Goal: Task Accomplishment & Management: Use online tool/utility

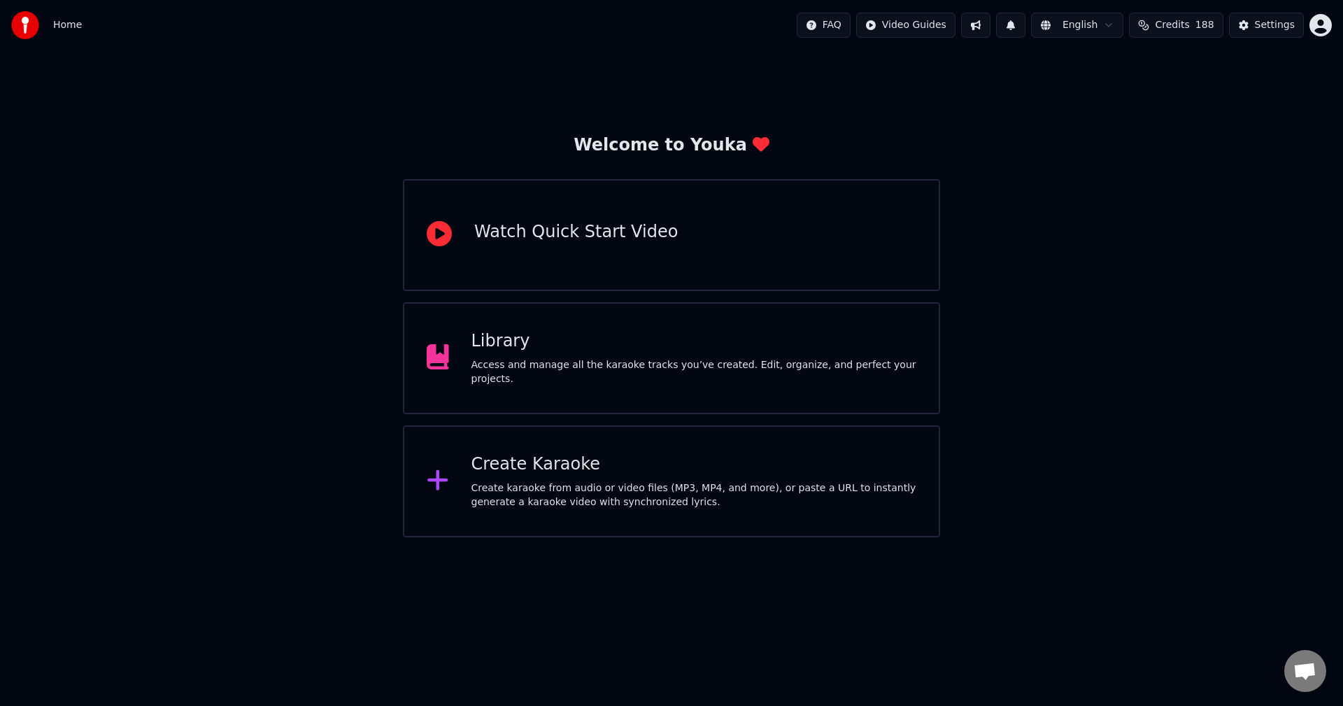
click at [1178, 34] on button "Credits 188" at bounding box center [1176, 25] width 94 height 25
click at [1182, 22] on span "Credits" at bounding box center [1171, 25] width 34 height 14
click at [575, 477] on div "Create Karaoke Create karaoke from audio or video files (MP3, MP4, and more), o…" at bounding box center [693, 481] width 445 height 56
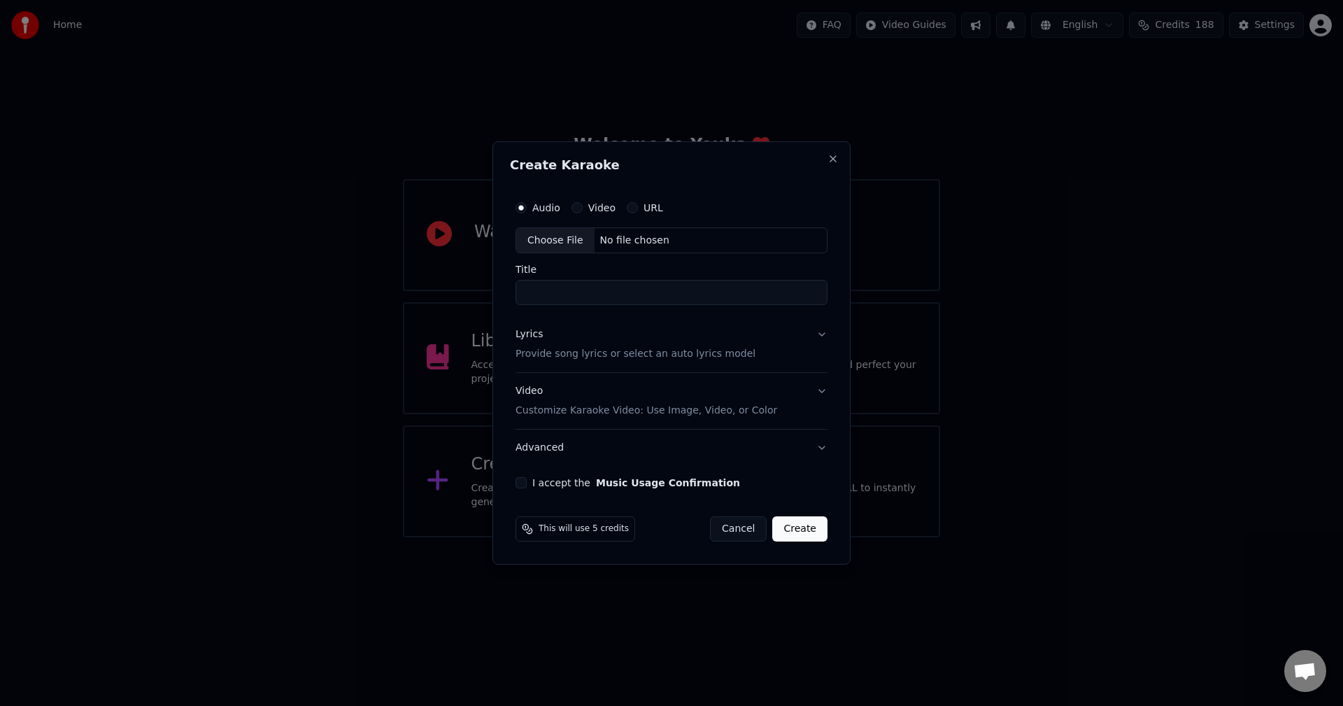
click at [566, 252] on div "Choose File" at bounding box center [555, 240] width 78 height 25
click at [597, 204] on label "Video" at bounding box center [601, 208] width 27 height 10
click at [582, 204] on button "Video" at bounding box center [576, 207] width 11 height 11
click at [575, 234] on div "Choose File" at bounding box center [555, 240] width 78 height 25
click at [565, 349] on p "Provide song lyrics or select an auto lyrics model" at bounding box center [633, 355] width 240 height 14
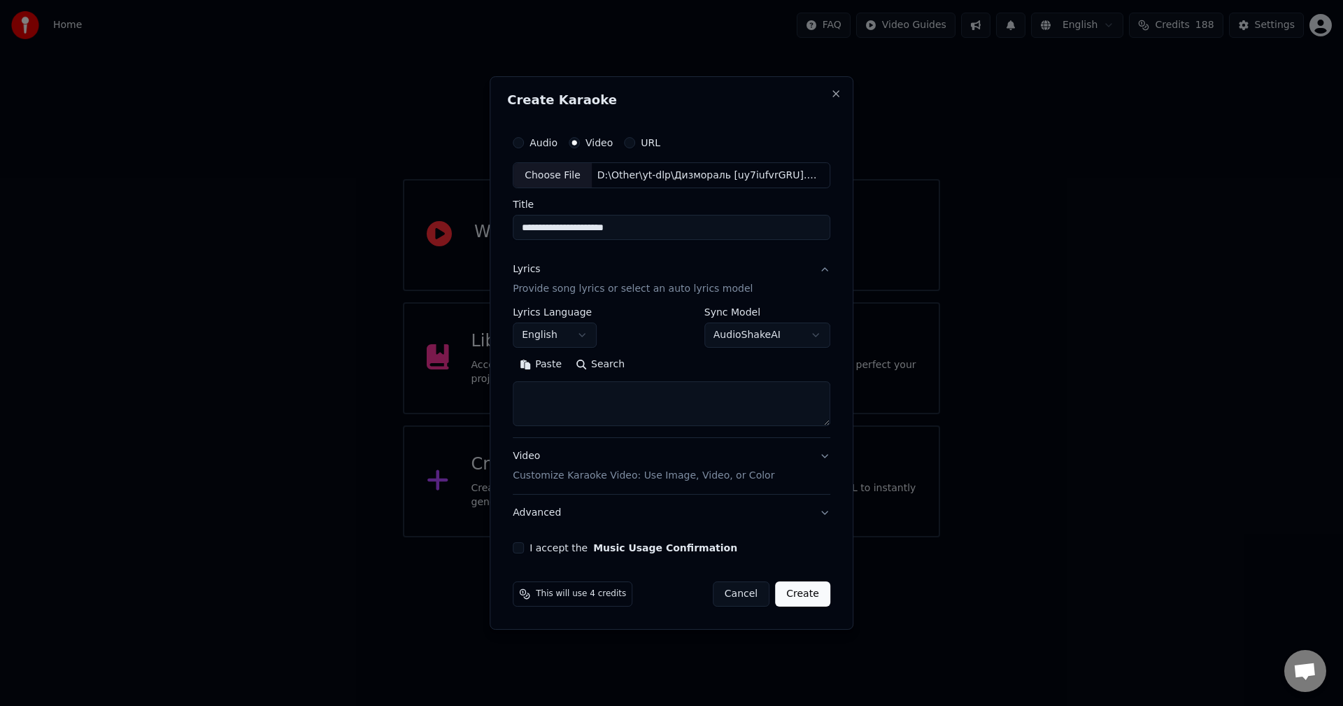
drag, startPoint x: 660, startPoint y: 229, endPoint x: 577, endPoint y: 231, distance: 83.2
click at [577, 231] on input "**********" at bounding box center [671, 227] width 317 height 25
click at [526, 229] on input "*********" at bounding box center [671, 227] width 317 height 25
paste input "**"
type input "**********"
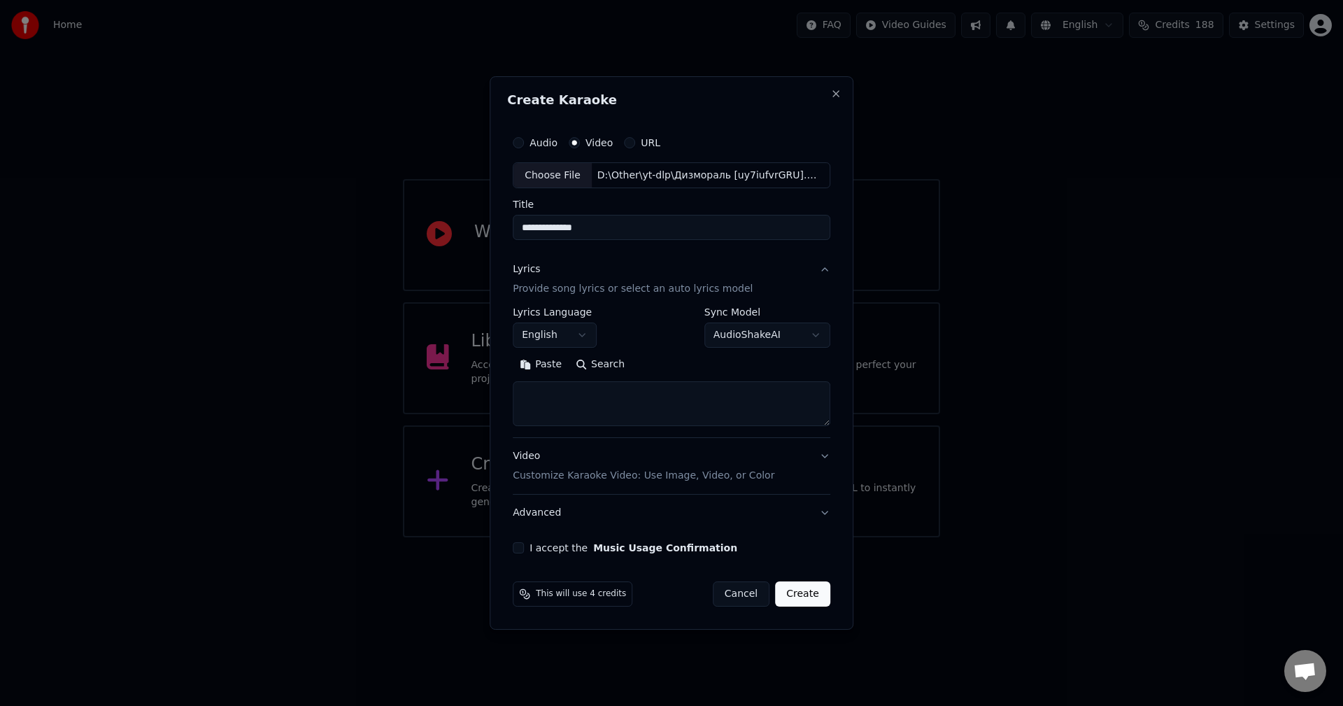
click at [568, 331] on body "**********" at bounding box center [671, 268] width 1343 height 537
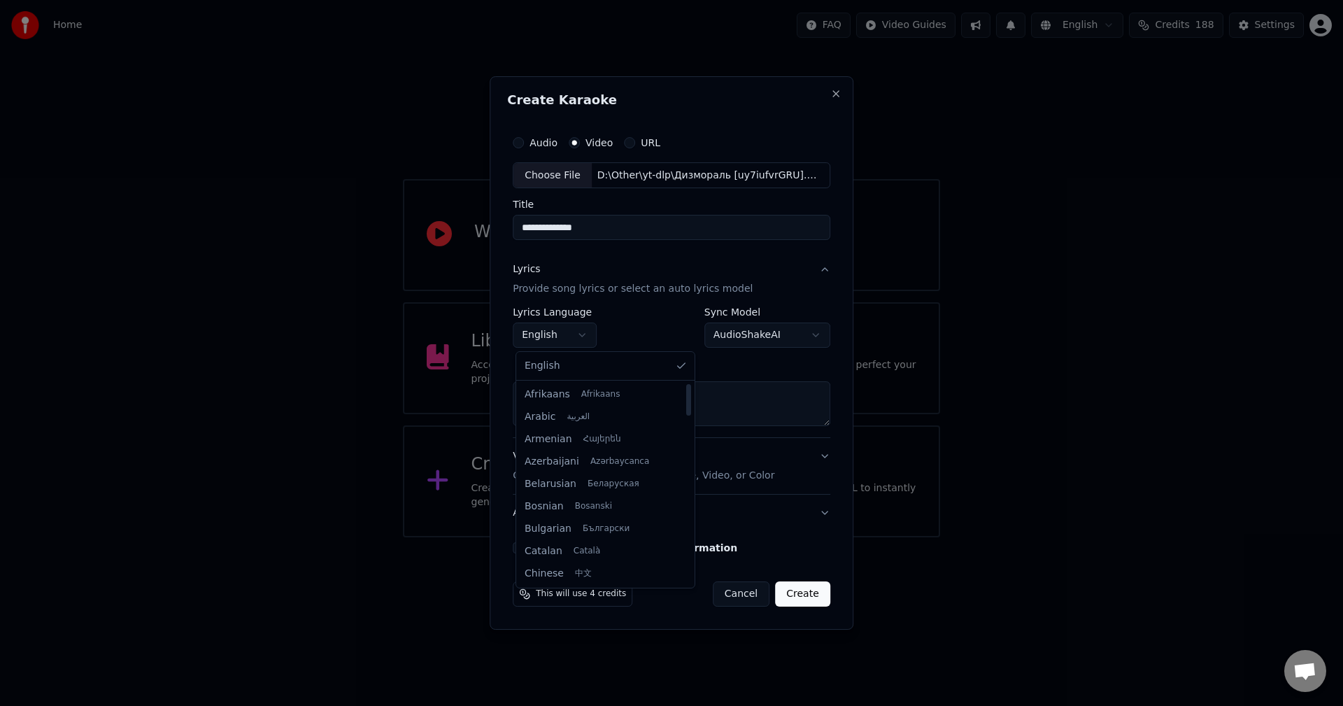
scroll to position [850, 0]
select select "**"
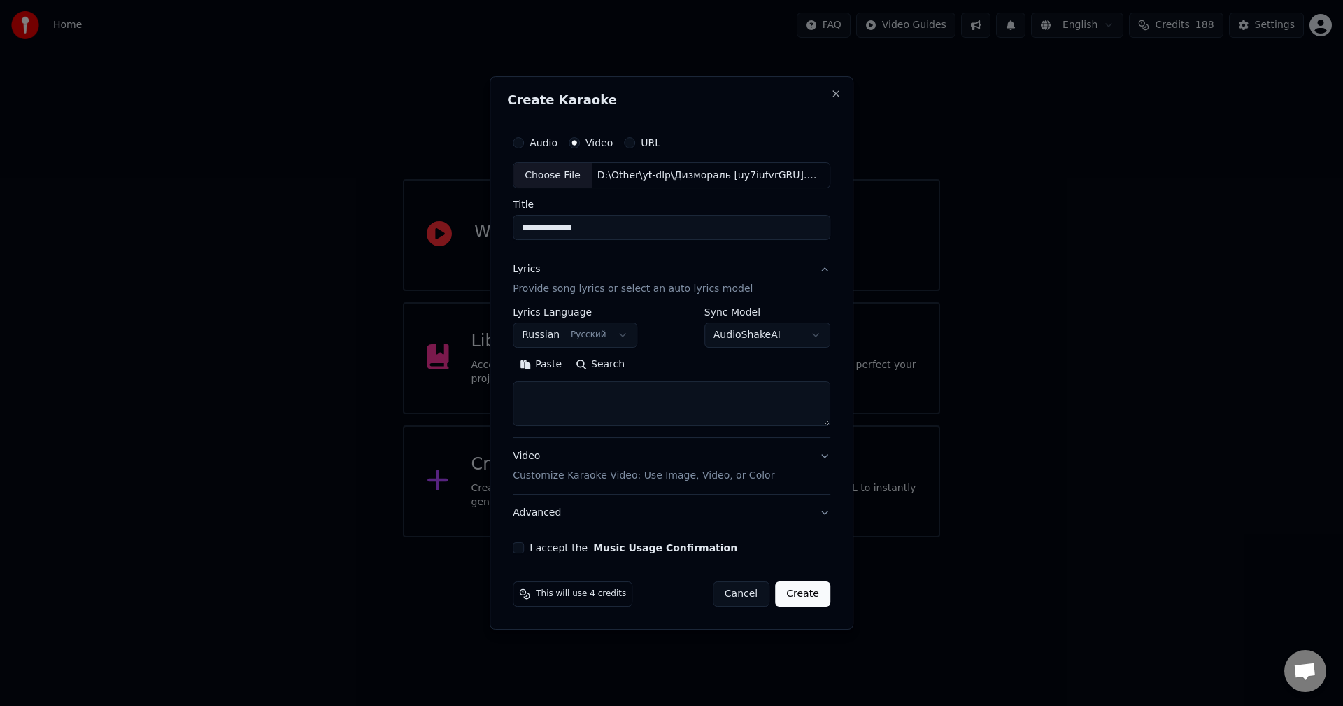
click at [603, 404] on textarea at bounding box center [671, 404] width 317 height 45
paste textarea "**********"
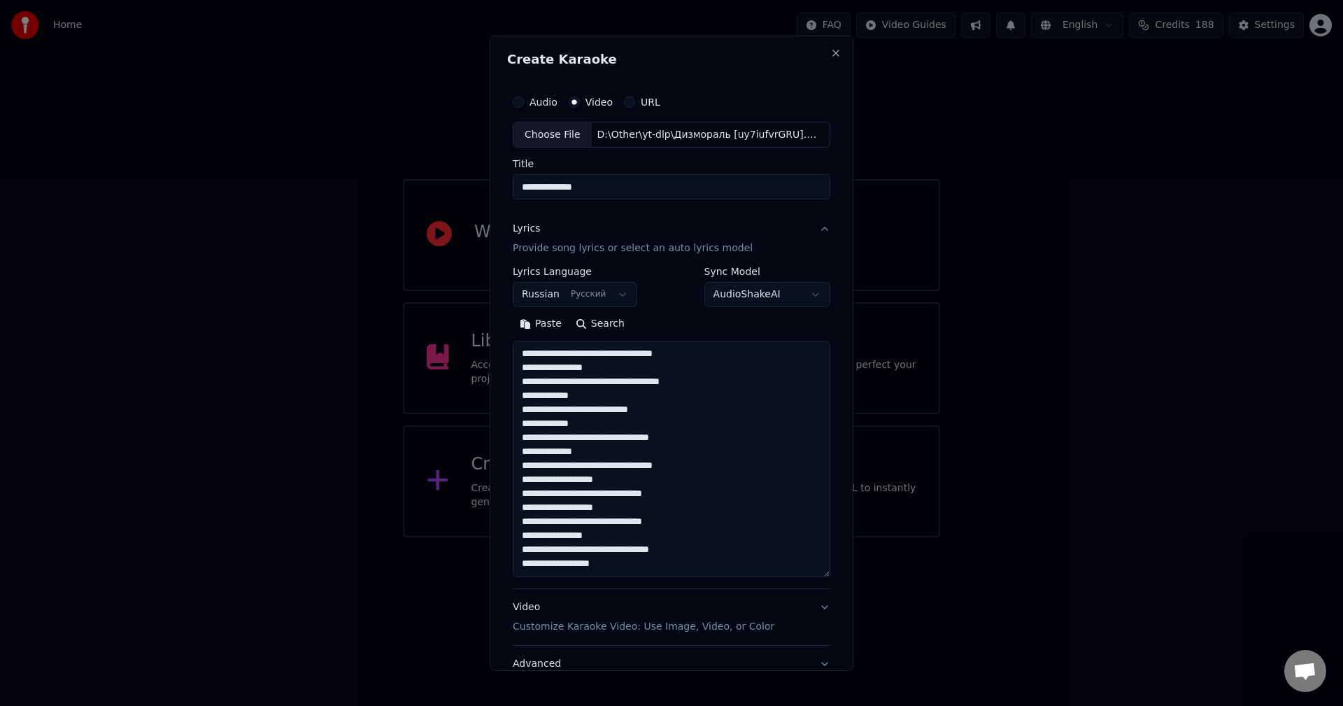
scroll to position [186, 0]
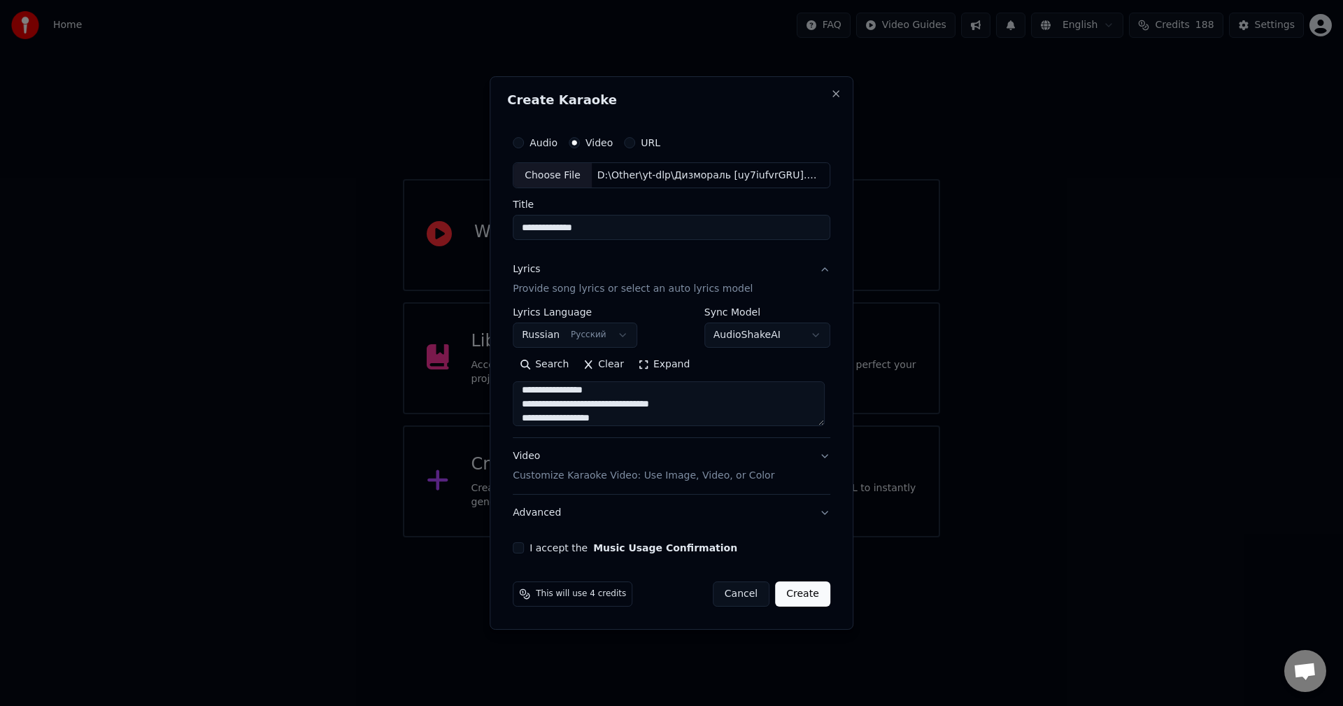
click at [686, 365] on button "Expand" at bounding box center [664, 365] width 66 height 22
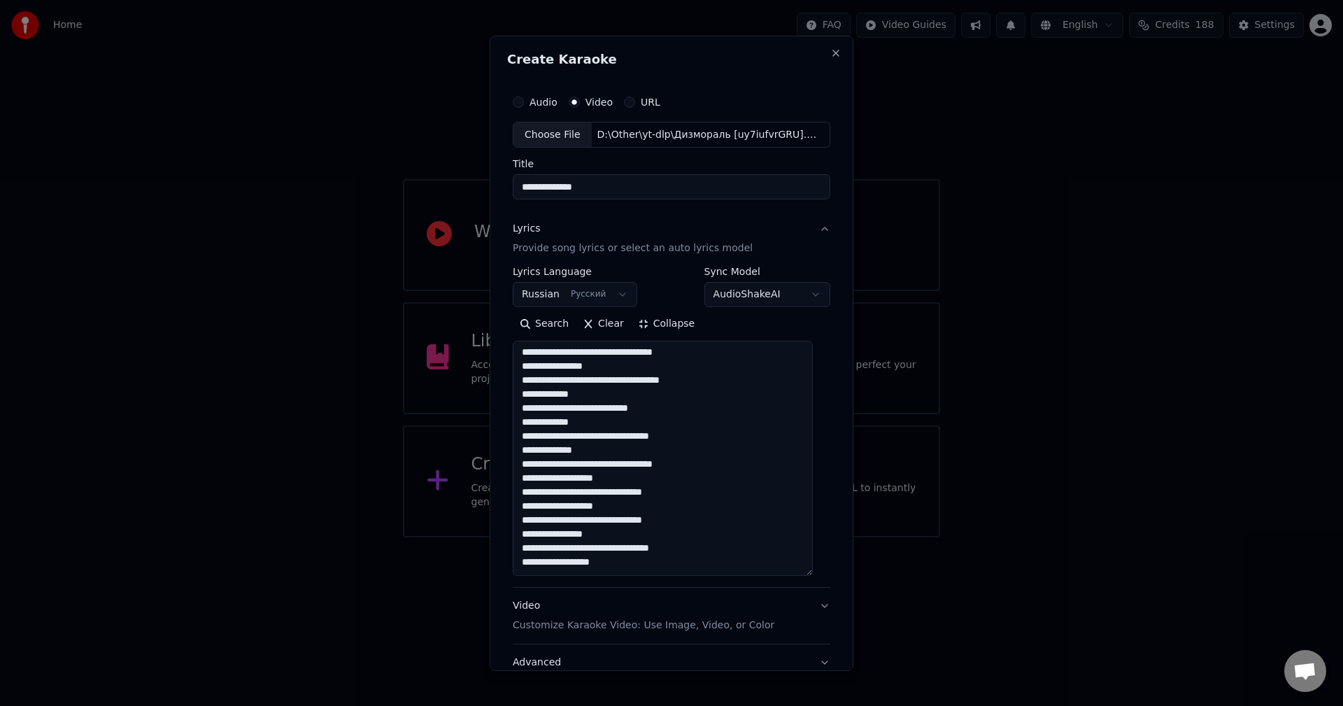
scroll to position [0, 0]
click at [729, 385] on textarea "**********" at bounding box center [663, 458] width 300 height 235
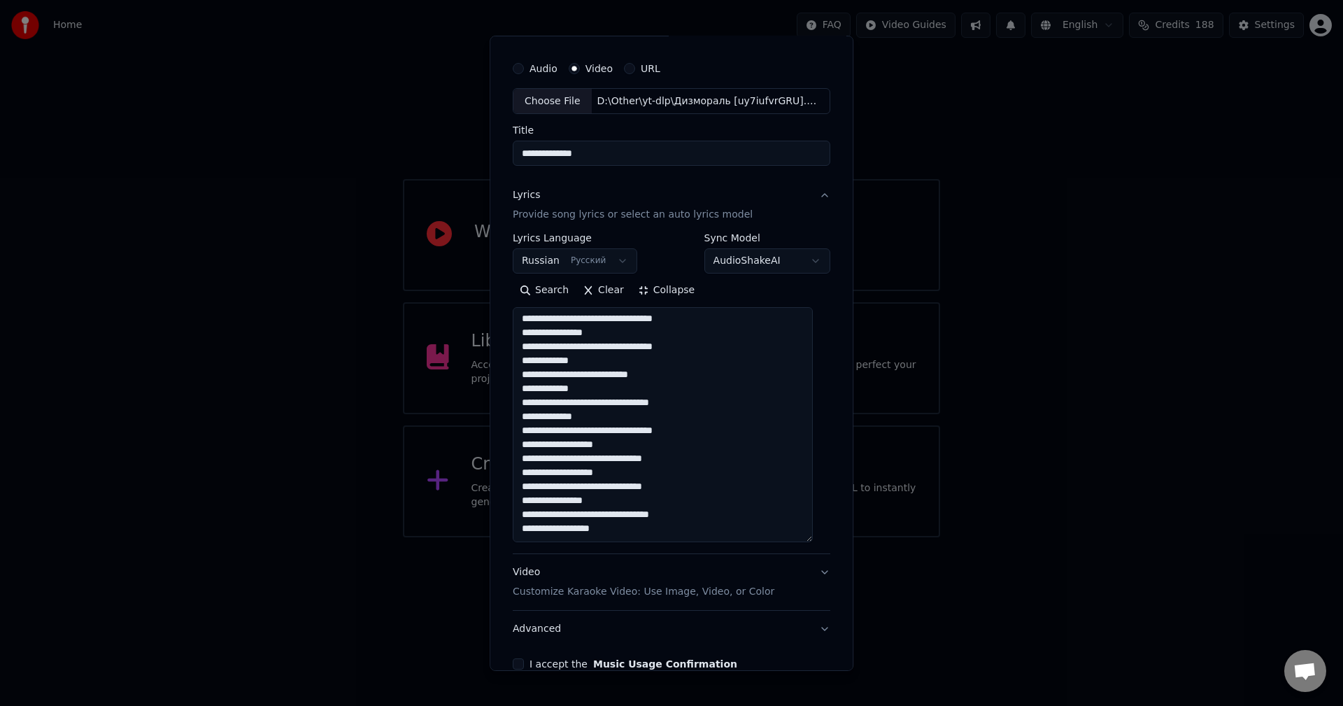
scroll to position [70, 0]
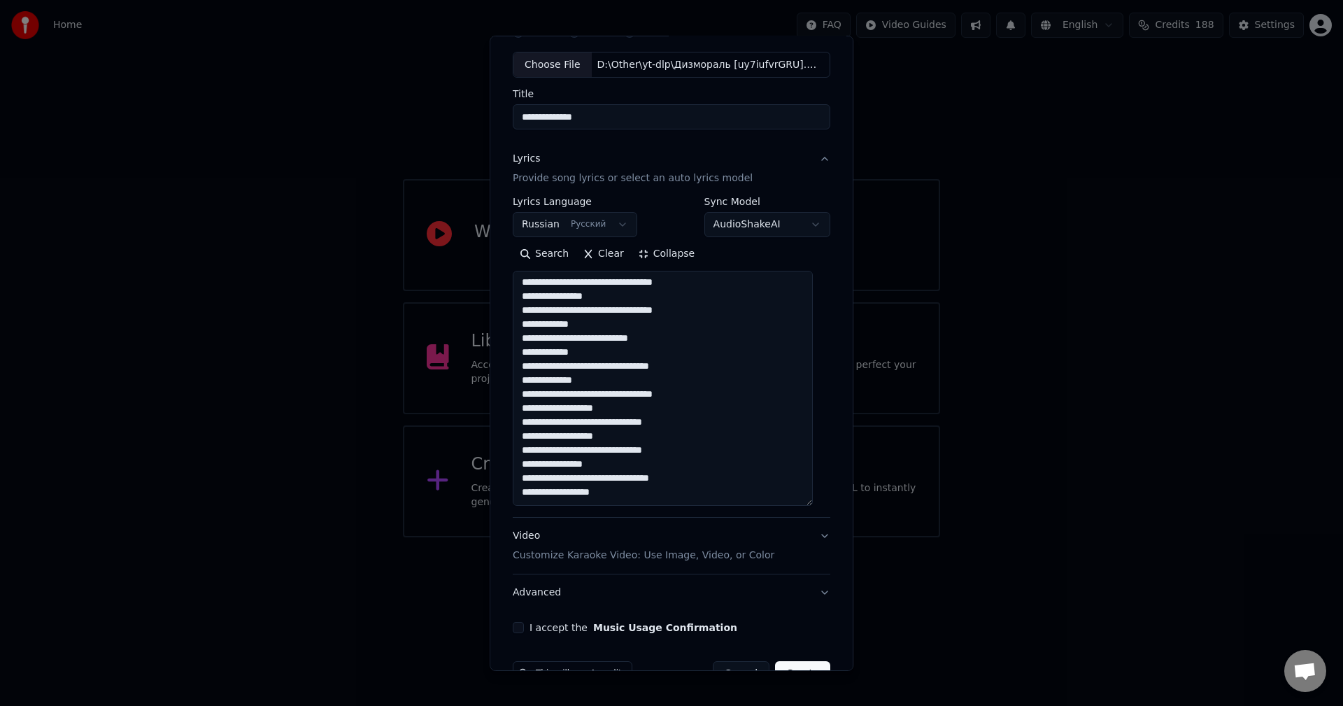
click at [570, 464] on textarea "**********" at bounding box center [663, 388] width 300 height 235
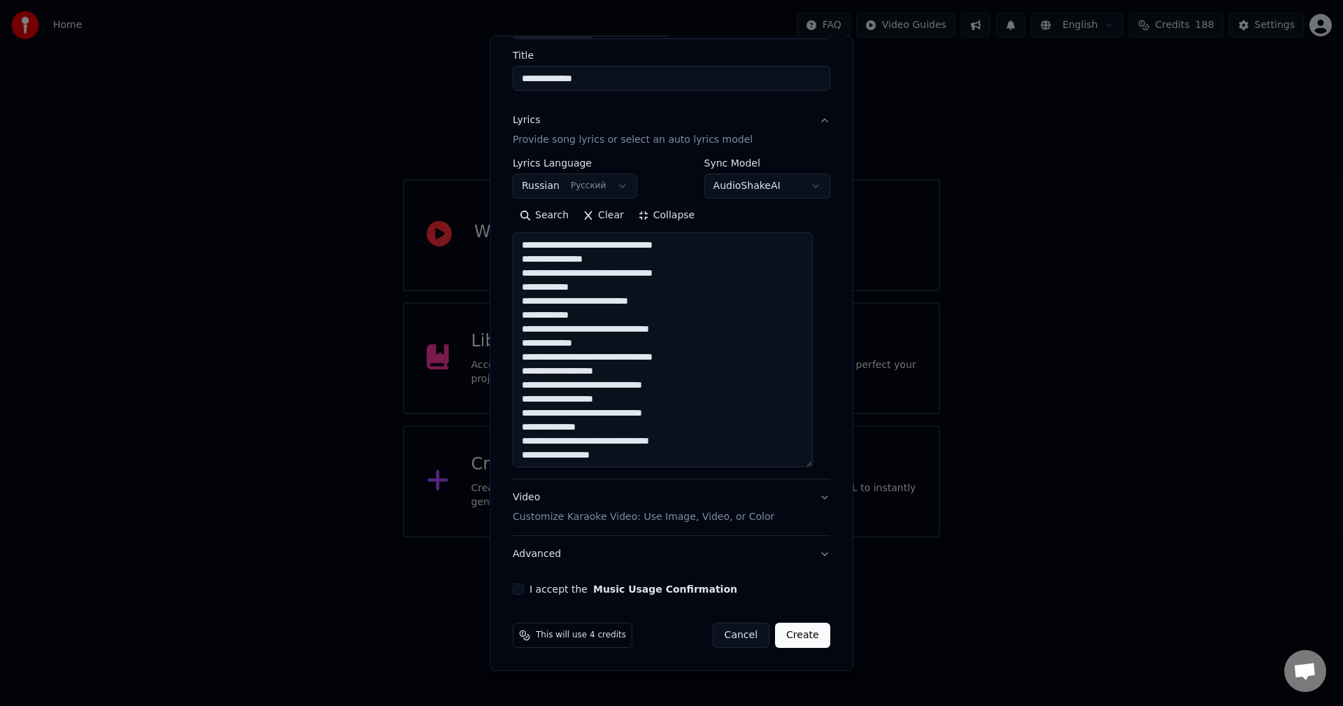
scroll to position [1, 0]
click at [648, 457] on textarea "**********" at bounding box center [663, 349] width 300 height 235
paste textarea "**********"
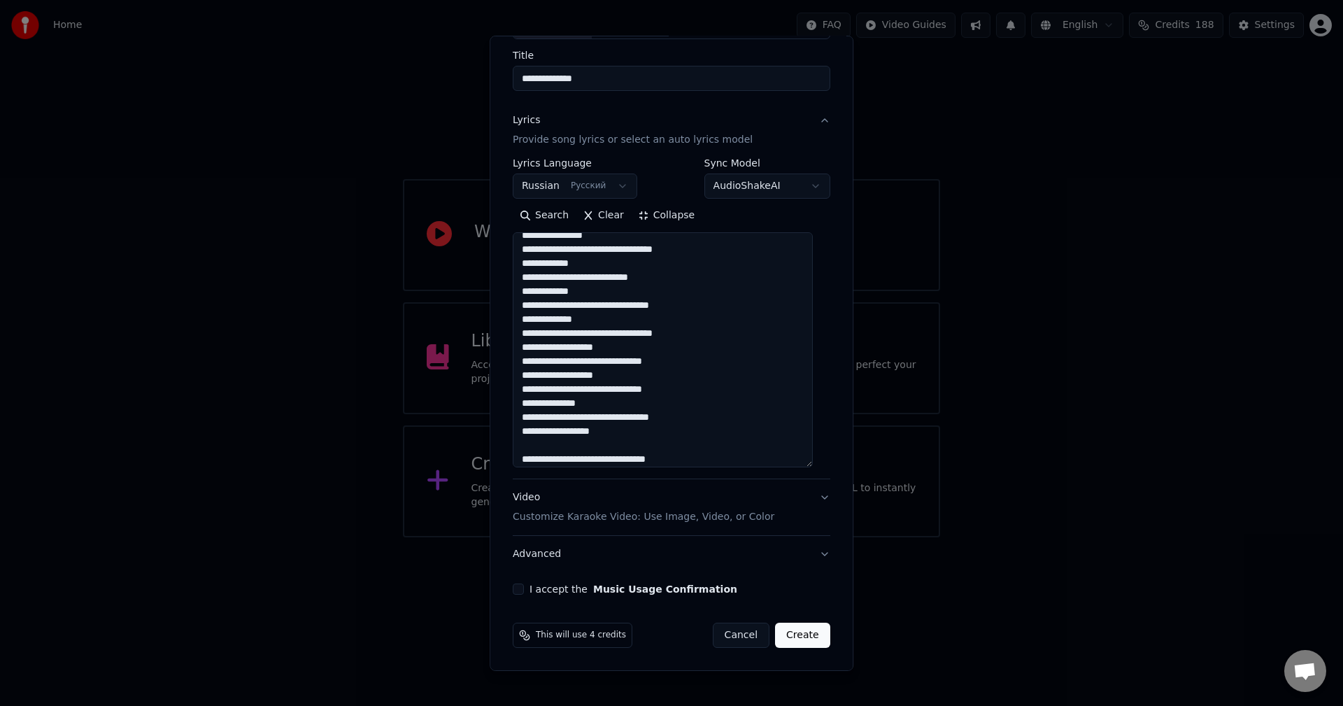
scroll to position [108, 0]
click at [705, 380] on textarea "**********" at bounding box center [663, 349] width 300 height 235
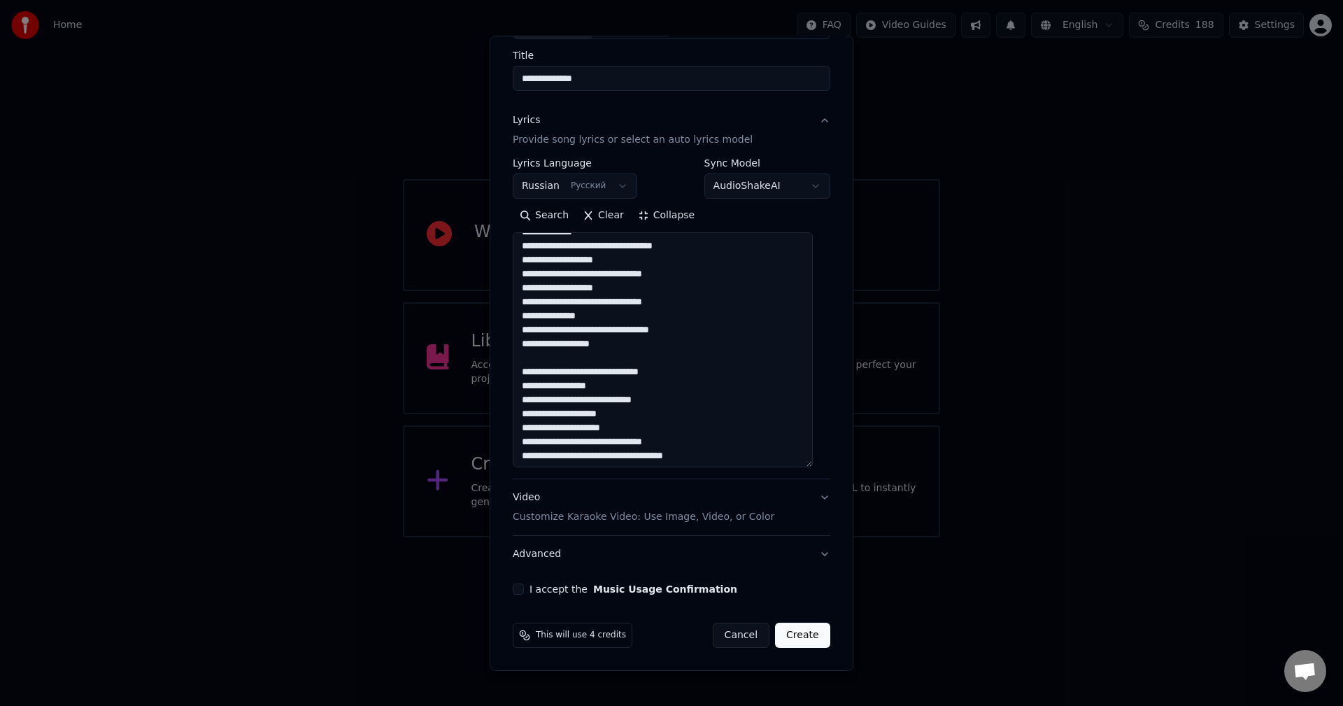
scroll to position [113, 0]
click at [744, 448] on textarea "**********" at bounding box center [663, 349] width 300 height 235
paste textarea "**********"
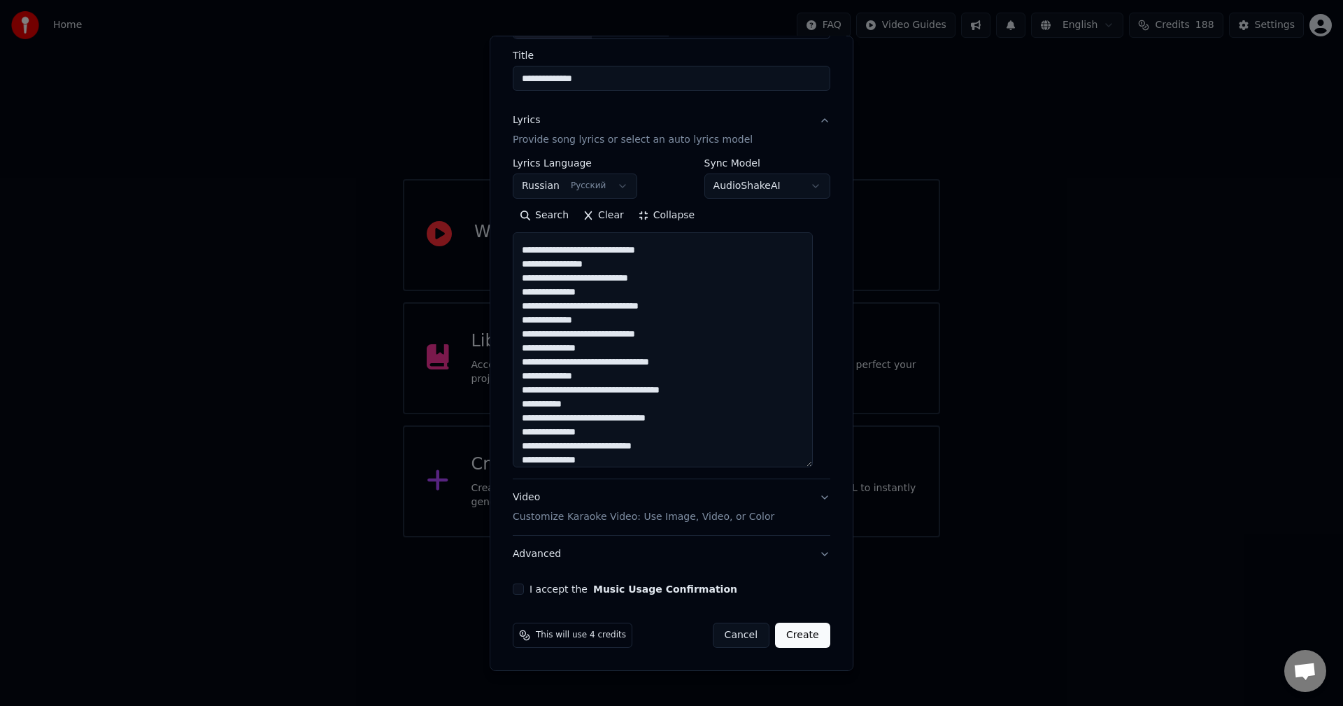
scroll to position [275, 0]
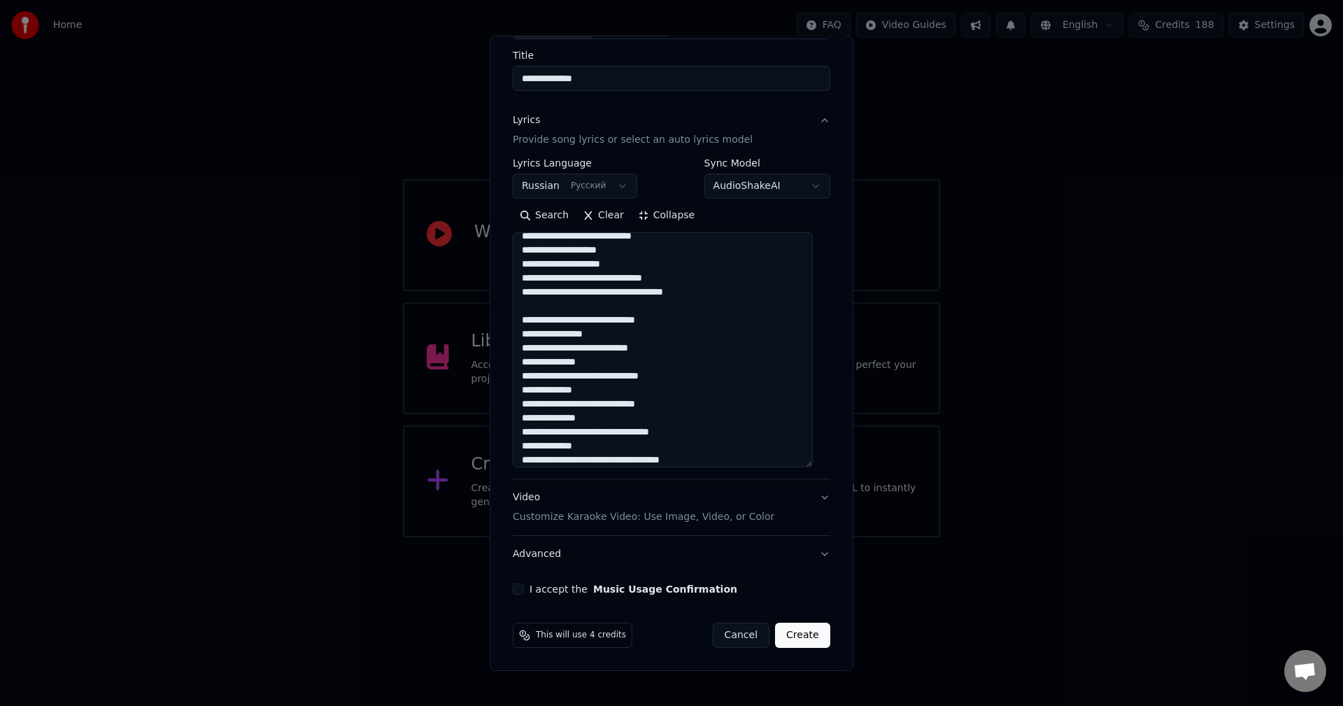
click at [605, 319] on textarea at bounding box center [663, 349] width 300 height 235
click at [594, 347] on textarea at bounding box center [663, 349] width 300 height 235
click at [592, 322] on textarea at bounding box center [663, 349] width 300 height 235
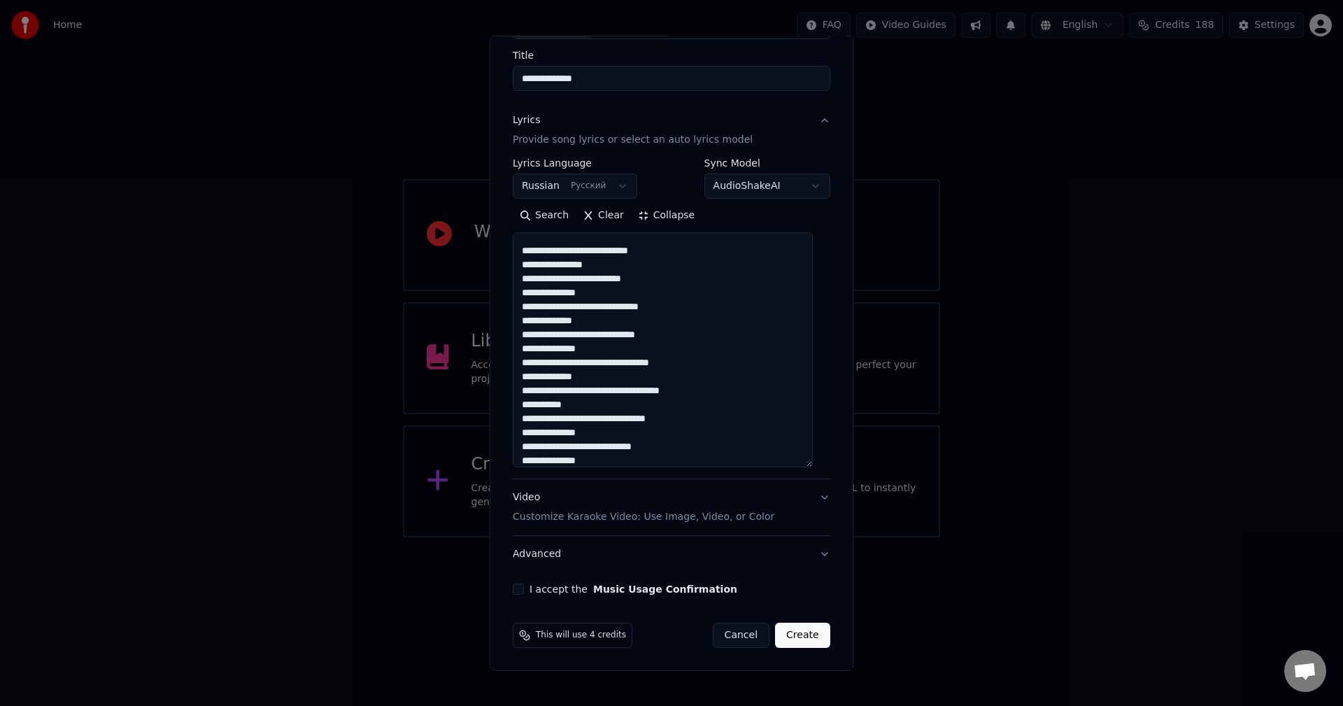
scroll to position [350, 0]
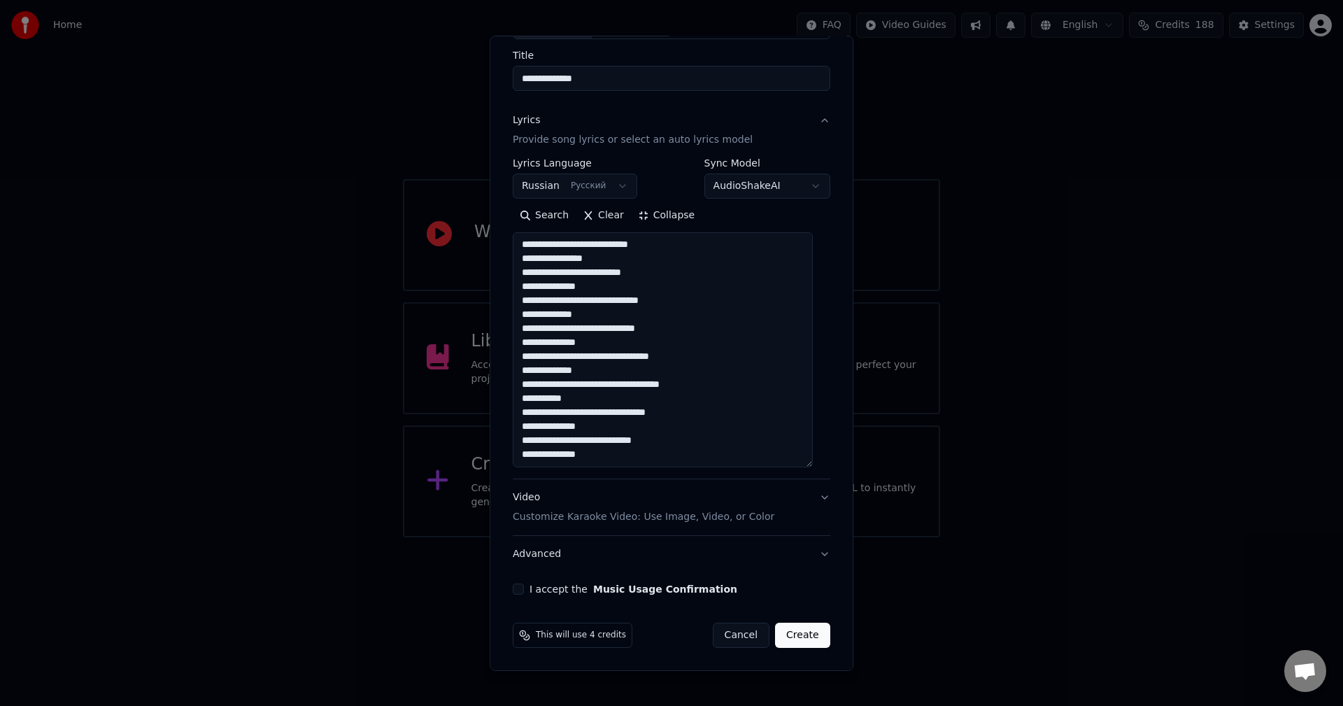
click at [636, 450] on textarea at bounding box center [663, 349] width 300 height 235
paste textarea "**********"
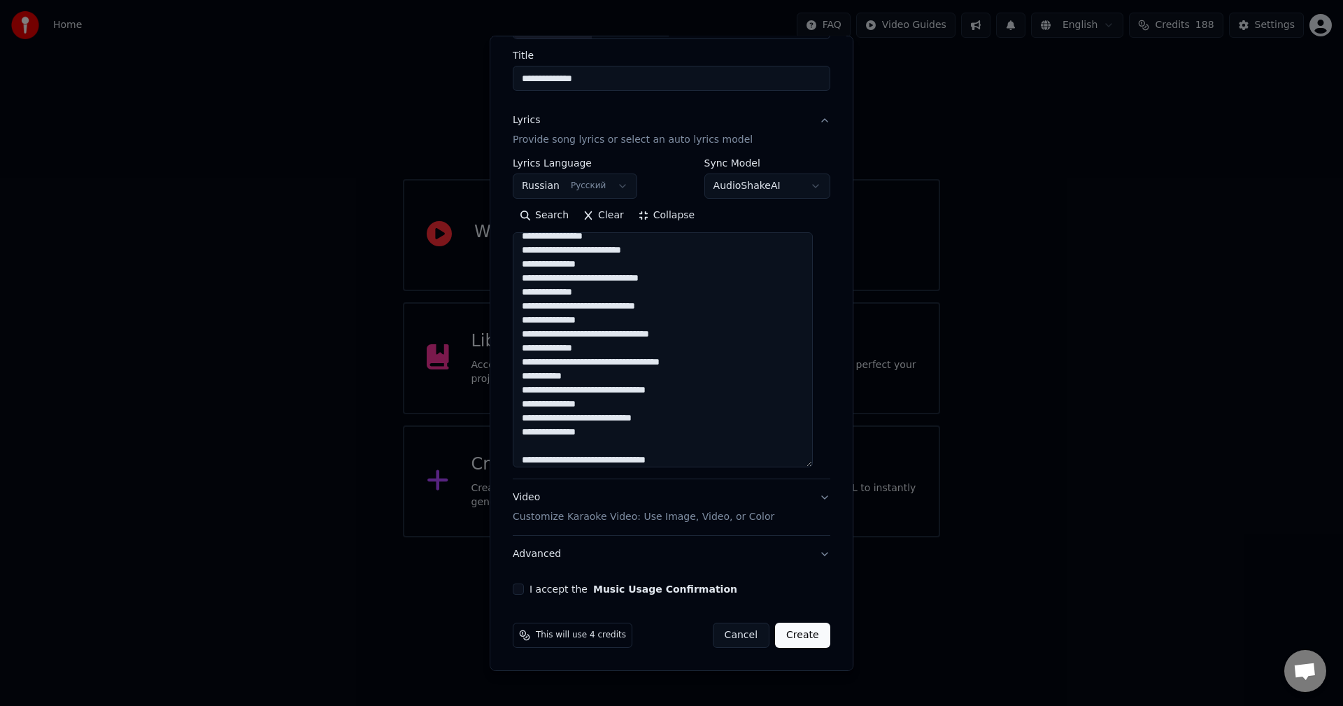
scroll to position [555, 0]
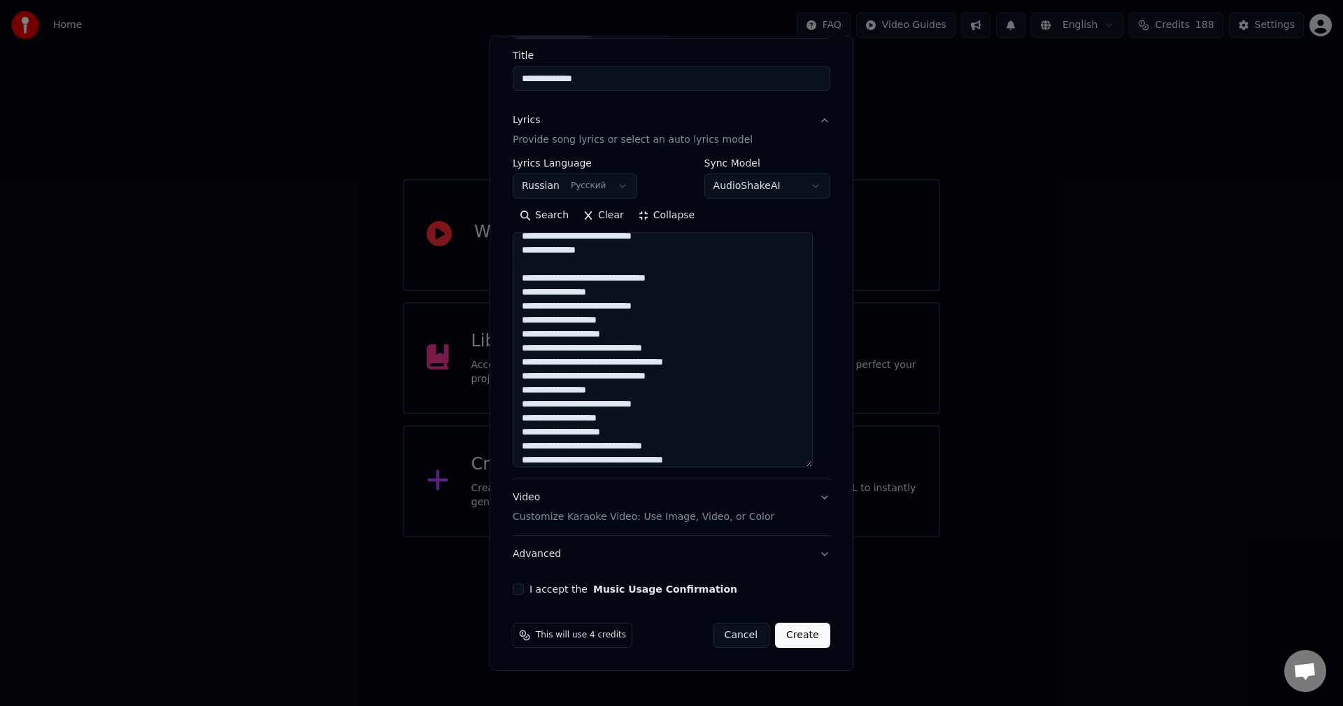
click at [711, 280] on textarea at bounding box center [663, 349] width 300 height 235
click at [727, 376] on textarea at bounding box center [663, 349] width 300 height 235
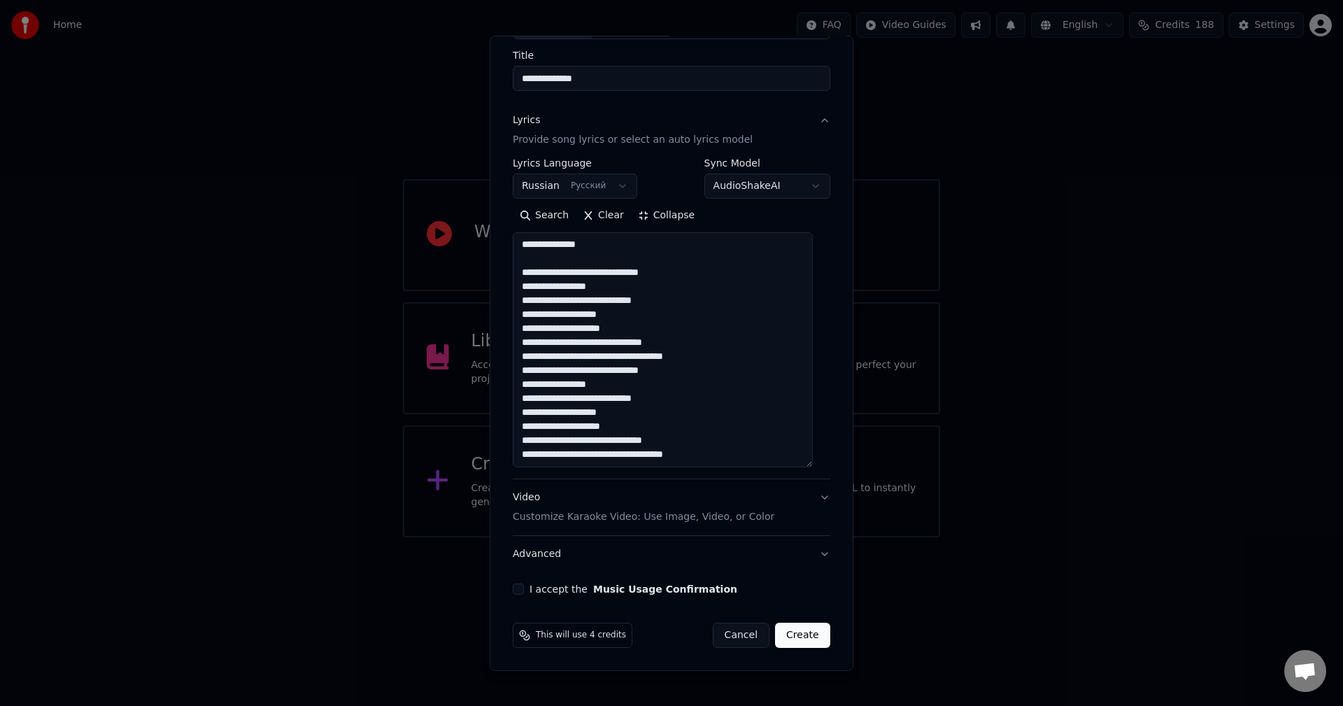
type textarea "**********"
click at [514, 589] on div "**********" at bounding box center [671, 286] width 329 height 627
click at [521, 592] on button "I accept the Music Usage Confirmation" at bounding box center [518, 588] width 11 height 11
type button "on"
click at [663, 525] on button "Video Customize Karaoke Video: Use Image, Video, or Color" at bounding box center [671, 507] width 317 height 56
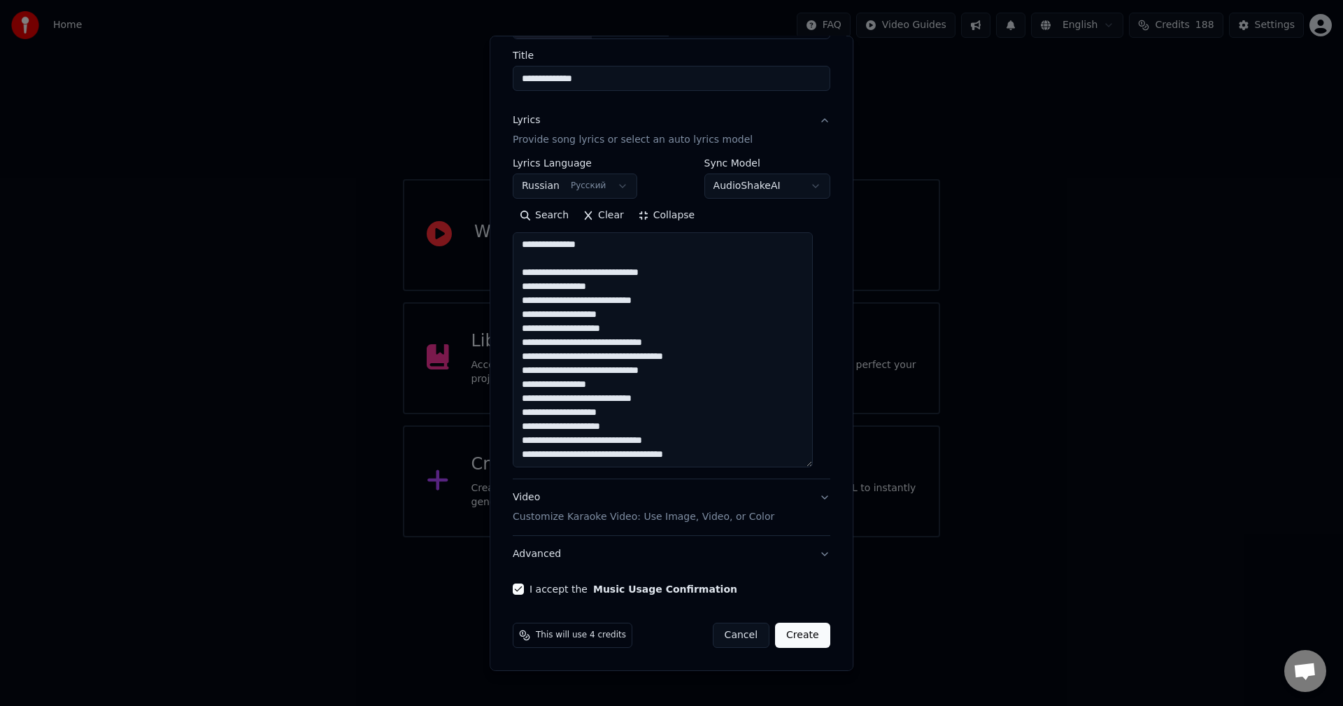
scroll to position [0, 0]
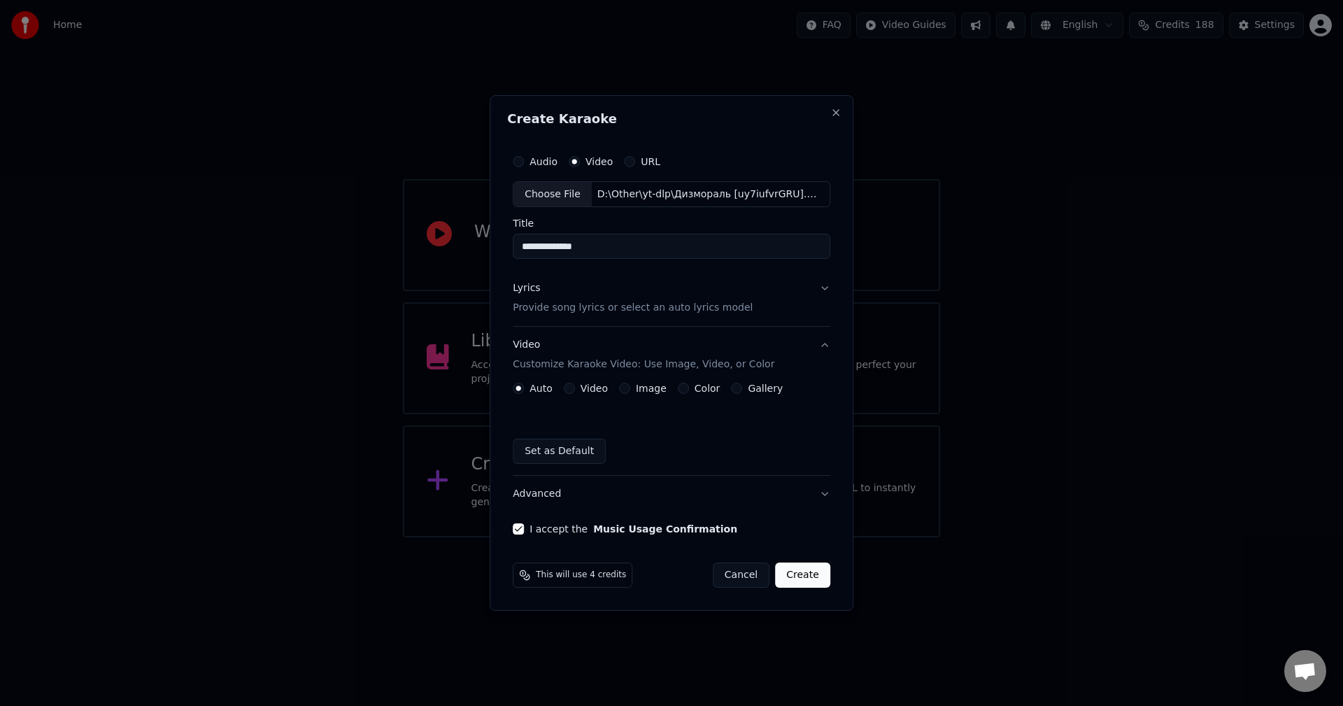
click at [689, 389] on div "Color" at bounding box center [699, 387] width 43 height 11
click at [680, 385] on button "Color" at bounding box center [683, 387] width 11 height 11
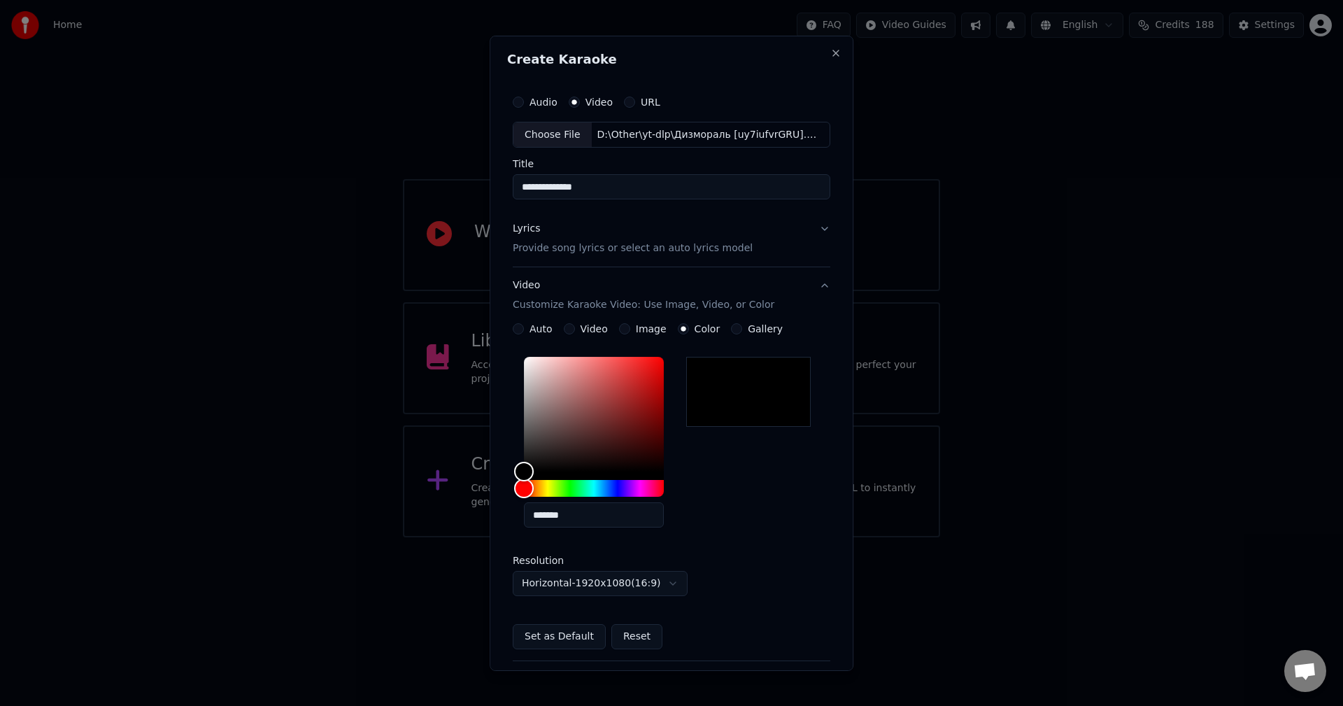
click at [648, 244] on p "Provide song lyrics or select an auto lyrics model" at bounding box center [633, 248] width 240 height 14
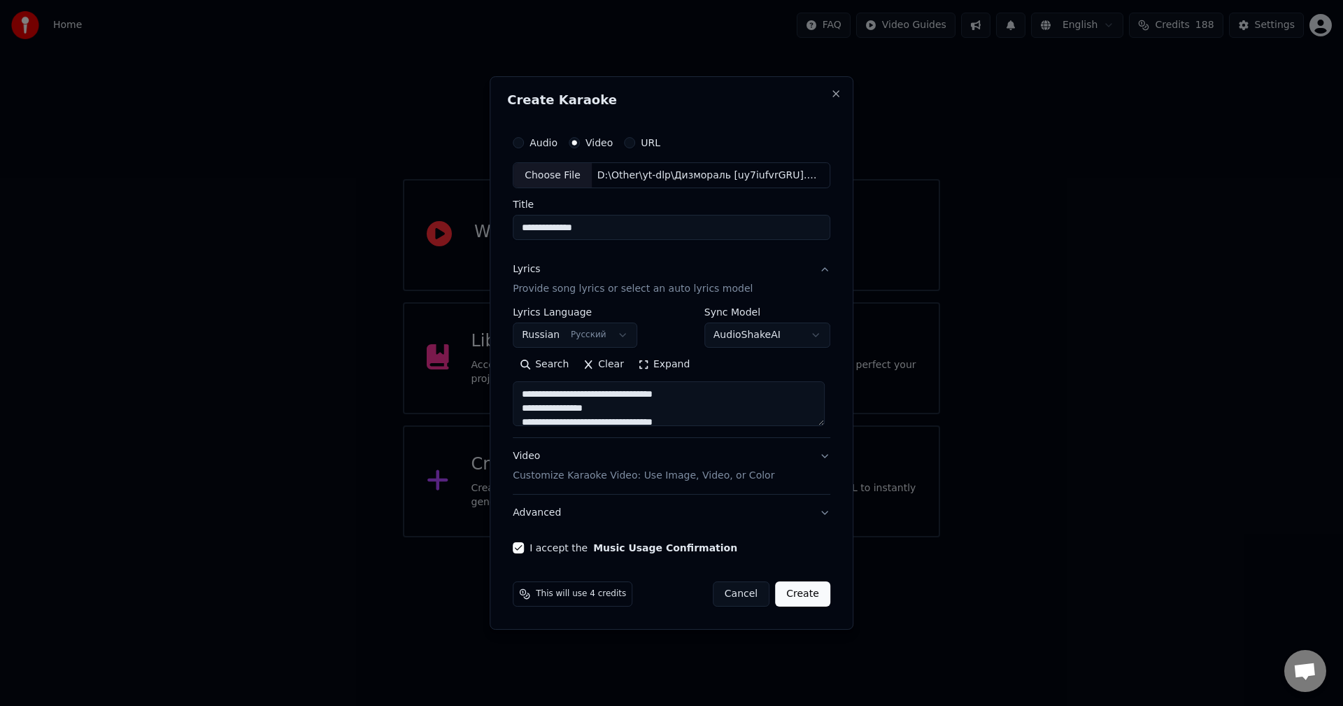
click at [520, 461] on div "Video Customize Karaoke Video: Use Image, Video, or Color" at bounding box center [644, 467] width 262 height 34
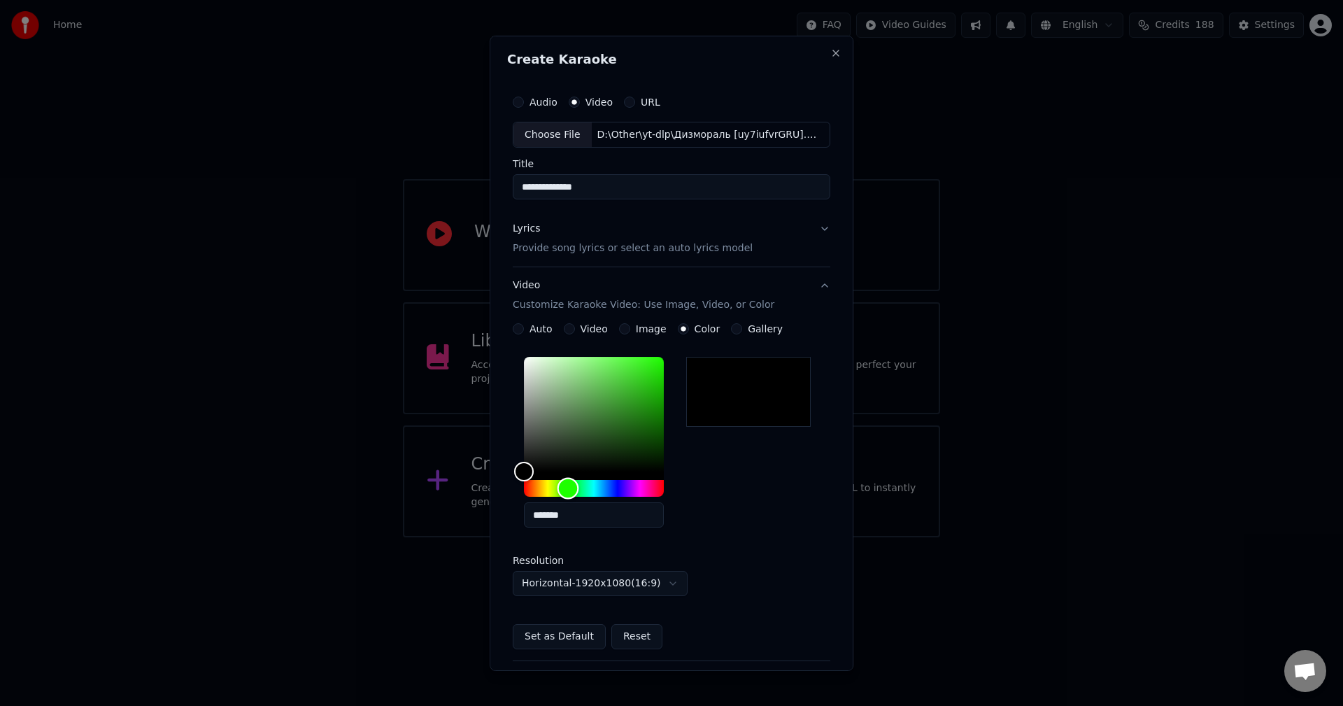
click at [571, 492] on div "Hue" at bounding box center [594, 488] width 140 height 17
drag, startPoint x: 679, startPoint y: 362, endPoint x: 687, endPoint y: 334, distance: 28.3
click at [711, 286] on div "**********" at bounding box center [671, 464] width 317 height 394
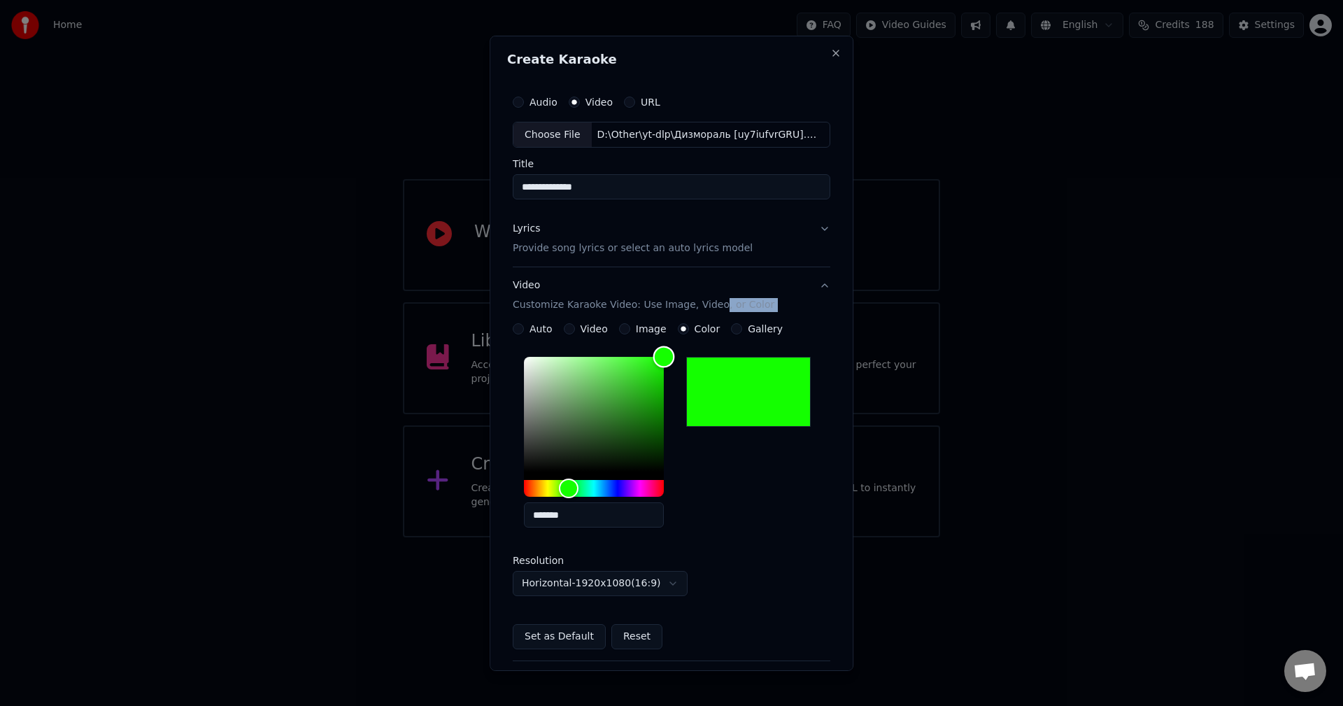
drag, startPoint x: 652, startPoint y: 382, endPoint x: 715, endPoint y: 330, distance: 80.9
click at [715, 330] on div "**********" at bounding box center [671, 486] width 317 height 326
click at [727, 485] on div "*******" at bounding box center [671, 444] width 317 height 187
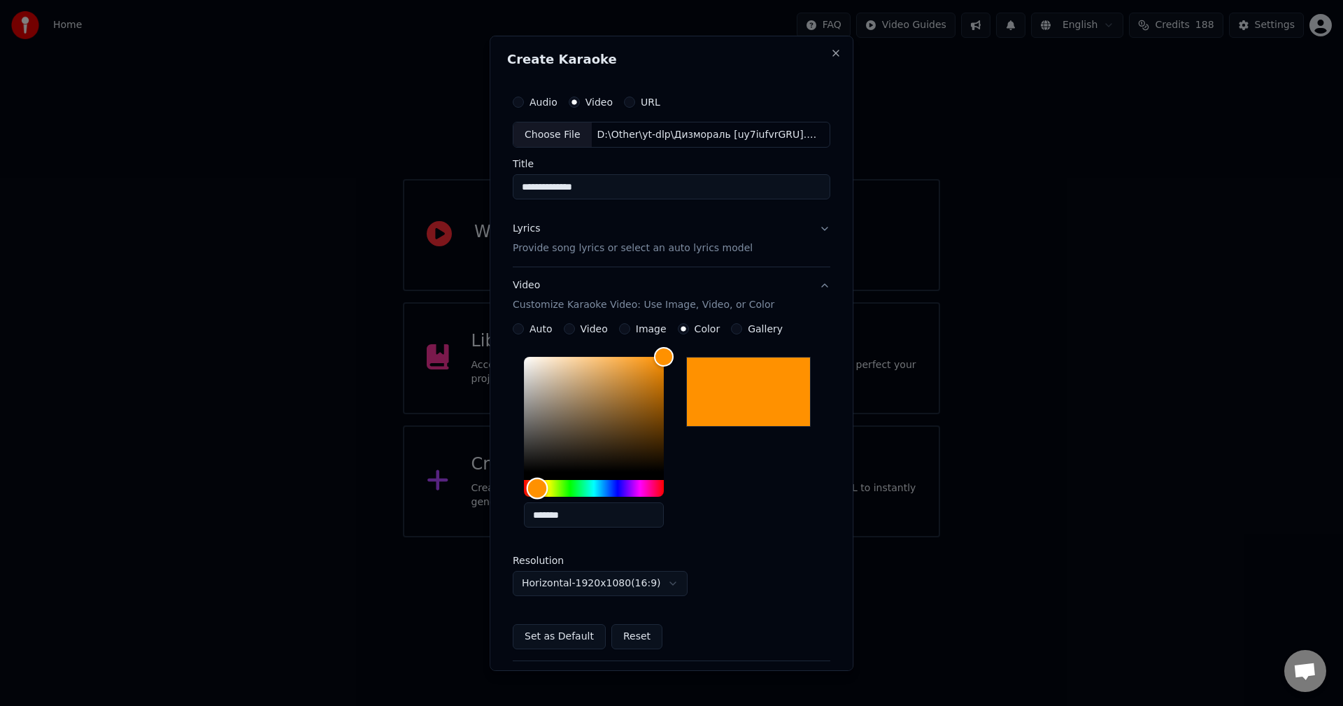
drag, startPoint x: 567, startPoint y: 487, endPoint x: 476, endPoint y: 492, distance: 91.0
click at [472, 498] on body "**********" at bounding box center [671, 268] width 1343 height 537
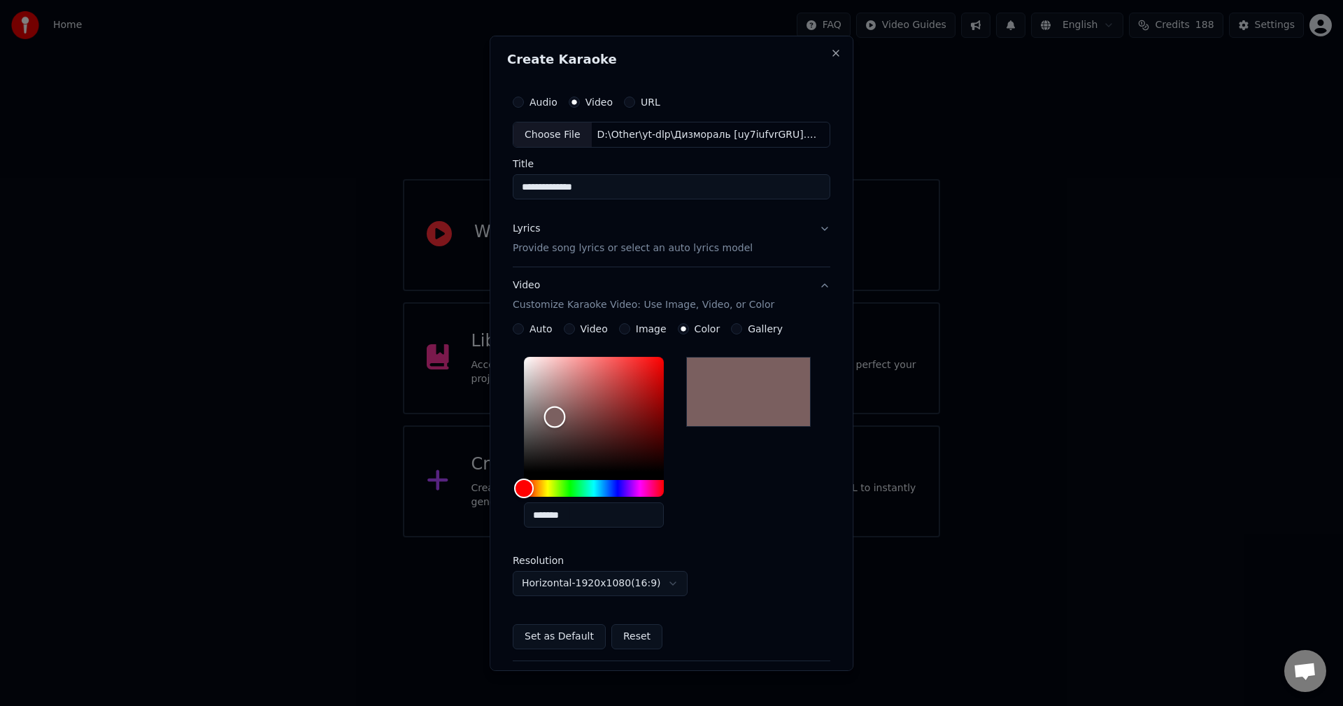
type input "*******"
drag, startPoint x: 557, startPoint y: 417, endPoint x: 464, endPoint y: 539, distance: 153.7
click at [464, 537] on body "**********" at bounding box center [671, 268] width 1343 height 537
click at [606, 247] on p "Provide song lyrics or select an auto lyrics model" at bounding box center [633, 248] width 240 height 14
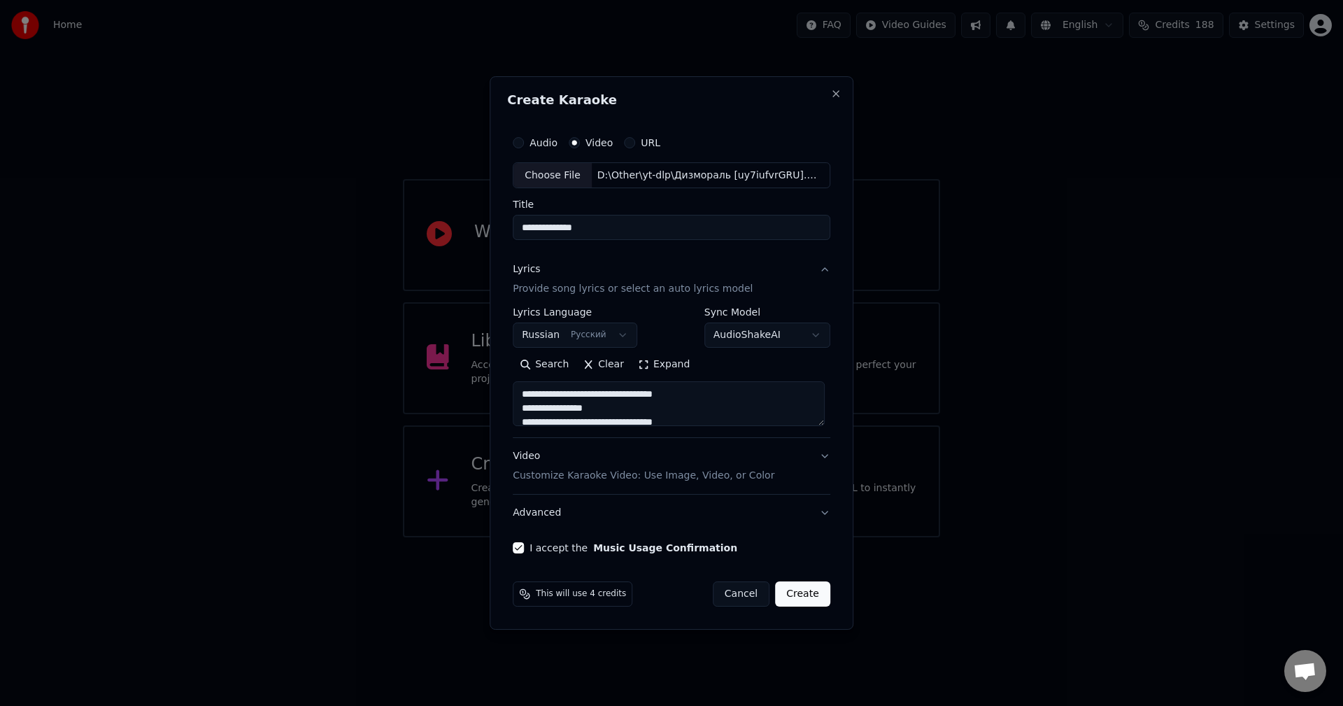
click at [664, 368] on button "Expand" at bounding box center [664, 365] width 66 height 22
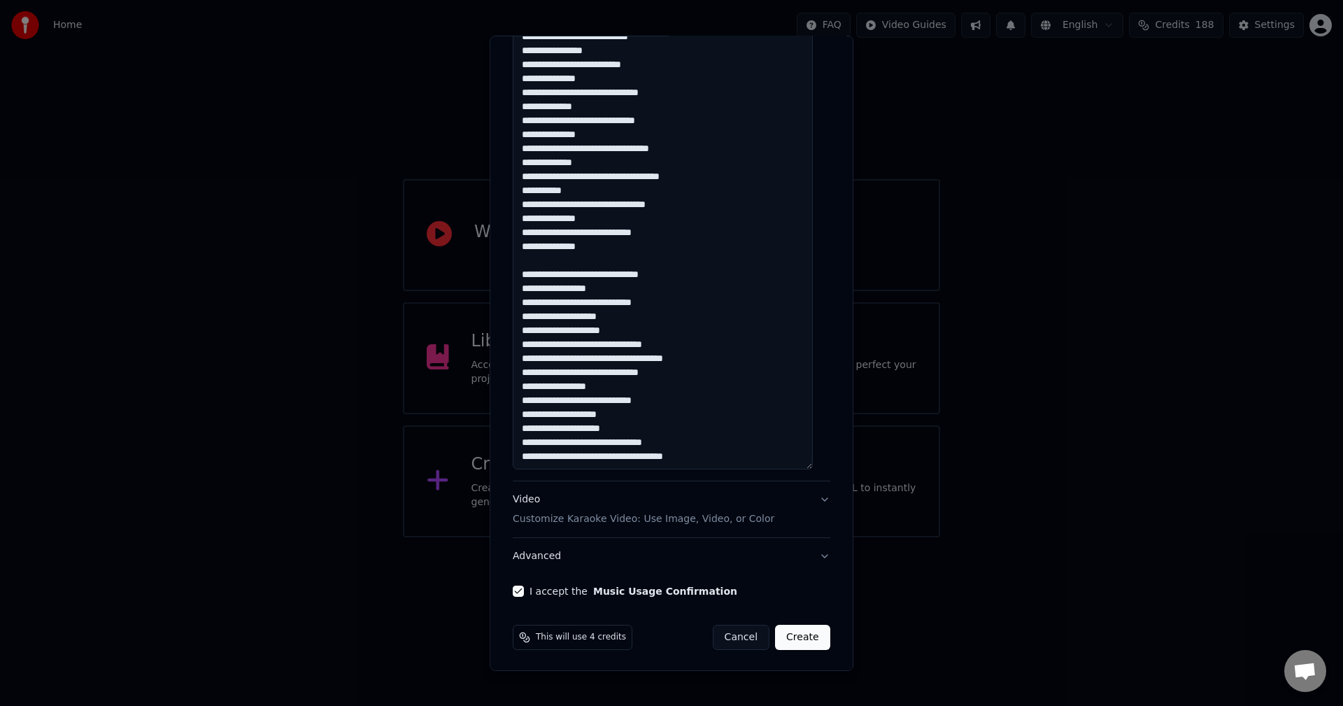
scroll to position [667, 0]
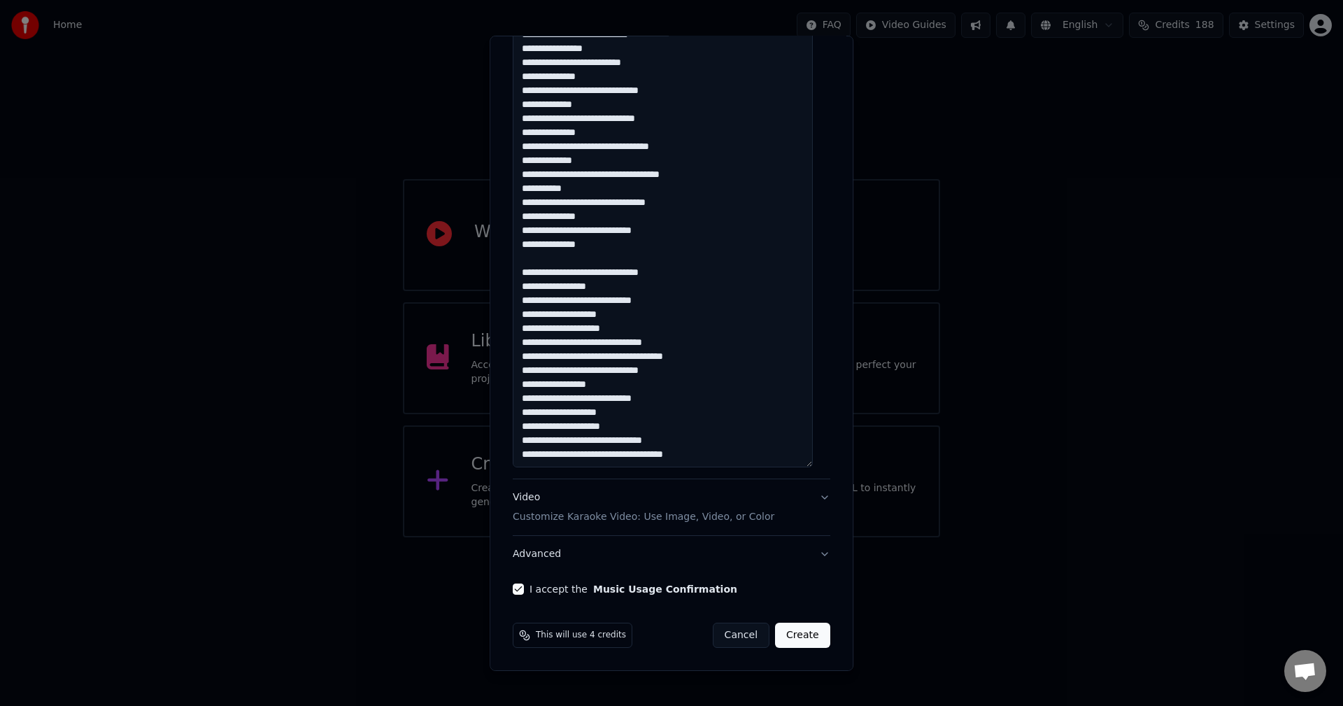
click at [708, 510] on p "Customize Karaoke Video: Use Image, Video, or Color" at bounding box center [644, 517] width 262 height 14
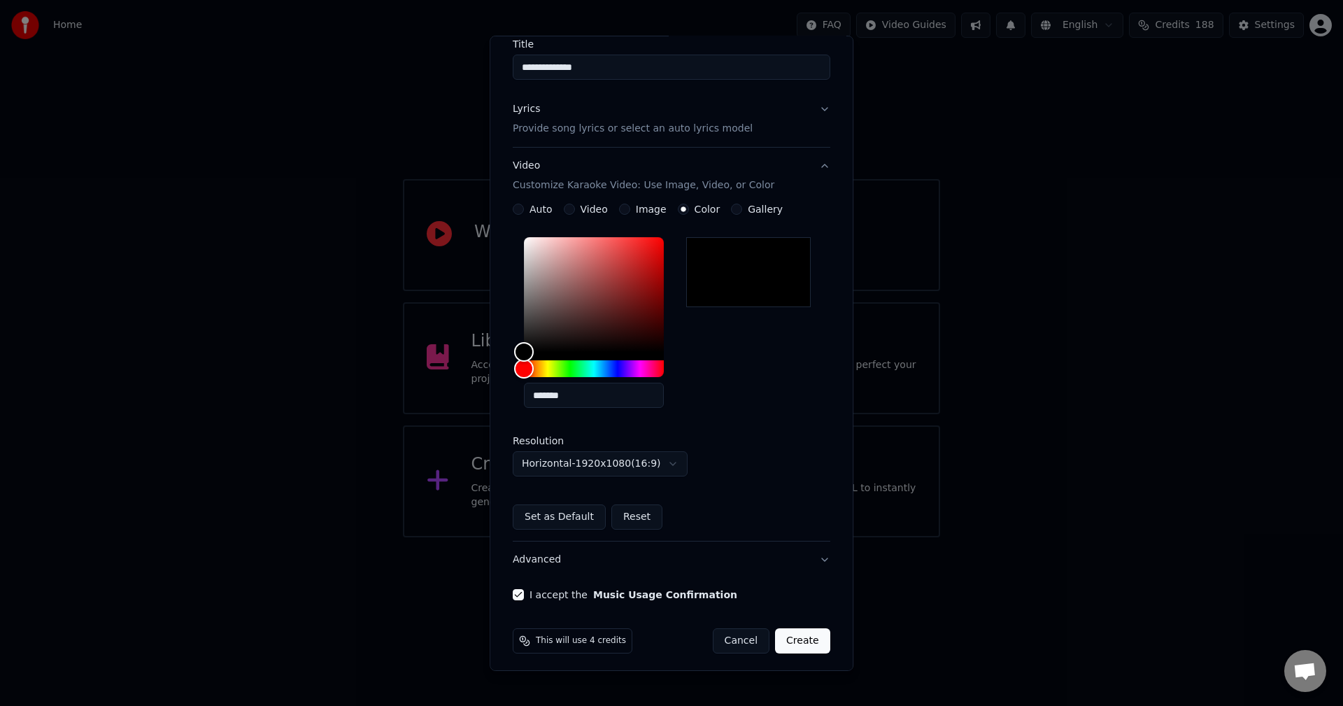
scroll to position [125, 0]
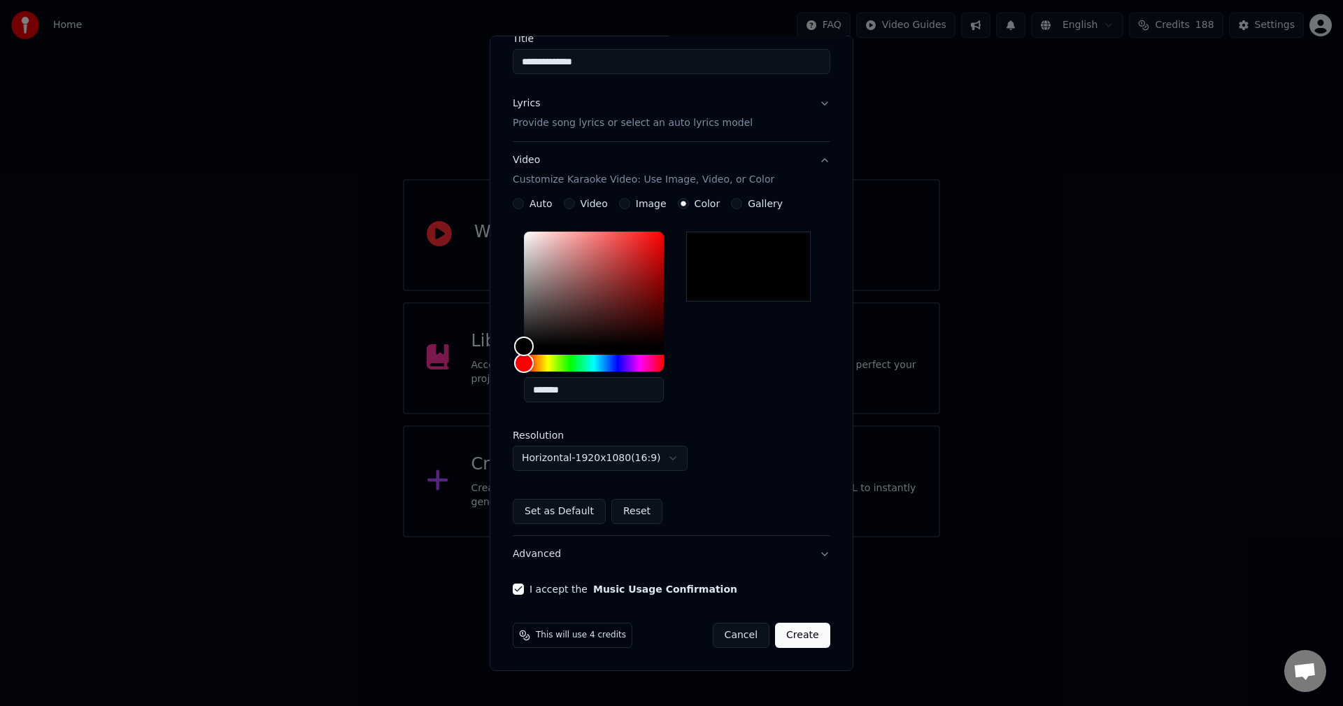
click at [801, 622] on button "Create" at bounding box center [802, 634] width 55 height 25
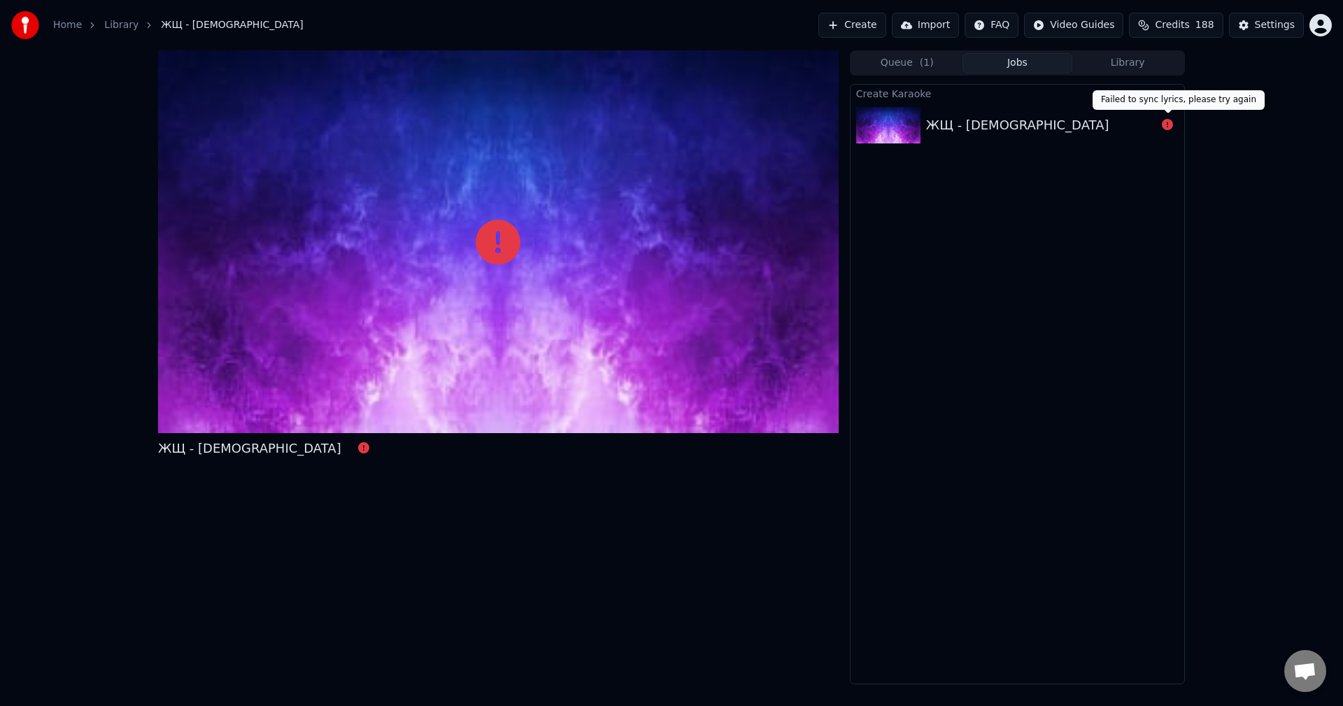
click at [1167, 125] on icon at bounding box center [1166, 124] width 11 height 11
click at [992, 120] on div "ЖЩ - [DEMOGRAPHIC_DATA]" at bounding box center [1017, 125] width 183 height 20
click at [915, 68] on button "Queue ( 1 )" at bounding box center [907, 63] width 110 height 20
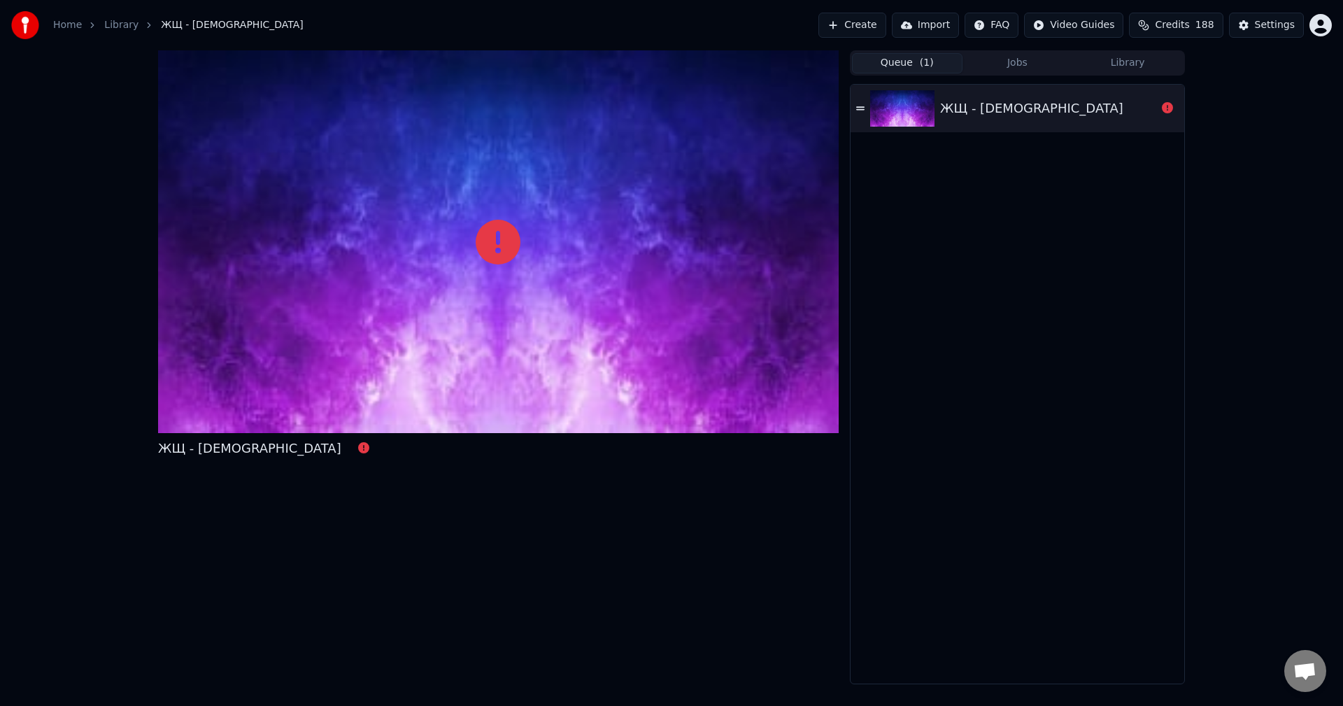
click at [957, 108] on div "ЖЩ - [DEMOGRAPHIC_DATA]" at bounding box center [1031, 109] width 183 height 20
click at [1164, 108] on icon at bounding box center [1166, 107] width 11 height 11
click at [1164, 105] on icon at bounding box center [1166, 107] width 11 height 11
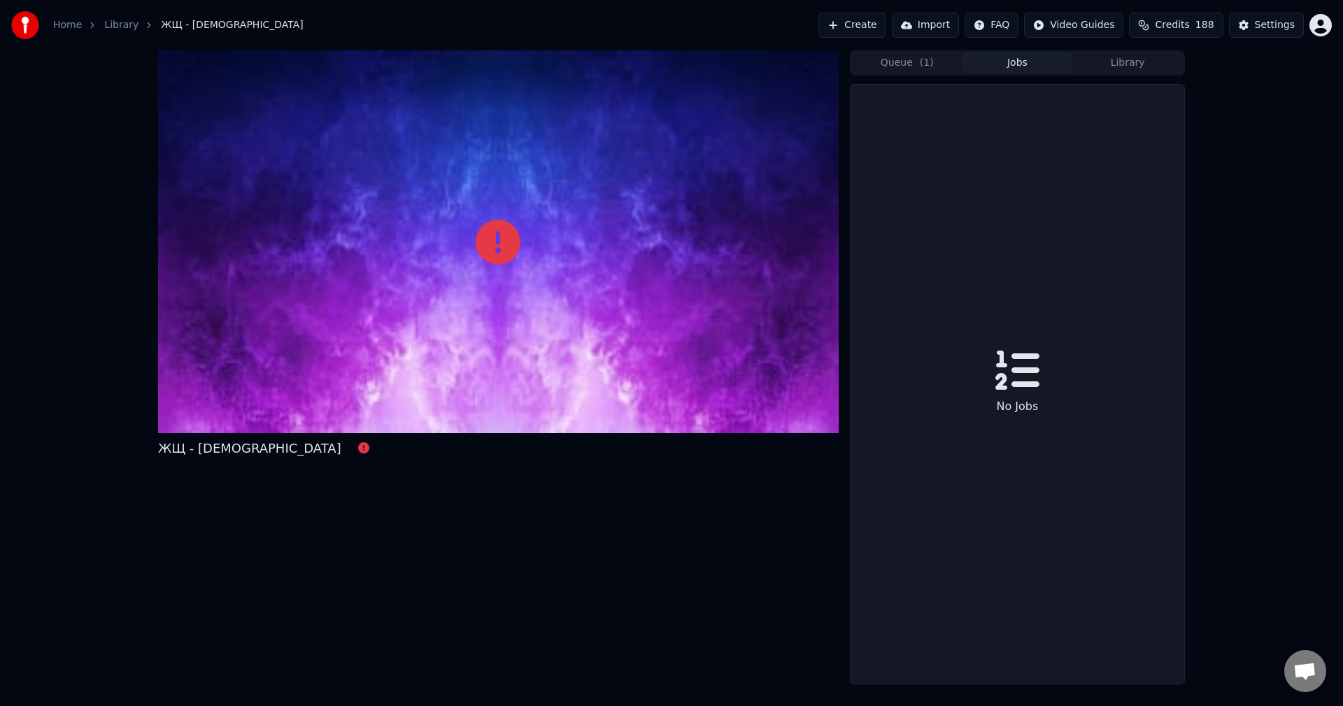
click at [1017, 61] on button "Jobs" at bounding box center [1017, 63] width 110 height 20
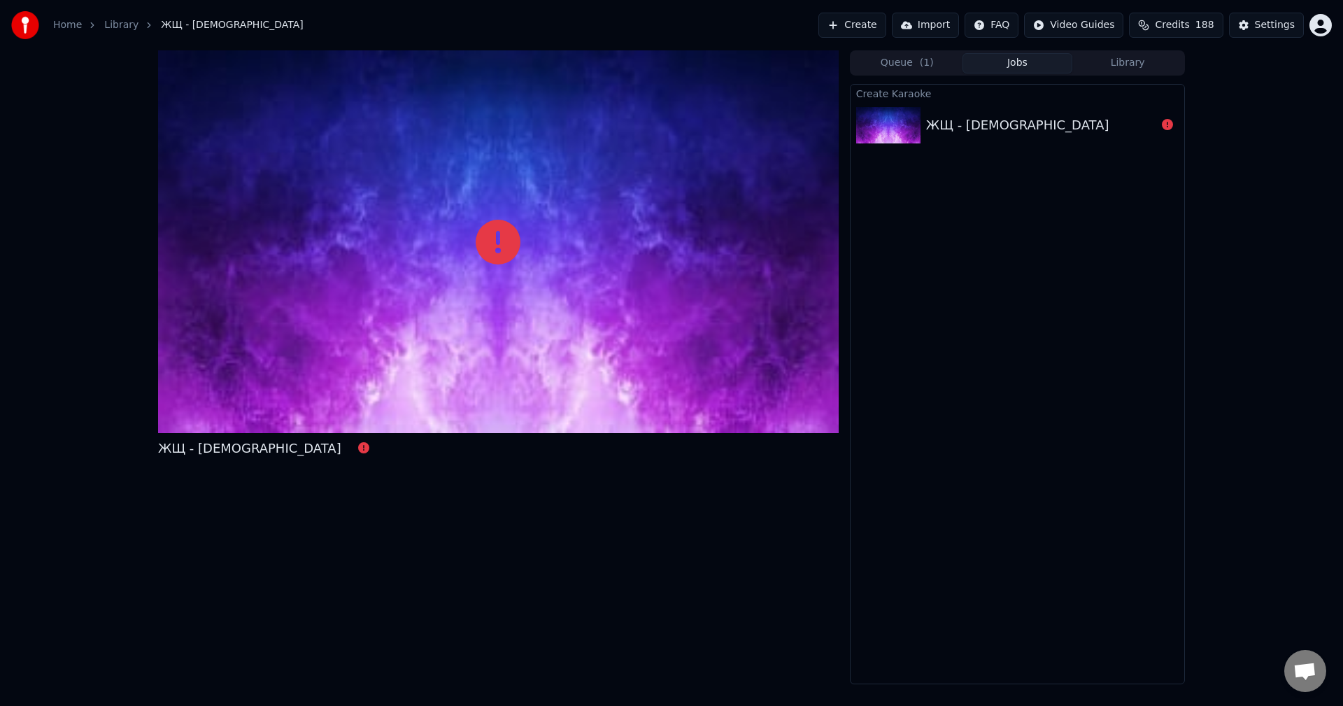
click at [978, 122] on div "ЖЩ - [DEMOGRAPHIC_DATA]" at bounding box center [1017, 125] width 183 height 20
click at [390, 359] on div at bounding box center [498, 241] width 680 height 382
click at [478, 238] on icon at bounding box center [497, 242] width 45 height 45
click at [130, 33] on div "Home Library ЖЩ - Дизмораль" at bounding box center [157, 25] width 292 height 28
click at [111, 20] on link "Library" at bounding box center [121, 25] width 34 height 14
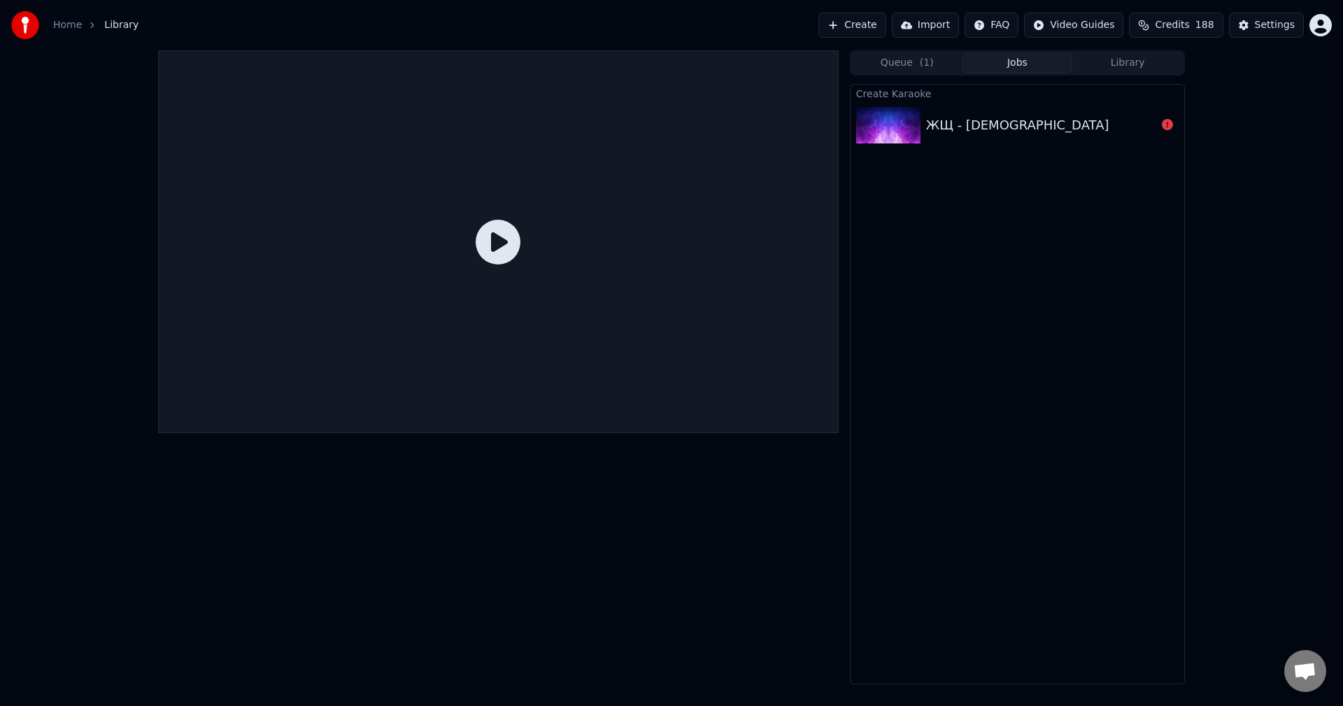
click at [891, 57] on button "Queue ( 1 )" at bounding box center [907, 63] width 110 height 20
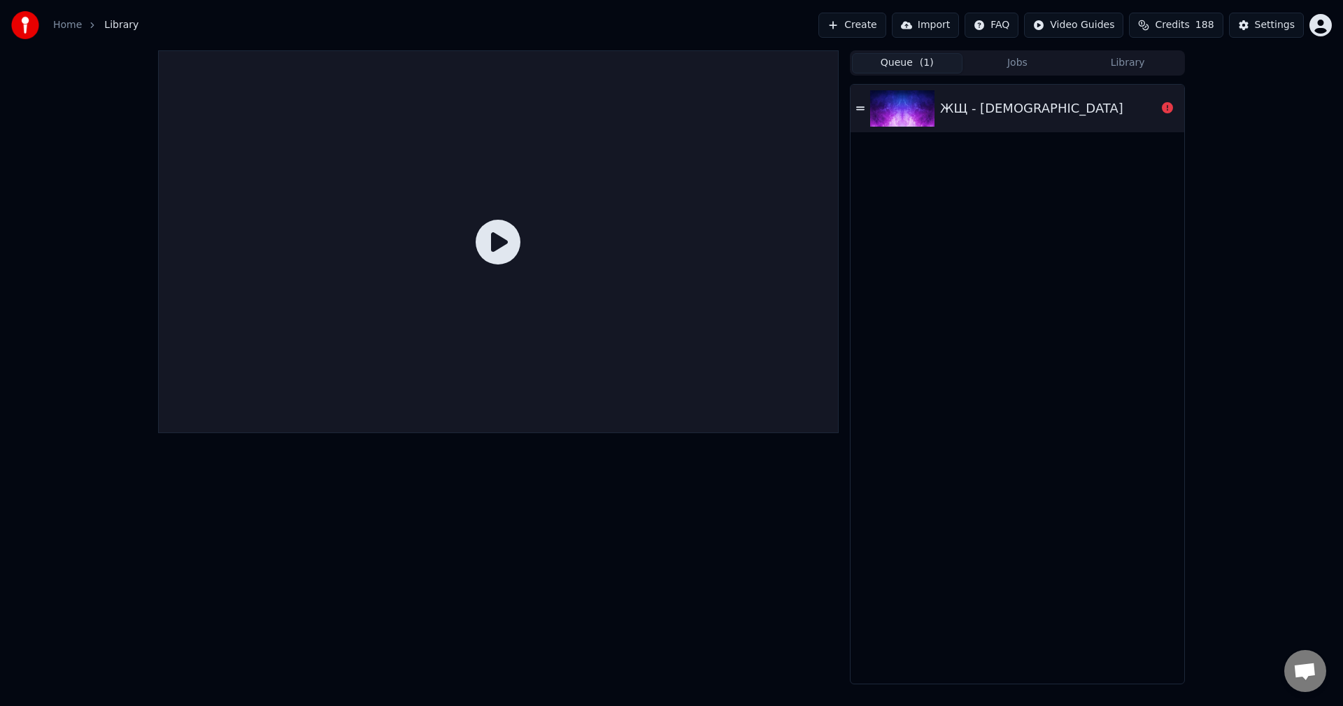
click at [1139, 67] on button "Library" at bounding box center [1127, 63] width 110 height 20
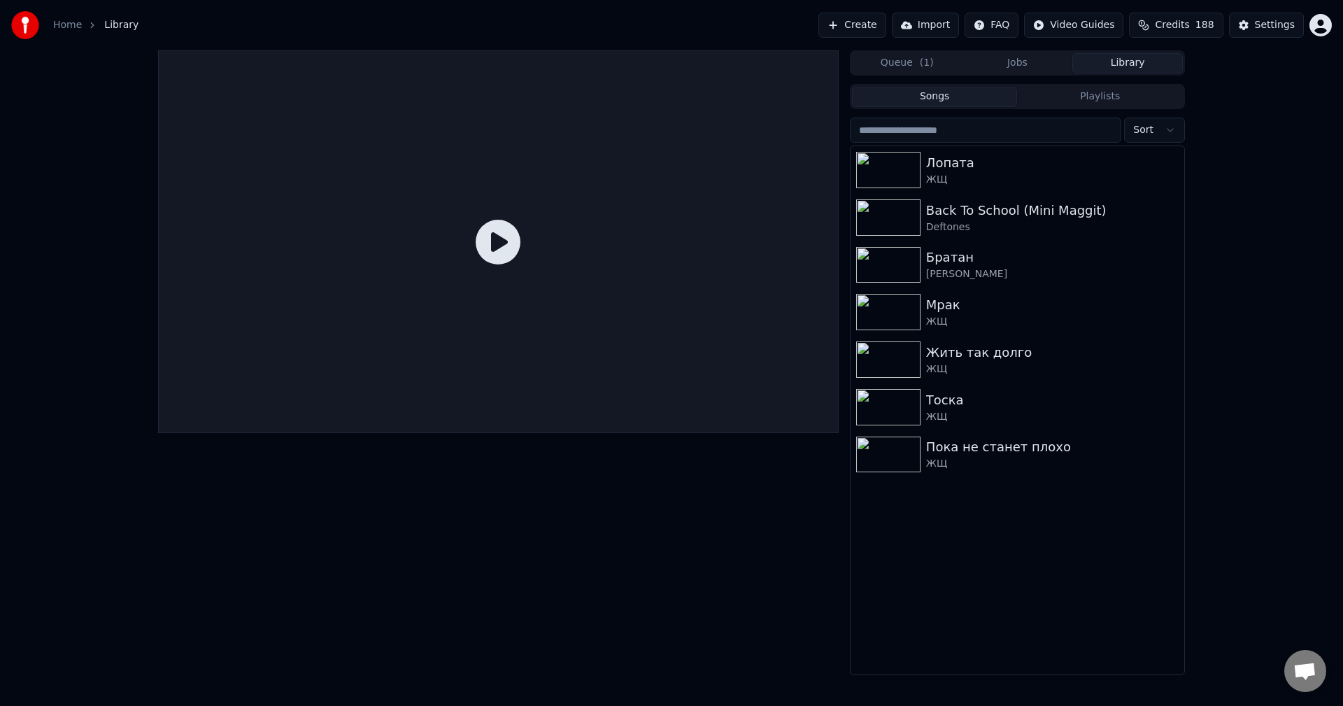
click at [1075, 97] on button "Playlists" at bounding box center [1100, 97] width 166 height 20
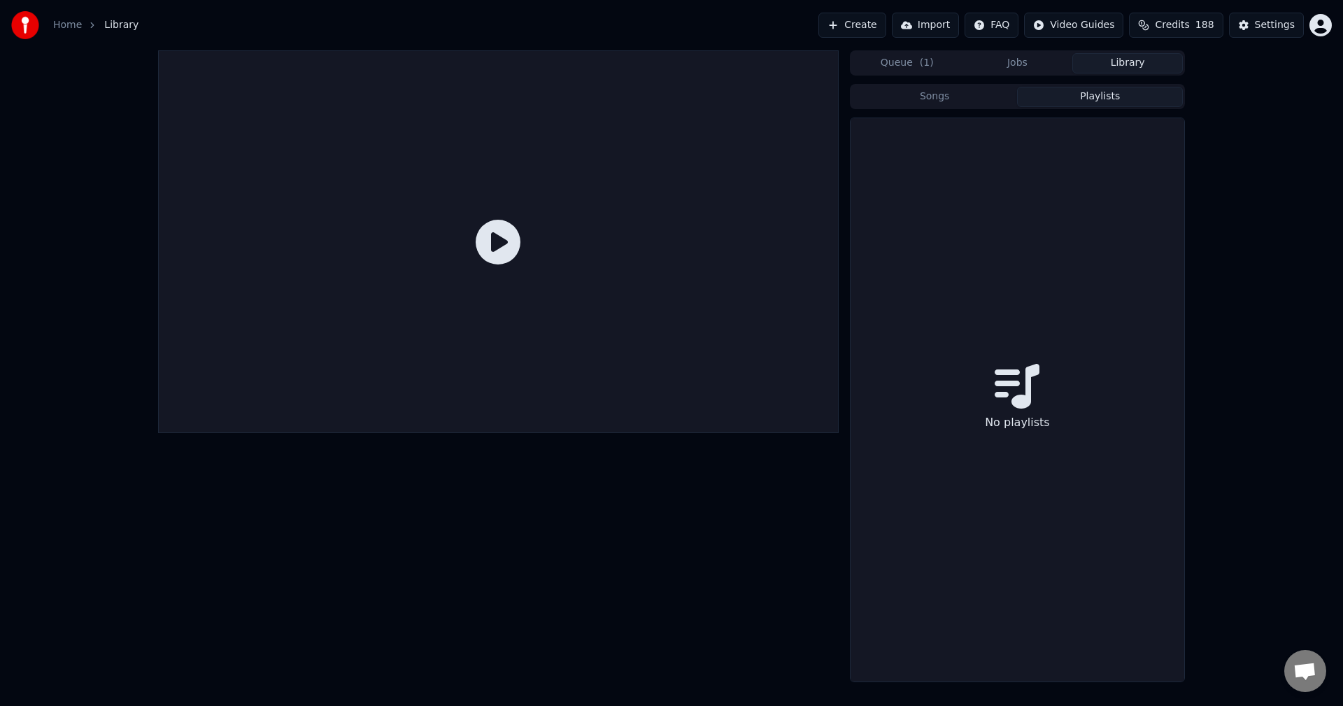
click at [989, 94] on button "Songs" at bounding box center [935, 97] width 166 height 20
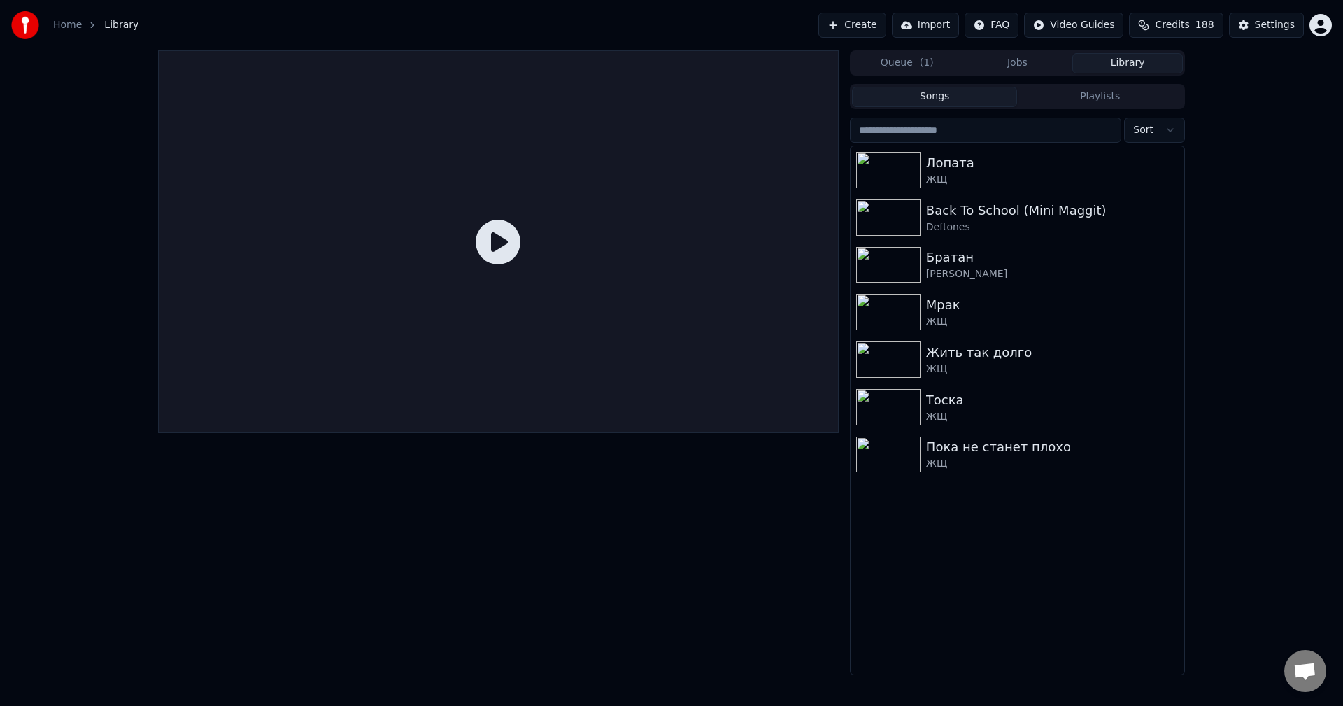
click at [1040, 64] on button "Jobs" at bounding box center [1017, 63] width 110 height 20
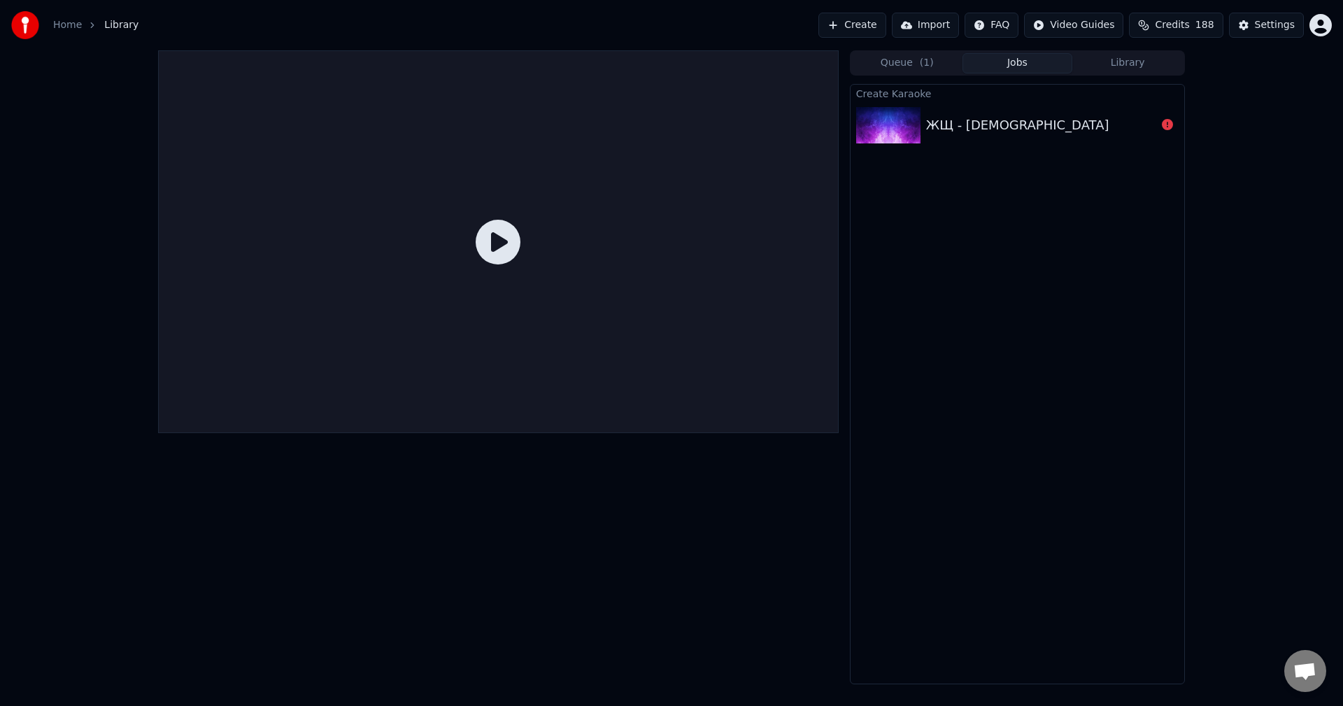
click at [993, 122] on div "ЖЩ - [DEMOGRAPHIC_DATA]" at bounding box center [1017, 125] width 183 height 20
click at [1166, 120] on icon at bounding box center [1166, 124] width 11 height 11
click at [1168, 128] on icon at bounding box center [1166, 124] width 11 height 11
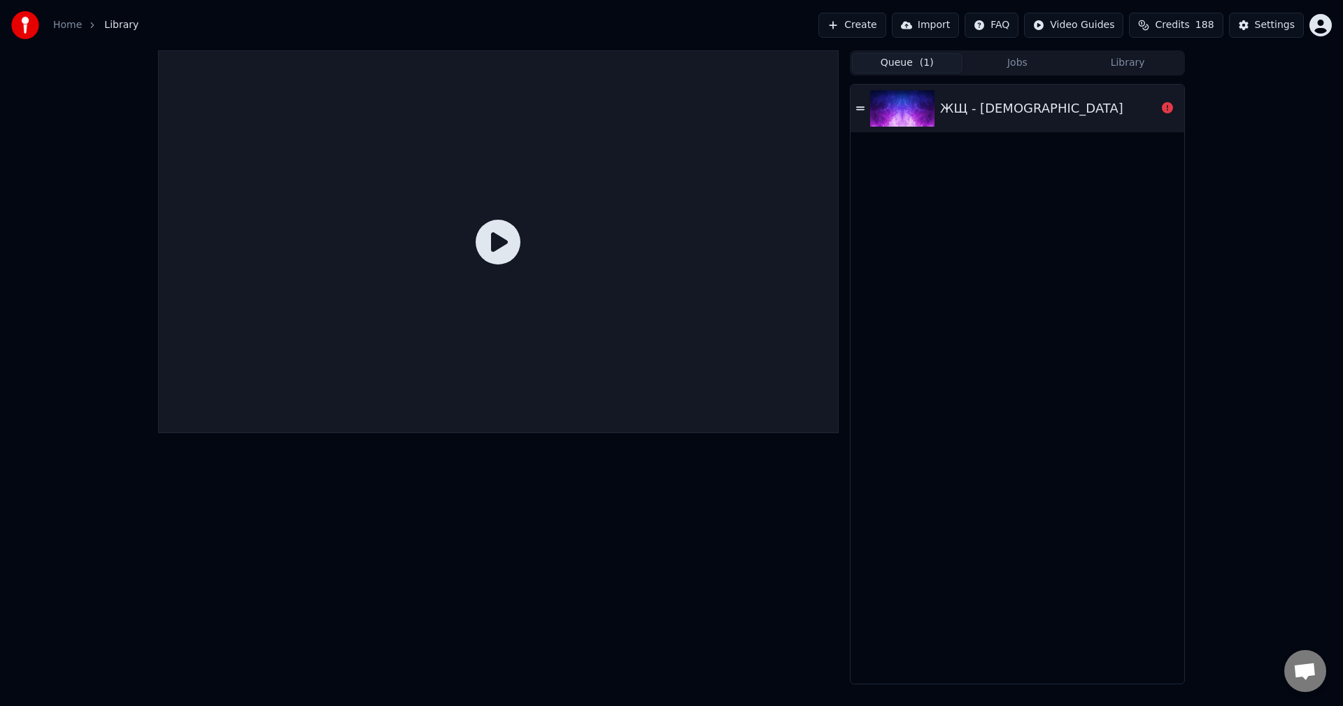
click at [916, 66] on button "Queue ( 1 )" at bounding box center [907, 63] width 110 height 20
click at [952, 121] on div "ЖЩ - [DEMOGRAPHIC_DATA]" at bounding box center [1017, 109] width 334 height 48
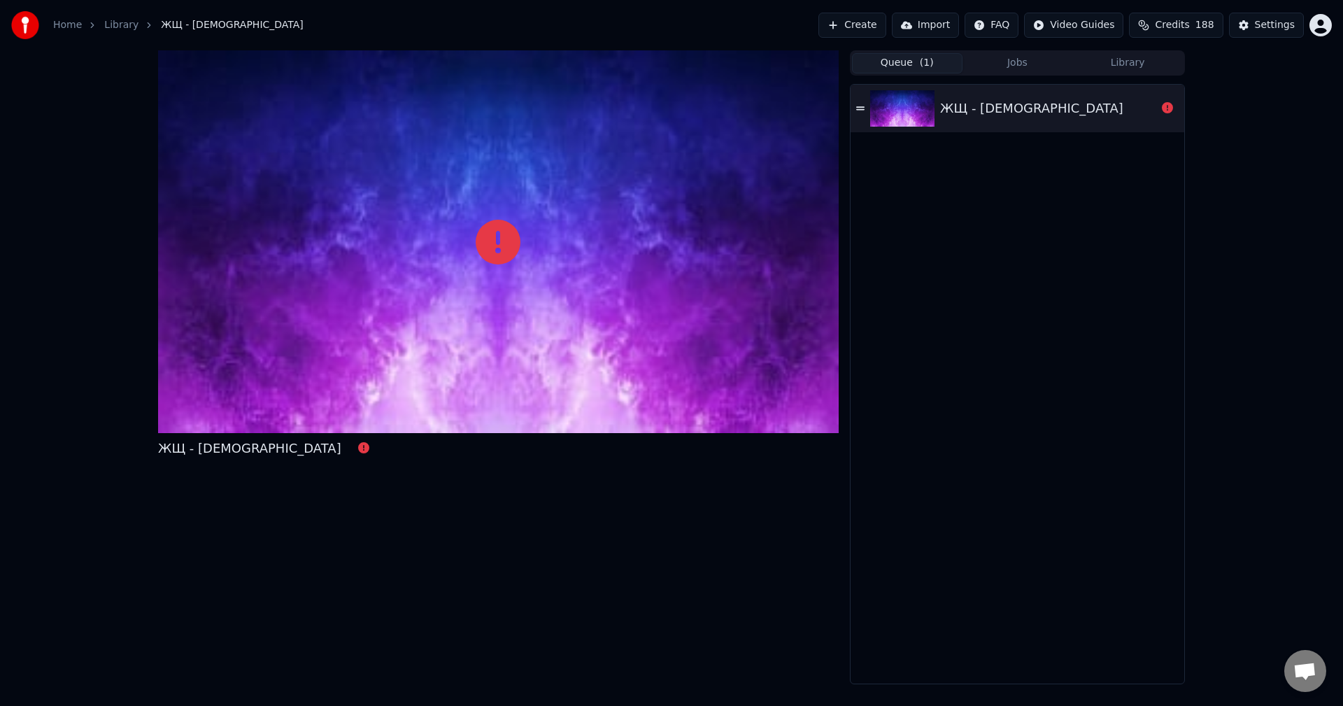
click at [866, 108] on div "ЖЩ - [DEMOGRAPHIC_DATA]" at bounding box center [1017, 109] width 334 height 48
click at [864, 106] on icon at bounding box center [860, 108] width 8 height 10
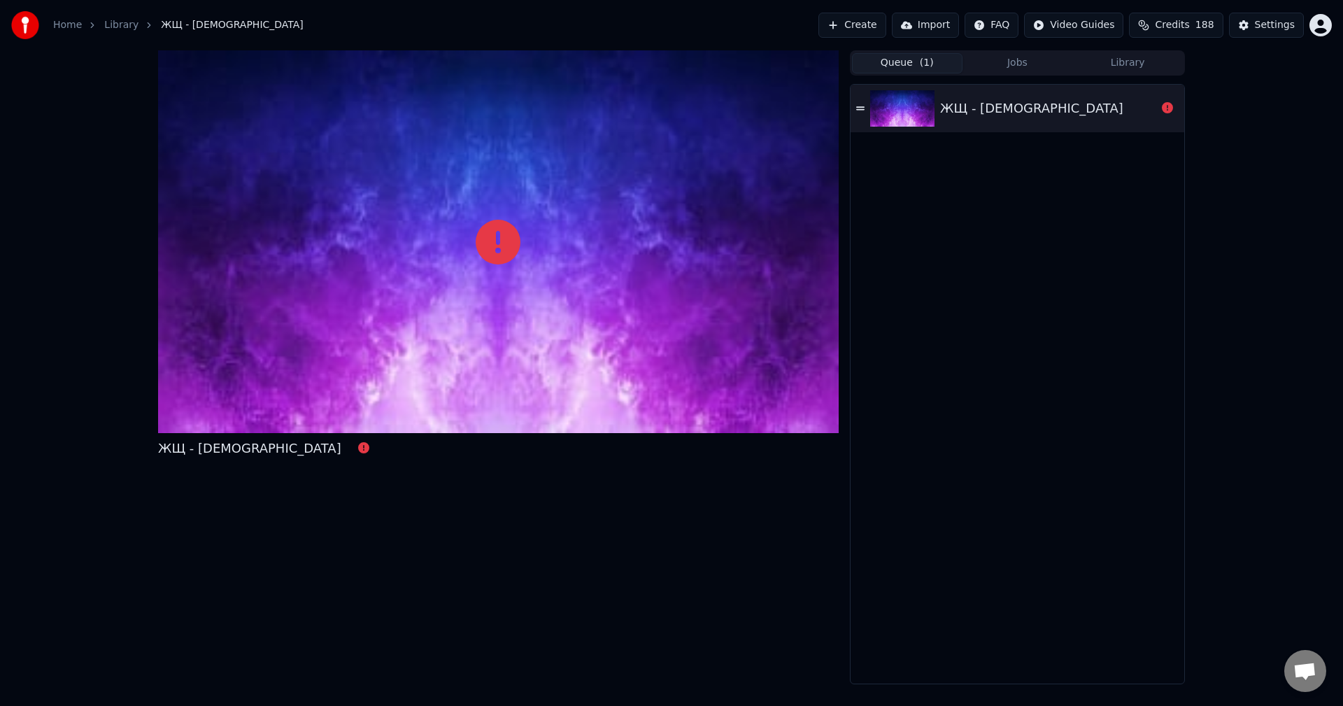
click at [880, 30] on button "Create" at bounding box center [852, 25] width 68 height 25
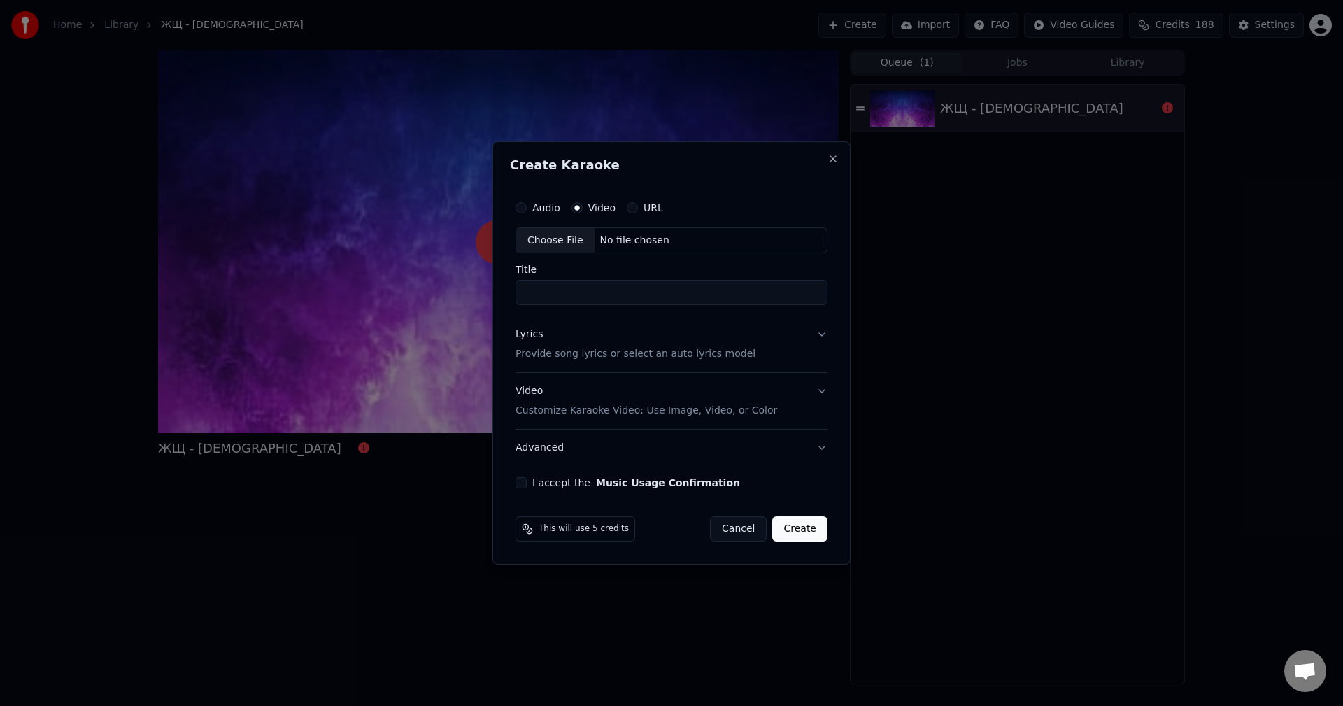
click at [573, 245] on div "Choose File" at bounding box center [555, 240] width 78 height 25
click at [542, 205] on label "Audio" at bounding box center [546, 208] width 28 height 10
click at [527, 205] on button "Audio" at bounding box center [520, 207] width 11 height 11
click at [544, 234] on div "Choose File" at bounding box center [555, 240] width 78 height 25
type input "**********"
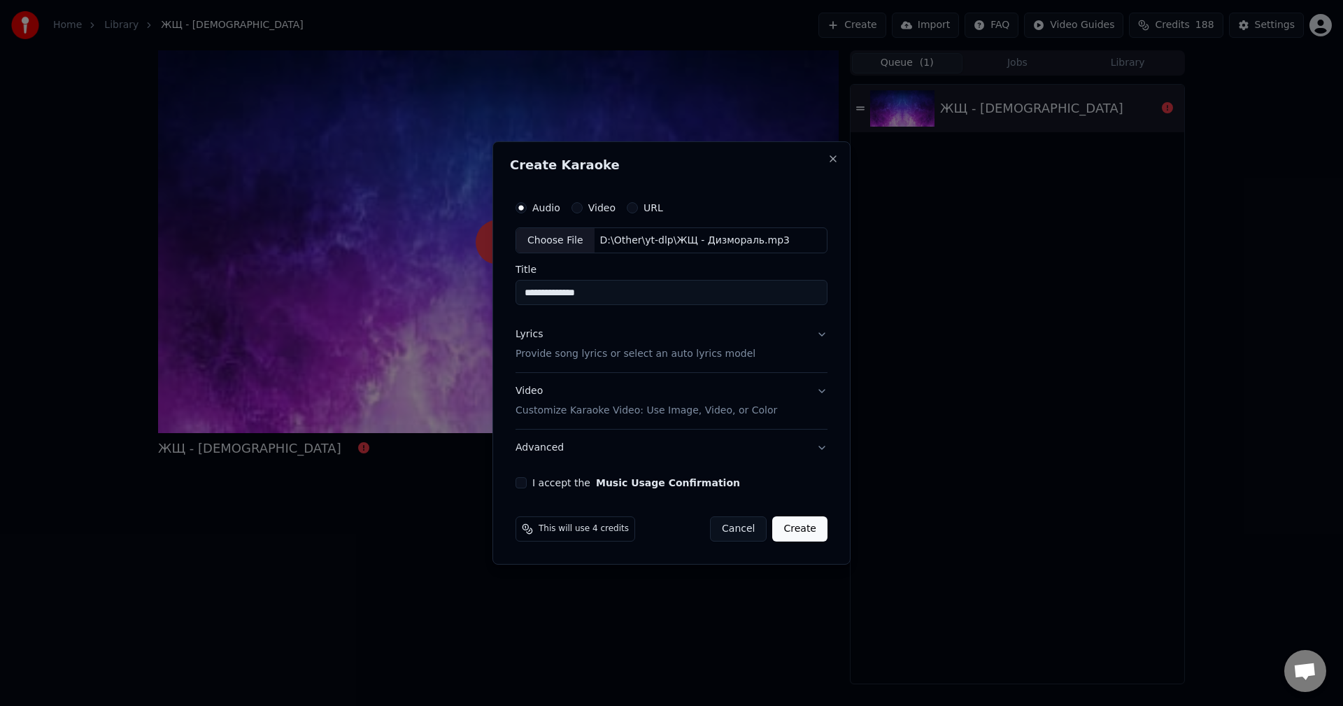
click at [613, 361] on p "Provide song lyrics or select an auto lyrics model" at bounding box center [635, 355] width 240 height 14
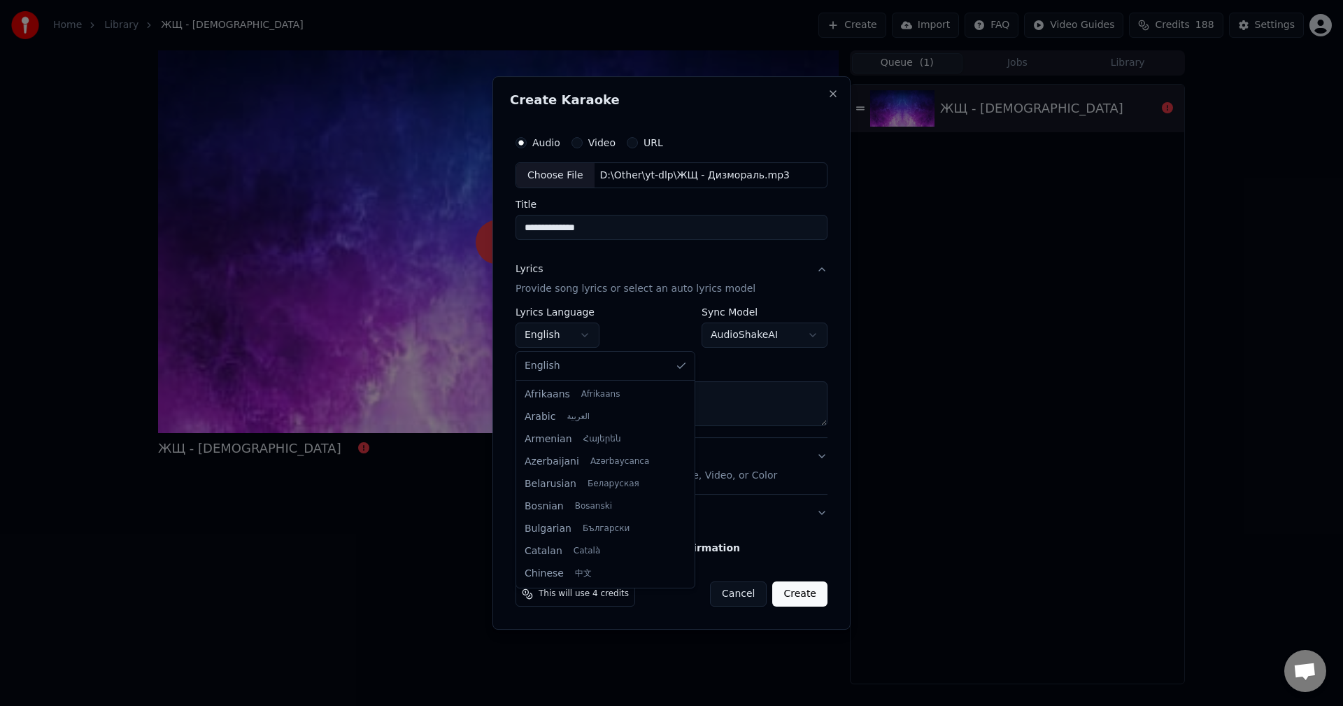
click at [564, 339] on body "**********" at bounding box center [671, 353] width 1343 height 706
select select "**"
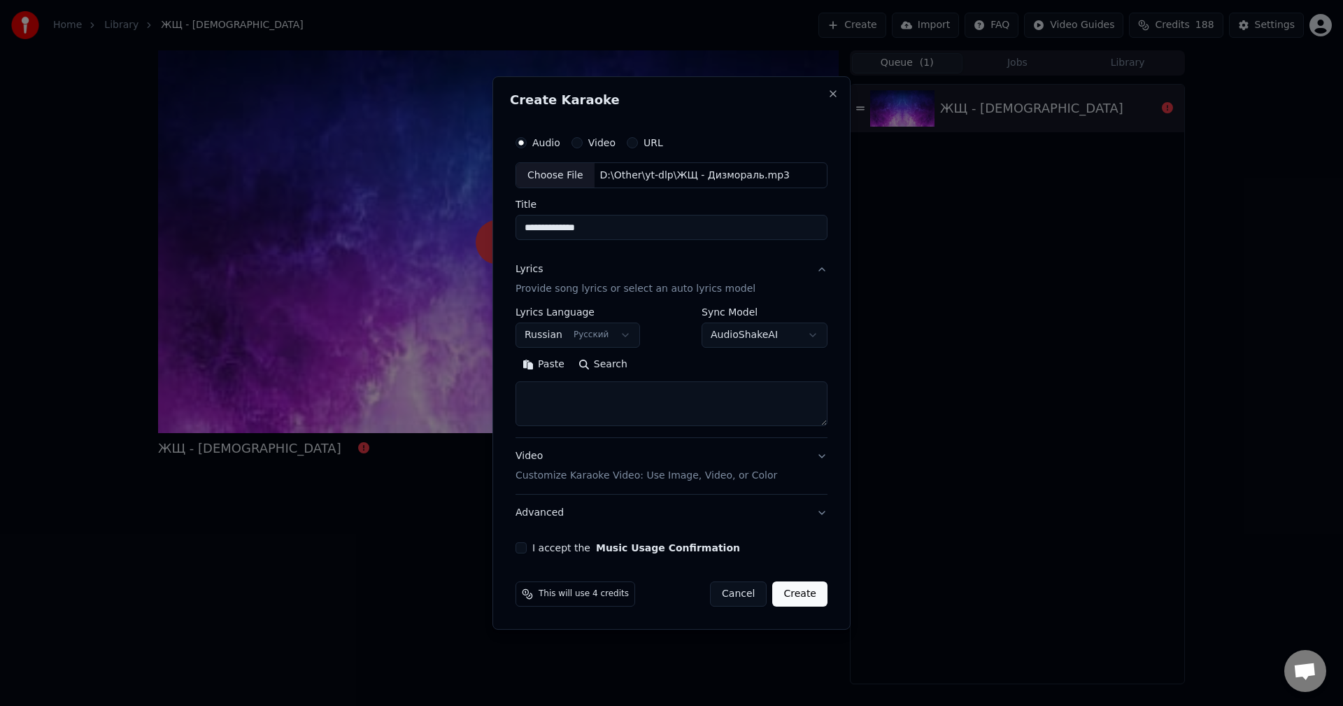
click at [568, 478] on p "Customize Karaoke Video: Use Image, Video, or Color" at bounding box center [646, 475] width 262 height 14
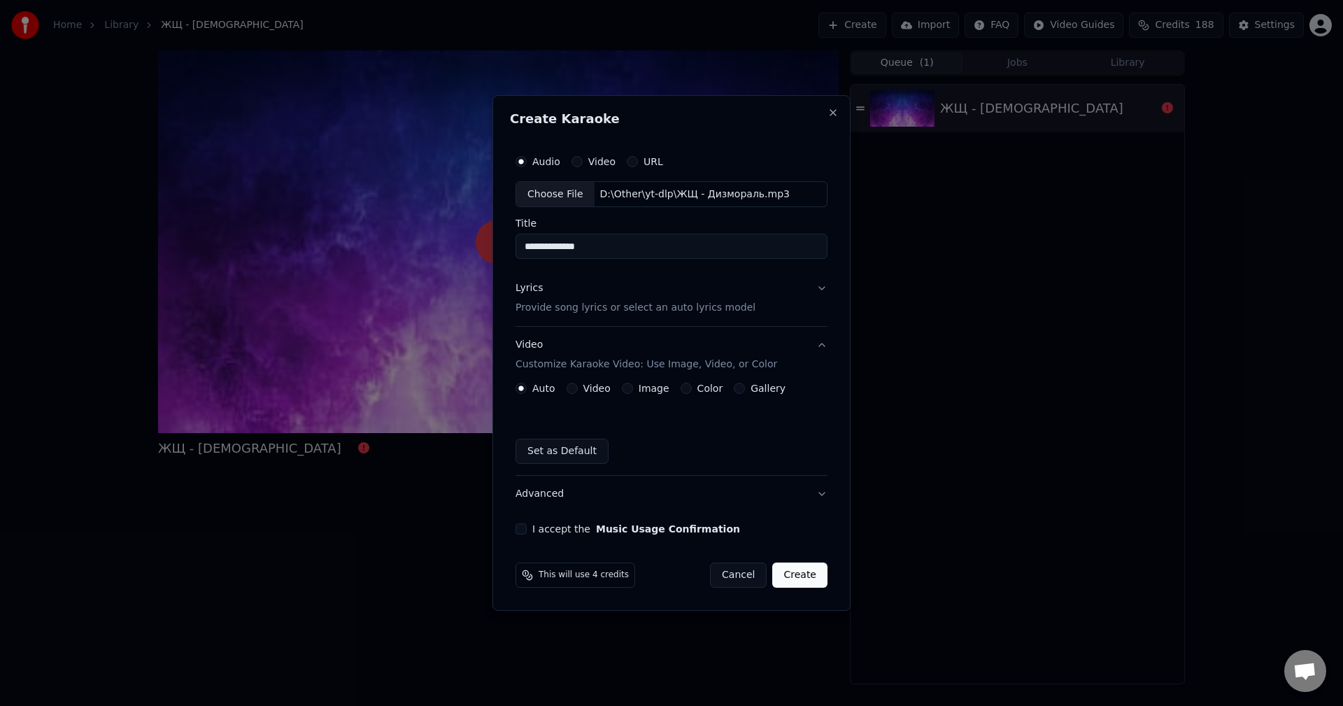
click at [680, 387] on button "Color" at bounding box center [685, 387] width 11 height 11
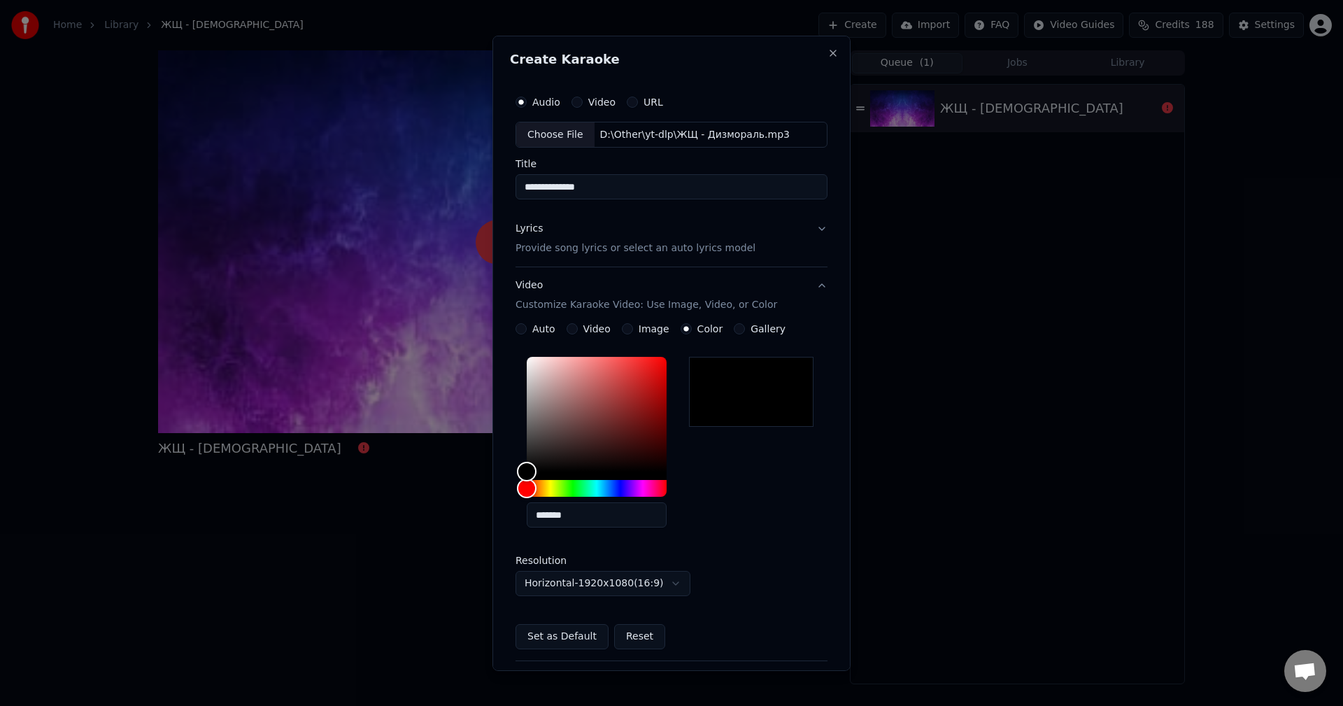
click at [565, 297] on div "Video Customize Karaoke Video: Use Image, Video, or Color" at bounding box center [646, 295] width 262 height 34
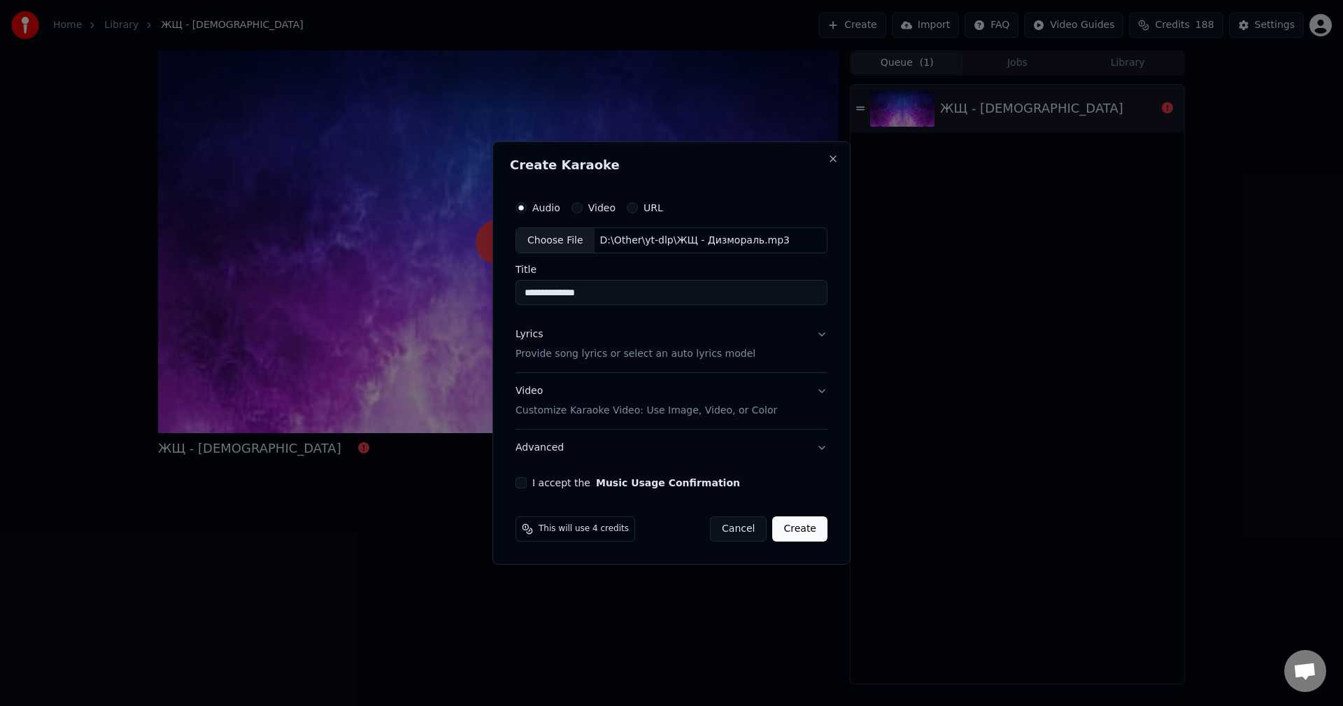
click at [524, 485] on button "I accept the Music Usage Confirmation" at bounding box center [520, 482] width 11 height 11
click at [567, 338] on div "Lyrics Provide song lyrics or select an auto lyrics model" at bounding box center [635, 345] width 240 height 34
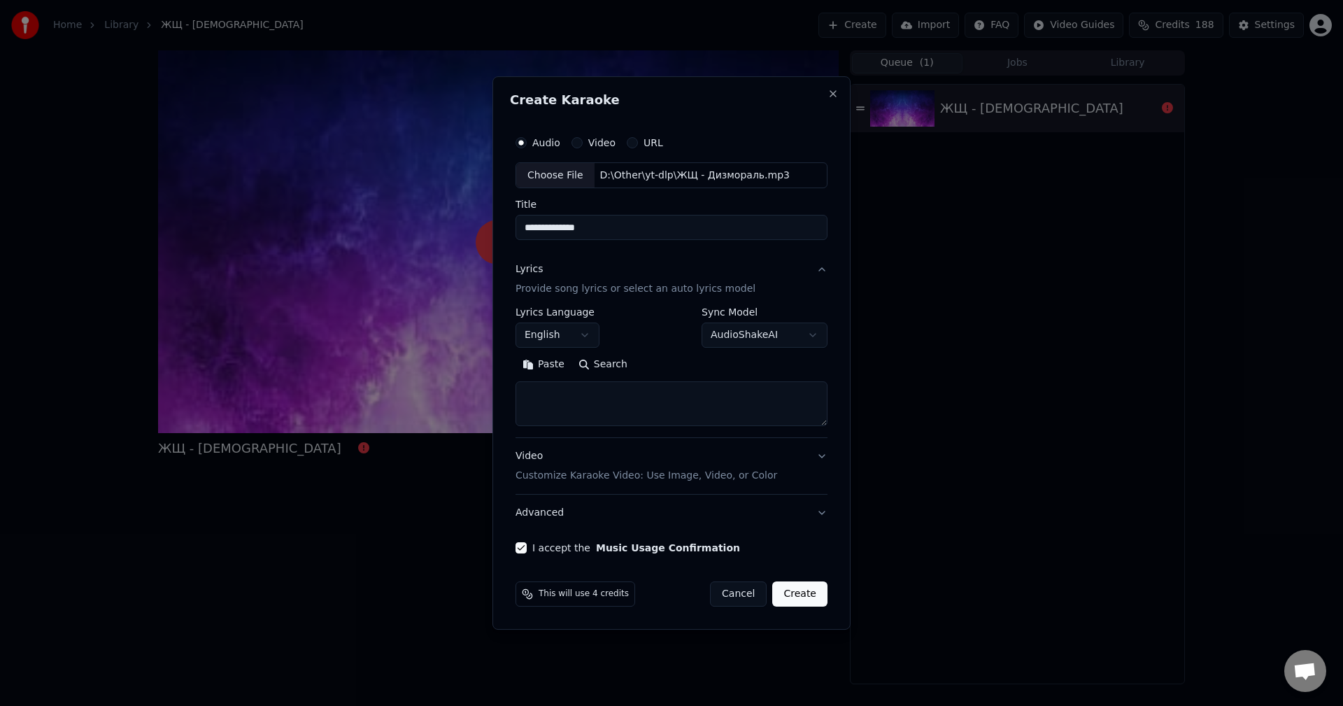
click at [573, 415] on textarea at bounding box center [671, 404] width 312 height 45
paste textarea "**********"
click at [657, 367] on button "Expand" at bounding box center [667, 365] width 66 height 22
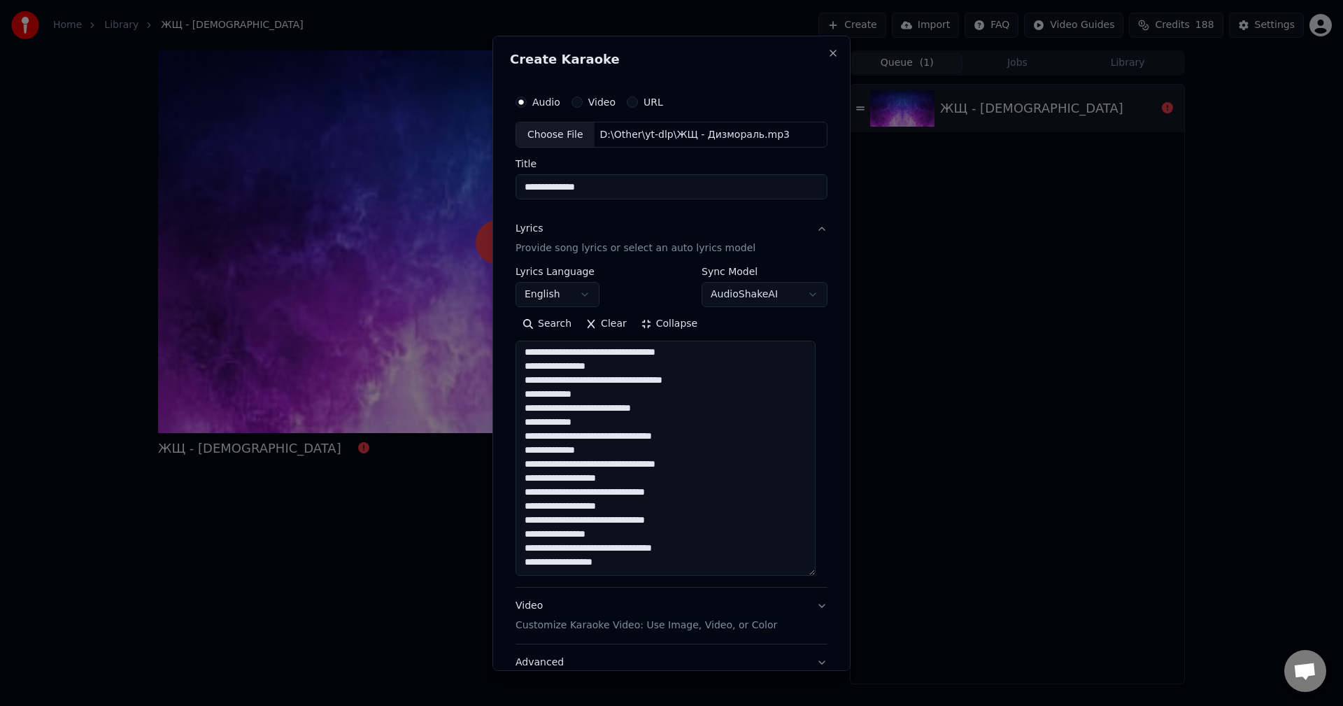
scroll to position [0, 0]
click at [725, 386] on textarea "**********" at bounding box center [665, 458] width 300 height 235
click at [573, 541] on textarea "**********" at bounding box center [665, 458] width 300 height 235
click at [650, 557] on textarea "**********" at bounding box center [665, 458] width 300 height 235
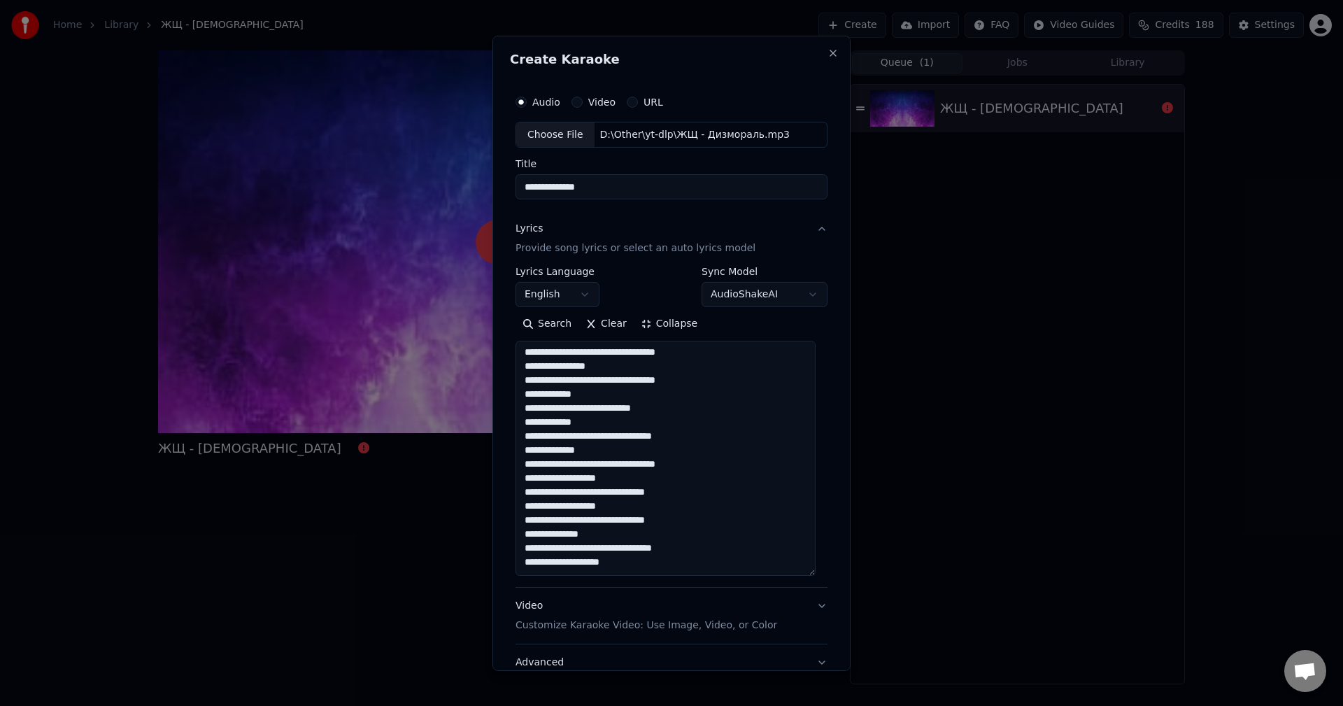
paste textarea "**********"
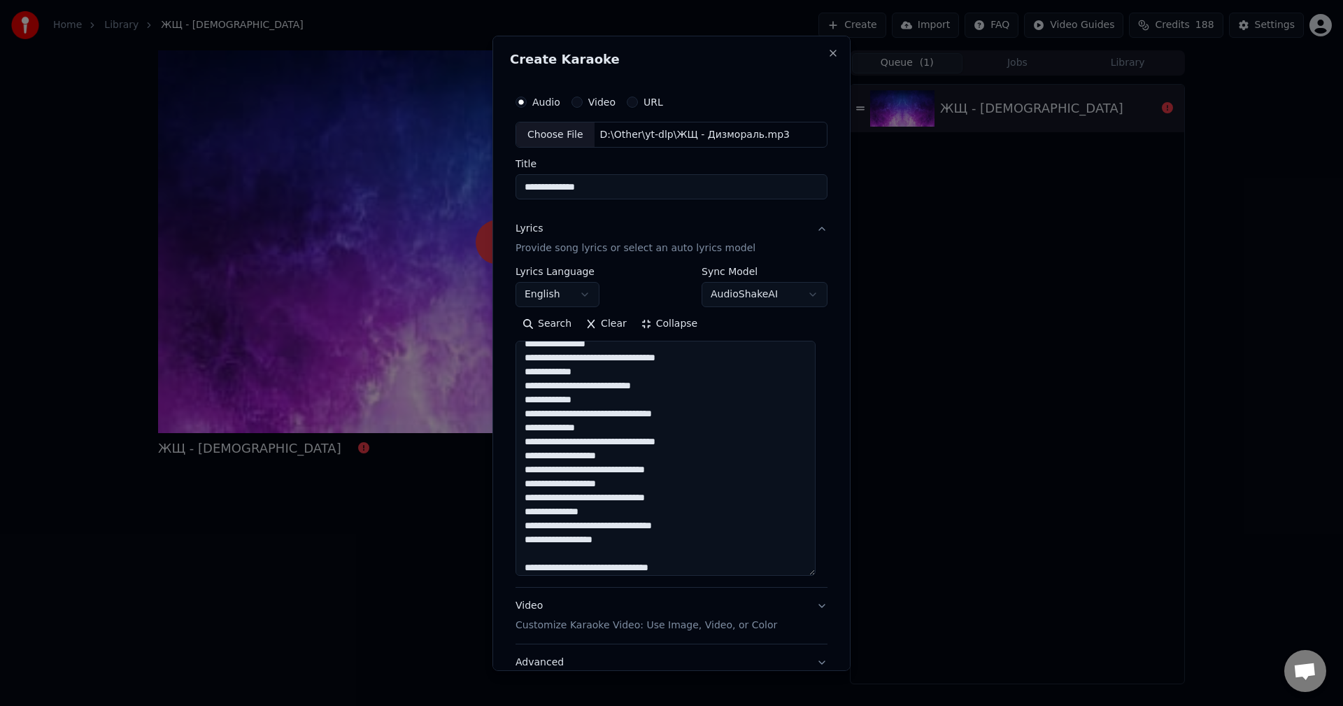
scroll to position [108, 0]
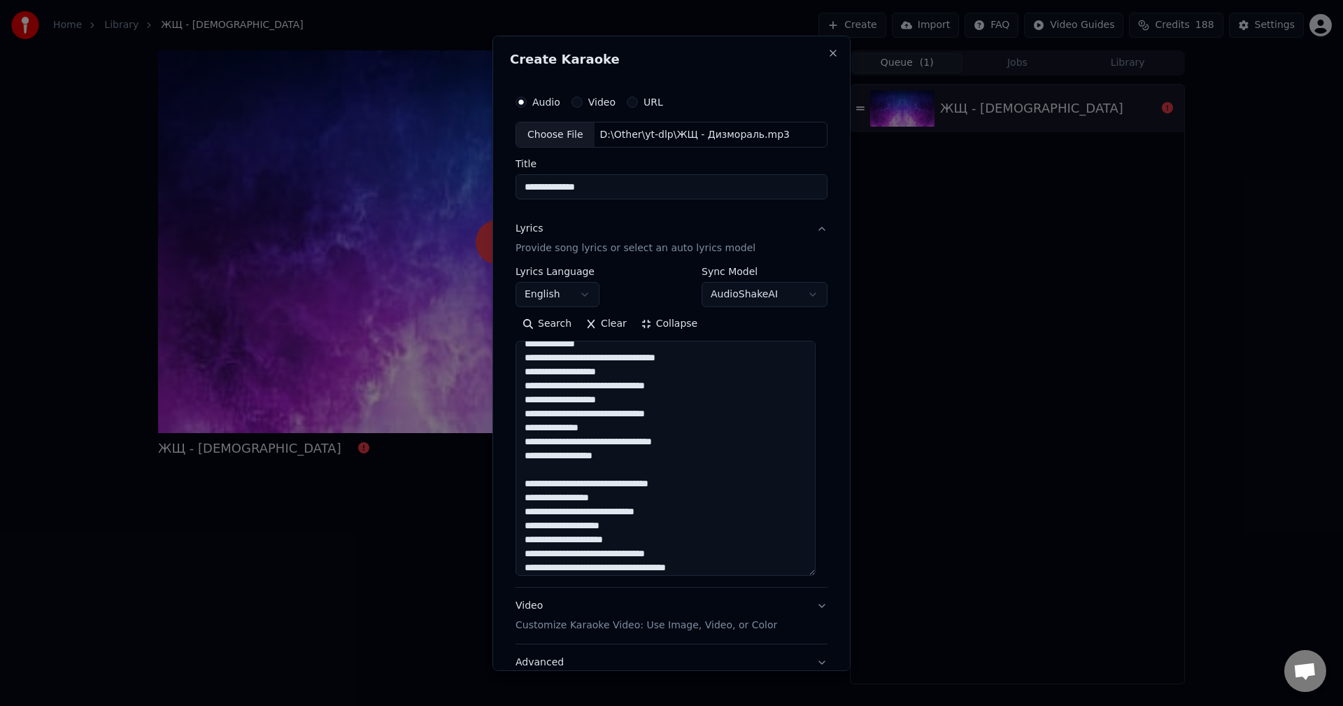
click at [711, 480] on textarea "**********" at bounding box center [665, 458] width 300 height 235
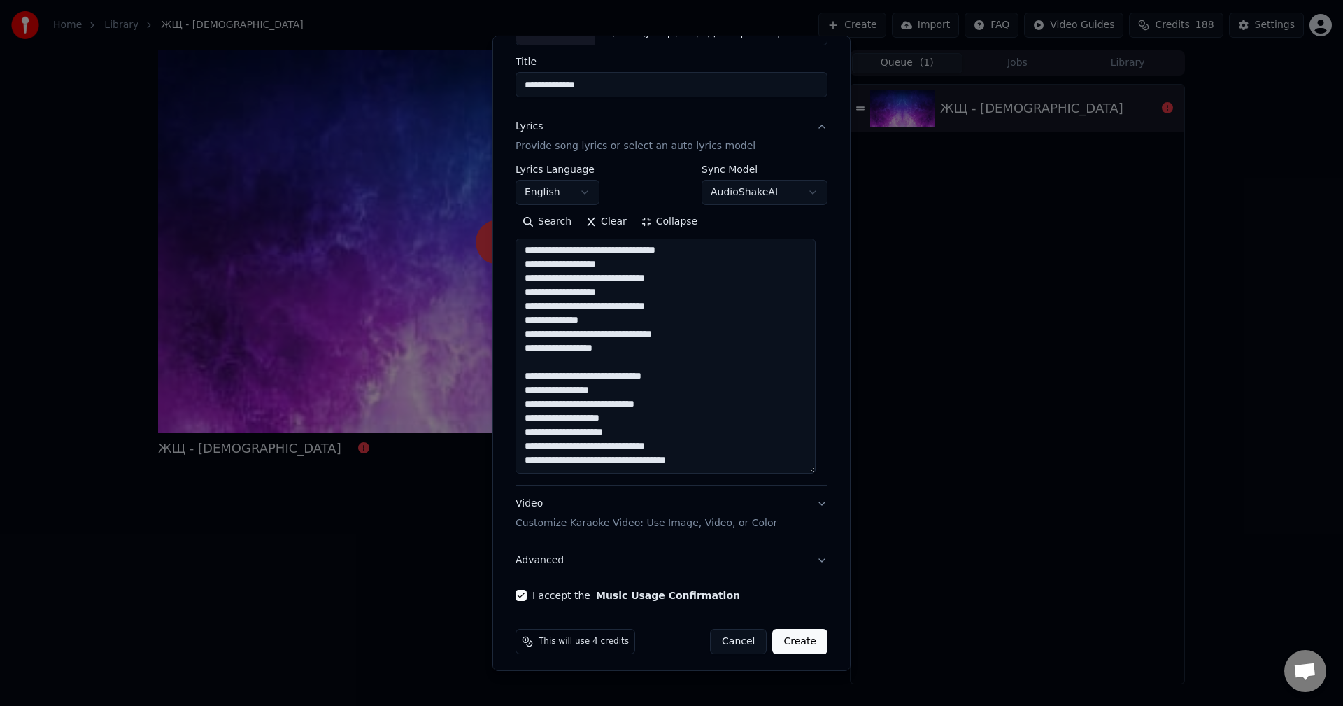
scroll to position [108, 0]
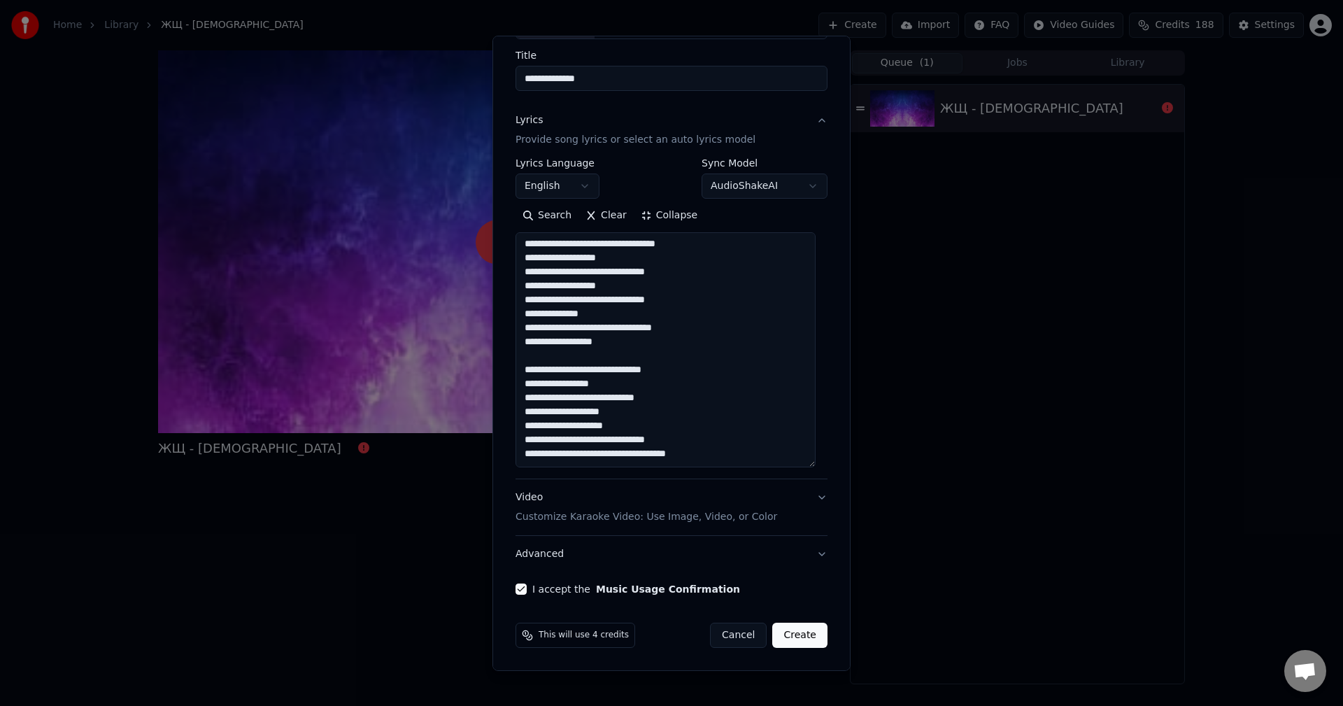
click at [745, 456] on textarea "**********" at bounding box center [665, 349] width 300 height 235
paste textarea "**********"
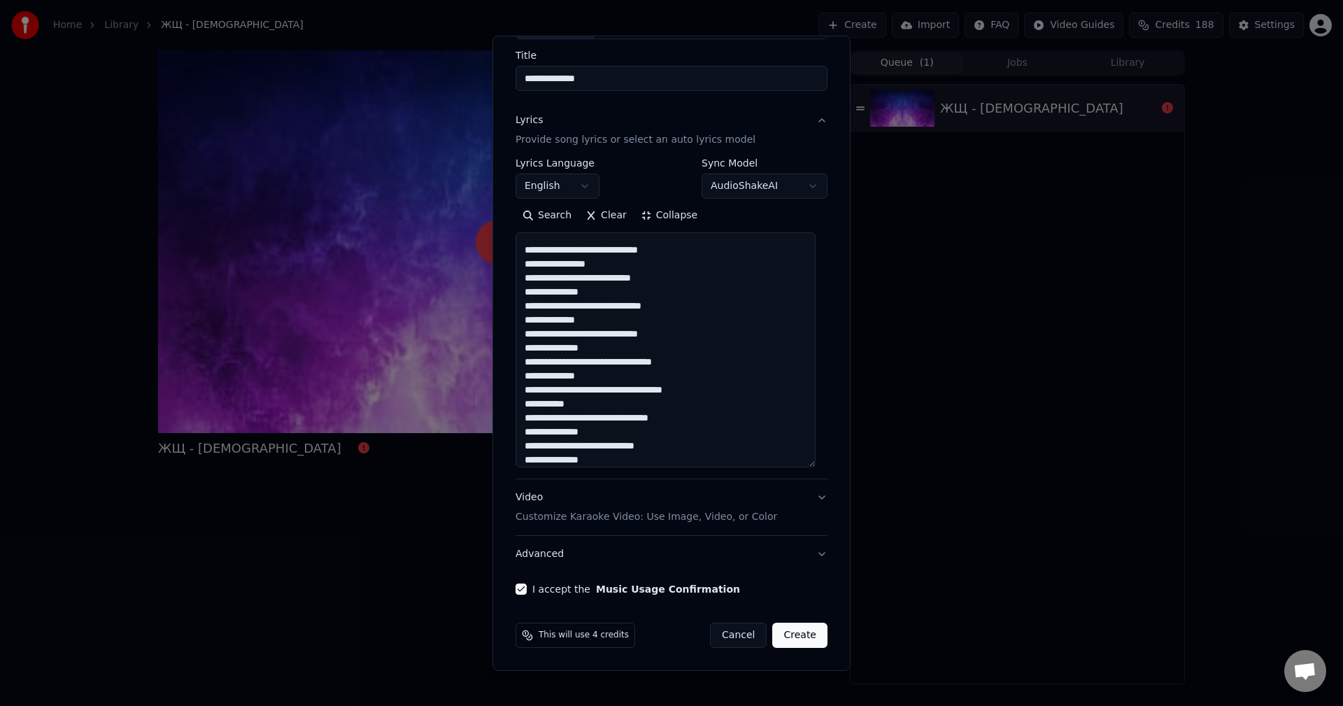
scroll to position [275, 0]
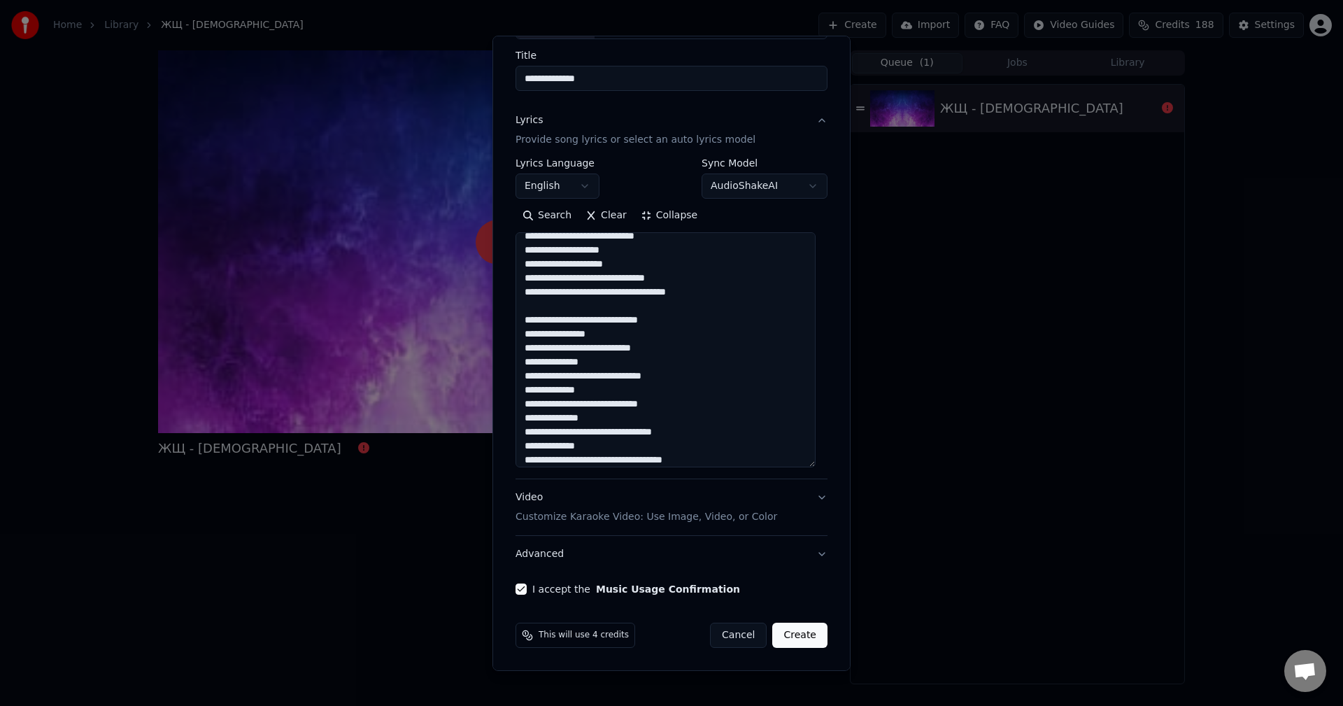
click at [605, 317] on textarea at bounding box center [665, 349] width 300 height 235
click at [599, 349] on textarea at bounding box center [665, 349] width 300 height 235
click at [594, 321] on textarea at bounding box center [665, 349] width 300 height 235
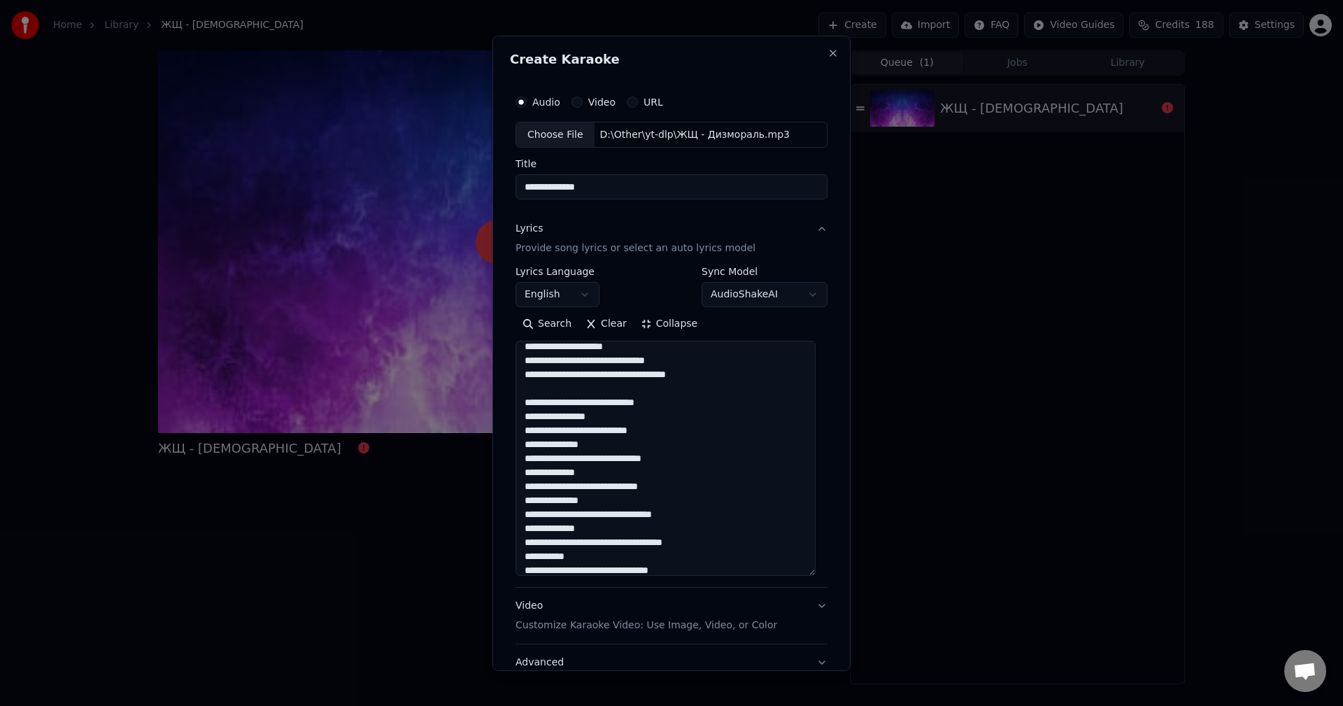
scroll to position [350, 0]
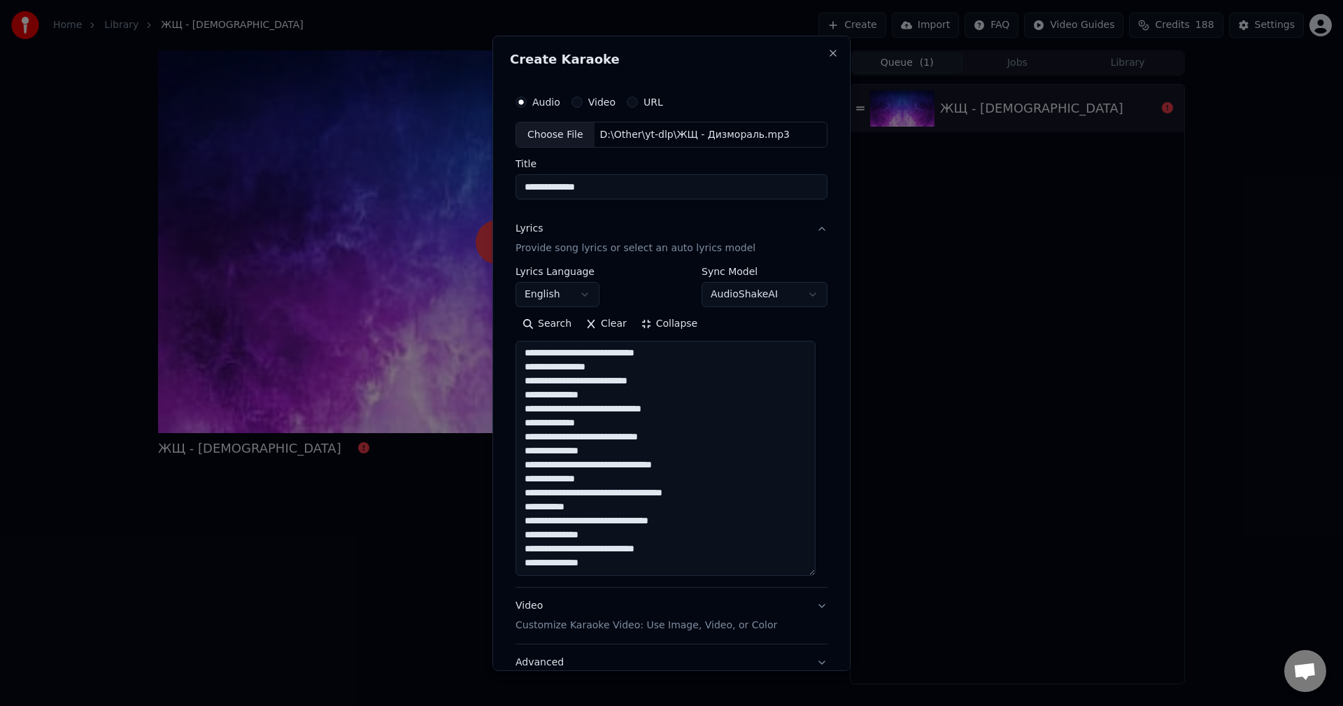
click at [672, 554] on textarea at bounding box center [665, 458] width 300 height 235
paste textarea "**********"
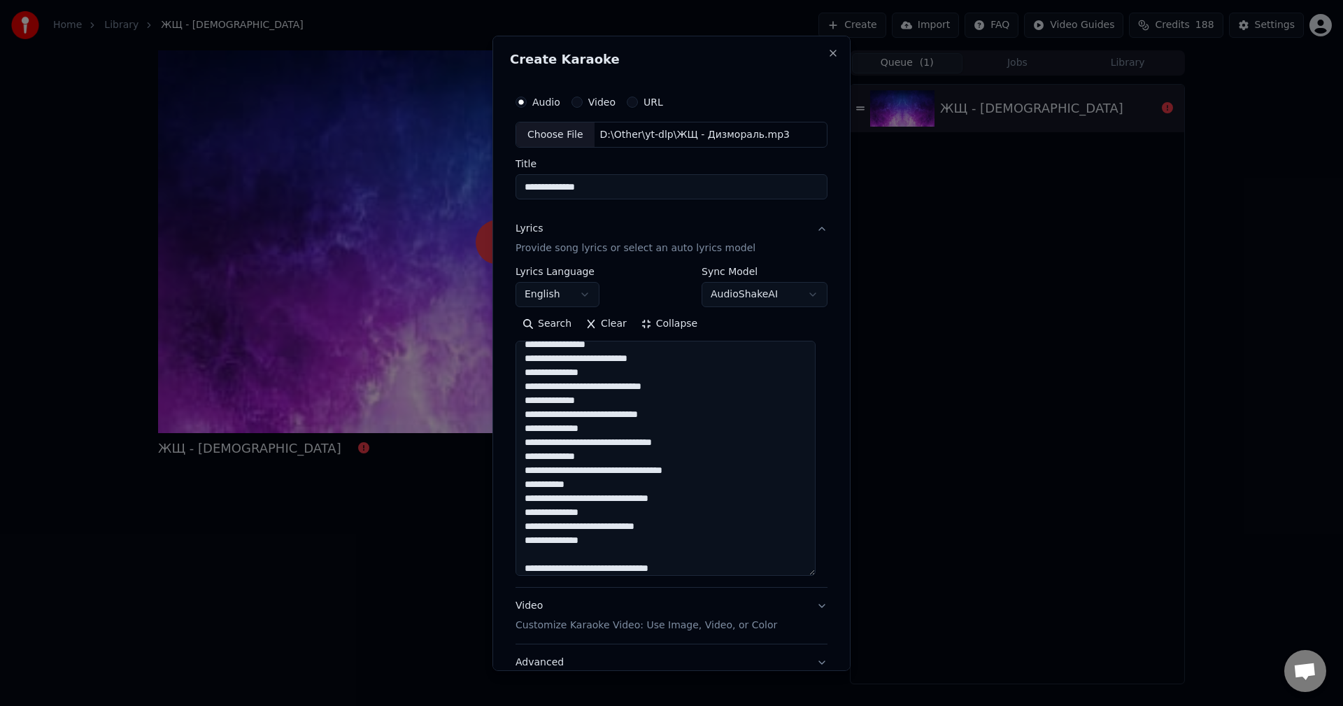
scroll to position [555, 0]
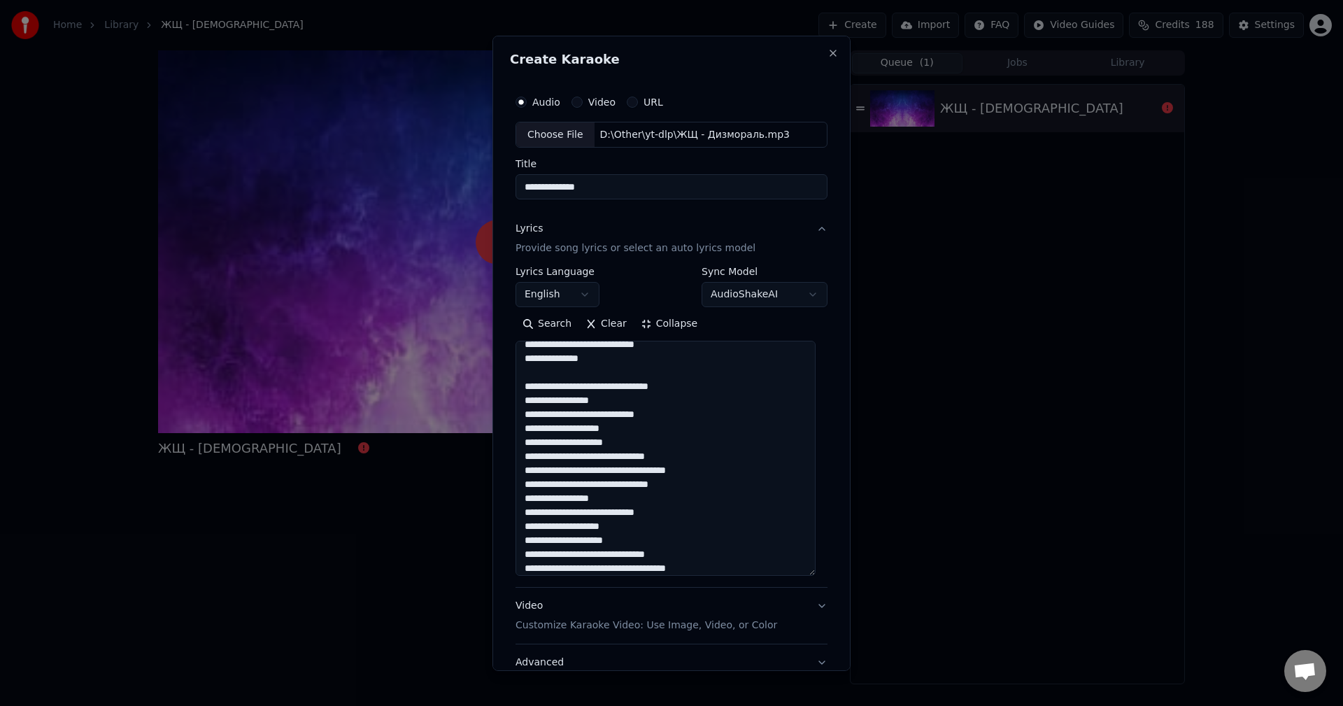
click at [697, 384] on textarea at bounding box center [665, 458] width 300 height 235
click at [699, 485] on textarea at bounding box center [665, 458] width 300 height 235
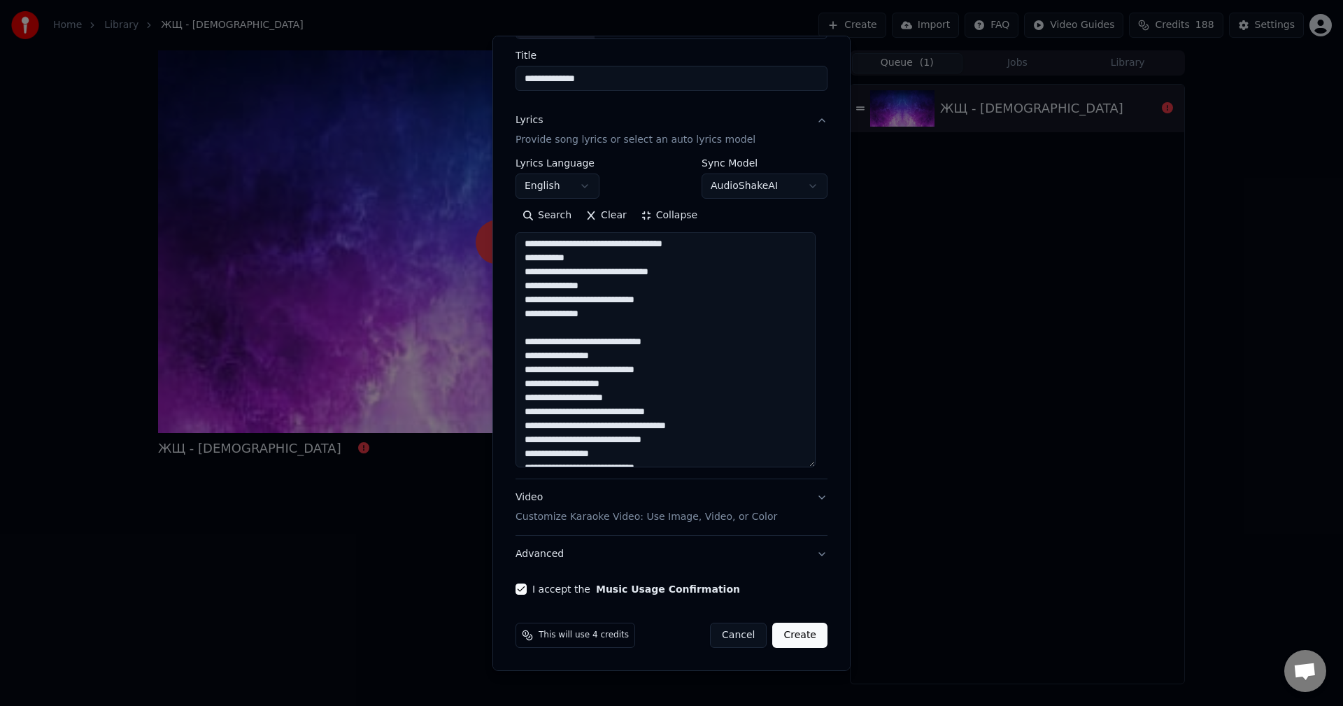
scroll to position [490, 0]
type textarea "**********"
click at [680, 221] on button "Collapse" at bounding box center [669, 215] width 71 height 22
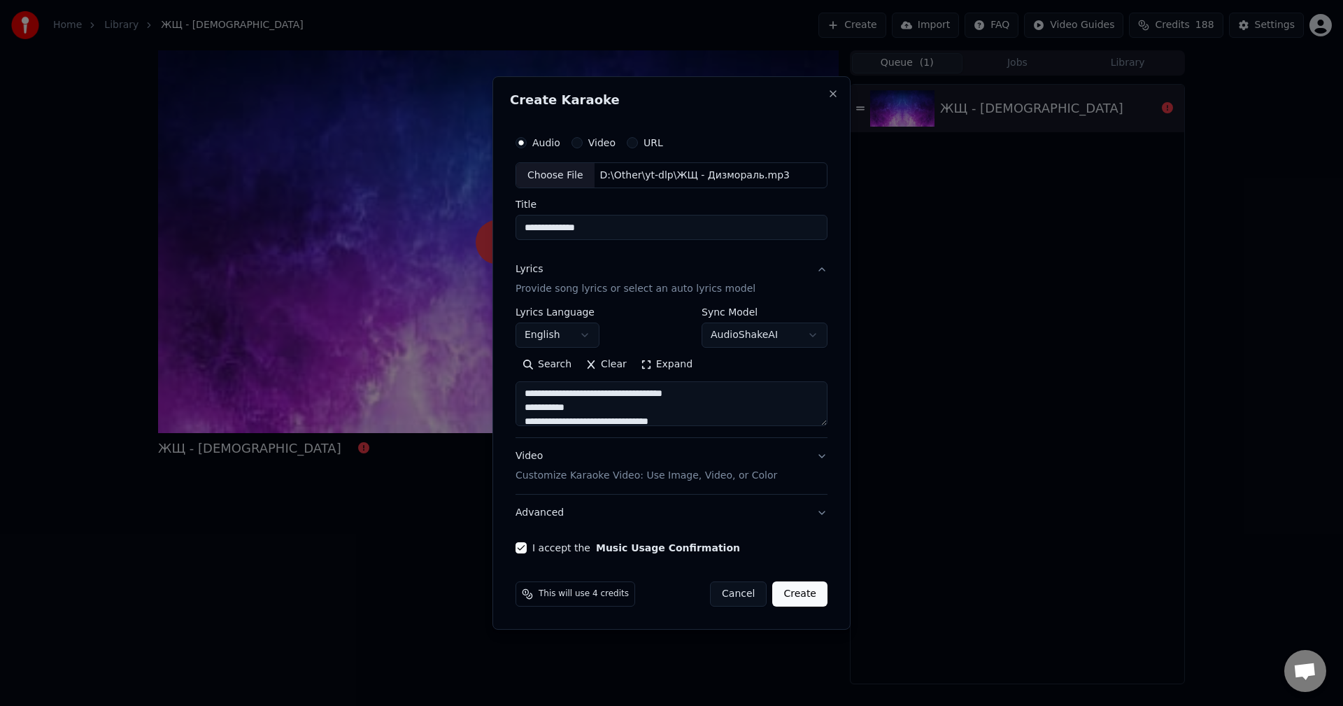
scroll to position [0, 0]
click at [657, 359] on button "Expand" at bounding box center [667, 365] width 66 height 22
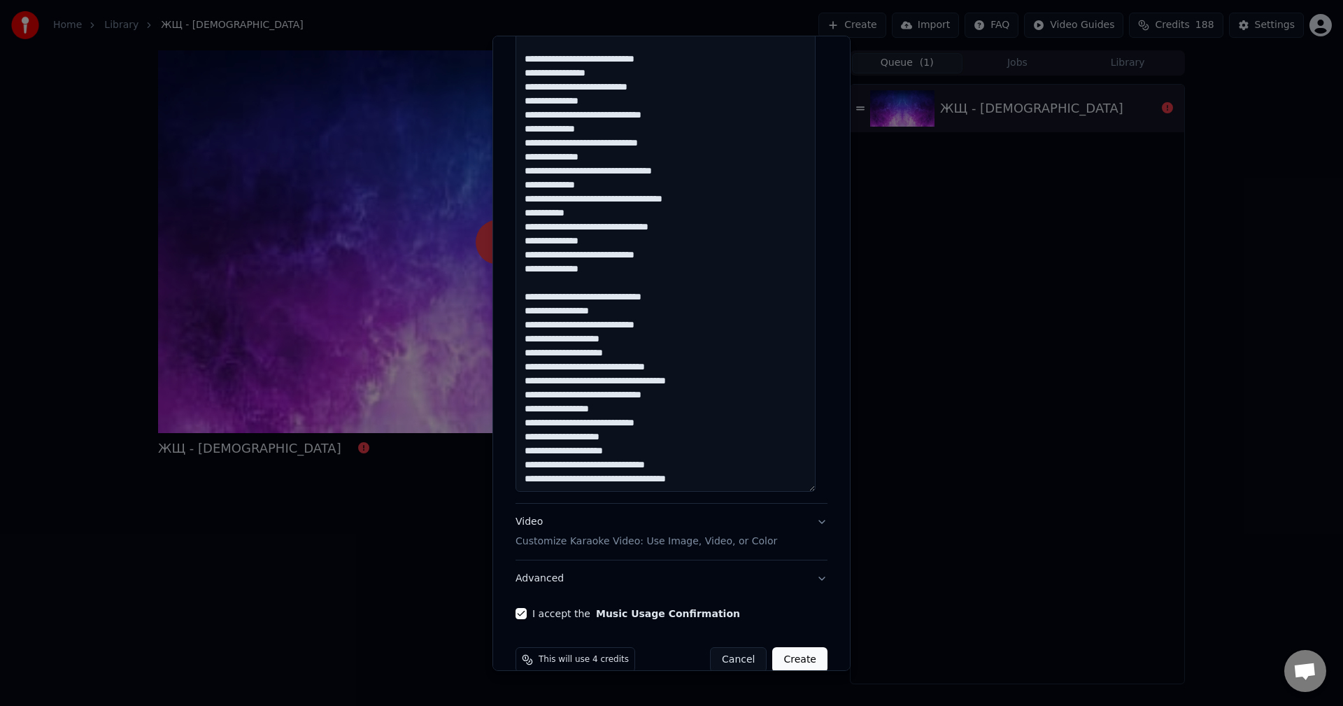
scroll to position [667, 0]
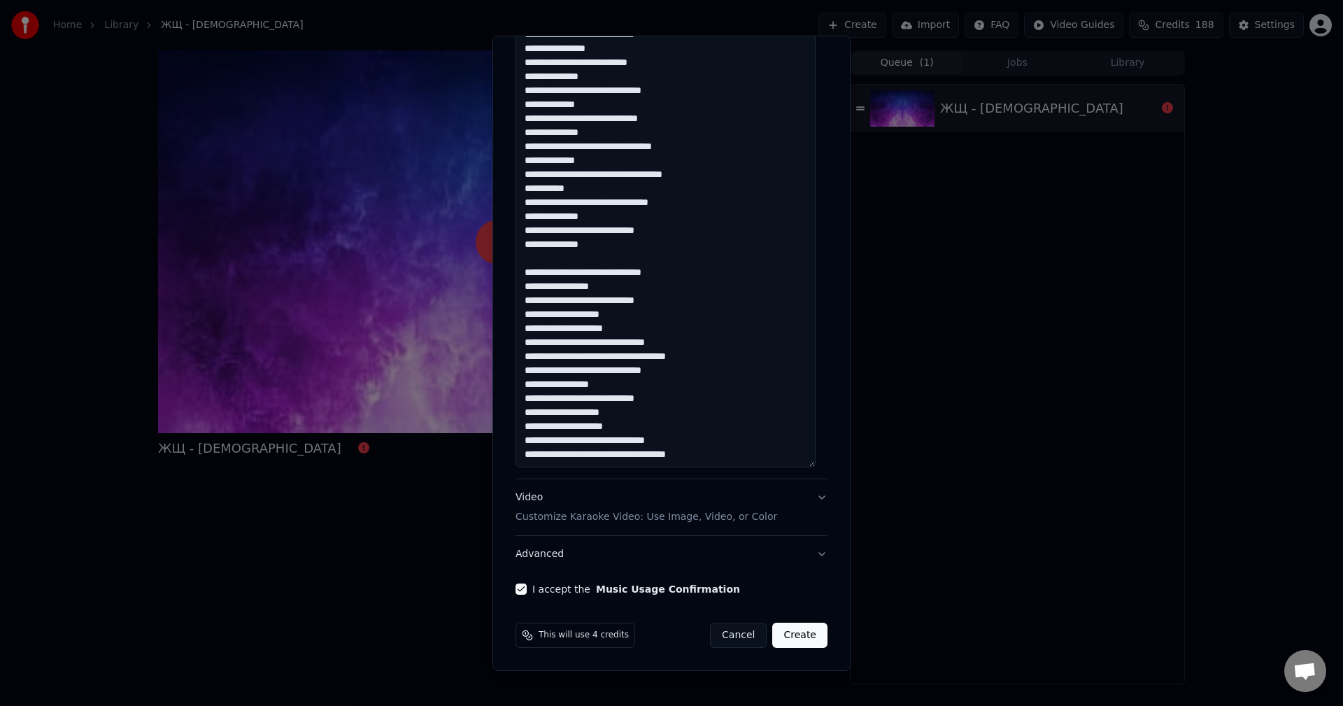
click at [802, 643] on button "Create" at bounding box center [799, 634] width 55 height 25
select select "**"
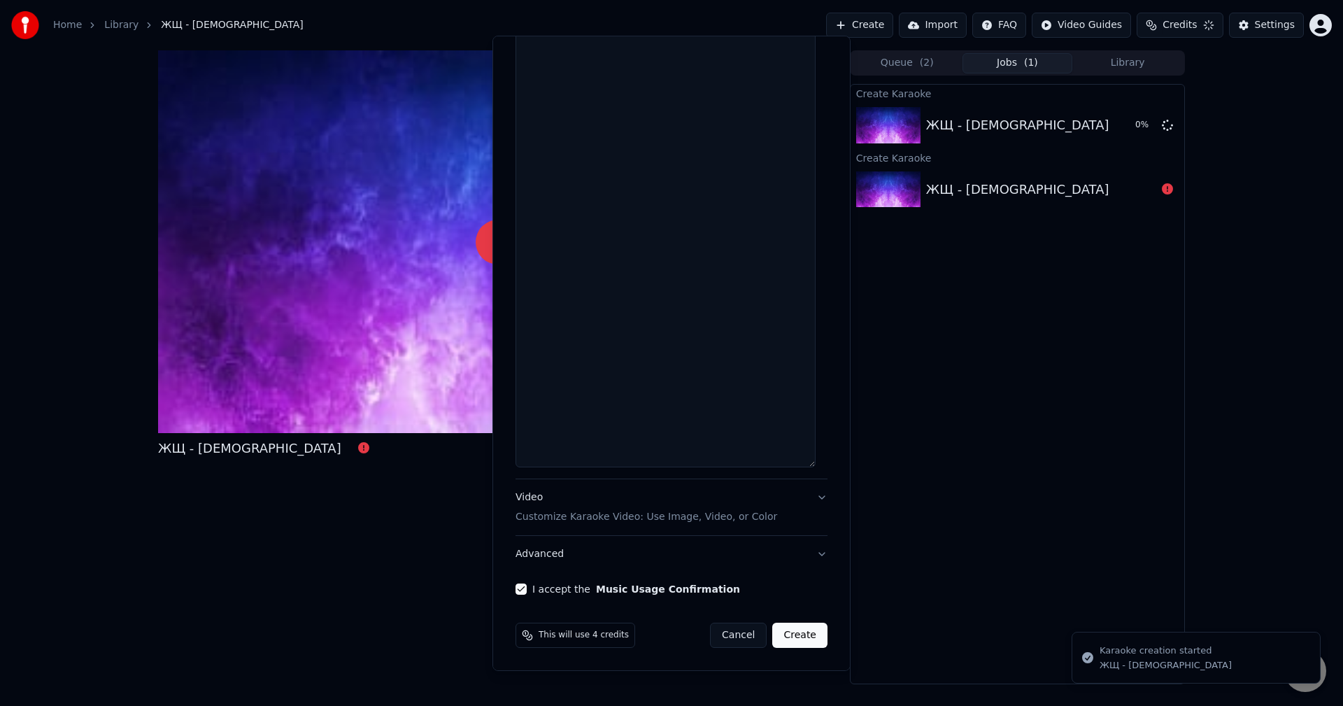
scroll to position [668, 0]
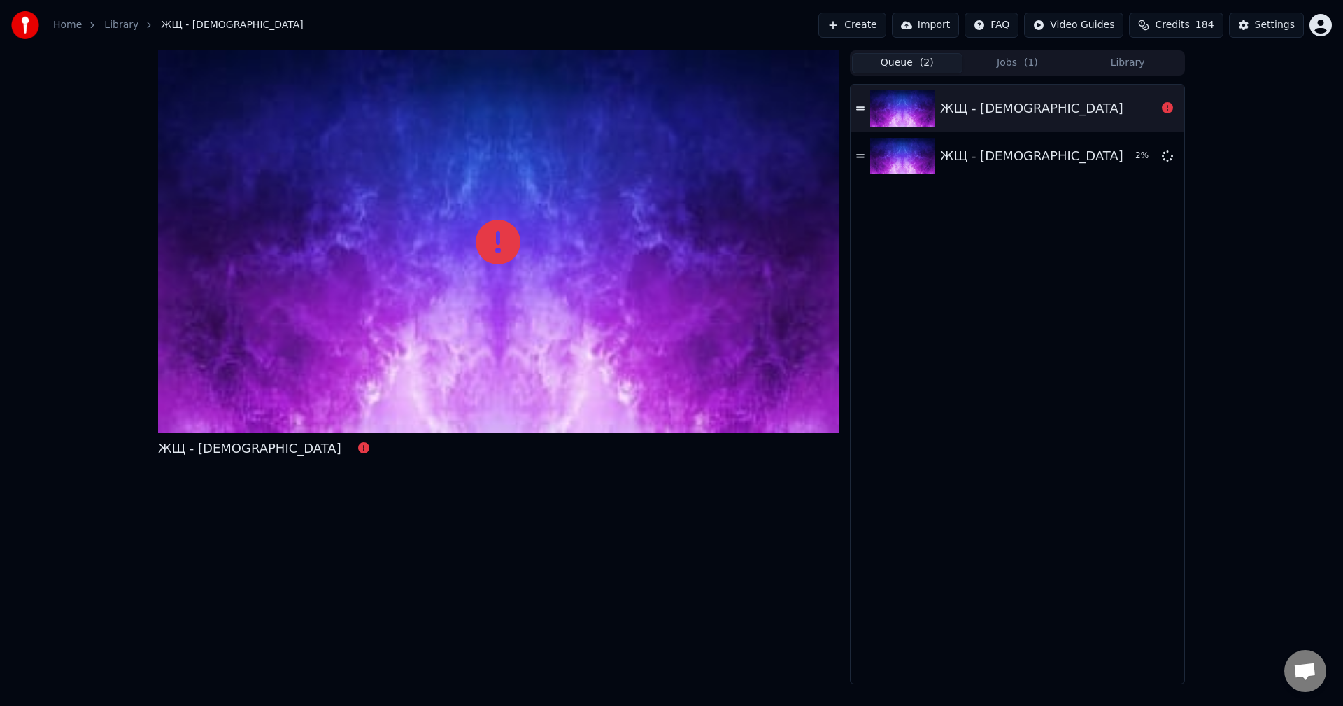
click at [917, 64] on button "Queue ( 2 )" at bounding box center [907, 63] width 110 height 20
click at [358, 446] on icon at bounding box center [363, 447] width 11 height 11
click at [1189, 24] on span "Credits" at bounding box center [1171, 25] width 34 height 14
click at [1184, 178] on button "Refresh" at bounding box center [1184, 181] width 72 height 25
click at [1215, 266] on div "ЖЩ - Дизмораль Queue ( 2 ) Jobs Library ЖЩ - Дизмораль ЖЩ - Дизмораль" at bounding box center [671, 367] width 1343 height 634
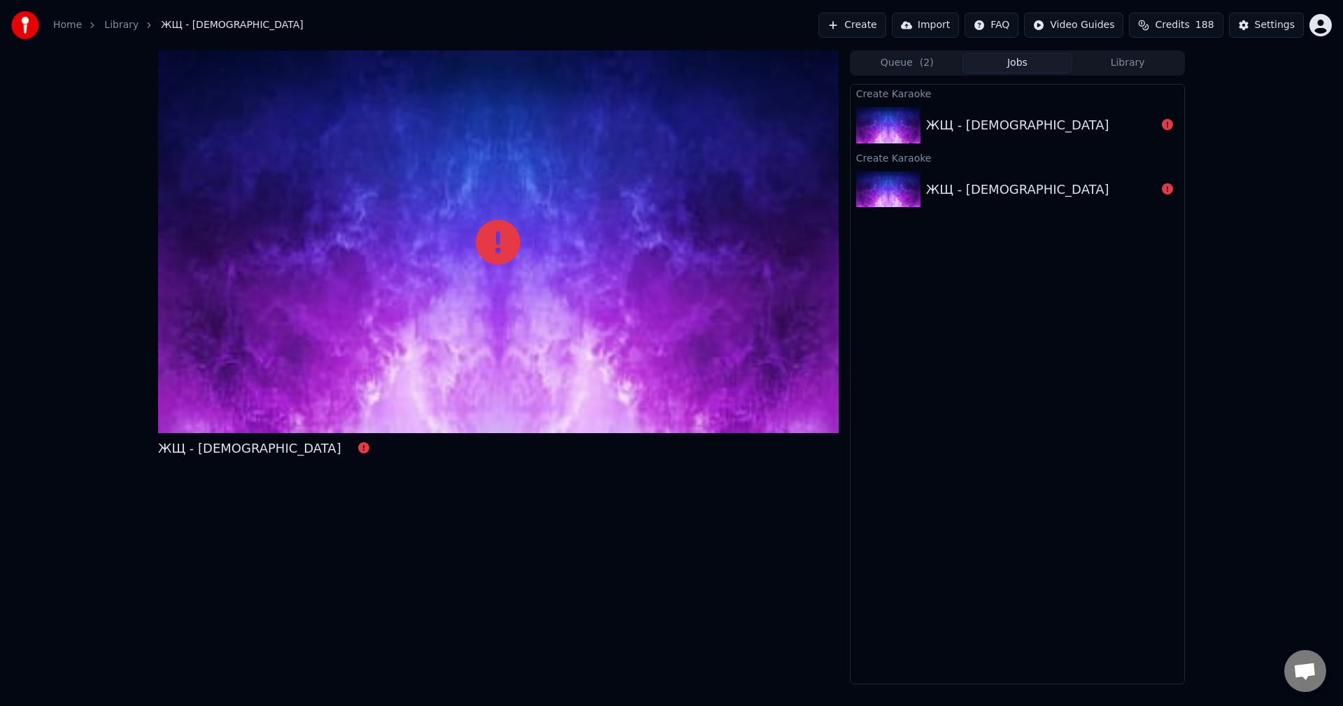
click at [1017, 69] on button "Jobs" at bounding box center [1017, 63] width 110 height 20
click at [1138, 71] on button "Library" at bounding box center [1127, 63] width 110 height 20
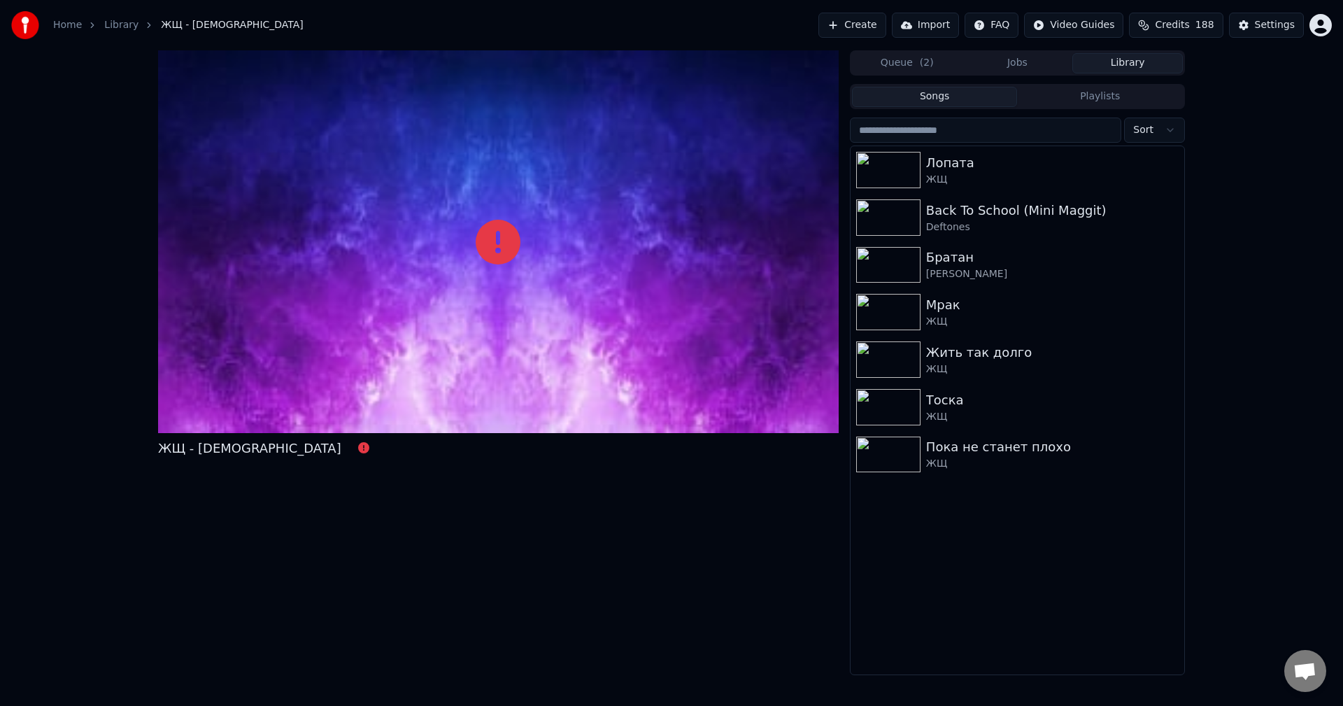
click at [1086, 99] on button "Playlists" at bounding box center [1100, 97] width 166 height 20
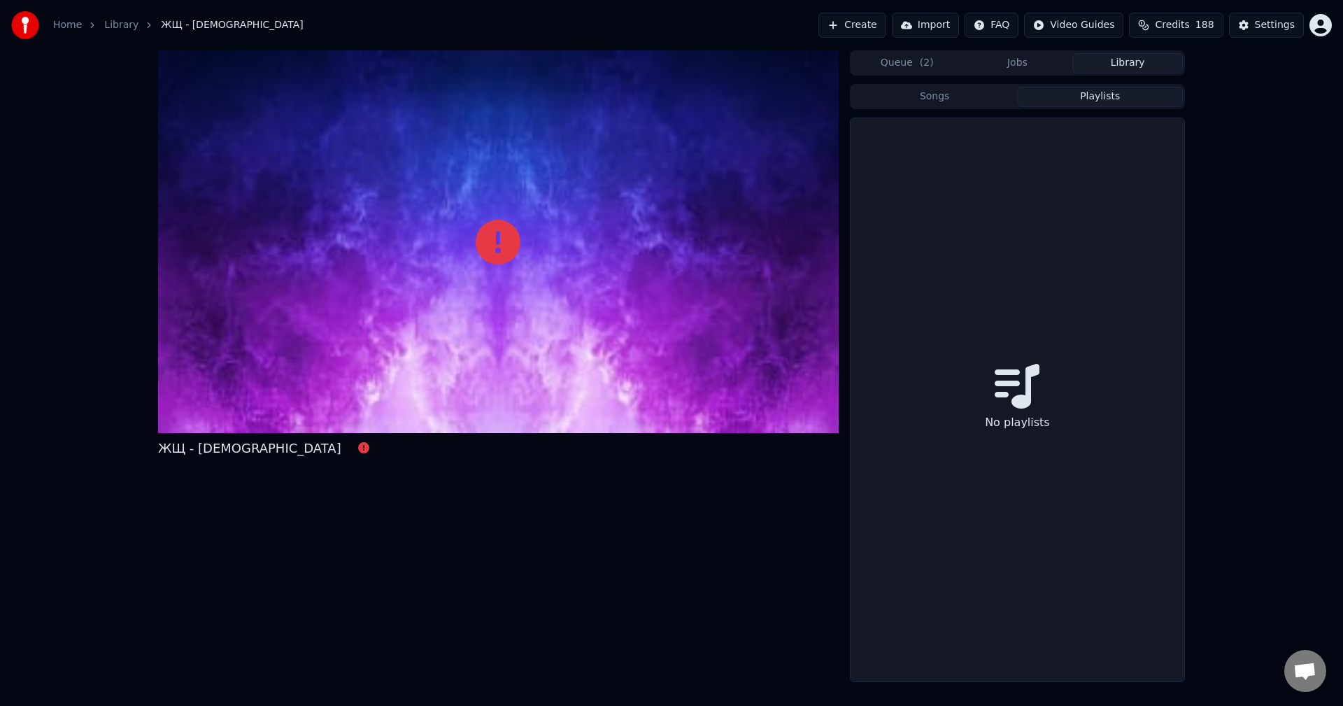
click at [975, 100] on button "Songs" at bounding box center [935, 97] width 166 height 20
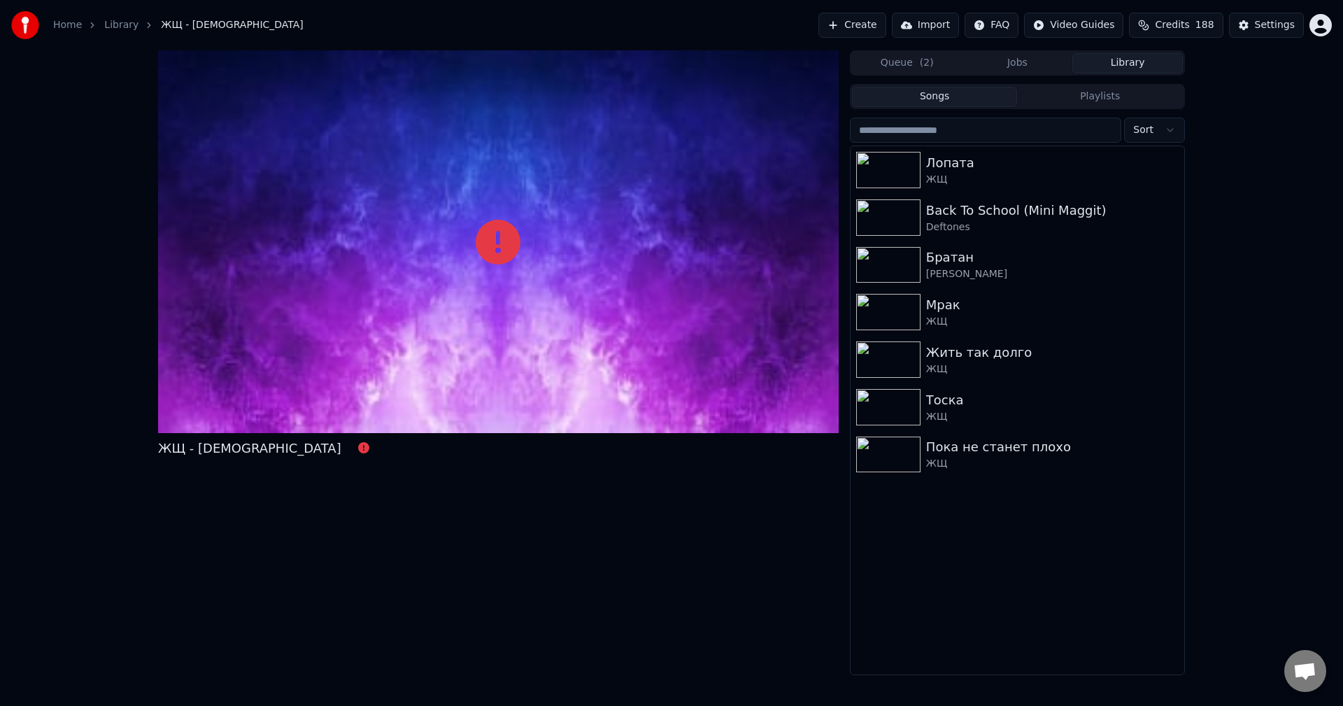
click at [951, 29] on button "Import" at bounding box center [925, 25] width 67 height 25
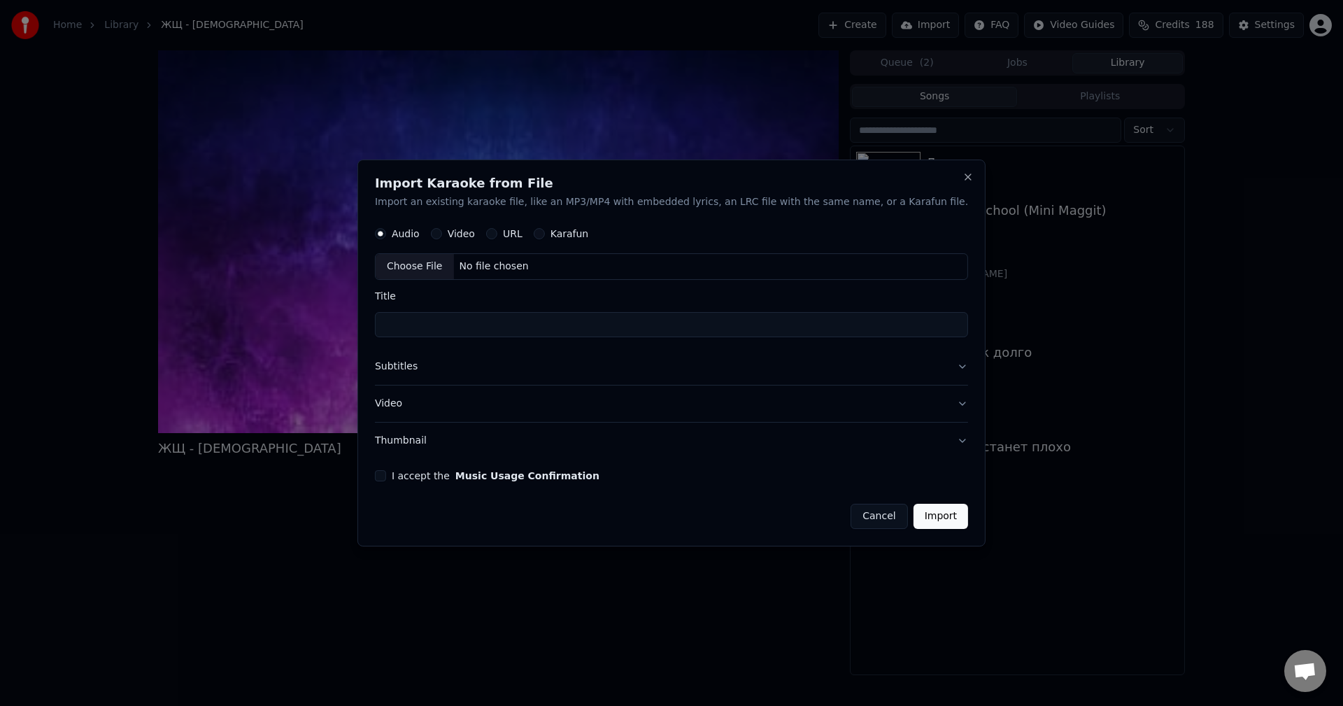
click at [589, 231] on label "Karafun" at bounding box center [569, 234] width 38 height 10
click at [545, 231] on button "Karafun" at bounding box center [539, 234] width 11 height 11
click at [850, 511] on button "Cancel" at bounding box center [878, 515] width 57 height 25
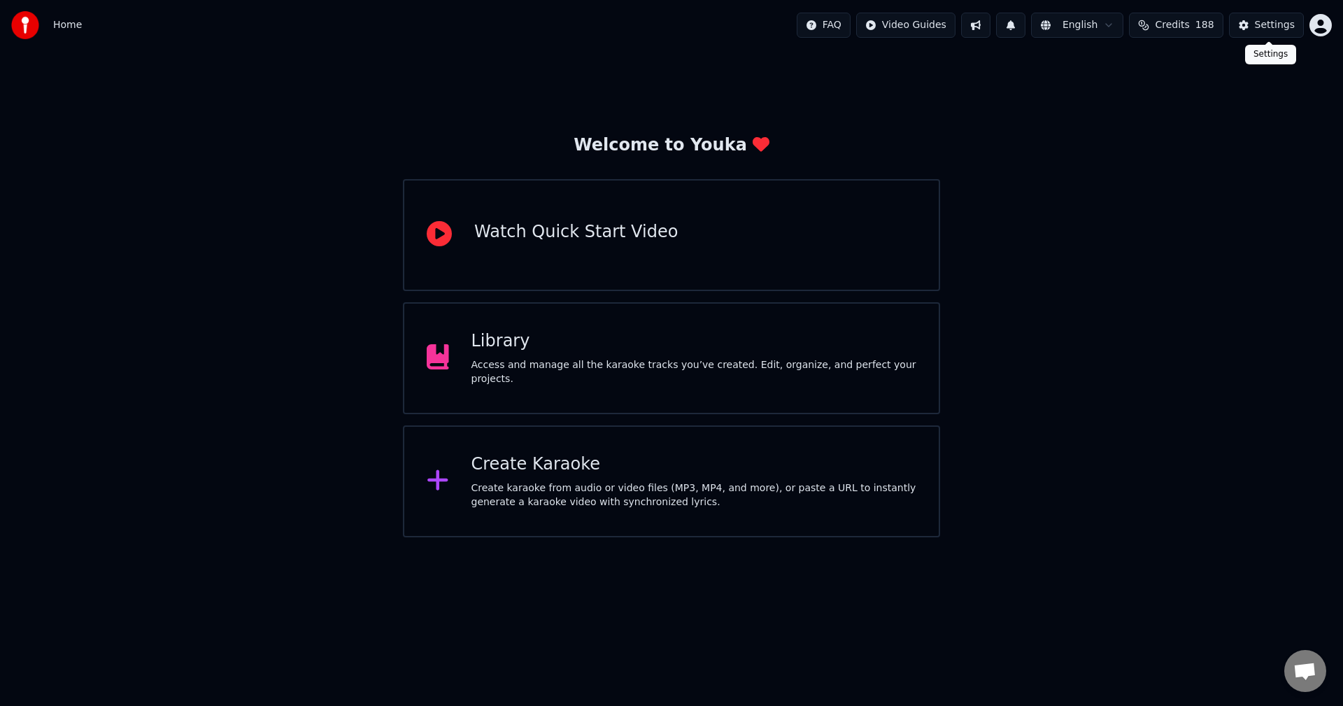
click at [1314, 31] on html "Home FAQ Video Guides English Credits 188 Settings Welcome to Youka Watch Quick…" at bounding box center [671, 268] width 1343 height 537
click at [1266, 112] on div "Feature Voting" at bounding box center [1258, 119] width 161 height 22
click at [606, 473] on div "Create Karaoke" at bounding box center [693, 464] width 445 height 22
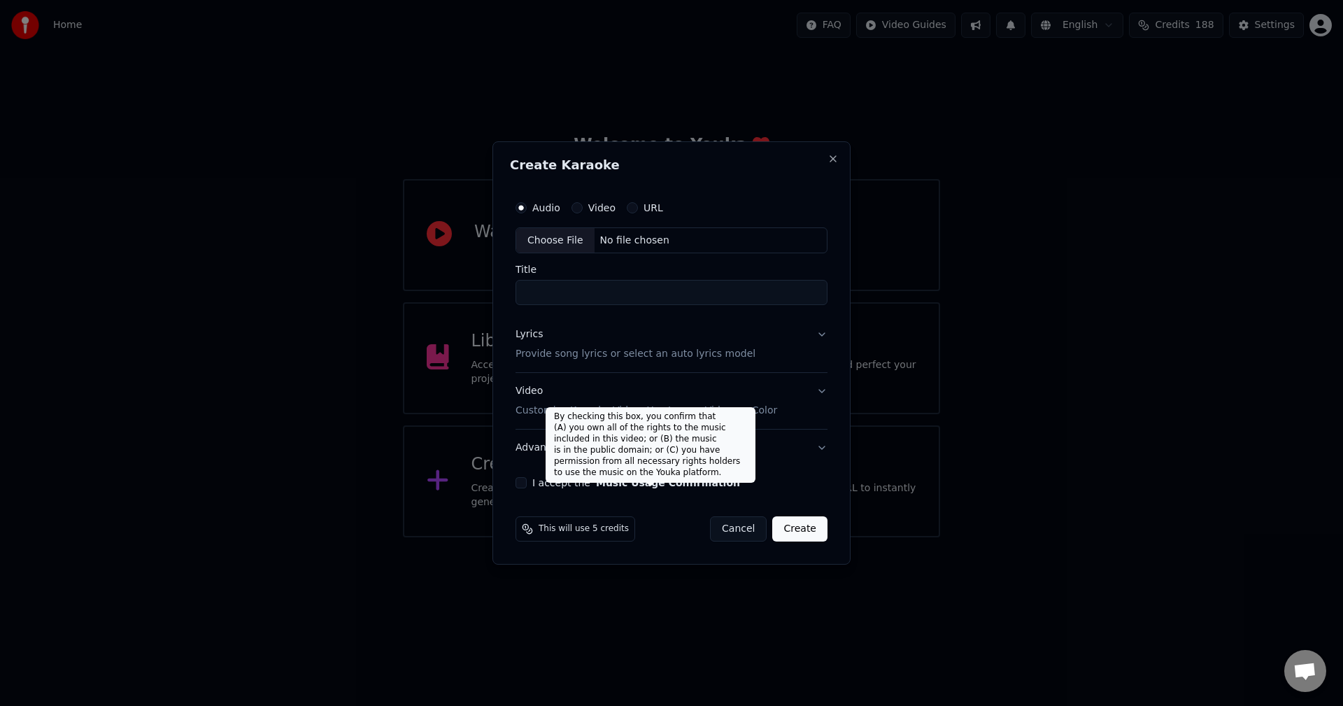
click at [619, 487] on button "Music Usage Confirmation" at bounding box center [668, 483] width 144 height 10
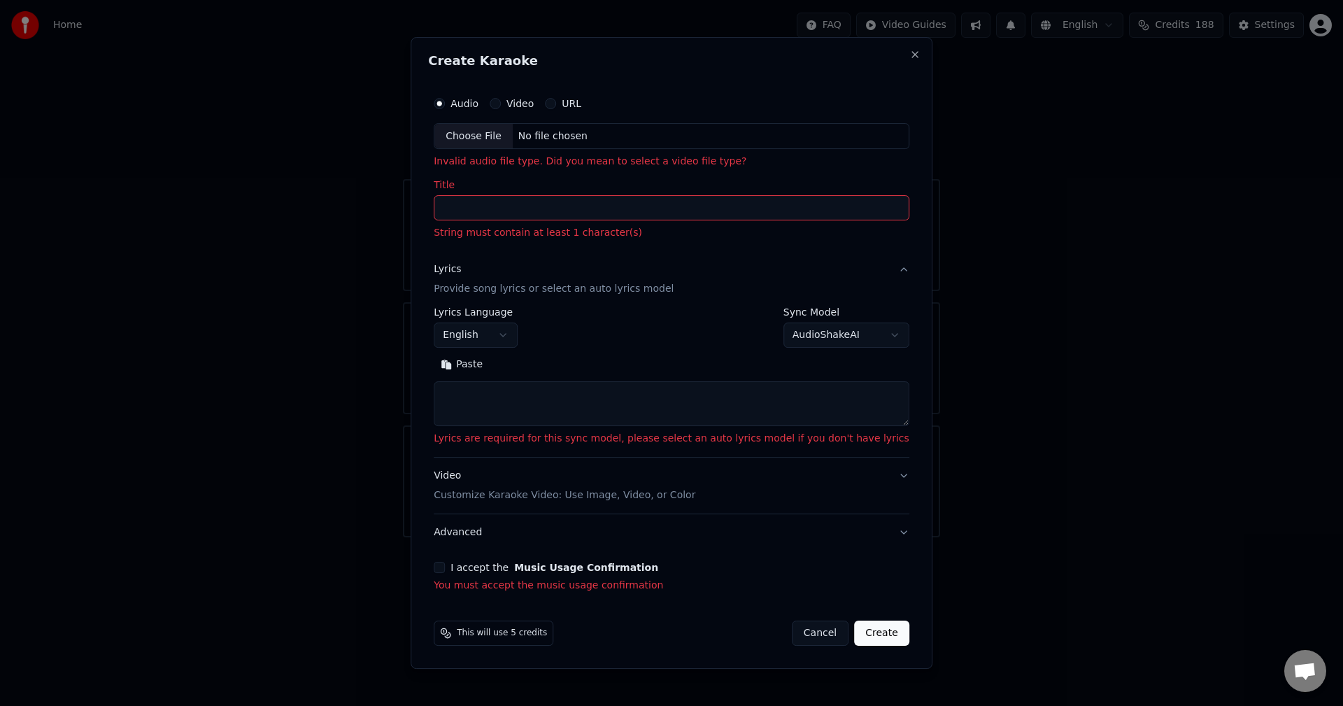
click at [510, 575] on div "I accept the Music Usage Confirmation You must accept the music usage confirmat…" at bounding box center [671, 576] width 475 height 31
click at [514, 564] on label "I accept the Music Usage Confirmation" at bounding box center [554, 567] width 208 height 10
click at [445, 564] on button "I accept the Music Usage Confirmation" at bounding box center [439, 566] width 11 height 11
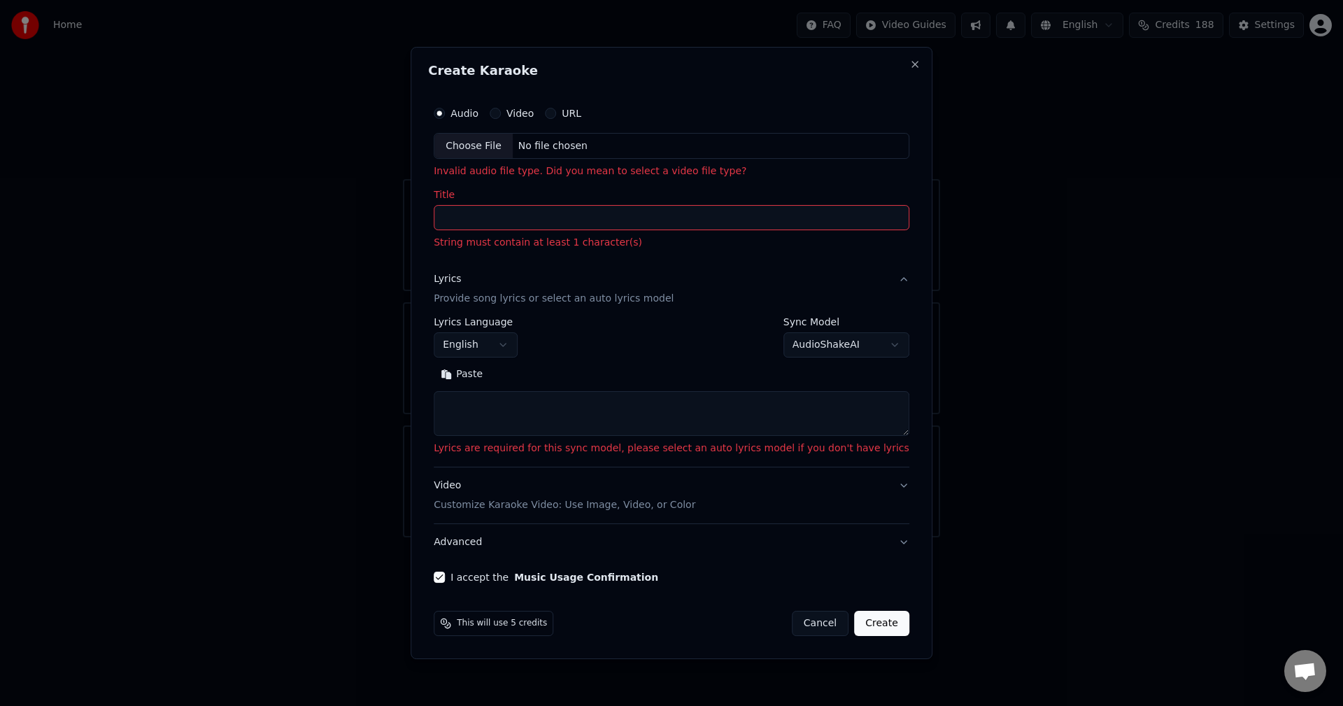
click at [513, 144] on div "Choose File" at bounding box center [473, 146] width 78 height 25
type input "**********"
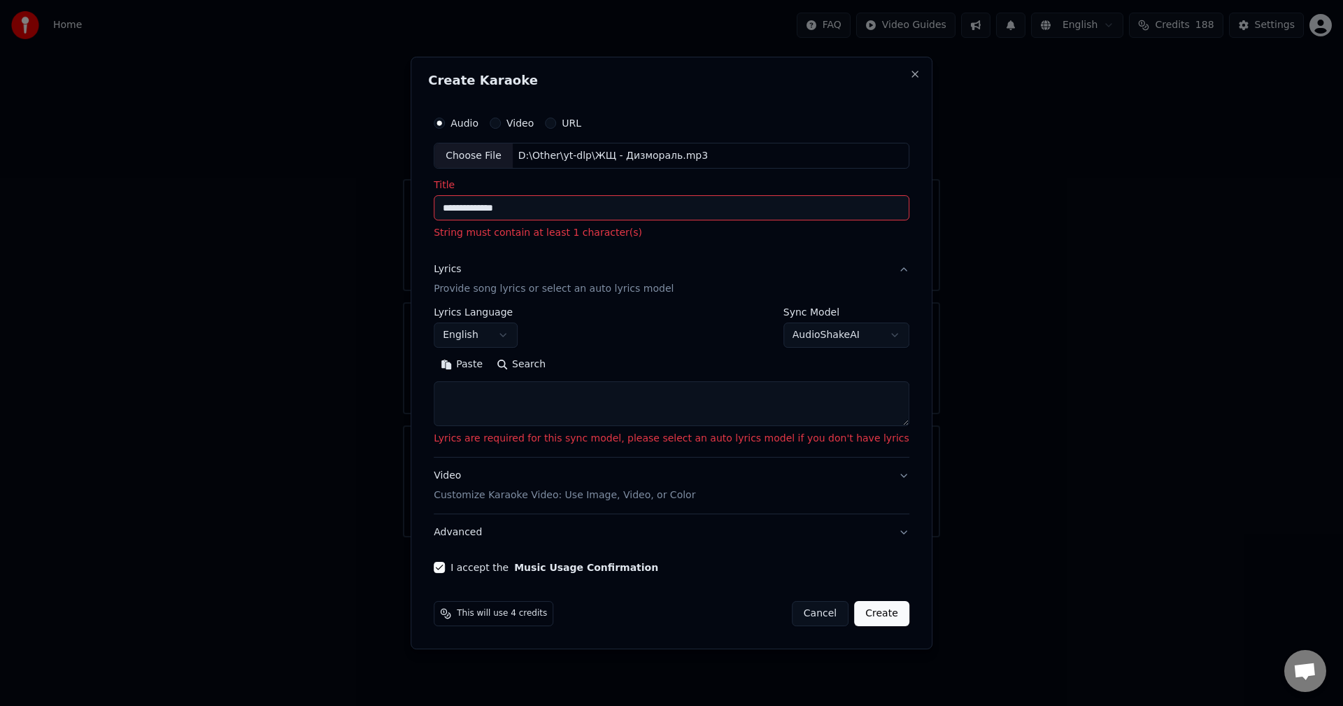
click at [502, 331] on button "English" at bounding box center [476, 335] width 84 height 25
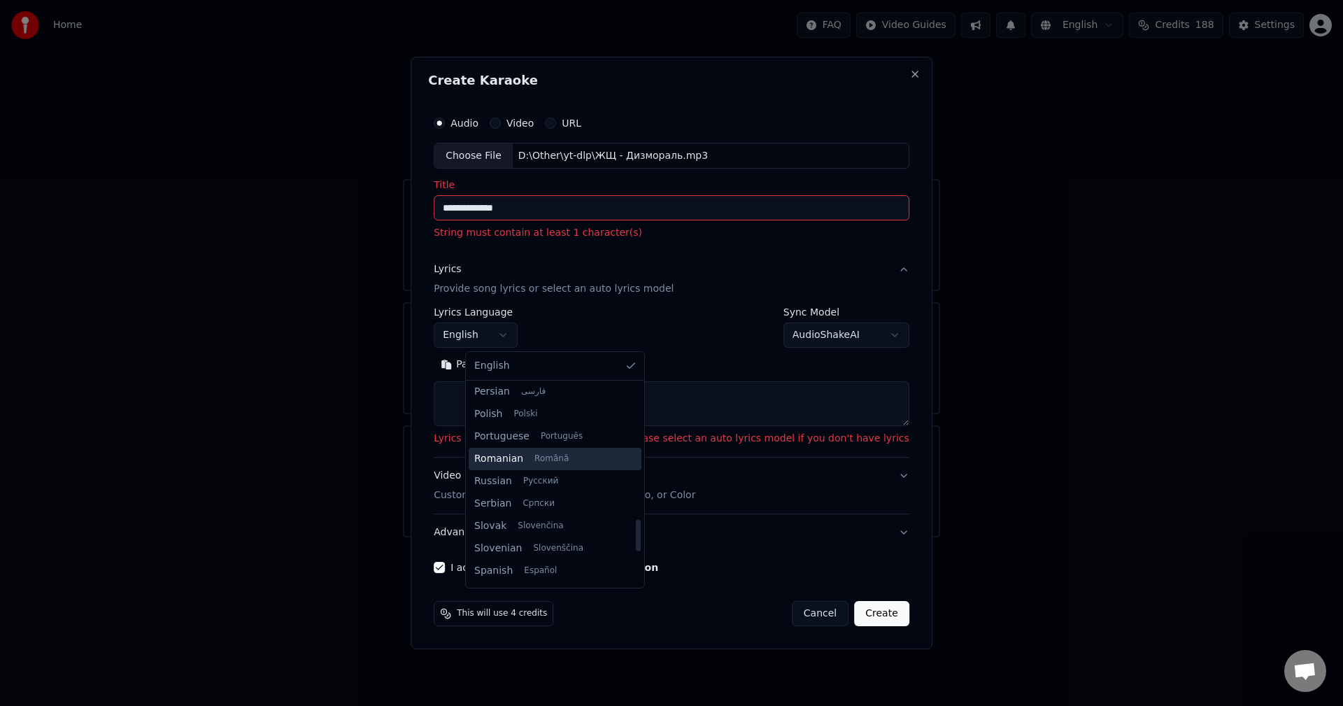
scroll to position [864, 0]
select select "**"
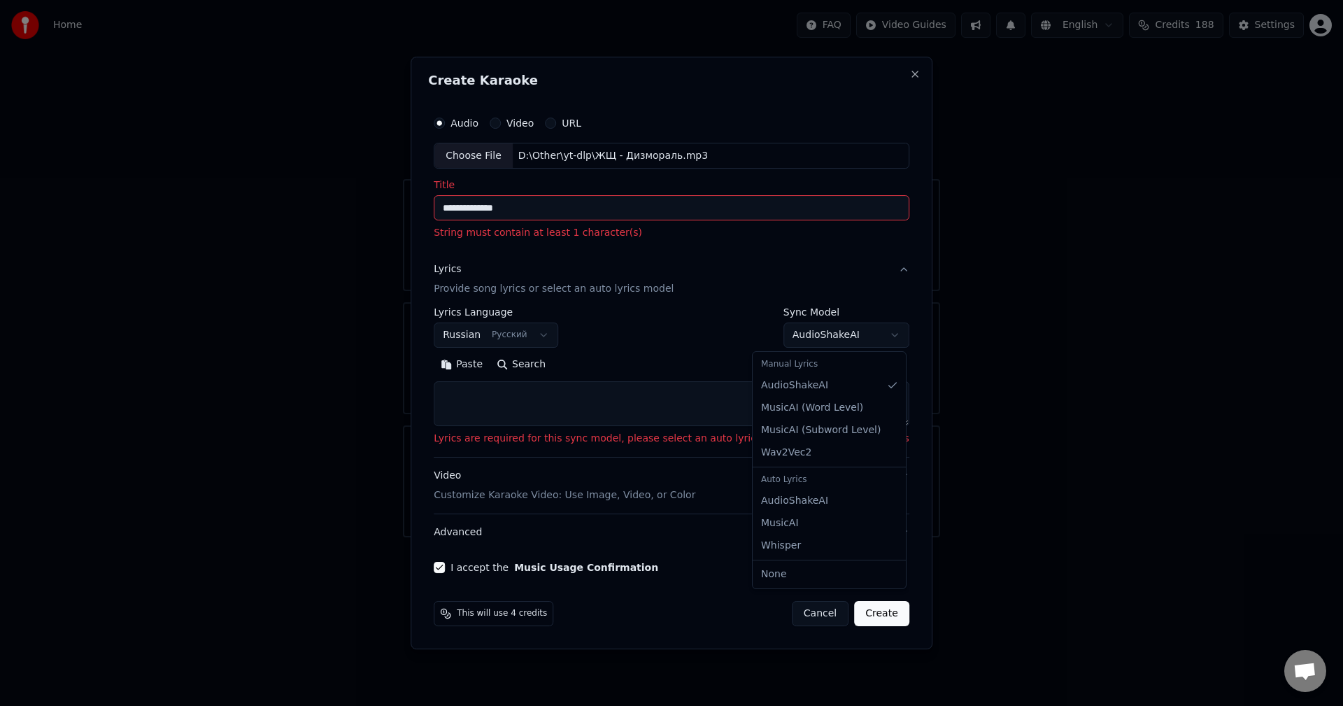
click at [834, 334] on body "**********" at bounding box center [671, 268] width 1343 height 537
click at [804, 622] on button "Cancel" at bounding box center [820, 613] width 57 height 25
select select
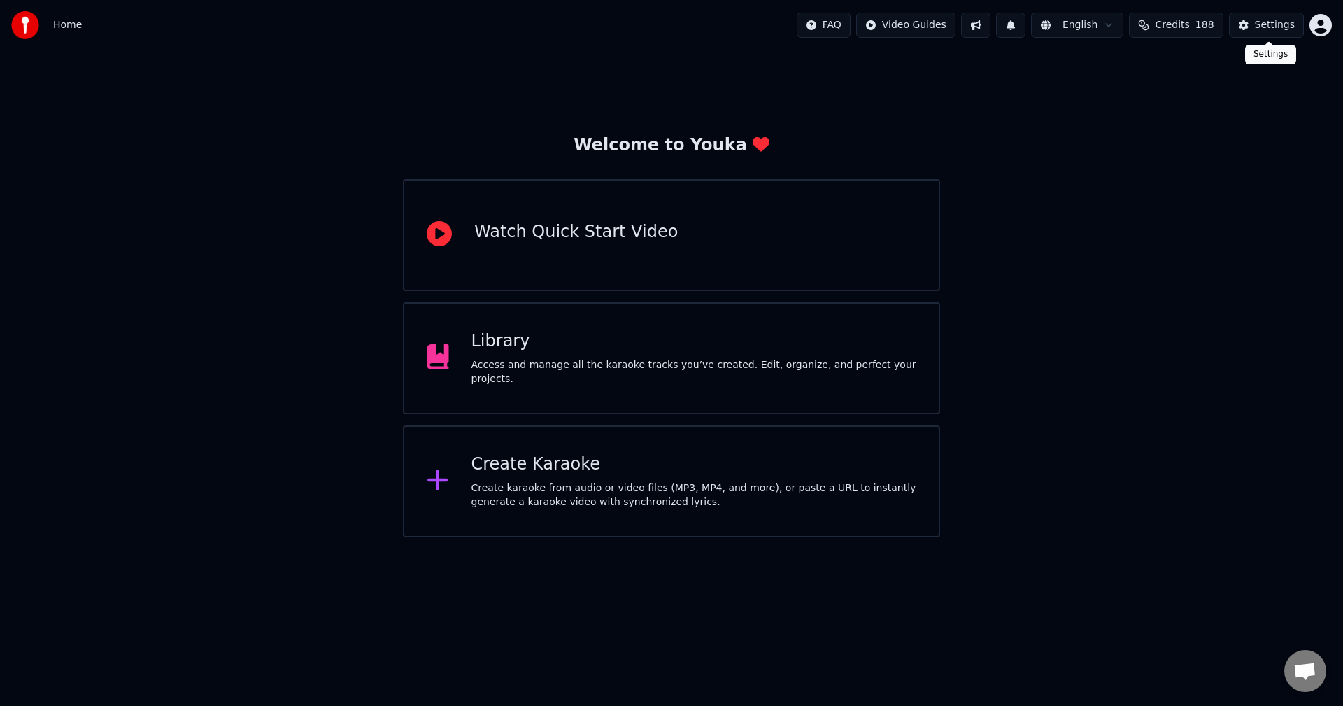
click at [1288, 28] on div "Settings" at bounding box center [1274, 25] width 40 height 14
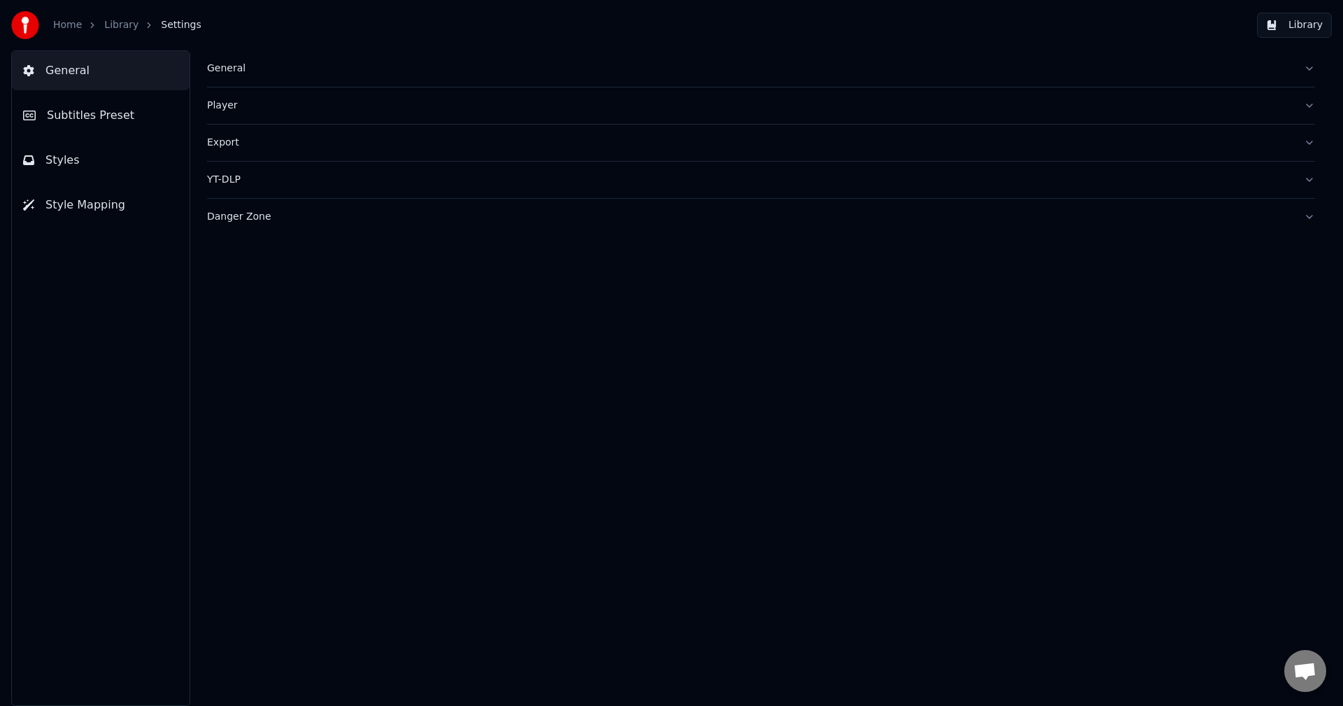
click at [133, 196] on button "Style Mapping" at bounding box center [101, 204] width 178 height 39
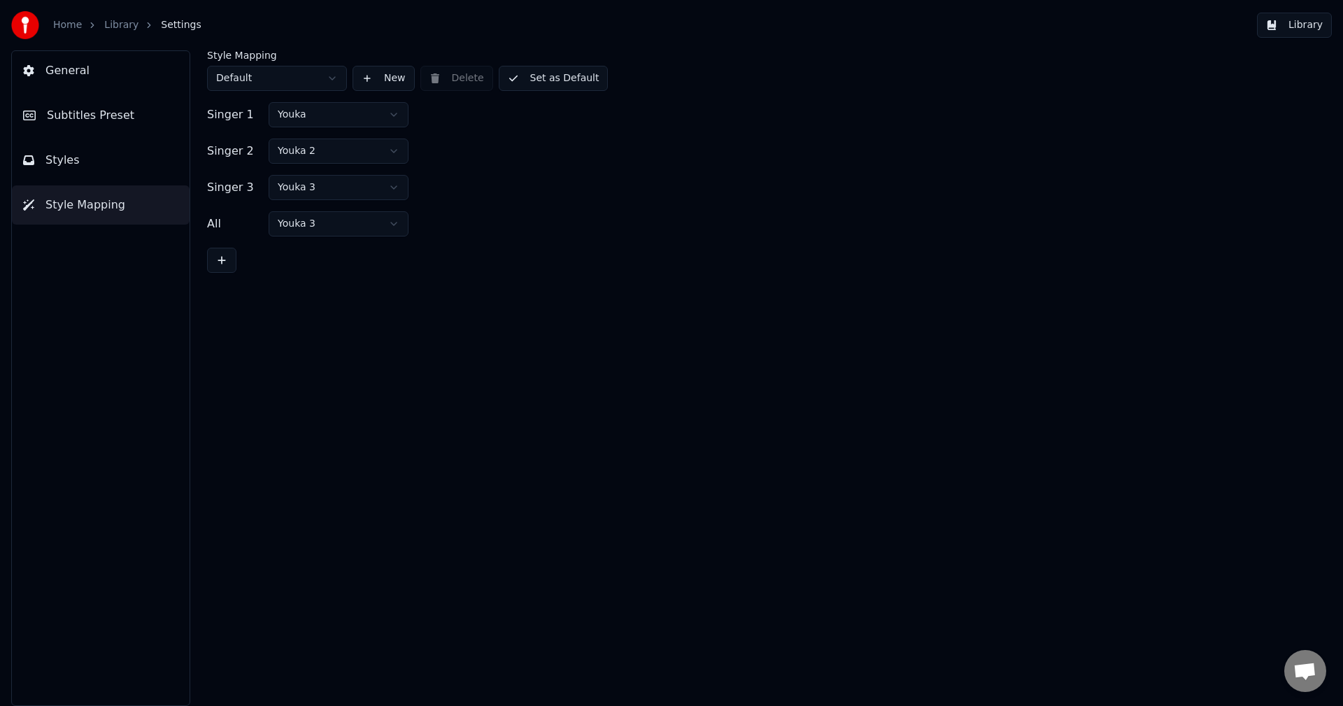
click at [115, 25] on link "Library" at bounding box center [121, 25] width 34 height 14
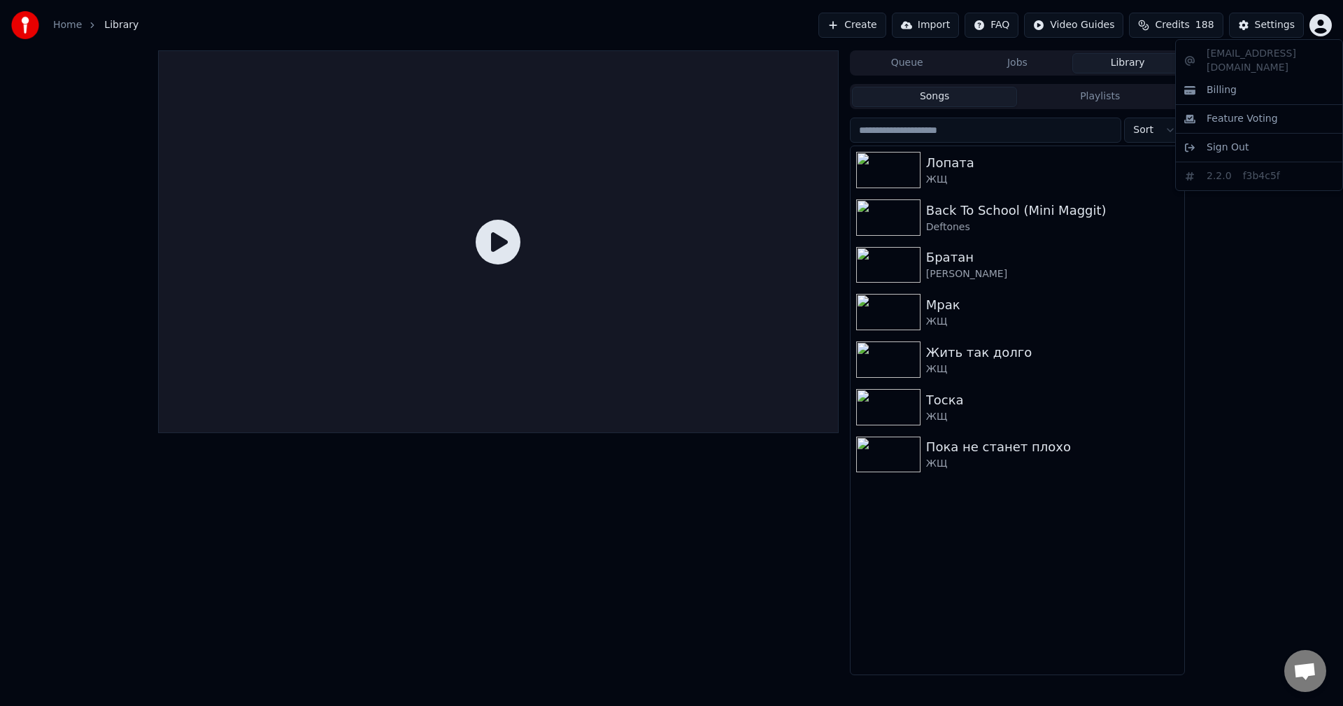
click at [1319, 20] on html "Home Library Create Import FAQ Video Guides Credits 188 Settings Queue Jobs Lib…" at bounding box center [671, 353] width 1343 height 706
click at [66, 17] on html "Home Library Create Import FAQ Video Guides Credits 188 Settings Queue Jobs Lib…" at bounding box center [671, 353] width 1343 height 706
click at [66, 24] on link "Home" at bounding box center [67, 25] width 29 height 14
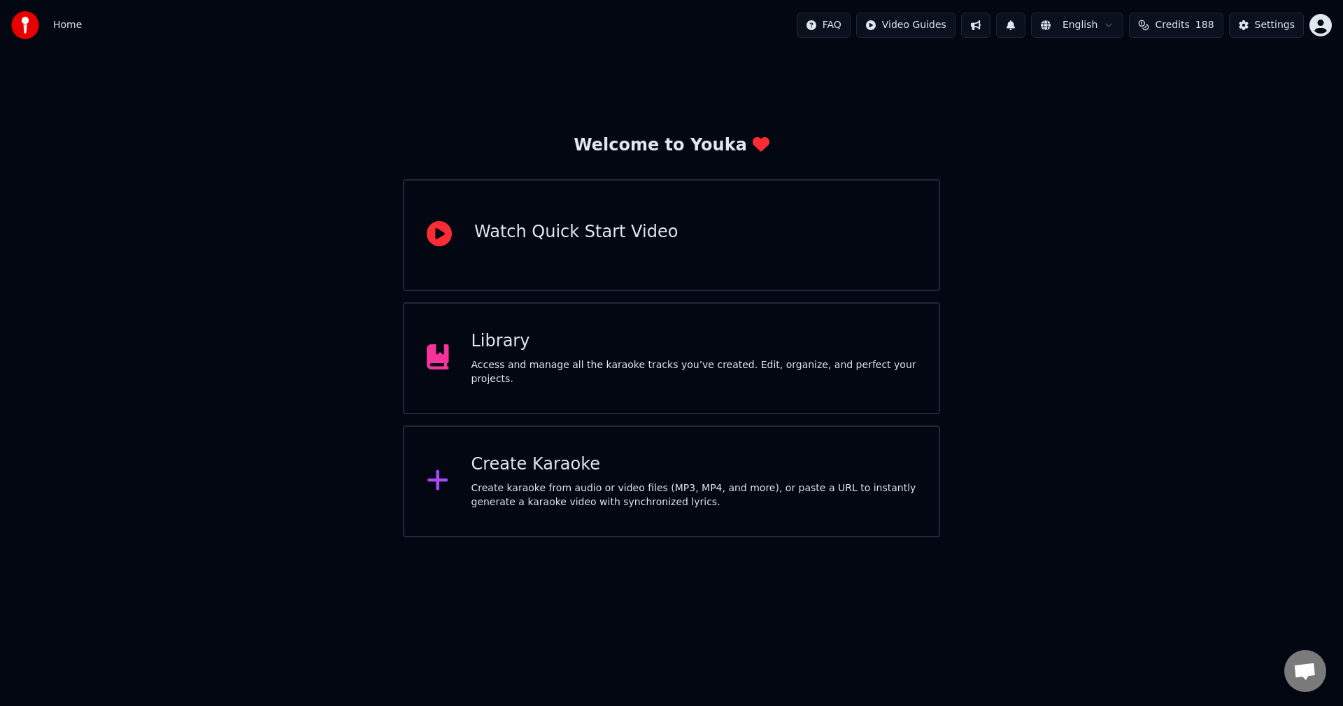
click at [752, 364] on div "Access and manage all the karaoke tracks you’ve created. Edit, organize, and pe…" at bounding box center [693, 372] width 445 height 28
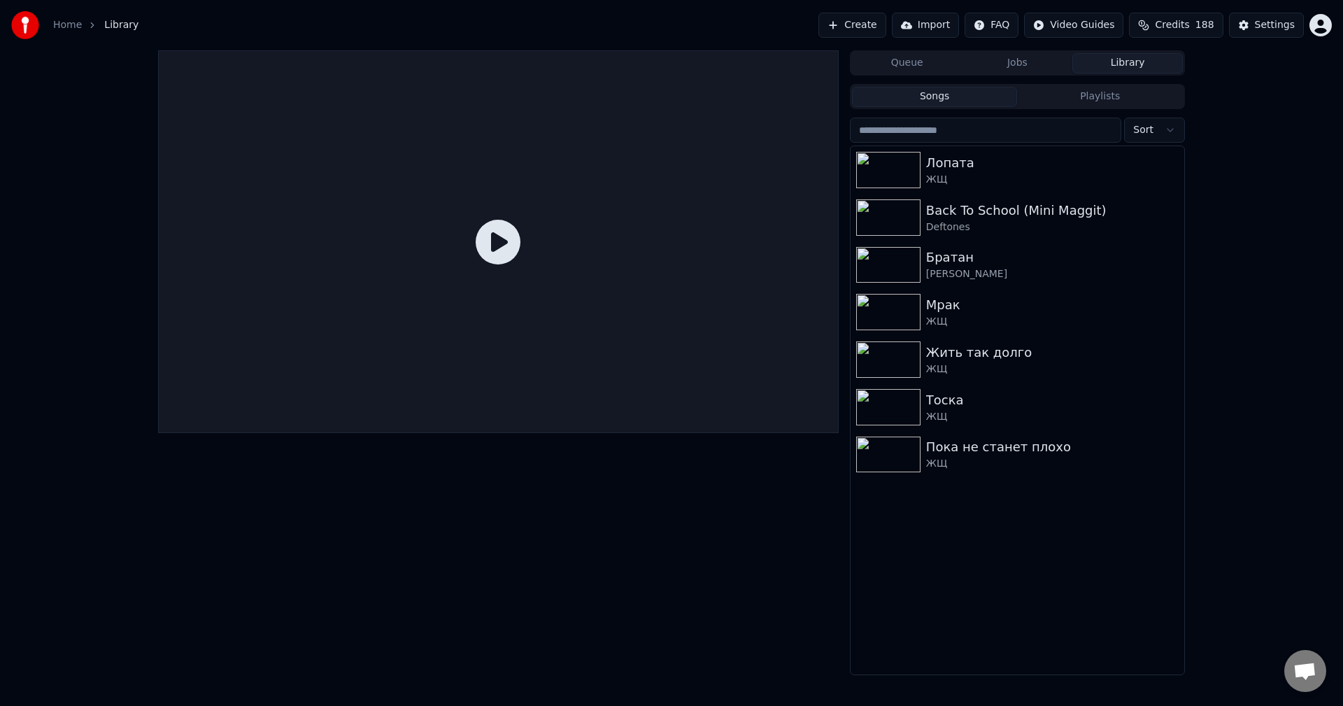
click at [924, 66] on button "Queue" at bounding box center [907, 63] width 110 height 20
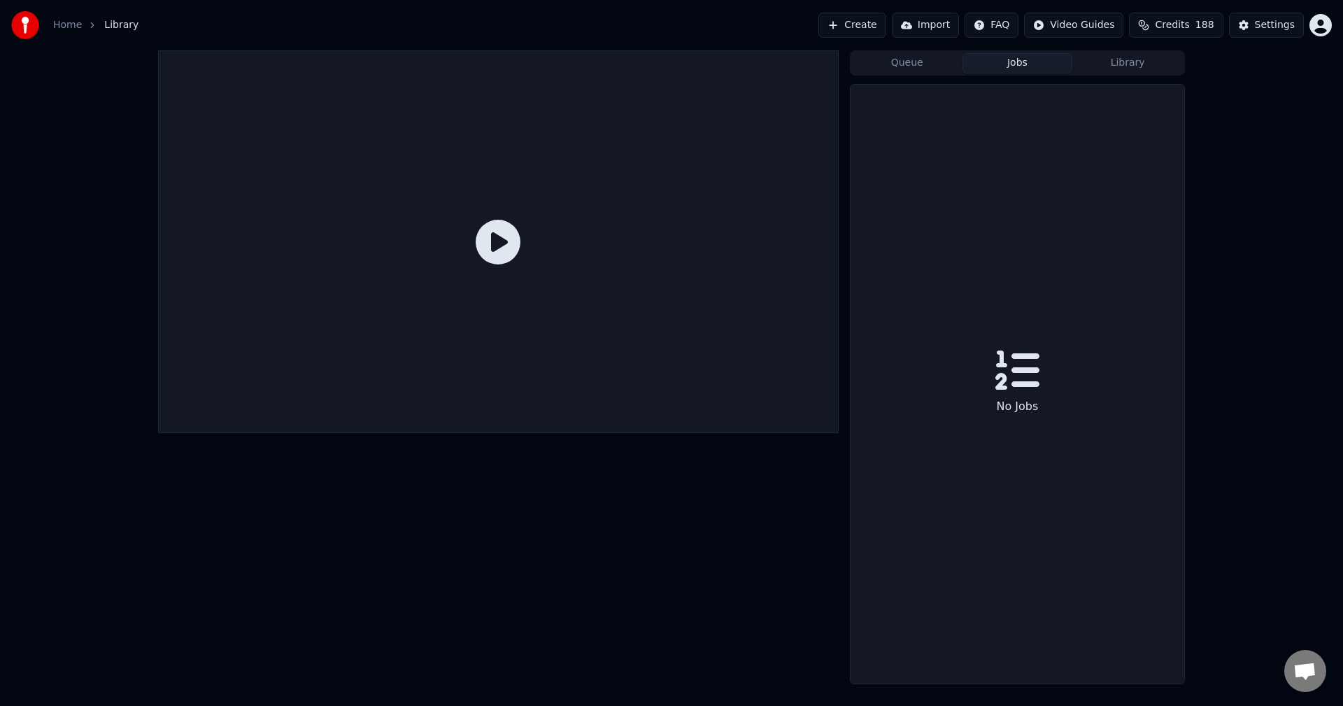
click at [1038, 65] on button "Jobs" at bounding box center [1017, 63] width 110 height 20
click at [1131, 64] on button "Library" at bounding box center [1127, 63] width 110 height 20
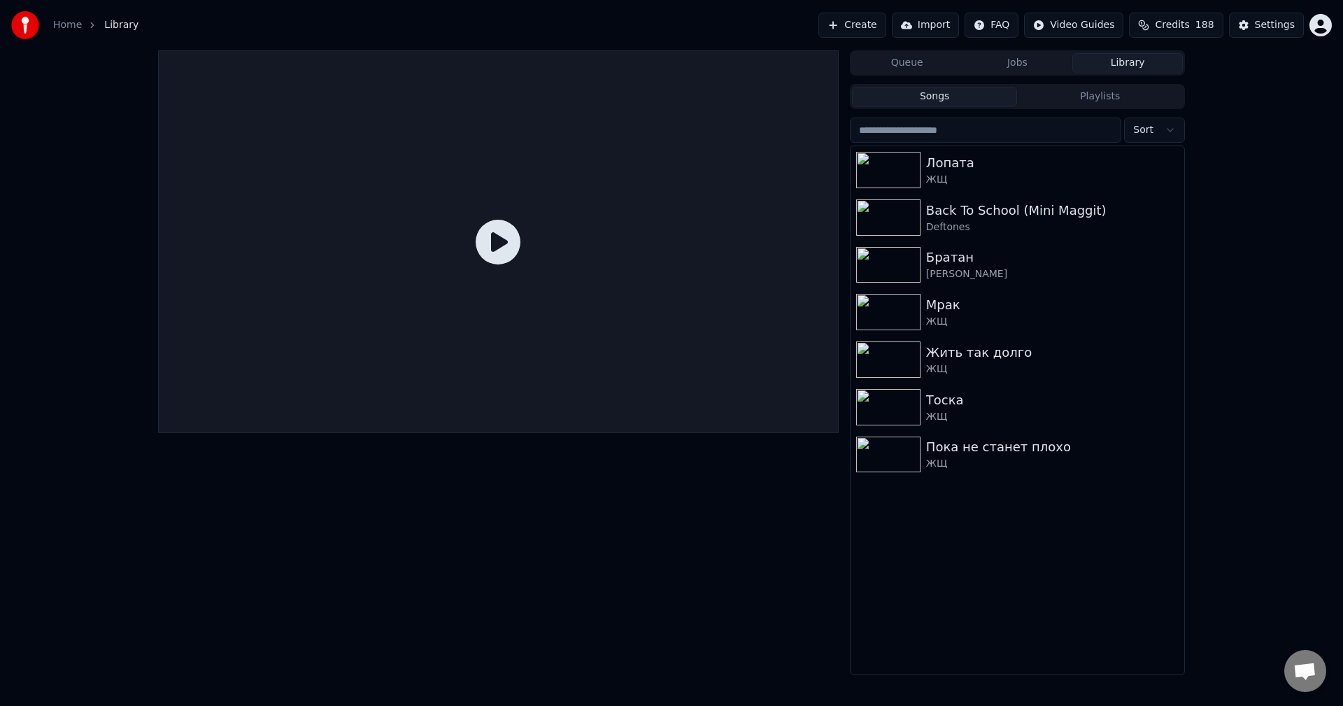
click at [876, 29] on button "Create" at bounding box center [852, 25] width 68 height 25
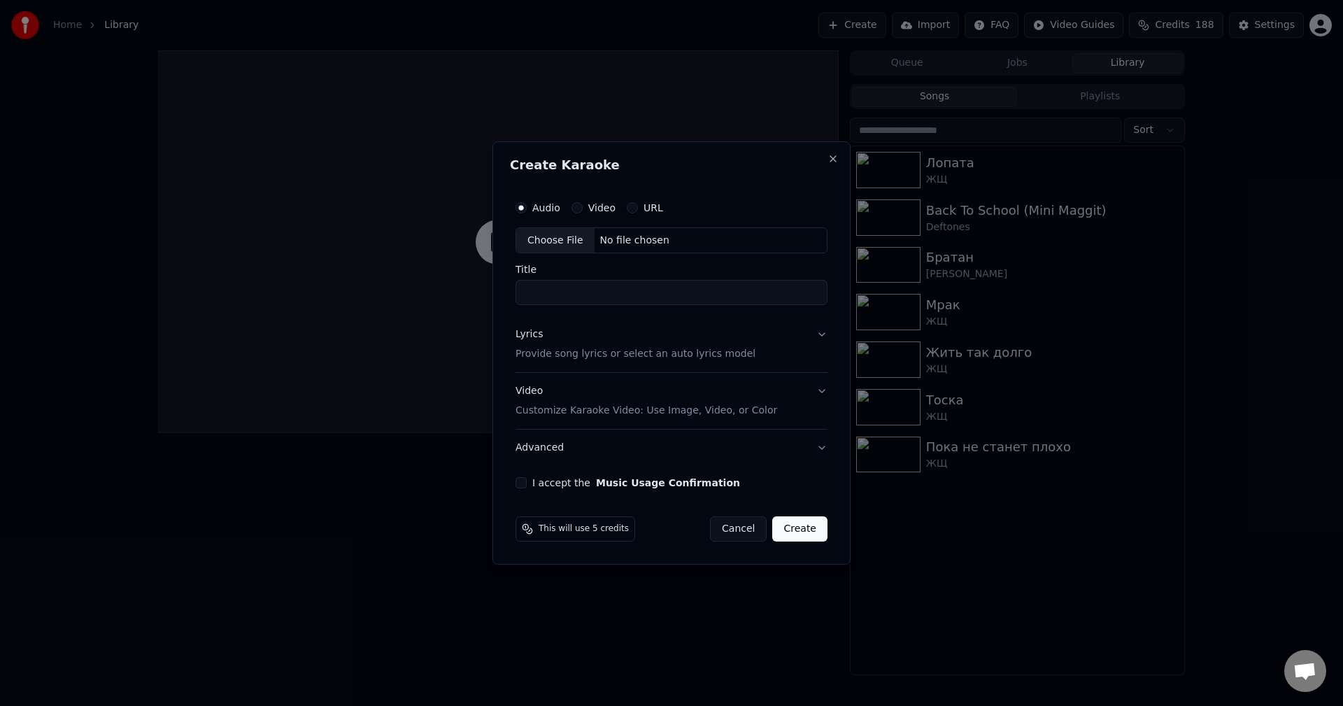
click at [578, 242] on div "Choose File" at bounding box center [555, 240] width 78 height 25
type input "**********"
click at [566, 341] on div "Lyrics Provide song lyrics or select an auto lyrics model" at bounding box center [635, 345] width 240 height 34
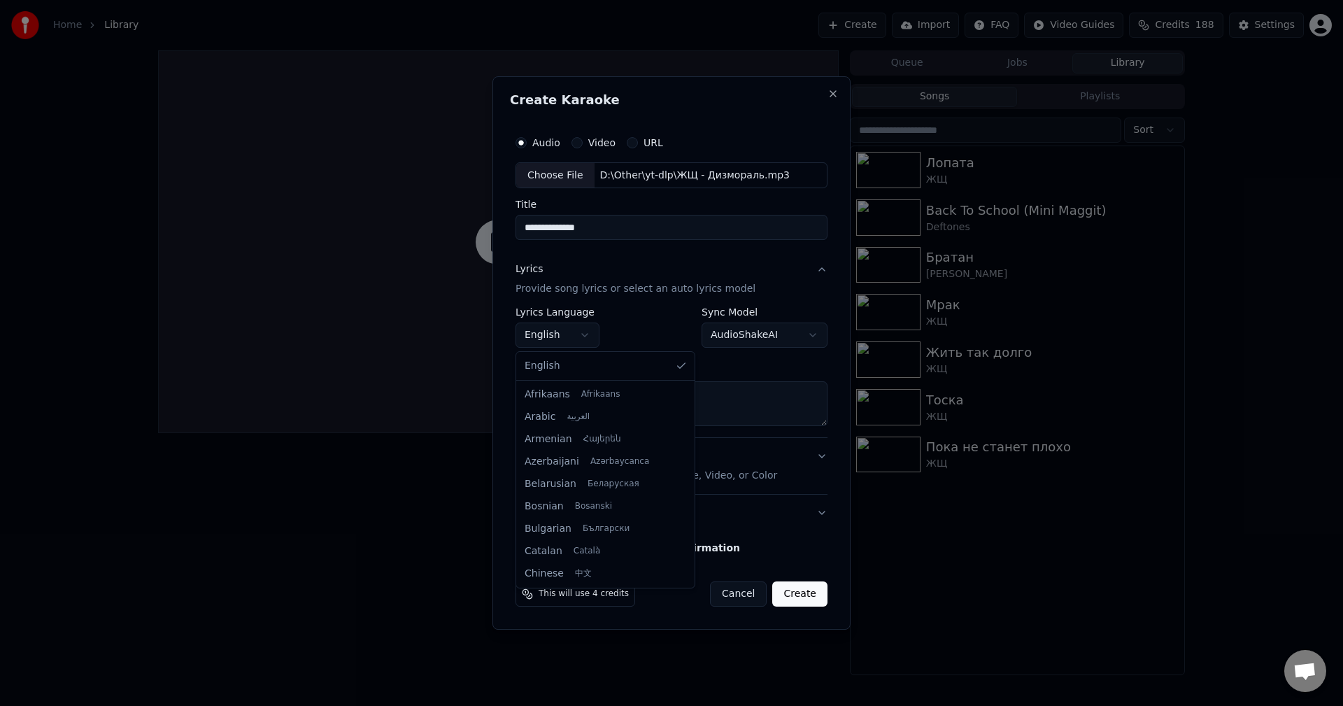
click at [576, 333] on body "**********" at bounding box center [671, 353] width 1343 height 706
select select "**"
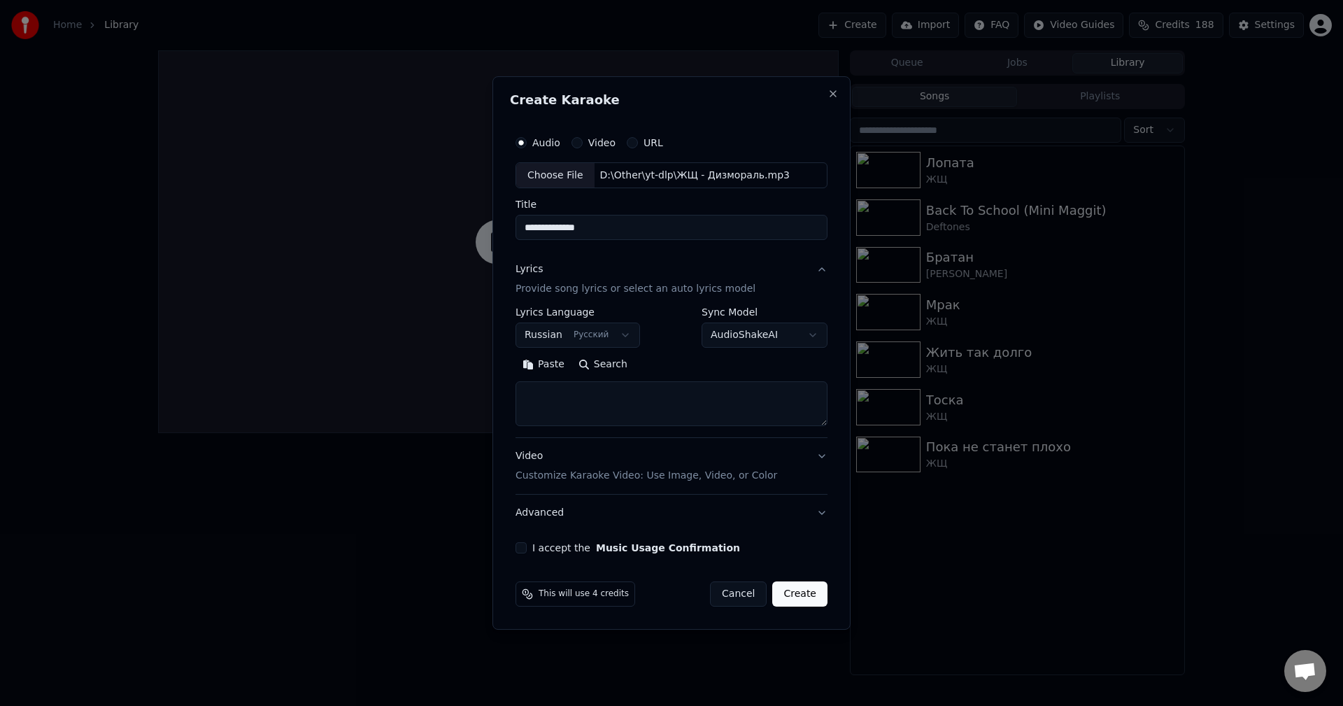
click at [782, 334] on body "**********" at bounding box center [671, 353] width 1343 height 706
select select "**********"
click at [688, 410] on textarea at bounding box center [671, 404] width 312 height 45
click at [618, 372] on button "Search" at bounding box center [602, 365] width 63 height 22
type textarea "**********"
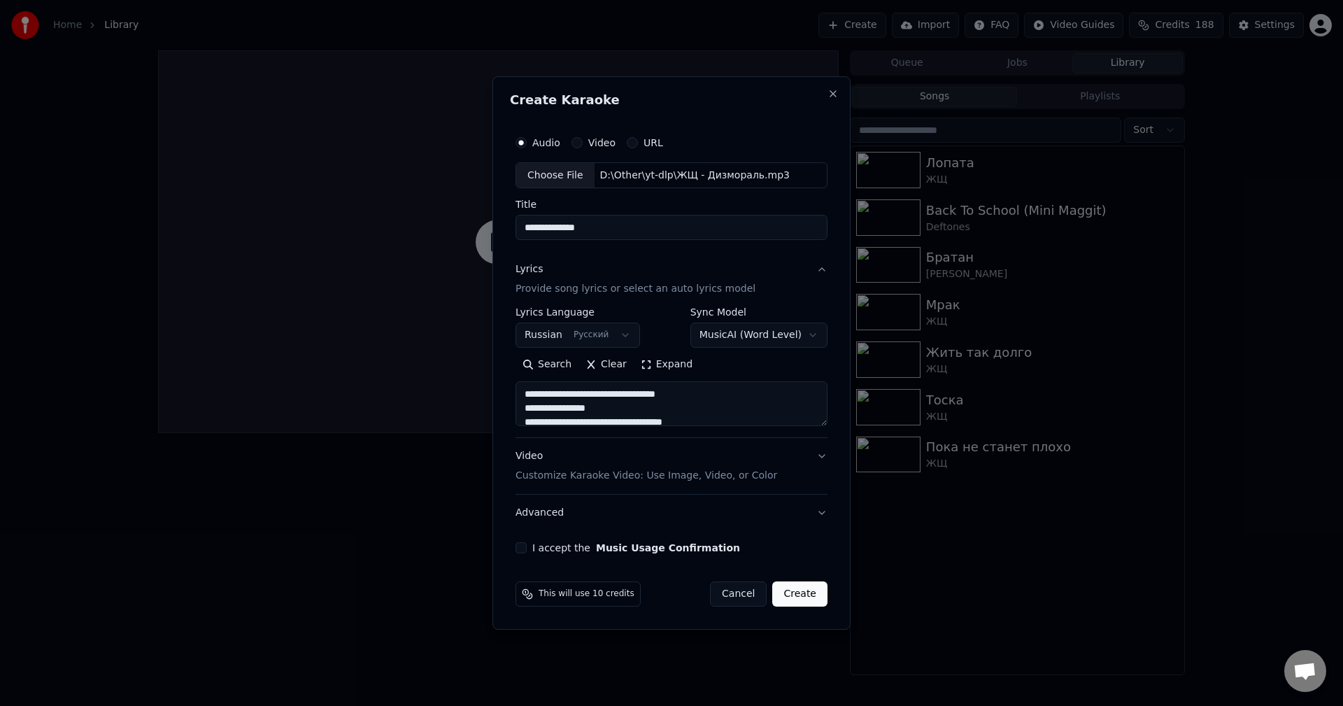
click at [659, 368] on button "Expand" at bounding box center [667, 365] width 66 height 22
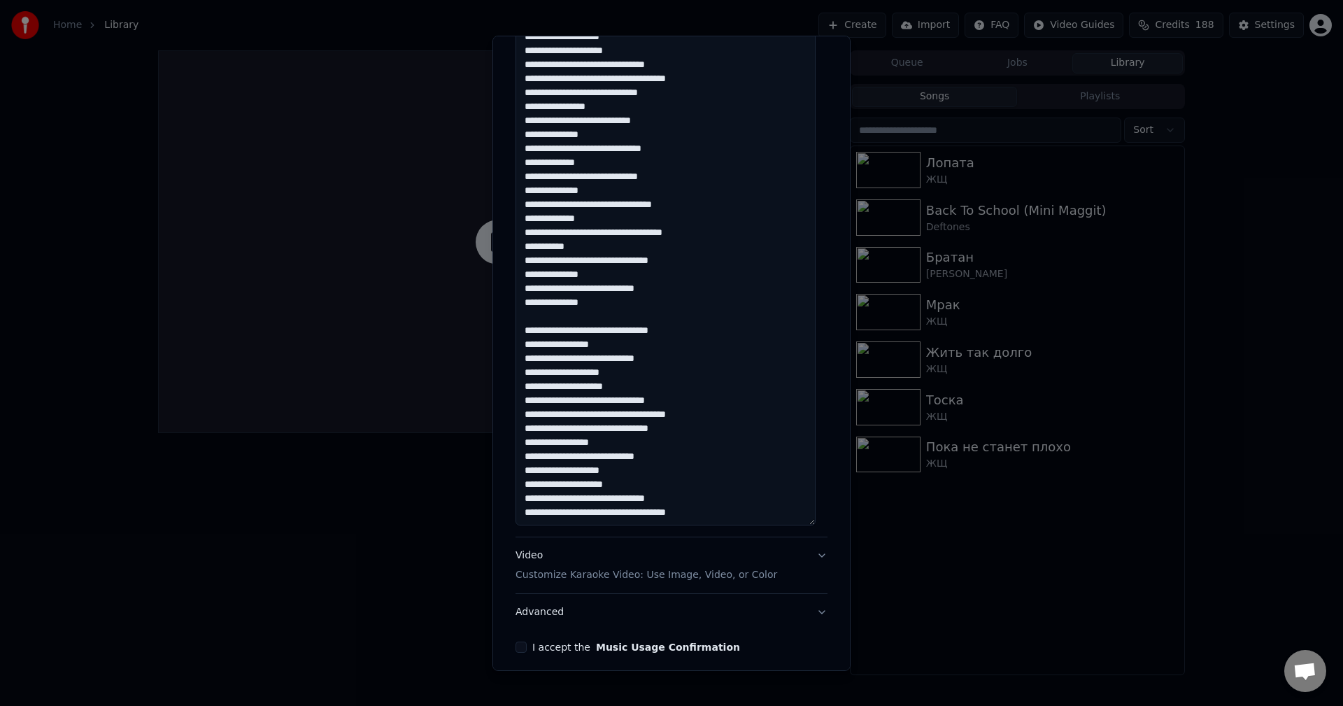
scroll to position [653, 0]
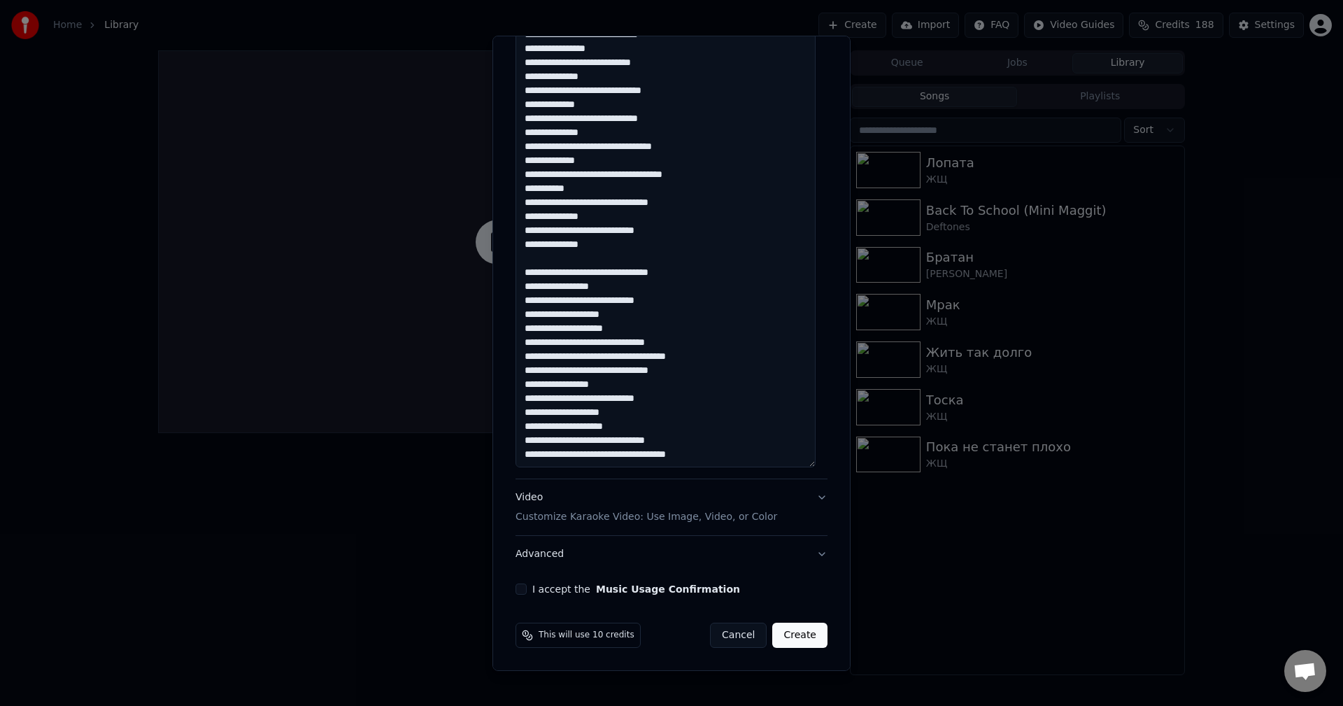
click at [524, 586] on button "I accept the Music Usage Confirmation" at bounding box center [520, 588] width 11 height 11
click at [606, 501] on div "Video Customize Karaoke Video: Use Image, Video, or Color" at bounding box center [646, 507] width 262 height 34
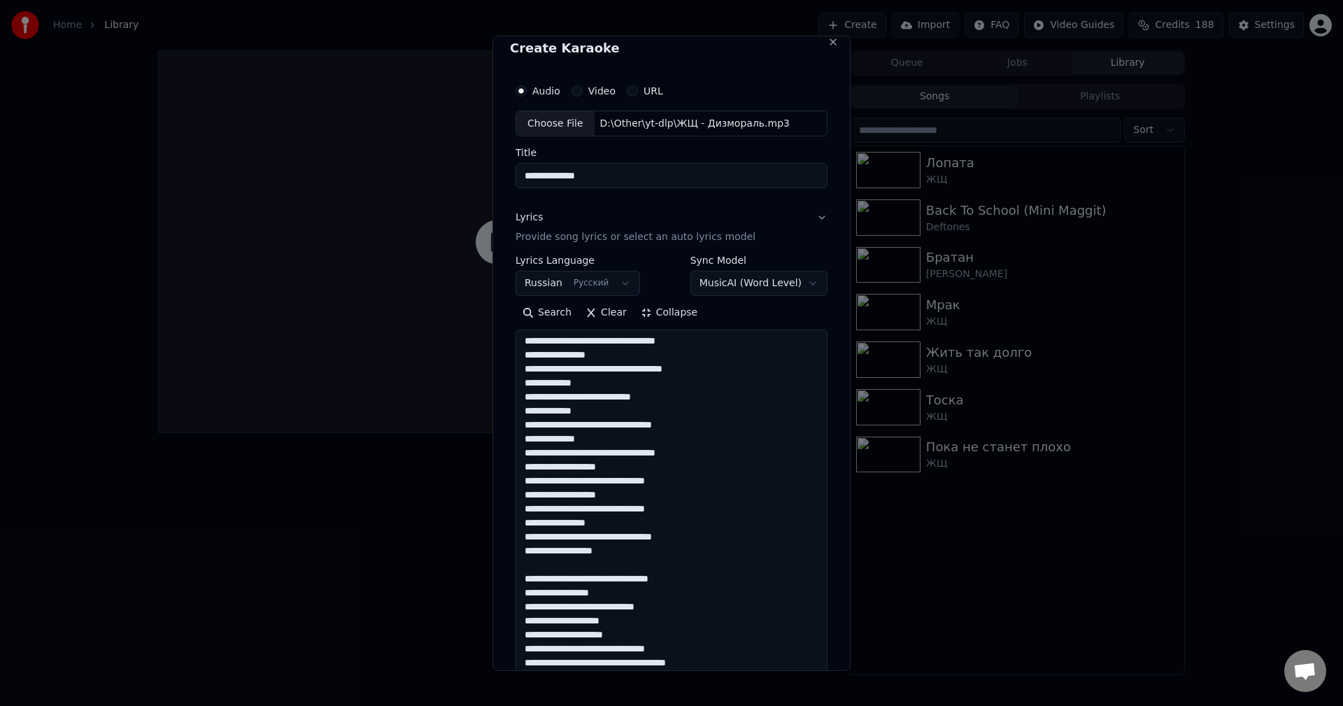
scroll to position [0, 0]
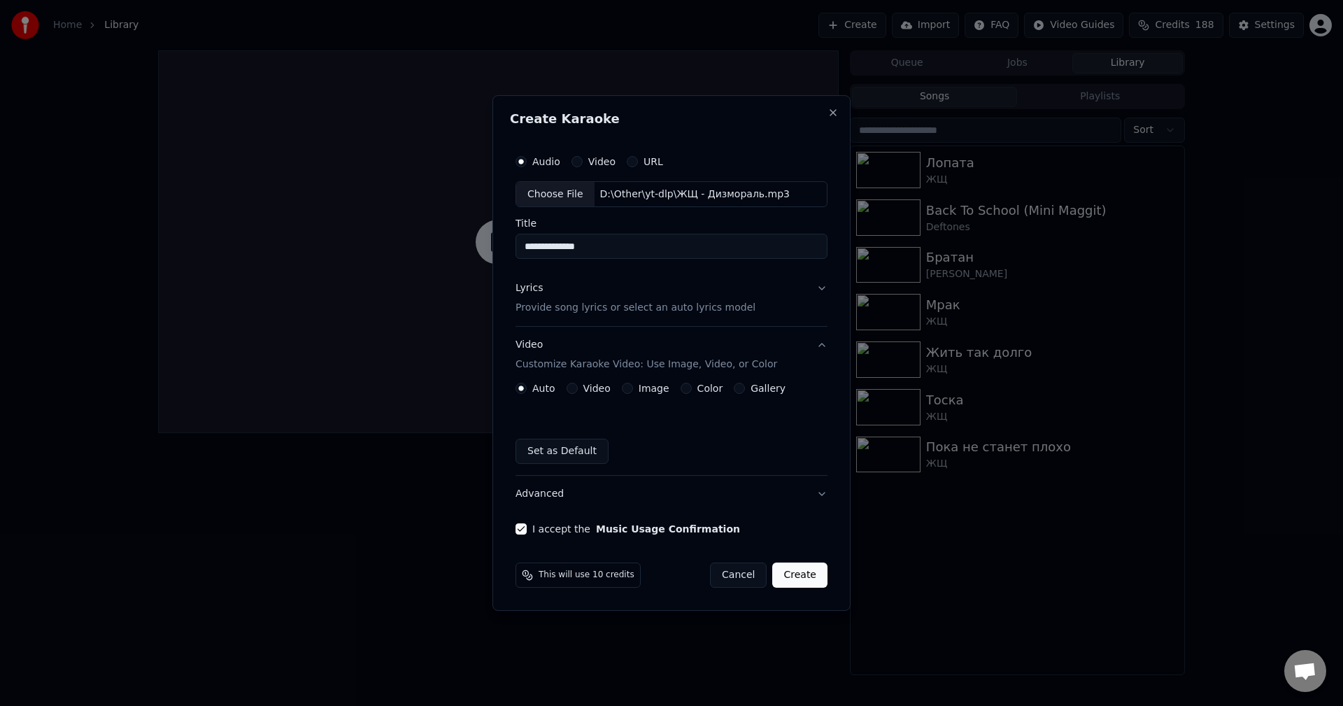
click at [697, 388] on label "Color" at bounding box center [710, 388] width 26 height 10
click at [692, 388] on button "Color" at bounding box center [685, 387] width 11 height 11
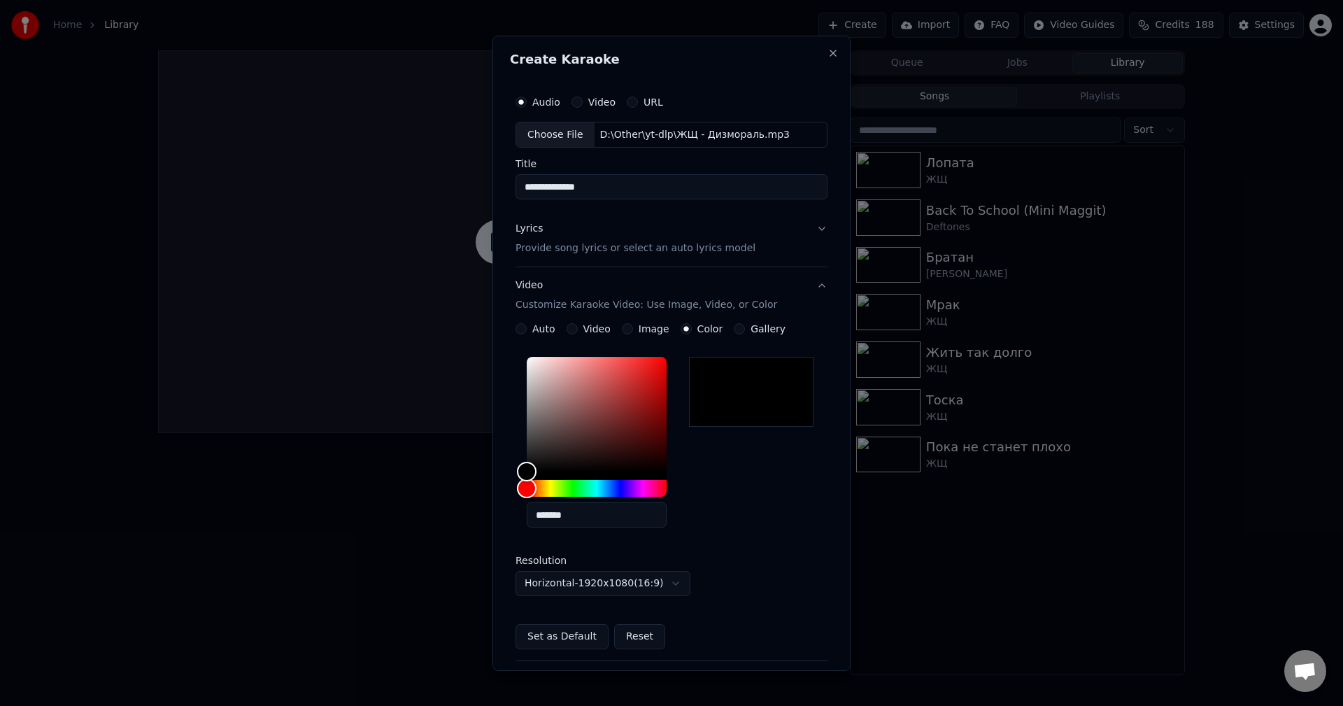
click at [578, 299] on p "Customize Karaoke Video: Use Image, Video, or Color" at bounding box center [646, 305] width 262 height 14
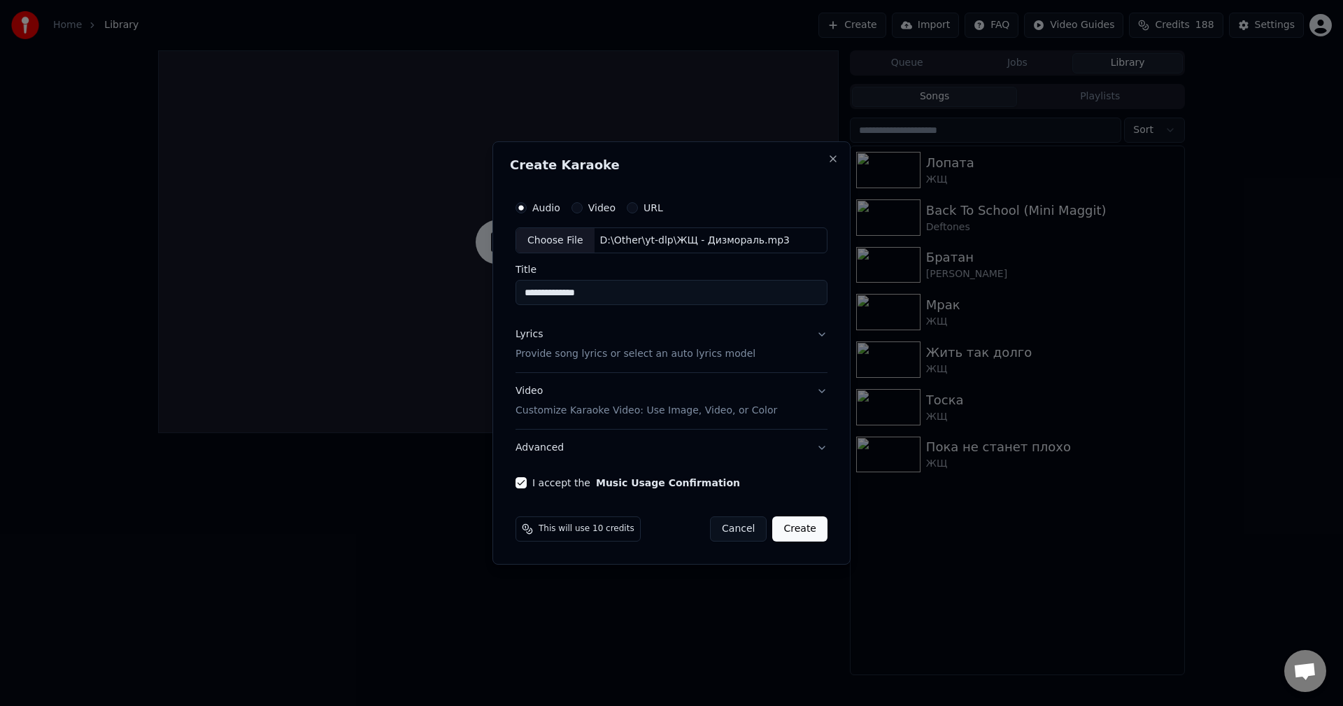
click at [579, 348] on p "Provide song lyrics or select an auto lyrics model" at bounding box center [635, 355] width 240 height 14
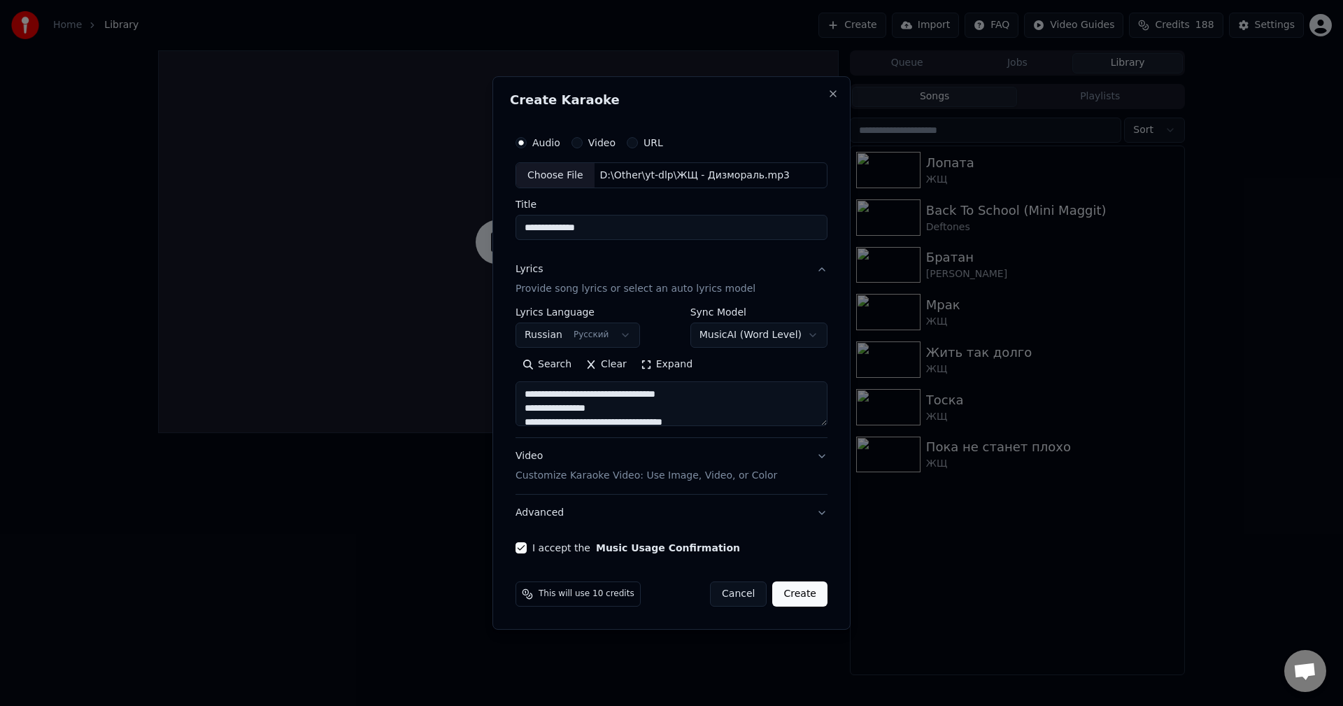
click at [652, 366] on button "Expand" at bounding box center [667, 365] width 66 height 22
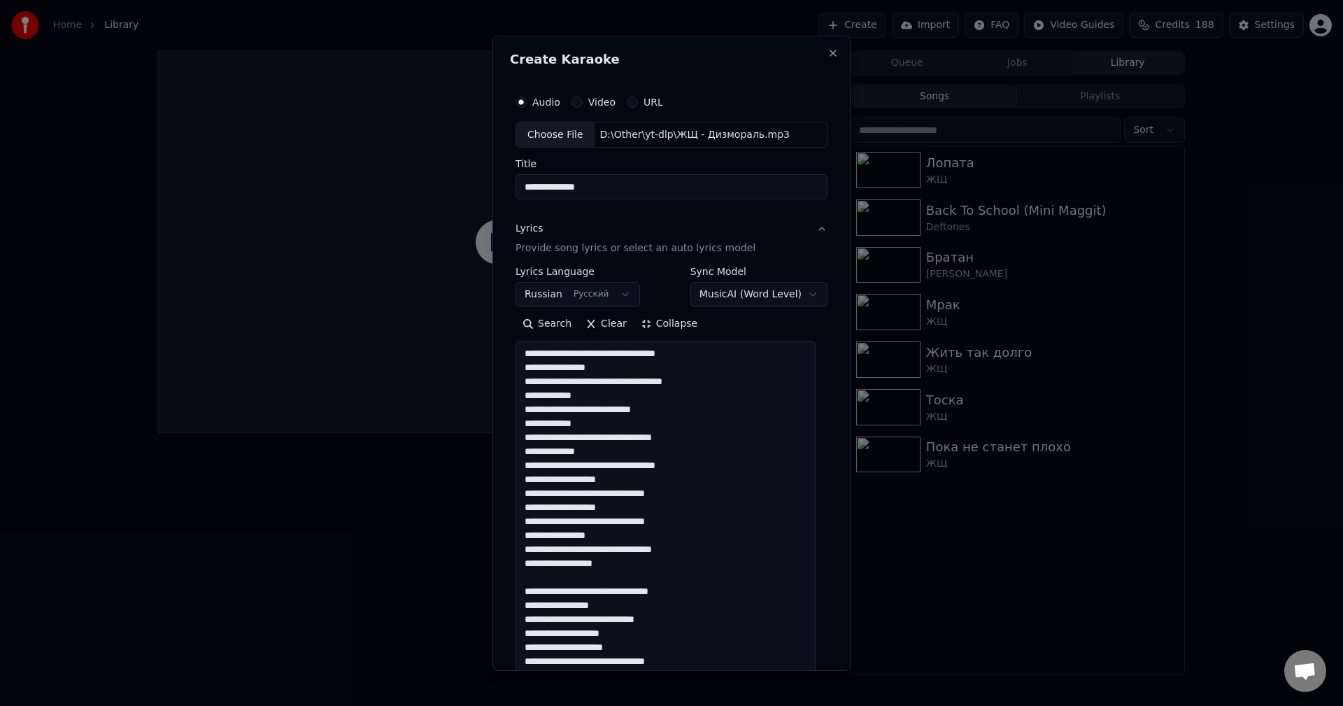
paste textarea
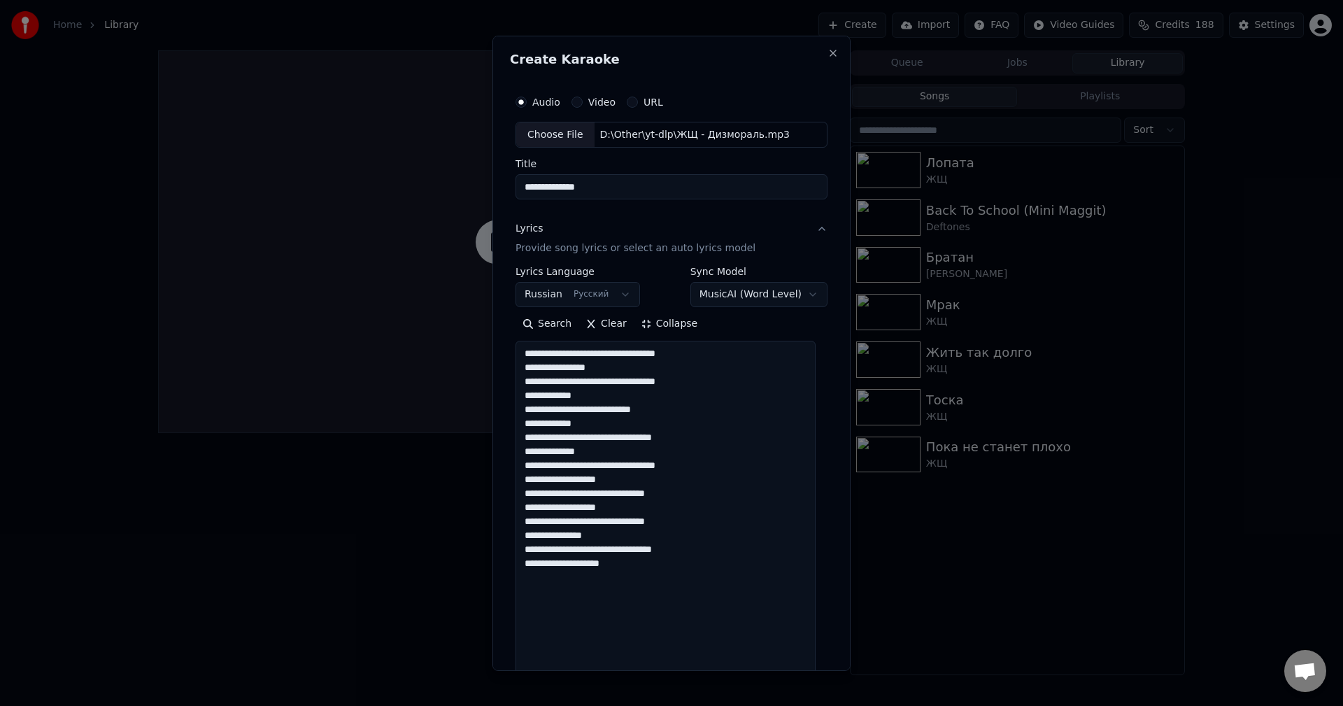
paste textarea "**********"
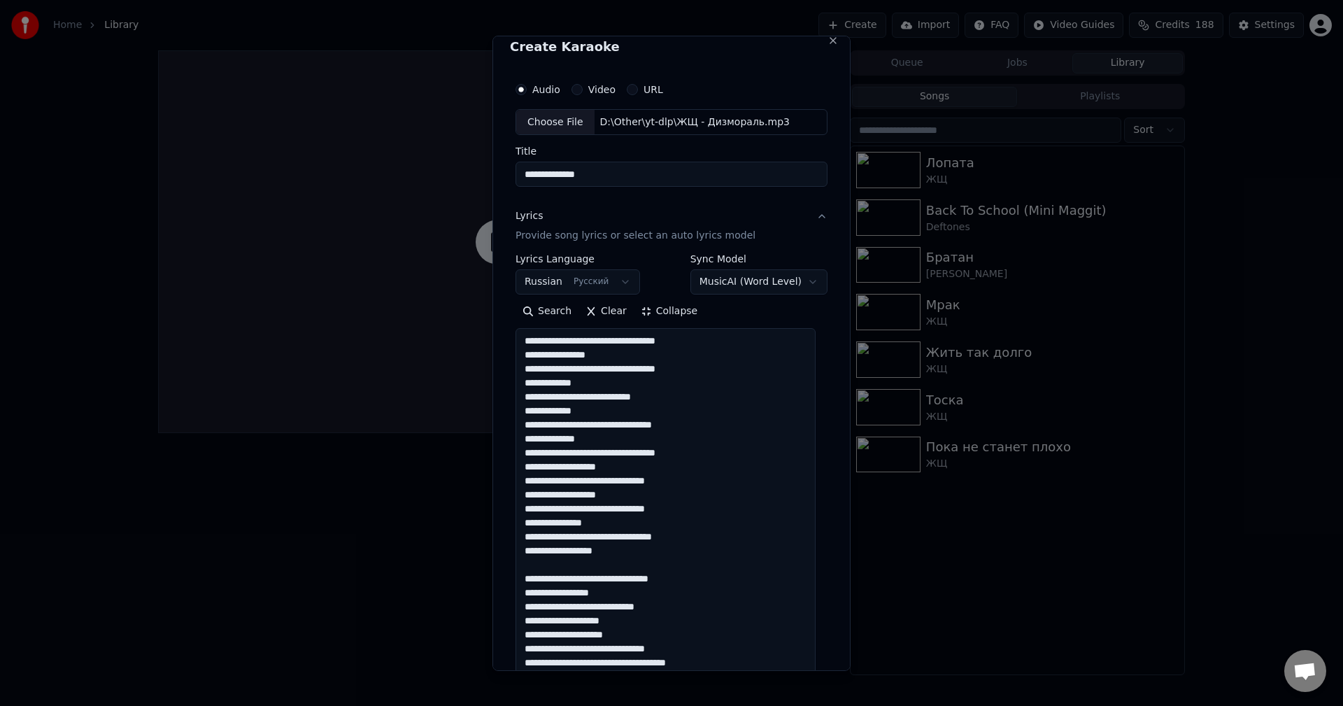
click at [695, 579] on textarea "**********" at bounding box center [665, 718] width 300 height 780
click at [704, 582] on textarea "**********" at bounding box center [665, 718] width 300 height 780
click at [747, 585] on textarea "**********" at bounding box center [665, 718] width 300 height 780
click at [753, 579] on textarea "**********" at bounding box center [665, 718] width 300 height 780
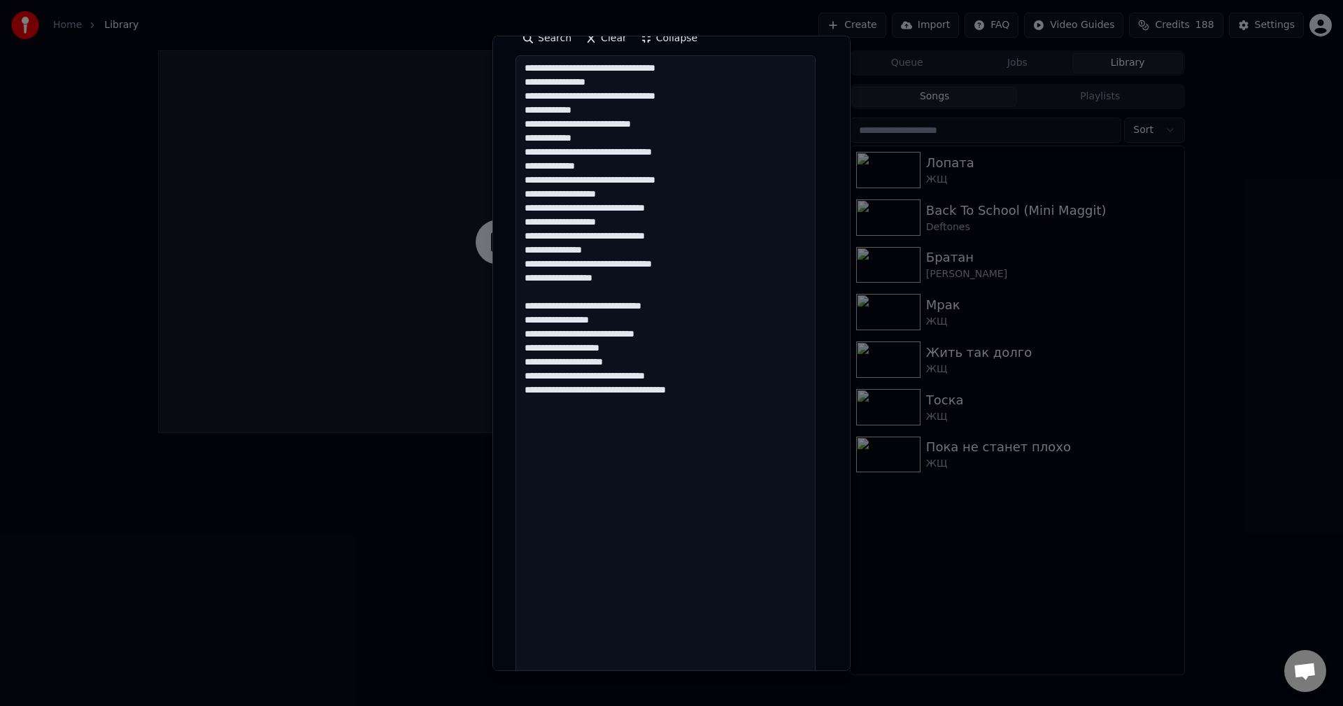
scroll to position [292, 0]
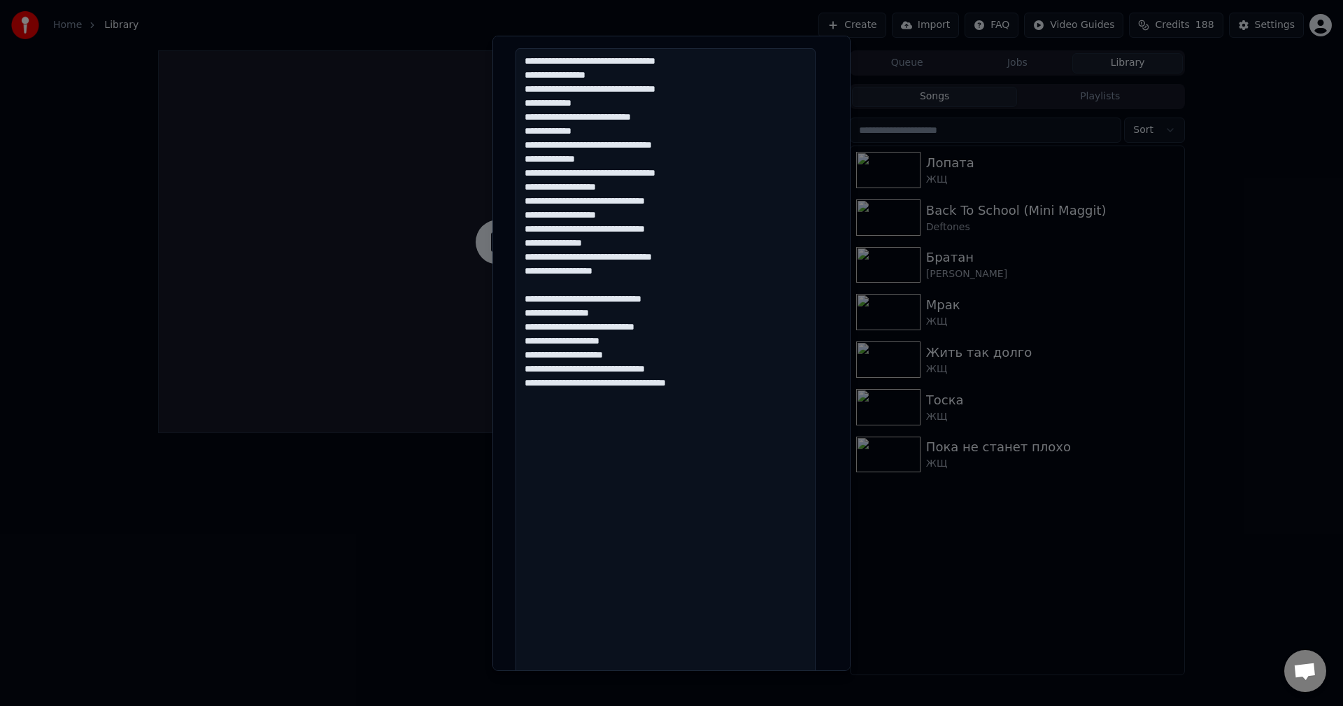
click at [807, 460] on textarea "**********" at bounding box center [665, 438] width 300 height 780
paste textarea "**********"
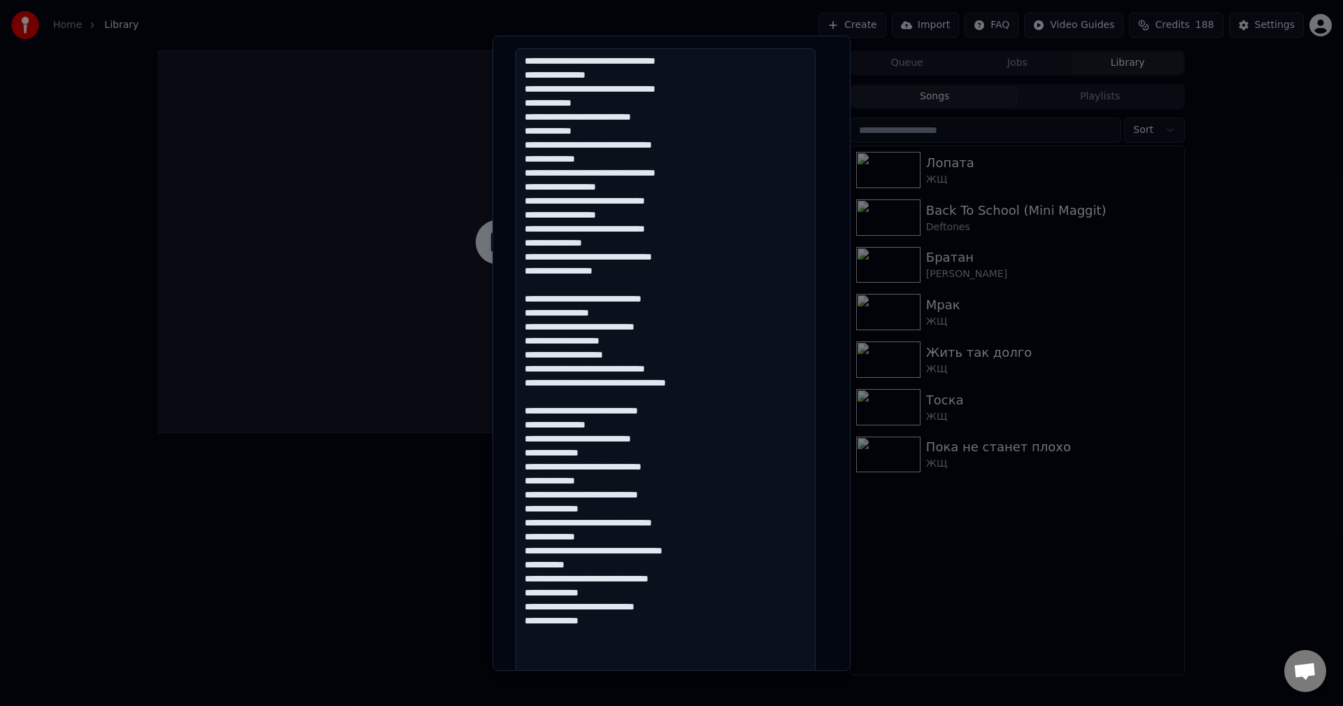
click at [606, 408] on textarea at bounding box center [665, 438] width 300 height 780
click at [599, 441] on textarea at bounding box center [665, 438] width 300 height 780
click at [690, 632] on textarea at bounding box center [665, 438] width 300 height 780
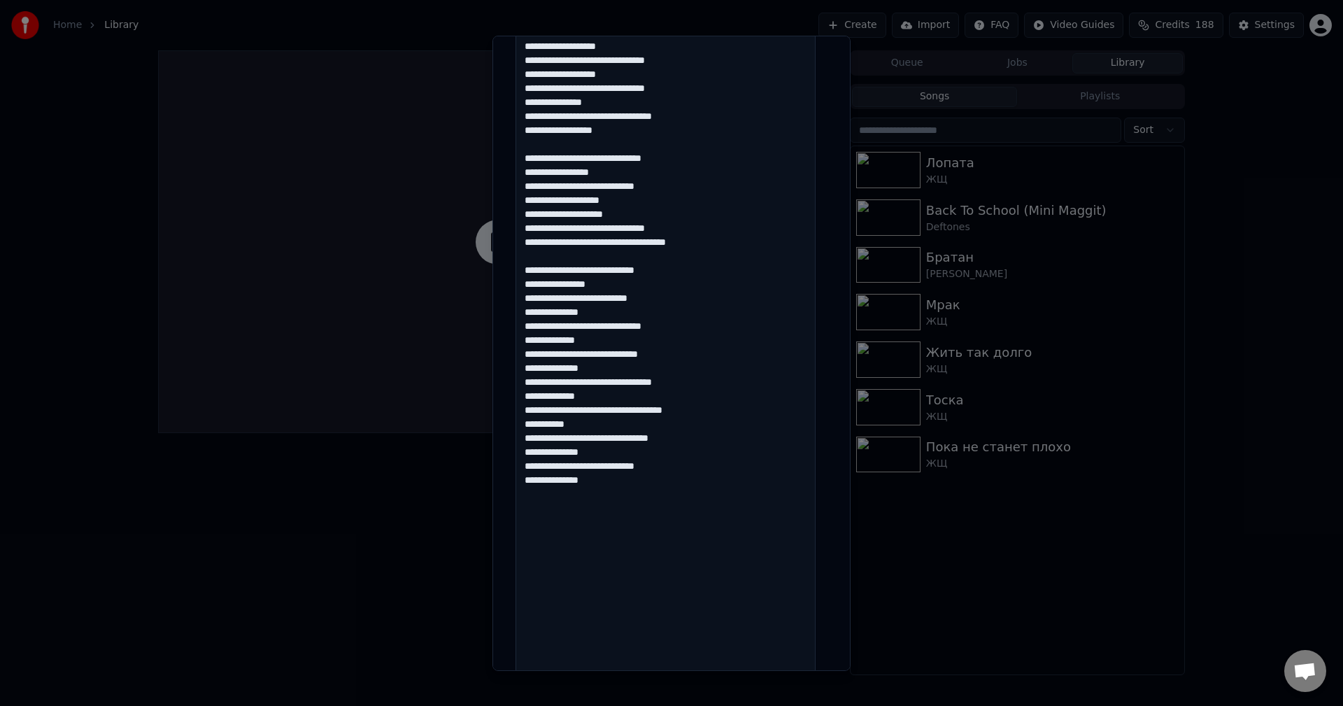
scroll to position [502, 0]
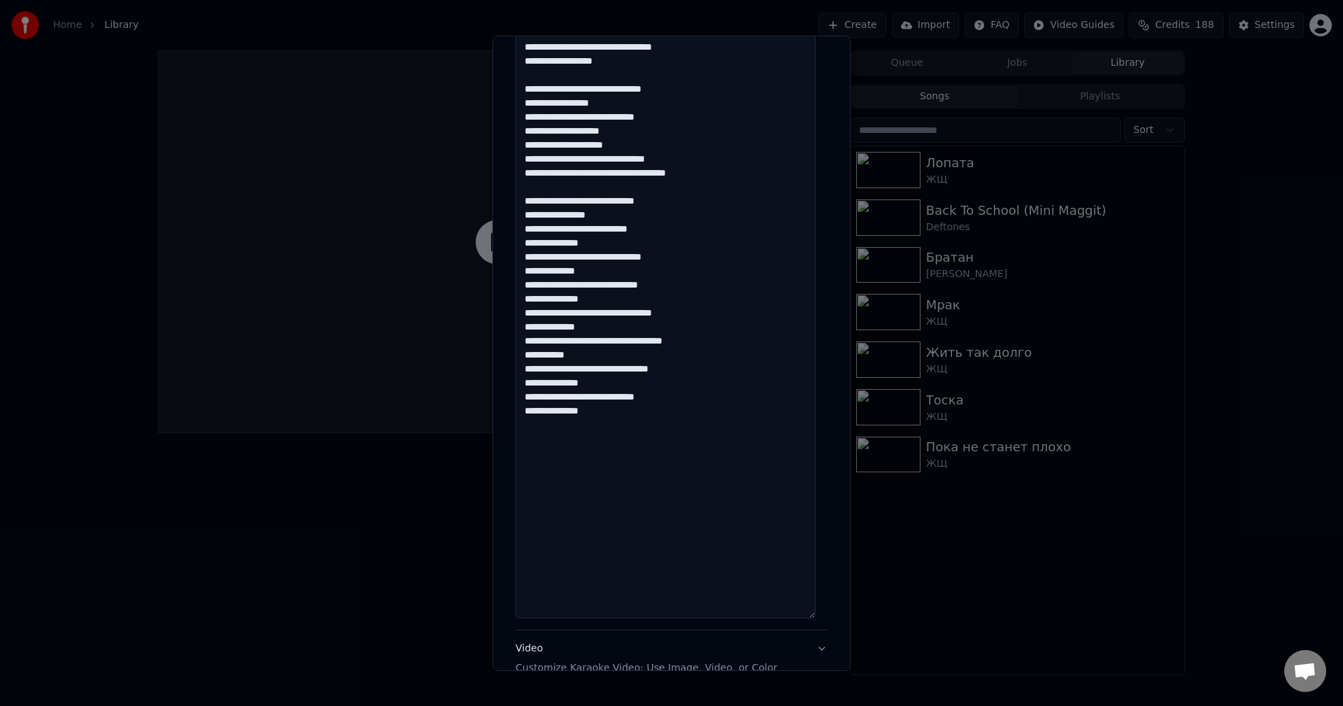
click at [680, 500] on textarea at bounding box center [665, 228] width 300 height 780
paste textarea "**********"
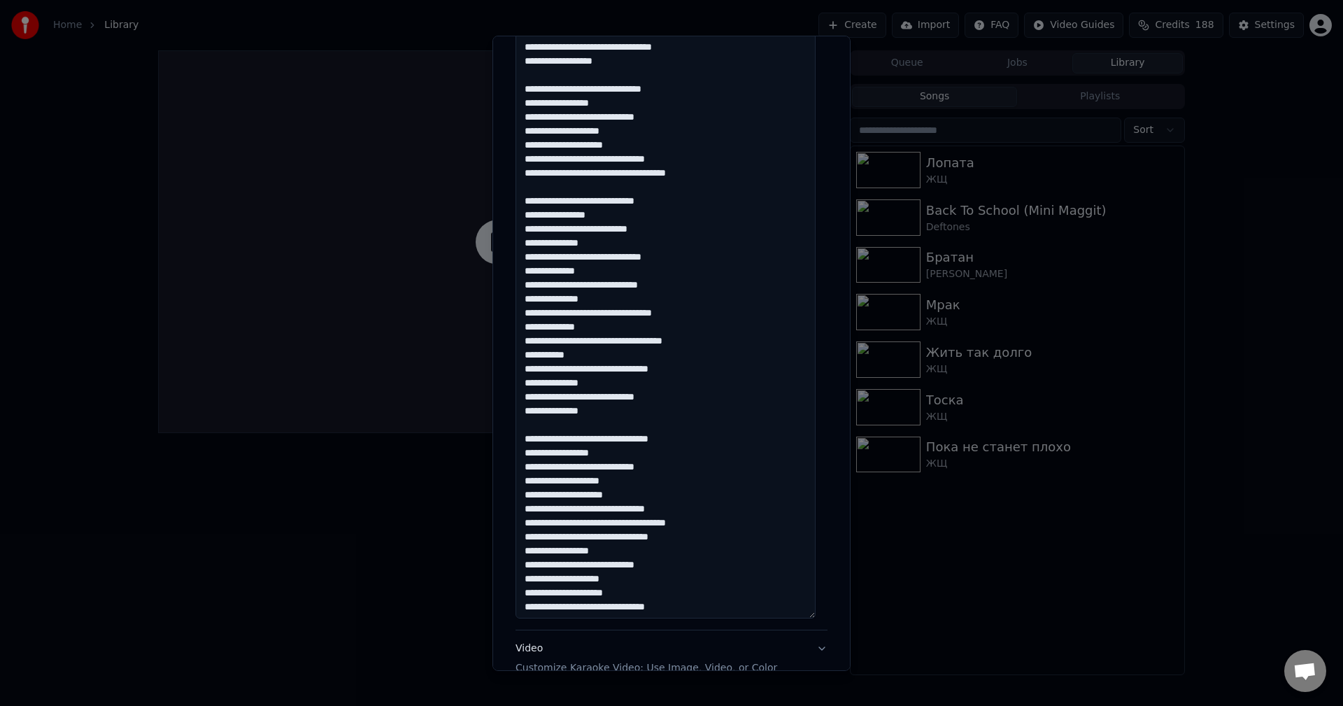
scroll to position [10, 0]
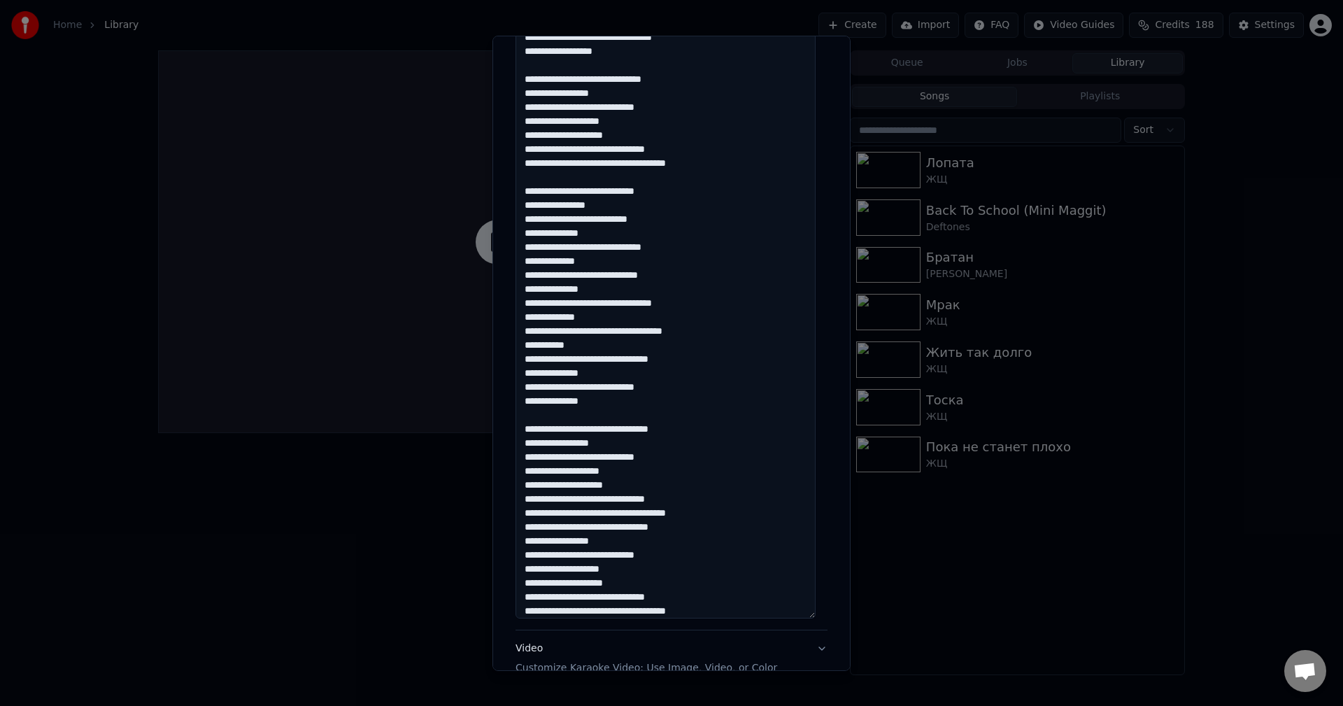
click at [701, 434] on textarea at bounding box center [665, 228] width 300 height 780
click at [742, 528] on textarea at bounding box center [665, 228] width 300 height 780
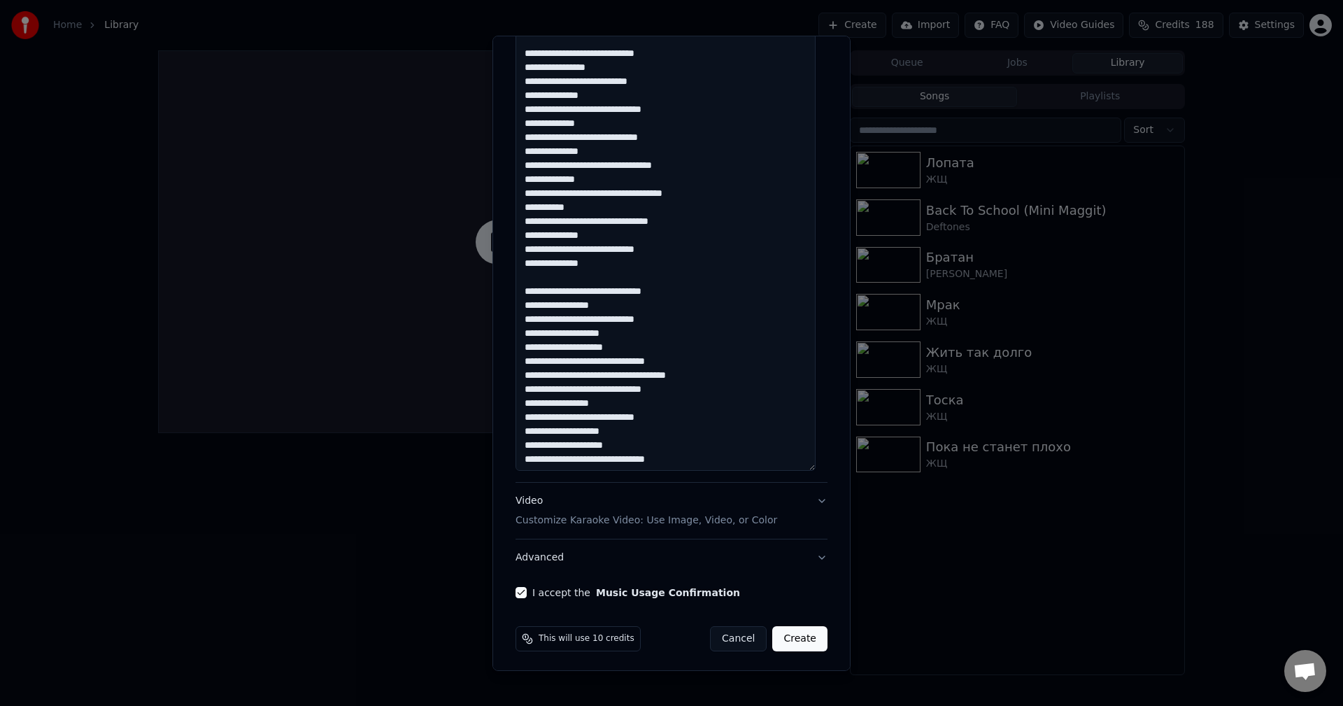
scroll to position [653, 0]
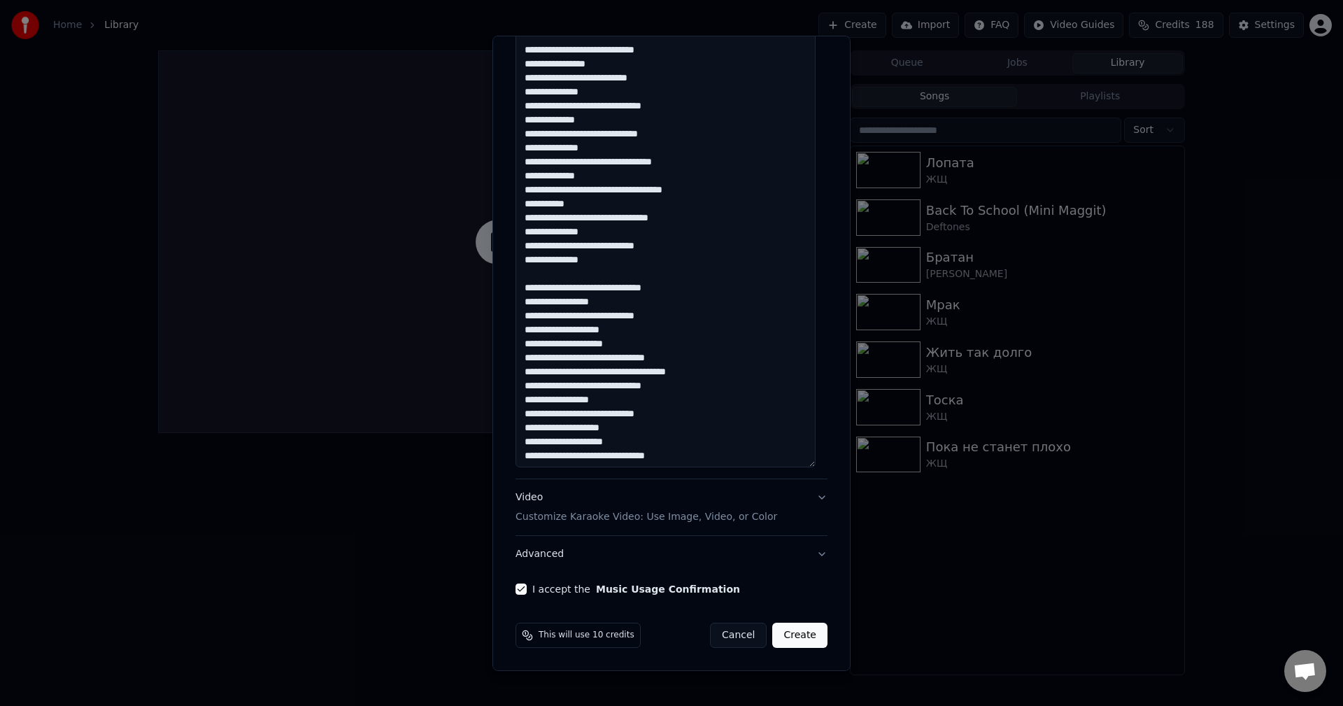
type textarea "**********"
click at [799, 638] on button "Create" at bounding box center [799, 634] width 55 height 25
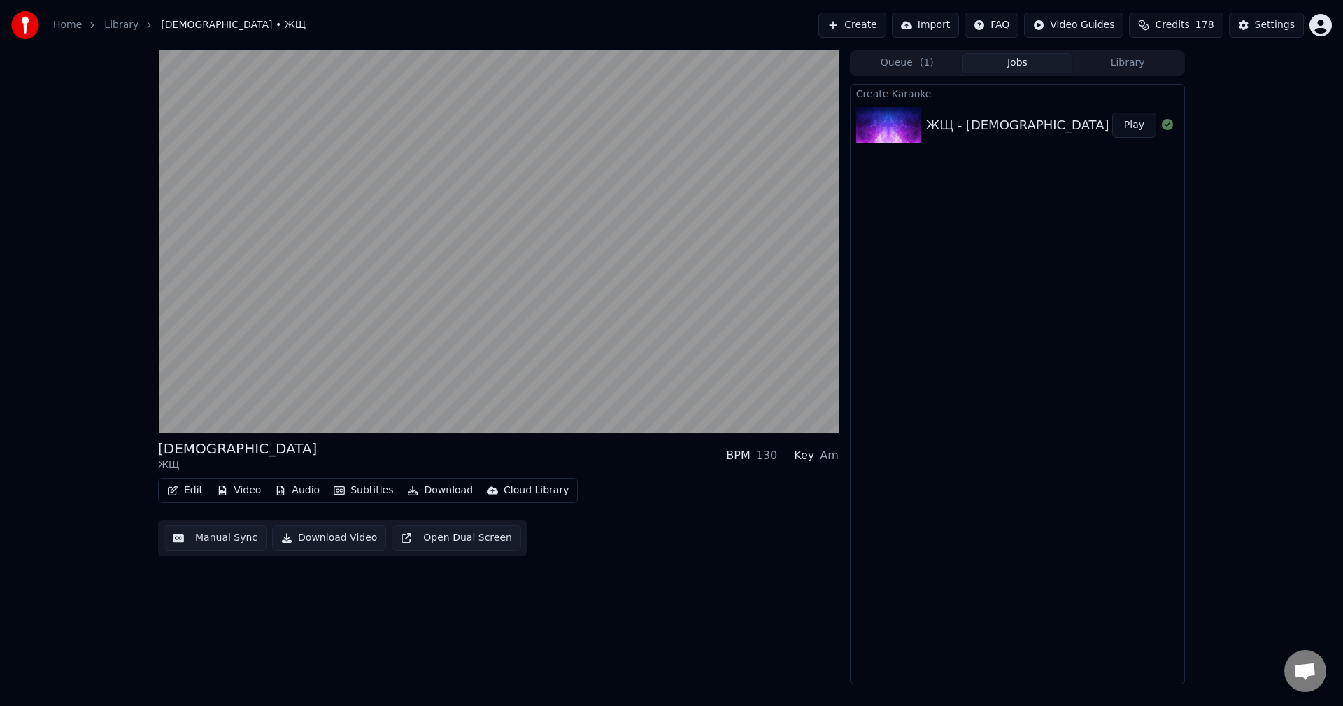
click at [980, 128] on div "ЖЩ - [DEMOGRAPHIC_DATA]" at bounding box center [1017, 125] width 183 height 20
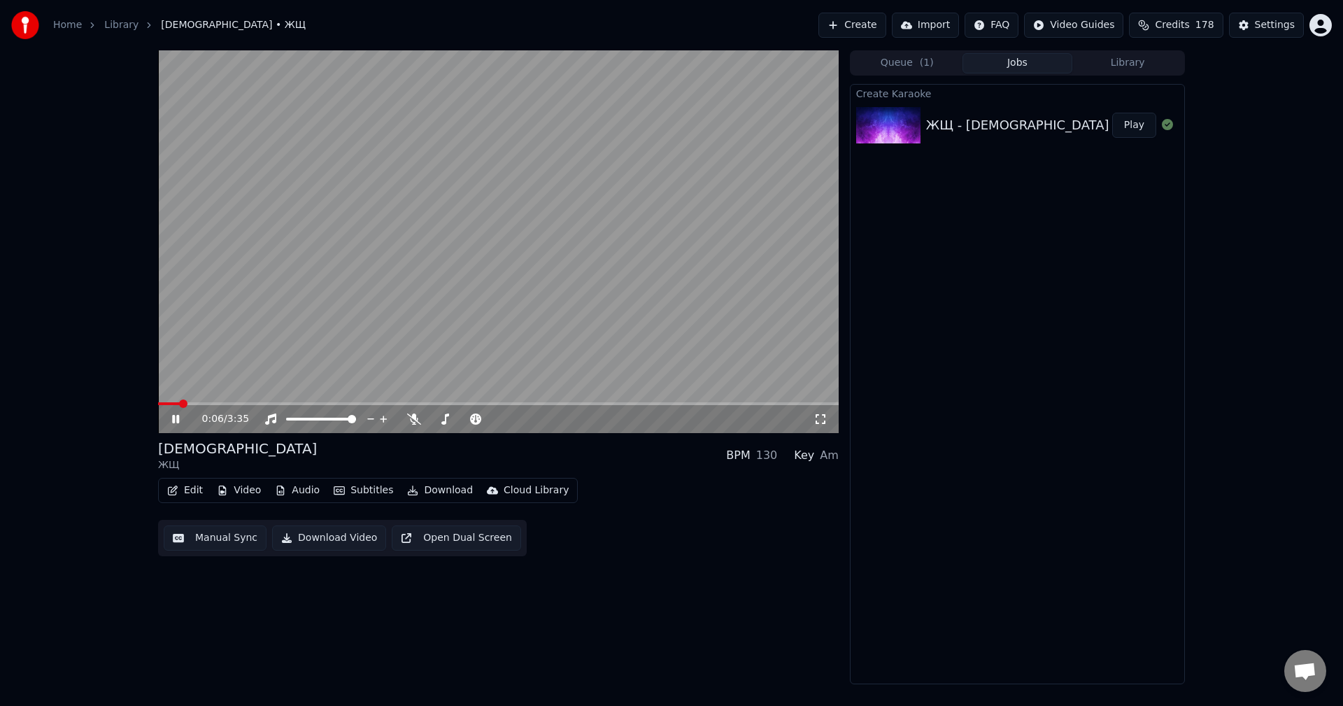
click at [185, 399] on video at bounding box center [498, 241] width 680 height 382
click at [158, 407] on span at bounding box center [162, 403] width 8 height 8
click at [173, 422] on icon at bounding box center [175, 419] width 8 height 10
click at [413, 420] on icon at bounding box center [414, 418] width 14 height 11
click at [415, 413] on icon at bounding box center [414, 418] width 14 height 11
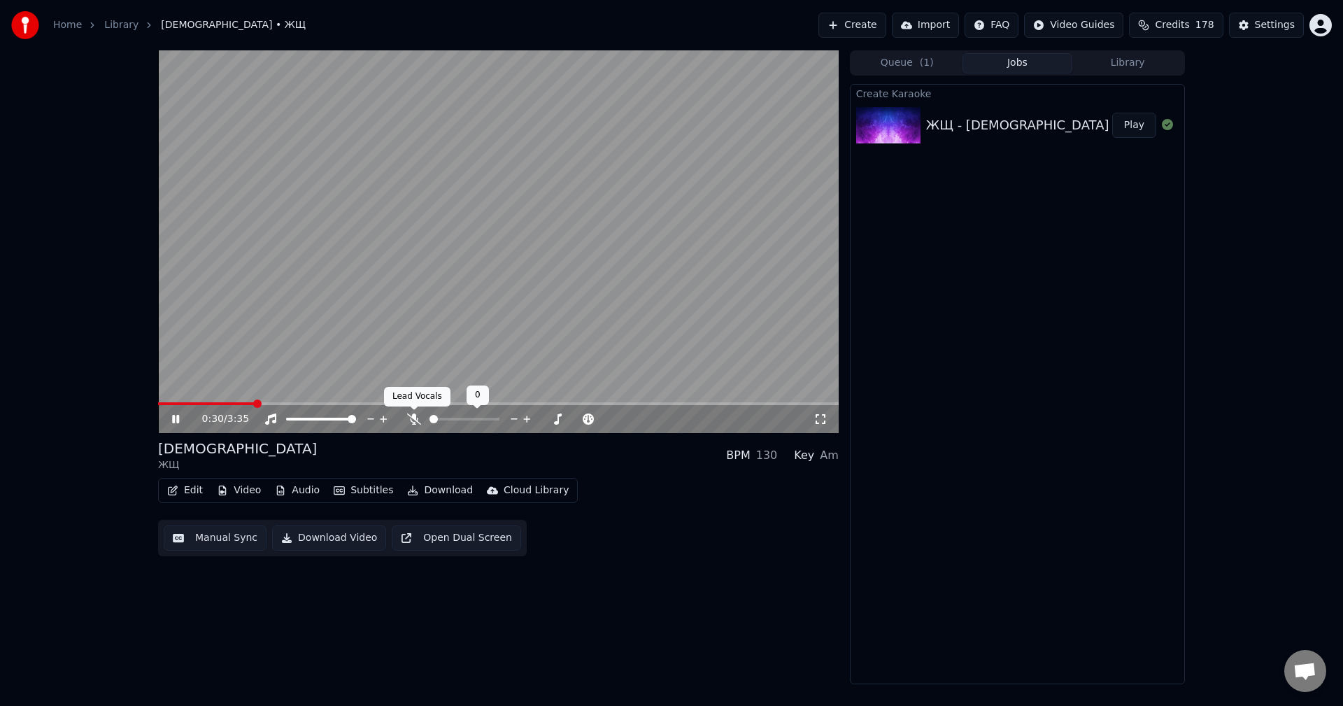
click at [412, 419] on icon at bounding box center [414, 418] width 14 height 11
click at [224, 403] on span at bounding box center [191, 403] width 66 height 3
click at [174, 415] on icon at bounding box center [175, 419] width 7 height 8
click at [194, 487] on button "Edit" at bounding box center [185, 490] width 47 height 20
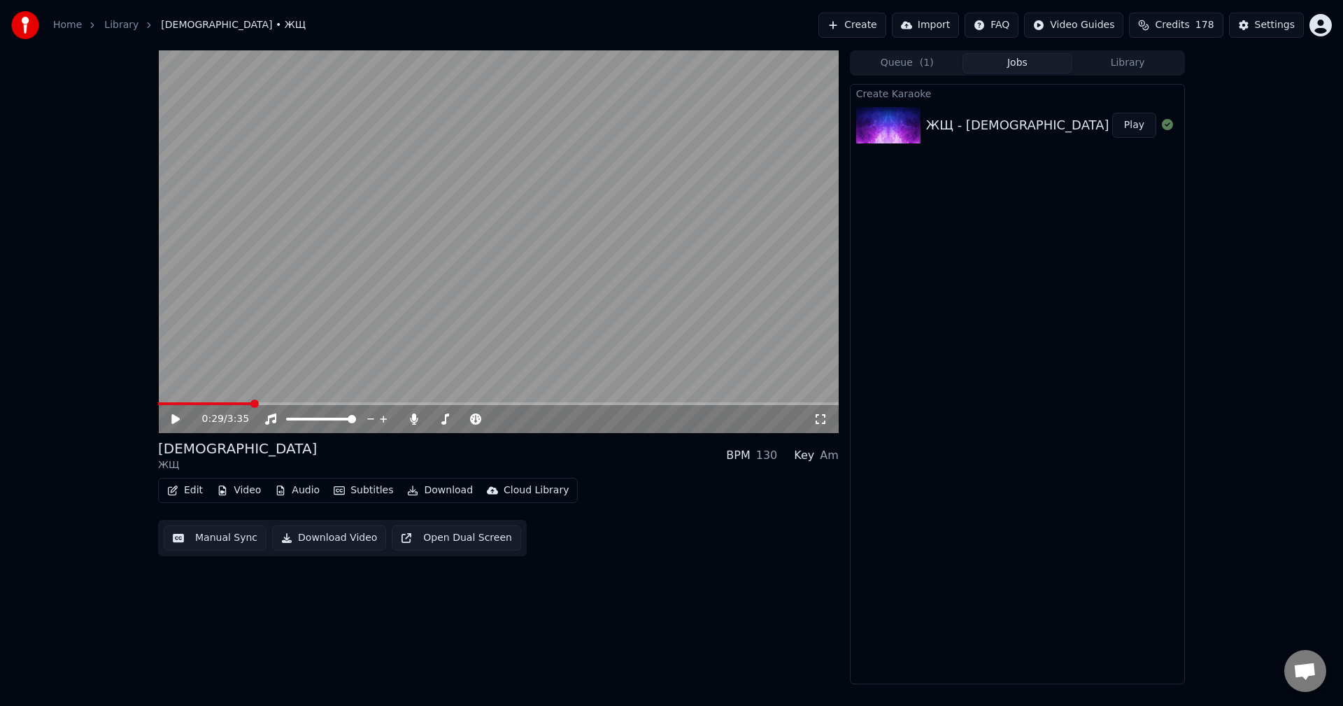
click at [341, 488] on button "Subtitles" at bounding box center [363, 490] width 71 height 20
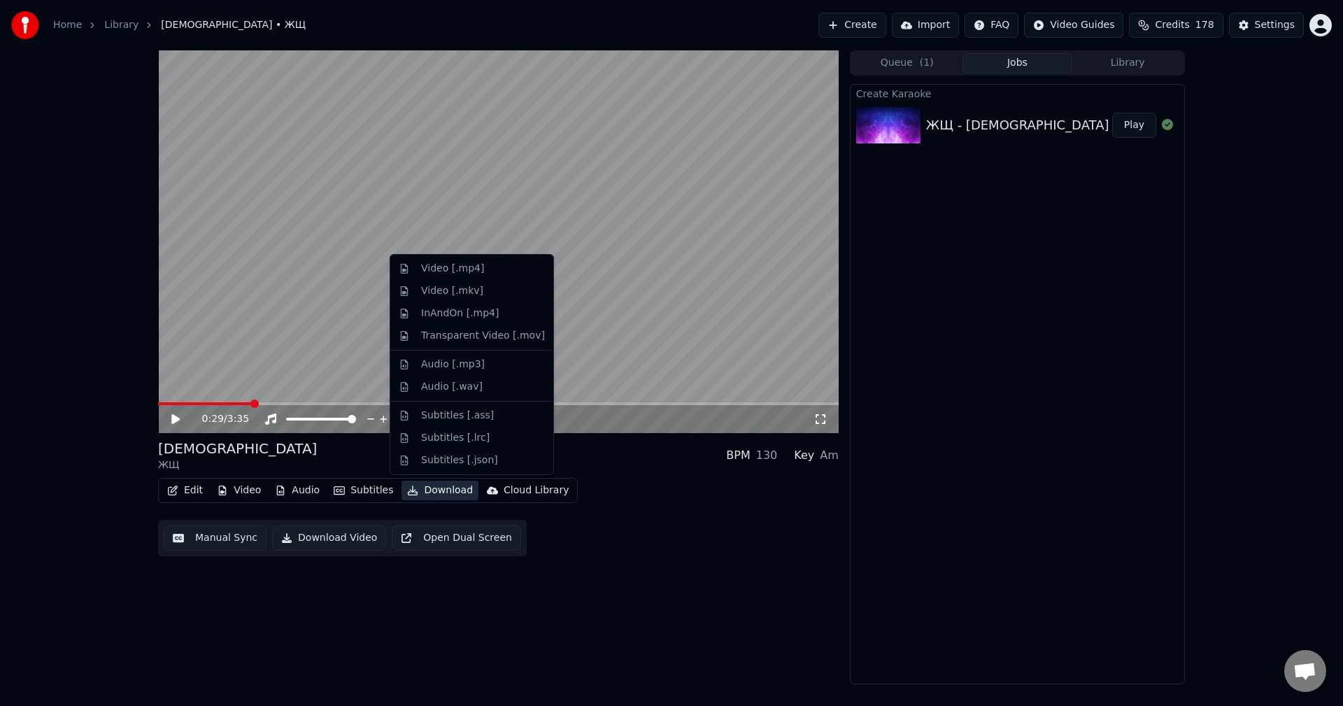
click at [672, 539] on div "Edit Video Audio Subtitles Download Cloud Library Manual Sync Download Video Op…" at bounding box center [498, 517] width 680 height 78
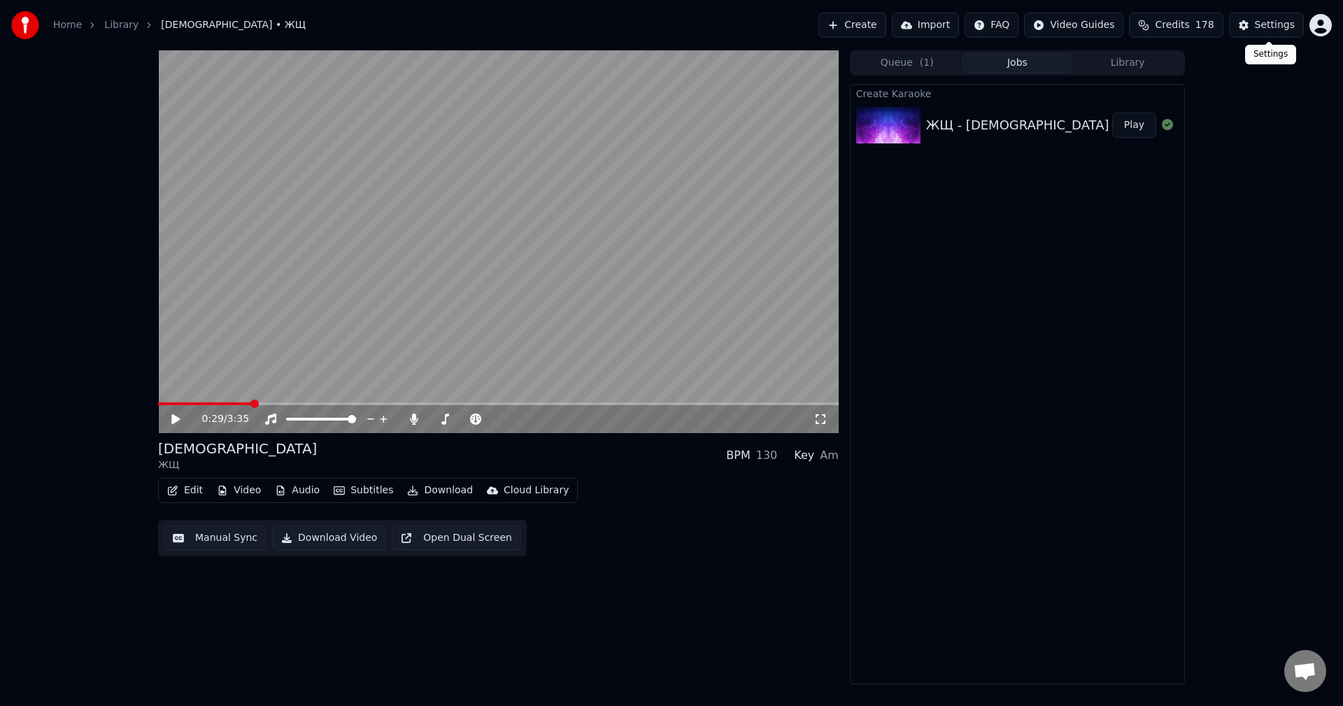
click at [1269, 27] on div "Settings" at bounding box center [1274, 25] width 40 height 14
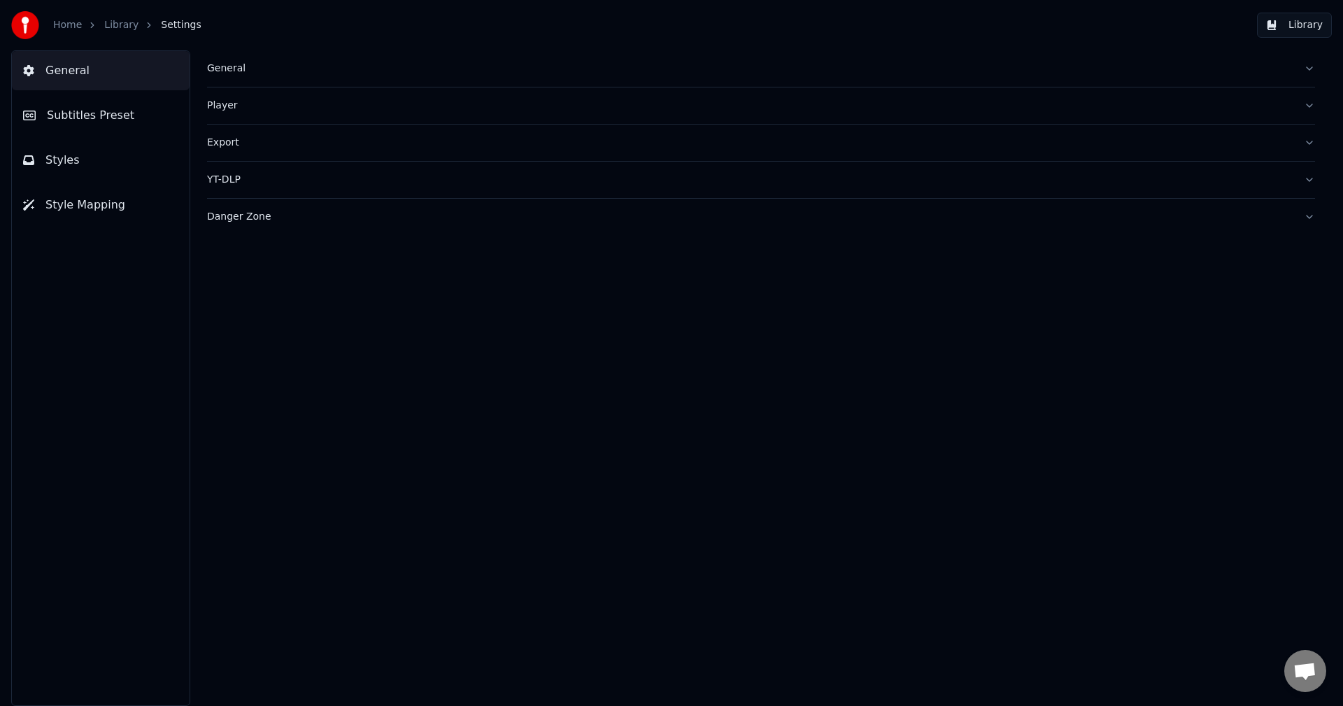
click at [236, 69] on div "General" at bounding box center [749, 69] width 1085 height 14
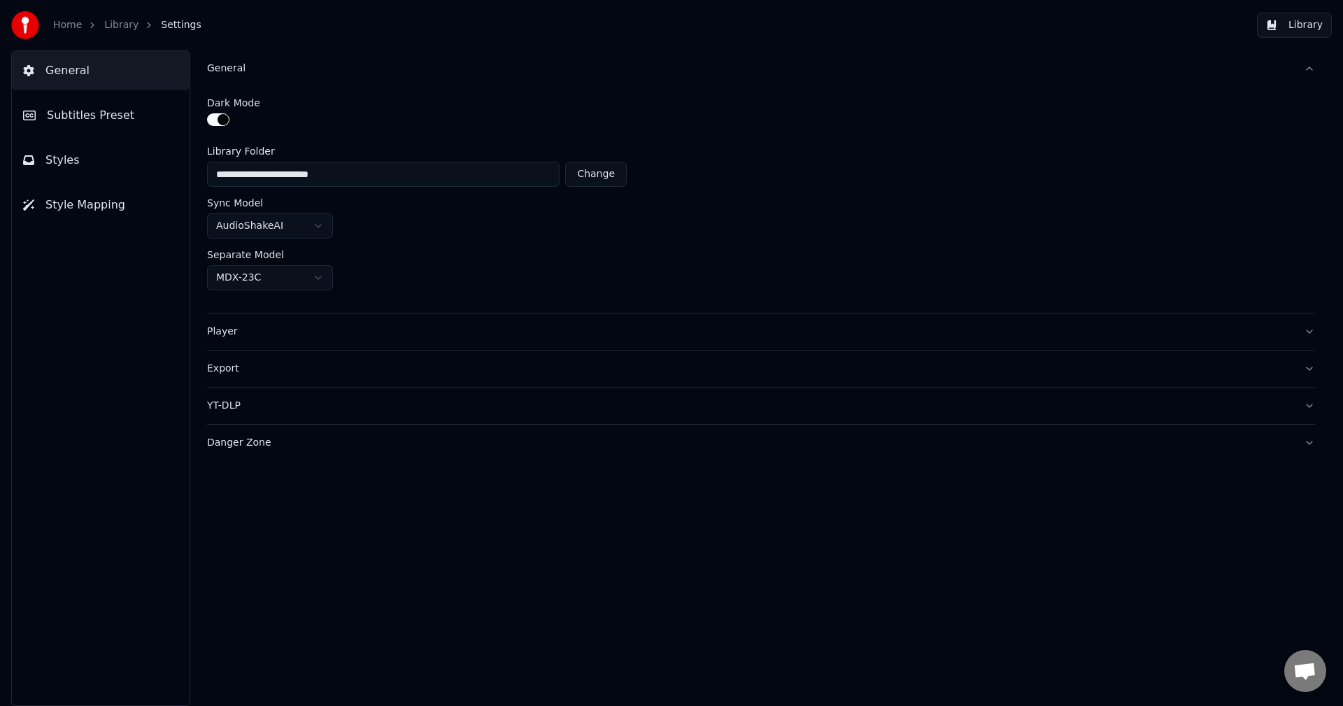
click at [236, 69] on div "General" at bounding box center [749, 69] width 1085 height 14
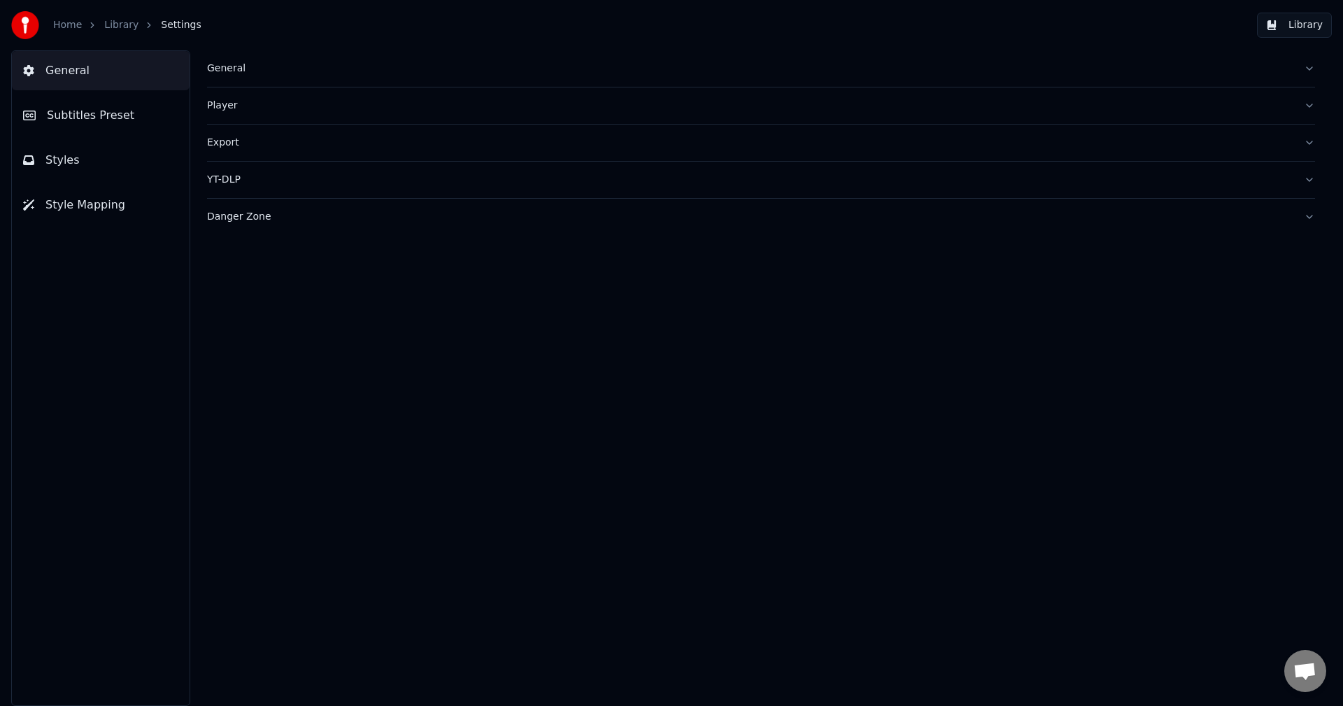
click at [70, 222] on button "Style Mapping" at bounding box center [101, 204] width 178 height 39
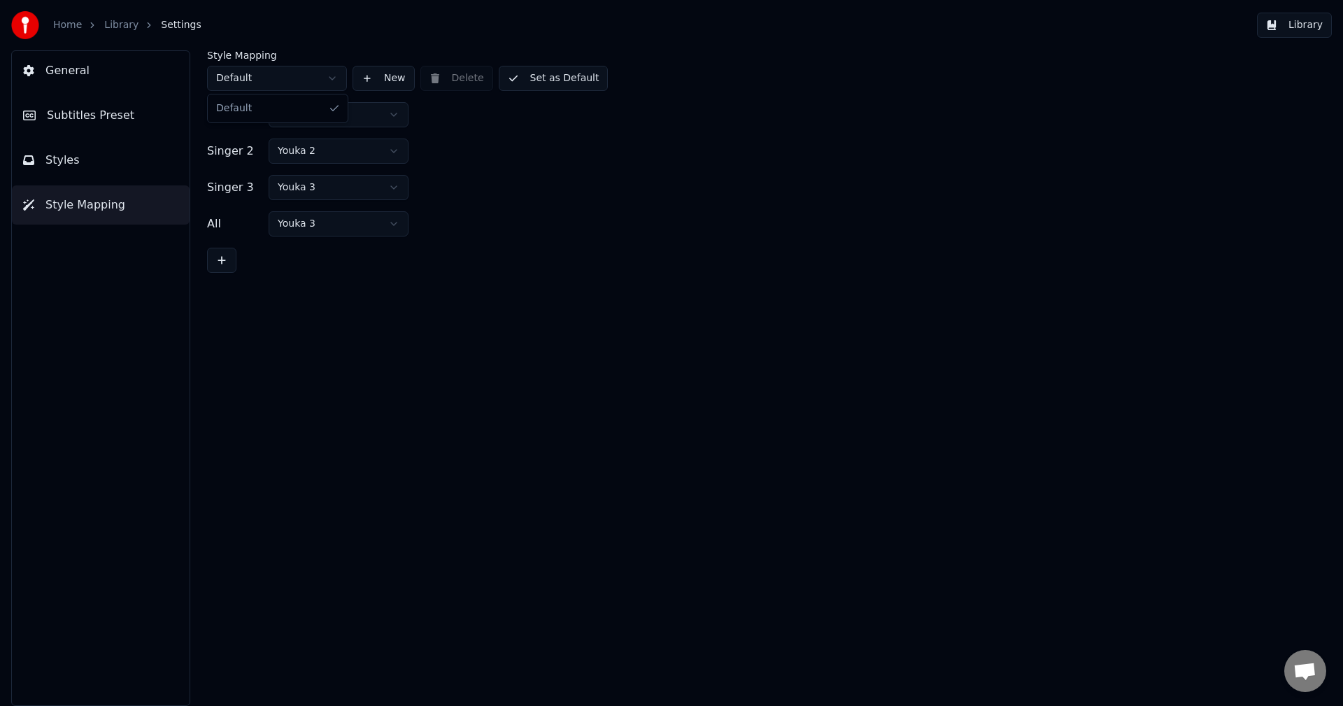
click at [272, 76] on html "Home Library Settings Library General Subtitles Preset Styles Style Mapping Sty…" at bounding box center [671, 353] width 1343 height 706
click at [106, 150] on button "Styles" at bounding box center [101, 160] width 178 height 39
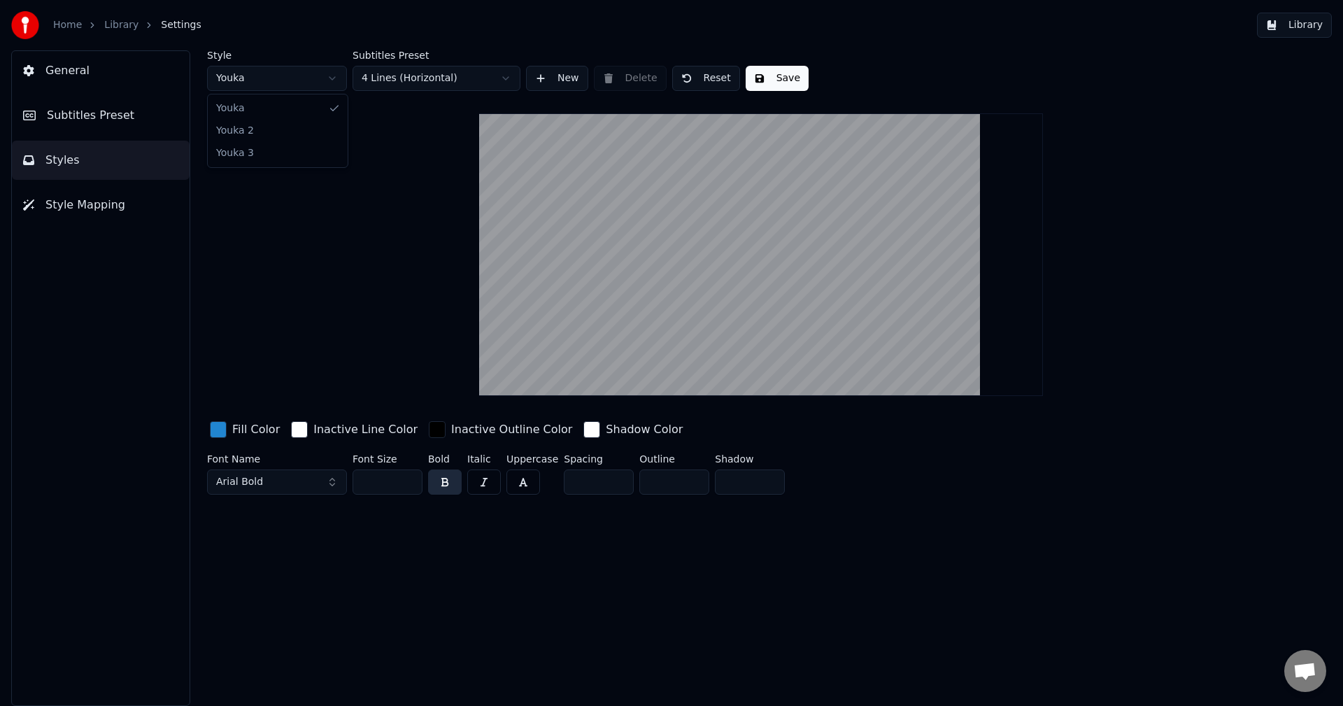
click at [233, 80] on html "Home Library Settings Library General Subtitles Preset Styles Style Mapping Sty…" at bounding box center [671, 353] width 1343 height 706
click at [92, 141] on button "Styles" at bounding box center [101, 160] width 178 height 39
click at [106, 124] on button "Subtitles Preset" at bounding box center [101, 115] width 178 height 39
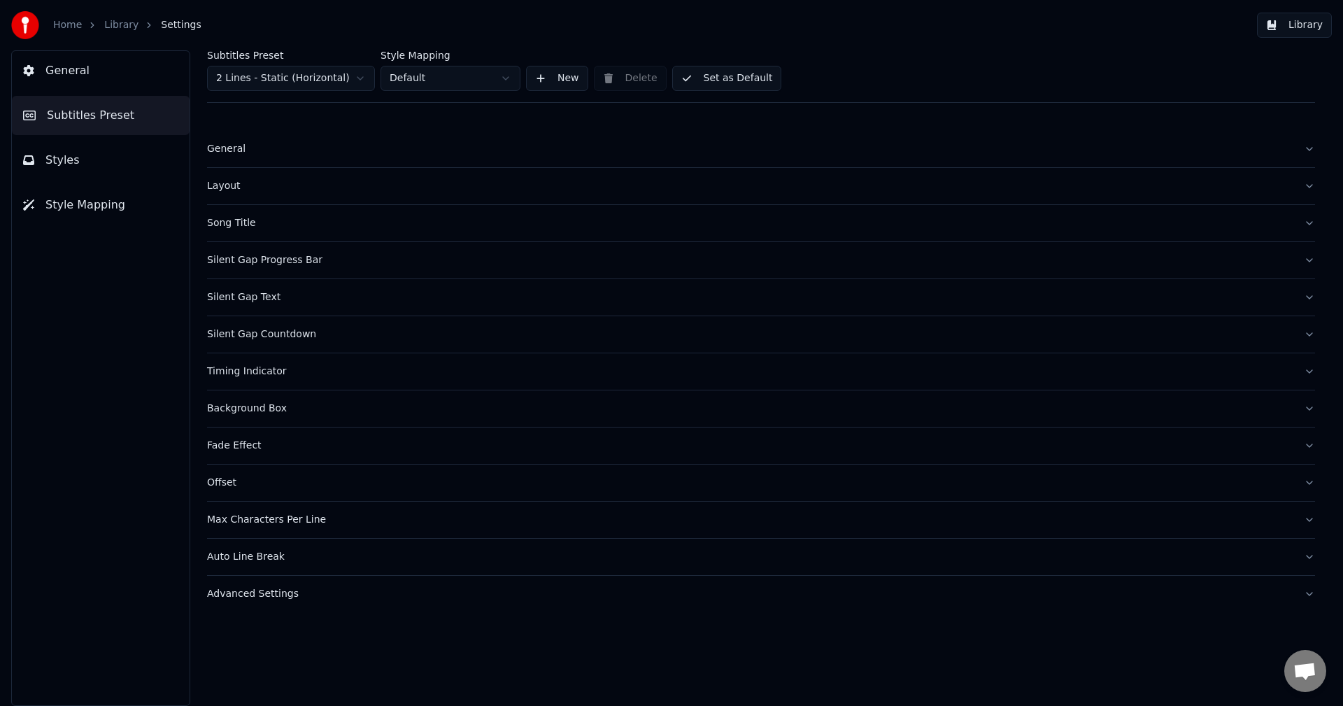
click at [274, 76] on html "Home Library Settings Library General Subtitles Preset Styles Style Mapping Sub…" at bounding box center [671, 353] width 1343 height 706
click at [249, 193] on button "Song Title" at bounding box center [761, 186] width 1108 height 36
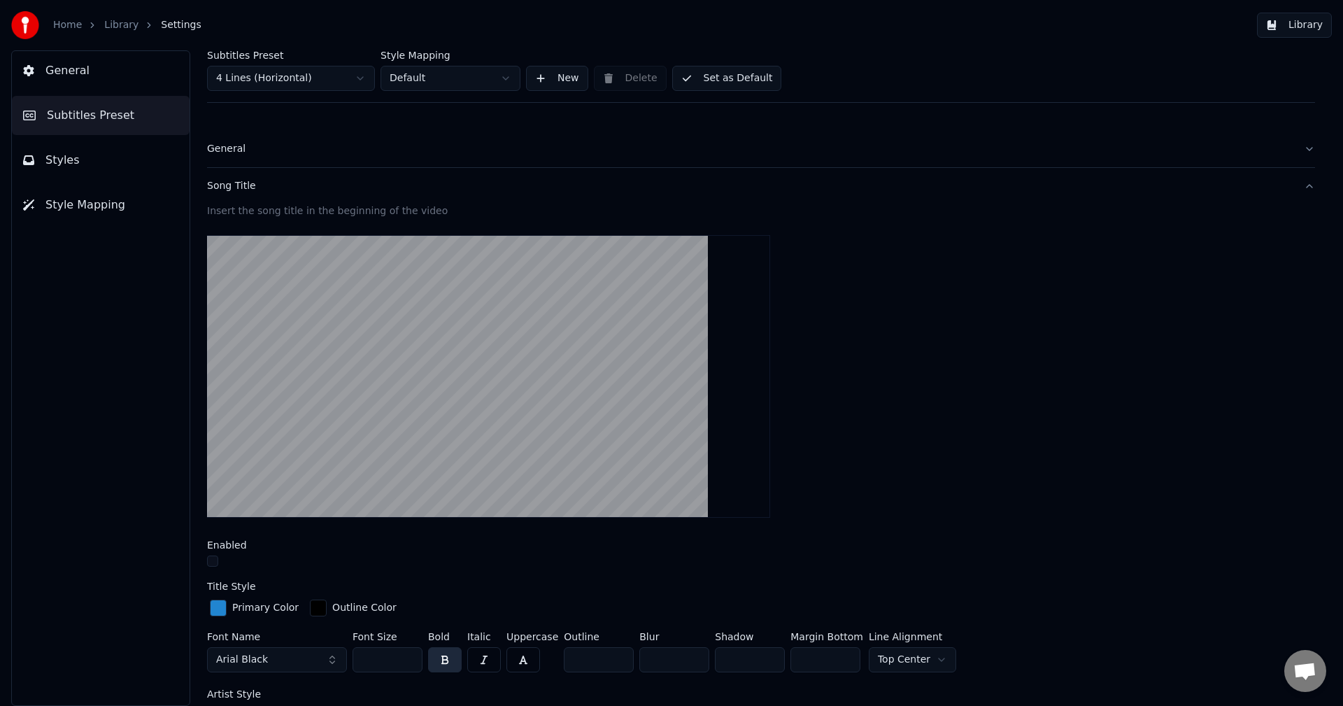
click at [220, 554] on div "Enabled" at bounding box center [761, 555] width 1108 height 30
click at [213, 559] on button "button" at bounding box center [212, 560] width 11 height 11
click at [699, 78] on button "Set as Default" at bounding box center [727, 78] width 110 height 25
click at [112, 28] on link "Library" at bounding box center [121, 25] width 34 height 14
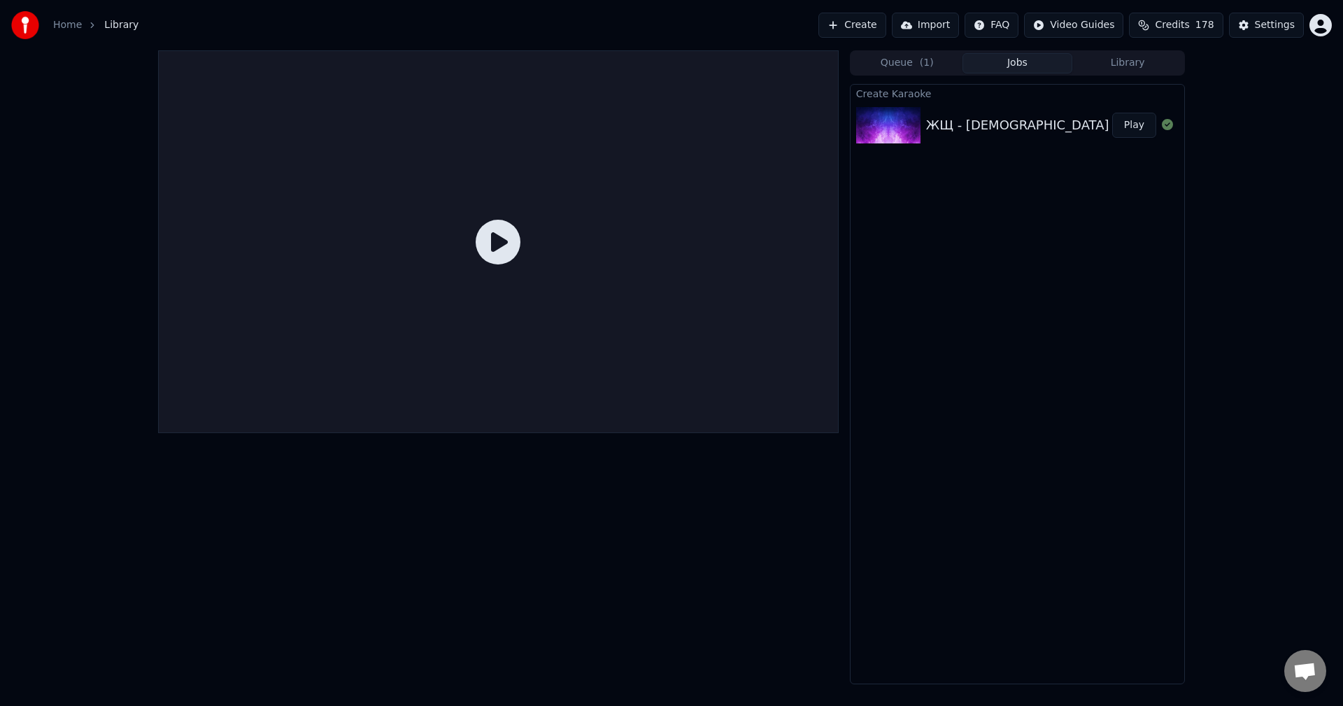
click at [918, 132] on img at bounding box center [888, 125] width 64 height 36
click at [896, 65] on button "Queue ( 1 )" at bounding box center [907, 63] width 110 height 20
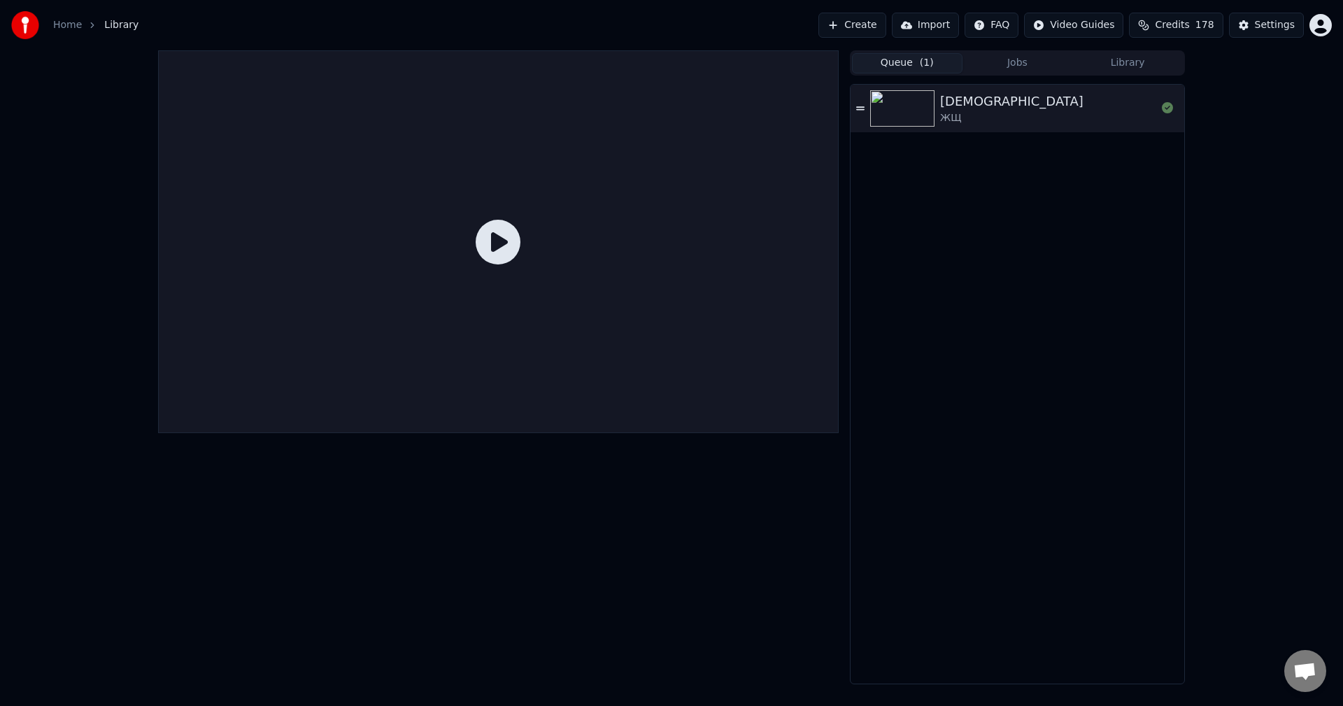
click at [1104, 65] on button "Library" at bounding box center [1127, 63] width 110 height 20
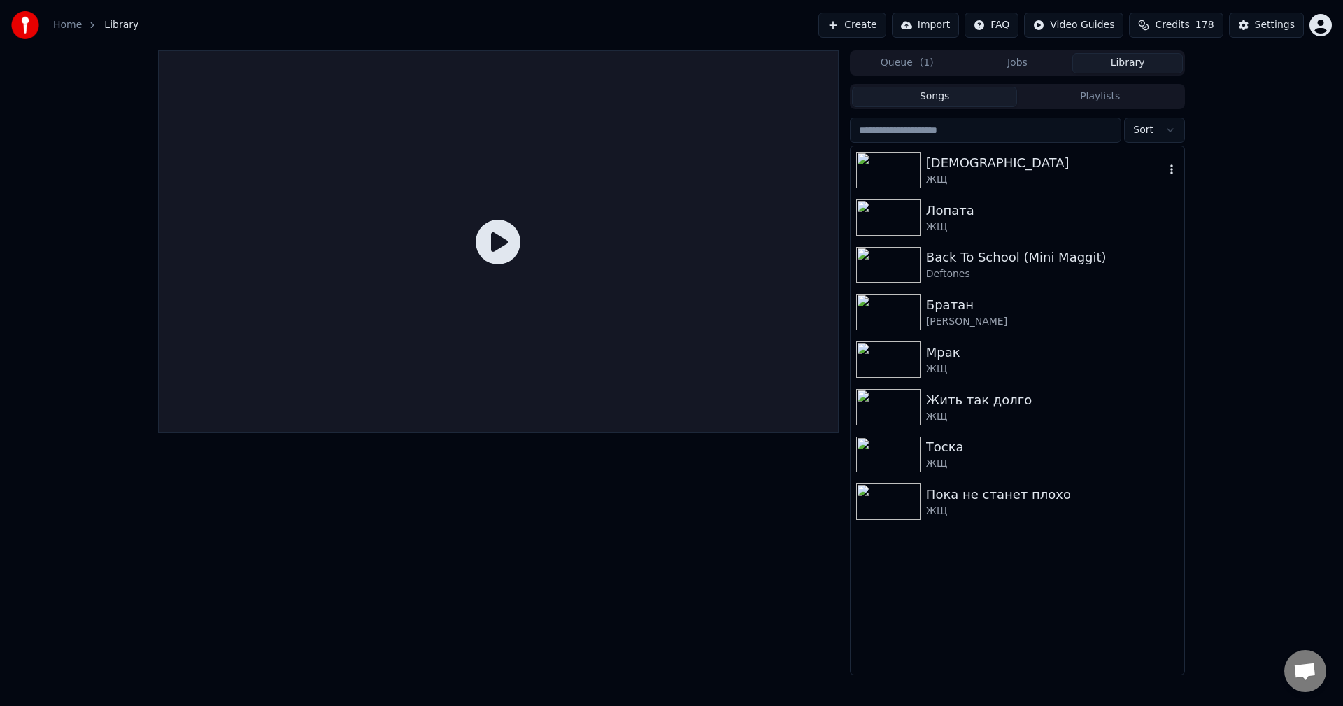
click at [932, 173] on div "ЖЩ" at bounding box center [1045, 180] width 238 height 14
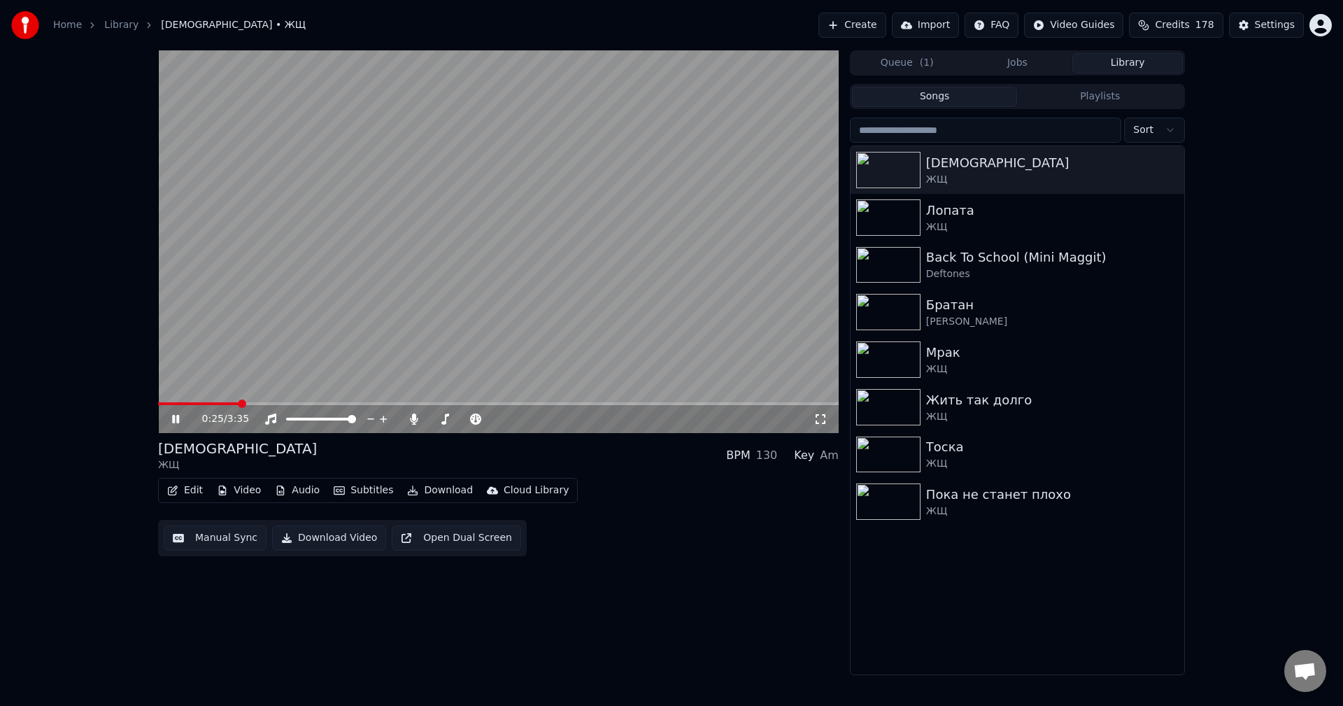
click at [175, 421] on icon at bounding box center [175, 419] width 7 height 8
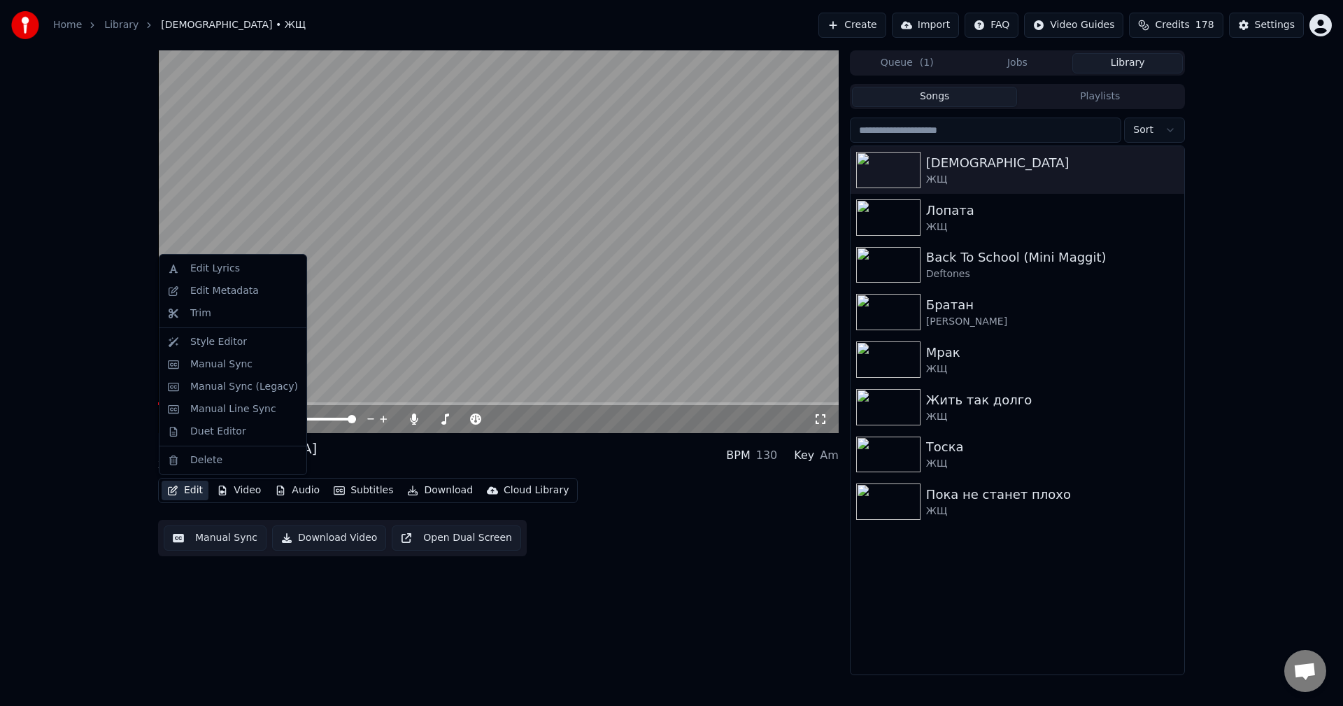
click at [198, 492] on button "Edit" at bounding box center [185, 490] width 47 height 20
click at [200, 373] on div "Manual Sync" at bounding box center [232, 364] width 141 height 22
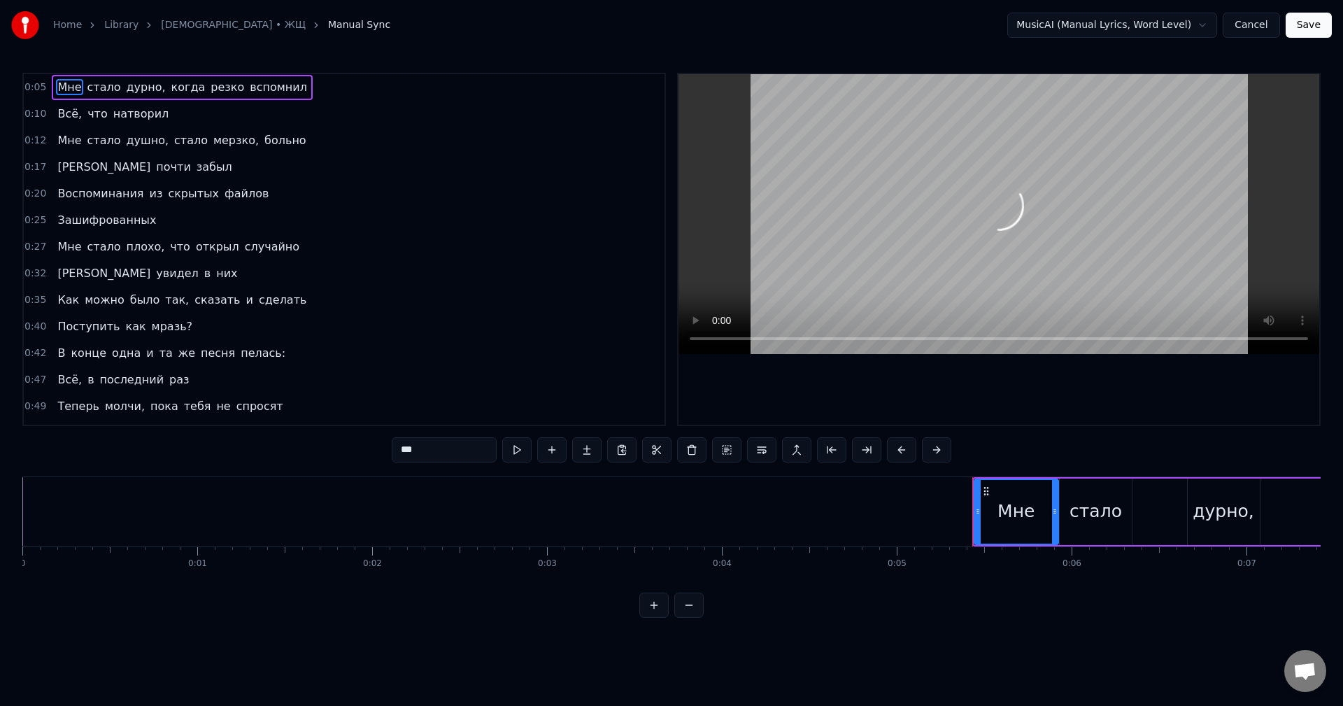
click at [99, 224] on span "Зашифрованных" at bounding box center [106, 220] width 101 height 16
type input "**********"
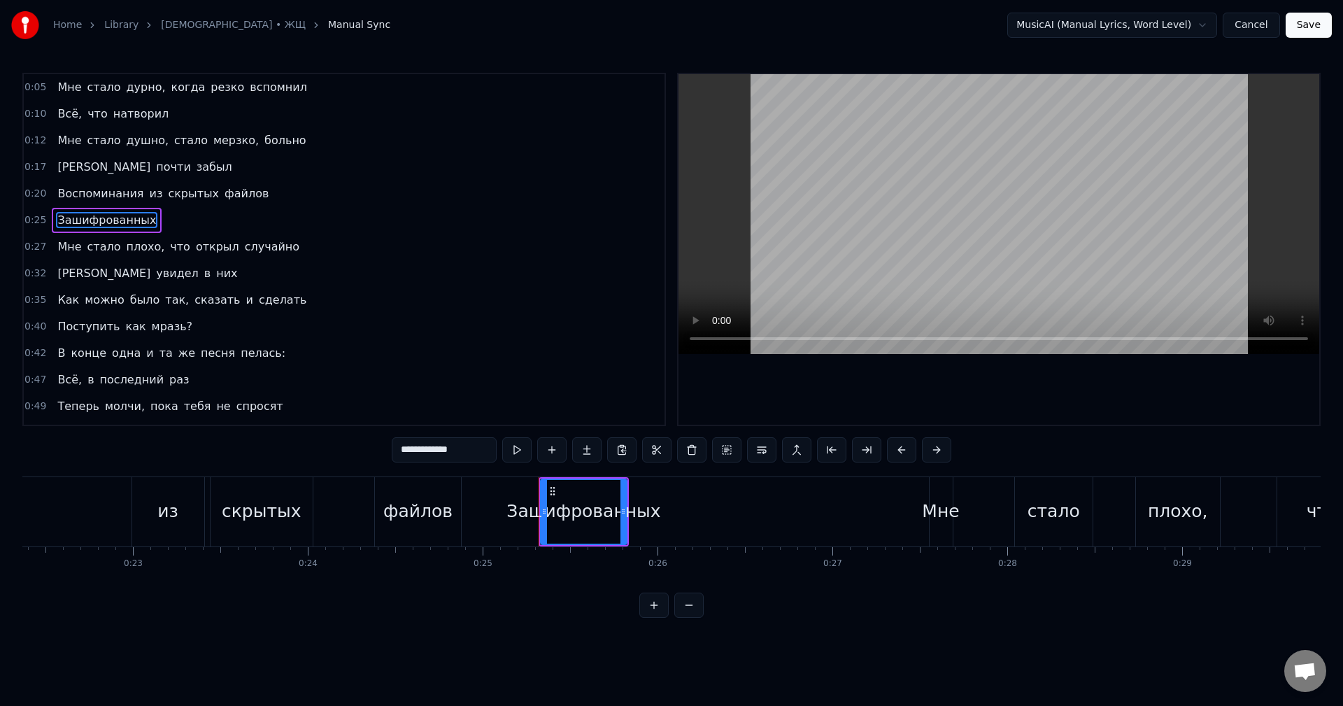
scroll to position [0, 3889]
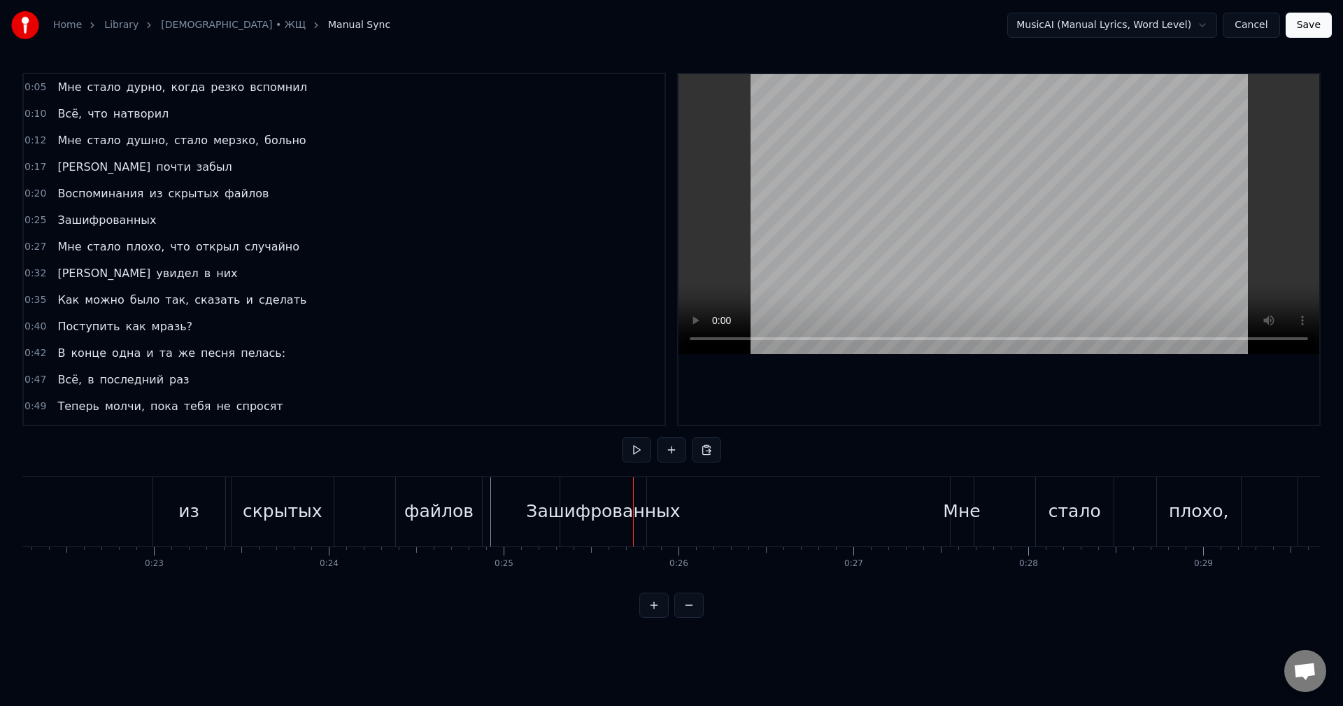
click at [544, 503] on div "Зашифрованных" at bounding box center [603, 511] width 154 height 27
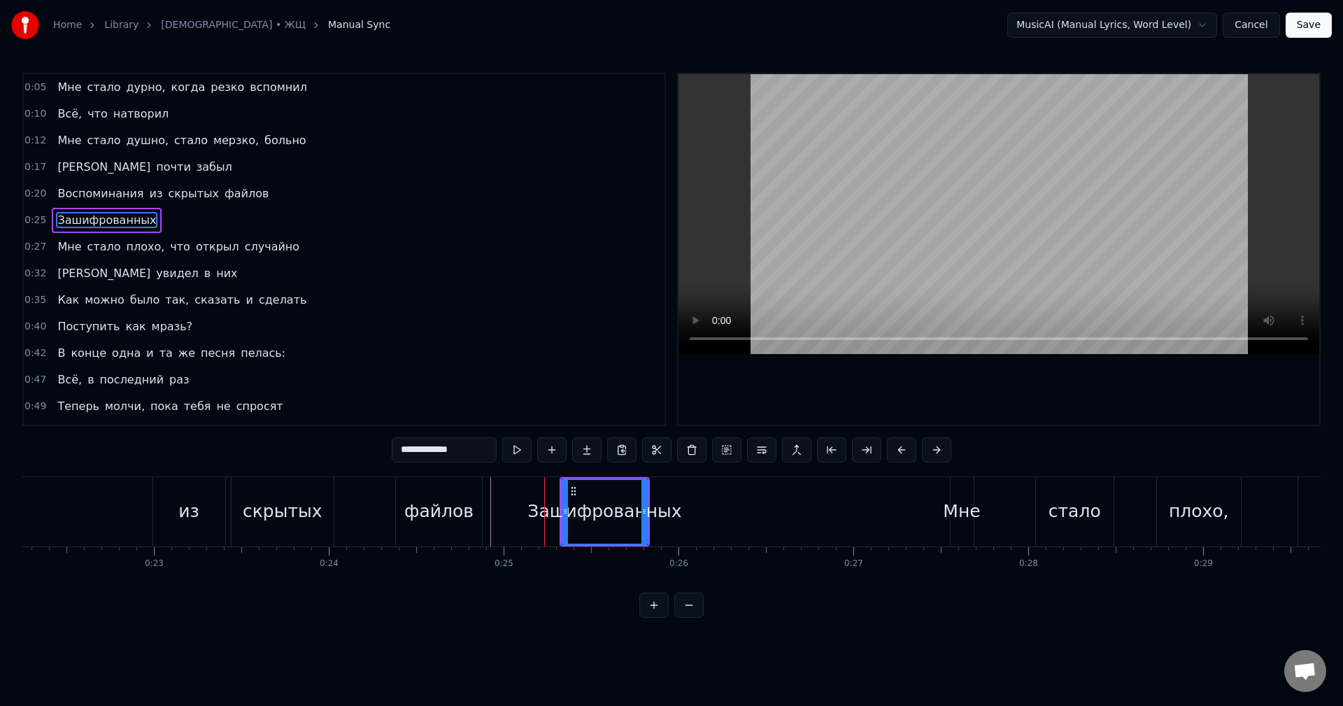
click at [552, 499] on div "Зашифрованных" at bounding box center [604, 511] width 154 height 27
click at [543, 502] on div "Зашифрованных" at bounding box center [604, 511] width 154 height 27
click at [540, 504] on div "Зашифрованных" at bounding box center [604, 511] width 154 height 27
click at [538, 503] on div "Зашифрованных" at bounding box center [604, 511] width 154 height 27
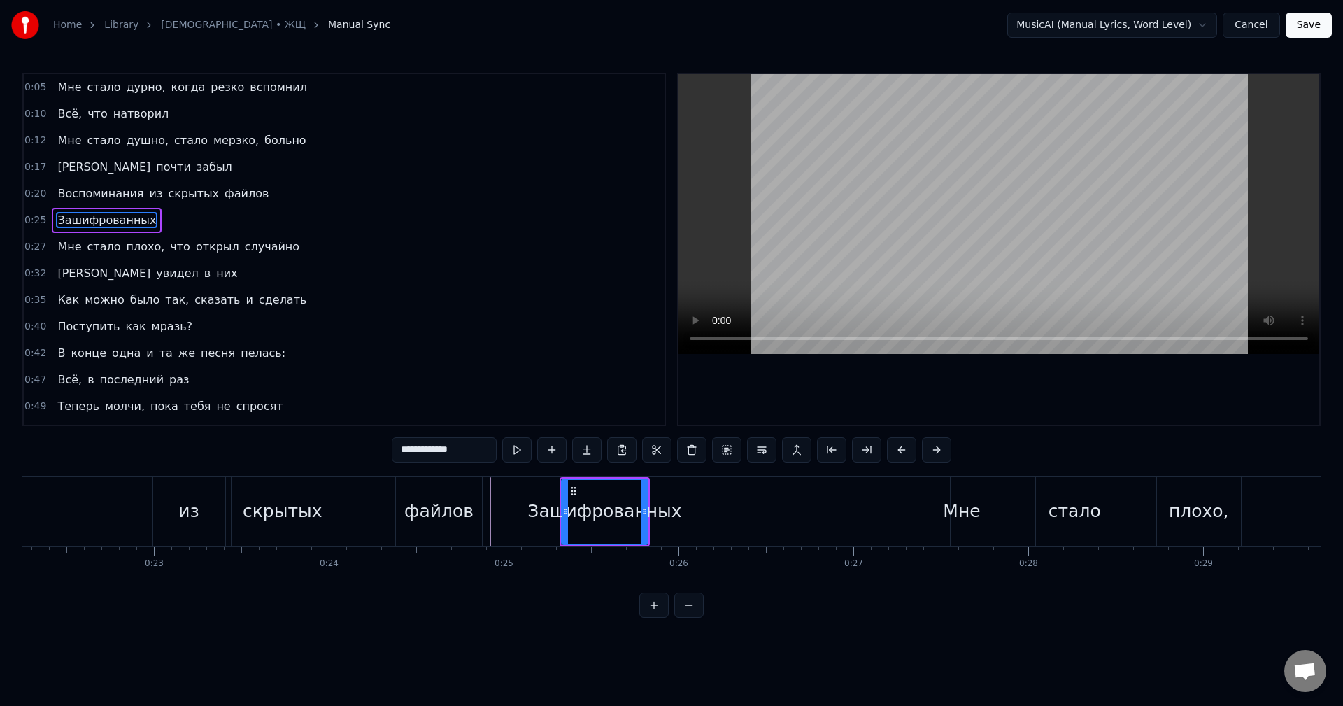
click at [538, 503] on div "Зашифрованных" at bounding box center [604, 511] width 154 height 27
click at [559, 494] on div "Зашифрованных" at bounding box center [604, 511] width 90 height 69
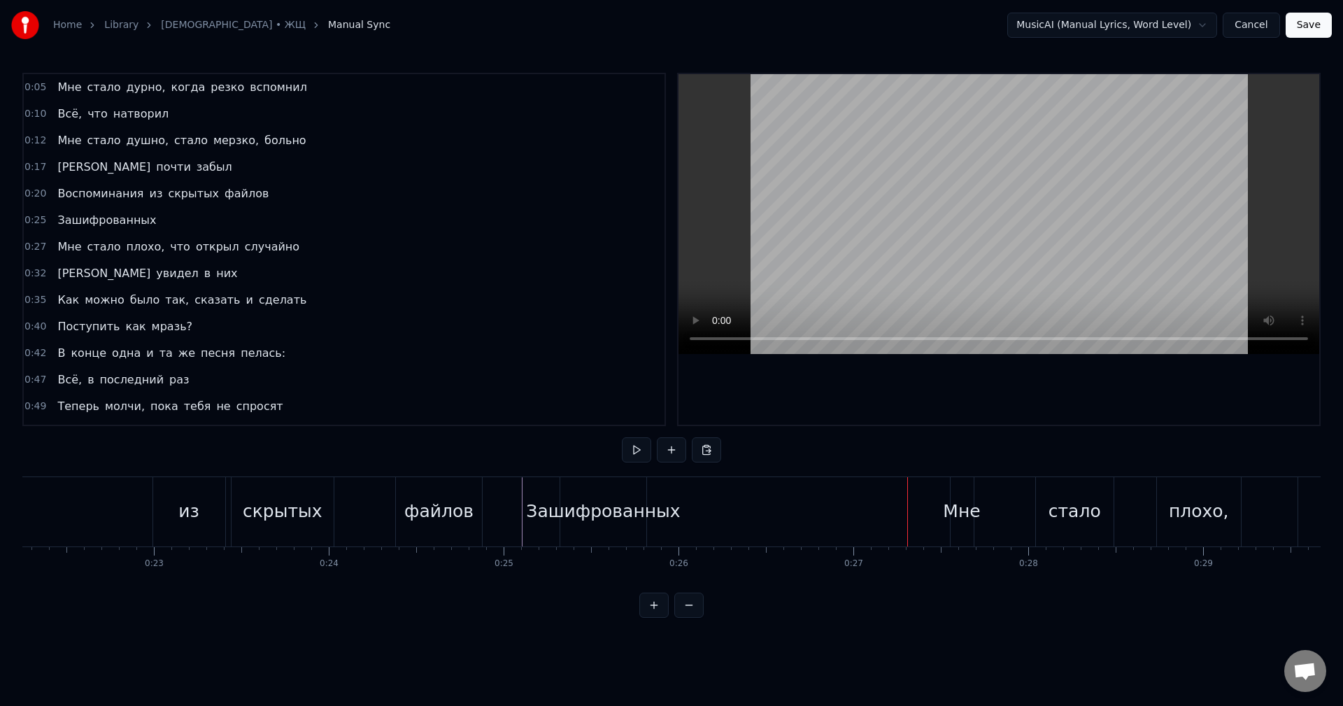
click at [639, 508] on div "Зашифрованных" at bounding box center [603, 511] width 154 height 27
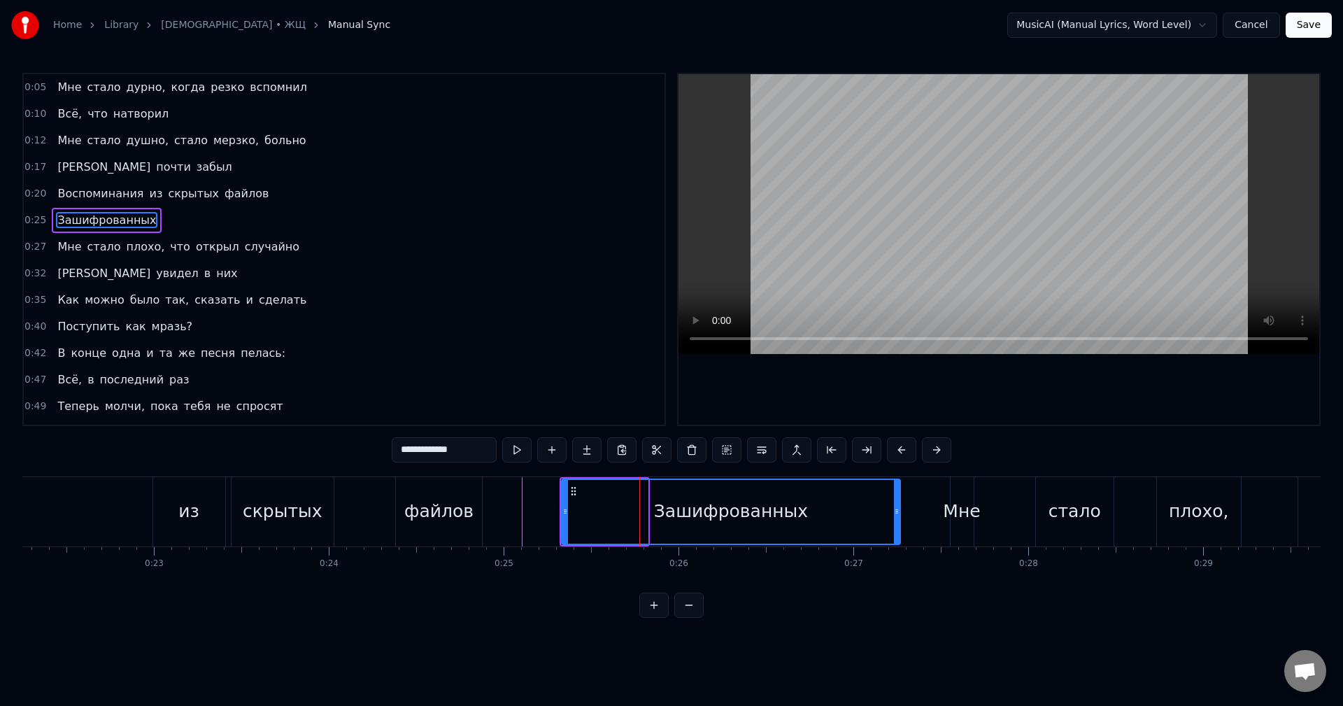
drag, startPoint x: 645, startPoint y: 512, endPoint x: 897, endPoint y: 526, distance: 252.8
click at [897, 526] on div at bounding box center [897, 512] width 6 height 64
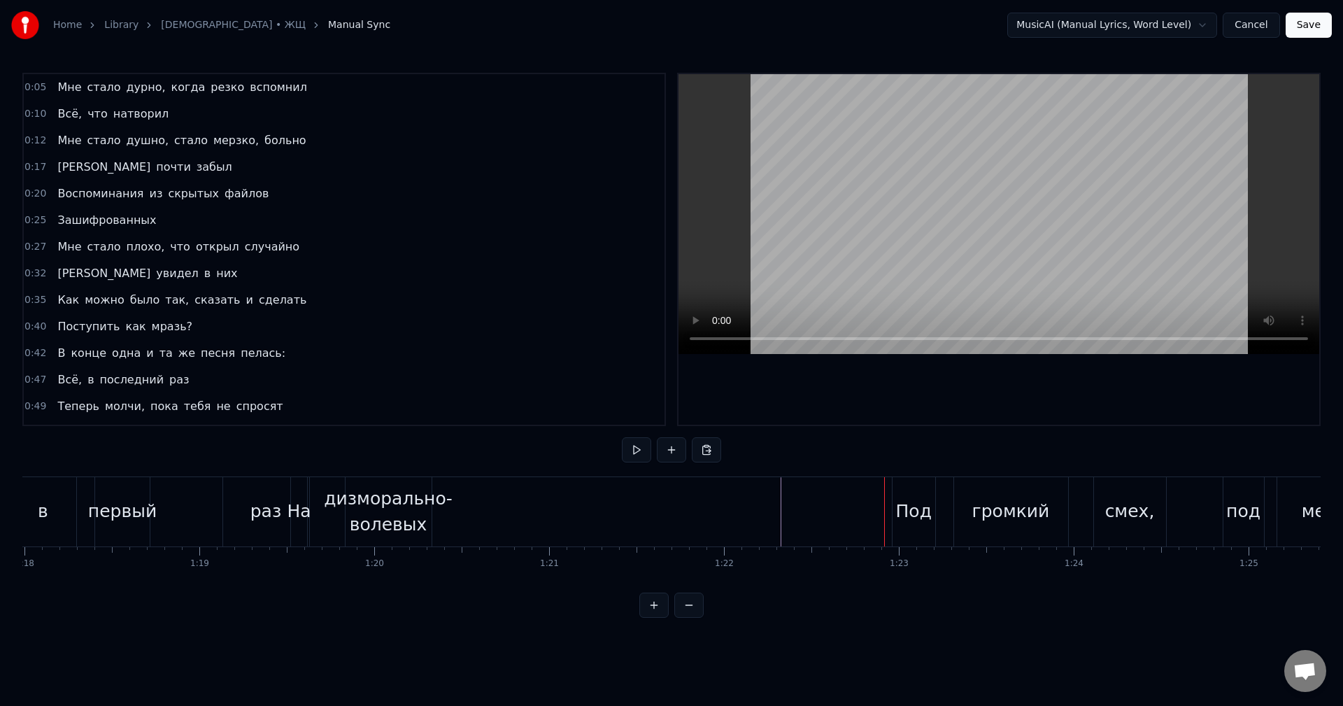
scroll to position [0, 13612]
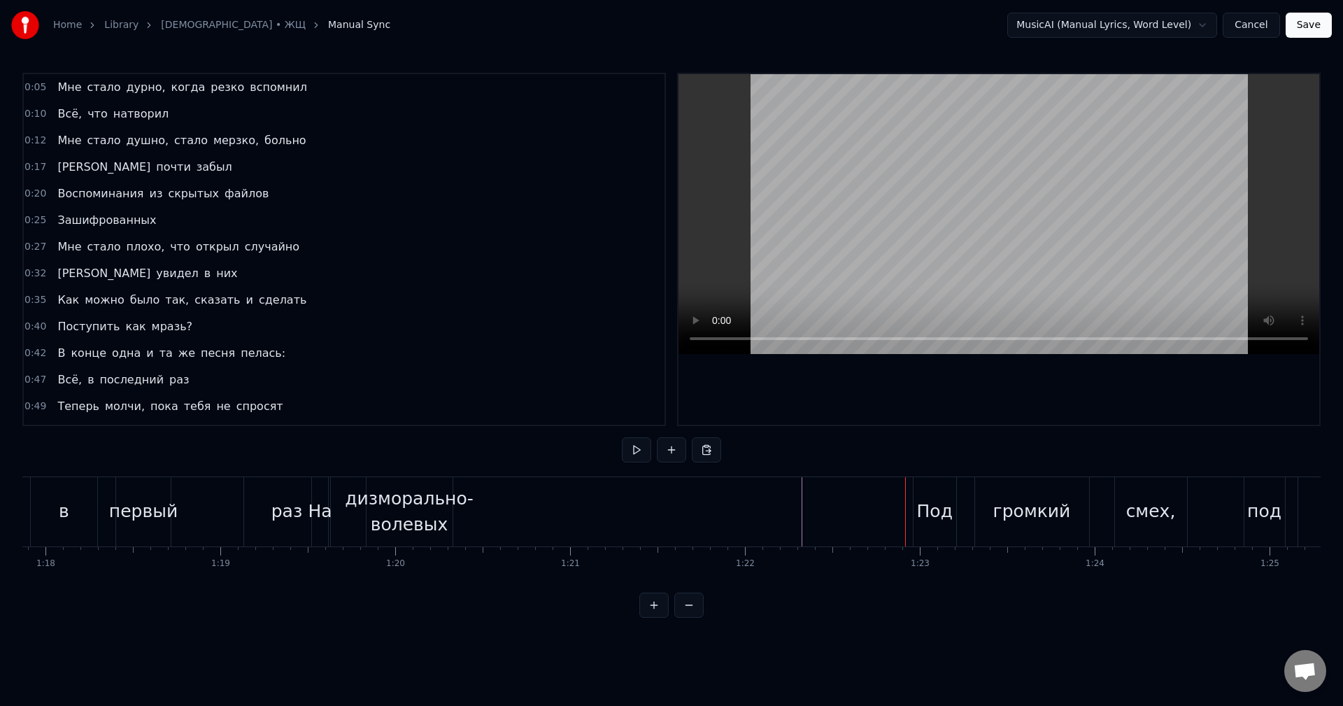
click at [447, 512] on div "дизморально-волевых" at bounding box center [409, 511] width 129 height 52
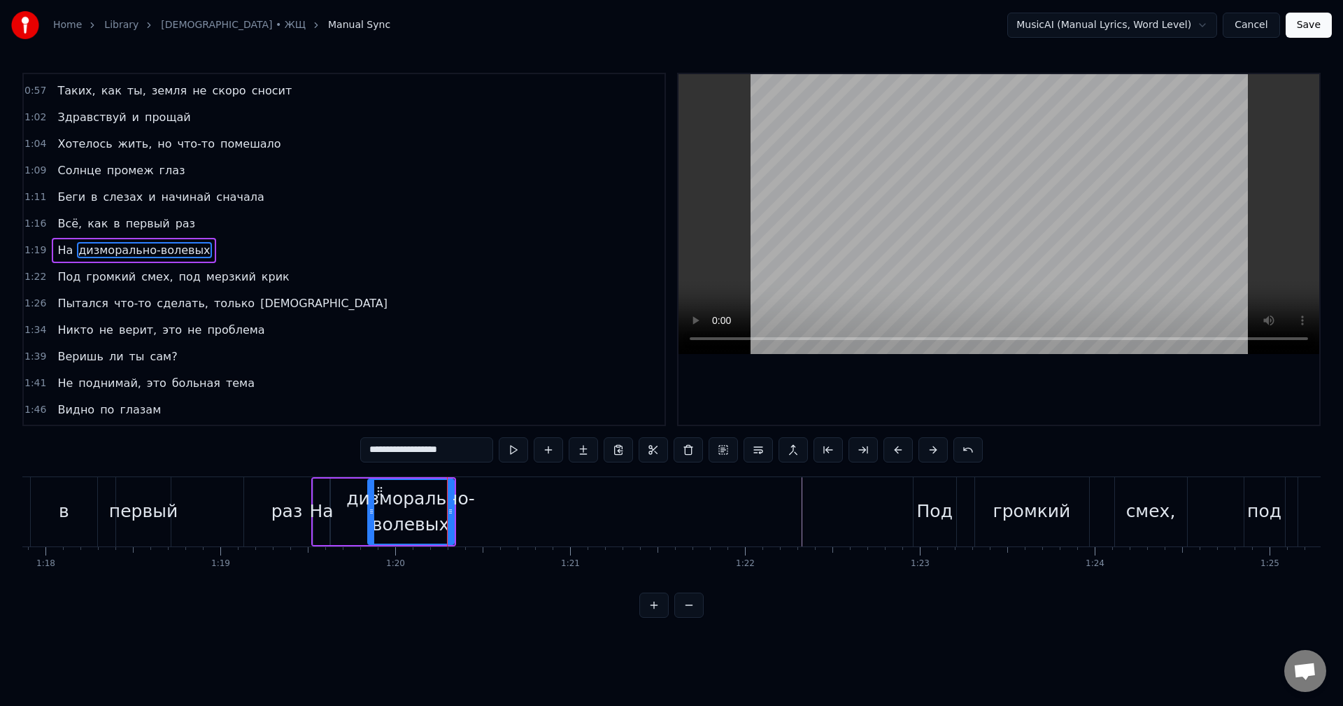
scroll to position [369, 0]
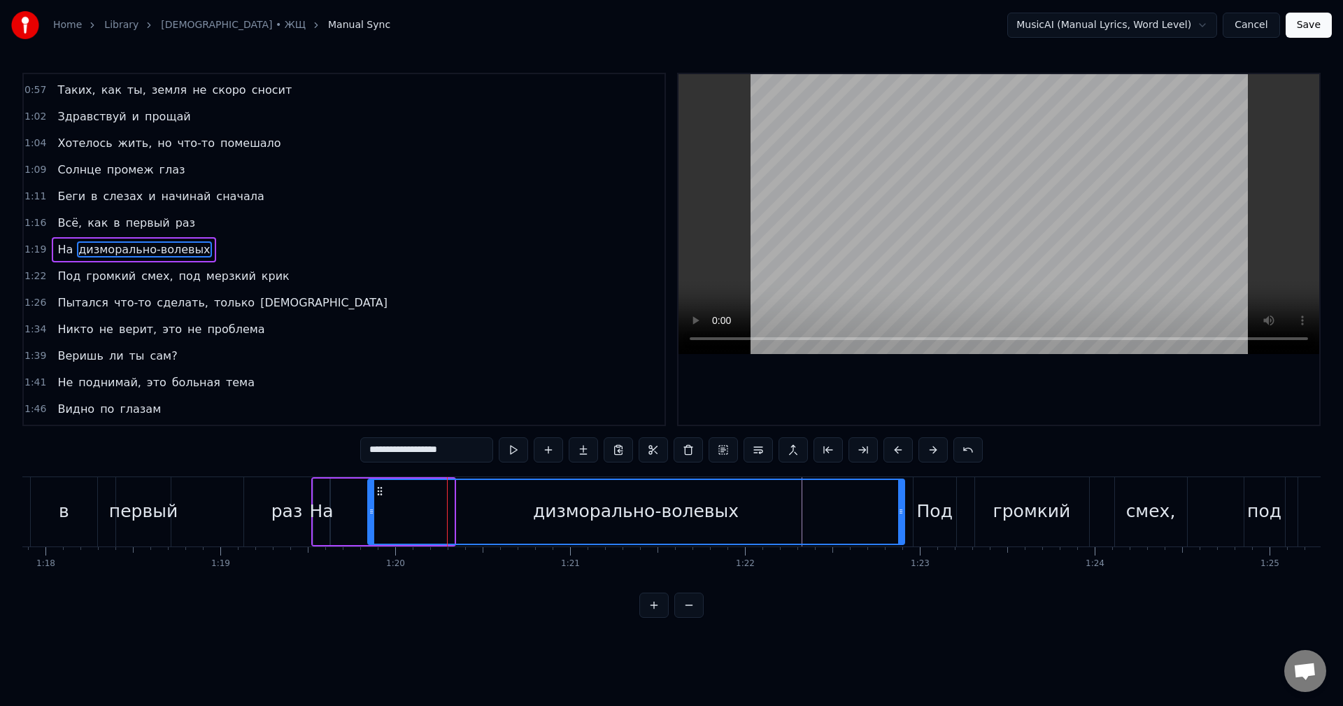
drag, startPoint x: 450, startPoint y: 513, endPoint x: 898, endPoint y: 537, distance: 448.1
click at [898, 537] on div at bounding box center [901, 512] width 6 height 64
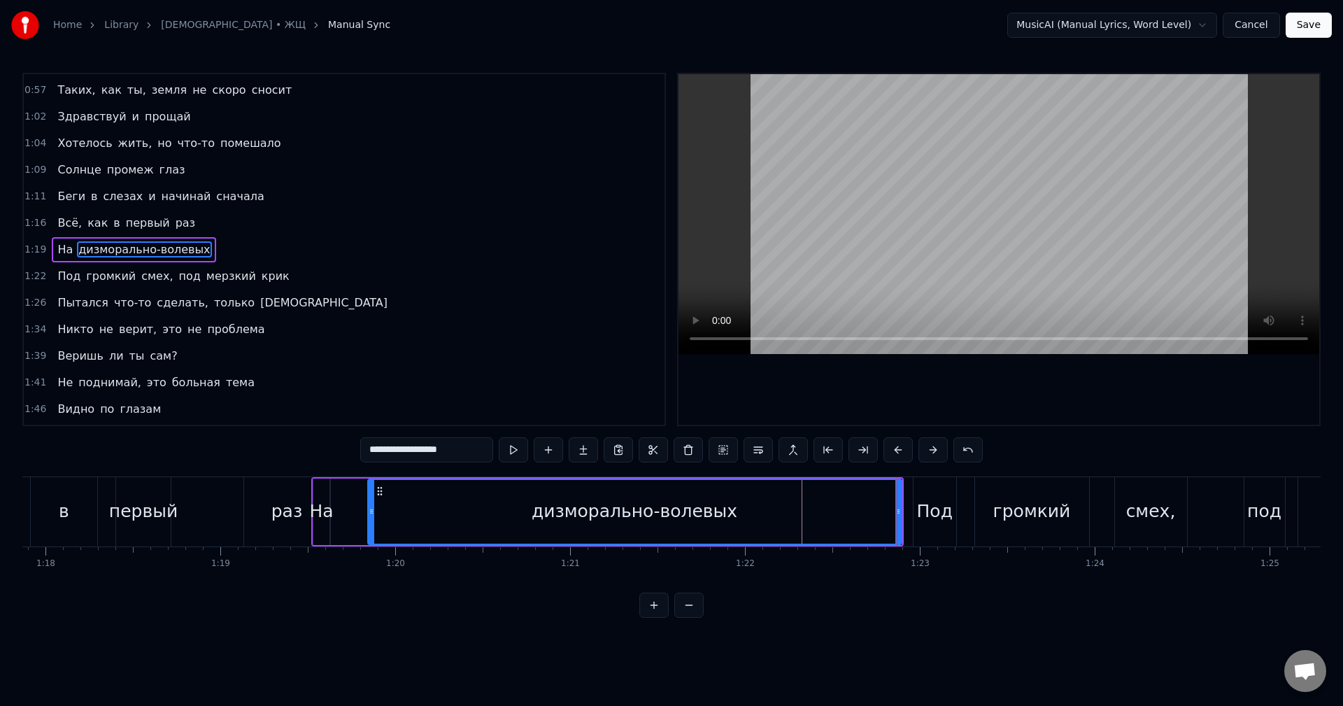
click at [352, 508] on div "На дизморально-волевых" at bounding box center [607, 511] width 592 height 69
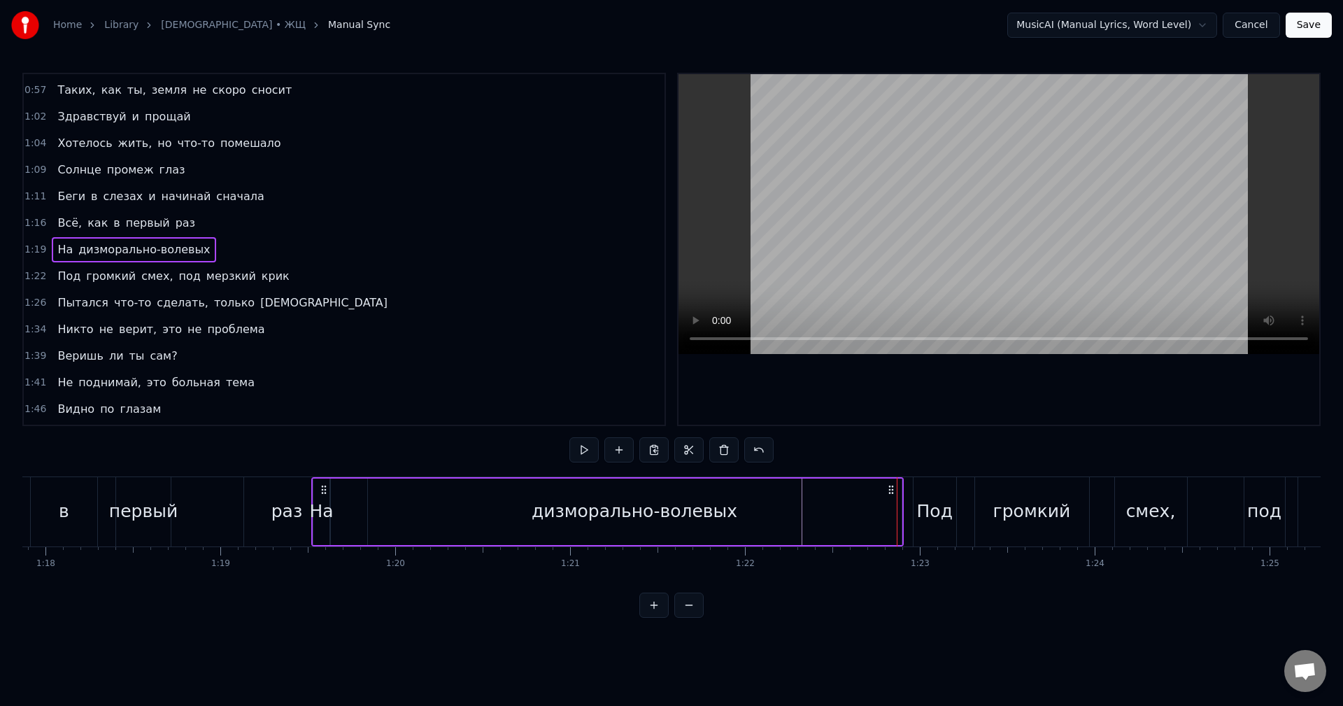
click at [348, 510] on div "На дизморально-волевых" at bounding box center [607, 511] width 592 height 69
click at [215, 508] on div "Всё, как в первый раз" at bounding box center [75, 511] width 515 height 69
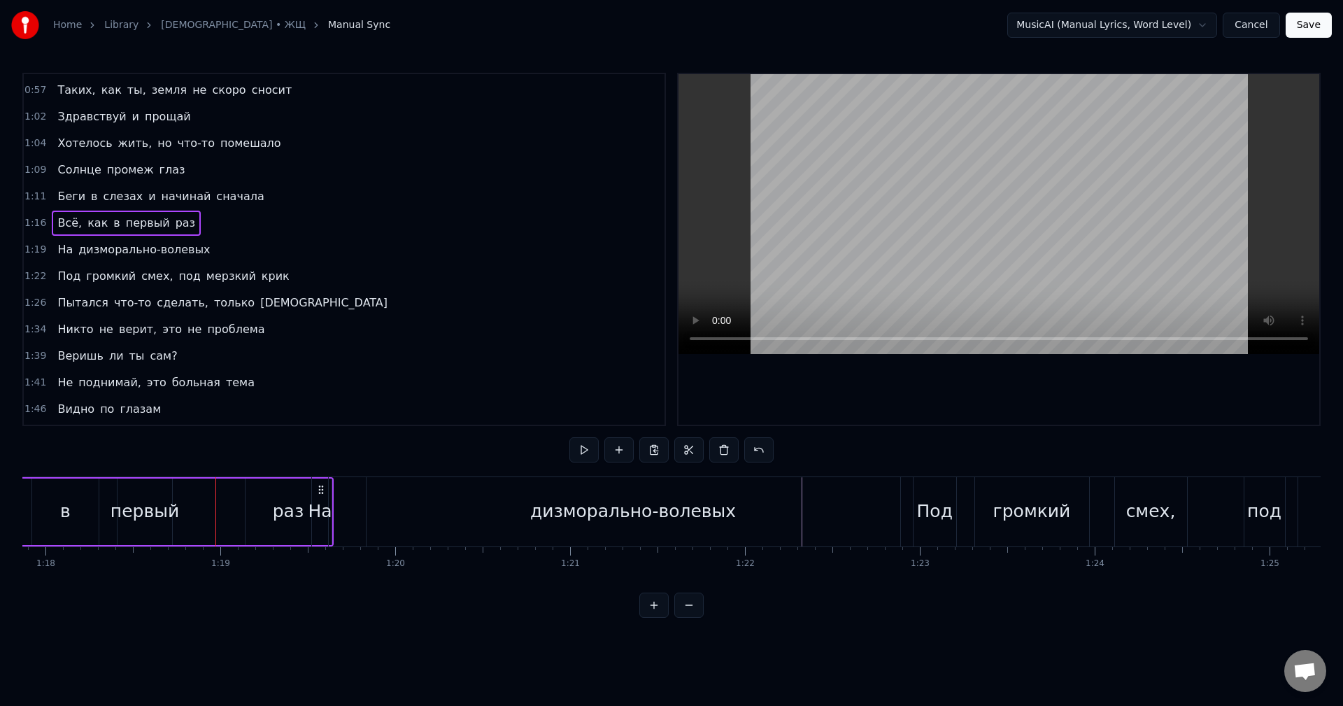
click at [220, 513] on div "Всё, как в первый раз" at bounding box center [75, 511] width 515 height 69
click at [213, 512] on div "Всё, как в первый раз" at bounding box center [75, 511] width 515 height 69
click at [350, 511] on div "На дизморально-волевых" at bounding box center [607, 511] width 592 height 69
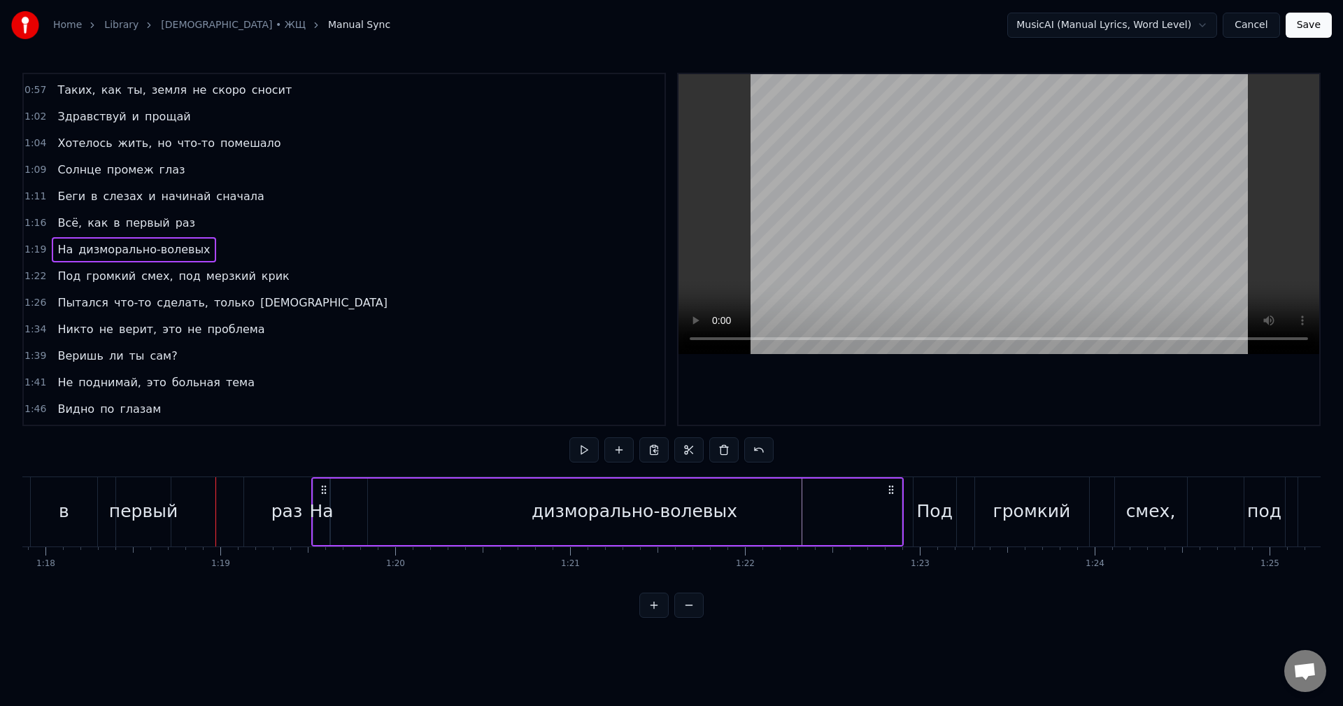
click at [236, 504] on div "Всё, как в первый раз" at bounding box center [75, 511] width 515 height 69
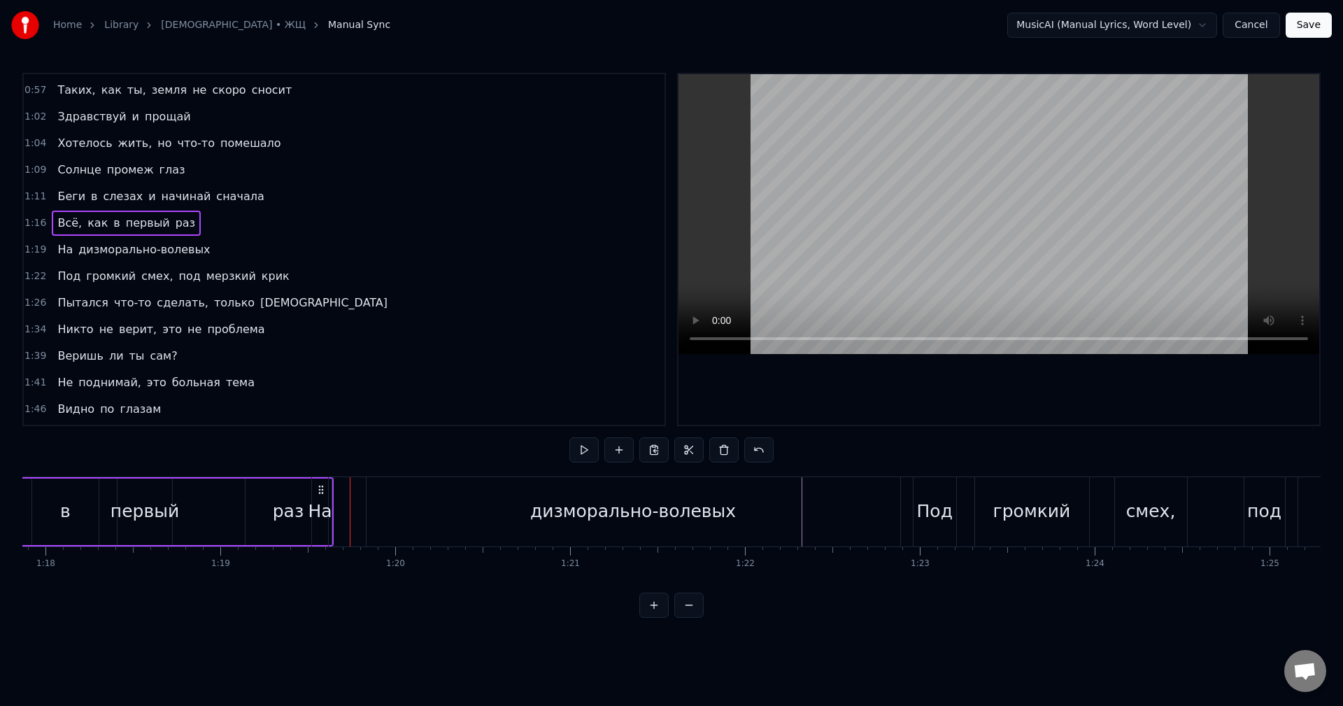
click at [227, 503] on div "Всё, как в первый раз" at bounding box center [75, 511] width 515 height 69
click at [215, 505] on div "Всё, как в первый раз" at bounding box center [75, 511] width 515 height 69
click at [222, 564] on div "1:19" at bounding box center [220, 563] width 19 height 11
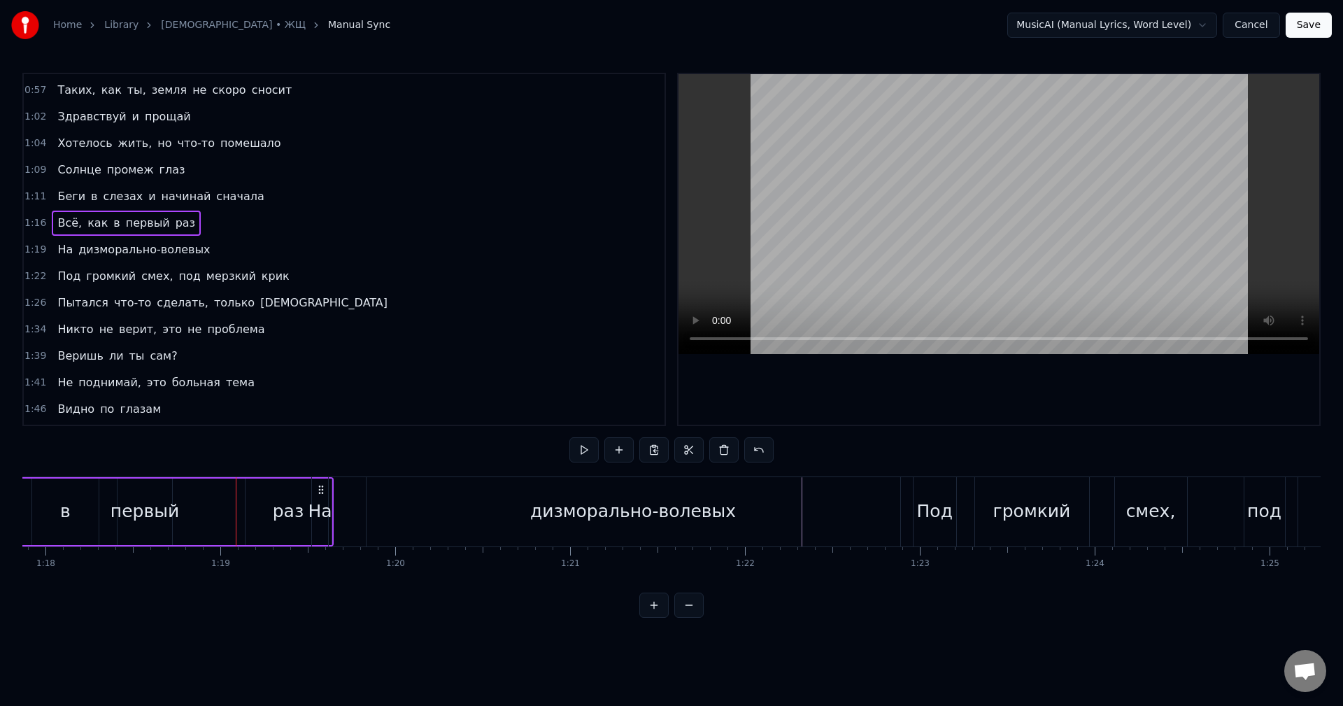
click at [345, 518] on div "На дизморально-волевых" at bounding box center [607, 511] width 592 height 69
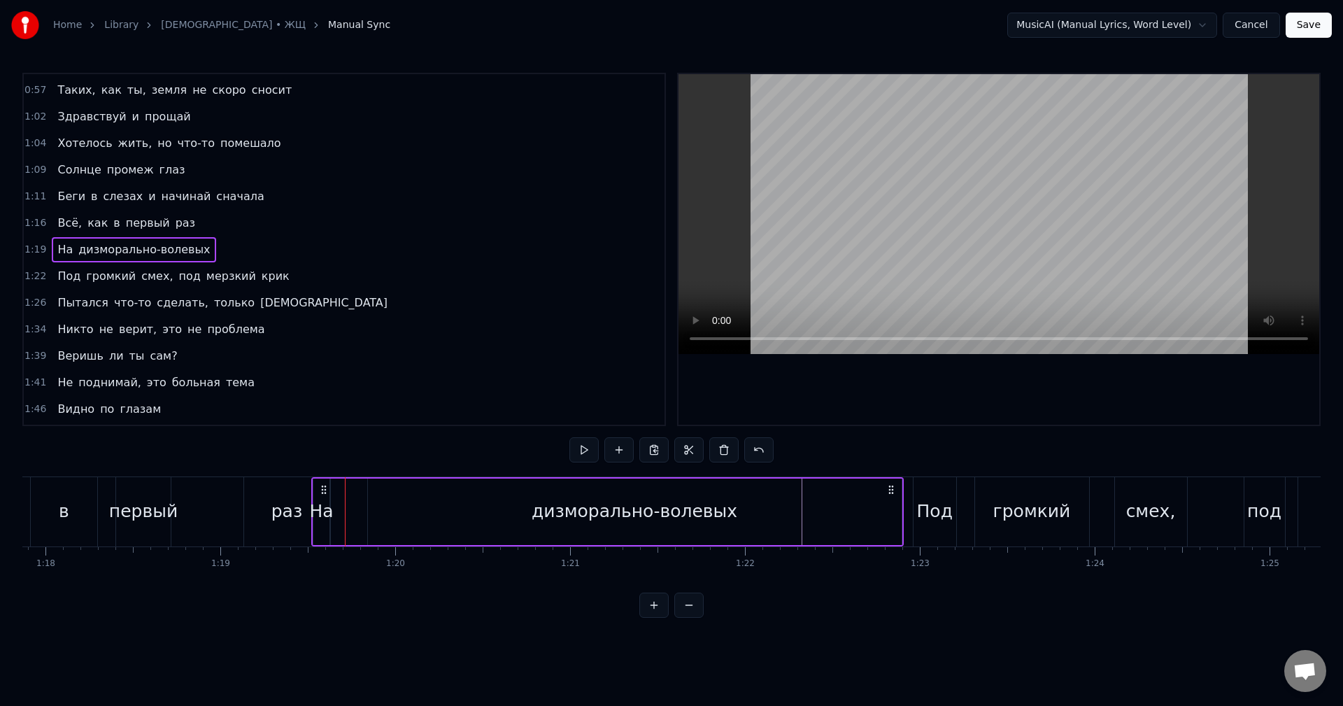
click at [203, 501] on div "Всё, как в первый раз" at bounding box center [75, 511] width 515 height 69
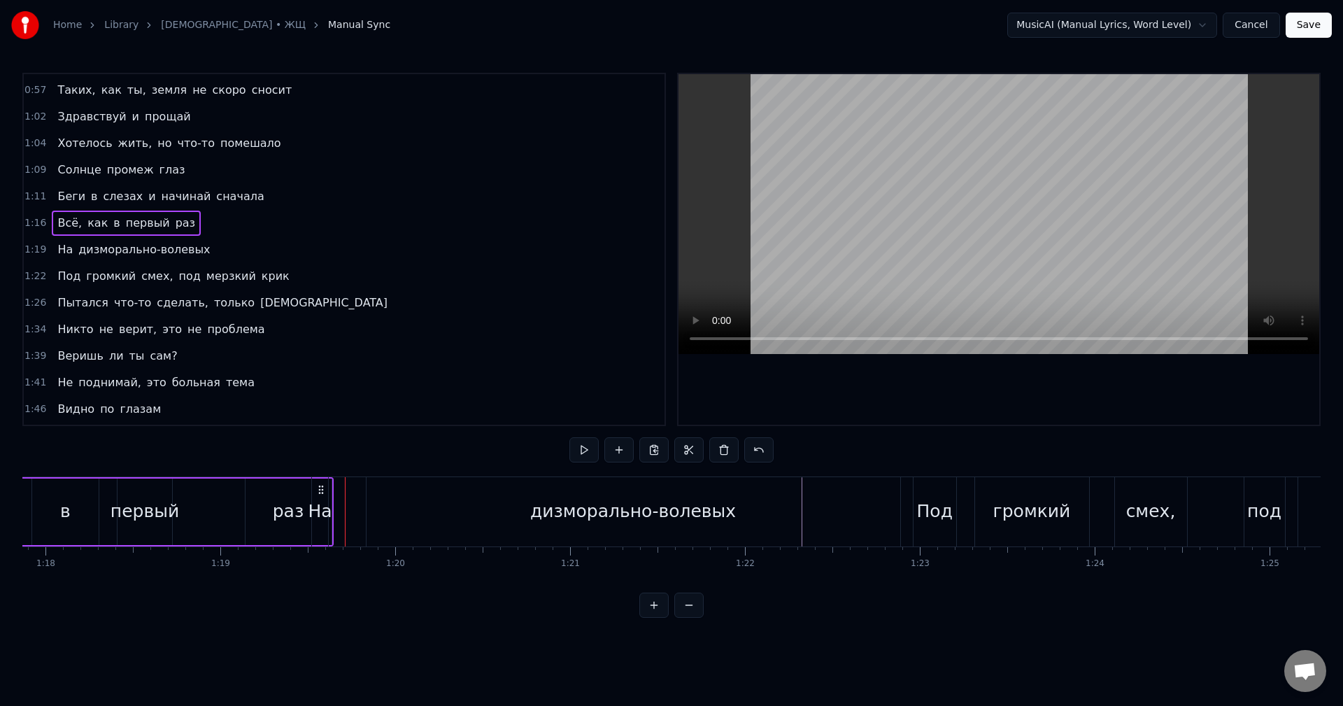
click at [324, 508] on div "На" at bounding box center [320, 511] width 24 height 27
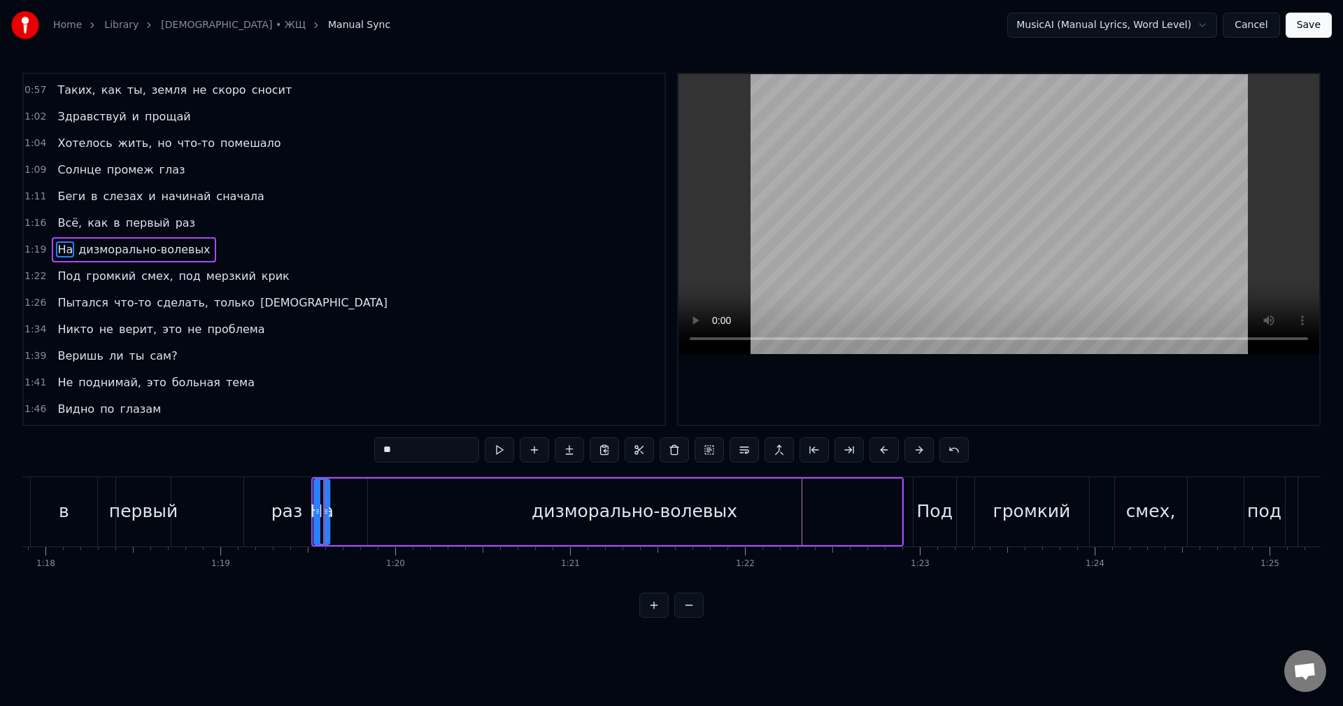
drag, startPoint x: 315, startPoint y: 510, endPoint x: 316, endPoint y: 524, distance: 14.7
click at [316, 524] on div at bounding box center [318, 512] width 6 height 64
click at [237, 529] on div "Всё, как в первый раз" at bounding box center [75, 511] width 515 height 69
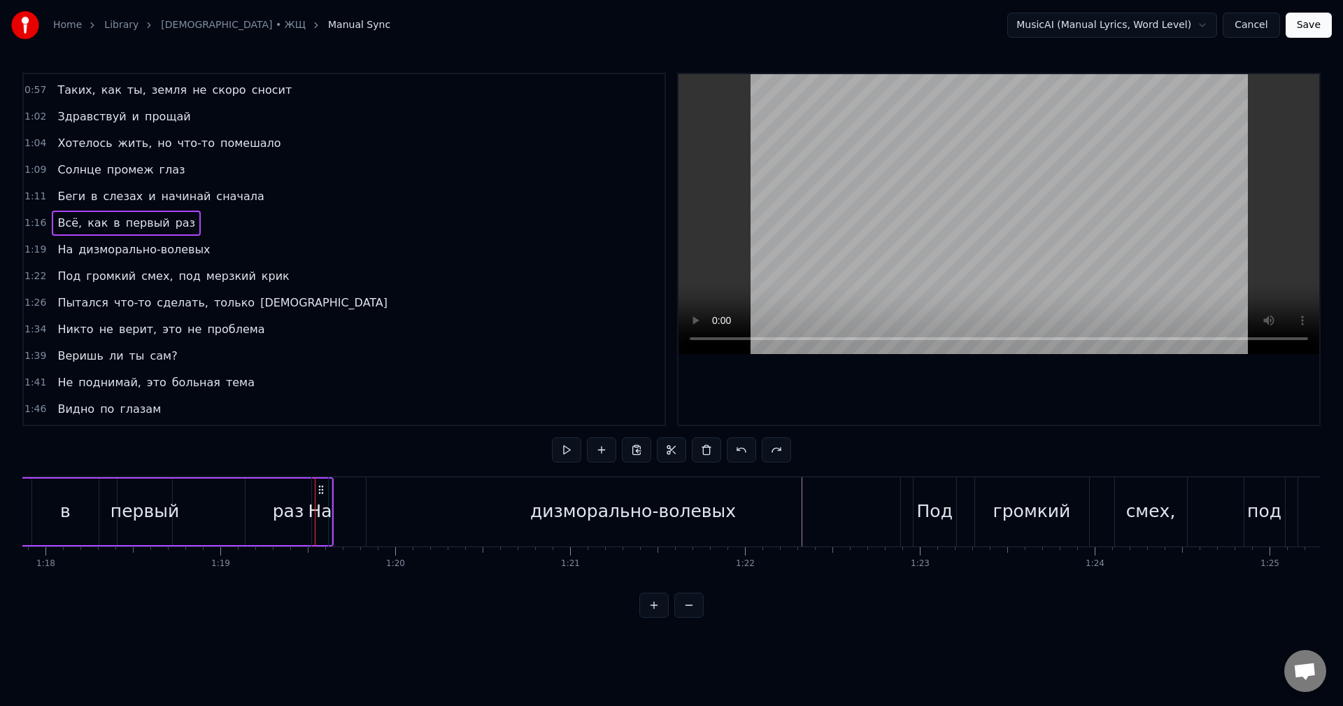
click at [289, 524] on div "раз" at bounding box center [288, 511] width 86 height 66
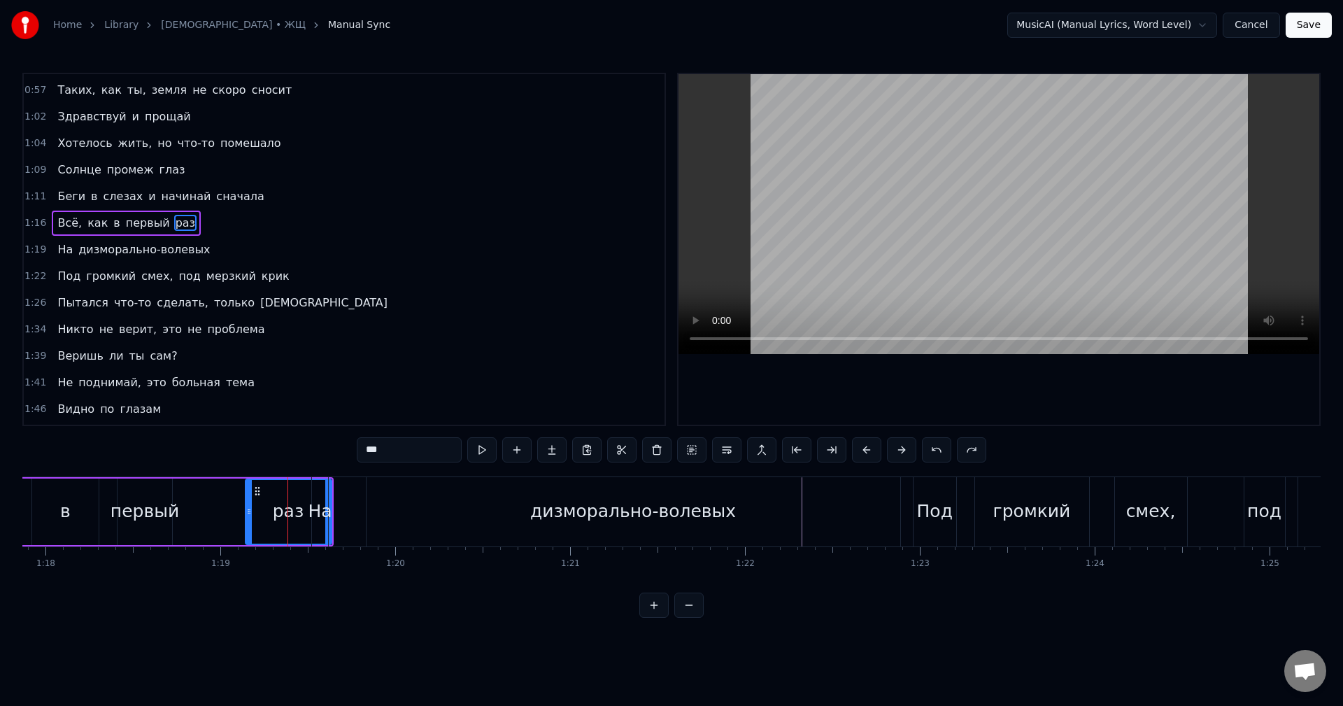
scroll to position [343, 0]
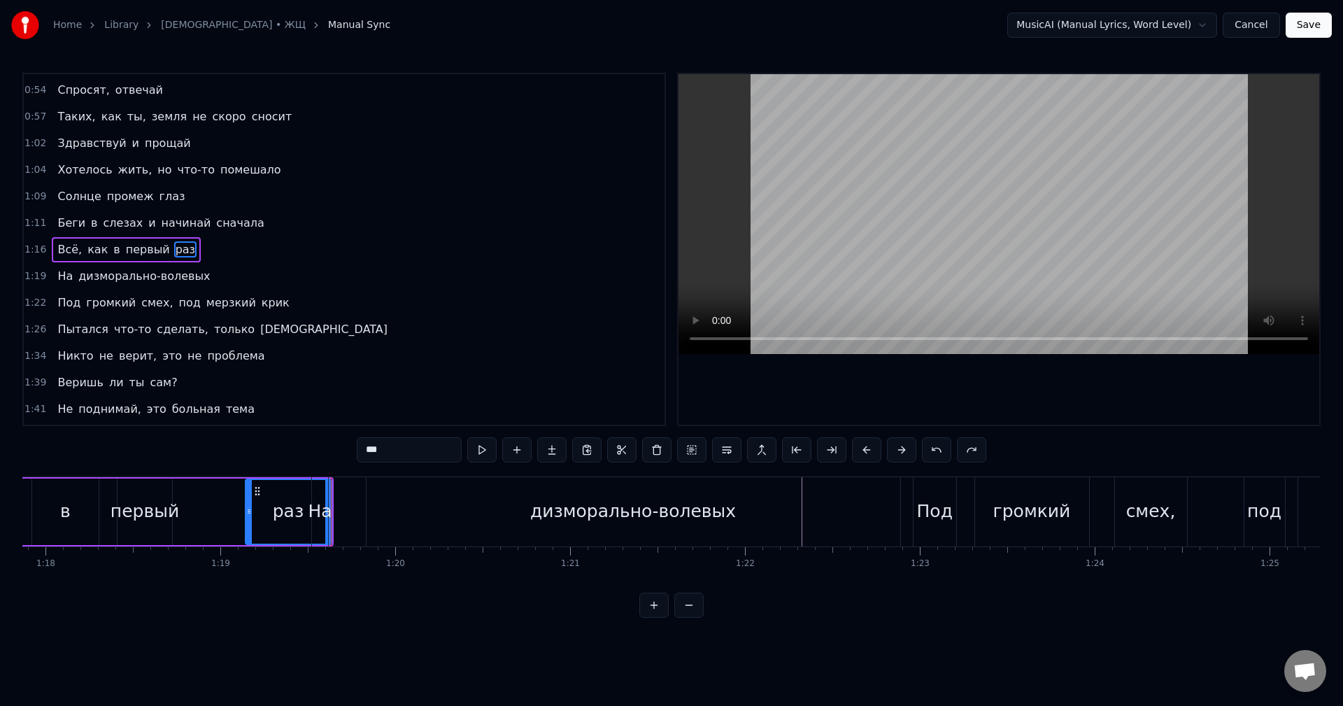
click at [174, 249] on span "раз" at bounding box center [185, 249] width 22 height 16
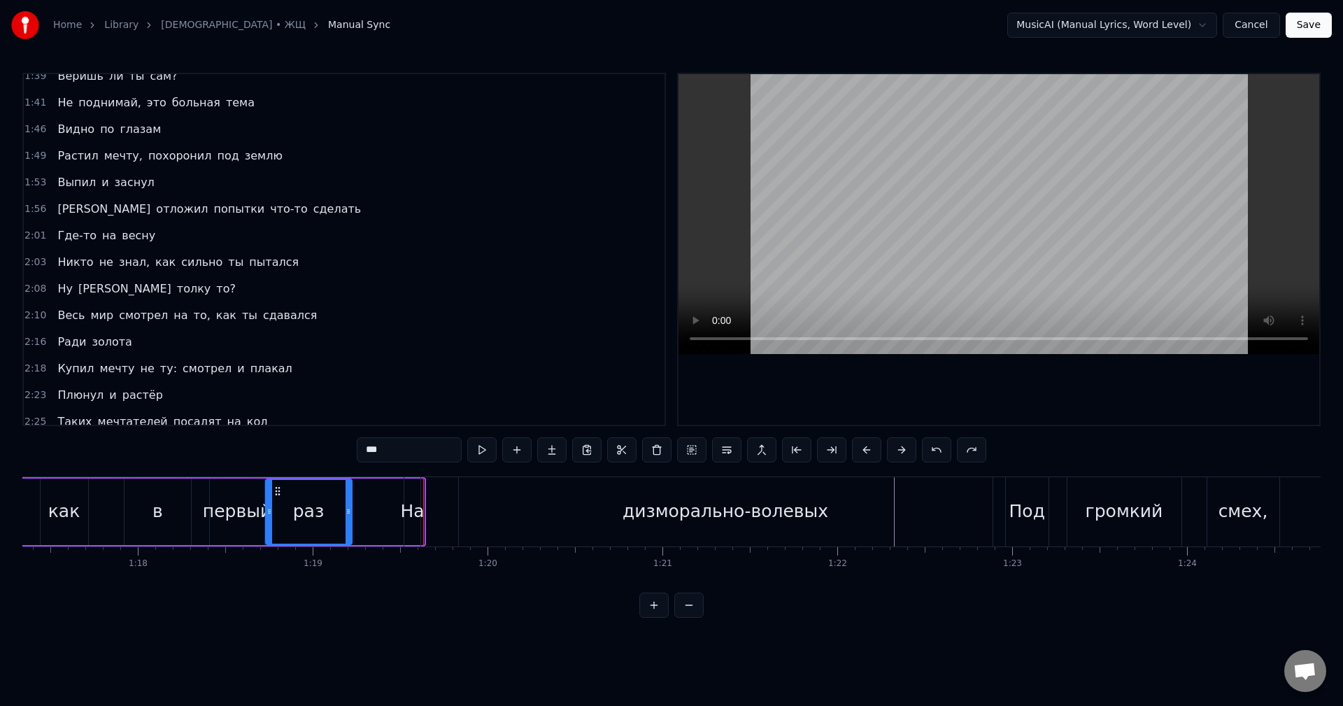
scroll to position [0, 13519]
drag, startPoint x: 257, startPoint y: 492, endPoint x: 310, endPoint y: 503, distance: 54.5
click at [310, 503] on div "раз" at bounding box center [339, 512] width 85 height 64
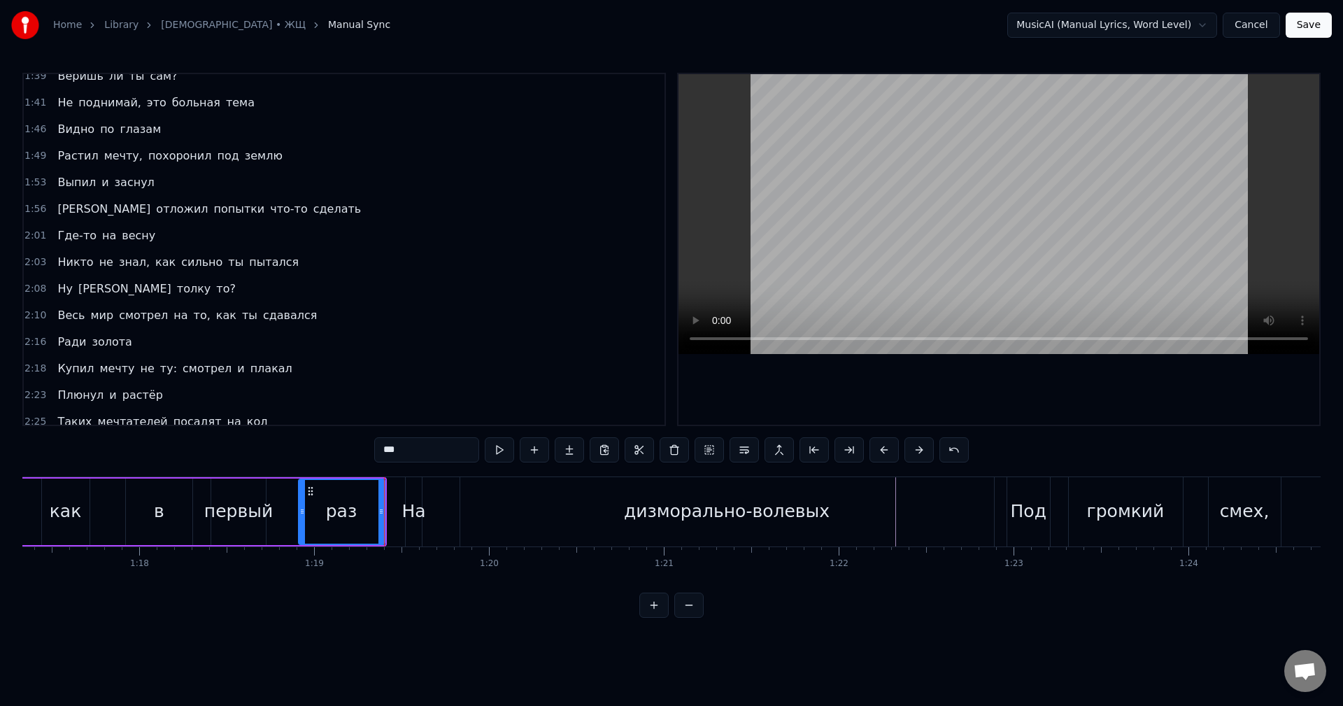
click at [115, 513] on div "Всё, как в первый раз" at bounding box center [149, 511] width 475 height 69
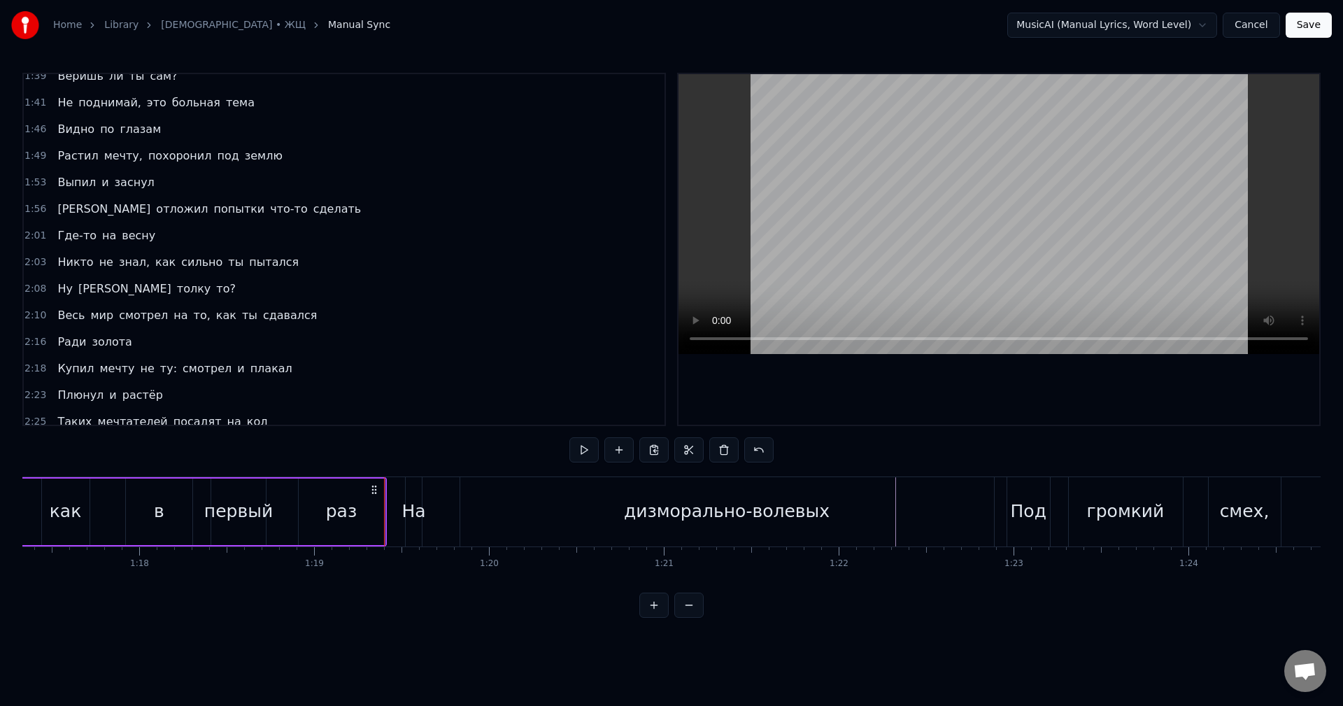
click at [111, 512] on div "Всё, как в первый раз" at bounding box center [149, 511] width 475 height 69
click at [109, 515] on div "Всё, как в первый раз" at bounding box center [149, 511] width 475 height 69
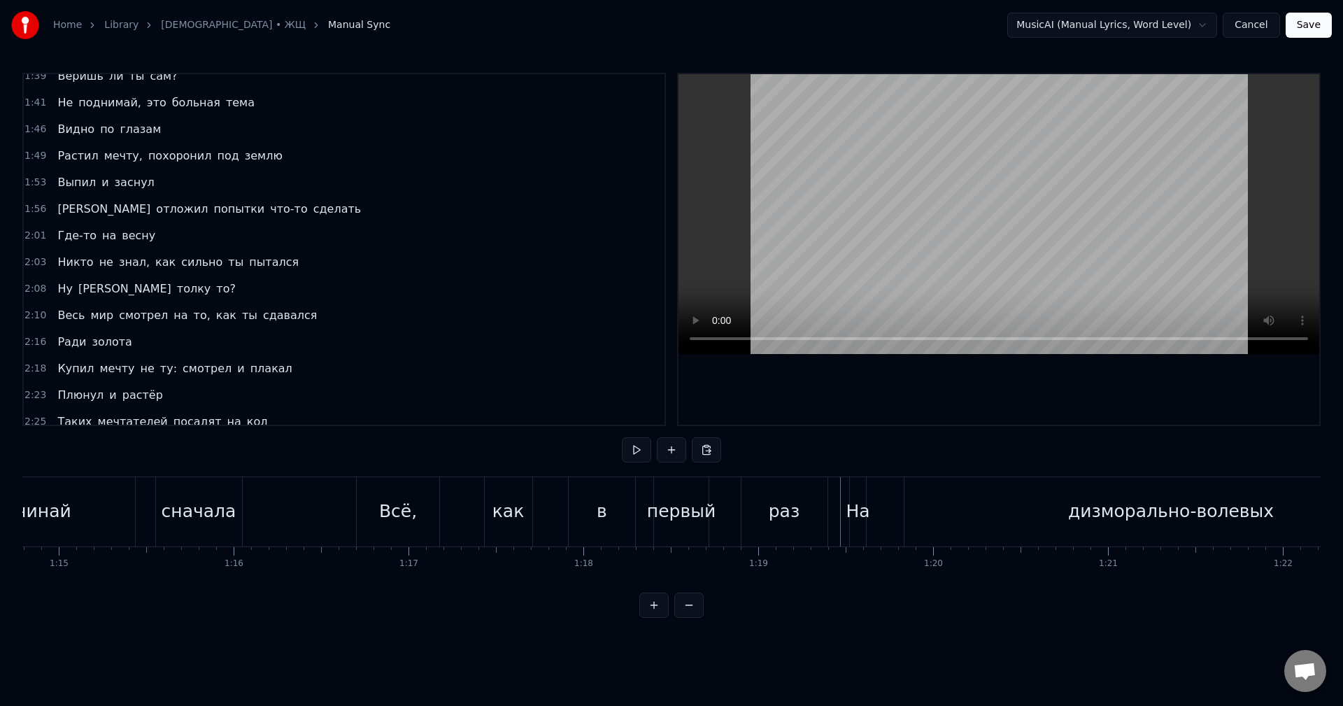
scroll to position [0, 12991]
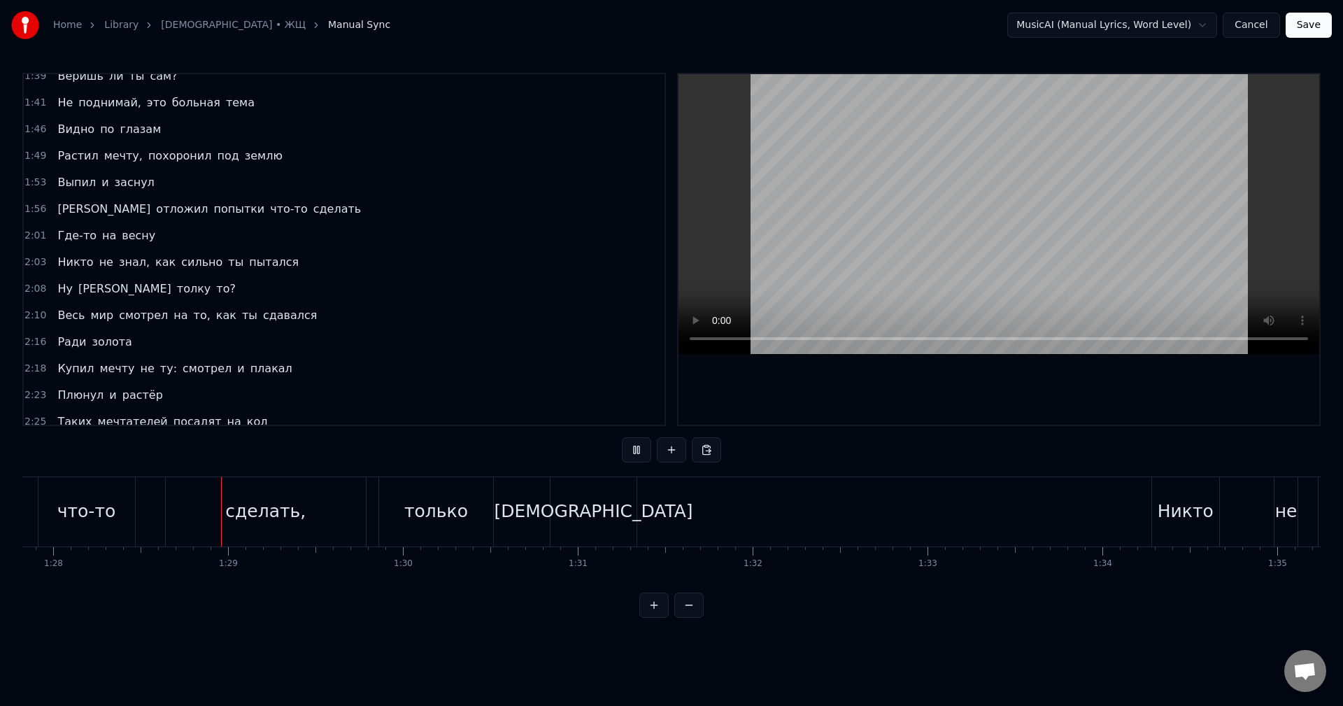
scroll to position [0, 15356]
click at [610, 508] on div "[DEMOGRAPHIC_DATA]" at bounding box center [589, 511] width 199 height 27
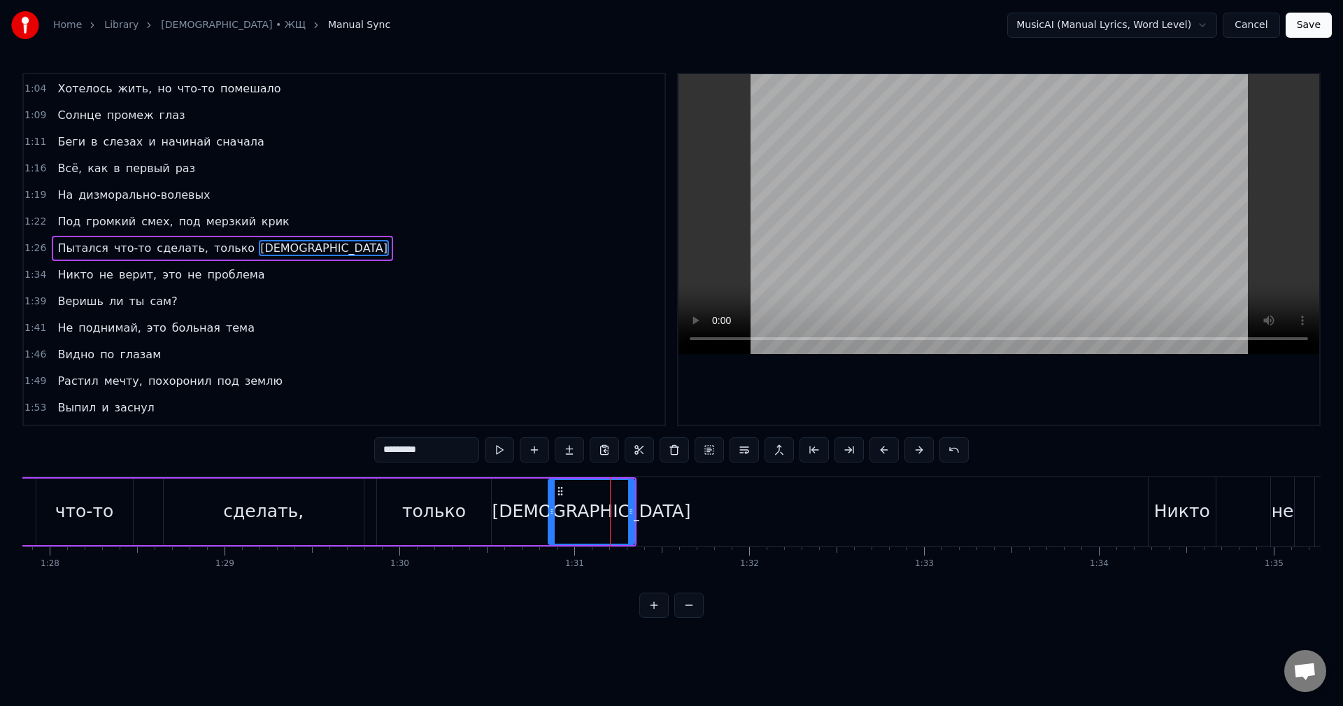
scroll to position [422, 0]
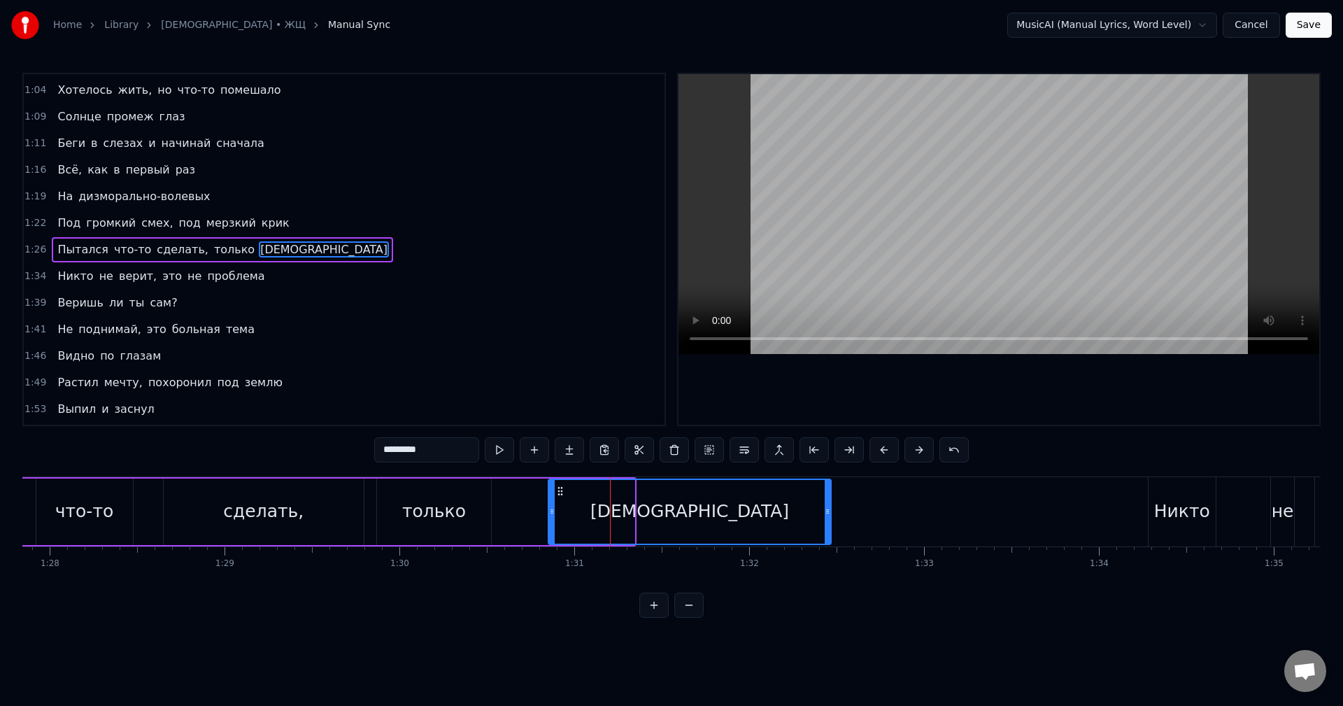
drag, startPoint x: 629, startPoint y: 508, endPoint x: 826, endPoint y: 520, distance: 196.8
click at [826, 520] on div at bounding box center [827, 512] width 6 height 64
click at [500, 499] on div "Пытался что-то сделать, только дизмораль" at bounding box center [344, 511] width 975 height 69
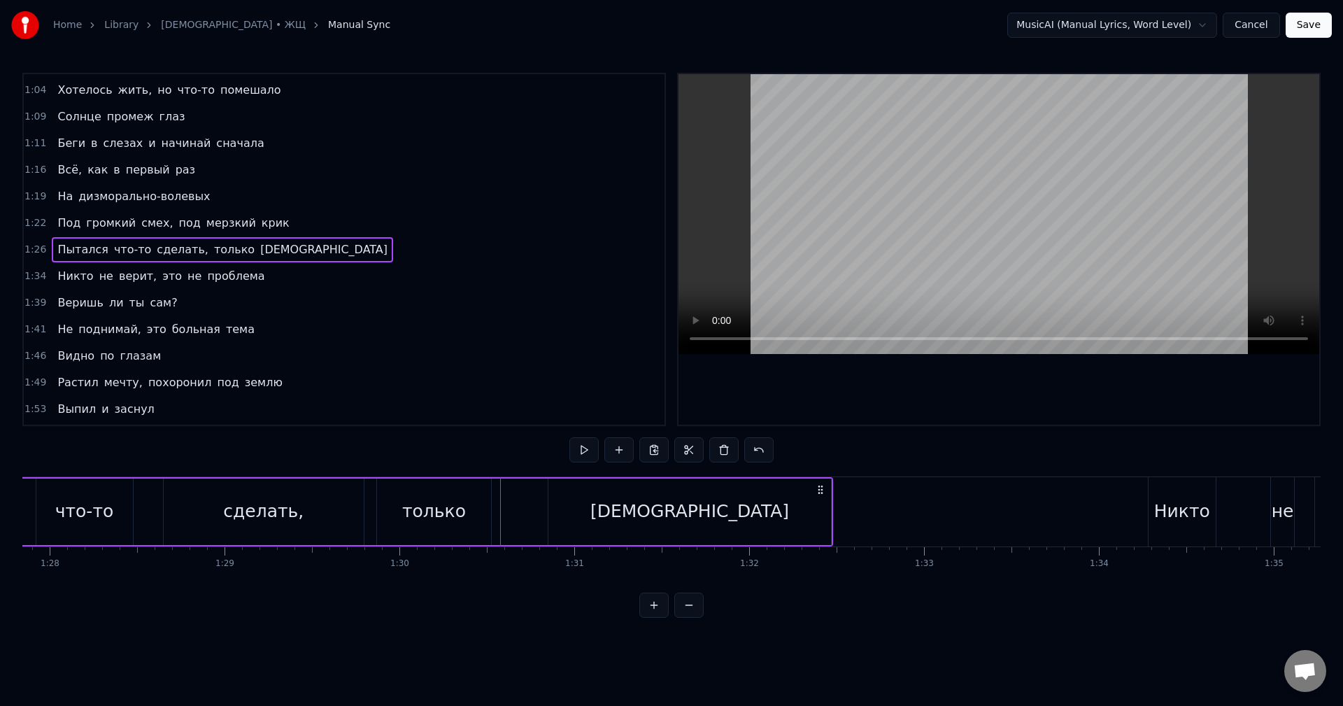
click at [496, 508] on div "Пытался что-то сделать, только дизмораль" at bounding box center [344, 511] width 975 height 69
click at [511, 508] on div "Пытался что-то сделать, только дизмораль" at bounding box center [344, 511] width 975 height 69
click at [490, 507] on div "только" at bounding box center [433, 511] width 115 height 66
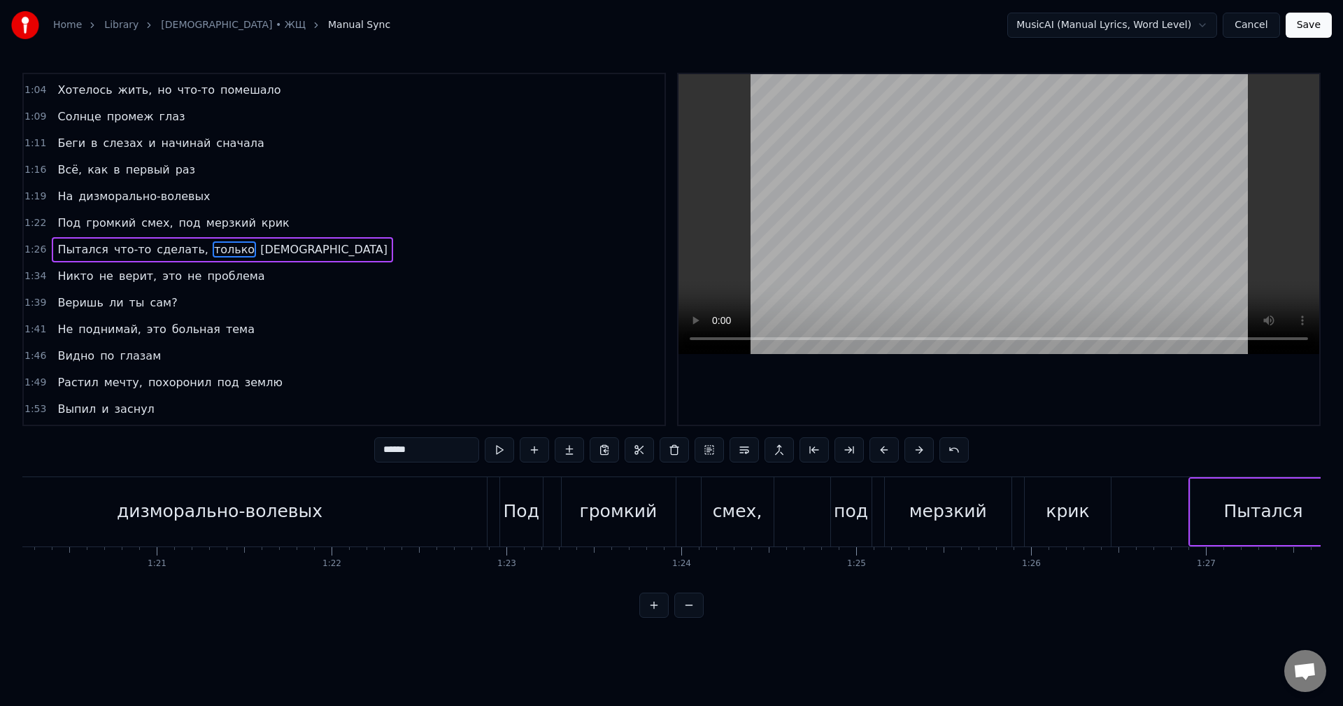
scroll to position [0, 13943]
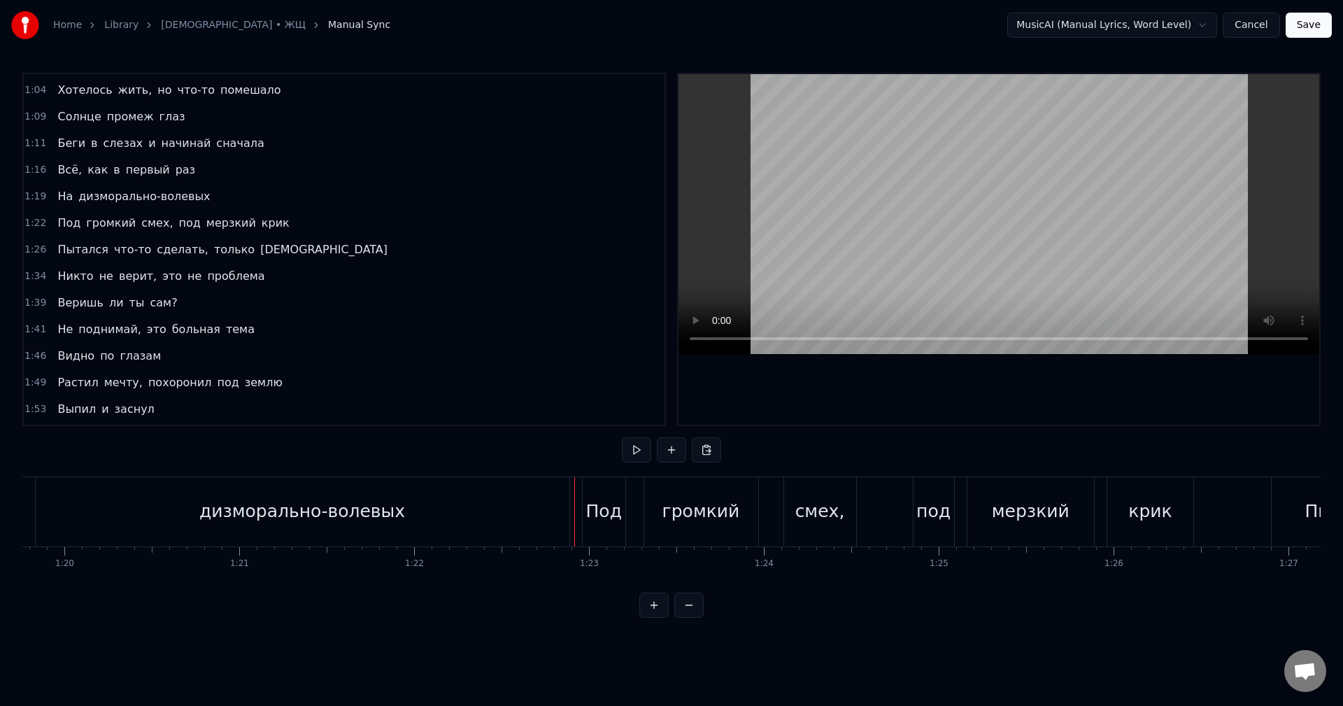
click at [574, 522] on div at bounding box center [574, 511] width 1 height 69
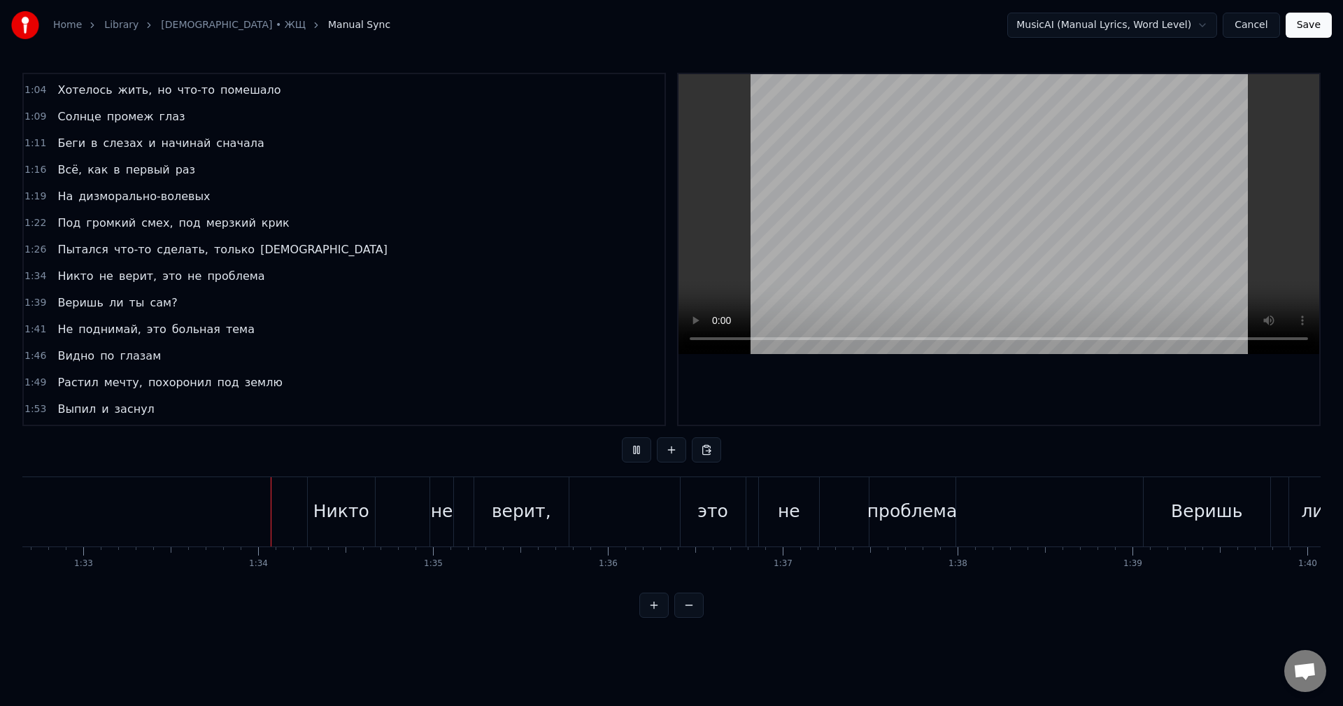
scroll to position [0, 16269]
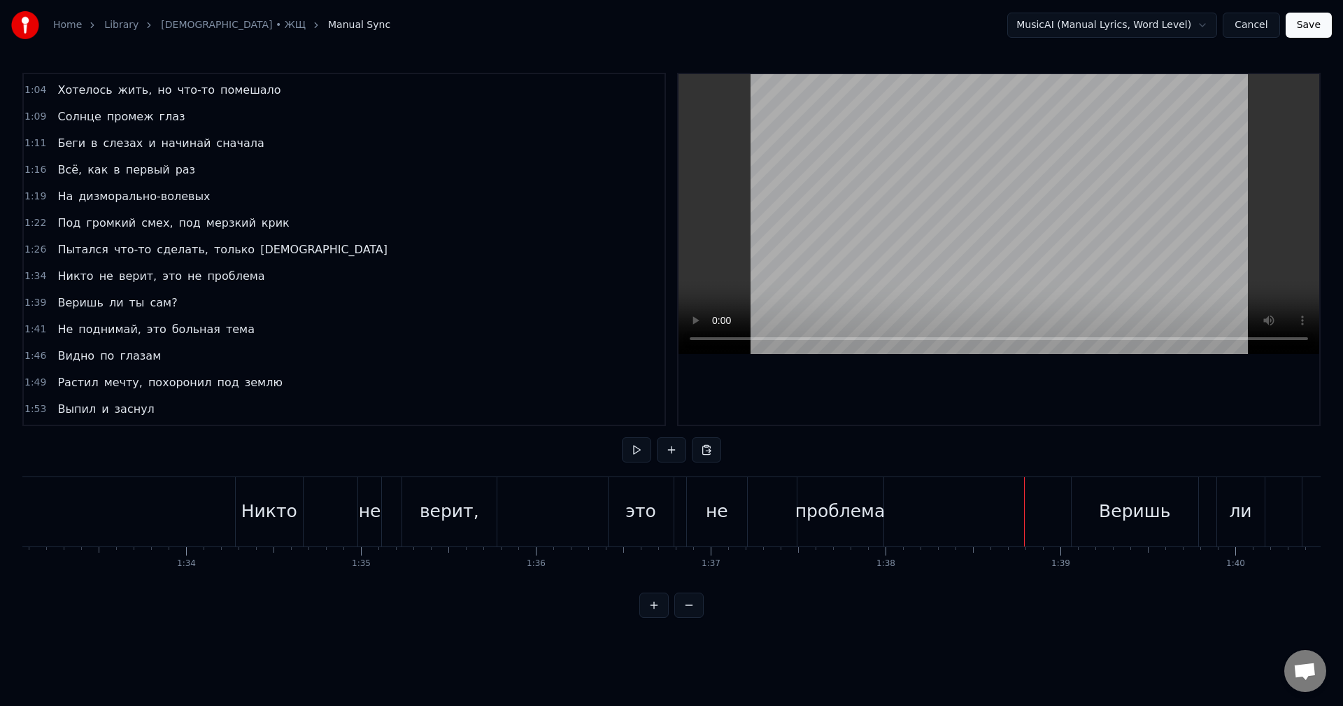
click at [871, 504] on div "проблема" at bounding box center [840, 511] width 90 height 27
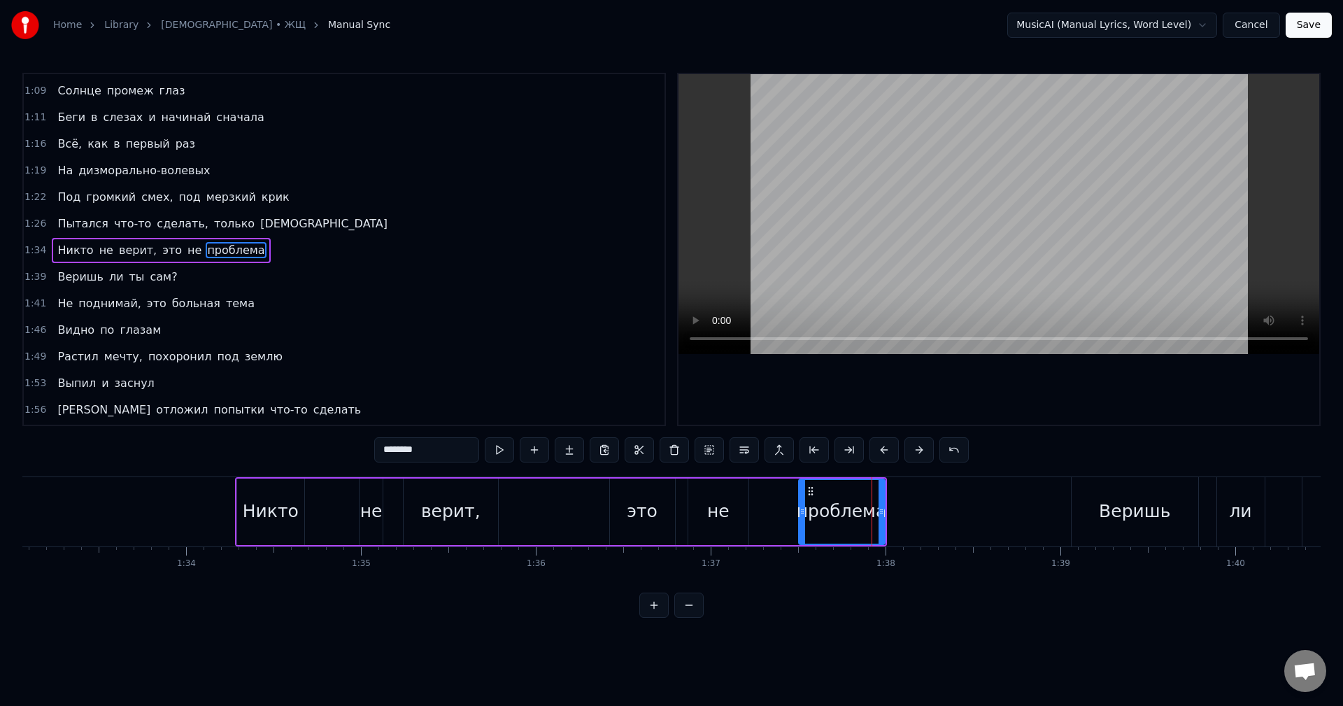
scroll to position [449, 0]
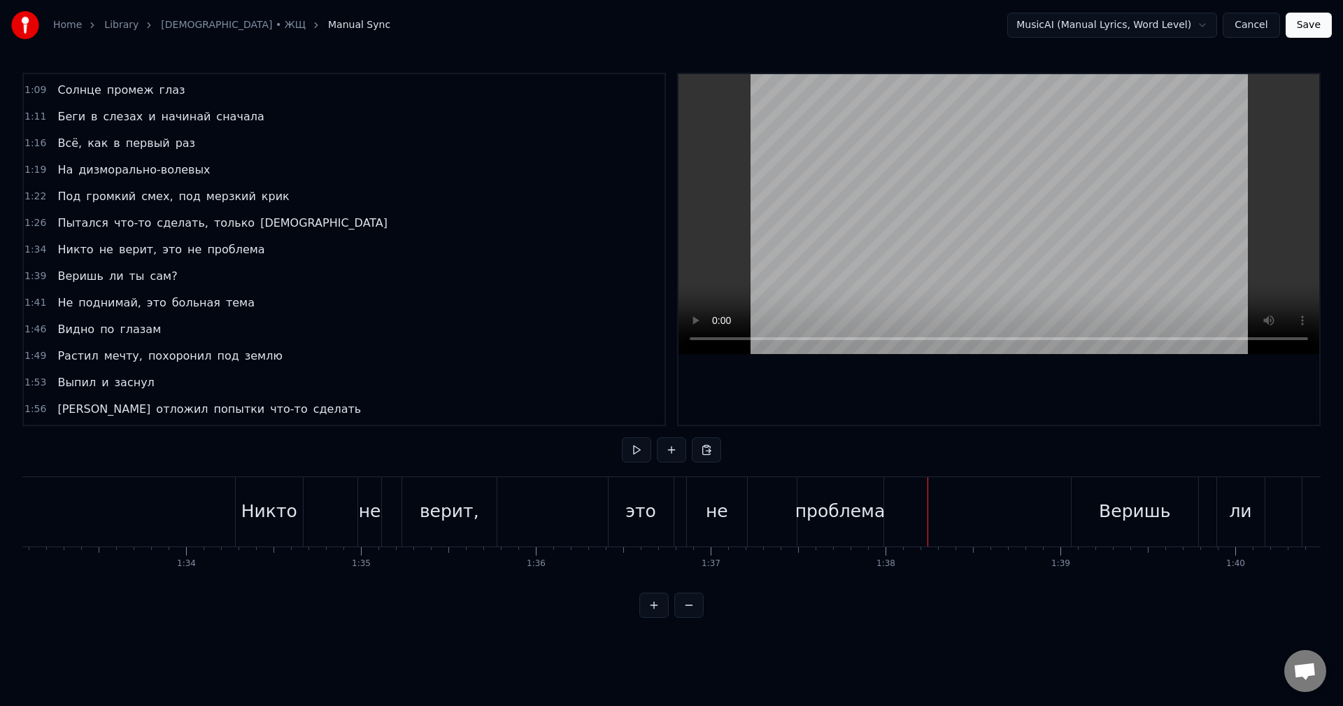
click at [856, 508] on div "проблема" at bounding box center [840, 511] width 90 height 27
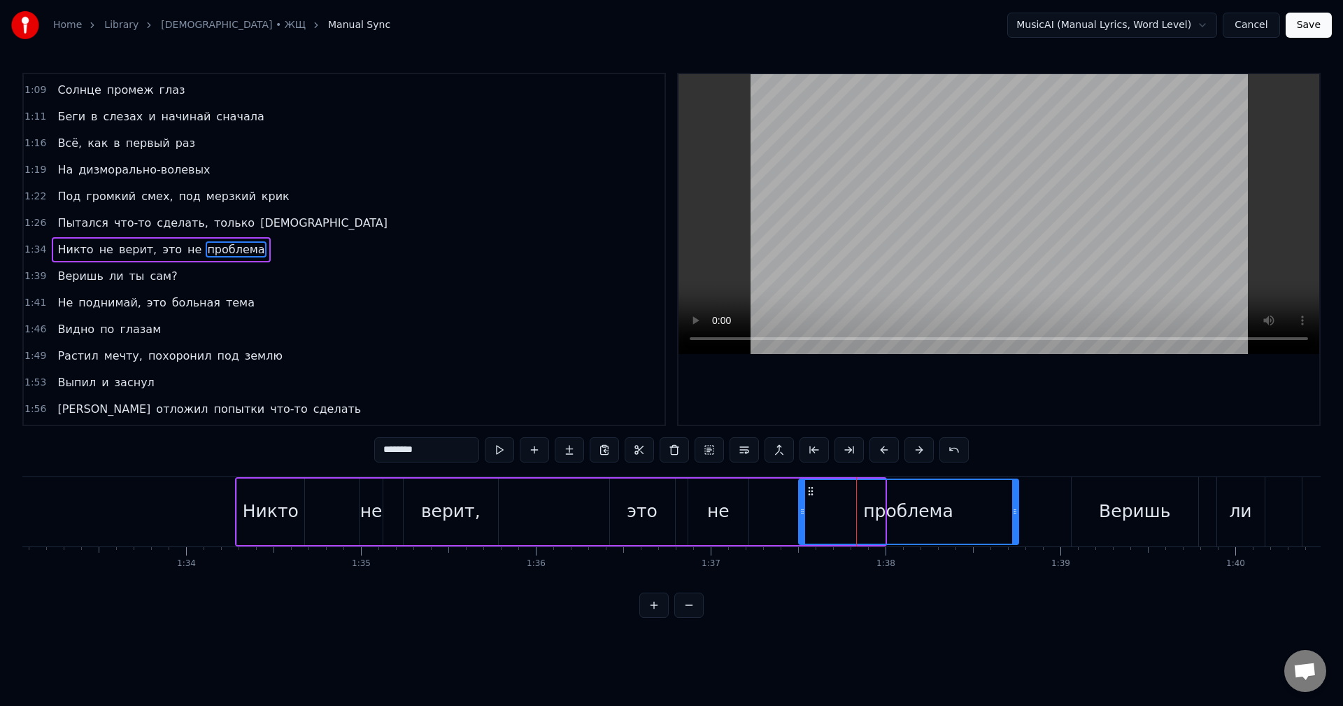
drag, startPoint x: 880, startPoint y: 512, endPoint x: 1014, endPoint y: 525, distance: 134.2
click at [1014, 525] on div at bounding box center [1015, 512] width 6 height 64
click at [545, 507] on div "[PERSON_NAME] не верит, это не проблема" at bounding box center [627, 511] width 785 height 69
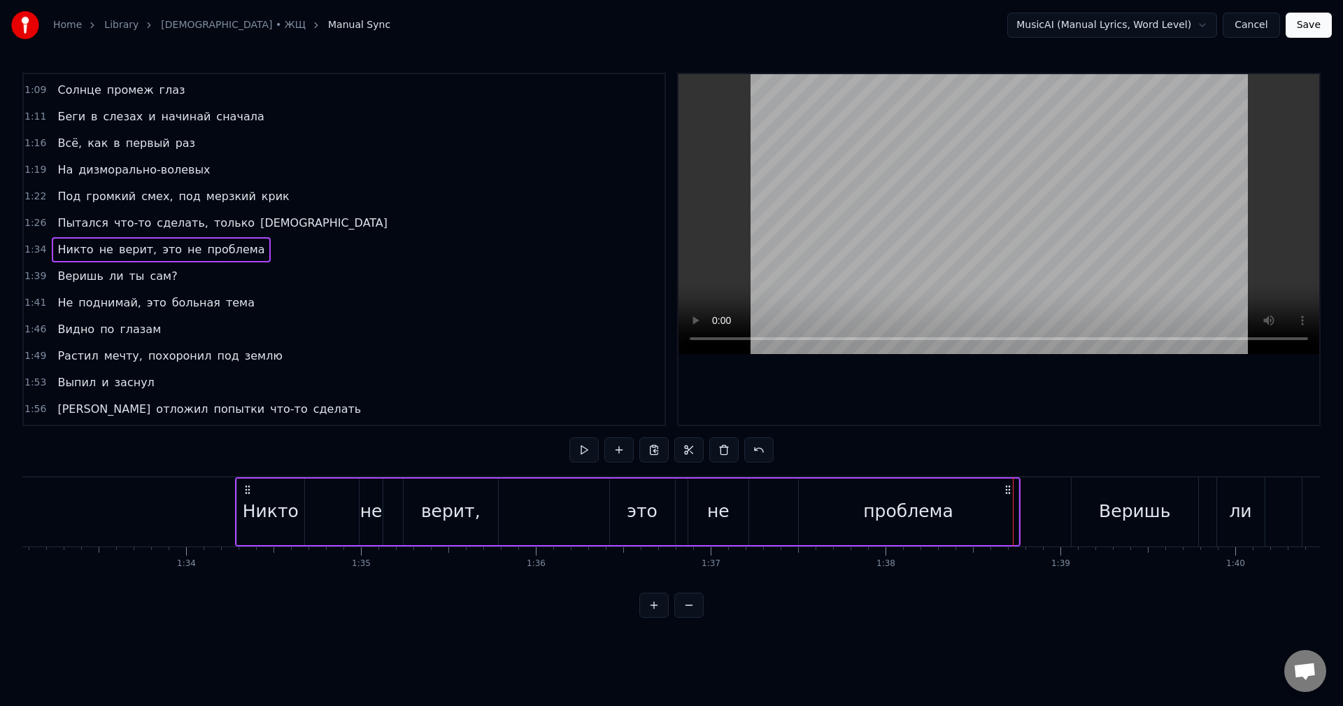
click at [508, 509] on div "[PERSON_NAME] не верит, это не проблема" at bounding box center [627, 511] width 785 height 69
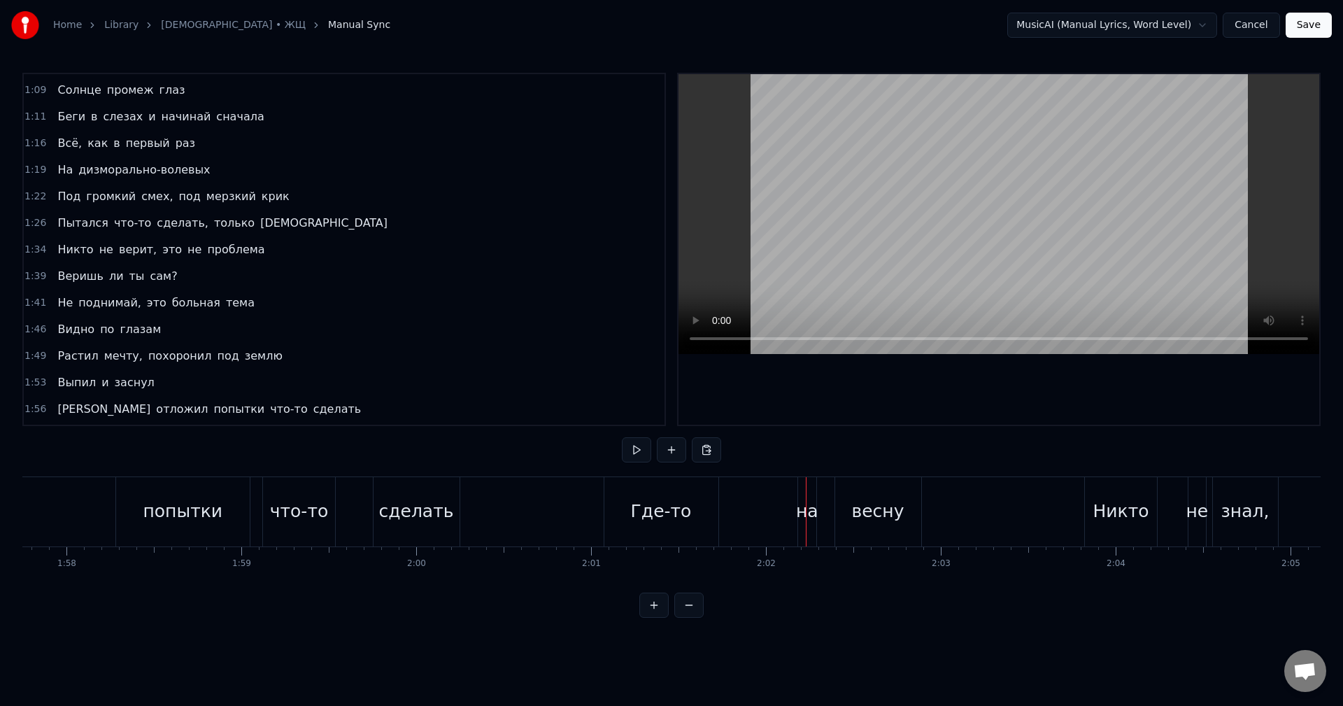
scroll to position [0, 20377]
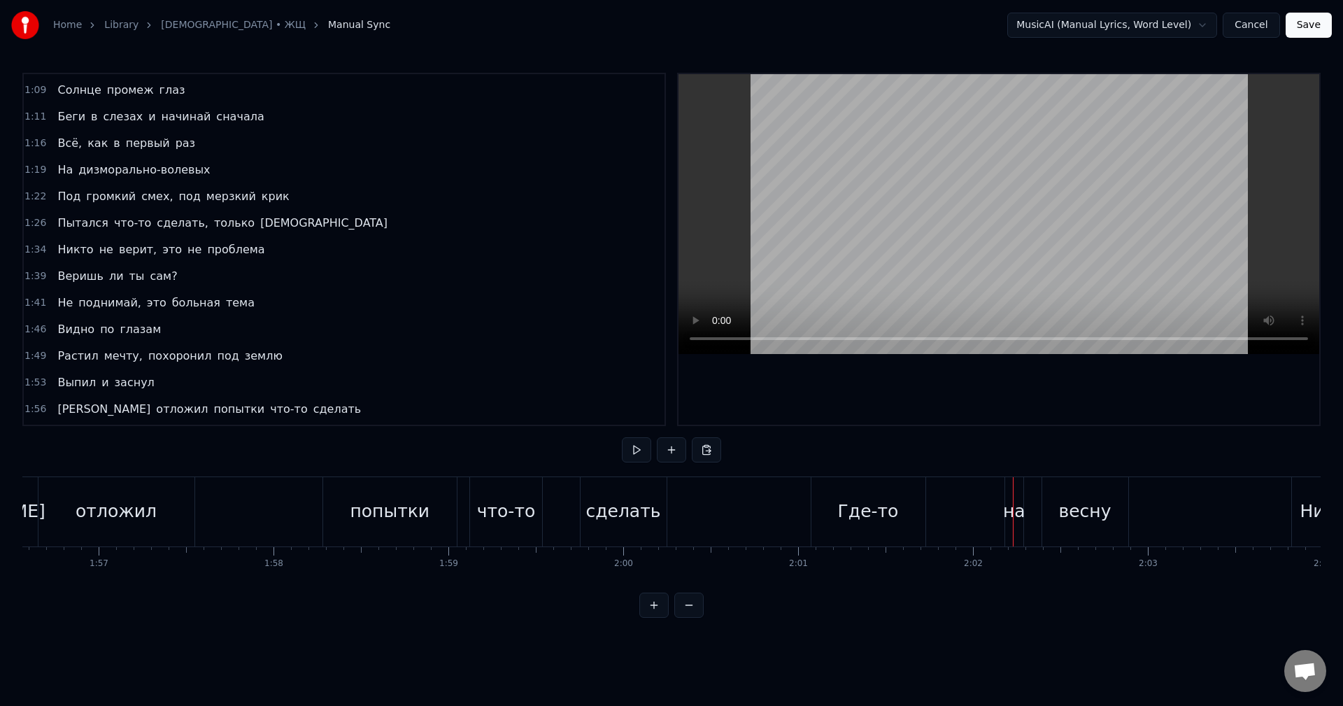
click at [286, 510] on div "И отложил попытки что-то сделать" at bounding box center [317, 511] width 706 height 69
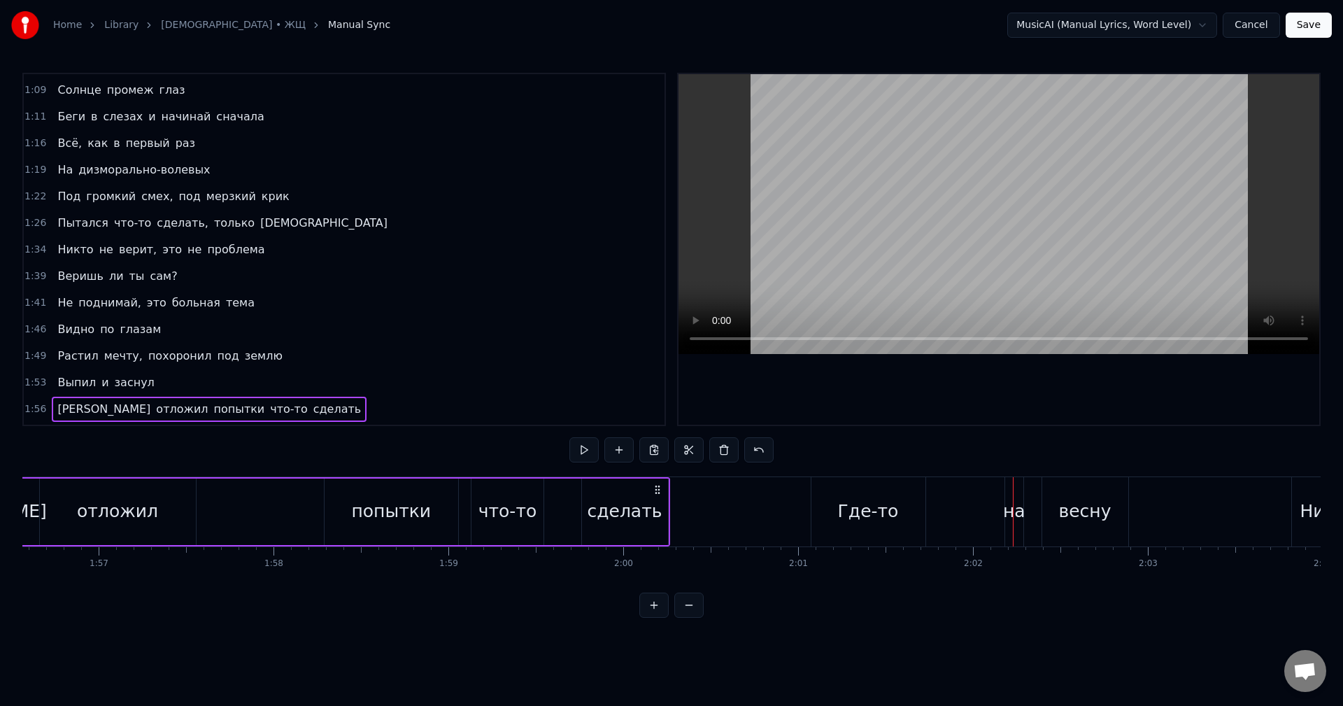
click at [275, 515] on div "И отложил попытки что-то сделать" at bounding box center [317, 511] width 706 height 69
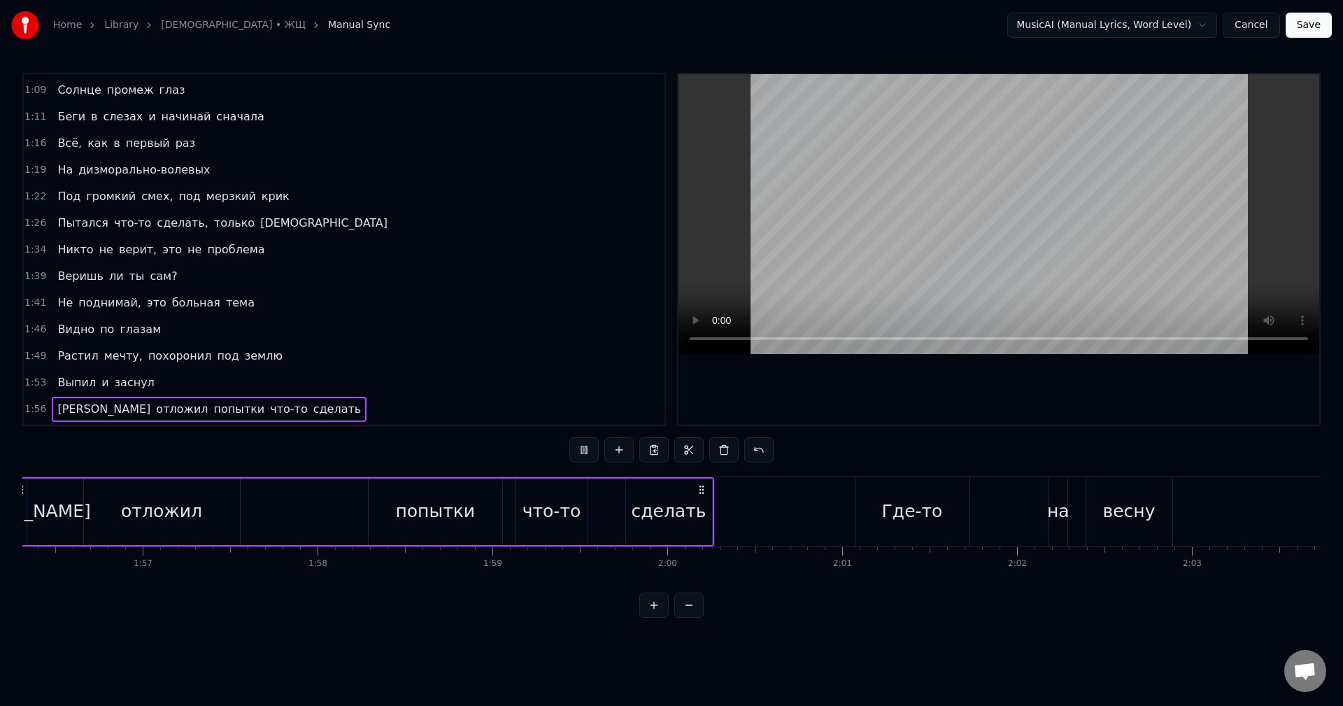
scroll to position [0, 20248]
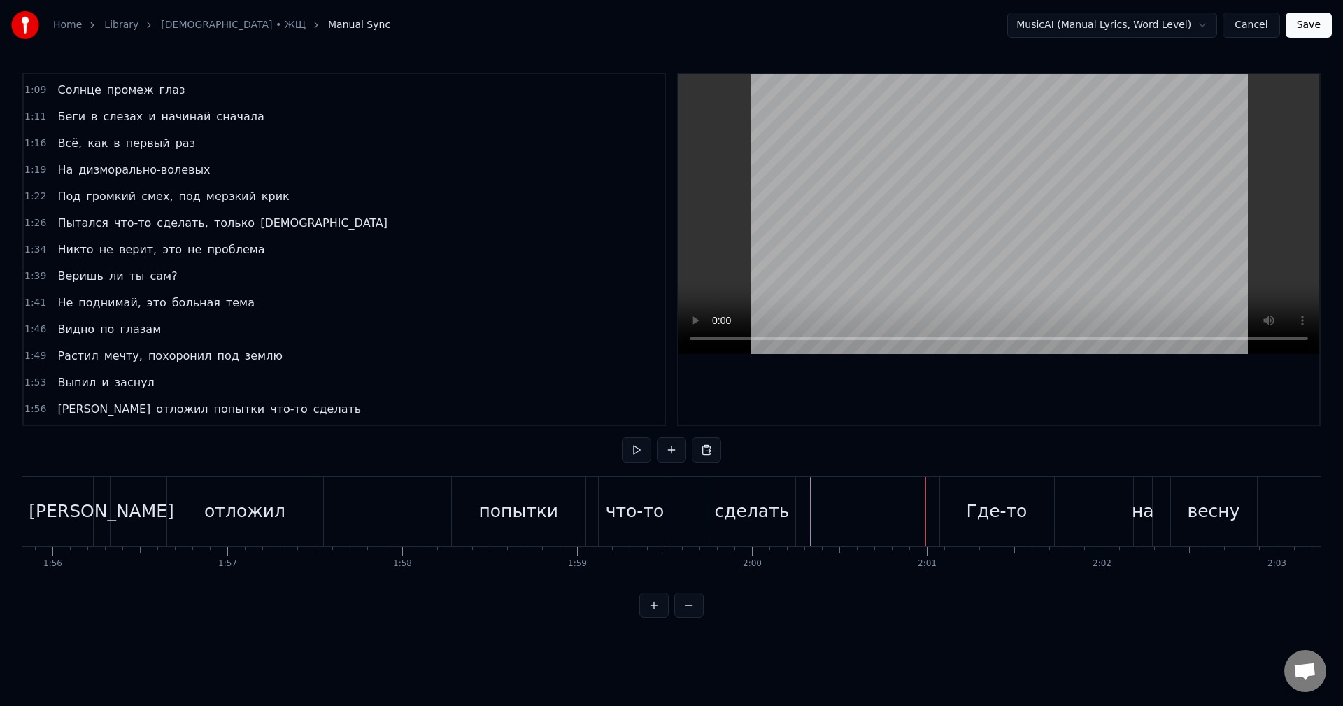
click at [775, 503] on div "сделать" at bounding box center [751, 511] width 75 height 27
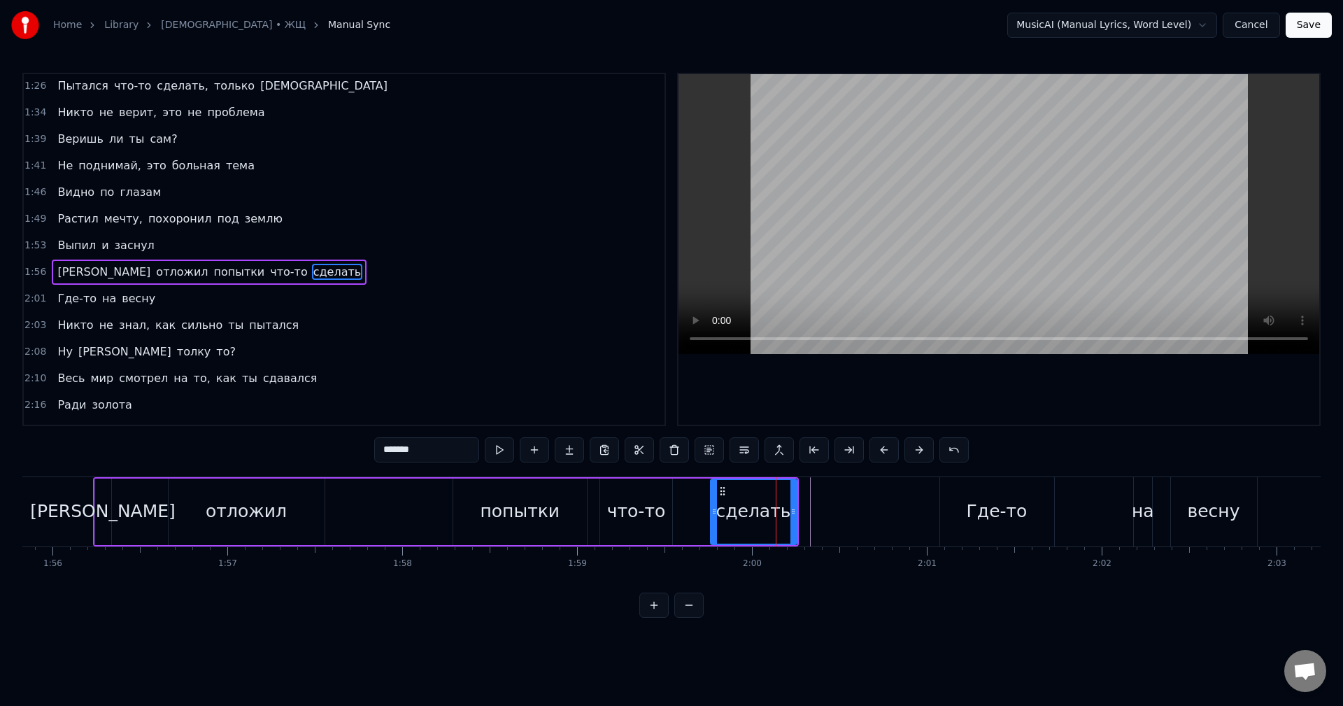
scroll to position [608, 0]
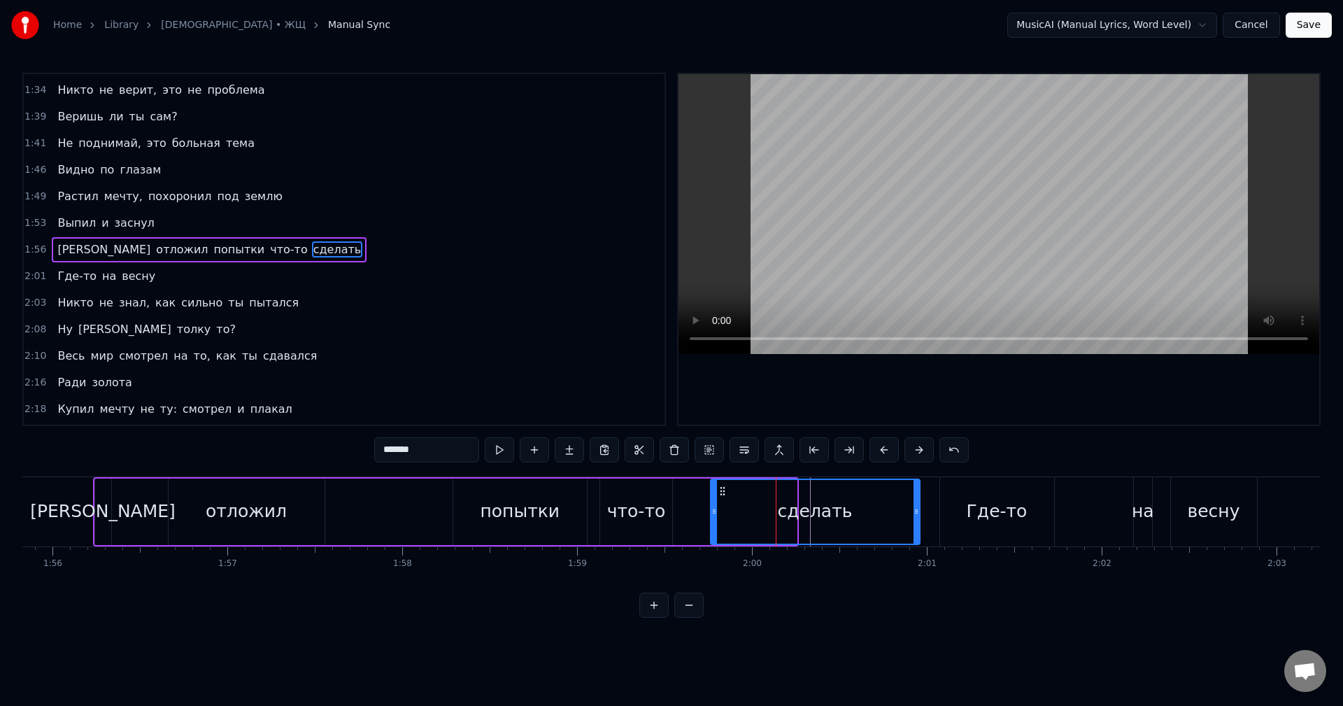
drag, startPoint x: 792, startPoint y: 508, endPoint x: 916, endPoint y: 514, distance: 123.9
click at [916, 514] on icon at bounding box center [916, 511] width 6 height 11
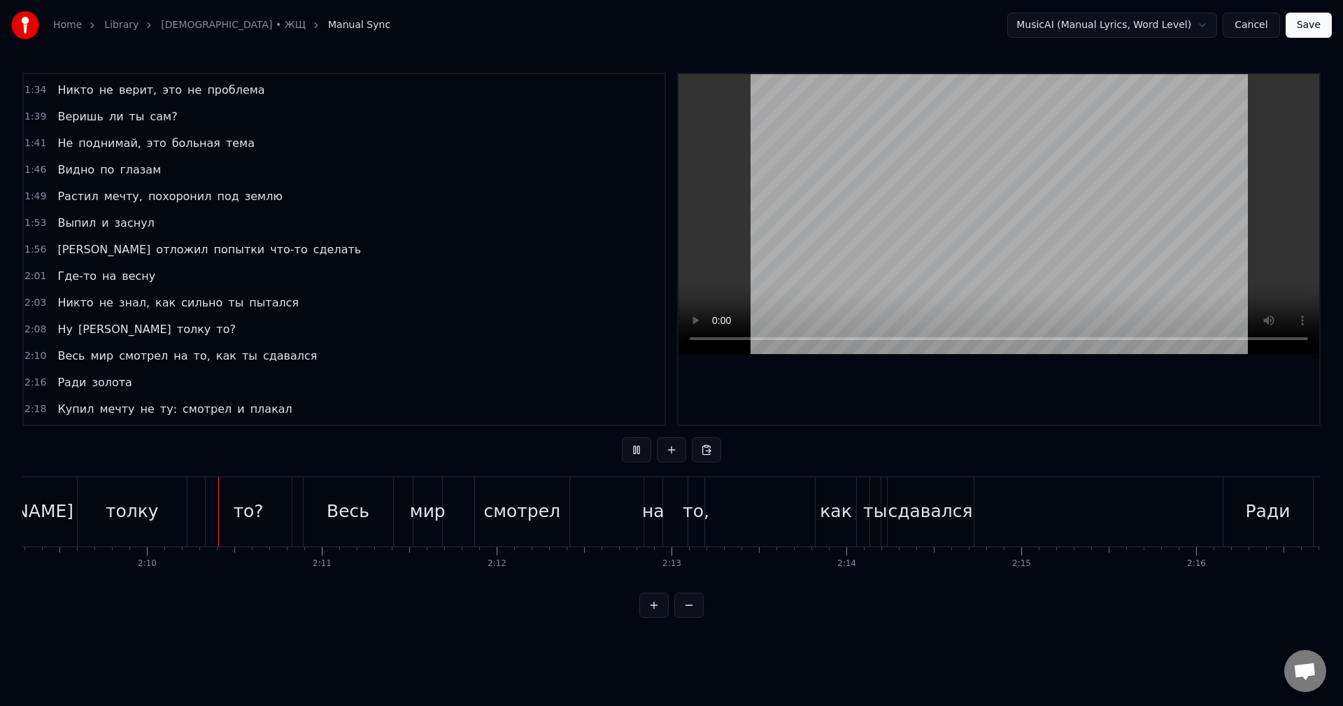
scroll to position [0, 22602]
click at [927, 521] on div "сдавался" at bounding box center [929, 511] width 85 height 27
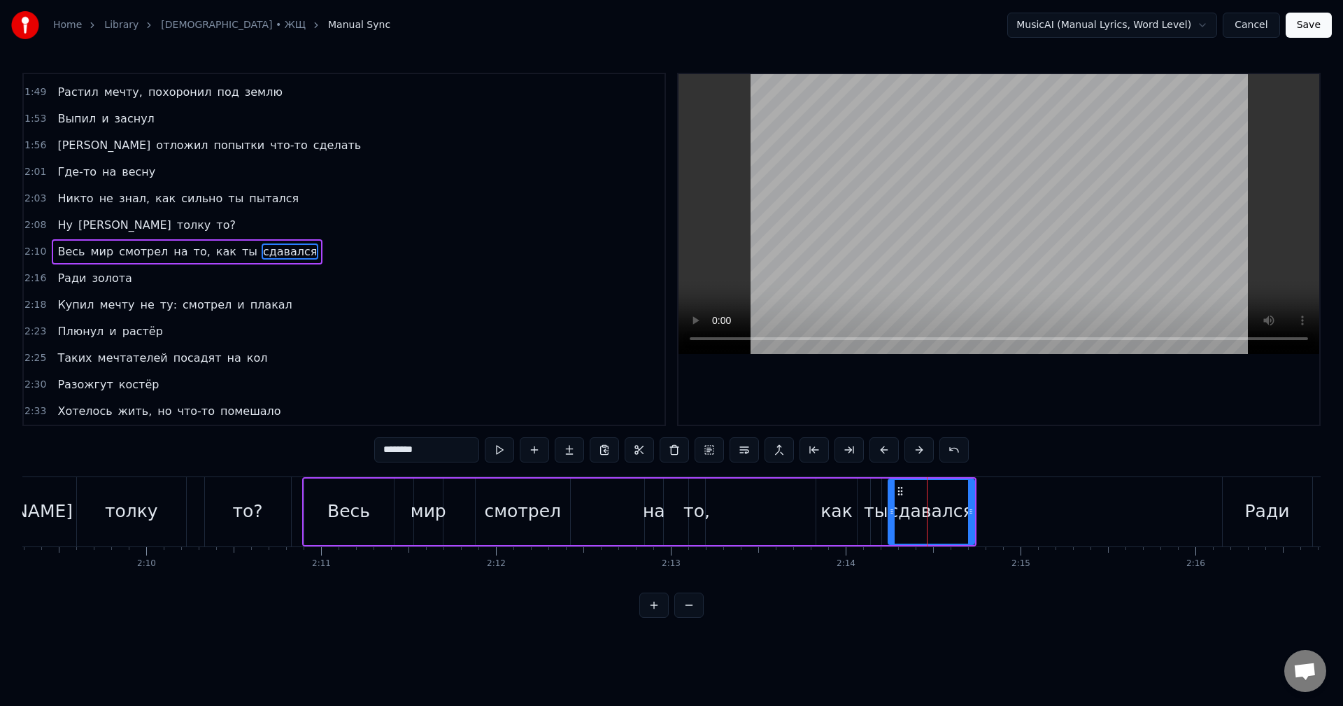
scroll to position [715, 0]
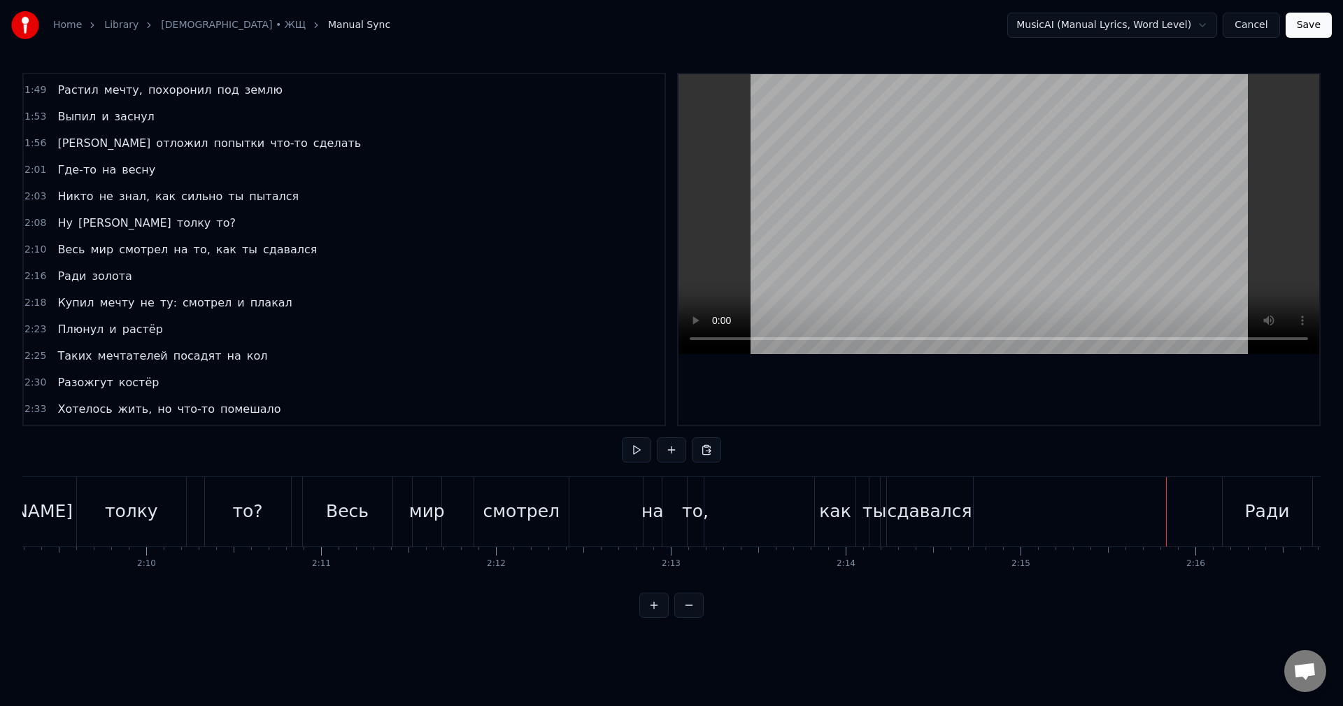
click at [964, 515] on div "сдавался" at bounding box center [929, 511] width 85 height 27
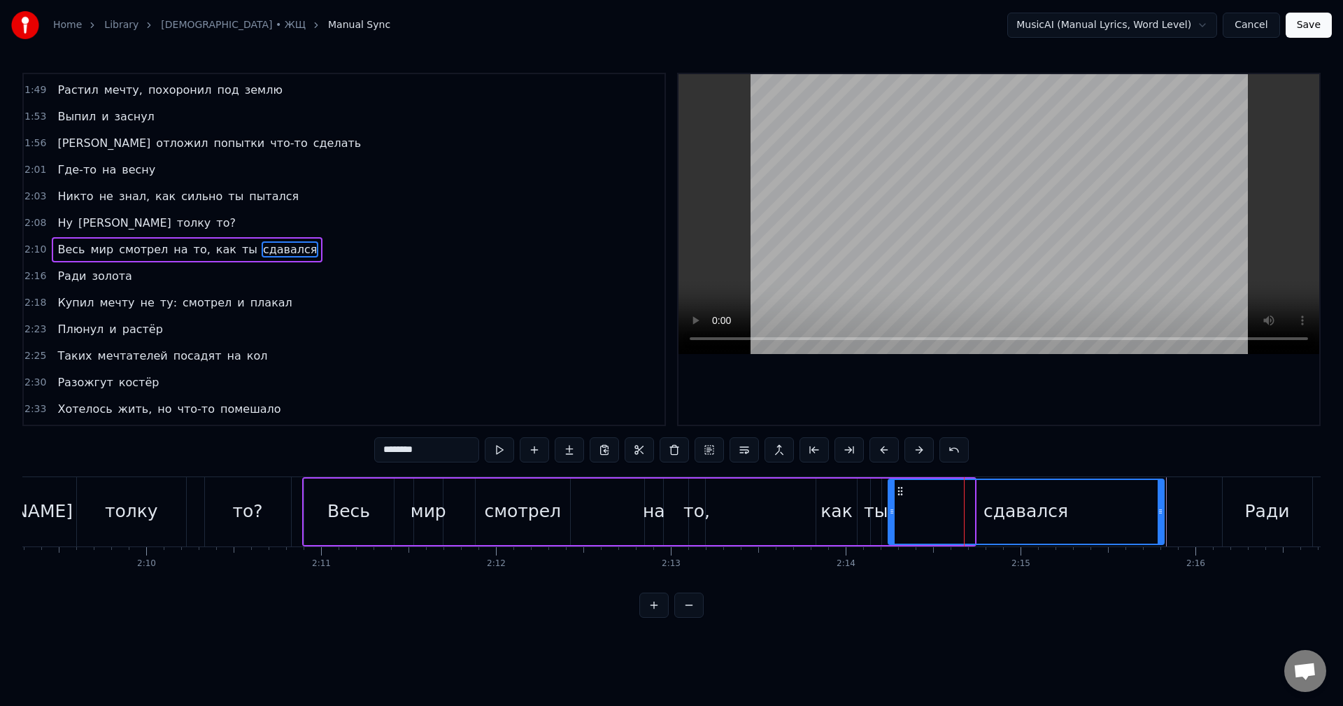
drag, startPoint x: 964, startPoint y: 515, endPoint x: 1161, endPoint y: 518, distance: 197.9
click at [1161, 518] on div at bounding box center [1160, 512] width 6 height 64
drag, startPoint x: 1243, startPoint y: 513, endPoint x: 1232, endPoint y: 514, distance: 11.2
click at [1244, 513] on div "Ради" at bounding box center [1267, 511] width 90 height 69
type input "****"
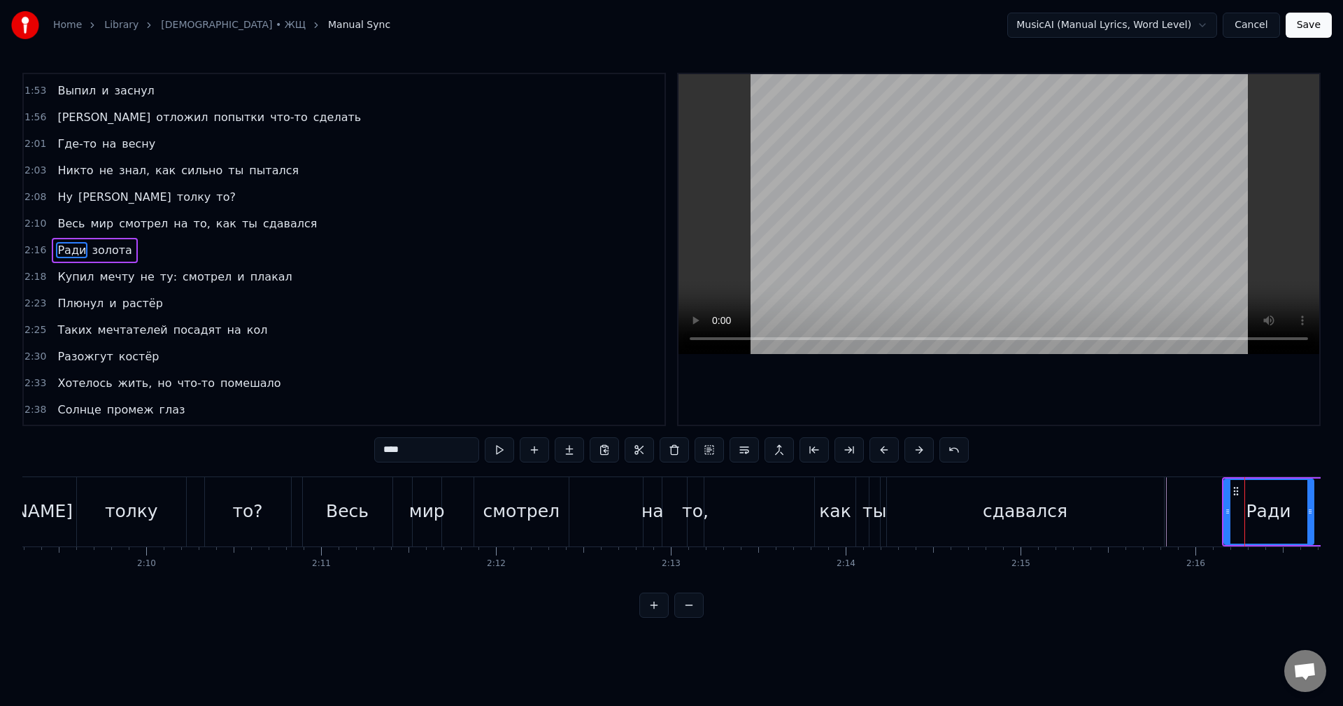
scroll to position [741, 0]
drag, startPoint x: 1226, startPoint y: 515, endPoint x: 1177, endPoint y: 516, distance: 49.0
click at [1177, 516] on icon at bounding box center [1178, 511] width 6 height 11
click at [723, 522] on div "Весь мир смотрел на то, как ты сдавался" at bounding box center [734, 511] width 865 height 69
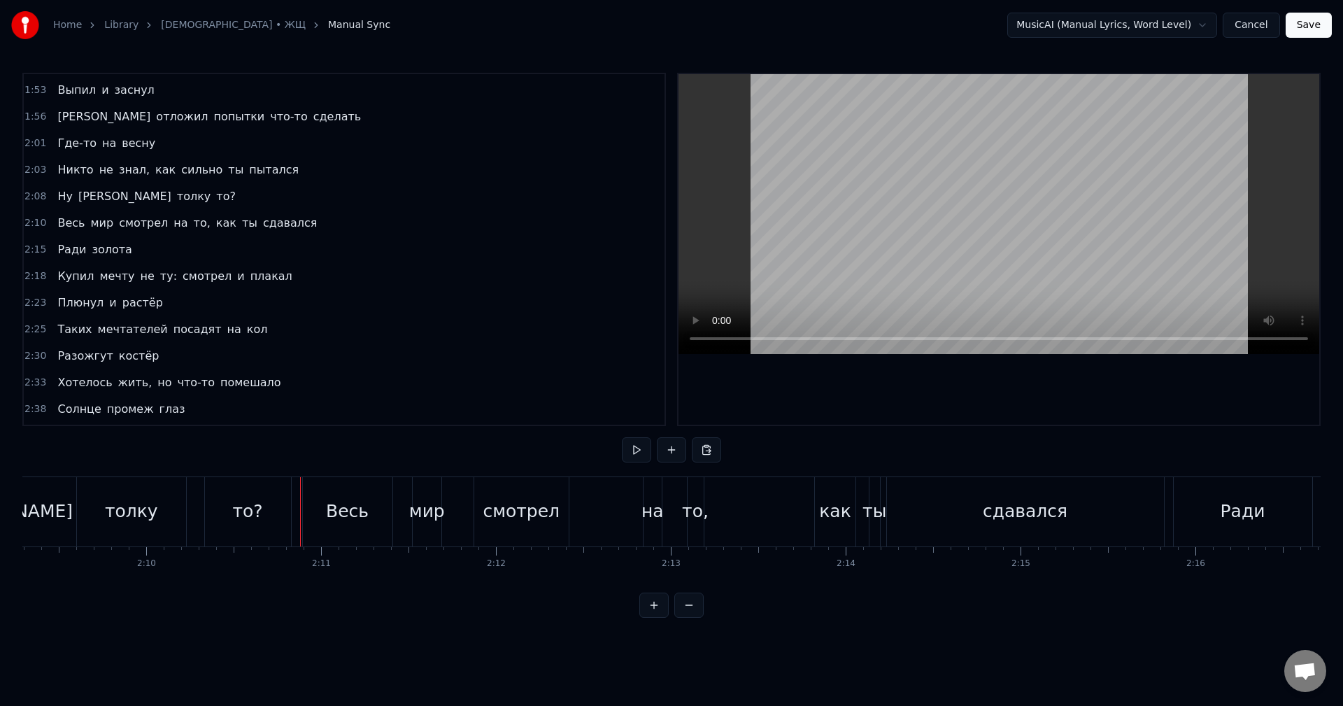
click at [868, 515] on div "ты" at bounding box center [874, 511] width 24 height 27
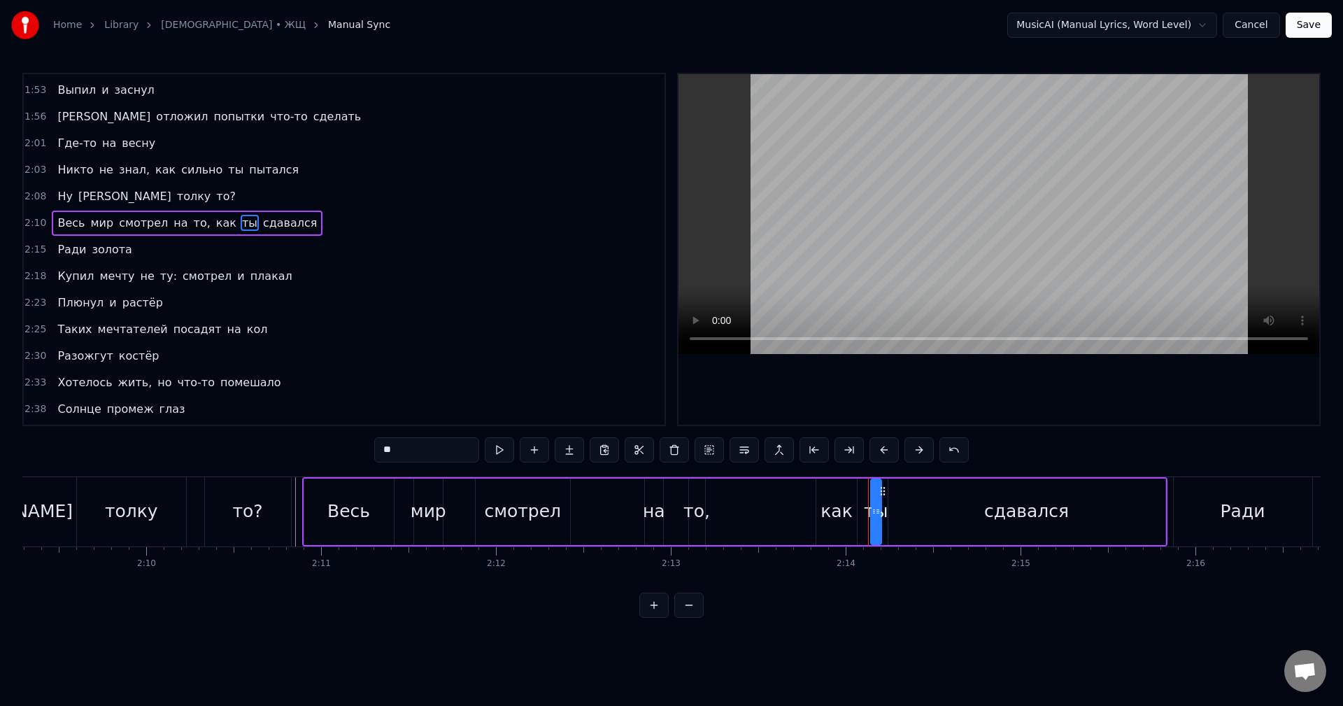
scroll to position [715, 0]
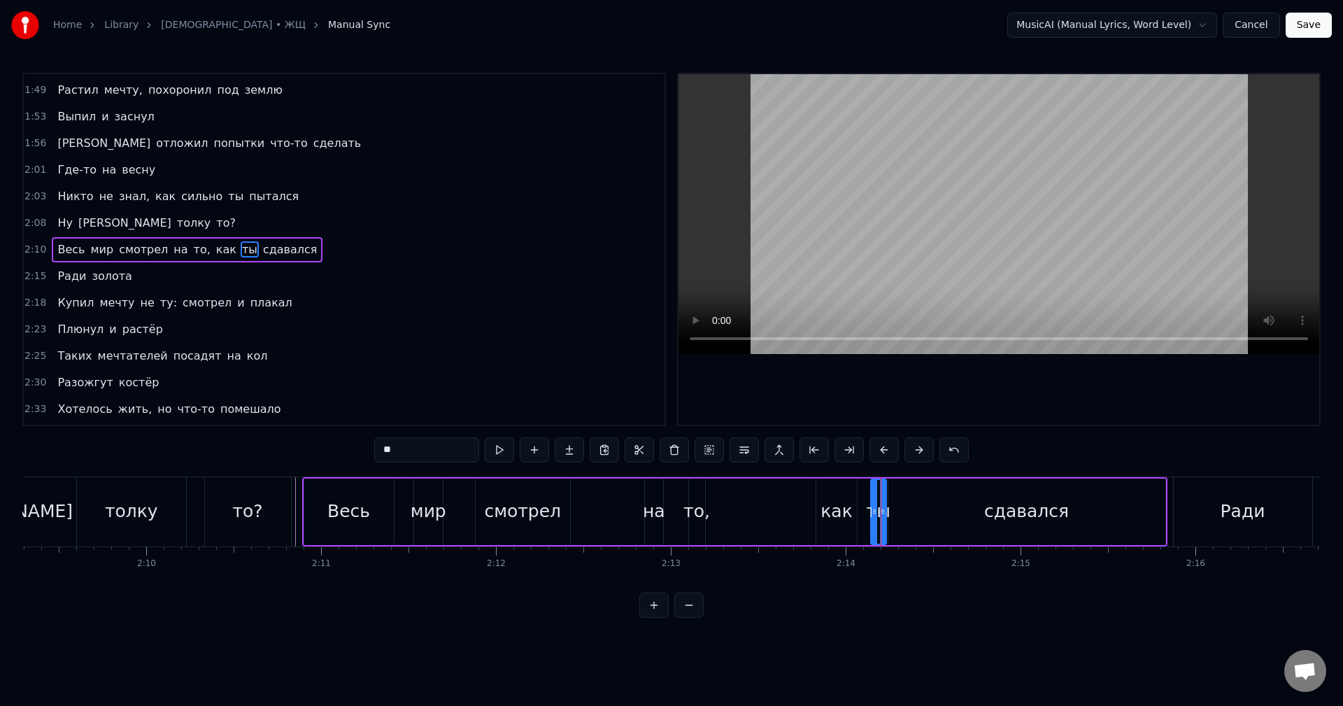
click at [883, 517] on div at bounding box center [883, 512] width 6 height 64
click at [798, 509] on div "Весь мир смотрел на то, как ты сдавался" at bounding box center [734, 511] width 865 height 69
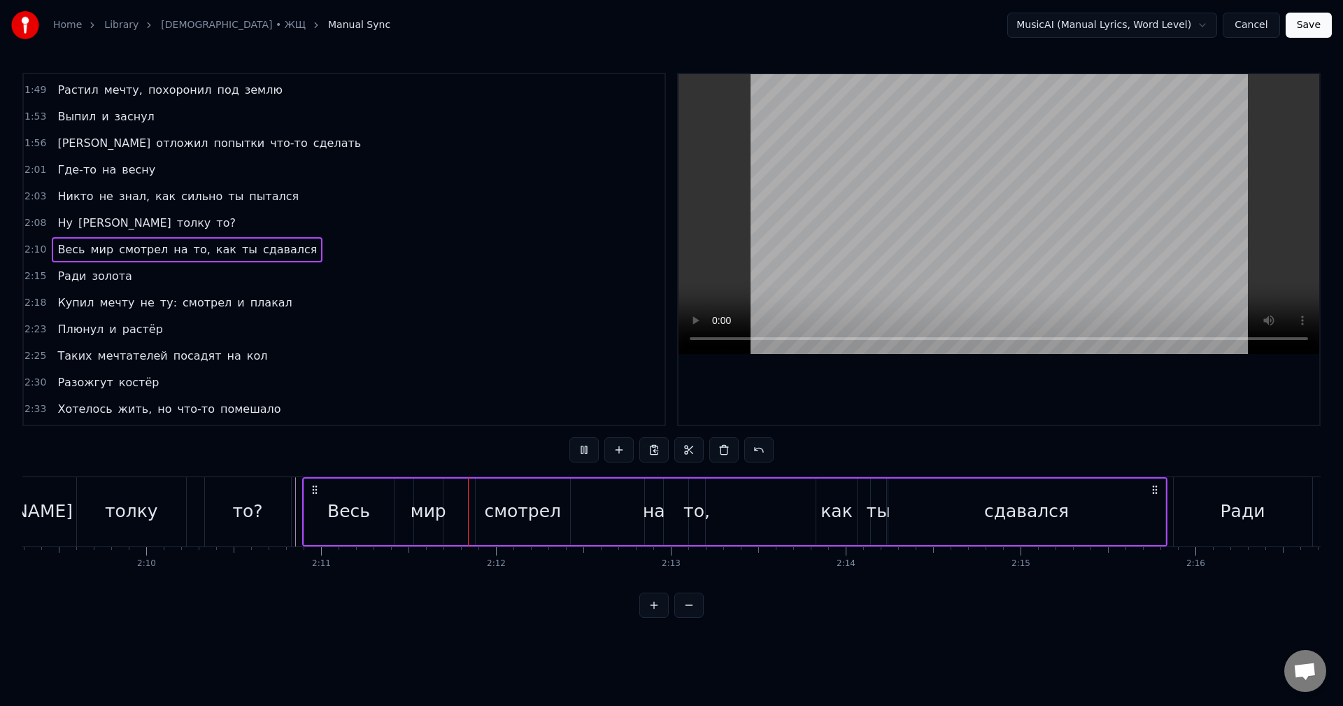
click at [736, 508] on div "Весь мир смотрел на то, как ты сдавался" at bounding box center [734, 511] width 865 height 69
click at [756, 511] on div "Весь мир смотрел на то, как ты сдавался" at bounding box center [734, 511] width 865 height 69
click at [754, 516] on div "Весь мир смотрел на то, как ты сдавался" at bounding box center [734, 511] width 865 height 69
click at [746, 515] on div "Весь мир смотрел на то, как ты сдавался" at bounding box center [734, 511] width 865 height 69
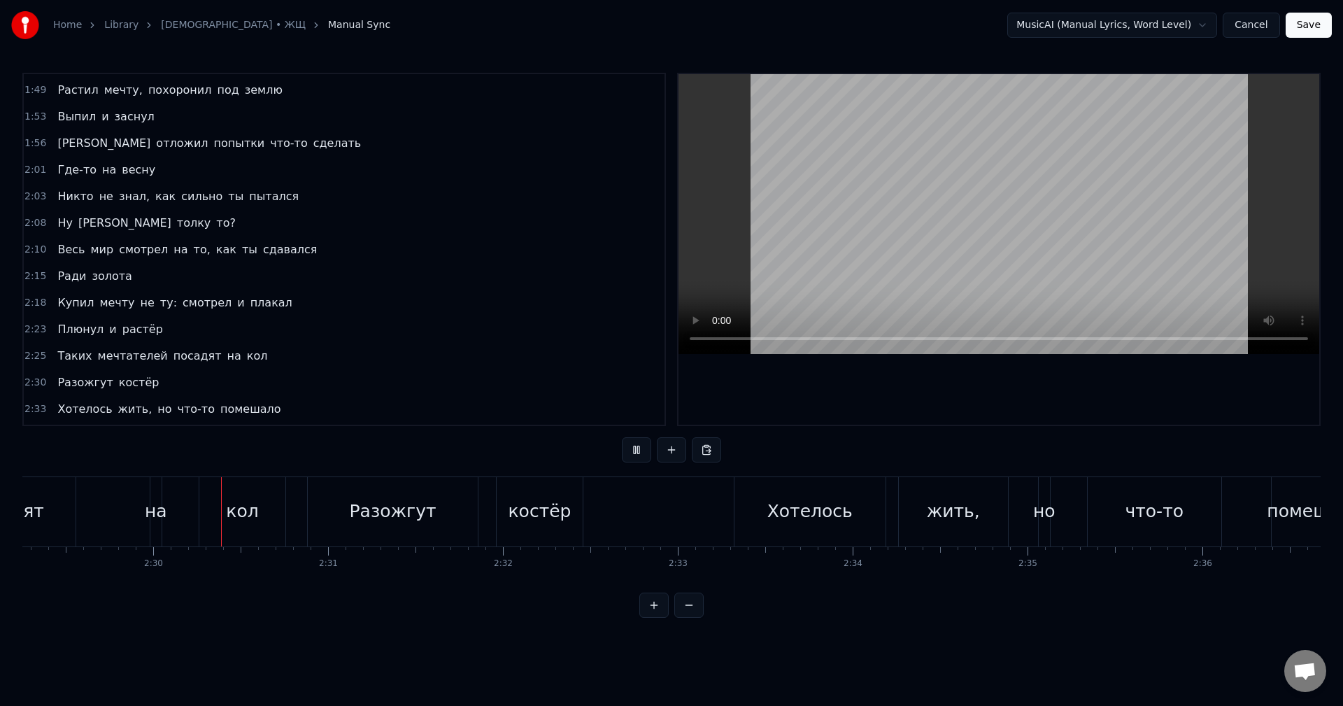
scroll to position [0, 26094]
click at [1013, 466] on div "0:05 Мне стало дурно, когда резко вспомнил 0:10 Всё, что натворил 0:12 Мне стал…" at bounding box center [671, 345] width 1298 height 545
click at [1021, 495] on div "Хотелось жить, но что-то помешало" at bounding box center [1043, 511] width 627 height 69
click at [685, 515] on div at bounding box center [685, 511] width 1 height 69
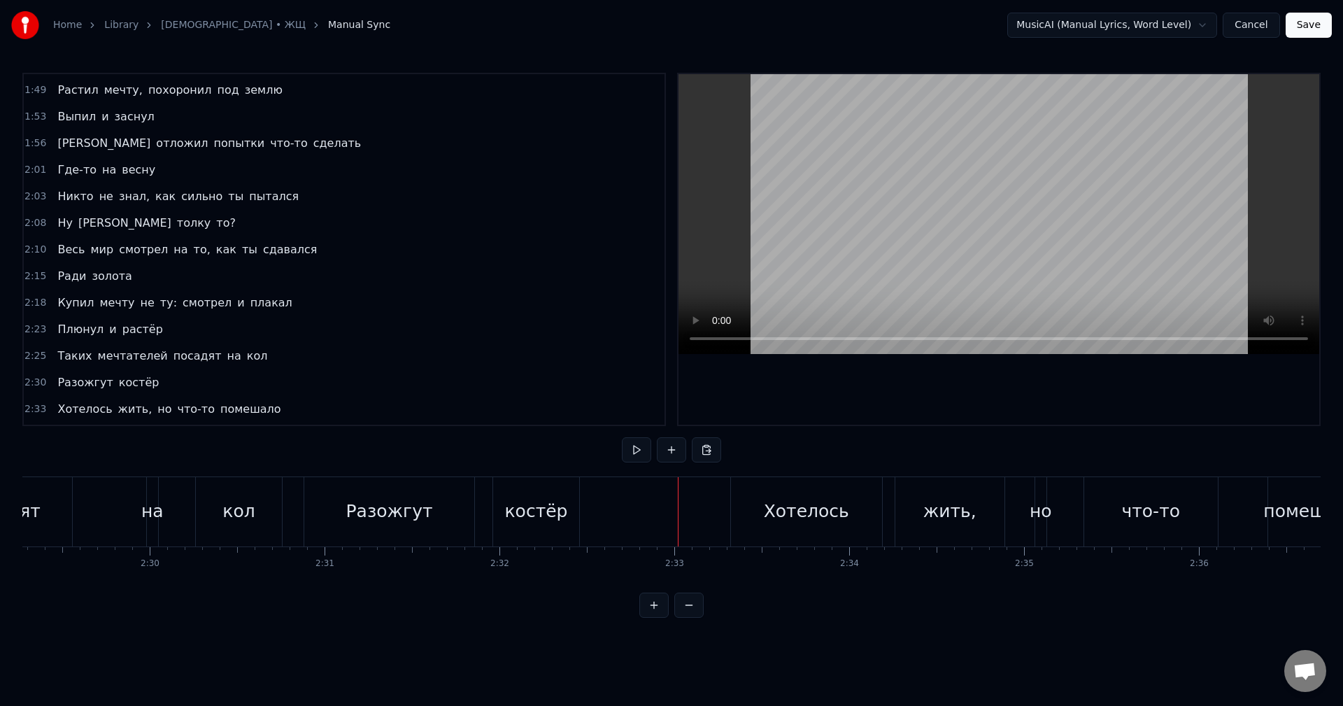
click at [678, 515] on div at bounding box center [678, 511] width 1 height 69
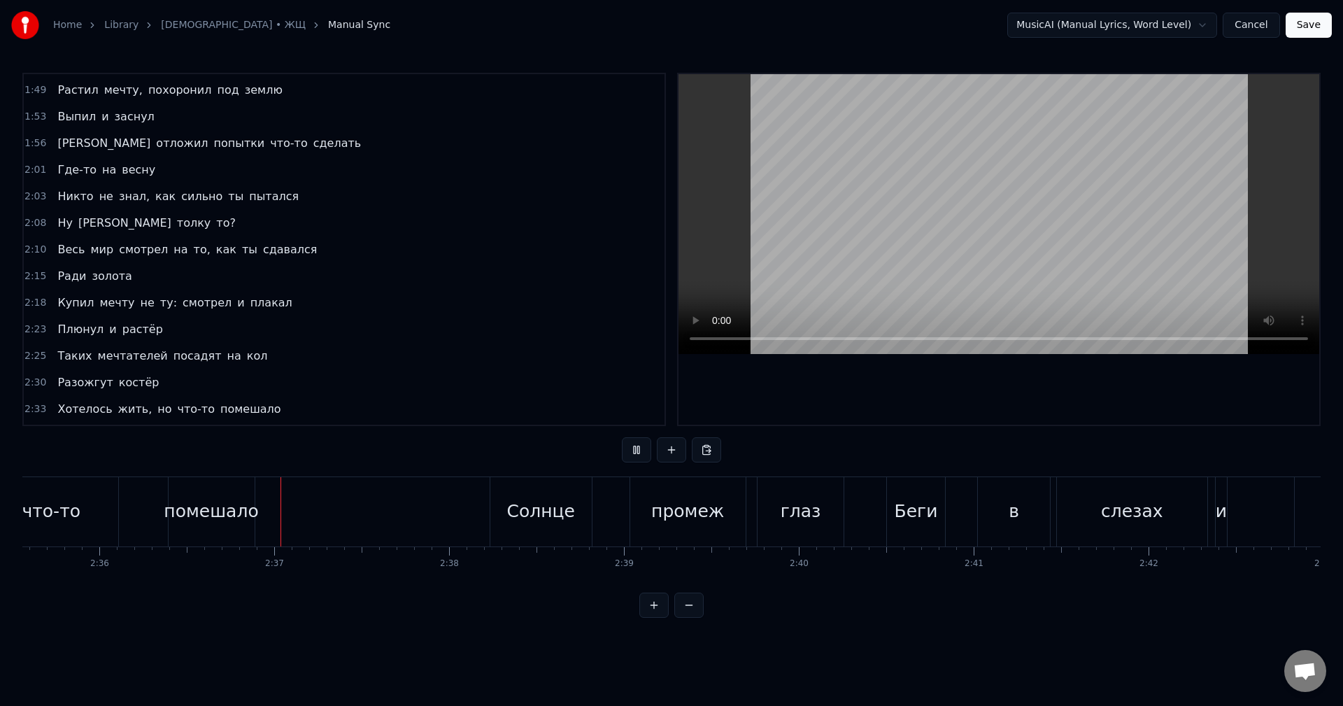
scroll to position [0, 27273]
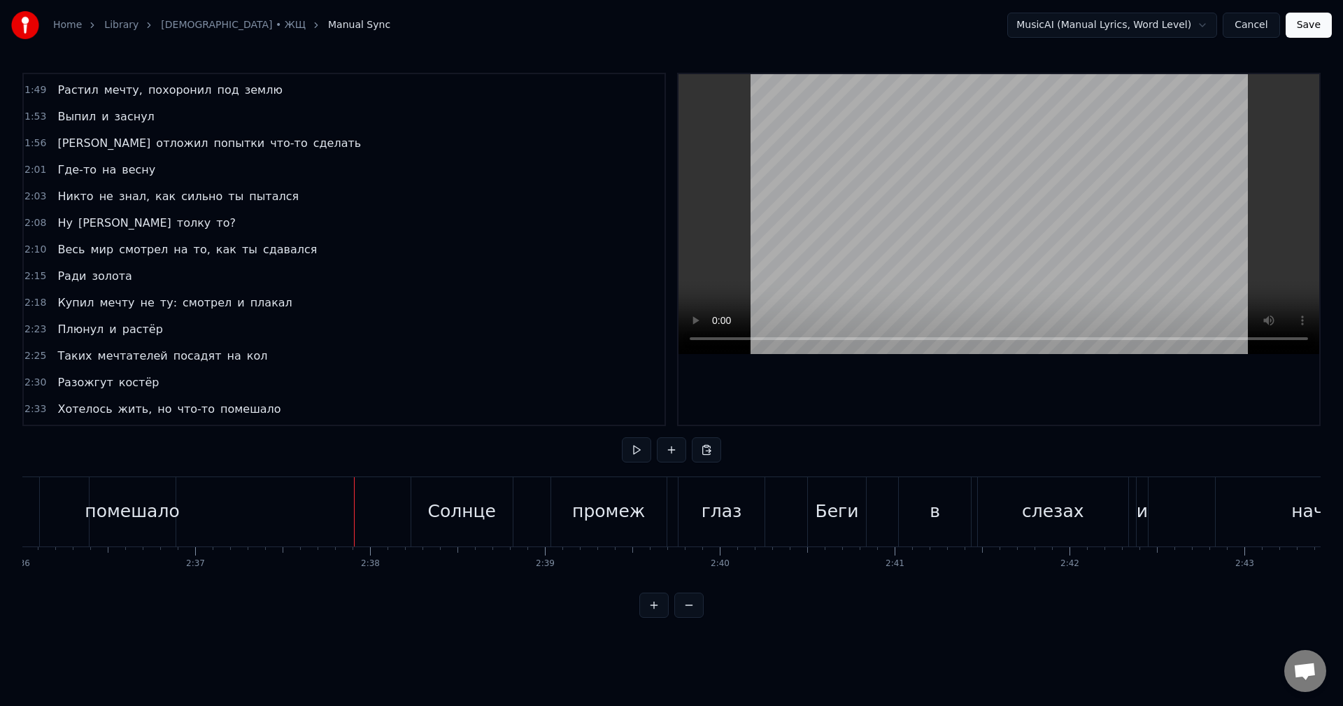
click at [152, 504] on div "помешало" at bounding box center [132, 511] width 94 height 27
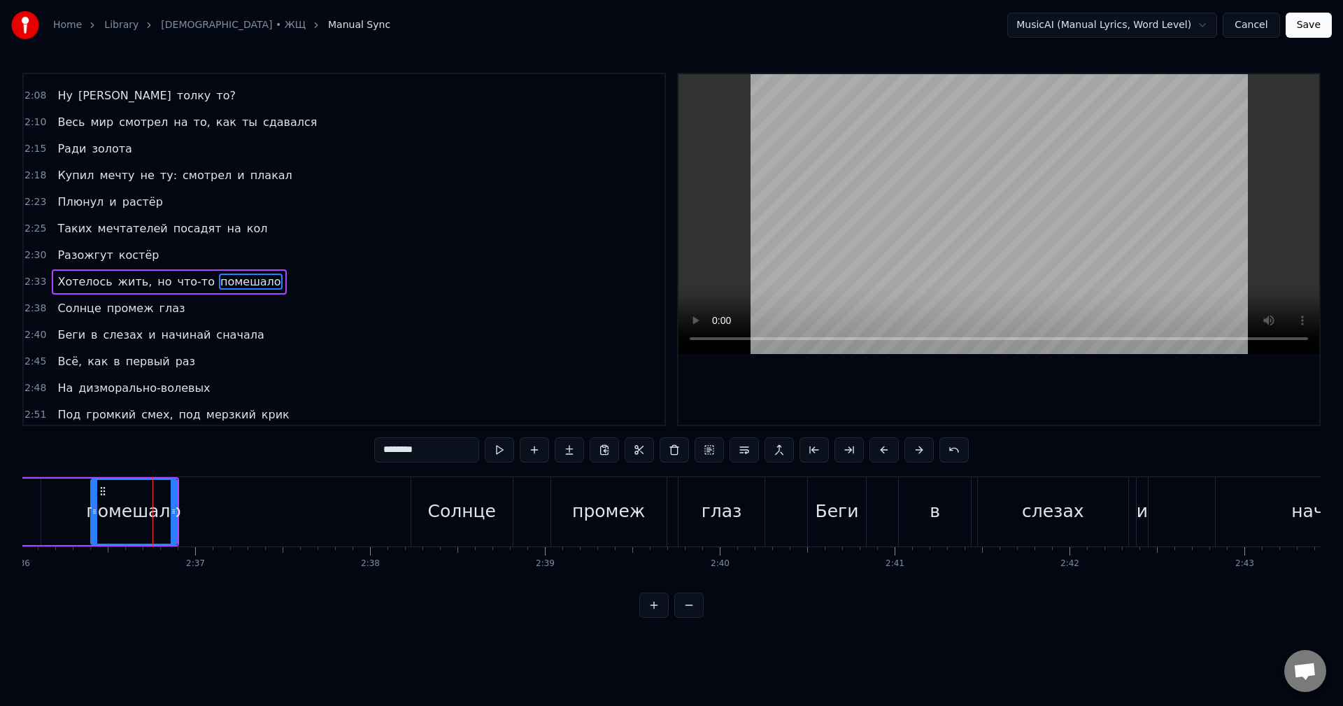
scroll to position [874, 0]
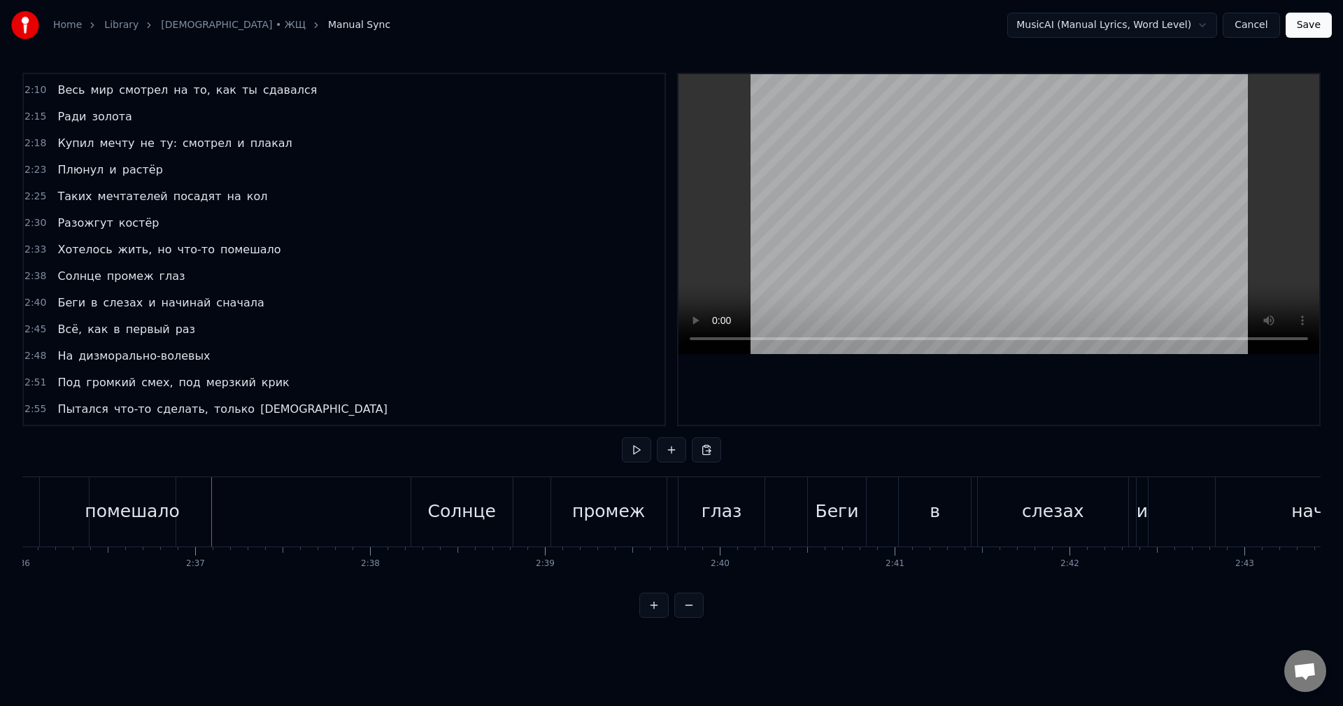
click at [131, 510] on div "помешало" at bounding box center [132, 511] width 94 height 27
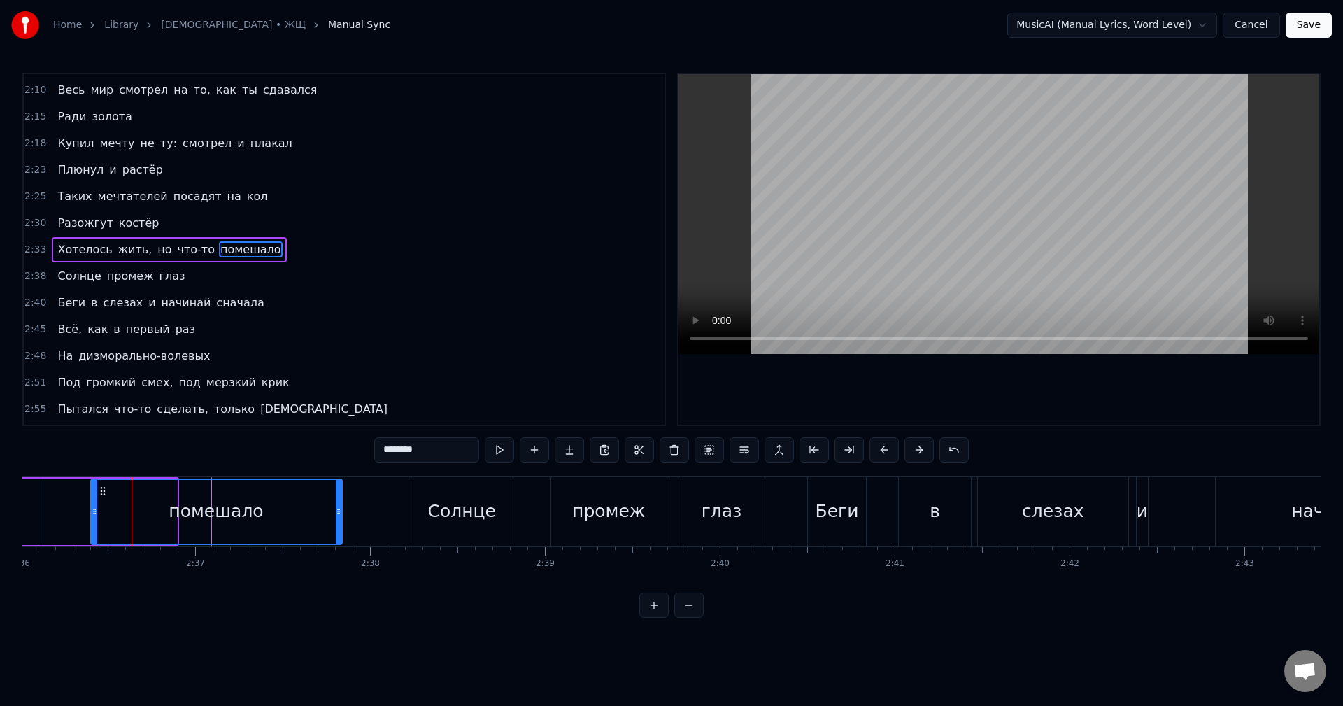
drag, startPoint x: 173, startPoint y: 514, endPoint x: 338, endPoint y: 531, distance: 165.9
click at [338, 531] on div at bounding box center [339, 512] width 6 height 64
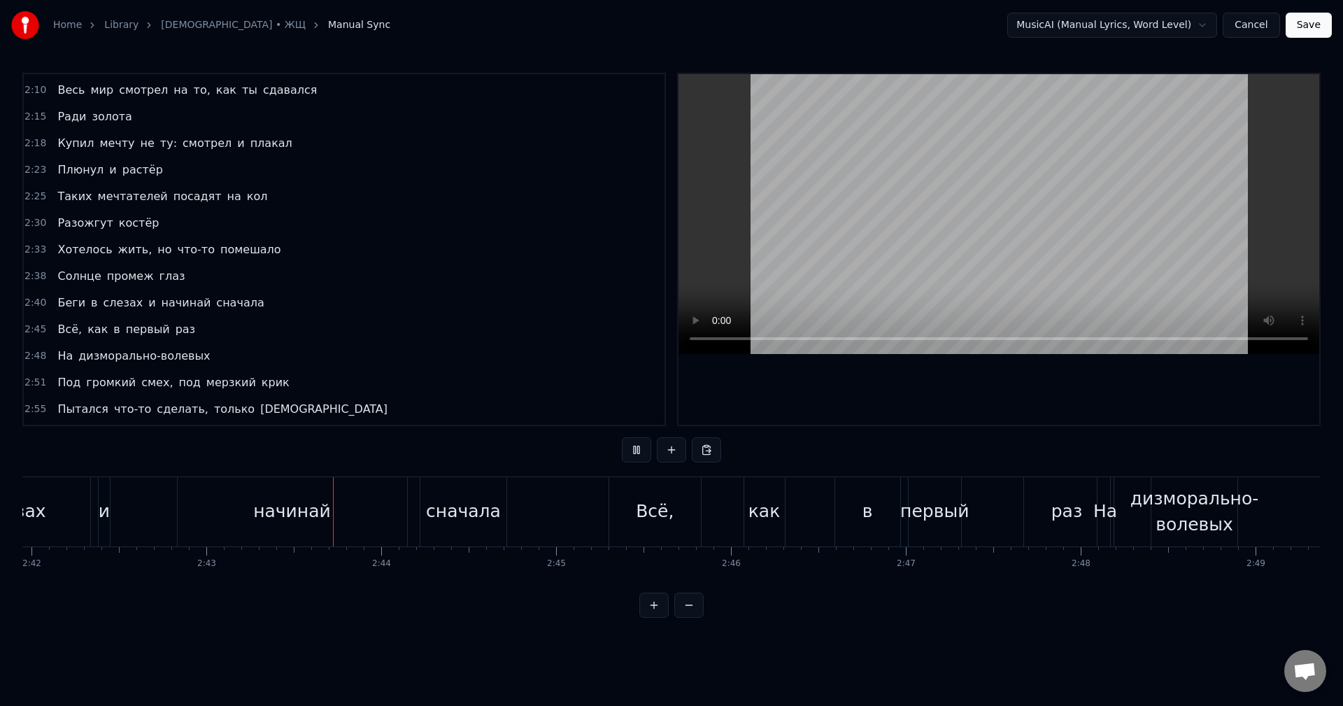
scroll to position [0, 28453]
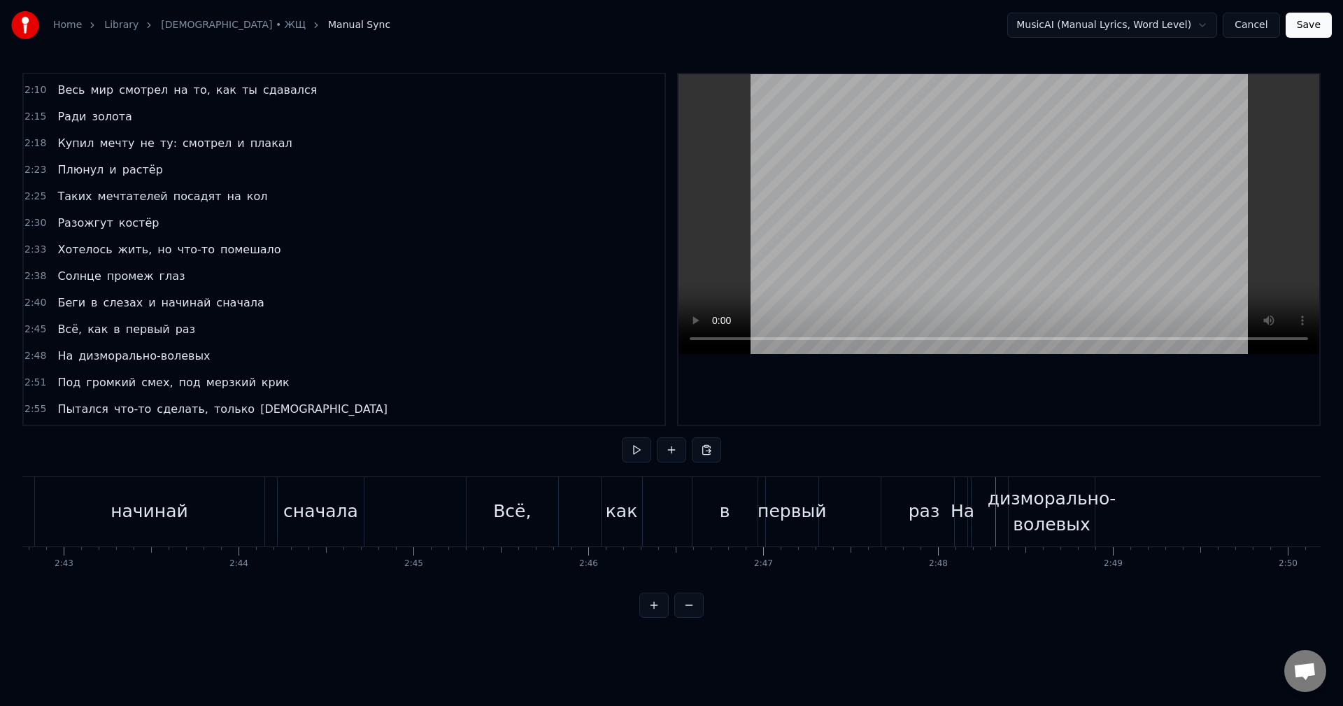
click at [662, 519] on div "Всё, как в первый раз" at bounding box center [718, 511] width 505 height 69
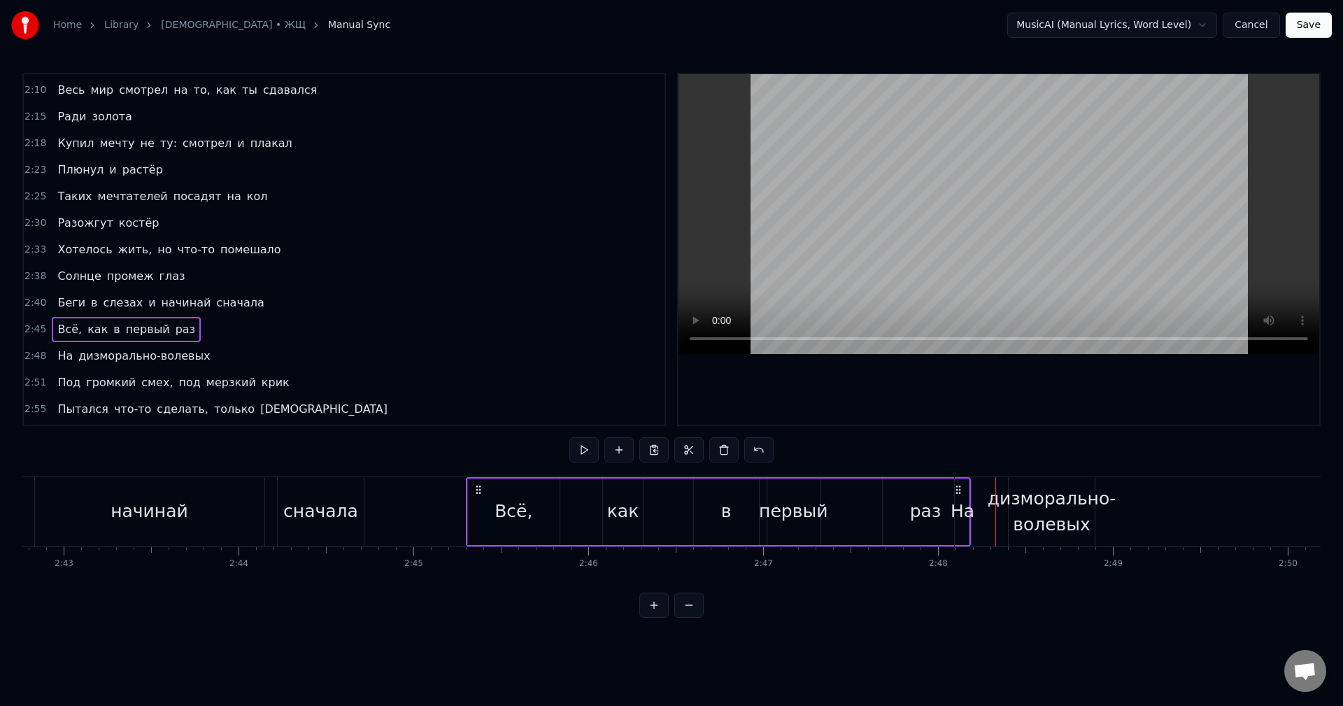
click at [658, 514] on div "Всё, как в первый раз" at bounding box center [718, 511] width 505 height 69
click at [844, 518] on div "Всё, как в первый раз" at bounding box center [718, 511] width 505 height 69
click at [834, 515] on div "Всё, как в первый раз" at bounding box center [718, 511] width 505 height 69
click at [837, 515] on div "Всё, как в первый раз" at bounding box center [718, 511] width 505 height 69
click at [913, 512] on div "раз" at bounding box center [925, 511] width 31 height 27
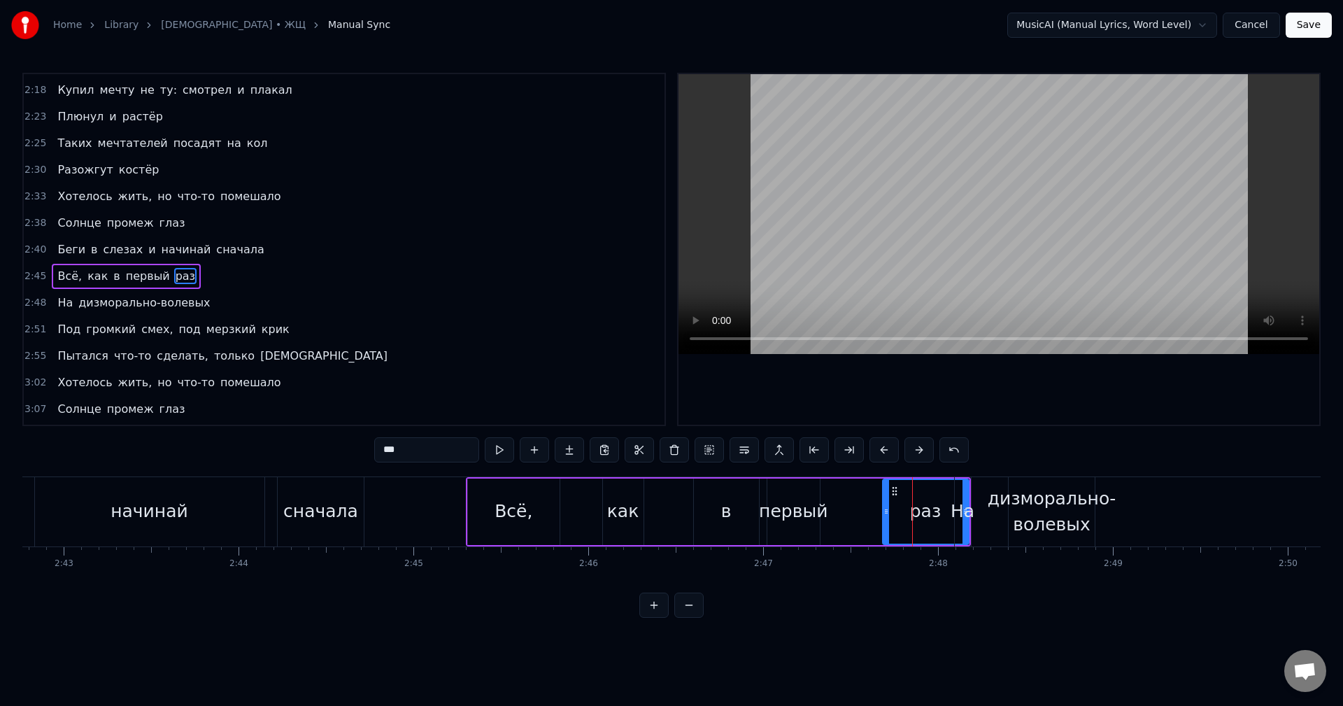
scroll to position [954, 0]
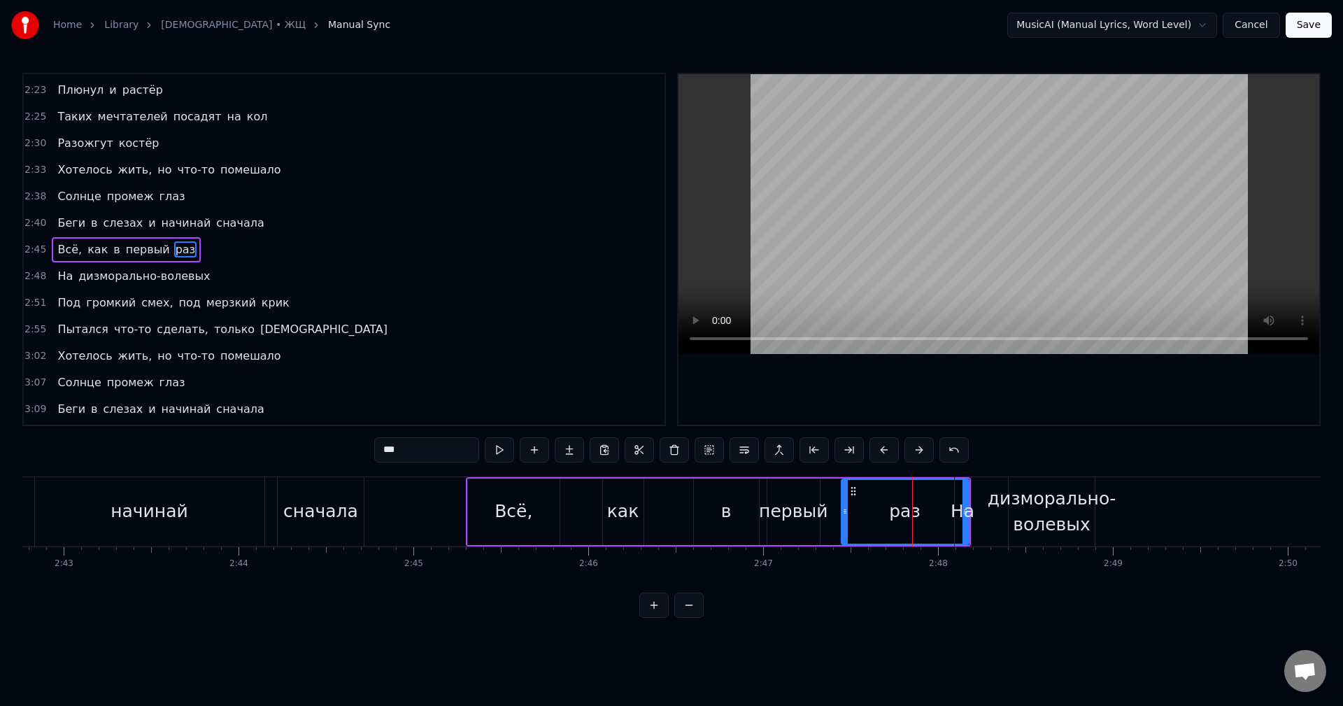
drag, startPoint x: 886, startPoint y: 512, endPoint x: 845, endPoint y: 512, distance: 41.3
click at [845, 512] on icon at bounding box center [845, 511] width 6 height 11
click at [657, 617] on button at bounding box center [653, 604] width 29 height 25
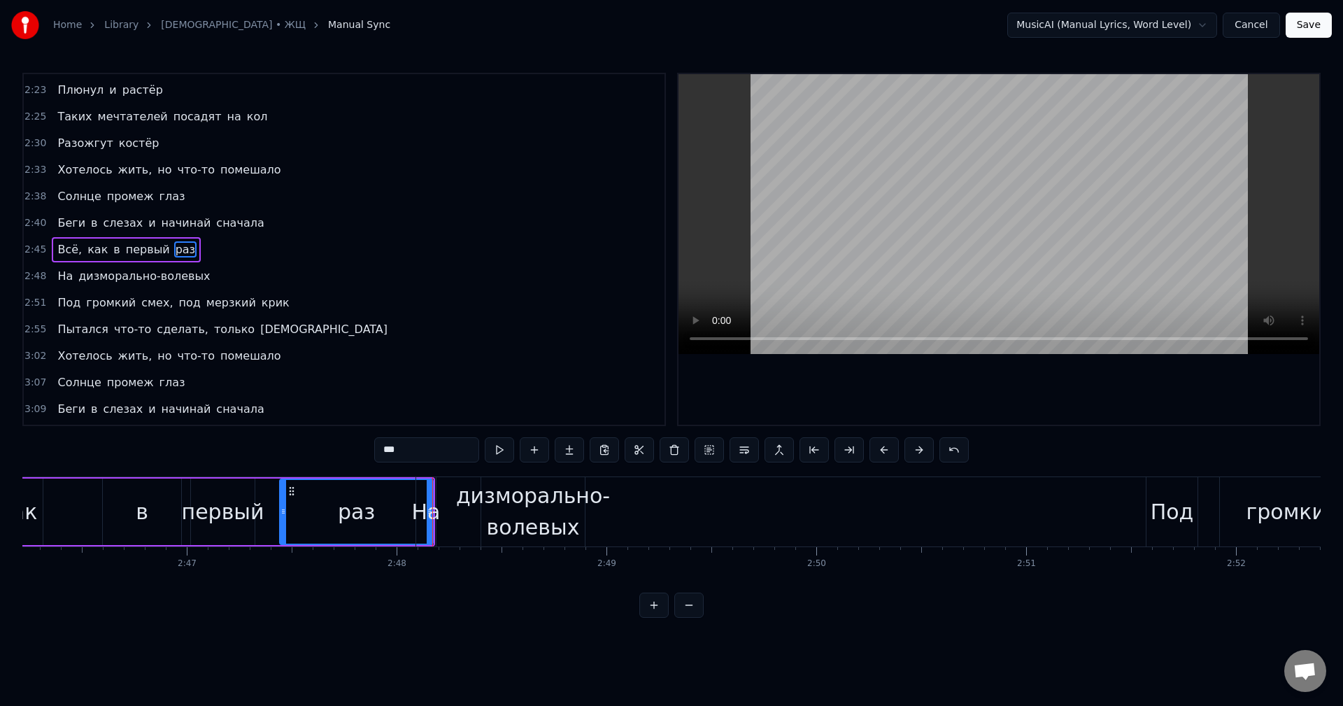
scroll to position [0, 34520]
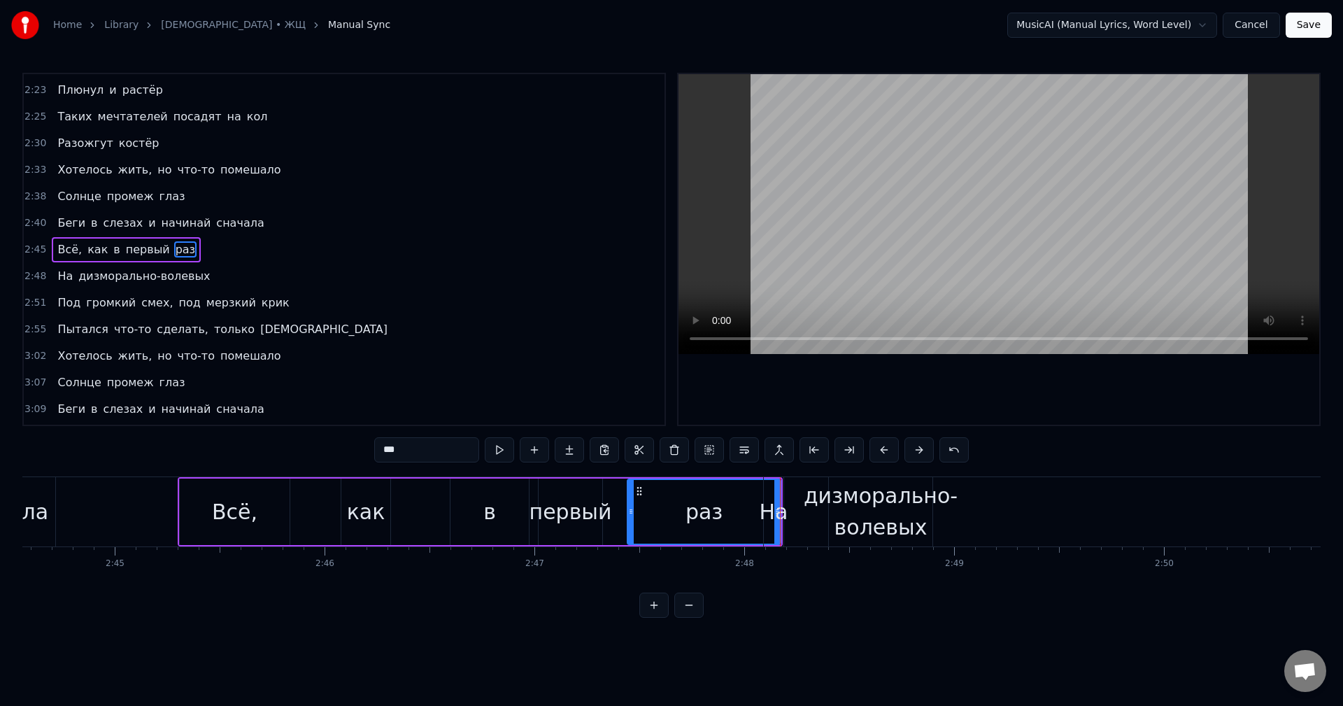
click at [804, 518] on div "На дизморально-волевых" at bounding box center [849, 511] width 173 height 69
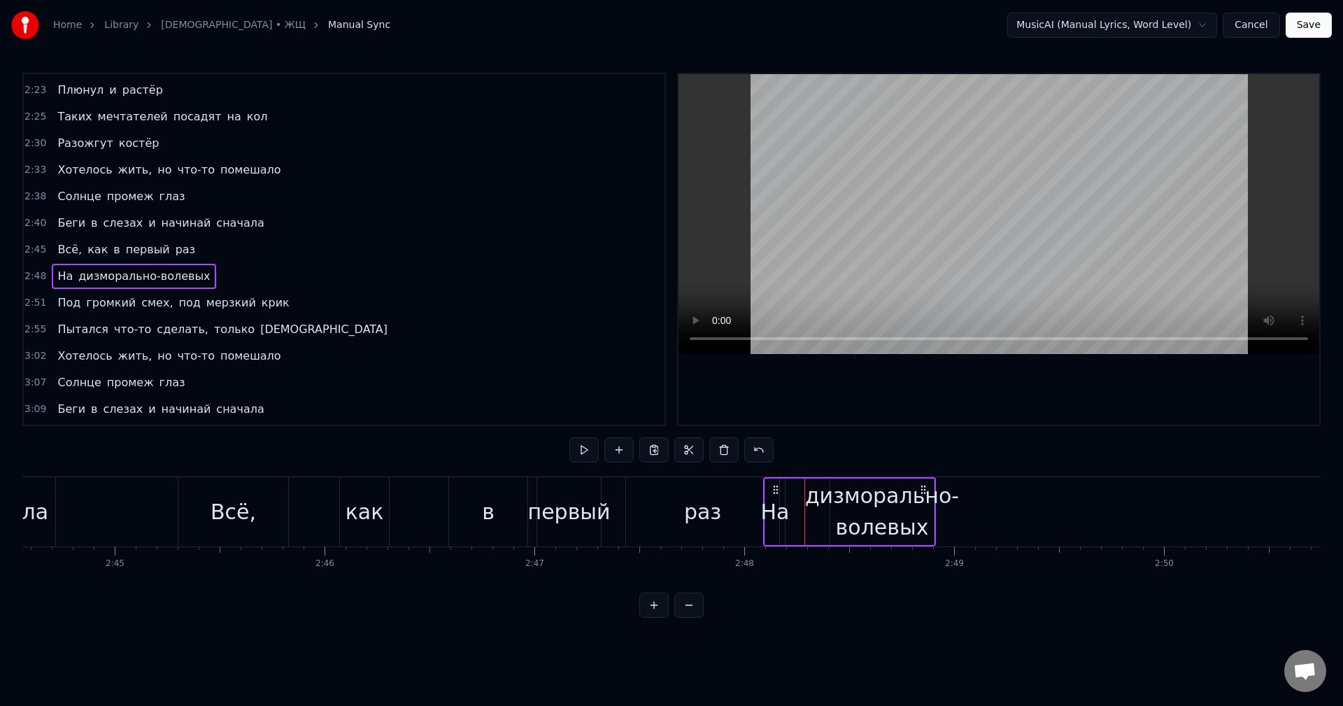
click at [777, 497] on div "На" at bounding box center [775, 511] width 29 height 31
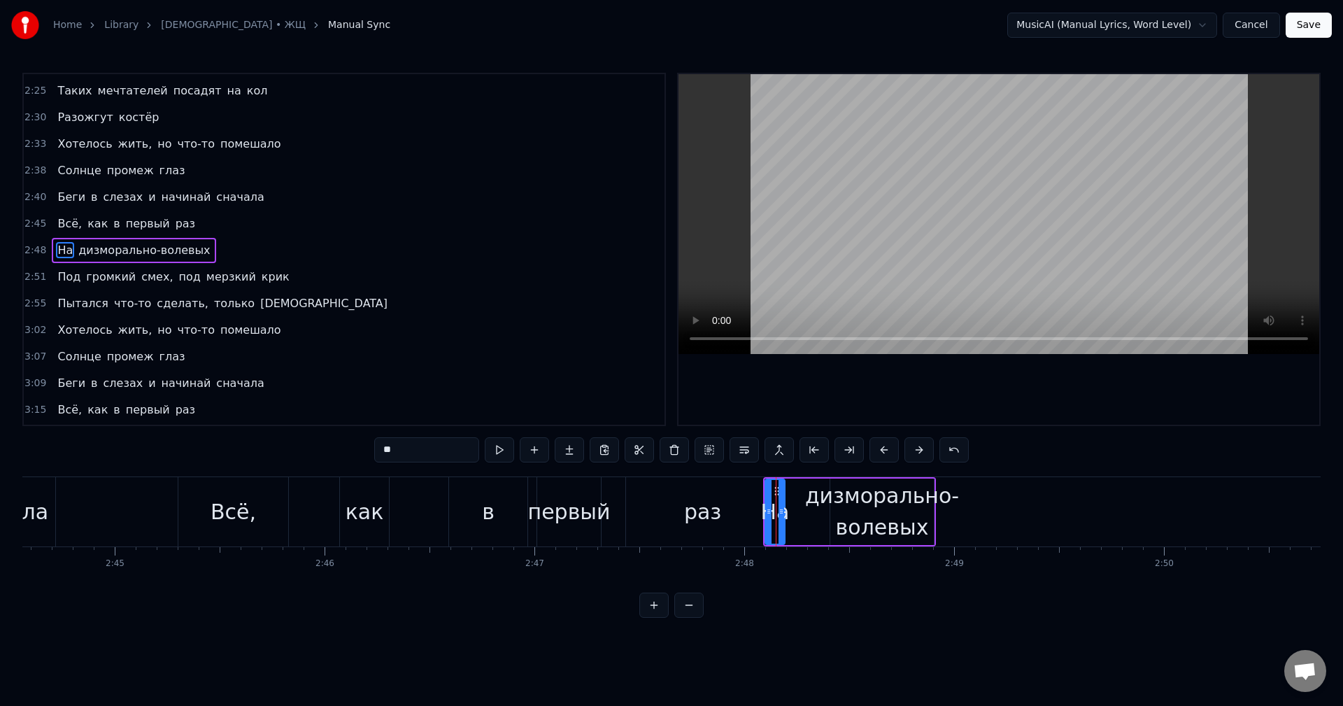
scroll to position [980, 0]
drag, startPoint x: 775, startPoint y: 487, endPoint x: 800, endPoint y: 488, distance: 25.2
click at [800, 488] on icon at bounding box center [801, 490] width 11 height 11
click at [715, 508] on div "раз" at bounding box center [702, 511] width 37 height 31
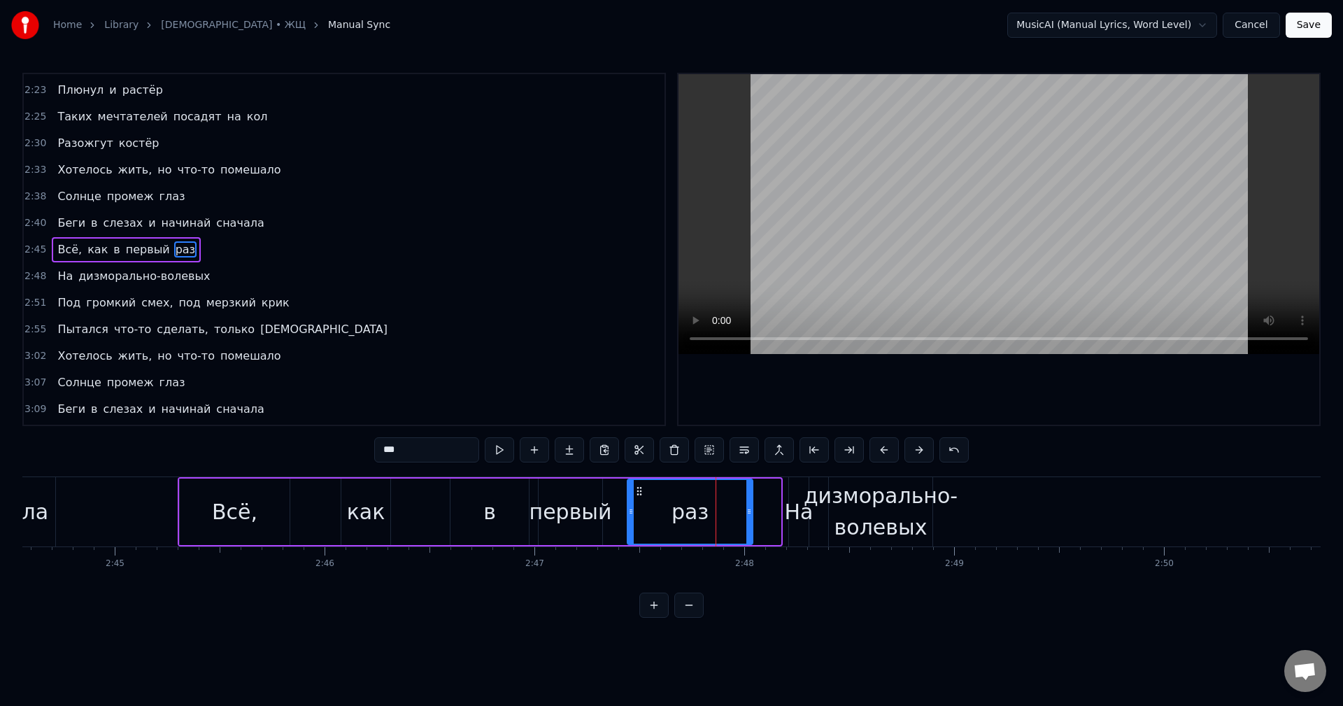
drag, startPoint x: 778, startPoint y: 508, endPoint x: 750, endPoint y: 509, distance: 28.0
click at [750, 509] on icon at bounding box center [749, 511] width 6 height 11
click at [806, 505] on div "На" at bounding box center [799, 511] width 29 height 31
type input "**"
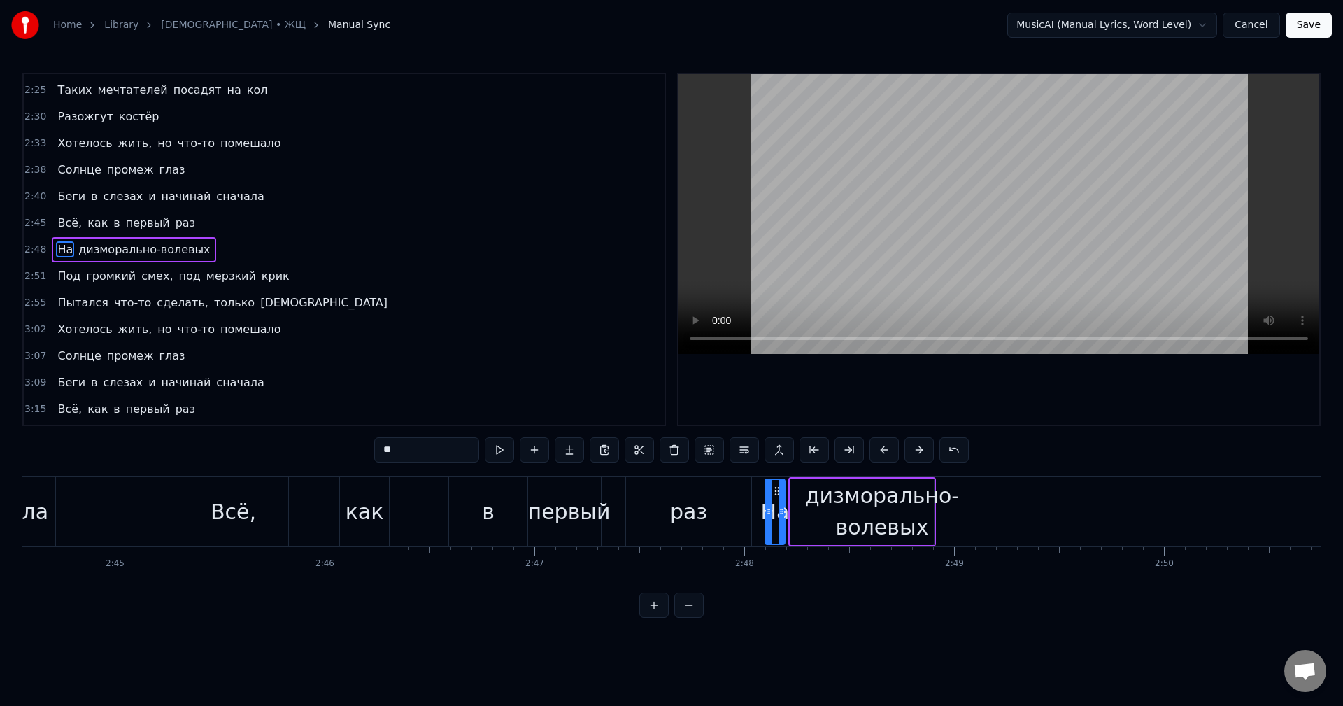
drag, startPoint x: 801, startPoint y: 487, endPoint x: 775, endPoint y: 487, distance: 25.2
click at [775, 487] on circle at bounding box center [775, 487] width 1 height 1
click at [308, 522] on div "Всё, как в первый раз" at bounding box center [466, 511] width 577 height 69
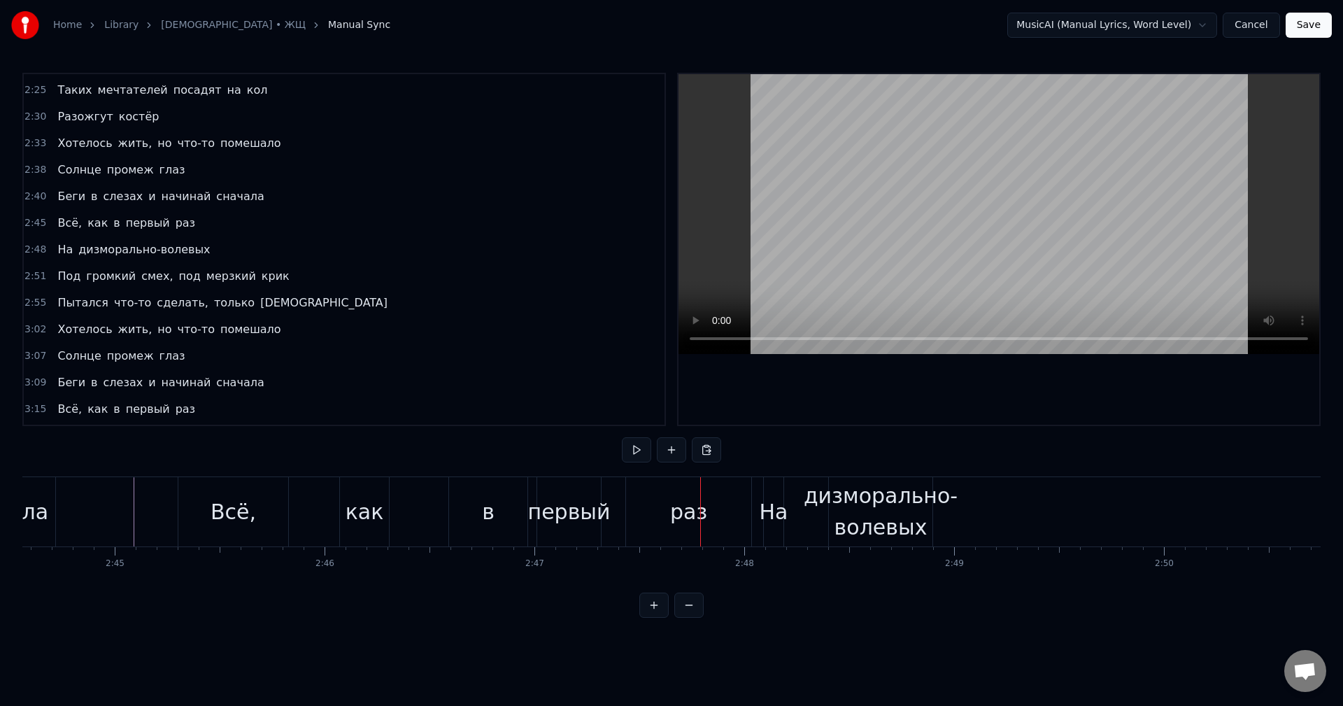
click at [471, 507] on div "в" at bounding box center [488, 511] width 78 height 69
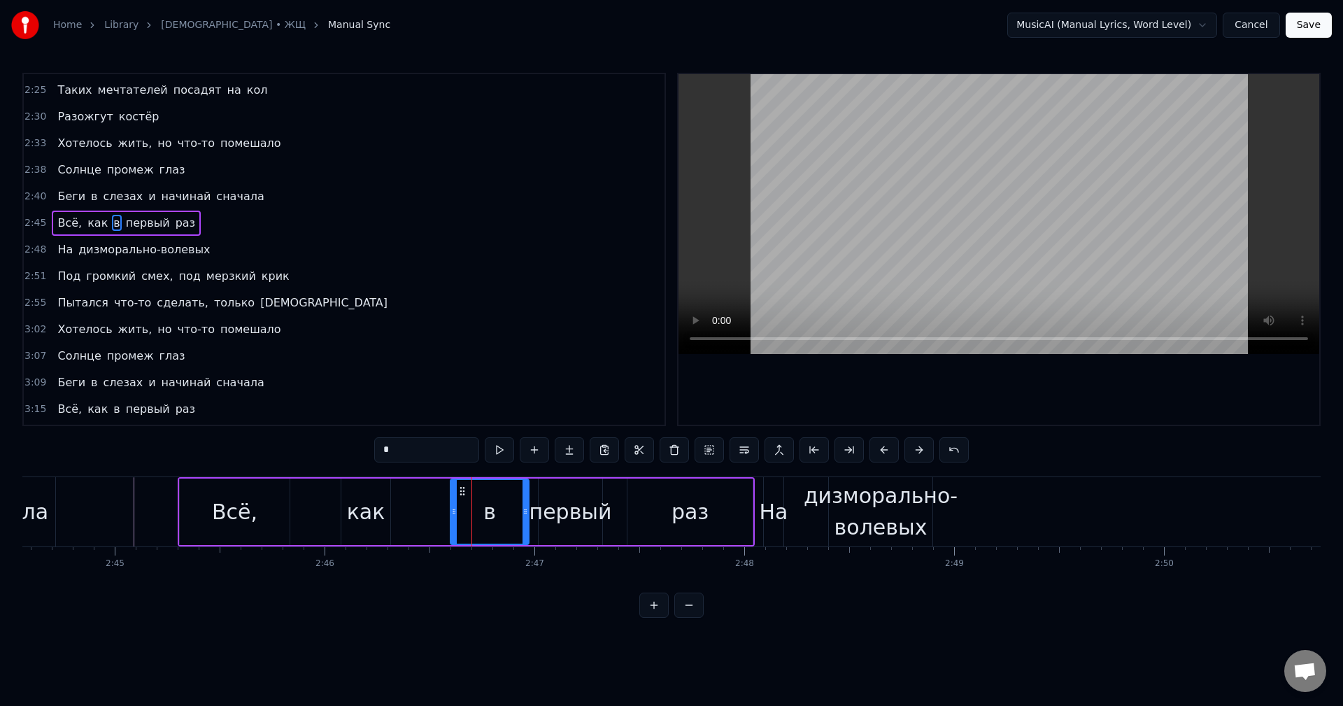
scroll to position [954, 0]
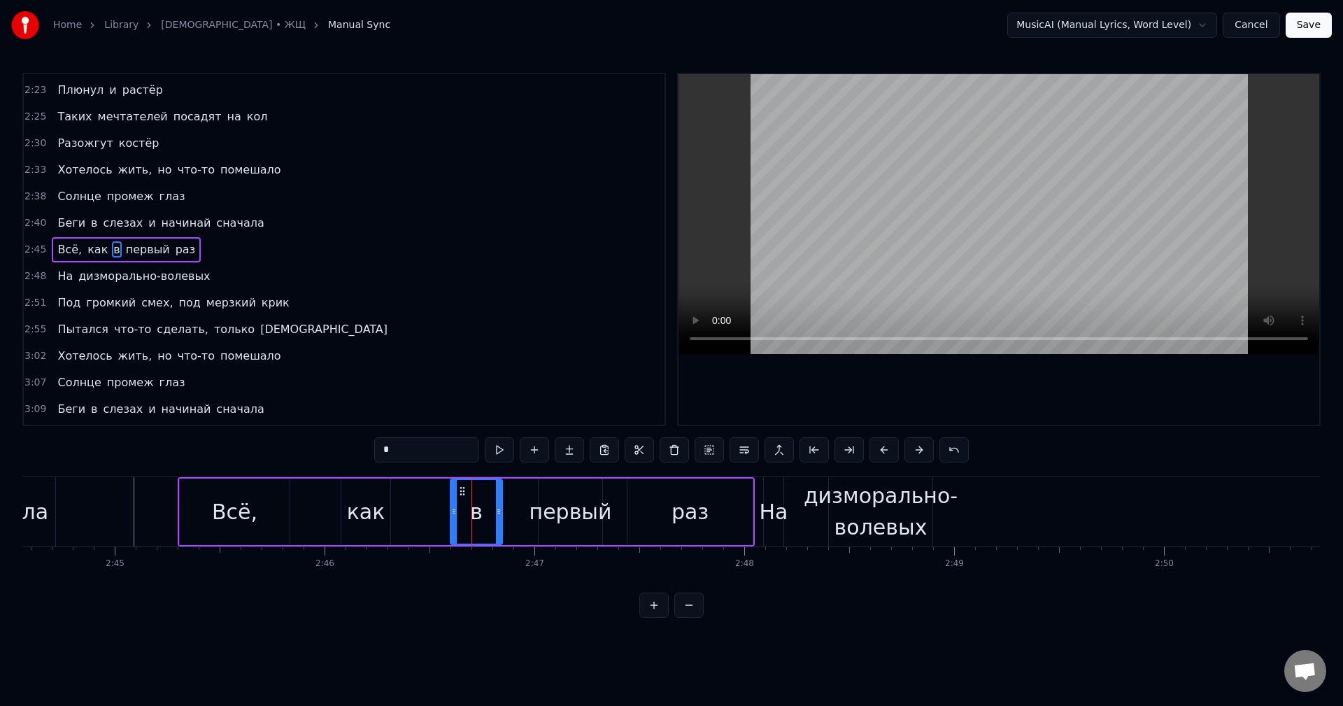
drag, startPoint x: 524, startPoint y: 514, endPoint x: 497, endPoint y: 515, distance: 26.6
click at [497, 515] on icon at bounding box center [499, 511] width 6 height 11
click at [552, 516] on div "первый" at bounding box center [570, 511] width 83 height 31
type input "******"
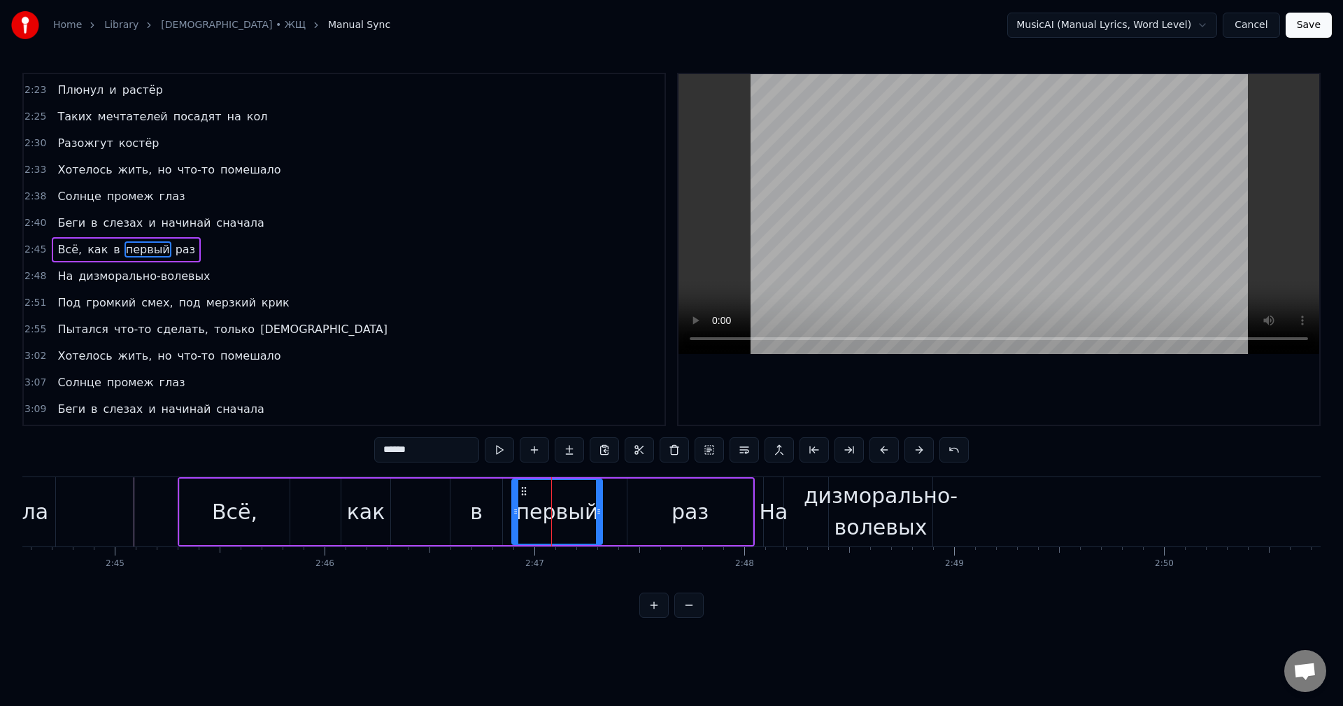
click at [515, 517] on div at bounding box center [516, 512] width 6 height 64
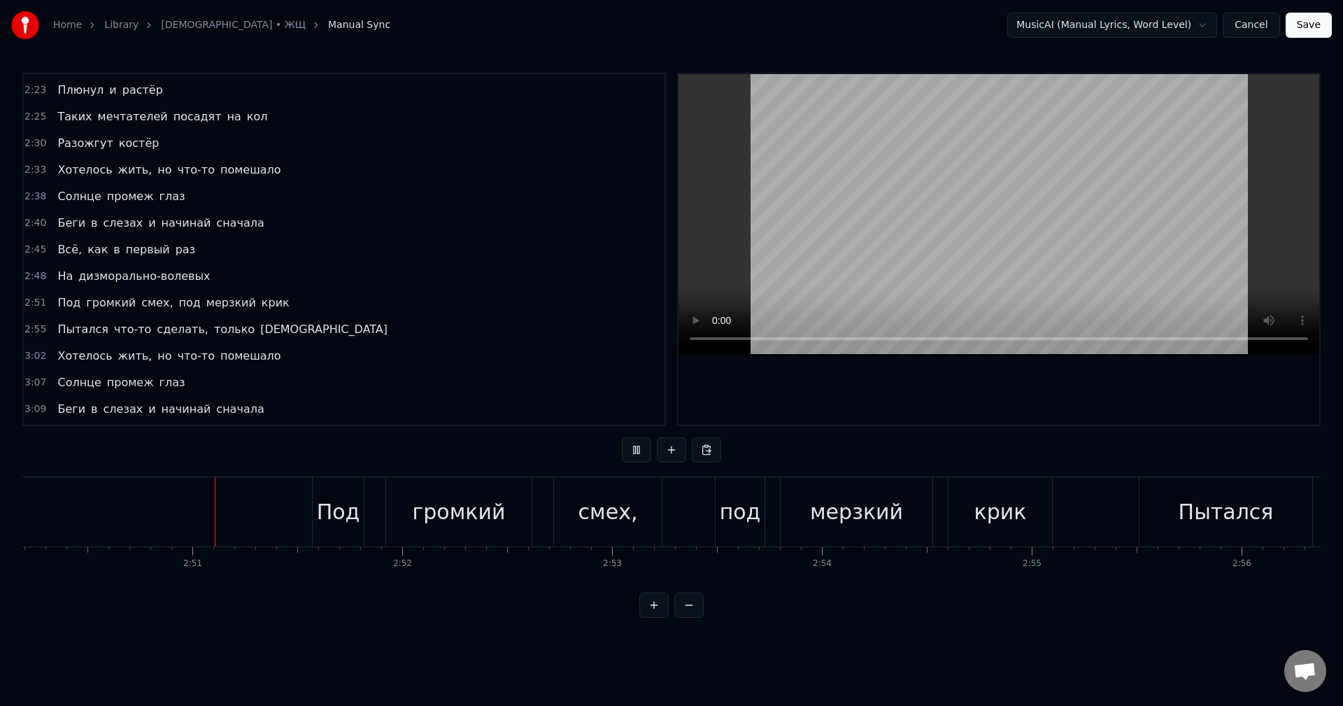
scroll to position [0, 35713]
click at [701, 612] on button at bounding box center [688, 604] width 29 height 25
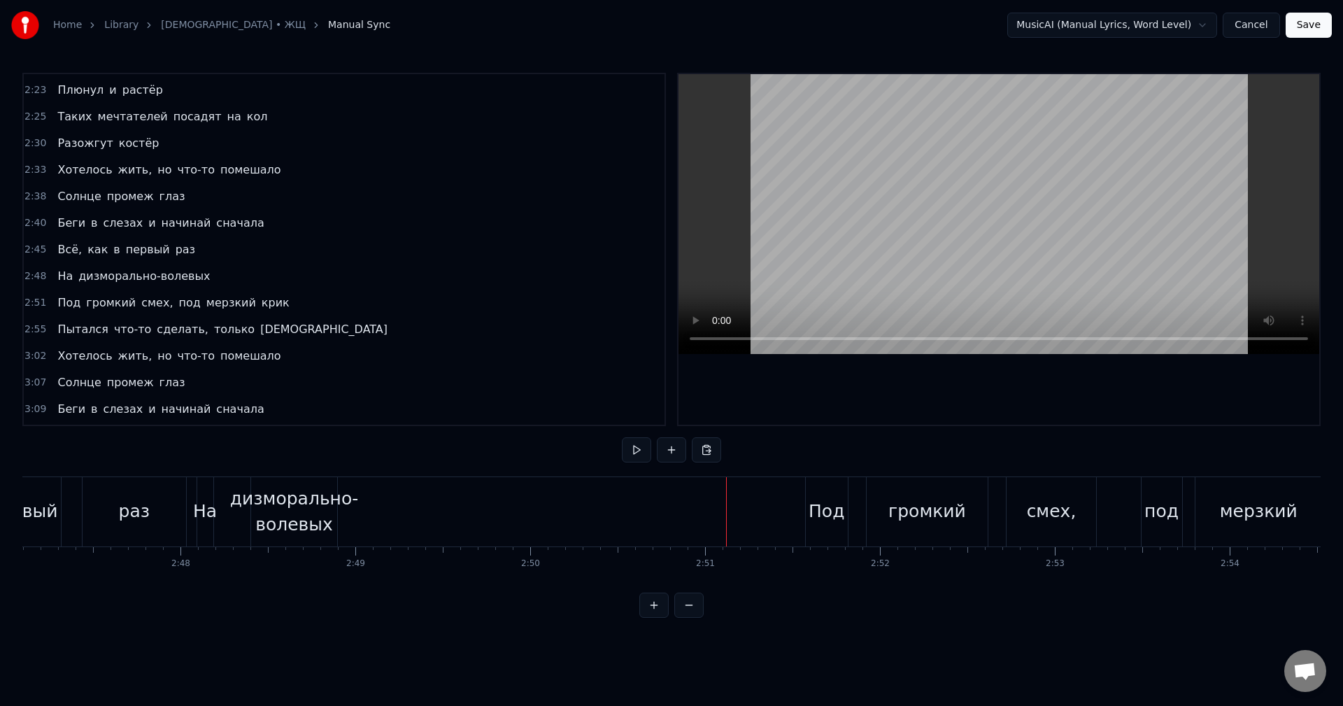
scroll to position [0, 29148]
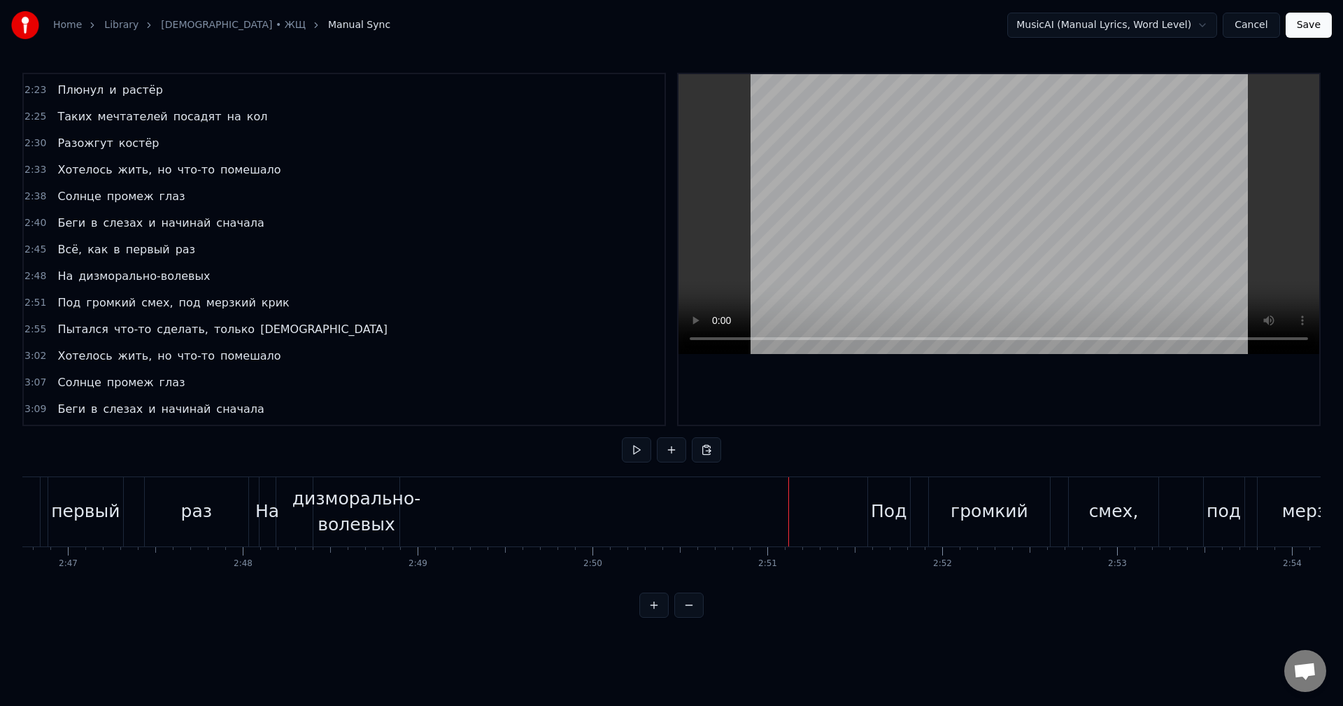
click at [371, 516] on div "дизморально-волевых" at bounding box center [356, 511] width 129 height 52
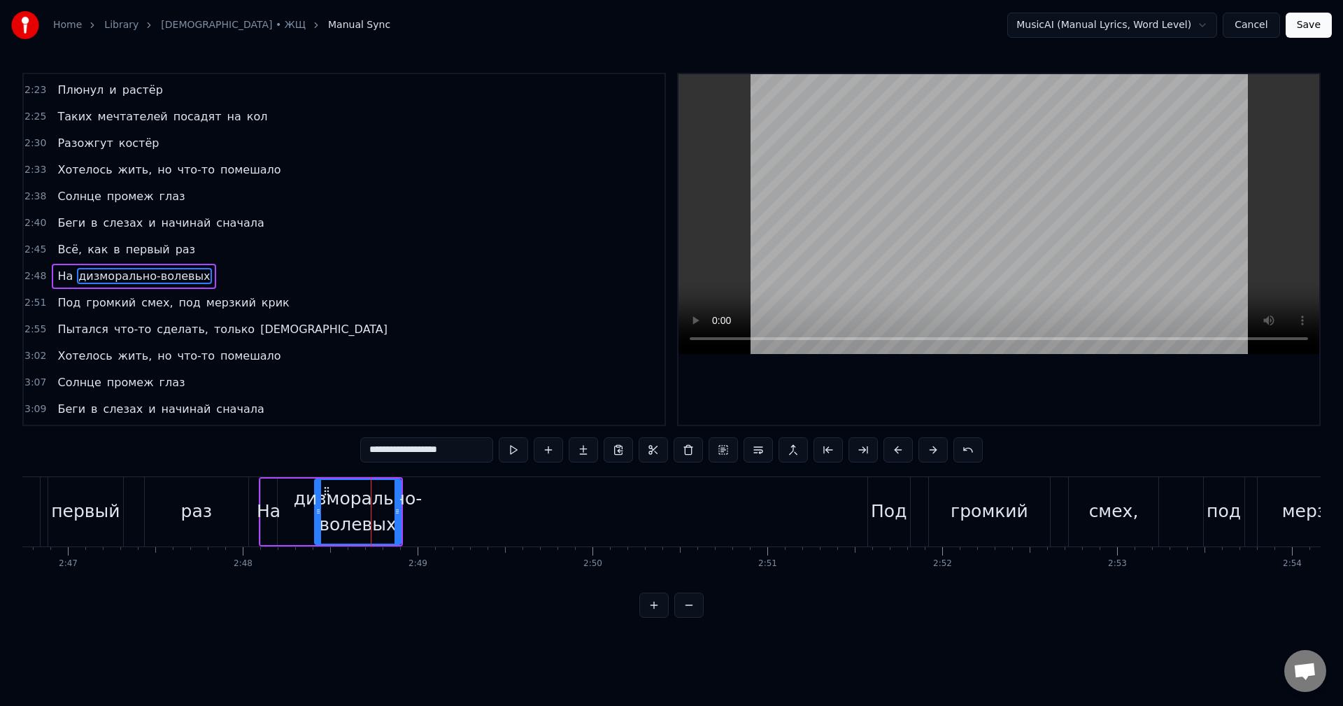
scroll to position [980, 0]
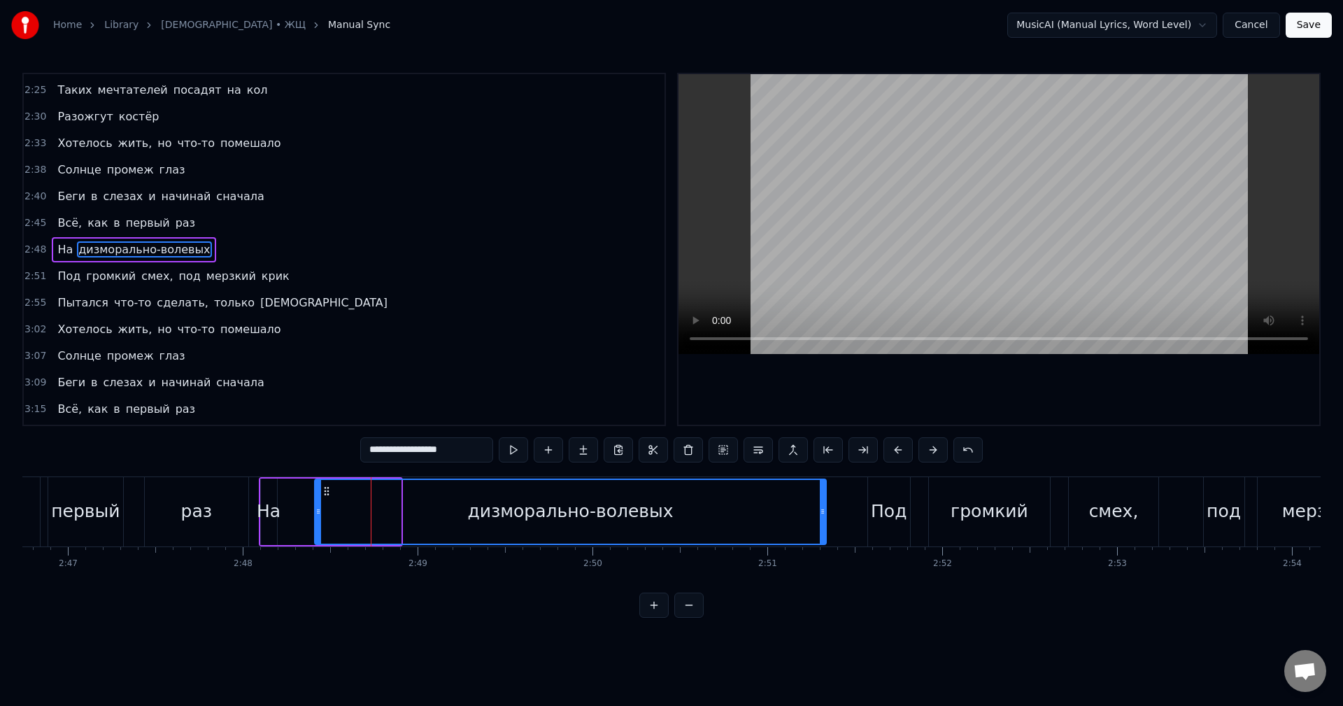
drag, startPoint x: 413, startPoint y: 514, endPoint x: 824, endPoint y: 531, distance: 411.5
click at [824, 531] on div at bounding box center [823, 512] width 6 height 64
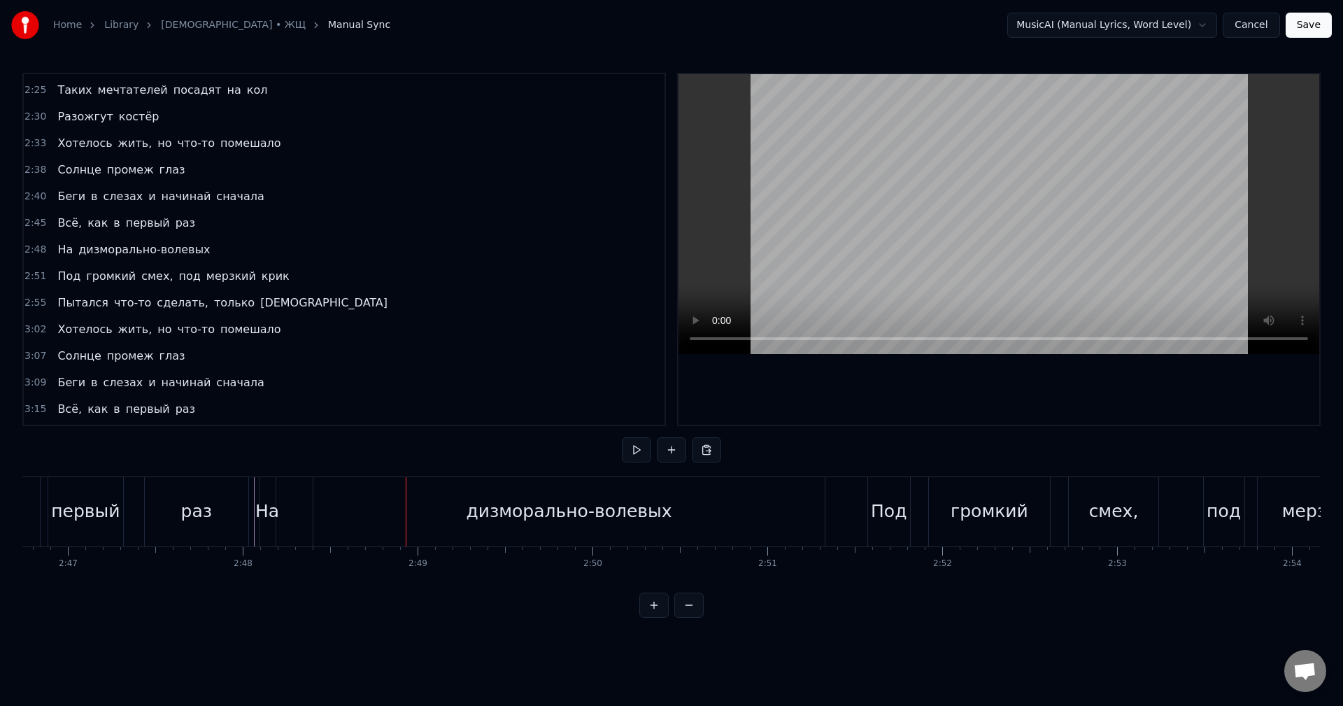
click at [268, 515] on div "На" at bounding box center [267, 511] width 24 height 27
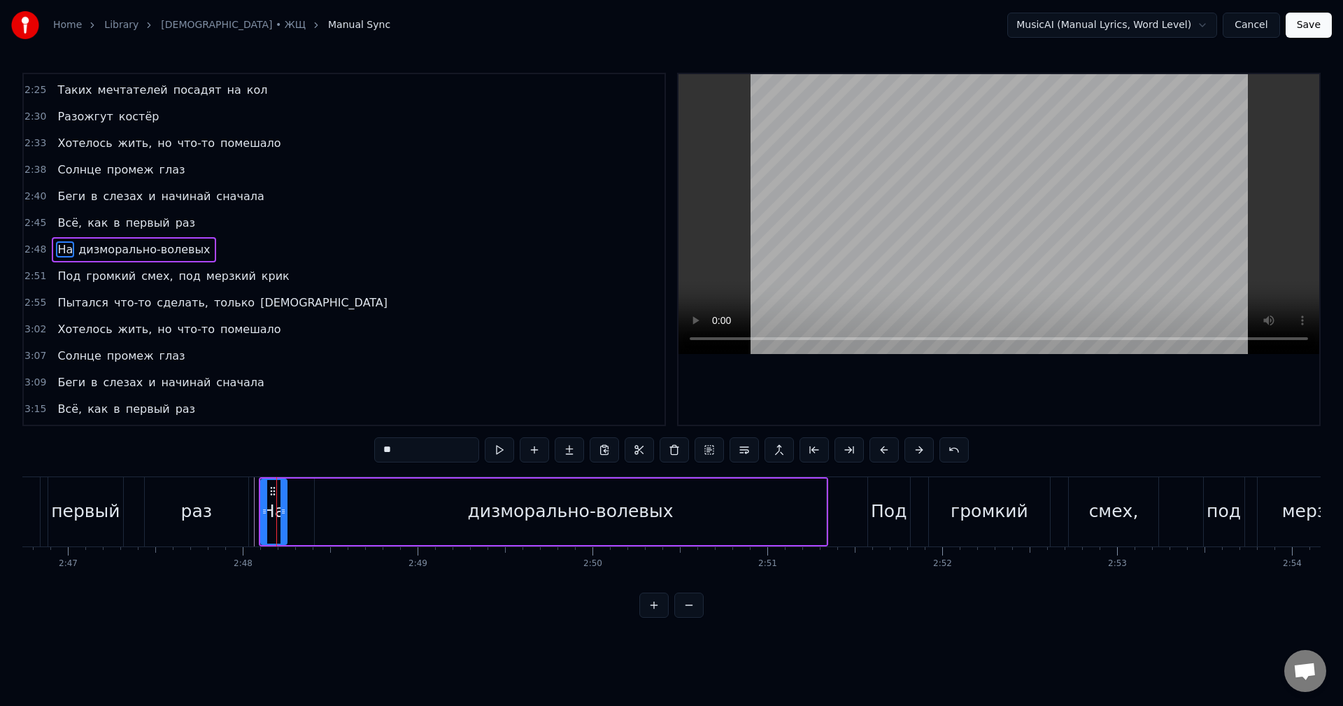
drag, startPoint x: 275, startPoint y: 515, endPoint x: 292, endPoint y: 515, distance: 16.8
click at [286, 515] on icon at bounding box center [283, 511] width 6 height 11
drag, startPoint x: 289, startPoint y: 517, endPoint x: 296, endPoint y: 520, distance: 7.5
click at [296, 520] on div at bounding box center [299, 512] width 6 height 64
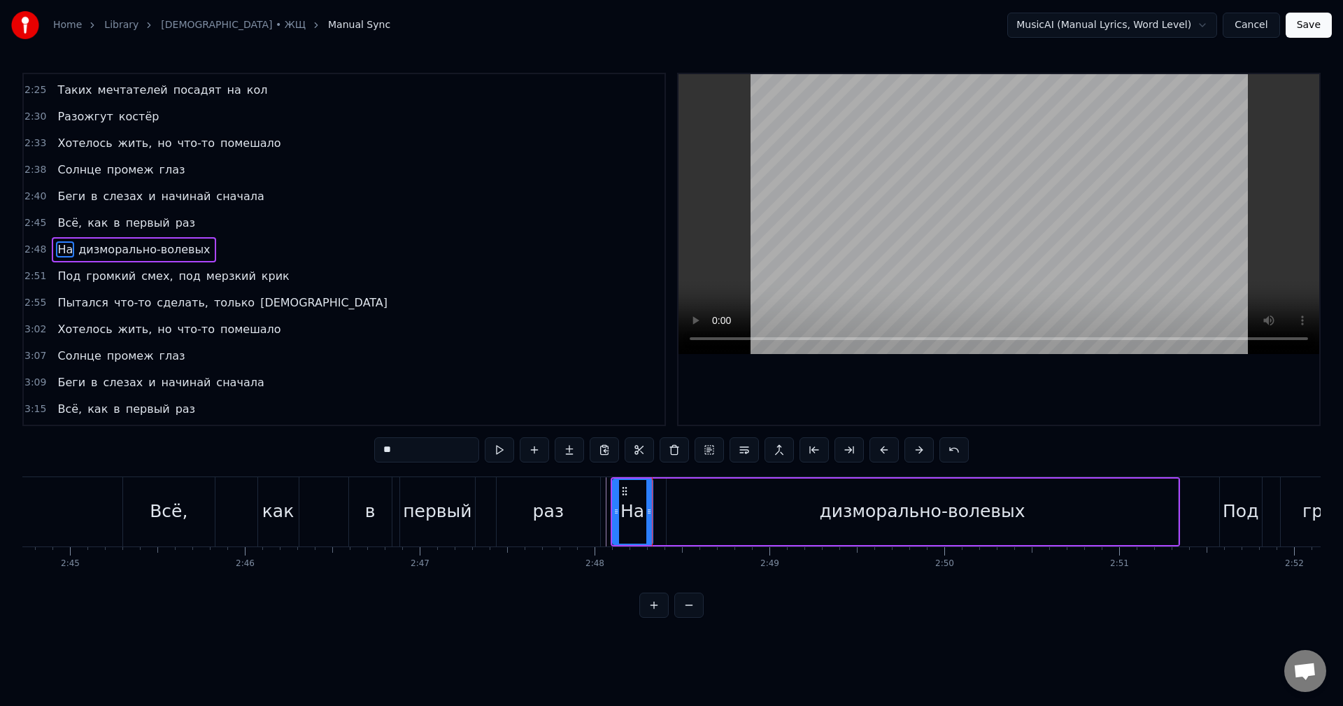
scroll to position [0, 28672]
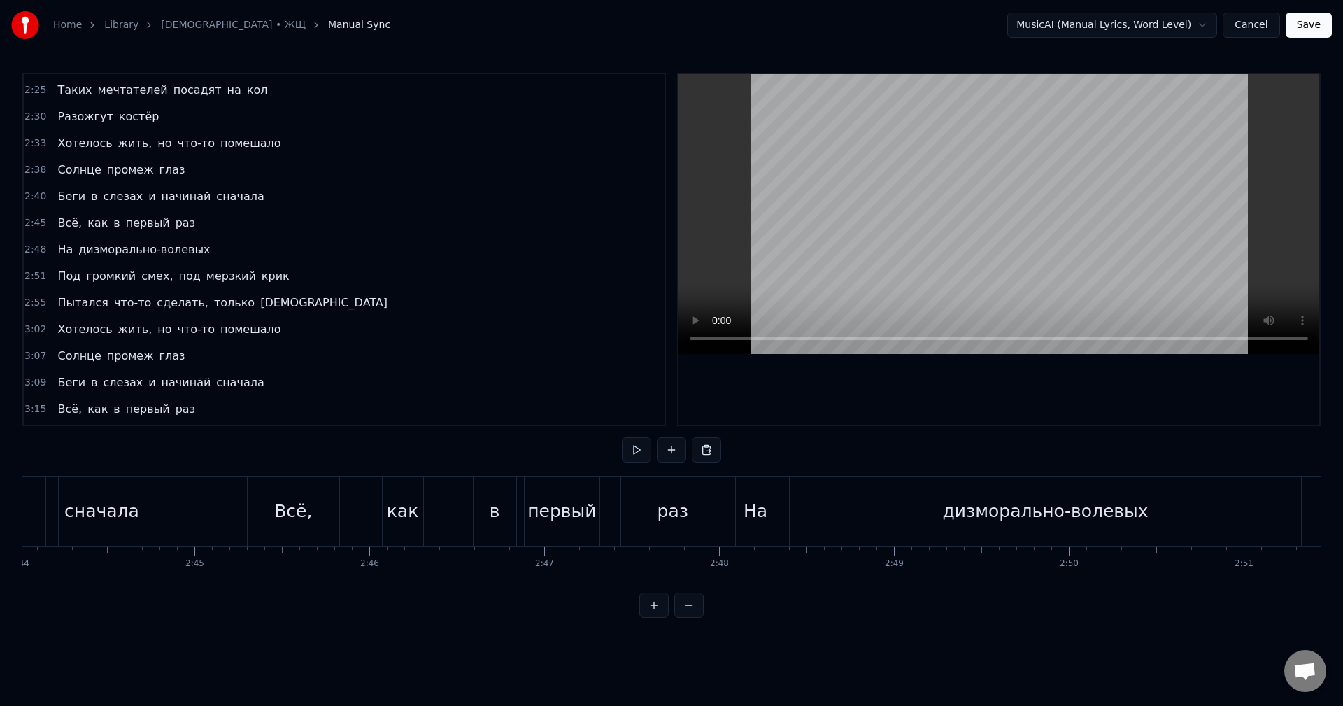
click at [192, 514] on div at bounding box center [192, 511] width 1 height 69
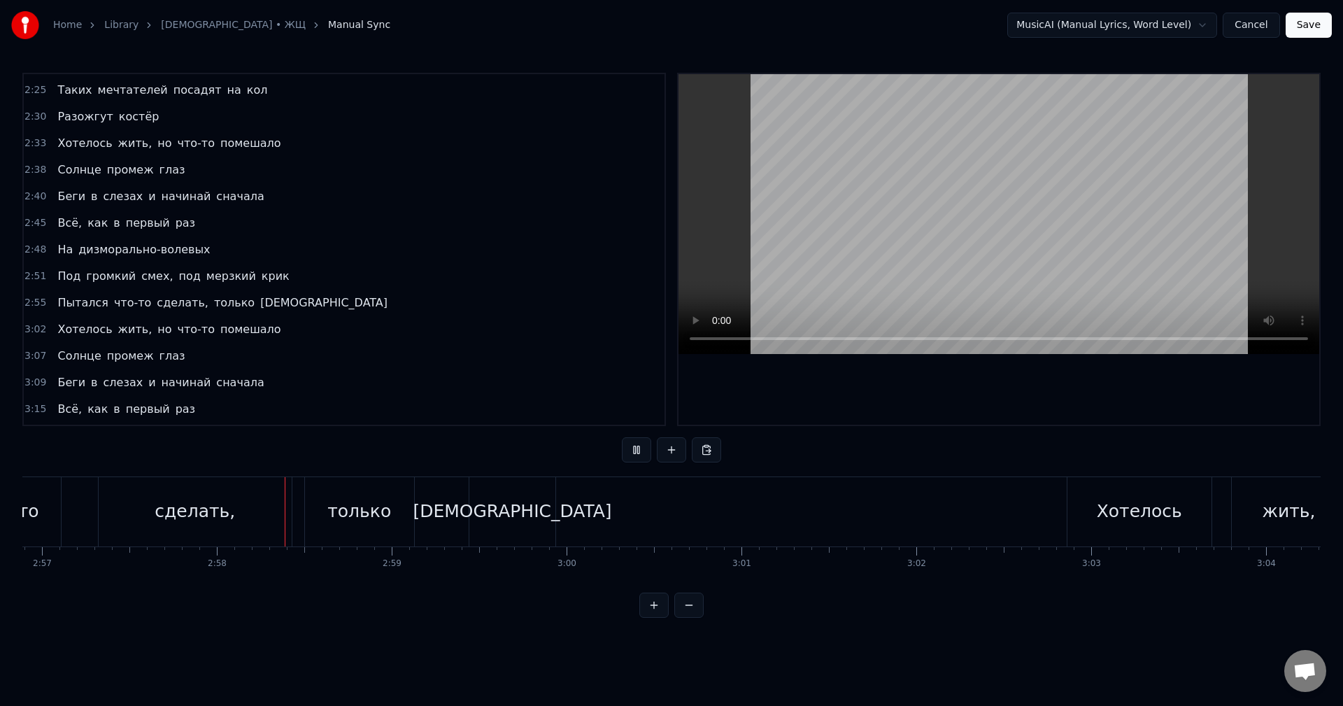
scroll to position [0, 31012]
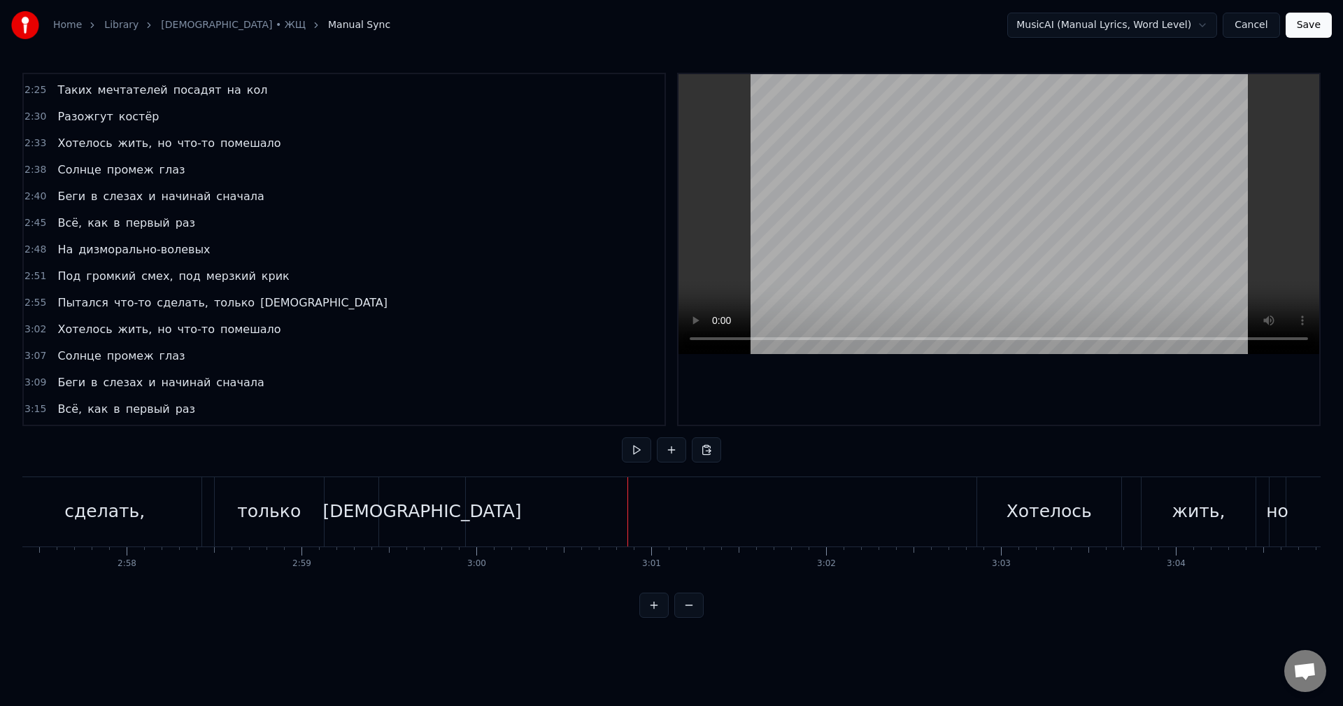
click at [448, 513] on div "[DEMOGRAPHIC_DATA]" at bounding box center [421, 511] width 199 height 27
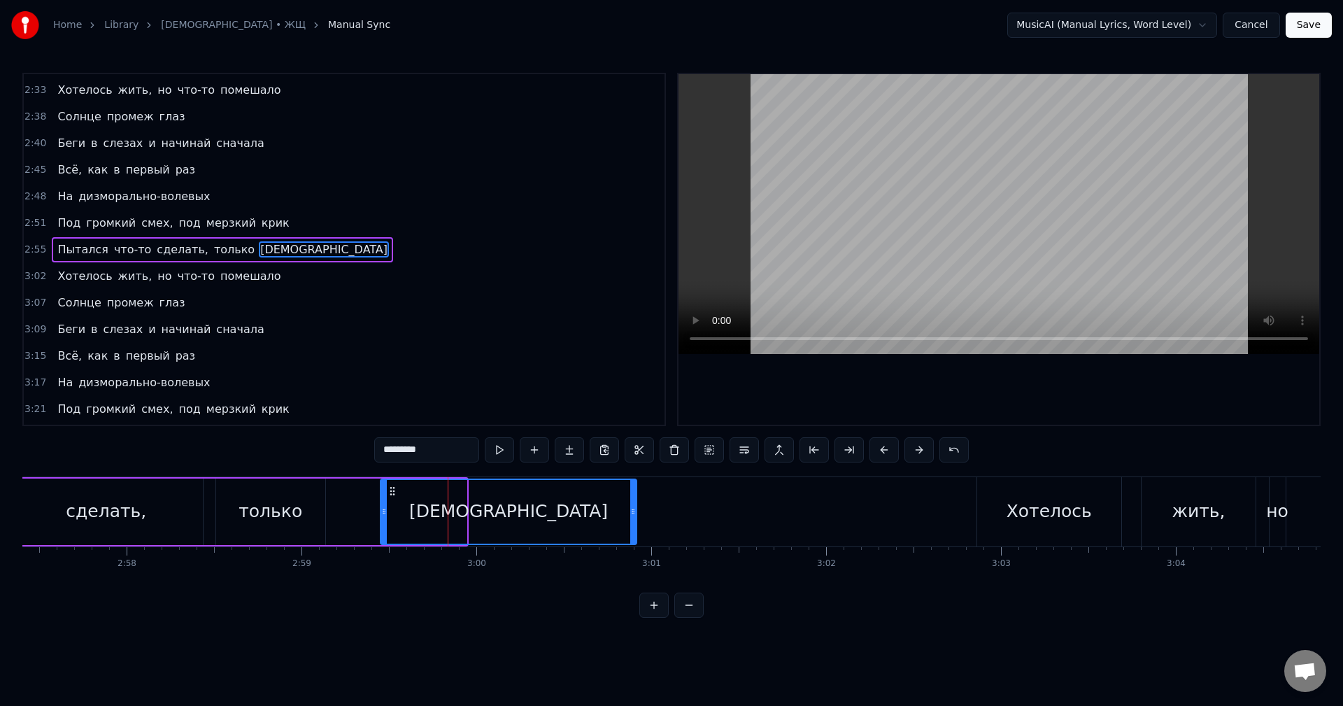
drag, startPoint x: 462, startPoint y: 512, endPoint x: 622, endPoint y: 520, distance: 160.3
click at [633, 518] on div at bounding box center [633, 512] width 6 height 64
click at [204, 504] on div "Пытался что-то сделать, только дизмораль" at bounding box center [166, 511] width 948 height 69
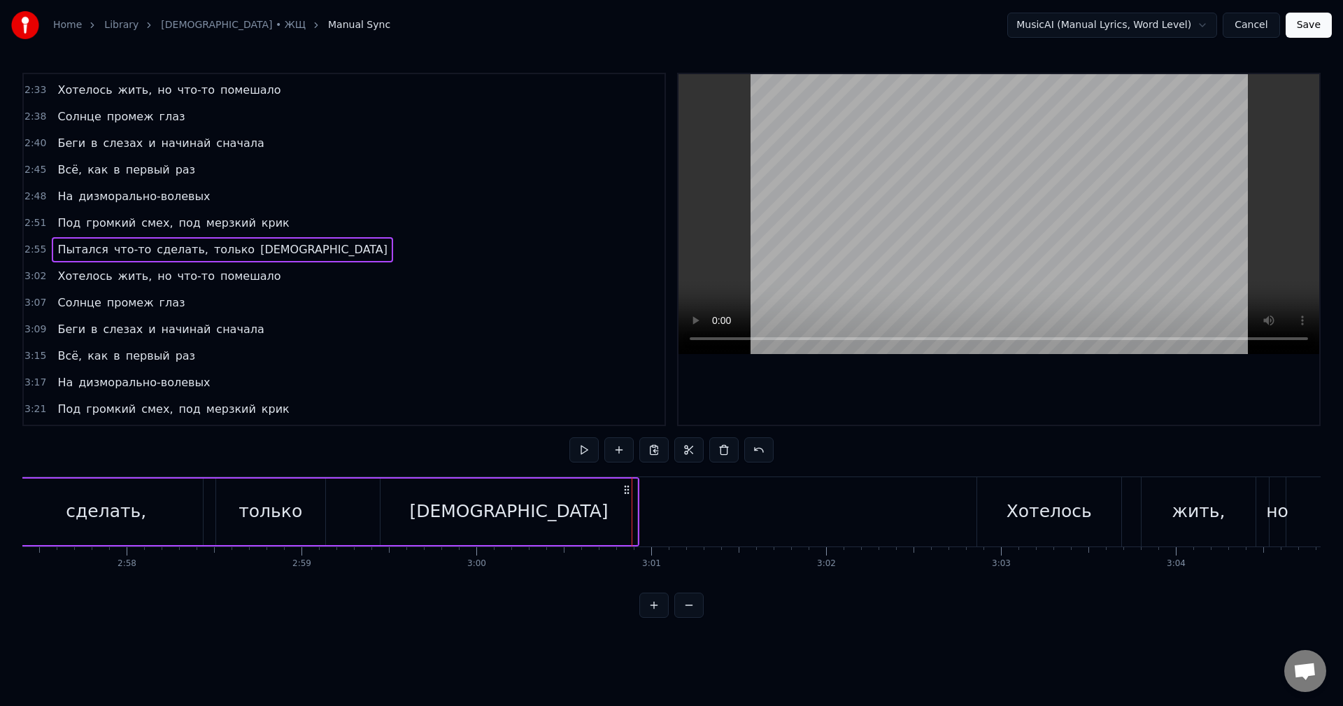
click at [213, 504] on div "Пытался что-то сделать, только дизмораль" at bounding box center [166, 511] width 948 height 69
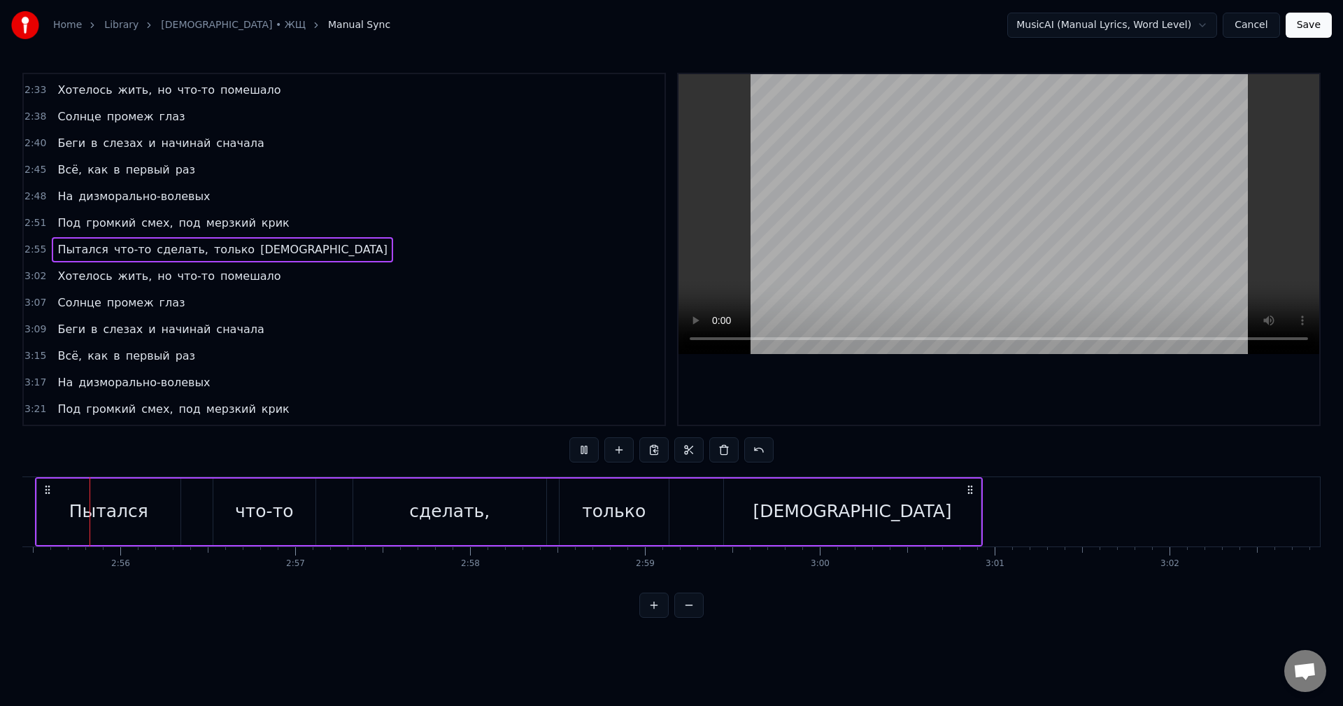
scroll to position [0, 30648]
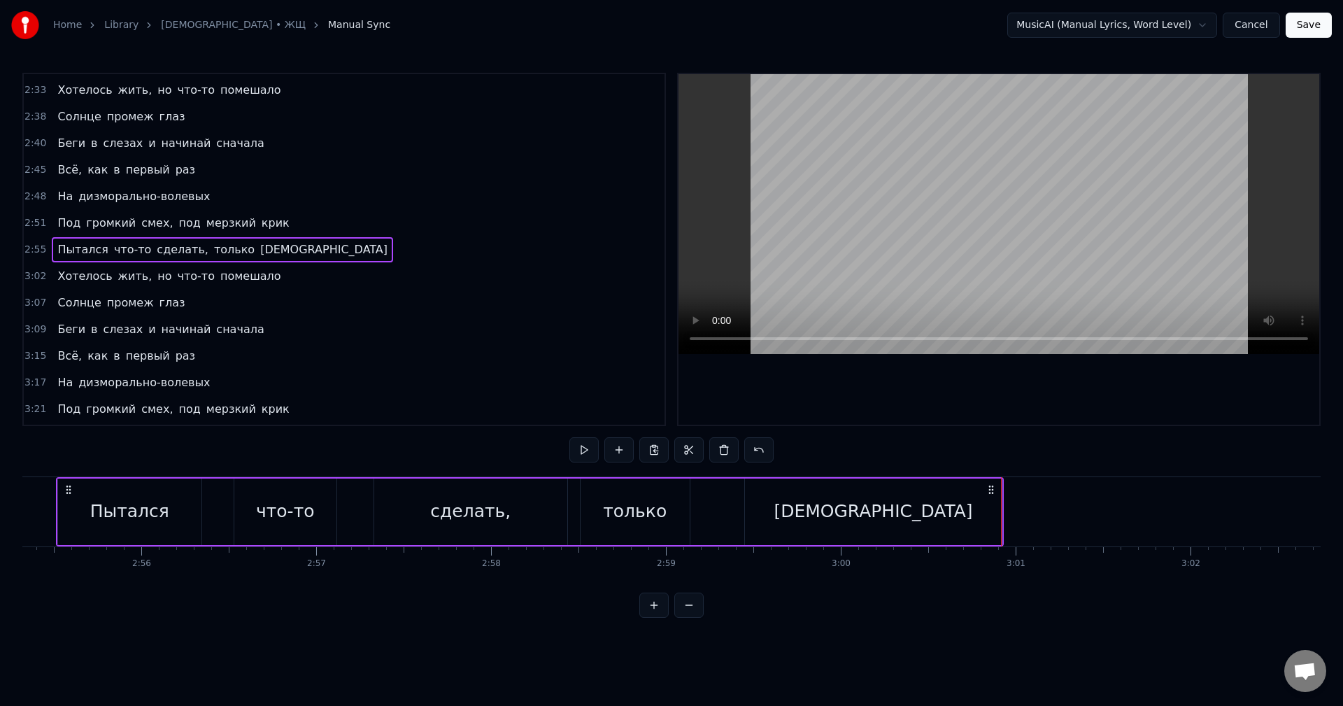
click at [645, 522] on div "только" at bounding box center [635, 511] width 64 height 27
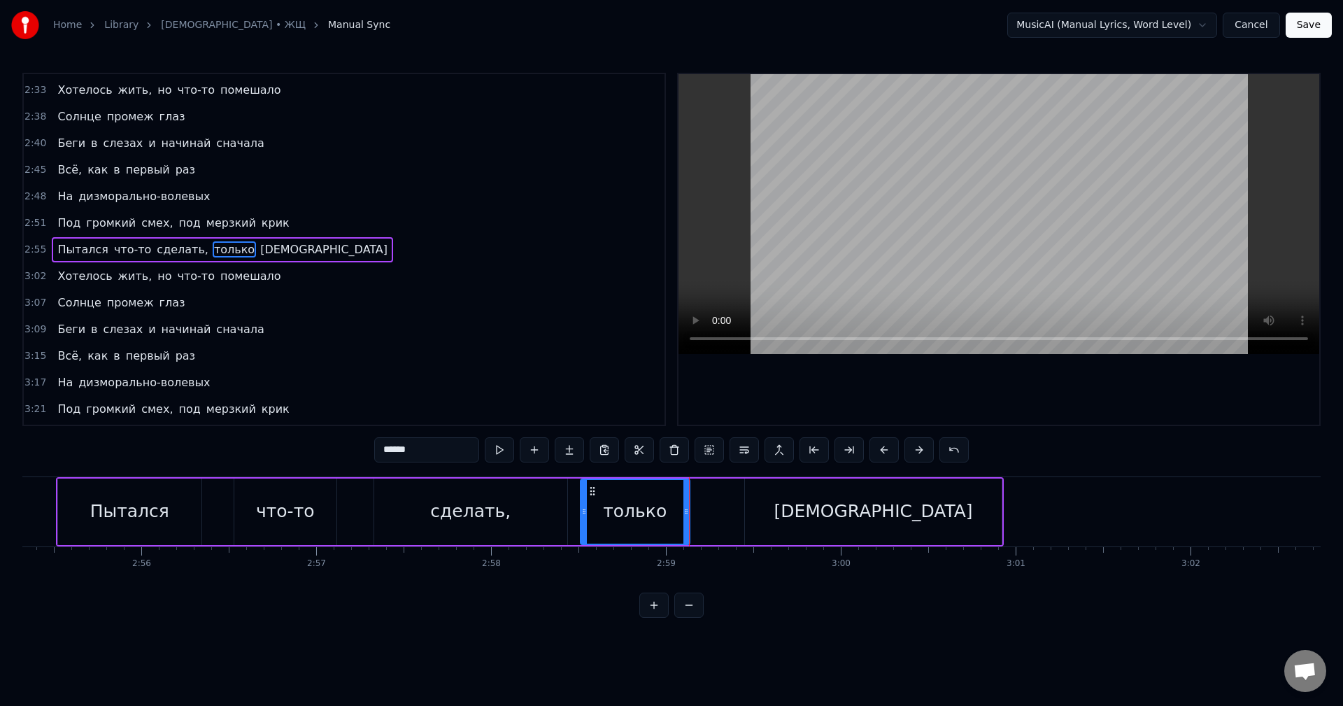
click at [698, 515] on div "Пытался что-то сделать, только дизмораль" at bounding box center [530, 511] width 948 height 69
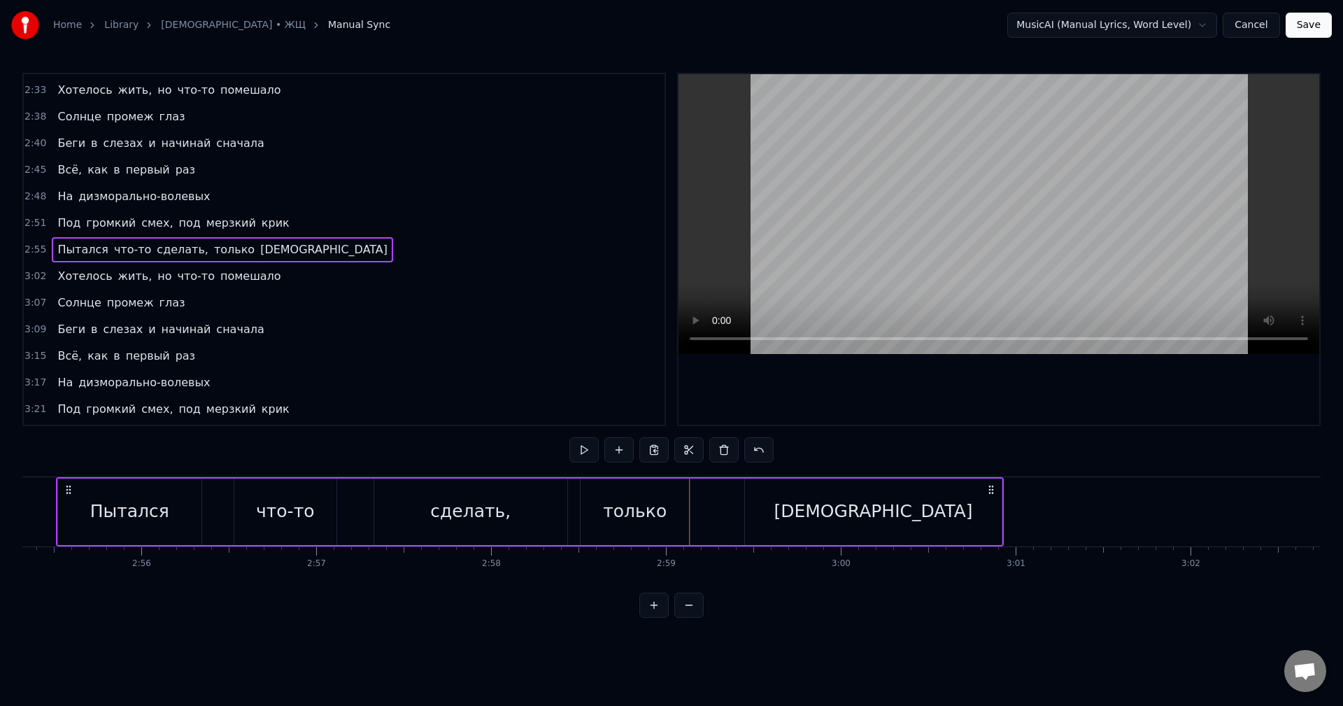
click at [696, 515] on div "Пытался что-то сделать, только дизмораль" at bounding box center [530, 511] width 948 height 69
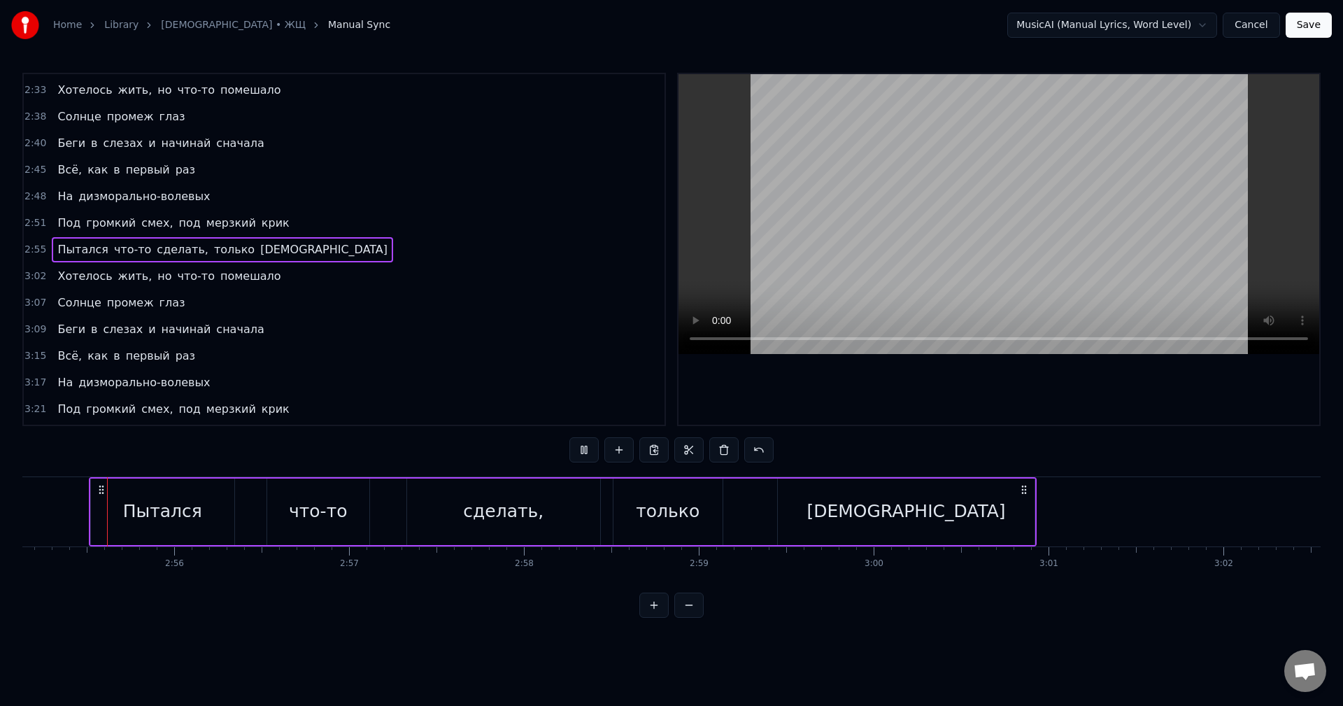
scroll to position [0, 30611]
click at [1040, 525] on div "Пытался что-то сделать, только дизмораль" at bounding box center [567, 511] width 948 height 69
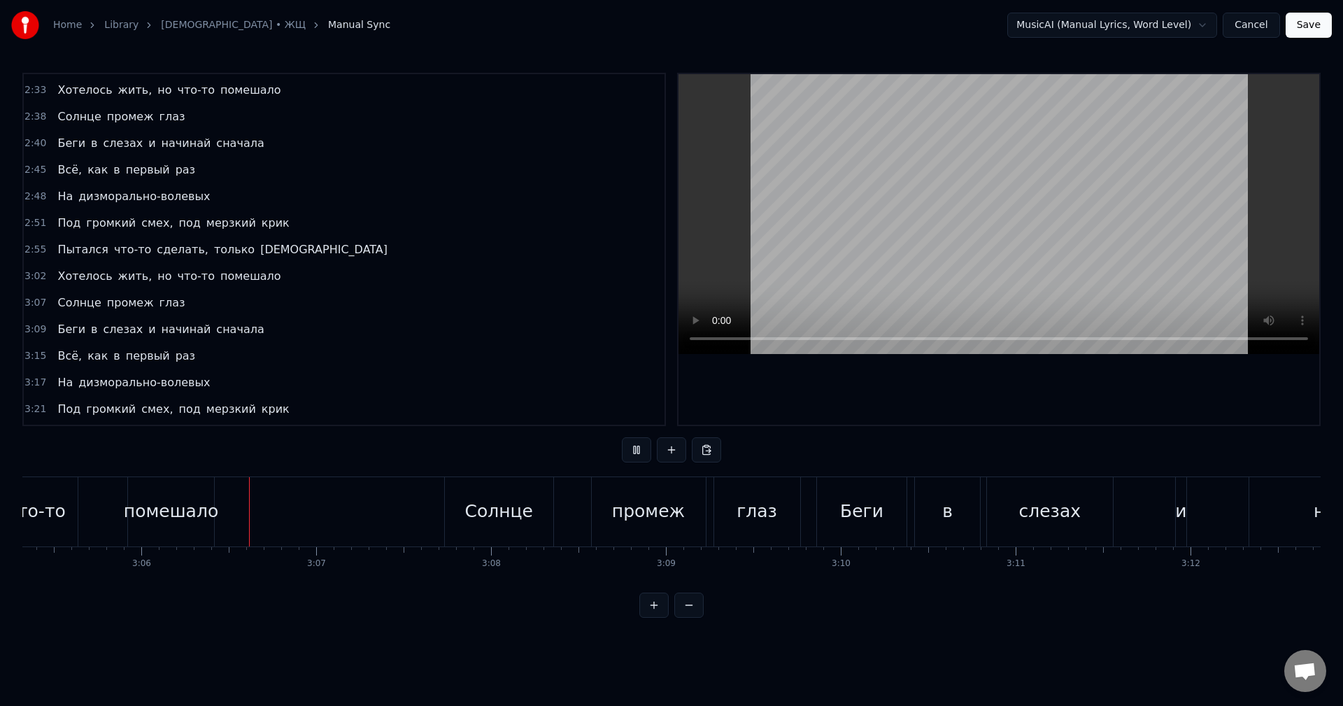
scroll to position [0, 32438]
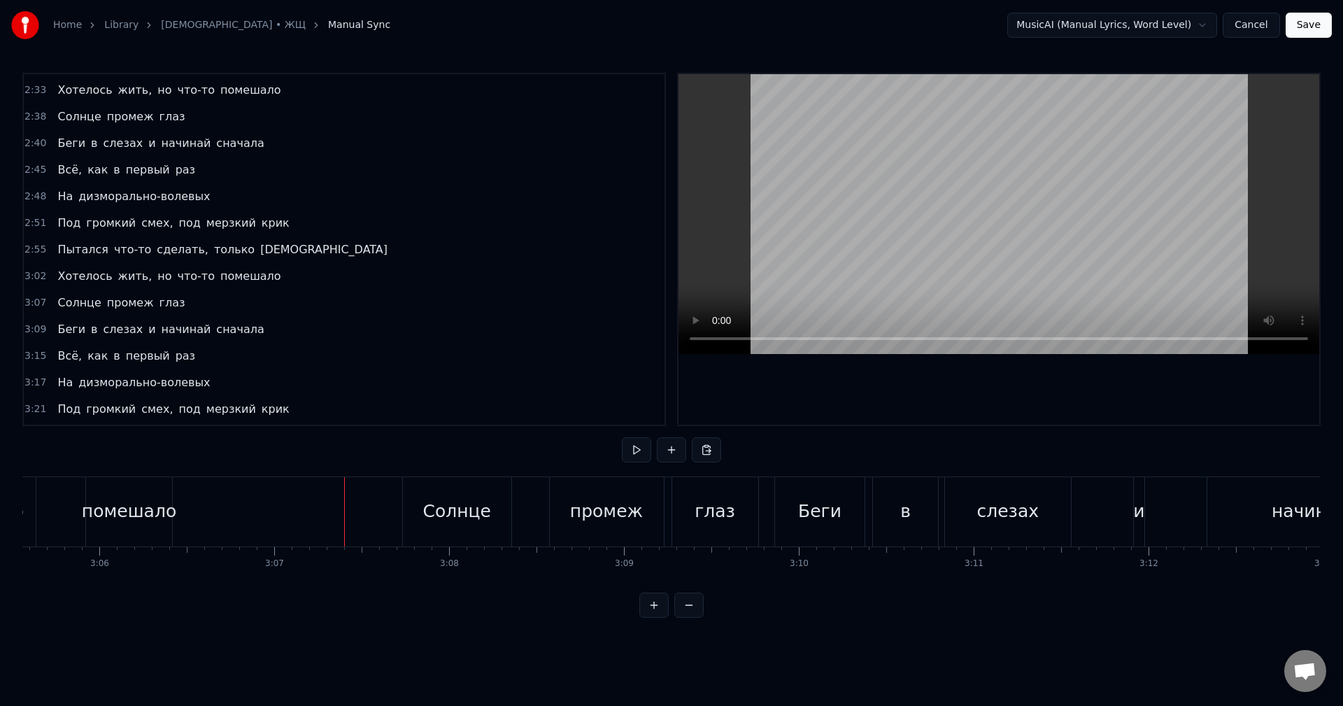
click at [120, 520] on div "помешало" at bounding box center [129, 511] width 94 height 27
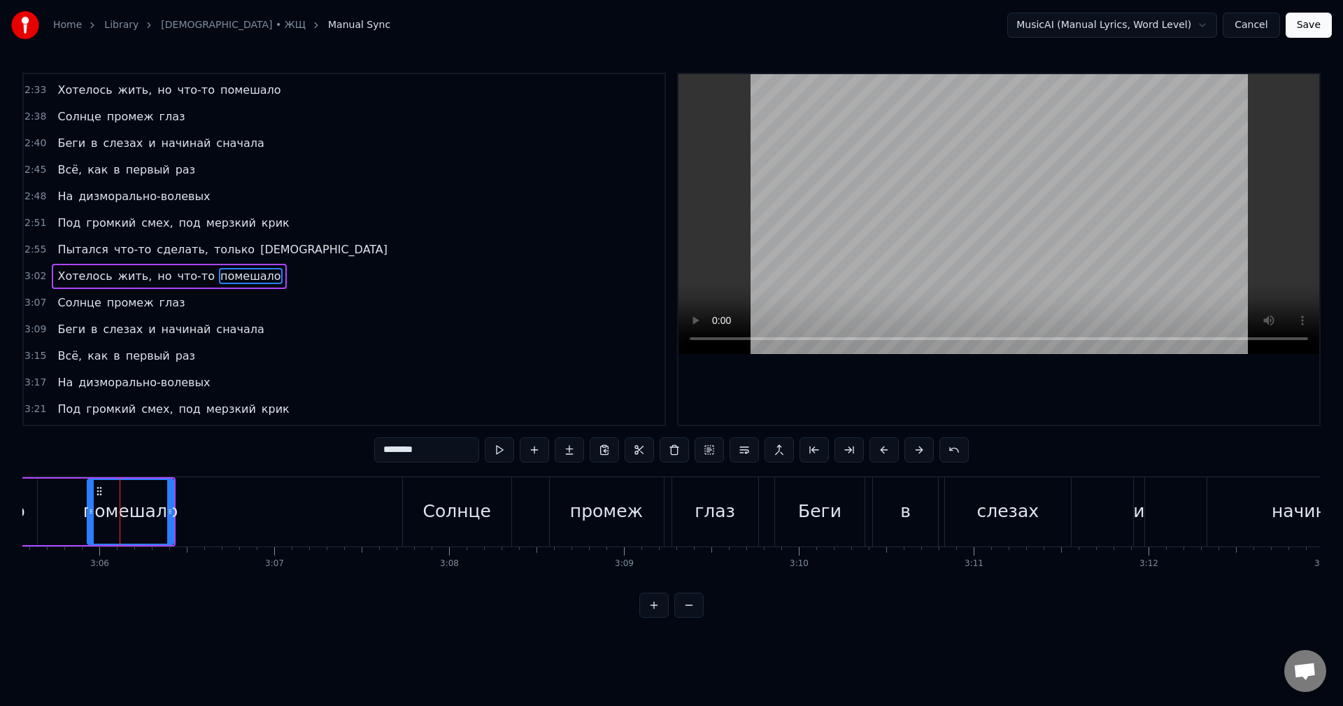
scroll to position [1058, 0]
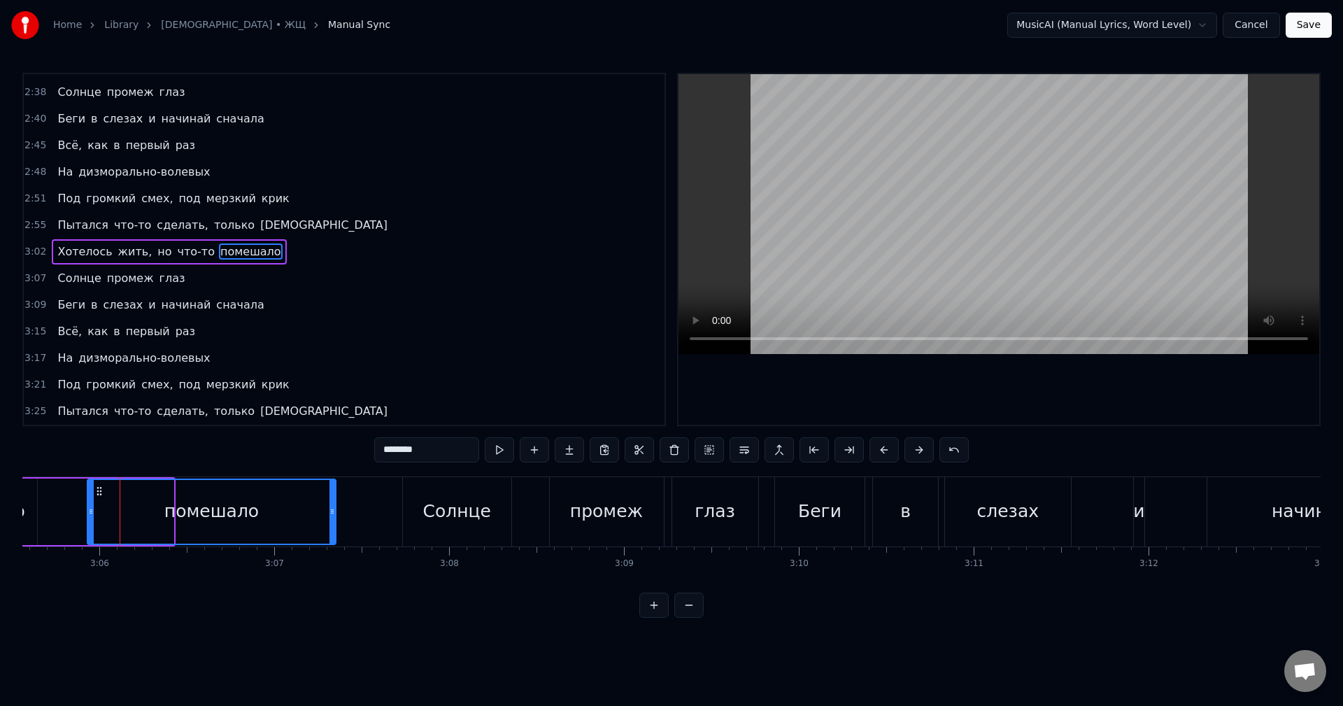
drag, startPoint x: 170, startPoint y: 515, endPoint x: 332, endPoint y: 520, distance: 162.3
click at [332, 520] on div at bounding box center [332, 512] width 6 height 64
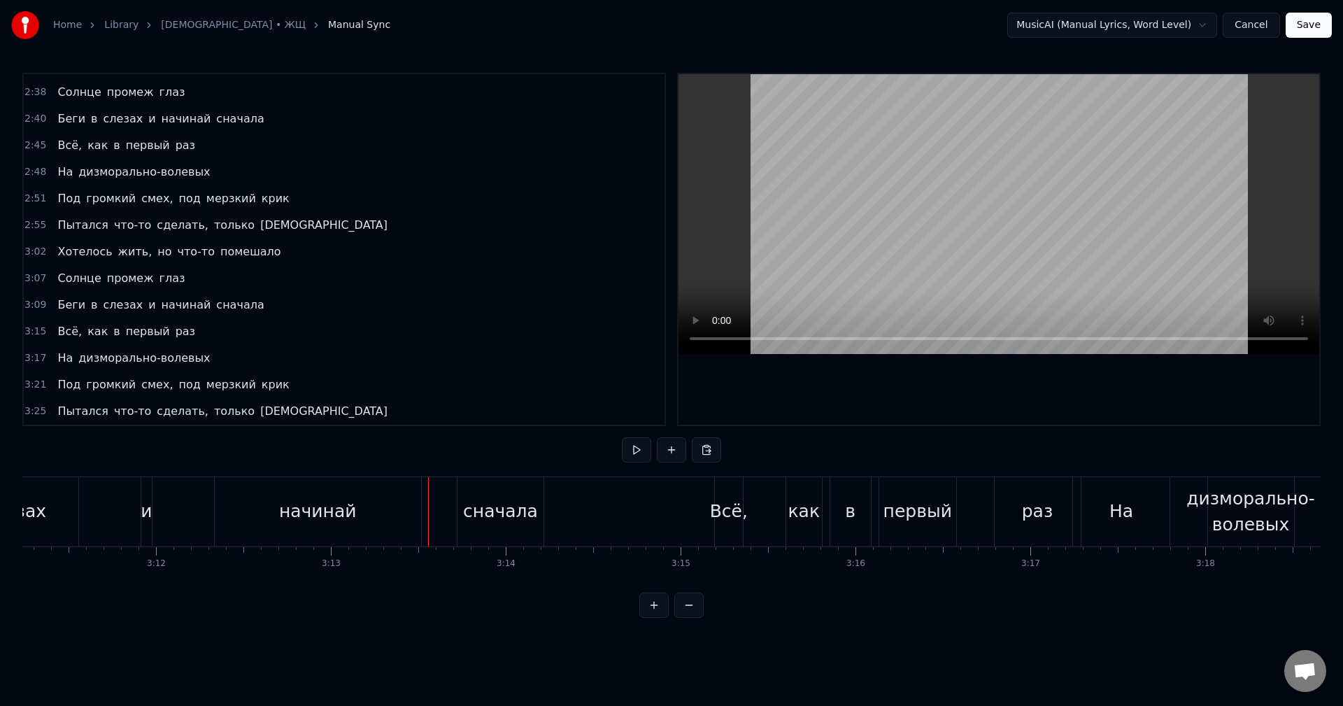
scroll to position [0, 33244]
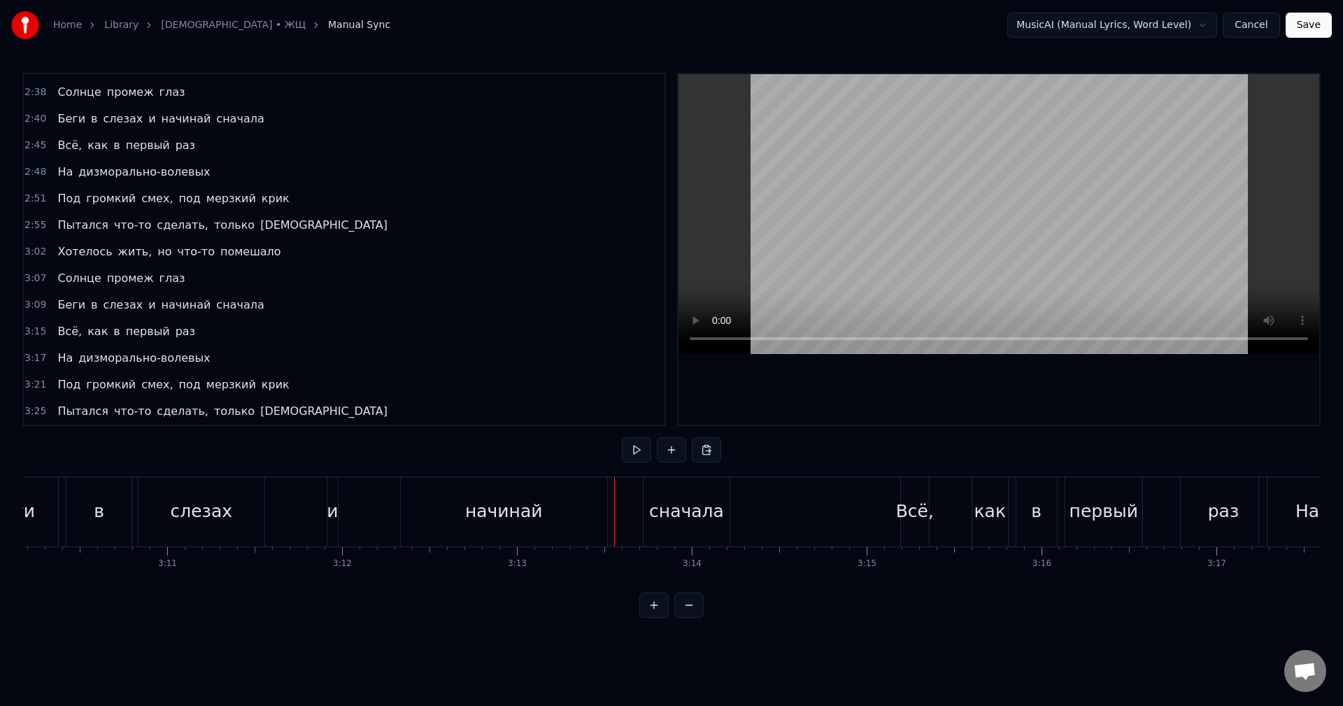
click at [354, 513] on div "Беги в слезах и начинай сначала" at bounding box center [350, 511] width 765 height 69
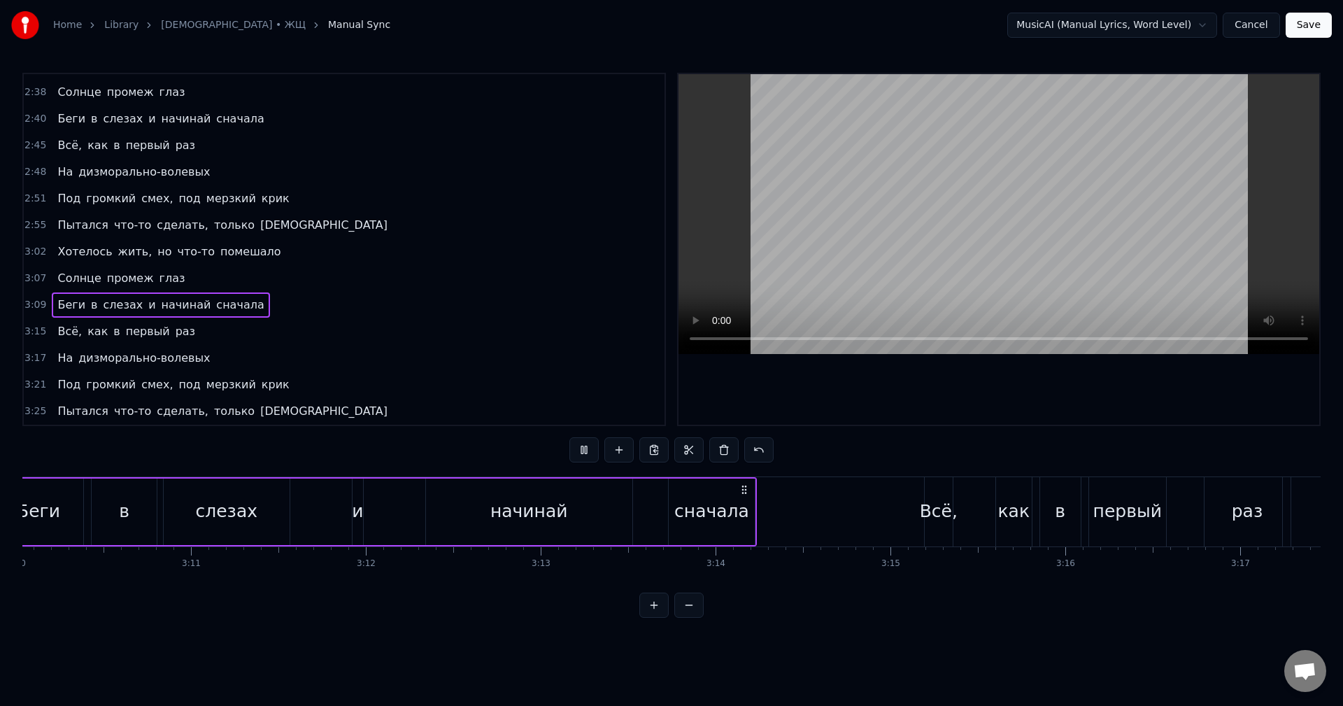
scroll to position [0, 33120]
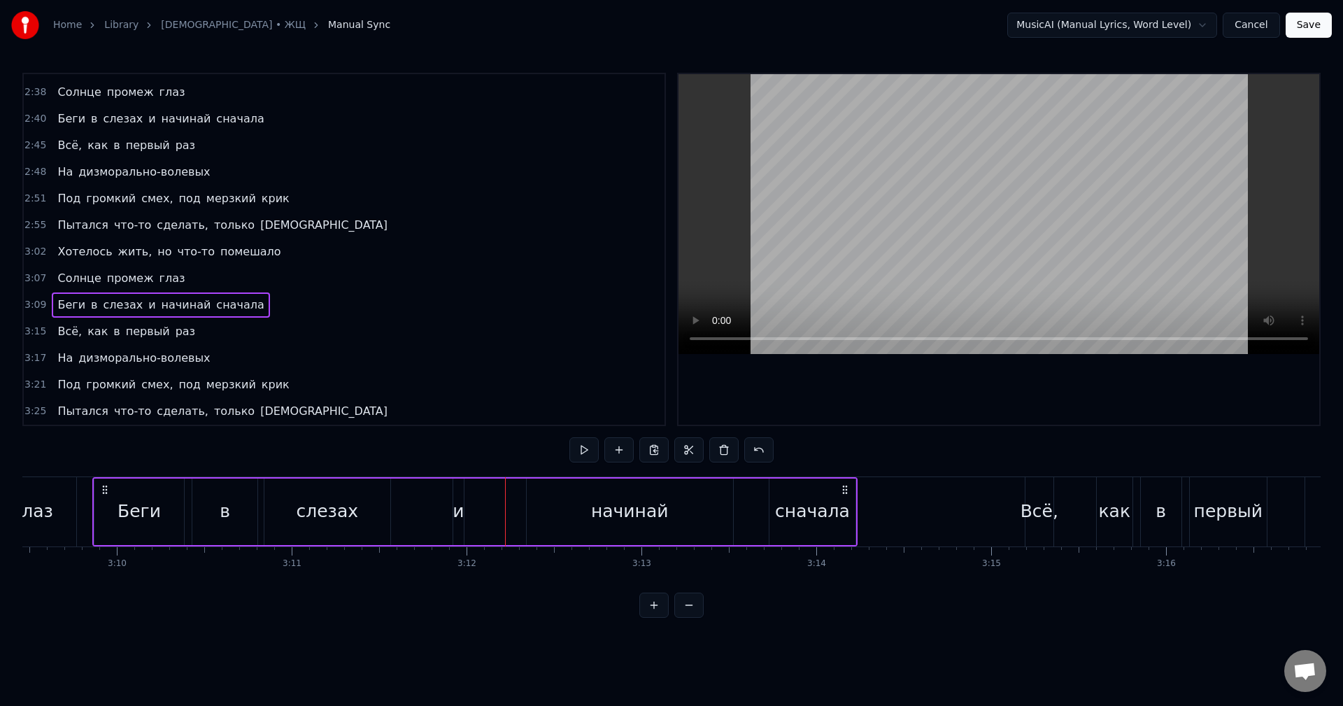
click at [557, 518] on div "начинай" at bounding box center [630, 511] width 207 height 66
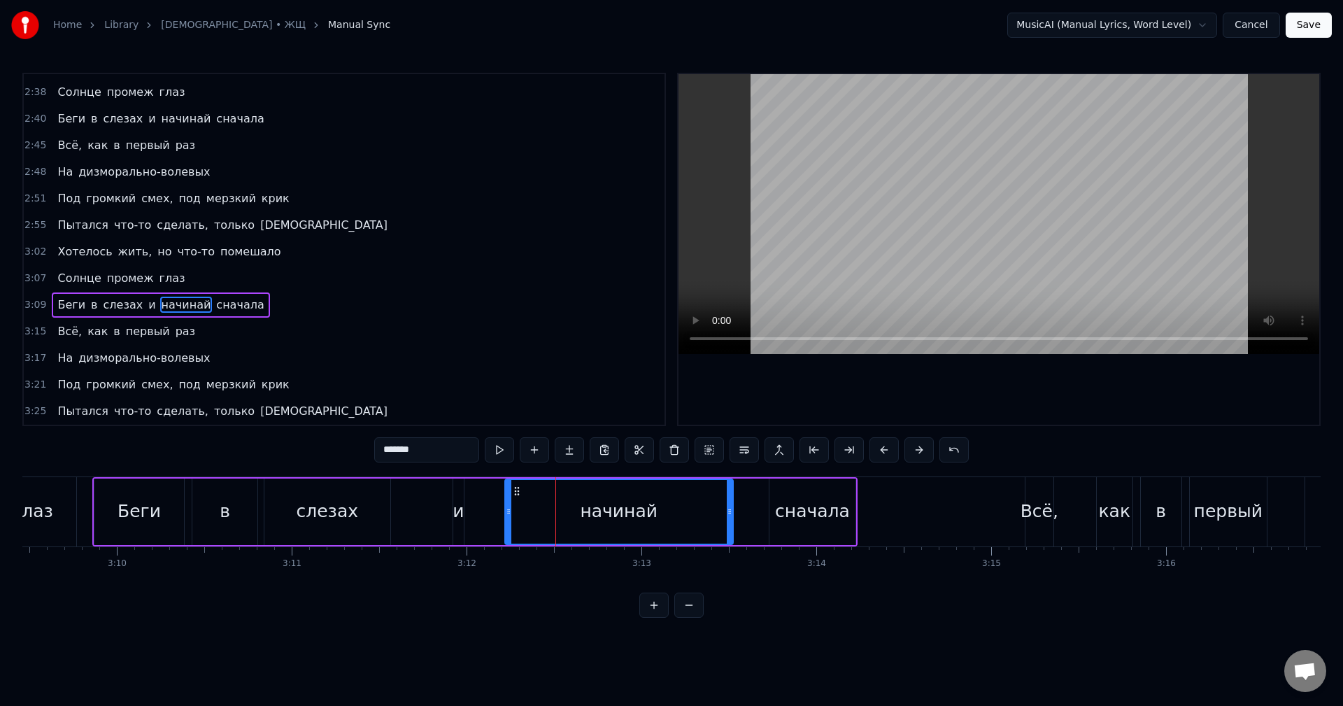
drag, startPoint x: 527, startPoint y: 515, endPoint x: 507, endPoint y: 514, distance: 20.3
click at [507, 514] on icon at bounding box center [509, 511] width 6 height 11
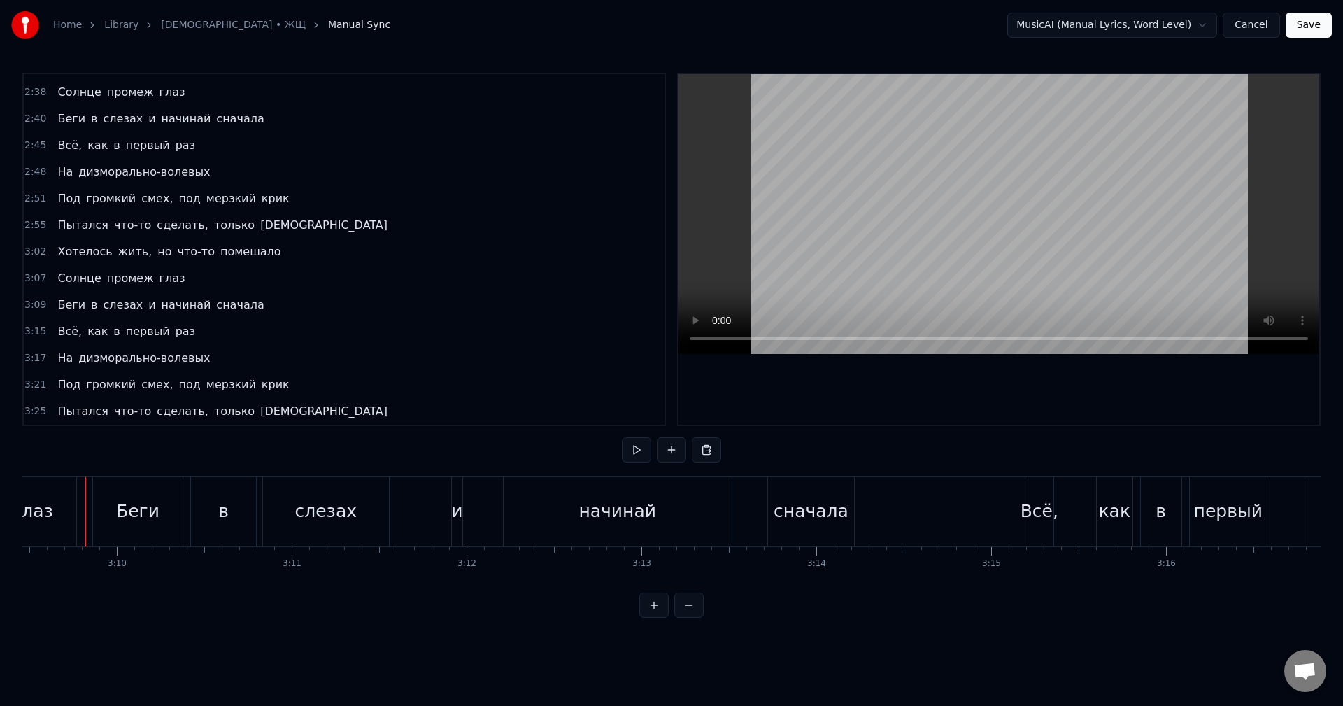
scroll to position [0, 33113]
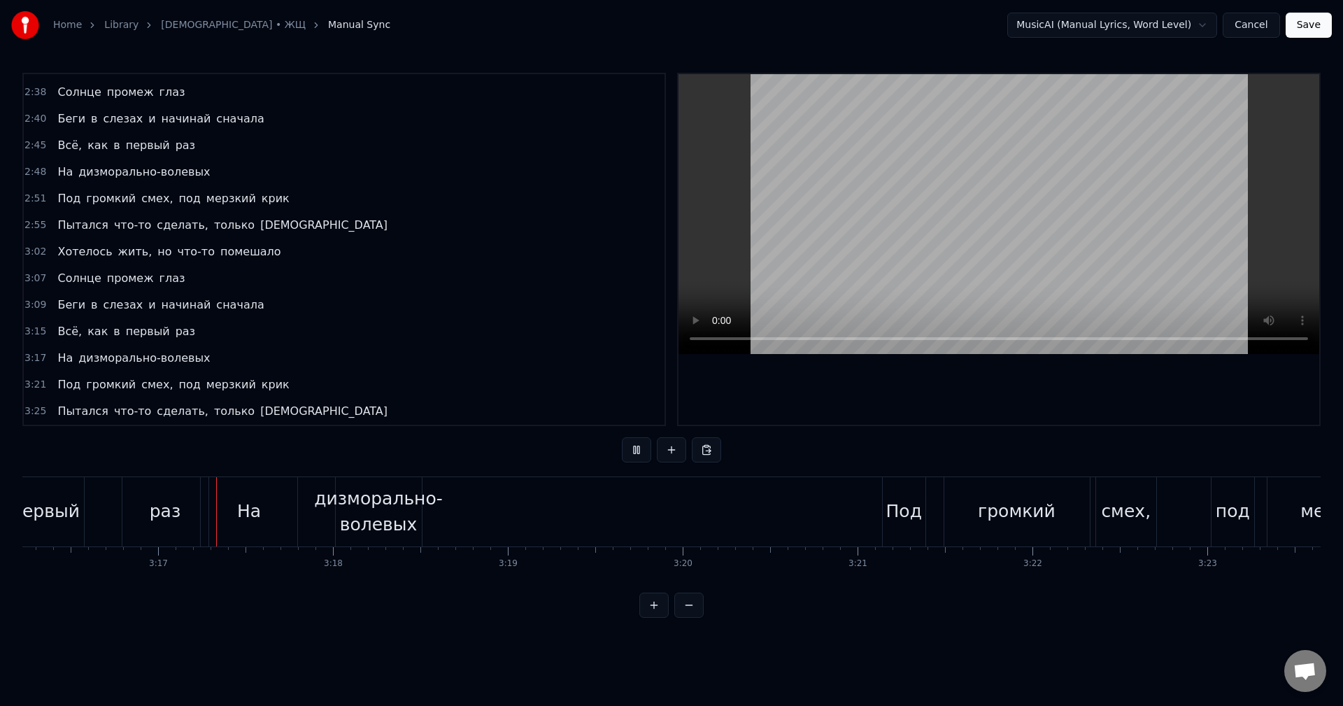
scroll to position [0, 34303]
click at [381, 513] on div "дизморально-волевых" at bounding box center [377, 511] width 129 height 52
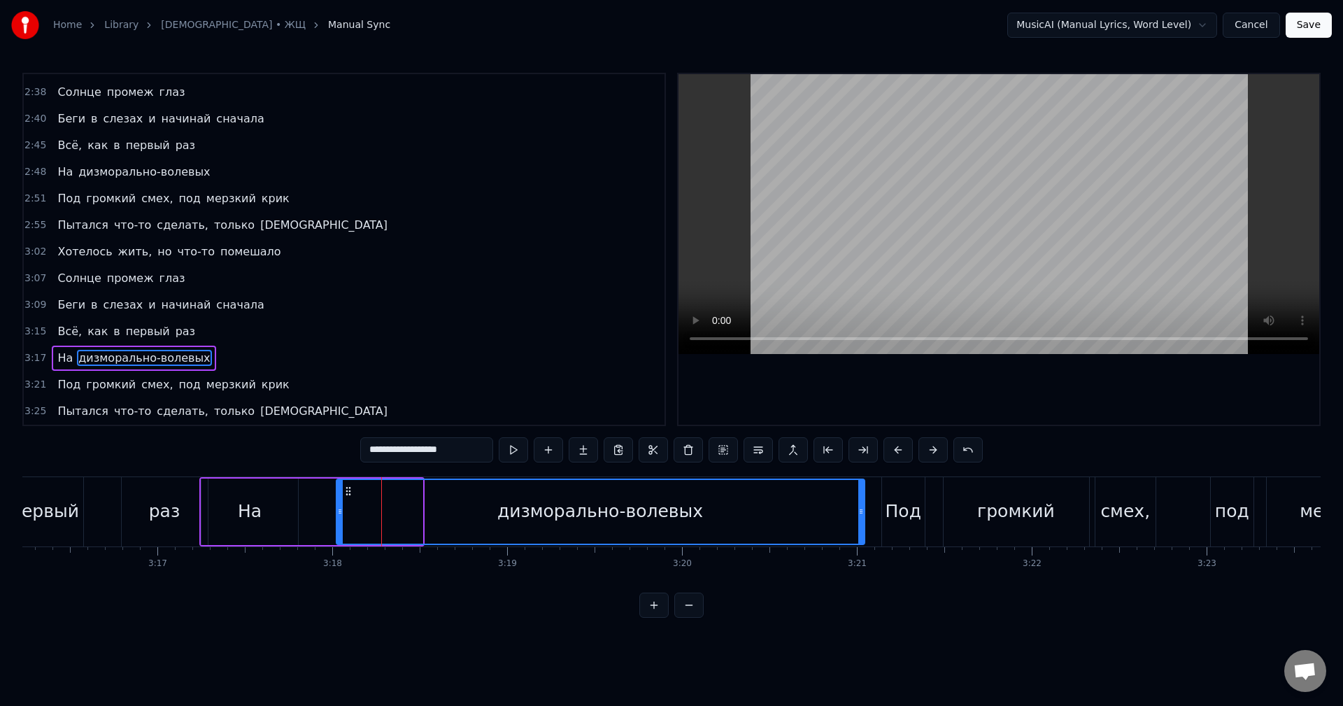
drag, startPoint x: 425, startPoint y: 516, endPoint x: 861, endPoint y: 537, distance: 436.1
click at [861, 537] on div at bounding box center [861, 512] width 6 height 64
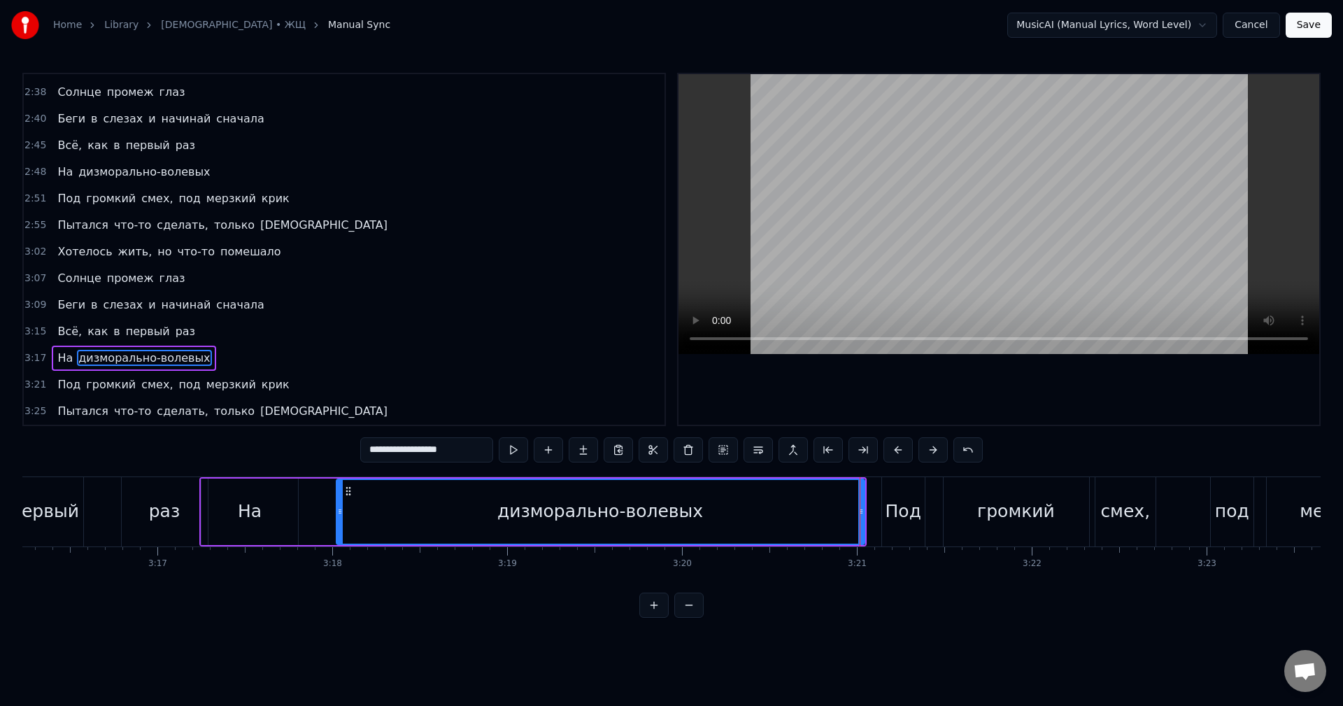
click at [320, 512] on div "На дизморально-волевых" at bounding box center [532, 511] width 667 height 69
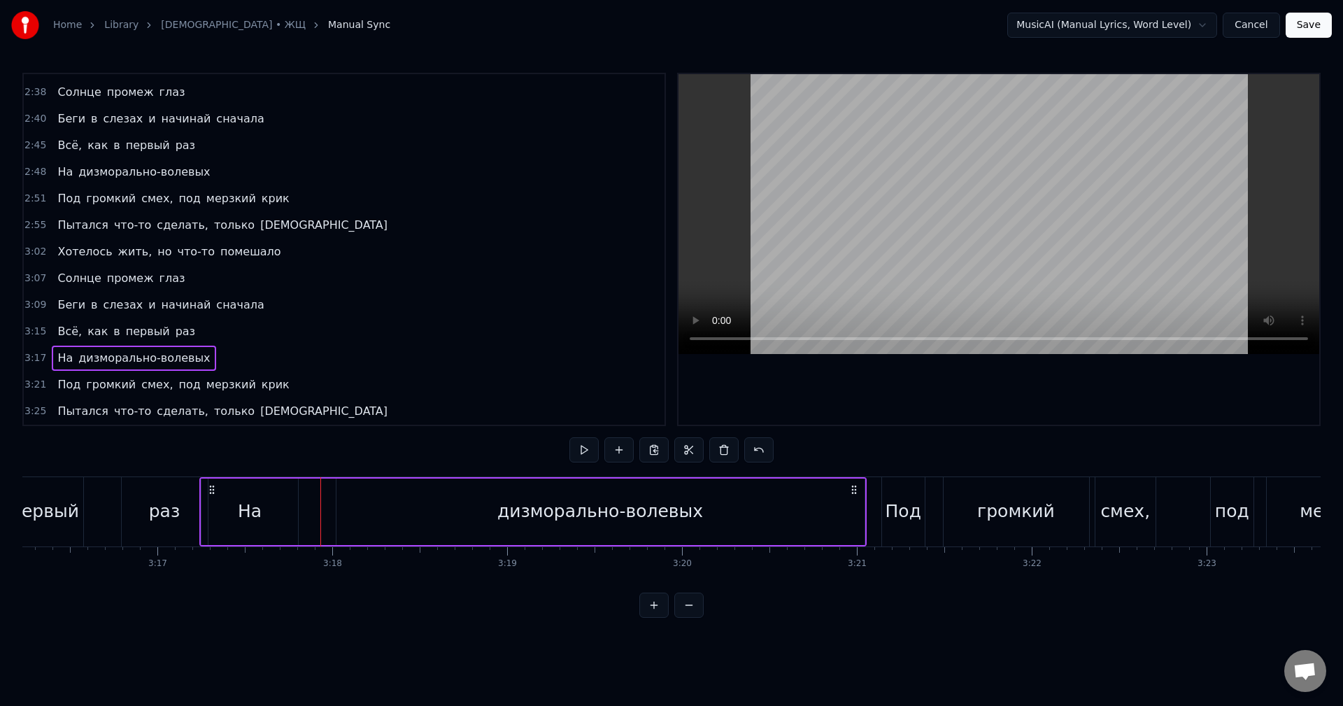
click at [104, 506] on div "Всё, как в первый раз" at bounding box center [26, 511] width 370 height 69
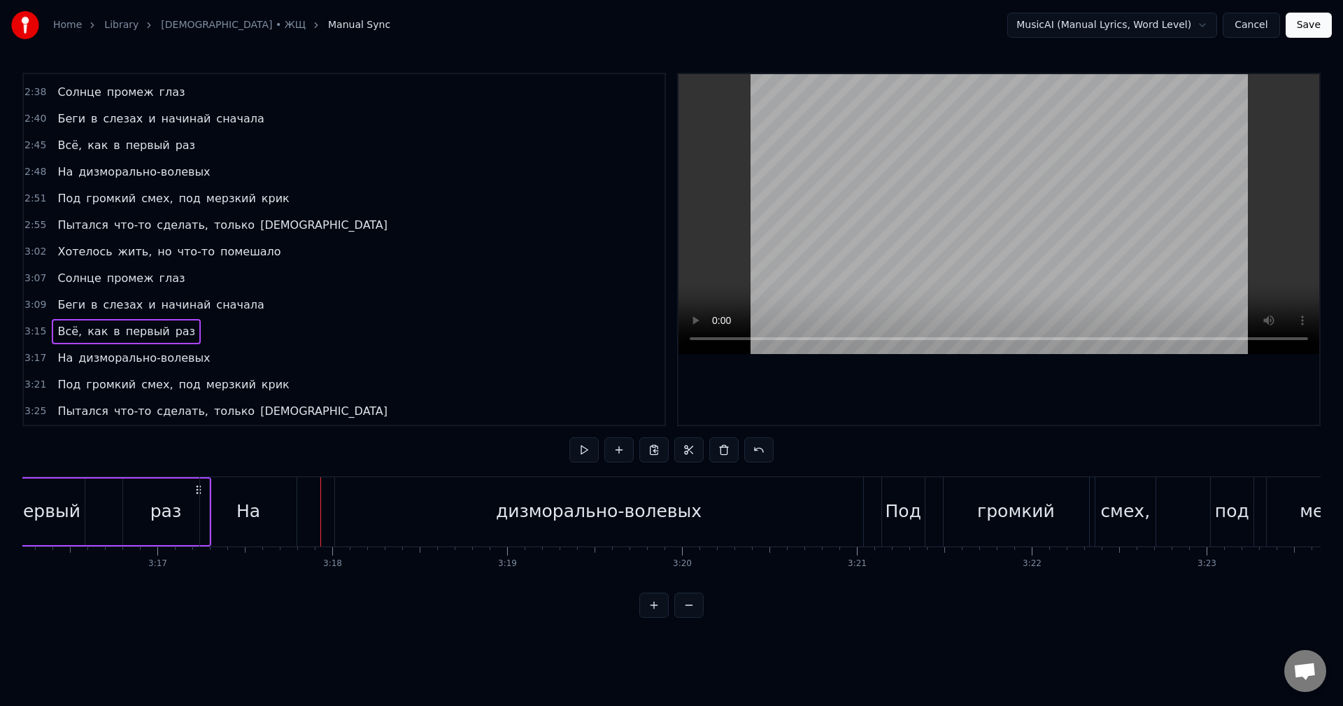
click at [157, 520] on div "раз" at bounding box center [165, 511] width 31 height 27
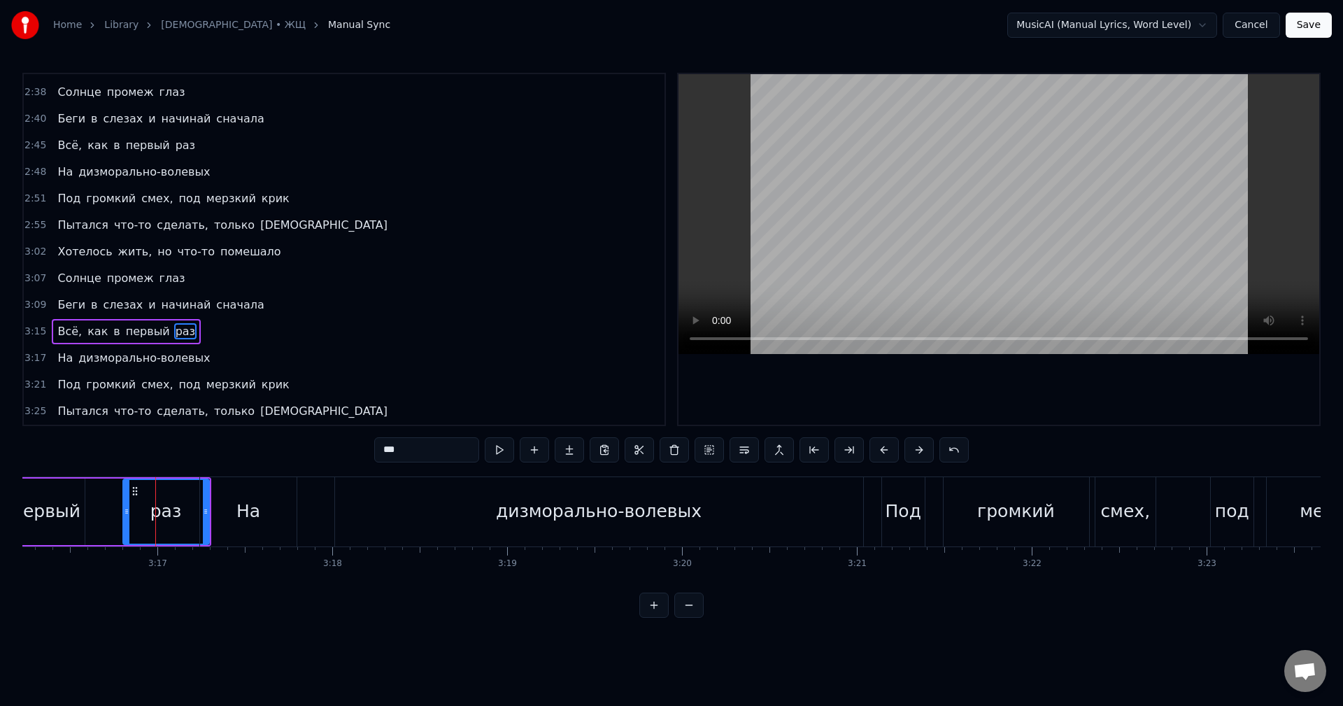
drag, startPoint x: 204, startPoint y: 513, endPoint x: 191, endPoint y: 513, distance: 13.3
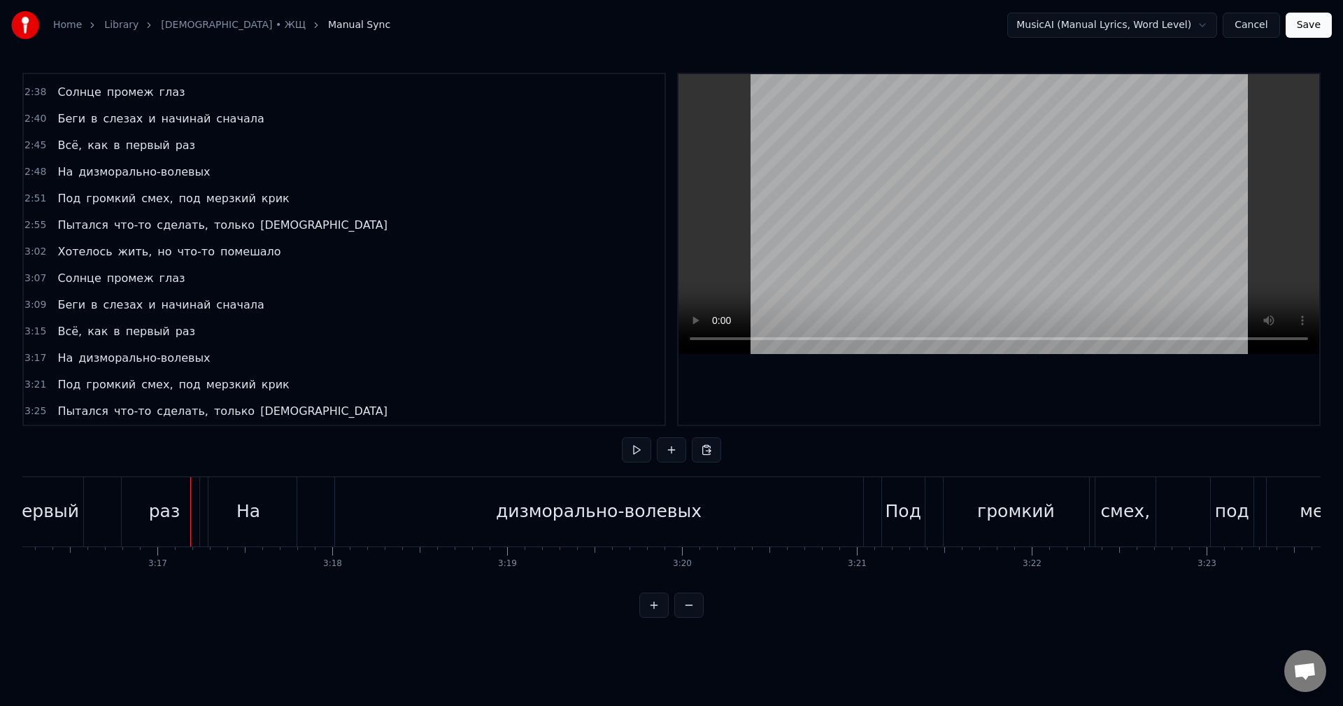
click at [164, 509] on div "раз" at bounding box center [164, 511] width 31 height 27
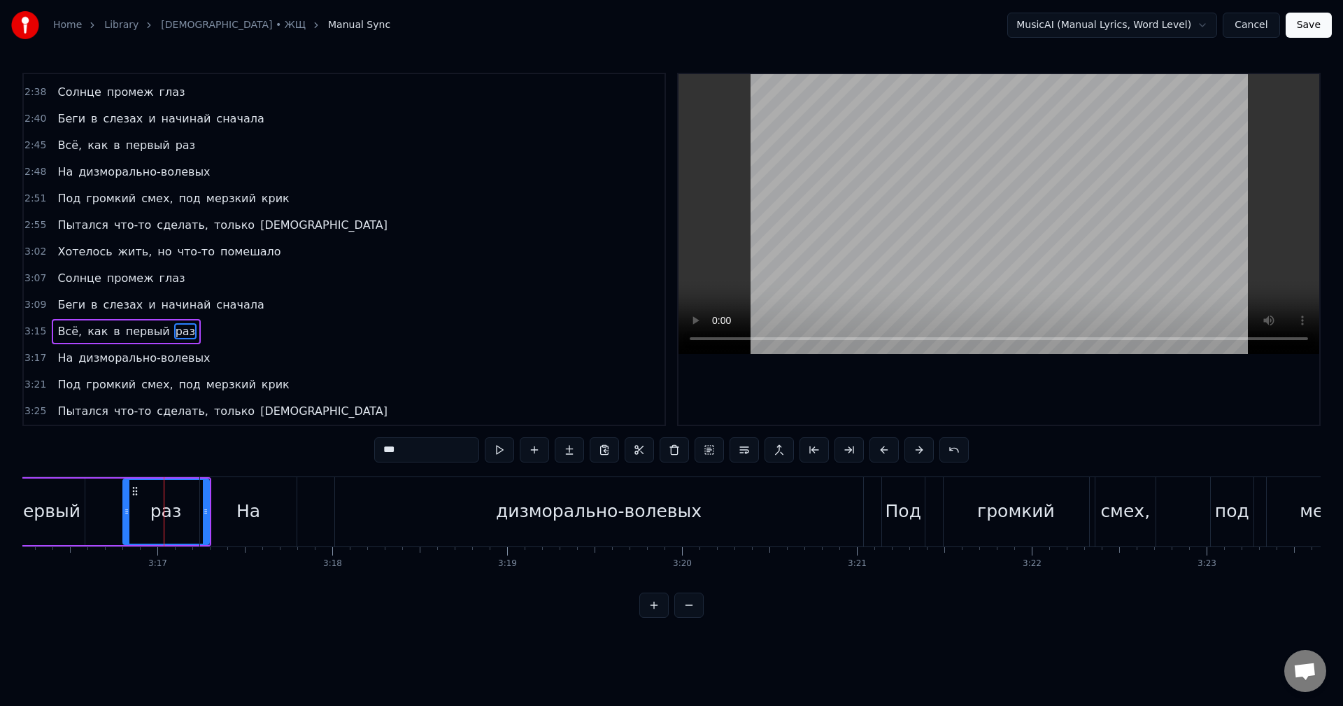
click at [228, 515] on div "На" at bounding box center [248, 511] width 96 height 69
type input "**"
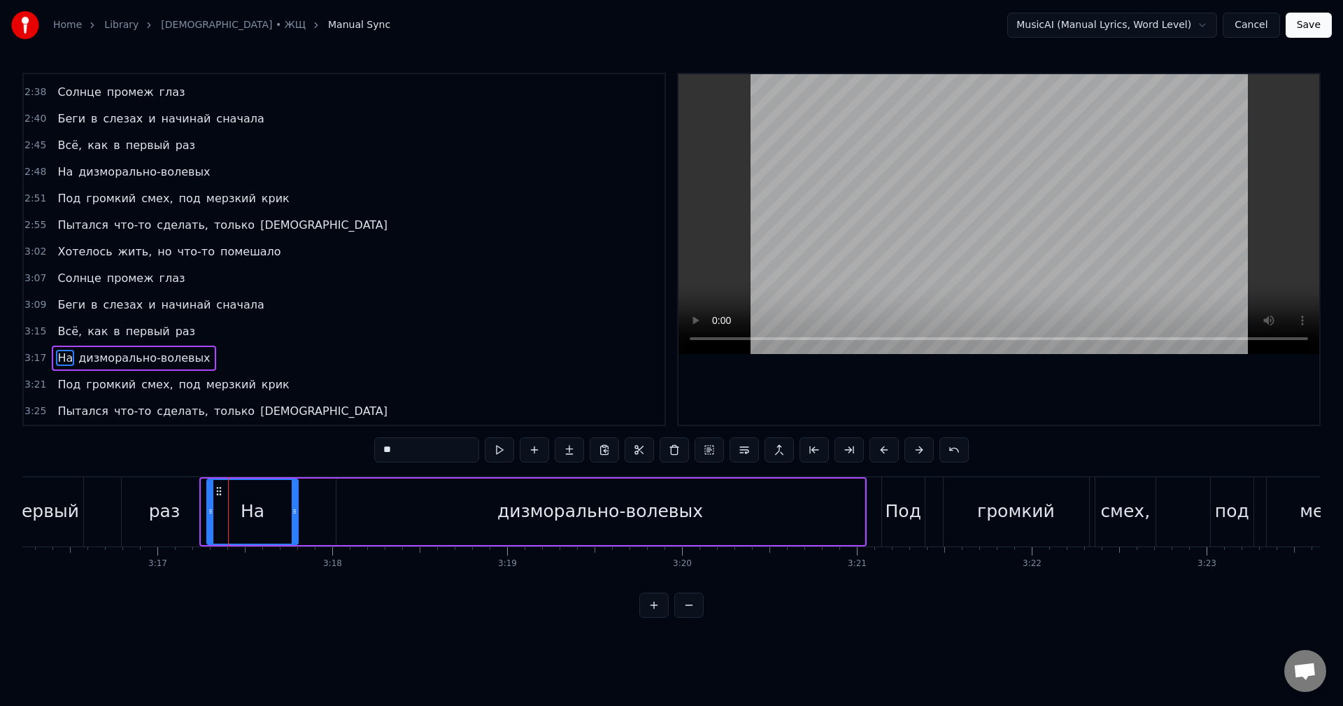
click at [209, 513] on icon at bounding box center [211, 511] width 6 height 11
click at [108, 504] on div "Всё, как в первый раз" at bounding box center [26, 511] width 370 height 69
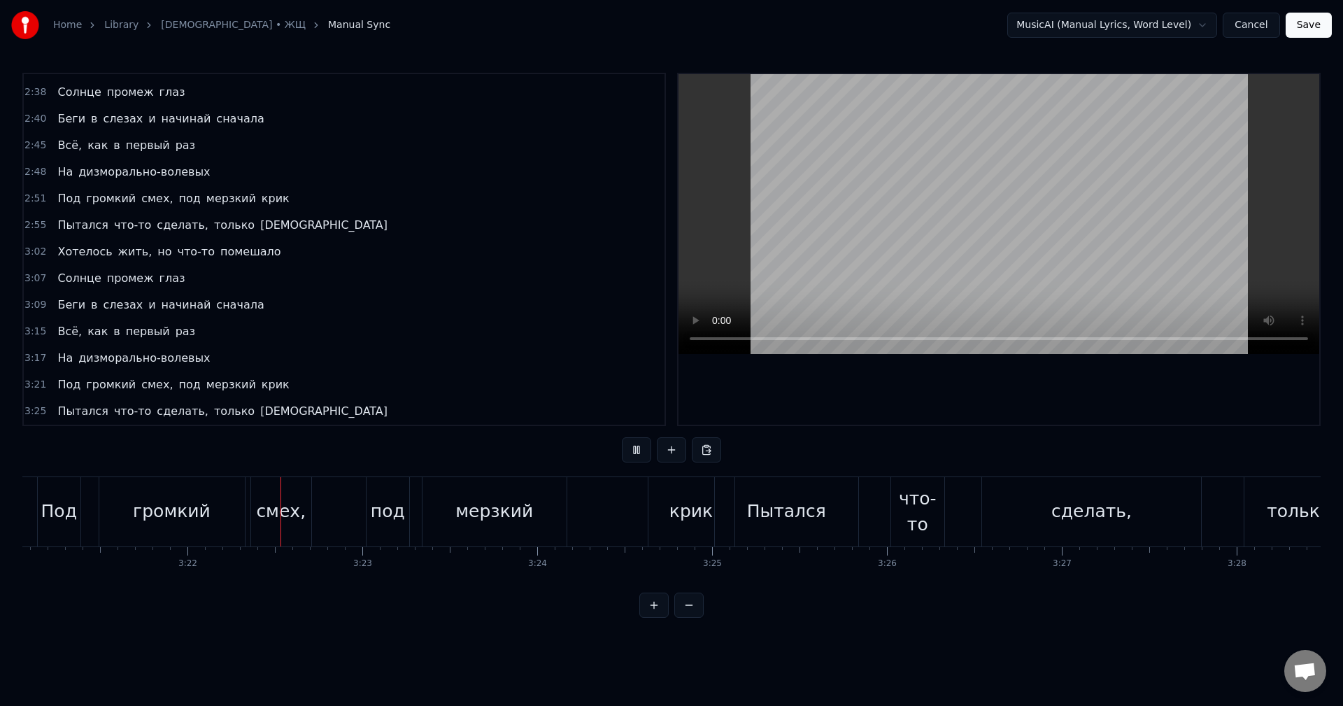
scroll to position [0, 35231]
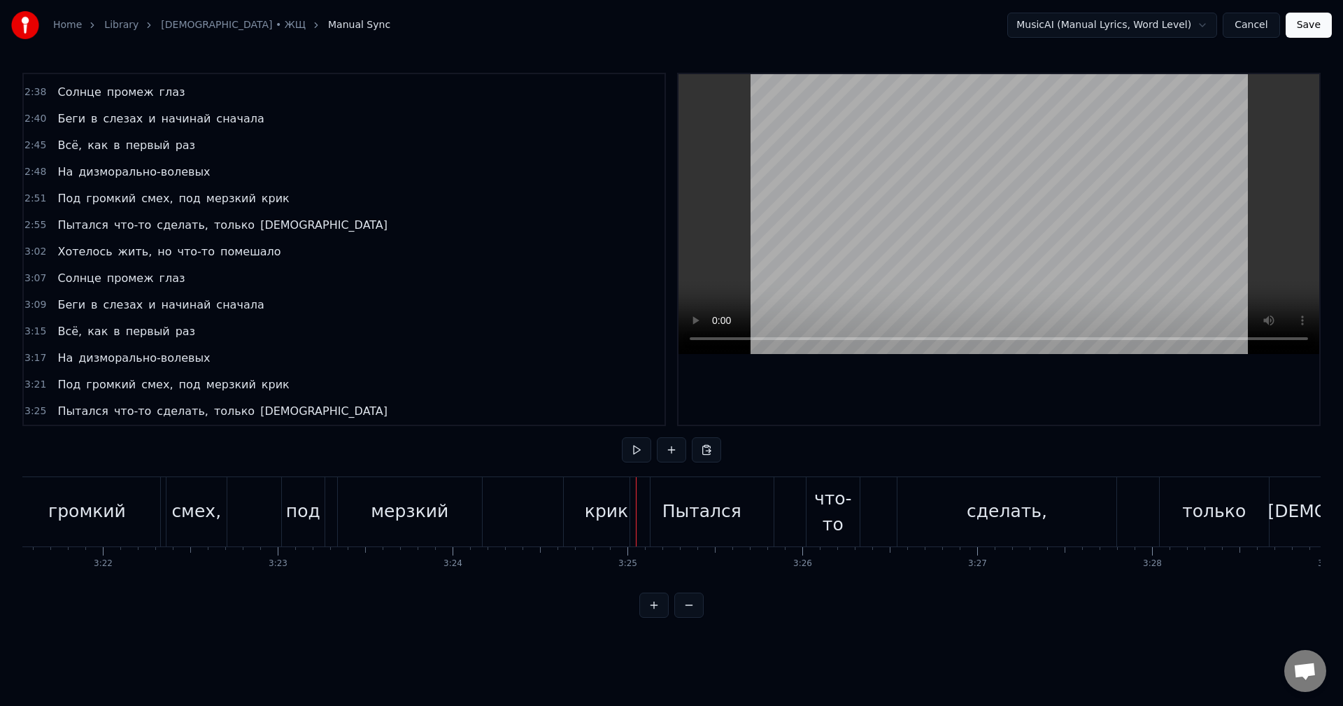
click at [270, 506] on div "Под громкий смех, под мерзкий крик" at bounding box center [302, 511] width 701 height 69
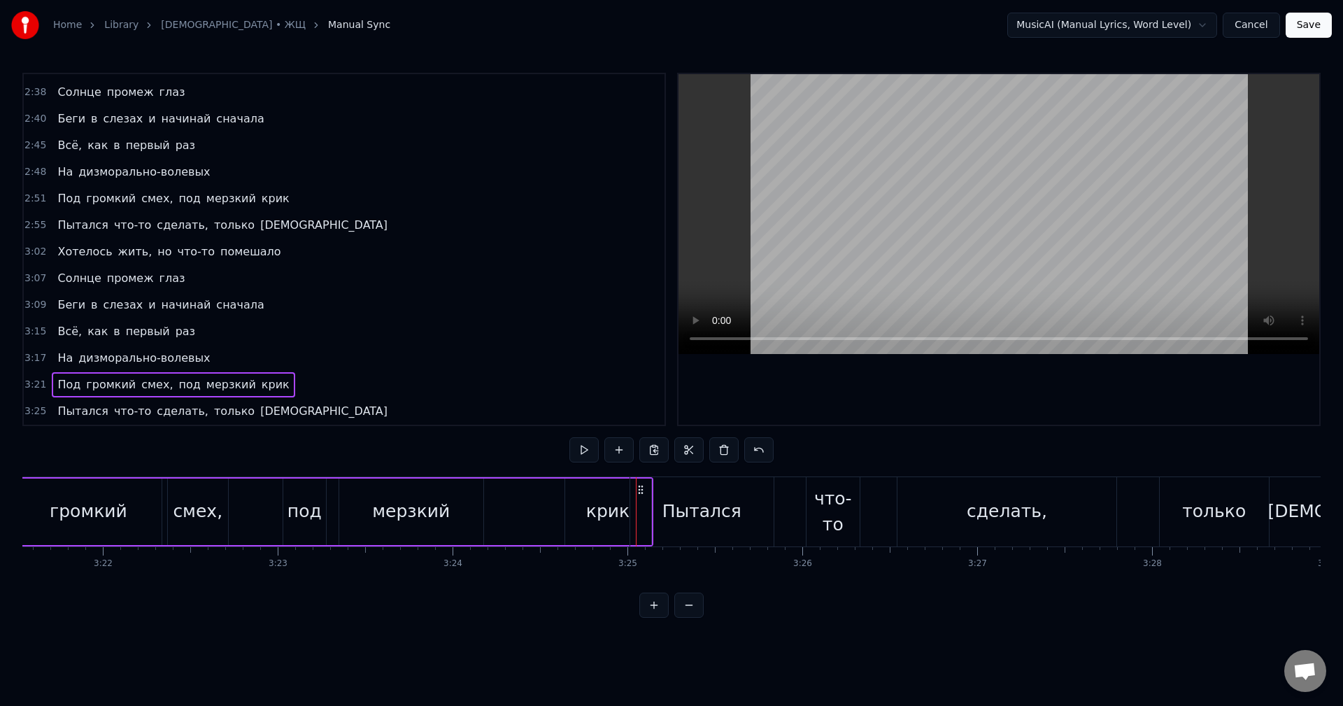
click at [270, 508] on div "Под громкий смех, под мерзкий крик" at bounding box center [302, 511] width 701 height 69
click at [249, 508] on div "Под громкий смех, под мерзкий крик" at bounding box center [302, 511] width 701 height 69
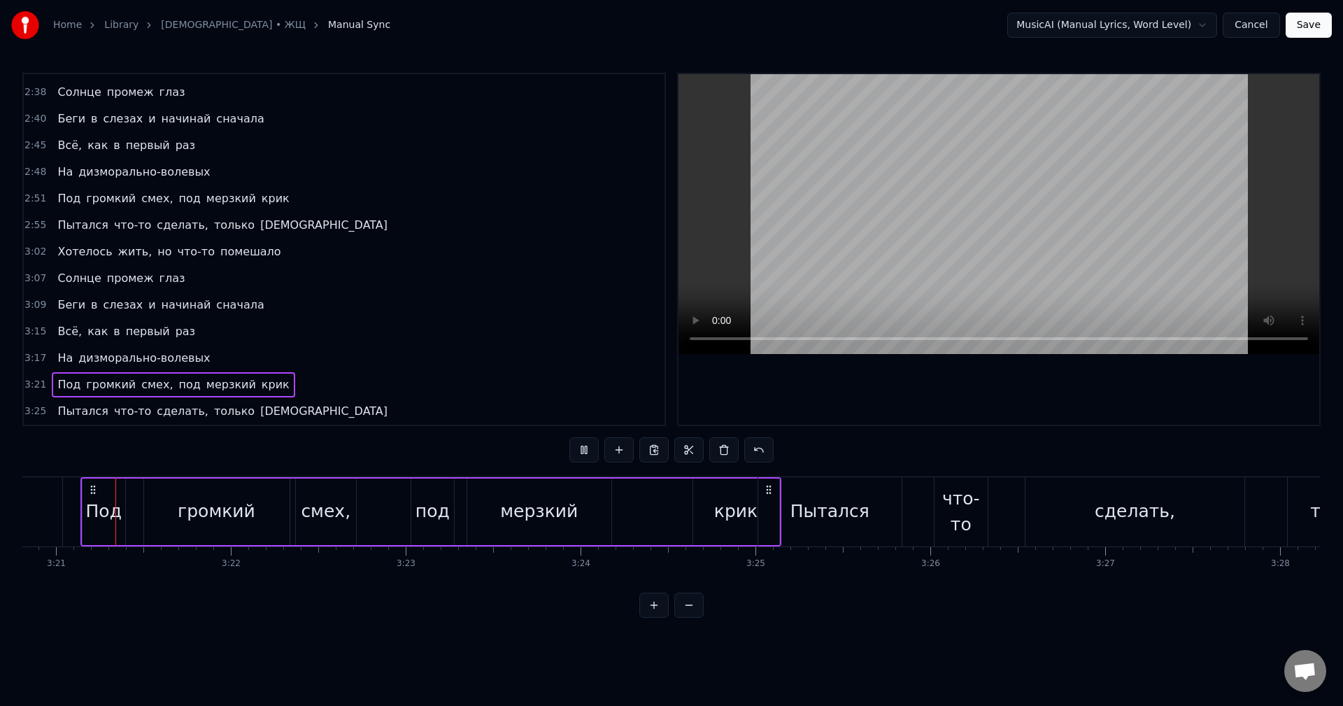
scroll to position [0, 35092]
click at [731, 510] on div "крик" at bounding box center [747, 511] width 43 height 27
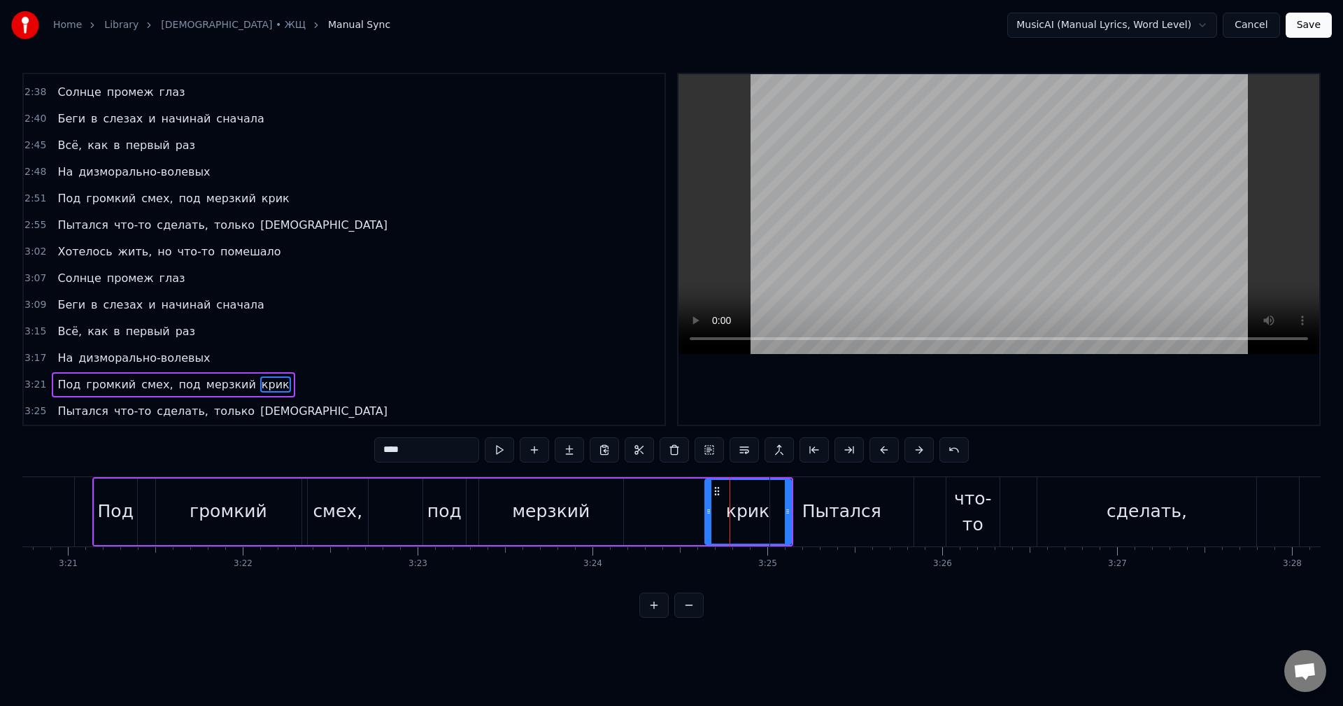
click at [704, 508] on div "крик" at bounding box center [747, 511] width 87 height 66
drag, startPoint x: 710, startPoint y: 514, endPoint x: 631, endPoint y: 516, distance: 79.7
click at [631, 516] on icon at bounding box center [629, 511] width 6 height 11
click at [810, 508] on div "Пытался" at bounding box center [841, 511] width 79 height 27
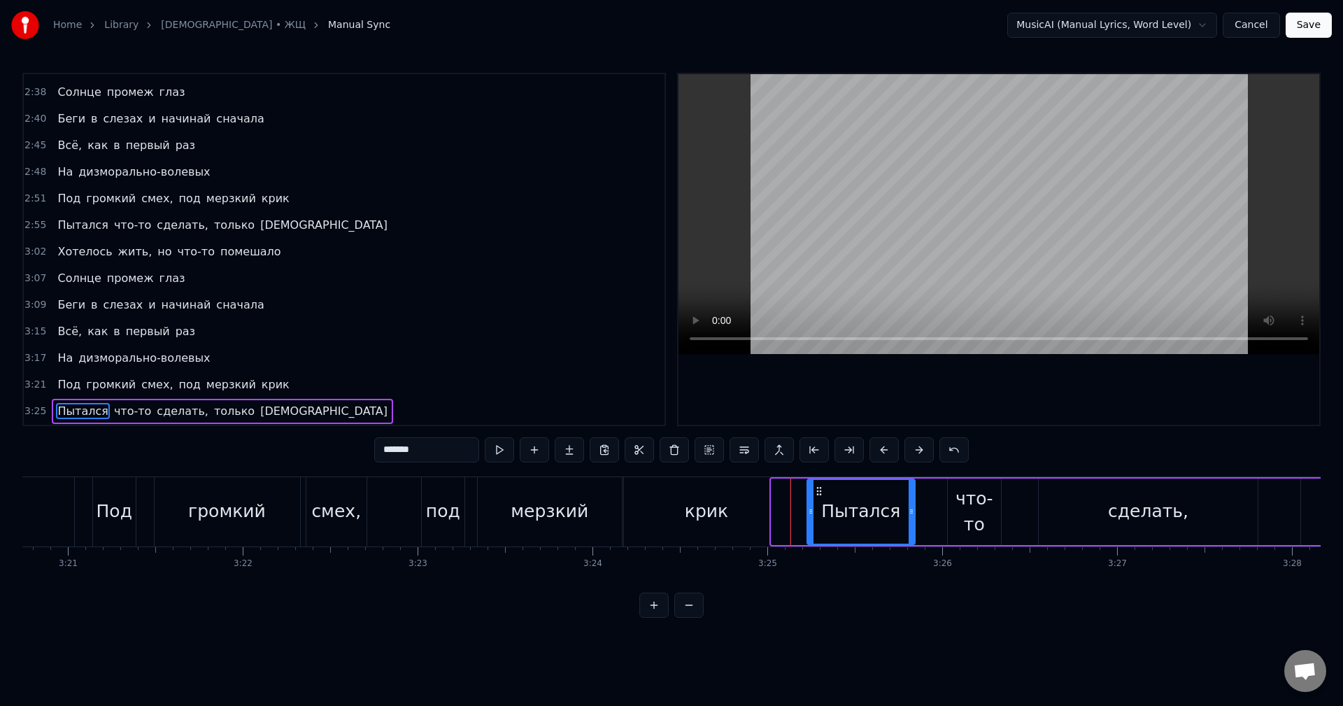
drag, startPoint x: 773, startPoint y: 513, endPoint x: 810, endPoint y: 514, distance: 36.4
click at [810, 514] on icon at bounding box center [811, 511] width 6 height 11
click at [708, 507] on div "крик" at bounding box center [706, 511] width 43 height 27
type input "****"
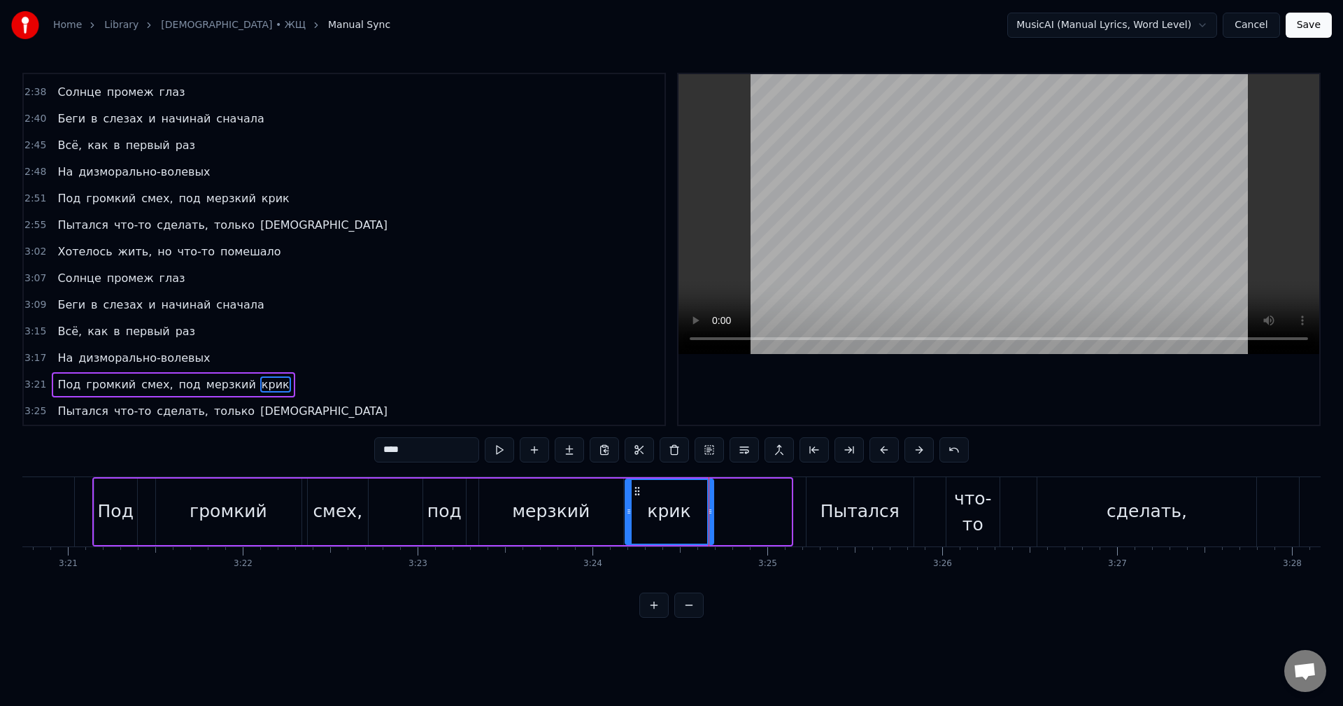
drag, startPoint x: 788, startPoint y: 512, endPoint x: 710, endPoint y: 516, distance: 77.7
click at [710, 516] on icon at bounding box center [710, 511] width 6 height 11
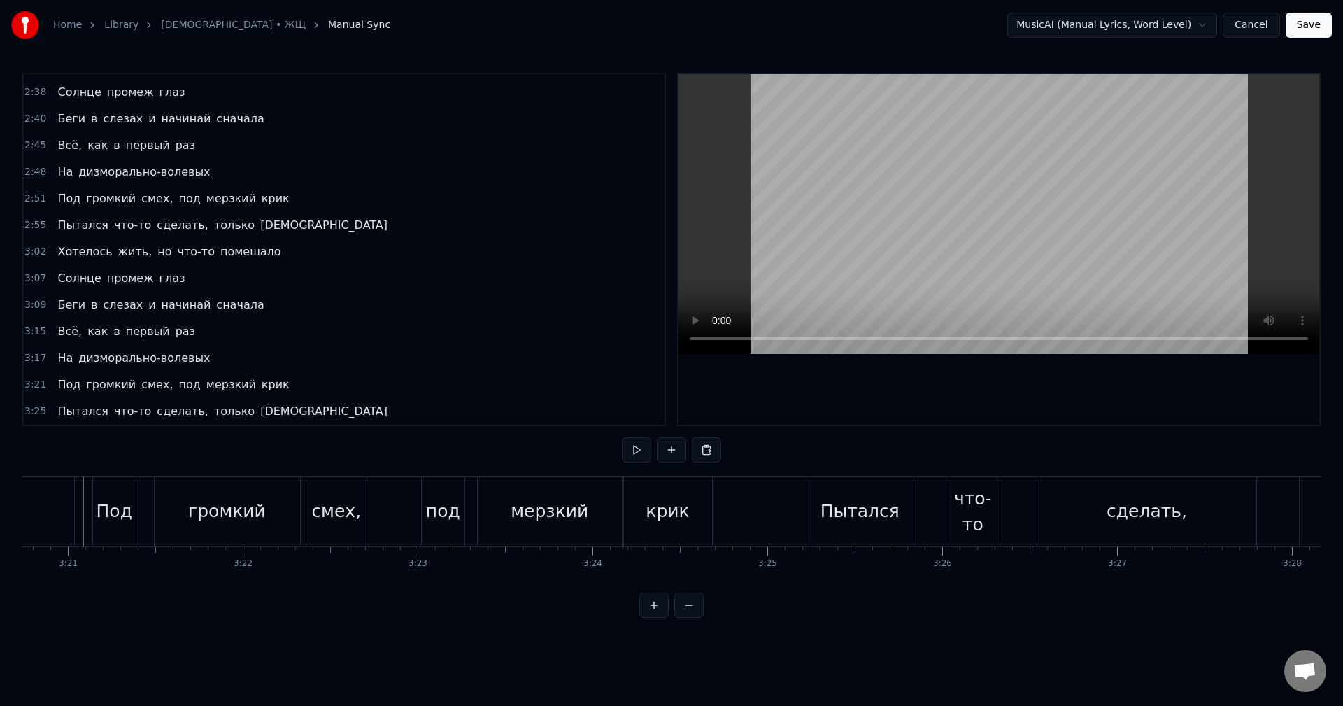
scroll to position [0, 35083]
click at [831, 518] on div "Пытался" at bounding box center [869, 511] width 108 height 69
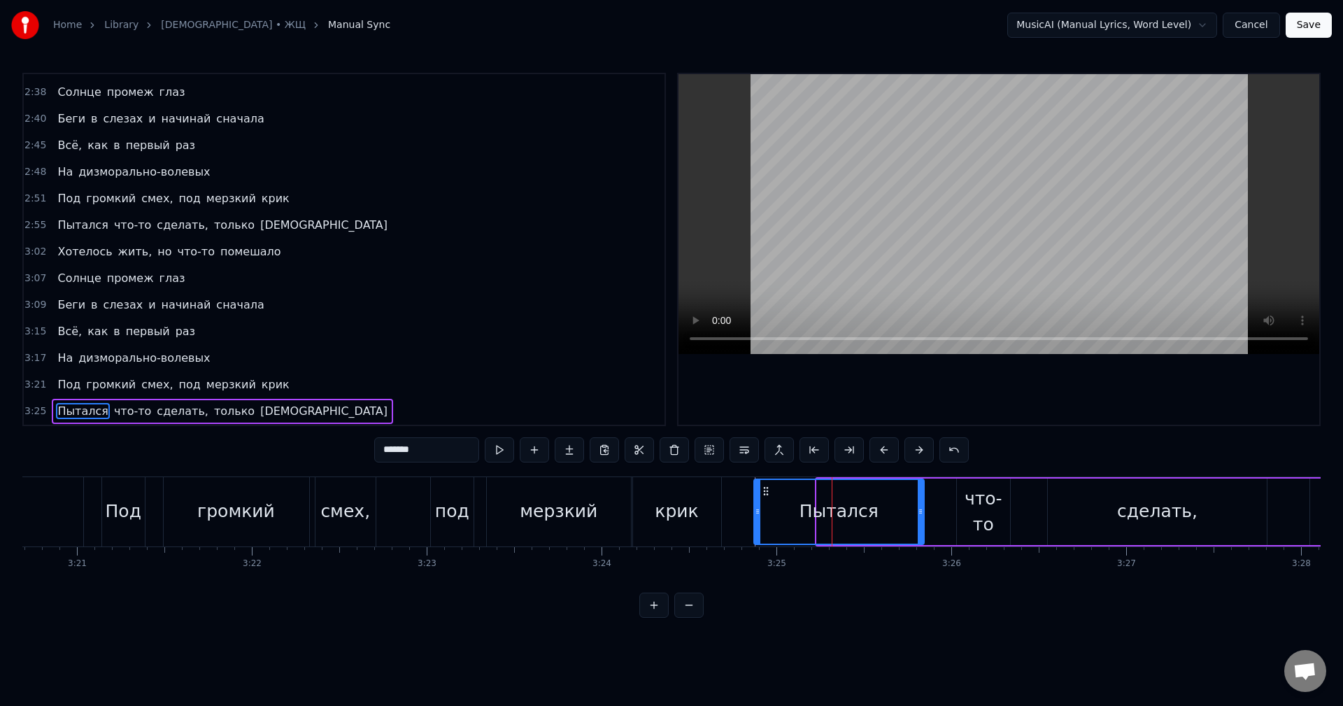
drag, startPoint x: 822, startPoint y: 514, endPoint x: 758, endPoint y: 515, distance: 63.6
click at [758, 515] on icon at bounding box center [757, 511] width 6 height 11
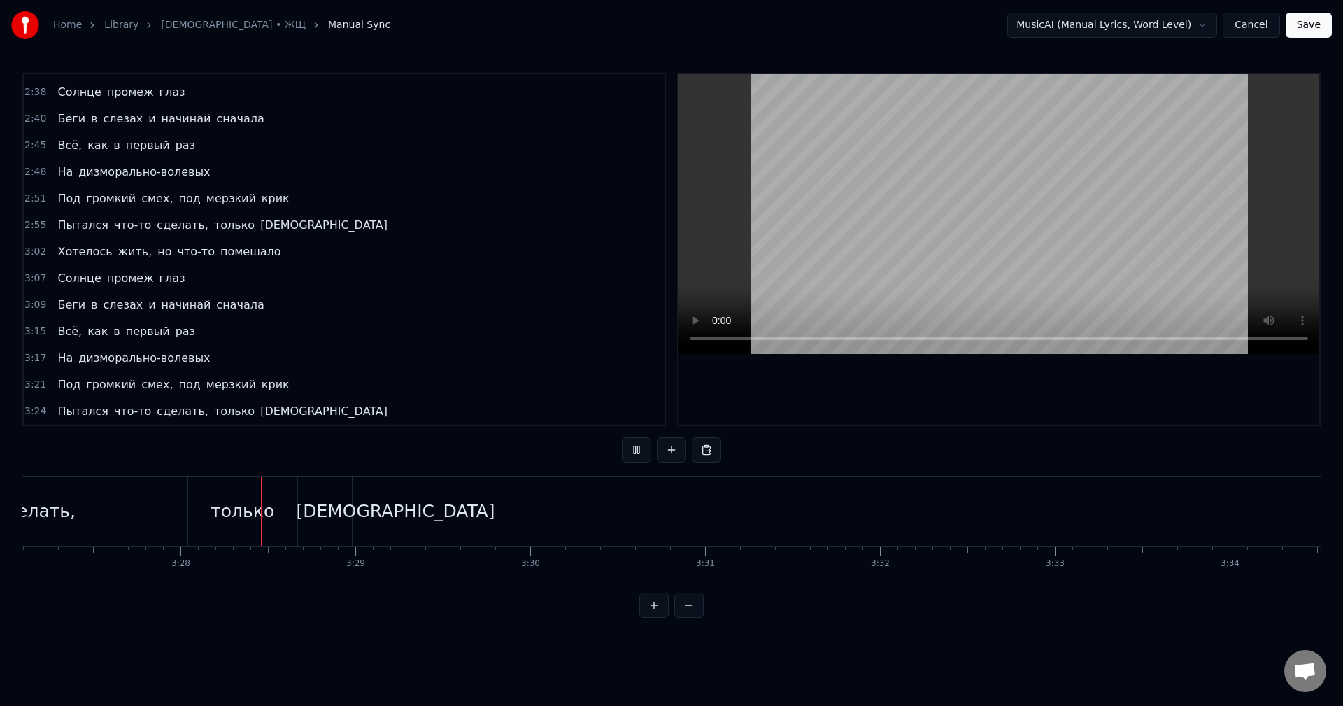
scroll to position [0, 36267]
click at [343, 515] on div "[DEMOGRAPHIC_DATA]" at bounding box center [330, 511] width 199 height 27
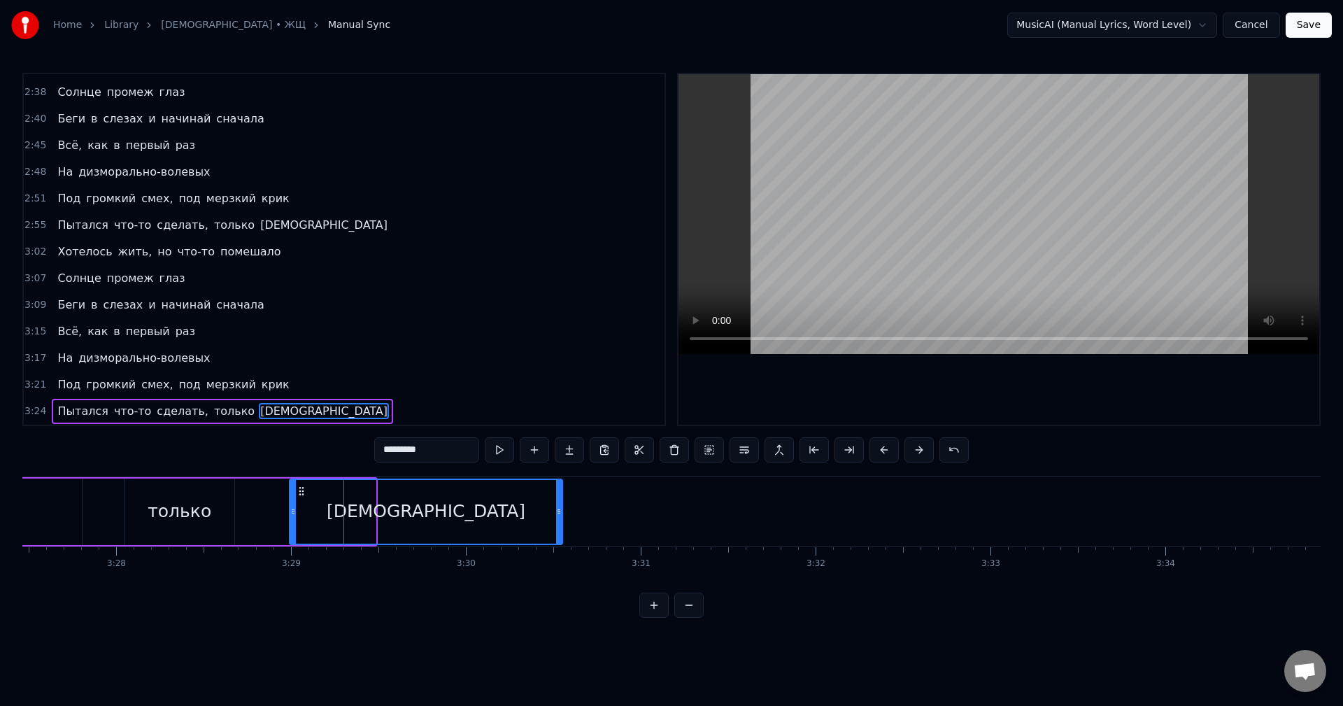
drag, startPoint x: 373, startPoint y: 508, endPoint x: 560, endPoint y: 520, distance: 187.1
click at [560, 520] on div at bounding box center [559, 512] width 6 height 64
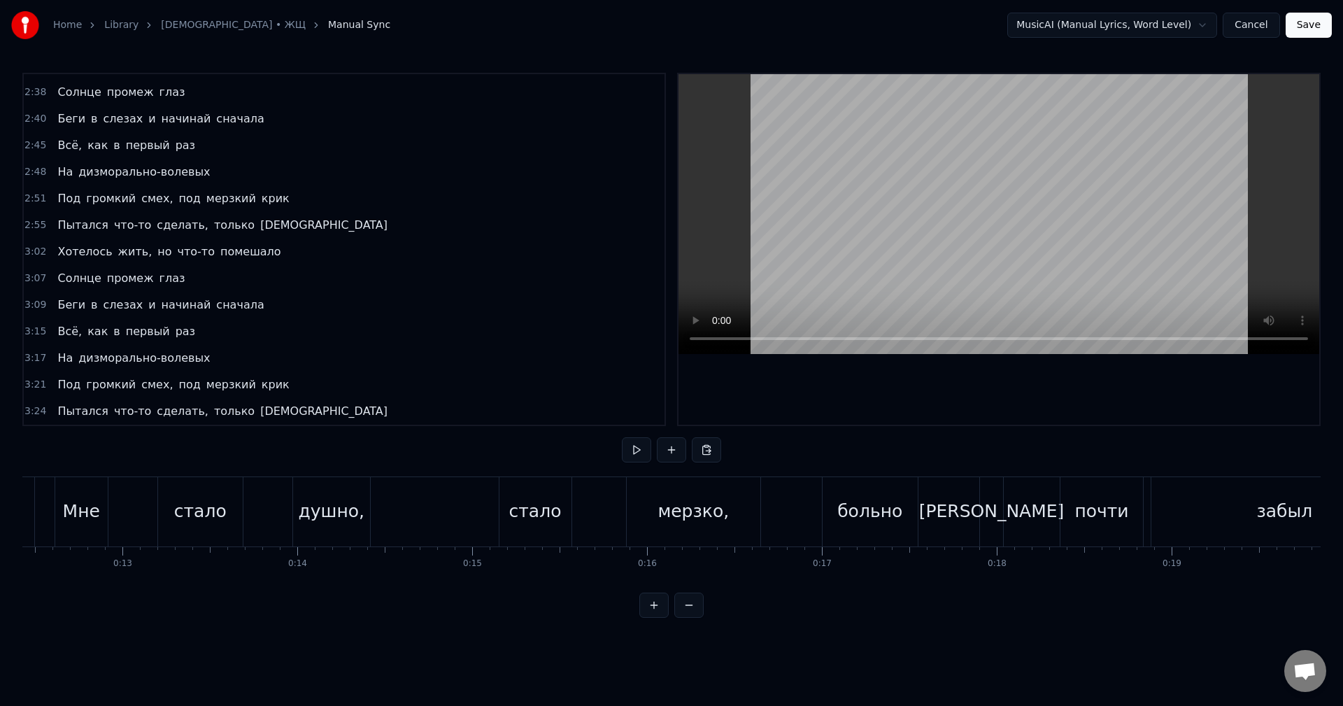
scroll to position [0, 0]
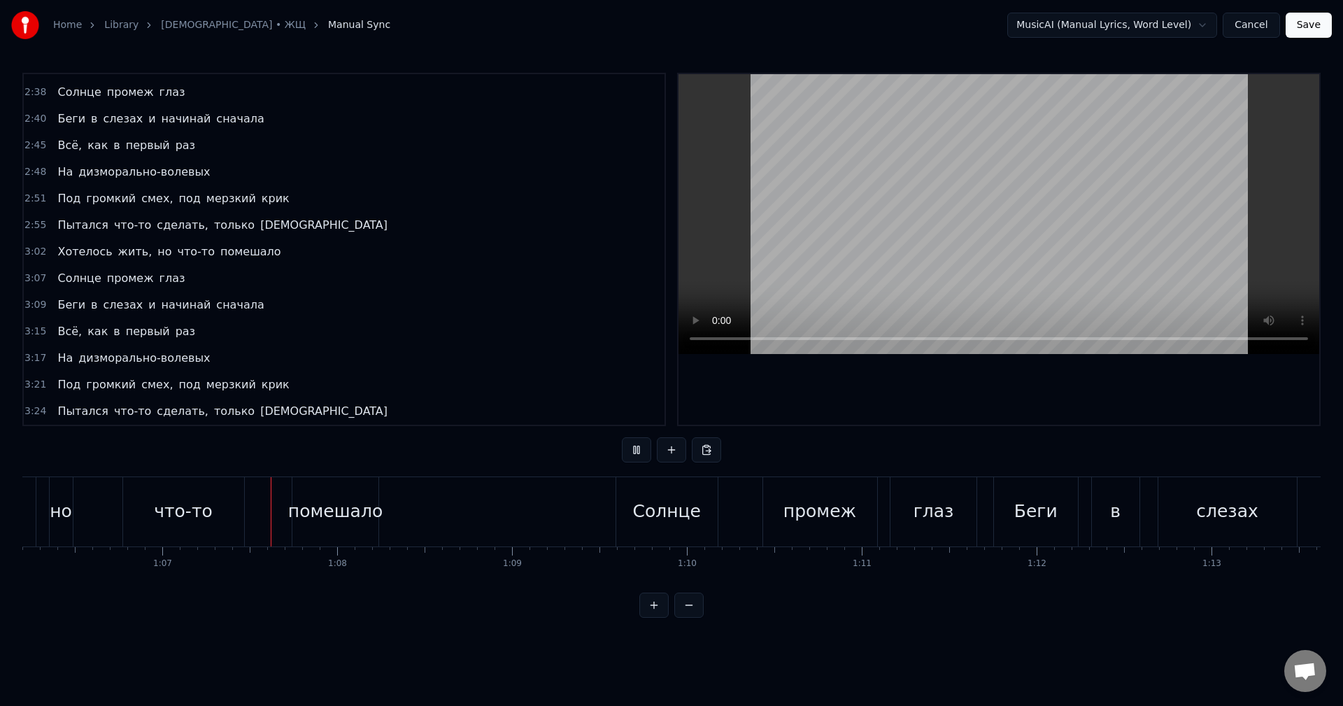
scroll to position [0, 11645]
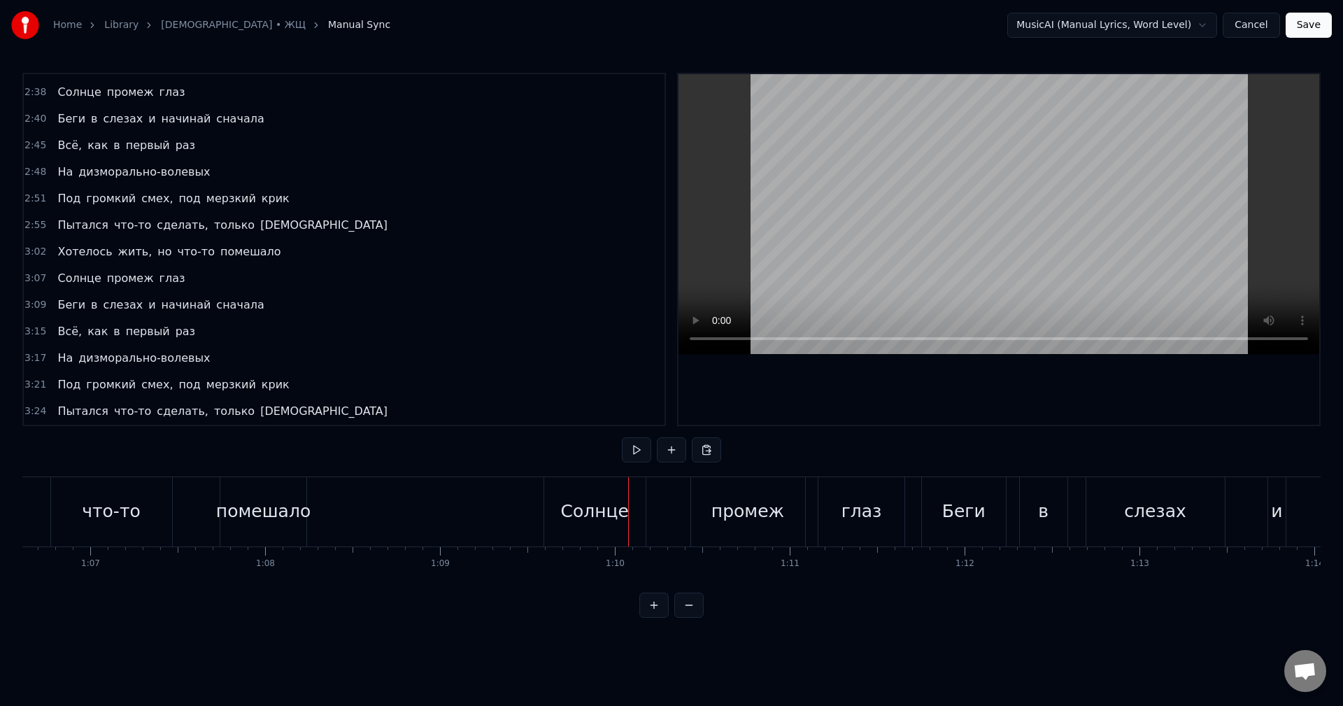
click at [211, 506] on div "Хотелось жить, но что-то помешало" at bounding box center [0, 511] width 620 height 69
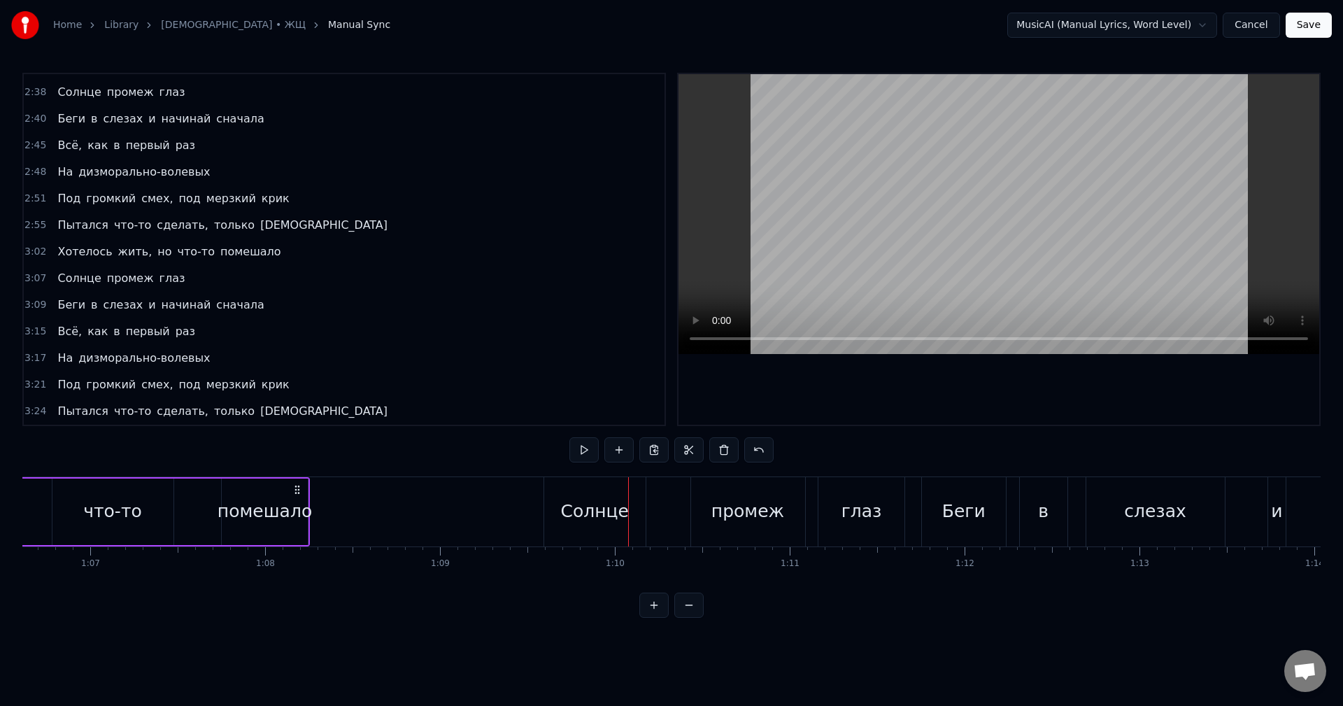
click at [293, 515] on div "помешало" at bounding box center [264, 511] width 94 height 27
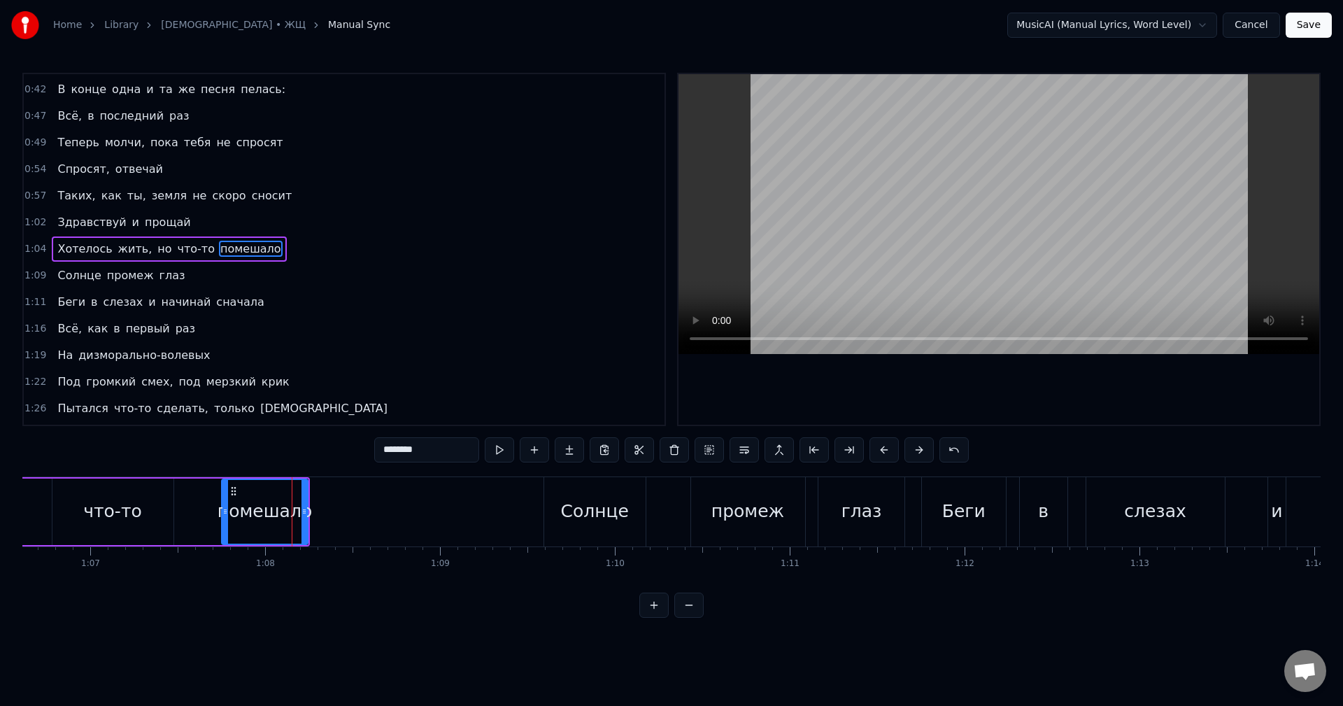
scroll to position [263, 0]
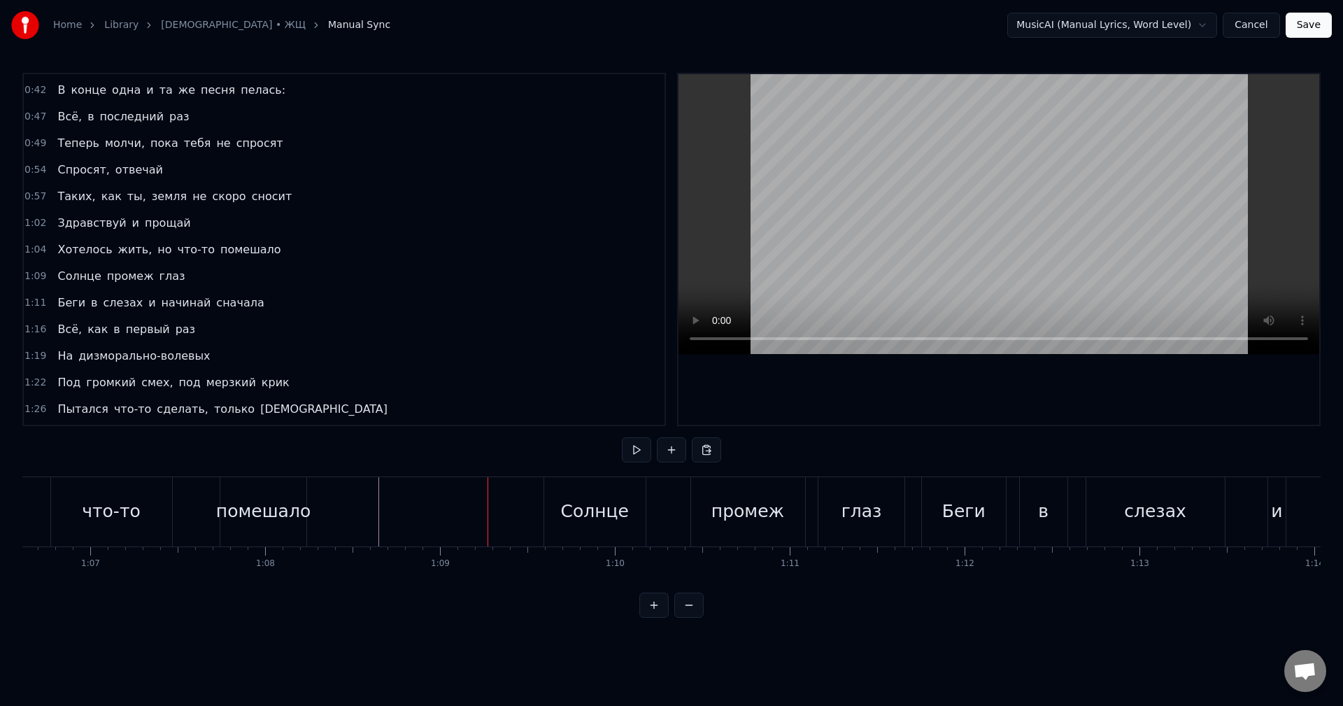
click at [283, 512] on div "помешало" at bounding box center [263, 511] width 94 height 27
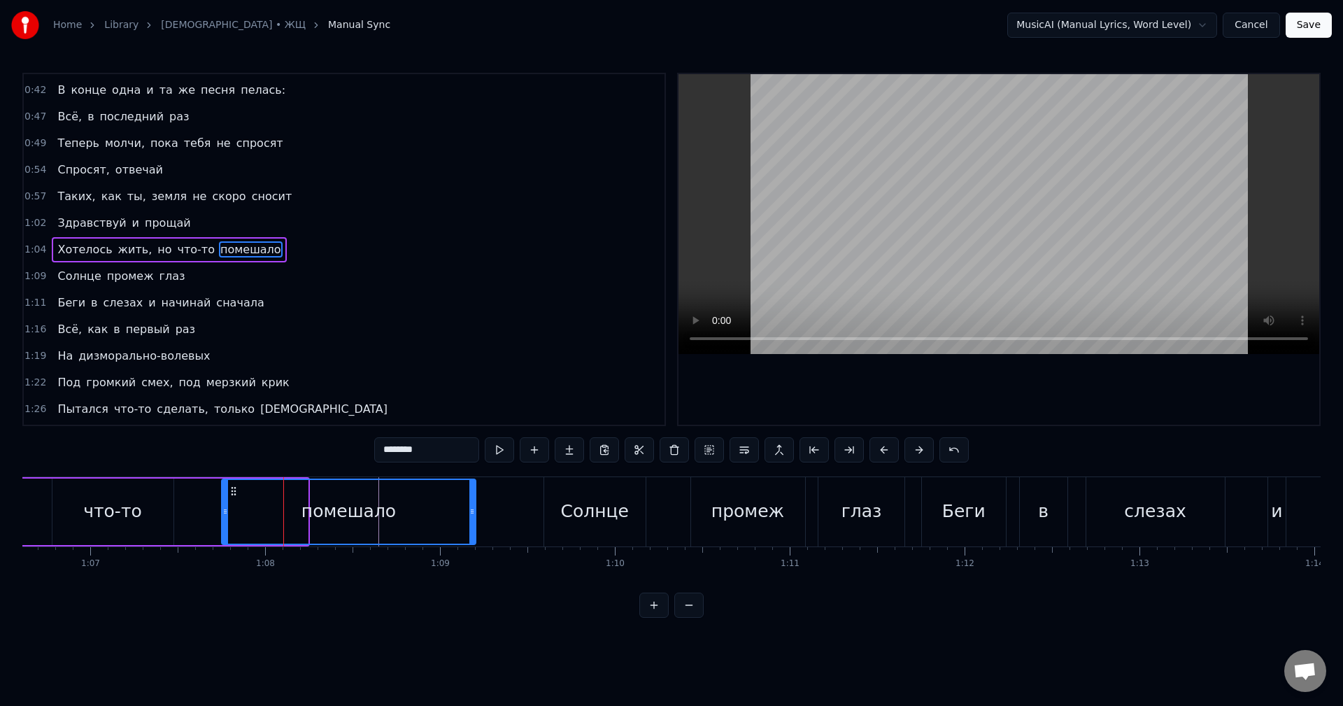
drag, startPoint x: 301, startPoint y: 511, endPoint x: 469, endPoint y: 524, distance: 168.3
click at [469, 524] on div at bounding box center [472, 512] width 6 height 64
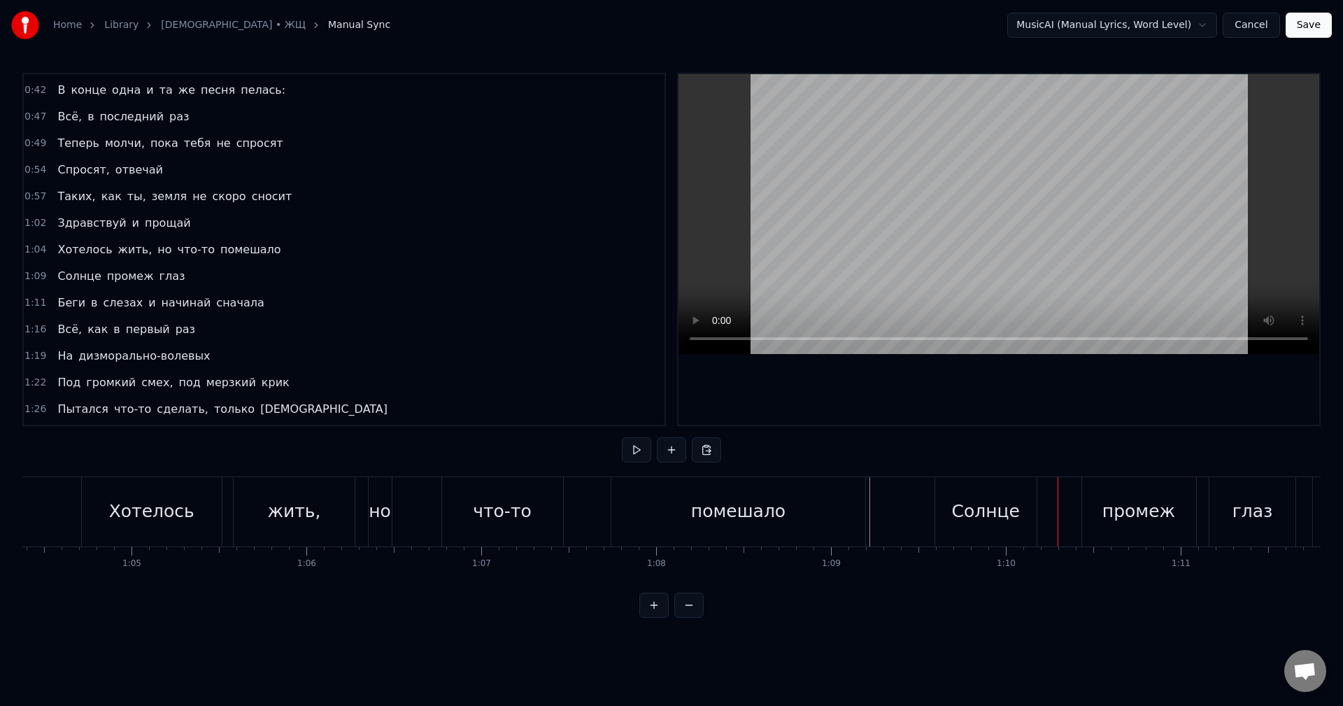
scroll to position [0, 11212]
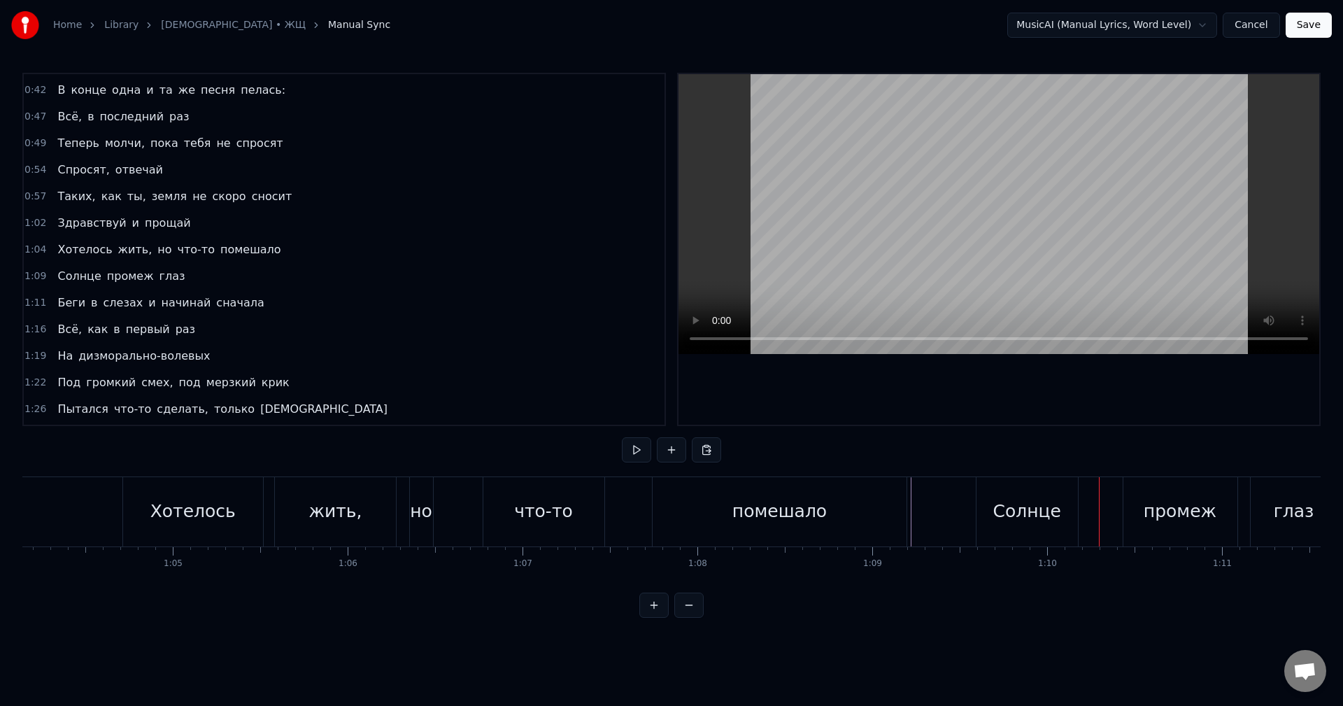
click at [424, 514] on div "но" at bounding box center [421, 511] width 22 height 27
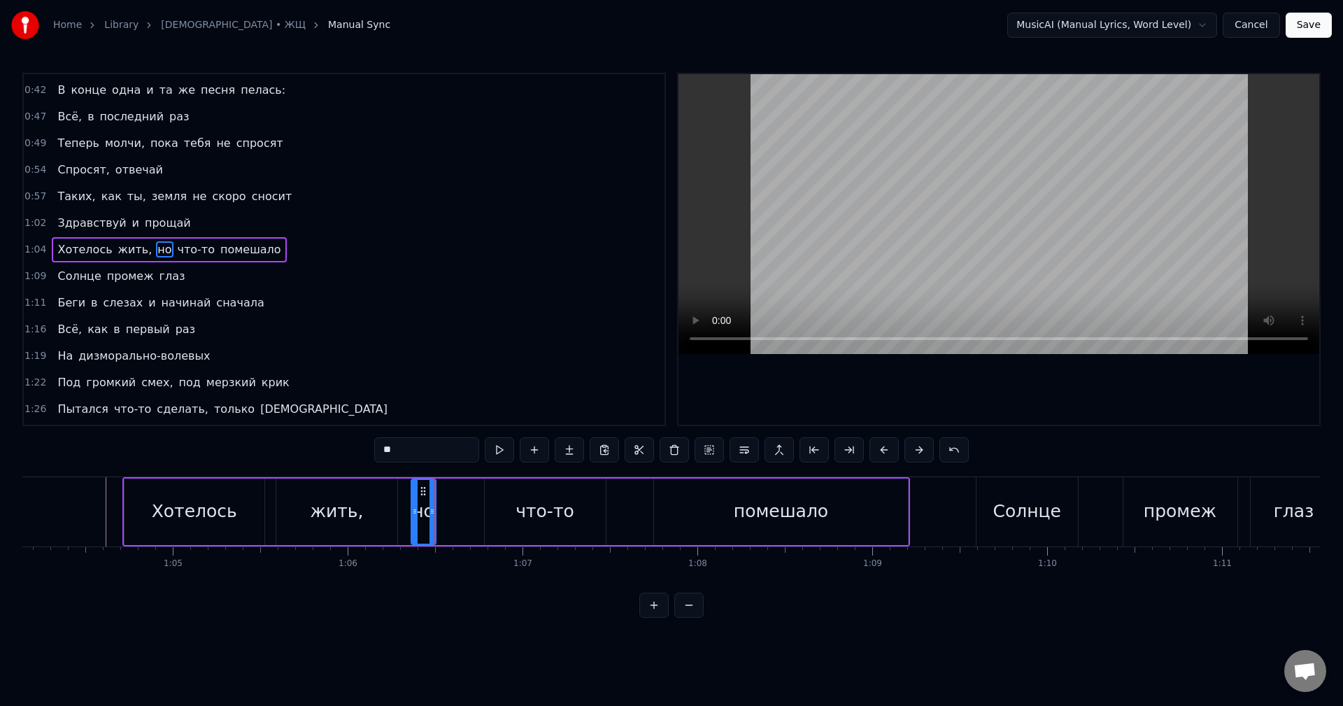
drag, startPoint x: 433, startPoint y: 517, endPoint x: 450, endPoint y: 519, distance: 16.9
click at [435, 519] on div at bounding box center [432, 512] width 6 height 64
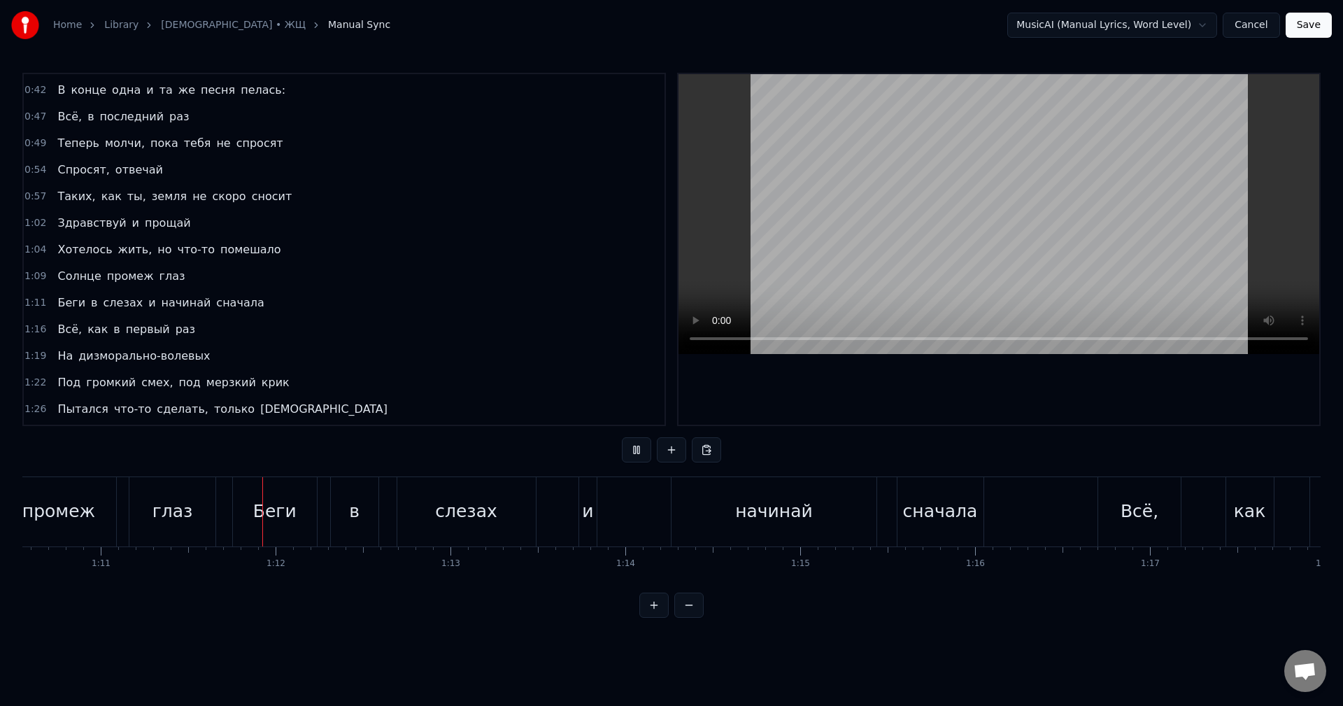
scroll to position [0, 12402]
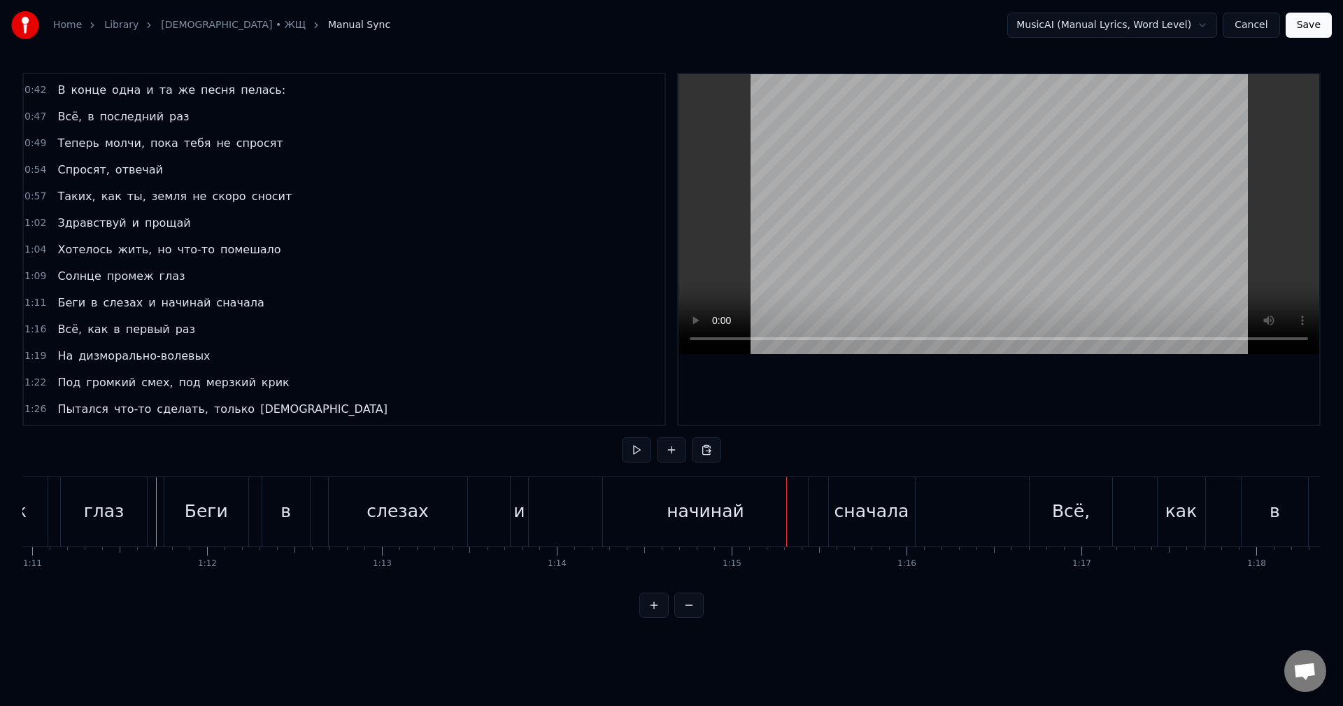
click at [550, 505] on div "Беги в слезах и начинай сначала" at bounding box center [541, 511] width 754 height 69
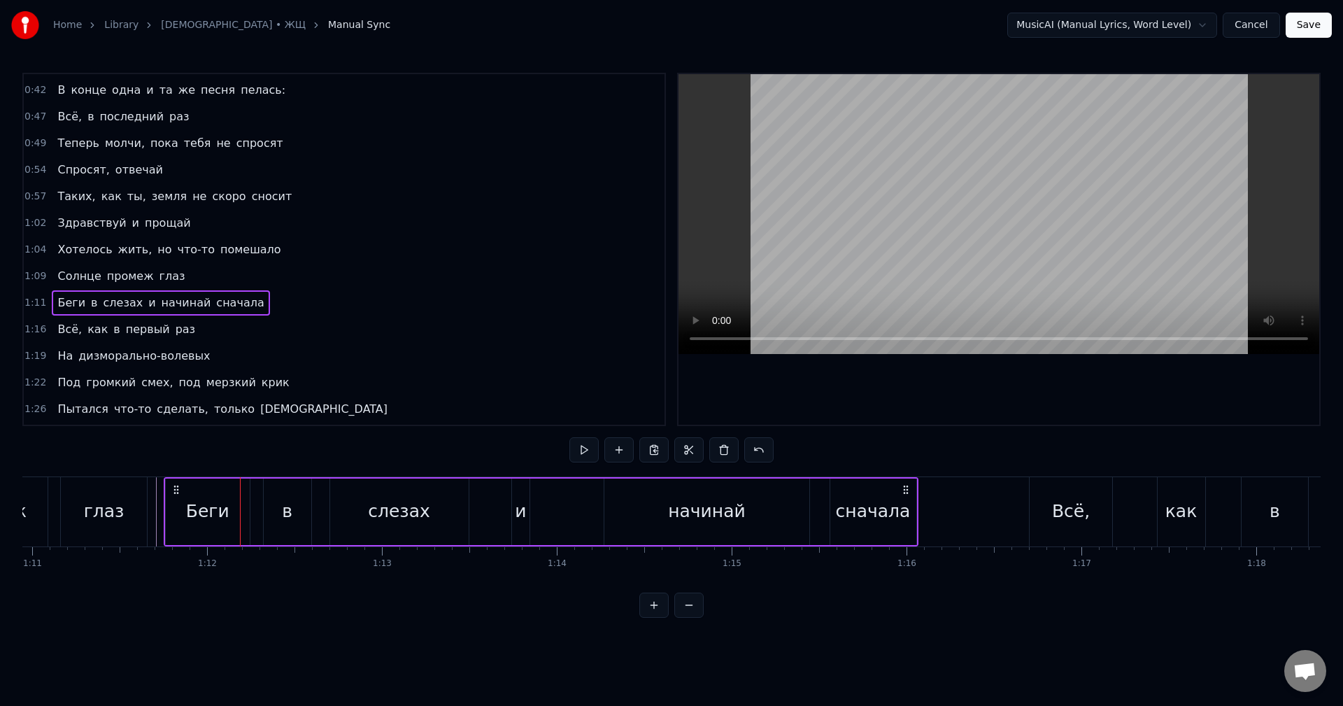
click at [513, 517] on div "и" at bounding box center [521, 511] width 18 height 66
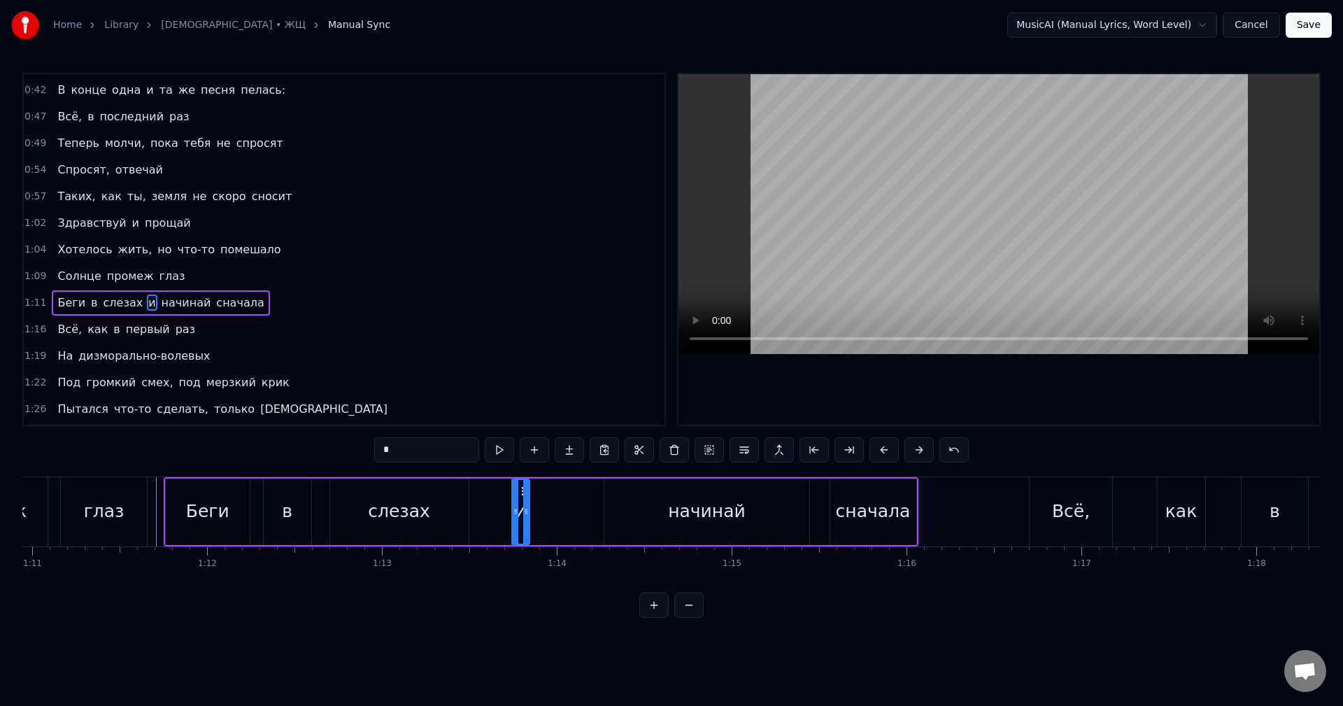
scroll to position [316, 0]
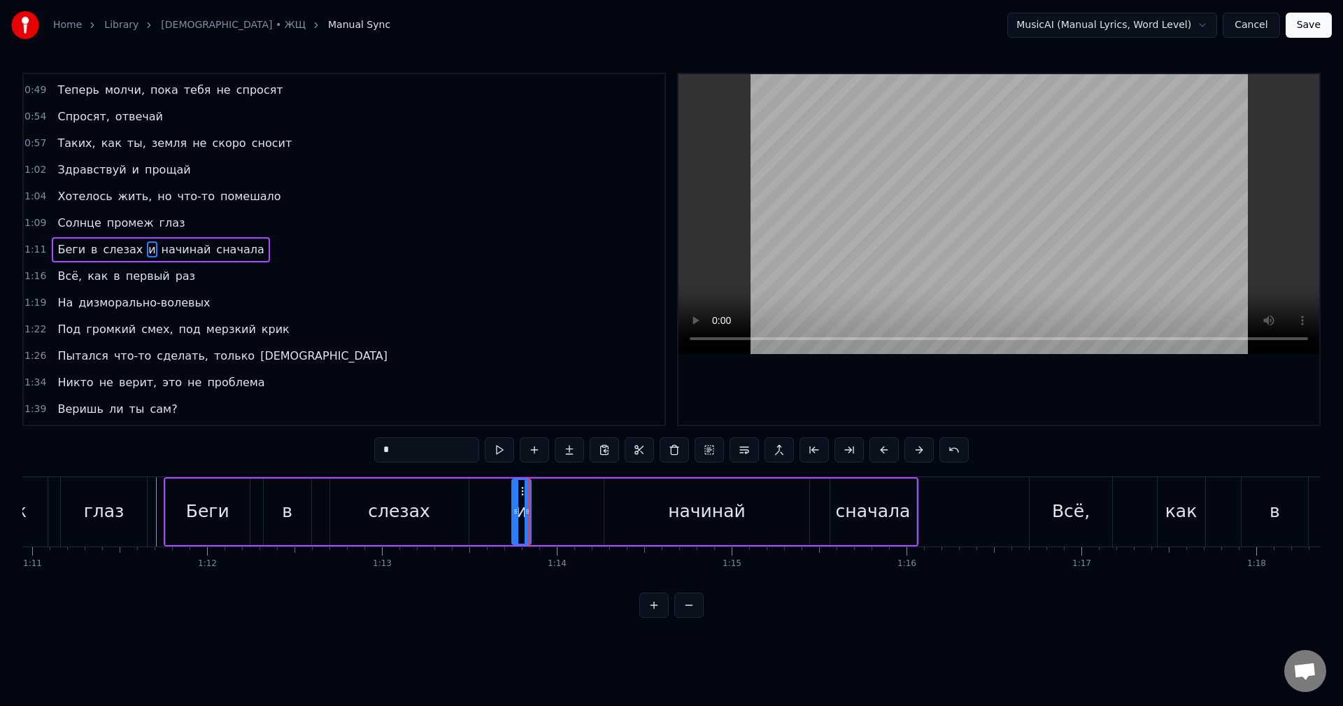
drag, startPoint x: 527, startPoint y: 519, endPoint x: 536, endPoint y: 518, distance: 9.1
click at [530, 518] on div at bounding box center [527, 512] width 6 height 64
click at [645, 515] on div "начинай" at bounding box center [706, 511] width 205 height 66
type input "*******"
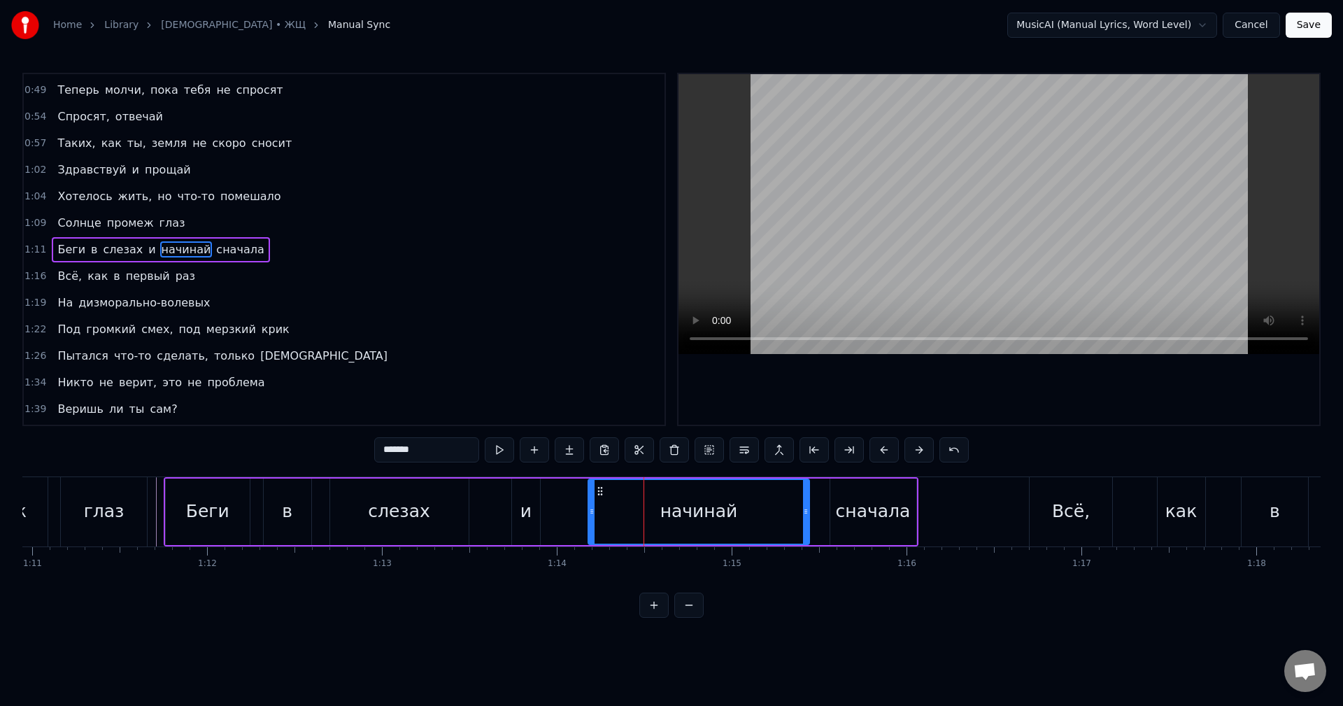
drag, startPoint x: 609, startPoint y: 516, endPoint x: 592, endPoint y: 516, distance: 17.5
click at [592, 516] on icon at bounding box center [592, 511] width 6 height 11
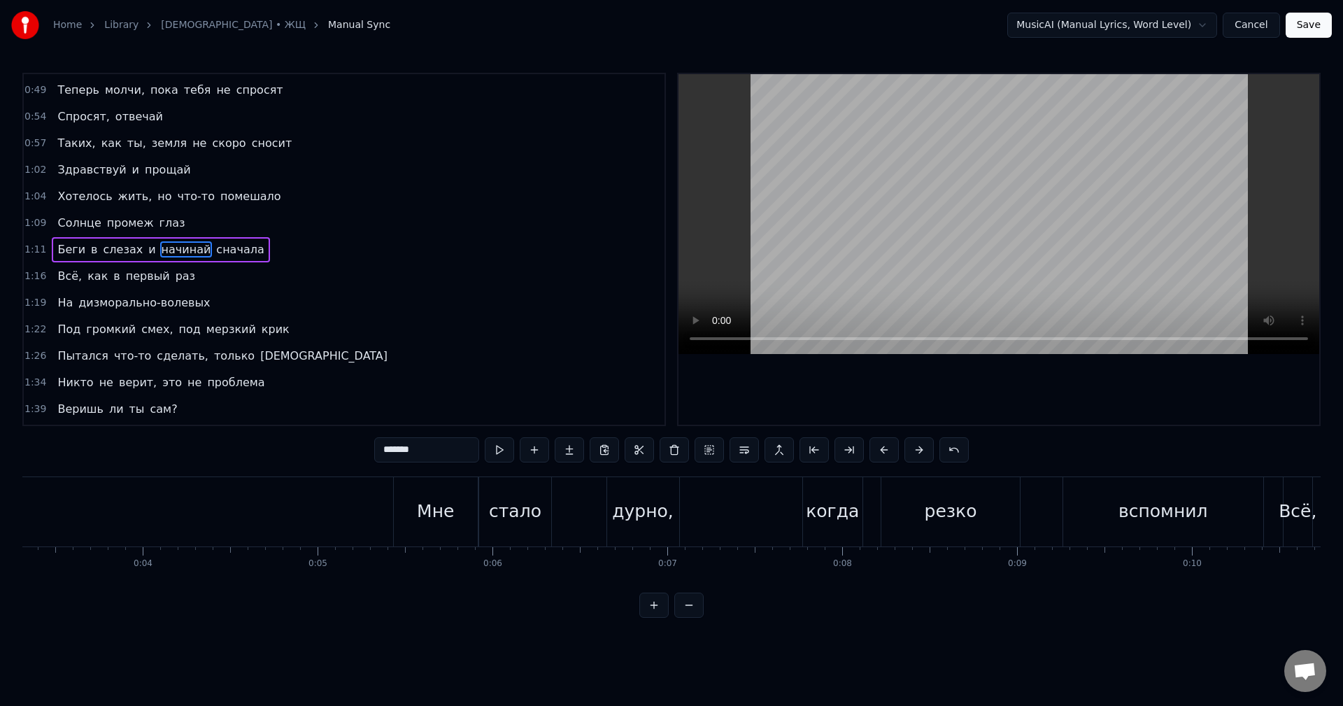
scroll to position [0, 0]
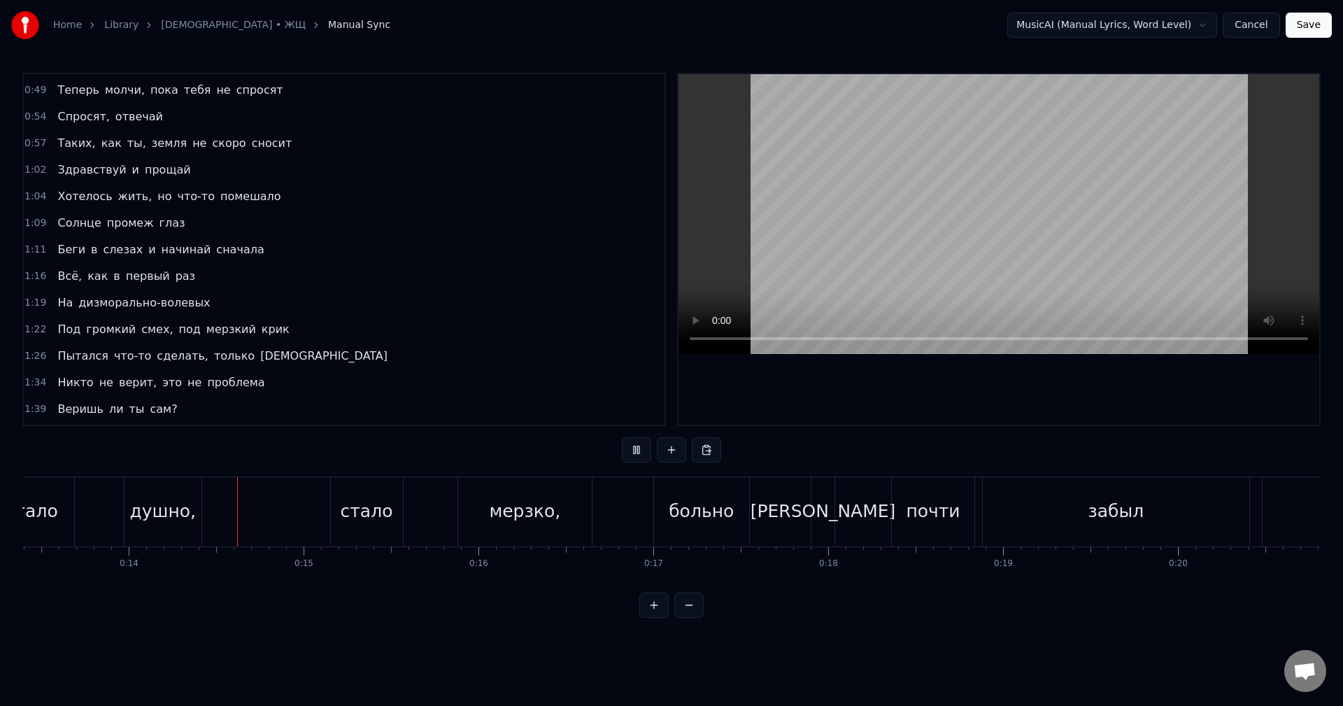
scroll to position [0, 2363]
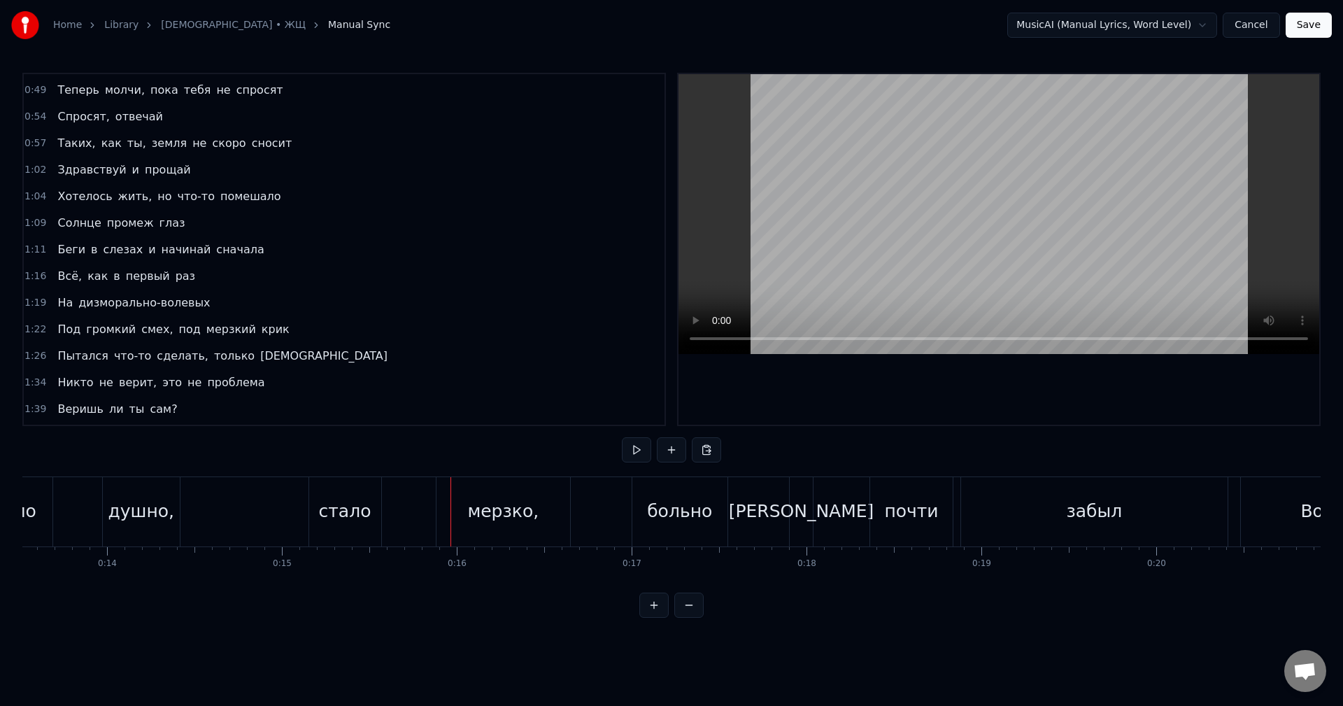
click at [94, 522] on div "Мне стало душно, стало мерзко, больно" at bounding box center [297, 511] width 866 height 69
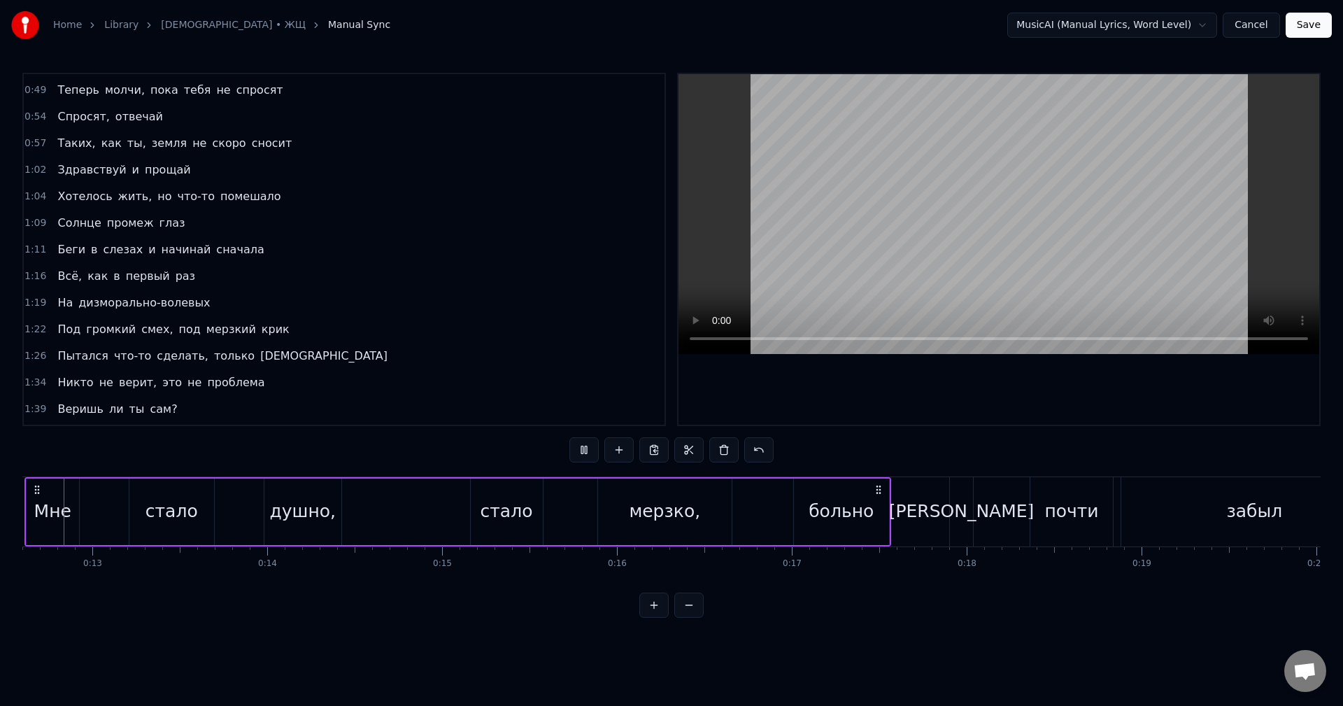
scroll to position [0, 2134]
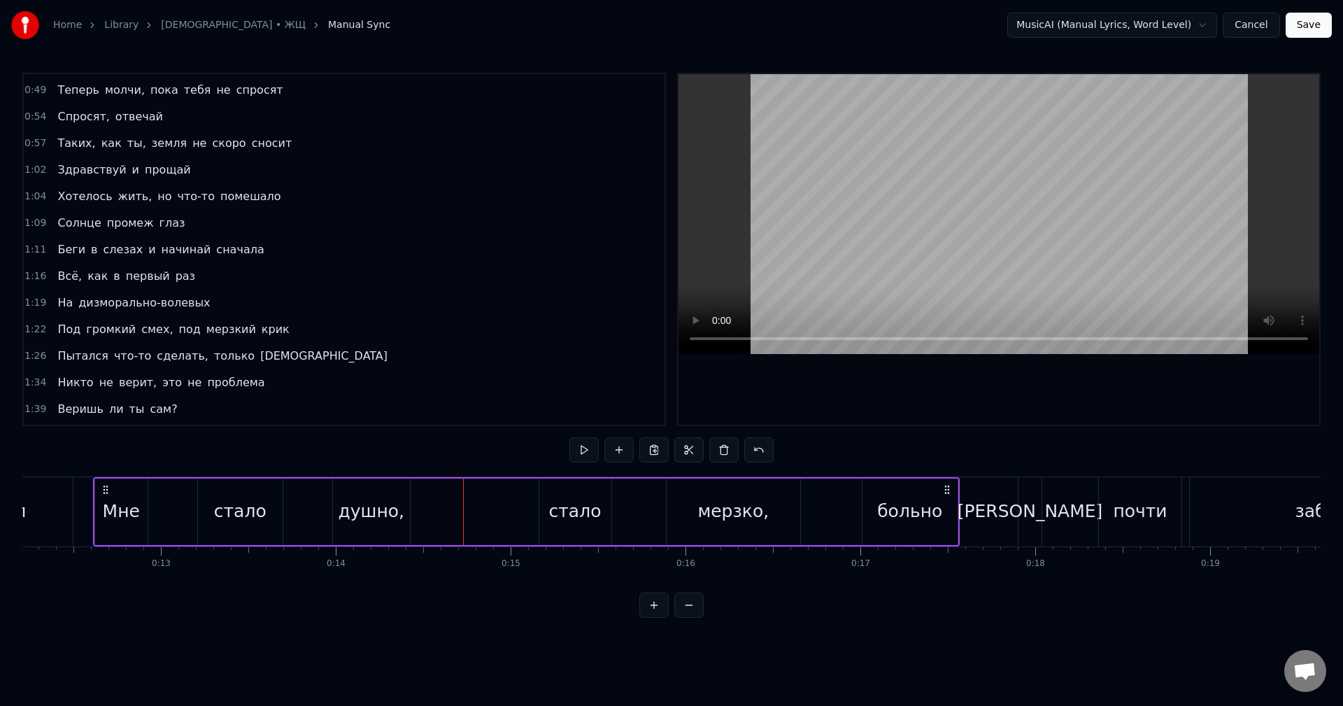
click at [472, 524] on div "Мне стало душно, стало мерзко, больно" at bounding box center [526, 511] width 866 height 69
click at [476, 515] on div "Мне стало душно, стало мерзко, больно" at bounding box center [526, 511] width 866 height 69
click at [485, 505] on div "Мне стало душно, стало мерзко, больно" at bounding box center [526, 511] width 866 height 69
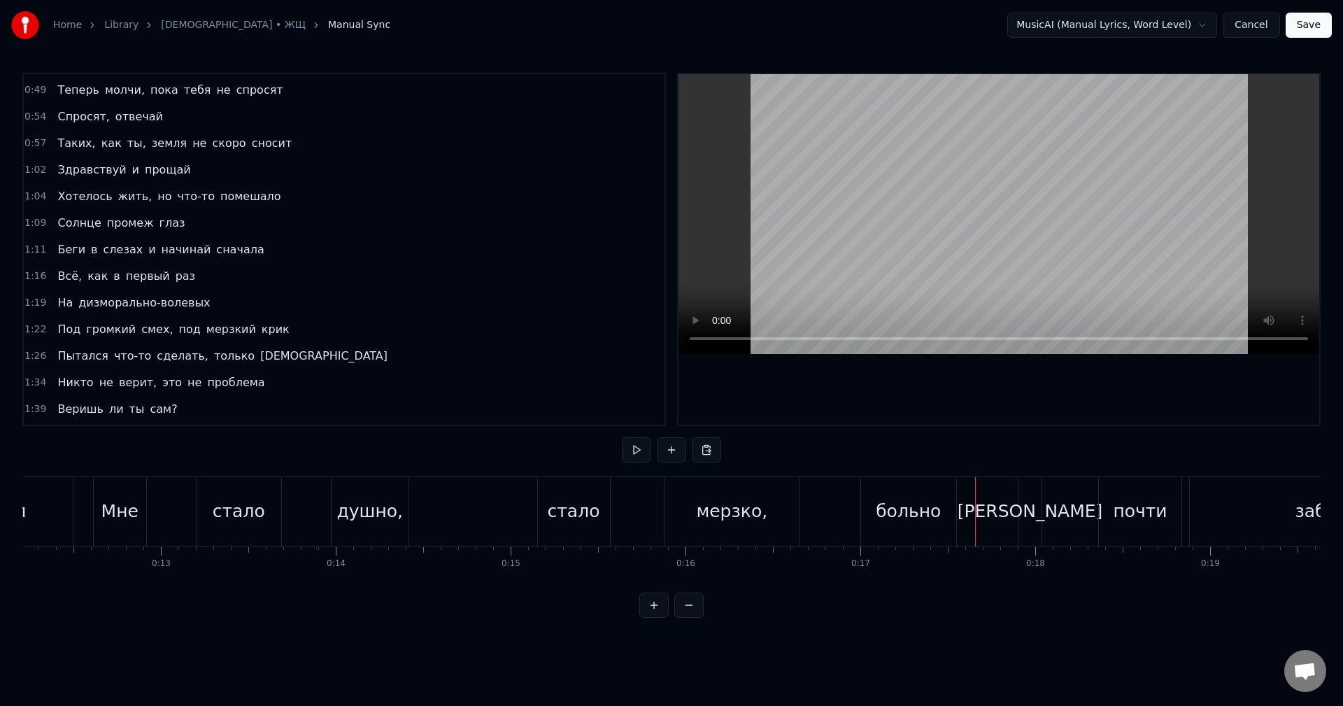
click at [937, 513] on div "больно" at bounding box center [907, 511] width 65 height 27
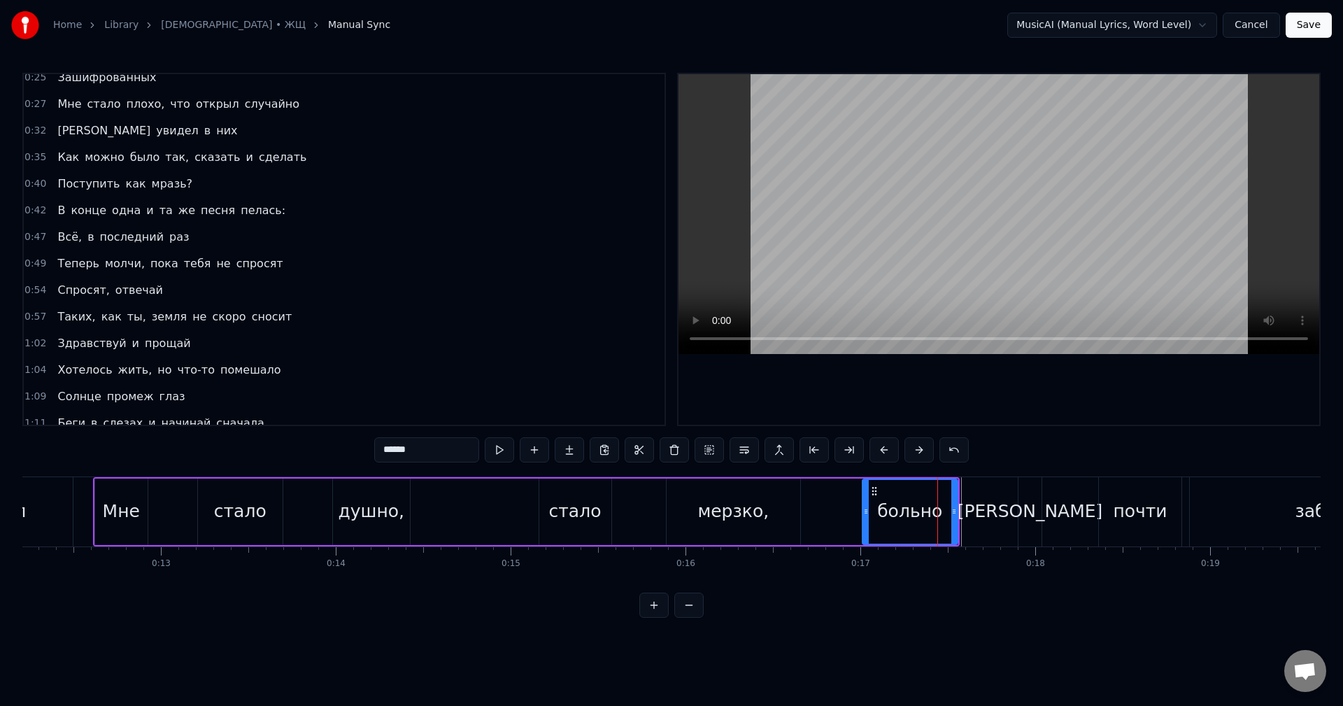
scroll to position [0, 0]
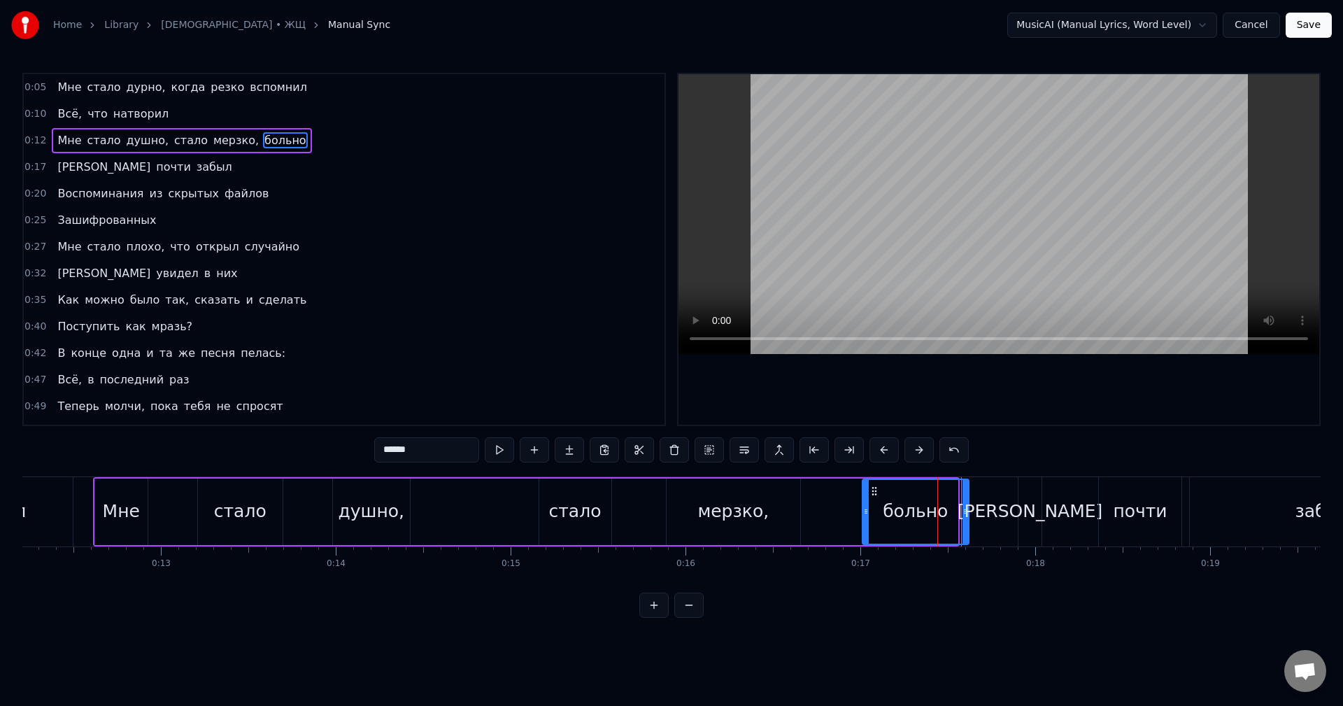
drag, startPoint x: 955, startPoint y: 517, endPoint x: 966, endPoint y: 517, distance: 10.5
click at [966, 517] on div at bounding box center [965, 512] width 6 height 64
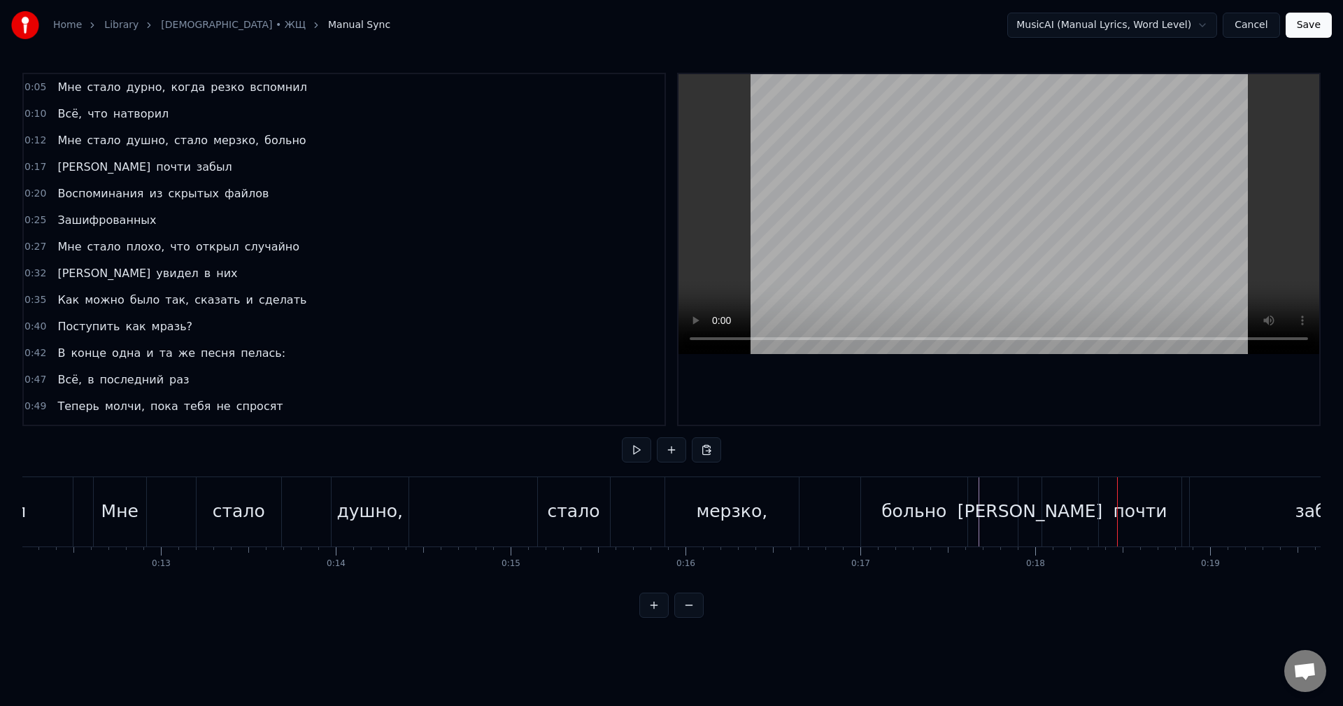
click at [496, 533] on div "Мне стало душно, стало мерзко, больно" at bounding box center [532, 511] width 878 height 69
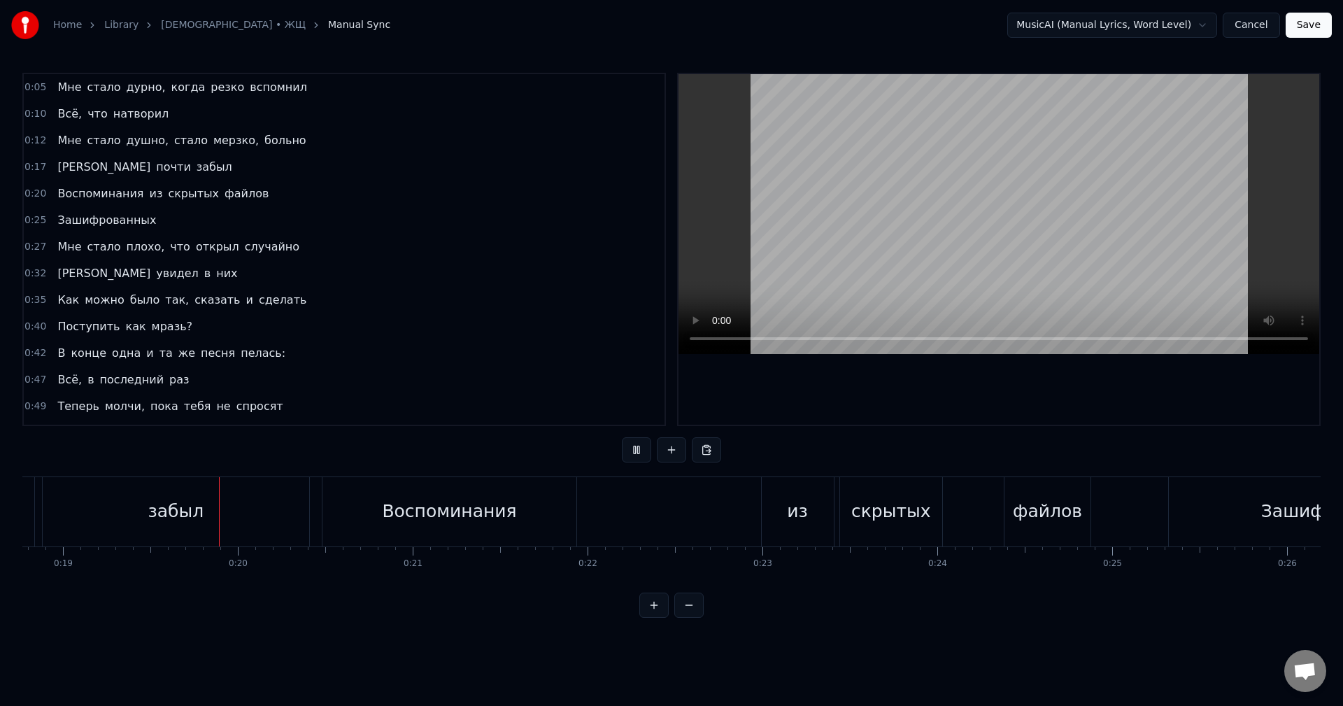
scroll to position [0, 3282]
click at [38, 516] on div "Я почти забыл" at bounding box center [91, 511] width 442 height 69
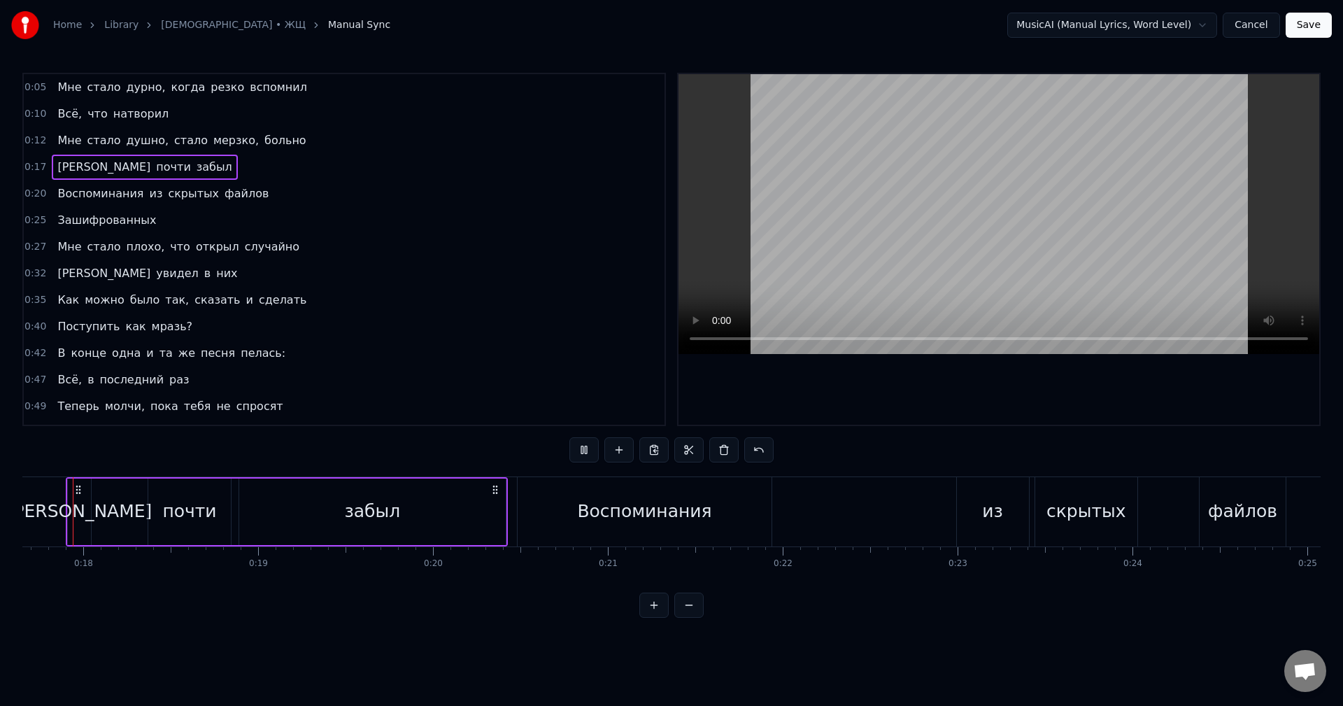
scroll to position [0, 3059]
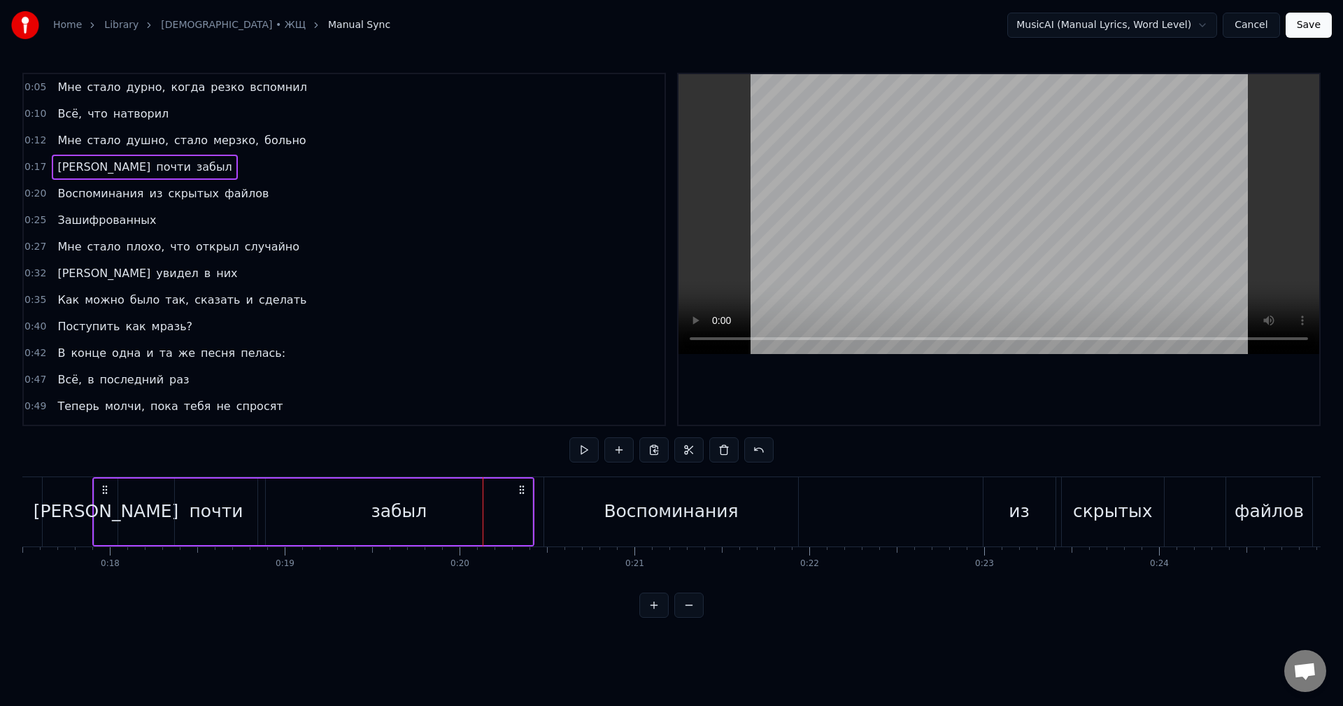
click at [511, 515] on div "забыл" at bounding box center [399, 511] width 266 height 66
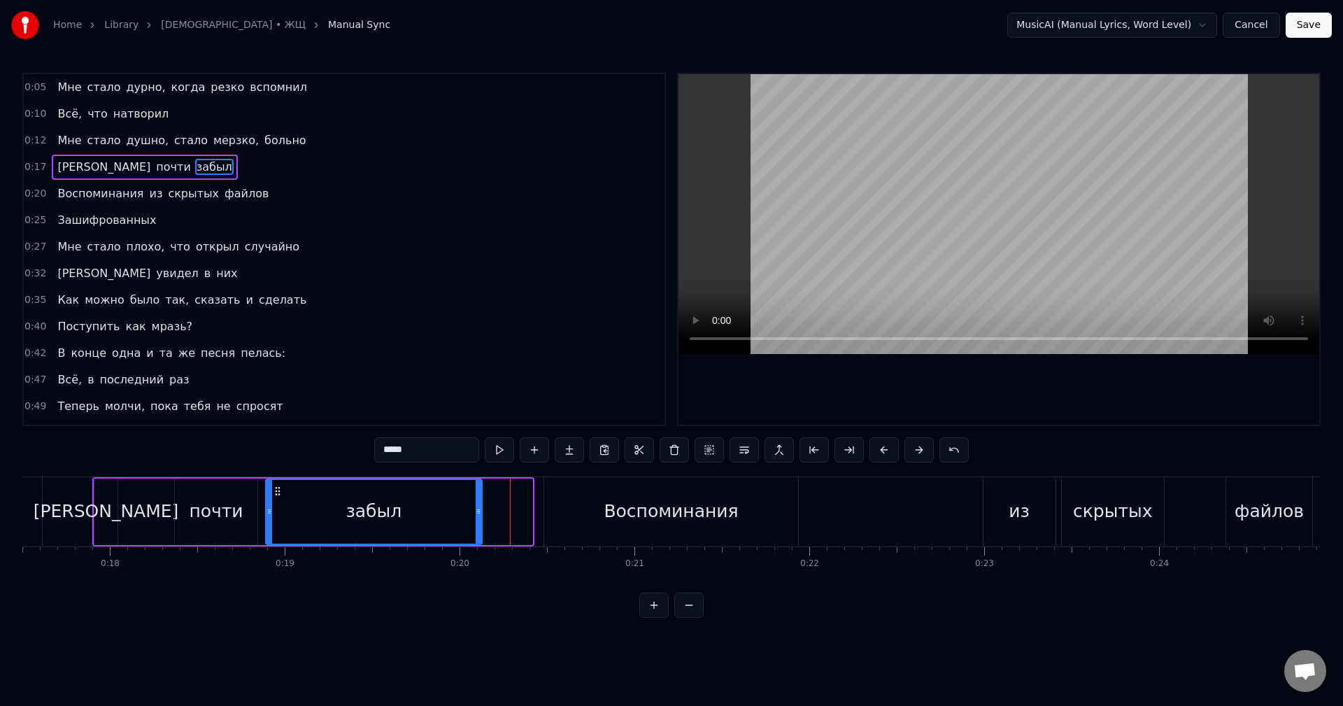
drag, startPoint x: 527, startPoint y: 513, endPoint x: 477, endPoint y: 513, distance: 50.4
click at [477, 513] on icon at bounding box center [478, 511] width 6 height 11
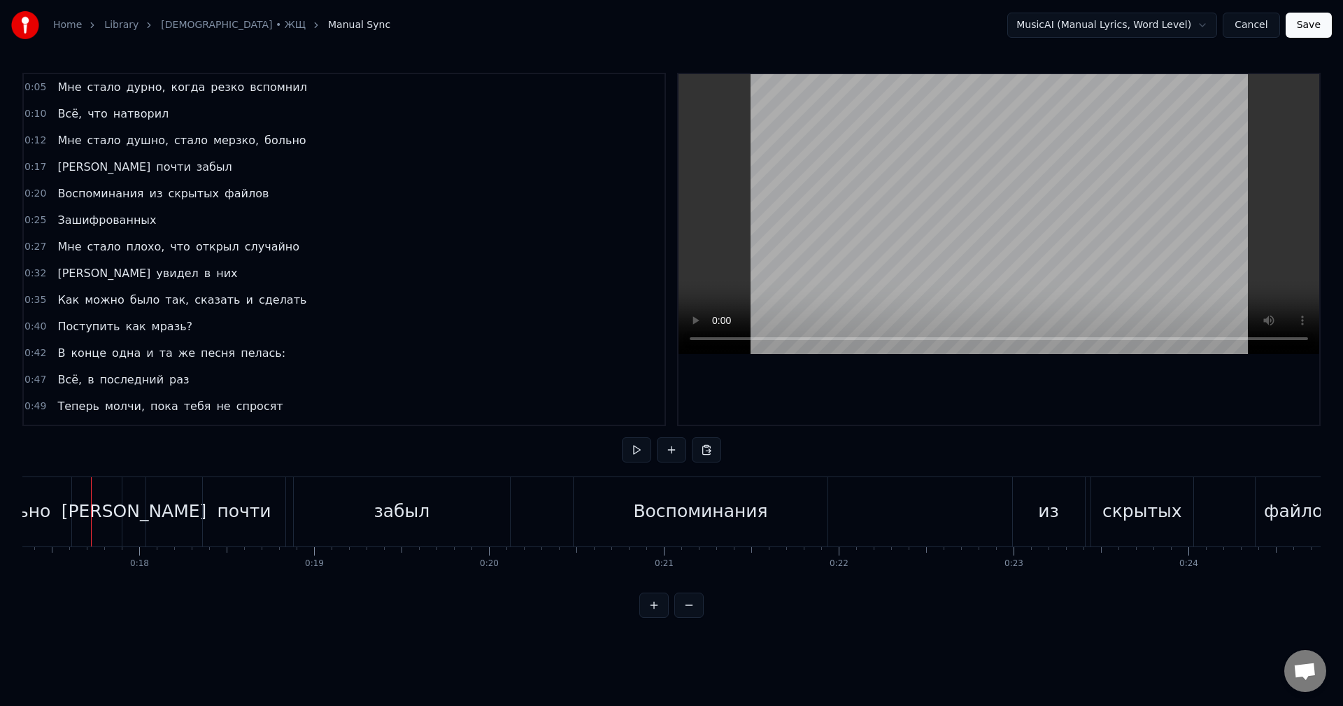
scroll to position [0, 3028]
click at [886, 501] on div "Воспоминания из скрытых файлов" at bounding box center [972, 511] width 772 height 69
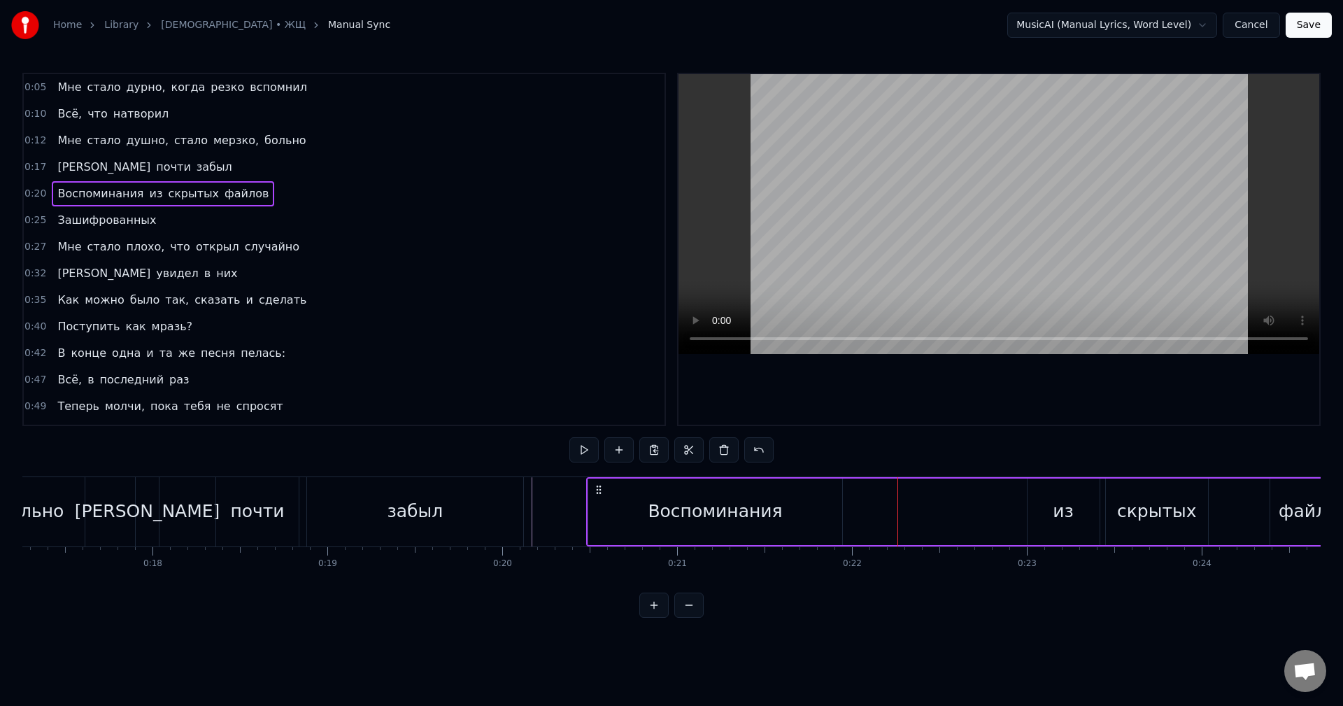
click at [823, 515] on div "Воспоминания" at bounding box center [715, 511] width 254 height 66
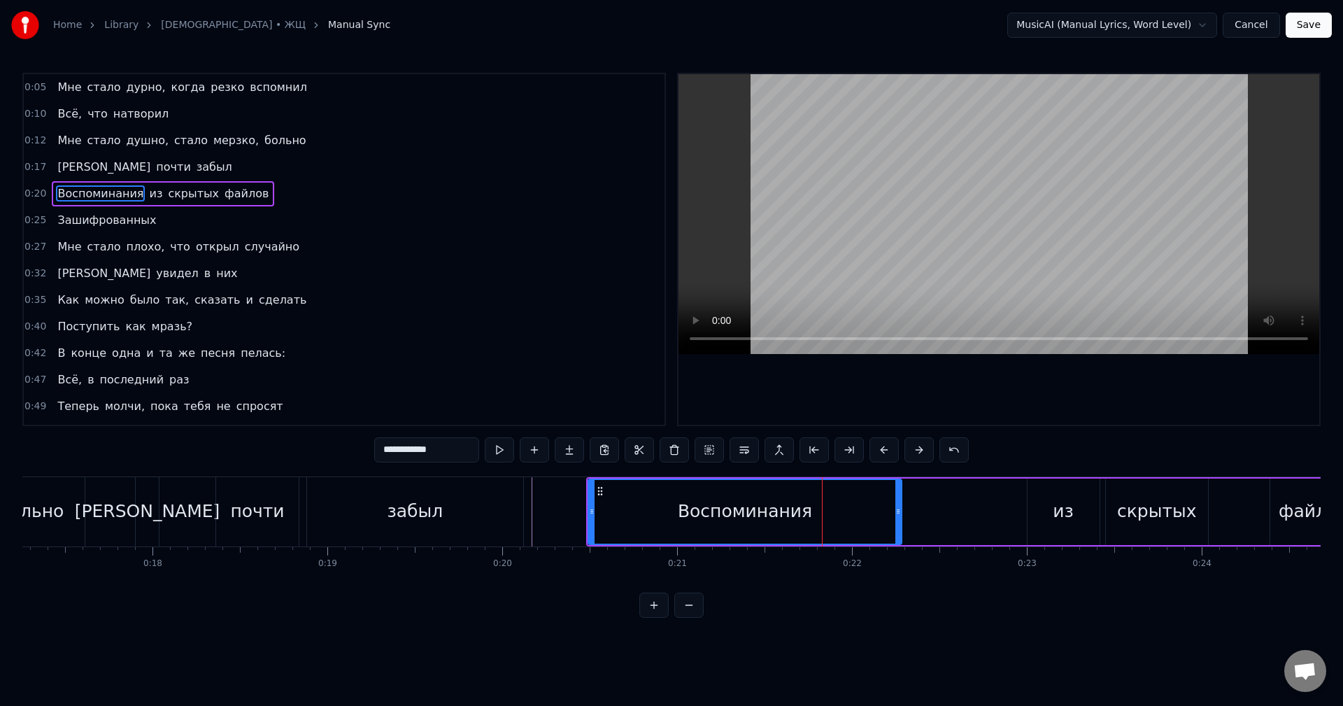
drag, startPoint x: 838, startPoint y: 513, endPoint x: 897, endPoint y: 519, distance: 59.1
click at [897, 519] on div at bounding box center [898, 512] width 6 height 64
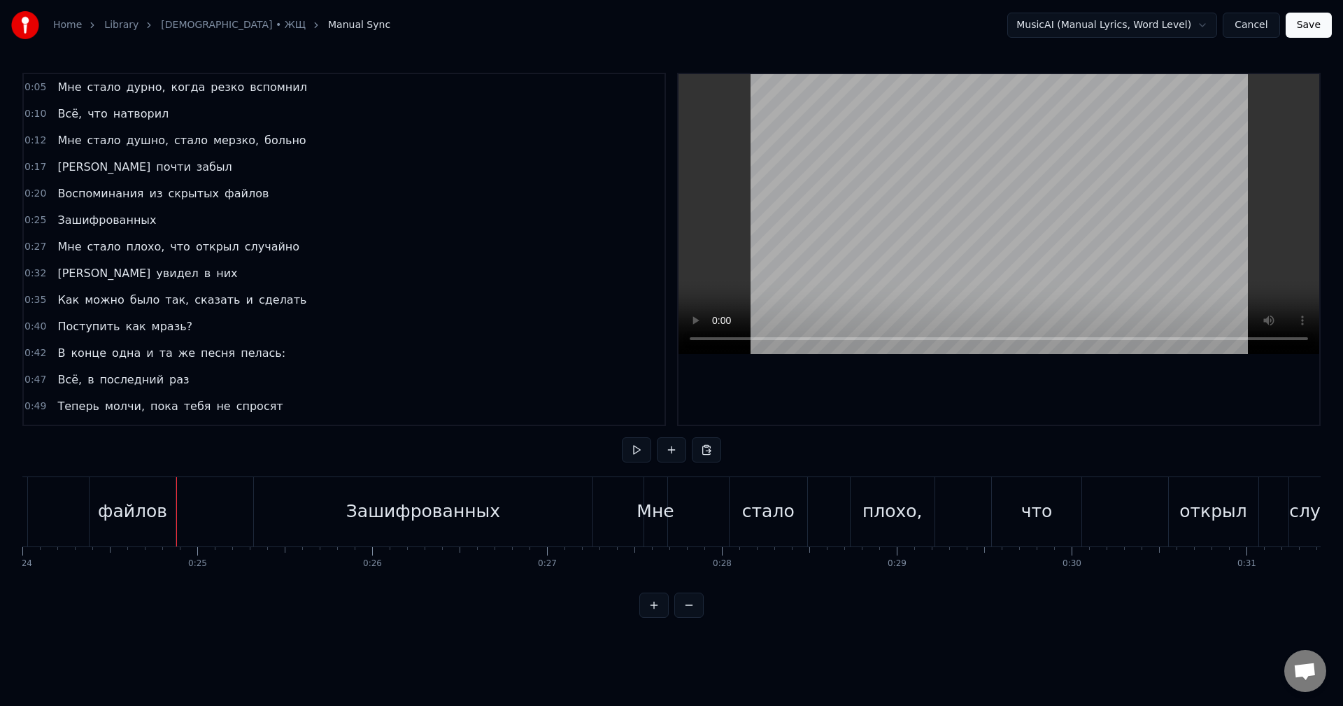
scroll to position [0, 4198]
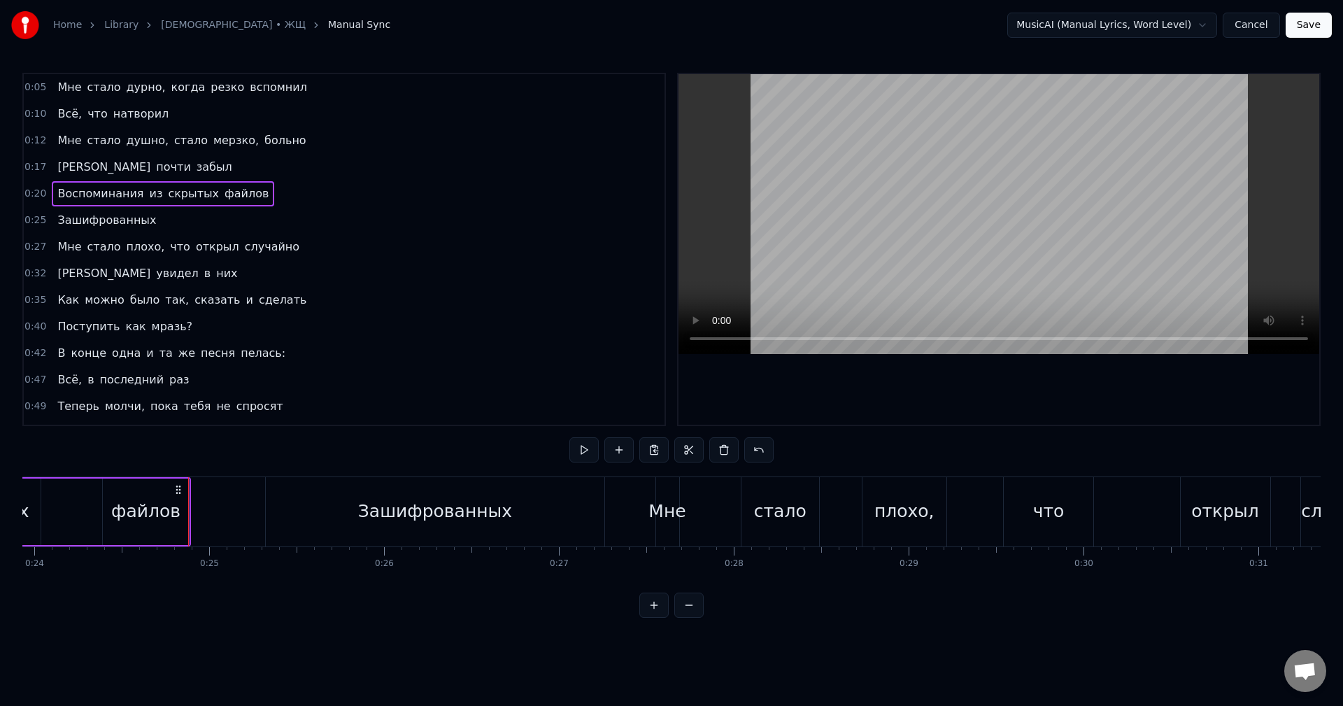
click at [322, 517] on div "Зашифрованных" at bounding box center [435, 511] width 338 height 69
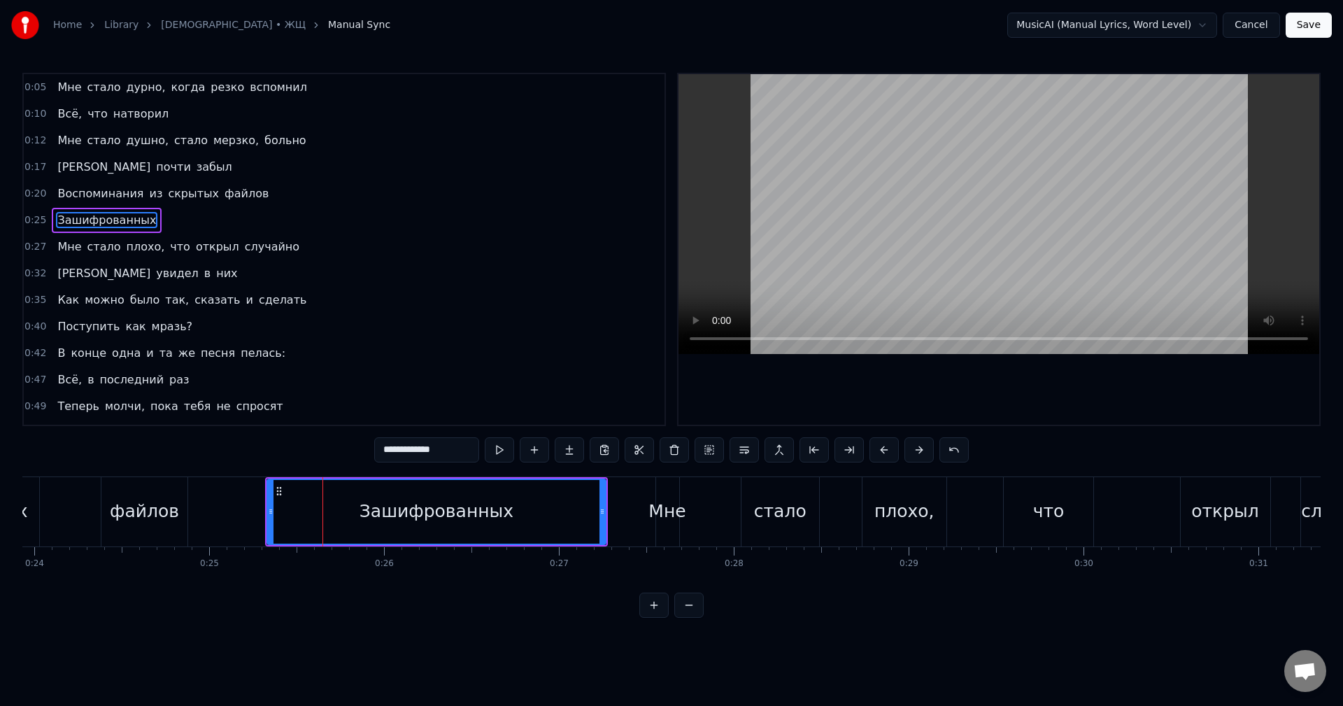
click at [388, 448] on input "**********" at bounding box center [426, 449] width 105 height 25
type input "**********"
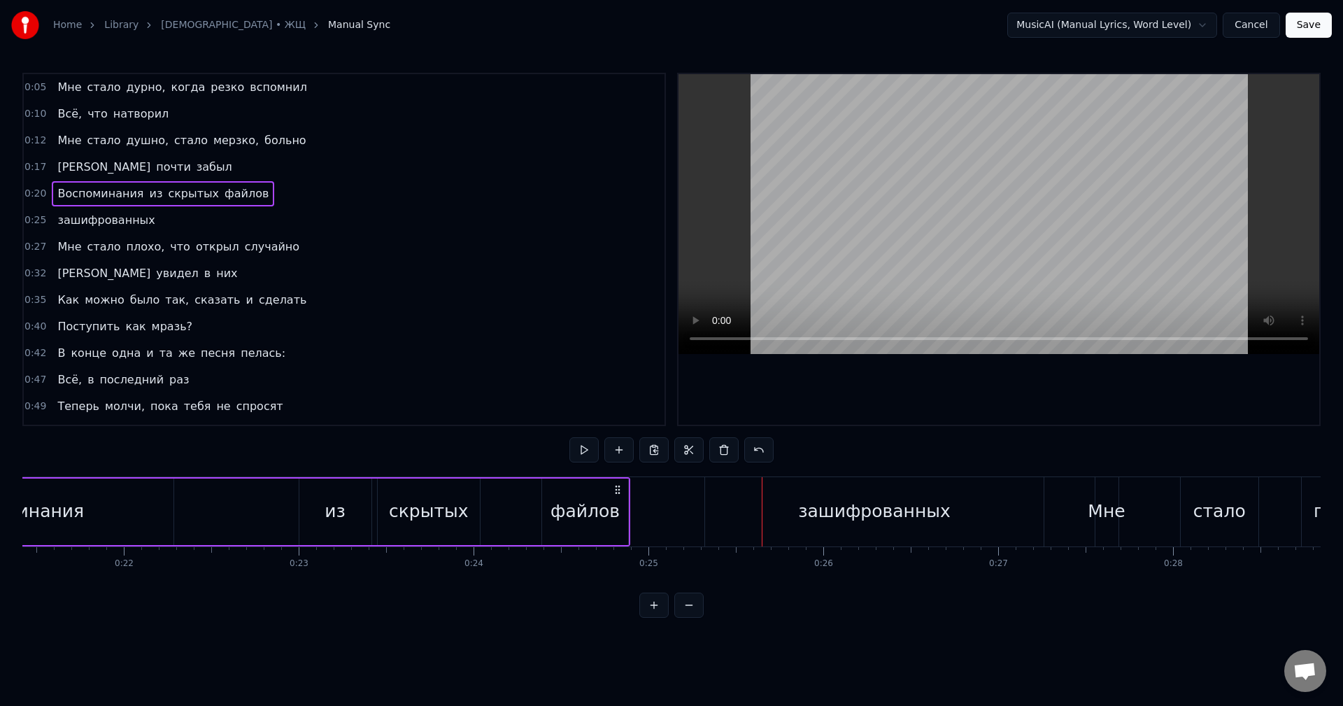
scroll to position [0, 3723]
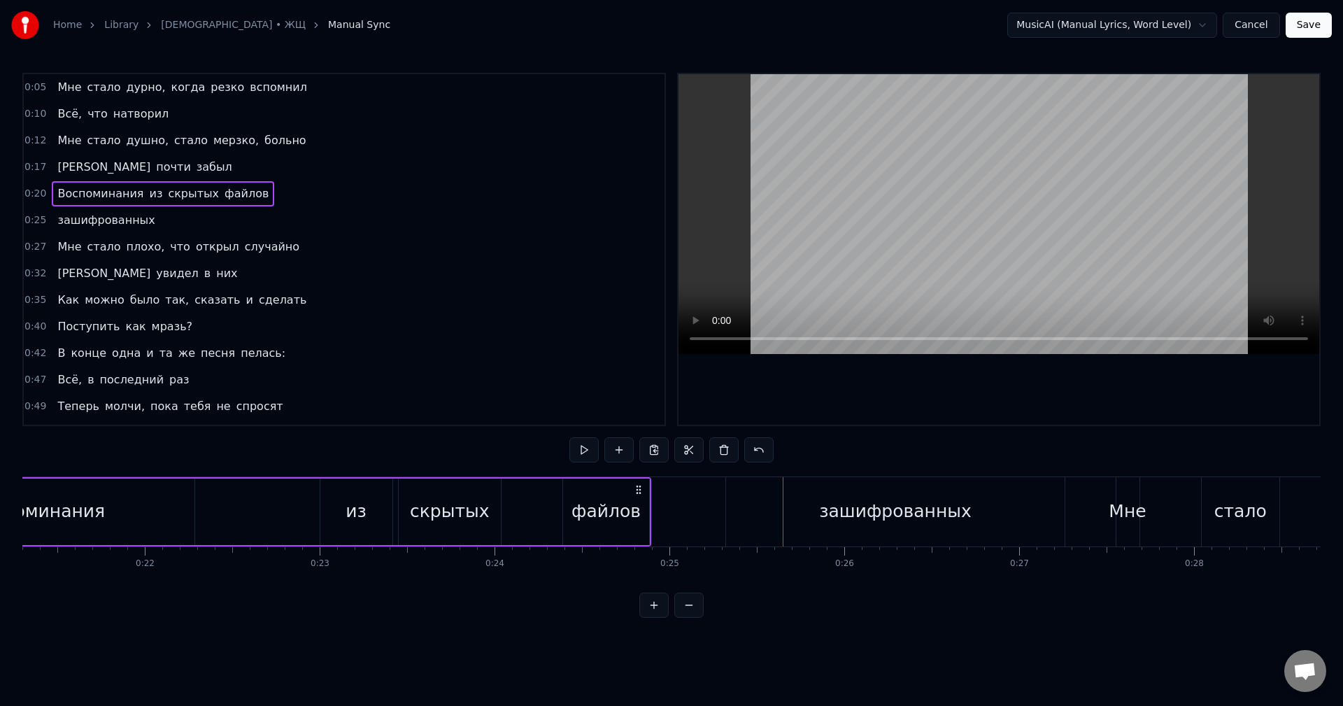
click at [230, 515] on div "Воспоминания из скрытых файлов" at bounding box center [265, 511] width 772 height 69
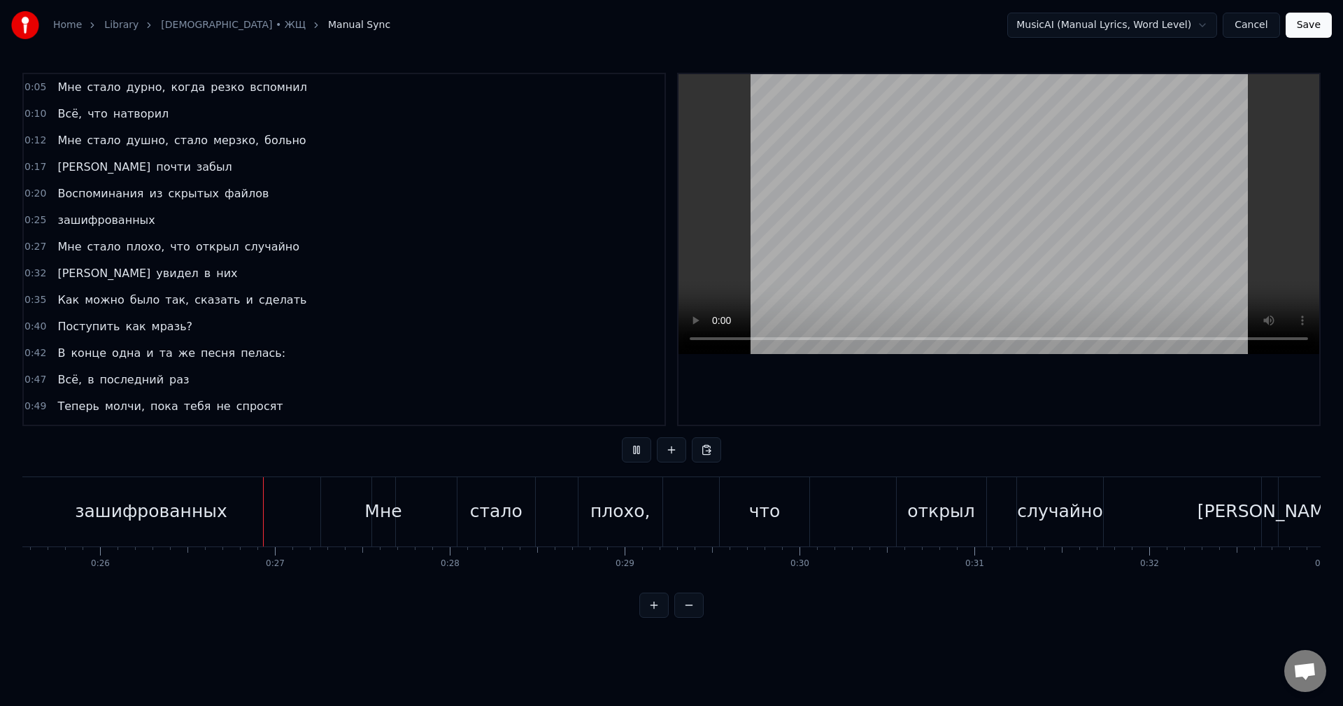
scroll to position [0, 4544]
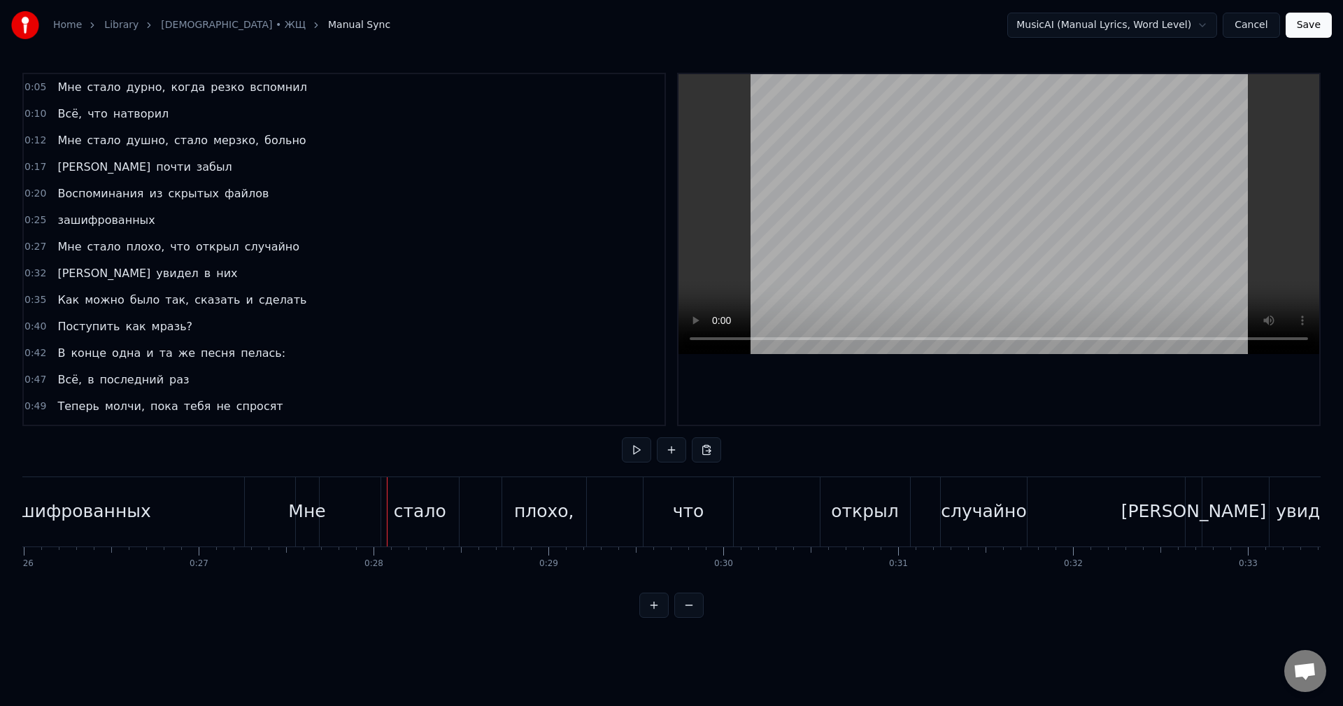
click at [301, 508] on div "Мне" at bounding box center [306, 511] width 37 height 27
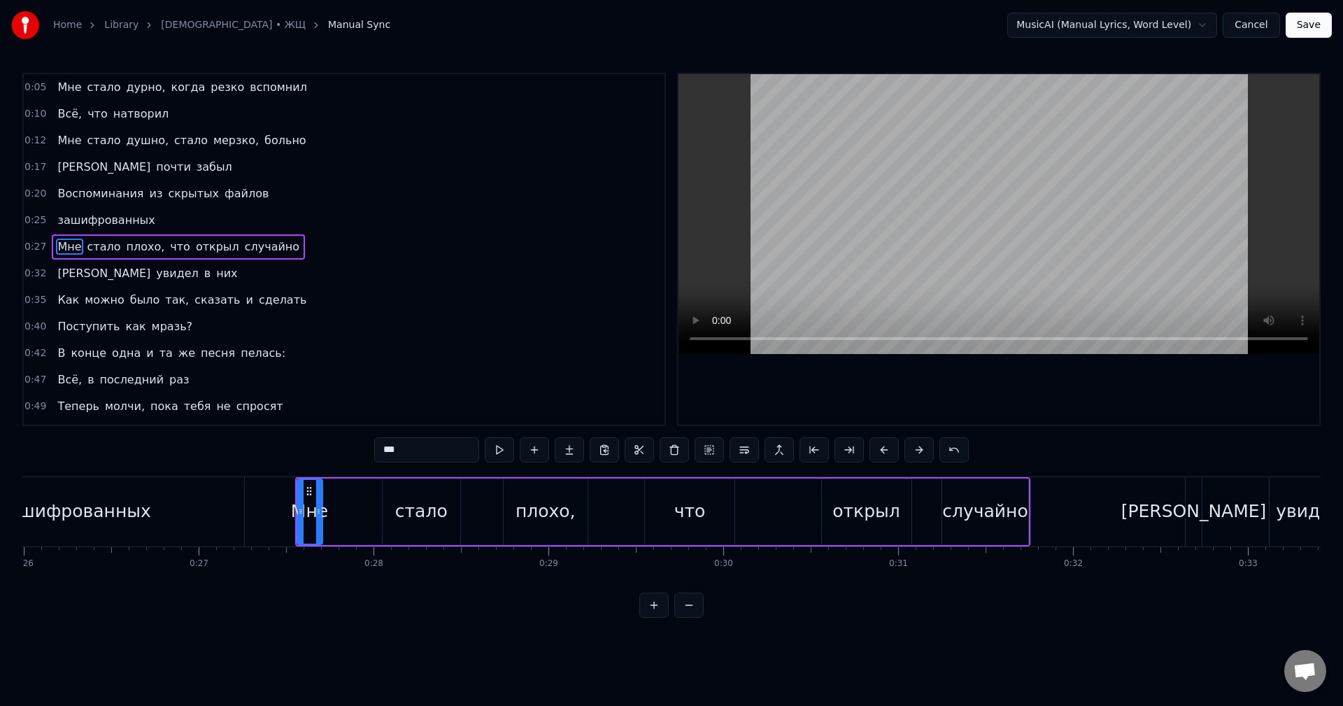
drag, startPoint x: 317, startPoint y: 513, endPoint x: 334, endPoint y: 513, distance: 17.5
click at [322, 513] on icon at bounding box center [319, 511] width 6 height 11
click at [345, 508] on div "Мне стало плохо, что открыл случайно" at bounding box center [663, 511] width 736 height 69
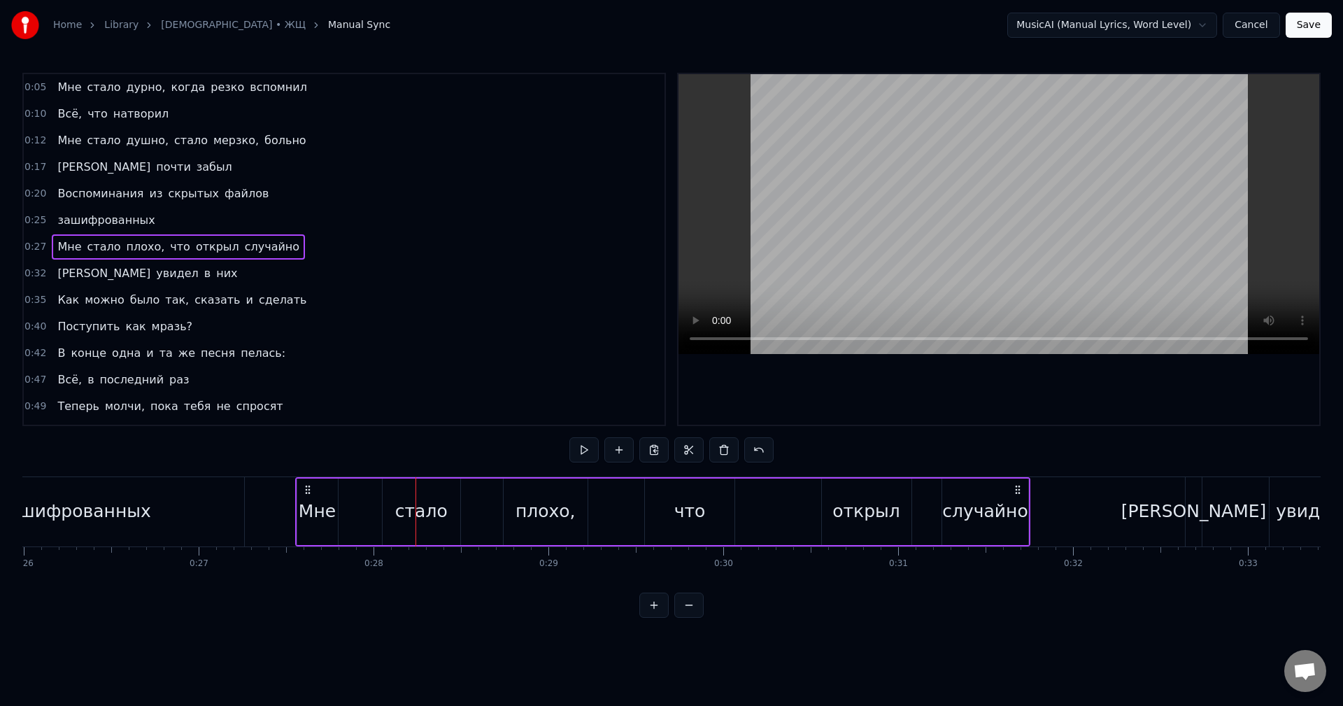
click at [352, 510] on div "Мне стало плохо, что открыл случайно" at bounding box center [663, 511] width 736 height 69
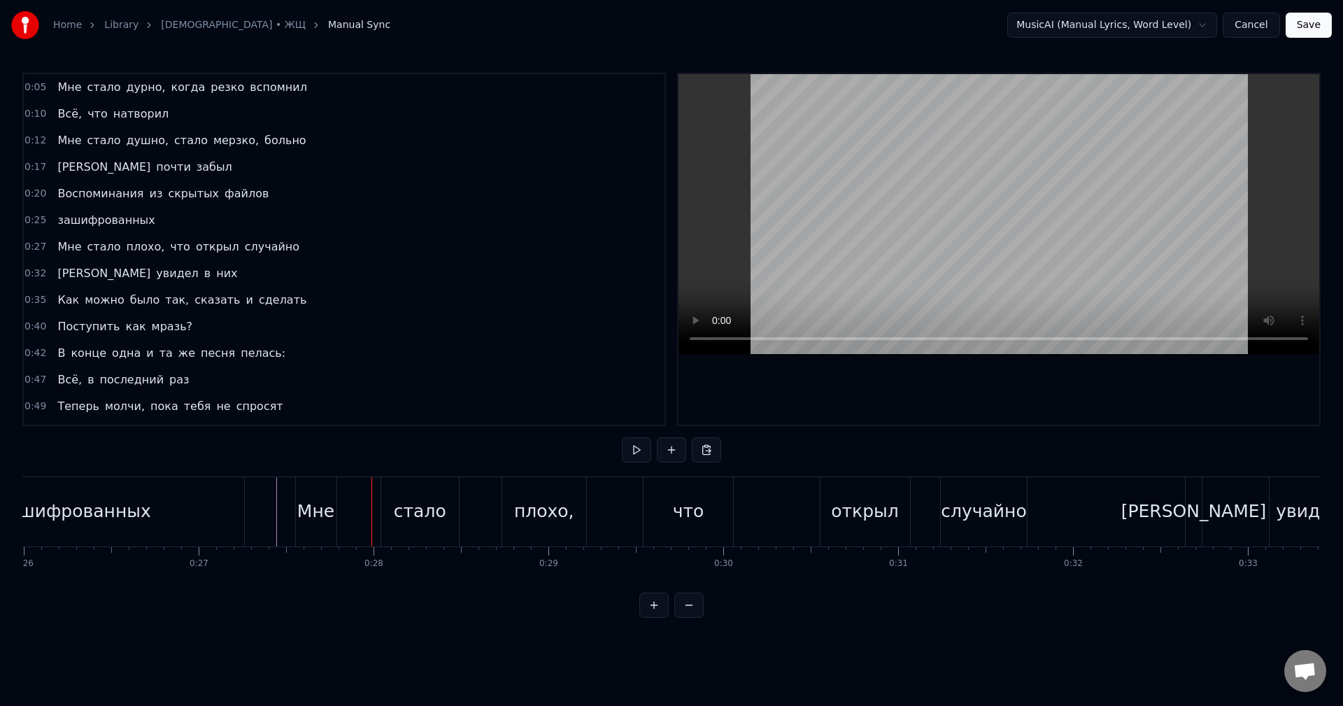
click at [393, 523] on div "стало" at bounding box center [420, 511] width 78 height 69
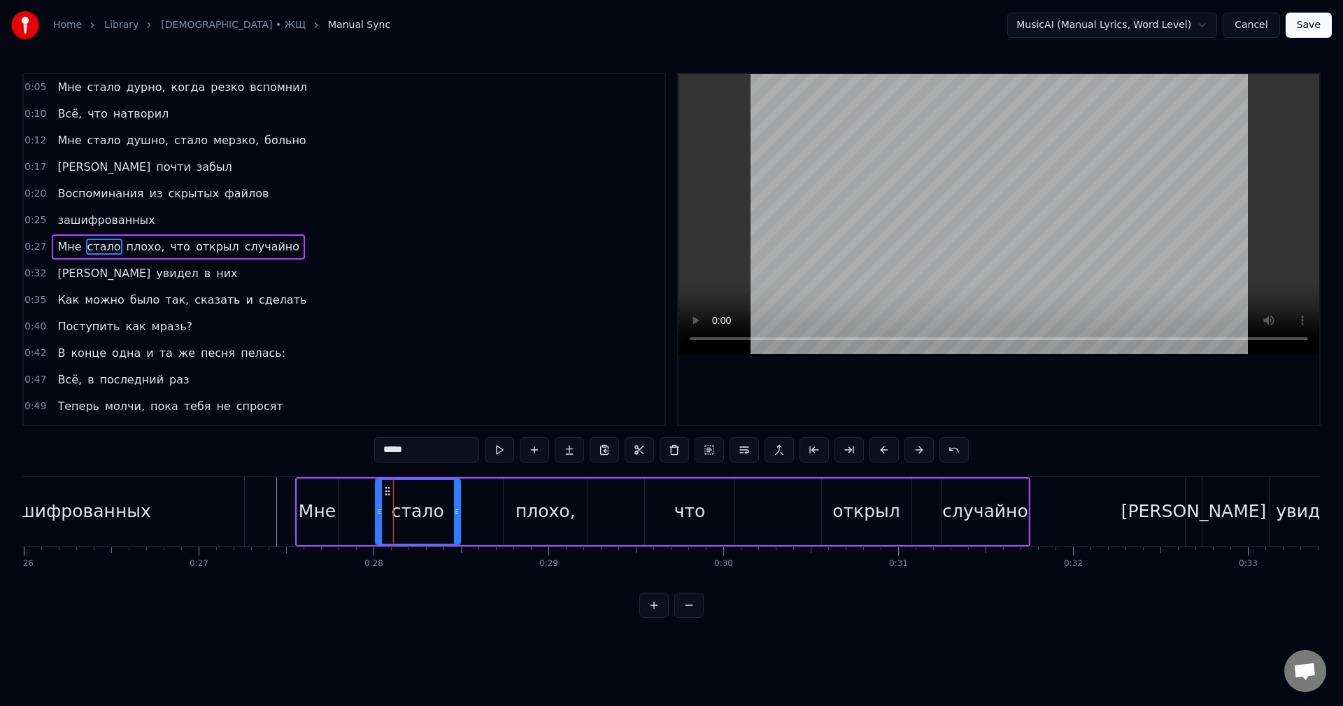
drag, startPoint x: 385, startPoint y: 518, endPoint x: 371, endPoint y: 520, distance: 13.5
click at [376, 520] on div at bounding box center [379, 512] width 6 height 64
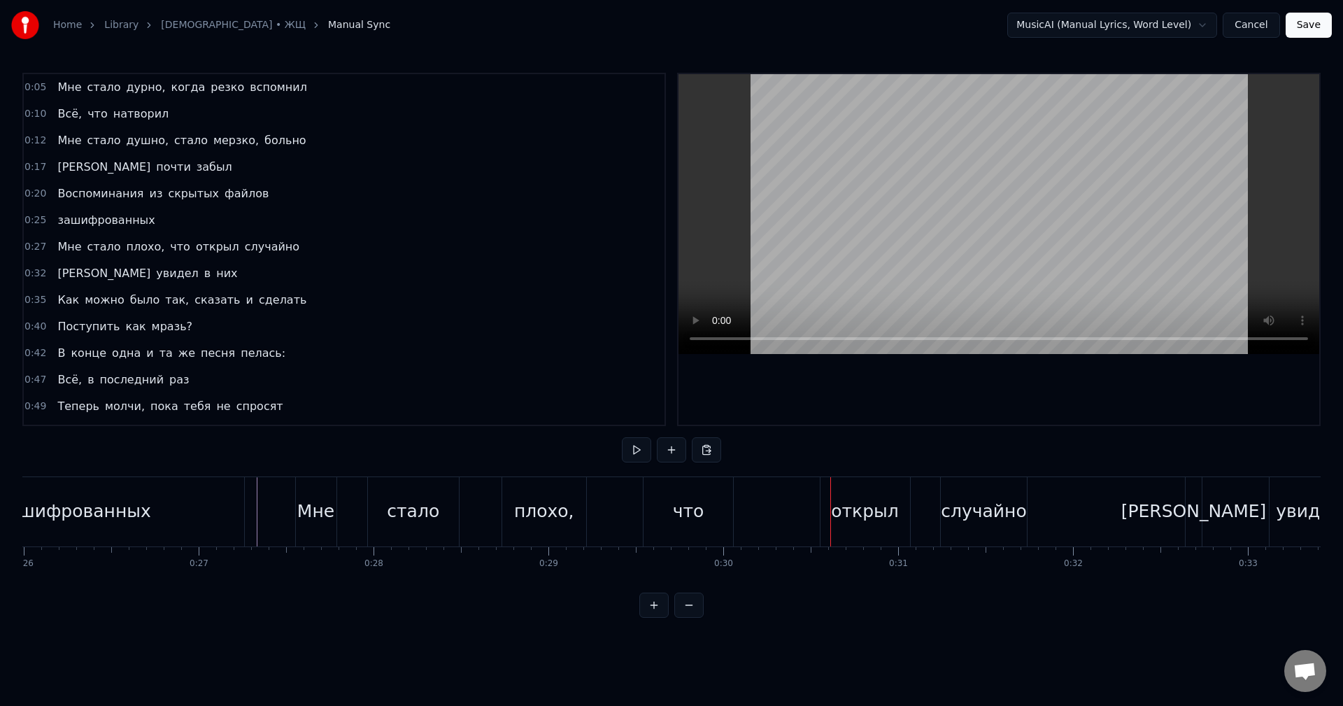
click at [603, 506] on div "Мне стало плохо, что открыл случайно" at bounding box center [663, 511] width 736 height 69
click at [278, 510] on div at bounding box center [278, 511] width 1 height 69
click at [577, 506] on div "плохо," at bounding box center [544, 511] width 85 height 69
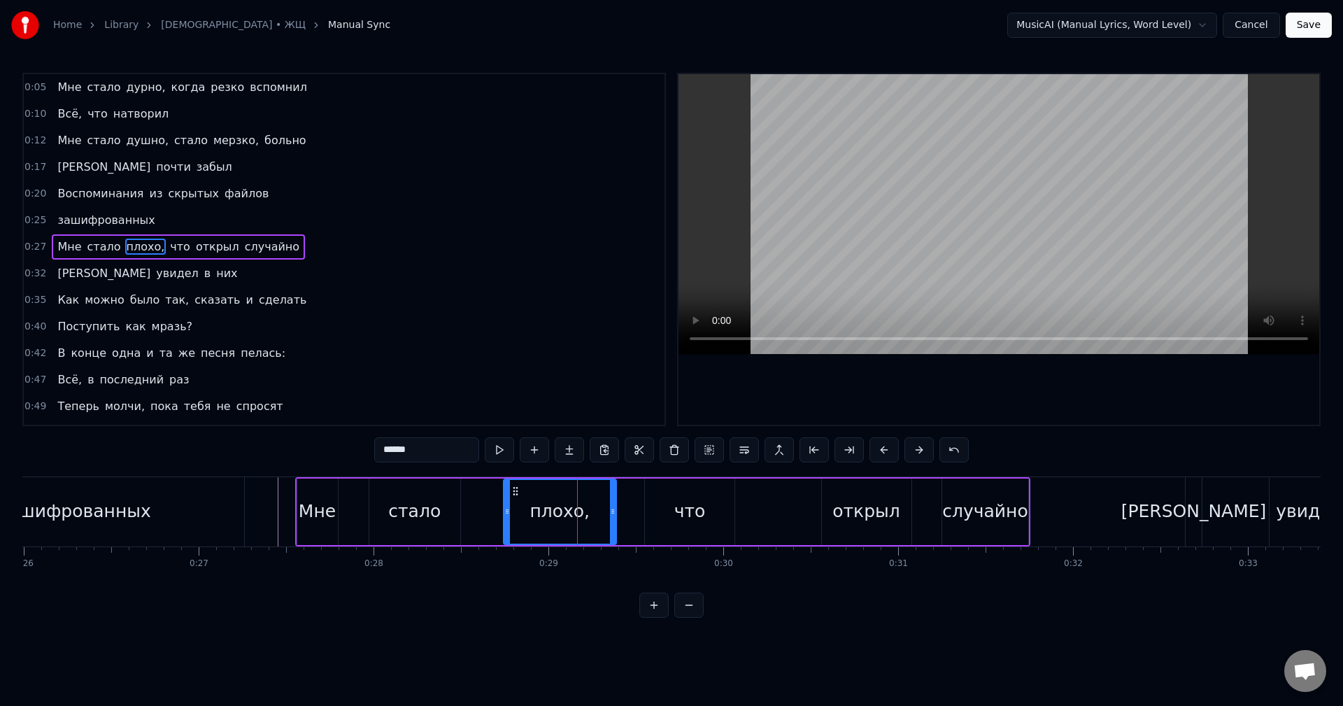
drag, startPoint x: 582, startPoint y: 513, endPoint x: 608, endPoint y: 520, distance: 26.6
click at [610, 519] on div at bounding box center [613, 512] width 6 height 64
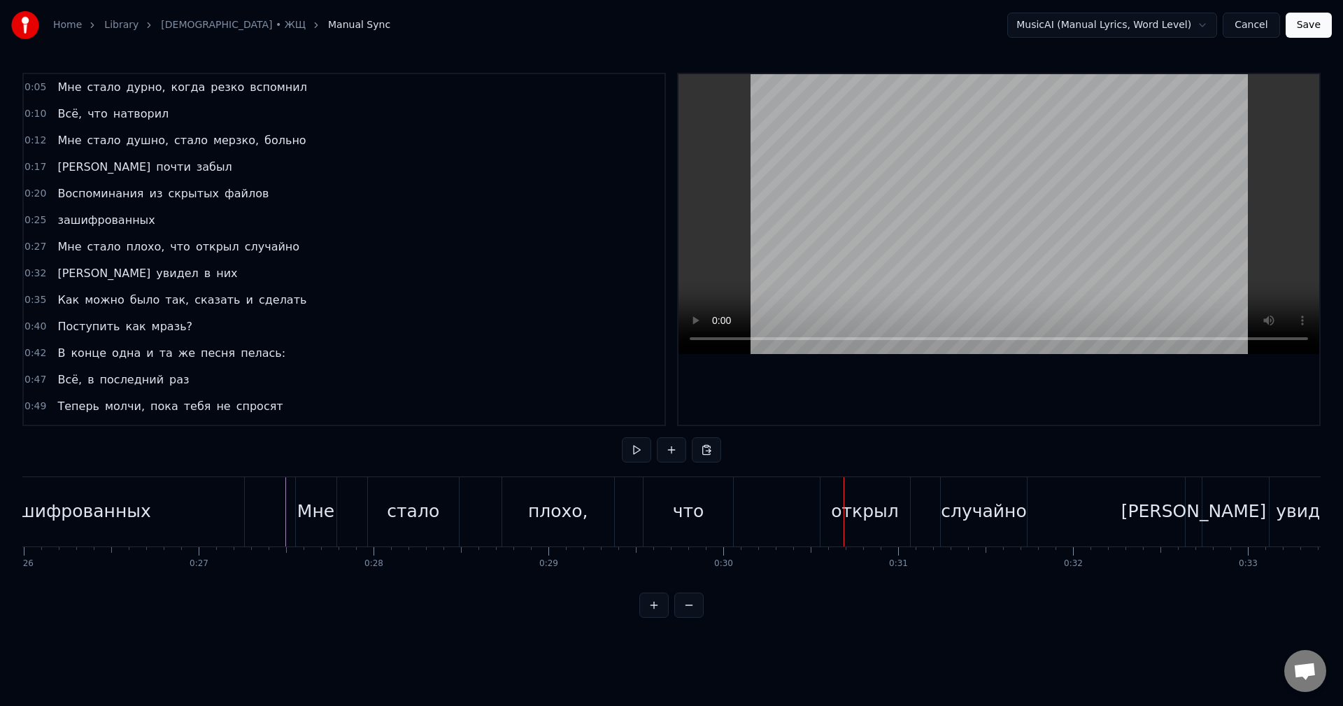
click at [633, 504] on div "Мне стало плохо, что открыл случайно" at bounding box center [663, 511] width 736 height 69
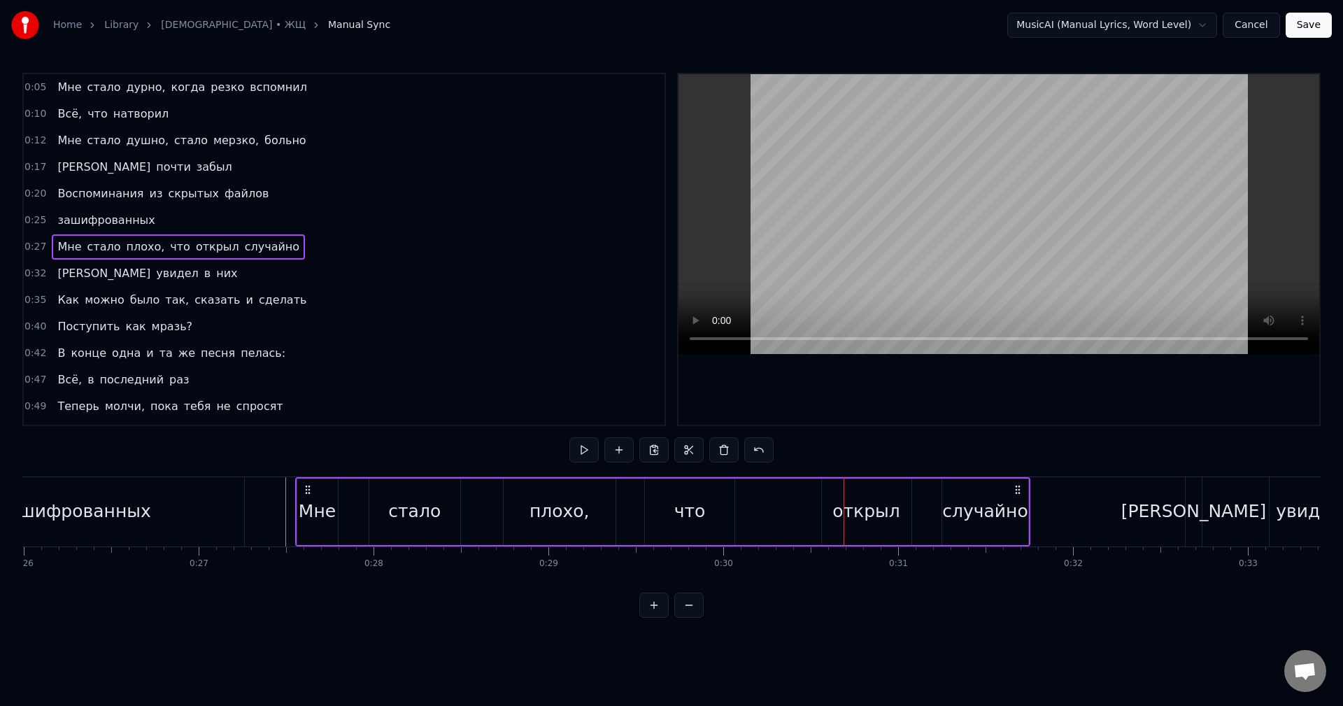
click at [626, 514] on div "Мне стало плохо, что открыл случайно" at bounding box center [663, 511] width 736 height 69
click at [634, 520] on div "Мне стало плохо, что открыл случайно" at bounding box center [663, 511] width 736 height 69
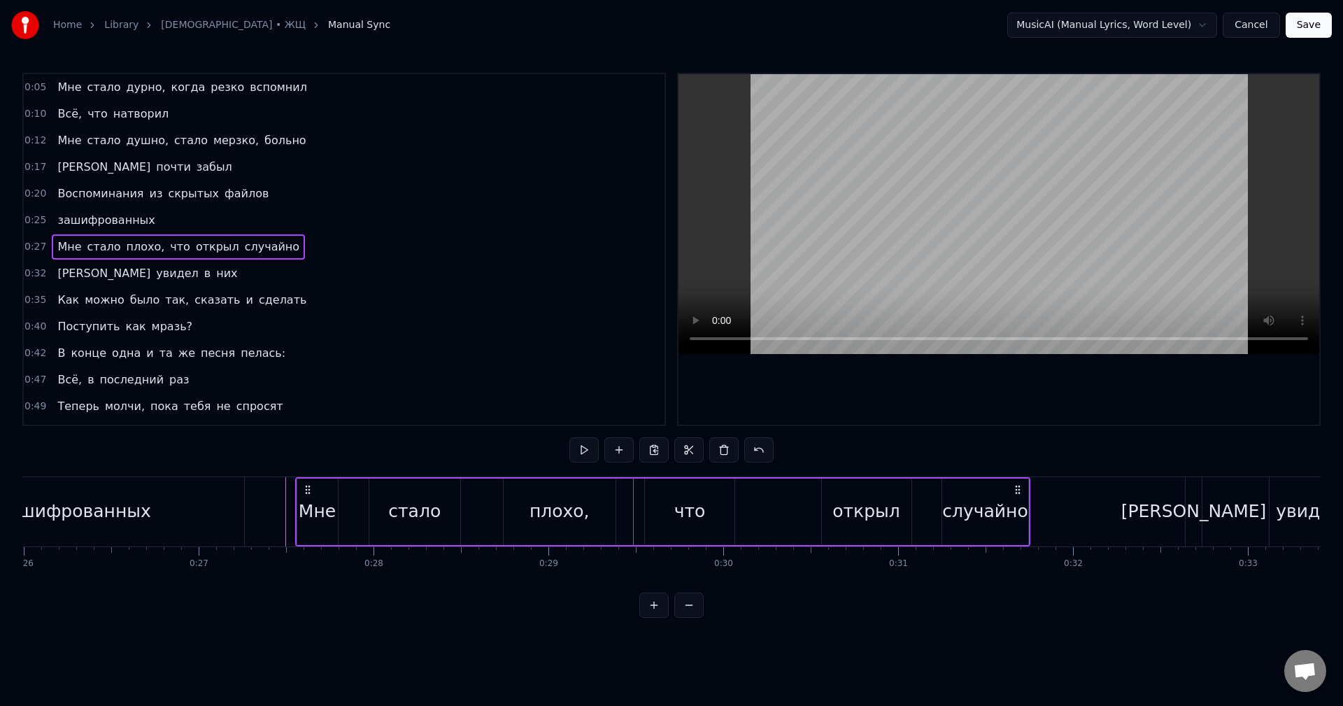
click at [634, 520] on div "Мне стало плохо, что открыл случайно" at bounding box center [663, 511] width 736 height 69
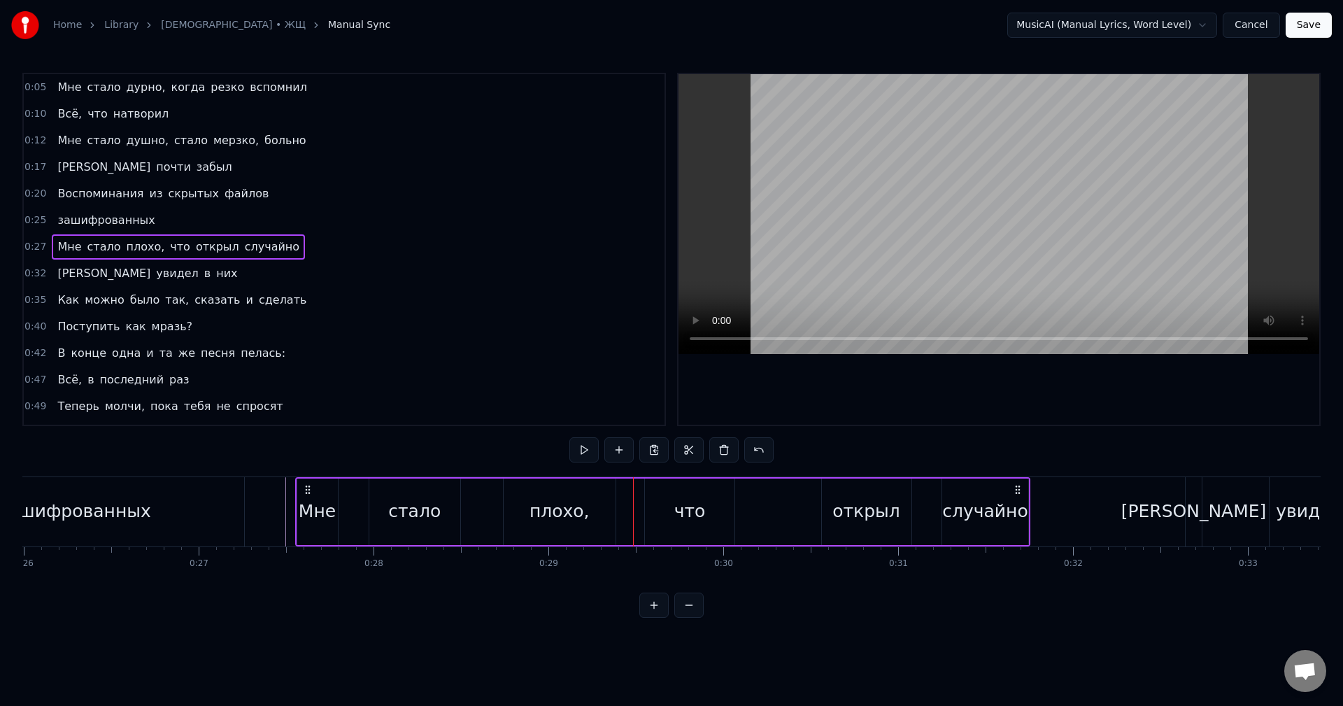
click at [336, 265] on div "0:32 И увидел в них" at bounding box center [344, 273] width 641 height 27
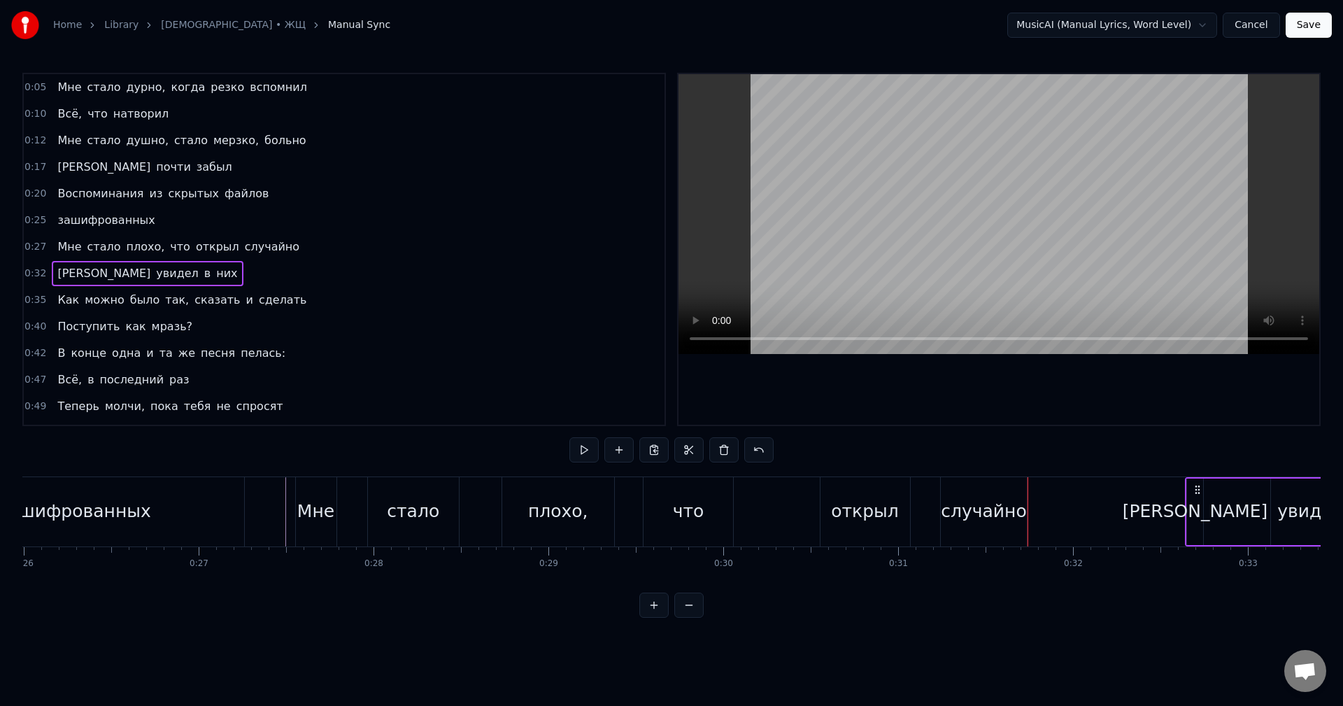
click at [332, 255] on div "0:27 Мне стало плохо, что открыл случайно" at bounding box center [344, 247] width 641 height 27
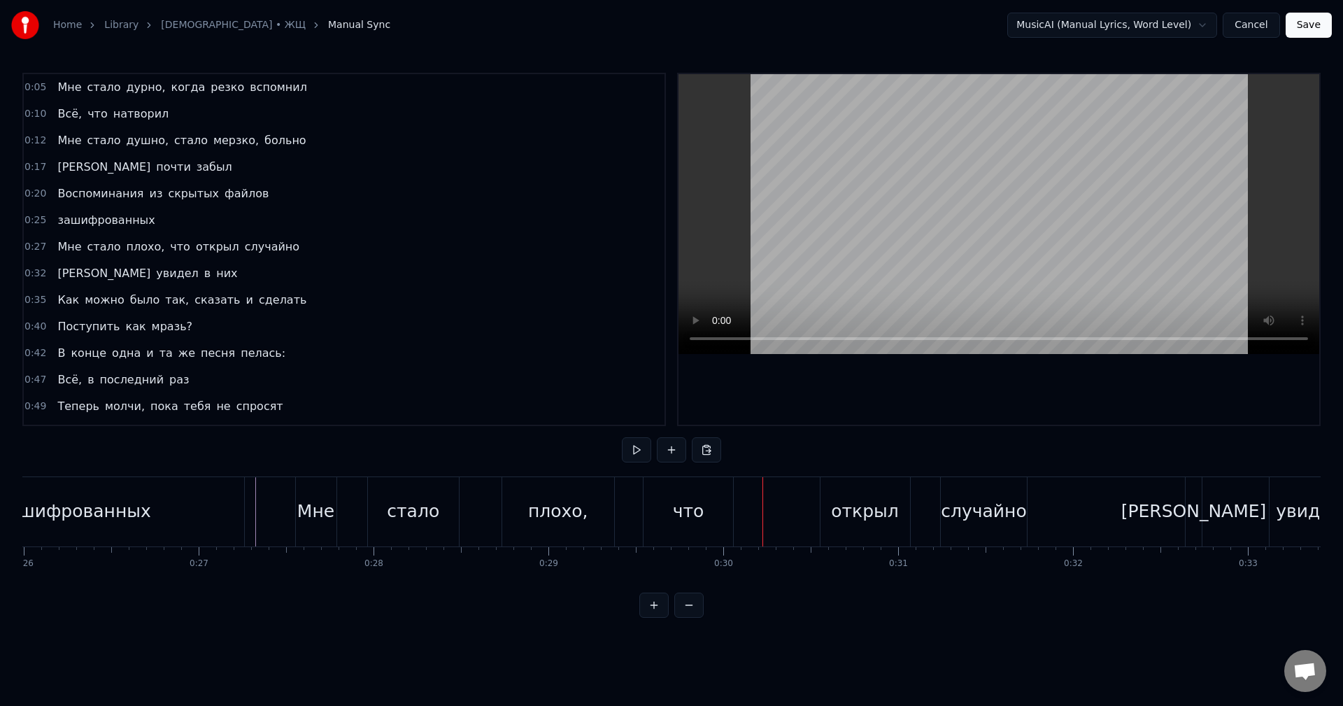
click at [658, 506] on div "что" at bounding box center [688, 511] width 90 height 69
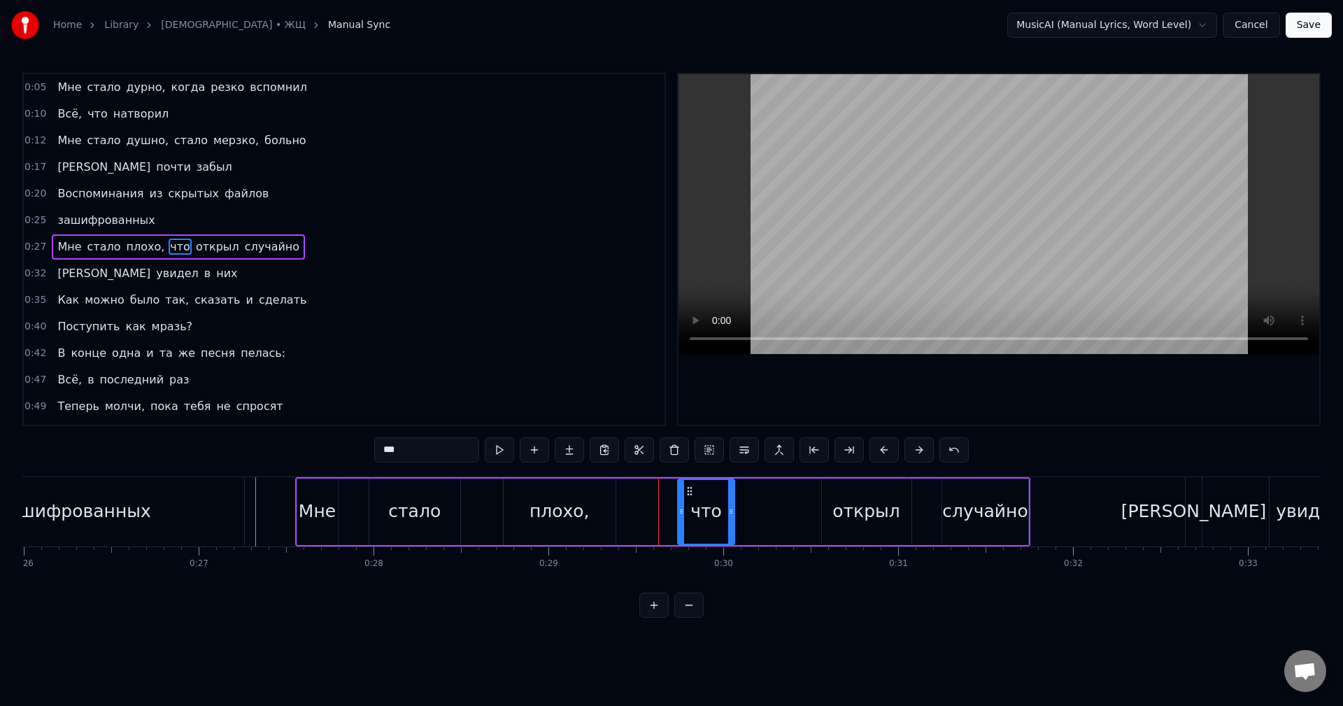
drag, startPoint x: 647, startPoint y: 508, endPoint x: 680, endPoint y: 512, distance: 33.0
click at [680, 512] on icon at bounding box center [681, 511] width 6 height 11
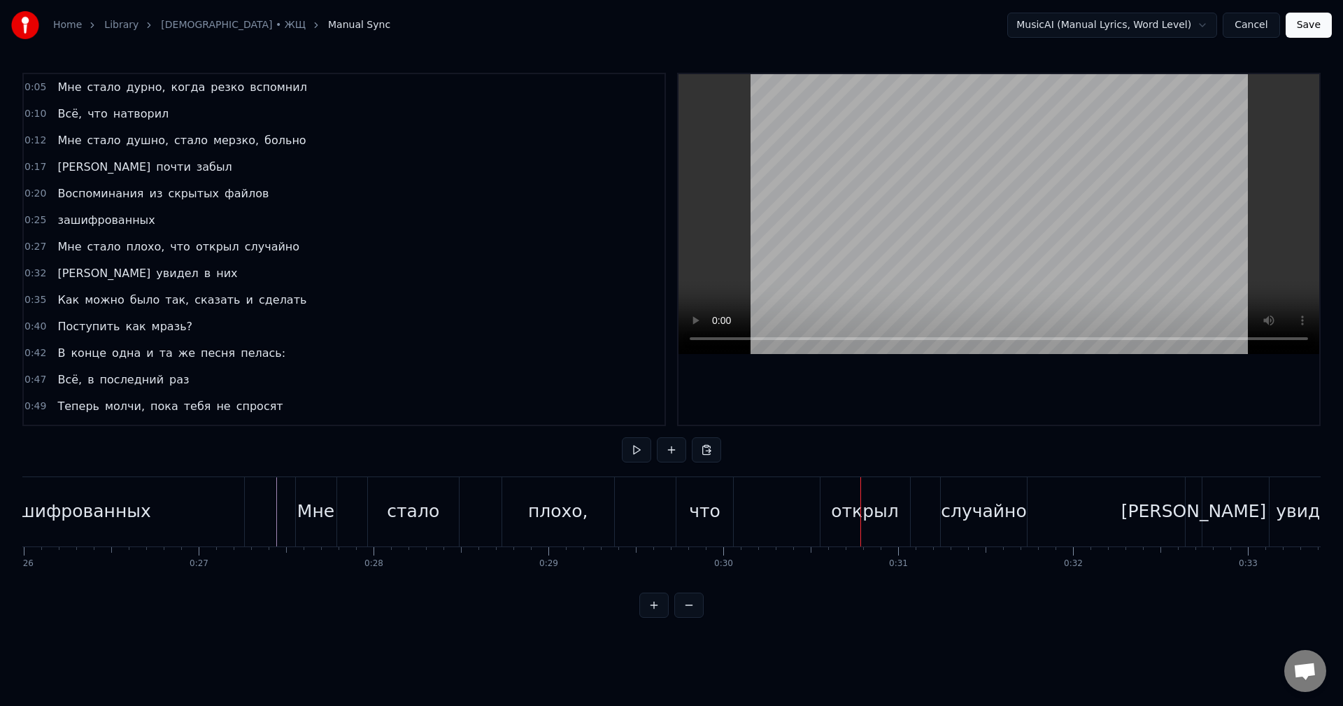
click at [708, 514] on div "что" at bounding box center [704, 511] width 31 height 27
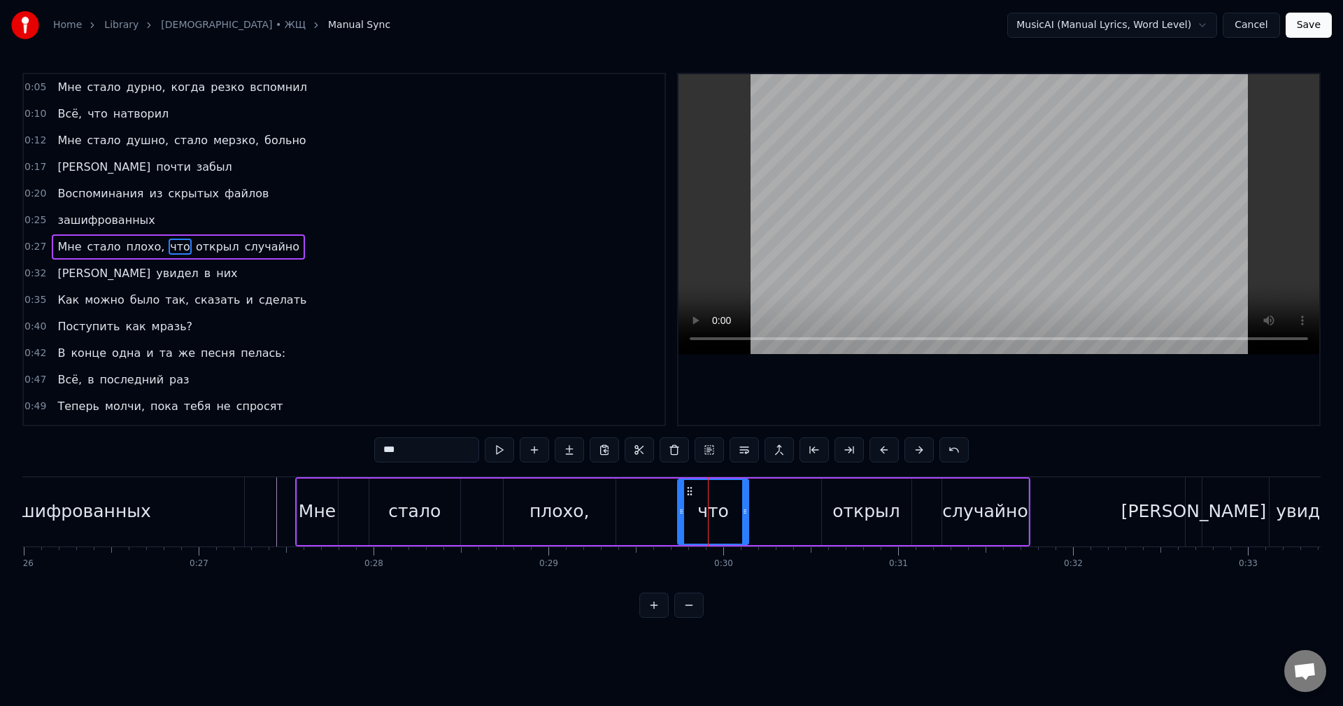
drag, startPoint x: 733, startPoint y: 511, endPoint x: 747, endPoint y: 513, distance: 14.1
click at [747, 513] on icon at bounding box center [745, 511] width 6 height 11
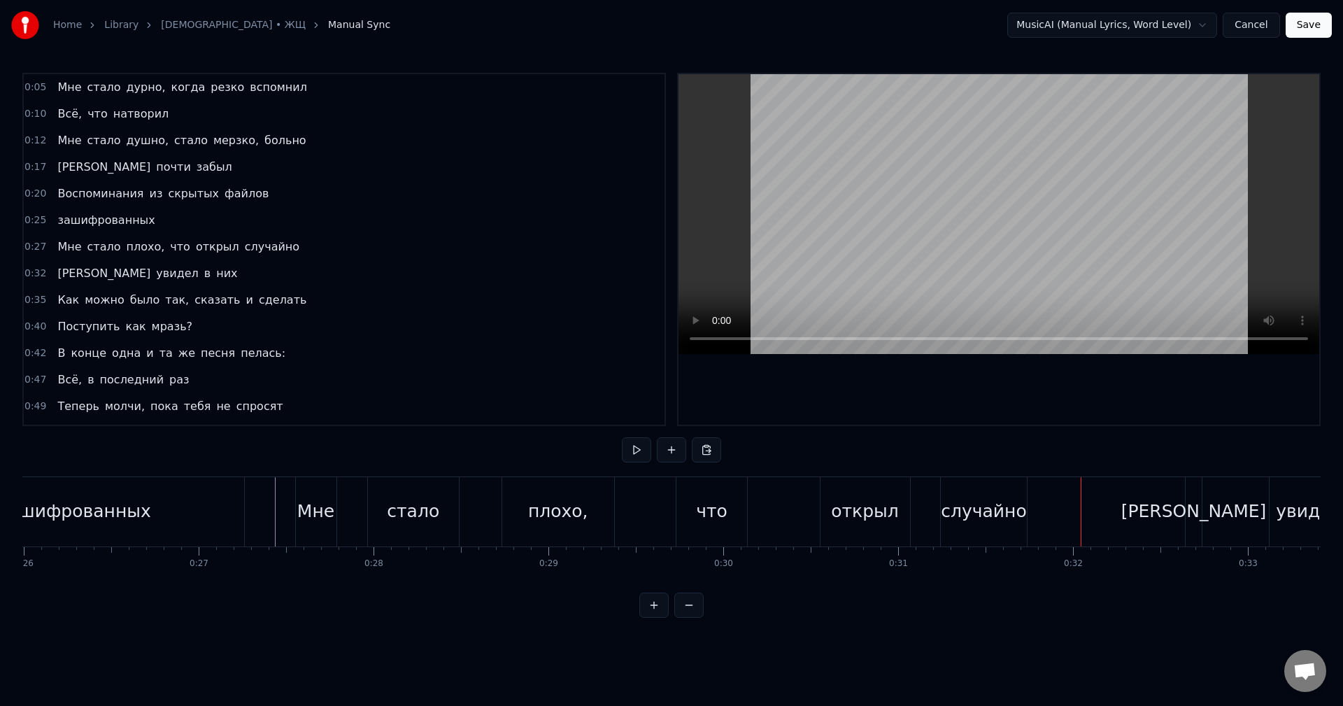
click at [787, 501] on div "Мне стало плохо, что открыл случайно" at bounding box center [663, 511] width 736 height 69
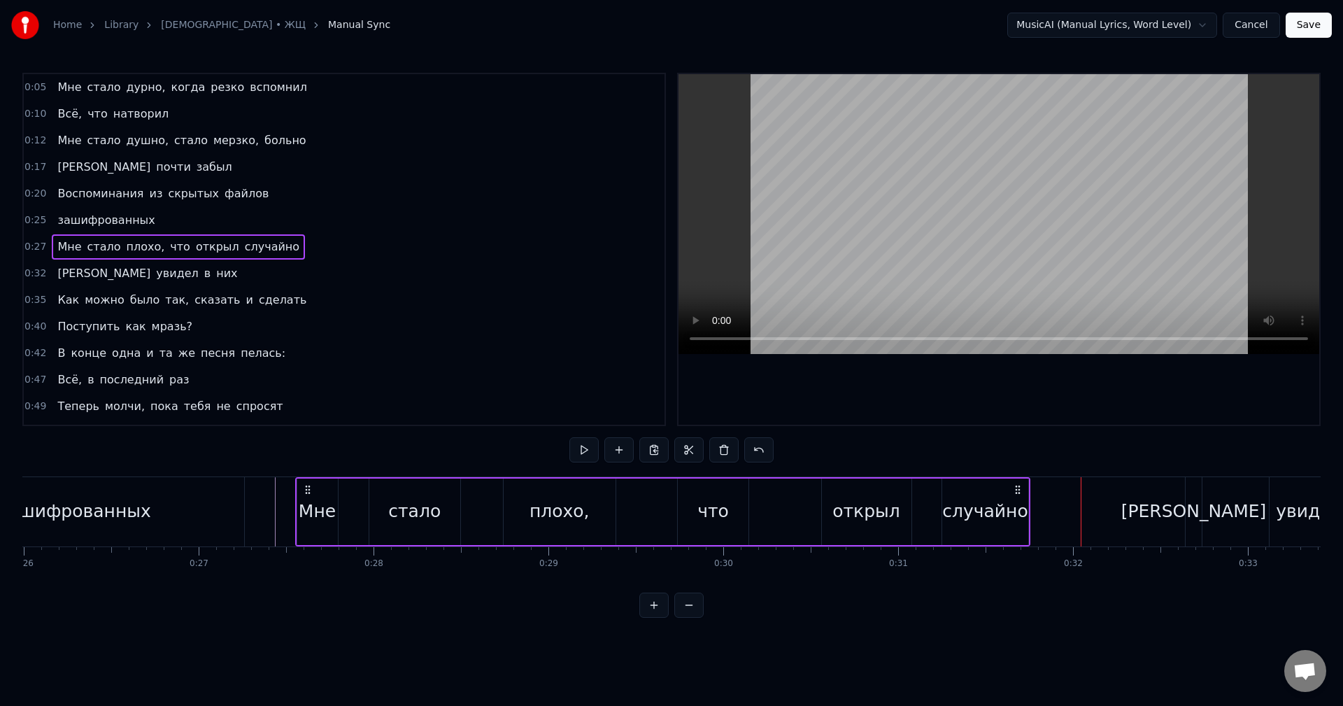
click at [787, 501] on div "Мне стало плохо, что открыл случайно" at bounding box center [663, 511] width 736 height 69
click at [792, 503] on div "Мне стало плохо, что открыл случайно" at bounding box center [663, 511] width 736 height 69
click at [974, 512] on div "случайно" at bounding box center [985, 511] width 86 height 27
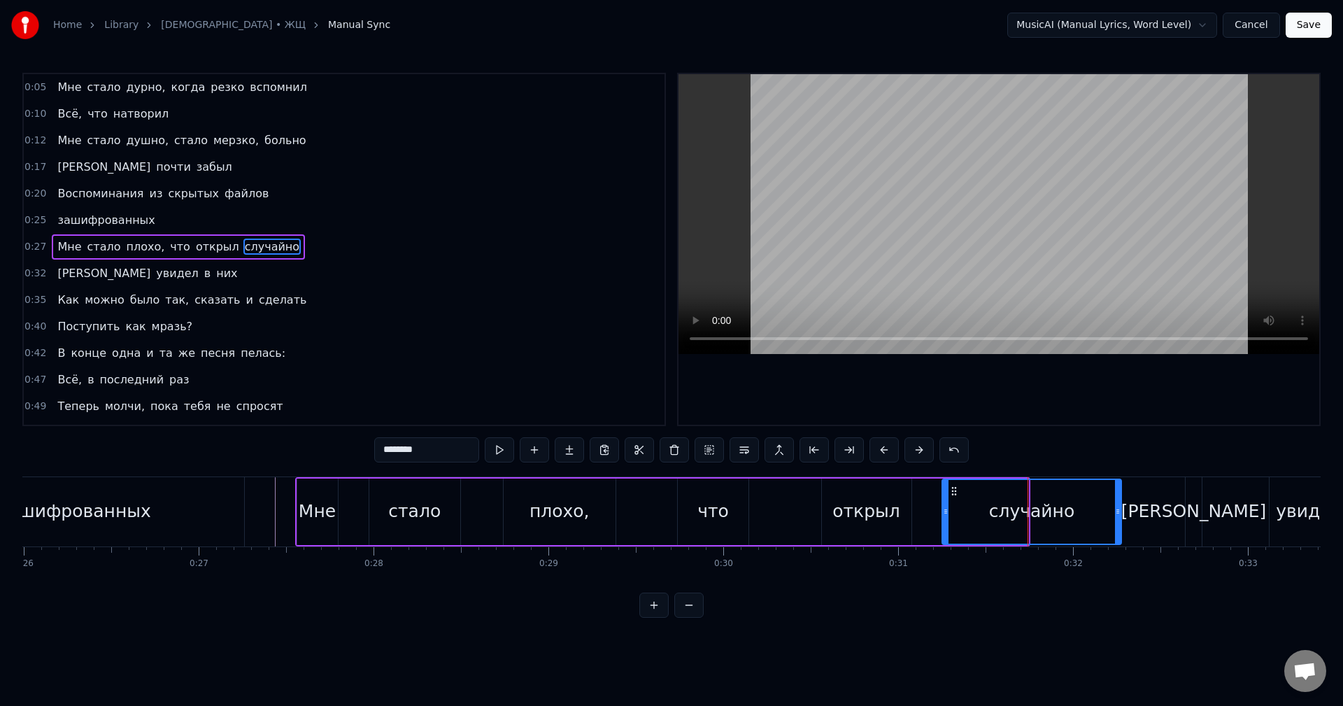
drag, startPoint x: 1024, startPoint y: 512, endPoint x: 1117, endPoint y: 517, distance: 93.1
click at [1117, 517] on div at bounding box center [1118, 512] width 6 height 64
drag, startPoint x: 1117, startPoint y: 517, endPoint x: 1131, endPoint y: 518, distance: 14.1
click at [1131, 518] on div at bounding box center [1132, 512] width 6 height 64
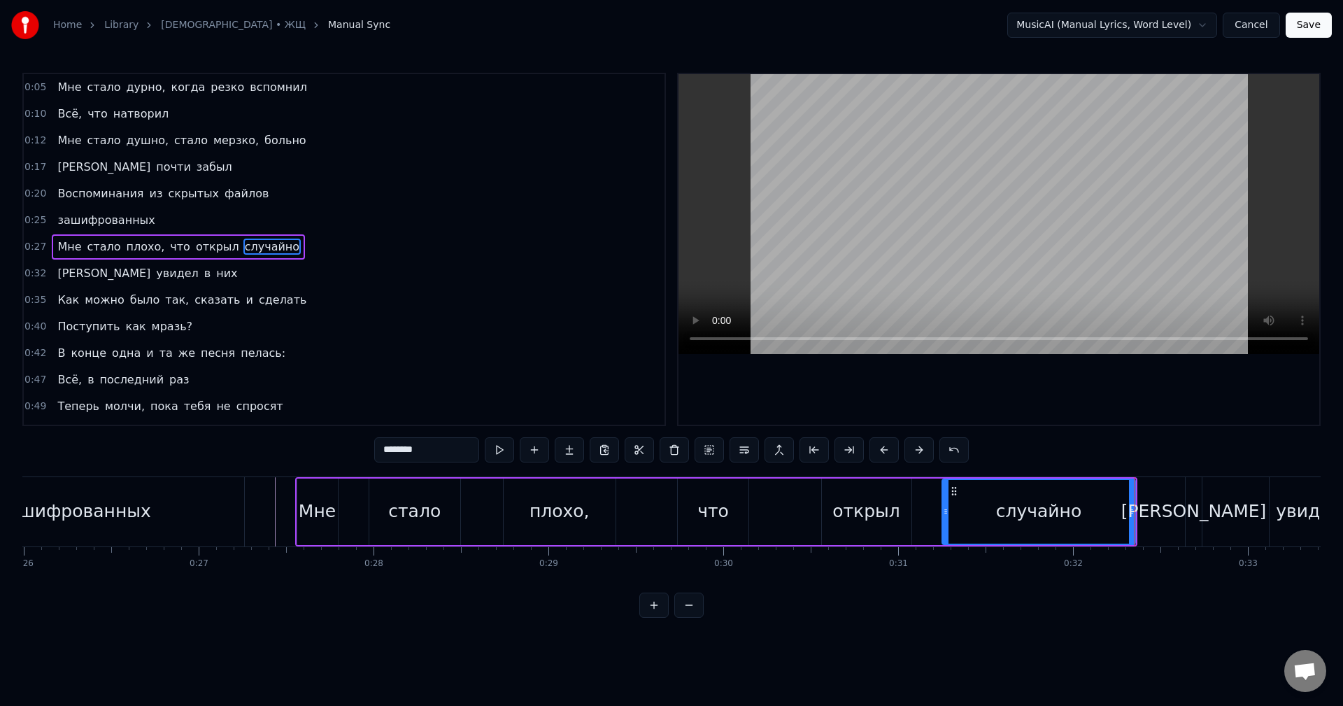
click at [840, 528] on div "открыл" at bounding box center [867, 511] width 90 height 66
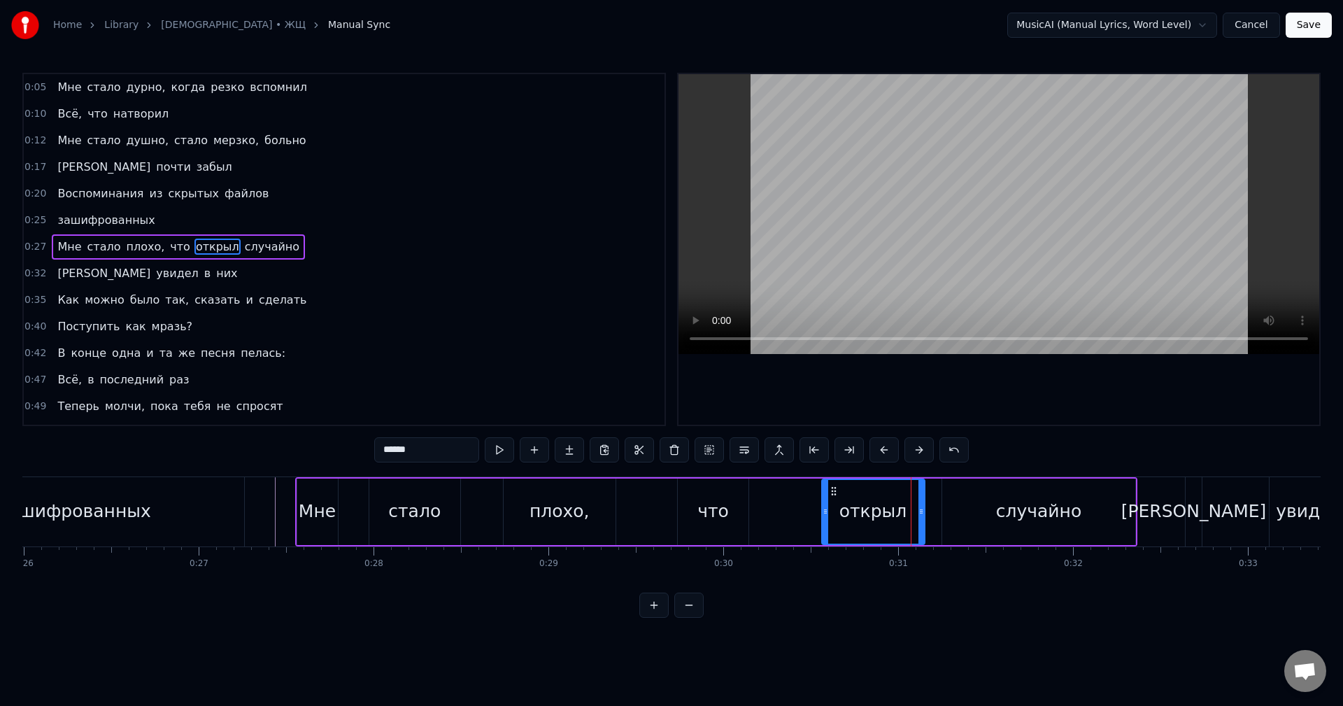
drag, startPoint x: 909, startPoint y: 521, endPoint x: 922, endPoint y: 519, distance: 13.5
click at [922, 519] on div at bounding box center [921, 512] width 6 height 64
drag, startPoint x: 922, startPoint y: 519, endPoint x: 914, endPoint y: 519, distance: 8.4
click at [917, 519] on div at bounding box center [920, 512] width 6 height 64
click at [966, 519] on div "случайно" at bounding box center [1038, 511] width 193 height 66
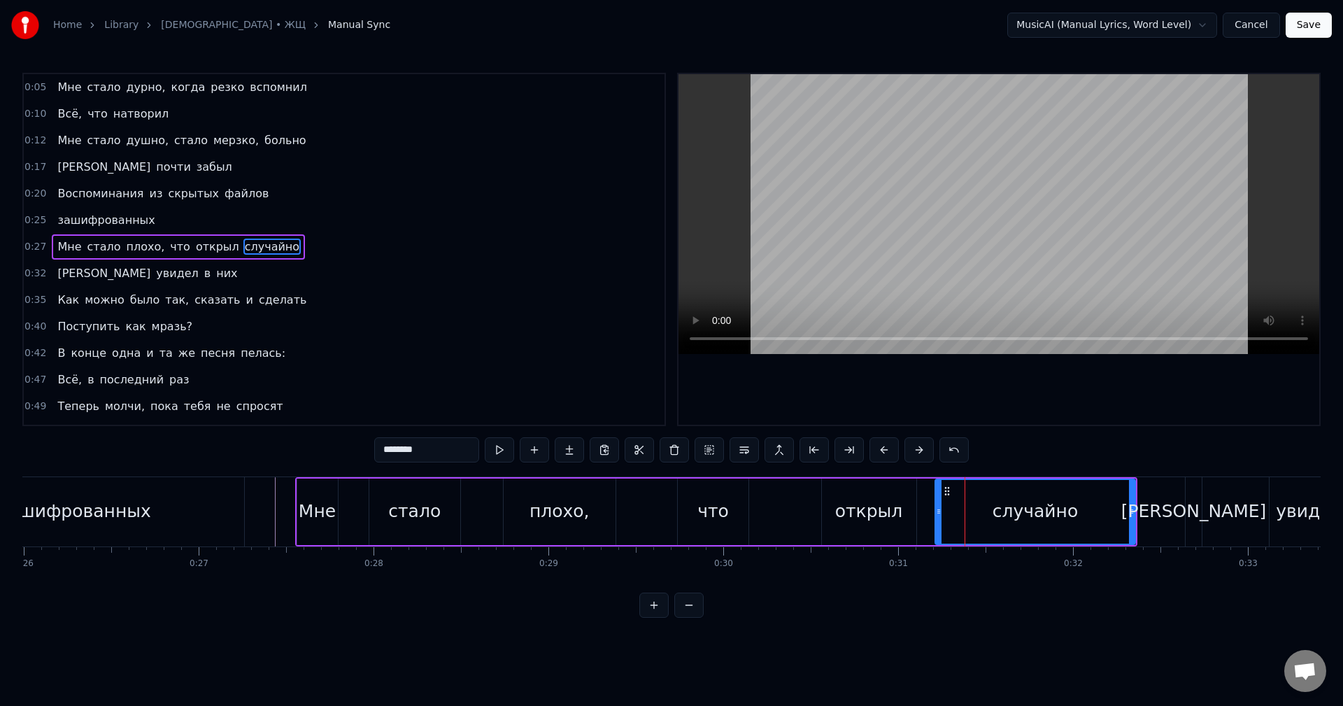
drag, startPoint x: 945, startPoint y: 514, endPoint x: 928, endPoint y: 517, distance: 17.0
click at [936, 517] on div at bounding box center [939, 512] width 6 height 64
click at [336, 503] on div "Мне" at bounding box center [317, 511] width 41 height 66
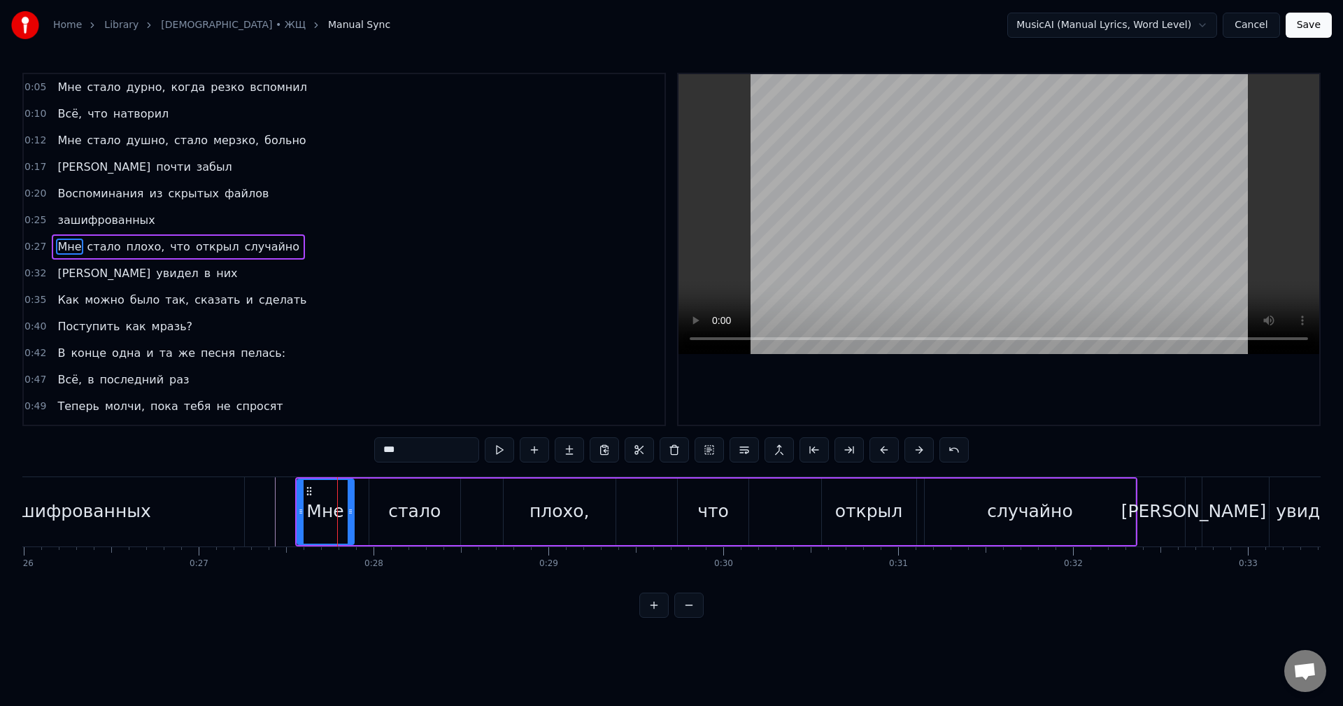
drag, startPoint x: 334, startPoint y: 513, endPoint x: 347, endPoint y: 512, distance: 12.6
click at [348, 512] on icon at bounding box center [351, 511] width 6 height 11
drag, startPoint x: 347, startPoint y: 512, endPoint x: 339, endPoint y: 513, distance: 7.7
click at [339, 513] on icon at bounding box center [339, 511] width 6 height 11
click at [403, 518] on div "стало" at bounding box center [414, 511] width 52 height 27
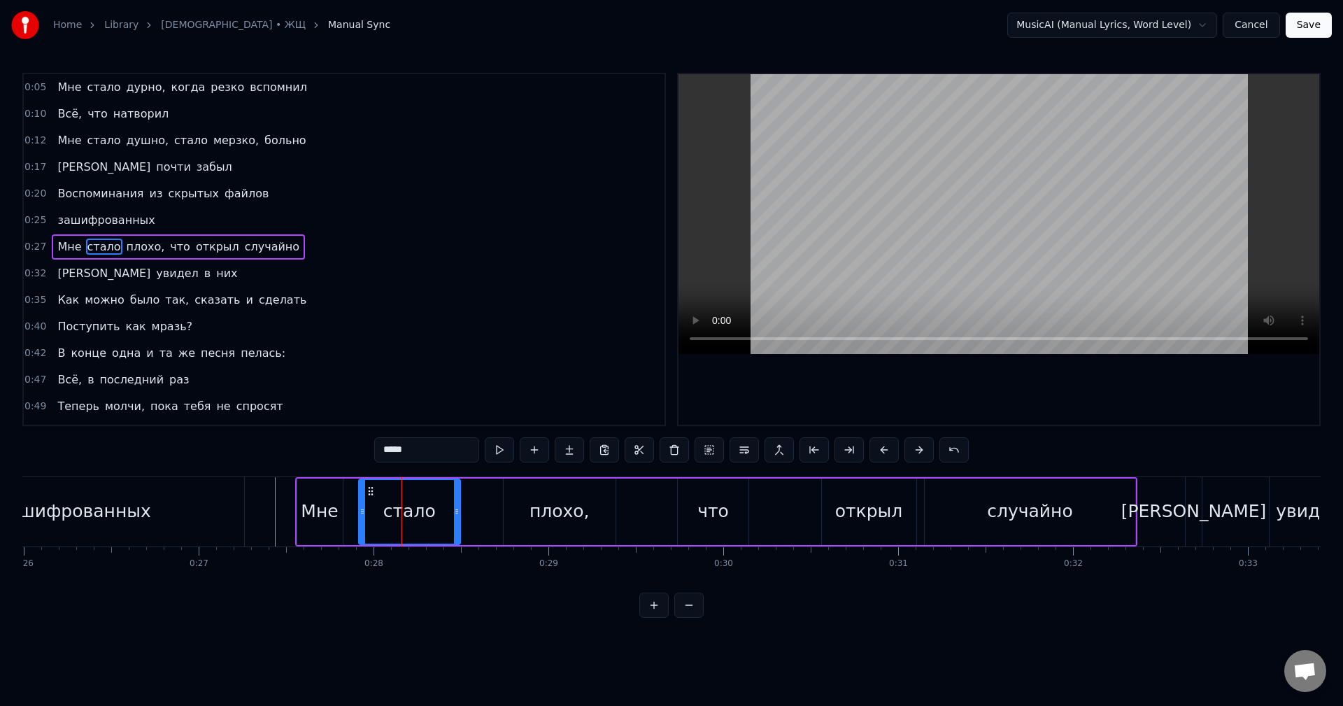
drag, startPoint x: 372, startPoint y: 515, endPoint x: 359, endPoint y: 515, distance: 13.3
click at [360, 516] on icon at bounding box center [362, 511] width 6 height 11
click at [357, 515] on icon at bounding box center [359, 511] width 6 height 11
drag, startPoint x: 458, startPoint y: 515, endPoint x: 478, endPoint y: 514, distance: 20.3
click at [478, 514] on icon at bounding box center [478, 511] width 6 height 11
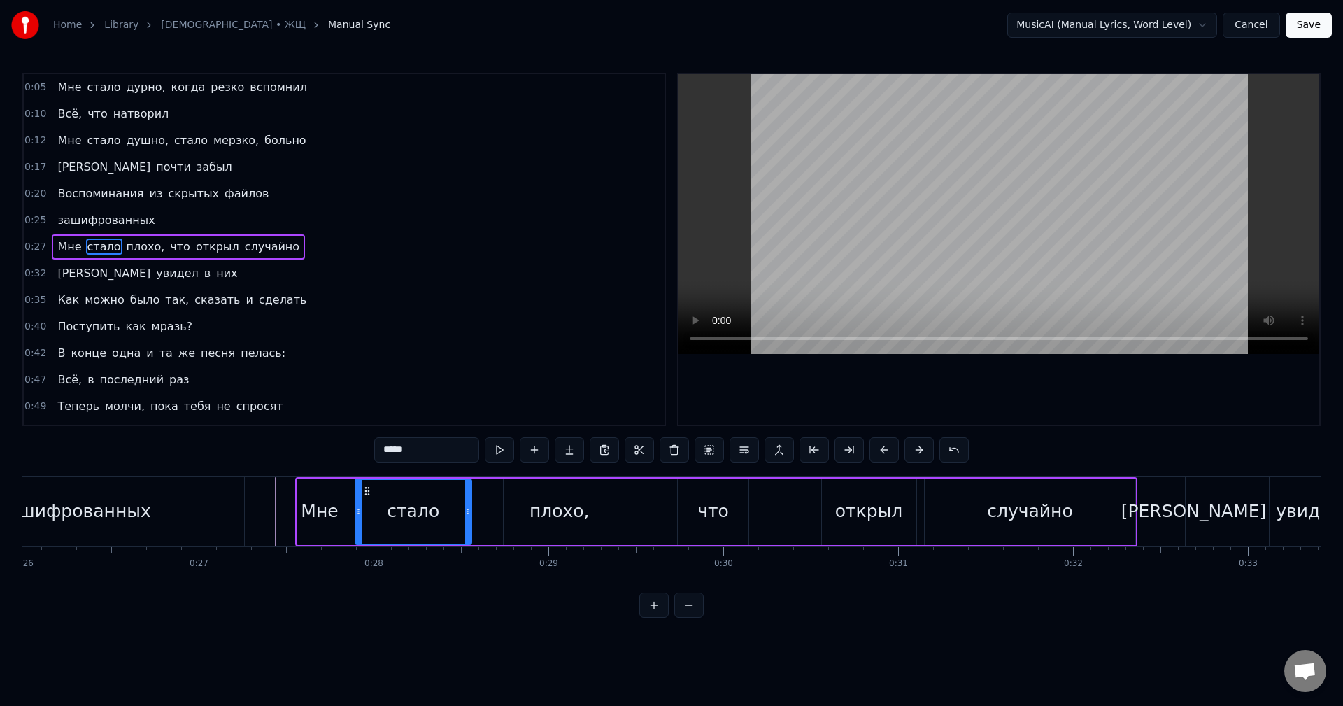
drag, startPoint x: 478, startPoint y: 514, endPoint x: 460, endPoint y: 513, distance: 18.2
click at [465, 513] on icon at bounding box center [468, 511] width 6 height 11
click at [521, 521] on div "плохо," at bounding box center [559, 511] width 113 height 66
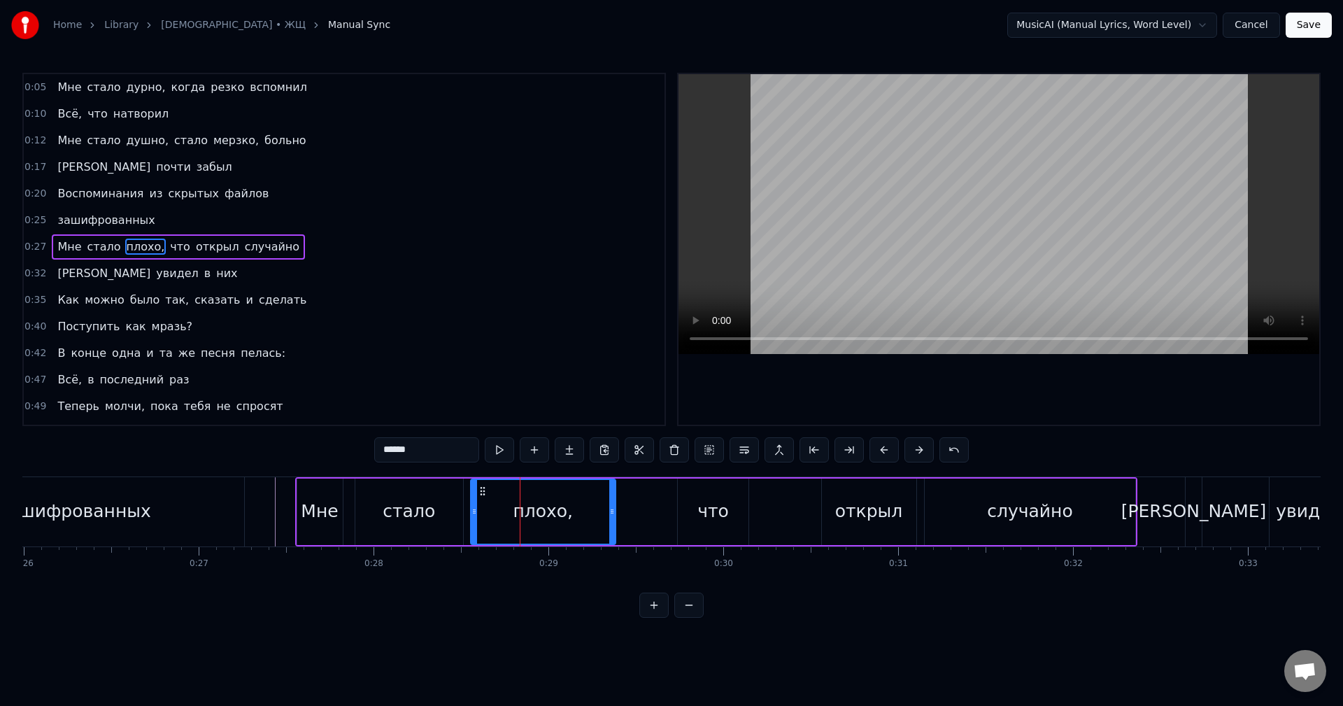
drag, startPoint x: 495, startPoint y: 517, endPoint x: 474, endPoint y: 517, distance: 21.0
click at [474, 517] on div at bounding box center [474, 512] width 6 height 64
drag, startPoint x: 475, startPoint y: 525, endPoint x: 504, endPoint y: 525, distance: 28.7
click at [504, 525] on div at bounding box center [503, 512] width 6 height 64
click at [494, 527] on div at bounding box center [497, 512] width 6 height 64
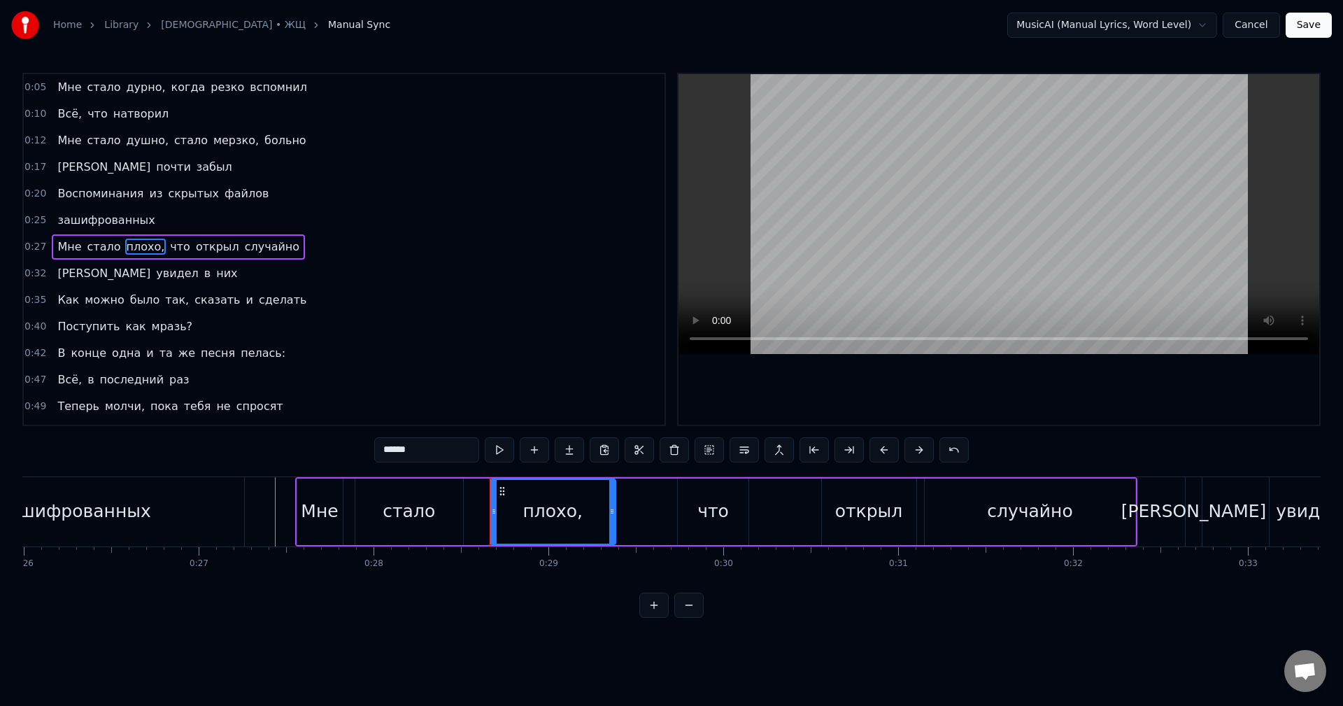
click at [703, 505] on div "что" at bounding box center [712, 511] width 31 height 27
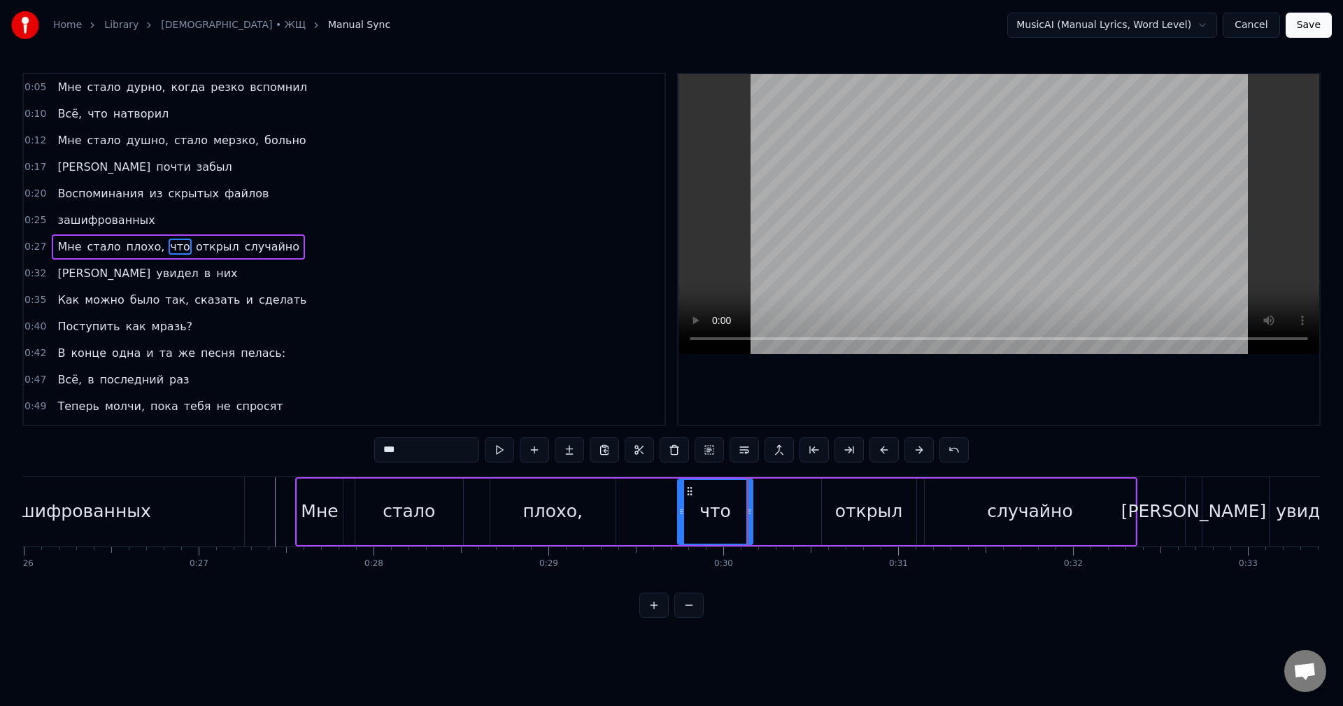
drag, startPoint x: 743, startPoint y: 520, endPoint x: 762, endPoint y: 519, distance: 19.6
click at [752, 519] on div at bounding box center [749, 512] width 6 height 64
click at [898, 519] on div "открыл" at bounding box center [869, 511] width 94 height 66
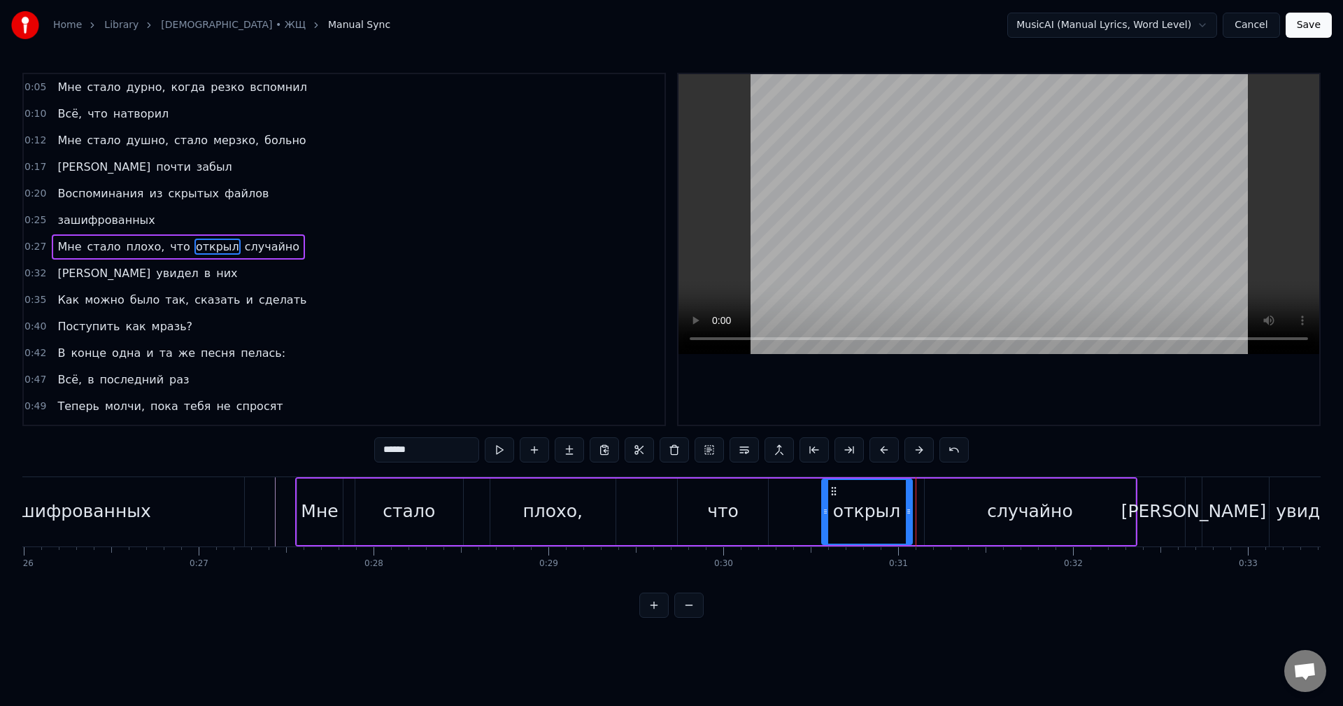
click at [907, 516] on icon at bounding box center [909, 511] width 6 height 11
click at [978, 514] on div "случайно" at bounding box center [1029, 511] width 210 height 66
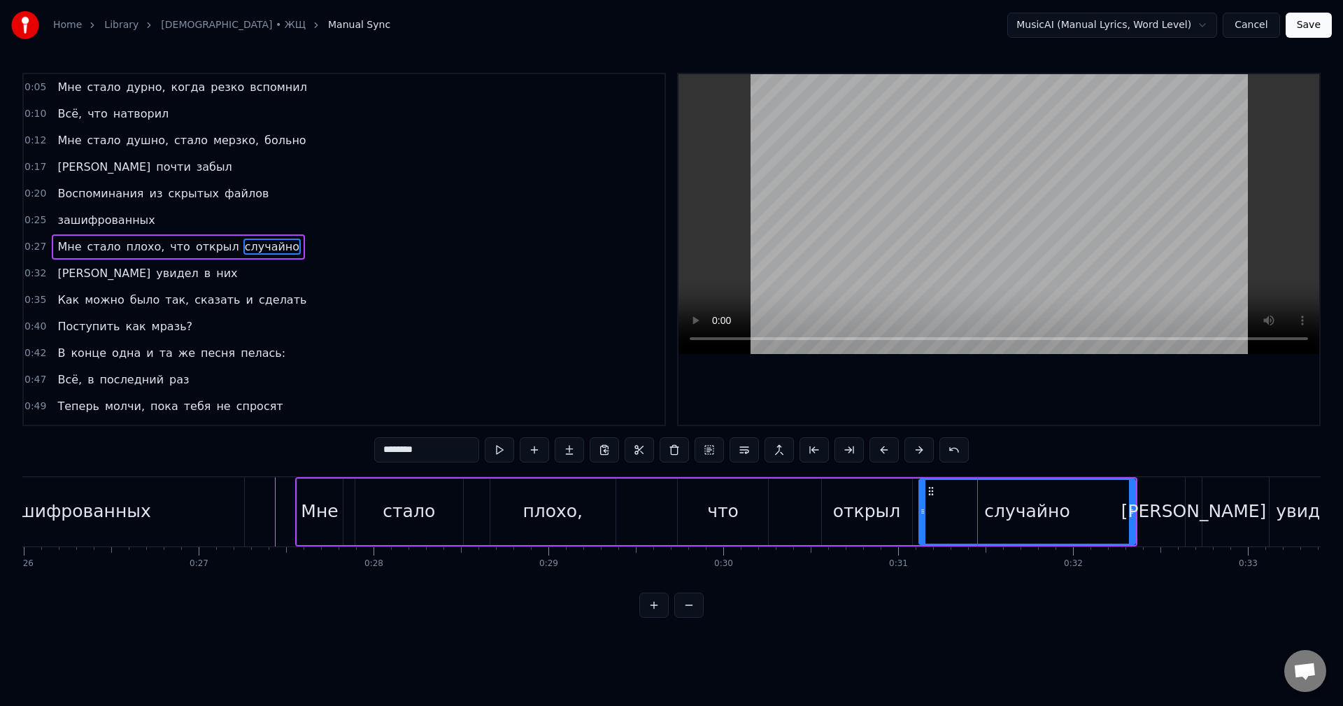
click at [922, 517] on div at bounding box center [923, 512] width 6 height 64
click at [1188, 505] on div "[PERSON_NAME]" at bounding box center [1193, 511] width 145 height 27
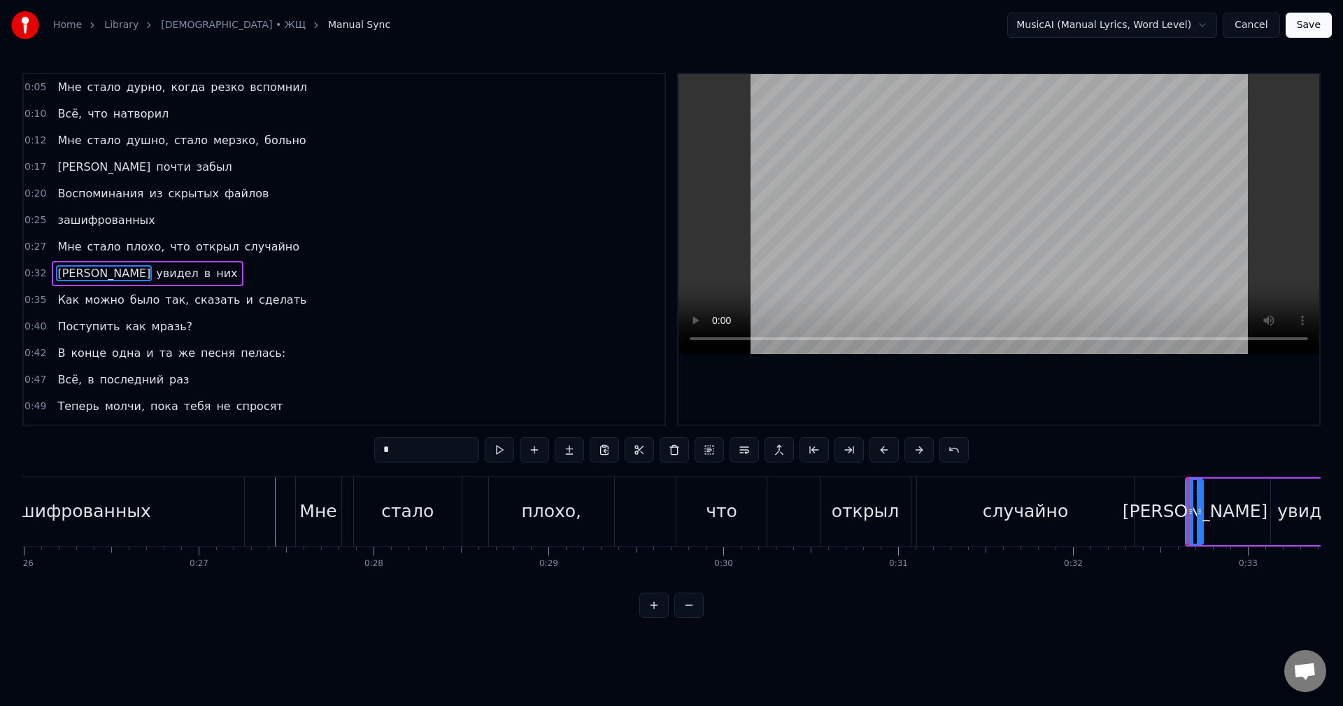
scroll to position [24, 0]
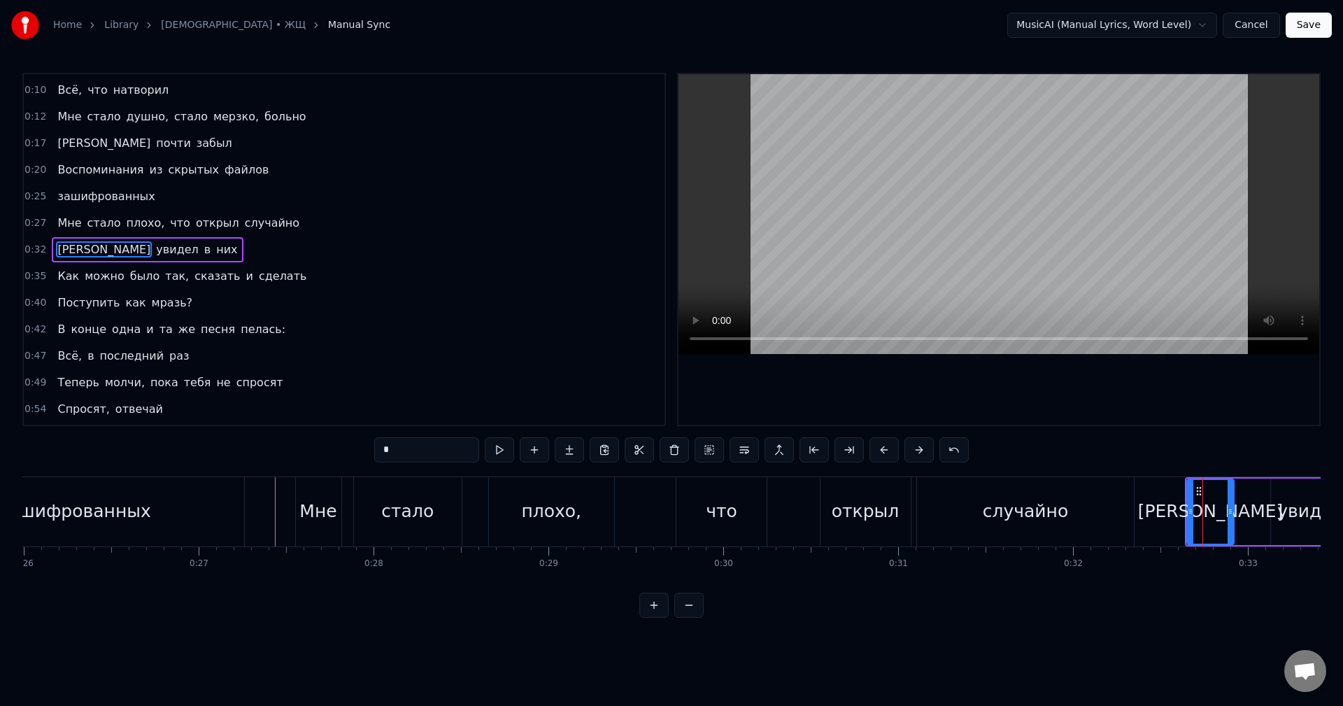
drag, startPoint x: 1199, startPoint y: 516, endPoint x: 1230, endPoint y: 515, distance: 30.8
click at [1230, 515] on icon at bounding box center [1230, 511] width 6 height 11
drag, startPoint x: 1230, startPoint y: 515, endPoint x: 1243, endPoint y: 514, distance: 13.4
click at [1243, 514] on icon at bounding box center [1243, 511] width 6 height 11
drag, startPoint x: 1243, startPoint y: 514, endPoint x: 1224, endPoint y: 510, distance: 19.9
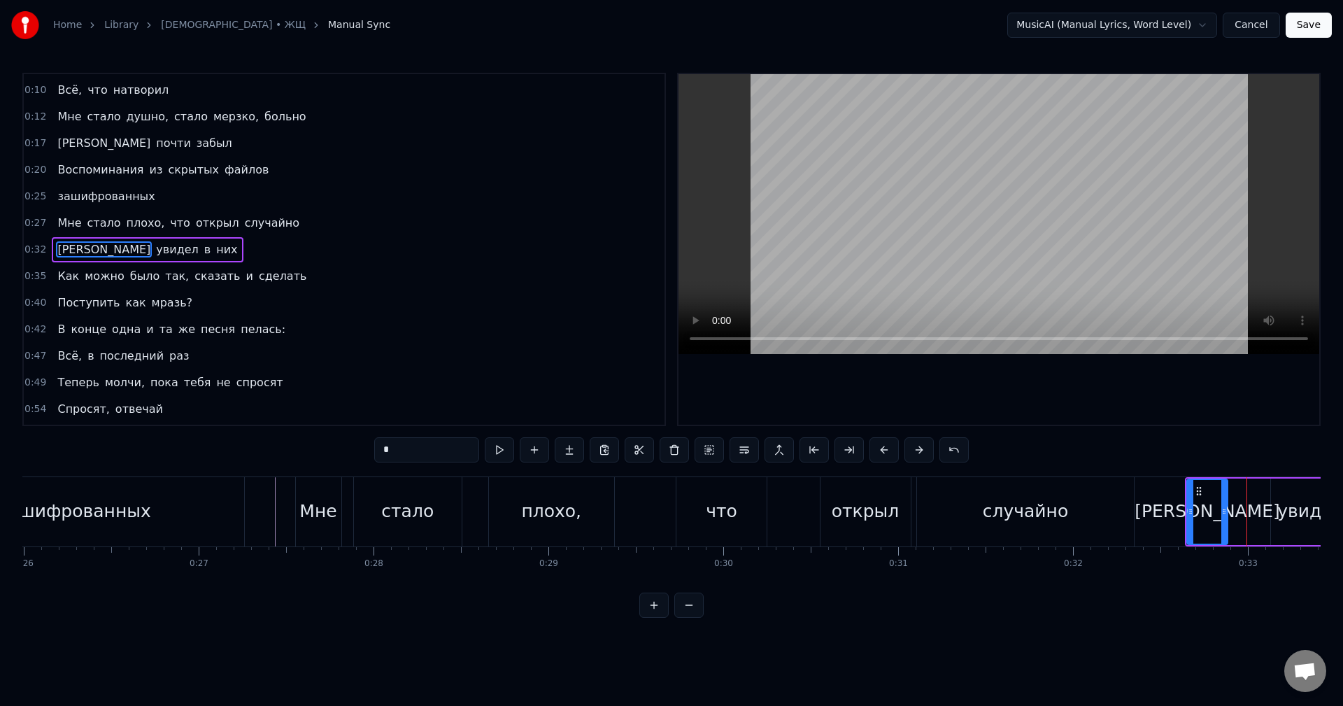
click at [1224, 510] on icon at bounding box center [1224, 511] width 6 height 11
click at [1295, 516] on div "увидел" at bounding box center [1310, 511] width 66 height 27
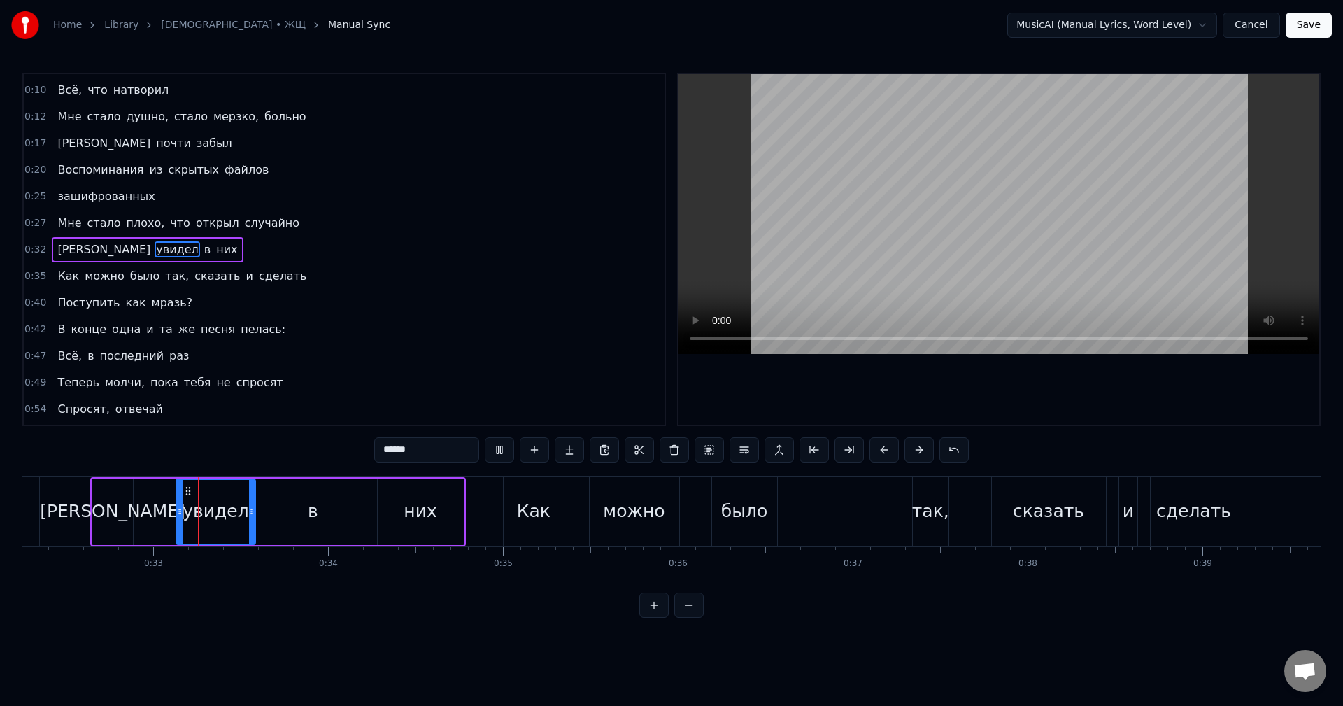
scroll to position [0, 5745]
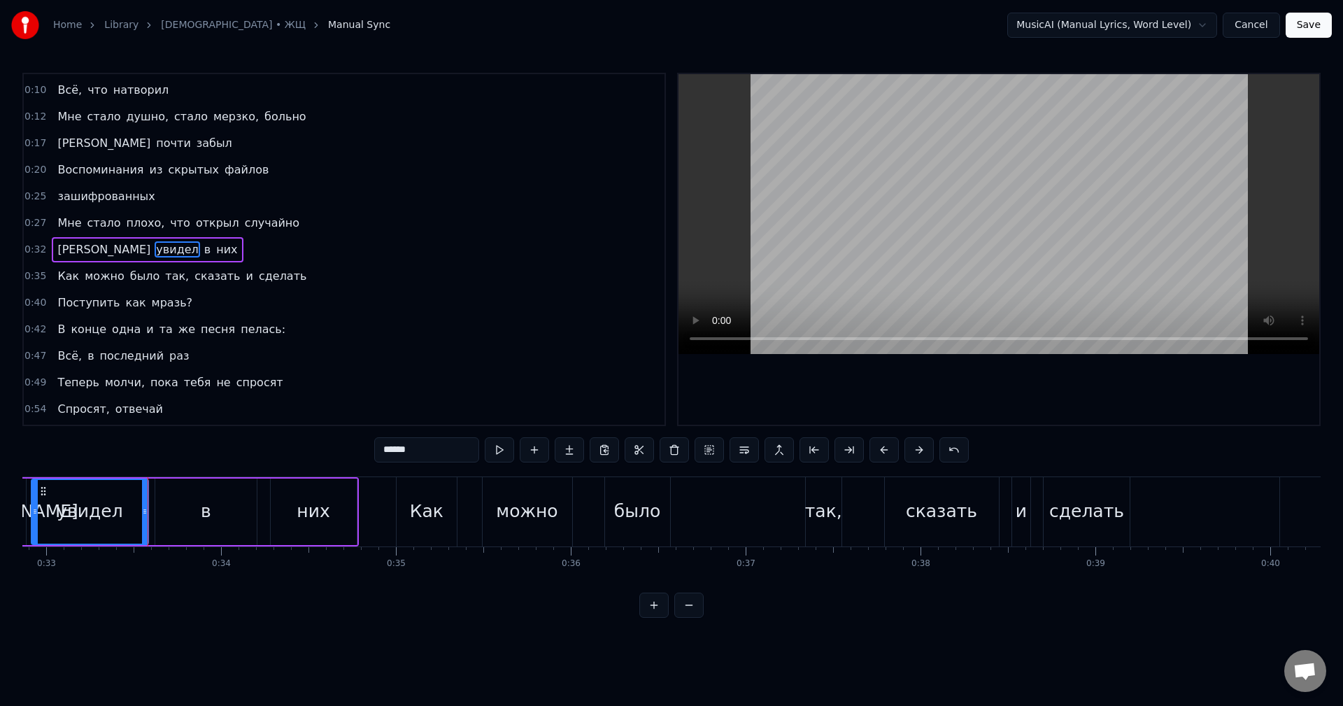
drag, startPoint x: 70, startPoint y: 511, endPoint x: 34, endPoint y: 508, distance: 35.8
click at [34, 508] on icon at bounding box center [35, 511] width 6 height 11
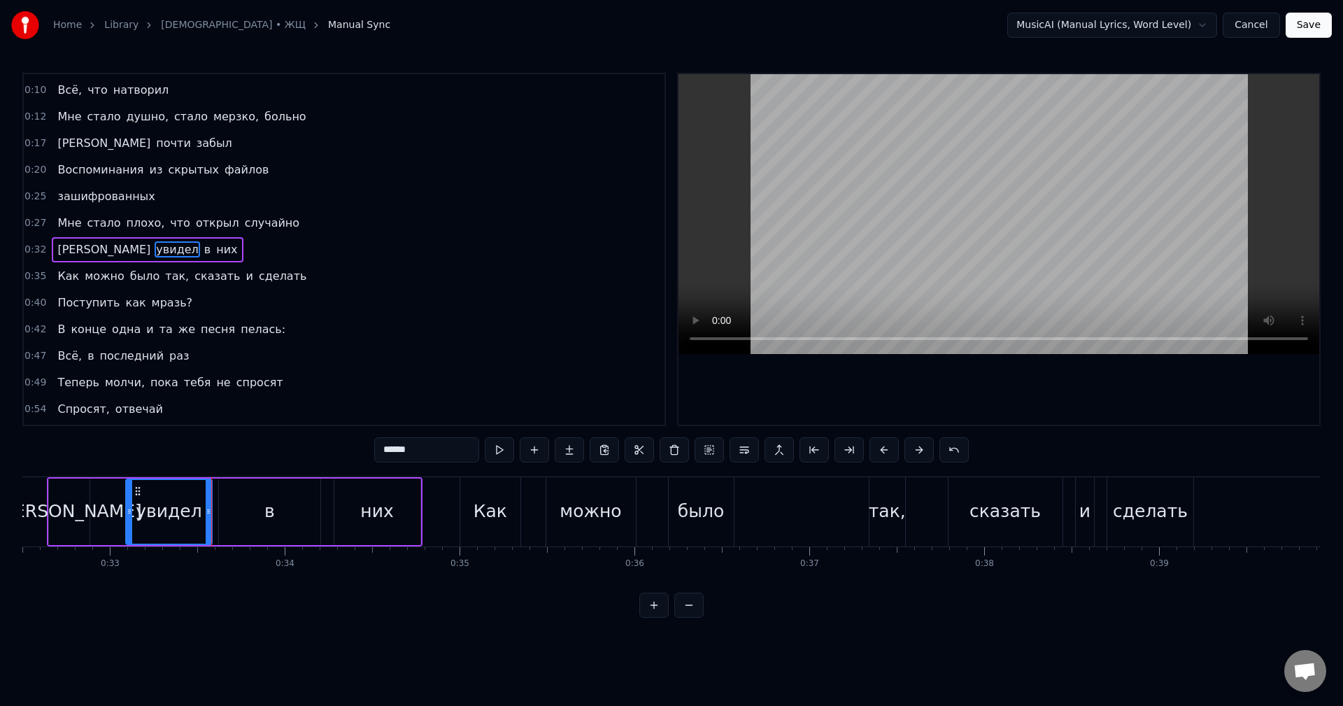
drag, startPoint x: 99, startPoint y: 515, endPoint x: 129, endPoint y: 515, distance: 30.8
click at [129, 515] on icon at bounding box center [130, 511] width 6 height 11
click at [76, 510] on div "[PERSON_NAME]" at bounding box center [69, 511] width 145 height 27
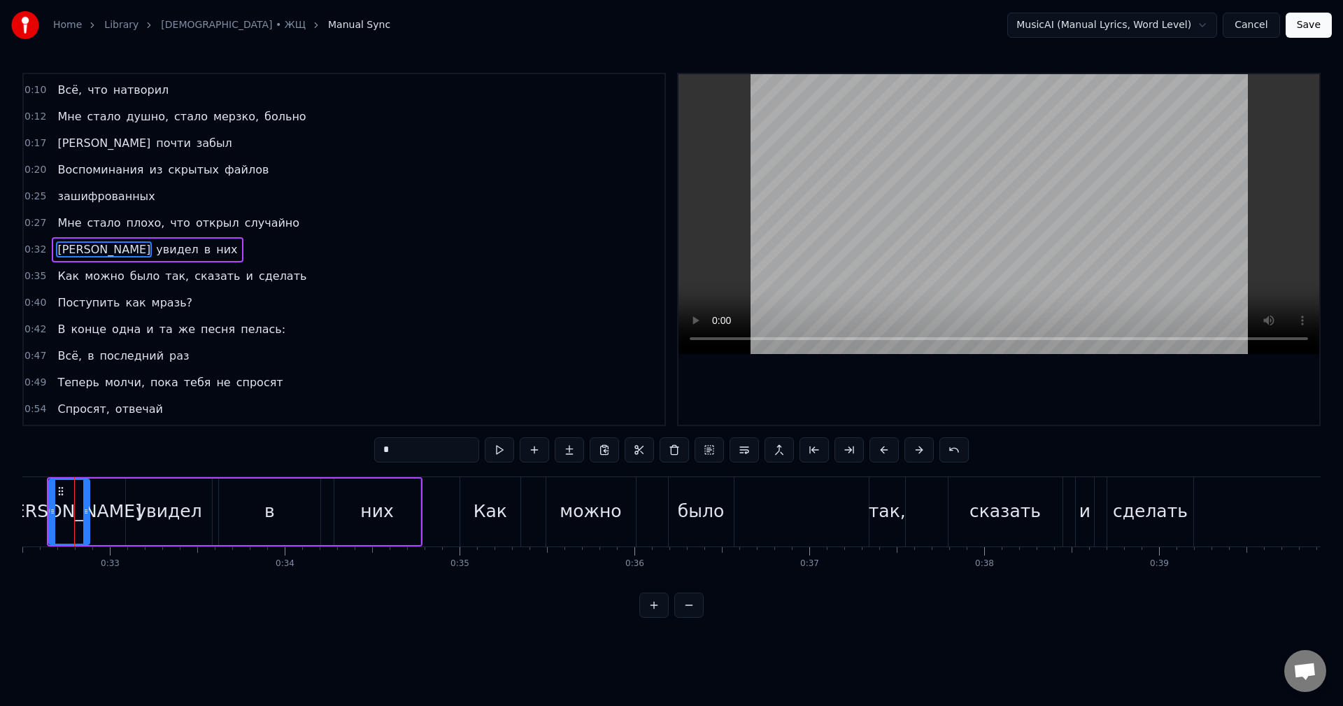
scroll to position [0, 5663]
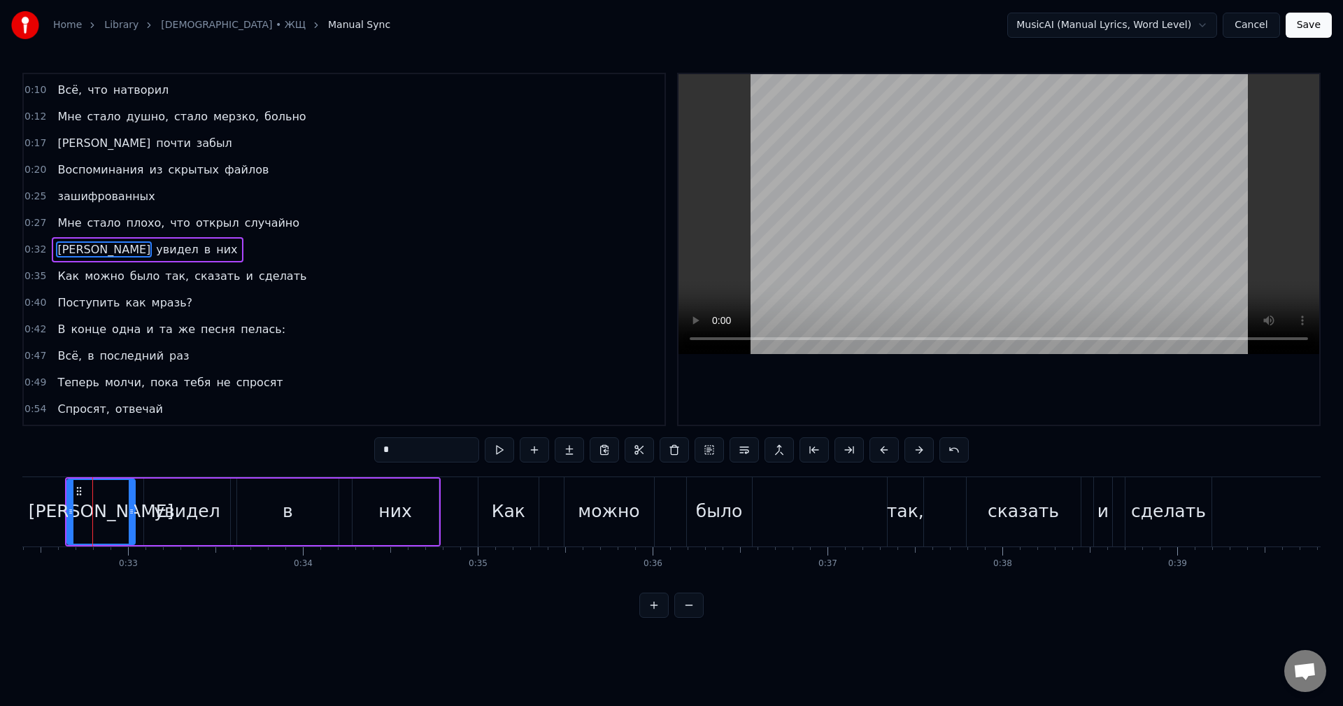
drag, startPoint x: 104, startPoint y: 515, endPoint x: 131, endPoint y: 513, distance: 27.3
click at [131, 513] on icon at bounding box center [132, 511] width 6 height 11
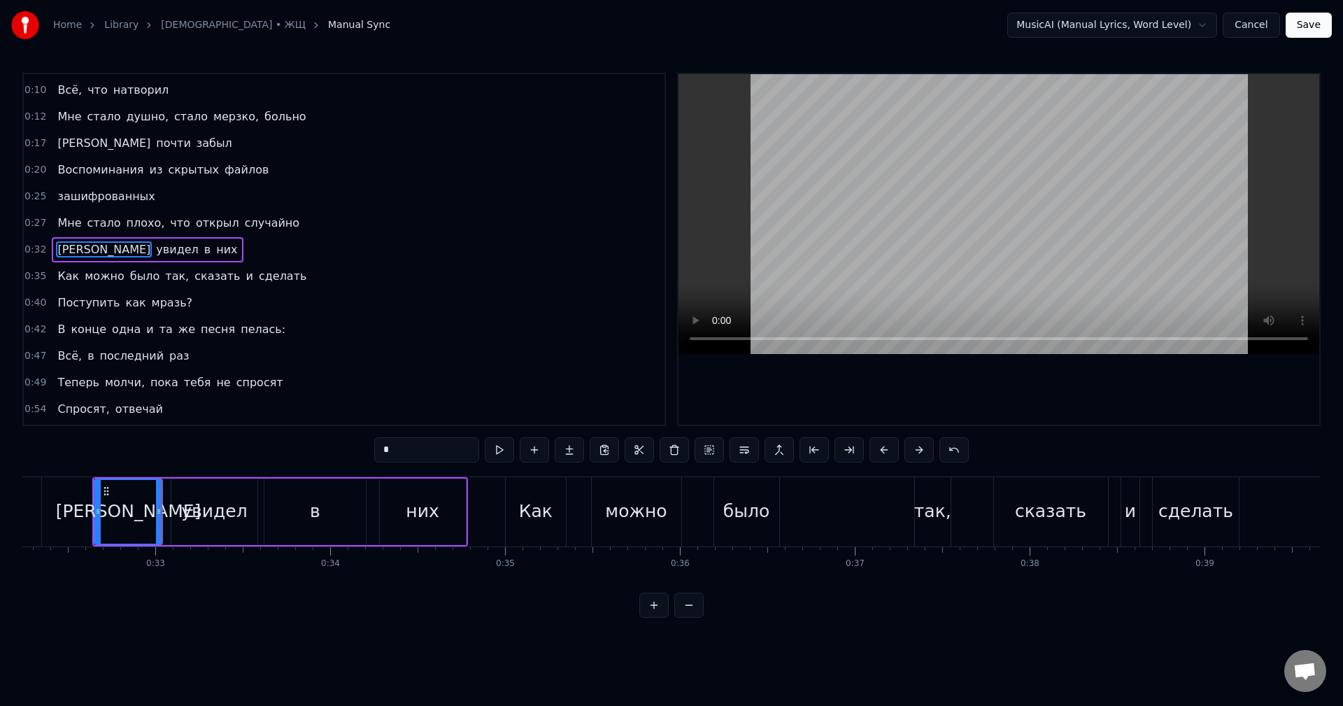
click at [201, 520] on div "увидел" at bounding box center [214, 511] width 66 height 27
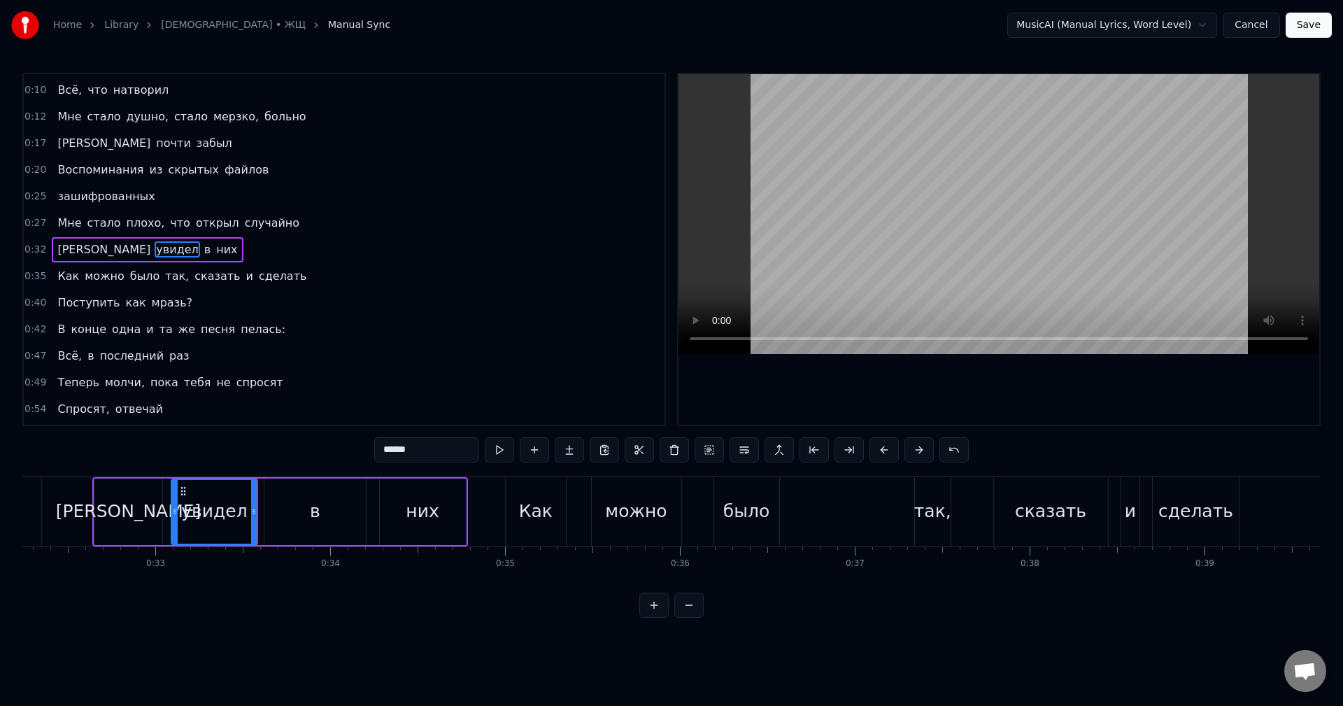
click at [286, 519] on div "в" at bounding box center [315, 511] width 102 height 66
type input "*"
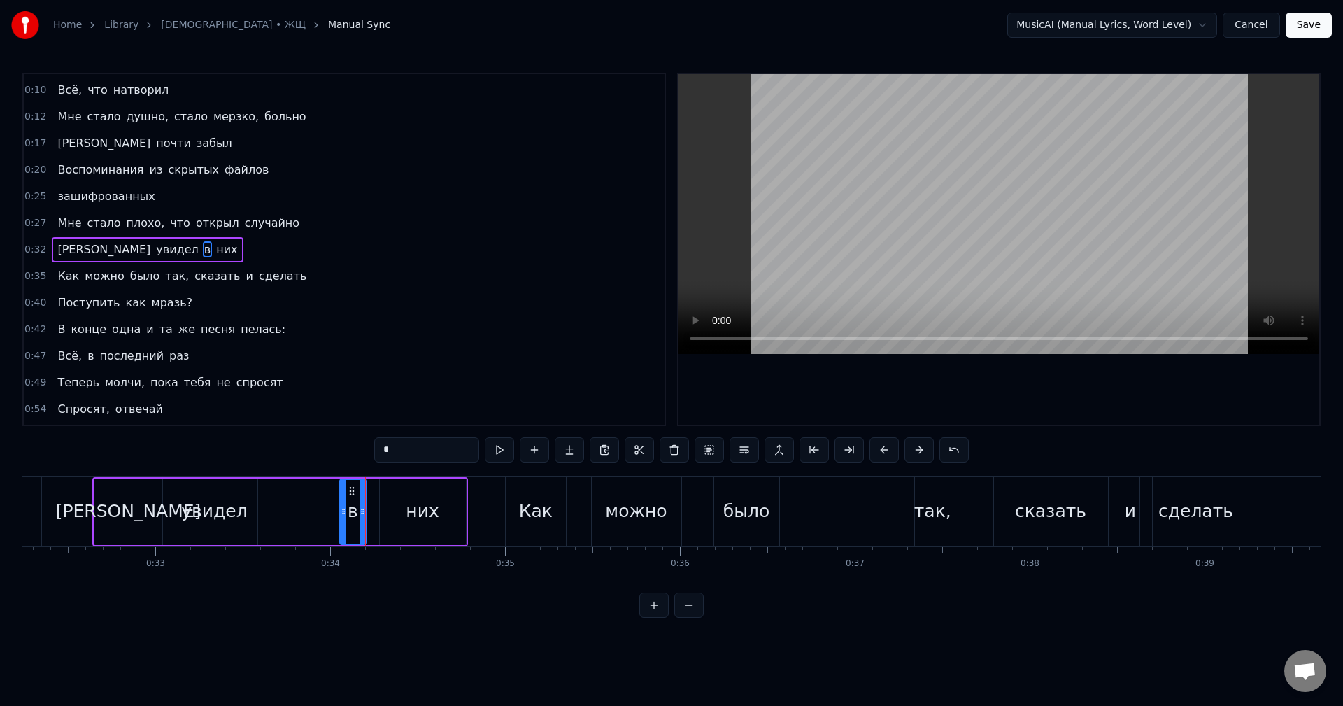
drag, startPoint x: 269, startPoint y: 513, endPoint x: 344, endPoint y: 517, distance: 75.6
click at [344, 517] on div at bounding box center [344, 512] width 6 height 64
drag, startPoint x: 351, startPoint y: 487, endPoint x: 364, endPoint y: 489, distance: 12.7
click at [364, 489] on icon at bounding box center [364, 490] width 11 height 11
click at [358, 489] on div "в" at bounding box center [365, 512] width 25 height 64
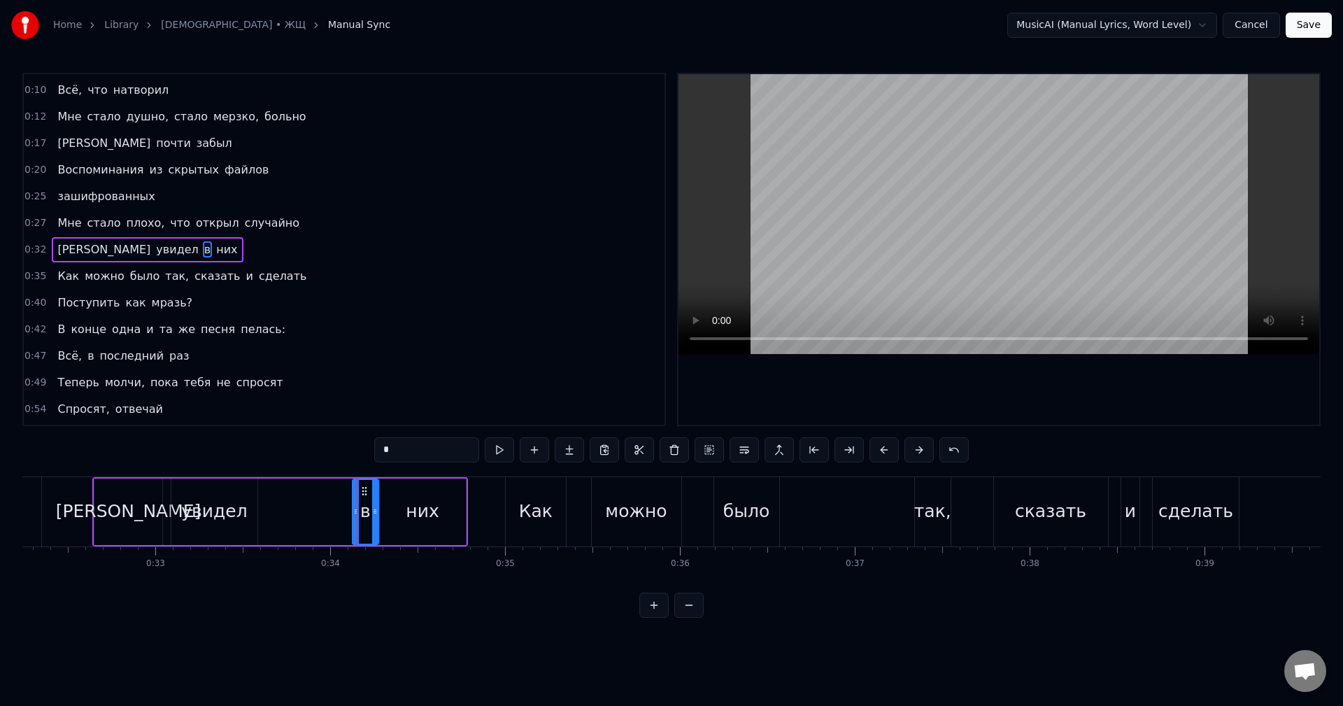
drag, startPoint x: 362, startPoint y: 492, endPoint x: 354, endPoint y: 492, distance: 7.7
click at [354, 492] on div "в" at bounding box center [365, 512] width 25 height 64
drag, startPoint x: 364, startPoint y: 492, endPoint x: 354, endPoint y: 492, distance: 9.8
click at [354, 492] on div "в" at bounding box center [365, 512] width 25 height 64
click at [362, 493] on icon at bounding box center [364, 490] width 11 height 11
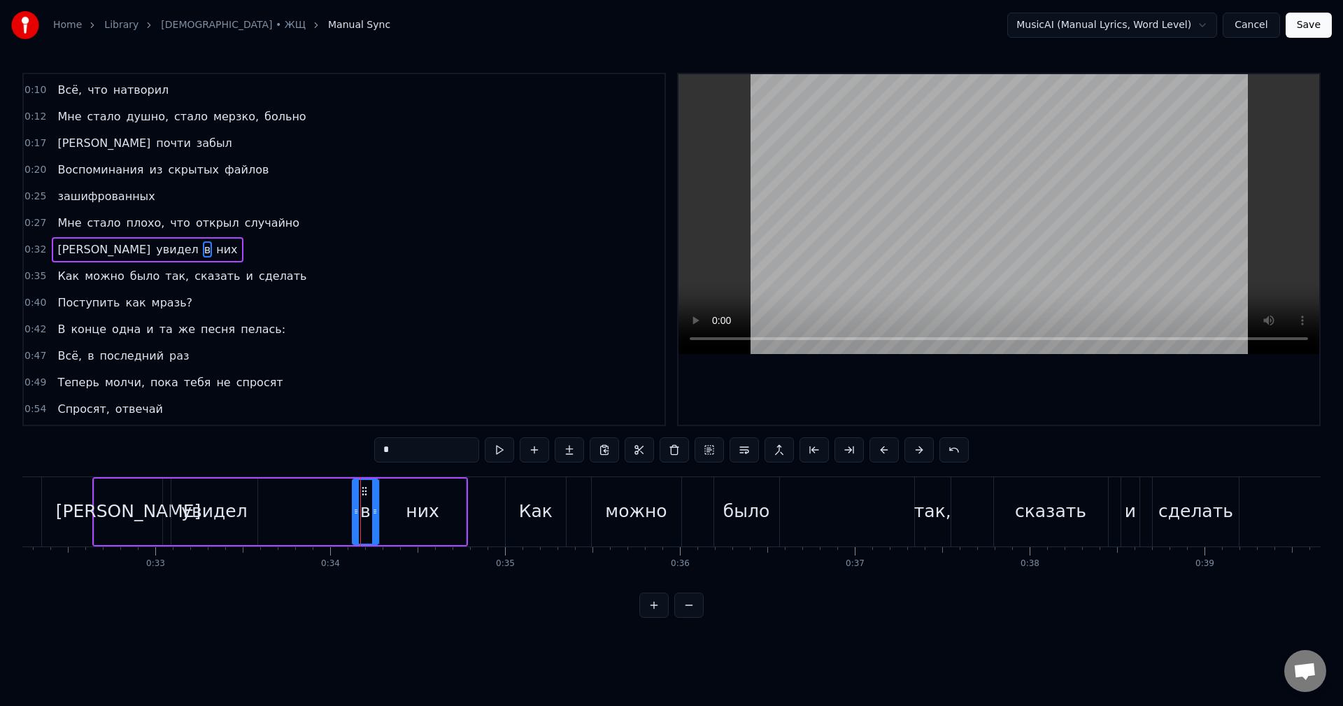
click at [656, 611] on button at bounding box center [653, 604] width 29 height 25
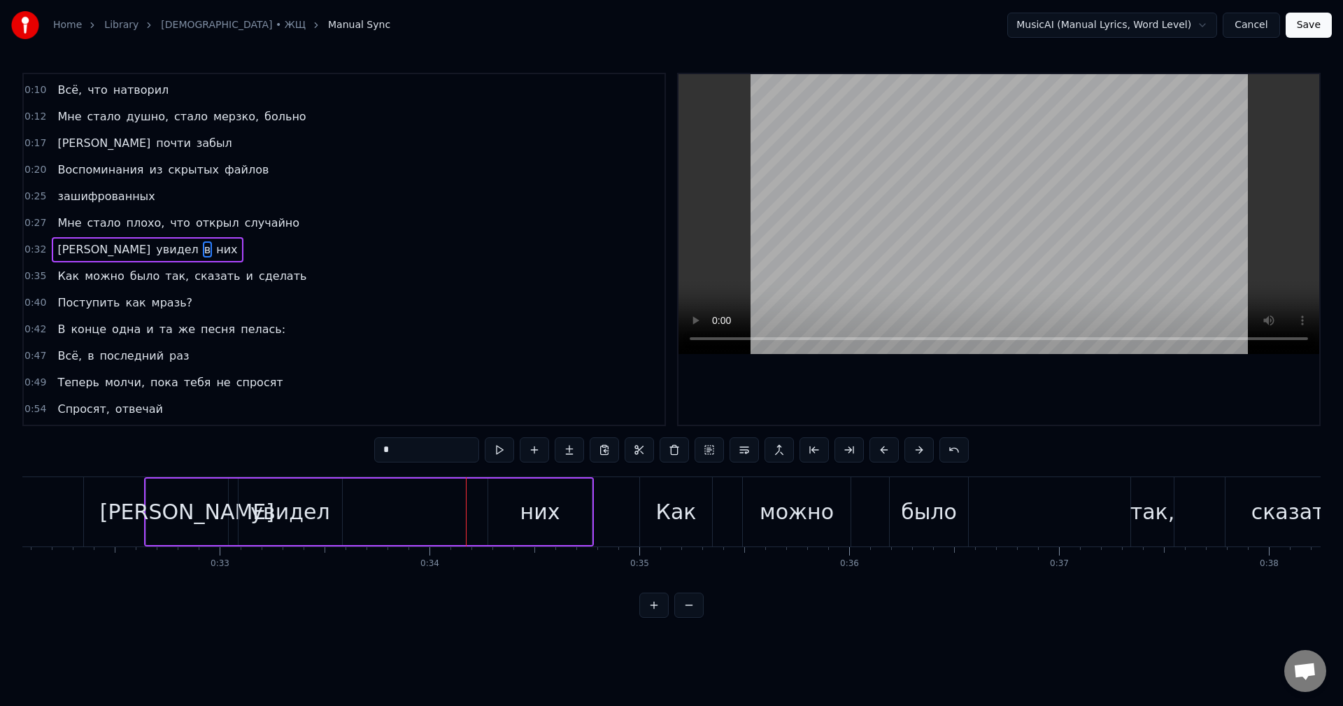
scroll to position [0, 6552]
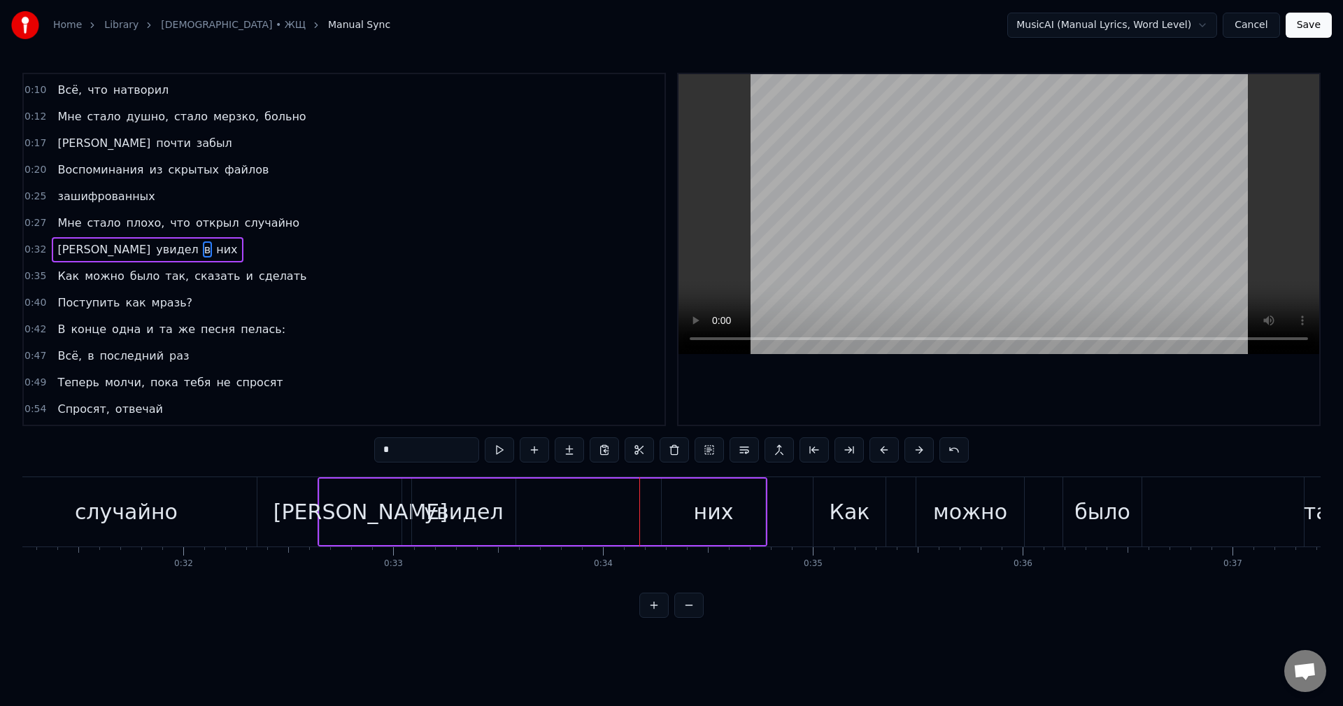
click at [203, 250] on span "в" at bounding box center [207, 249] width 9 height 16
click at [630, 507] on div "в" at bounding box center [644, 511] width 33 height 66
click at [689, 510] on div "них" at bounding box center [712, 511] width 103 height 66
click at [203, 251] on span "в" at bounding box center [207, 249] width 9 height 16
type input "*"
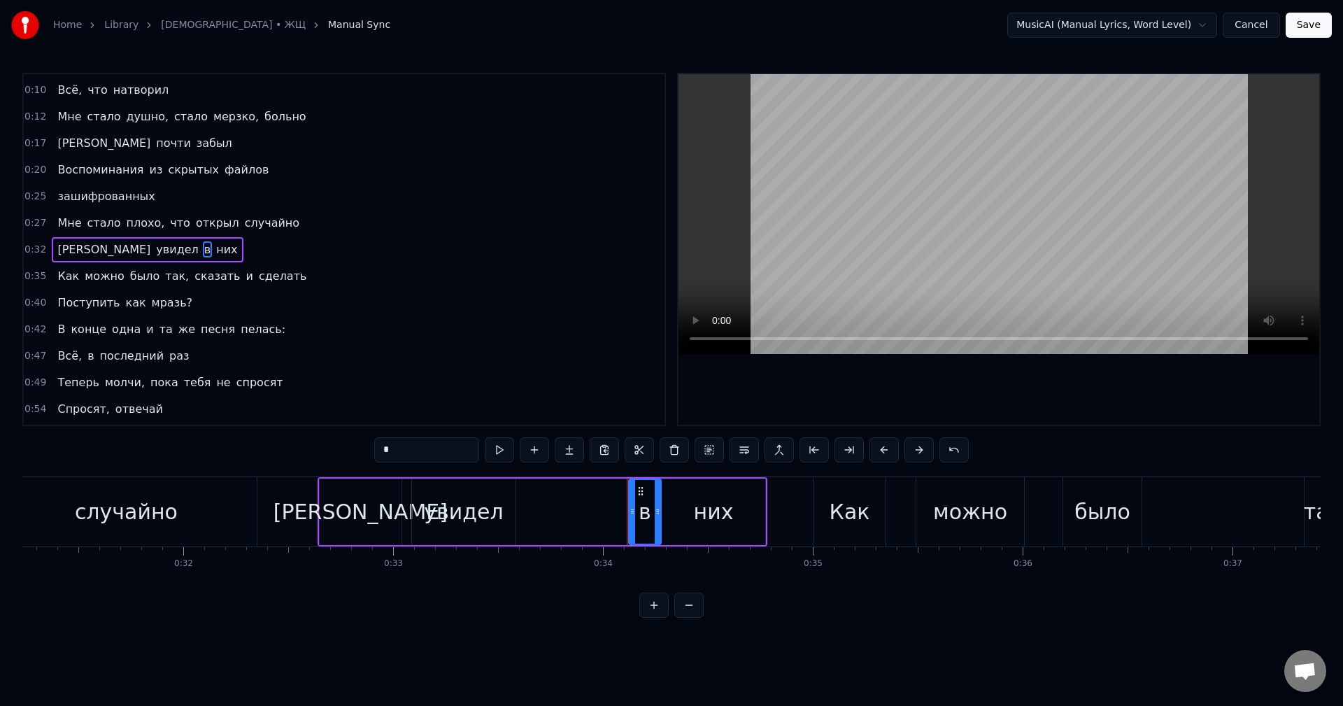
drag, startPoint x: 641, startPoint y: 489, endPoint x: 629, endPoint y: 492, distance: 11.4
click at [629, 492] on div "в" at bounding box center [644, 512] width 30 height 64
drag, startPoint x: 631, startPoint y: 505, endPoint x: 612, endPoint y: 506, distance: 18.9
click at [613, 506] on div at bounding box center [616, 512] width 6 height 64
click at [621, 490] on icon at bounding box center [621, 490] width 11 height 11
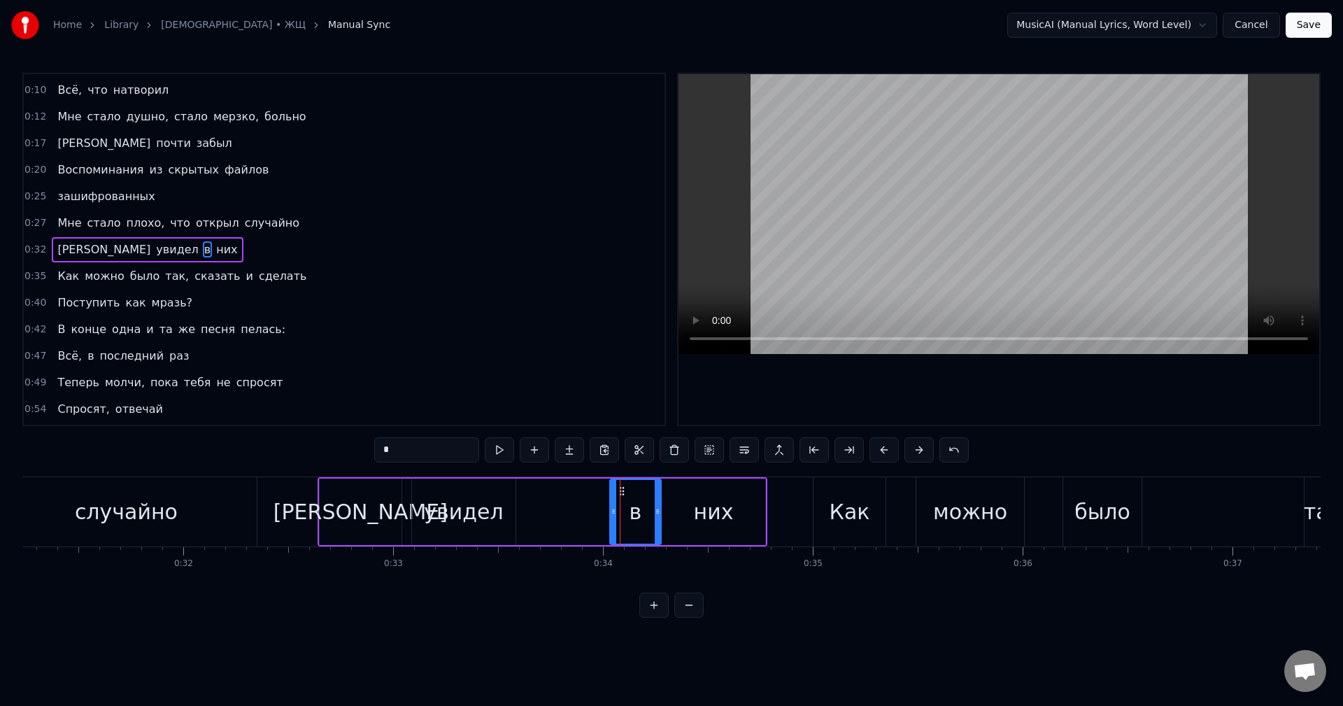
click at [620, 490] on div at bounding box center [620, 511] width 1 height 69
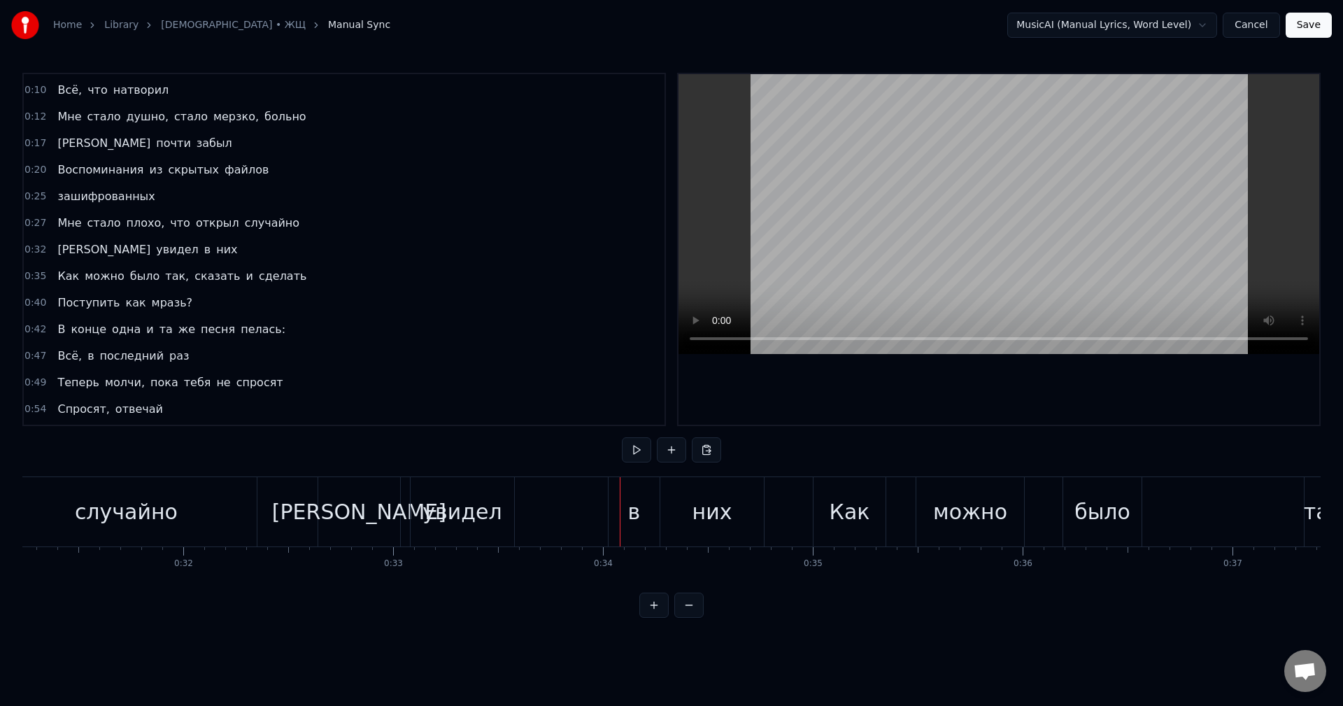
click at [624, 505] on div "в" at bounding box center [633, 511] width 50 height 69
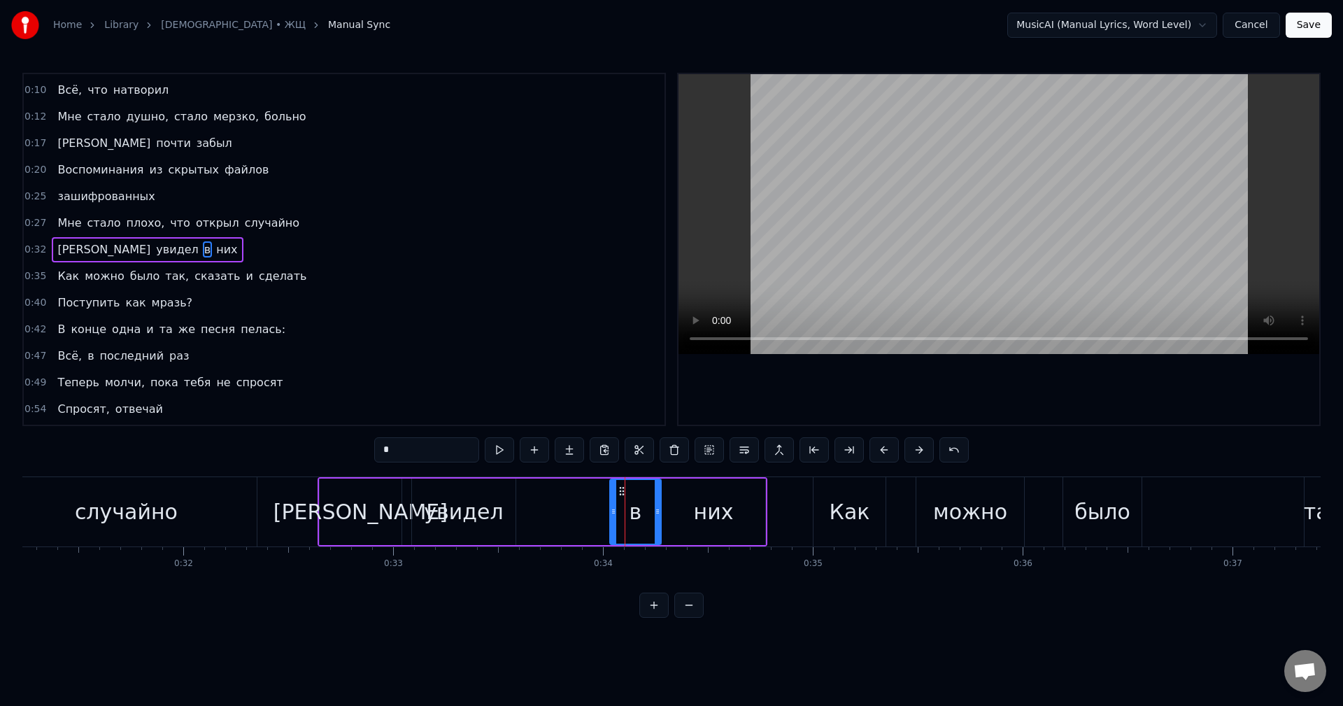
drag, startPoint x: 622, startPoint y: 489, endPoint x: 609, endPoint y: 494, distance: 13.3
click at [609, 494] on div "в" at bounding box center [635, 511] width 52 height 66
click at [657, 505] on div at bounding box center [657, 512] width 6 height 64
drag, startPoint x: 620, startPoint y: 489, endPoint x: 641, endPoint y: 492, distance: 21.2
click at [641, 492] on div "в" at bounding box center [634, 512] width 49 height 64
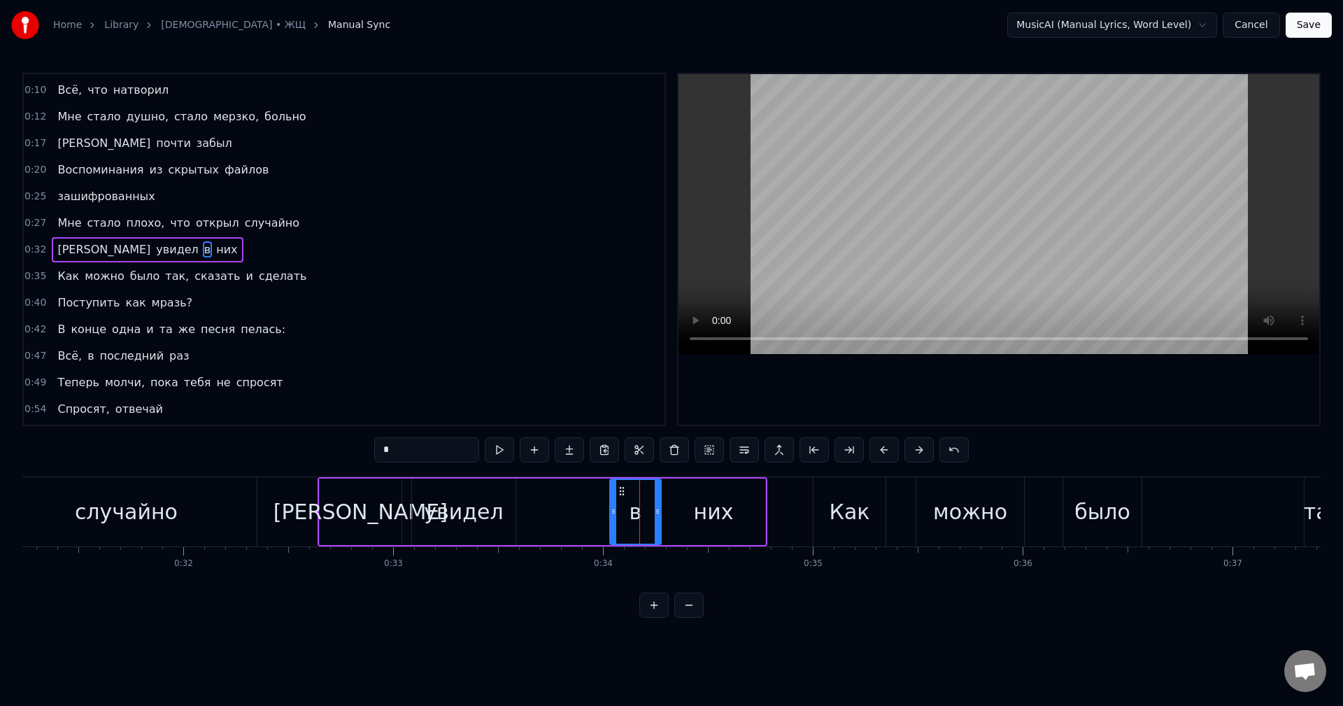
click at [659, 617] on button at bounding box center [653, 604] width 29 height 25
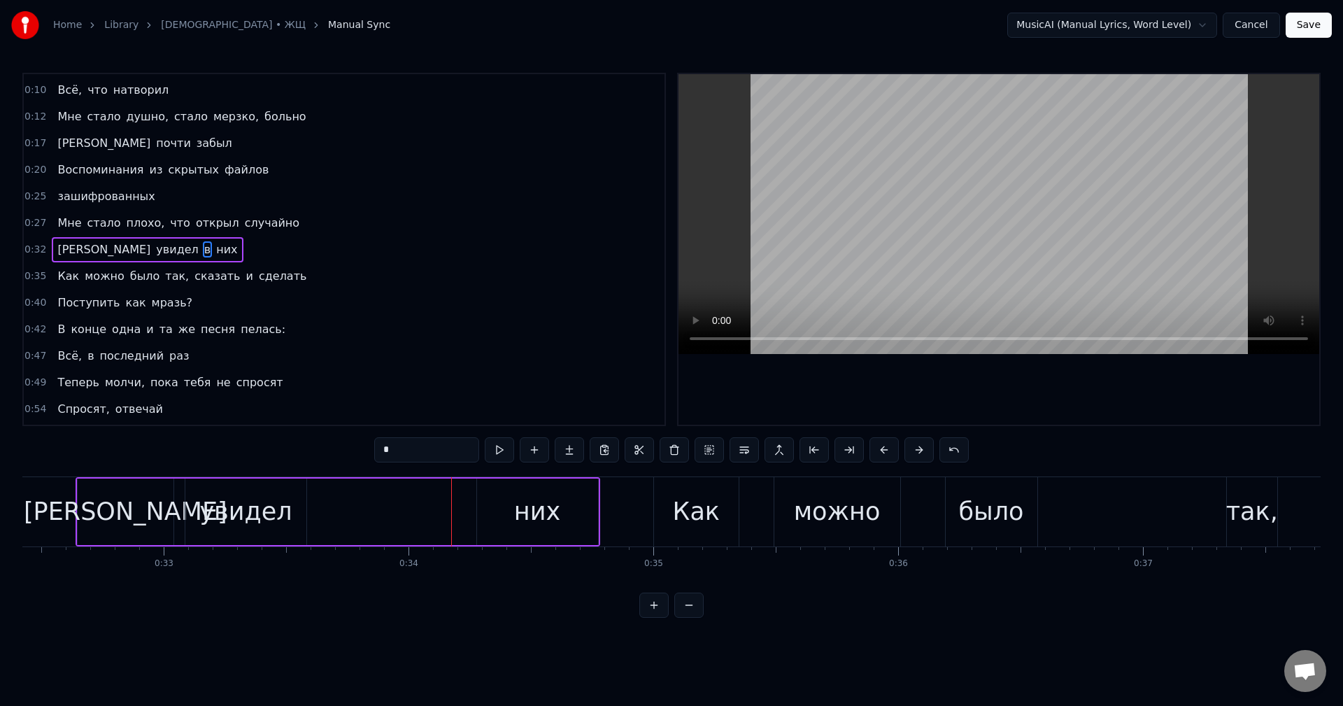
scroll to position [0, 7820]
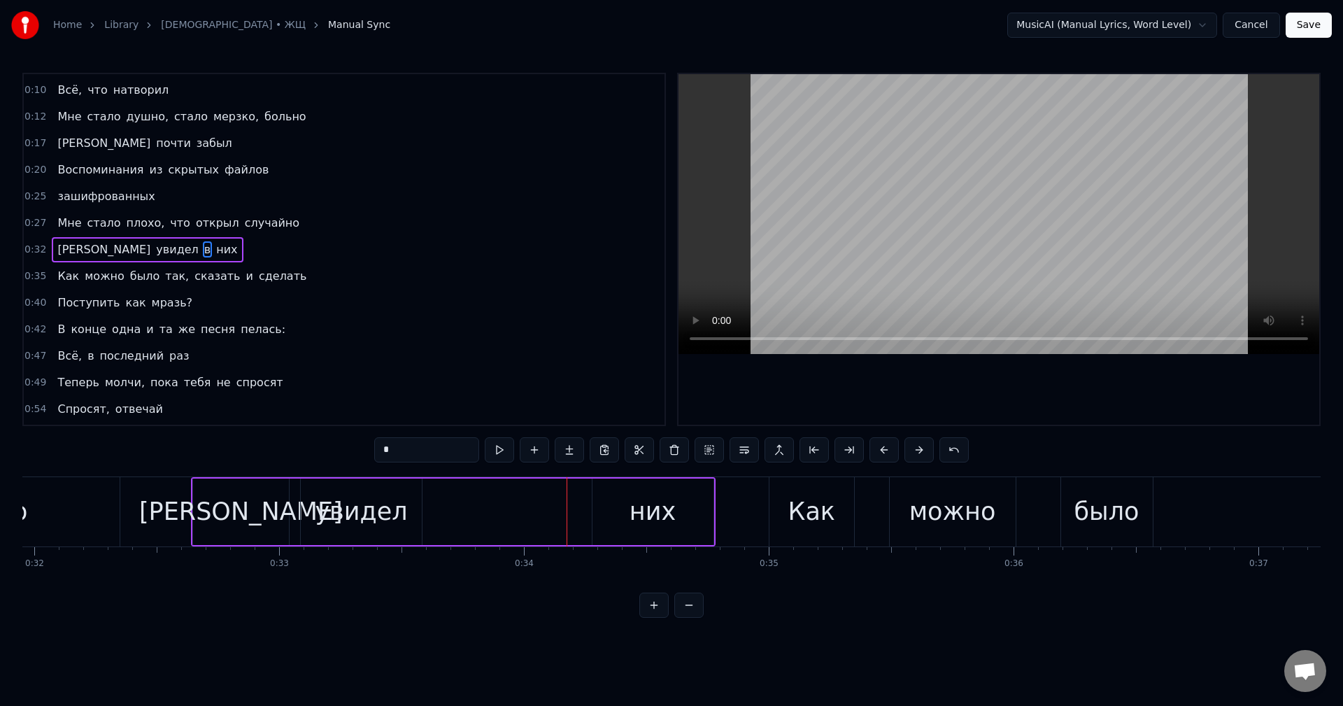
click at [109, 301] on div "Поступить как мразь?" at bounding box center [125, 302] width 146 height 25
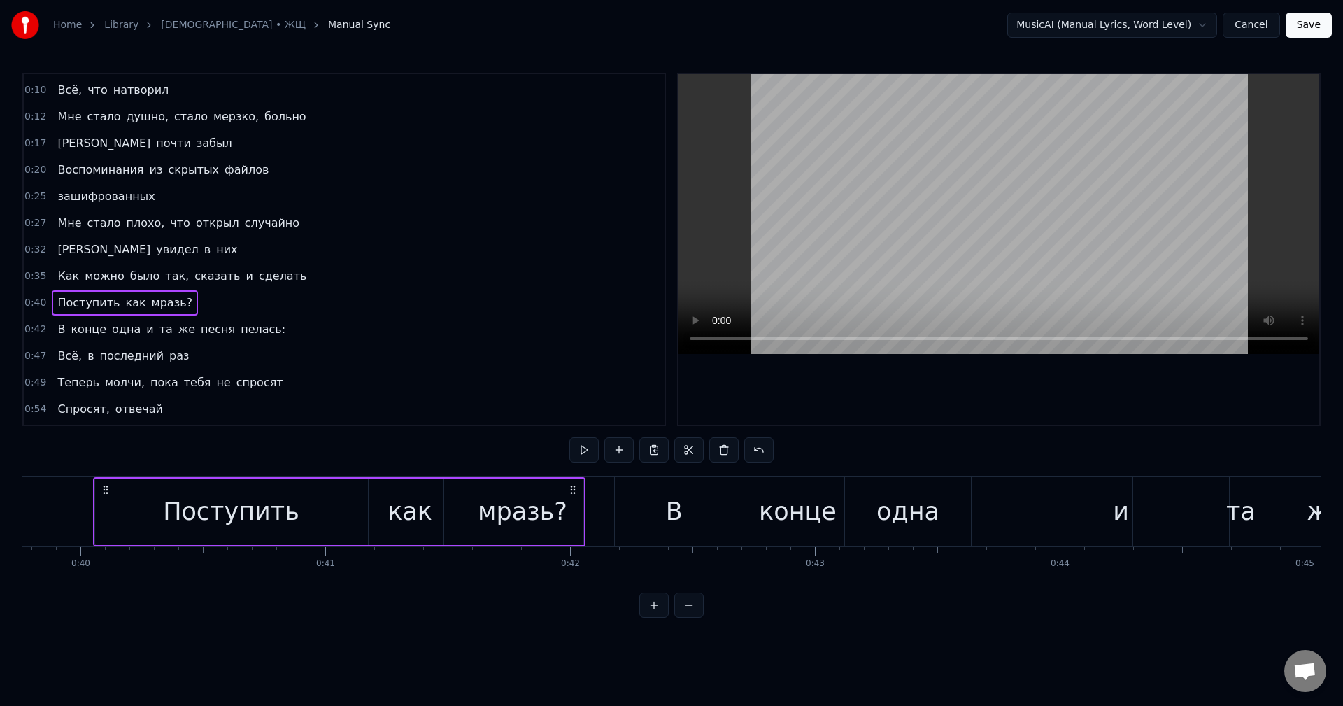
click at [203, 252] on span "в" at bounding box center [207, 249] width 9 height 16
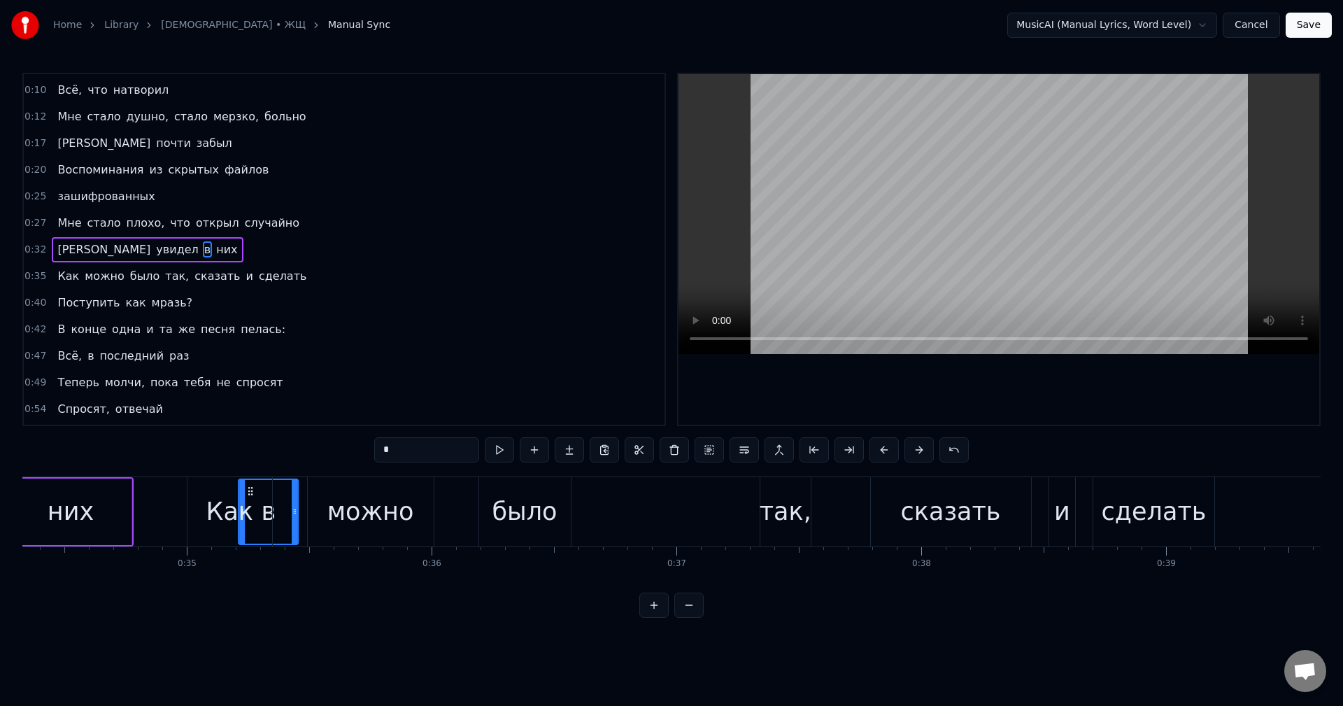
scroll to position [0, 8257]
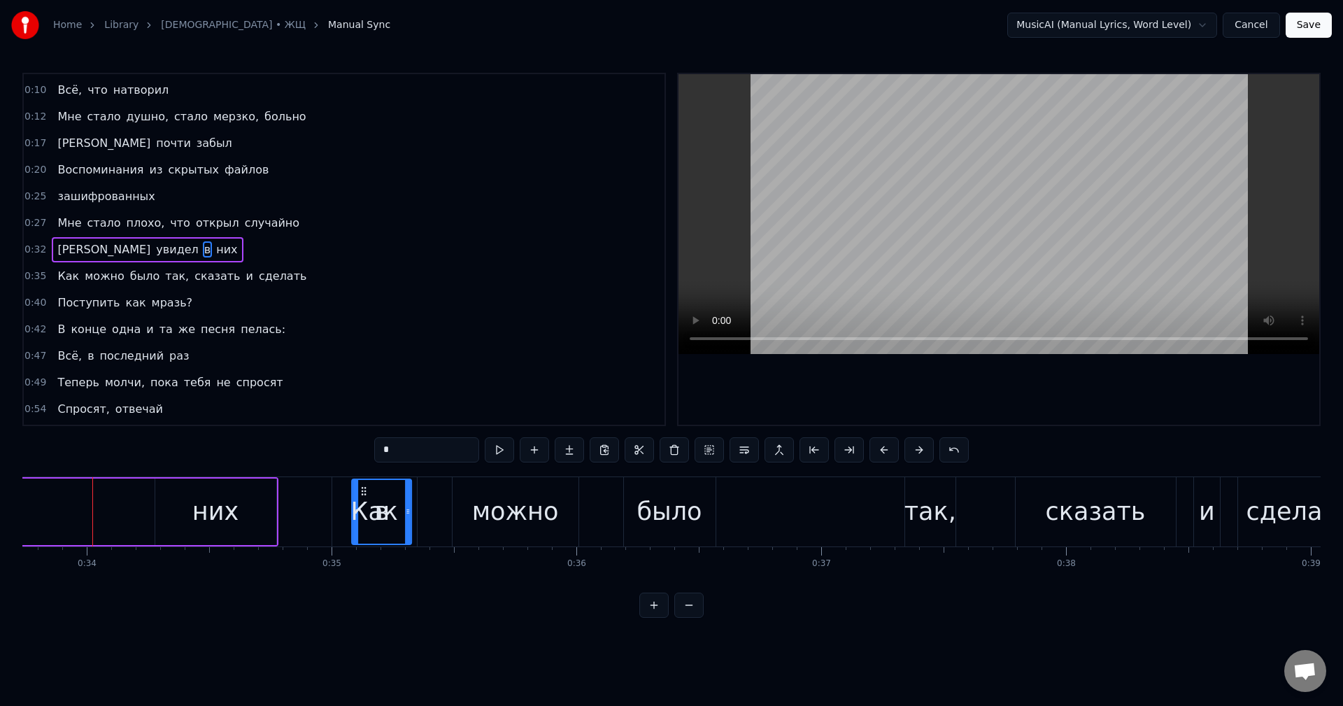
drag, startPoint x: 362, startPoint y: 487, endPoint x: 256, endPoint y: 505, distance: 107.0
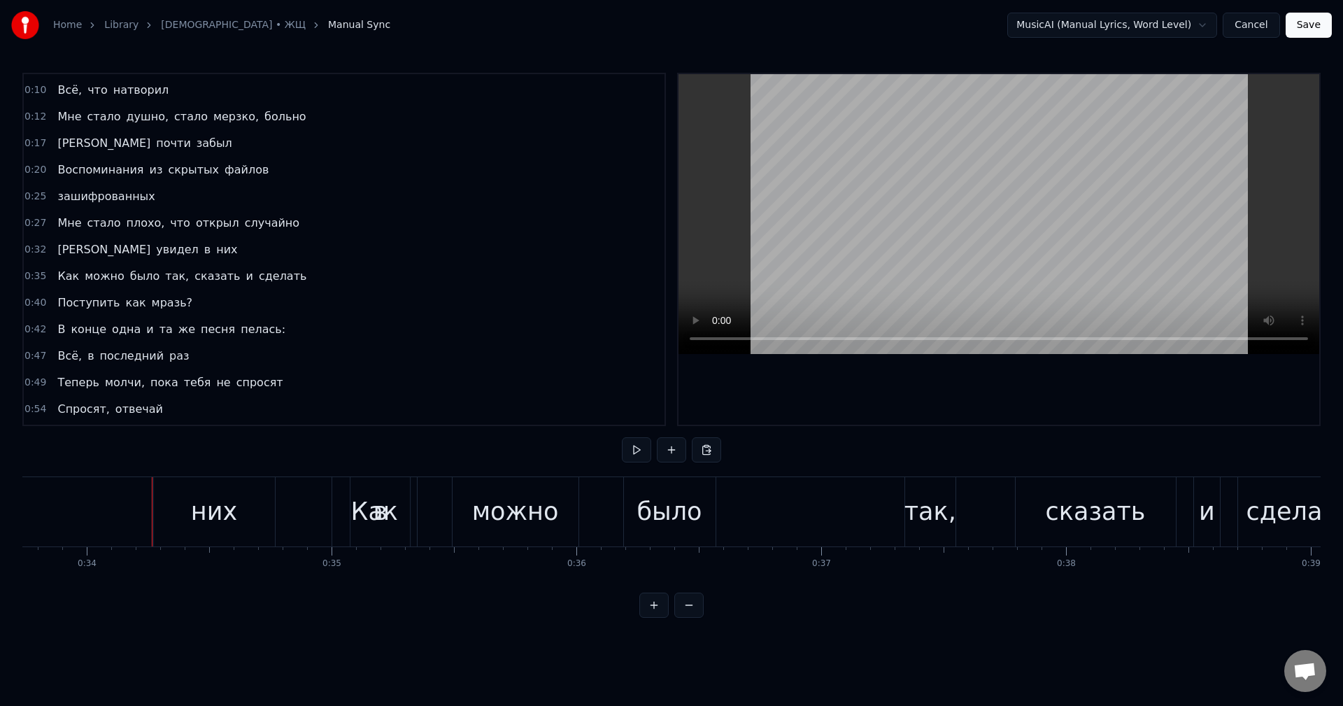
click at [203, 250] on span "в" at bounding box center [207, 249] width 9 height 16
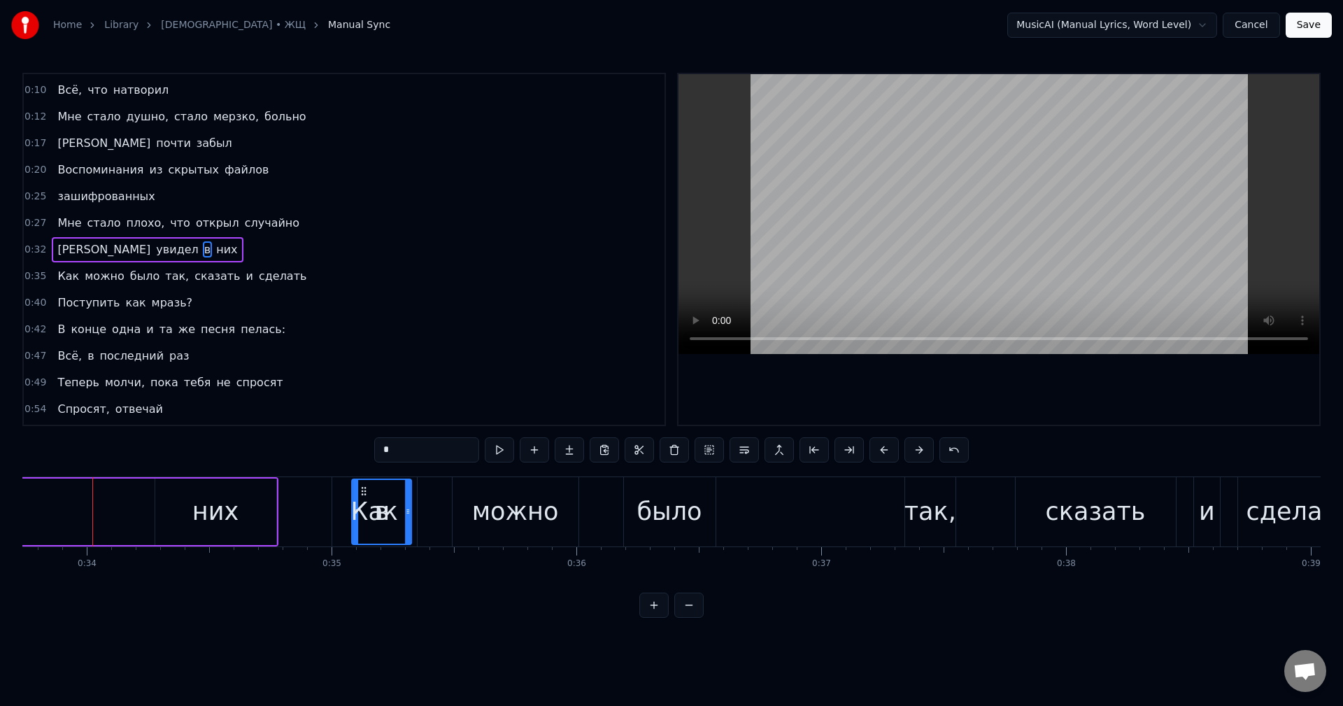
drag, startPoint x: 364, startPoint y: 491, endPoint x: 355, endPoint y: 500, distance: 12.9
click at [354, 499] on div "Как" at bounding box center [374, 511] width 85 height 69
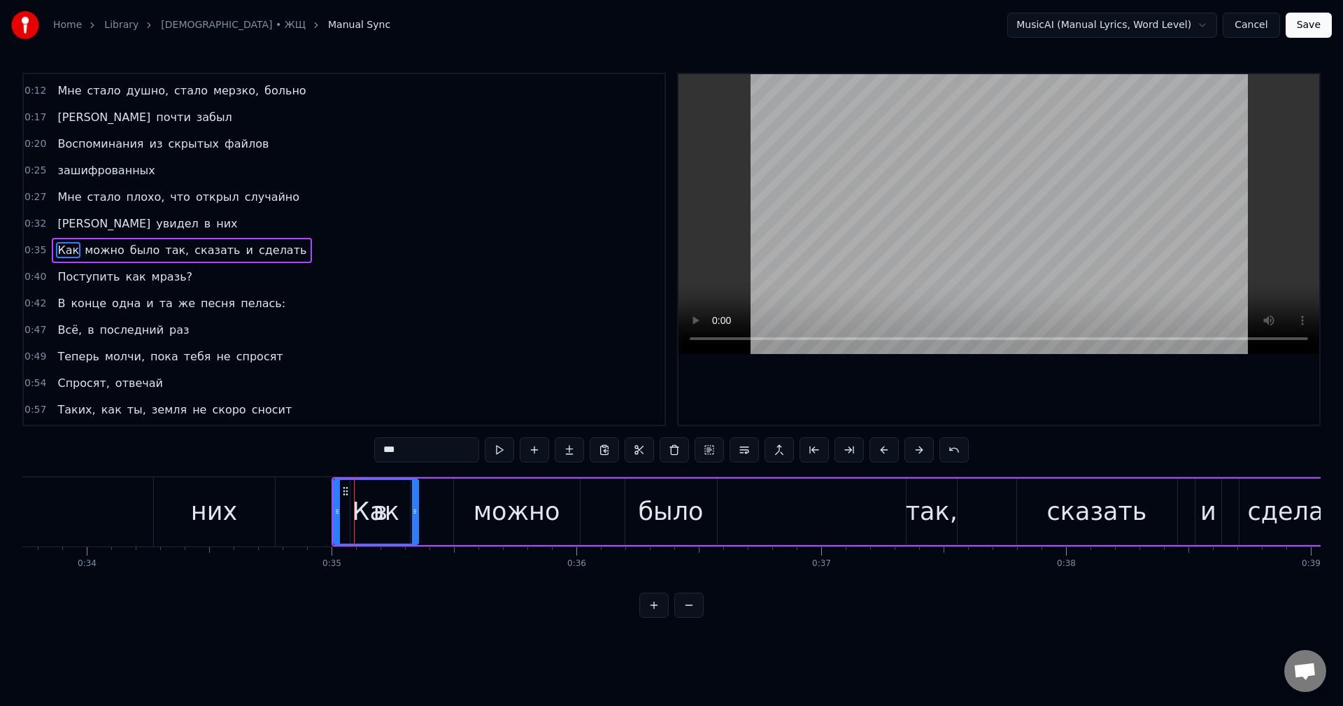
scroll to position [50, 0]
click at [373, 520] on div "Как" at bounding box center [375, 511] width 47 height 37
click at [342, 492] on icon at bounding box center [345, 490] width 11 height 11
drag, startPoint x: 346, startPoint y: 492, endPoint x: 371, endPoint y: 494, distance: 25.2
click at [371, 494] on div "Как" at bounding box center [375, 512] width 83 height 64
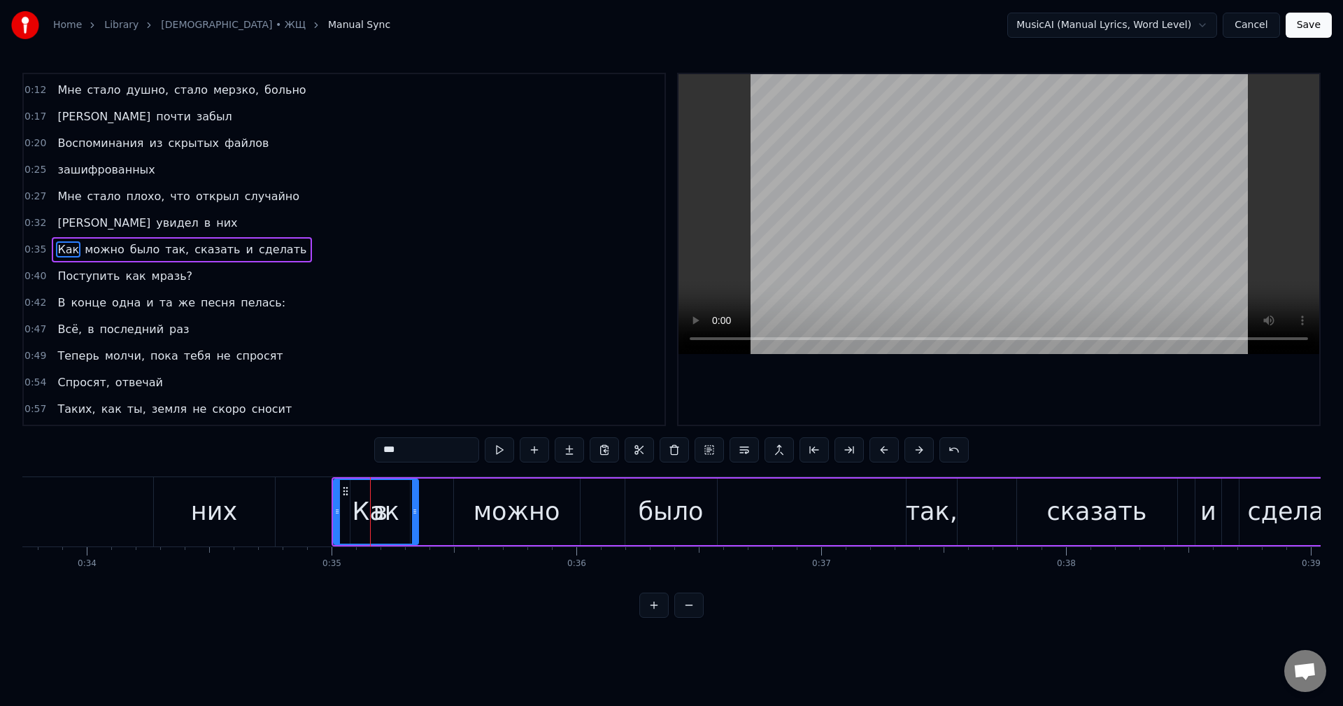
drag, startPoint x: 340, startPoint y: 510, endPoint x: 335, endPoint y: 518, distance: 9.1
click at [335, 518] on div at bounding box center [337, 512] width 6 height 64
click at [377, 513] on div "Как" at bounding box center [375, 511] width 47 height 37
click at [203, 224] on span "в" at bounding box center [207, 223] width 9 height 16
type input "*"
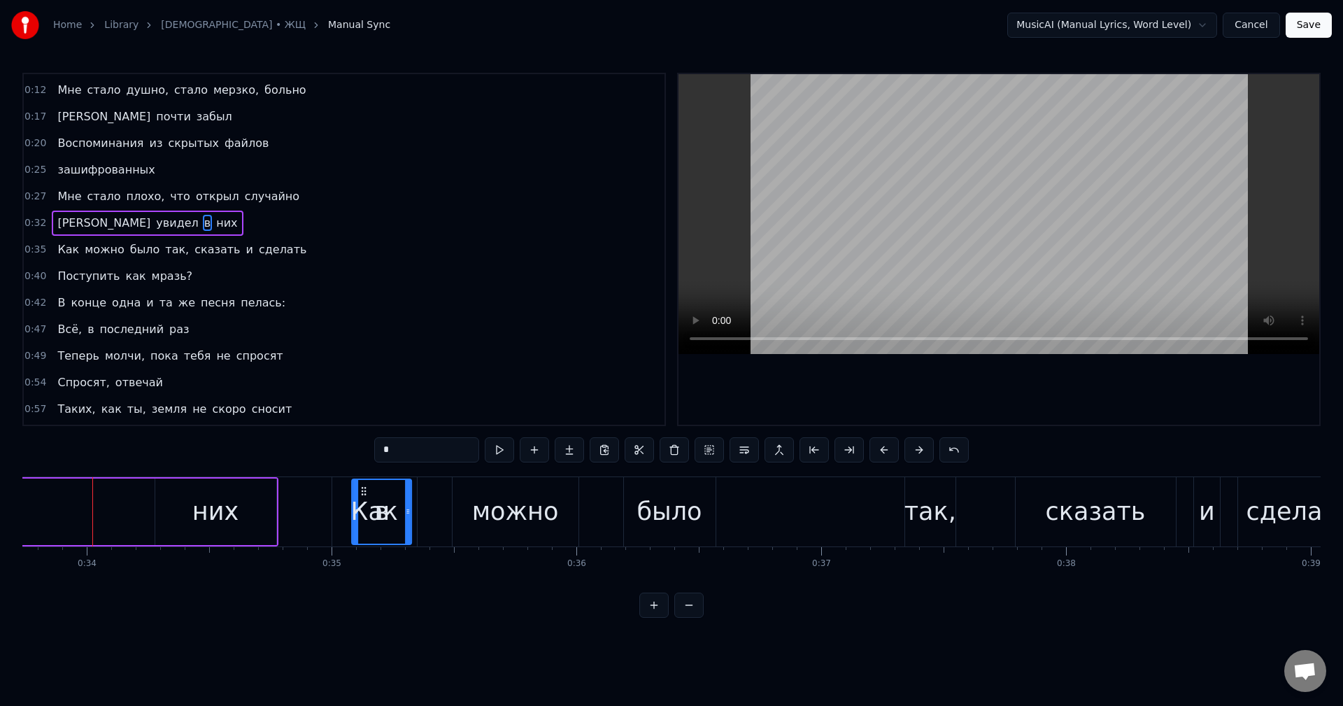
scroll to position [24, 0]
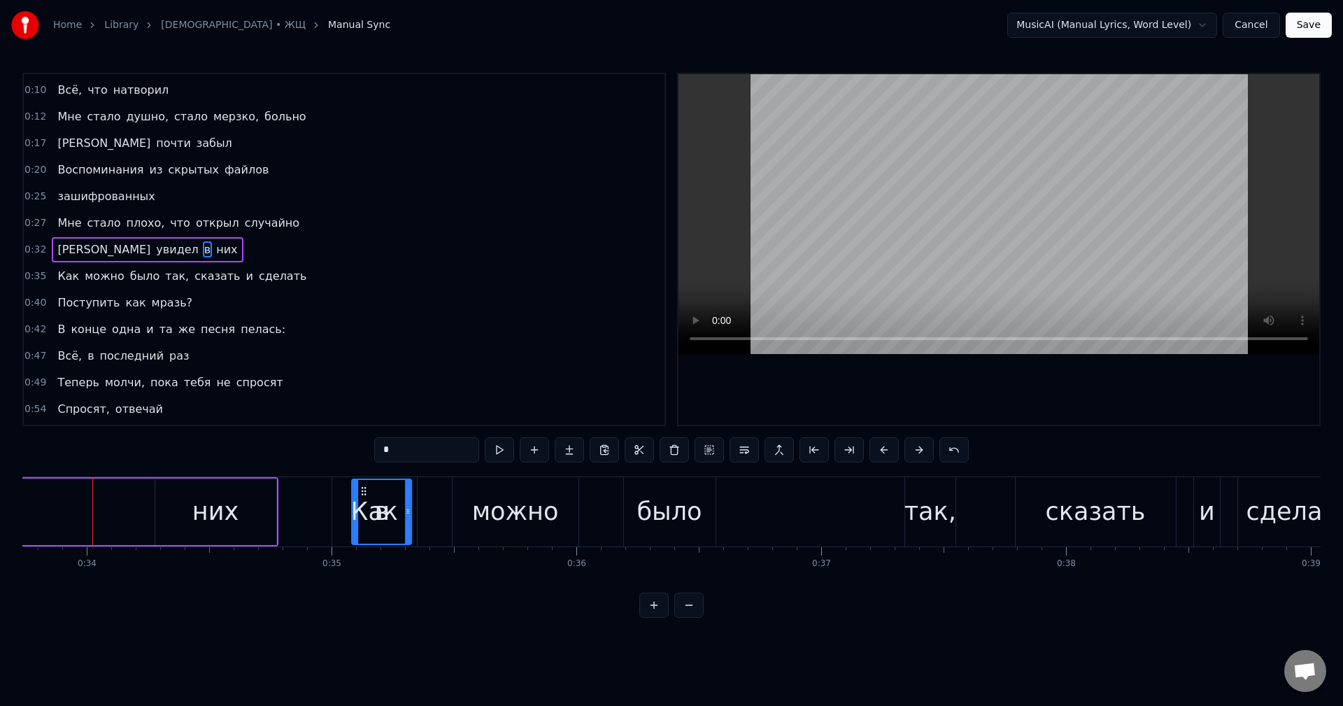
click at [673, 452] on button at bounding box center [673, 449] width 29 height 25
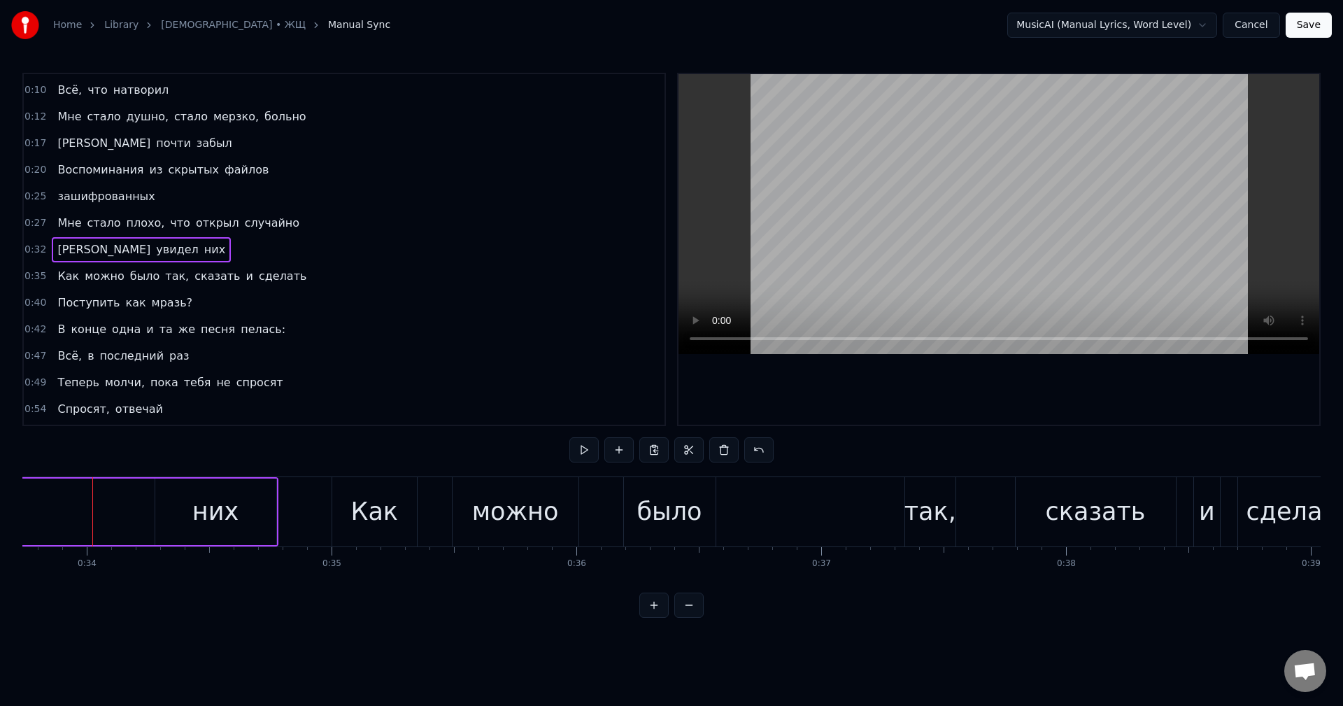
click at [155, 252] on span "увидел" at bounding box center [177, 249] width 45 height 16
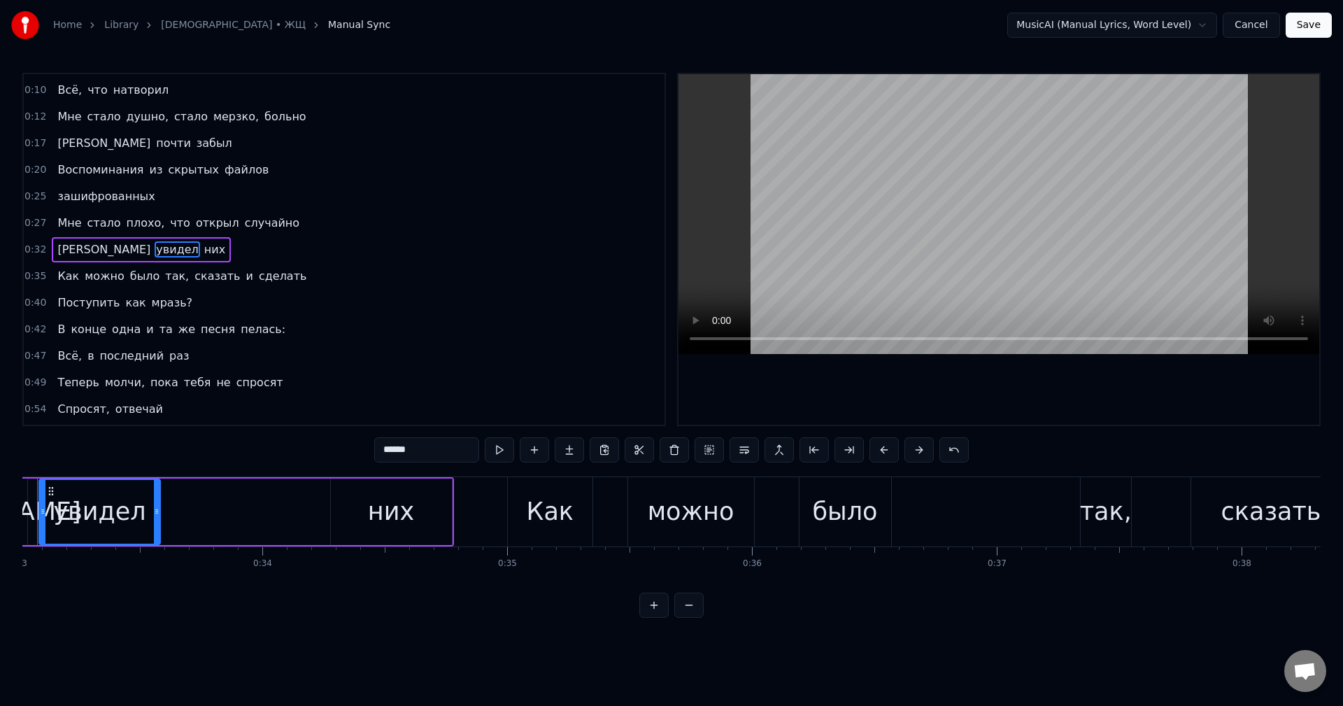
scroll to position [0, 8026]
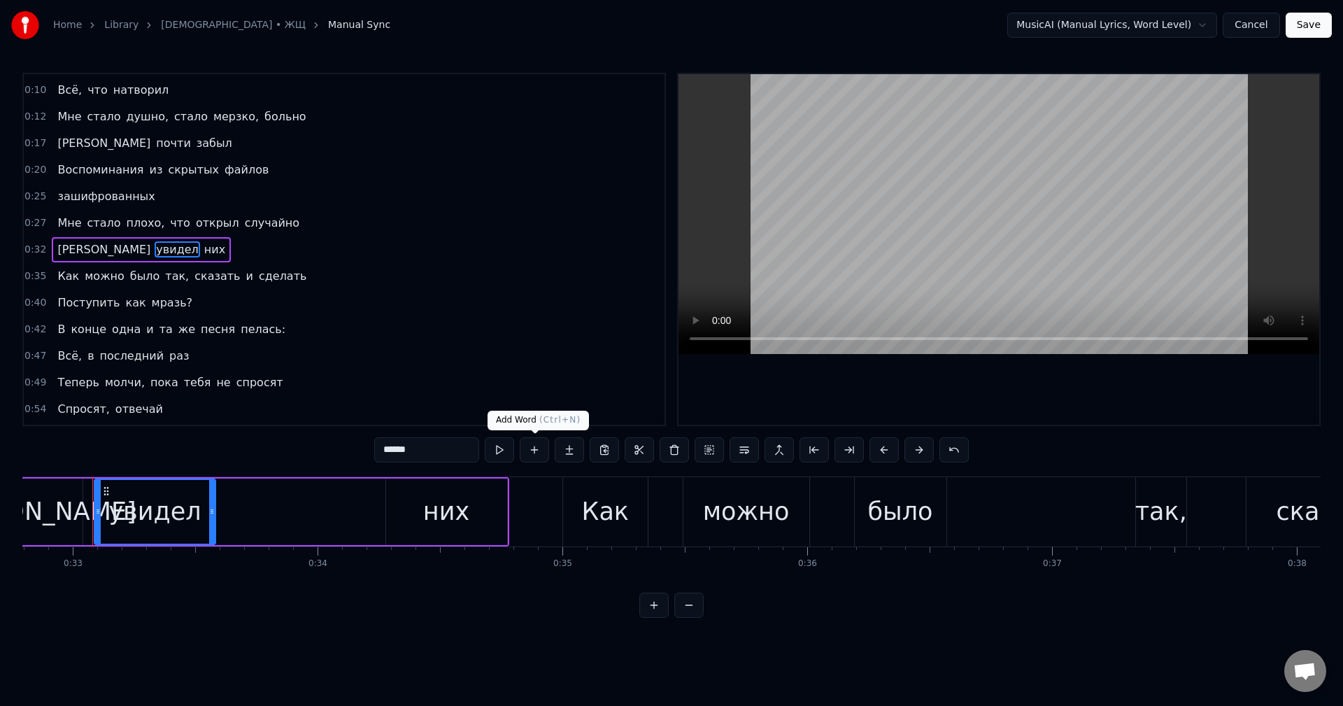
click at [540, 451] on button at bounding box center [534, 449] width 29 height 25
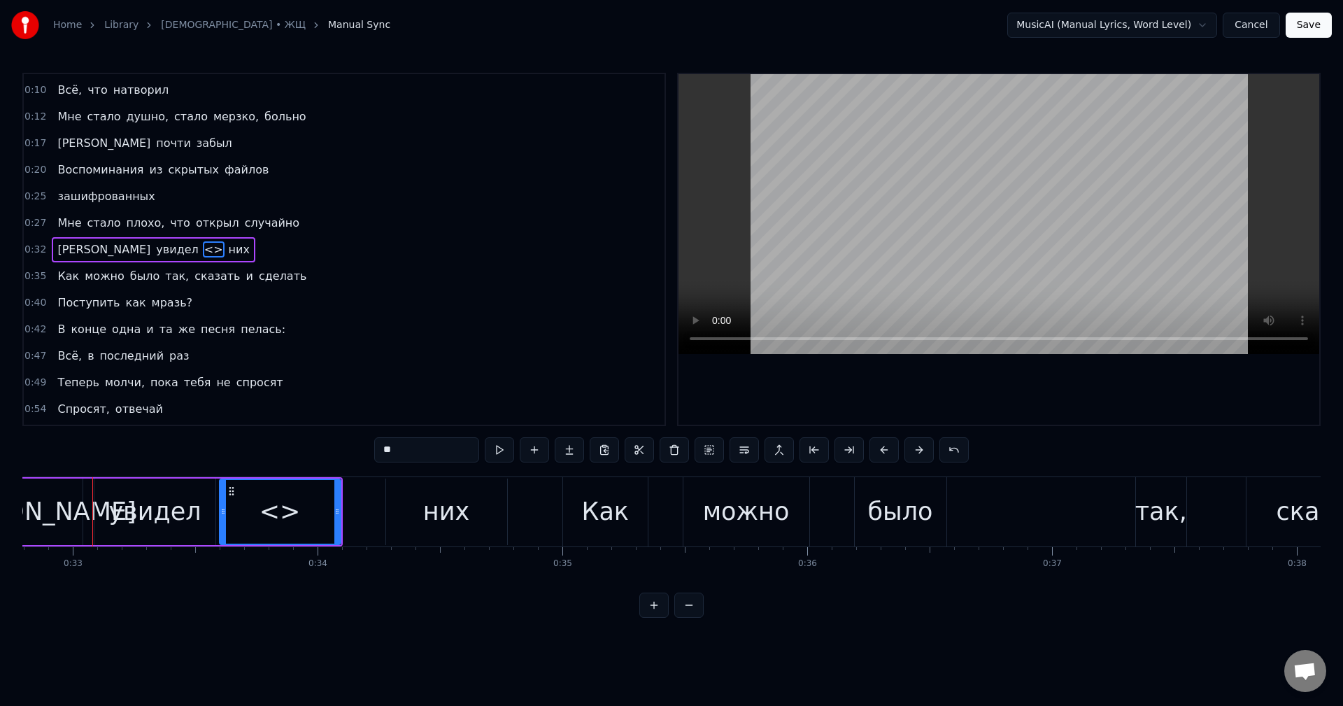
click at [424, 449] on input "**" at bounding box center [426, 449] width 105 height 25
drag, startPoint x: 427, startPoint y: 454, endPoint x: 299, endPoint y: 450, distance: 127.3
click at [299, 448] on div "0:05 Мне стало дурно, когда резко вспомнил 0:10 Всё, что натворил 0:12 Мне стал…" at bounding box center [671, 345] width 1298 height 545
drag, startPoint x: 224, startPoint y: 513, endPoint x: 331, endPoint y: 498, distance: 108.7
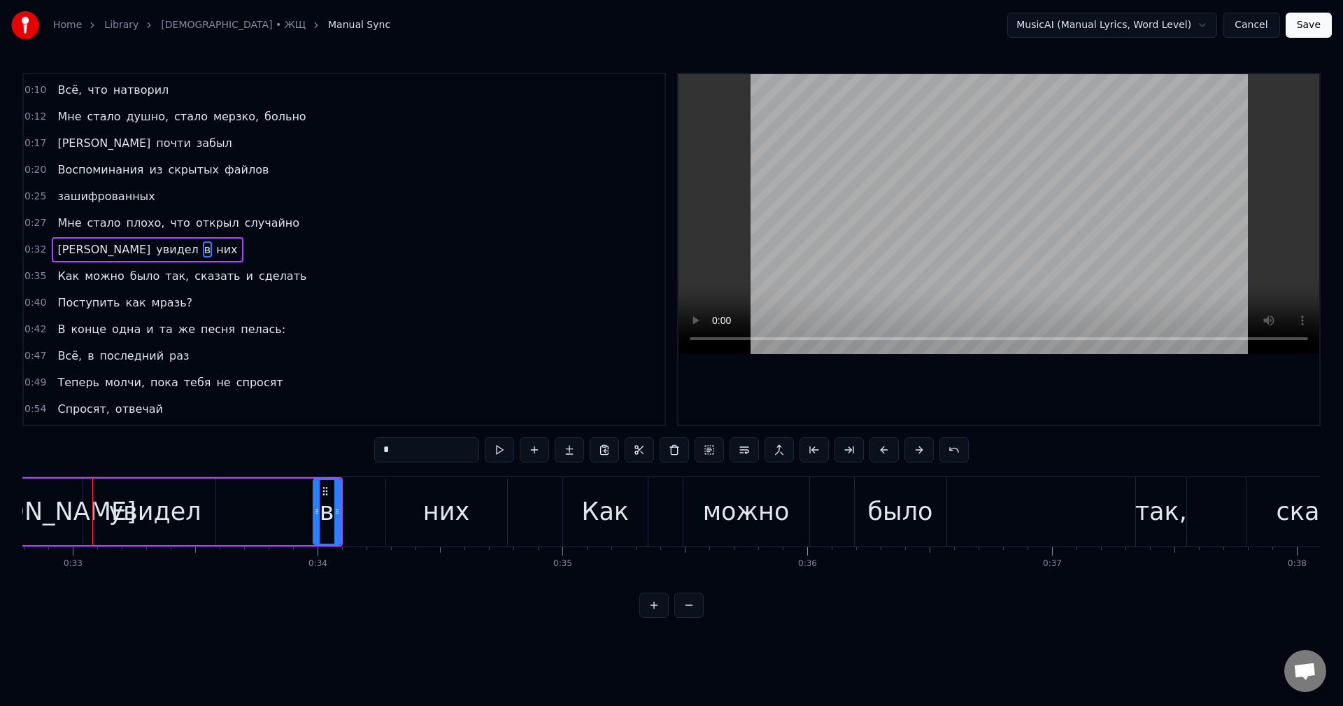
click at [317, 513] on circle at bounding box center [317, 513] width 1 height 1
type input "*"
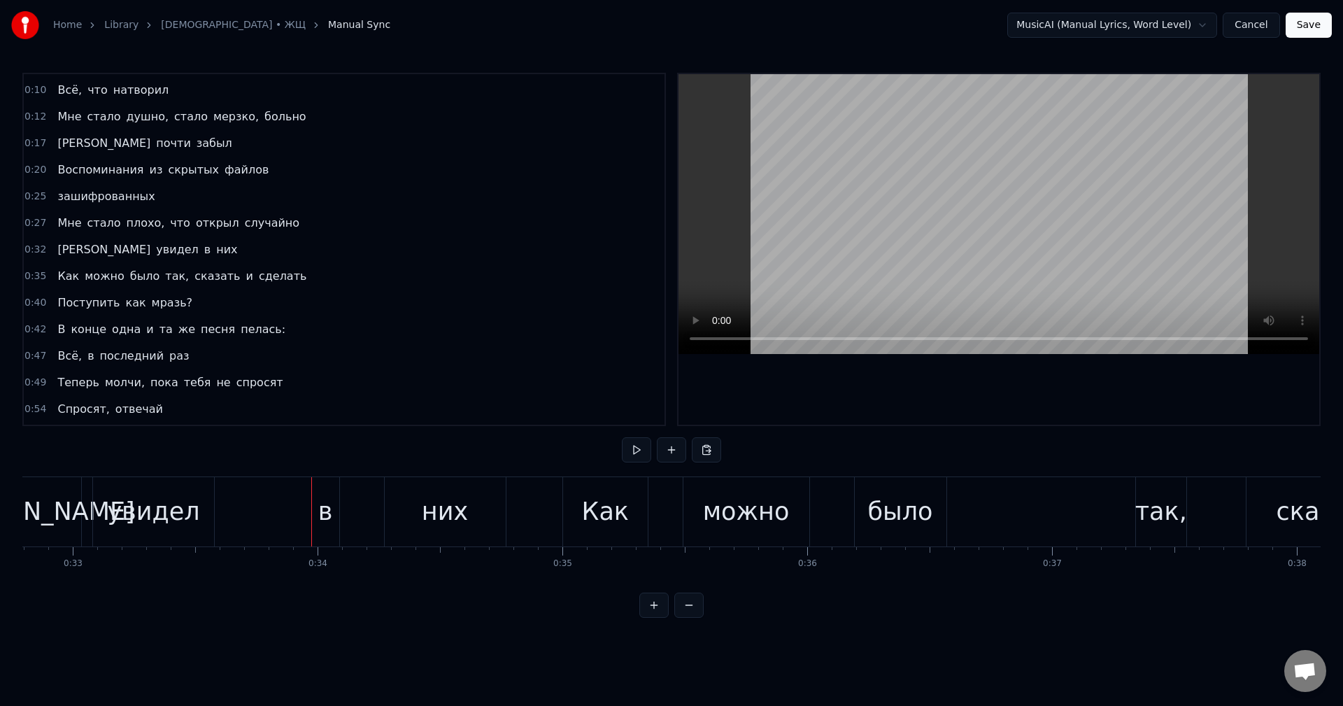
click at [328, 508] on div "в" at bounding box center [325, 511] width 15 height 37
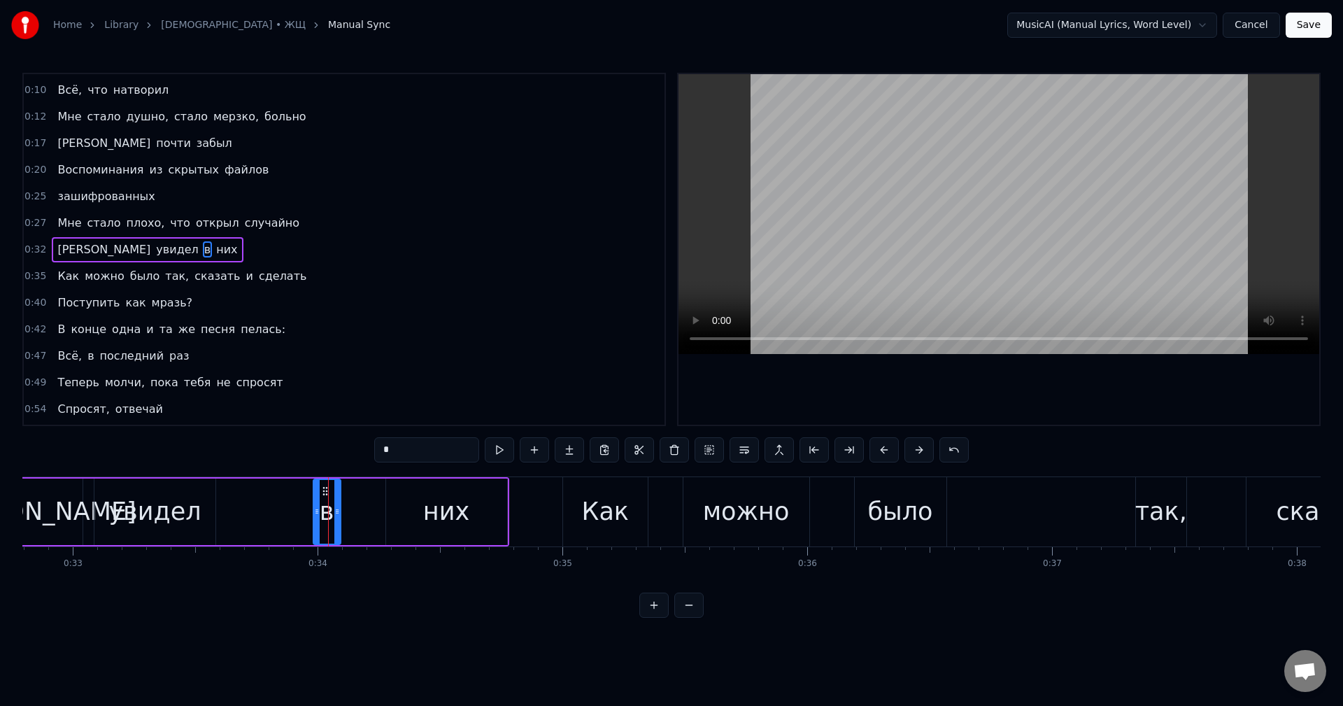
click at [148, 506] on div "увидел" at bounding box center [154, 511] width 92 height 37
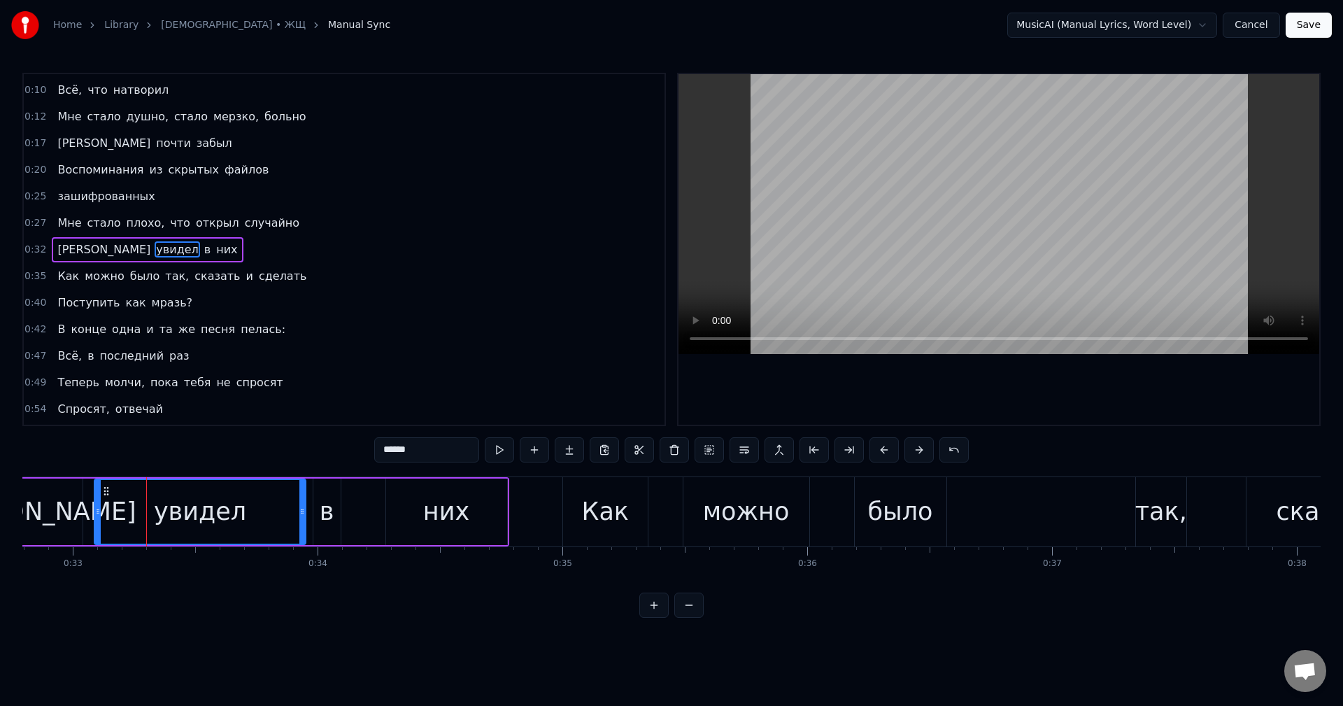
drag, startPoint x: 210, startPoint y: 510, endPoint x: 301, endPoint y: 510, distance: 90.2
click at [301, 510] on icon at bounding box center [302, 511] width 6 height 11
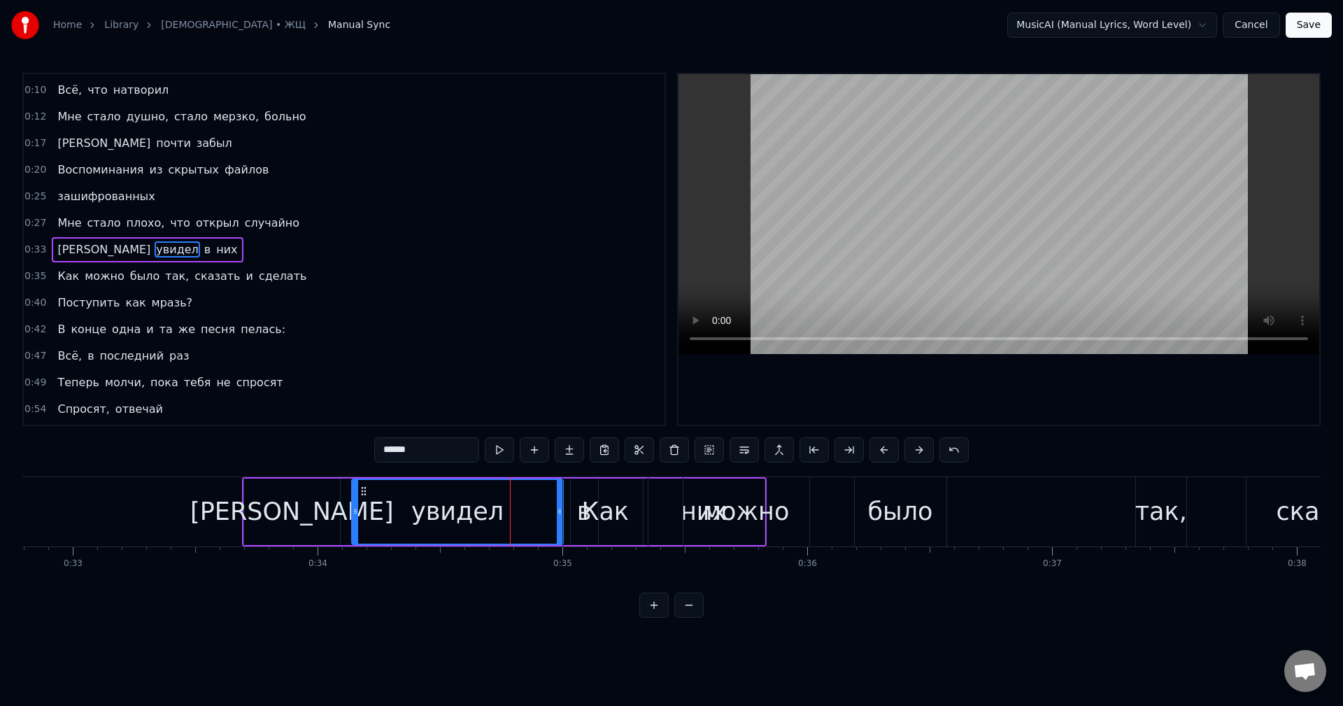
click at [155, 251] on span "увидел" at bounding box center [177, 249] width 45 height 16
click at [477, 529] on div "увидел" at bounding box center [457, 511] width 92 height 37
click at [608, 524] on div "Как" at bounding box center [605, 511] width 47 height 37
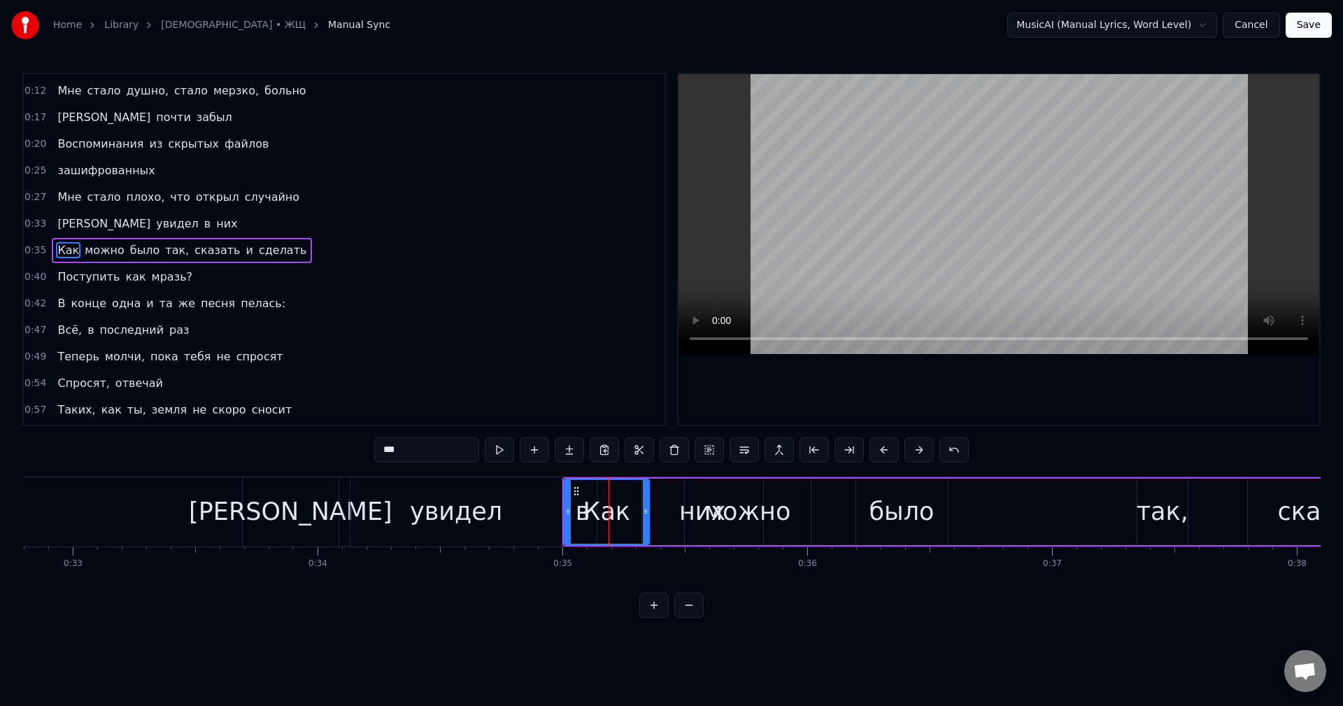
scroll to position [50, 0]
click at [364, 510] on div "увидел" at bounding box center [455, 511] width 211 height 69
type input "******"
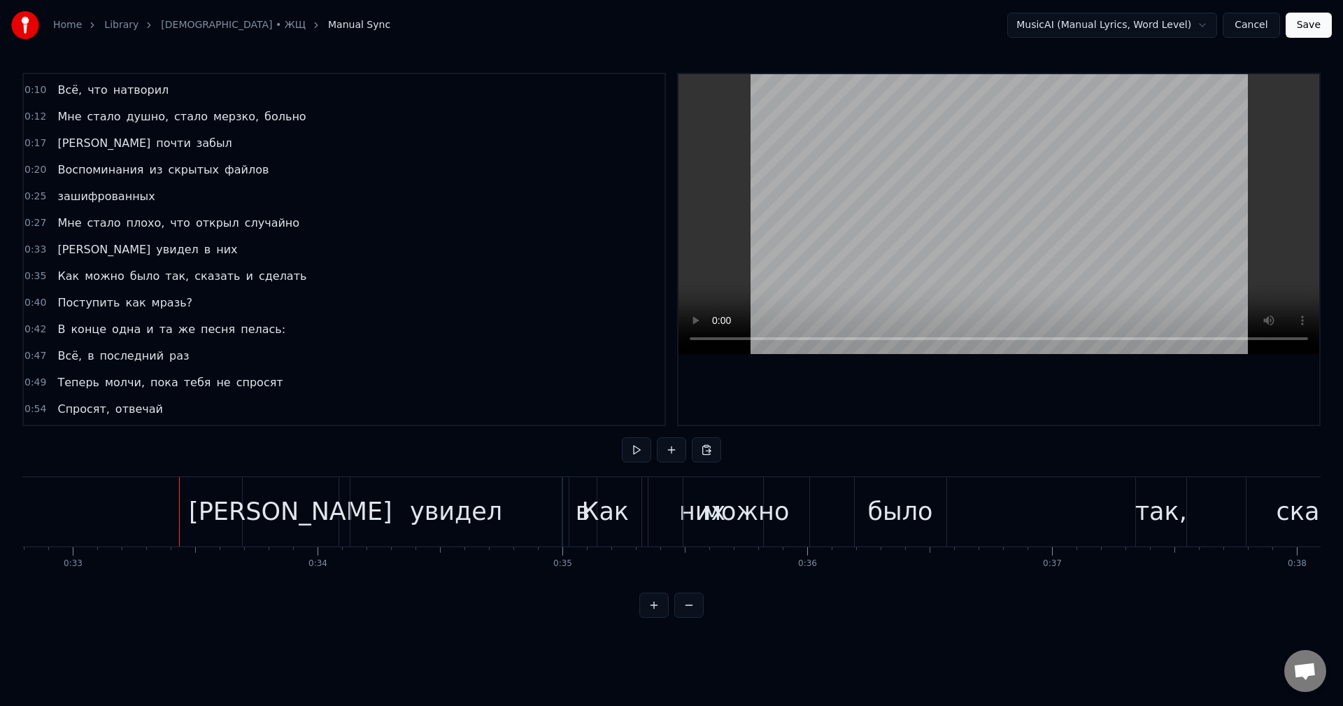
click at [63, 233] on div "Мне стало плохо, что открыл случайно" at bounding box center [178, 222] width 253 height 25
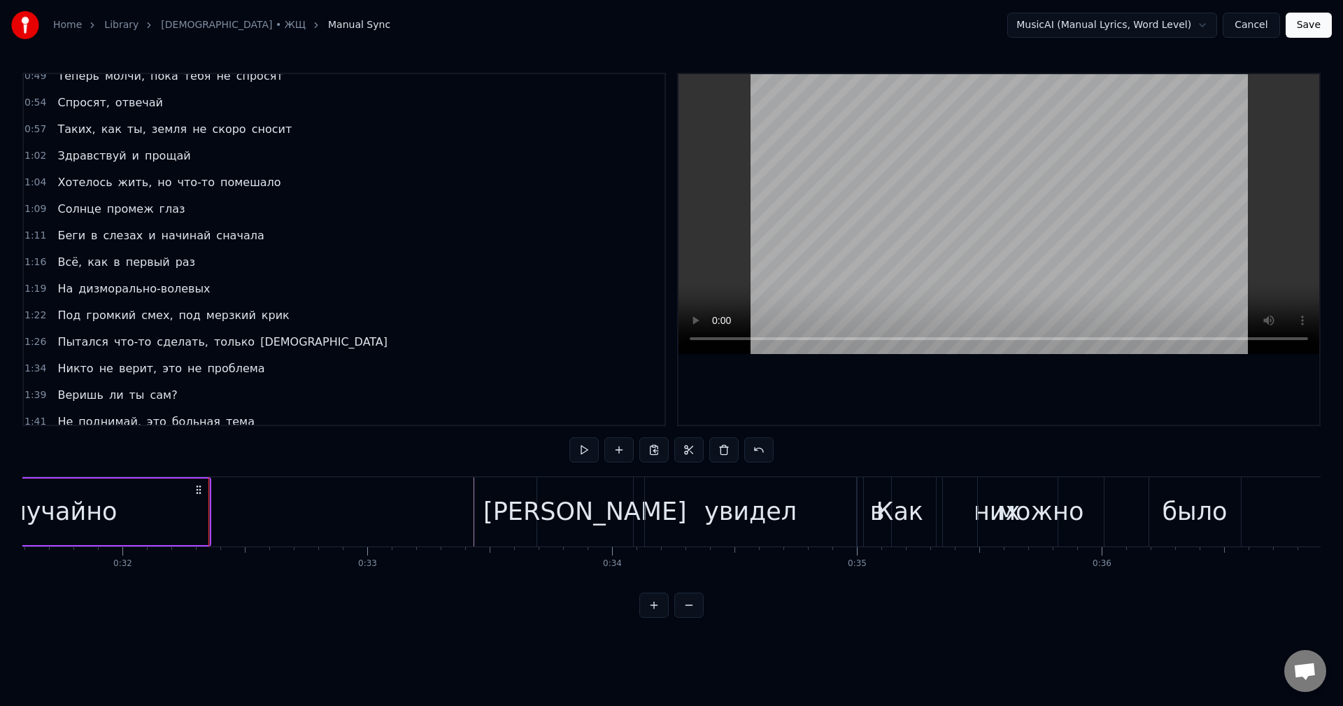
scroll to position [0, 7848]
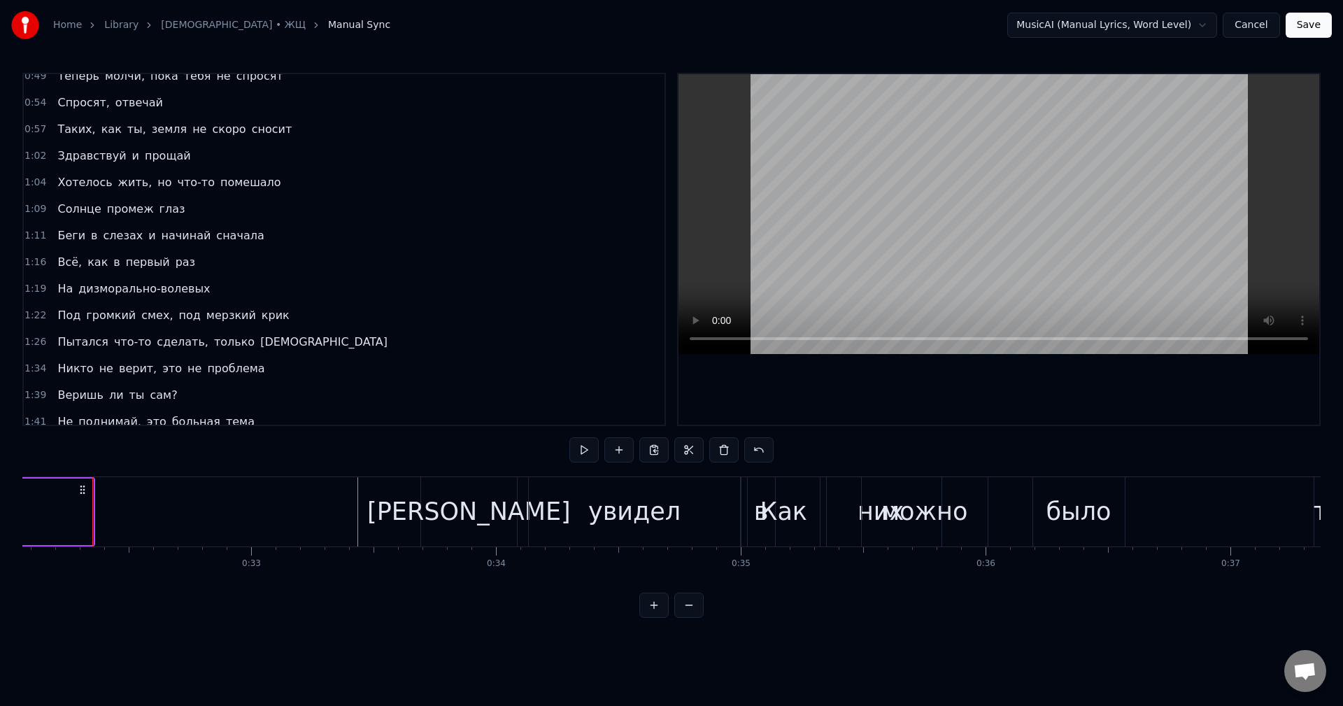
click at [687, 615] on button at bounding box center [688, 604] width 29 height 25
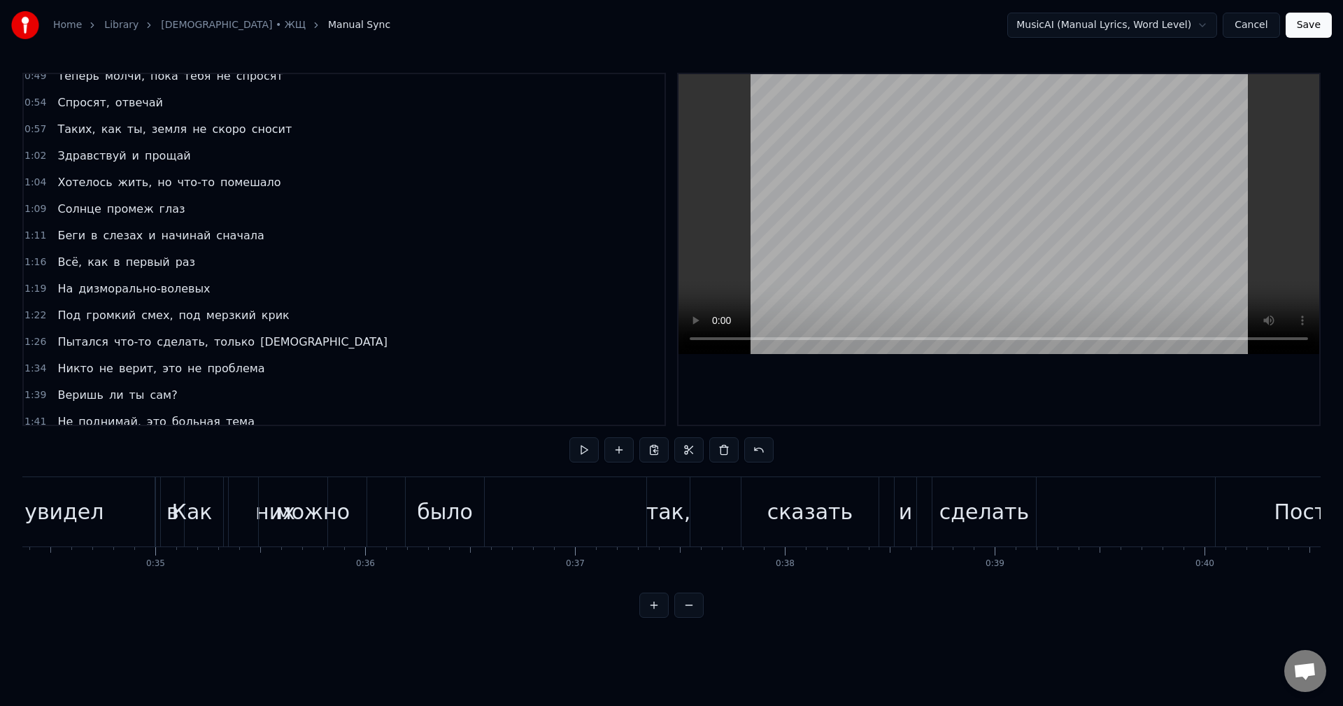
click at [687, 615] on button at bounding box center [688, 604] width 29 height 25
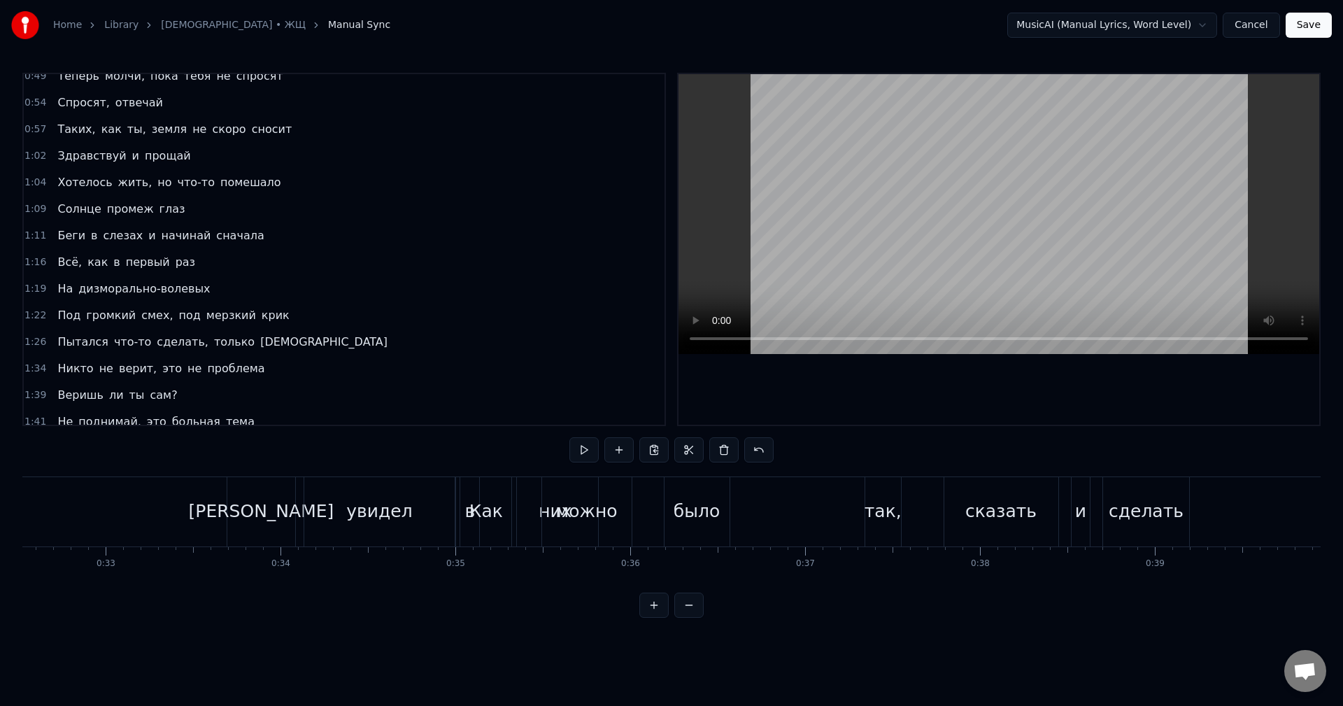
scroll to position [0, 5585]
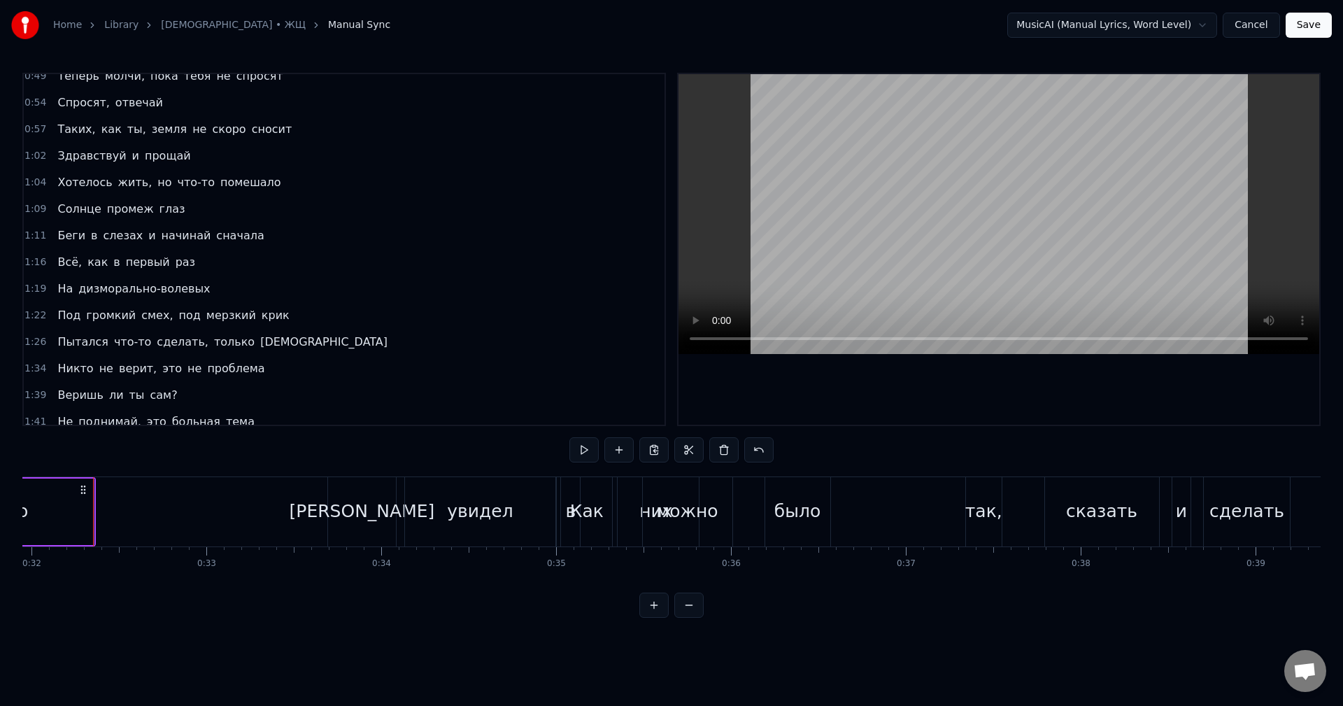
click at [345, 523] on div "[PERSON_NAME]" at bounding box center [362, 511] width 68 height 69
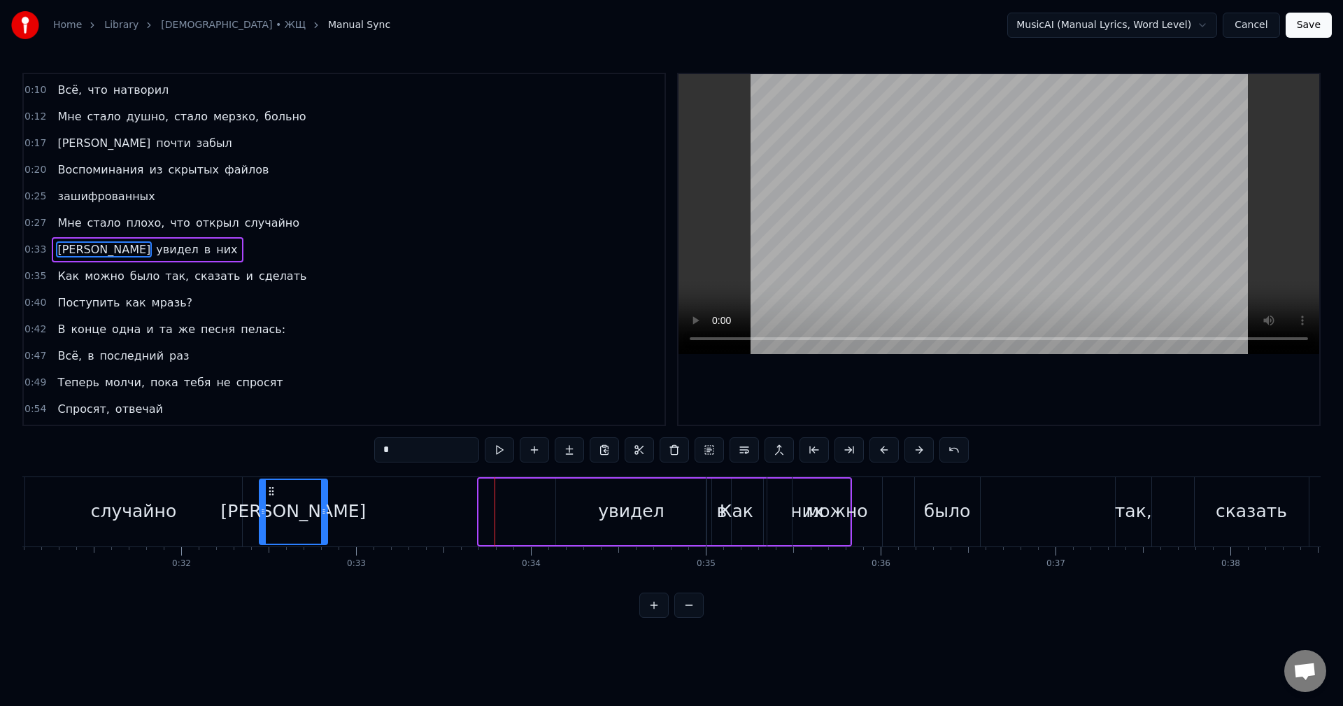
scroll to position [0, 5430]
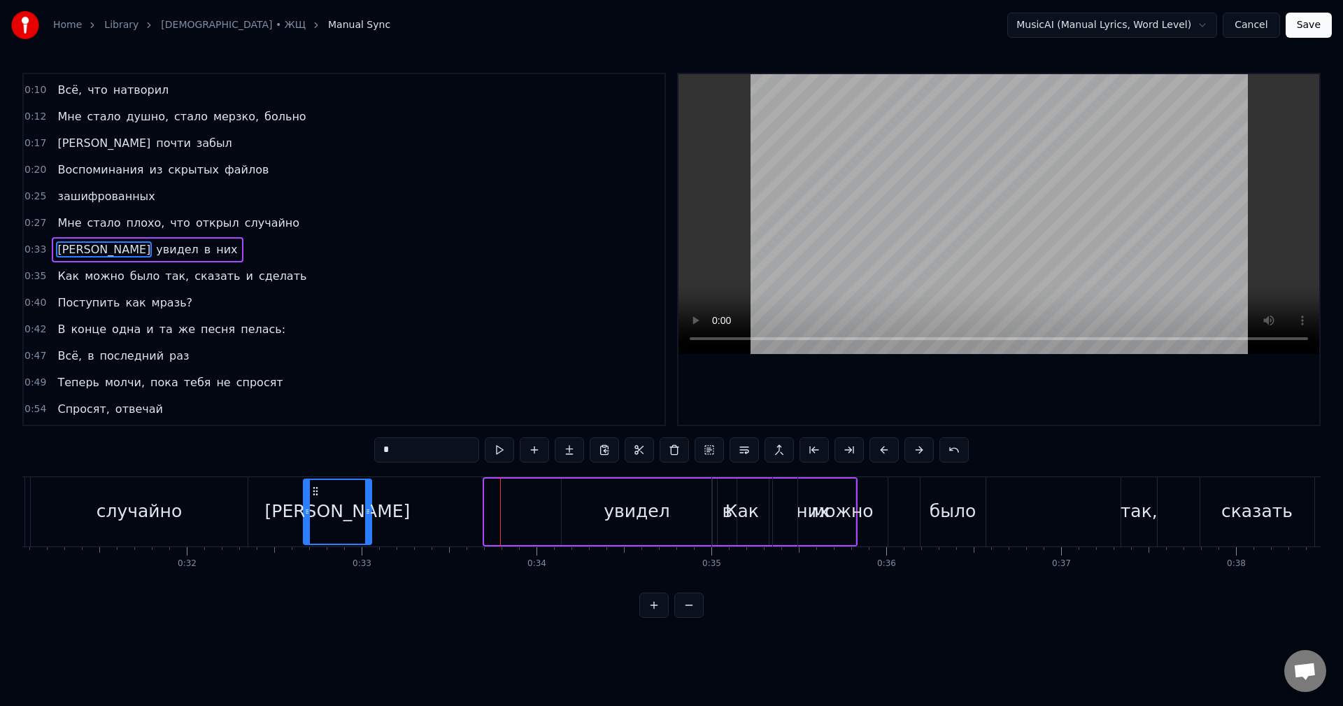
drag, startPoint x: 341, startPoint y: 489, endPoint x: 317, endPoint y: 516, distance: 35.7
click at [317, 516] on div "[PERSON_NAME]" at bounding box center [337, 512] width 66 height 64
click at [627, 515] on div "увидел" at bounding box center [636, 511] width 66 height 27
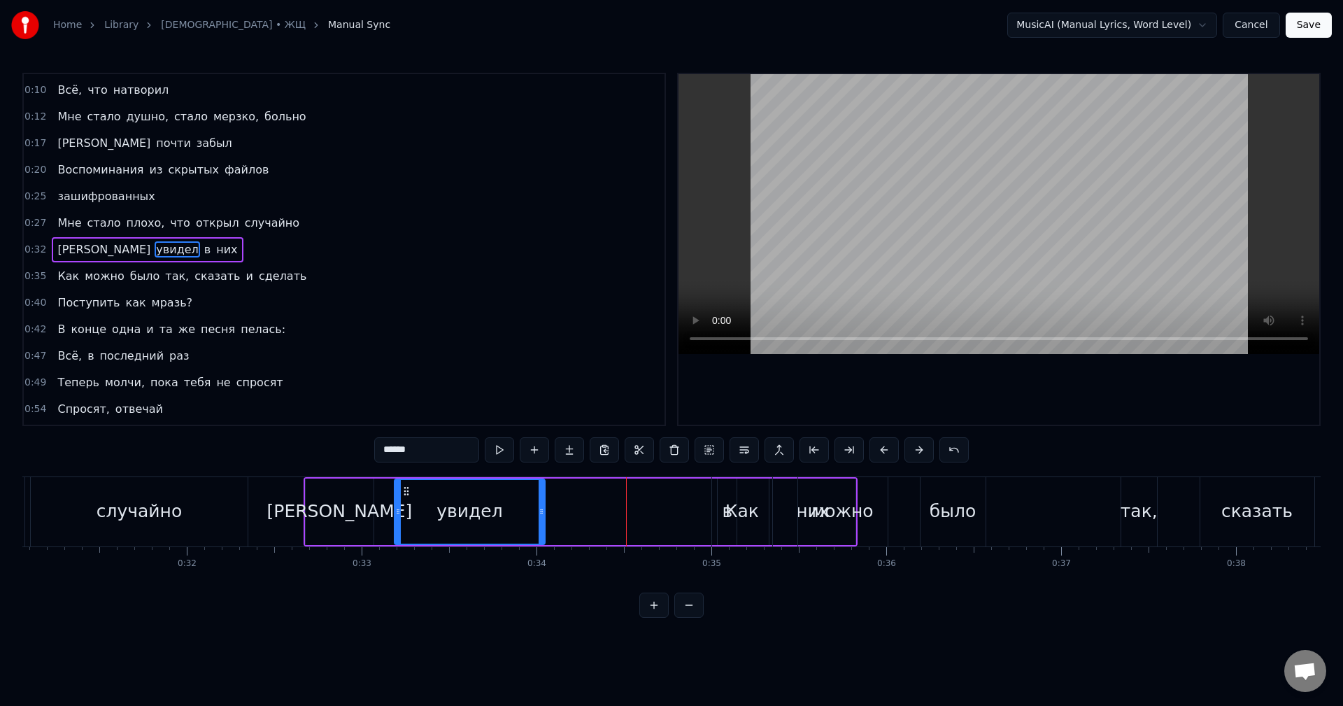
drag, startPoint x: 572, startPoint y: 489, endPoint x: 405, endPoint y: 503, distance: 167.6
click at [405, 503] on div "увидел" at bounding box center [469, 512] width 149 height 64
drag, startPoint x: 543, startPoint y: 513, endPoint x: 658, endPoint y: 513, distance: 114.7
click at [588, 513] on div "увидел" at bounding box center [491, 511] width 194 height 66
click at [203, 247] on span "в" at bounding box center [207, 249] width 9 height 16
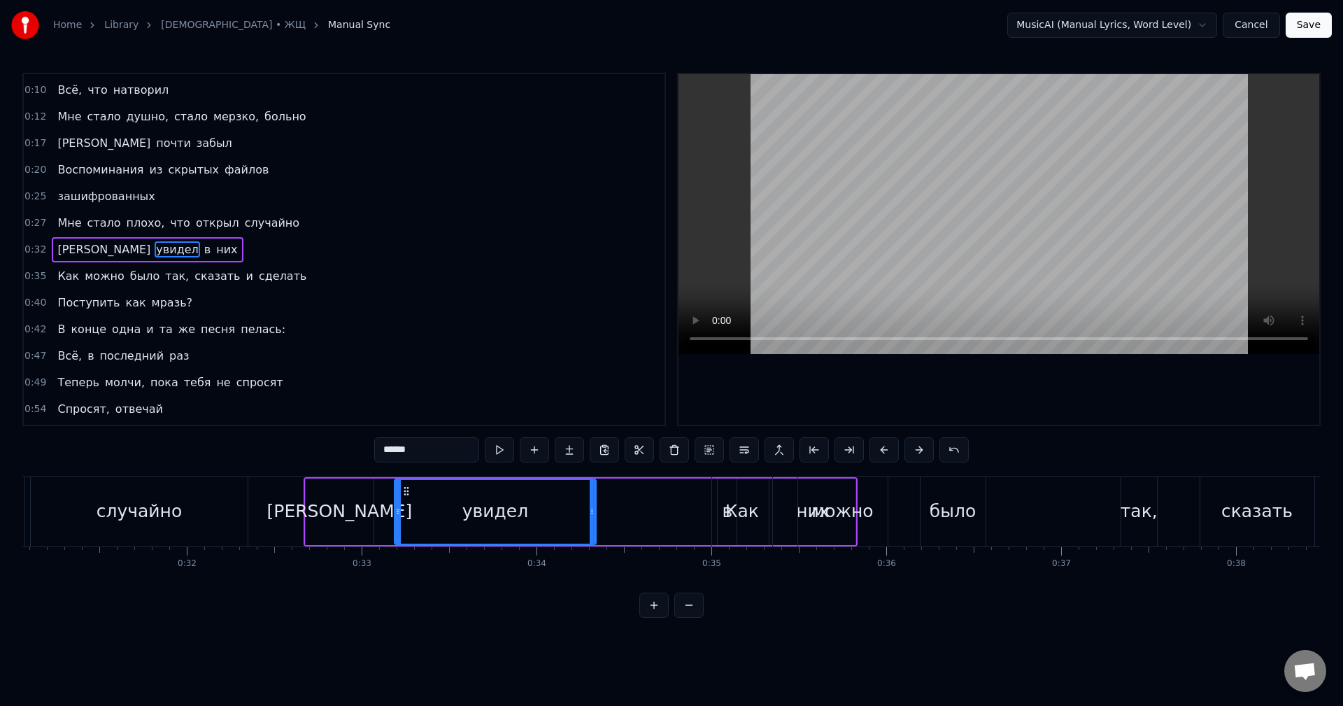
type input "*"
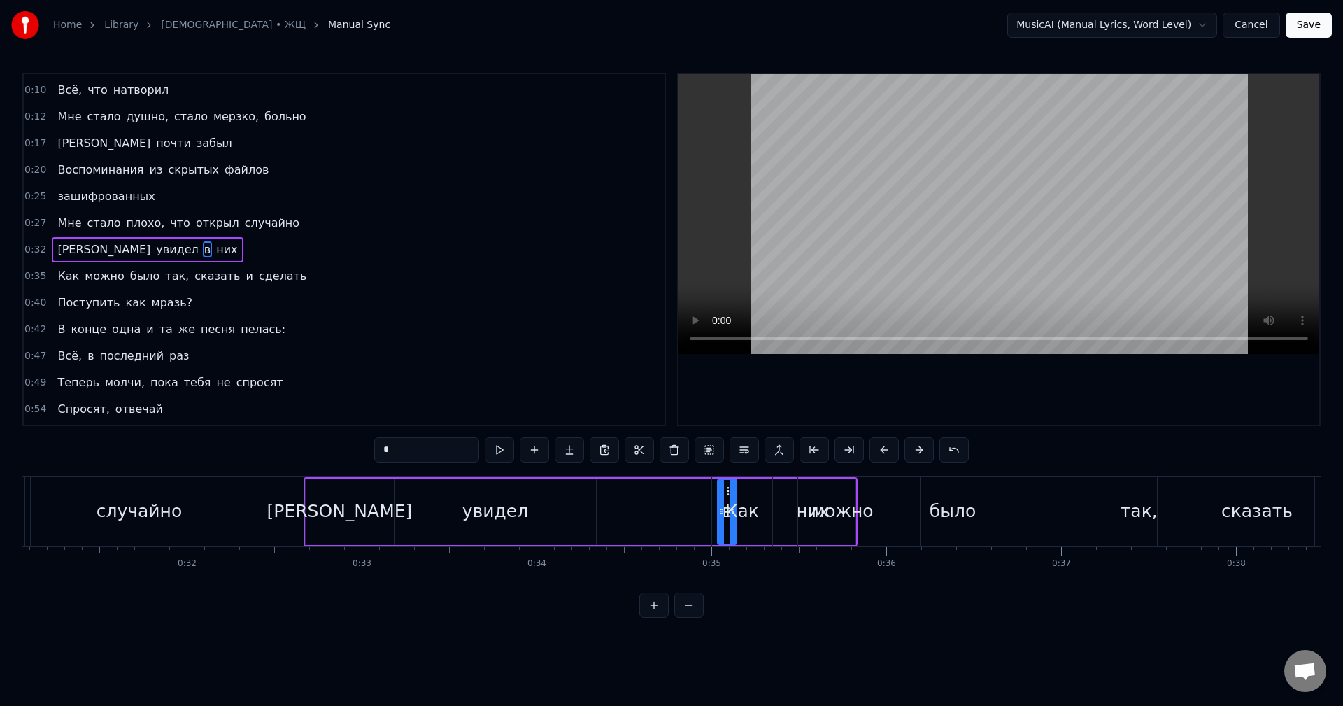
drag, startPoint x: 728, startPoint y: 488, endPoint x: 666, endPoint y: 494, distance: 62.5
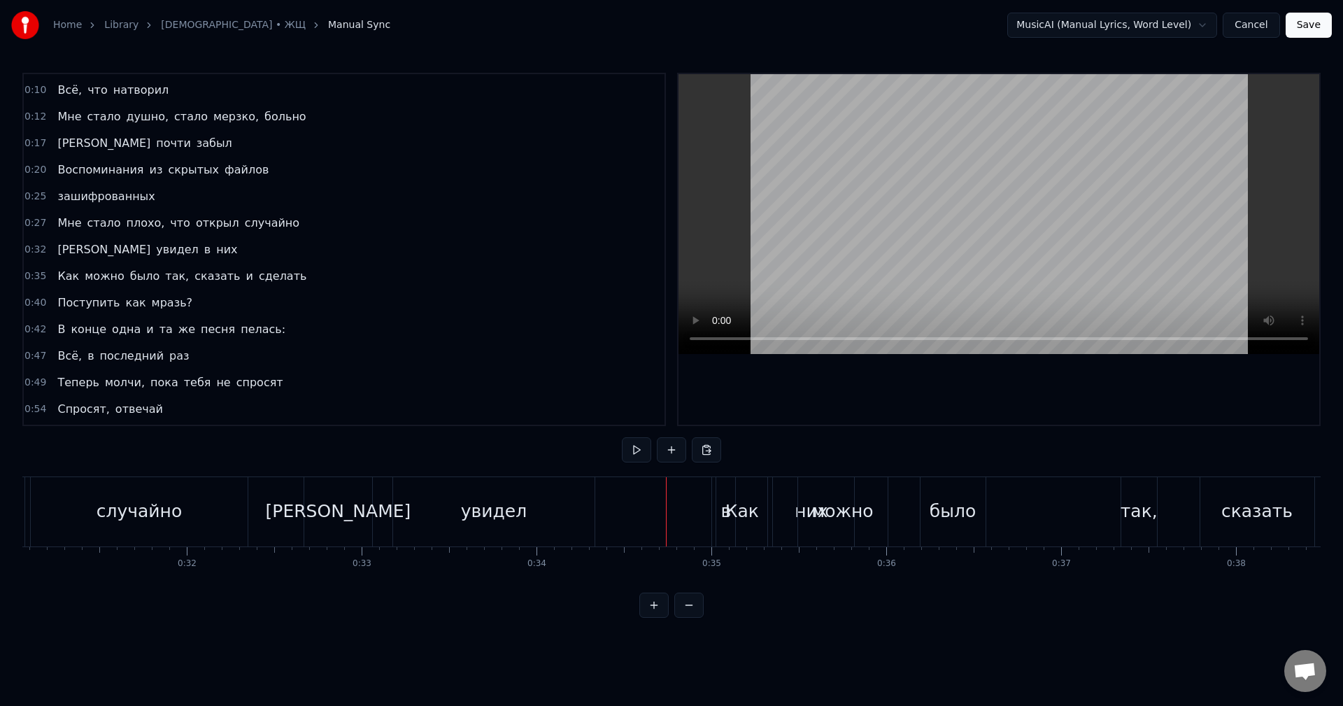
click at [731, 494] on div "Как" at bounding box center [742, 511] width 60 height 69
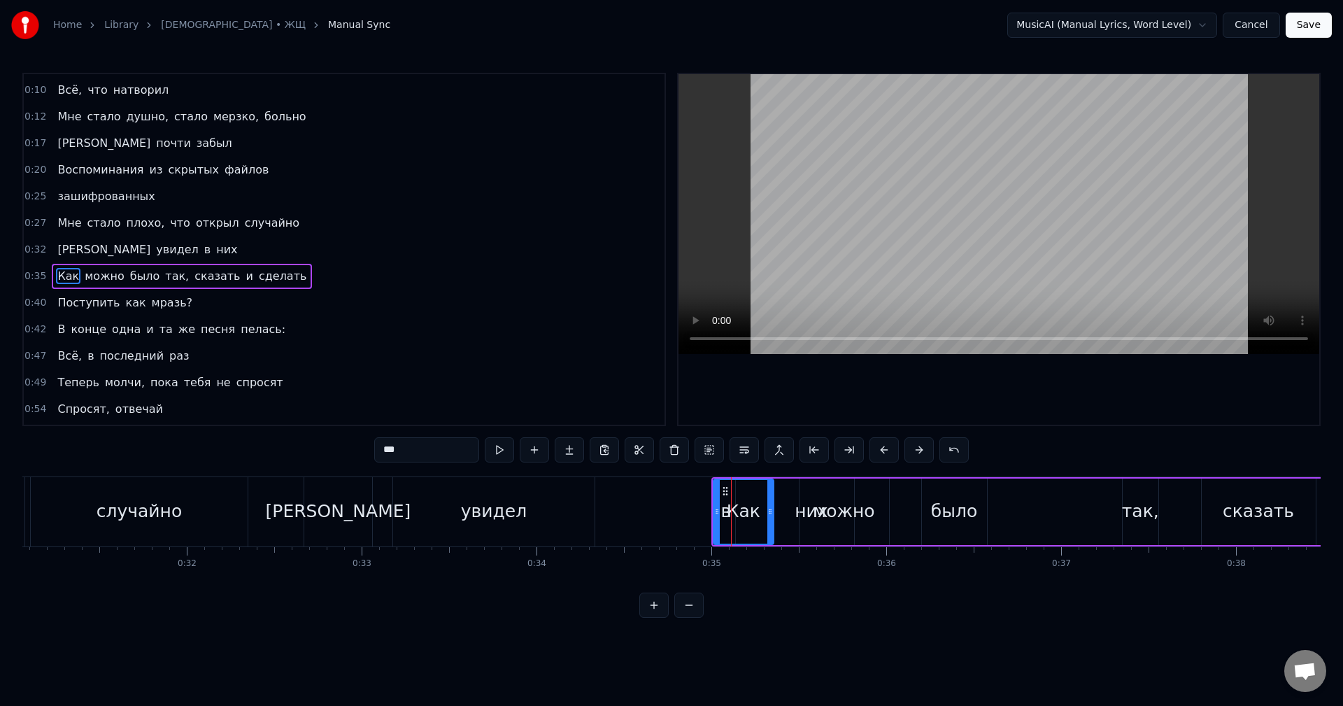
scroll to position [50, 0]
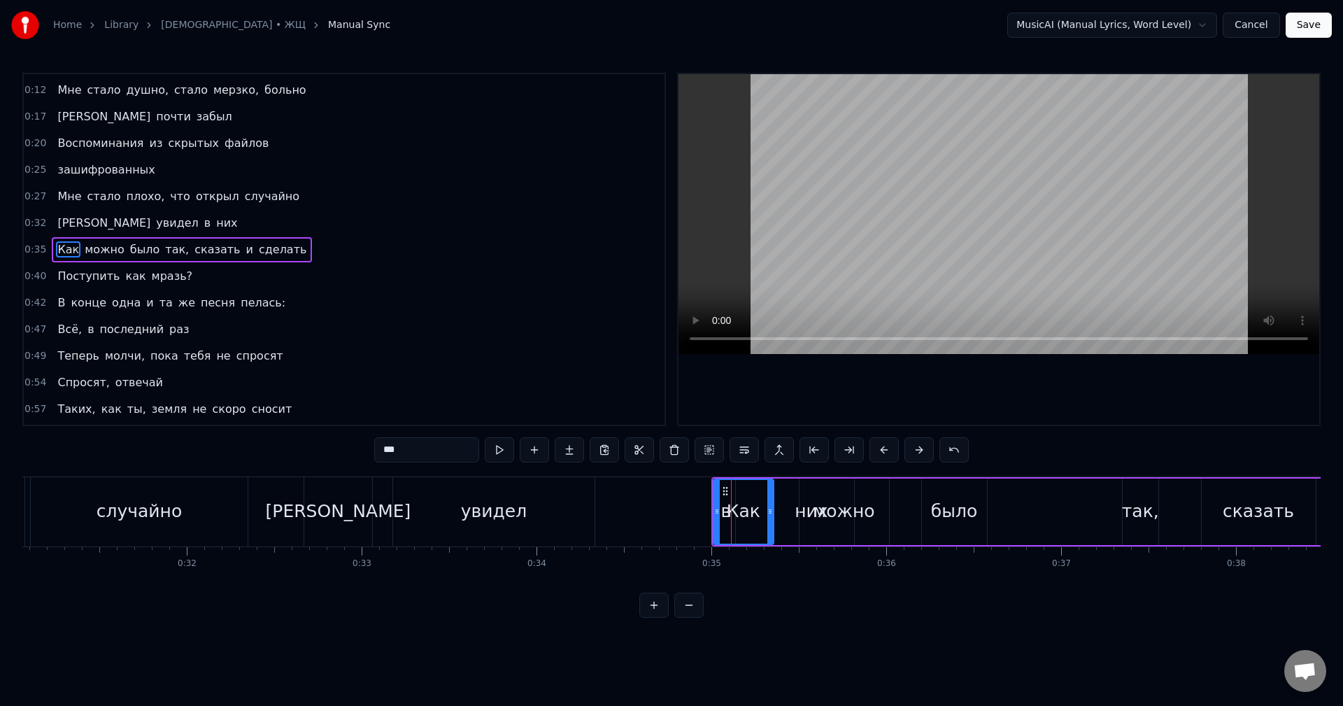
click at [796, 510] on div "Как можно было так, сказать и сделать" at bounding box center [1079, 511] width 737 height 69
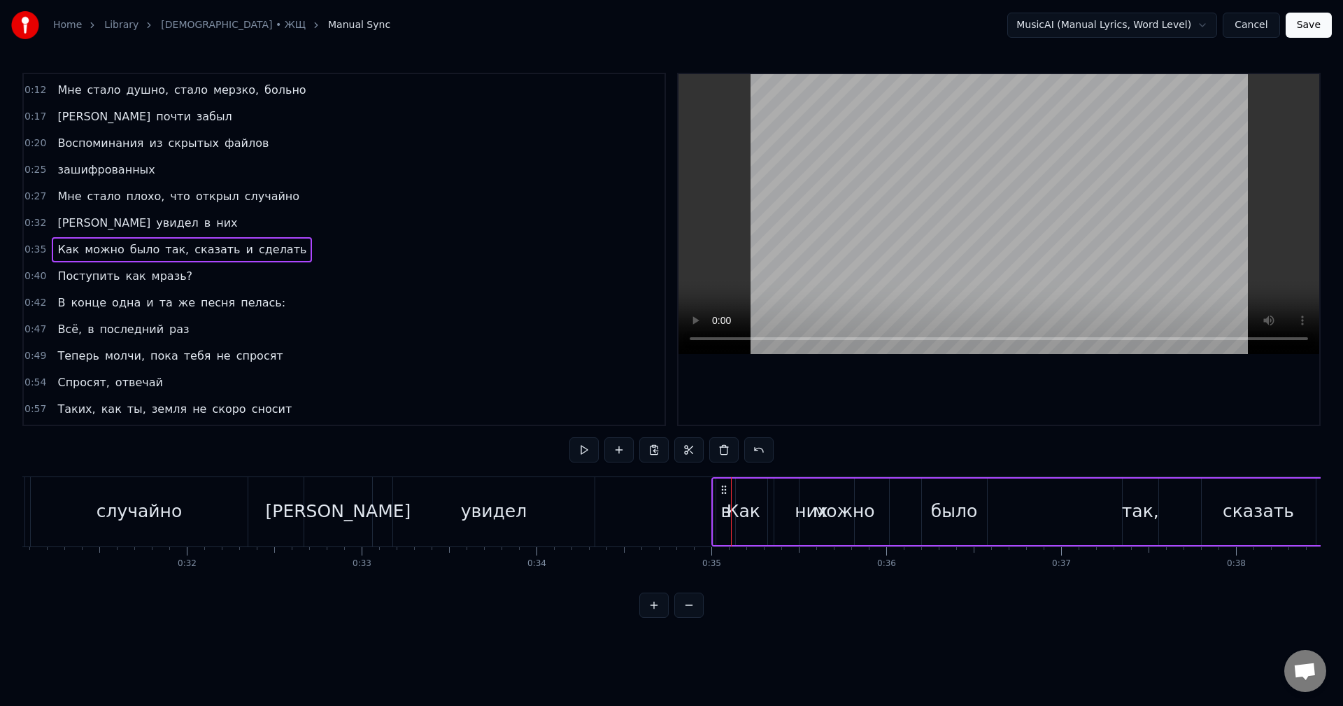
click at [715, 513] on div "Как" at bounding box center [743, 511] width 60 height 66
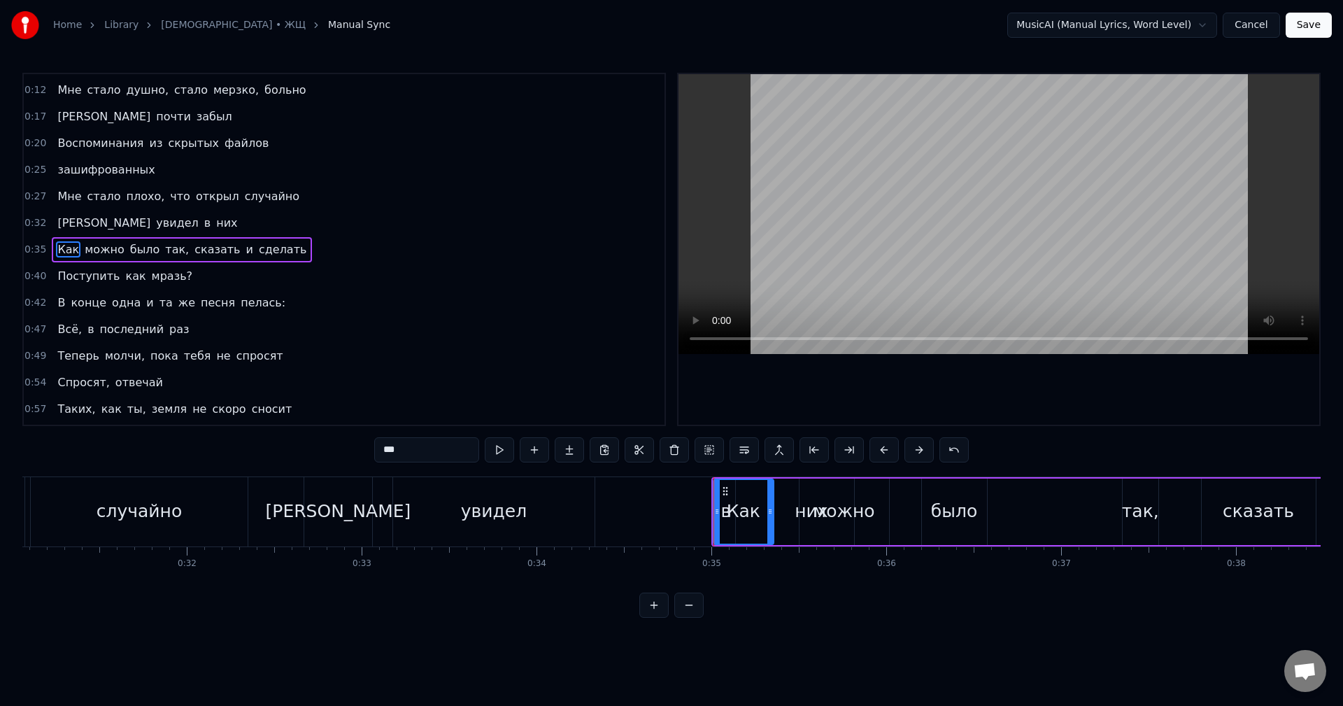
click at [203, 227] on span "в" at bounding box center [207, 223] width 9 height 17
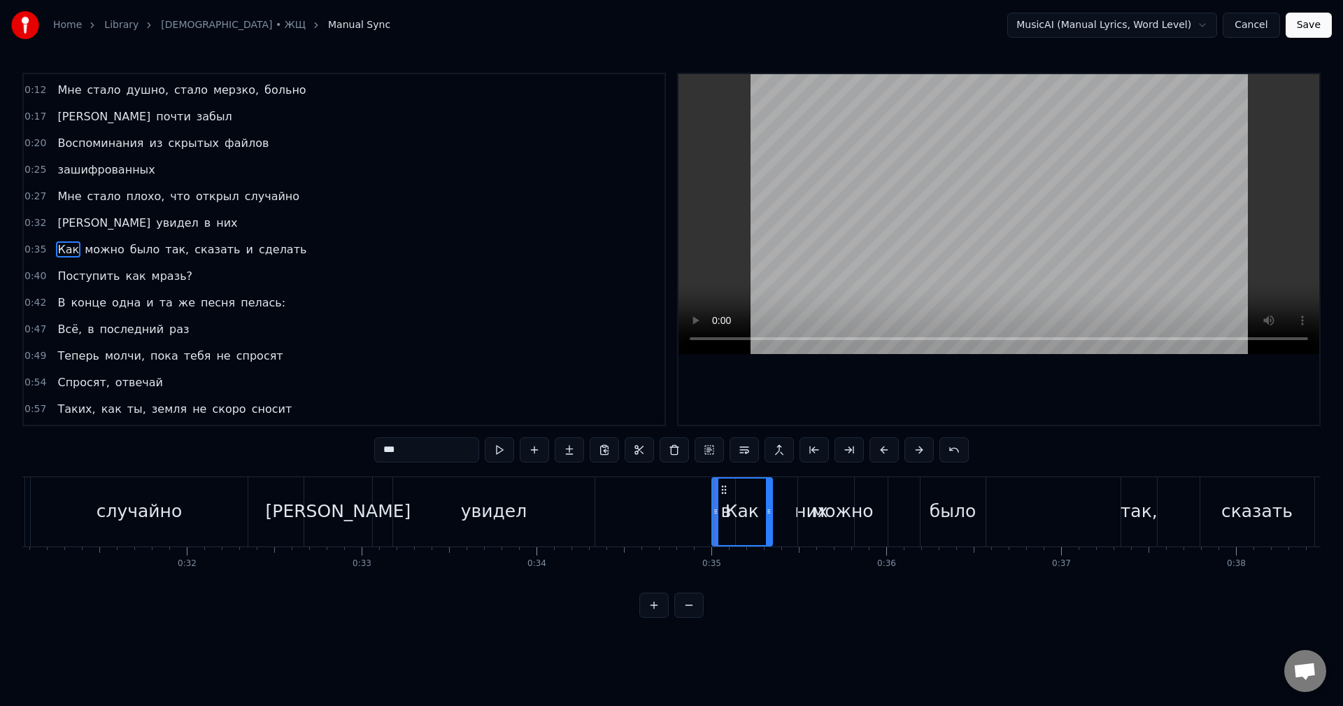
click at [215, 225] on span "них" at bounding box center [227, 223] width 24 height 16
type input "***"
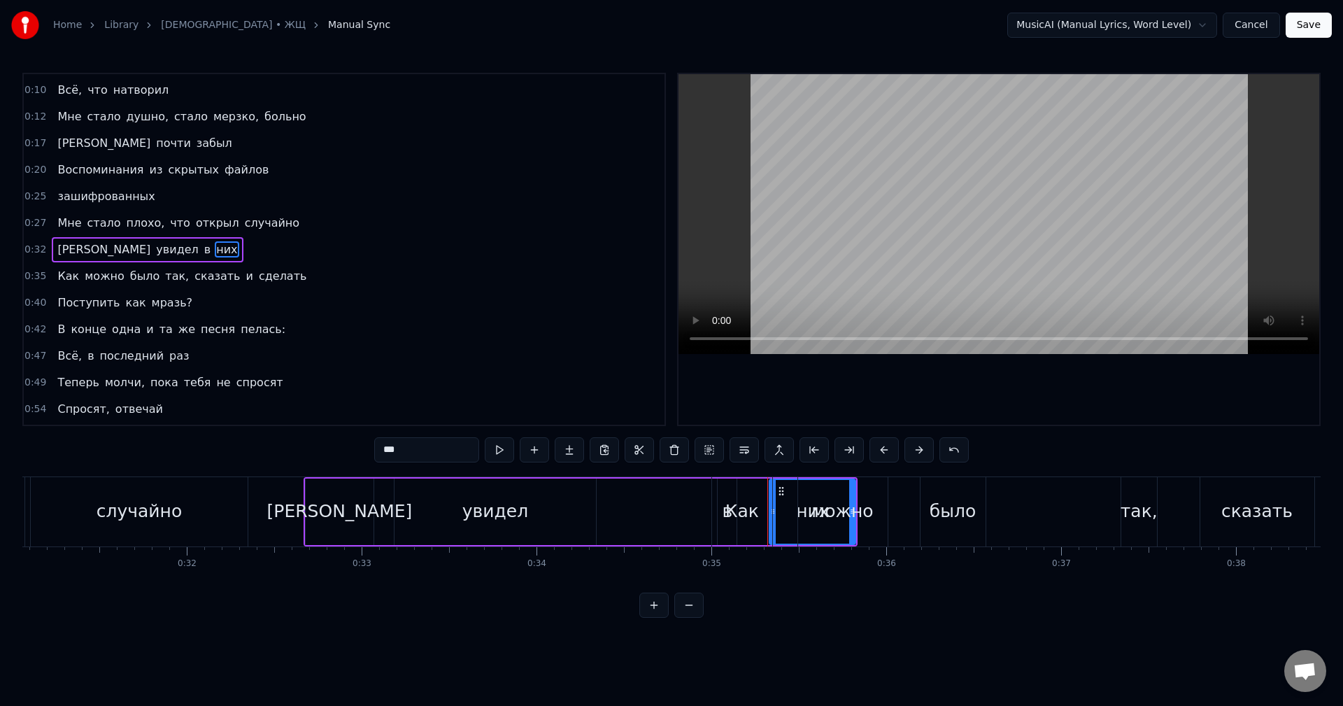
drag, startPoint x: 782, startPoint y: 487, endPoint x: 664, endPoint y: 494, distance: 118.4
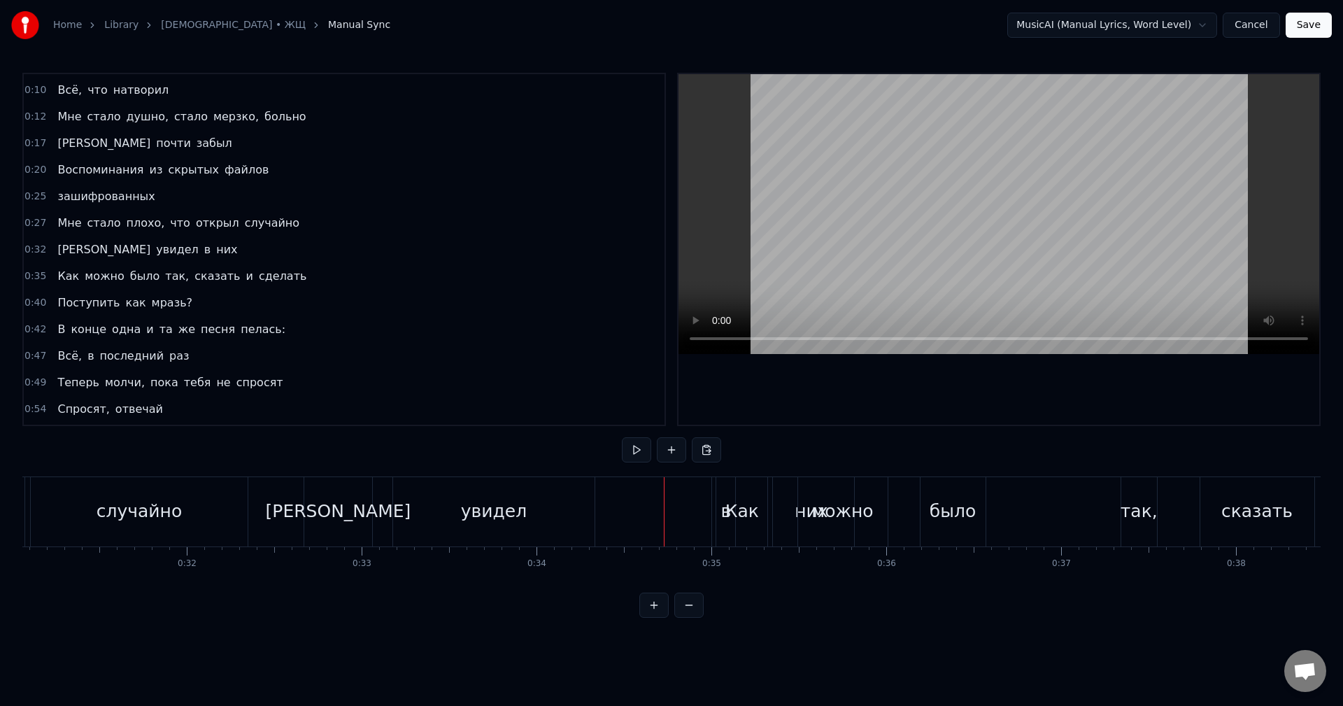
click at [203, 246] on span "в" at bounding box center [207, 249] width 9 height 17
click at [203, 249] on span "в" at bounding box center [207, 249] width 9 height 16
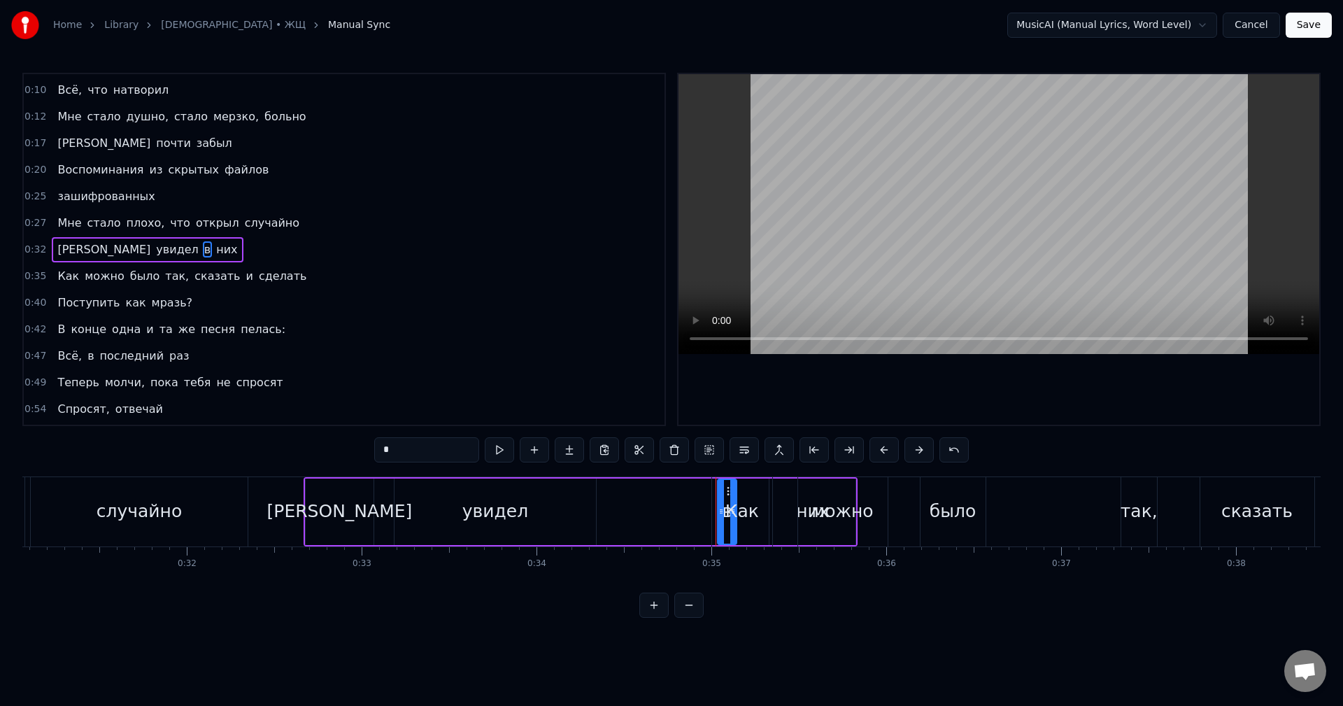
click at [215, 248] on span "них" at bounding box center [227, 249] width 24 height 16
type input "***"
drag, startPoint x: 782, startPoint y: 490, endPoint x: 657, endPoint y: 485, distance: 125.3
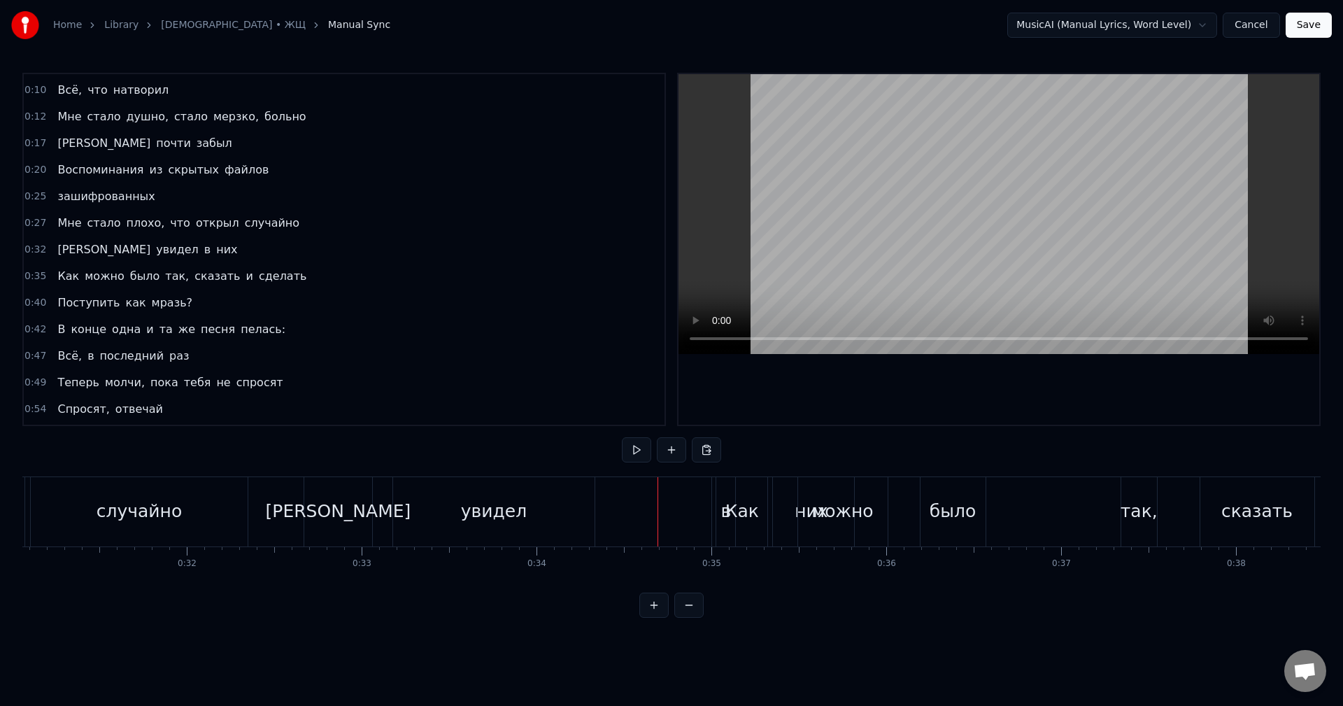
click at [70, 269] on span "Как" at bounding box center [68, 276] width 24 height 16
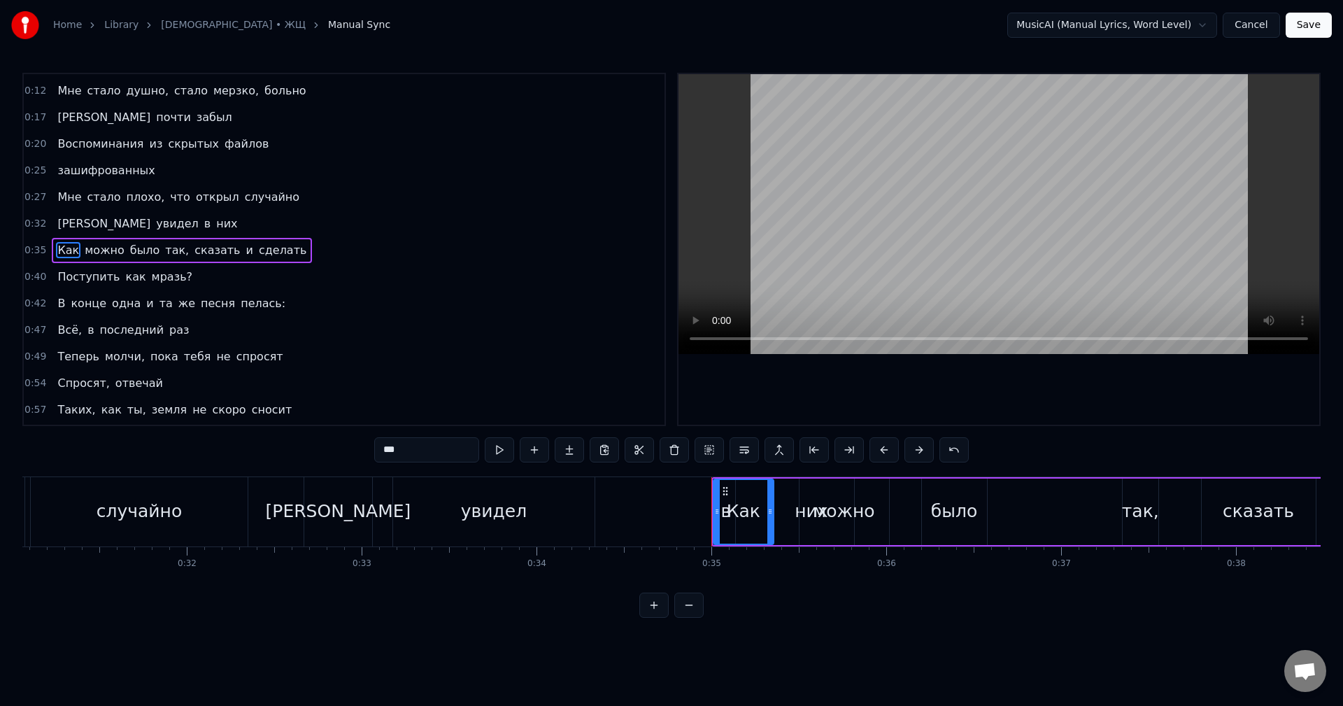
scroll to position [50, 0]
click at [81, 236] on div "0:32 И увидел в них" at bounding box center [344, 223] width 641 height 27
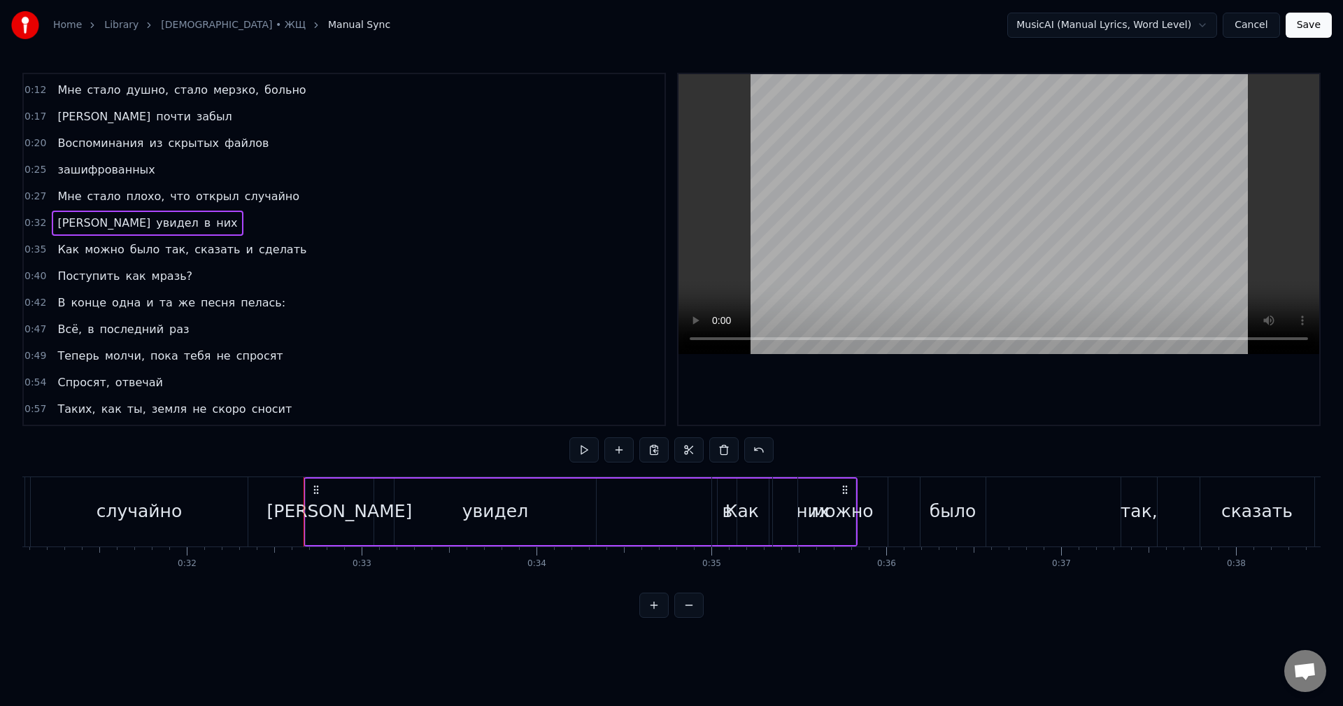
click at [83, 244] on span "можно" at bounding box center [104, 249] width 43 height 16
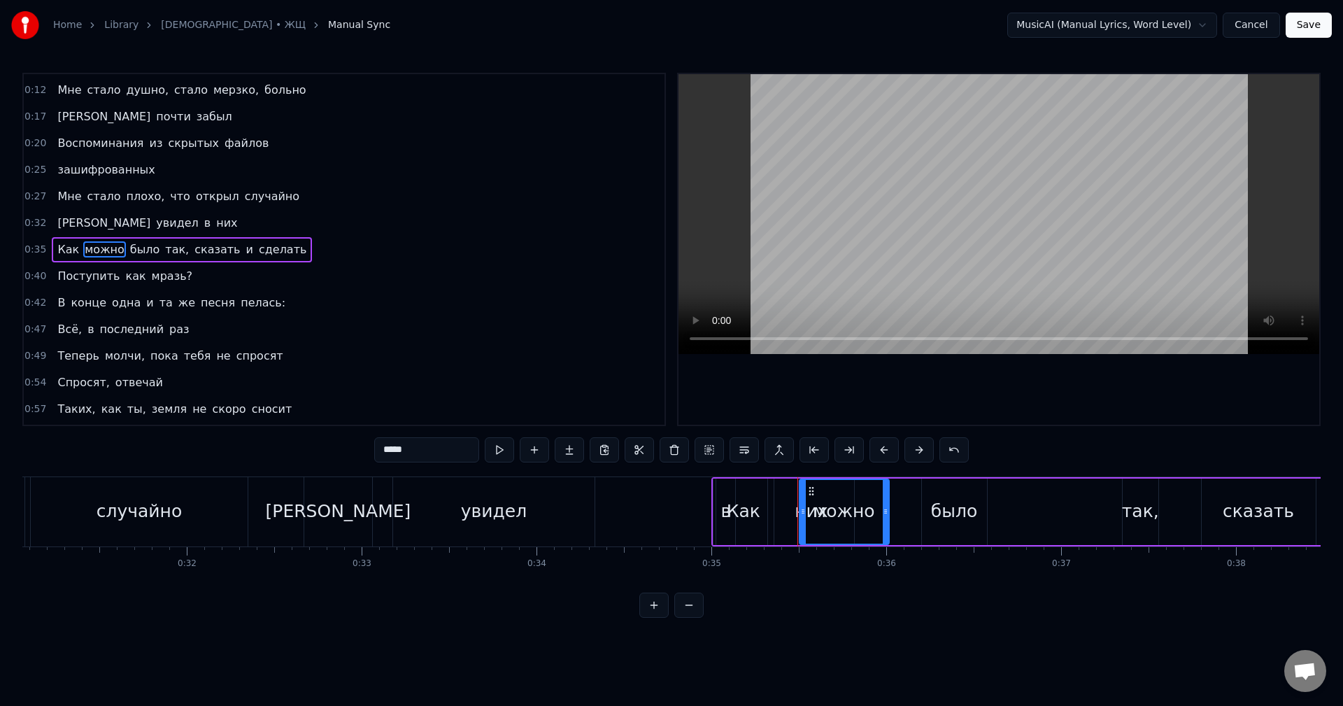
click at [74, 261] on div "Как можно было так, сказать и сделать" at bounding box center [182, 249] width 260 height 25
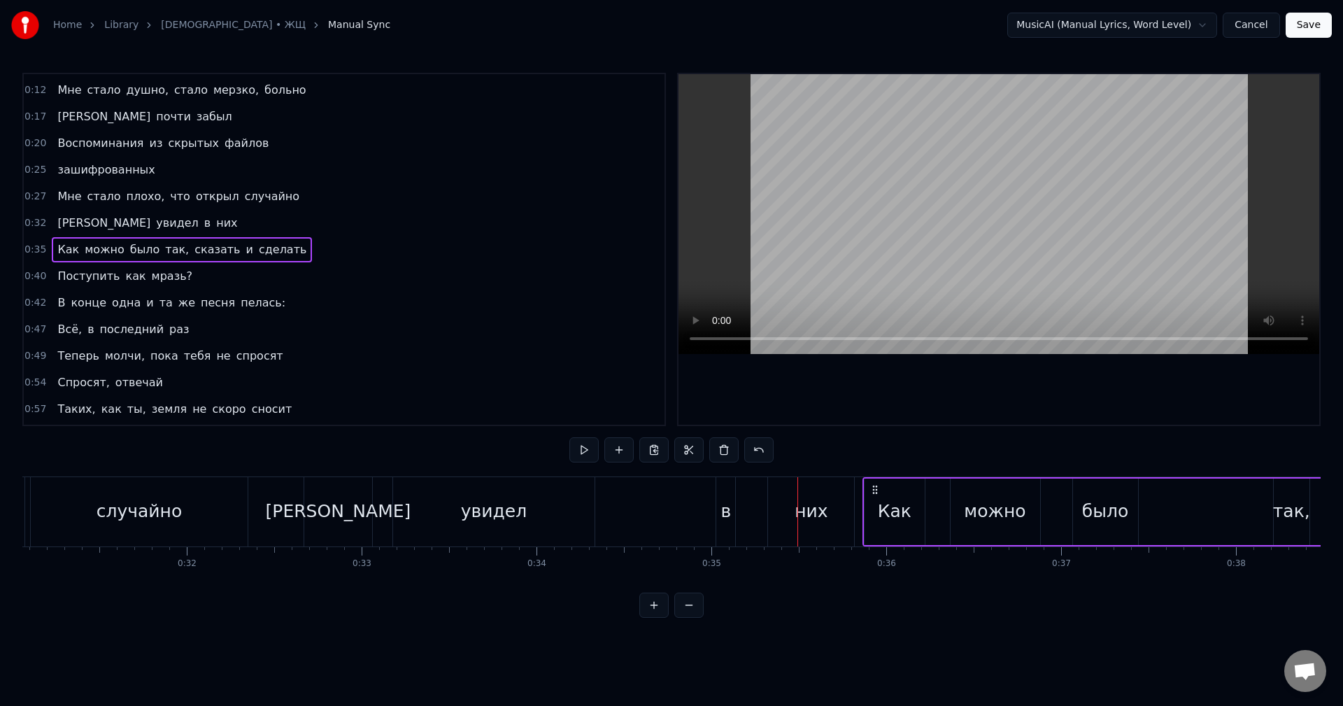
drag, startPoint x: 723, startPoint y: 490, endPoint x: 874, endPoint y: 502, distance: 151.5
click at [874, 502] on div "Как можно было так, сказать и сделать" at bounding box center [1230, 511] width 737 height 69
click at [726, 513] on div "в" at bounding box center [725, 511] width 10 height 27
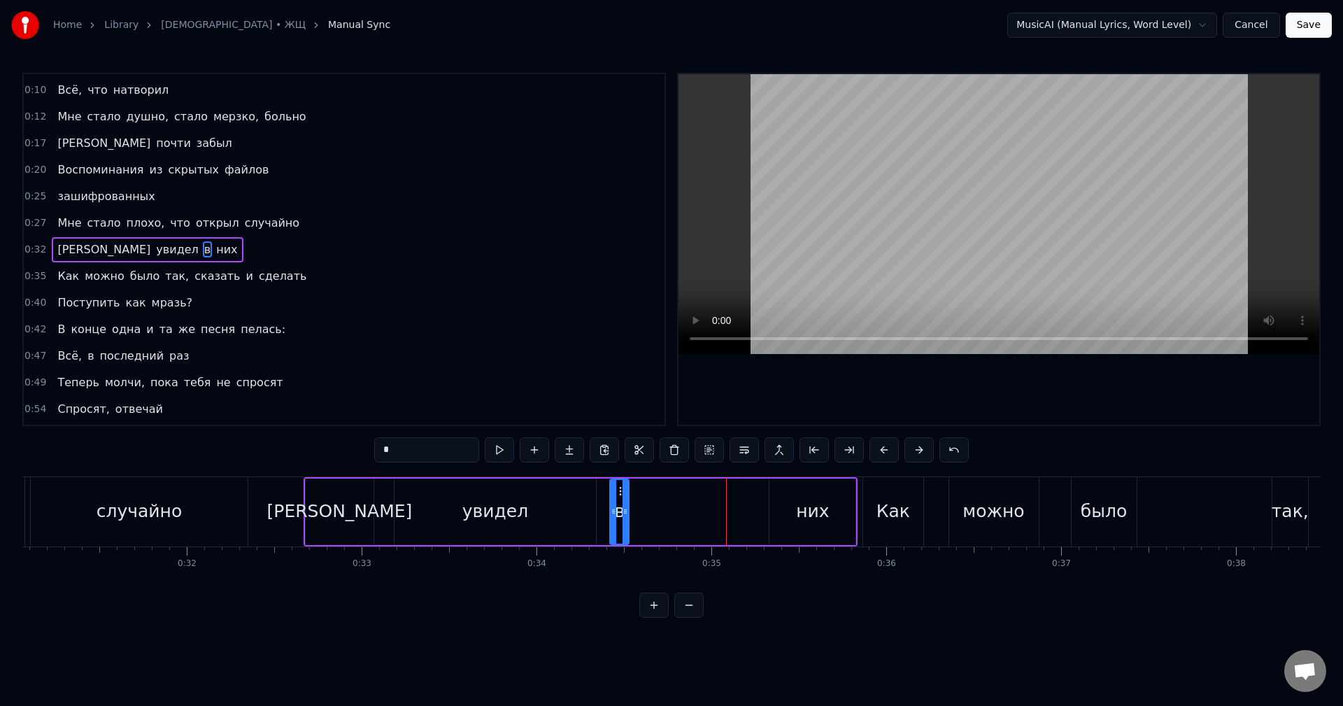
drag, startPoint x: 727, startPoint y: 489, endPoint x: 618, endPoint y: 493, distance: 109.2
click at [618, 493] on icon at bounding box center [621, 490] width 11 height 11
click at [789, 501] on div "них" at bounding box center [812, 511] width 86 height 66
drag, startPoint x: 782, startPoint y: 489, endPoint x: 649, endPoint y: 485, distance: 133.6
click at [649, 485] on icon at bounding box center [647, 490] width 11 height 11
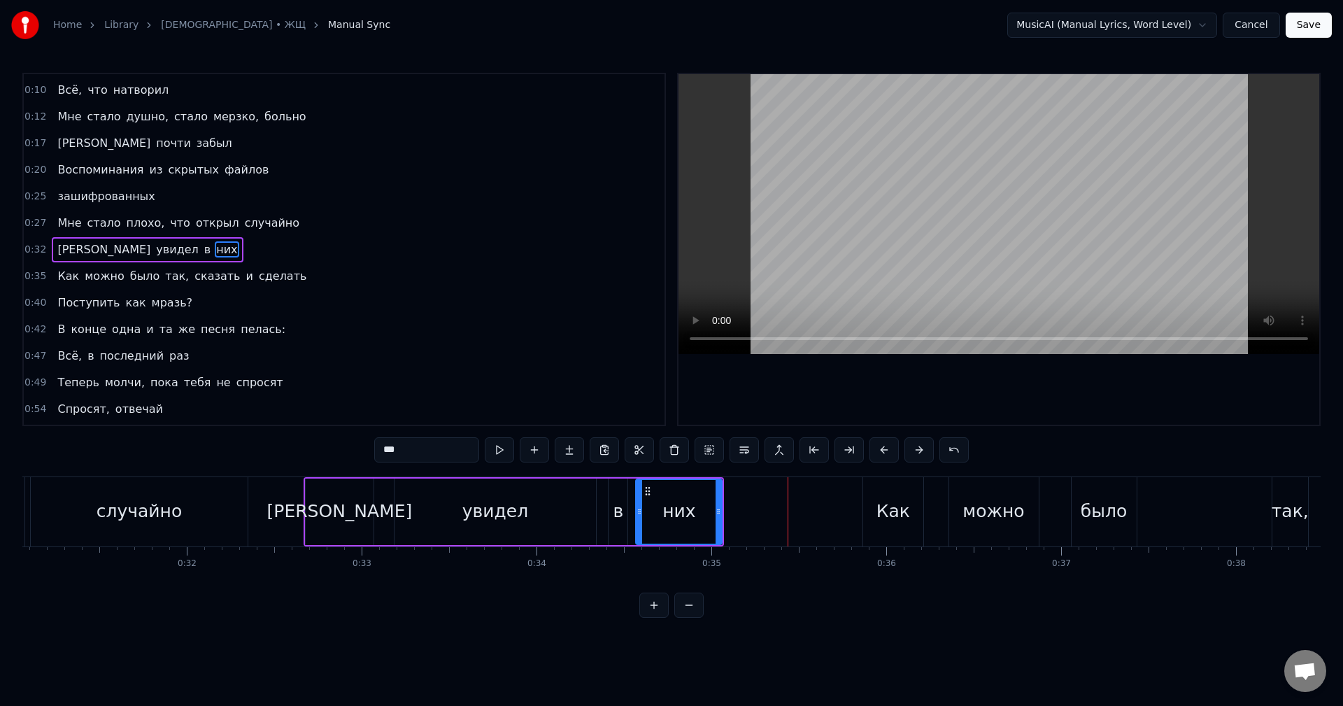
click at [887, 504] on div "Как" at bounding box center [893, 511] width 34 height 27
type input "***"
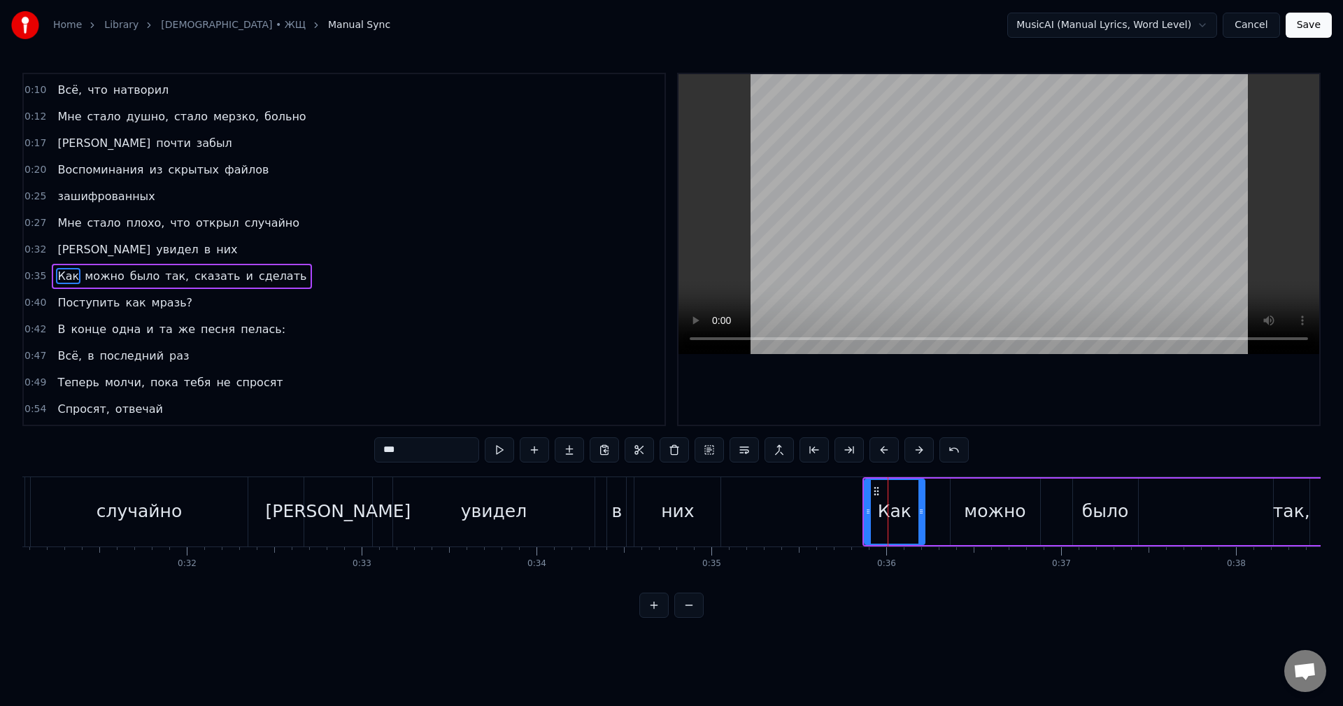
scroll to position [50, 0]
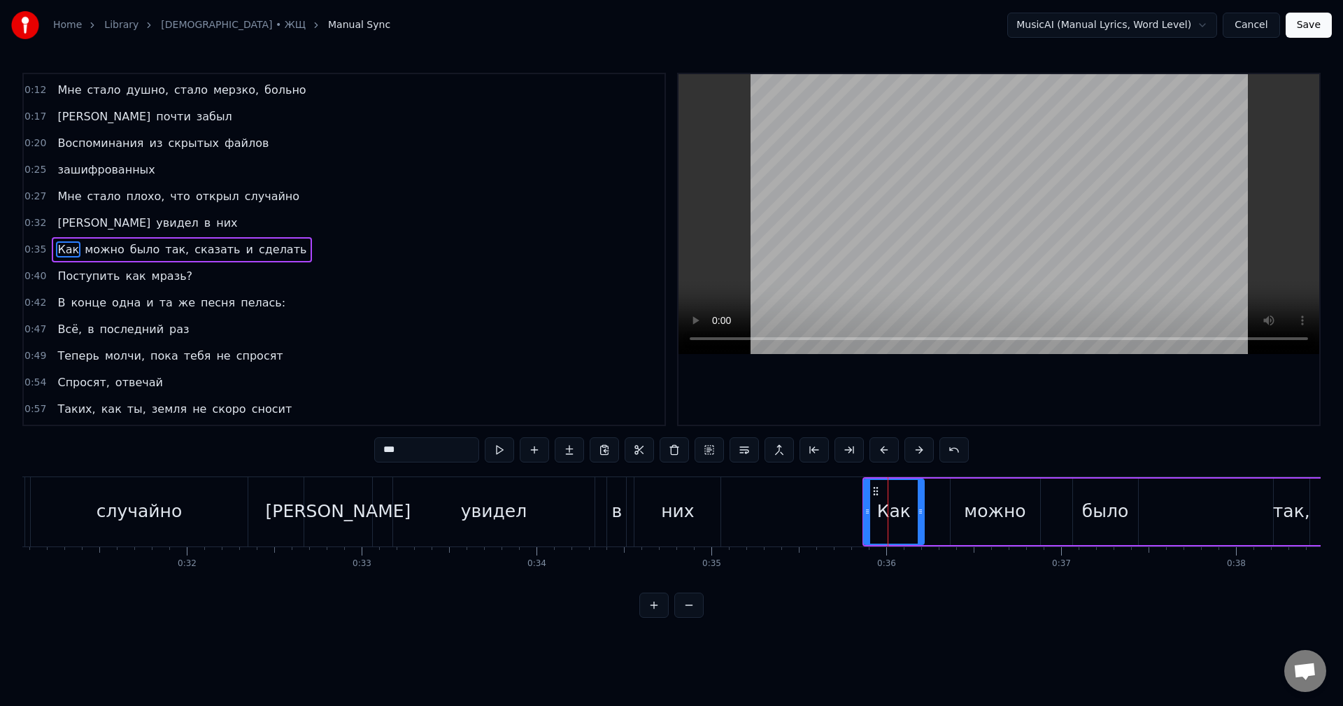
drag, startPoint x: 875, startPoint y: 492, endPoint x: 875, endPoint y: 501, distance: 9.8
click at [875, 501] on div "Как" at bounding box center [893, 512] width 59 height 64
click at [938, 523] on div "Как можно было так, сказать и сделать" at bounding box center [1230, 511] width 738 height 69
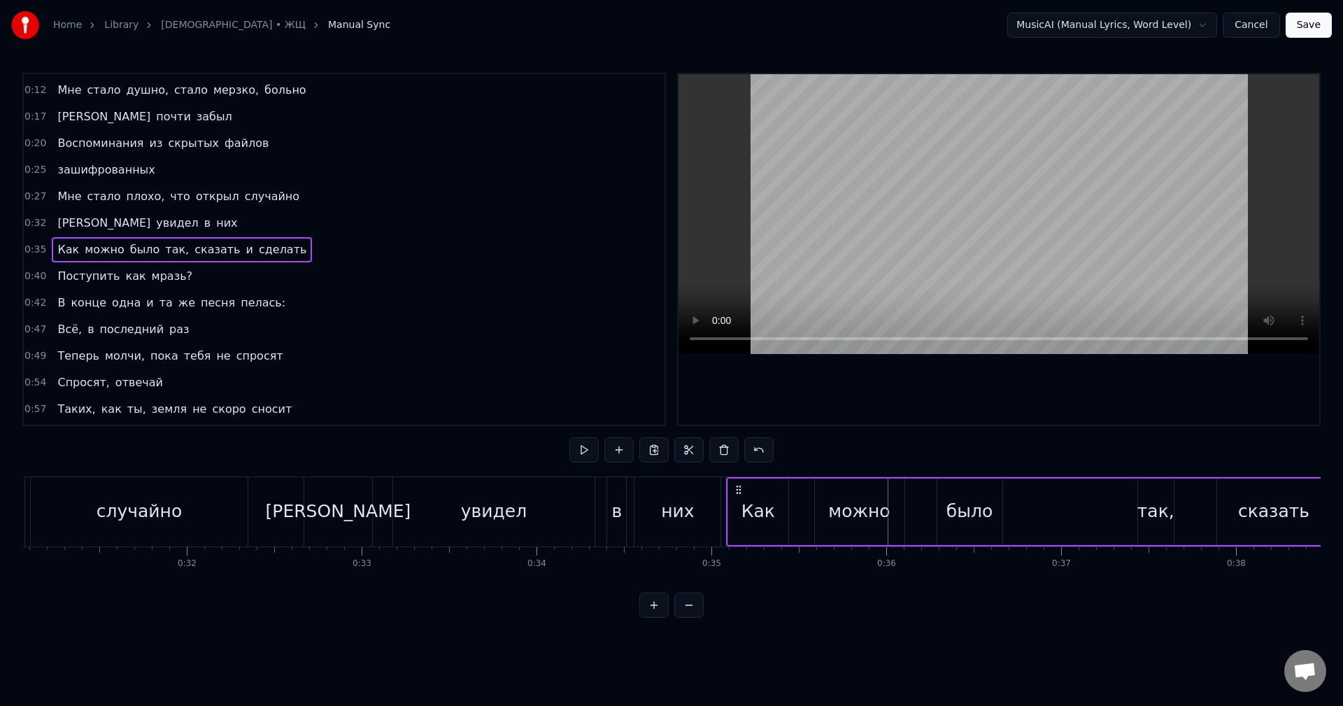
drag, startPoint x: 871, startPoint y: 489, endPoint x: 735, endPoint y: 492, distance: 135.7
click at [735, 492] on icon at bounding box center [738, 489] width 11 height 11
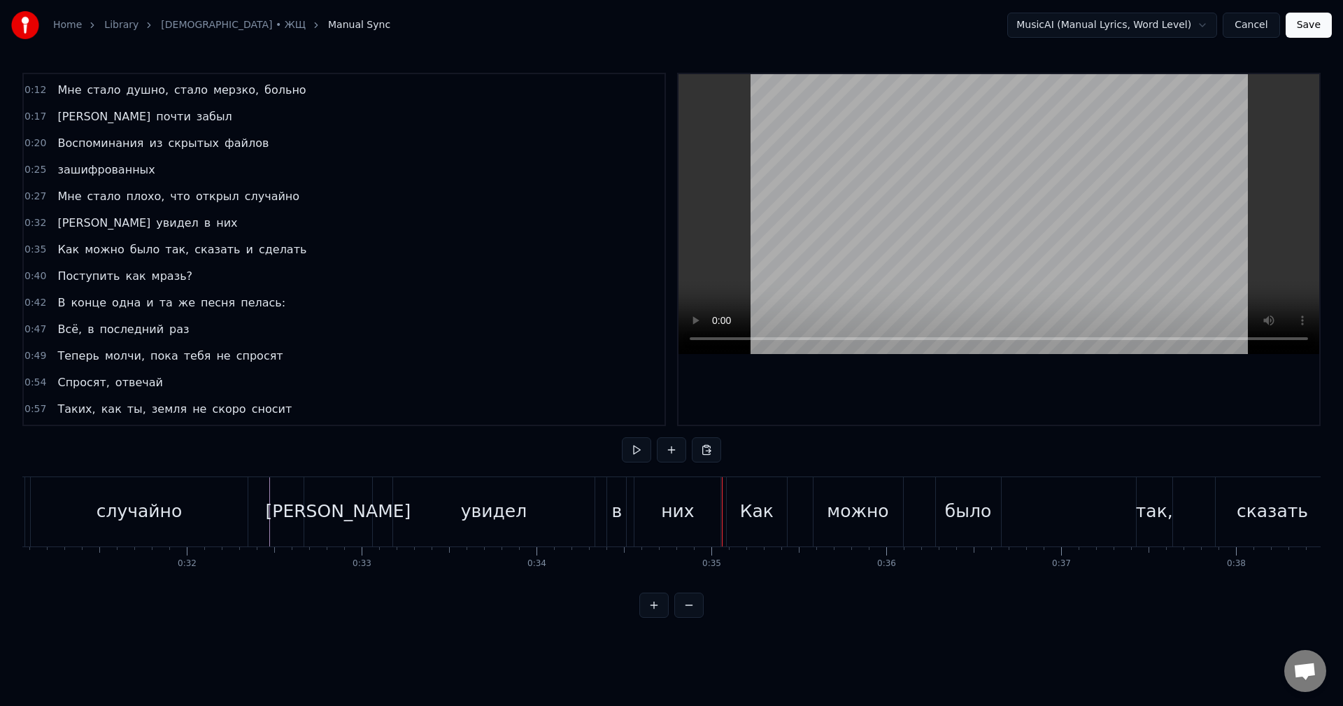
click at [607, 513] on div "в" at bounding box center [616, 511] width 20 height 69
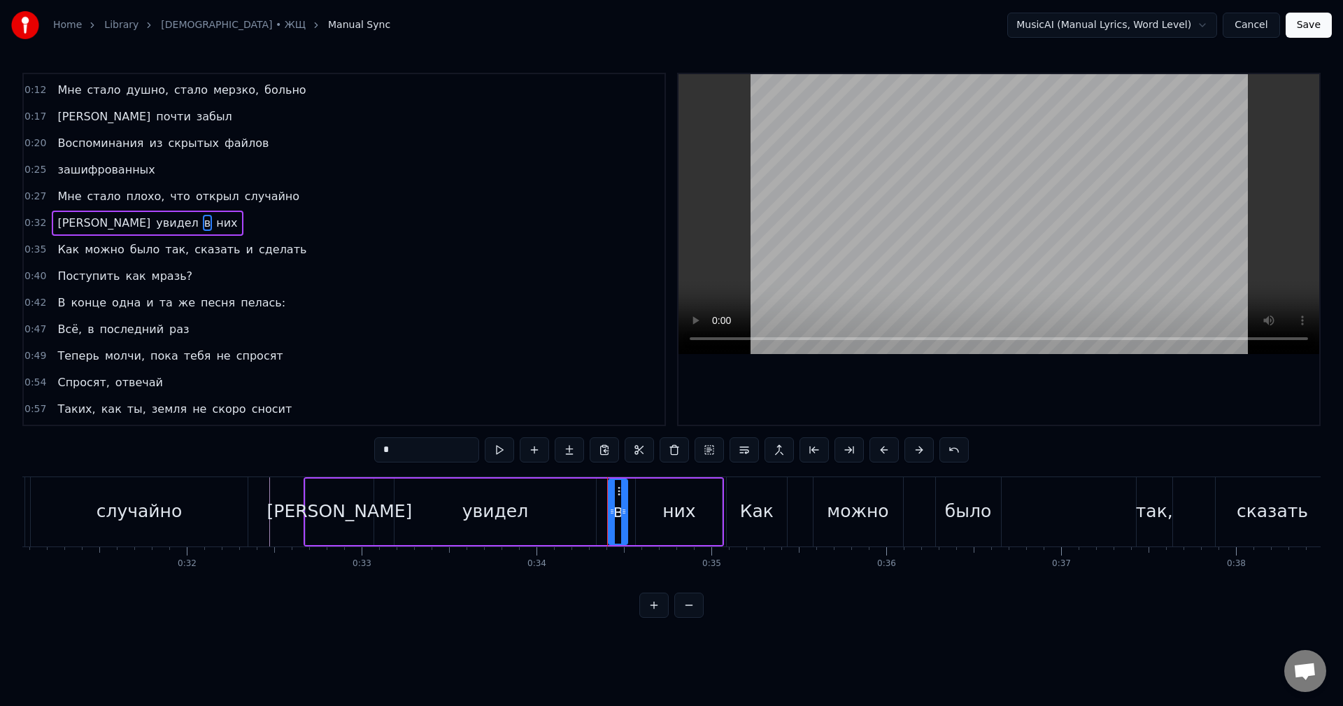
scroll to position [24, 0]
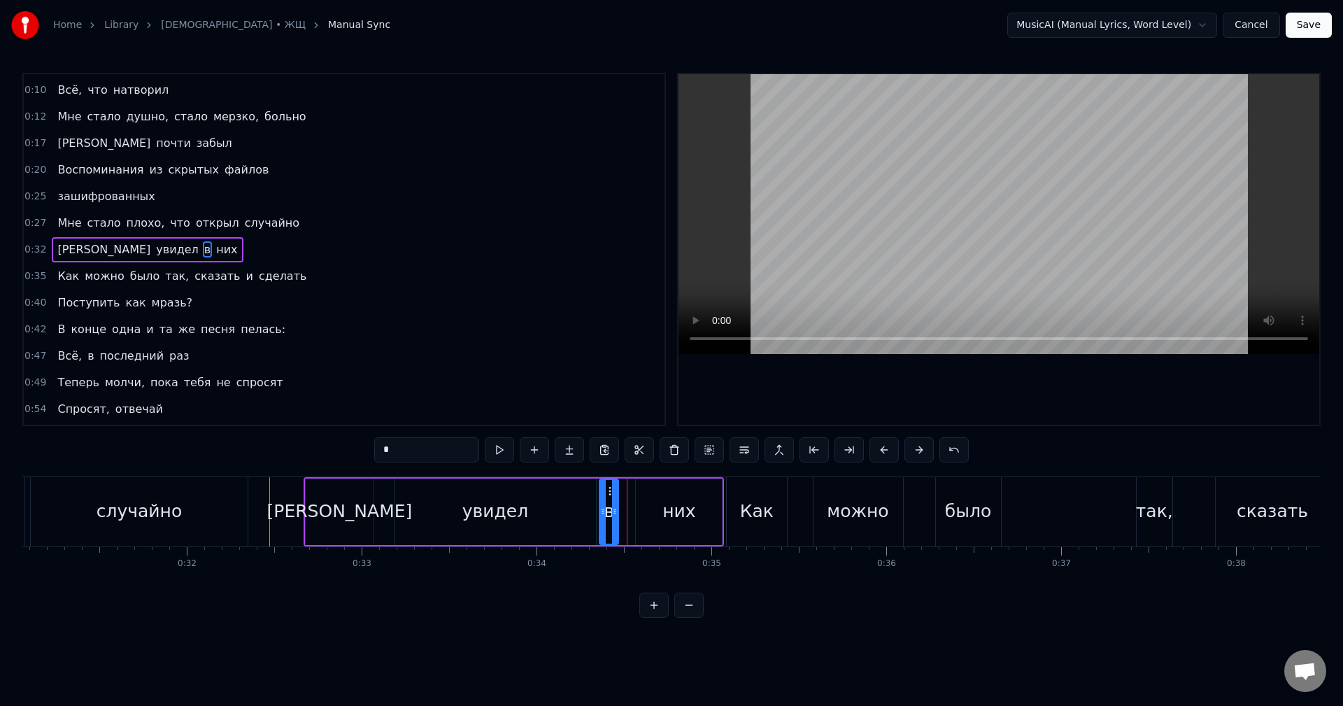
drag, startPoint x: 620, startPoint y: 490, endPoint x: 609, endPoint y: 490, distance: 10.5
click at [609, 490] on circle at bounding box center [609, 490] width 1 height 1
click at [661, 499] on div "них" at bounding box center [679, 511] width 86 height 66
drag, startPoint x: 639, startPoint y: 517, endPoint x: 620, endPoint y: 518, distance: 18.9
click at [620, 518] on div at bounding box center [620, 512] width 6 height 64
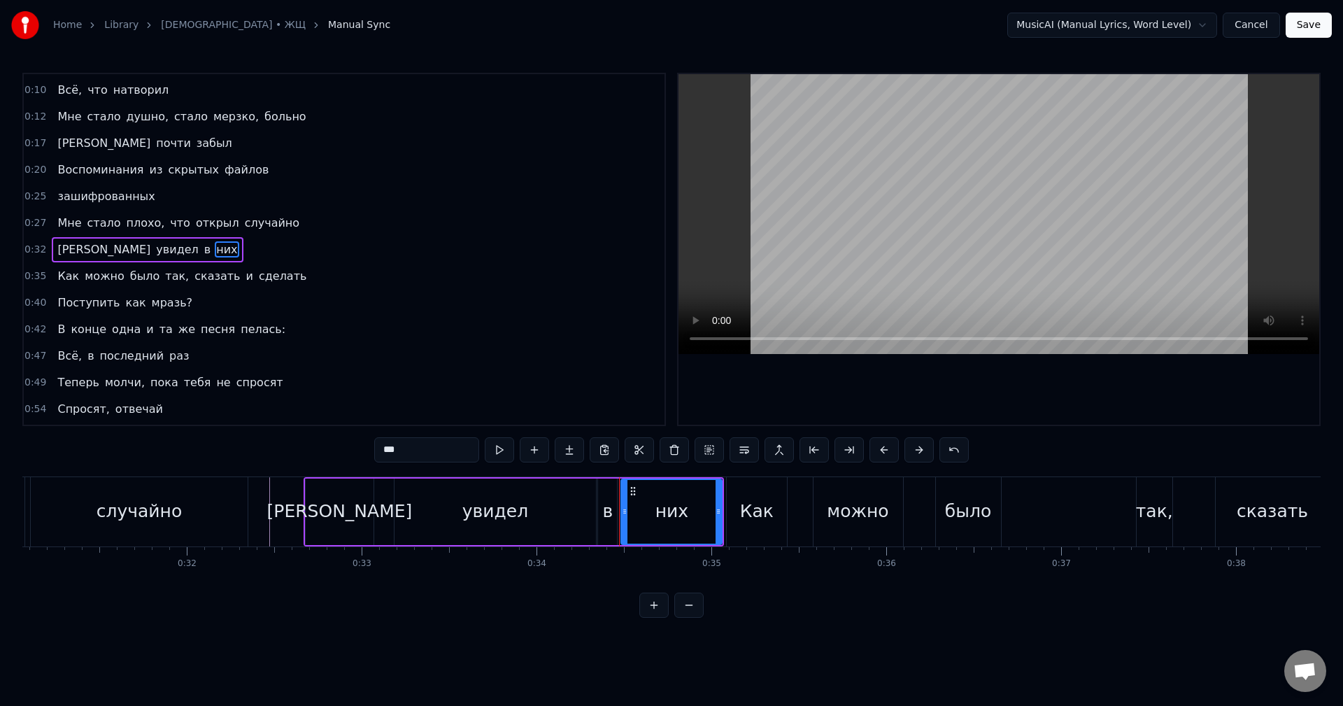
click at [624, 518] on div at bounding box center [625, 512] width 6 height 64
click at [600, 516] on div "в" at bounding box center [607, 511] width 19 height 66
click at [586, 509] on div "увидел" at bounding box center [494, 511] width 201 height 66
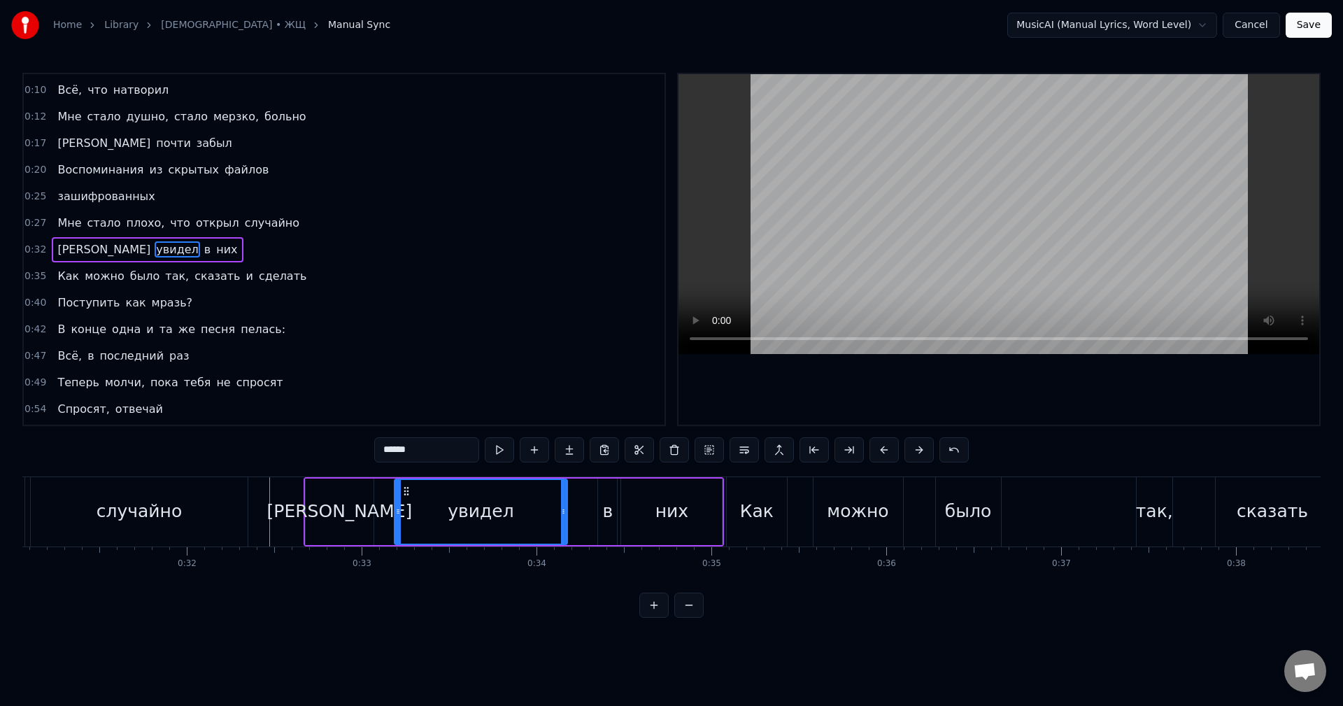
drag, startPoint x: 591, startPoint y: 517, endPoint x: 561, endPoint y: 517, distance: 29.4
click at [561, 517] on div at bounding box center [564, 512] width 6 height 64
click at [601, 506] on div "в" at bounding box center [607, 511] width 19 height 66
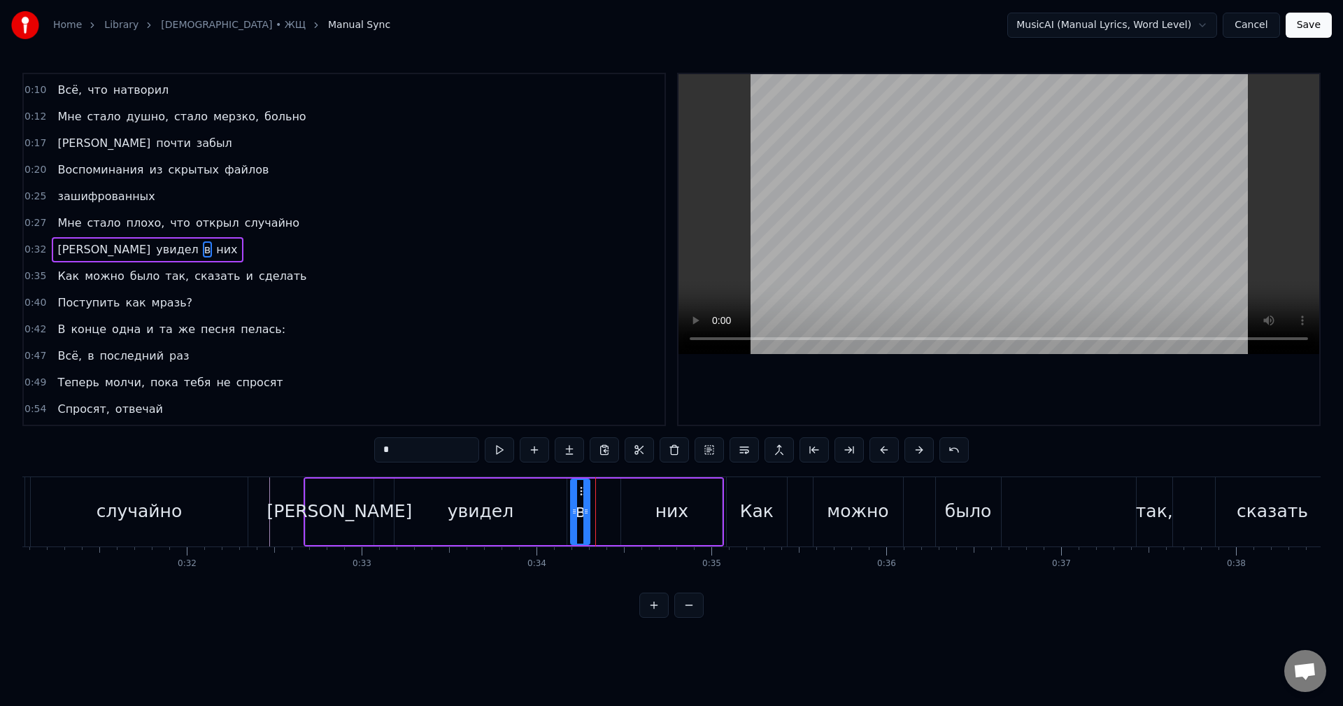
drag, startPoint x: 609, startPoint y: 492, endPoint x: 582, endPoint y: 494, distance: 27.4
click at [582, 494] on icon at bounding box center [582, 490] width 11 height 11
click at [638, 506] on div "них" at bounding box center [671, 511] width 101 height 66
type input "***"
drag, startPoint x: 625, startPoint y: 514, endPoint x: 601, endPoint y: 516, distance: 24.6
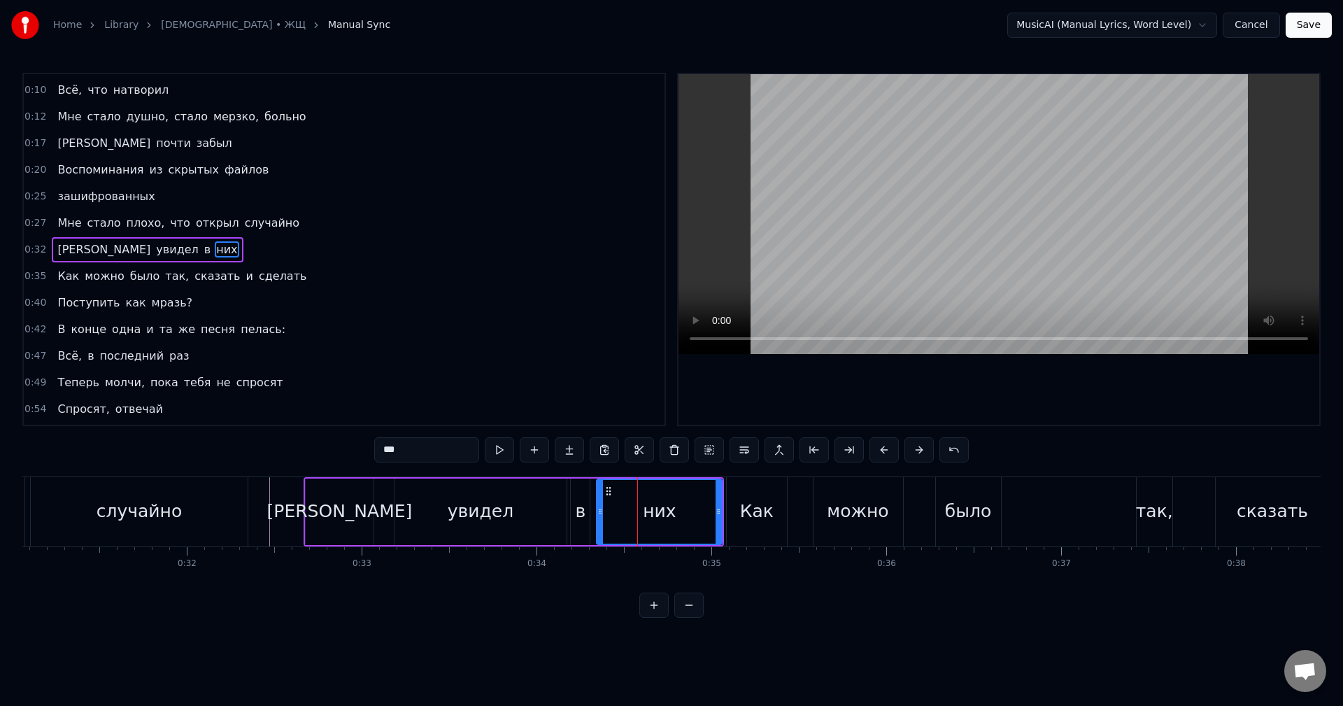
click at [601, 516] on icon at bounding box center [600, 511] width 6 height 11
drag, startPoint x: 720, startPoint y: 515, endPoint x: 682, endPoint y: 518, distance: 37.2
click at [682, 518] on div at bounding box center [681, 512] width 6 height 64
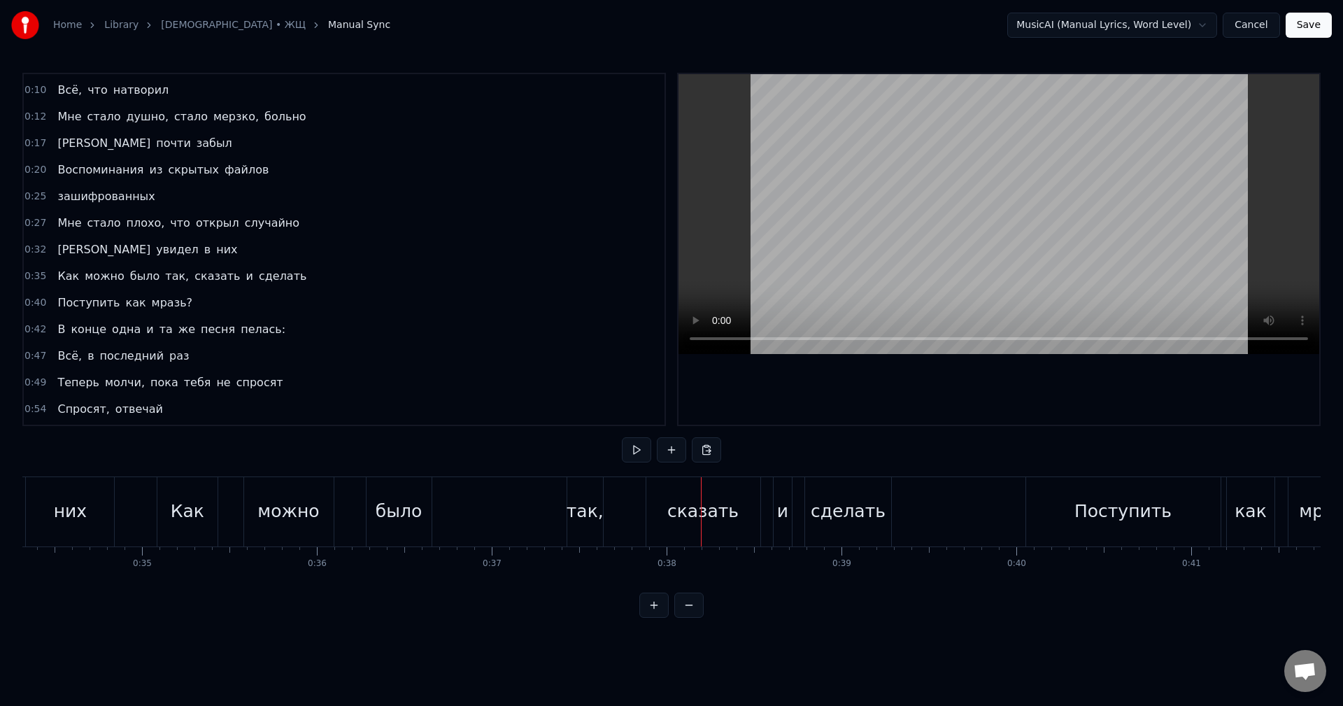
scroll to position [0, 5916]
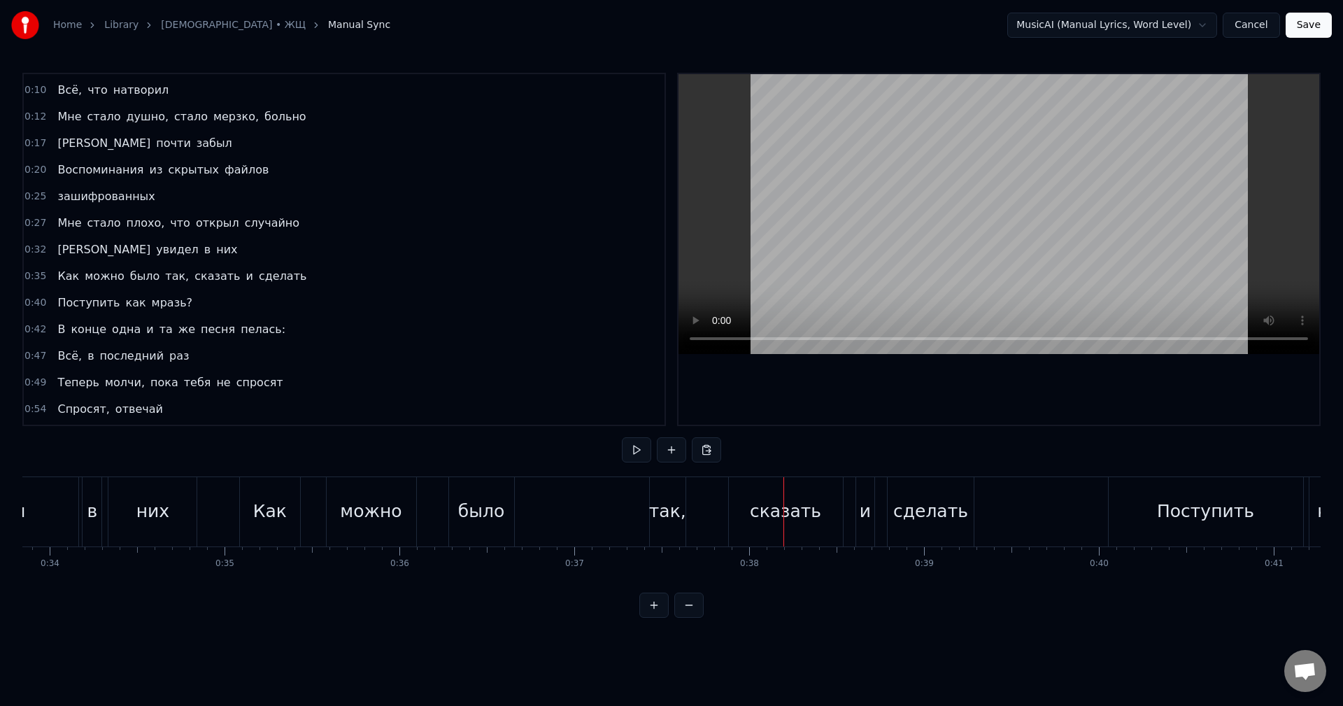
click at [519, 507] on div "Как можно было так, сказать и сделать" at bounding box center [608, 511] width 738 height 69
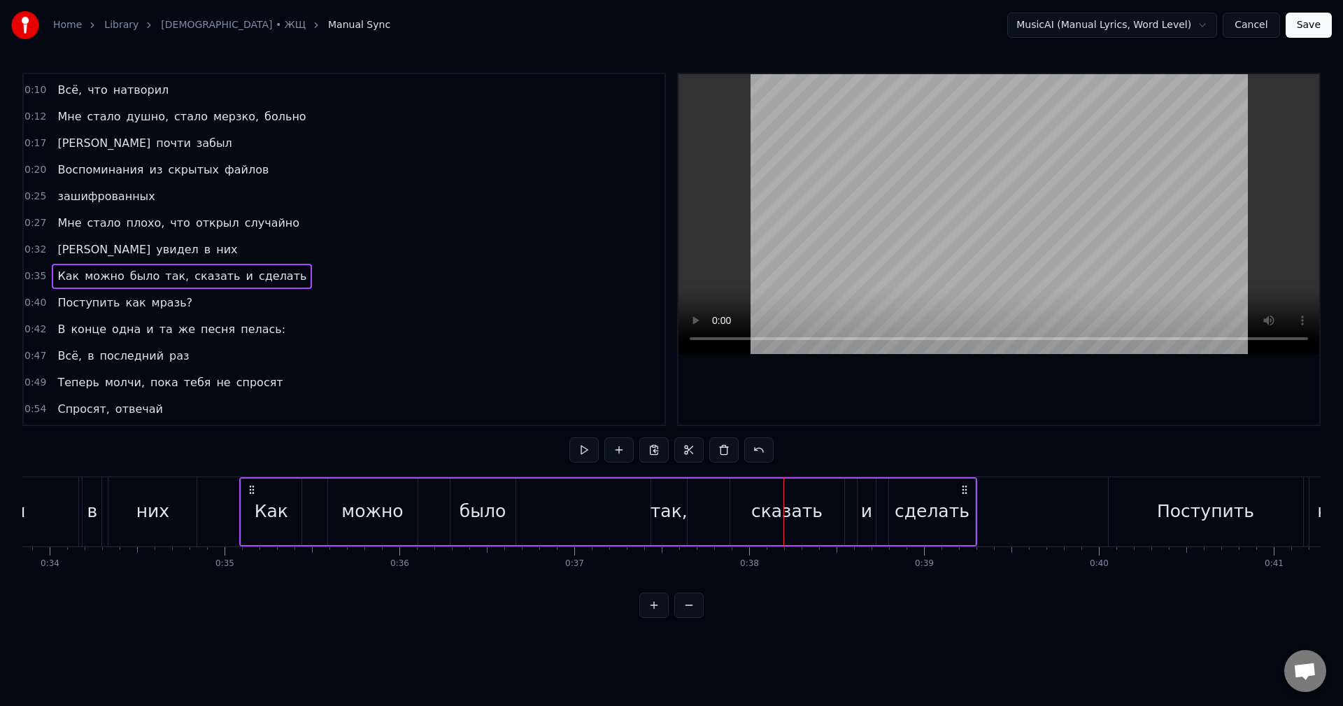
click at [536, 513] on div "Как можно было так, сказать и сделать" at bounding box center [608, 511] width 738 height 69
click at [303, 496] on div "Как можно было так, сказать и сделать" at bounding box center [608, 511] width 738 height 69
click at [280, 506] on div "Как" at bounding box center [272, 511] width 34 height 27
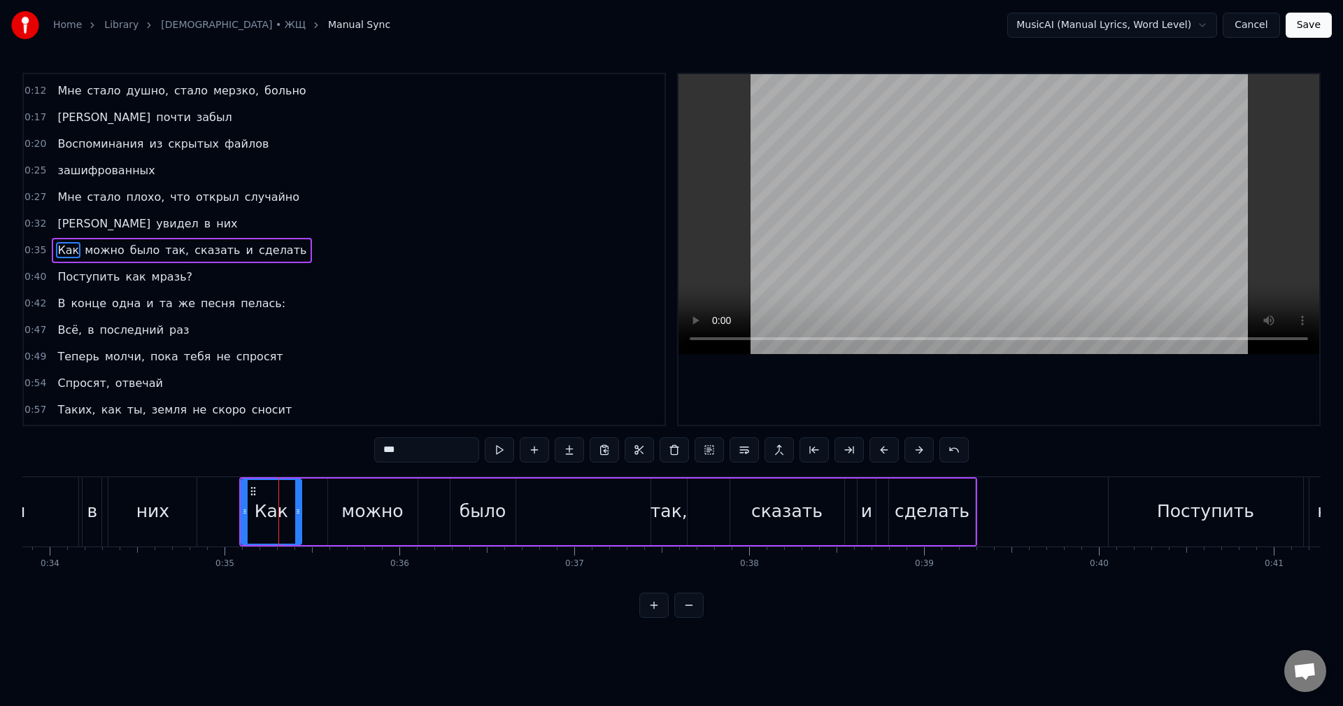
scroll to position [50, 0]
drag, startPoint x: 242, startPoint y: 516, endPoint x: 227, endPoint y: 515, distance: 14.7
click at [231, 515] on icon at bounding box center [234, 511] width 6 height 11
click at [345, 510] on div "можно" at bounding box center [372, 511] width 62 height 27
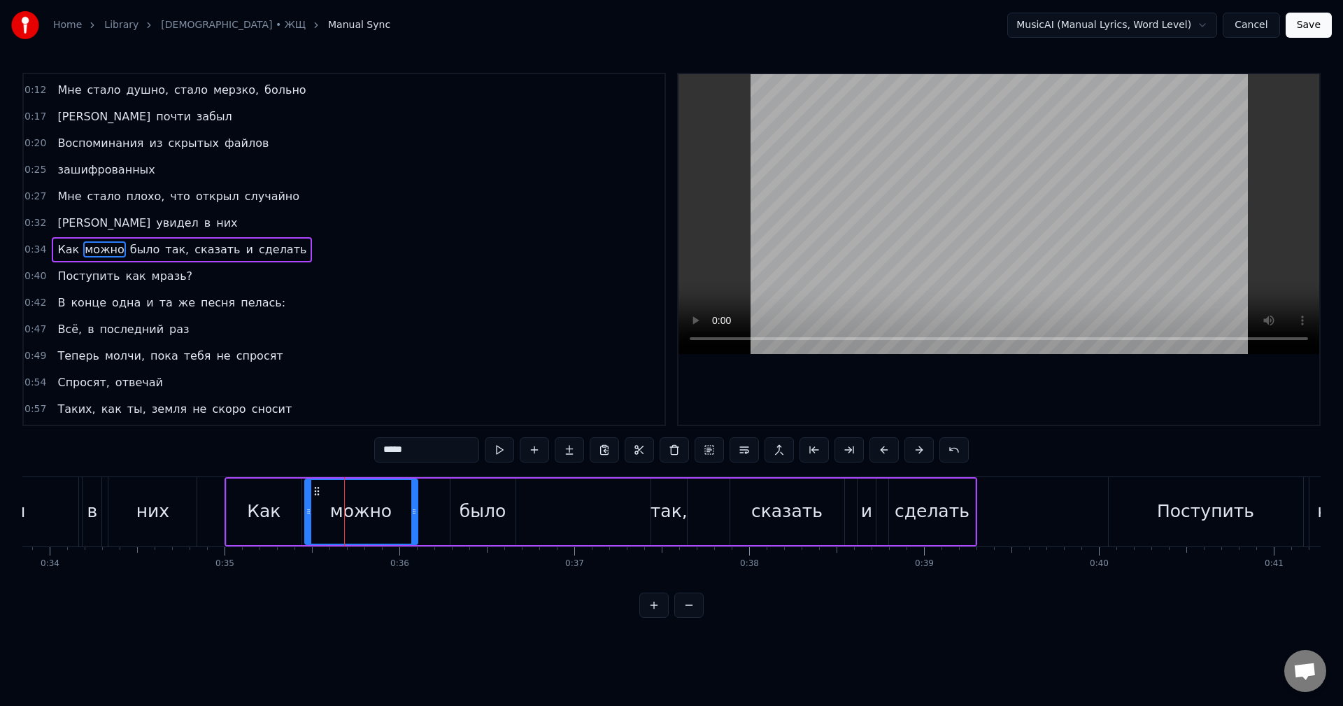
drag, startPoint x: 329, startPoint y: 515, endPoint x: 306, endPoint y: 522, distance: 24.1
click at [306, 522] on div at bounding box center [309, 512] width 6 height 64
click at [461, 513] on div "было" at bounding box center [482, 511] width 46 height 27
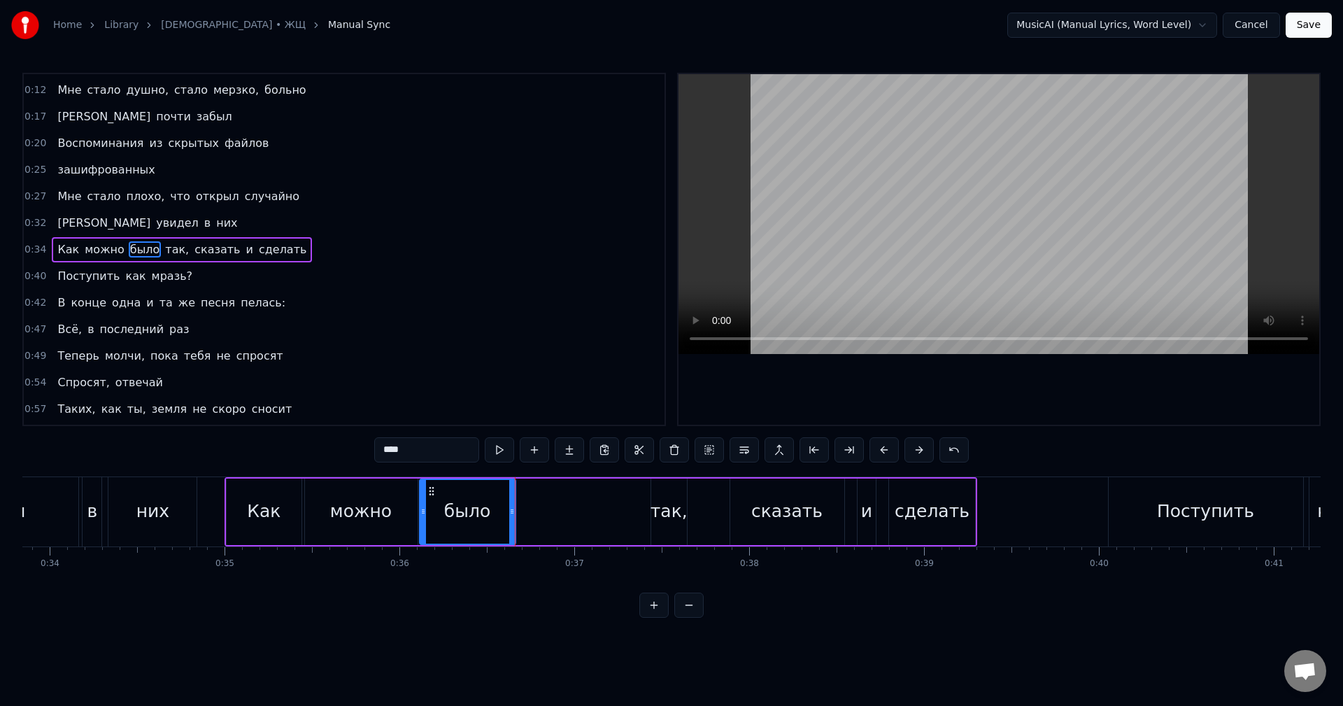
drag, startPoint x: 451, startPoint y: 517, endPoint x: 420, endPoint y: 520, distance: 31.0
click at [420, 520] on div at bounding box center [423, 512] width 6 height 64
drag, startPoint x: 513, startPoint y: 520, endPoint x: 535, endPoint y: 518, distance: 22.5
click at [535, 518] on div at bounding box center [534, 512] width 6 height 64
click at [661, 513] on div "так," at bounding box center [668, 511] width 37 height 27
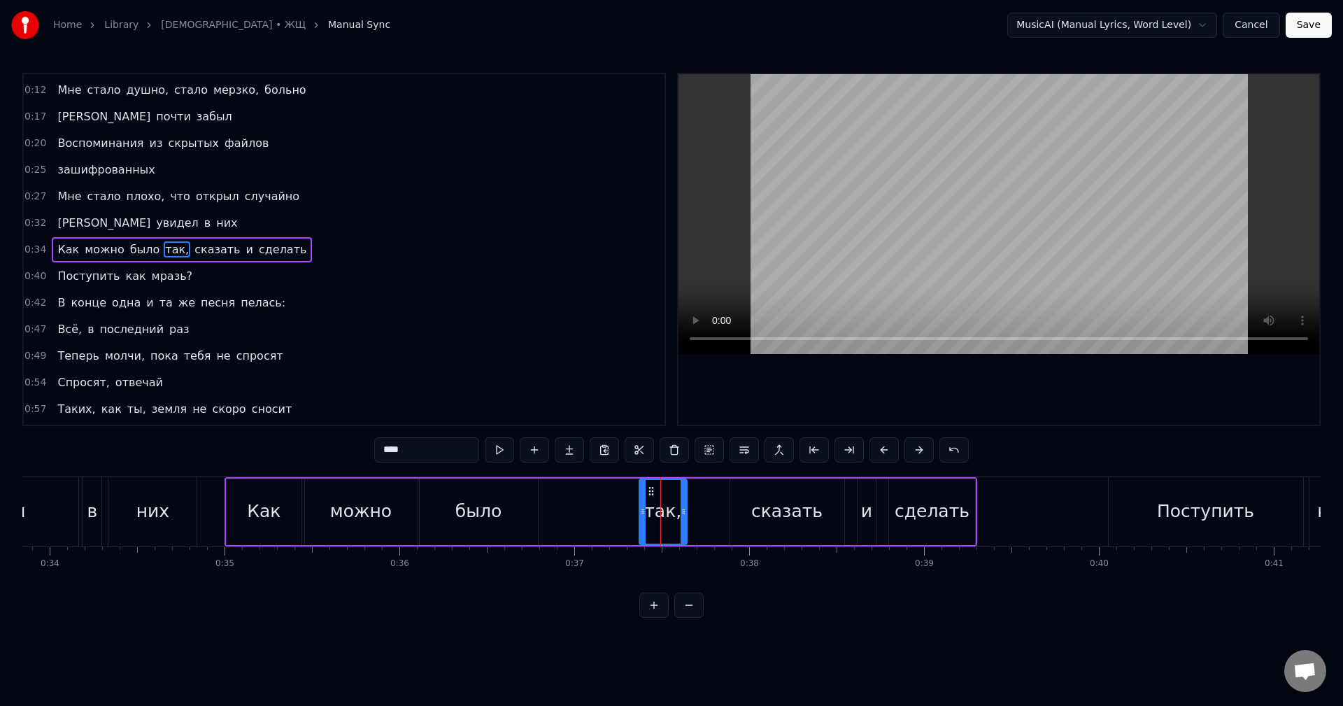
drag, startPoint x: 653, startPoint y: 513, endPoint x: 641, endPoint y: 515, distance: 12.1
click at [641, 515] on icon at bounding box center [643, 511] width 6 height 11
click at [738, 516] on div "сказать" at bounding box center [787, 511] width 114 height 66
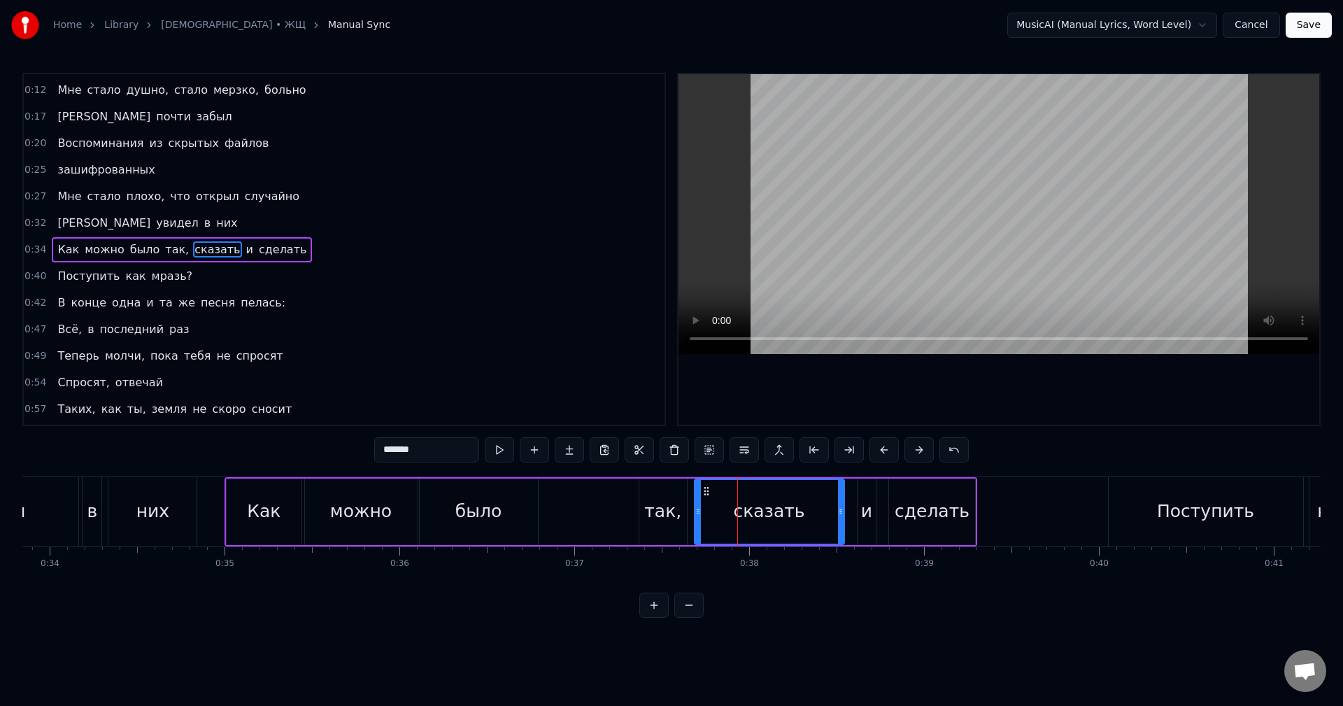
drag, startPoint x: 733, startPoint y: 510, endPoint x: 696, endPoint y: 513, distance: 36.5
click at [696, 513] on icon at bounding box center [698, 511] width 6 height 11
click at [671, 515] on div "так," at bounding box center [662, 511] width 37 height 27
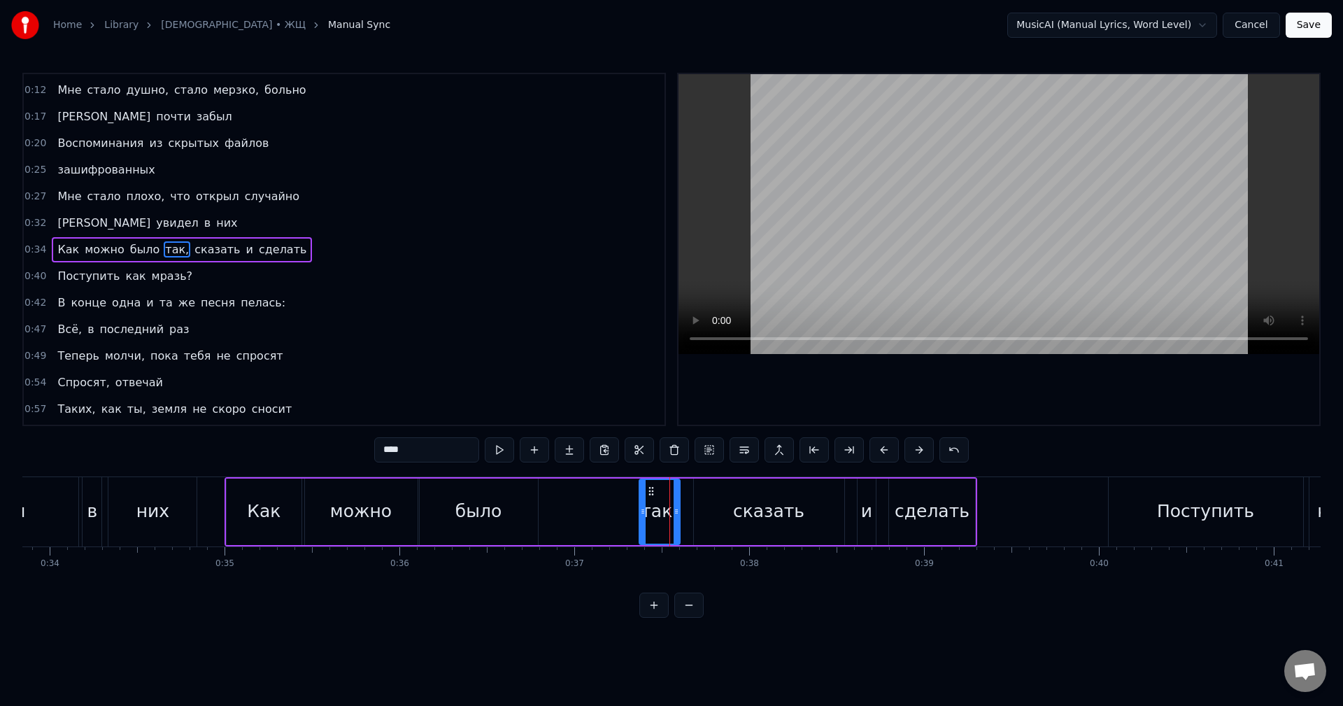
click at [676, 515] on icon at bounding box center [676, 511] width 6 height 11
click at [713, 510] on div "сказать" at bounding box center [769, 511] width 150 height 66
type input "*******"
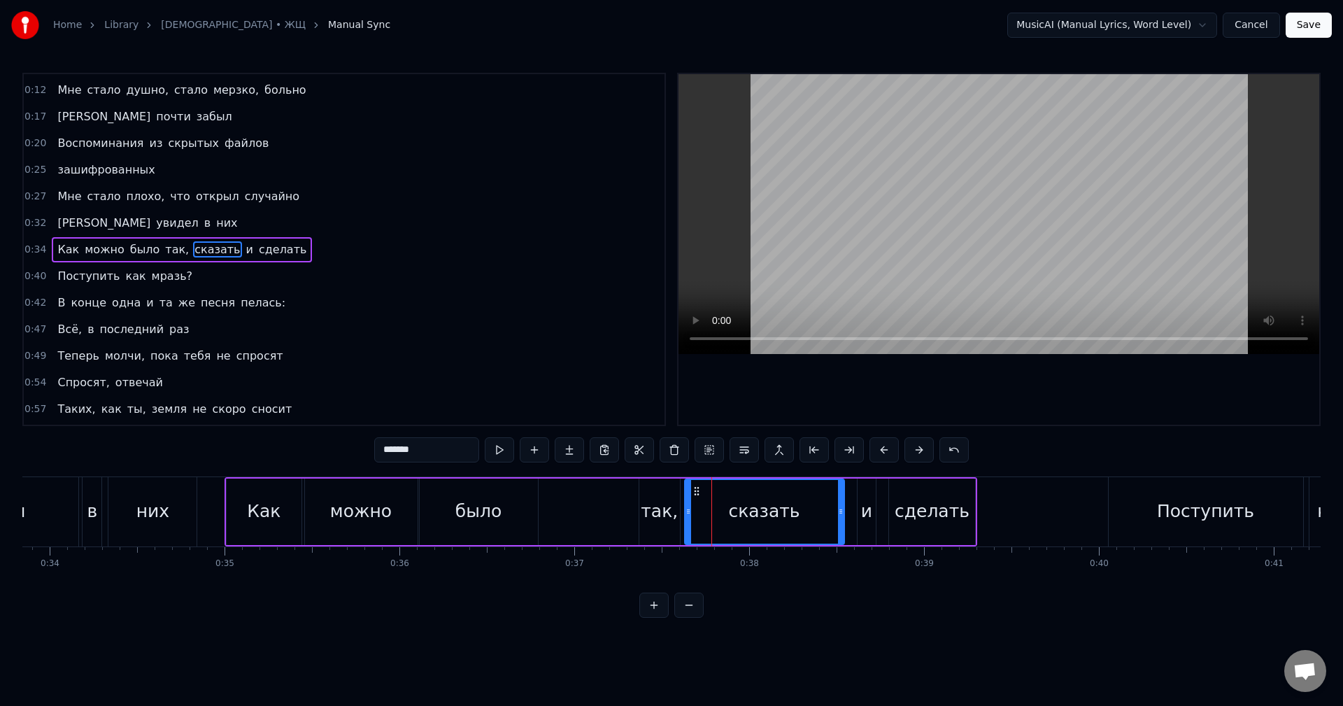
drag, startPoint x: 695, startPoint y: 508, endPoint x: 687, endPoint y: 510, distance: 8.6
click at [687, 510] on icon at bounding box center [688, 511] width 6 height 11
click at [582, 529] on div "Как можно было так, сказать и сделать" at bounding box center [600, 511] width 752 height 69
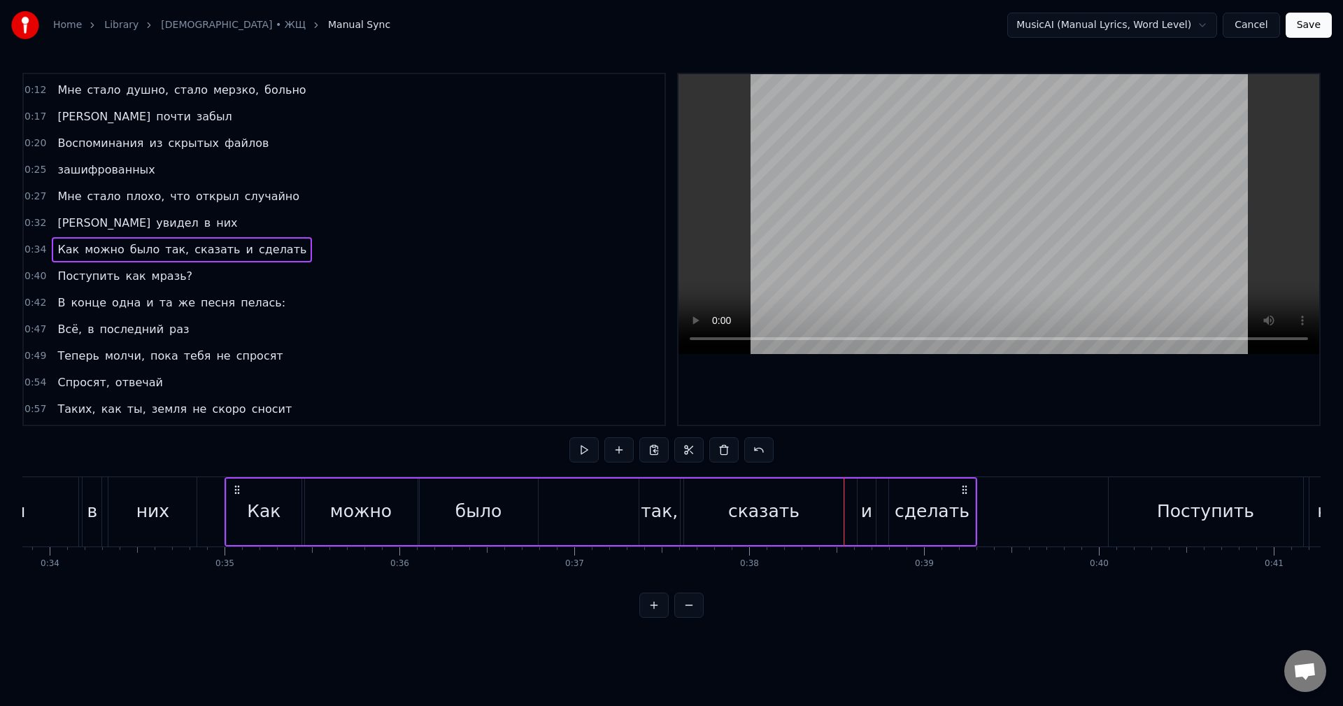
click at [584, 515] on div "Как можно было так, сказать и сделать" at bounding box center [600, 511] width 752 height 69
click at [933, 517] on div "сделать" at bounding box center [931, 511] width 75 height 27
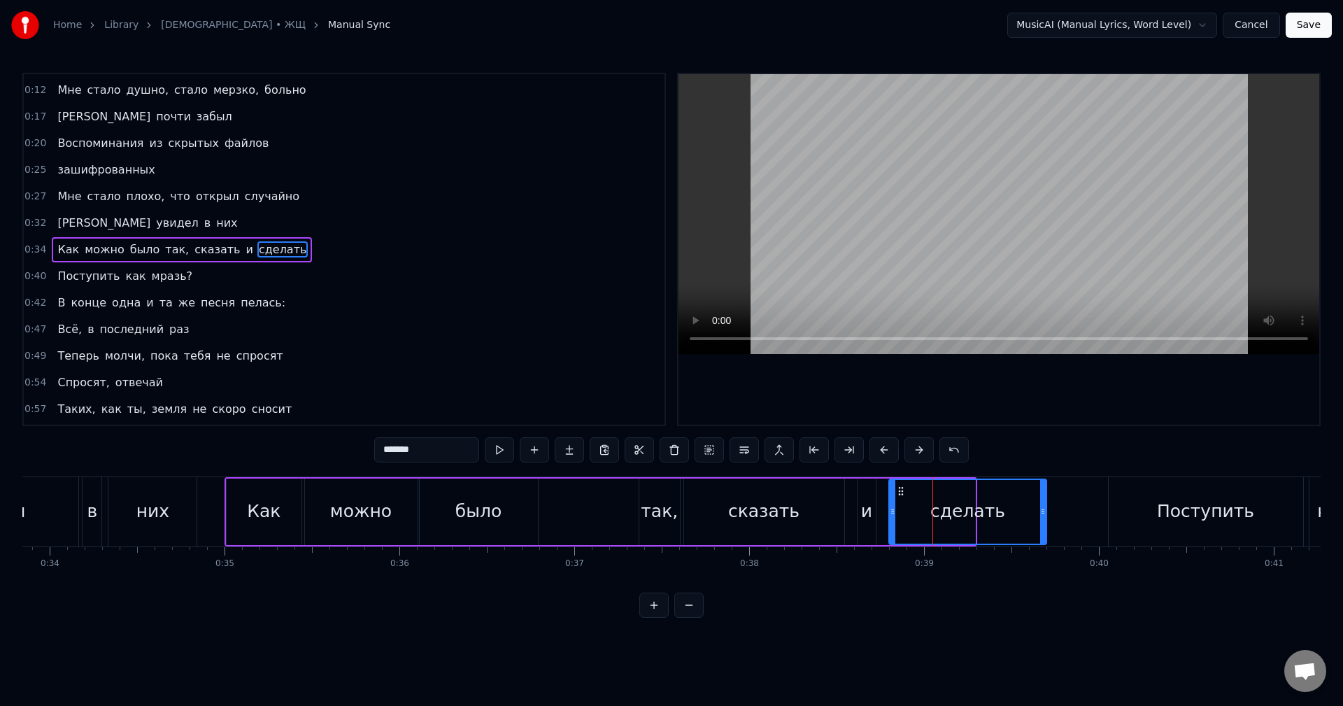
drag, startPoint x: 970, startPoint y: 514, endPoint x: 1042, endPoint y: 516, distance: 72.1
click at [1042, 516] on icon at bounding box center [1043, 511] width 6 height 11
click at [592, 503] on div "Как можно было так, сказать и сделать" at bounding box center [636, 511] width 824 height 69
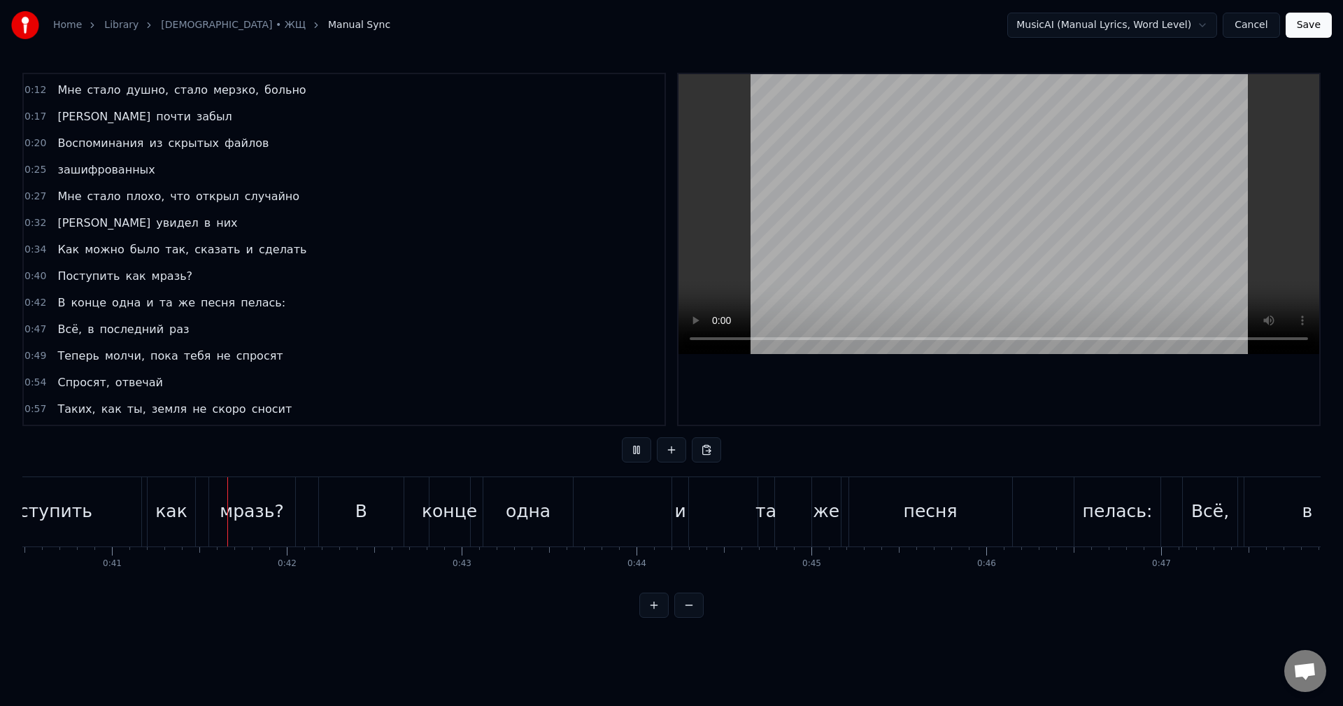
scroll to position [0, 7094]
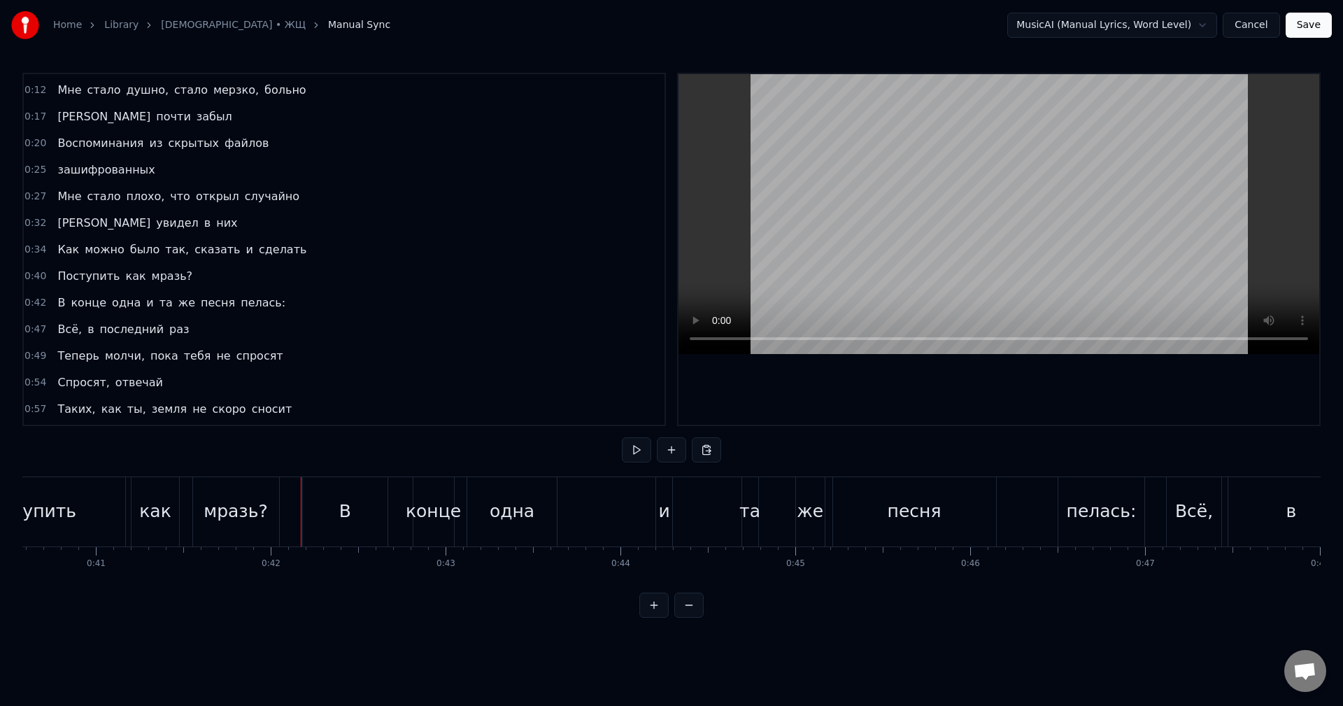
click at [254, 521] on div "мразь?" at bounding box center [235, 511] width 64 height 27
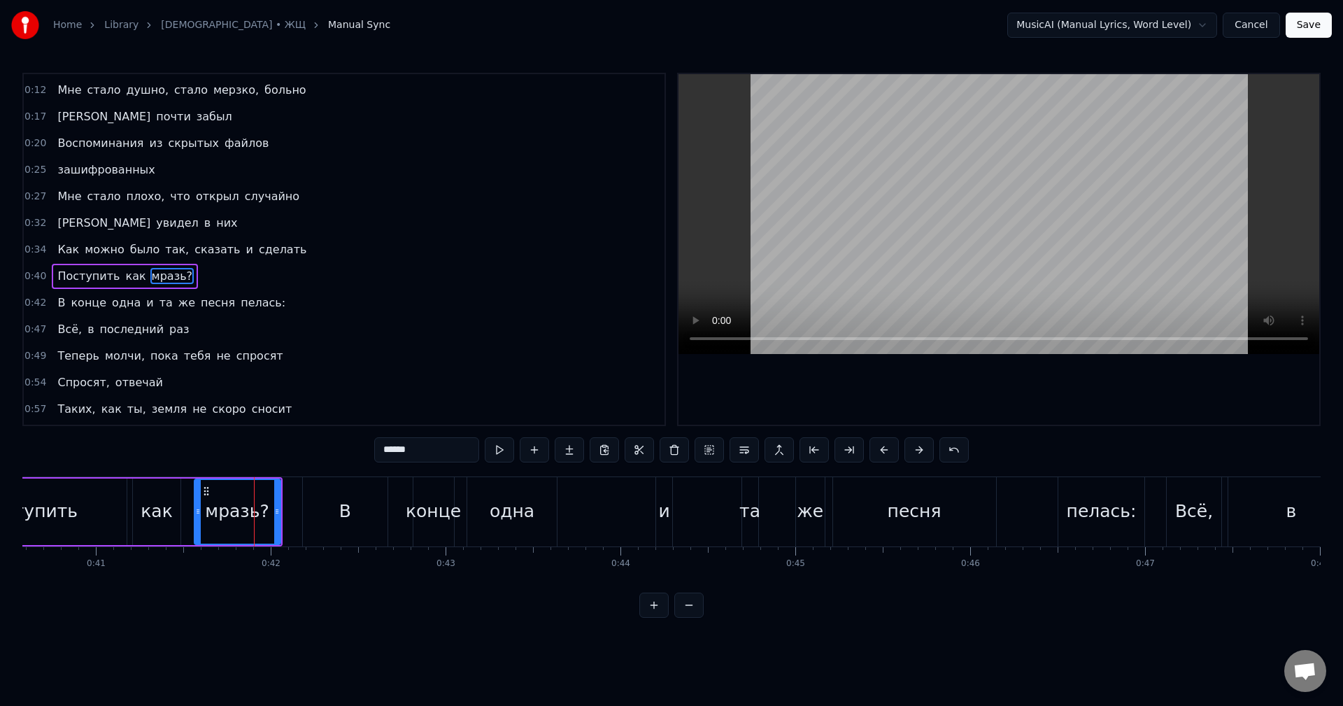
scroll to position [77, 0]
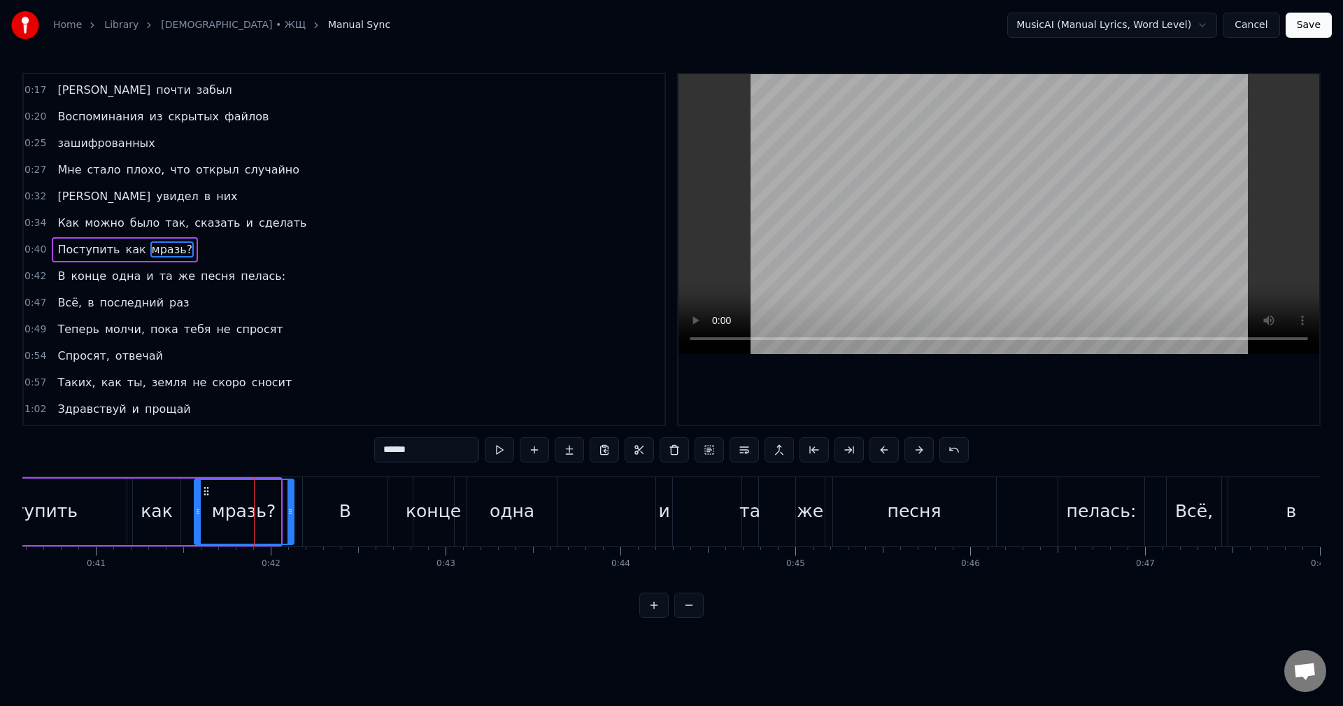
drag, startPoint x: 276, startPoint y: 515, endPoint x: 289, endPoint y: 525, distance: 16.5
click at [289, 525] on div at bounding box center [290, 512] width 6 height 64
click at [315, 515] on div "В" at bounding box center [345, 511] width 85 height 69
type input "*"
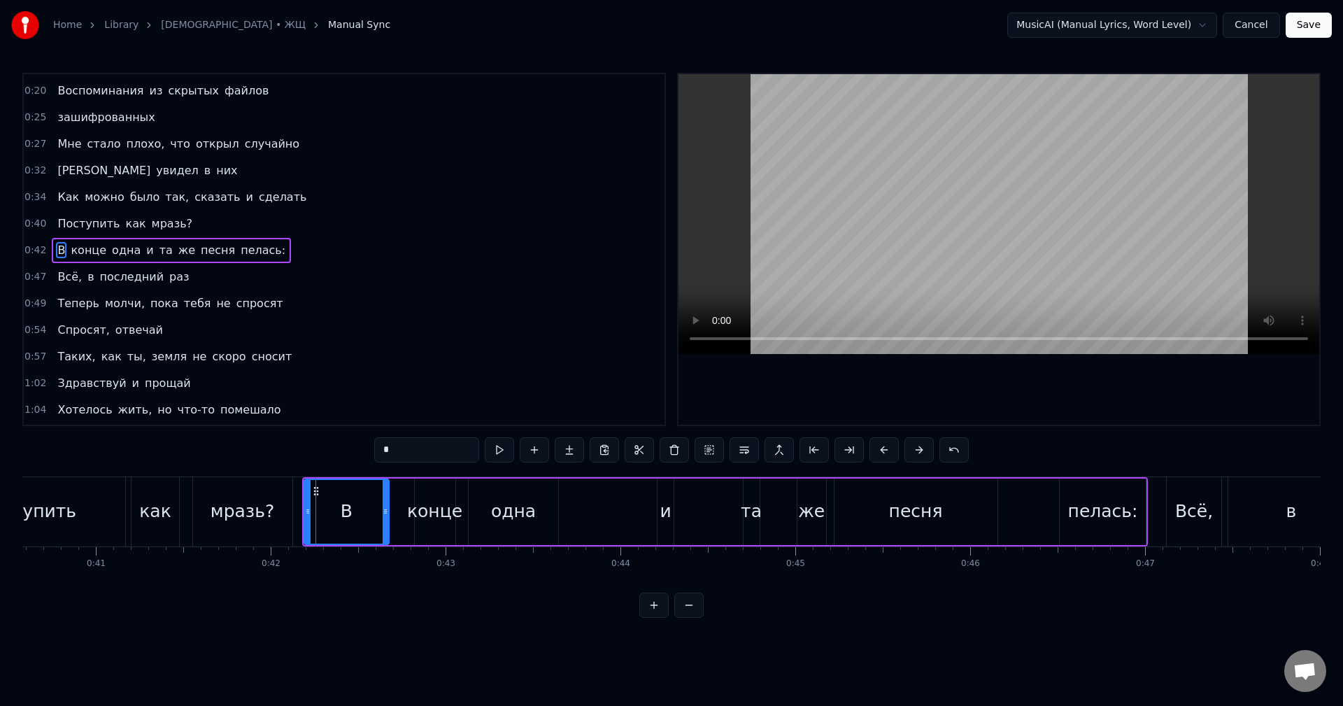
scroll to position [103, 0]
click at [299, 519] on div at bounding box center [302, 512] width 6 height 64
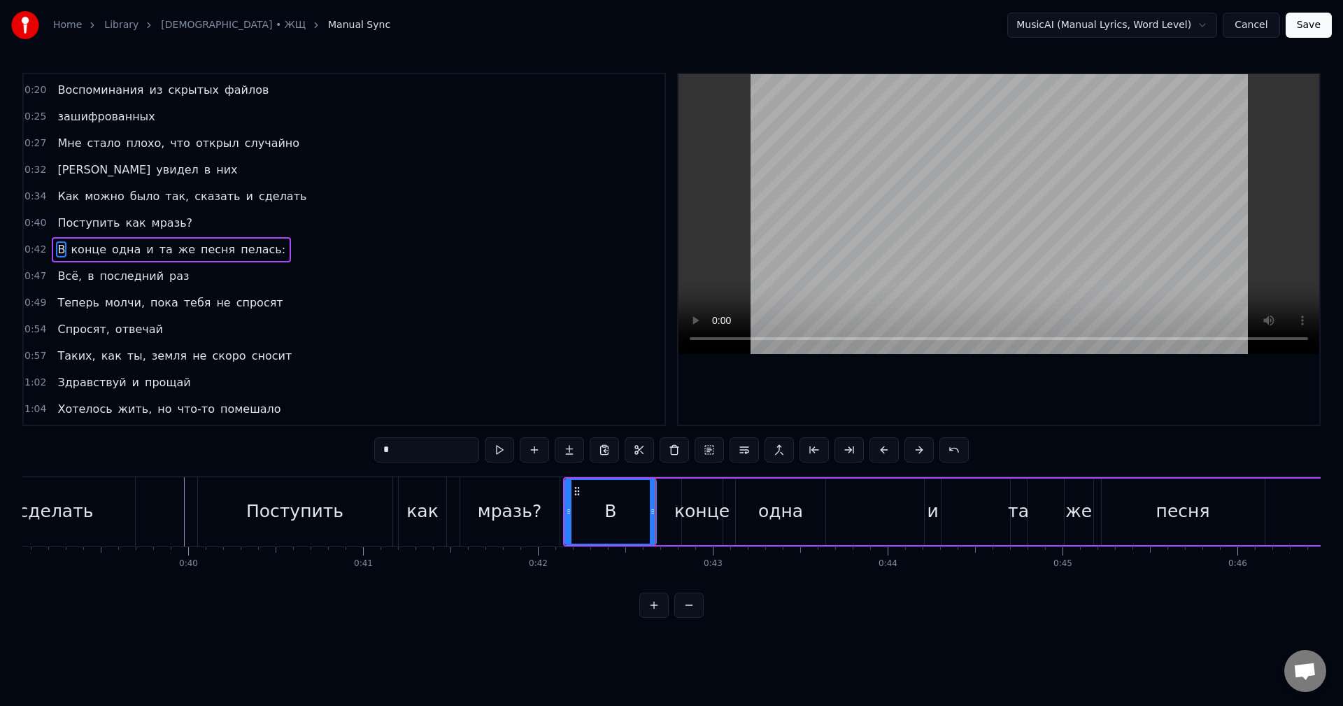
scroll to position [0, 6765]
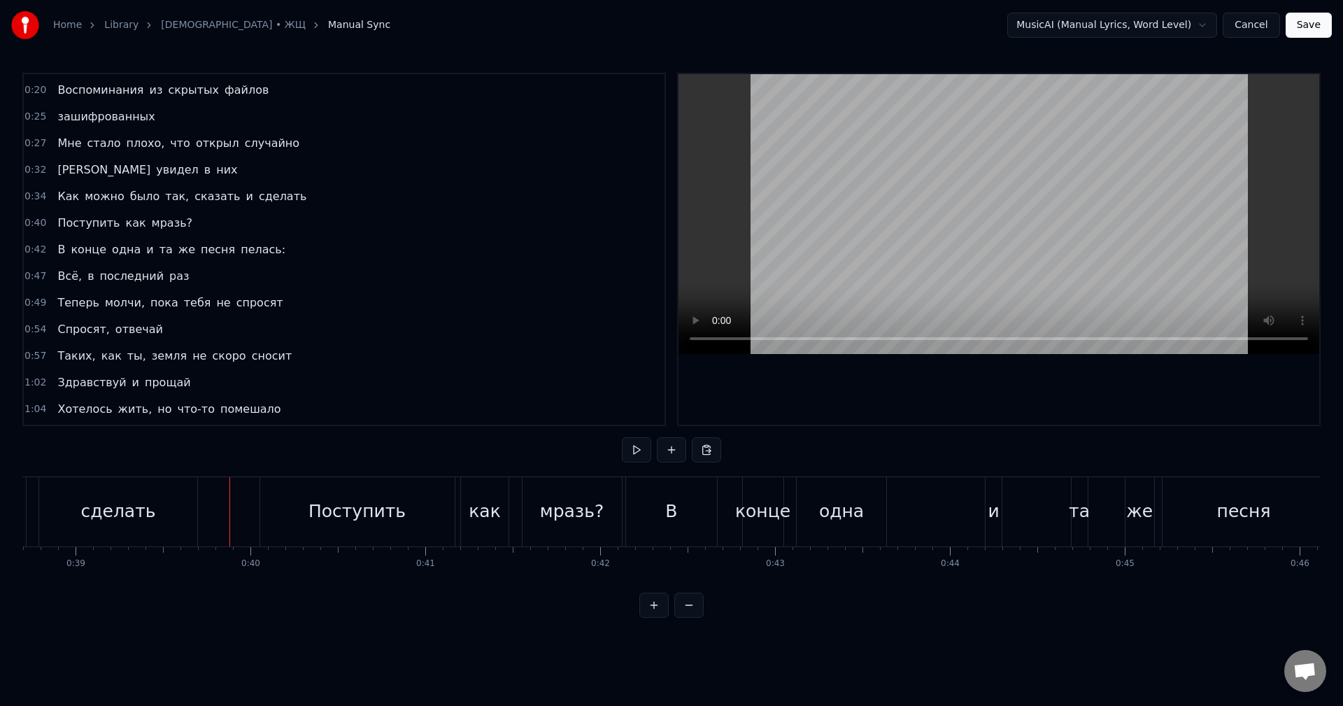
click at [762, 514] on div "конце" at bounding box center [762, 511] width 55 height 27
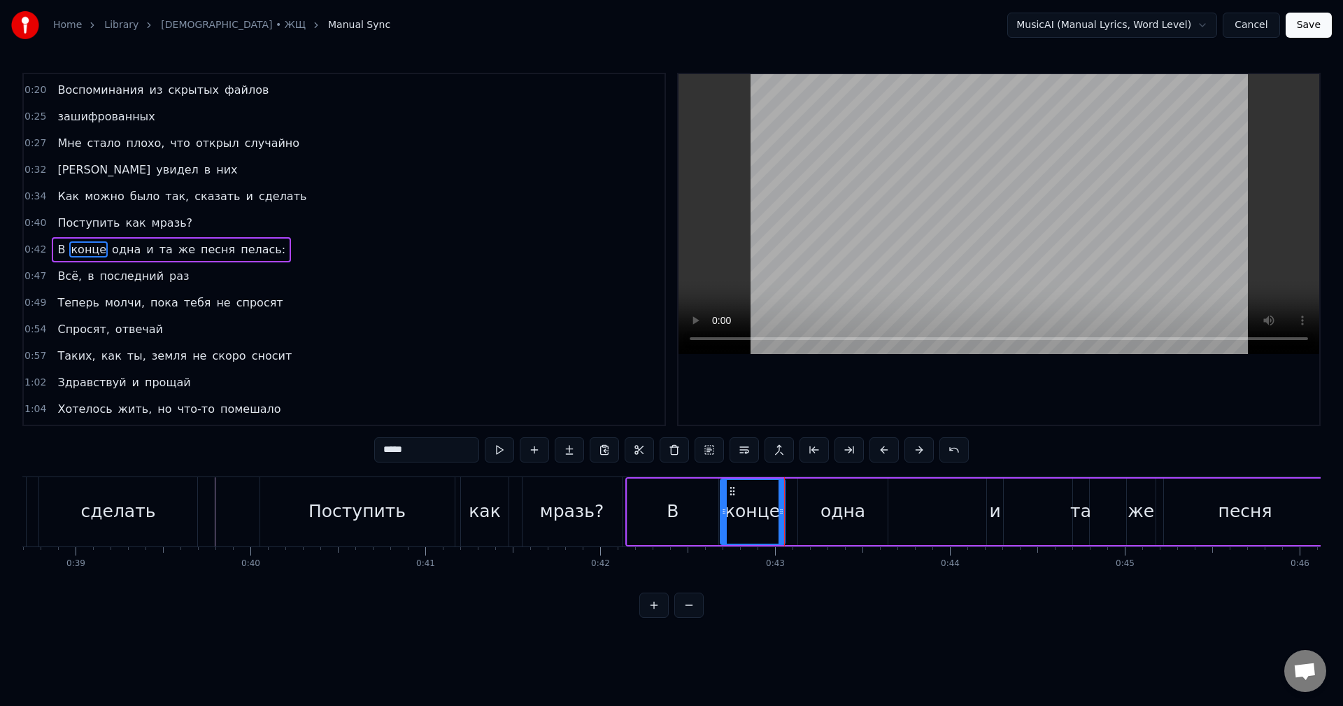
drag, startPoint x: 744, startPoint y: 517, endPoint x: 720, endPoint y: 518, distance: 23.8
click at [721, 518] on div at bounding box center [724, 512] width 6 height 64
click at [724, 518] on div at bounding box center [727, 512] width 6 height 64
click at [669, 521] on div "В" at bounding box center [672, 511] width 12 height 27
drag, startPoint x: 715, startPoint y: 520, endPoint x: 671, endPoint y: 522, distance: 43.4
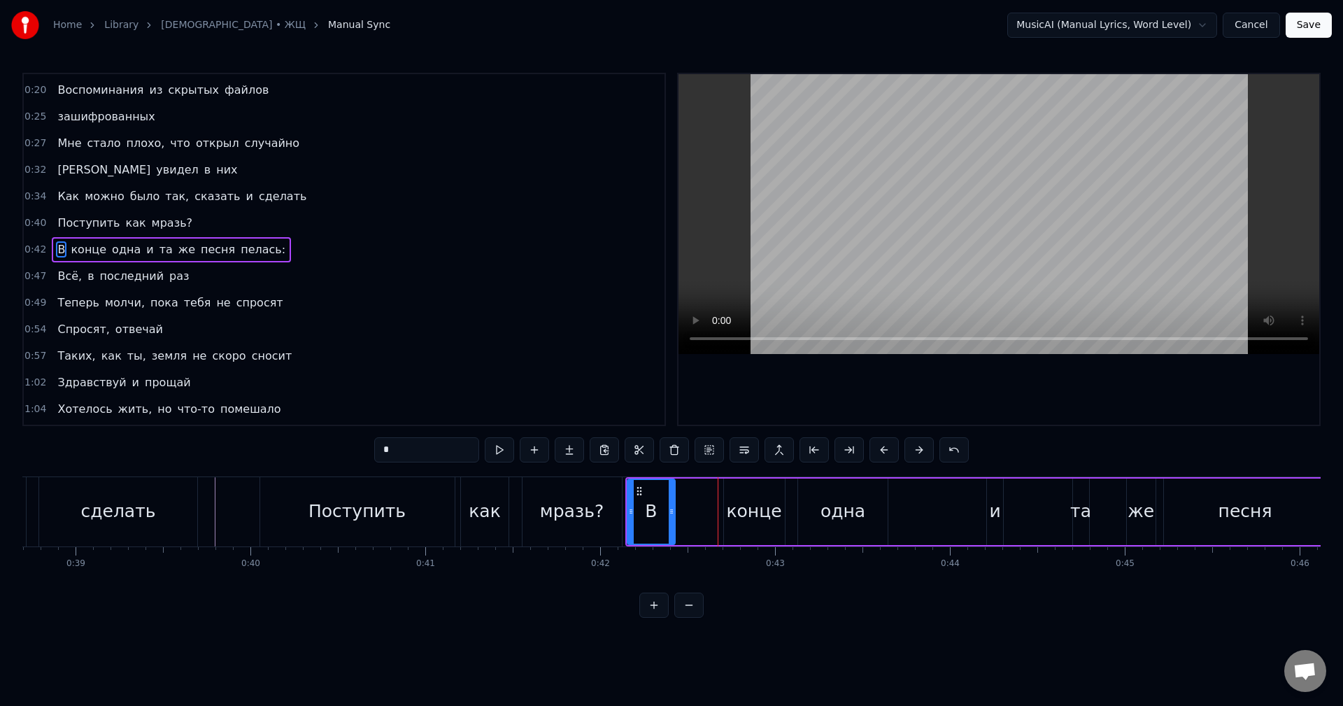
click at [671, 522] on div at bounding box center [671, 512] width 6 height 64
drag, startPoint x: 672, startPoint y: 525, endPoint x: 664, endPoint y: 527, distance: 8.6
click at [664, 527] on div at bounding box center [665, 512] width 6 height 64
click at [735, 517] on div "конце" at bounding box center [753, 511] width 55 height 27
type input "*****"
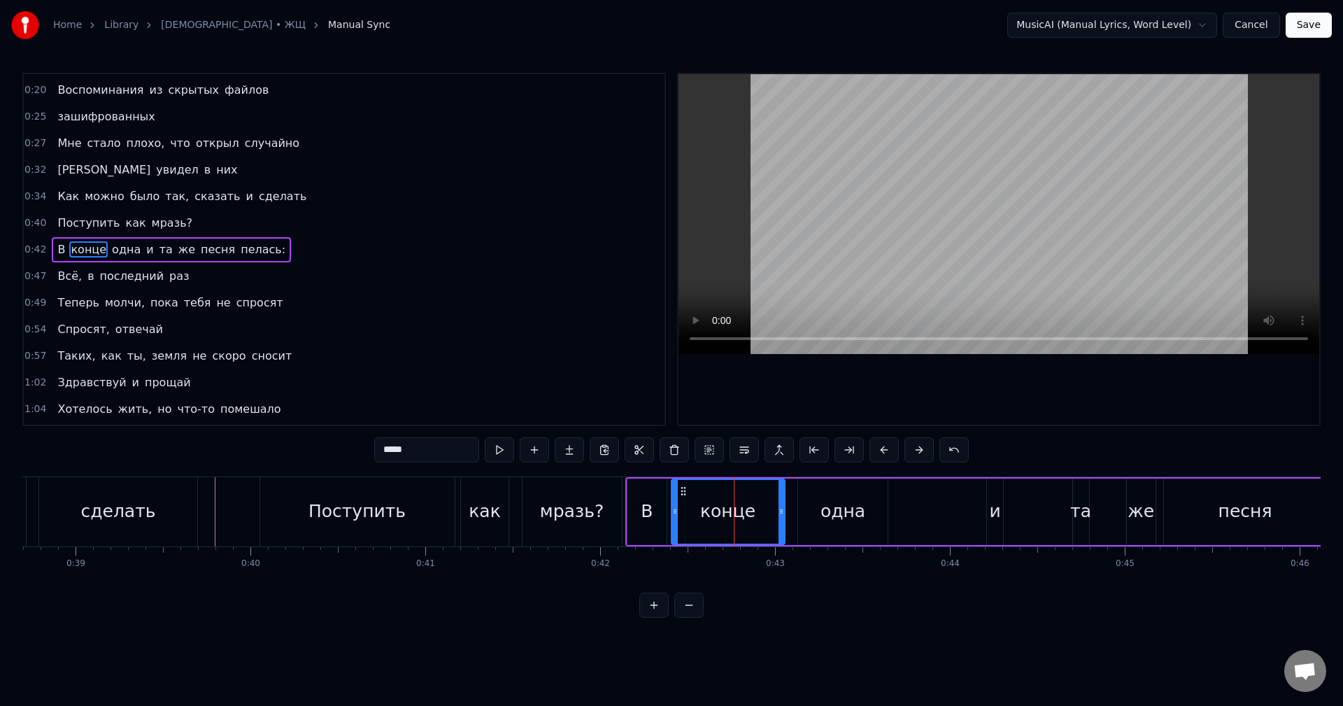
drag, startPoint x: 729, startPoint y: 516, endPoint x: 676, endPoint y: 517, distance: 52.4
click at [676, 517] on div at bounding box center [675, 512] width 6 height 64
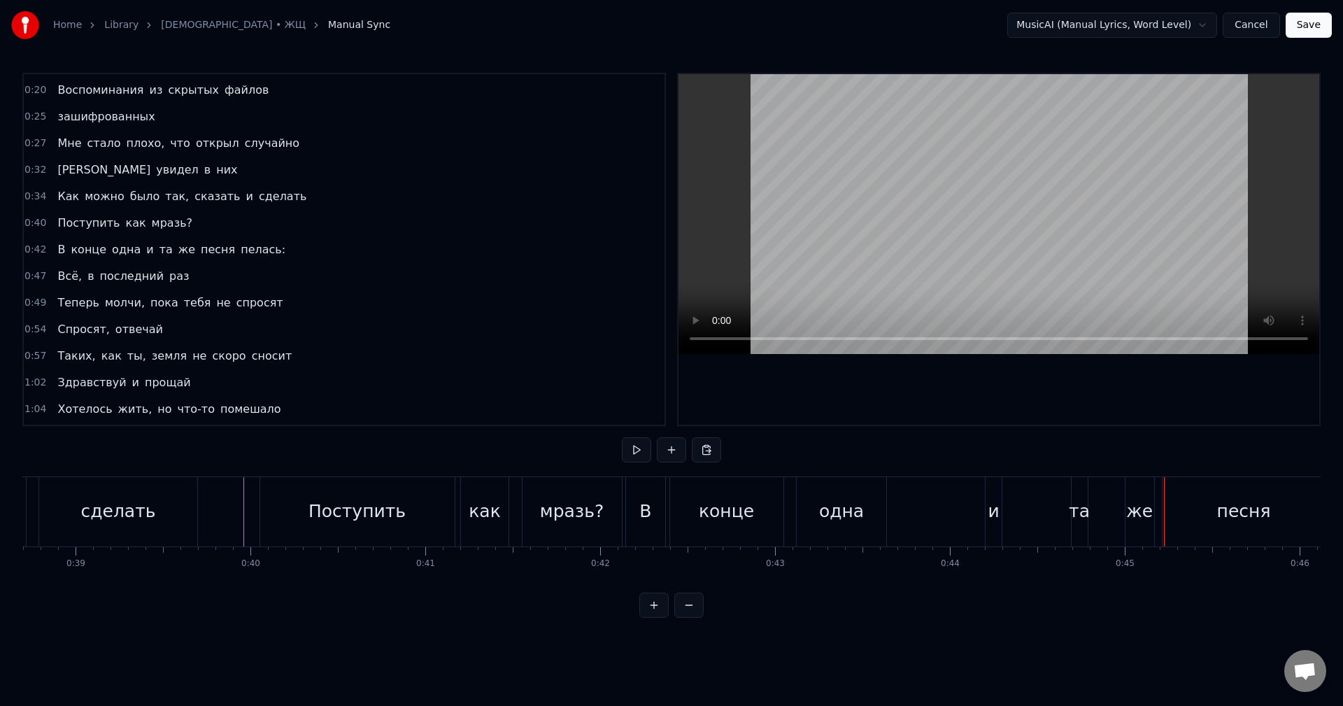
click at [950, 506] on div "В конце одна и та же песня пелась:" at bounding box center [1051, 511] width 852 height 69
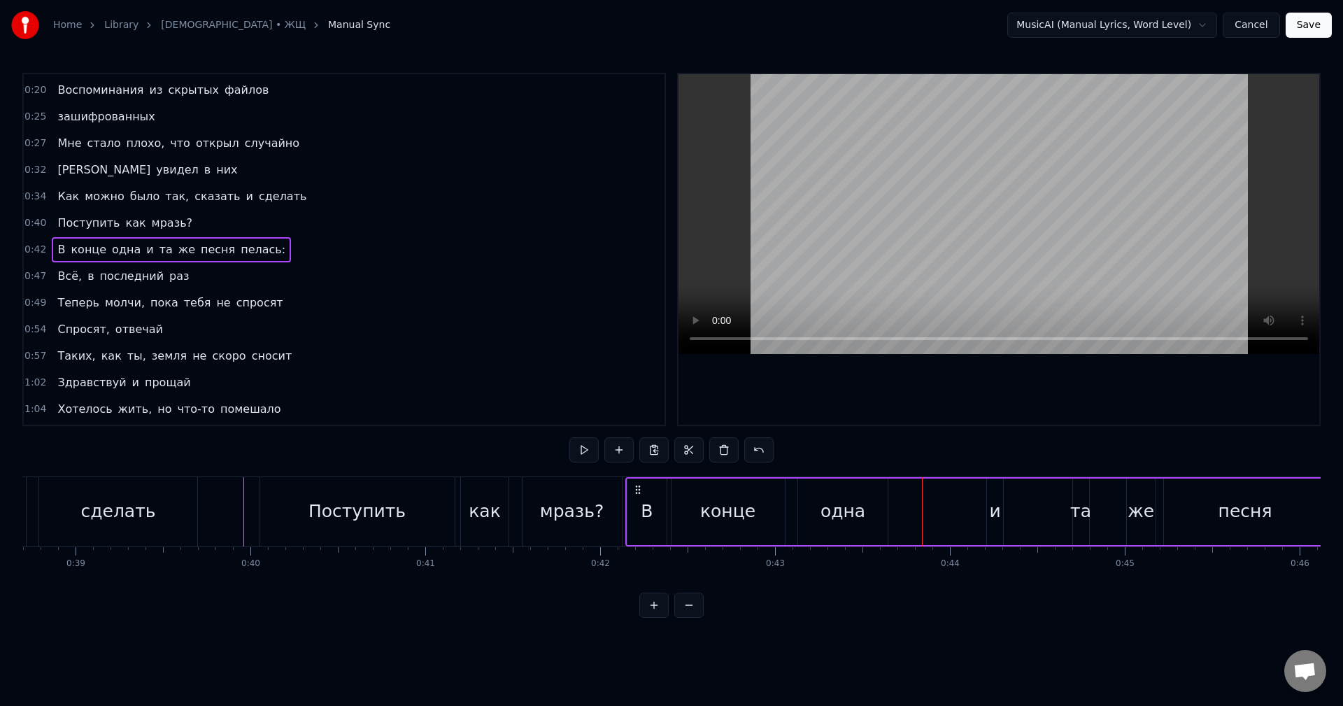
click at [838, 511] on div "одна" at bounding box center [842, 511] width 45 height 27
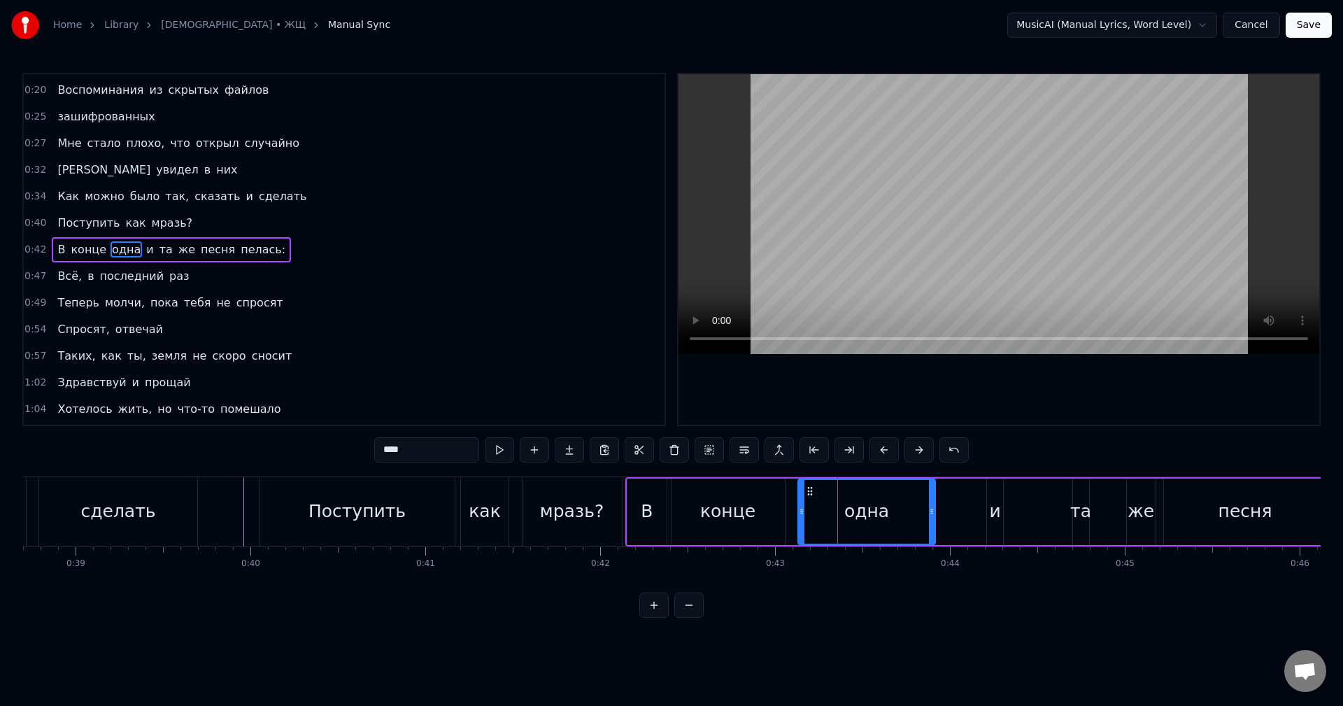
drag, startPoint x: 882, startPoint y: 517, endPoint x: 931, endPoint y: 520, distance: 48.3
click at [931, 520] on div at bounding box center [932, 512] width 6 height 64
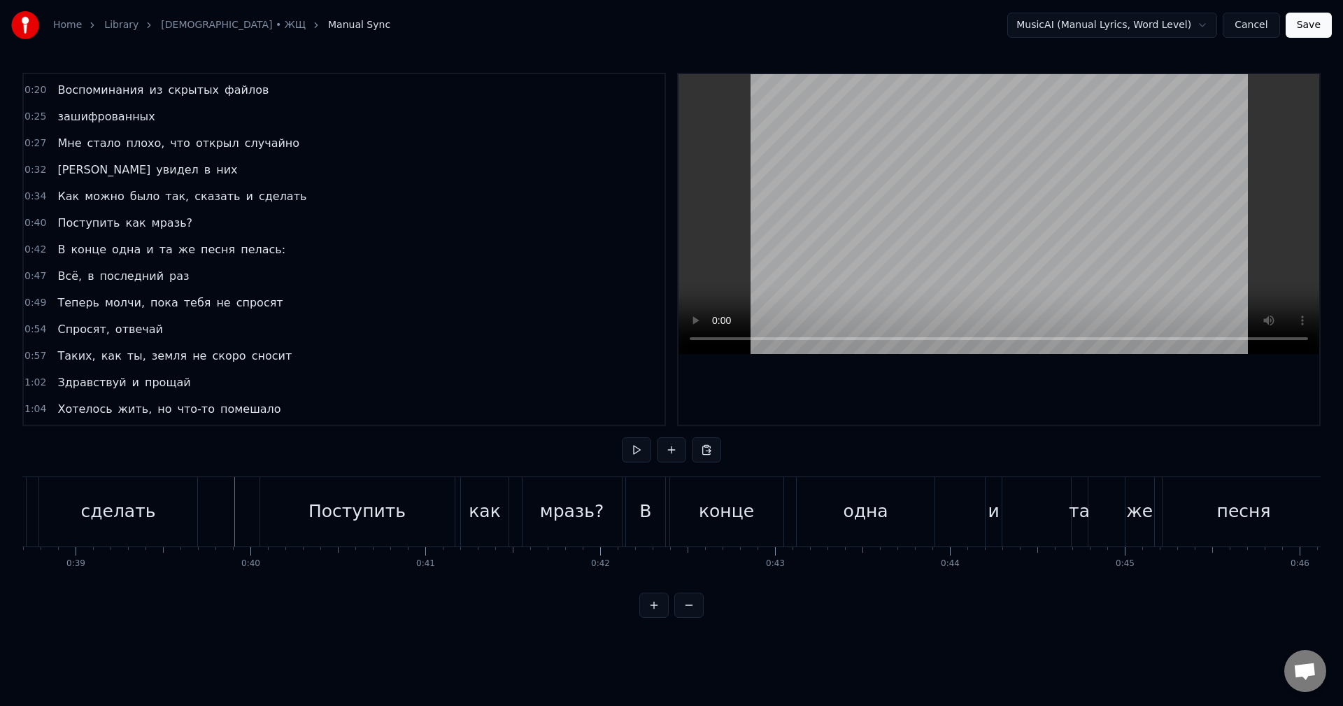
click at [993, 511] on div "и" at bounding box center [992, 511] width 11 height 27
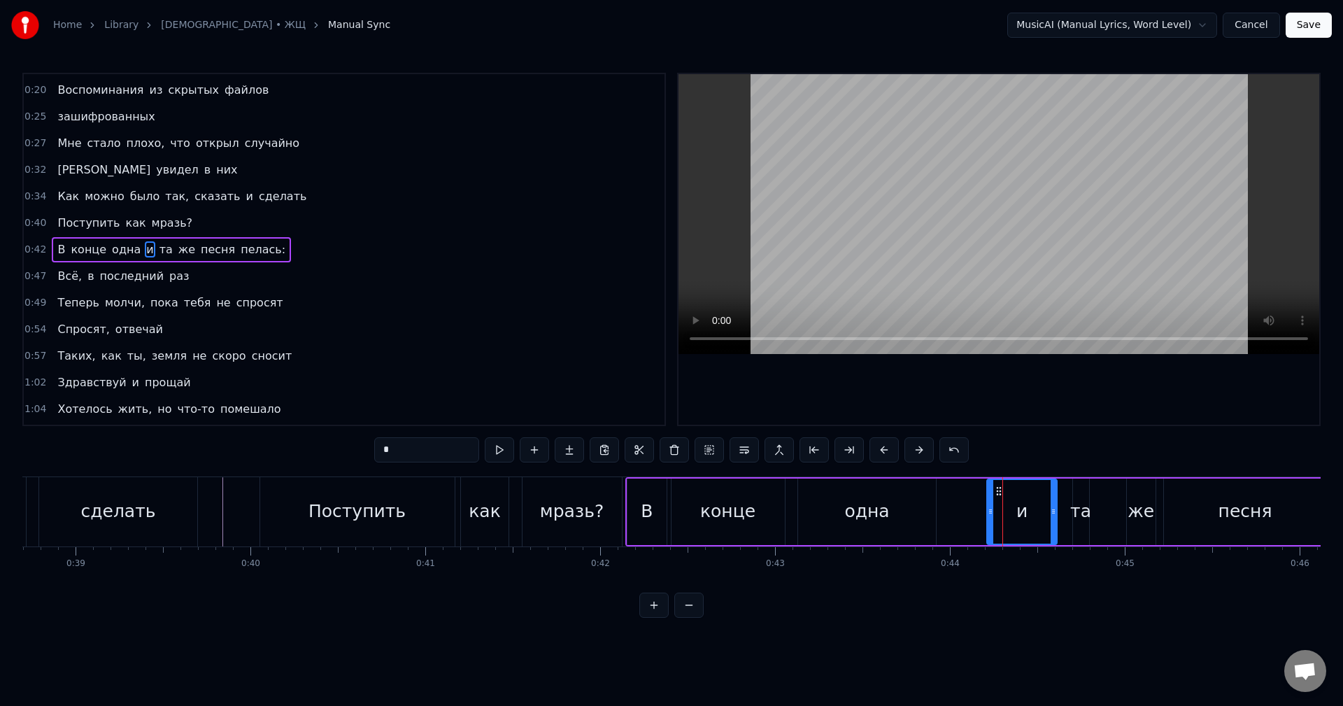
drag, startPoint x: 999, startPoint y: 516, endPoint x: 1053, endPoint y: 521, distance: 54.1
click at [1053, 521] on div at bounding box center [1053, 512] width 6 height 64
click at [993, 514] on icon at bounding box center [994, 511] width 6 height 11
click at [1081, 513] on div "та" at bounding box center [1080, 511] width 21 height 27
drag, startPoint x: 1085, startPoint y: 517, endPoint x: 1119, endPoint y: 517, distance: 34.3
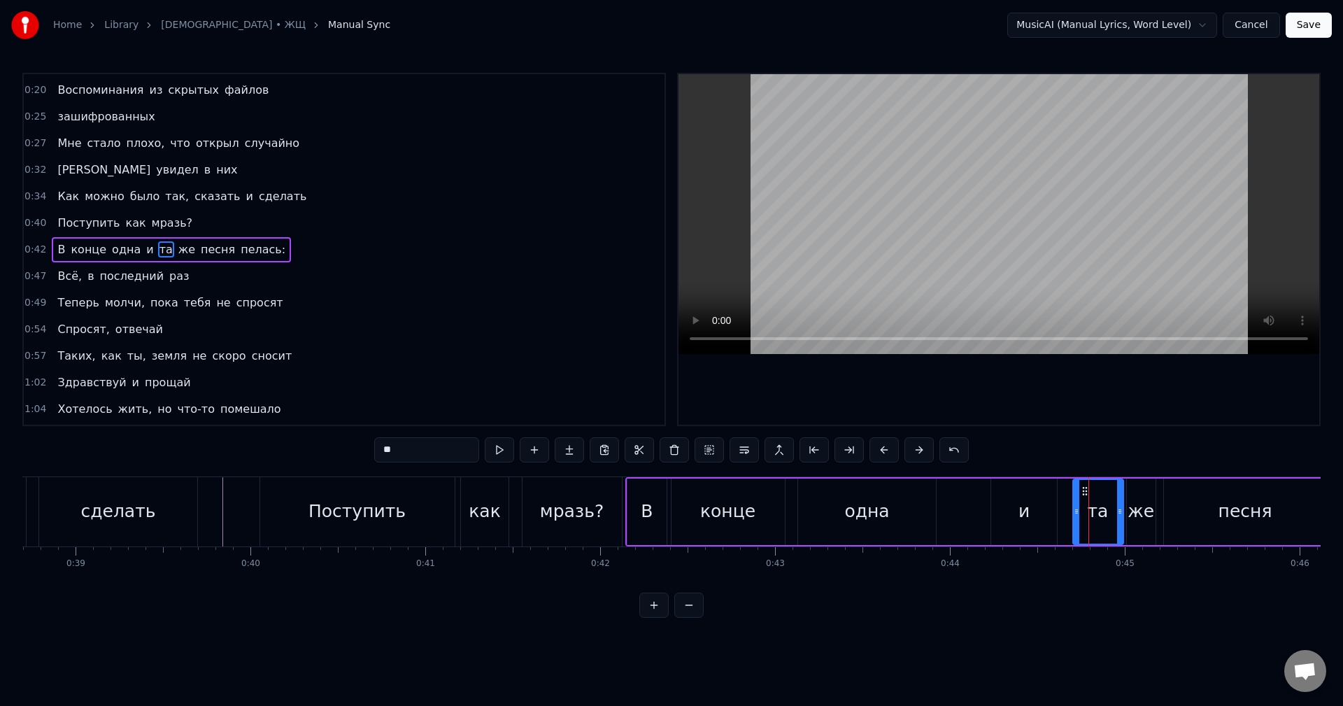
click at [1119, 517] on div at bounding box center [1120, 512] width 6 height 64
click at [1114, 519] on div at bounding box center [1117, 512] width 6 height 64
click at [1106, 523] on div at bounding box center [1107, 512] width 6 height 64
click at [1135, 519] on div "же" at bounding box center [1140, 511] width 27 height 27
click at [1123, 518] on div at bounding box center [1124, 512] width 6 height 64
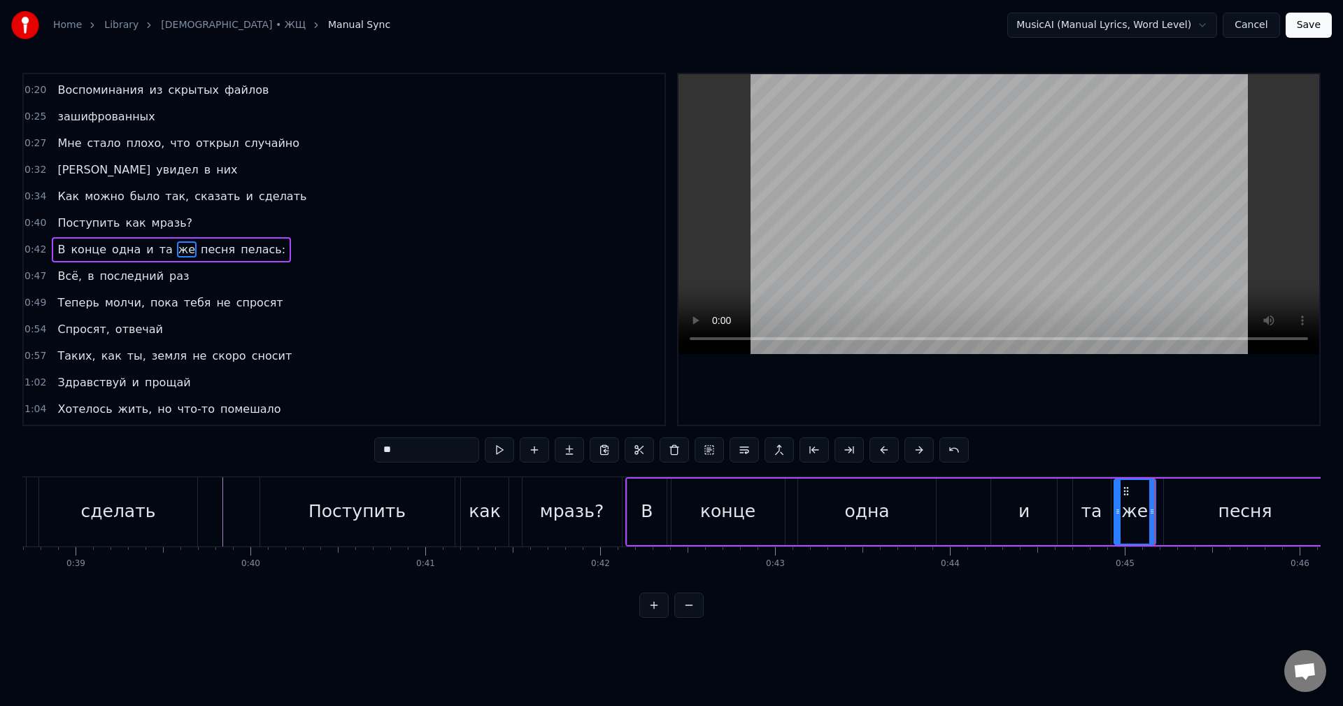
click at [1119, 524] on div at bounding box center [1118, 512] width 6 height 64
click at [1169, 513] on div "песня" at bounding box center [1245, 511] width 163 height 66
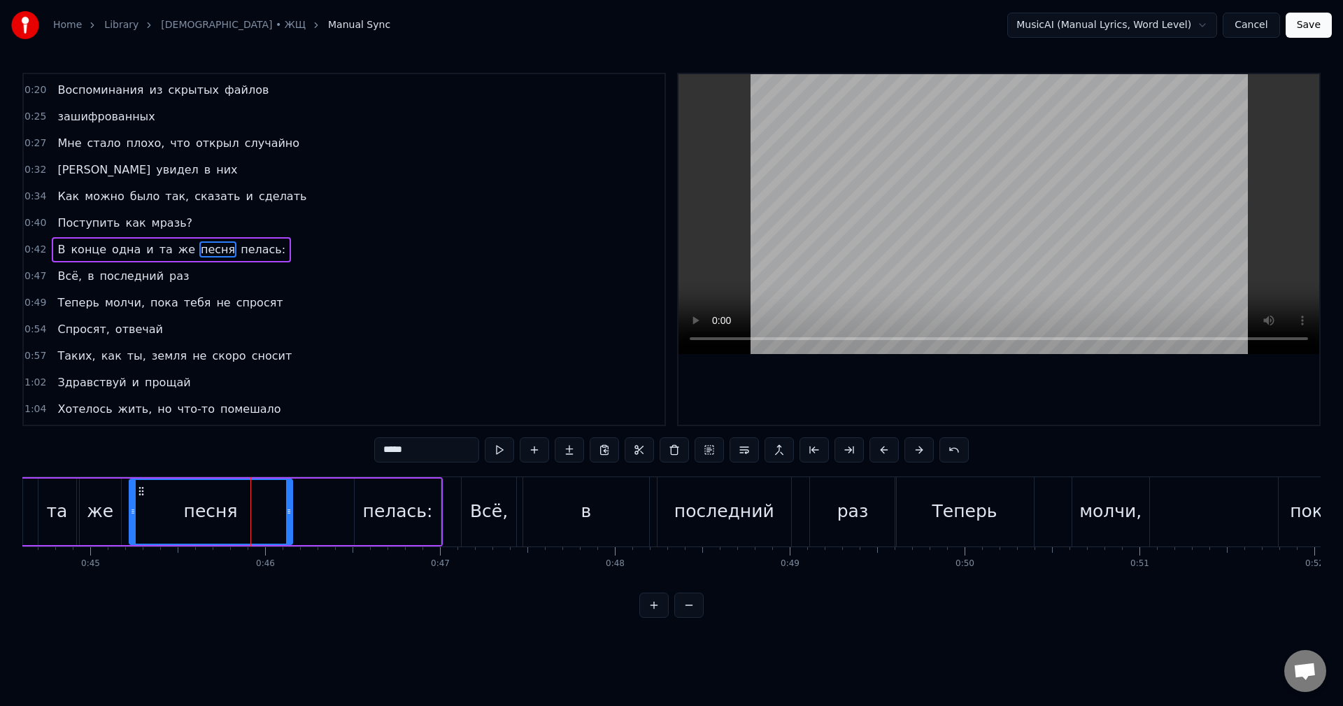
scroll to position [0, 7675]
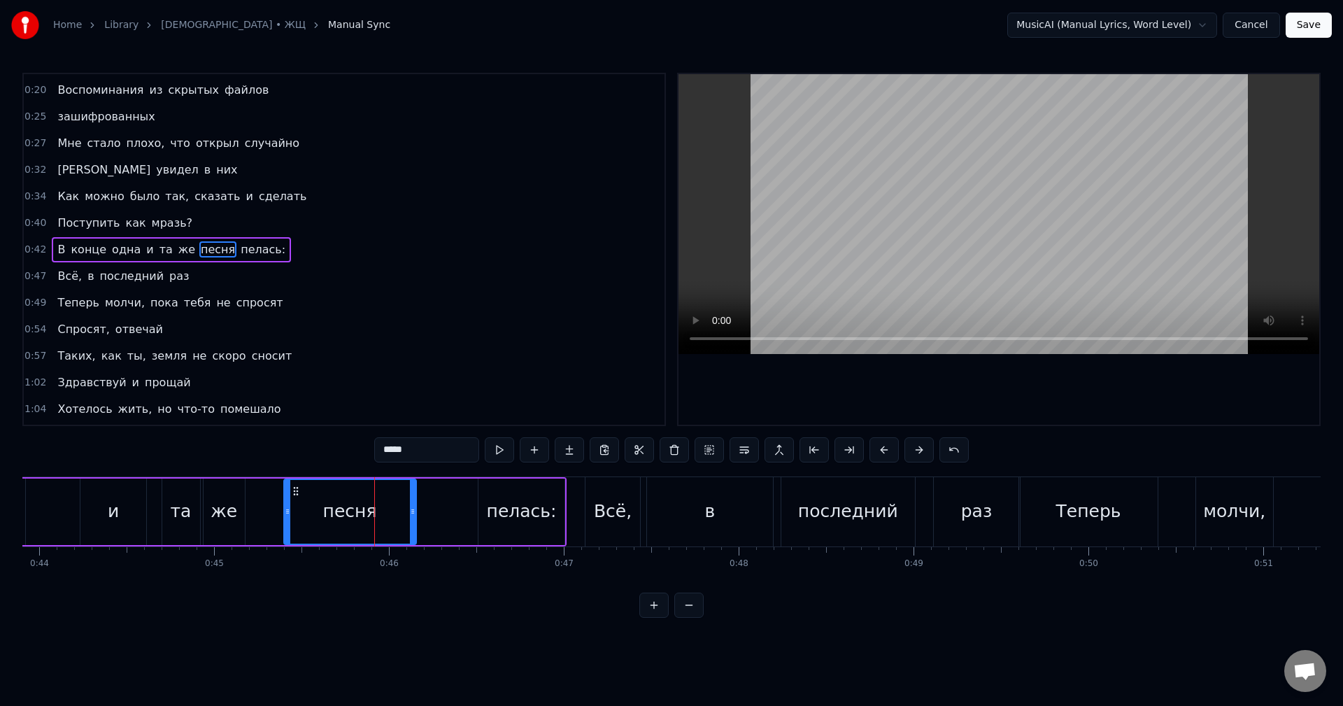
drag, startPoint x: 257, startPoint y: 512, endPoint x: 288, endPoint y: 519, distance: 31.6
click at [288, 519] on div at bounding box center [288, 512] width 6 height 64
click at [223, 515] on div "же" at bounding box center [223, 511] width 27 height 27
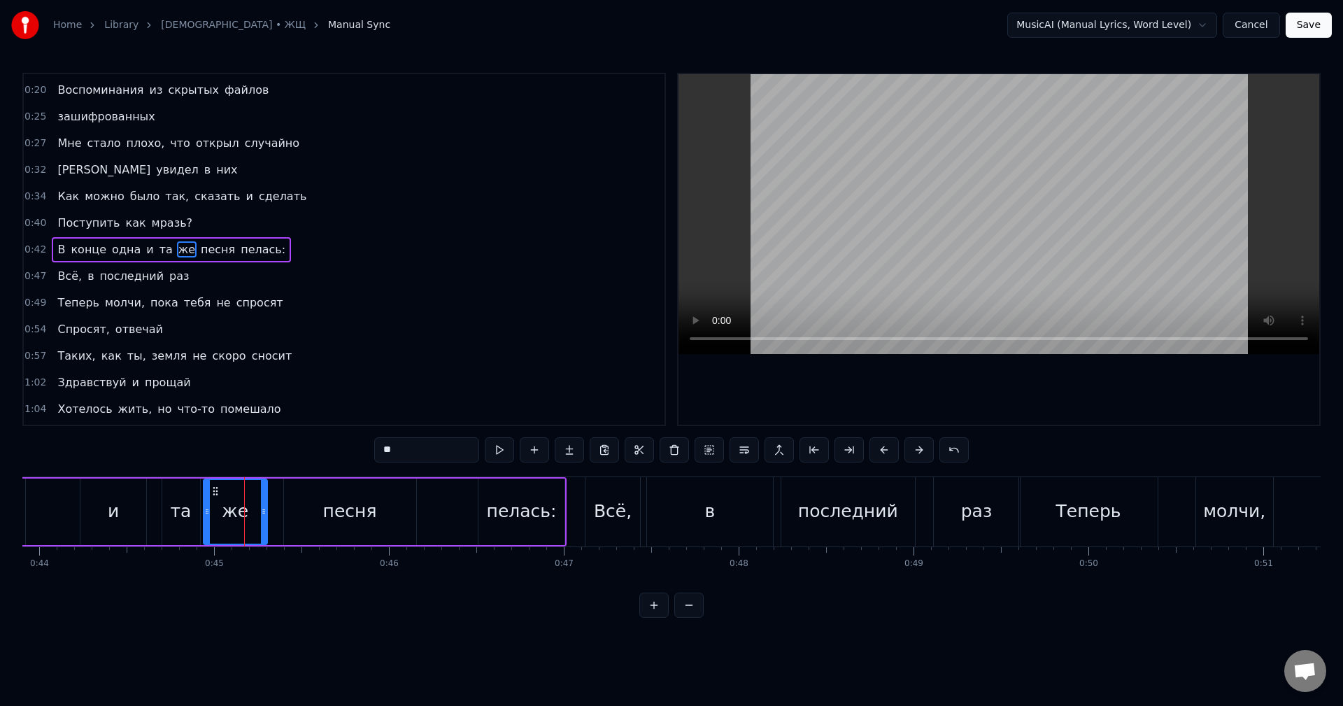
drag, startPoint x: 243, startPoint y: 517, endPoint x: 265, endPoint y: 517, distance: 22.4
click at [265, 517] on div at bounding box center [264, 512] width 6 height 64
click at [184, 510] on div "та" at bounding box center [181, 511] width 21 height 27
click at [243, 513] on div "же" at bounding box center [235, 511] width 27 height 27
click at [344, 520] on div "песня" at bounding box center [350, 511] width 54 height 27
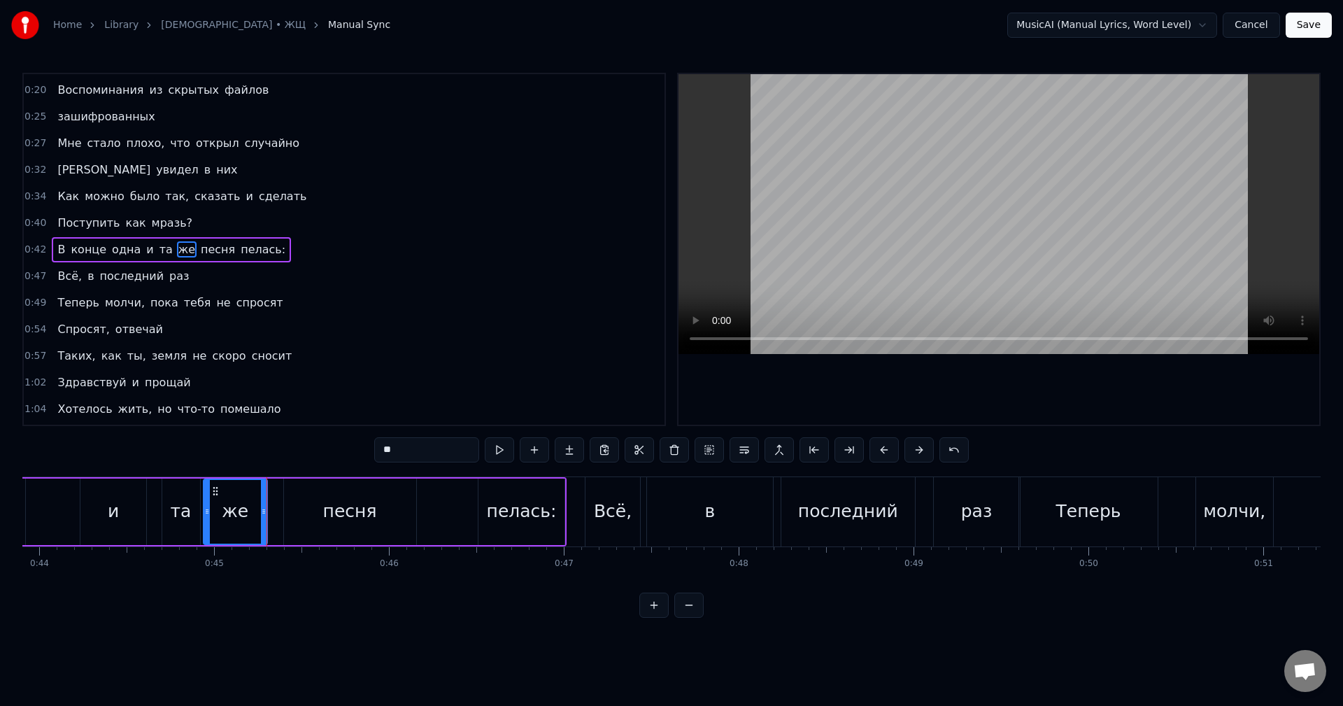
type input "*****"
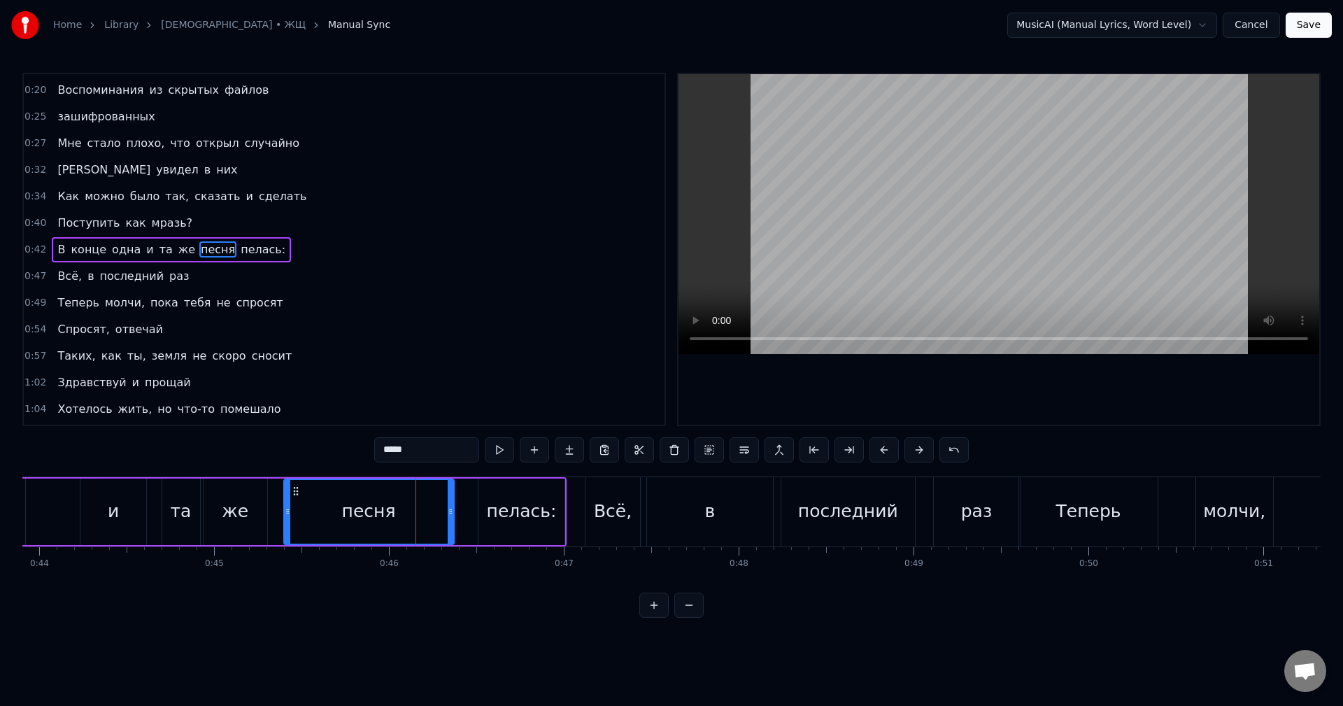
drag, startPoint x: 412, startPoint y: 519, endPoint x: 452, endPoint y: 523, distance: 40.1
click at [452, 523] on div at bounding box center [451, 512] width 6 height 64
click at [466, 510] on div "В конце одна и та же песня пелась:" at bounding box center [141, 511] width 852 height 69
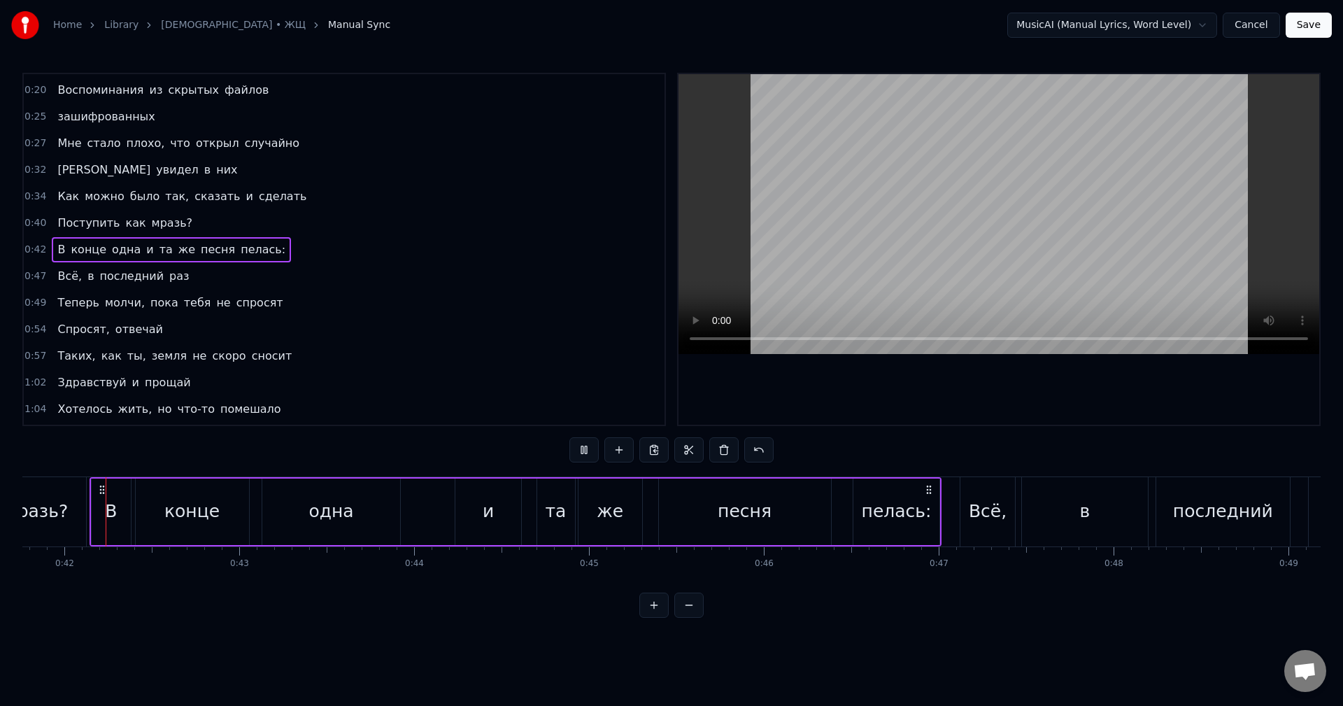
scroll to position [0, 7297]
click at [927, 517] on div "пелась:" at bounding box center [899, 511] width 70 height 27
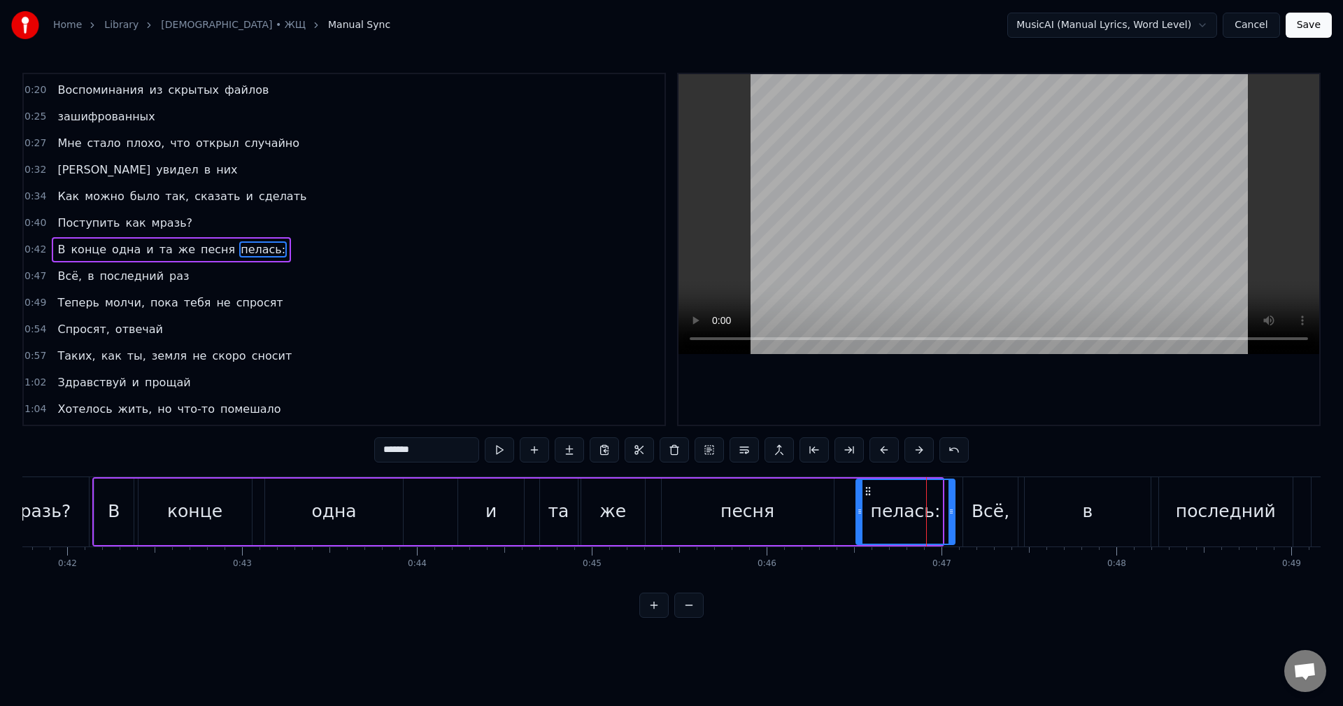
drag, startPoint x: 937, startPoint y: 515, endPoint x: 950, endPoint y: 517, distance: 12.7
click at [950, 517] on div at bounding box center [951, 512] width 6 height 64
click at [980, 534] on div "Всё," at bounding box center [990, 511] width 55 height 69
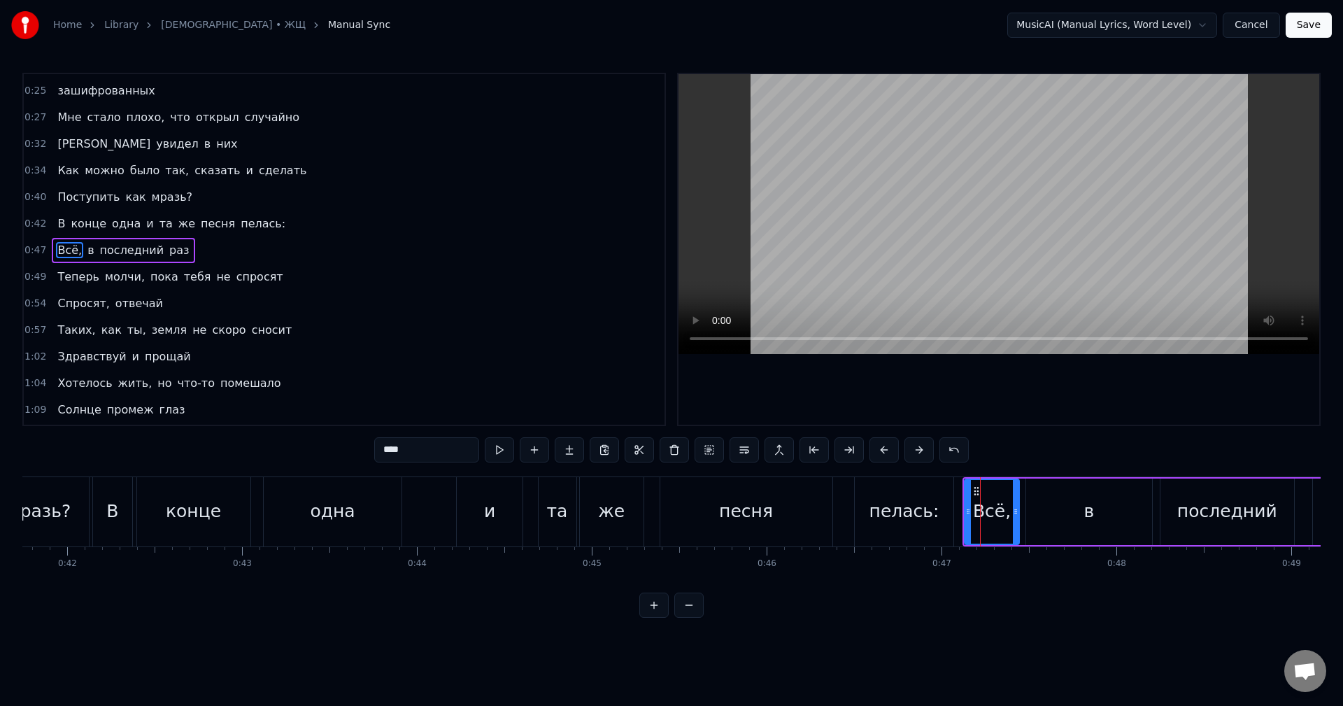
scroll to position [130, 0]
click at [1052, 517] on div "в" at bounding box center [1089, 511] width 127 height 66
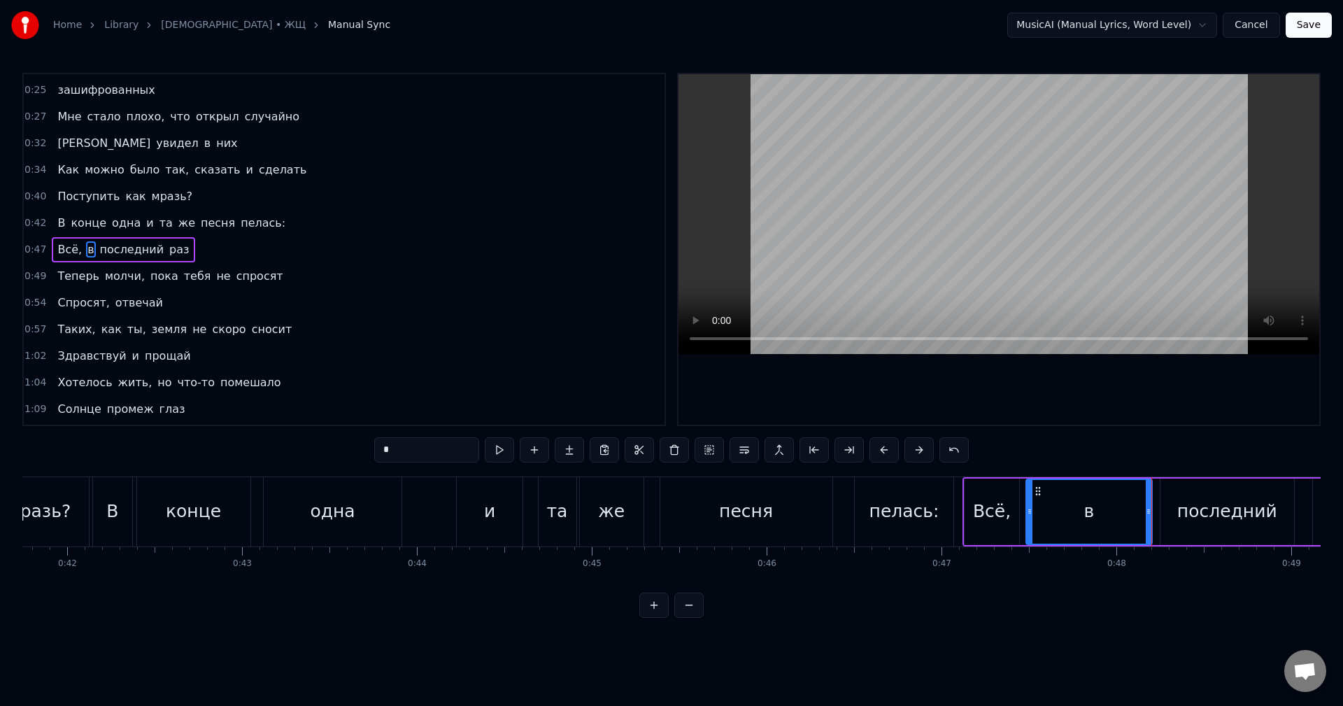
click at [1184, 515] on div "последний" at bounding box center [1227, 511] width 100 height 27
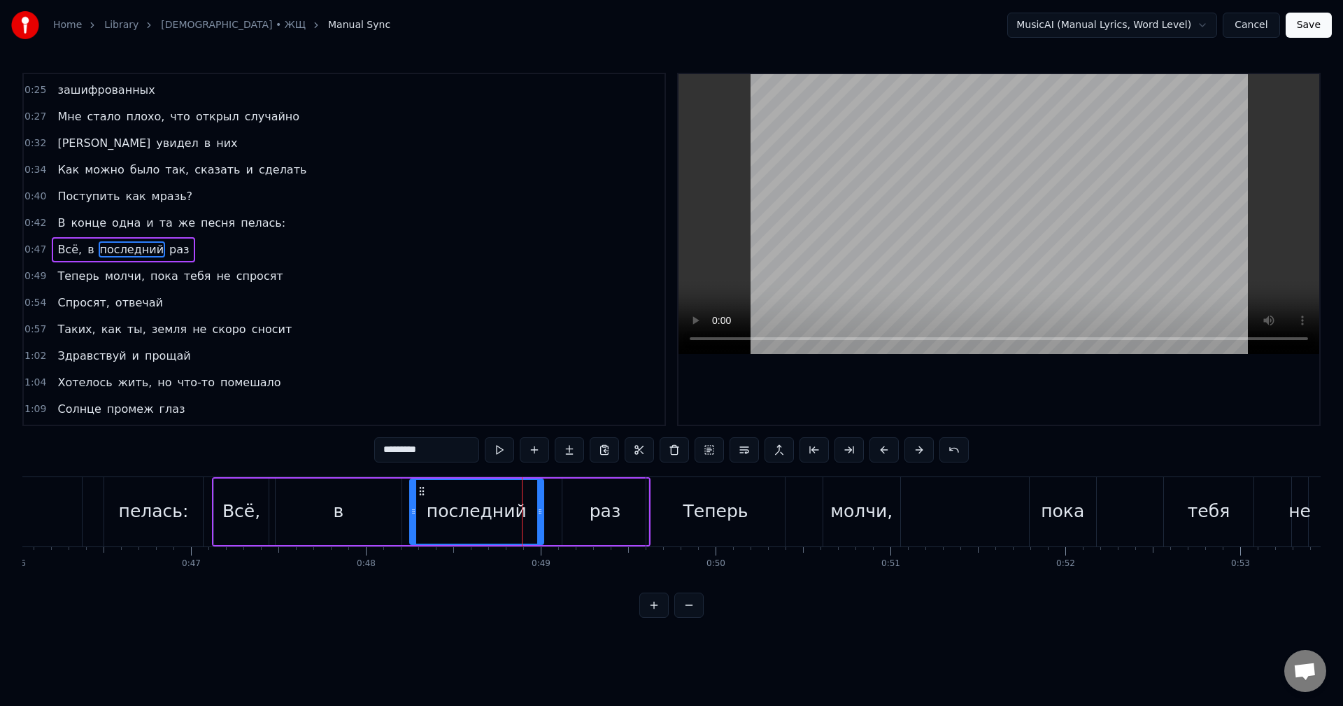
scroll to position [0, 8027]
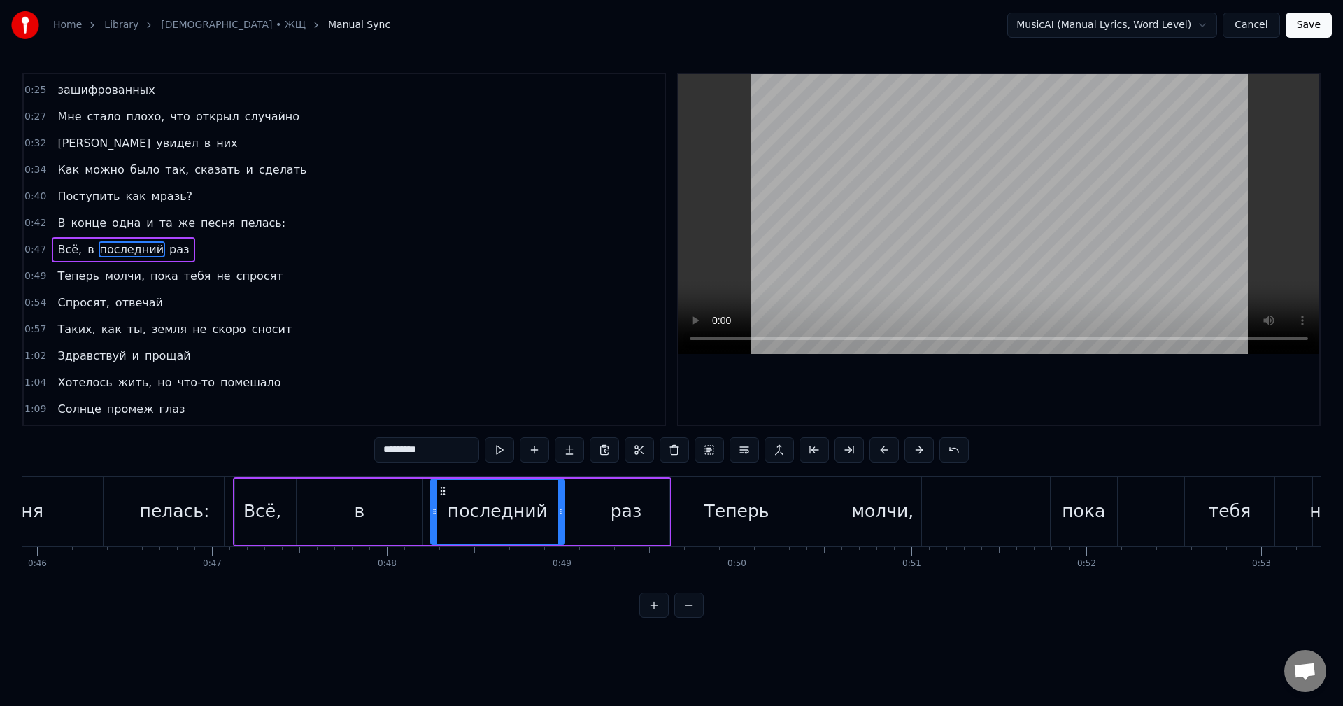
click at [357, 513] on div "в" at bounding box center [359, 511] width 10 height 27
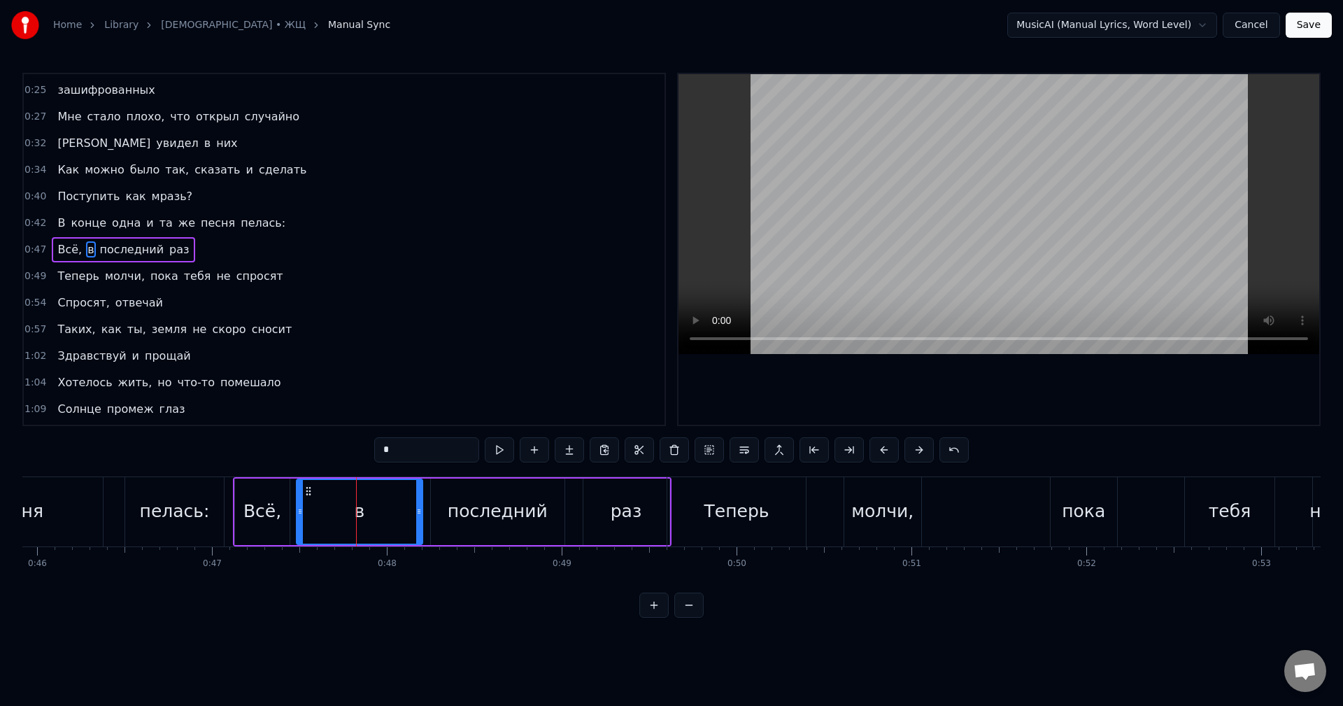
drag, startPoint x: 296, startPoint y: 515, endPoint x: 319, endPoint y: 510, distance: 23.6
click at [329, 515] on div "в" at bounding box center [360, 511] width 128 height 66
drag, startPoint x: 299, startPoint y: 512, endPoint x: 342, endPoint y: 517, distance: 43.0
click at [351, 518] on div at bounding box center [351, 512] width 6 height 64
click at [250, 502] on div "Всё," at bounding box center [262, 511] width 38 height 27
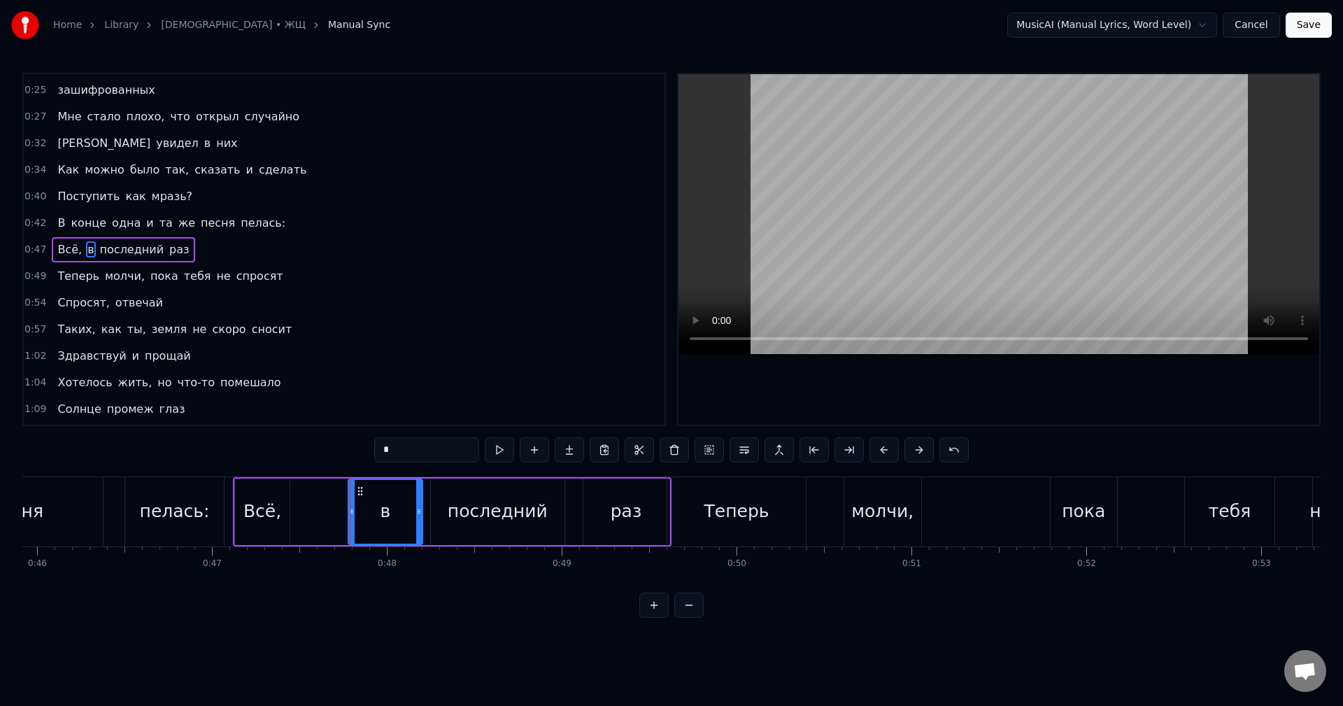
type input "****"
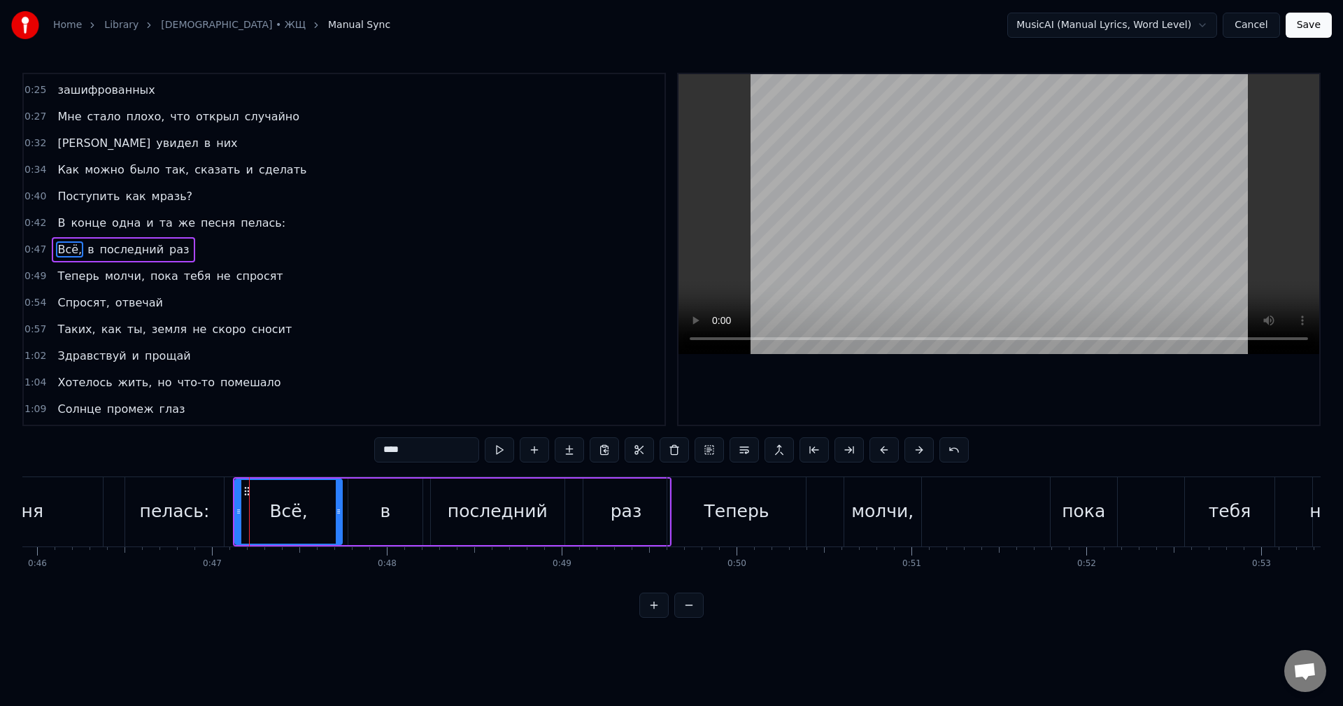
drag, startPoint x: 288, startPoint y: 511, endPoint x: 341, endPoint y: 520, distance: 53.1
click at [341, 520] on div at bounding box center [339, 512] width 6 height 64
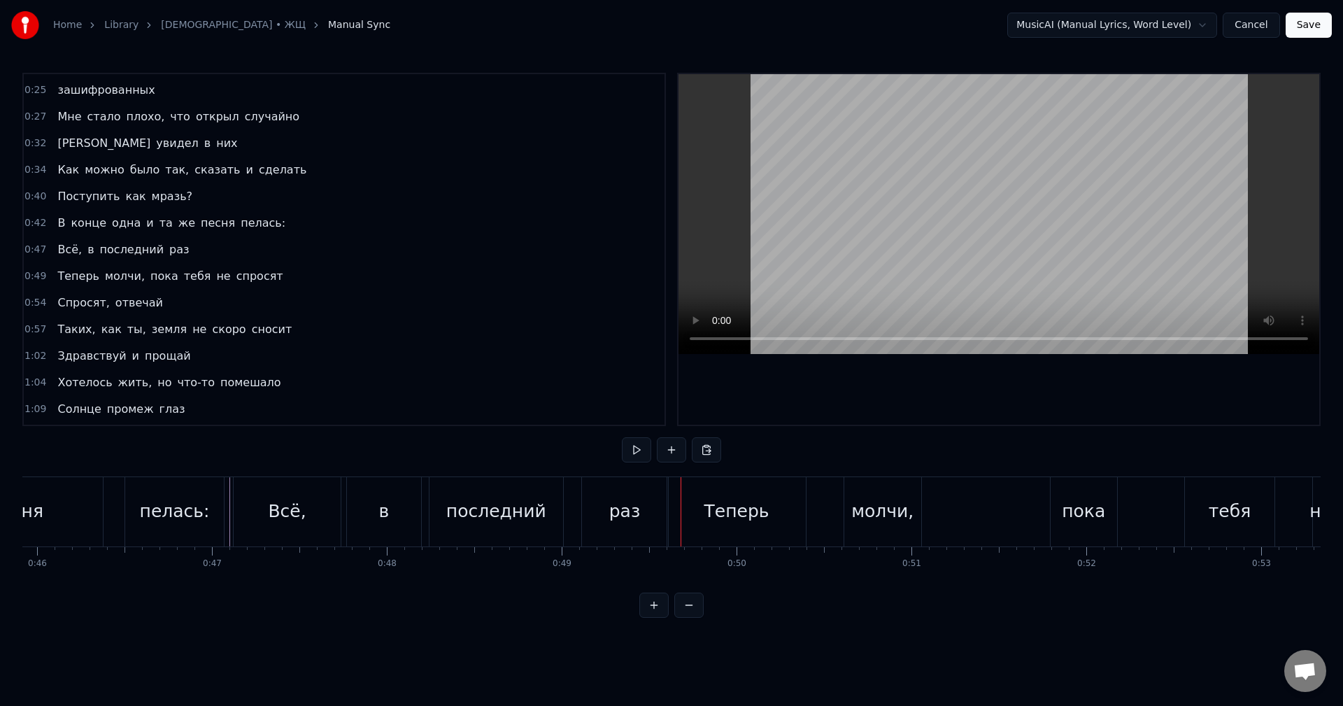
click at [423, 521] on div "Всё, в последний раз" at bounding box center [452, 511] width 438 height 69
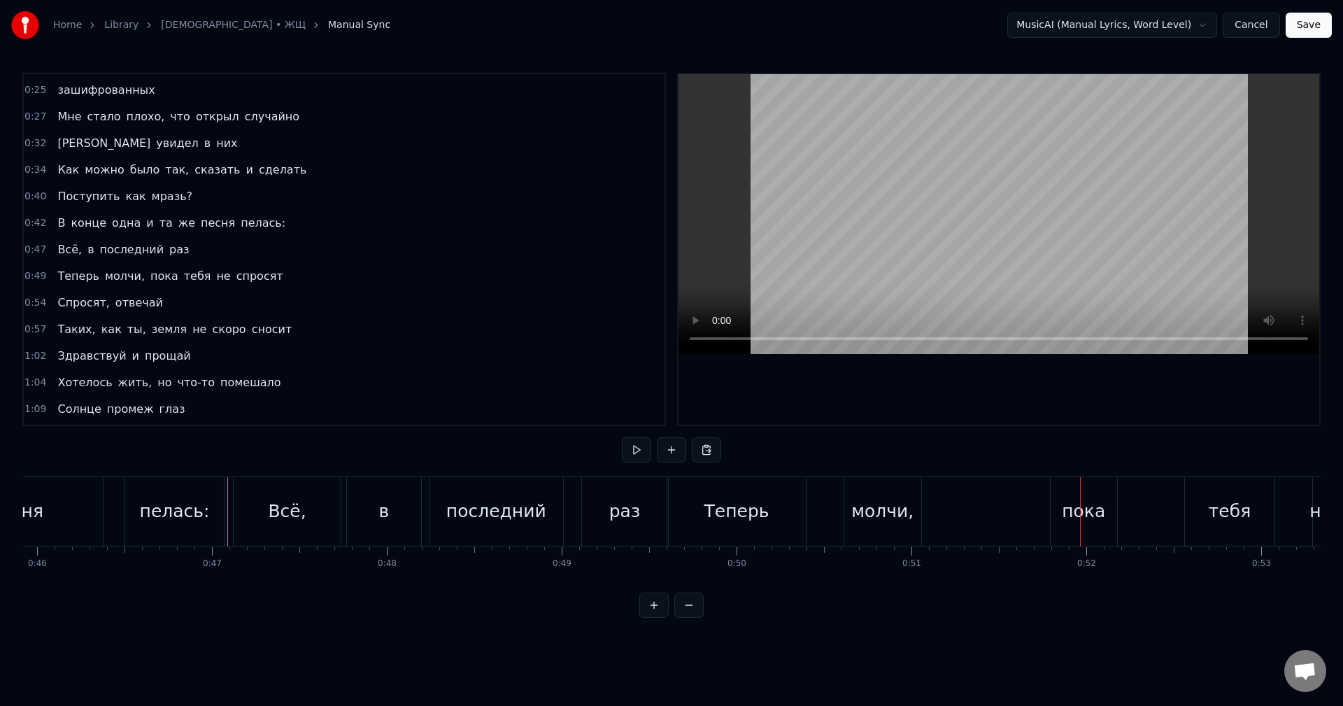
click at [880, 529] on div "молчи," at bounding box center [883, 511] width 78 height 69
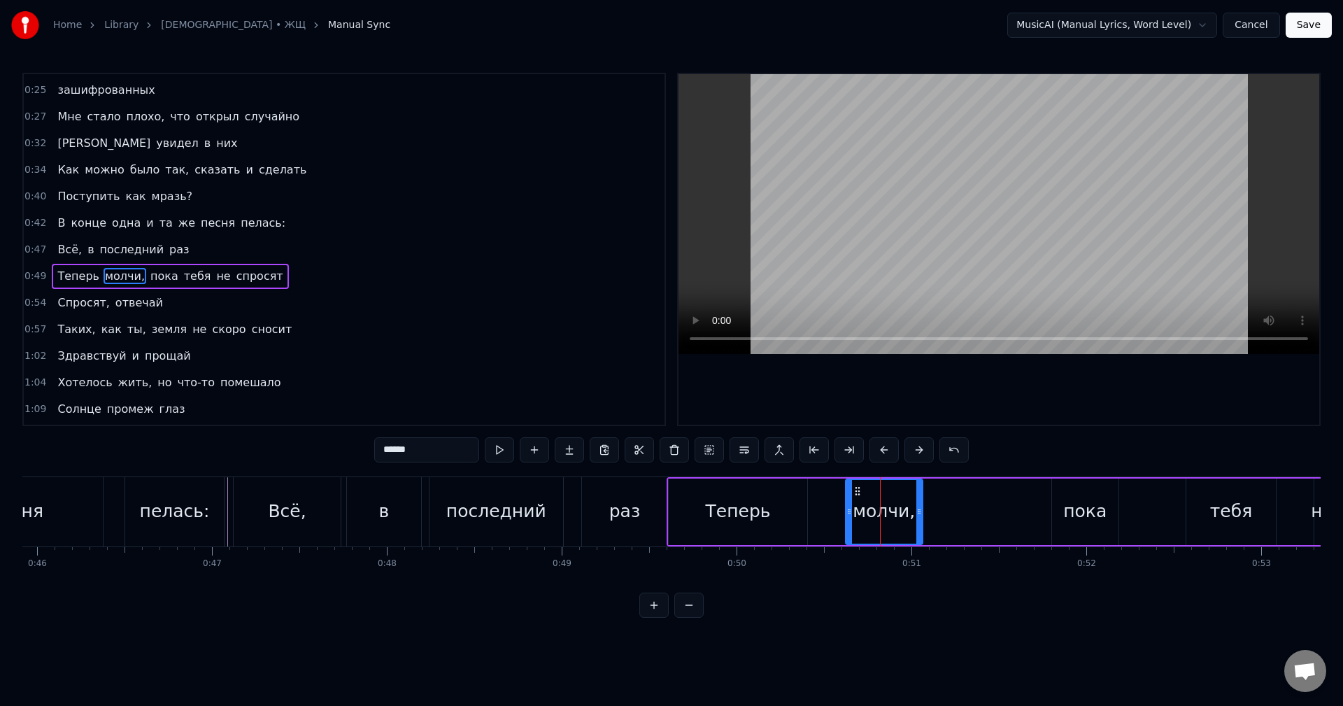
scroll to position [157, 0]
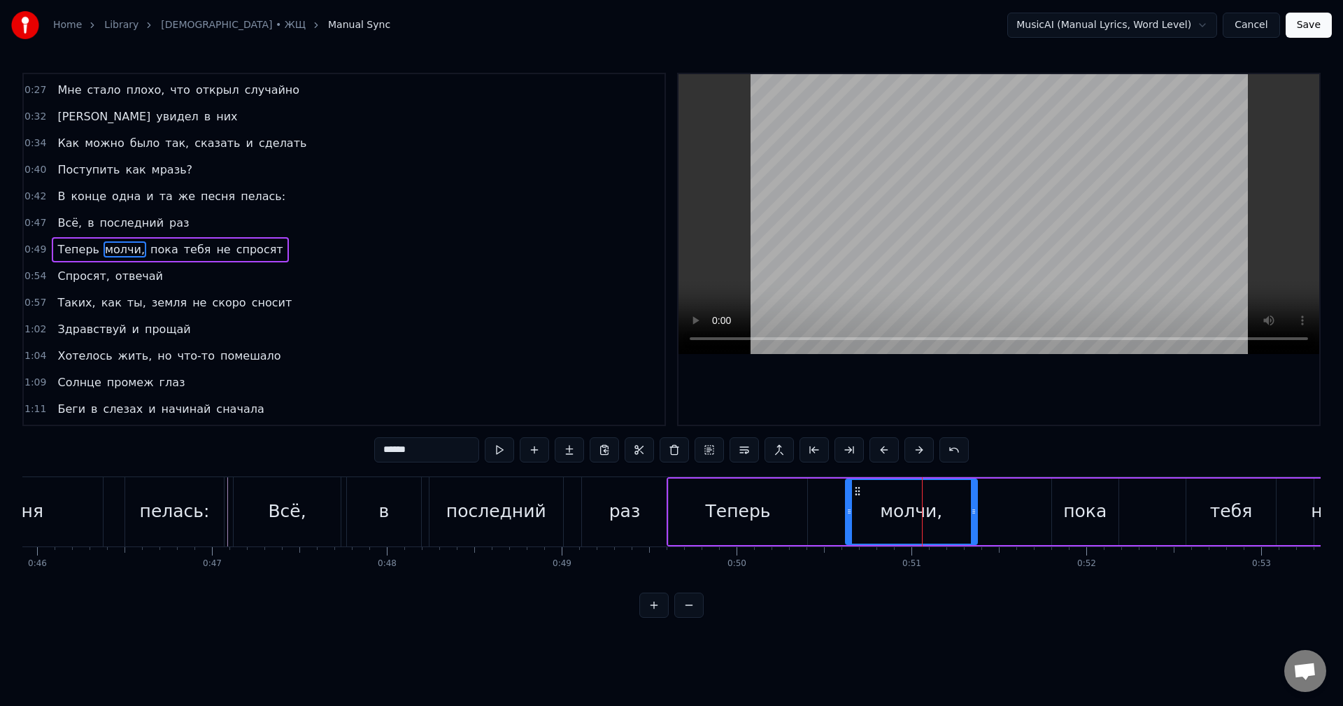
drag, startPoint x: 920, startPoint y: 523, endPoint x: 976, endPoint y: 525, distance: 56.0
click at [976, 525] on div at bounding box center [974, 512] width 6 height 64
click at [703, 517] on div "Теперь" at bounding box center [737, 511] width 138 height 66
type input "******"
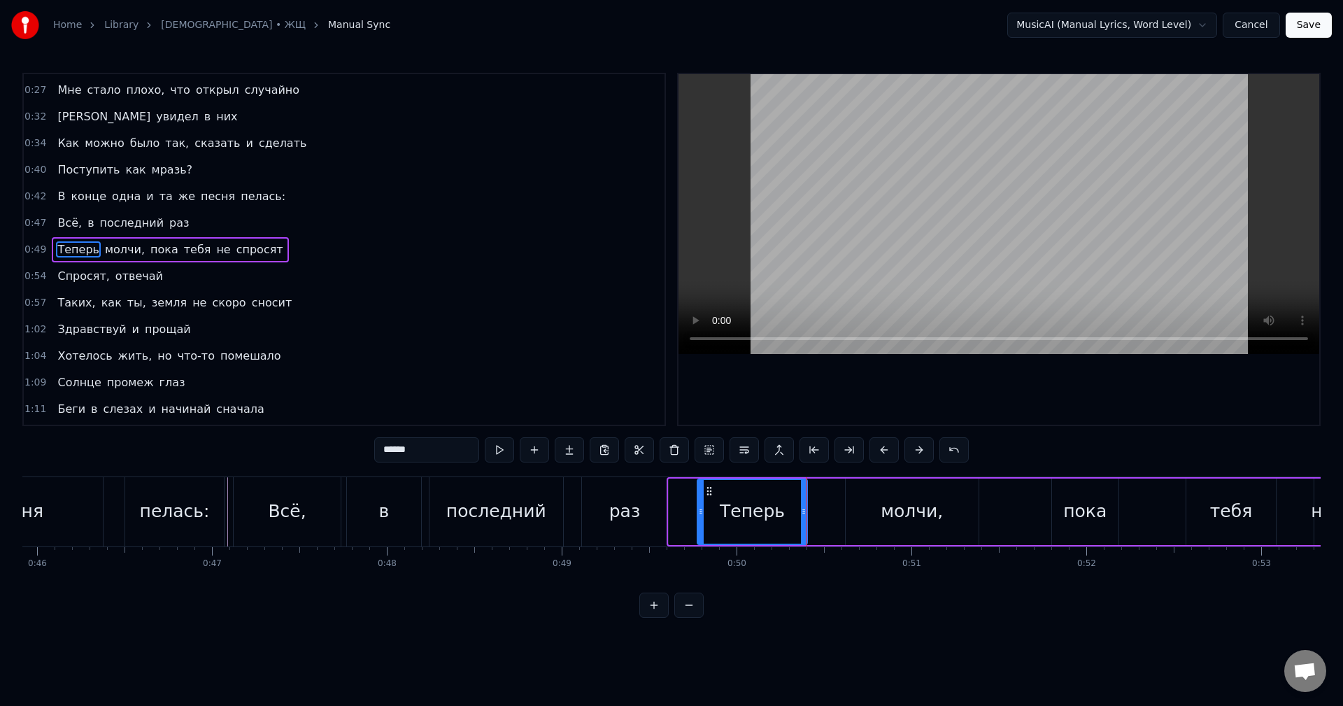
drag, startPoint x: 671, startPoint y: 514, endPoint x: 701, endPoint y: 516, distance: 30.8
click at [701, 516] on icon at bounding box center [701, 511] width 6 height 11
drag, startPoint x: 804, startPoint y: 516, endPoint x: 826, endPoint y: 519, distance: 21.9
click at [826, 519] on div at bounding box center [824, 512] width 6 height 64
click at [343, 531] on div "Всё, в последний раз" at bounding box center [452, 511] width 438 height 69
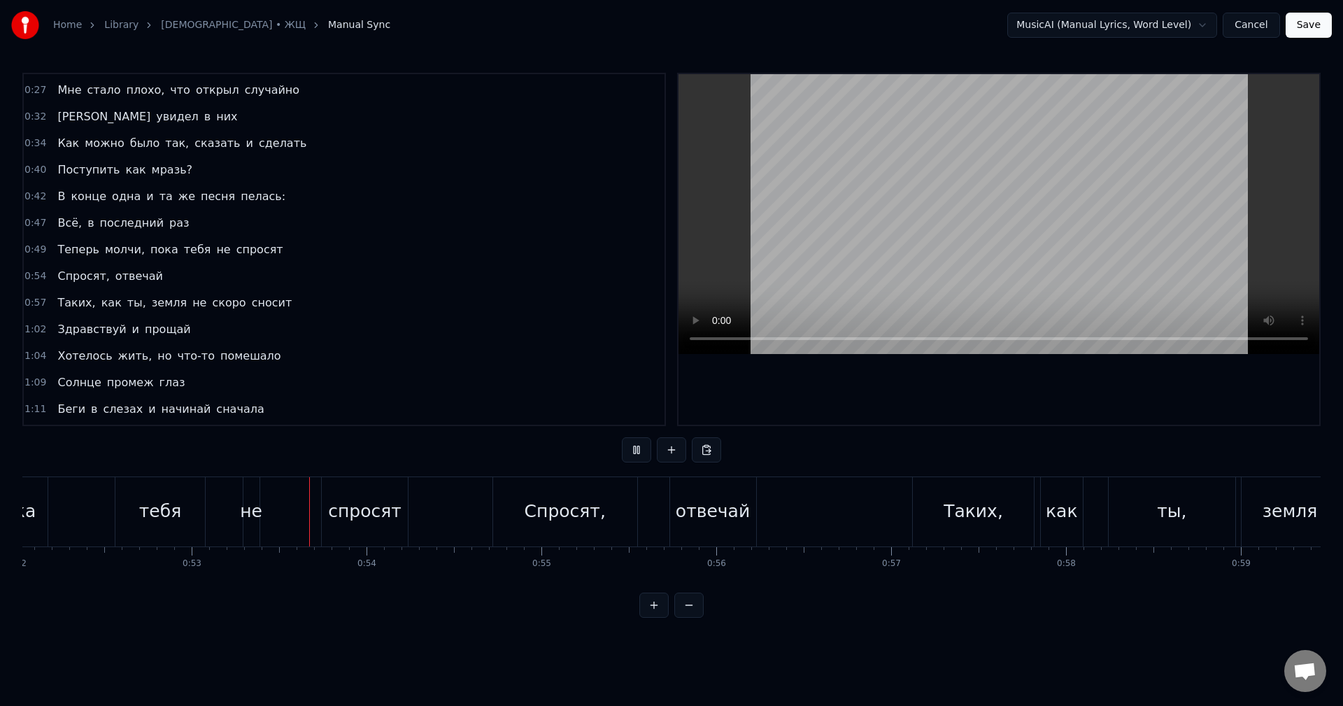
scroll to position [0, 9220]
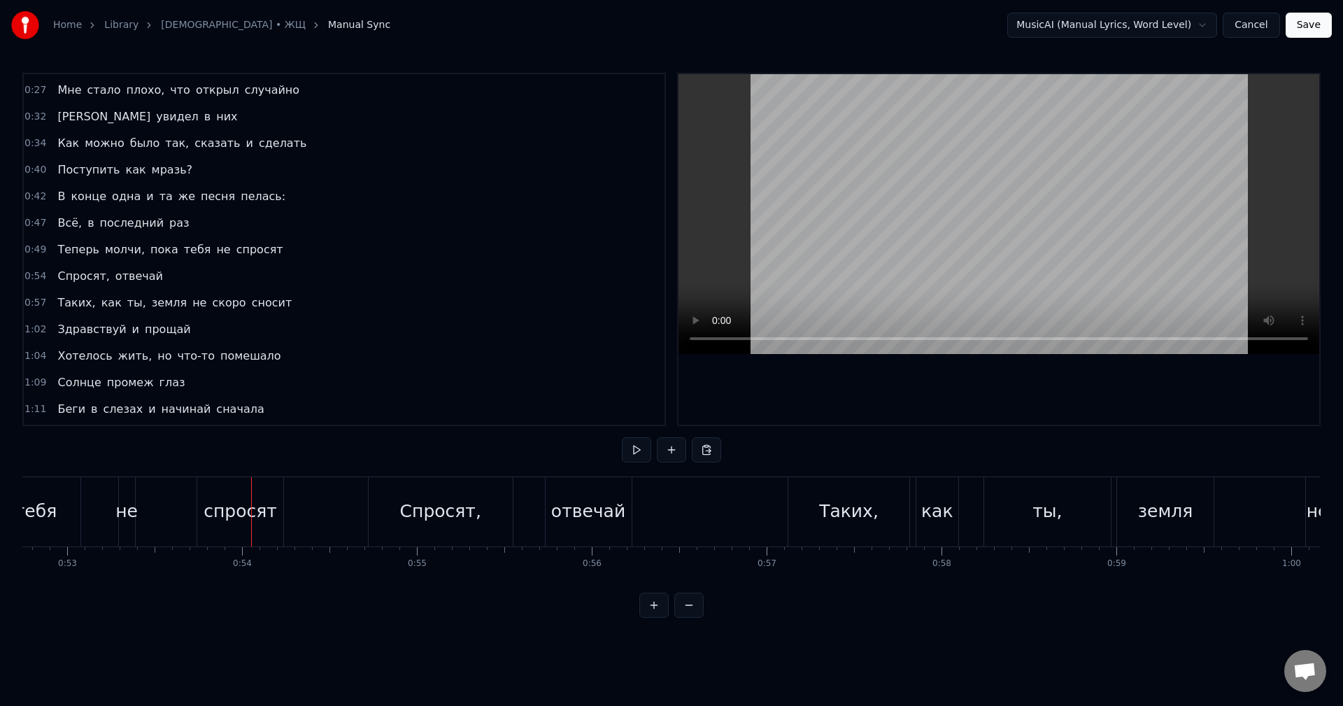
click at [129, 513] on div "не" at bounding box center [126, 511] width 22 height 27
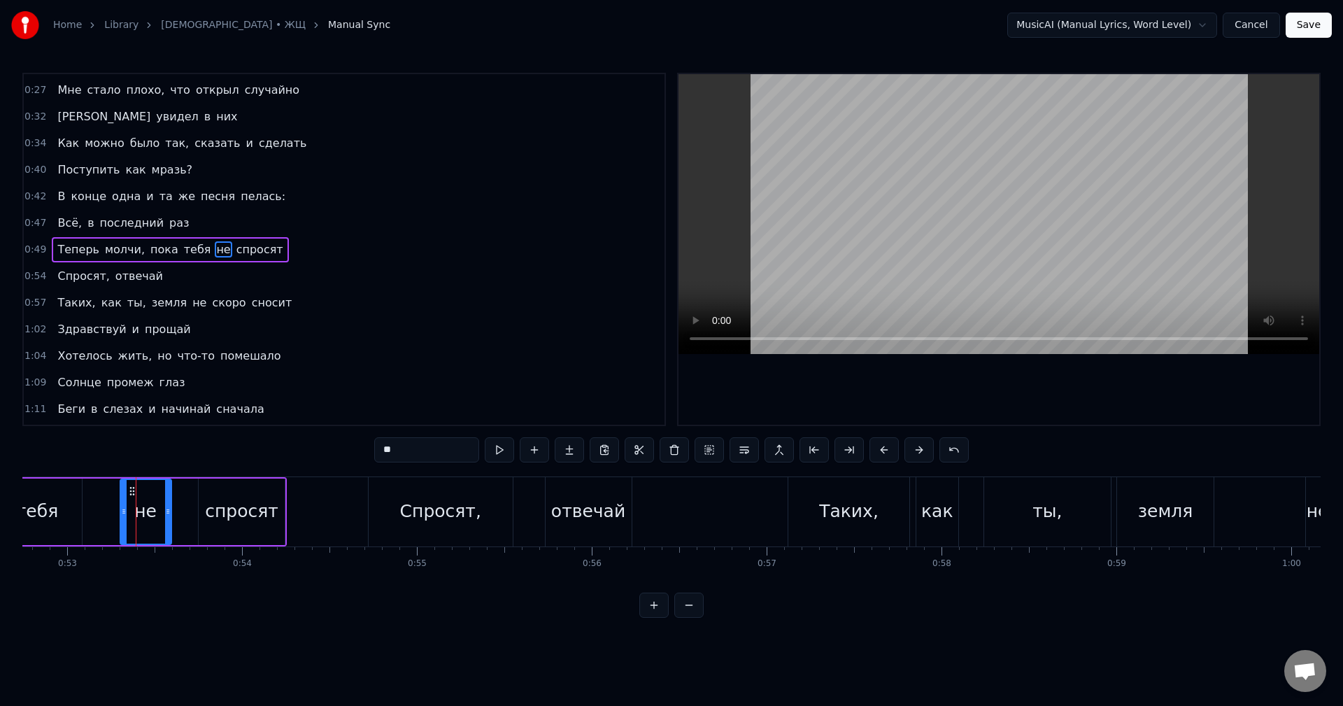
drag, startPoint x: 134, startPoint y: 515, endPoint x: 169, endPoint y: 520, distance: 35.4
click at [169, 520] on div at bounding box center [168, 512] width 6 height 64
drag, startPoint x: 165, startPoint y: 513, endPoint x: 158, endPoint y: 515, distance: 7.3
click at [158, 515] on icon at bounding box center [161, 511] width 6 height 11
click at [215, 520] on div "спросят" at bounding box center [241, 511] width 73 height 27
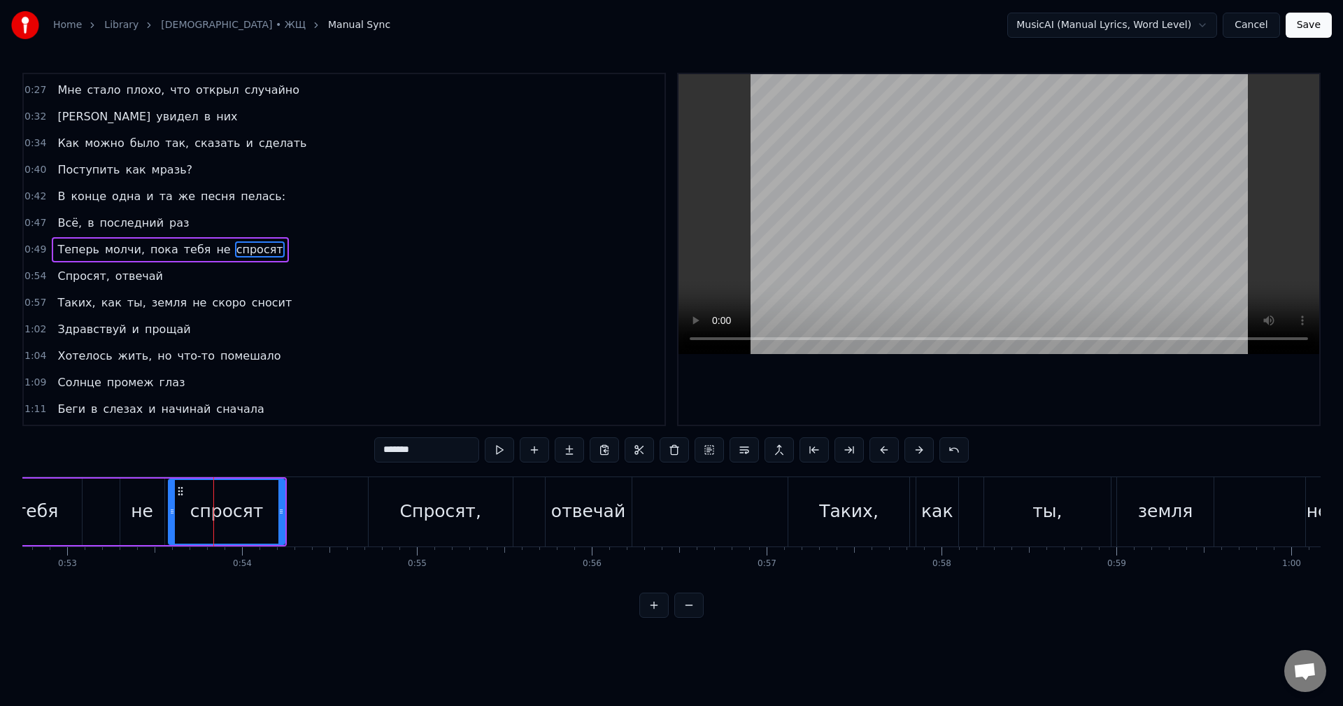
drag, startPoint x: 200, startPoint y: 517, endPoint x: 170, endPoint y: 519, distance: 30.1
click at [170, 519] on div at bounding box center [172, 512] width 6 height 64
click at [55, 522] on div "тебя" at bounding box center [37, 511] width 90 height 66
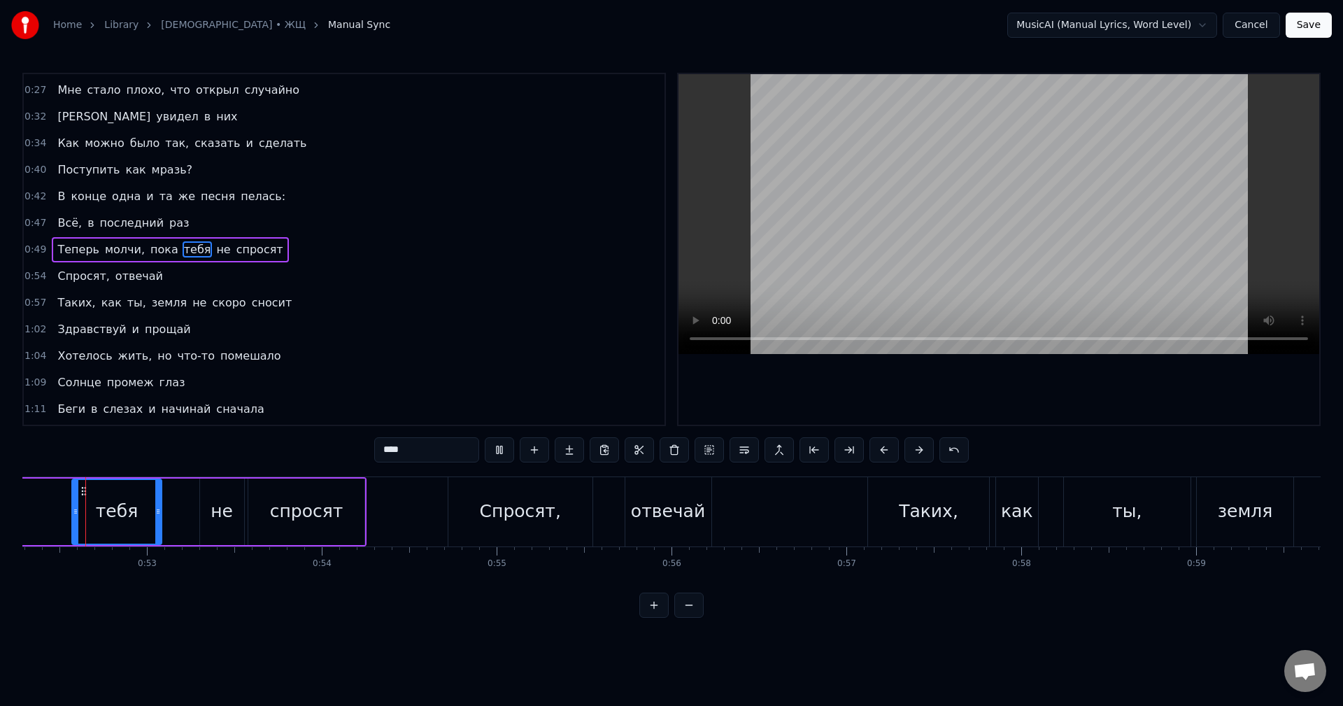
scroll to position [0, 9118]
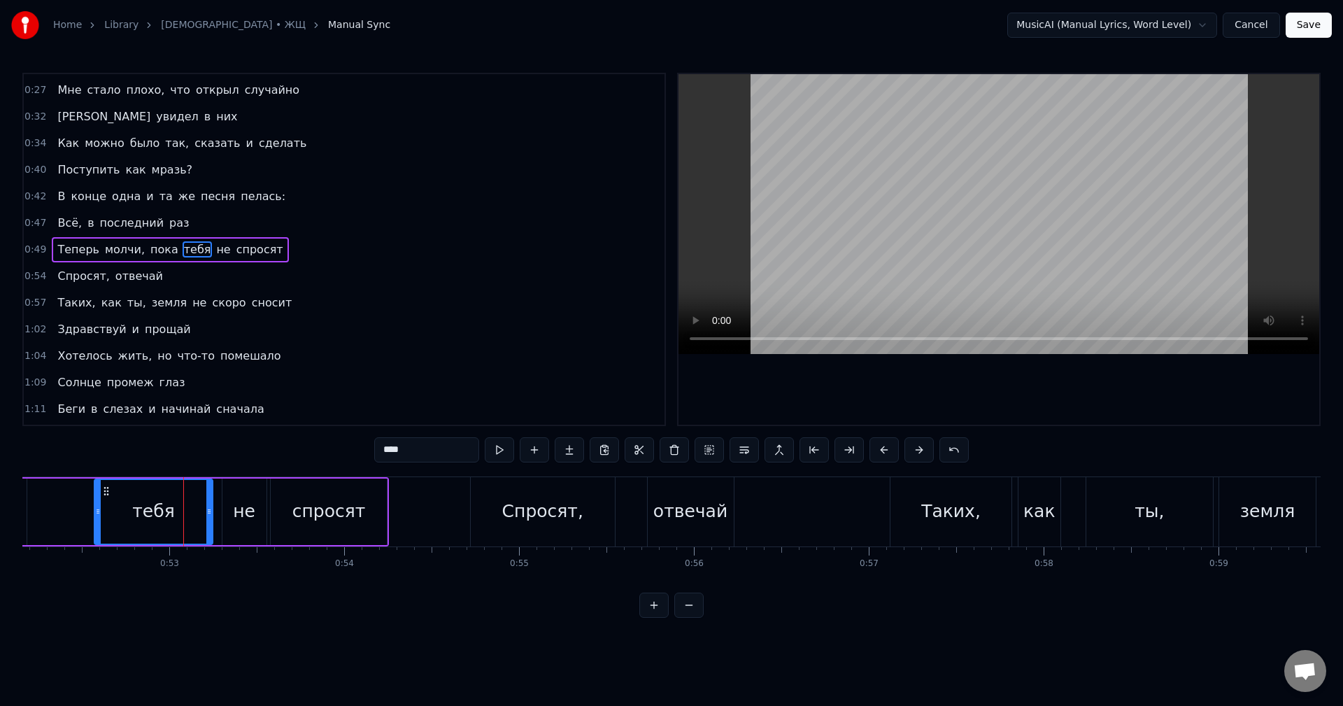
drag, startPoint x: 180, startPoint y: 517, endPoint x: 208, endPoint y: 519, distance: 28.0
click at [208, 519] on div at bounding box center [209, 512] width 6 height 64
drag, startPoint x: 208, startPoint y: 514, endPoint x: 194, endPoint y: 515, distance: 14.0
click at [194, 515] on icon at bounding box center [195, 511] width 6 height 11
click at [264, 519] on div "не" at bounding box center [244, 511] width 44 height 66
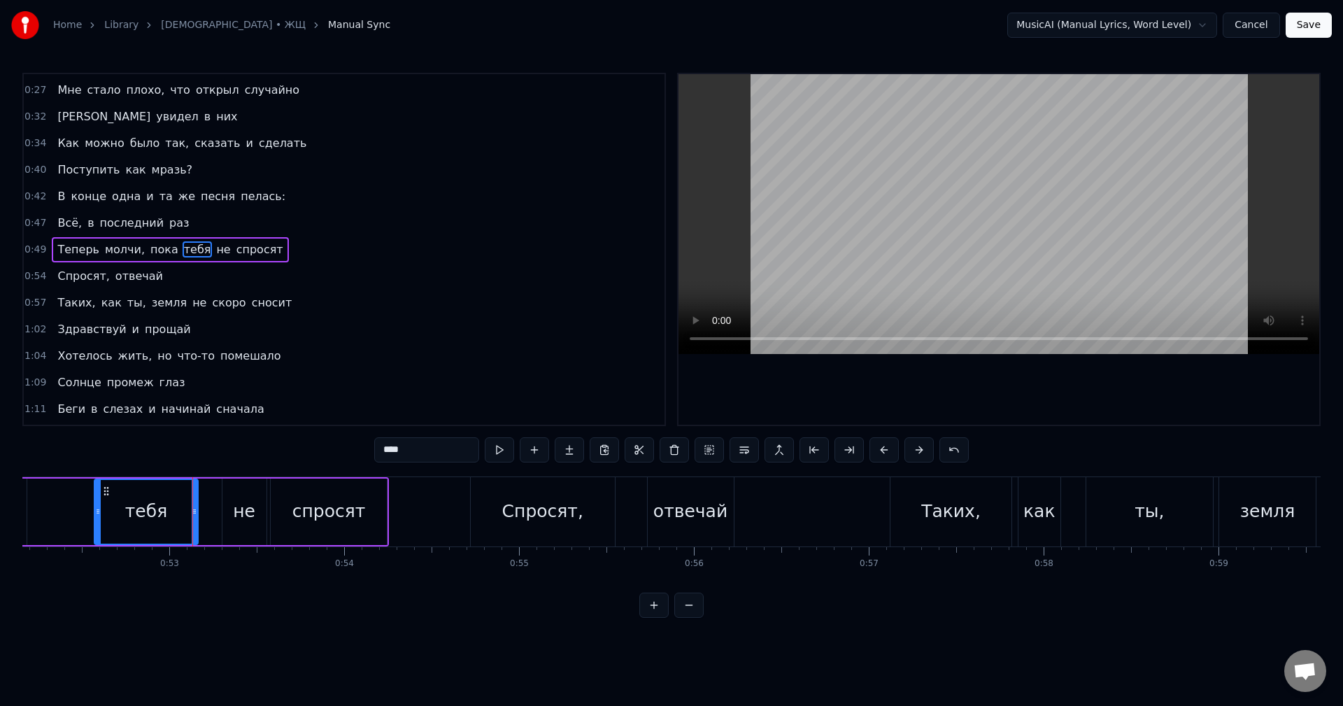
type input "**"
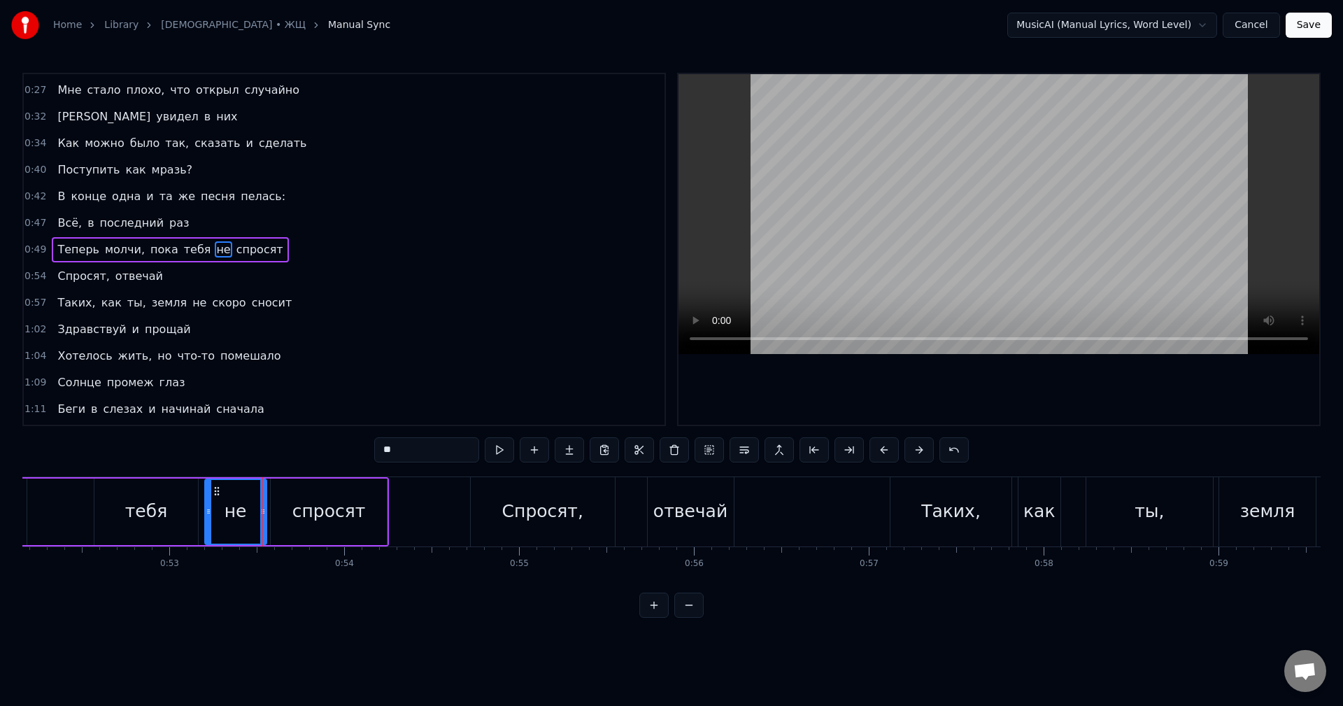
drag, startPoint x: 224, startPoint y: 515, endPoint x: 204, endPoint y: 517, distance: 20.4
click at [206, 517] on div at bounding box center [209, 512] width 6 height 64
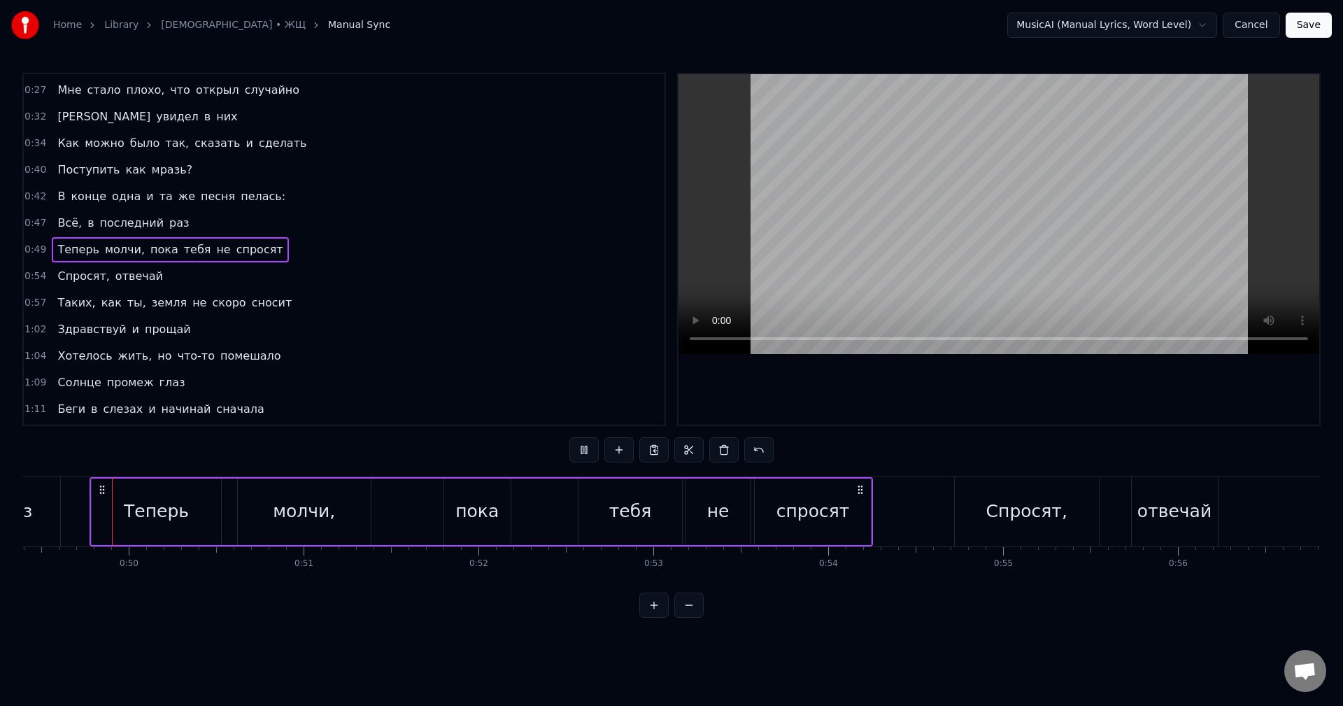
scroll to position [0, 8631]
click at [465, 523] on div "пока" at bounding box center [479, 511] width 43 height 27
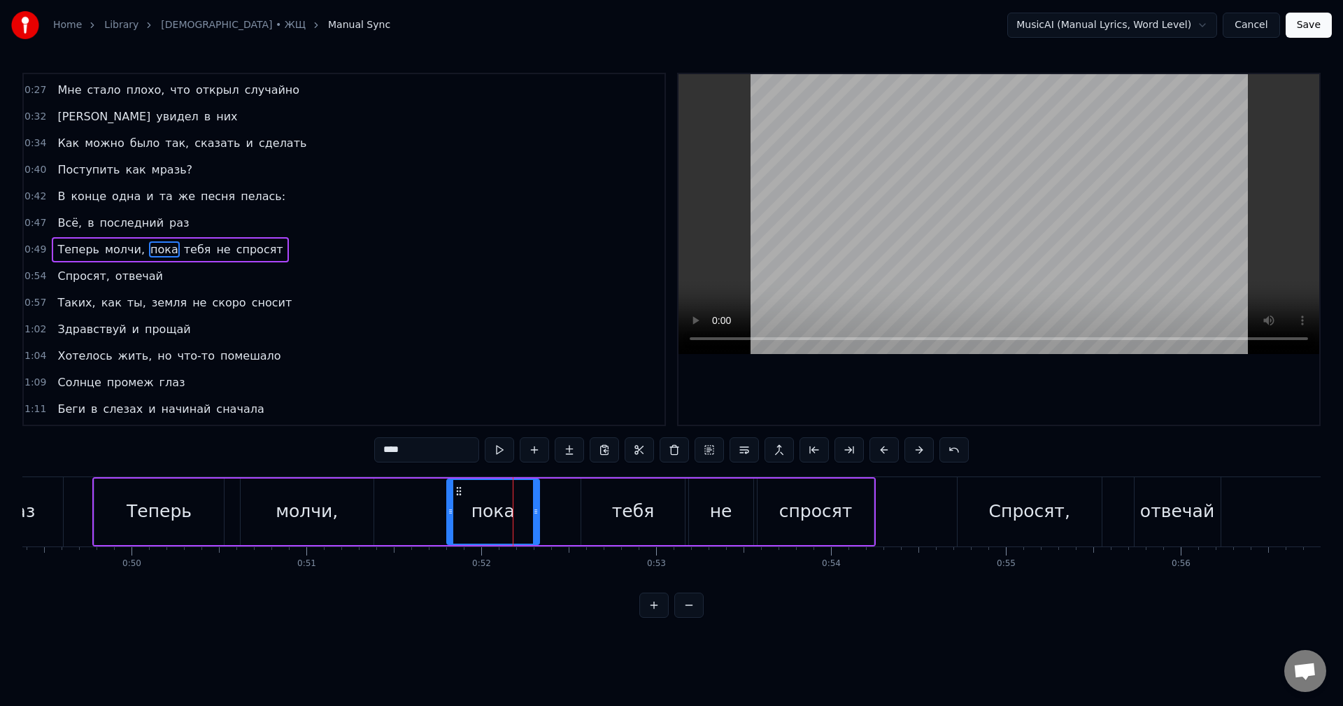
drag, startPoint x: 510, startPoint y: 519, endPoint x: 536, endPoint y: 523, distance: 26.2
click at [536, 523] on div at bounding box center [536, 512] width 6 height 64
click at [598, 522] on div "тебя" at bounding box center [632, 511] width 103 height 66
type input "****"
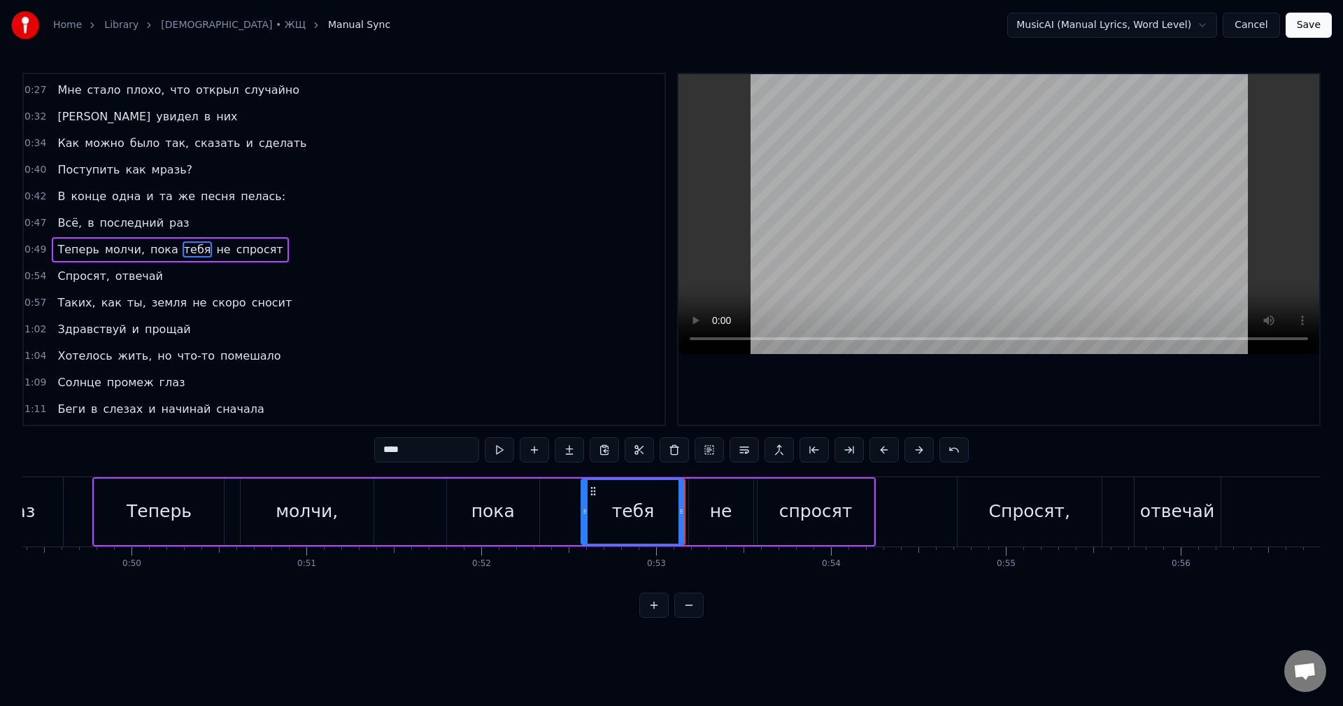
click at [559, 509] on div "Теперь молчи, пока тебя не спросят" at bounding box center [483, 511] width 783 height 69
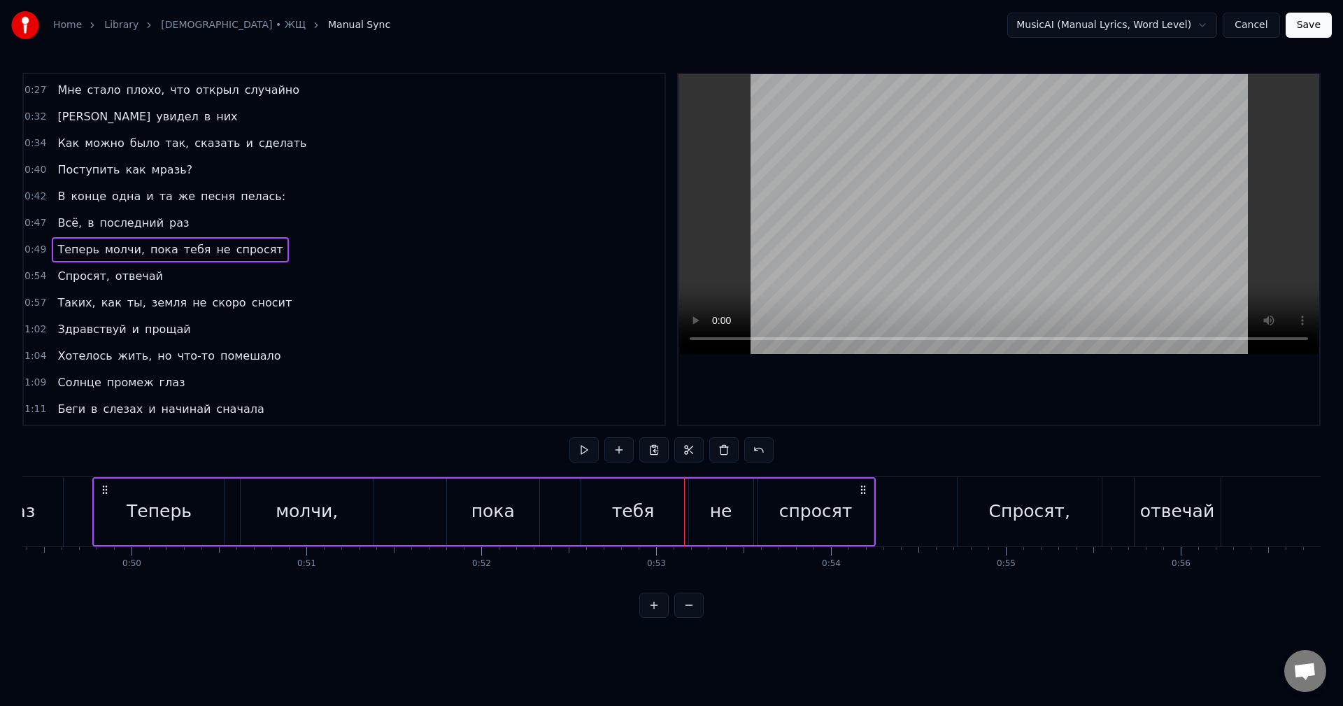
click at [429, 510] on div "Теперь молчи, пока тебя не спросят" at bounding box center [483, 511] width 783 height 69
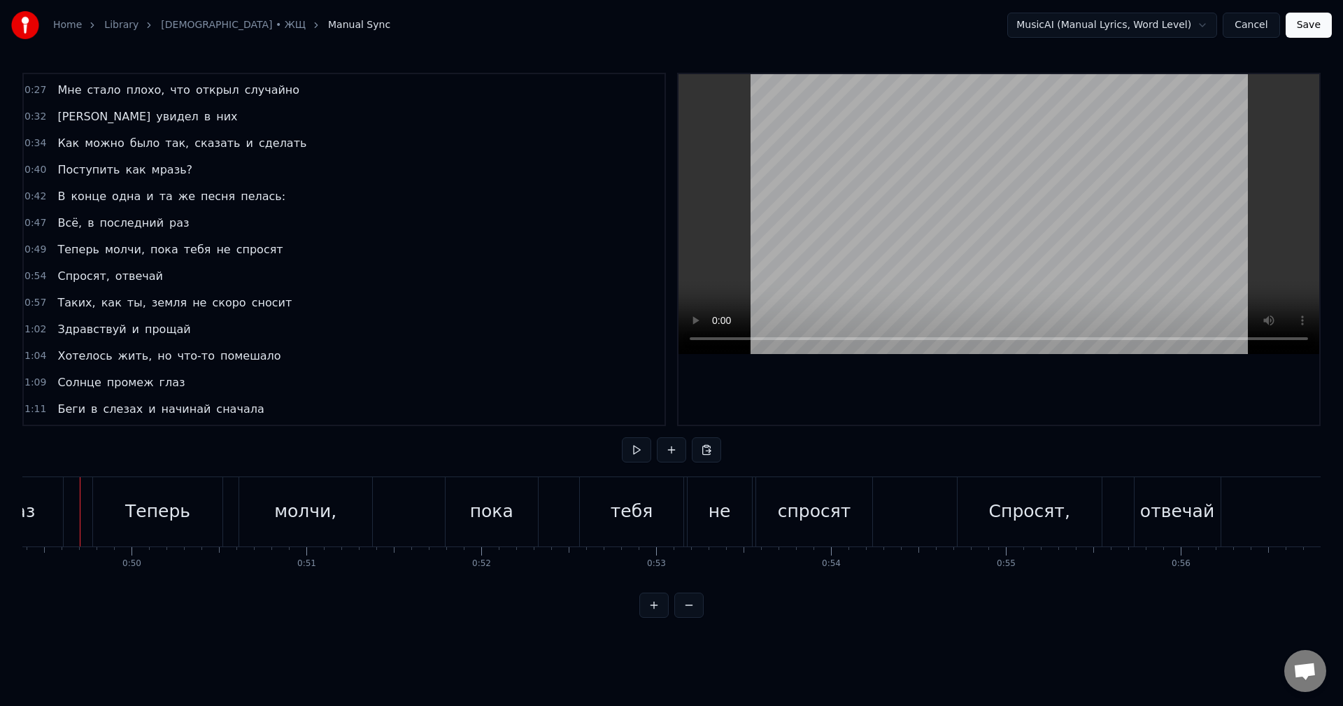
scroll to position [0, 8619]
click at [498, 496] on div "пока" at bounding box center [504, 511] width 93 height 69
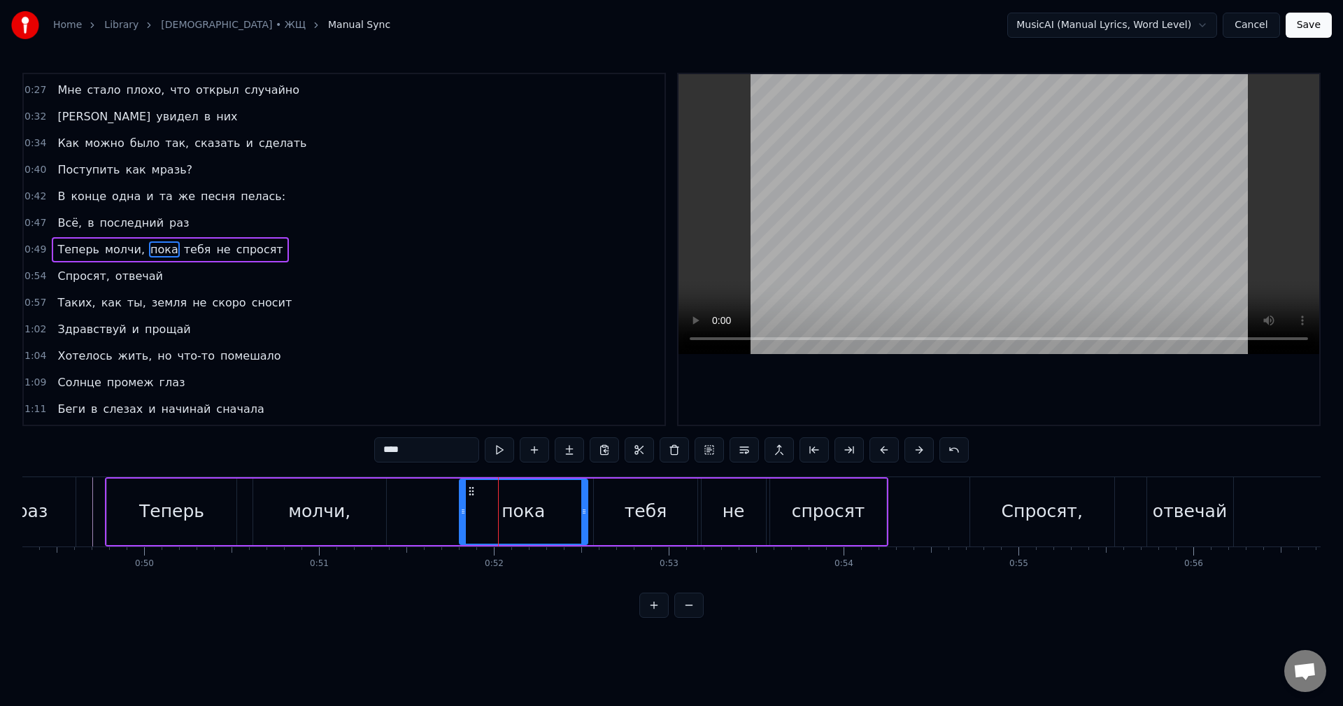
drag, startPoint x: 548, startPoint y: 517, endPoint x: 584, endPoint y: 521, distance: 35.9
click at [584, 521] on div at bounding box center [584, 512] width 6 height 64
click at [620, 522] on div "тебя" at bounding box center [645, 511] width 103 height 66
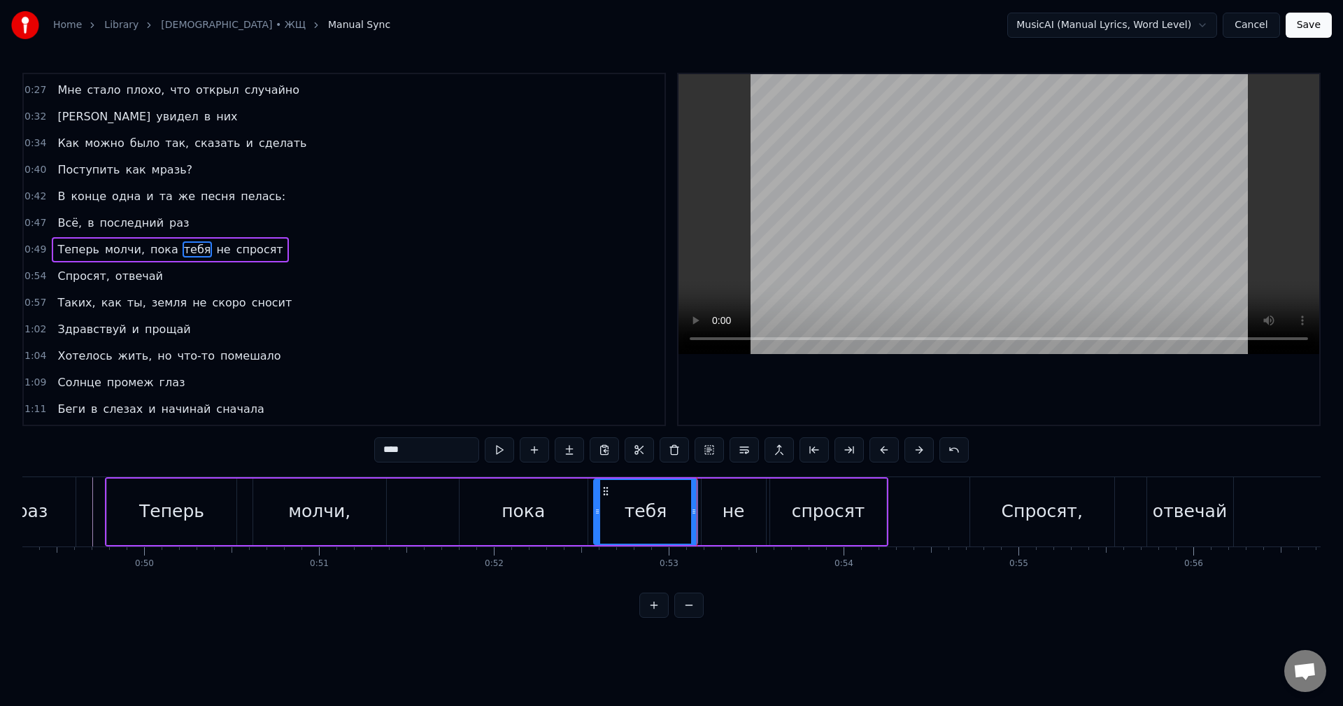
click at [724, 515] on div "не" at bounding box center [733, 511] width 22 height 27
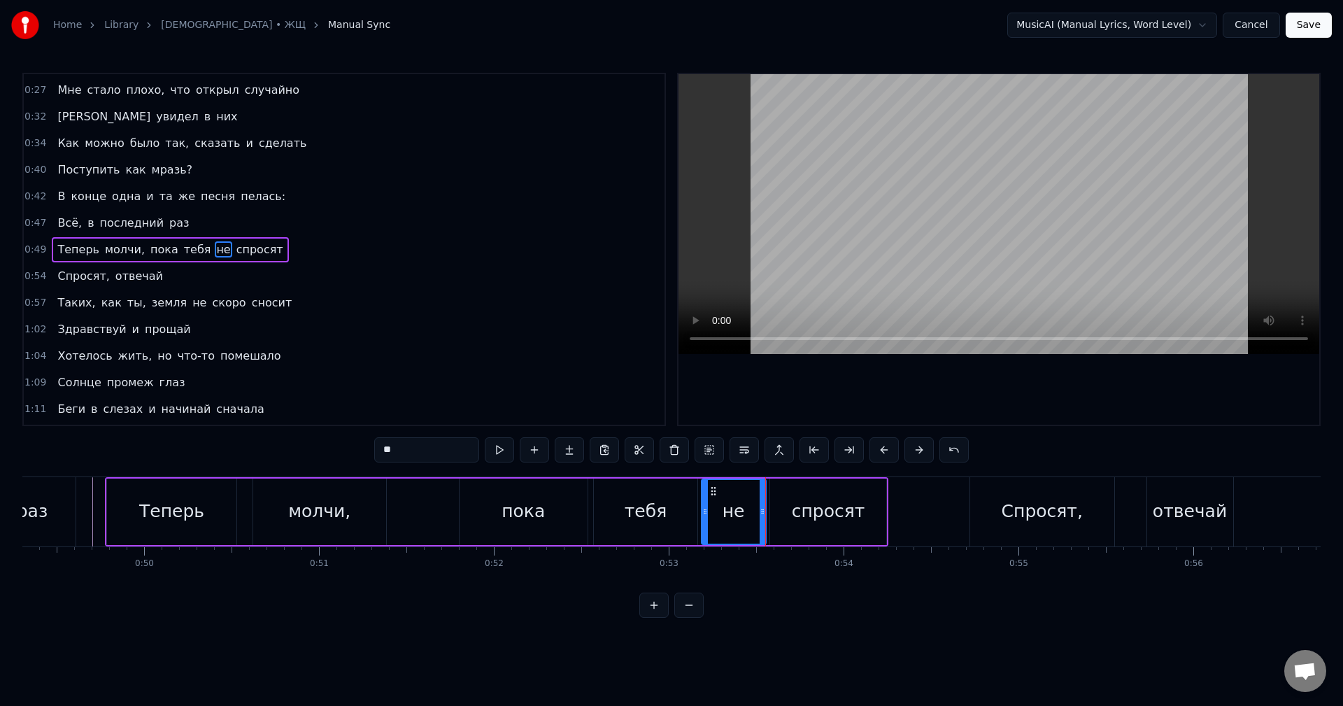
click at [673, 517] on div "тебя" at bounding box center [645, 511] width 103 height 66
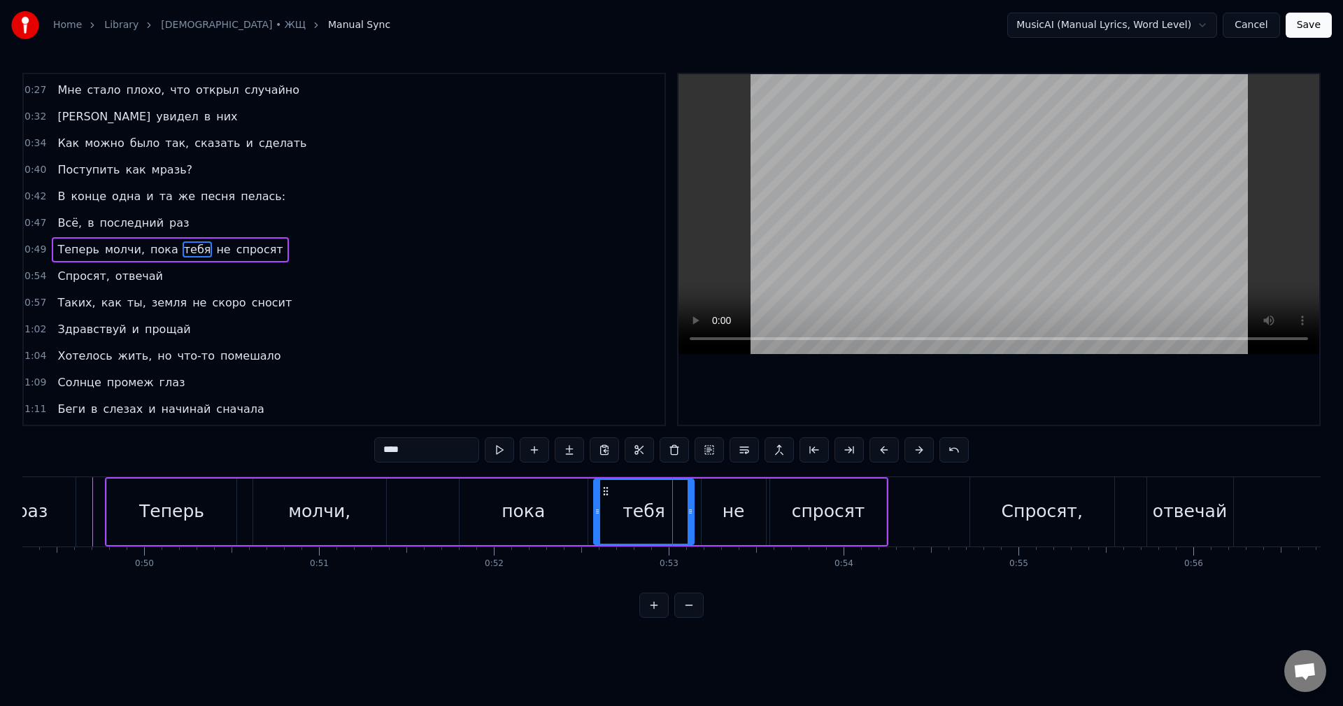
click at [691, 517] on div at bounding box center [690, 512] width 6 height 64
click at [709, 515] on div "не" at bounding box center [733, 511] width 64 height 66
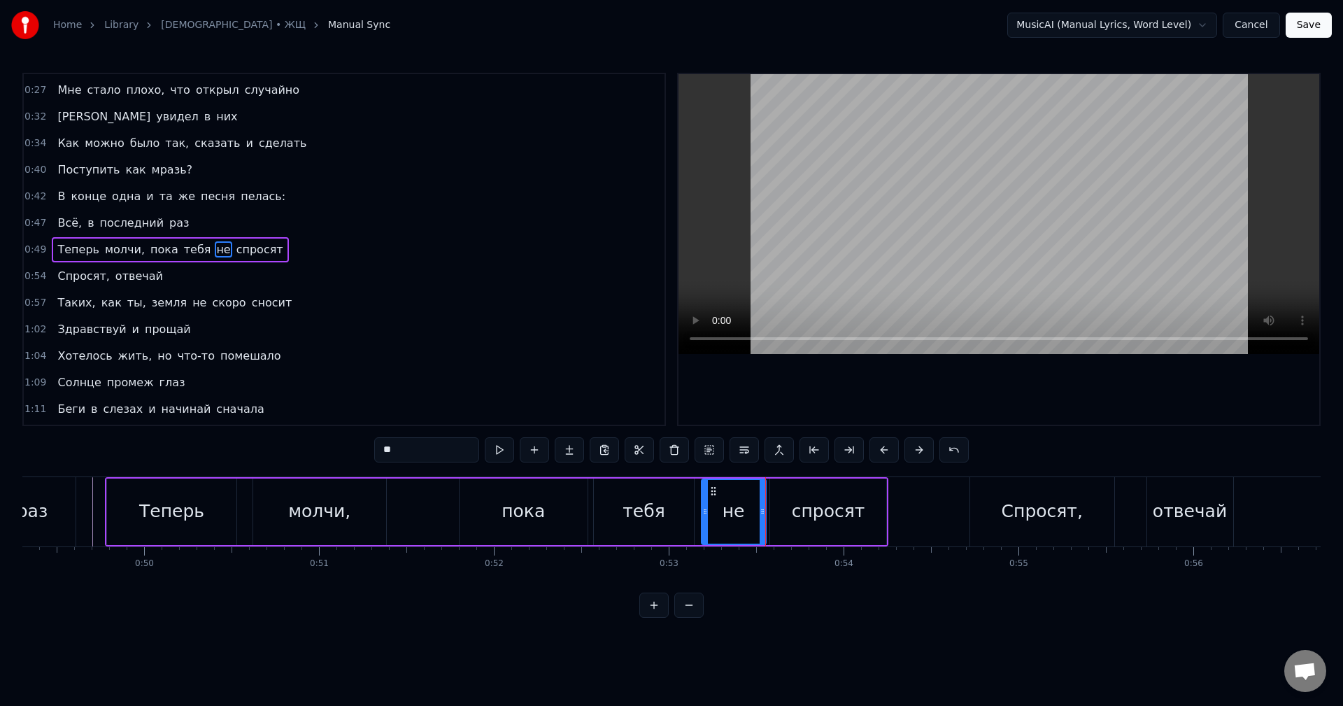
click at [809, 518] on div "спросят" at bounding box center [828, 511] width 73 height 27
type input "*******"
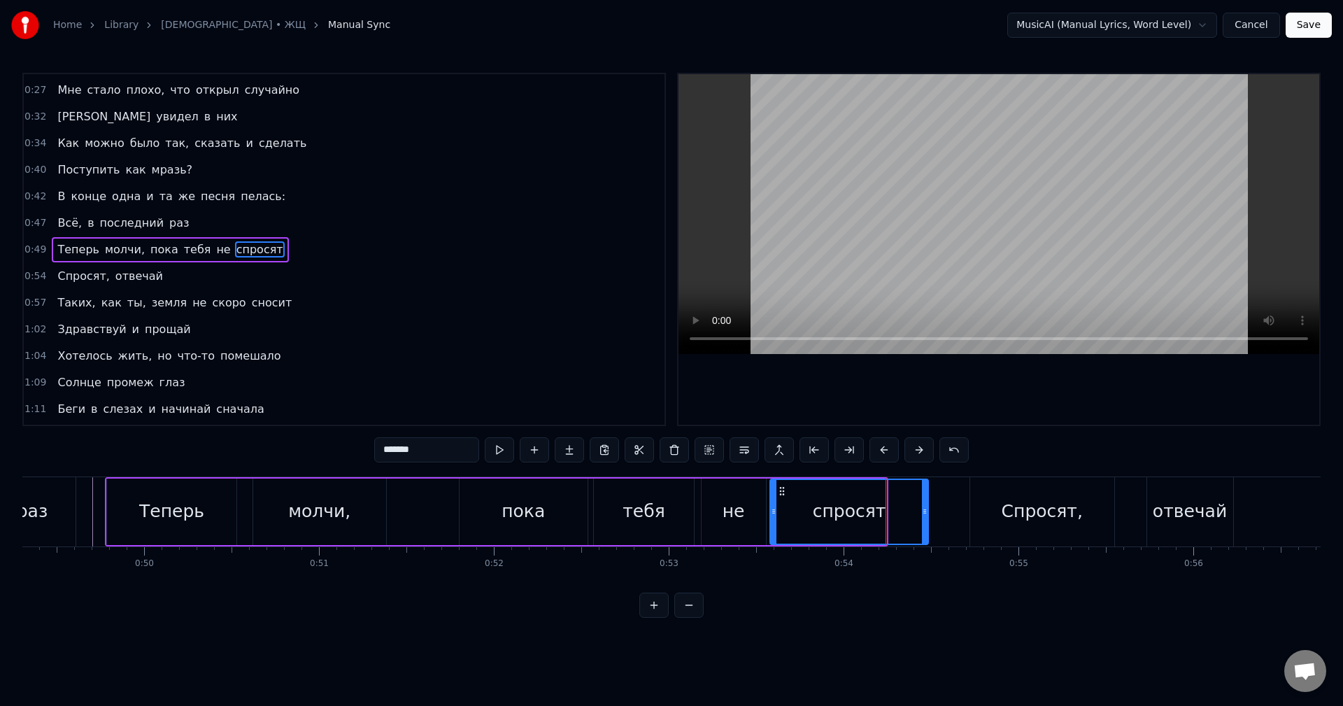
drag, startPoint x: 884, startPoint y: 515, endPoint x: 926, endPoint y: 515, distance: 42.0
click at [926, 515] on icon at bounding box center [925, 511] width 6 height 11
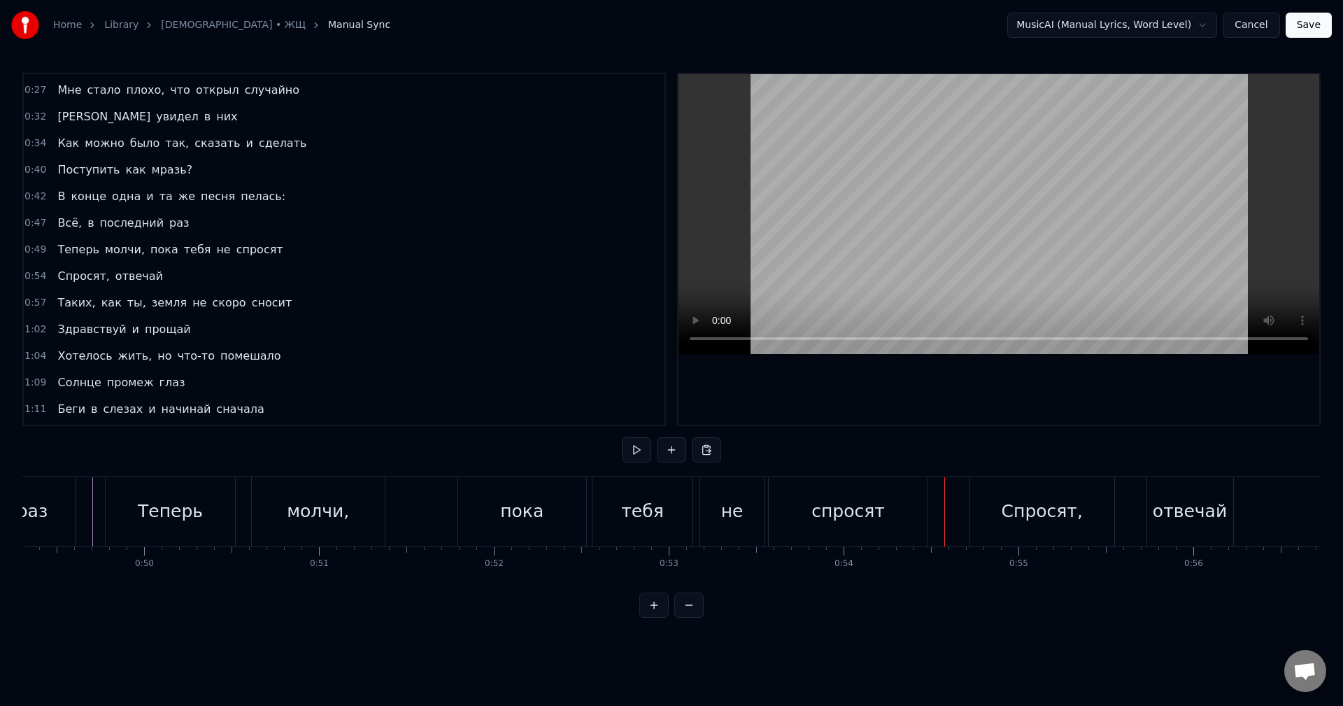
click at [900, 510] on div "спросят" at bounding box center [847, 511] width 159 height 69
click at [928, 513] on div "Теперь молчи, пока тебя не спросят" at bounding box center [518, 511] width 826 height 69
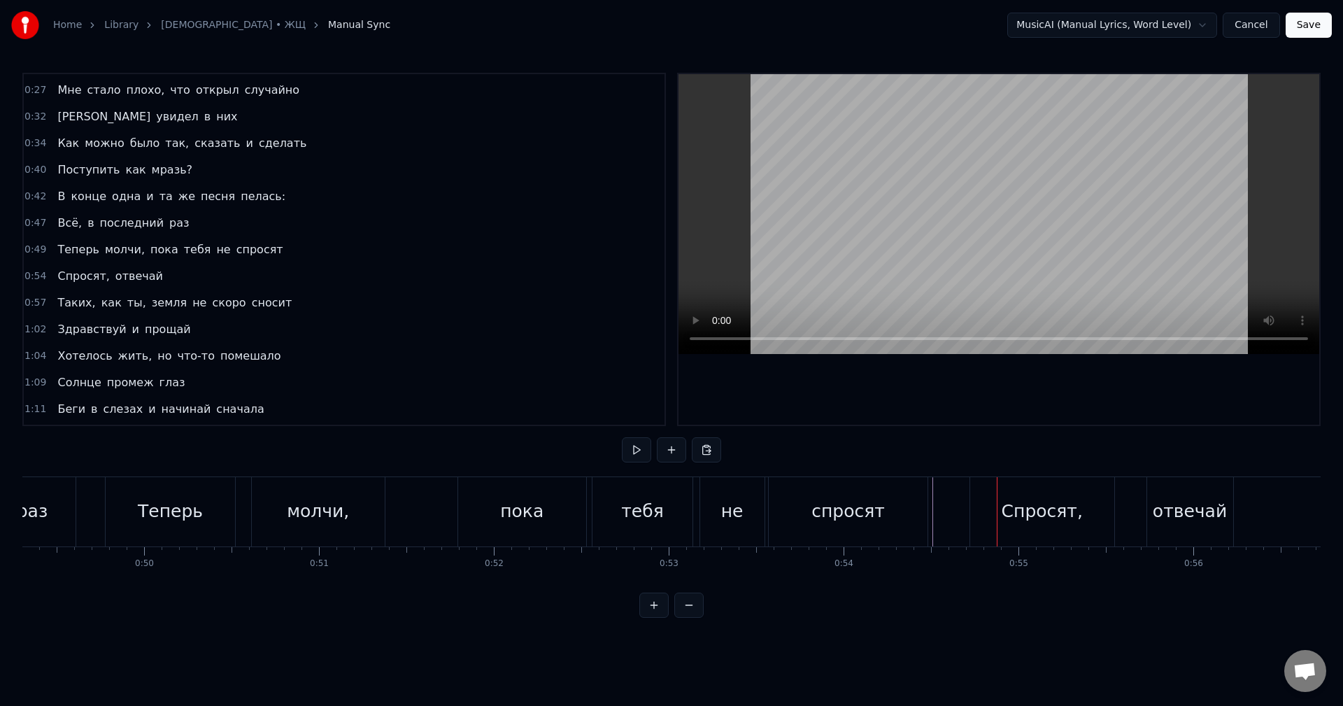
click at [859, 513] on div "спросят" at bounding box center [847, 511] width 73 height 27
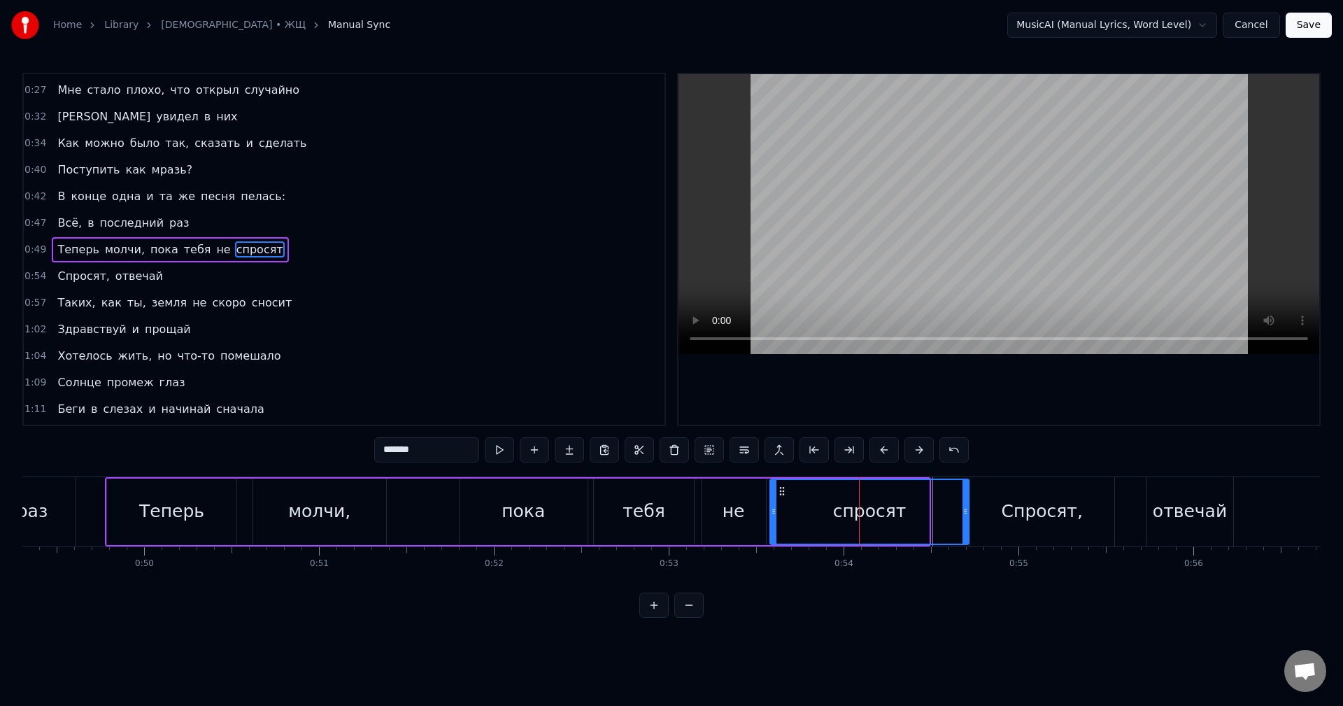
drag, startPoint x: 924, startPoint y: 512, endPoint x: 964, endPoint y: 515, distance: 40.0
click at [964, 515] on icon at bounding box center [965, 511] width 6 height 11
click at [413, 510] on div "Теперь молчи, пока тебя не спросят" at bounding box center [538, 511] width 866 height 69
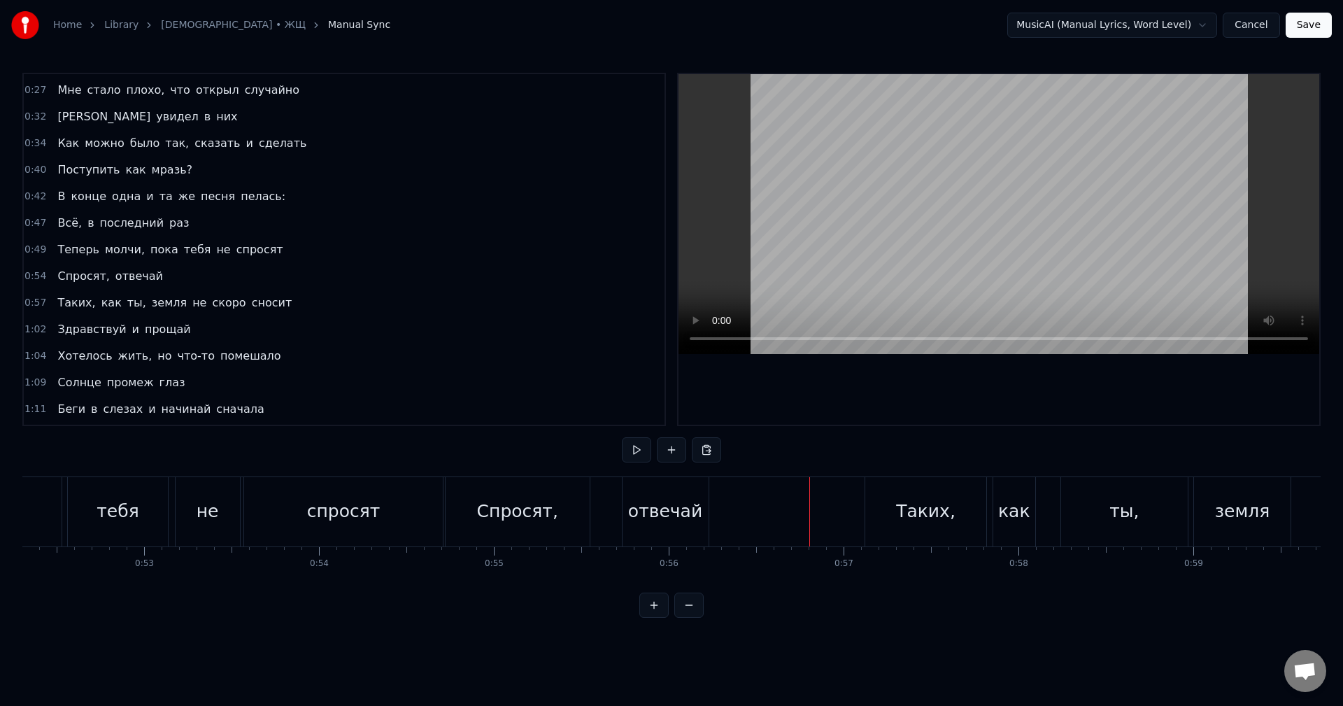
scroll to position [0, 9103]
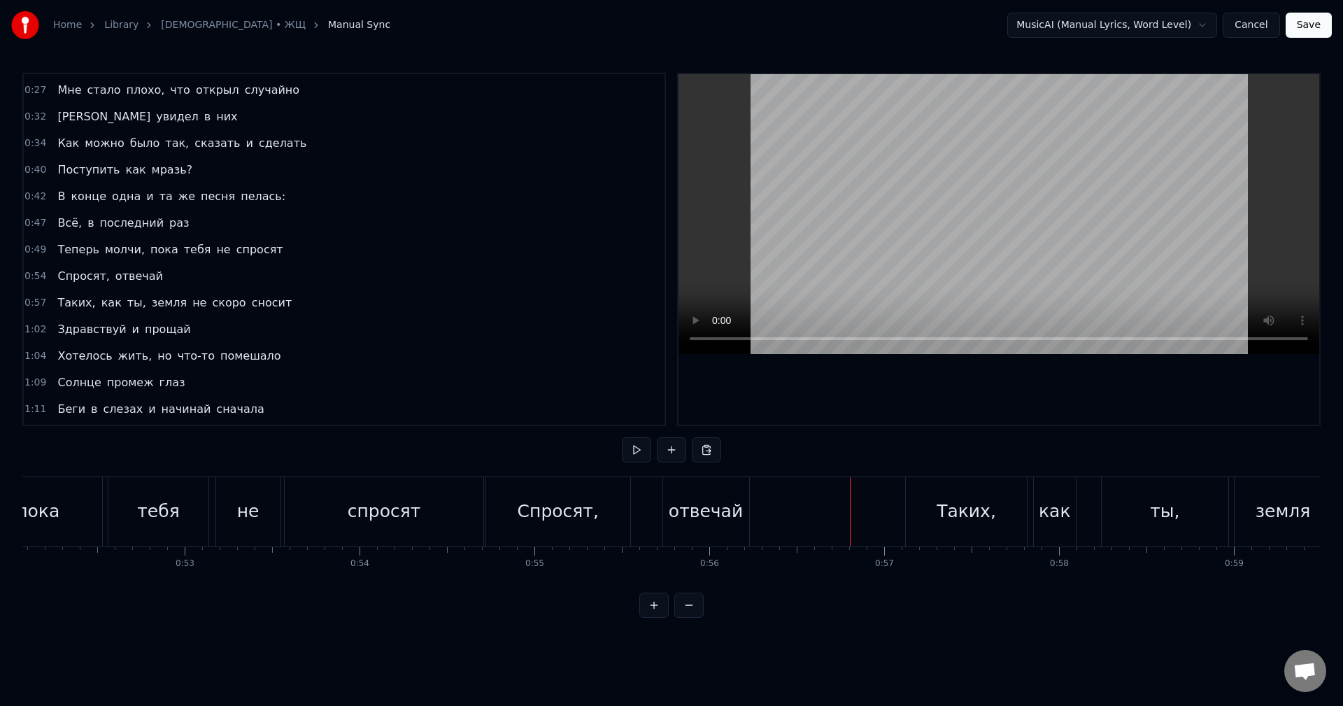
click at [731, 494] on div "отвечай" at bounding box center [706, 511] width 86 height 69
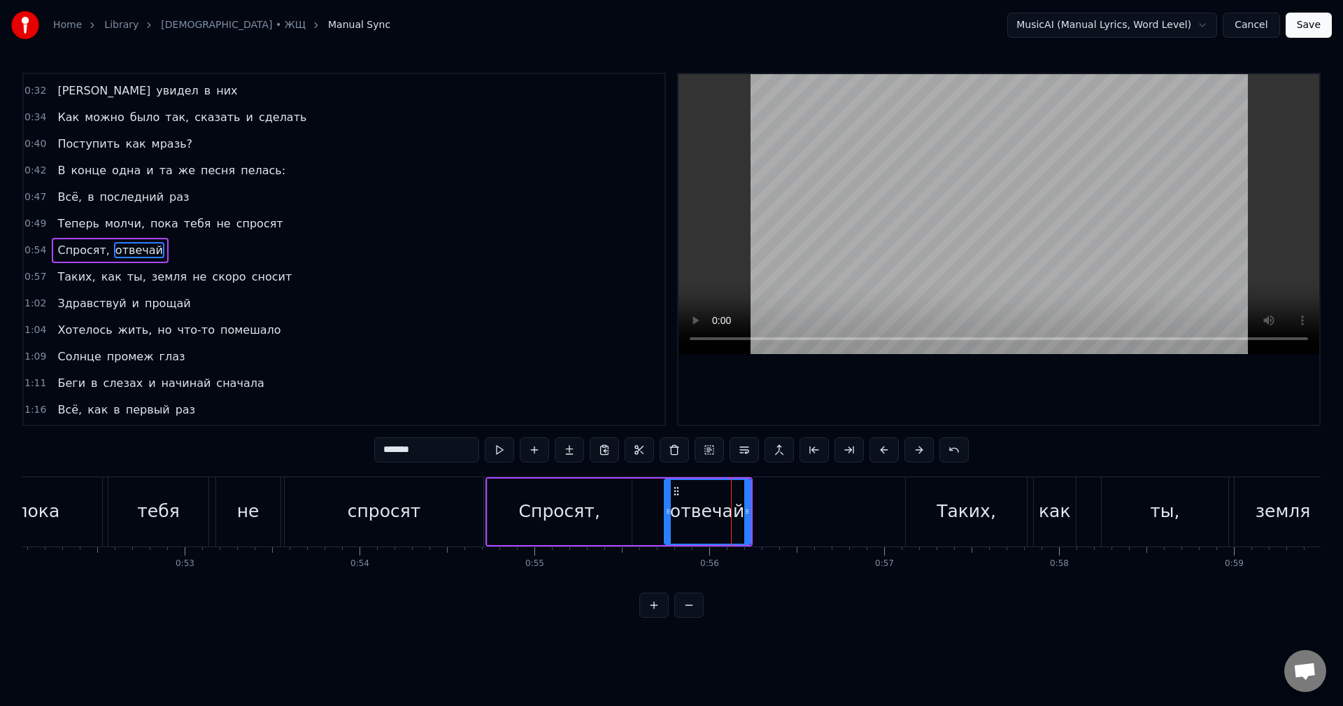
scroll to position [183, 0]
drag, startPoint x: 745, startPoint y: 510, endPoint x: 889, endPoint y: 521, distance: 145.1
click at [890, 521] on div at bounding box center [892, 512] width 6 height 64
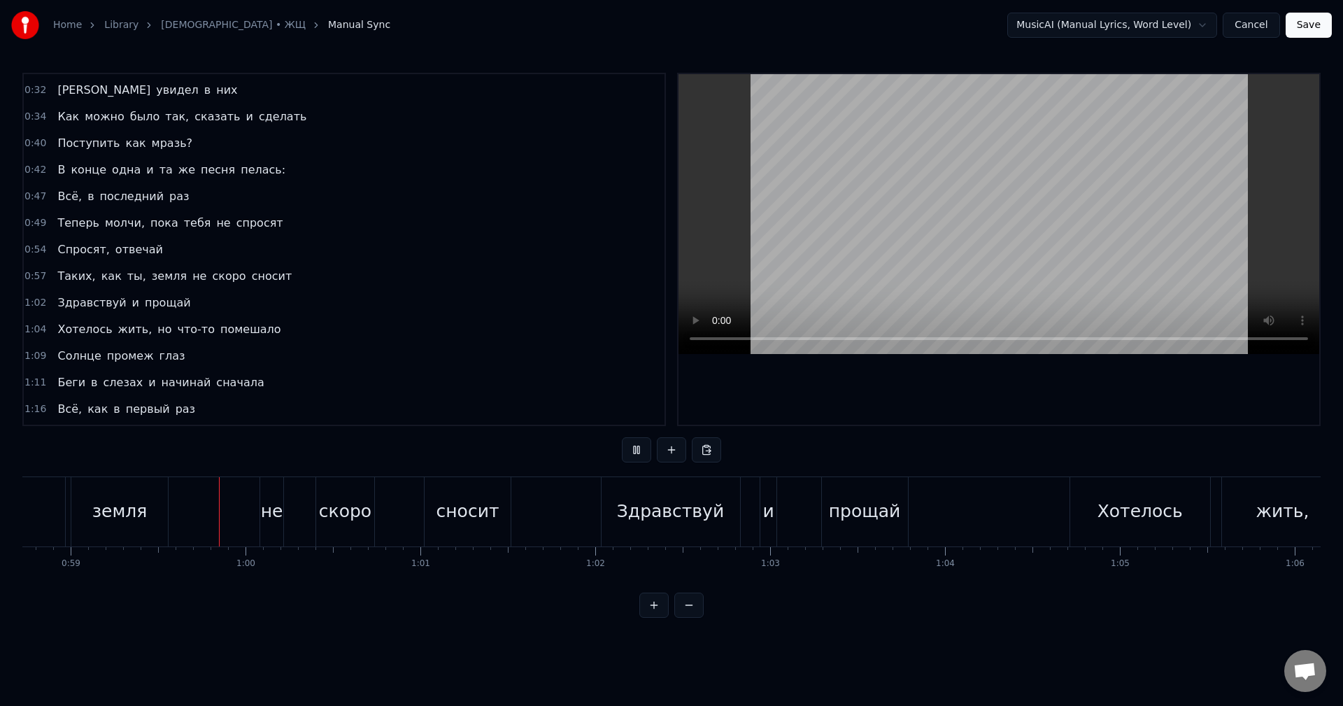
scroll to position [0, 10270]
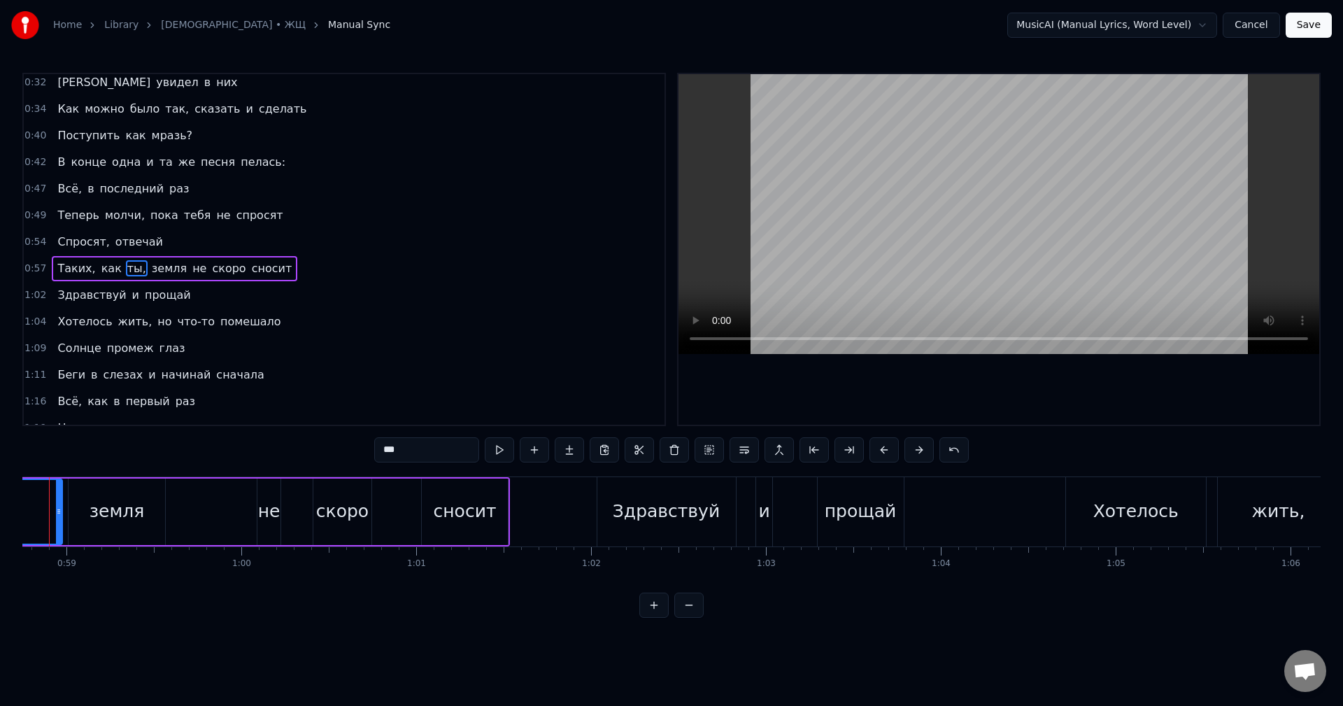
scroll to position [0, 10226]
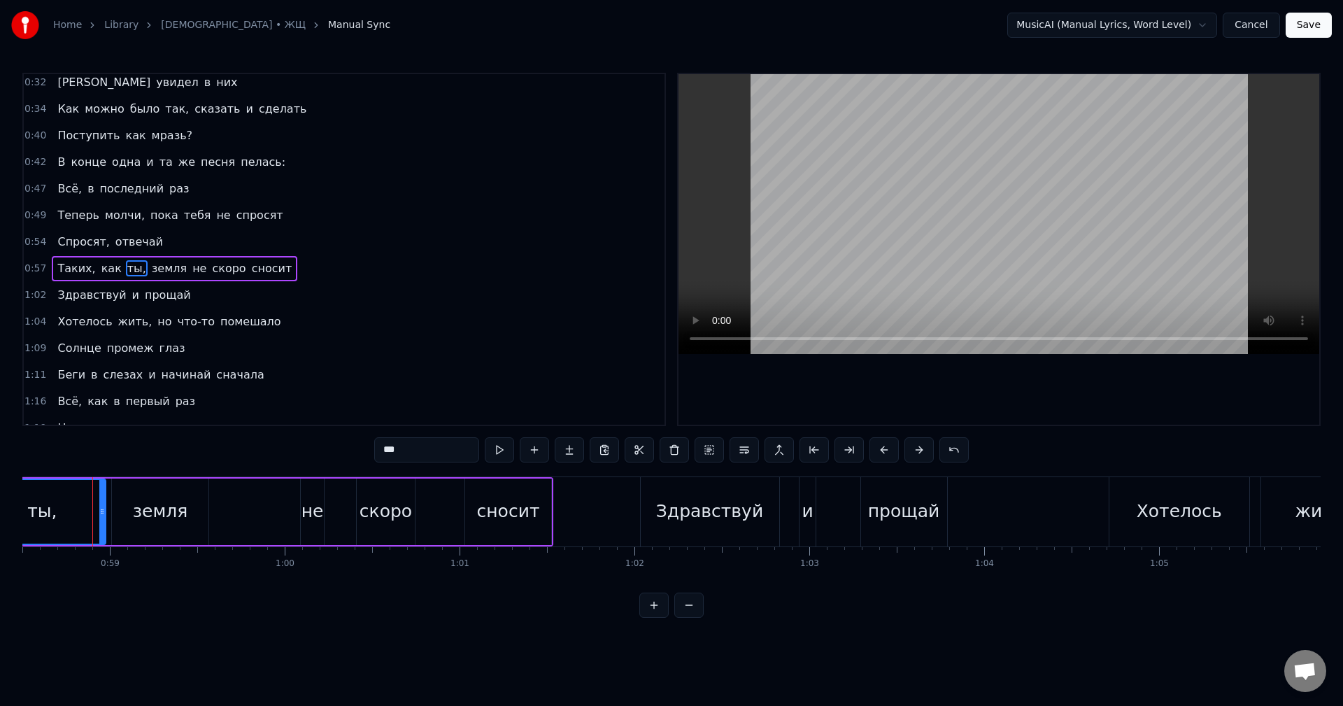
click at [187, 519] on div "земля" at bounding box center [160, 511] width 96 height 66
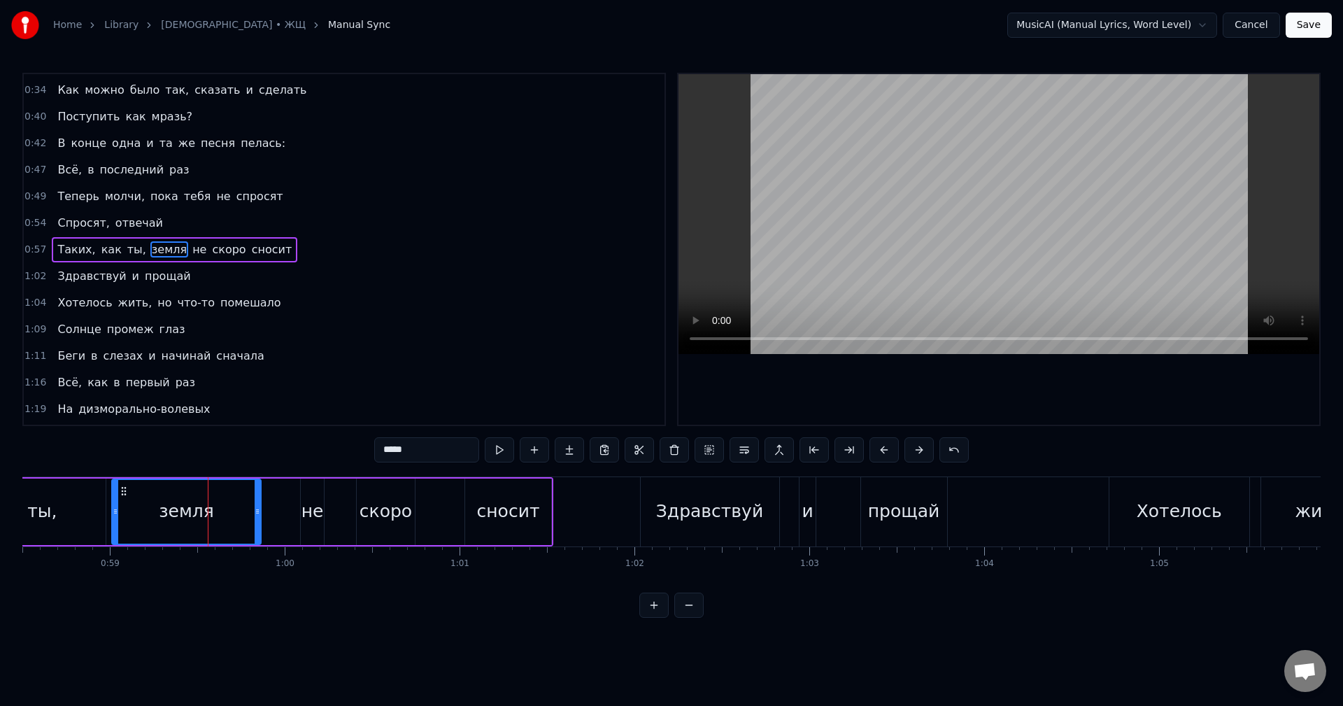
drag, startPoint x: 202, startPoint y: 510, endPoint x: 255, endPoint y: 517, distance: 52.8
click at [255, 517] on div at bounding box center [258, 512] width 6 height 64
click at [317, 527] on div "не" at bounding box center [312, 511] width 23 height 66
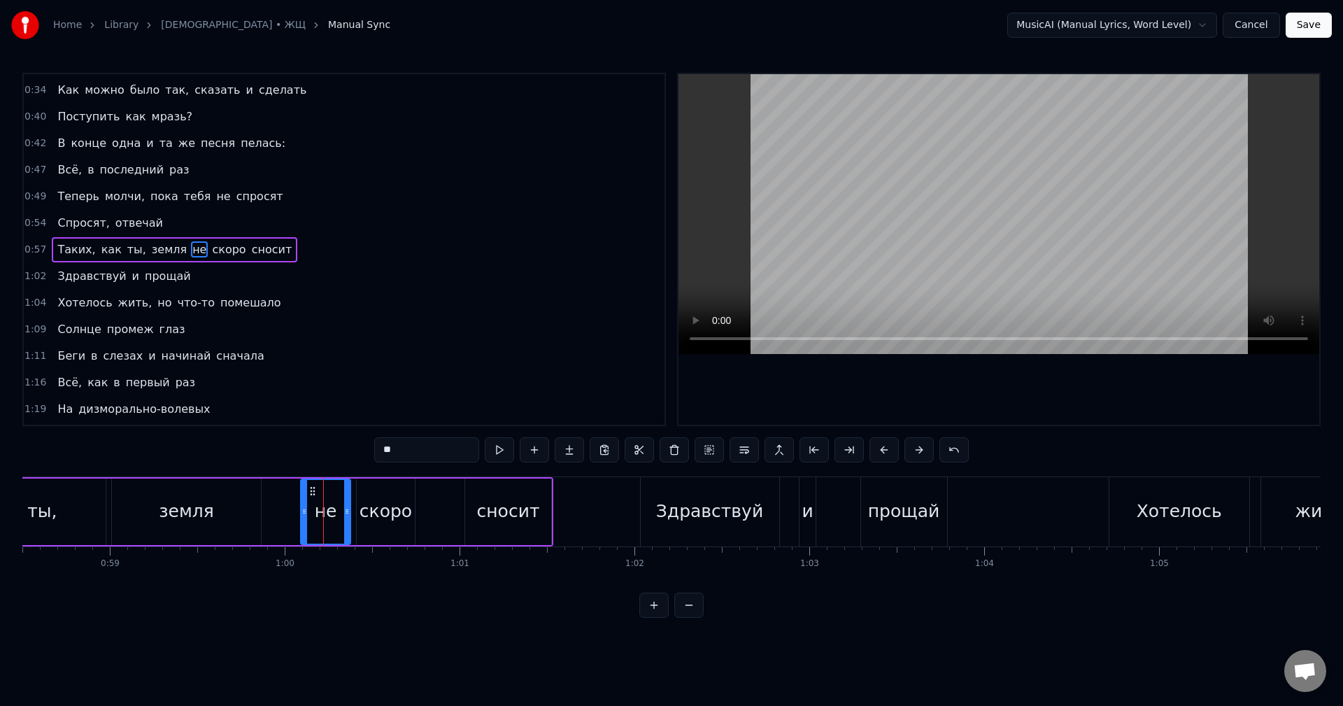
drag, startPoint x: 320, startPoint y: 521, endPoint x: 347, endPoint y: 521, distance: 26.6
click at [347, 521] on div at bounding box center [347, 512] width 6 height 64
drag, startPoint x: 347, startPoint y: 521, endPoint x: 328, endPoint y: 523, distance: 19.0
click at [328, 523] on div at bounding box center [329, 512] width 6 height 64
drag, startPoint x: 304, startPoint y: 513, endPoint x: 269, endPoint y: 512, distance: 35.7
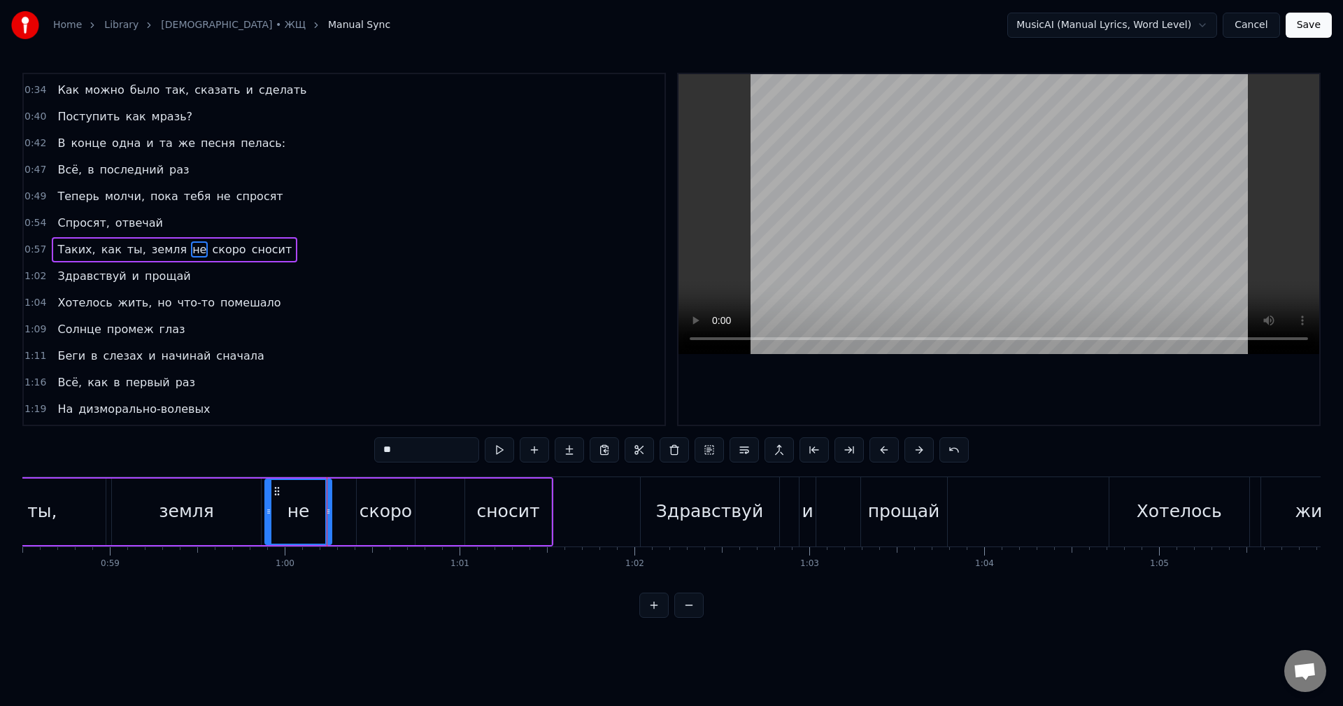
click at [269, 512] on icon at bounding box center [269, 511] width 6 height 11
drag, startPoint x: 269, startPoint y: 517, endPoint x: 297, endPoint y: 517, distance: 28.7
click at [297, 517] on div at bounding box center [300, 512] width 6 height 64
click at [325, 520] on div at bounding box center [328, 512] width 6 height 64
click at [320, 520] on div at bounding box center [320, 512] width 6 height 64
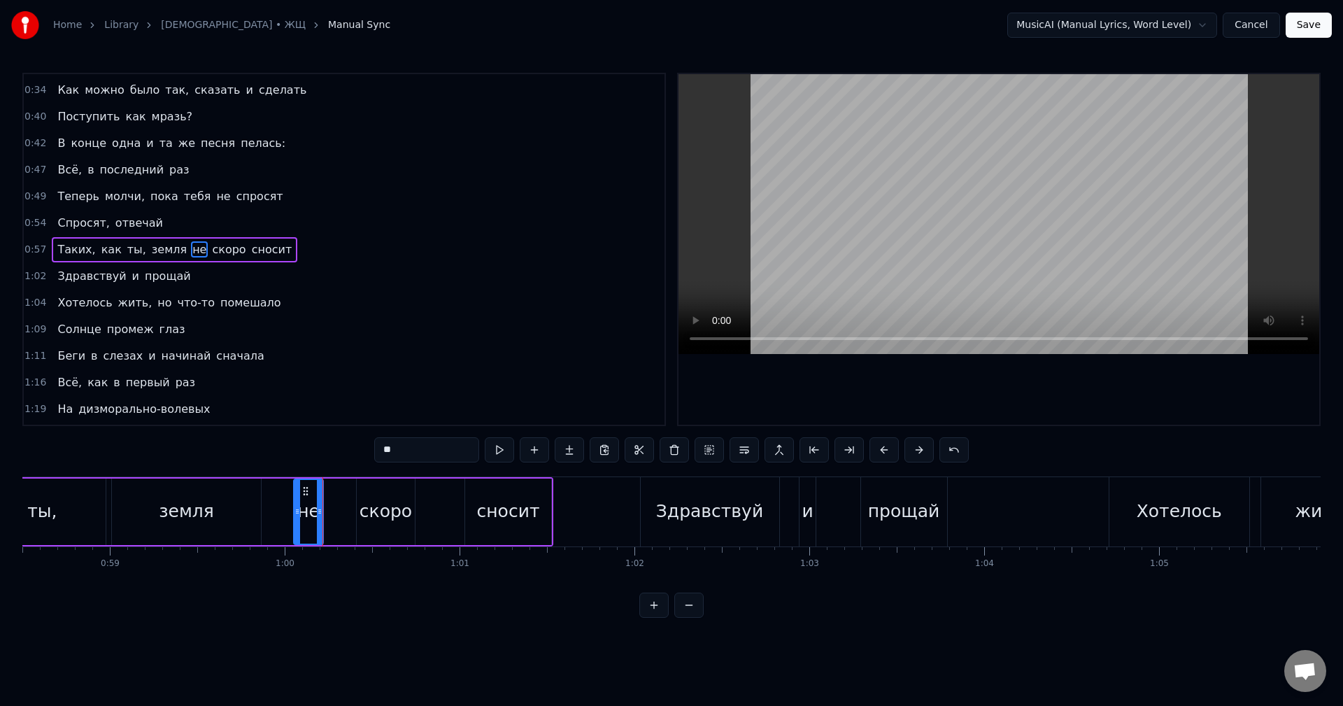
click at [382, 517] on div "скоро" at bounding box center [385, 511] width 52 height 27
type input "*****"
drag, startPoint x: 359, startPoint y: 518, endPoint x: 331, endPoint y: 520, distance: 28.0
click at [331, 520] on div at bounding box center [332, 512] width 6 height 64
click at [273, 513] on div "Таких, как ты, земля не скоро сносит" at bounding box center [167, 511] width 772 height 69
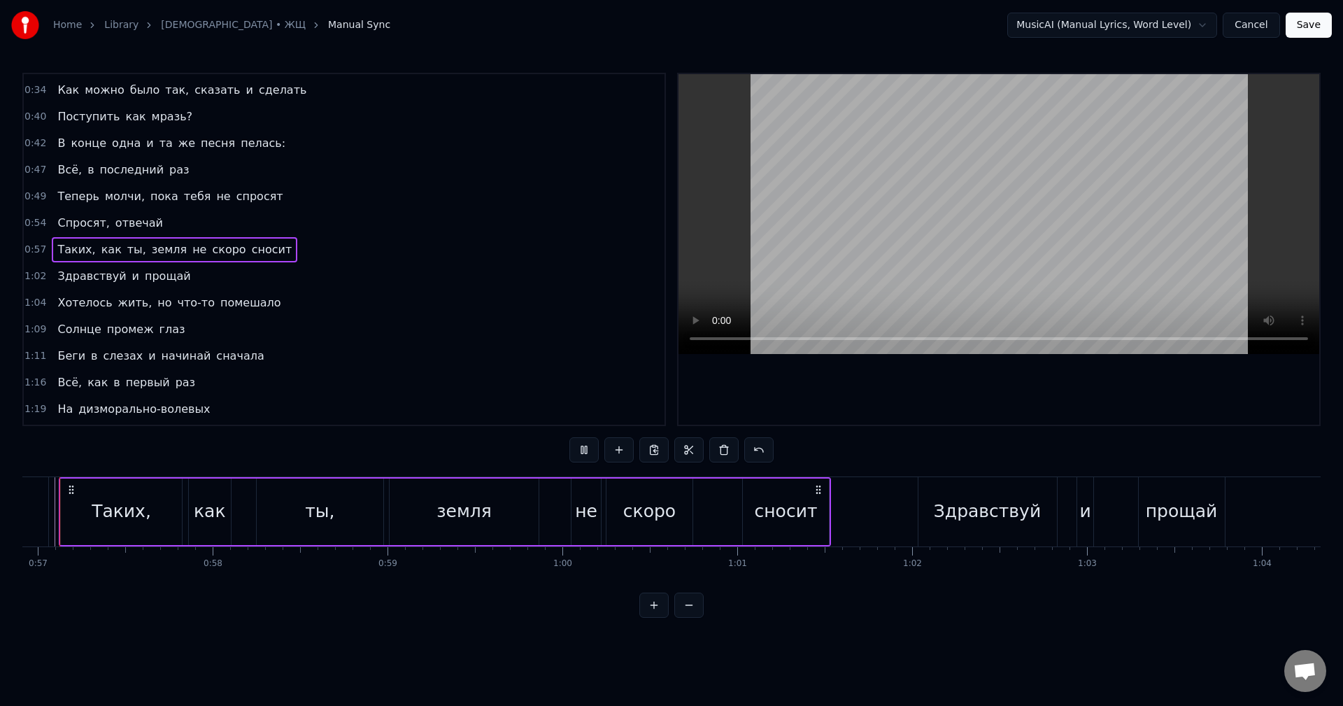
scroll to position [0, 9915]
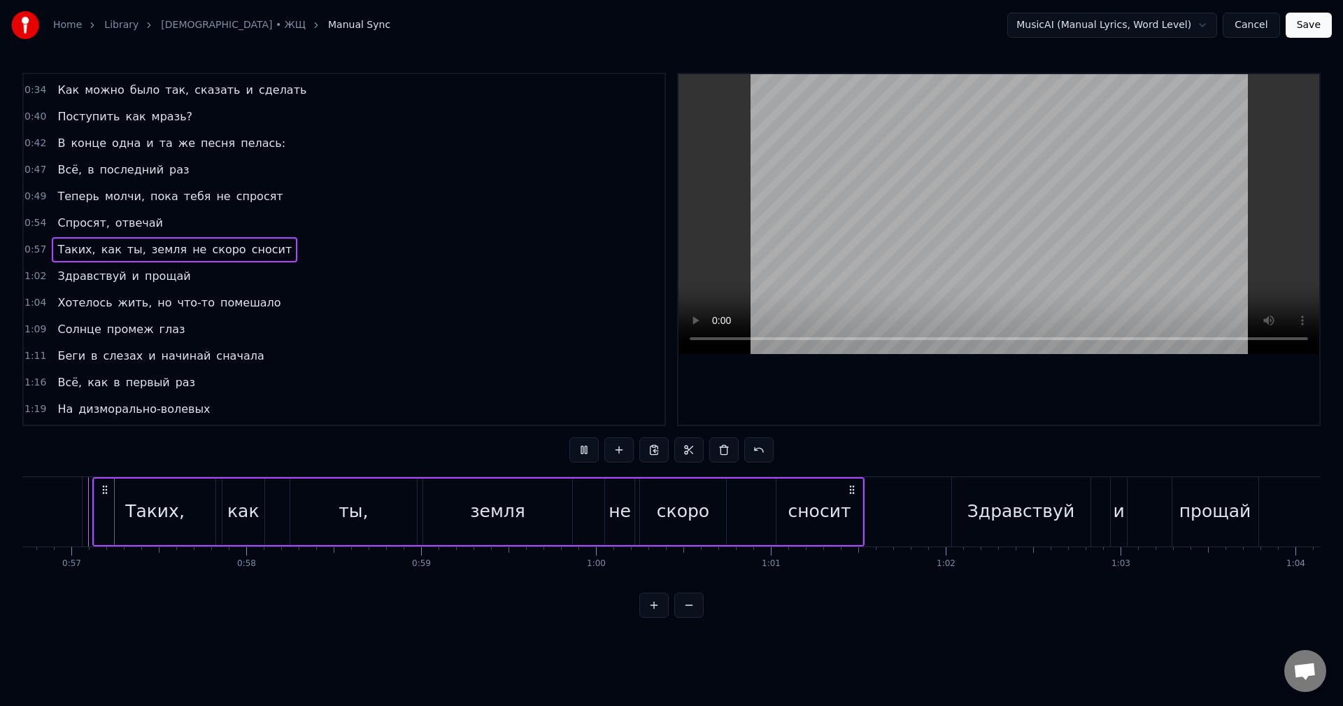
click at [838, 513] on div "сносит" at bounding box center [819, 511] width 63 height 27
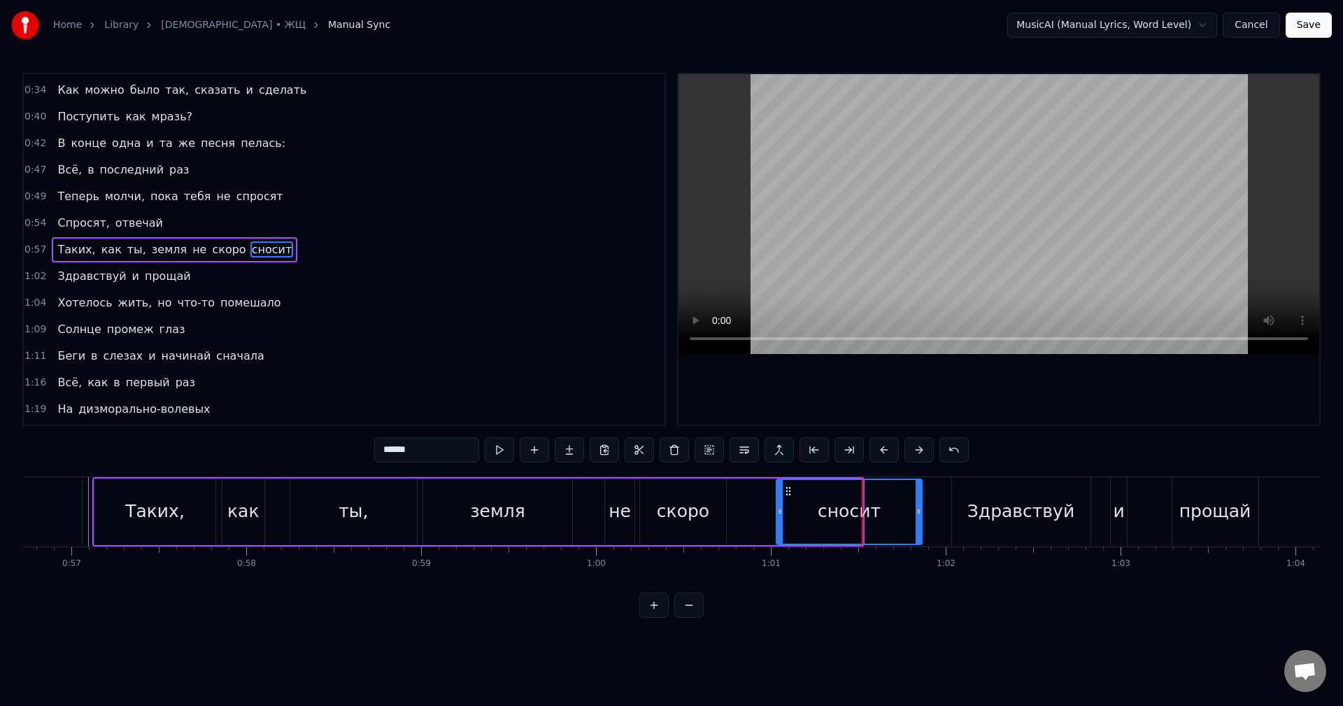
drag, startPoint x: 871, startPoint y: 510, endPoint x: 918, endPoint y: 517, distance: 48.0
click at [918, 517] on div at bounding box center [918, 512] width 6 height 64
click at [690, 503] on div "скоро" at bounding box center [683, 511] width 52 height 27
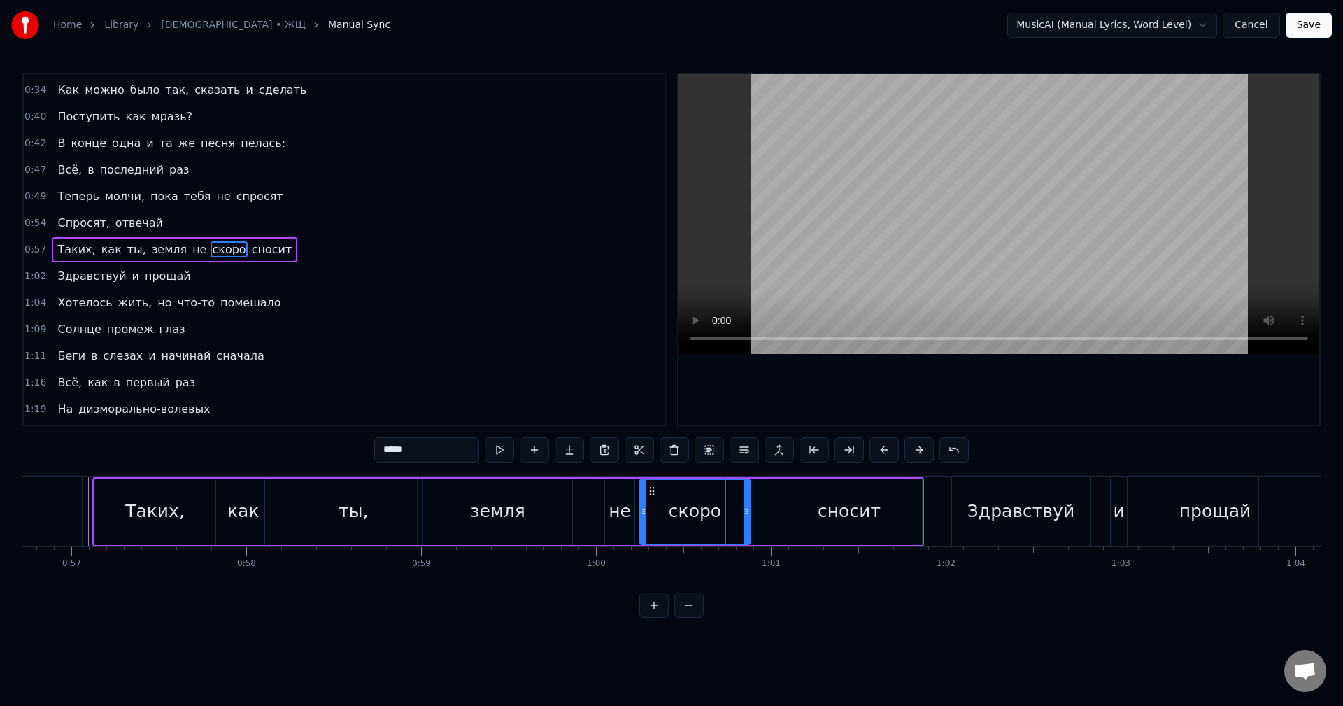
drag, startPoint x: 724, startPoint y: 519, endPoint x: 750, endPoint y: 518, distance: 25.9
click at [749, 518] on div at bounding box center [746, 512] width 6 height 64
drag, startPoint x: 750, startPoint y: 518, endPoint x: 740, endPoint y: 521, distance: 10.2
click at [740, 521] on div at bounding box center [741, 512] width 6 height 64
click at [806, 515] on div "сносит" at bounding box center [848, 511] width 145 height 66
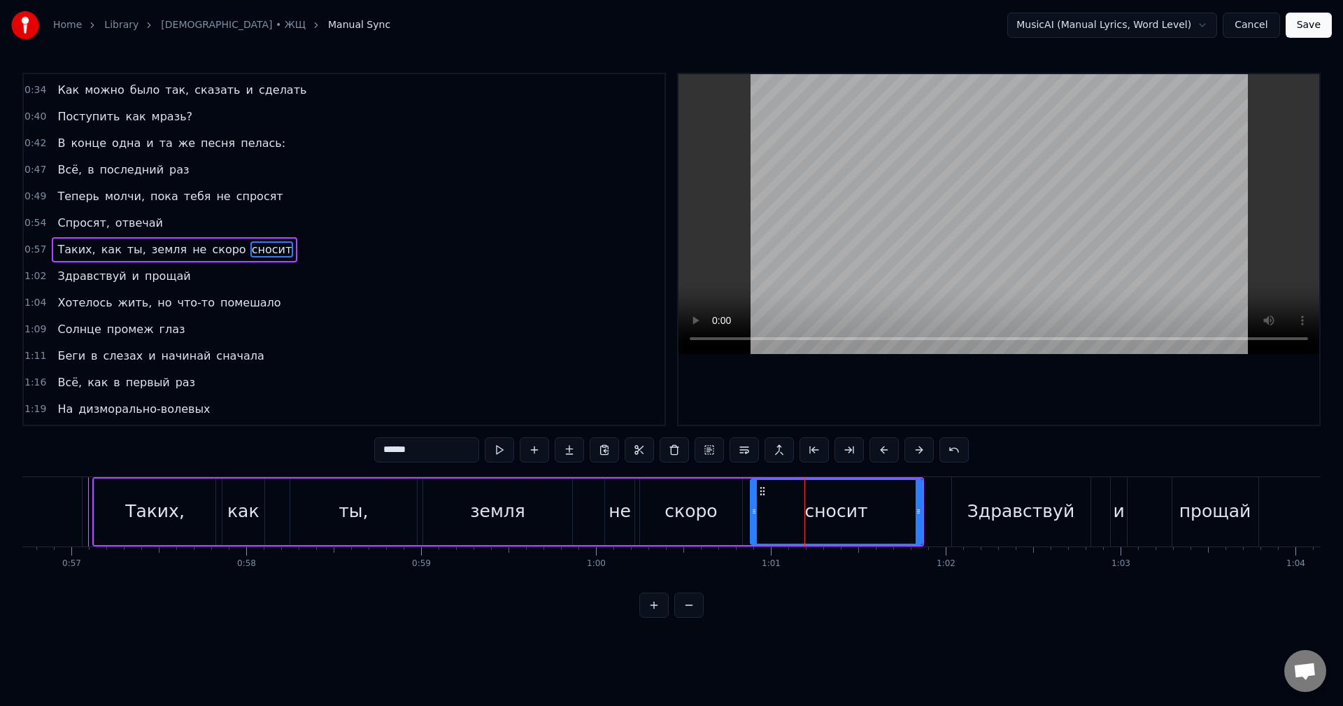
drag, startPoint x: 780, startPoint y: 515, endPoint x: 754, endPoint y: 517, distance: 26.0
click at [754, 517] on div at bounding box center [754, 512] width 6 height 64
click at [620, 521] on div "не" at bounding box center [619, 511] width 22 height 27
type input "**"
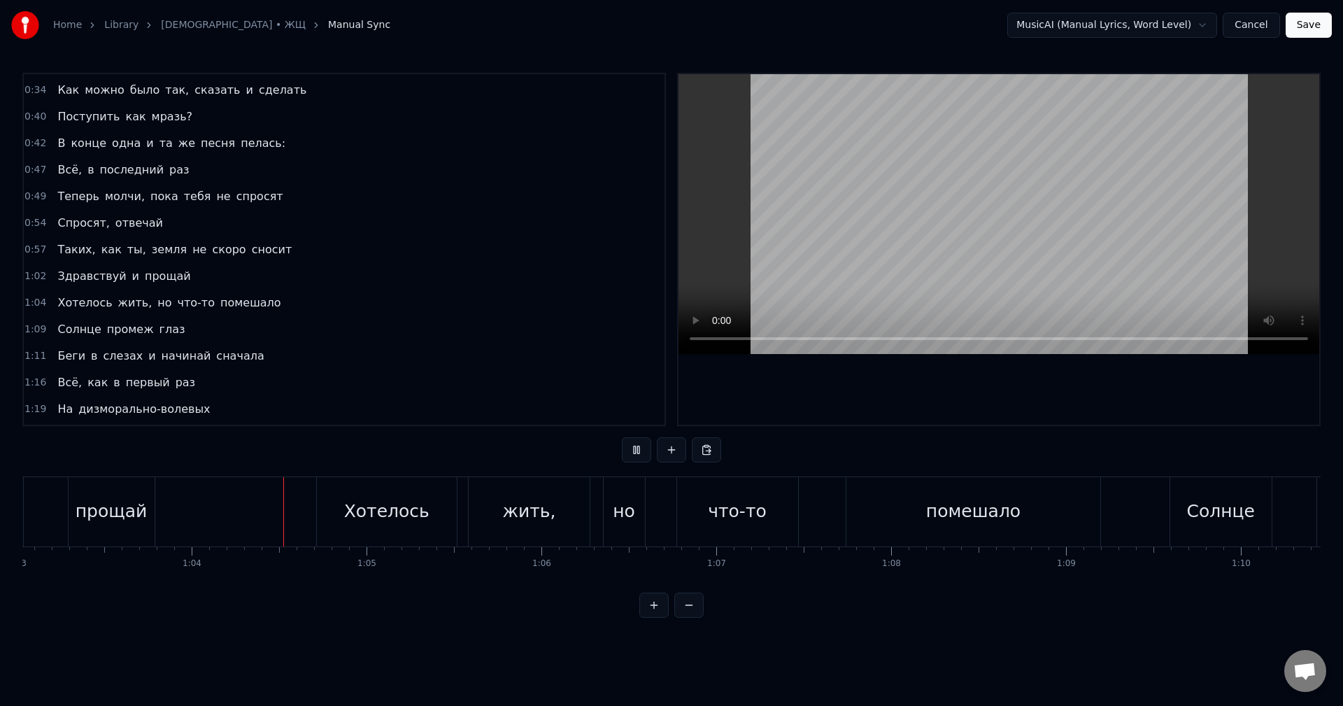
scroll to position [0, 11103]
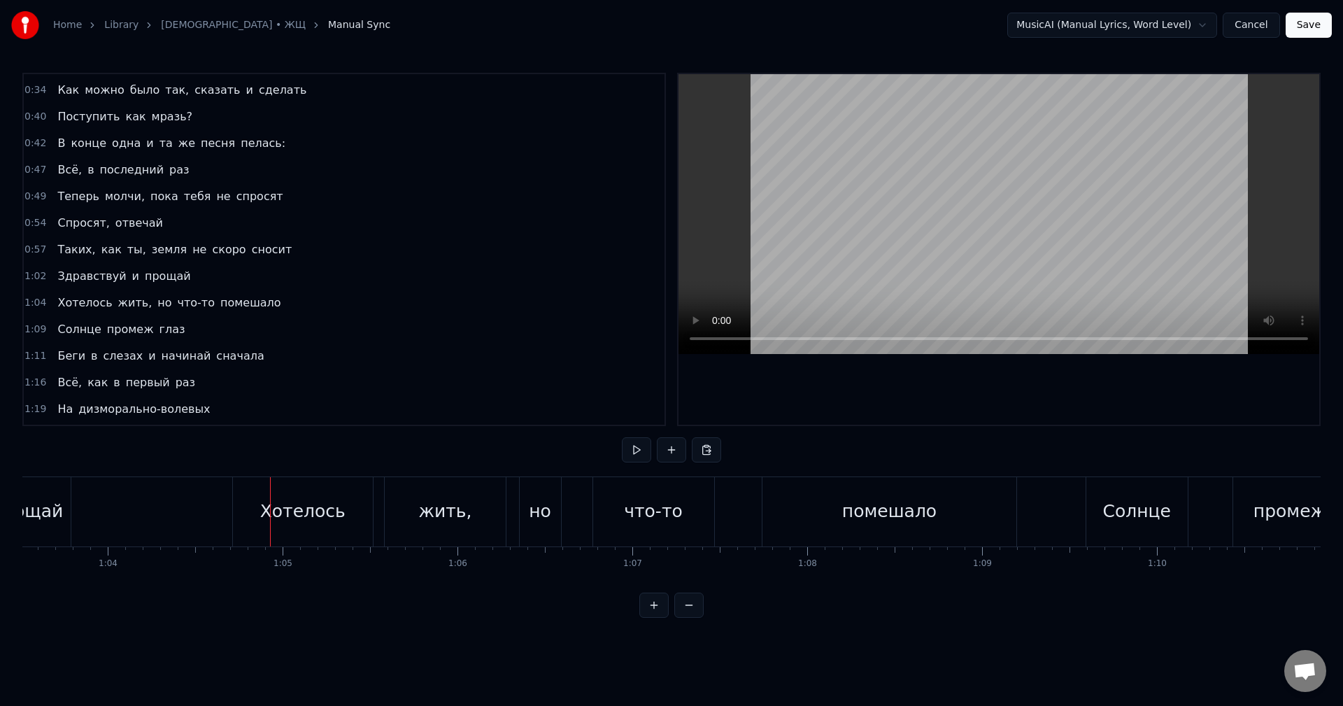
click at [52, 526] on div "прощай" at bounding box center [28, 511] width 86 height 69
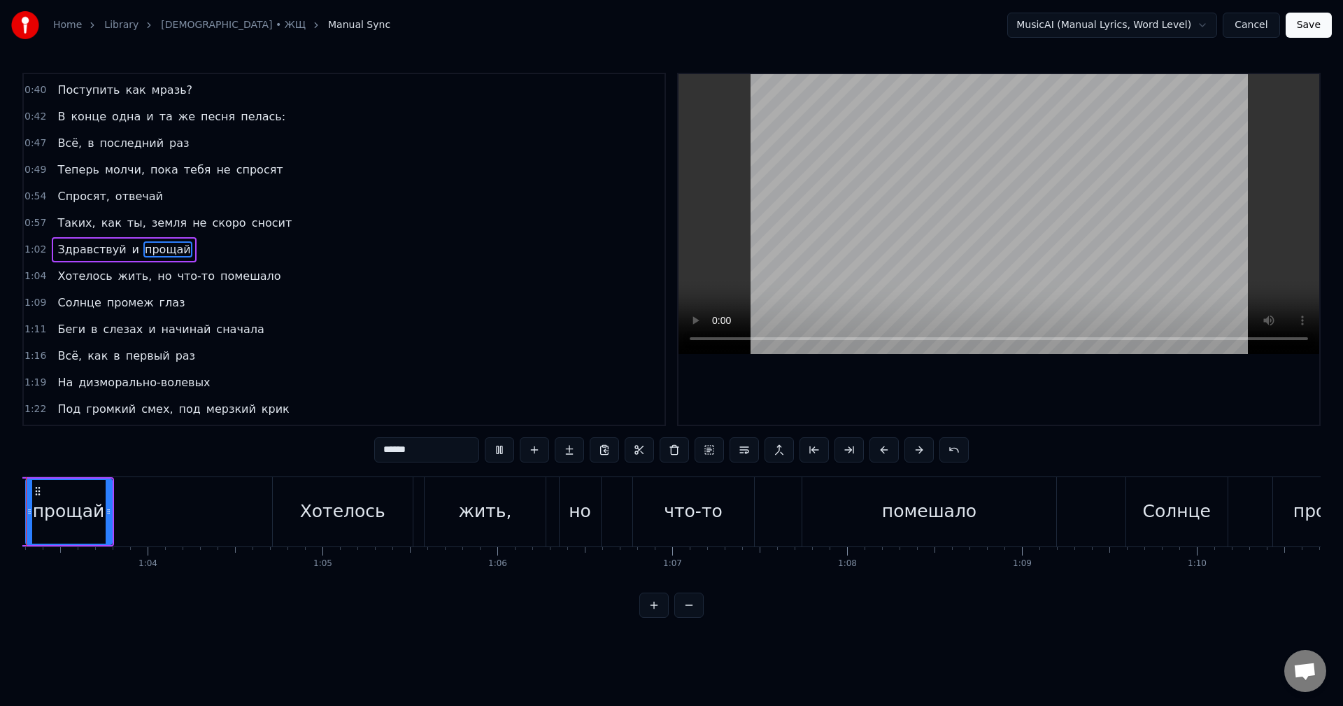
scroll to position [0, 10994]
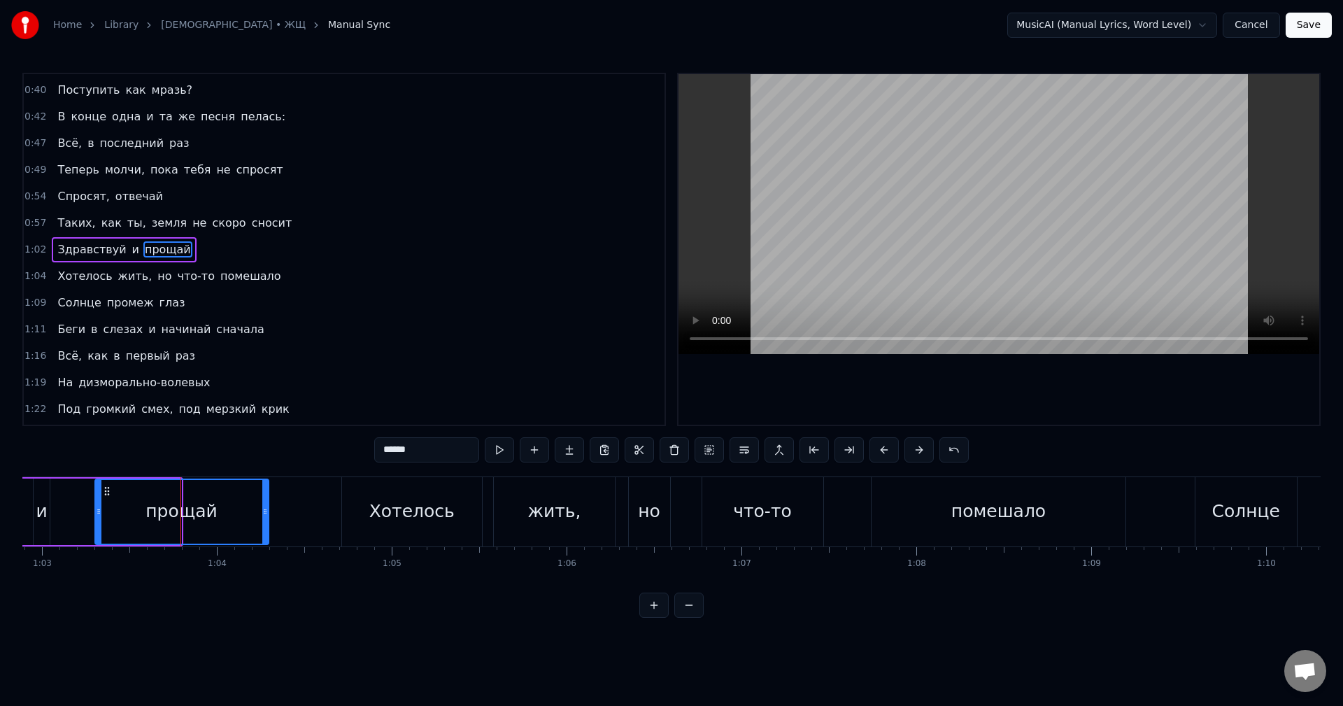
drag, startPoint x: 178, startPoint y: 516, endPoint x: 269, endPoint y: 516, distance: 90.2
click at [268, 516] on icon at bounding box center [265, 511] width 6 height 11
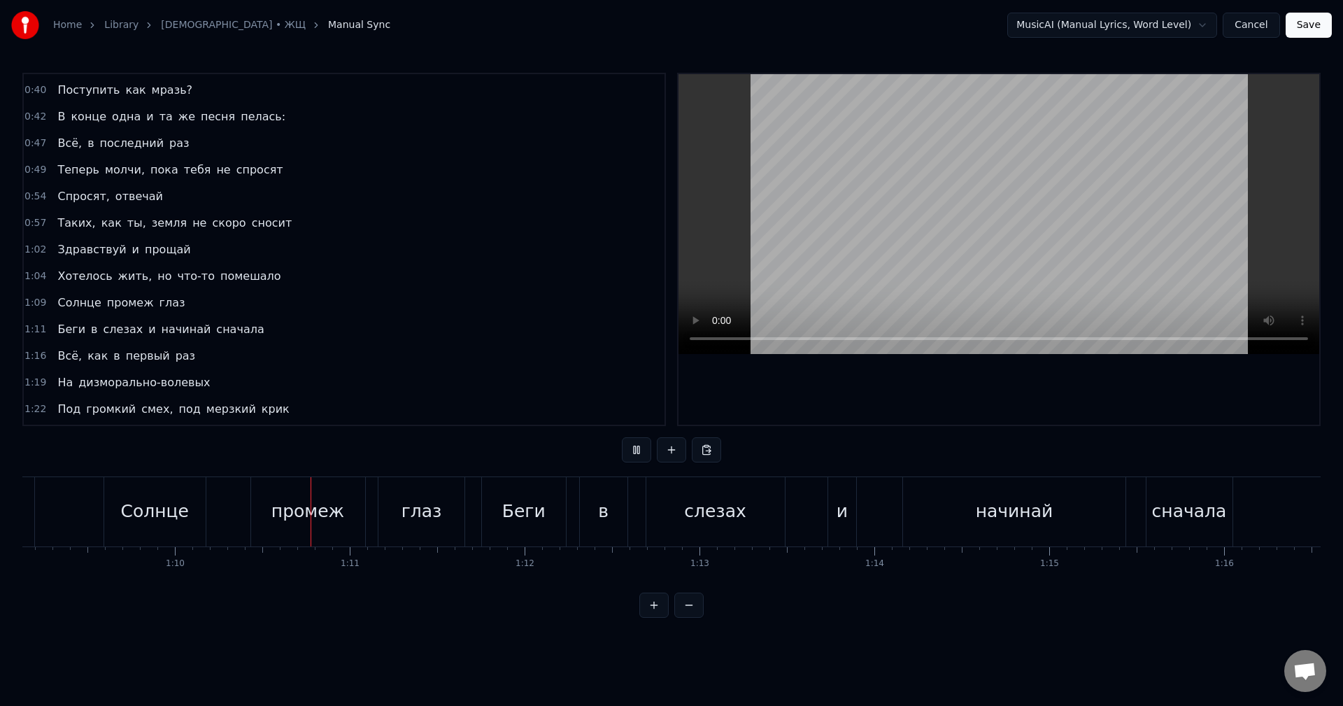
scroll to position [0, 12189]
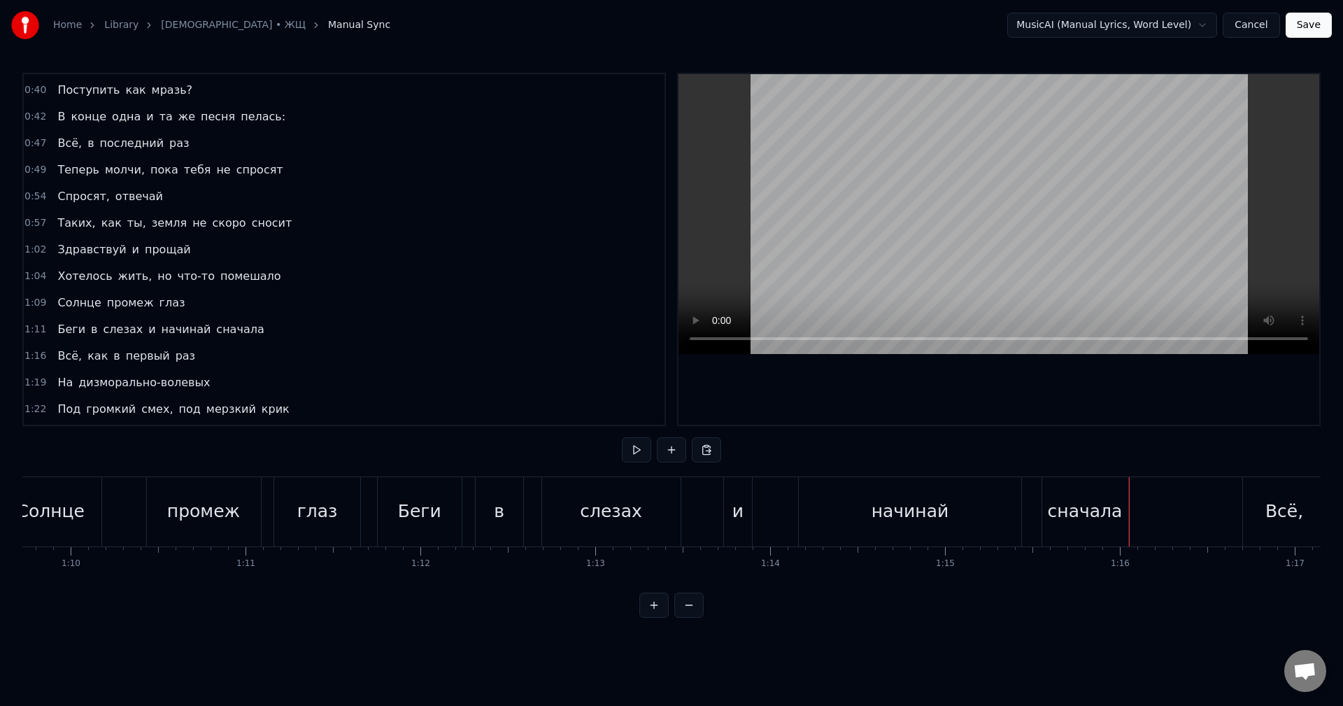
click at [1094, 508] on div "сначала" at bounding box center [1084, 511] width 75 height 27
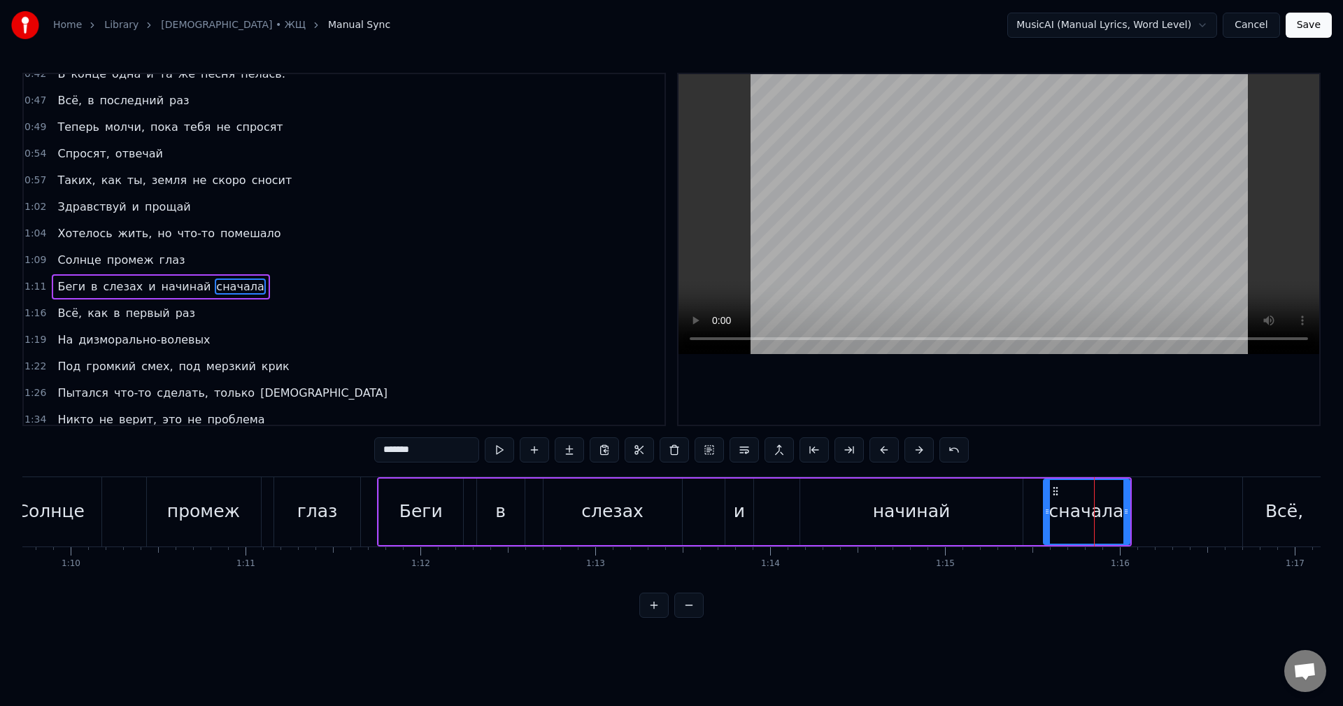
scroll to position [316, 0]
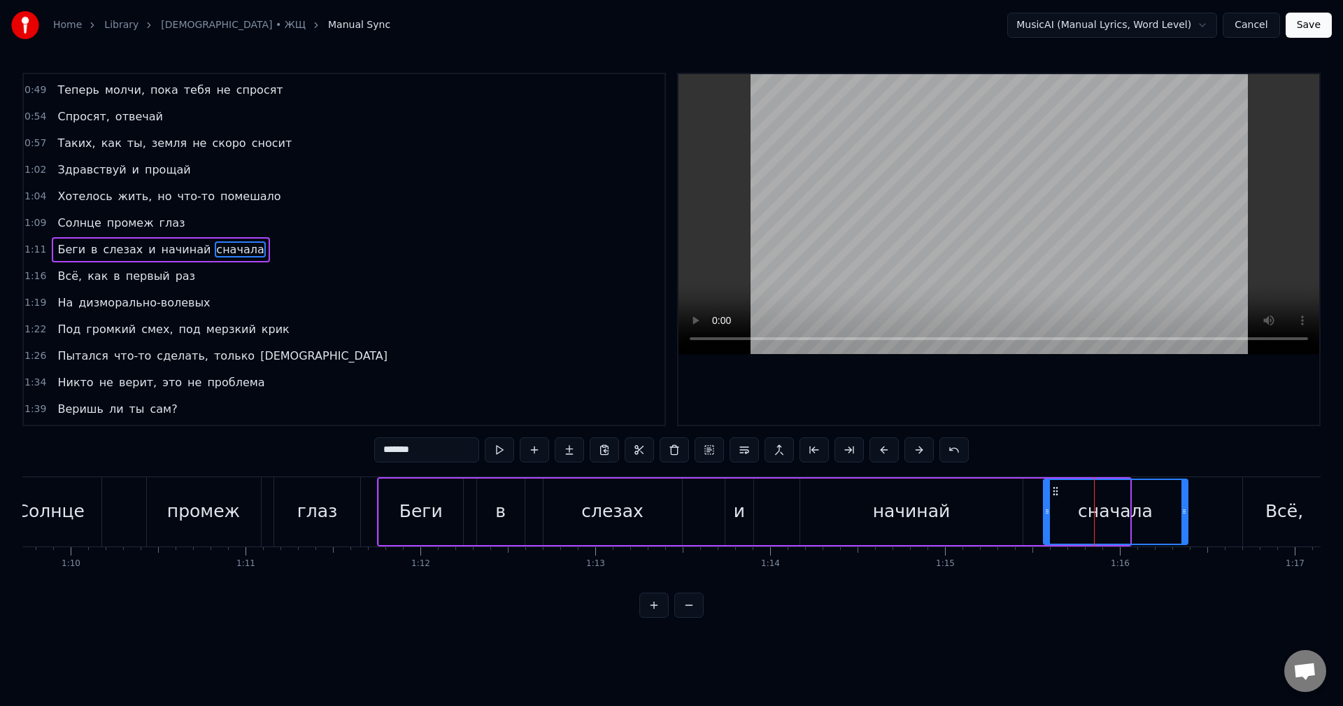
drag, startPoint x: 1126, startPoint y: 508, endPoint x: 1185, endPoint y: 512, distance: 58.8
click at [1185, 512] on icon at bounding box center [1184, 511] width 6 height 11
drag, startPoint x: 1185, startPoint y: 512, endPoint x: 1209, endPoint y: 510, distance: 23.8
click at [1209, 510] on icon at bounding box center [1206, 511] width 6 height 11
drag, startPoint x: 1209, startPoint y: 510, endPoint x: 1232, endPoint y: 513, distance: 23.2
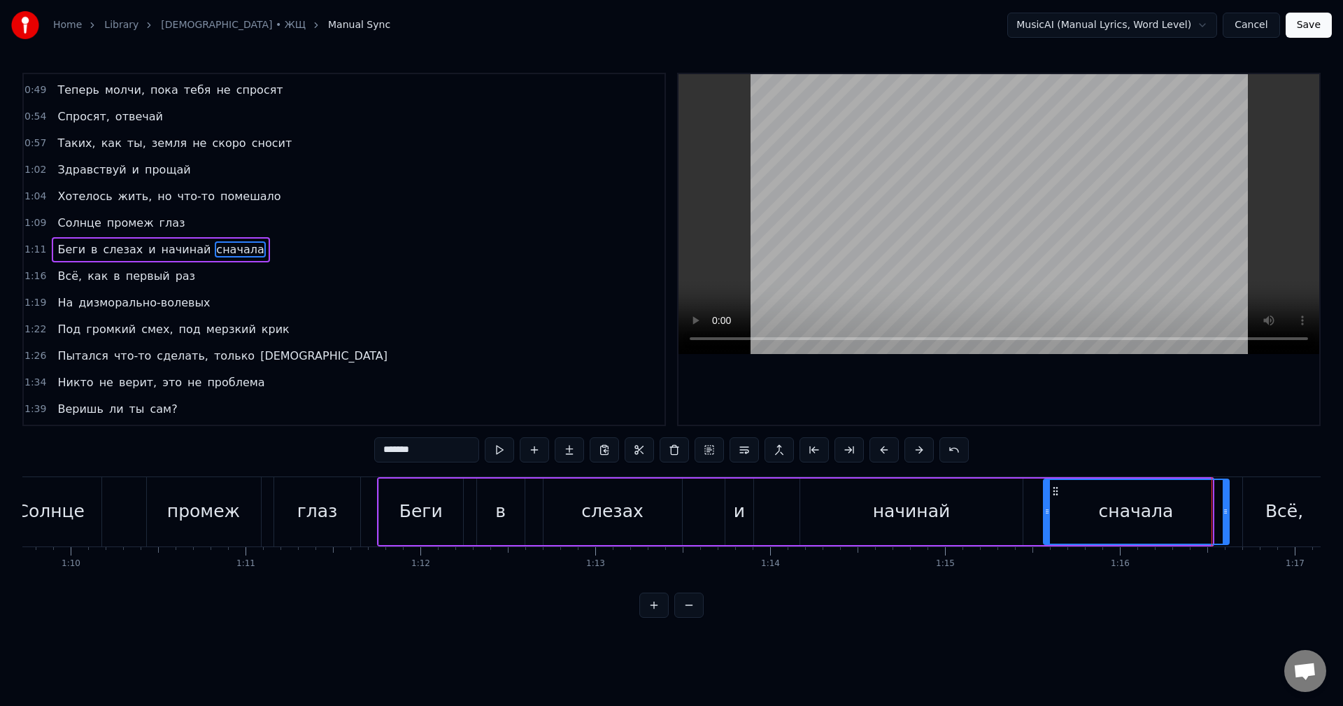
click at [1228, 513] on icon at bounding box center [1225, 511] width 6 height 11
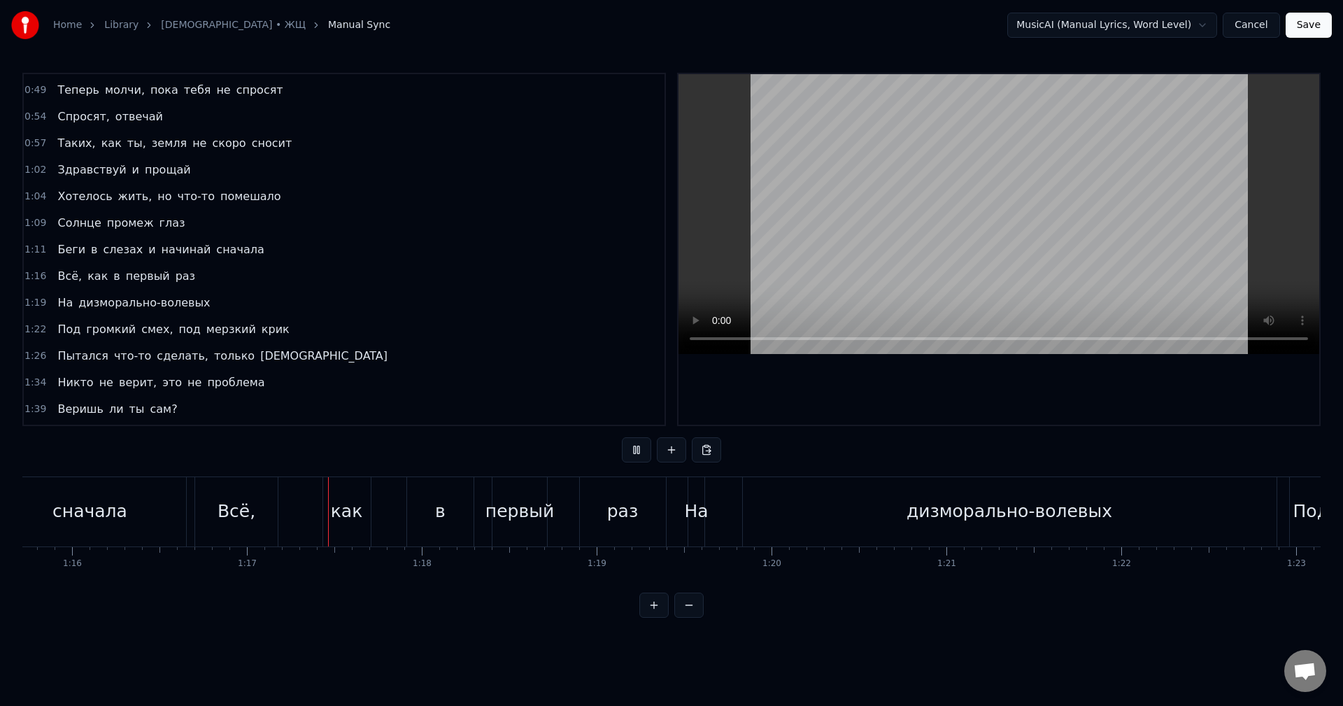
scroll to position [0, 13385]
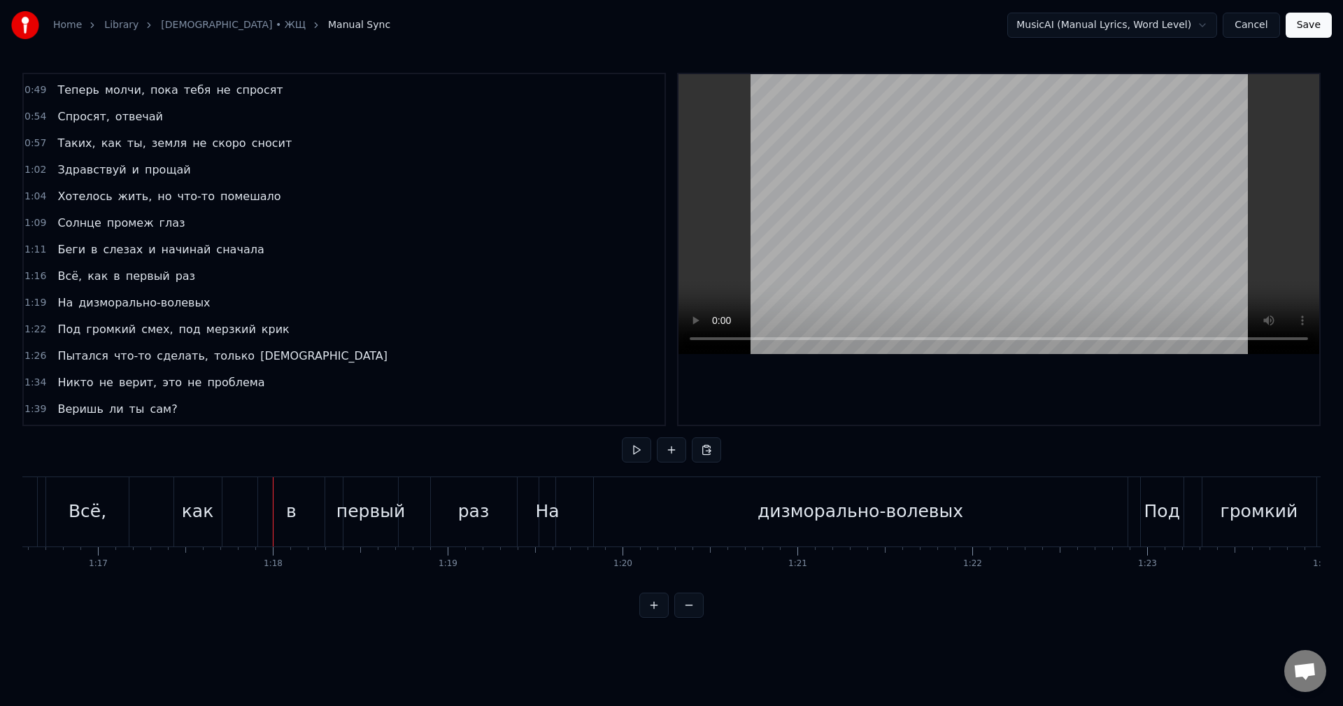
click at [111, 513] on div "Всё," at bounding box center [87, 511] width 83 height 69
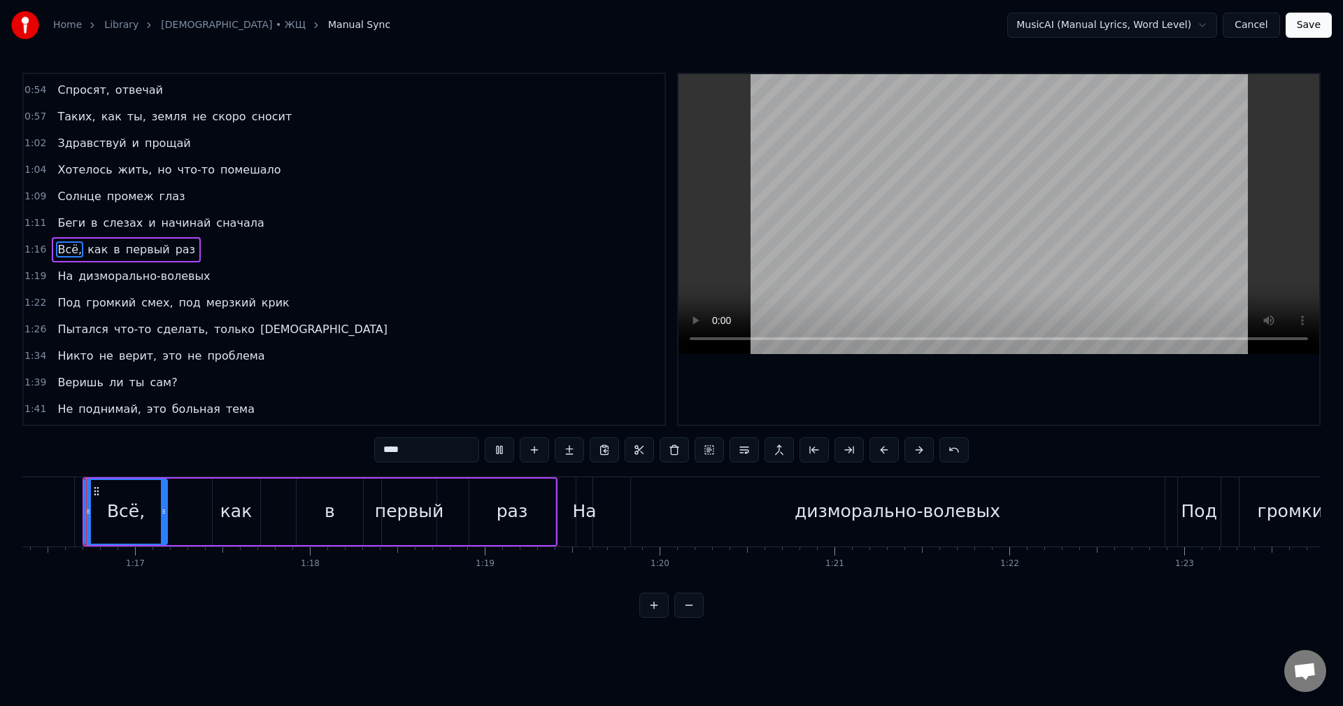
scroll to position [0, 13338]
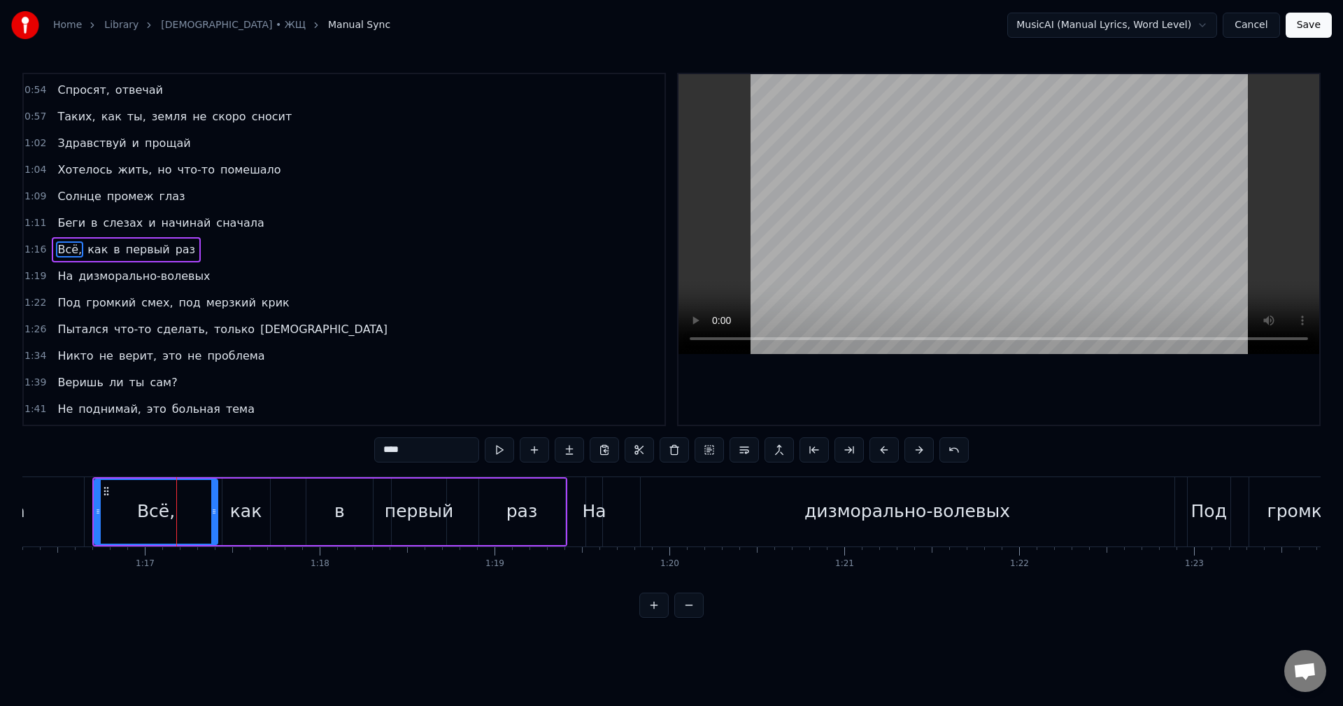
drag, startPoint x: 173, startPoint y: 515, endPoint x: 213, endPoint y: 521, distance: 40.9
click at [213, 521] on div at bounding box center [214, 512] width 6 height 64
click at [234, 521] on div "как" at bounding box center [246, 511] width 32 height 27
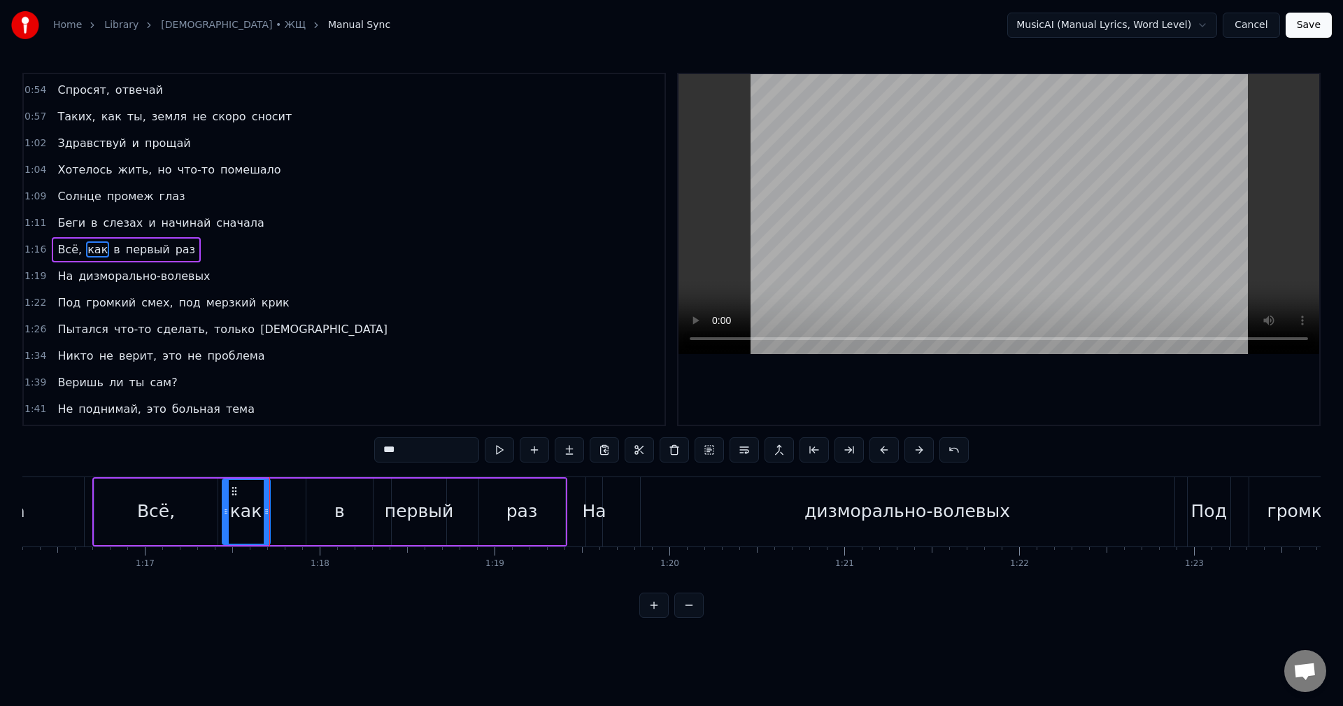
click at [320, 515] on div "в" at bounding box center [339, 511] width 67 height 66
drag, startPoint x: 310, startPoint y: 511, endPoint x: 280, endPoint y: 513, distance: 30.8
click at [280, 513] on icon at bounding box center [281, 511] width 6 height 11
drag, startPoint x: 369, startPoint y: 517, endPoint x: 301, endPoint y: 517, distance: 67.8
click at [301, 517] on div at bounding box center [302, 512] width 6 height 64
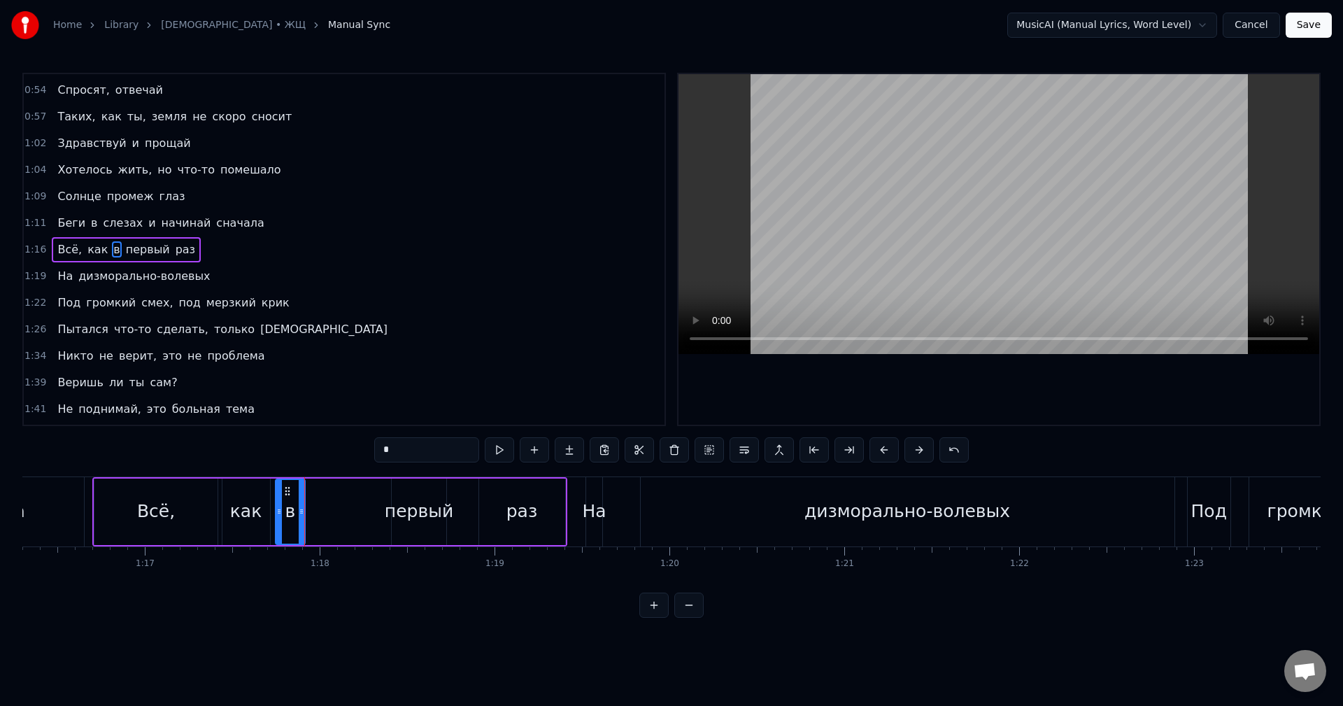
click at [408, 510] on div "первый" at bounding box center [419, 511] width 69 height 27
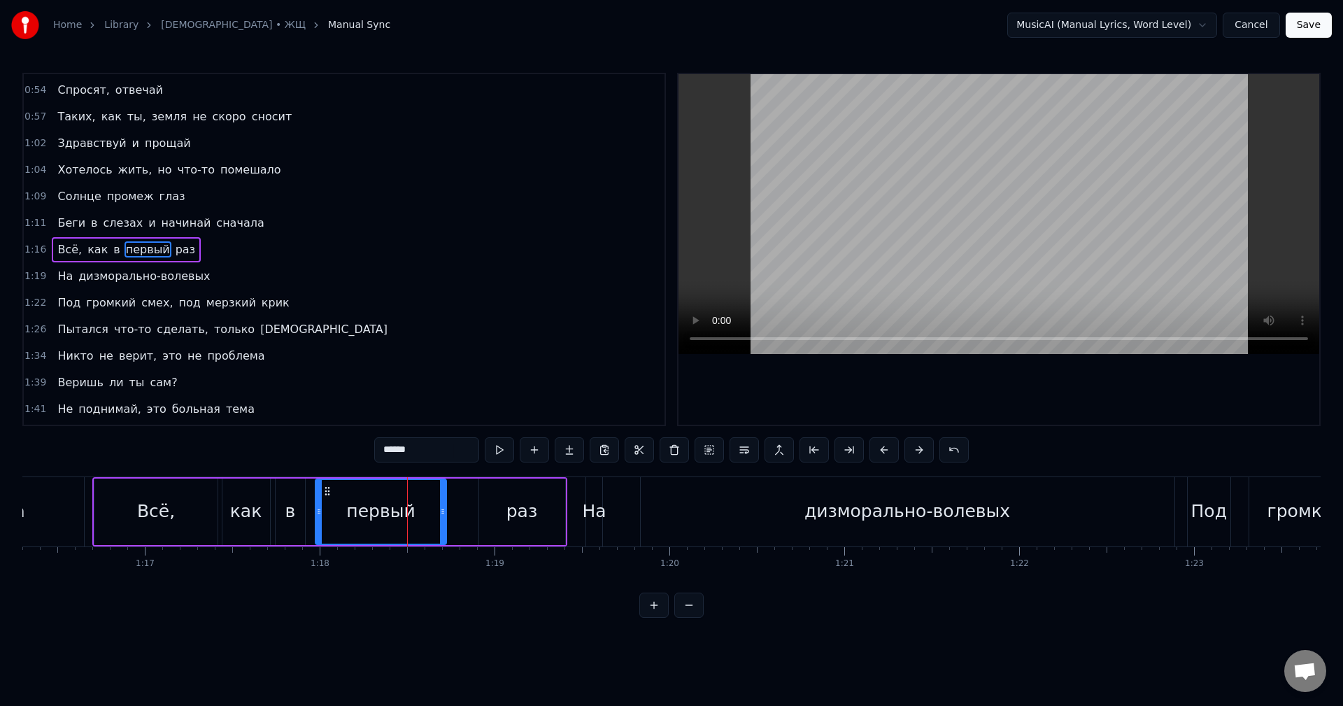
drag, startPoint x: 393, startPoint y: 511, endPoint x: 317, endPoint y: 518, distance: 76.5
click at [317, 518] on div at bounding box center [319, 512] width 6 height 64
drag, startPoint x: 445, startPoint y: 517, endPoint x: 433, endPoint y: 519, distance: 12.0
click at [433, 519] on div at bounding box center [431, 512] width 6 height 64
click at [501, 515] on div "раз" at bounding box center [522, 511] width 86 height 66
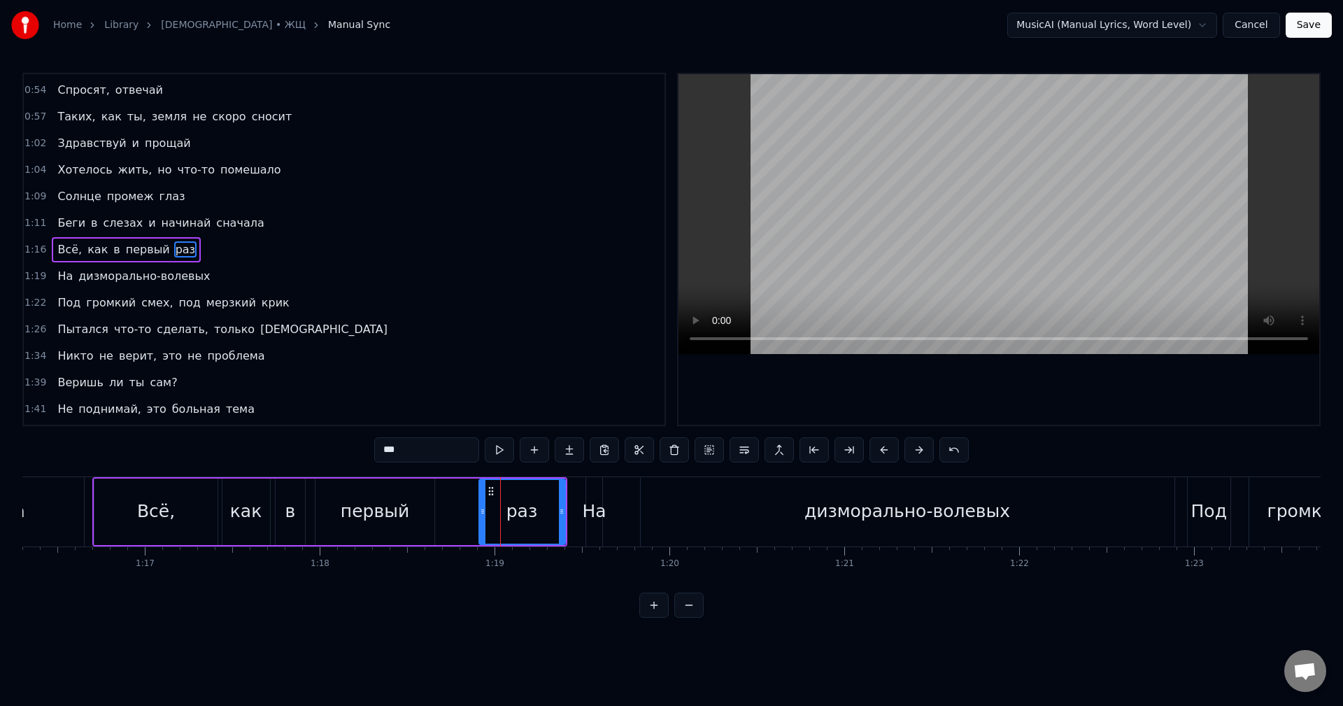
click at [406, 518] on div "первый" at bounding box center [374, 511] width 119 height 66
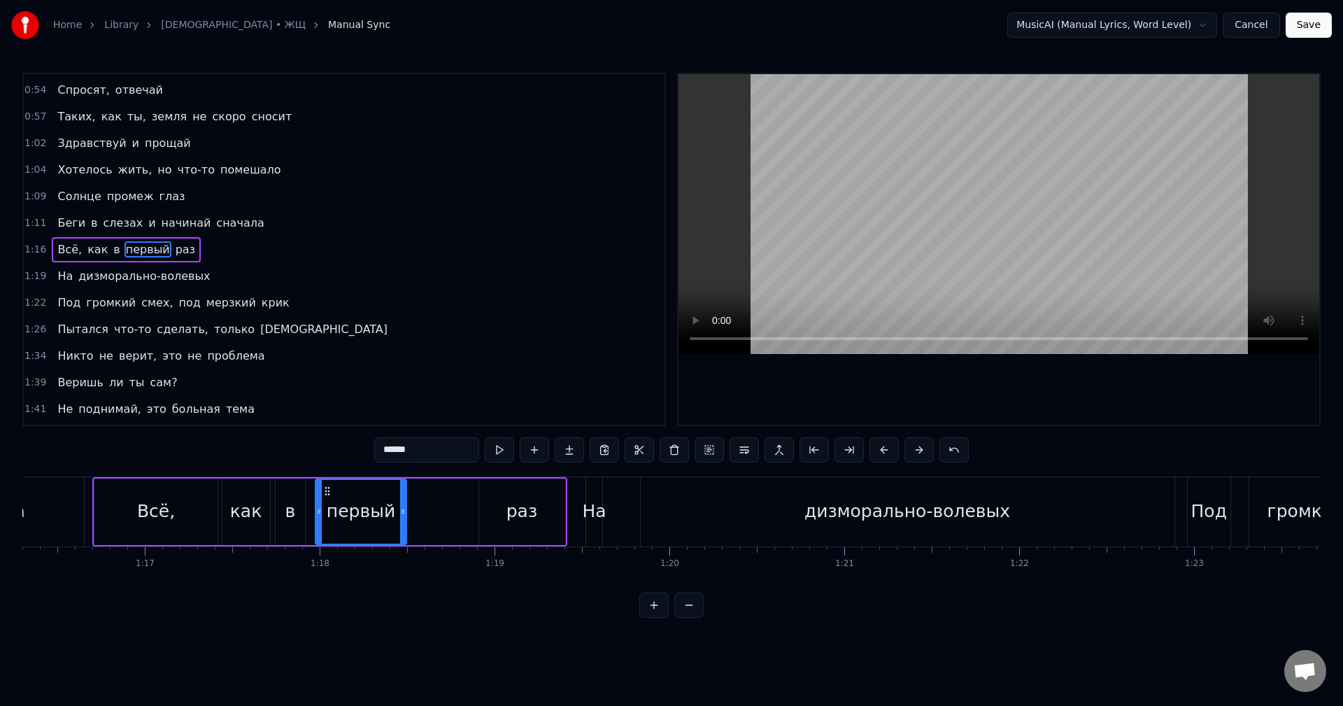
drag, startPoint x: 431, startPoint y: 515, endPoint x: 402, endPoint y: 515, distance: 28.7
click at [402, 515] on icon at bounding box center [403, 511] width 6 height 11
drag, startPoint x: 402, startPoint y: 515, endPoint x: 413, endPoint y: 515, distance: 10.5
click at [413, 515] on icon at bounding box center [413, 511] width 6 height 11
click at [496, 515] on div "раз" at bounding box center [522, 511] width 86 height 66
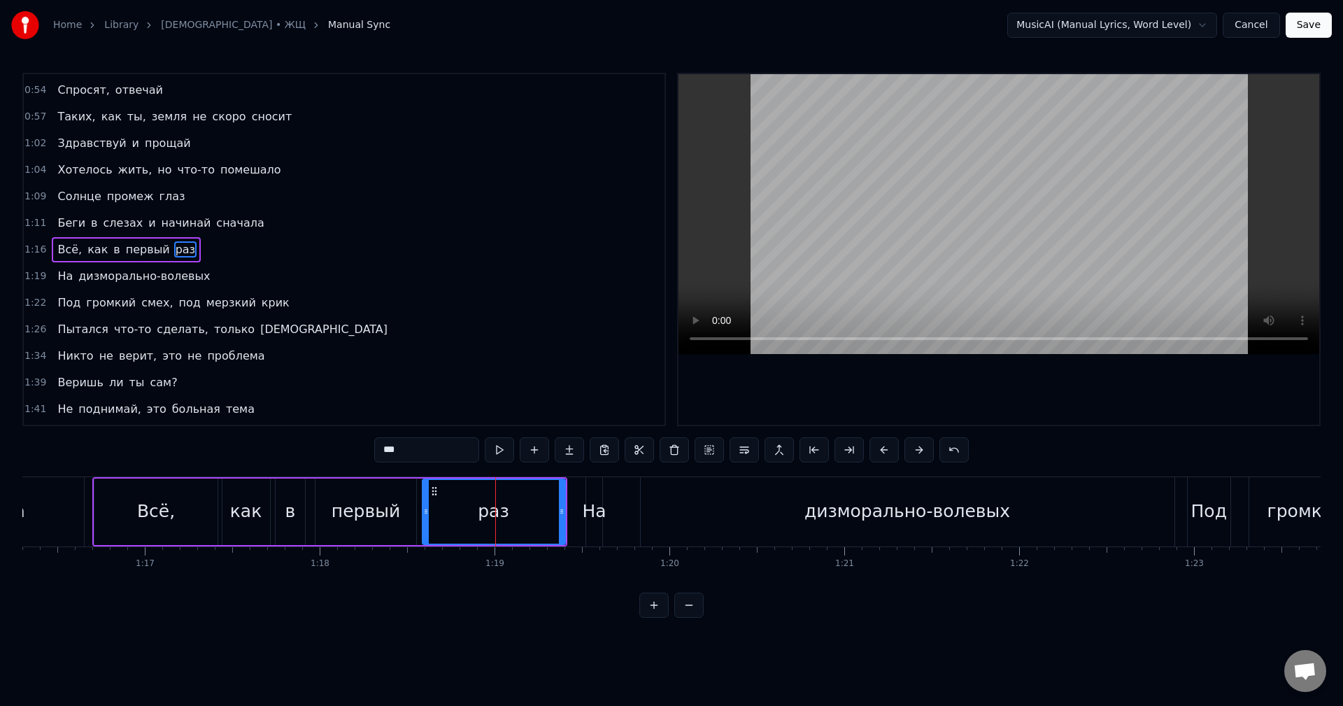
drag, startPoint x: 478, startPoint y: 514, endPoint x: 426, endPoint y: 515, distance: 51.8
click at [426, 515] on icon at bounding box center [426, 511] width 6 height 11
drag, startPoint x: 559, startPoint y: 515, endPoint x: 522, endPoint y: 515, distance: 37.1
click at [522, 515] on icon at bounding box center [525, 511] width 6 height 11
click at [599, 508] on div "На" at bounding box center [594, 511] width 24 height 27
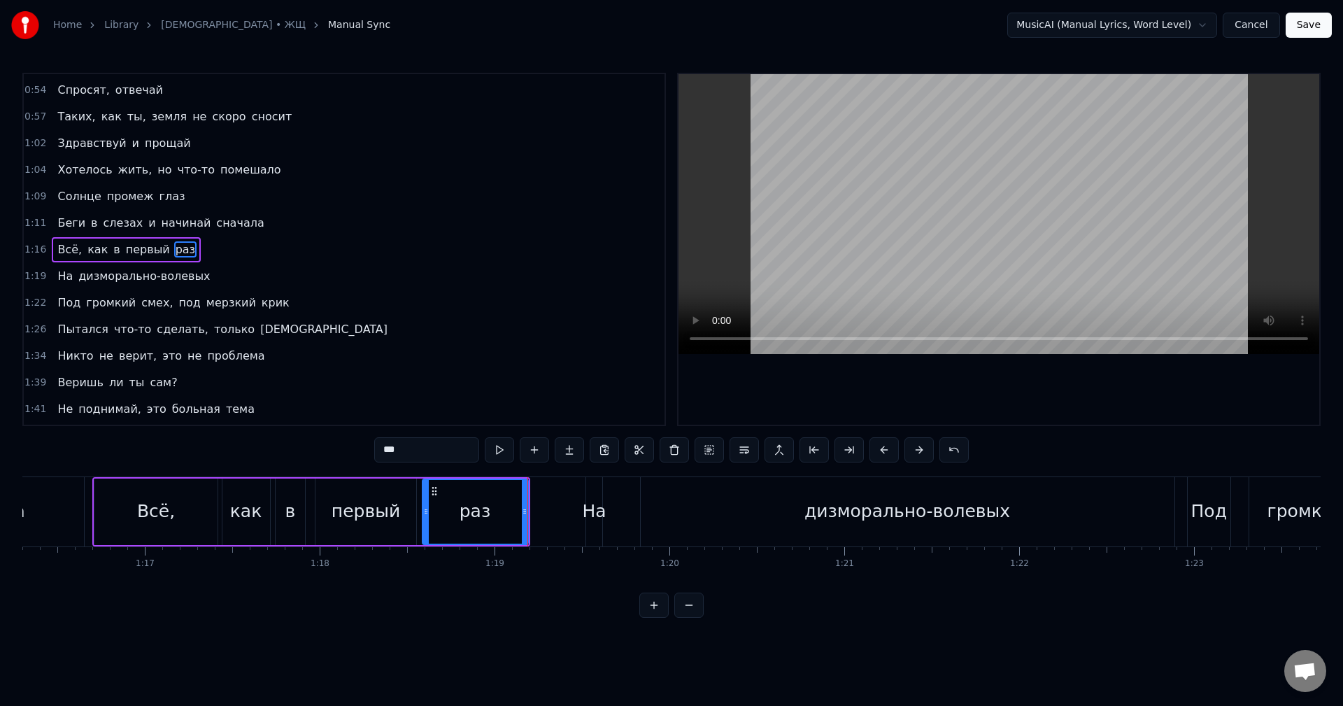
type input "**"
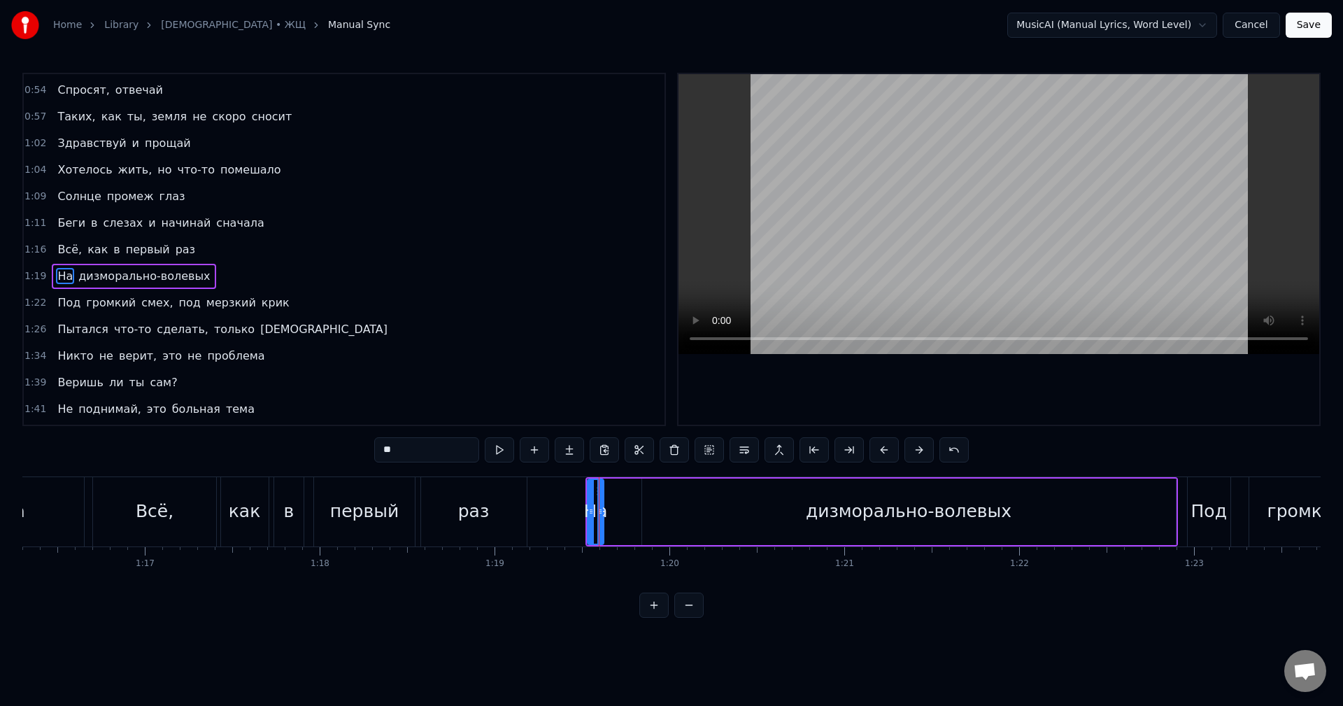
scroll to position [369, 0]
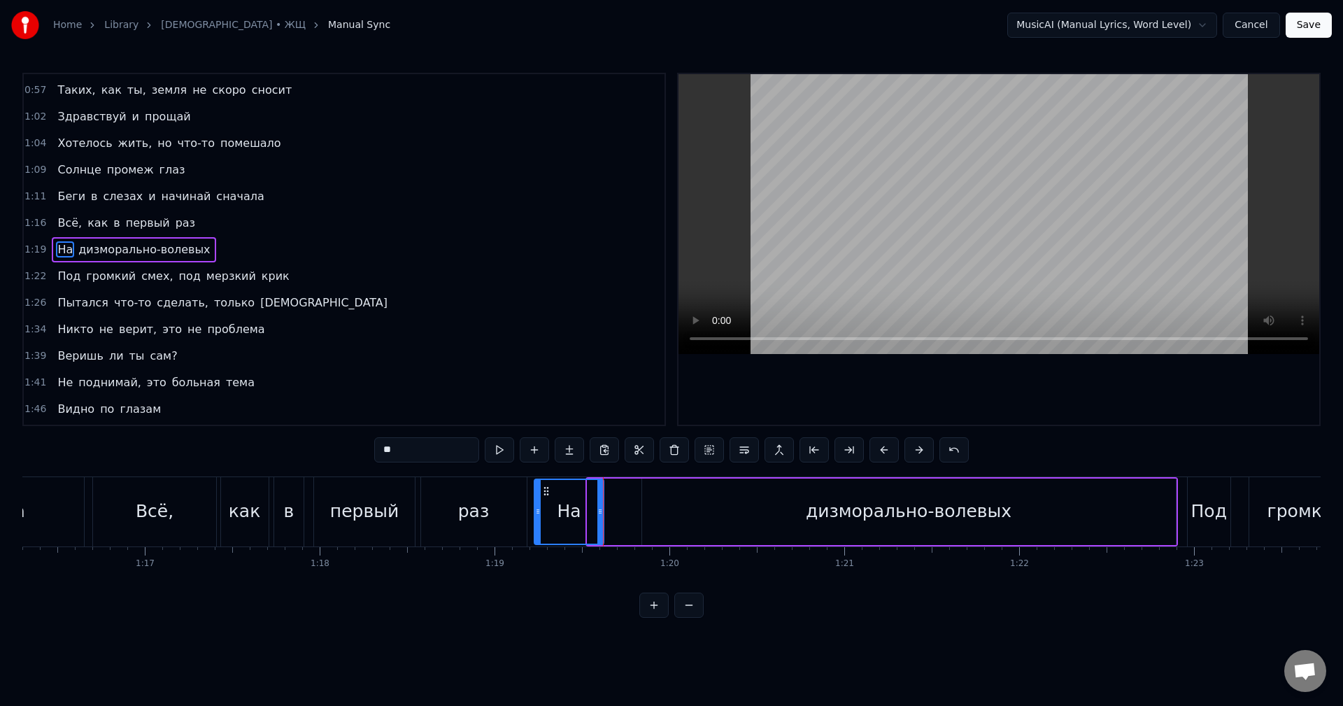
drag, startPoint x: 588, startPoint y: 513, endPoint x: 536, endPoint y: 515, distance: 51.8
click at [535, 515] on icon at bounding box center [538, 511] width 6 height 11
click at [535, 513] on div "На дизморально-волевых" at bounding box center [854, 511] width 646 height 69
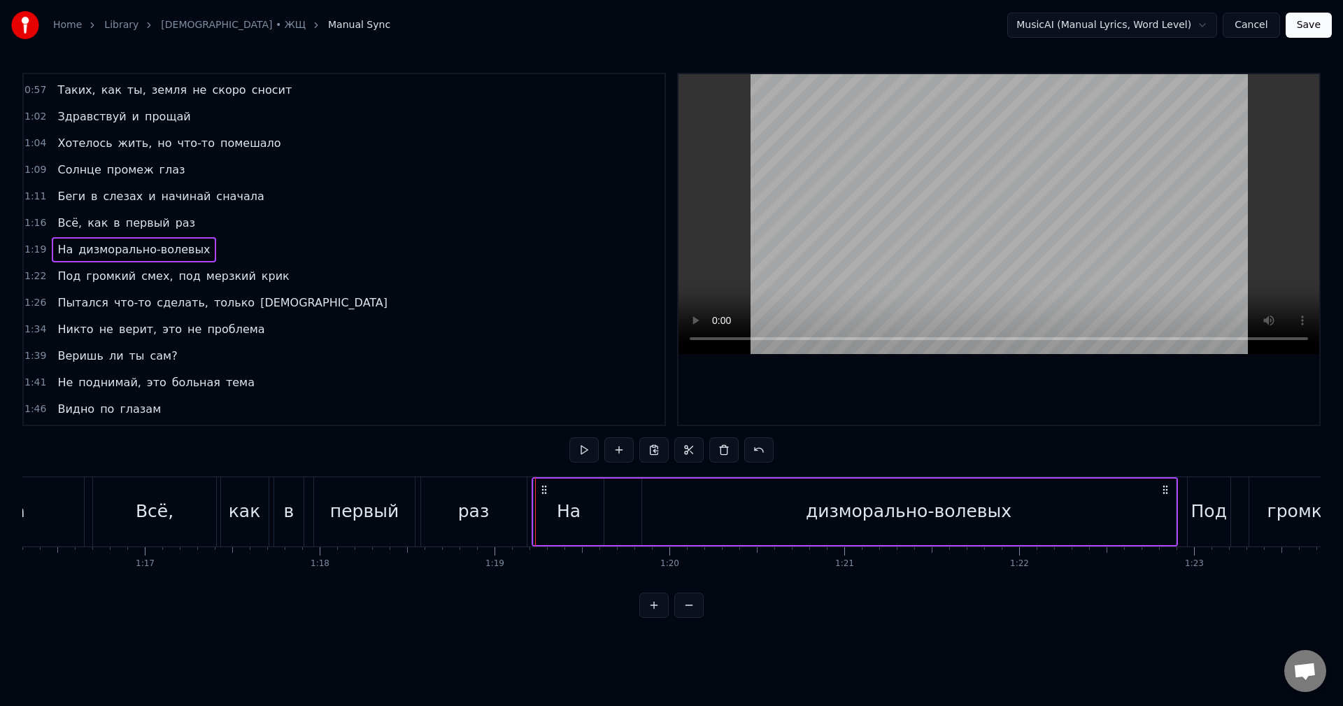
click at [569, 509] on div "На" at bounding box center [569, 511] width 24 height 27
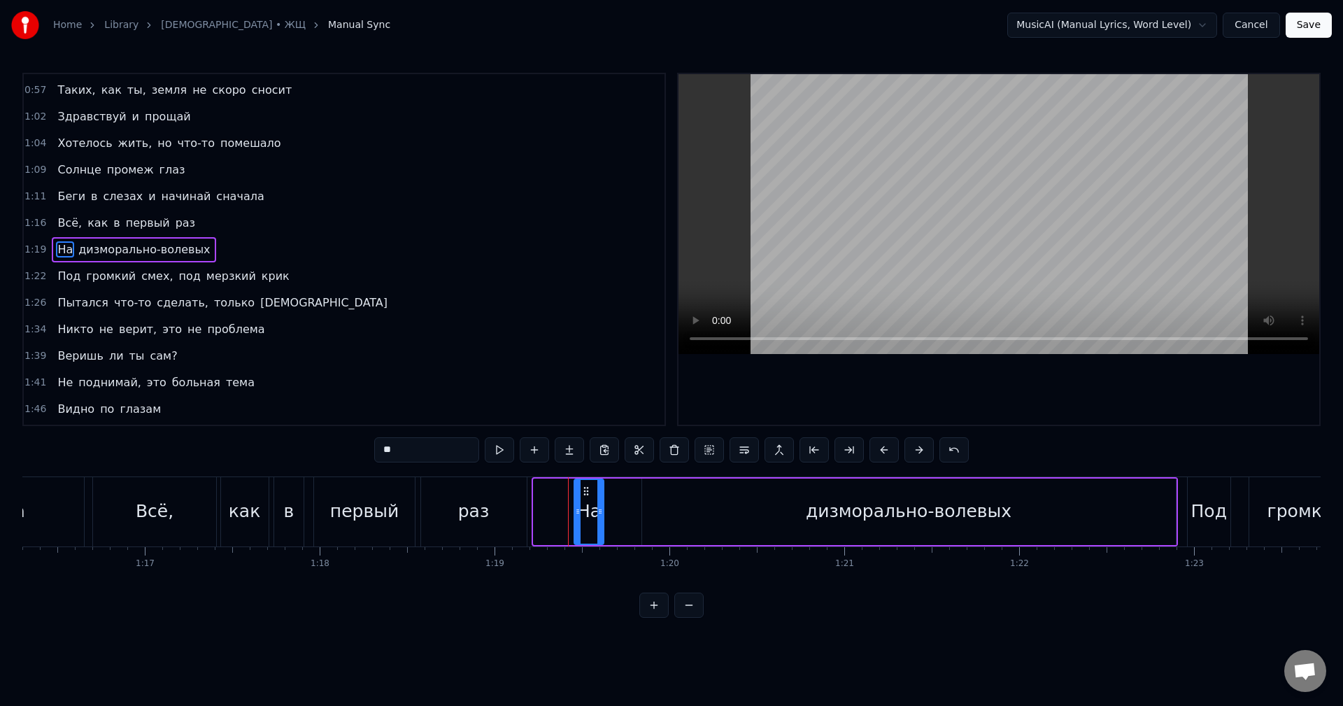
drag, startPoint x: 536, startPoint y: 511, endPoint x: 577, endPoint y: 515, distance: 40.7
click at [577, 515] on icon at bounding box center [578, 511] width 6 height 11
drag, startPoint x: 603, startPoint y: 517, endPoint x: 634, endPoint y: 519, distance: 31.5
click at [634, 519] on div at bounding box center [634, 512] width 6 height 64
drag, startPoint x: 634, startPoint y: 519, endPoint x: 622, endPoint y: 519, distance: 11.9
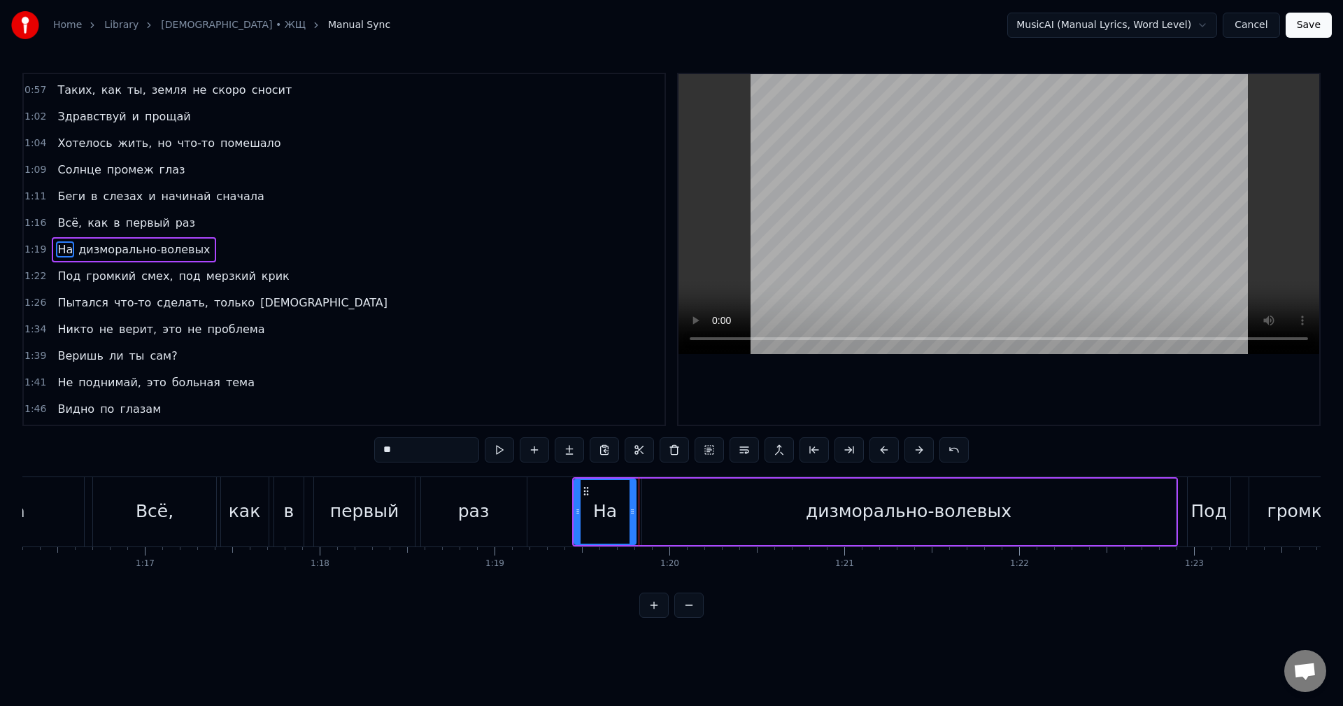
click at [629, 519] on div at bounding box center [632, 512] width 6 height 64
drag, startPoint x: 573, startPoint y: 513, endPoint x: 552, endPoint y: 513, distance: 21.0
click at [552, 513] on circle at bounding box center [552, 513] width 1 height 1
click at [557, 512] on icon at bounding box center [555, 511] width 6 height 11
click at [678, 515] on div "дизморально-волевых" at bounding box center [909, 511] width 534 height 66
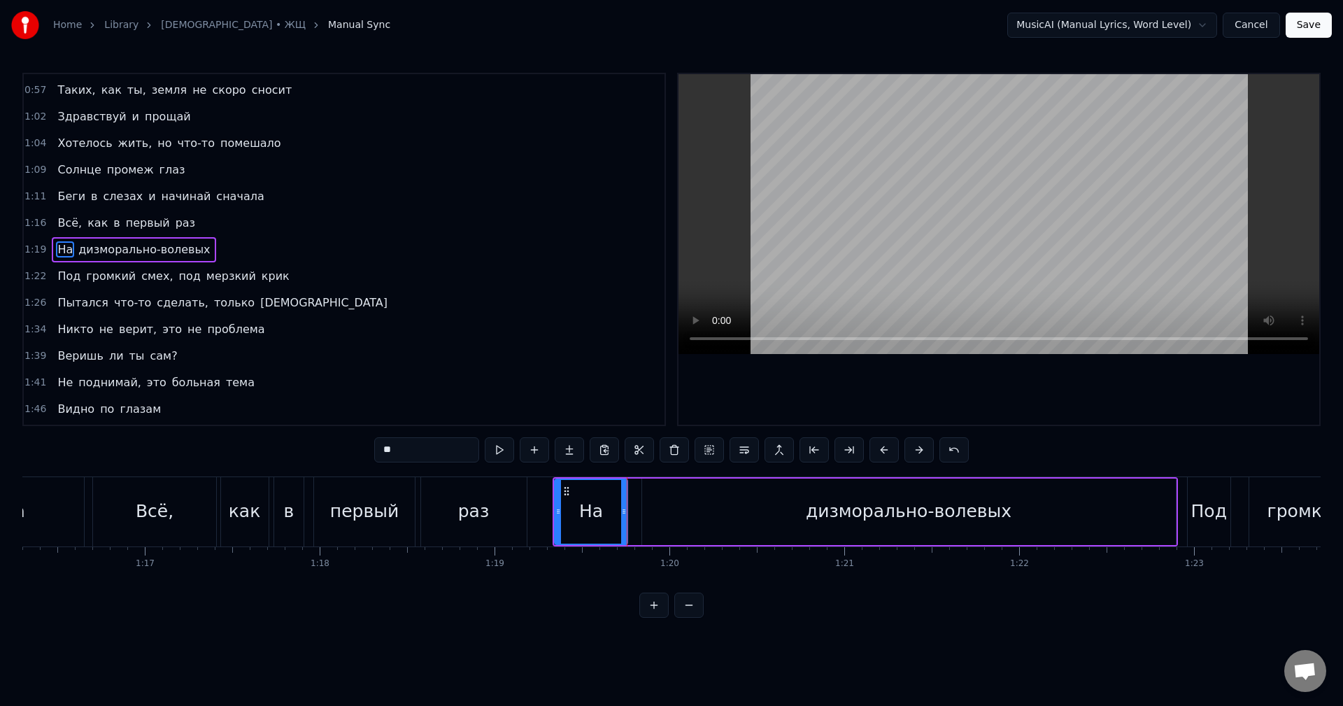
type input "**********"
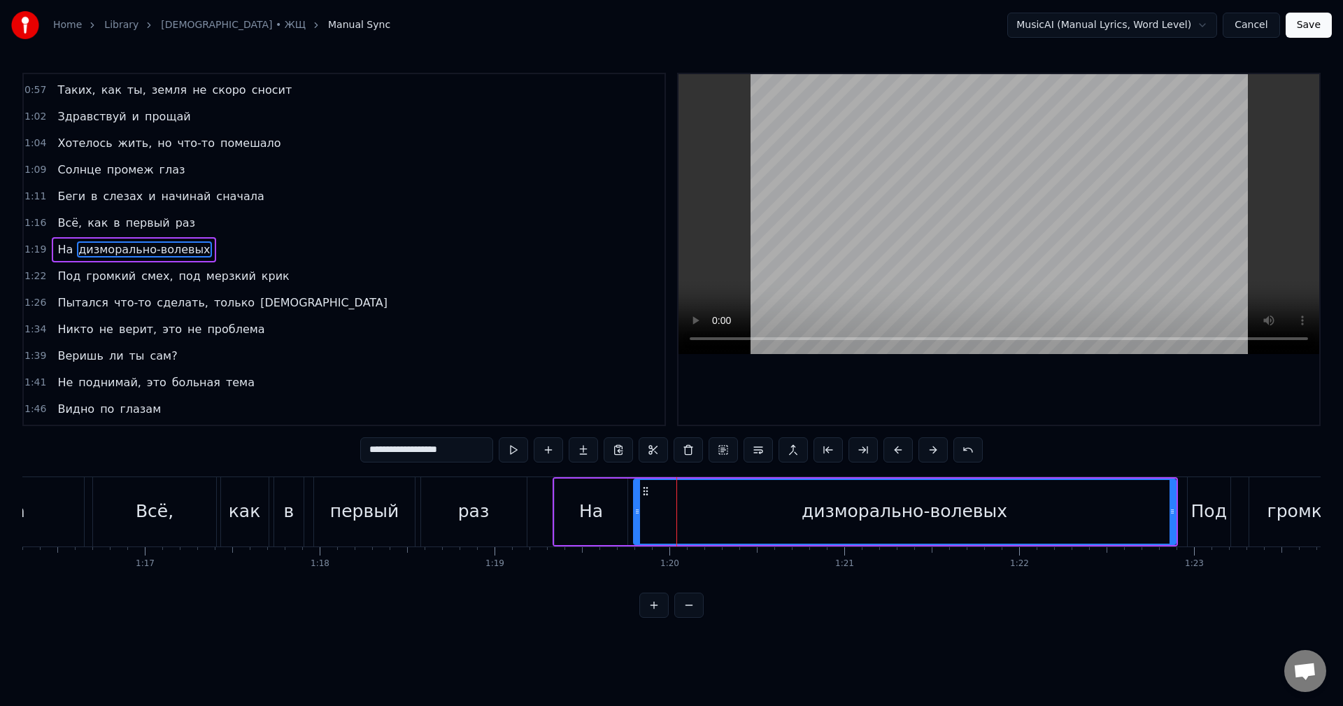
drag, startPoint x: 644, startPoint y: 514, endPoint x: 636, endPoint y: 515, distance: 8.4
click at [636, 515] on icon at bounding box center [637, 511] width 6 height 11
click at [310, 523] on div "Всё, как в первый раз" at bounding box center [311, 511] width 438 height 69
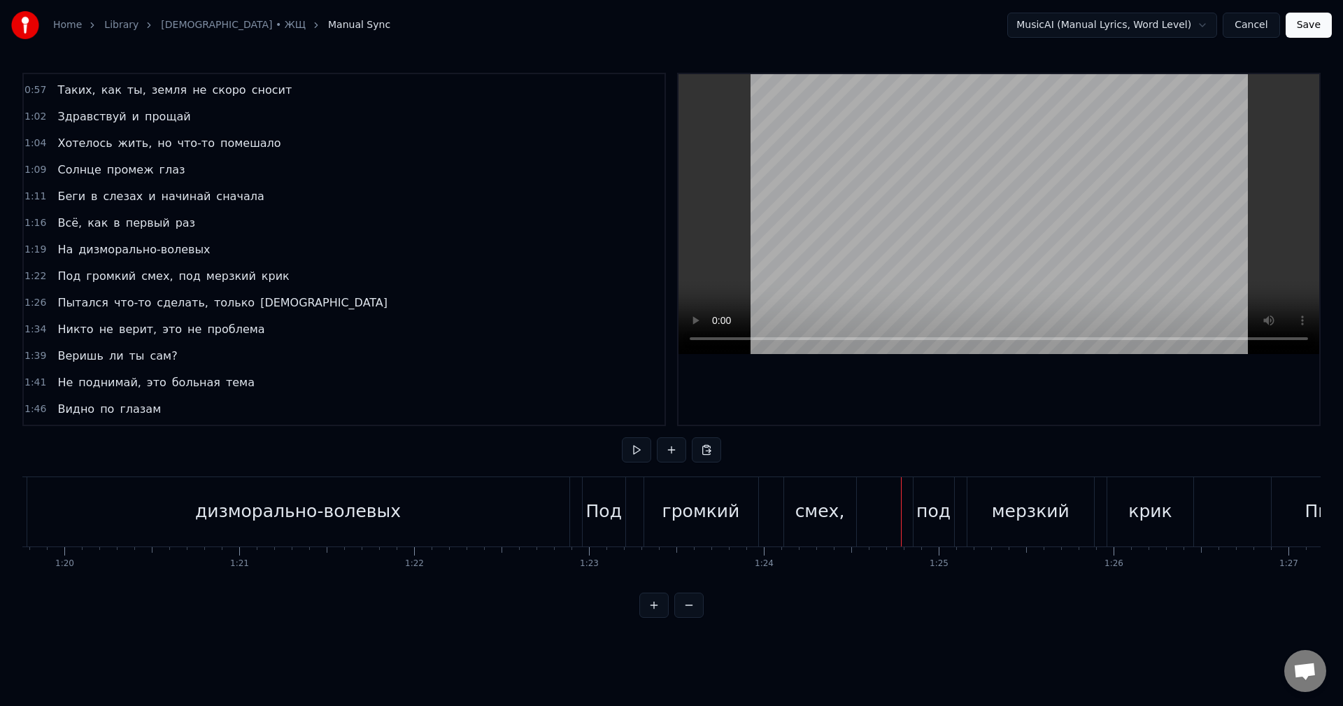
scroll to position [0, 13902]
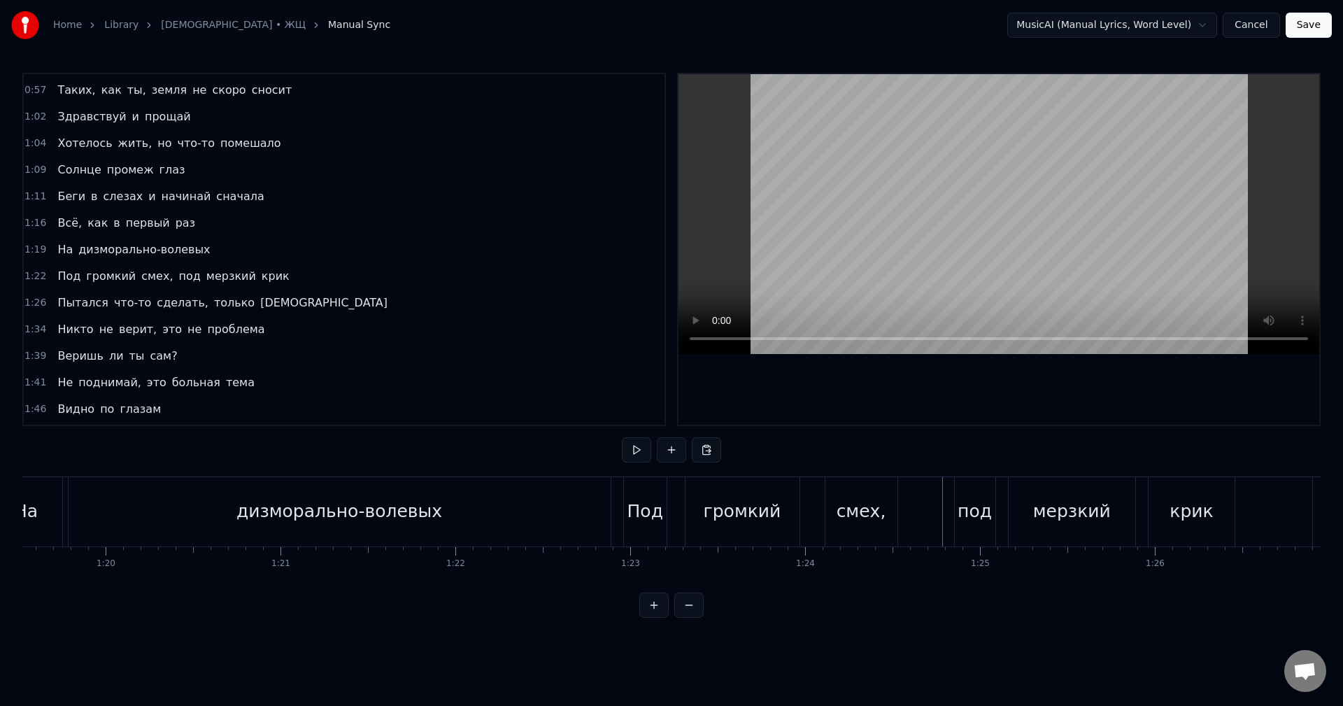
click at [473, 510] on div "дизморально-волевых" at bounding box center [340, 511] width 542 height 69
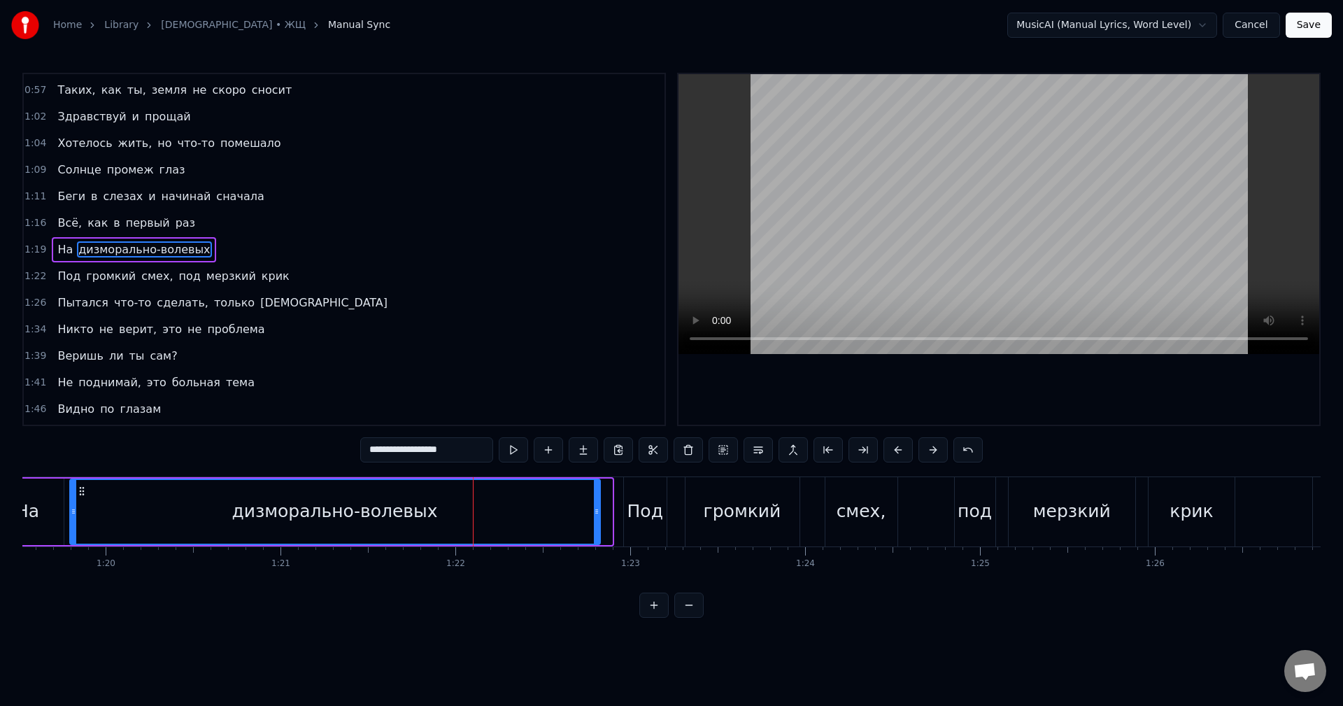
drag, startPoint x: 607, startPoint y: 508, endPoint x: 594, endPoint y: 508, distance: 12.6
click at [594, 508] on icon at bounding box center [597, 511] width 6 height 11
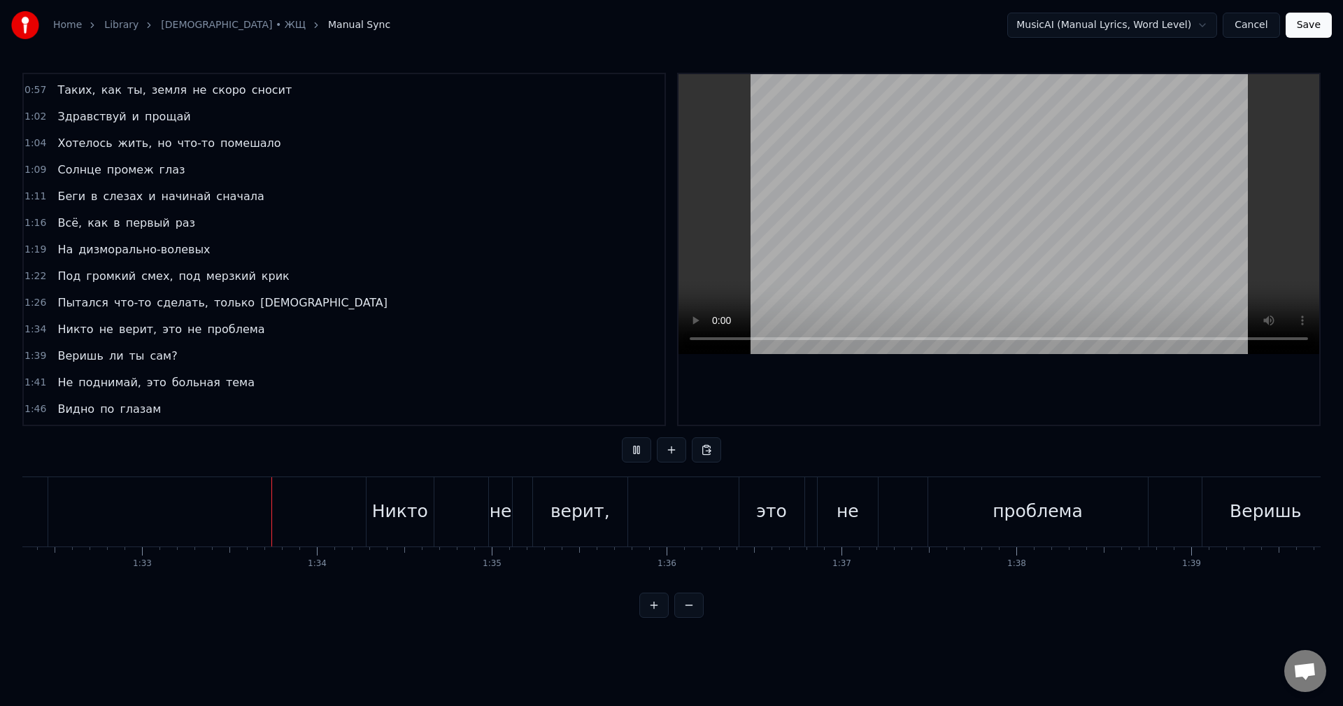
scroll to position [0, 16210]
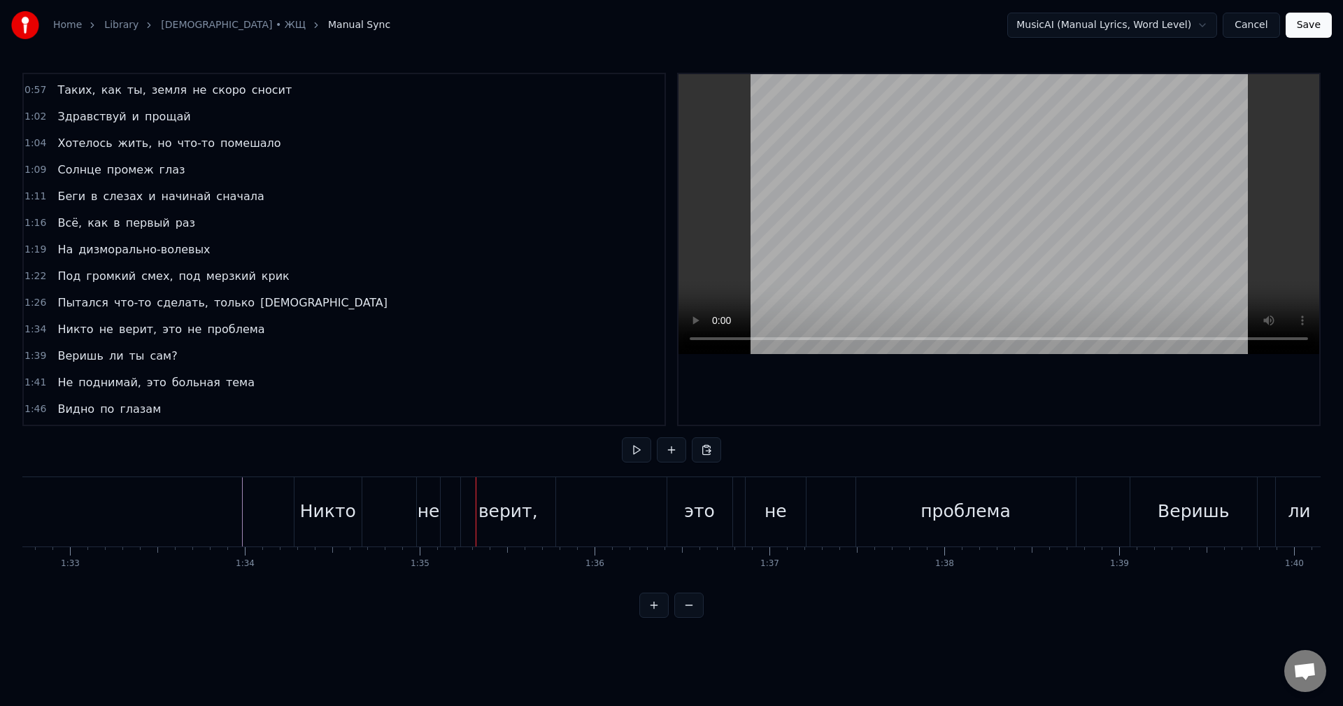
click at [548, 514] on div "верит," at bounding box center [508, 511] width 95 height 69
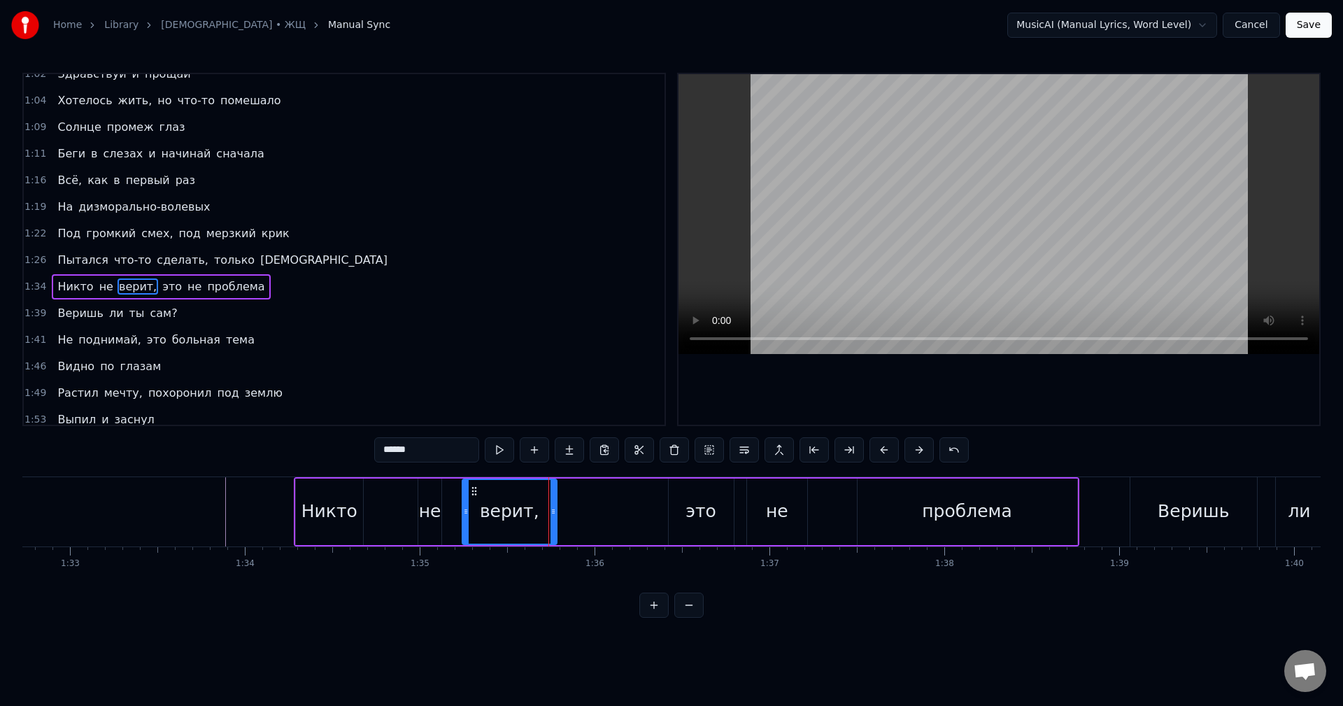
scroll to position [449, 0]
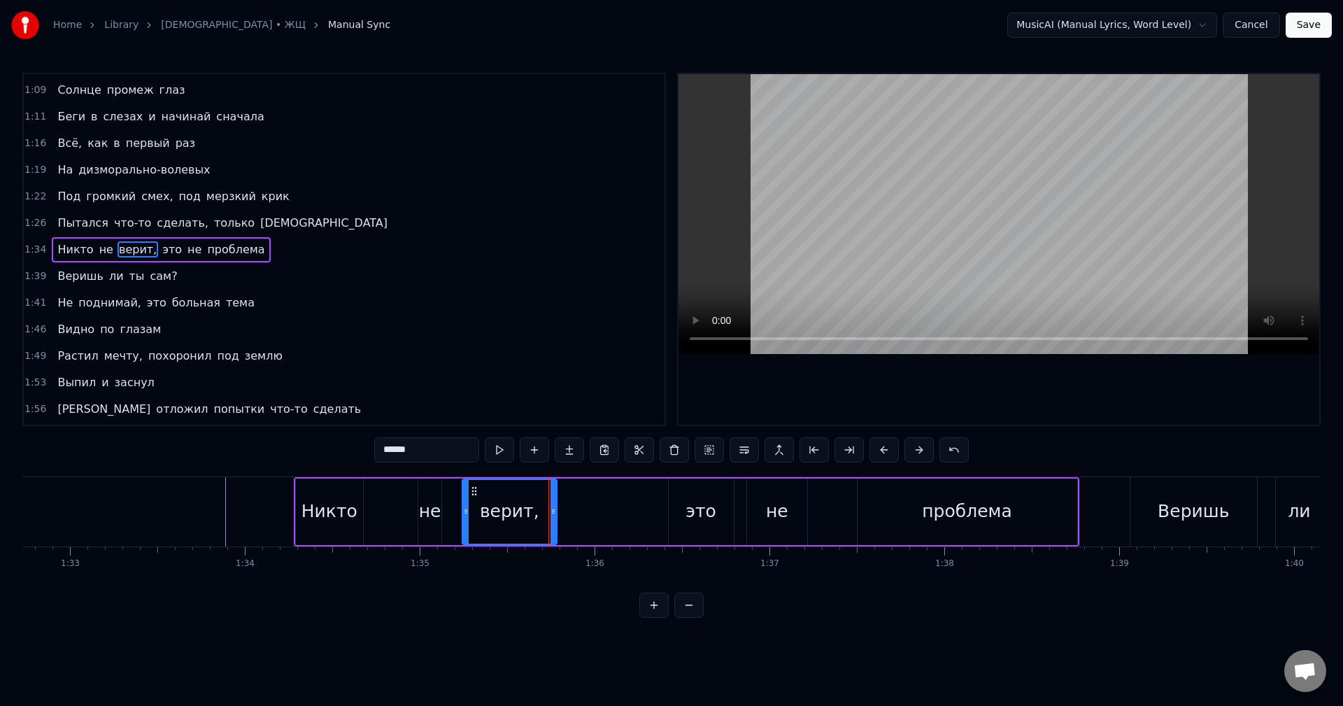
click at [422, 512] on div "не" at bounding box center [430, 511] width 22 height 27
click at [310, 502] on div "Никто" at bounding box center [329, 511] width 56 height 27
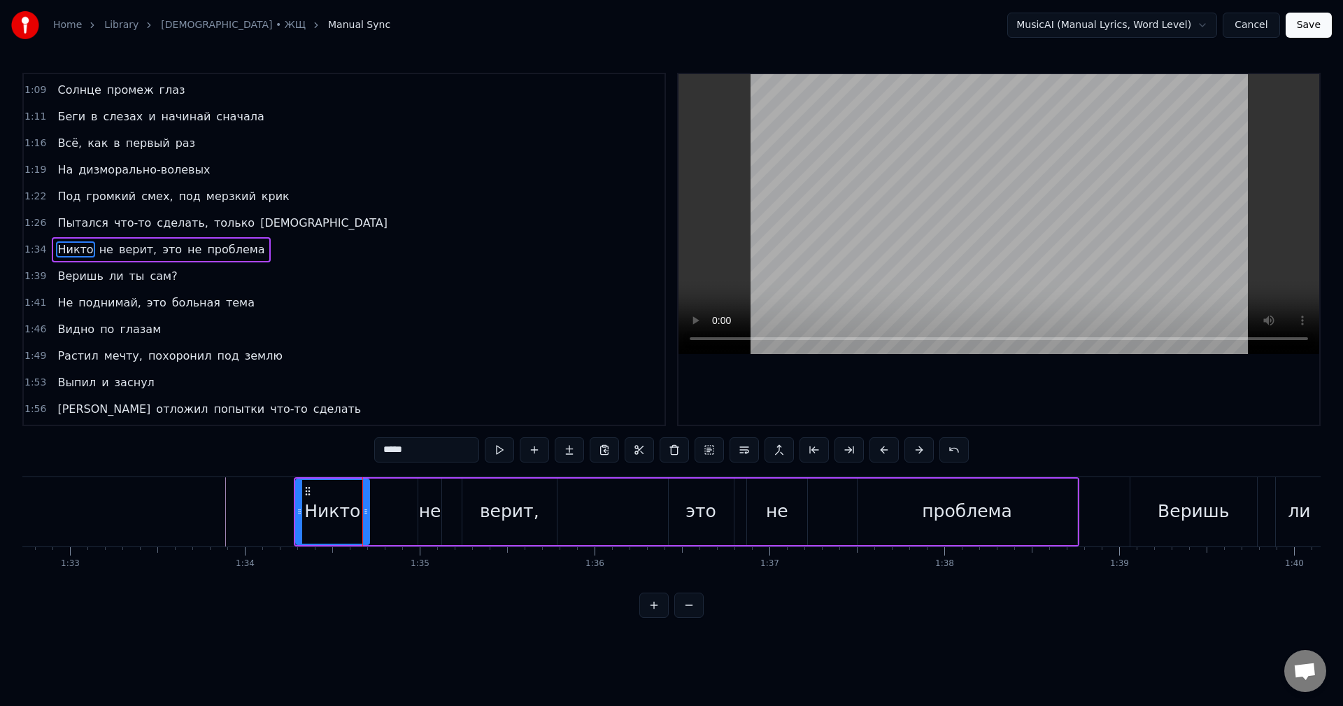
drag, startPoint x: 359, startPoint y: 515, endPoint x: 382, endPoint y: 513, distance: 23.2
click at [369, 513] on icon at bounding box center [366, 511] width 6 height 11
drag, startPoint x: 382, startPoint y: 519, endPoint x: 374, endPoint y: 519, distance: 7.7
click at [375, 519] on div at bounding box center [378, 512] width 6 height 64
click at [430, 513] on div "не" at bounding box center [430, 511] width 22 height 27
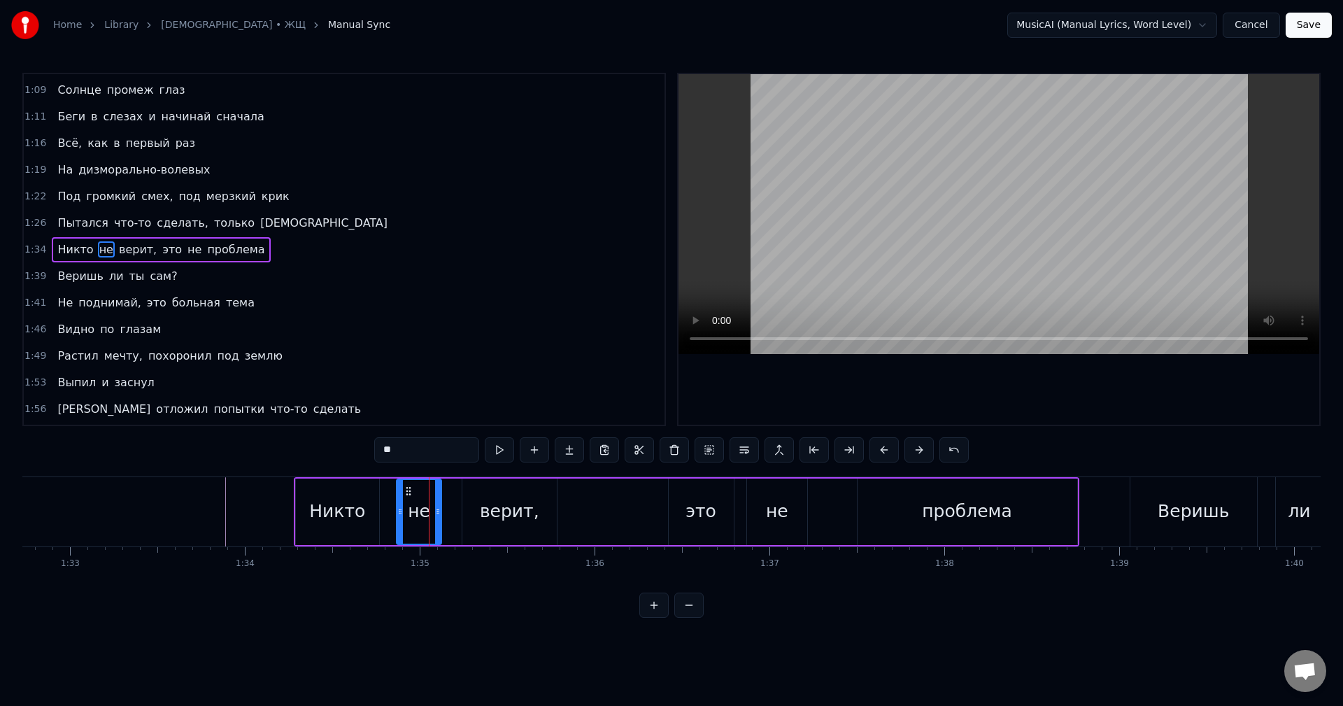
drag, startPoint x: 420, startPoint y: 513, endPoint x: 397, endPoint y: 515, distance: 23.2
click at [397, 515] on icon at bounding box center [400, 511] width 6 height 11
click at [475, 510] on div "верит," at bounding box center [509, 511] width 95 height 66
type input "******"
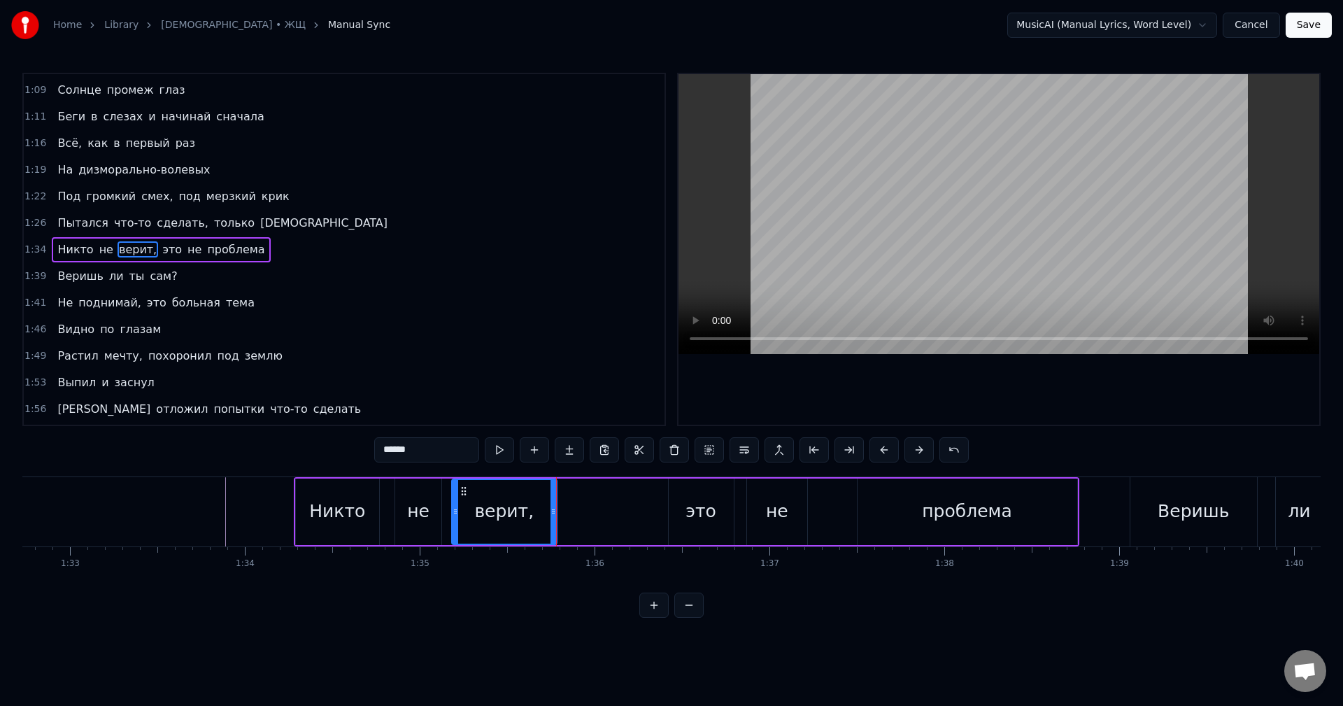
drag, startPoint x: 464, startPoint y: 517, endPoint x: 454, endPoint y: 517, distance: 10.5
click at [454, 517] on div at bounding box center [455, 512] width 6 height 64
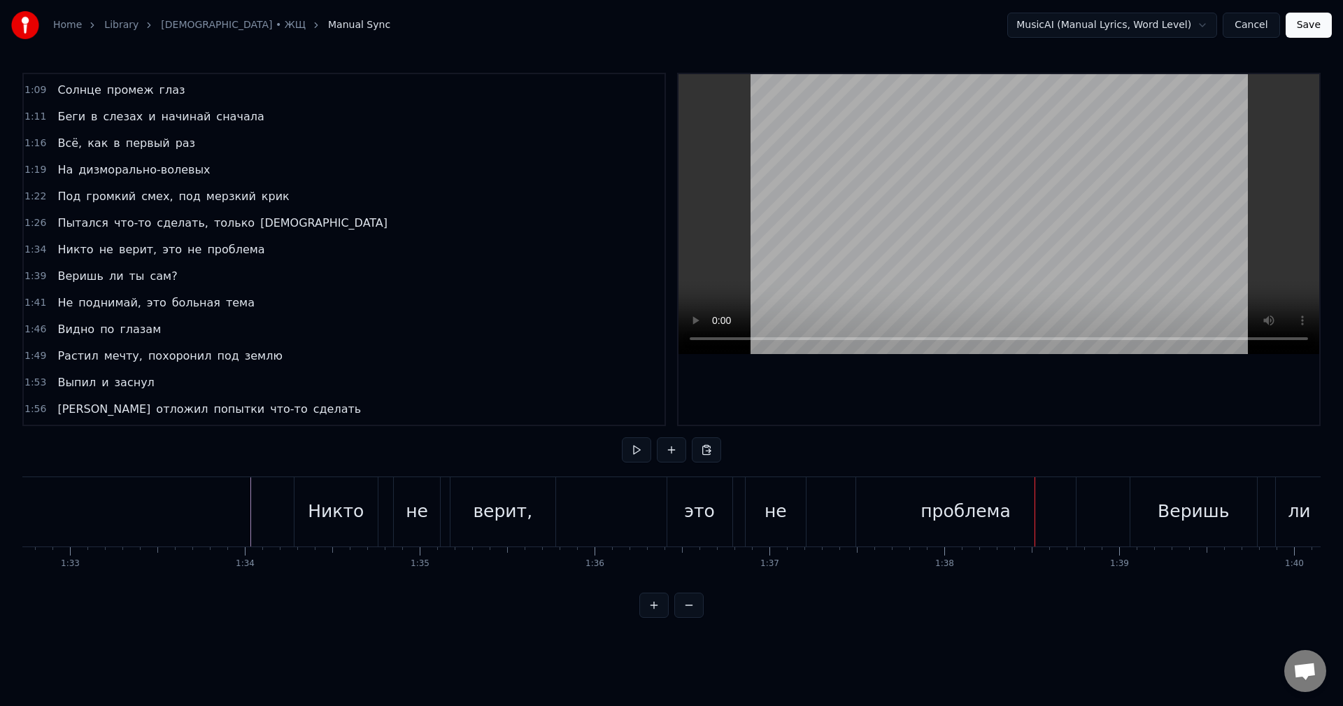
click at [825, 506] on div "[PERSON_NAME] не верит, это не проблема" at bounding box center [686, 511] width 785 height 69
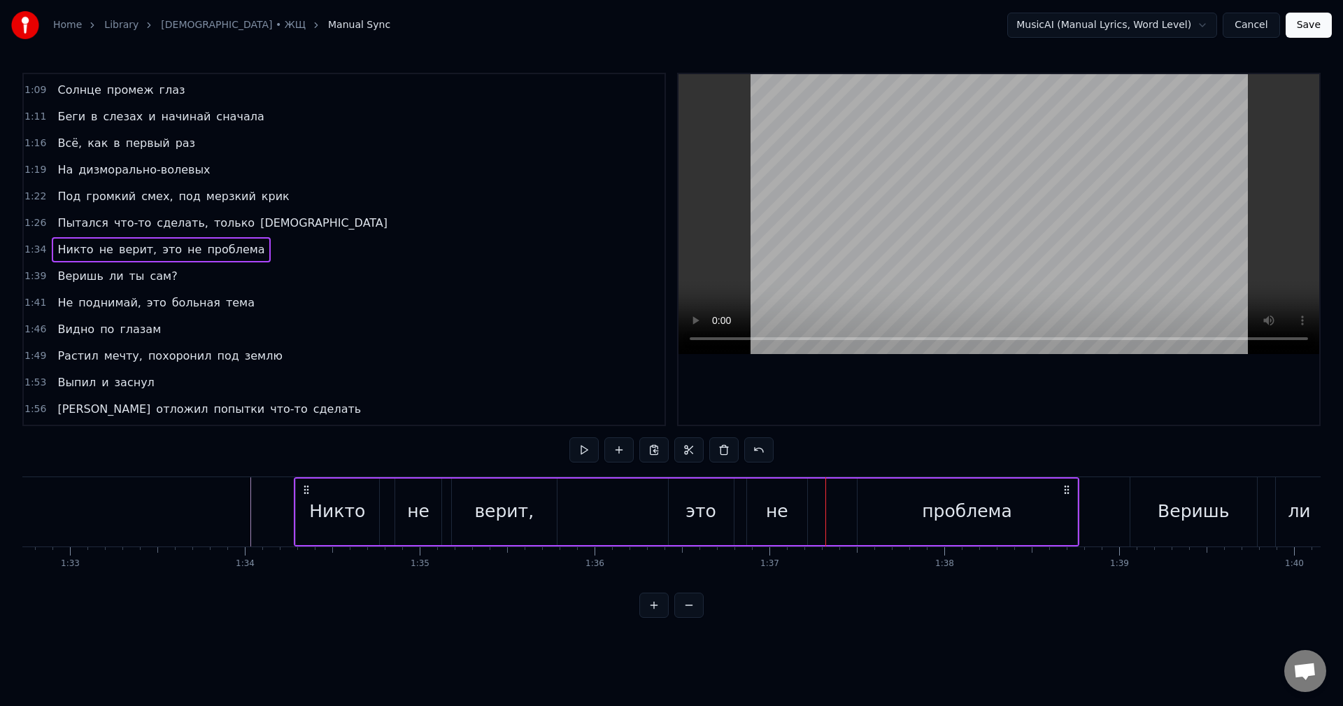
click at [745, 518] on div "[PERSON_NAME] не верит, это не проблема" at bounding box center [686, 511] width 785 height 69
click at [874, 517] on div "проблема" at bounding box center [967, 511] width 220 height 66
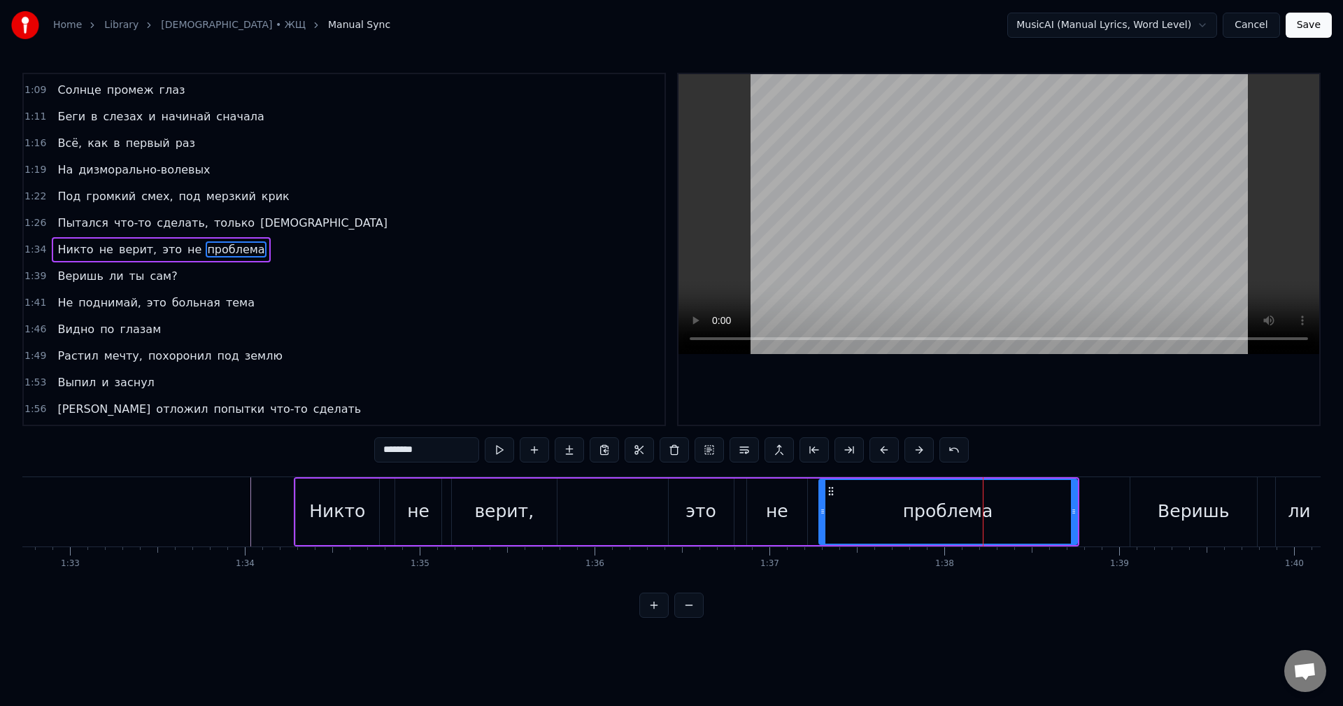
drag, startPoint x: 857, startPoint y: 519, endPoint x: 819, endPoint y: 521, distance: 38.5
click at [820, 521] on div at bounding box center [823, 512] width 6 height 64
drag, startPoint x: 820, startPoint y: 522, endPoint x: 850, endPoint y: 518, distance: 30.4
click at [850, 518] on div at bounding box center [853, 512] width 6 height 64
click at [787, 522] on div "не" at bounding box center [777, 511] width 60 height 66
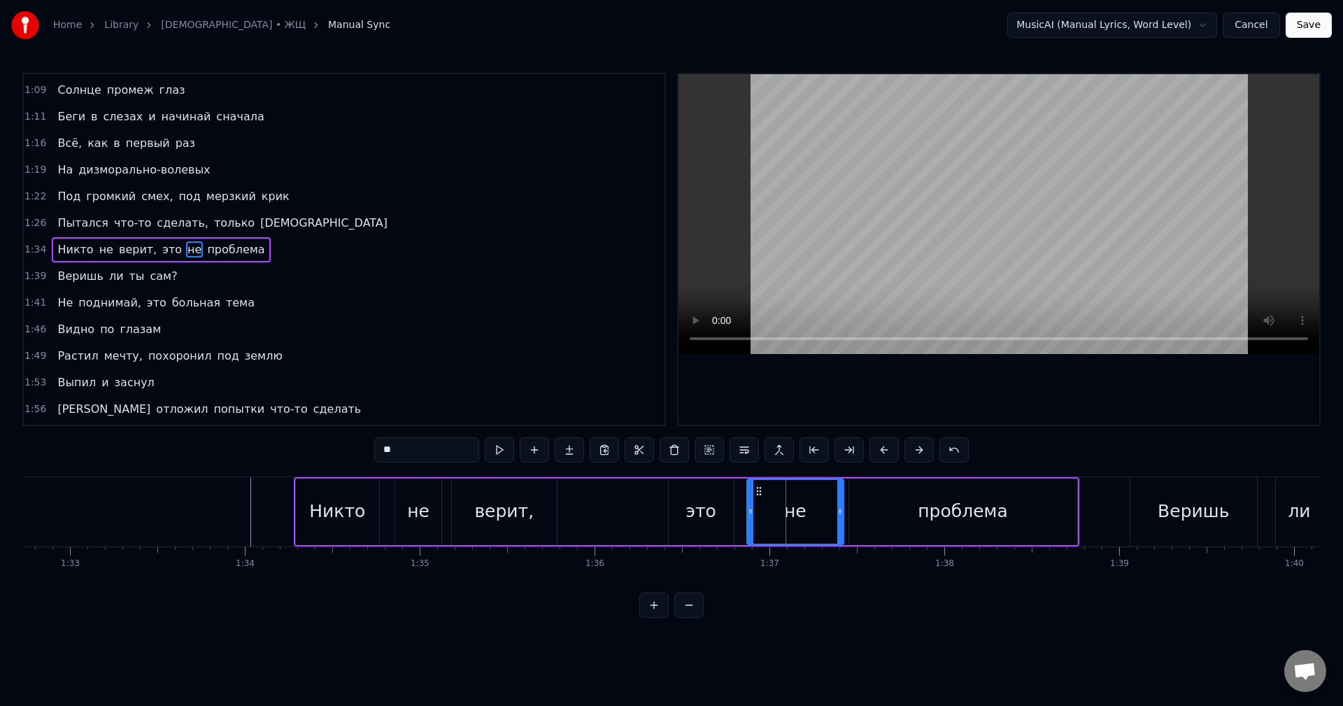
drag, startPoint x: 806, startPoint y: 519, endPoint x: 842, endPoint y: 516, distance: 36.5
click at [842, 516] on div at bounding box center [840, 512] width 6 height 64
click at [699, 515] on div "это" at bounding box center [700, 511] width 31 height 27
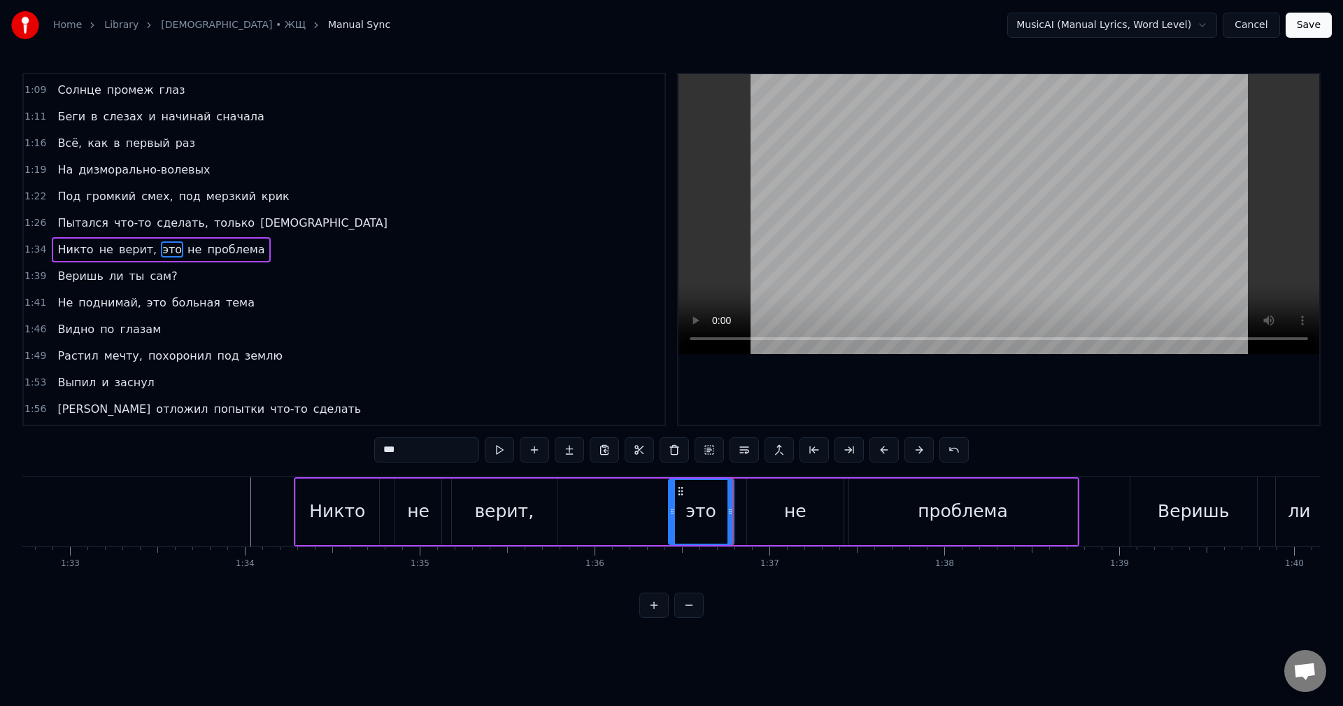
click at [762, 513] on div "не" at bounding box center [795, 511] width 96 height 66
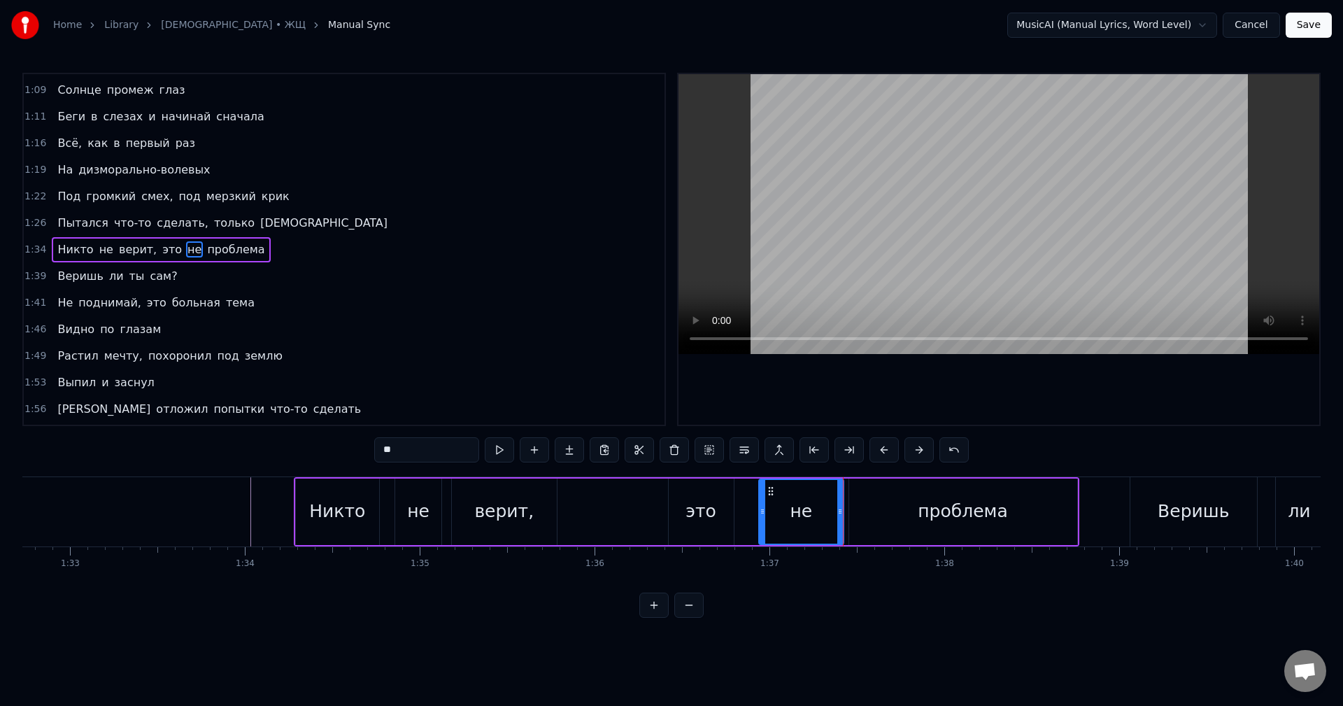
drag, startPoint x: 750, startPoint y: 519, endPoint x: 765, endPoint y: 517, distance: 14.8
click at [765, 517] on div at bounding box center [762, 512] width 6 height 64
click at [689, 511] on div "это" at bounding box center [700, 511] width 31 height 27
type input "***"
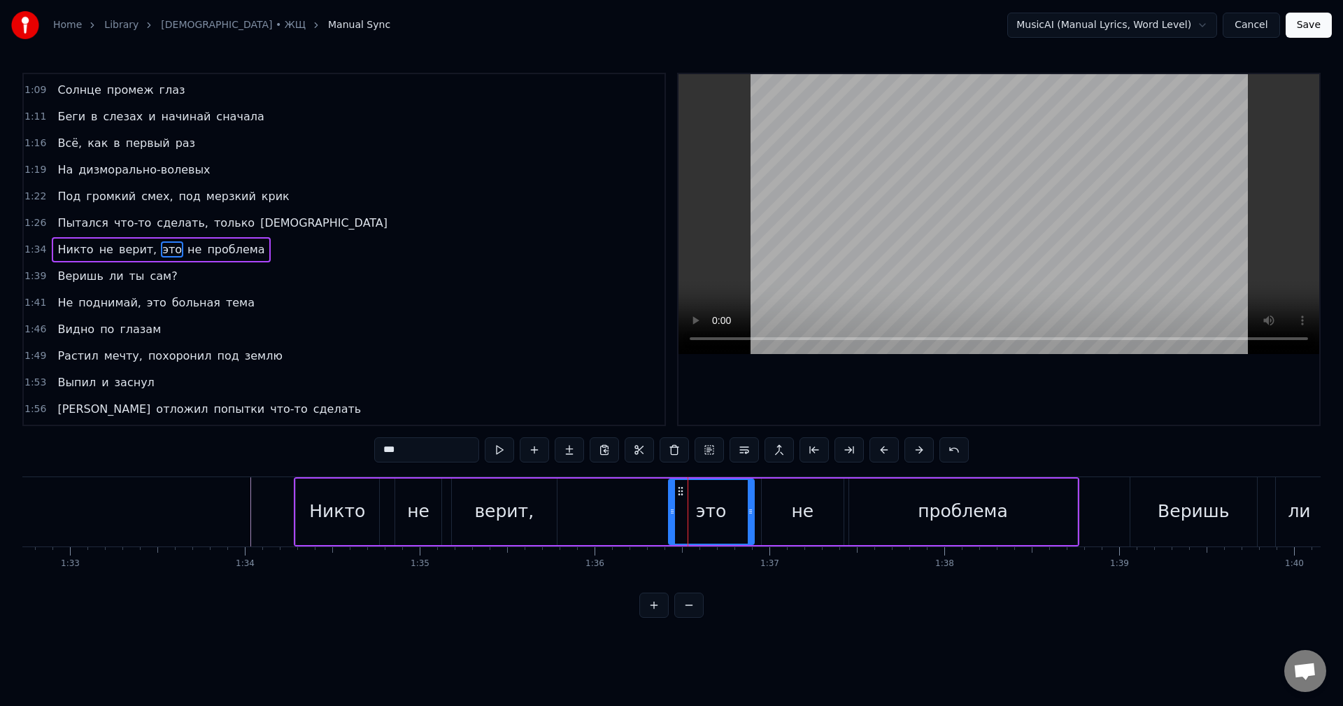
drag, startPoint x: 729, startPoint y: 510, endPoint x: 748, endPoint y: 513, distance: 19.8
click at [748, 513] on icon at bounding box center [750, 511] width 6 height 11
click at [637, 510] on div "[PERSON_NAME] не верит, это не проблема" at bounding box center [686, 511] width 785 height 69
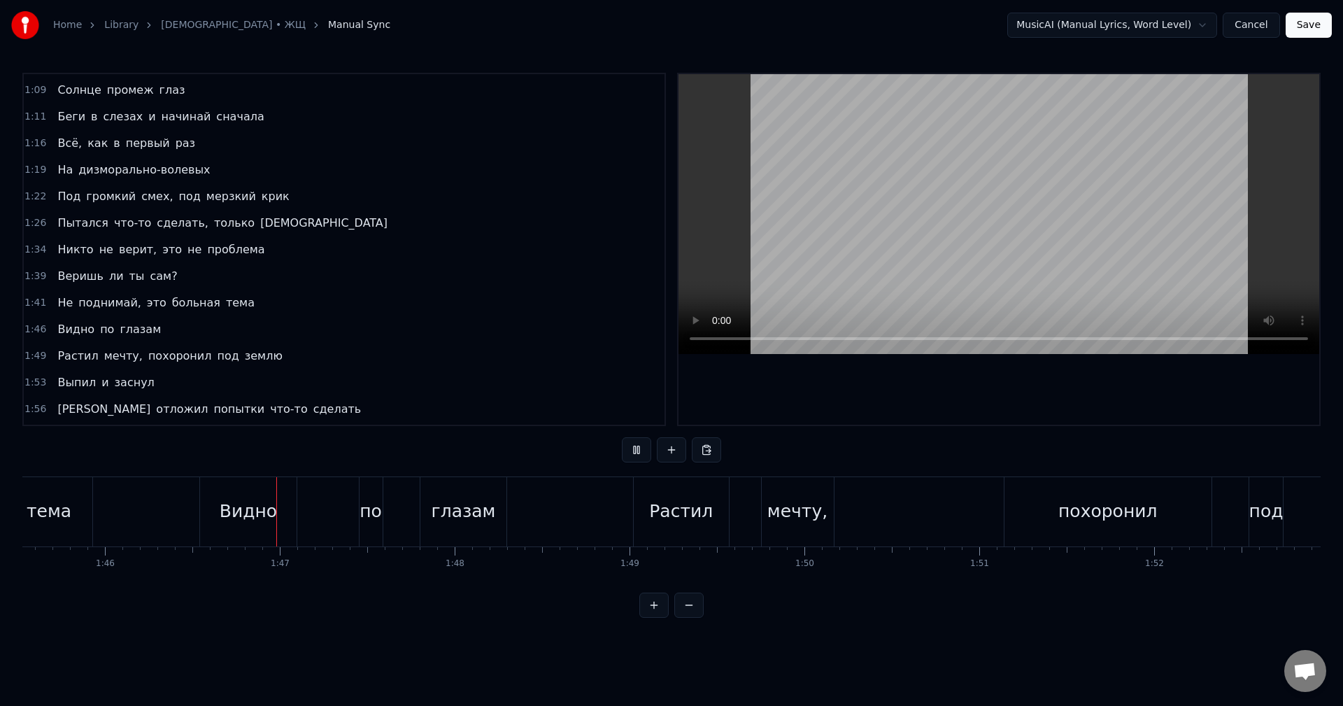
scroll to position [0, 18538]
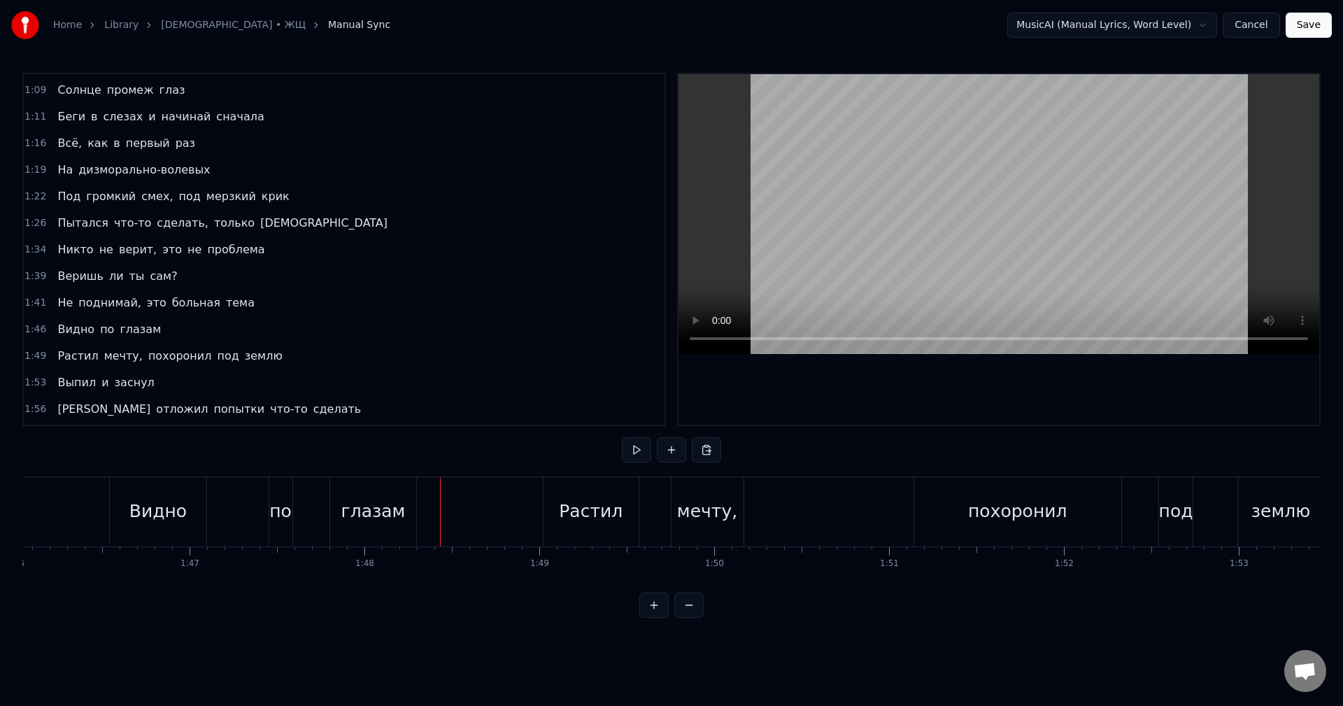
click at [285, 508] on div "по" at bounding box center [280, 511] width 22 height 27
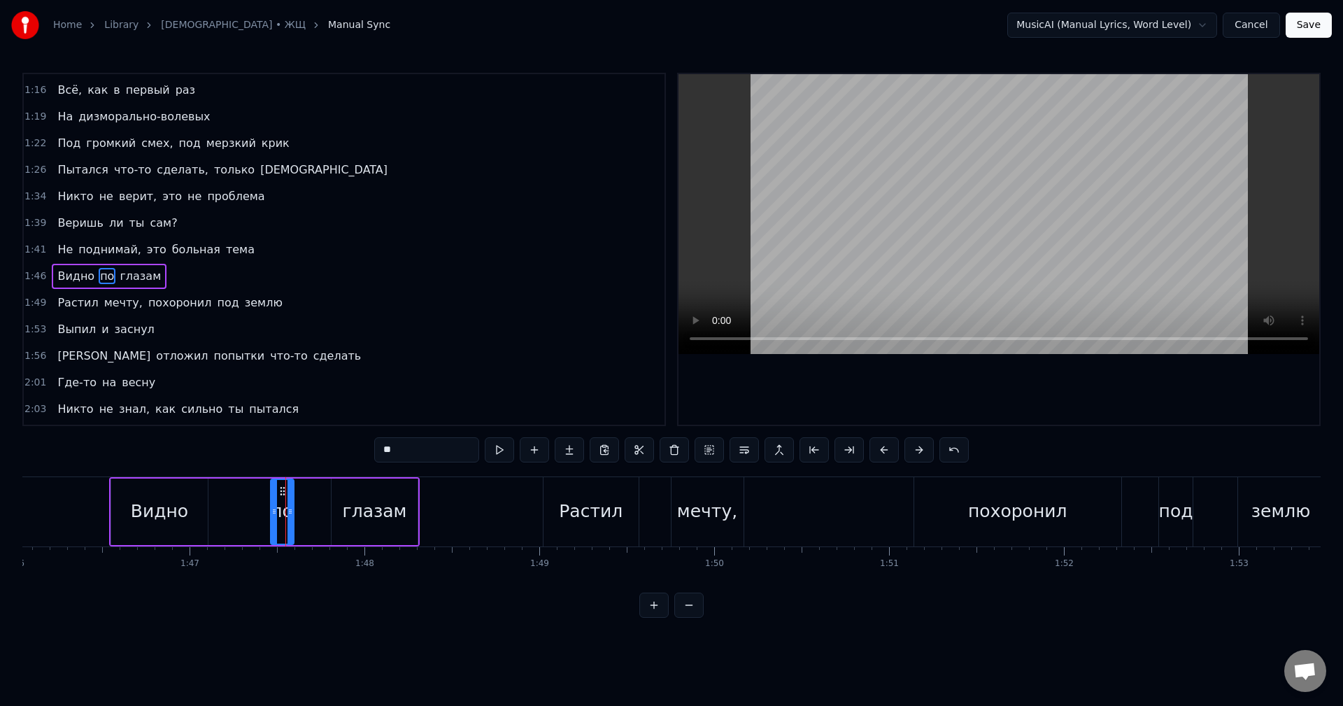
scroll to position [529, 0]
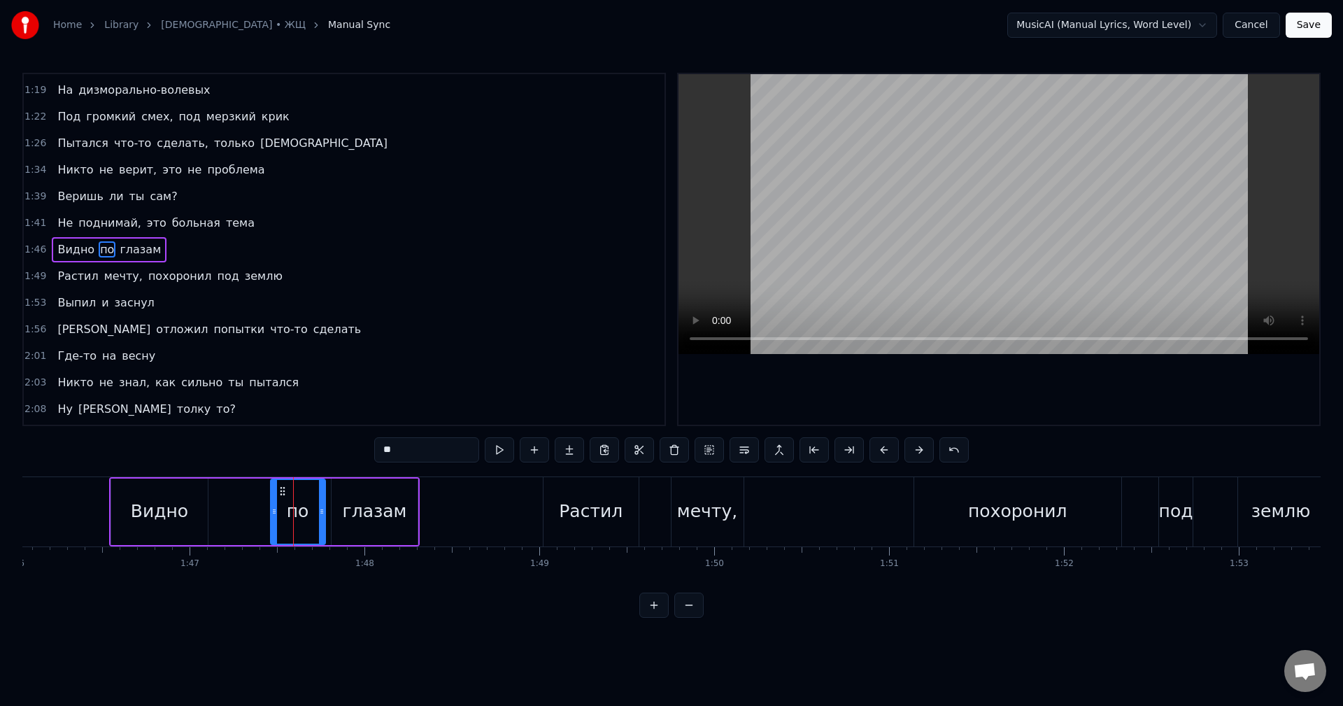
drag, startPoint x: 290, startPoint y: 516, endPoint x: 322, endPoint y: 517, distance: 32.2
click at [322, 517] on div at bounding box center [322, 512] width 6 height 64
click at [164, 510] on div "Видно" at bounding box center [159, 511] width 57 height 27
type input "*****"
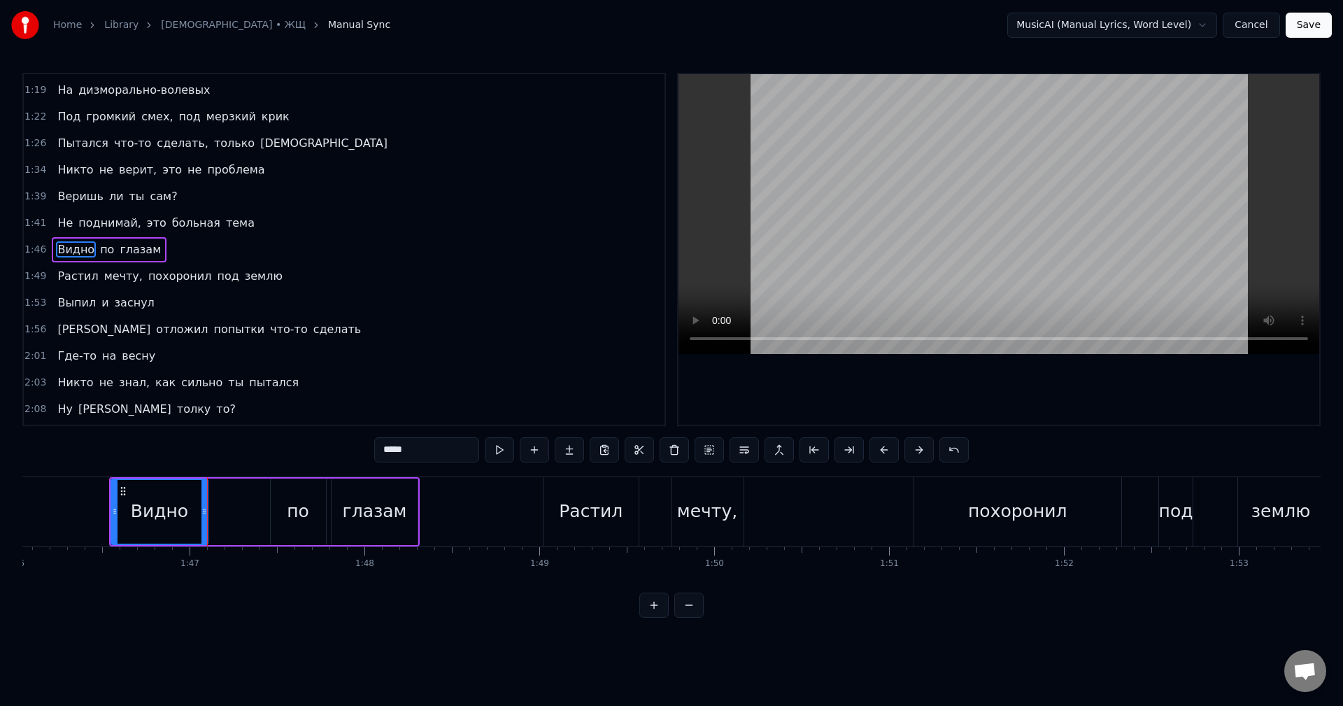
click at [215, 517] on div "Мне стало дурно, когда резко вспомнил Всё, что натворил Мне стало душно, стало …" at bounding box center [328, 511] width 37687 height 70
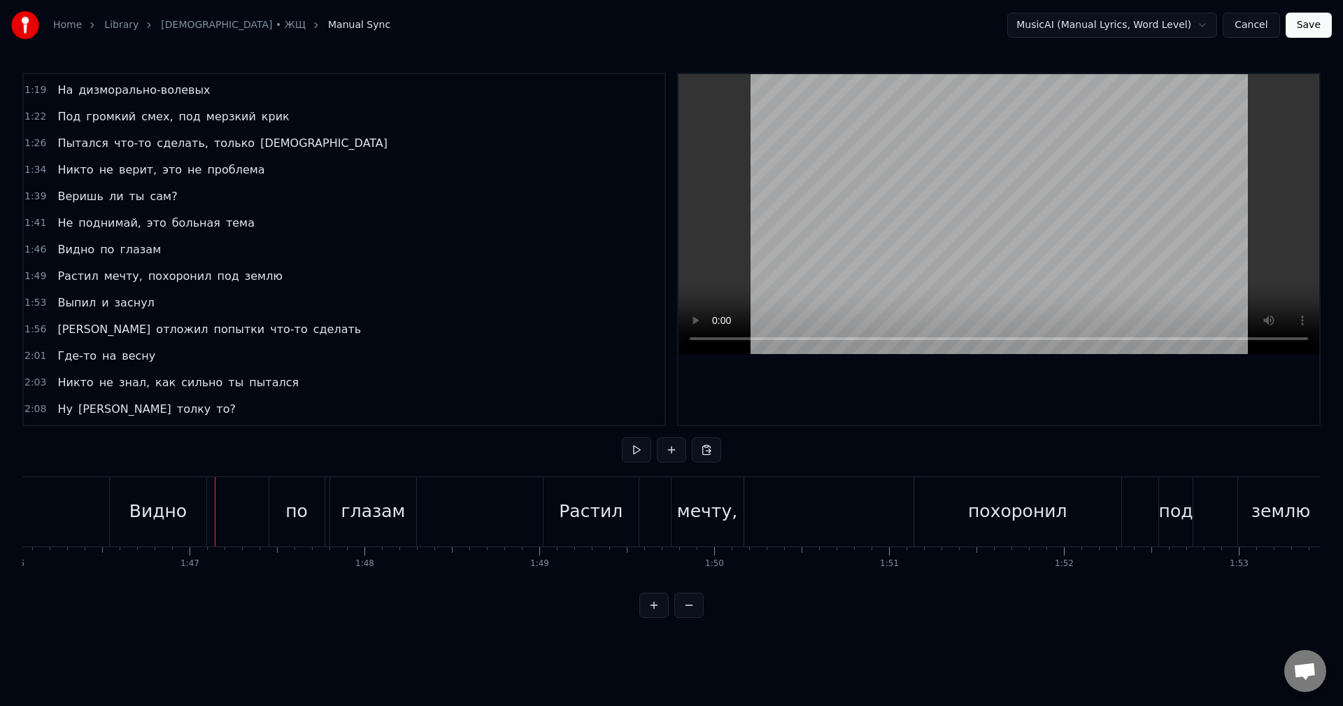
click at [188, 506] on div "Видно" at bounding box center [158, 511] width 96 height 69
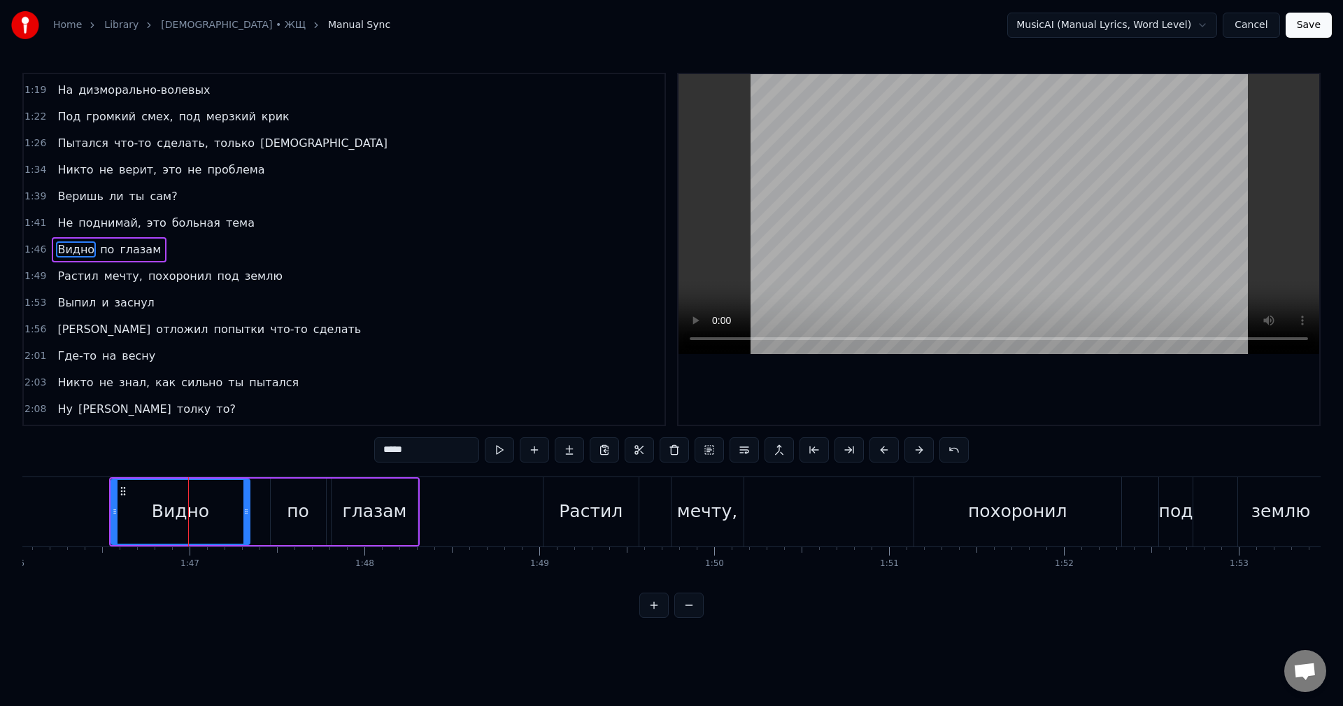
drag, startPoint x: 206, startPoint y: 510, endPoint x: 248, endPoint y: 517, distance: 42.4
click at [248, 517] on div at bounding box center [246, 512] width 6 height 64
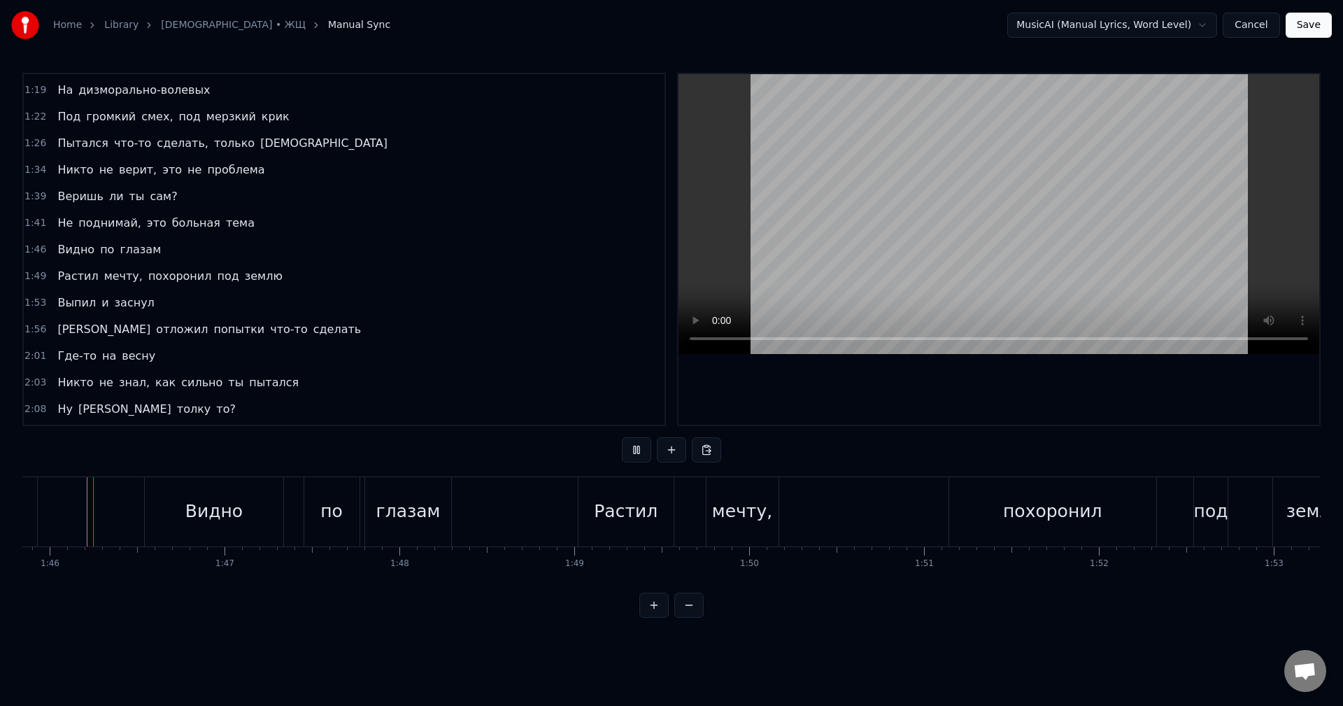
scroll to position [0, 18497]
click at [758, 498] on div "мечту," at bounding box center [747, 511] width 60 height 27
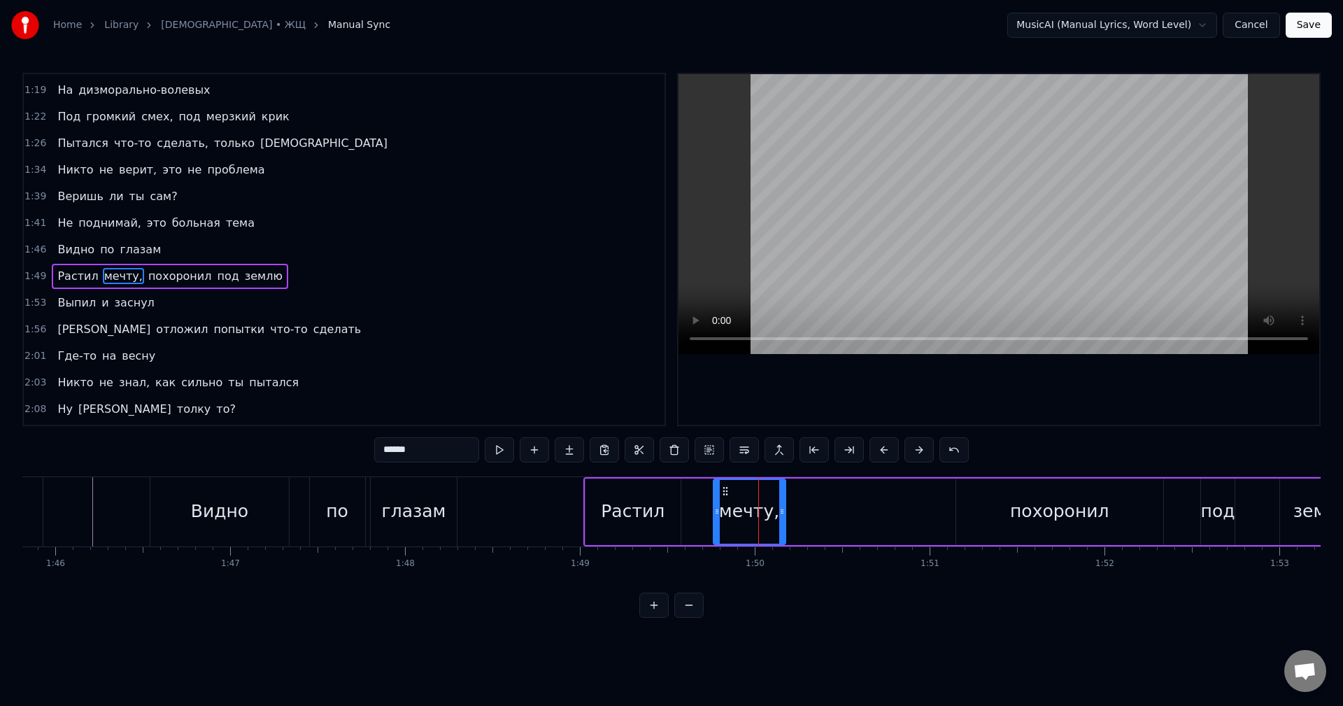
scroll to position [555, 0]
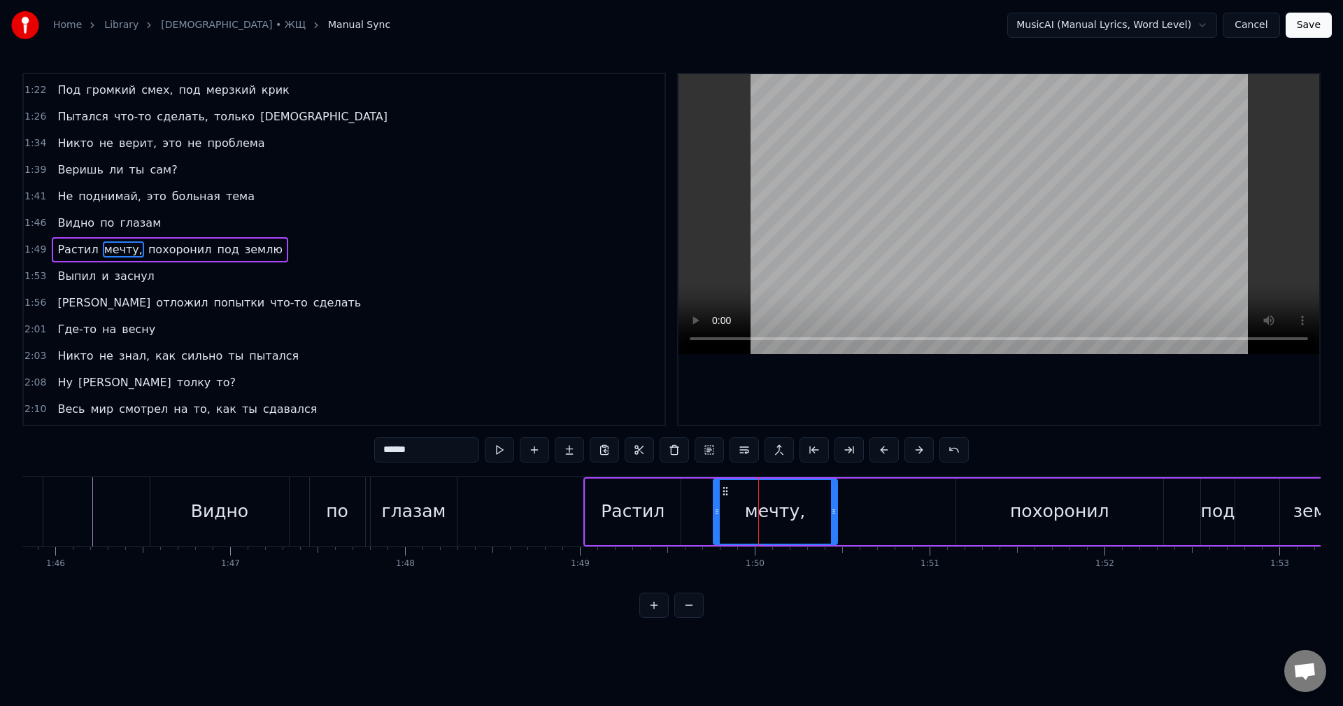
drag, startPoint x: 782, startPoint y: 513, endPoint x: 840, endPoint y: 520, distance: 57.8
click at [836, 520] on div at bounding box center [834, 512] width 6 height 64
click at [450, 502] on div "глазам" at bounding box center [414, 511] width 86 height 69
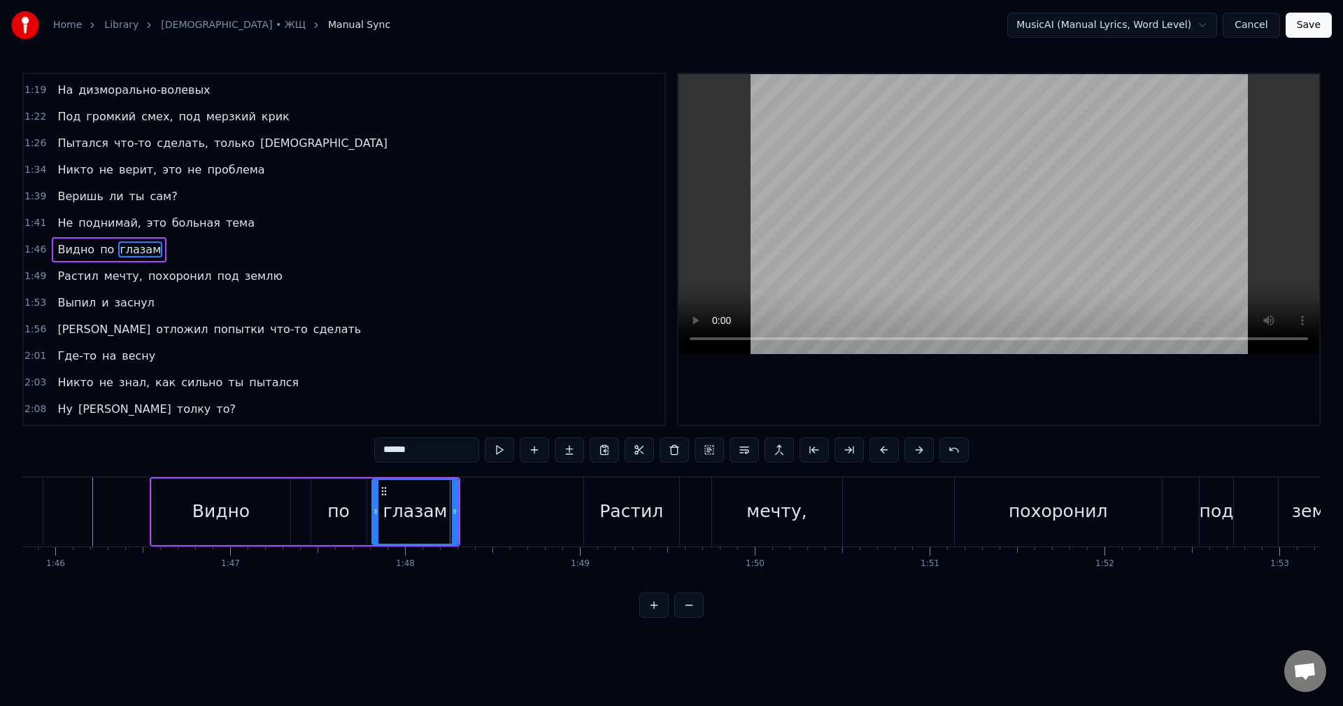
click at [787, 517] on div "мечту," at bounding box center [776, 511] width 60 height 27
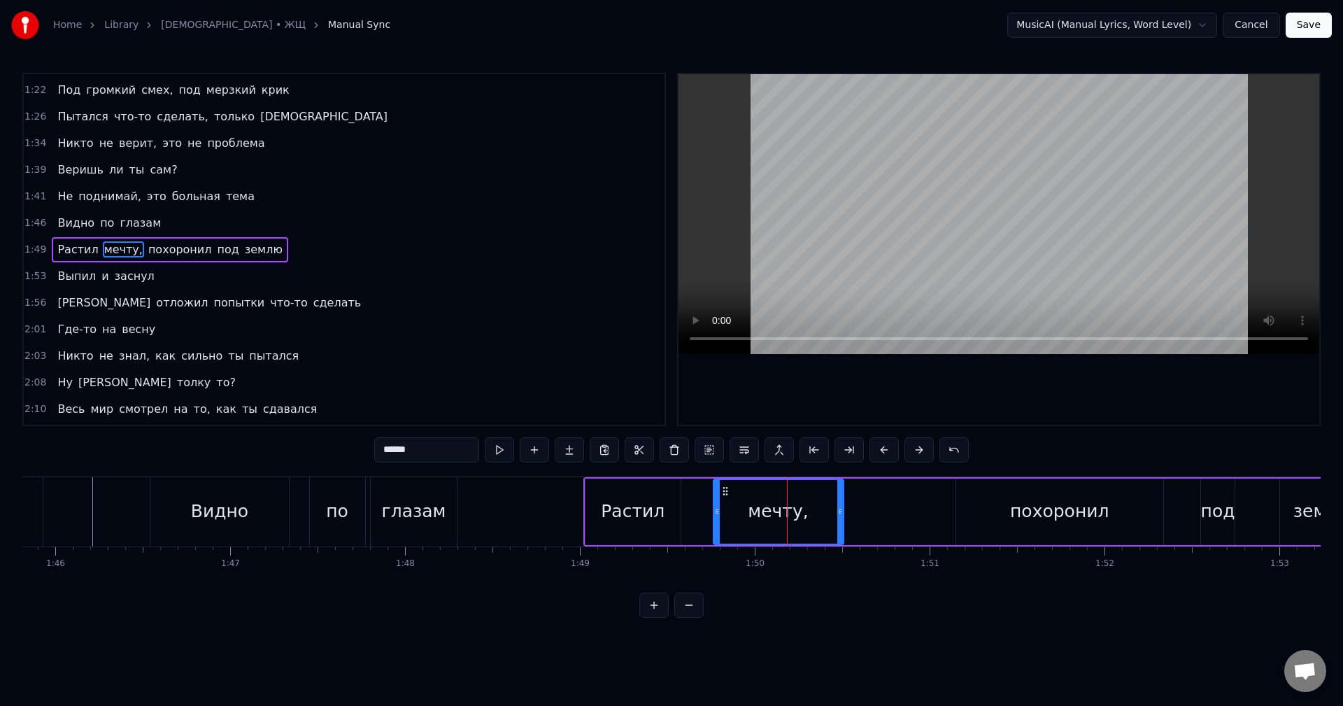
click at [648, 503] on div "Растил" at bounding box center [633, 511] width 64 height 27
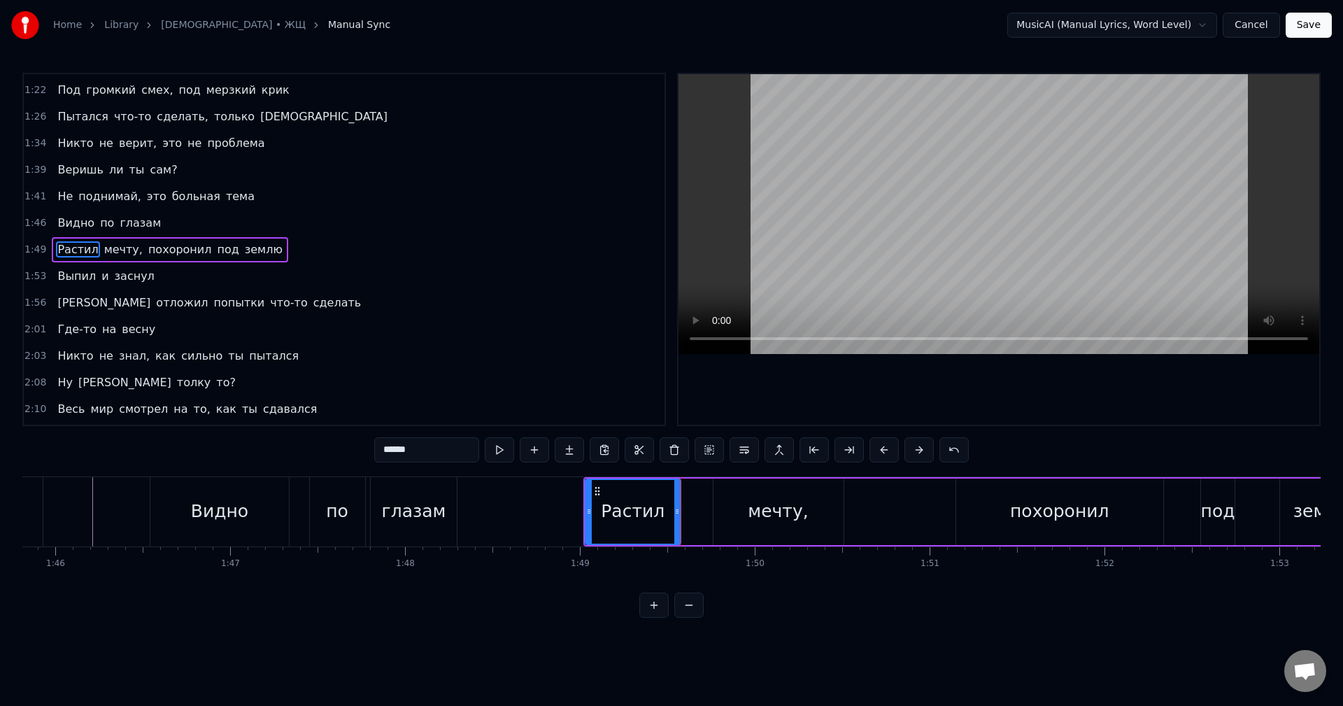
click at [734, 506] on div "мечту," at bounding box center [778, 511] width 130 height 66
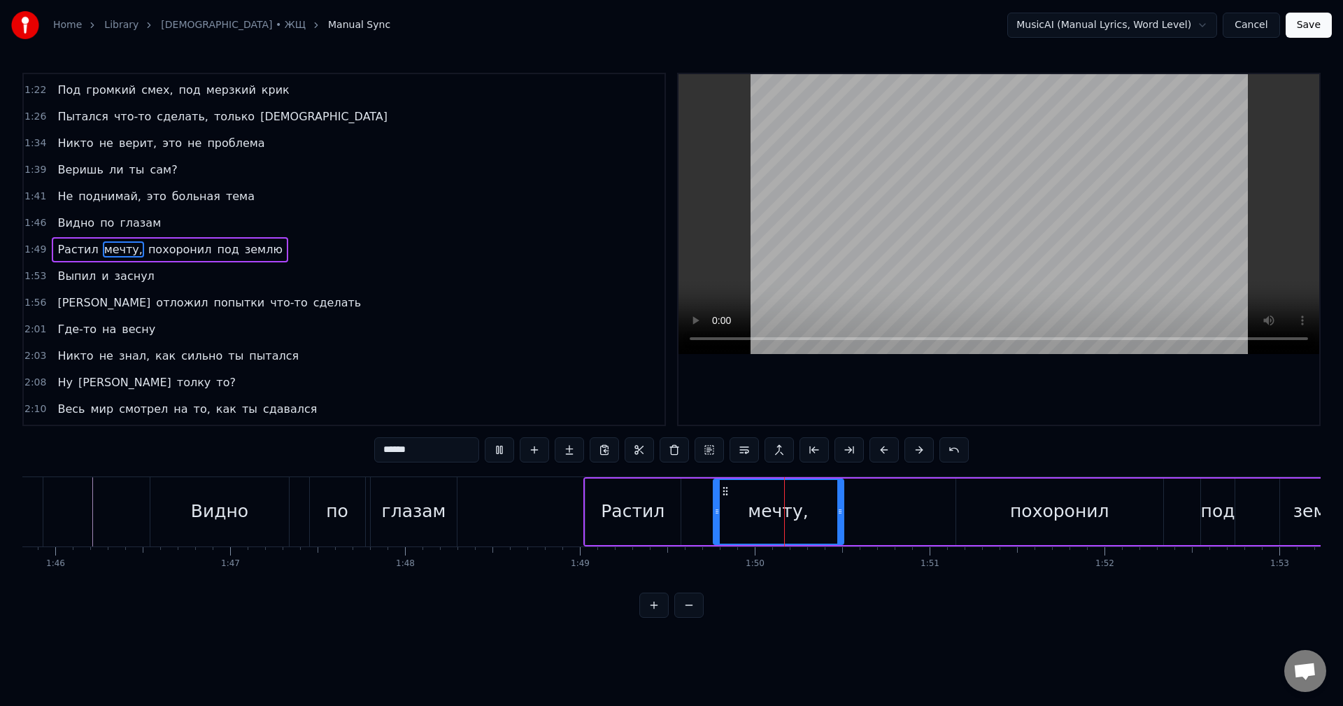
click at [643, 506] on div "Растил" at bounding box center [633, 511] width 64 height 27
type input "******"
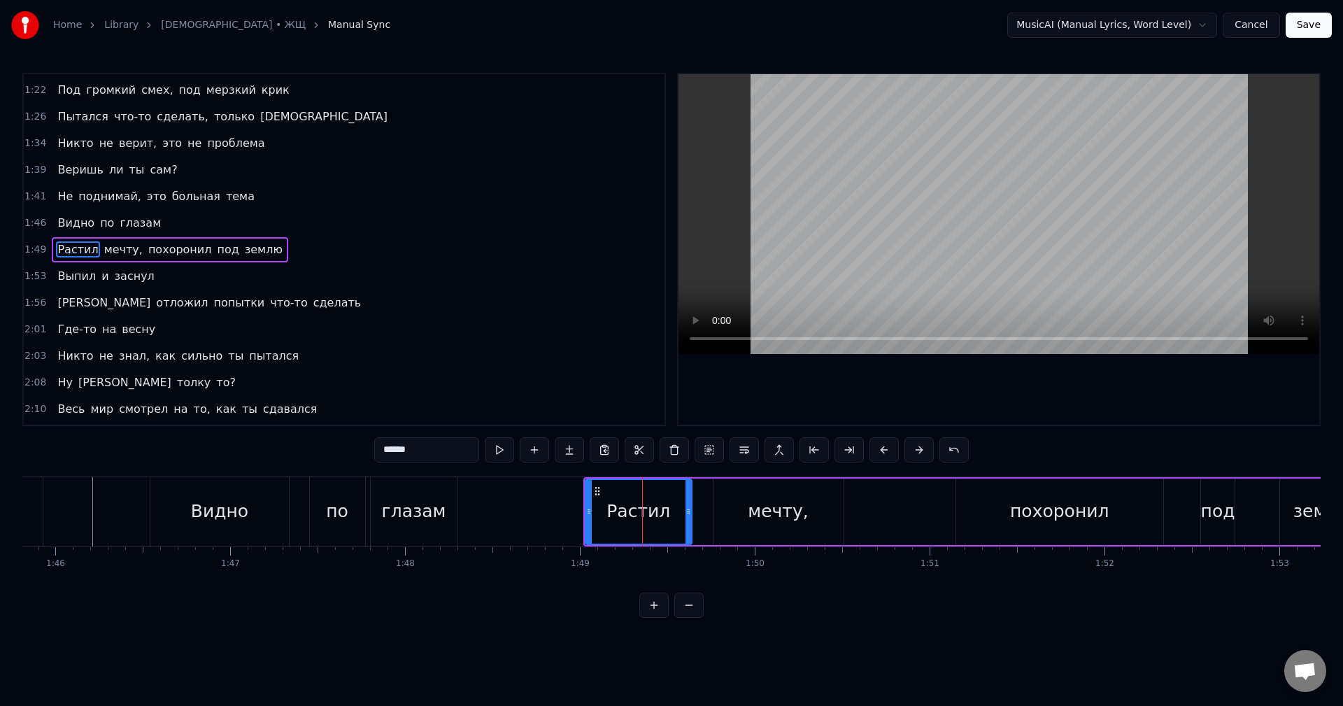
drag, startPoint x: 686, startPoint y: 512, endPoint x: 696, endPoint y: 513, distance: 9.8
click at [689, 513] on circle at bounding box center [688, 513] width 1 height 1
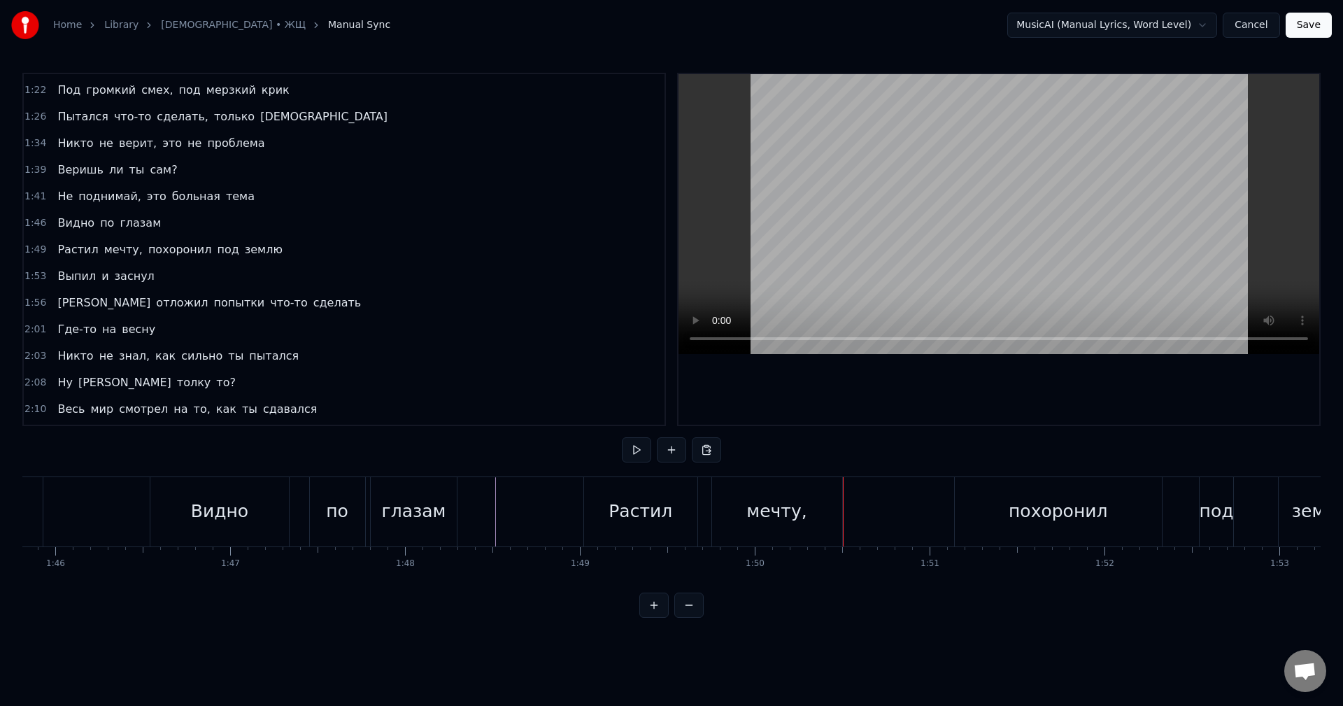
click at [858, 502] on div "Растил мечту, похоронил под землю" at bounding box center [975, 511] width 785 height 69
click at [515, 508] on div at bounding box center [368, 511] width 37687 height 69
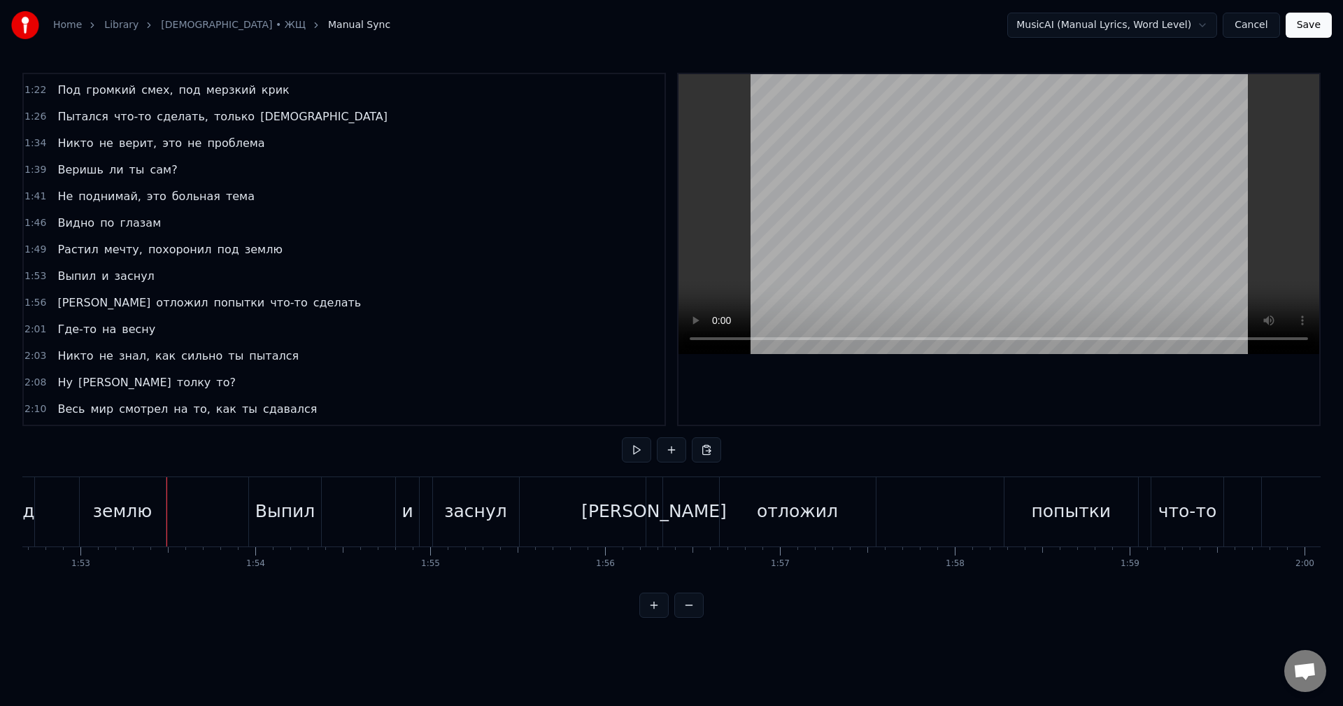
scroll to position [0, 19696]
click at [464, 524] on div "заснул" at bounding box center [475, 511] width 86 height 69
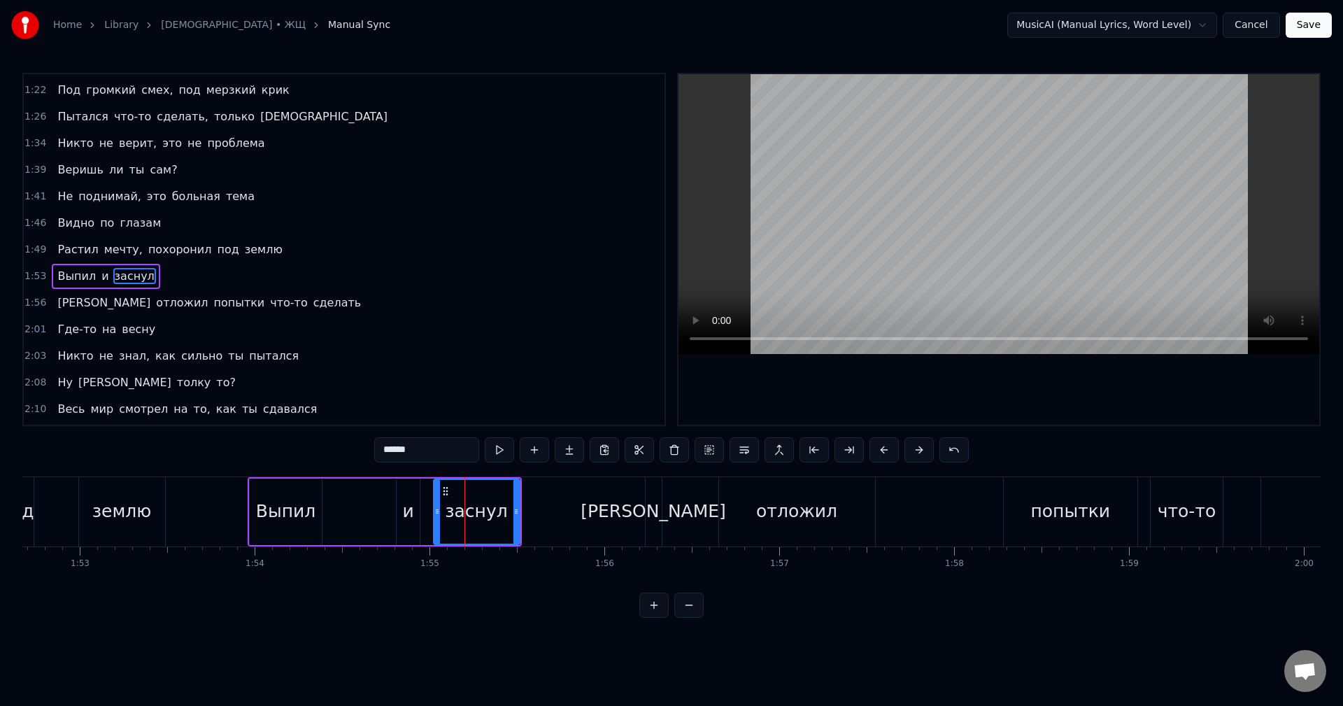
scroll to position [582, 0]
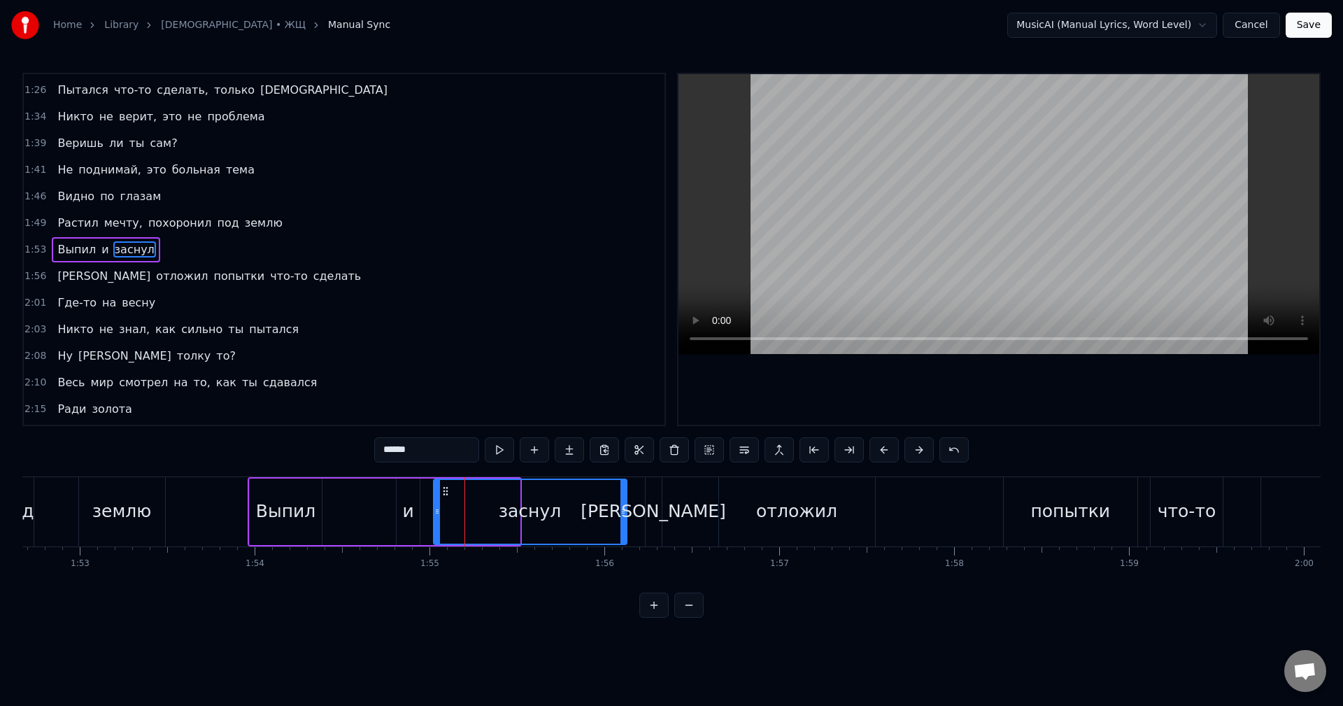
drag, startPoint x: 515, startPoint y: 514, endPoint x: 622, endPoint y: 516, distance: 107.0
click at [622, 516] on icon at bounding box center [623, 511] width 6 height 11
click at [405, 523] on div "и" at bounding box center [407, 511] width 11 height 27
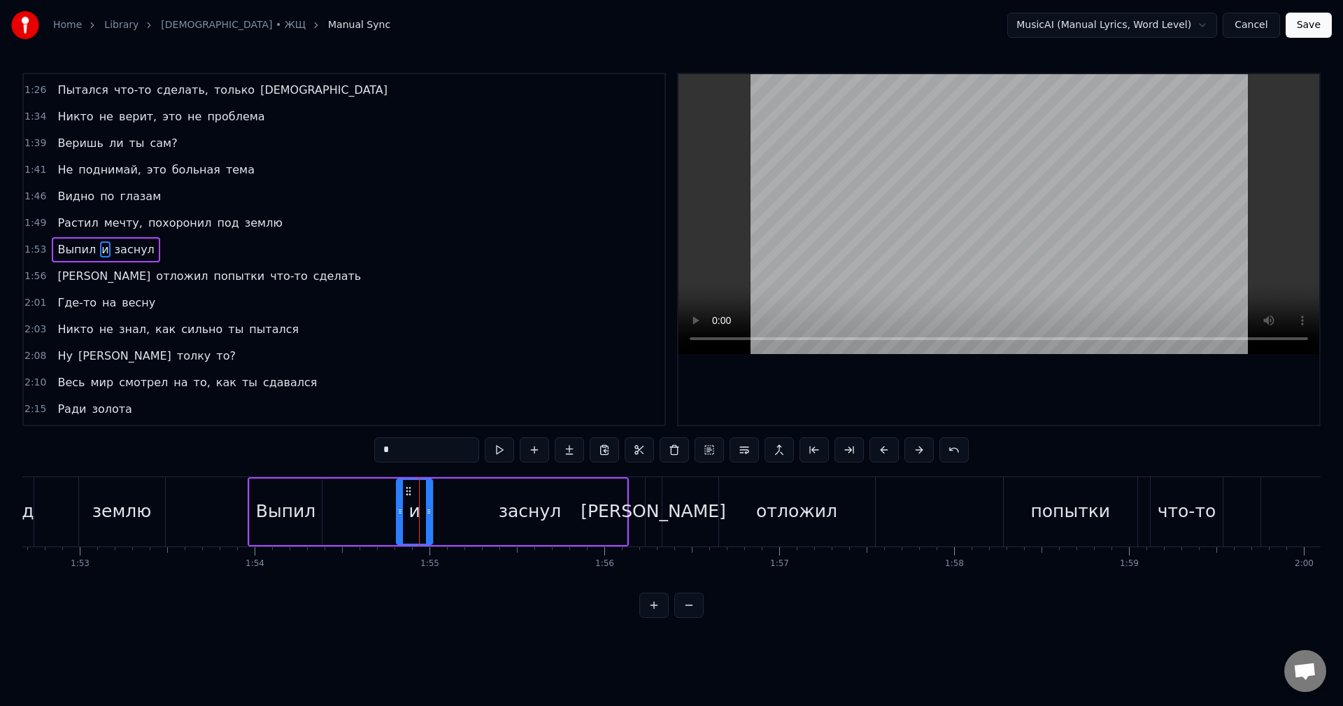
drag, startPoint x: 416, startPoint y: 519, endPoint x: 429, endPoint y: 517, distance: 12.8
click at [429, 517] on div at bounding box center [429, 512] width 6 height 64
drag, startPoint x: 401, startPoint y: 519, endPoint x: 410, endPoint y: 517, distance: 9.2
click at [410, 517] on div at bounding box center [409, 512] width 6 height 64
click at [498, 517] on div "заснул" at bounding box center [530, 511] width 193 height 66
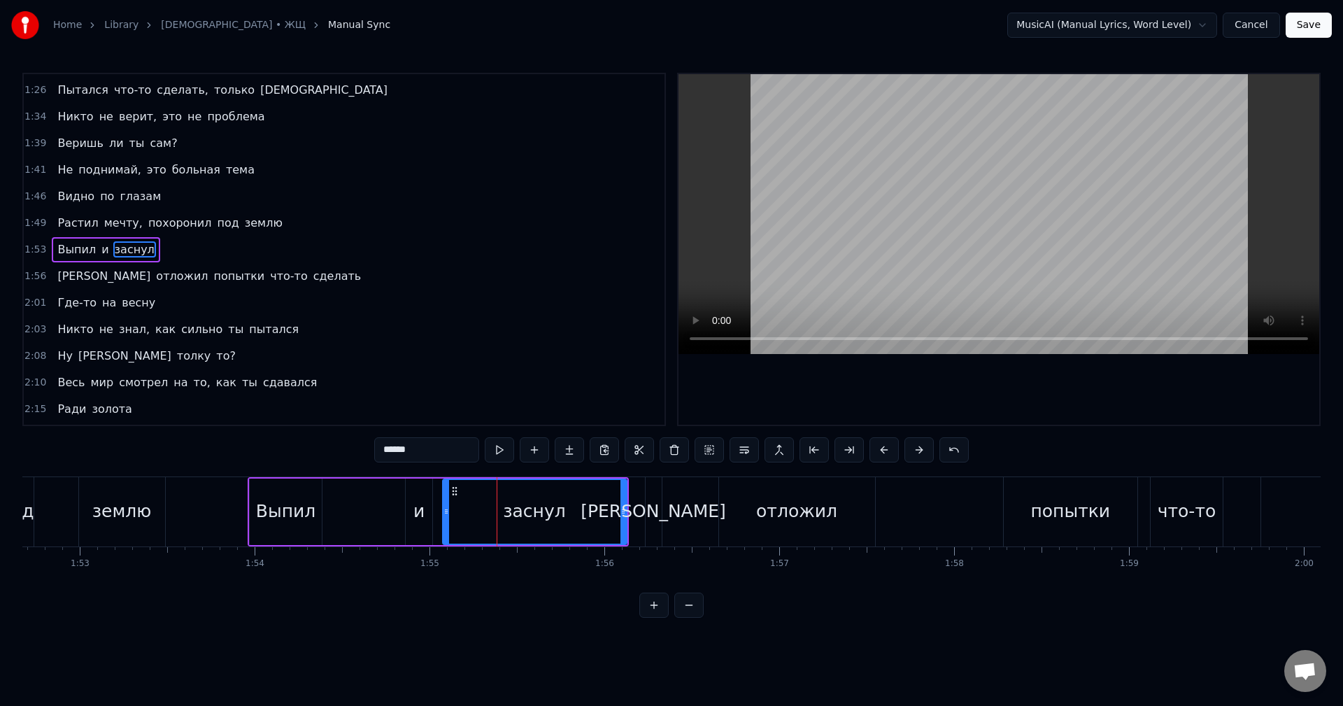
drag, startPoint x: 438, startPoint y: 515, endPoint x: 447, endPoint y: 515, distance: 9.1
click at [447, 515] on icon at bounding box center [446, 511] width 6 height 11
click at [406, 512] on div "и" at bounding box center [419, 511] width 28 height 66
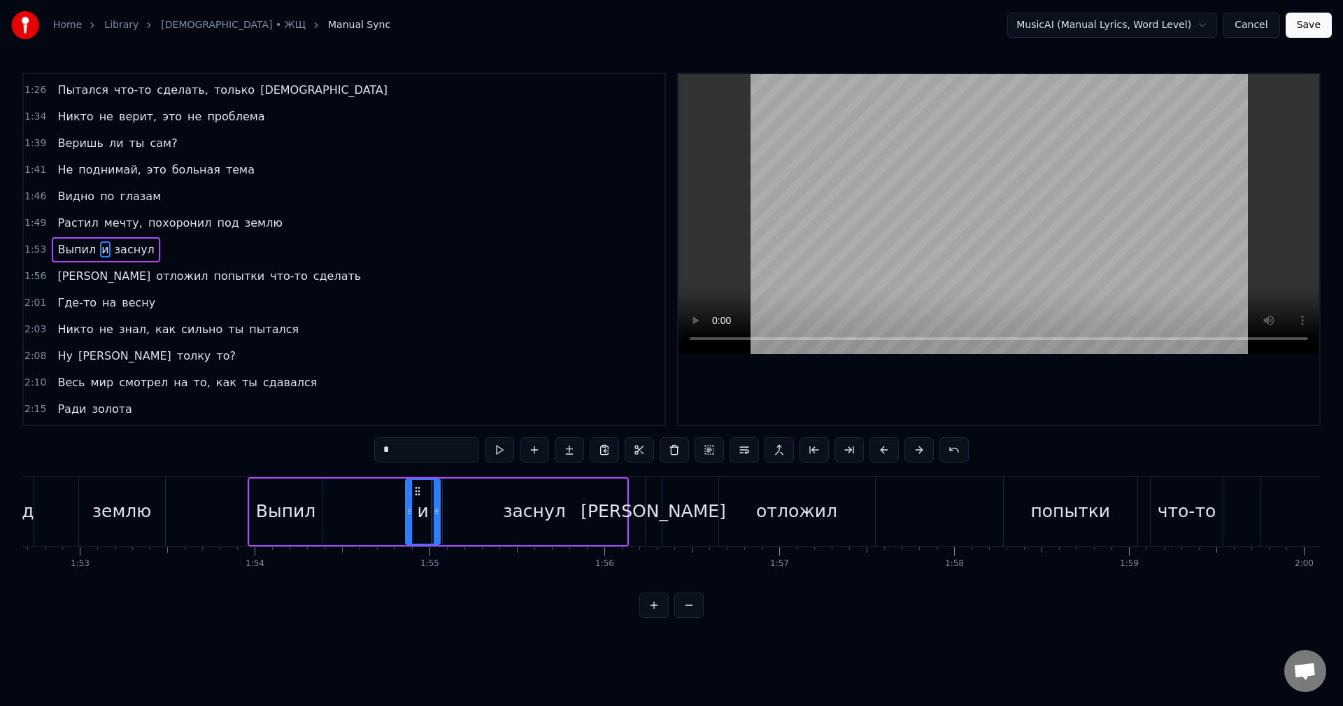
drag, startPoint x: 427, startPoint y: 517, endPoint x: 434, endPoint y: 516, distance: 7.7
click at [434, 516] on div at bounding box center [437, 512] width 6 height 64
click at [280, 509] on div "Выпил" at bounding box center [285, 511] width 59 height 27
type input "*****"
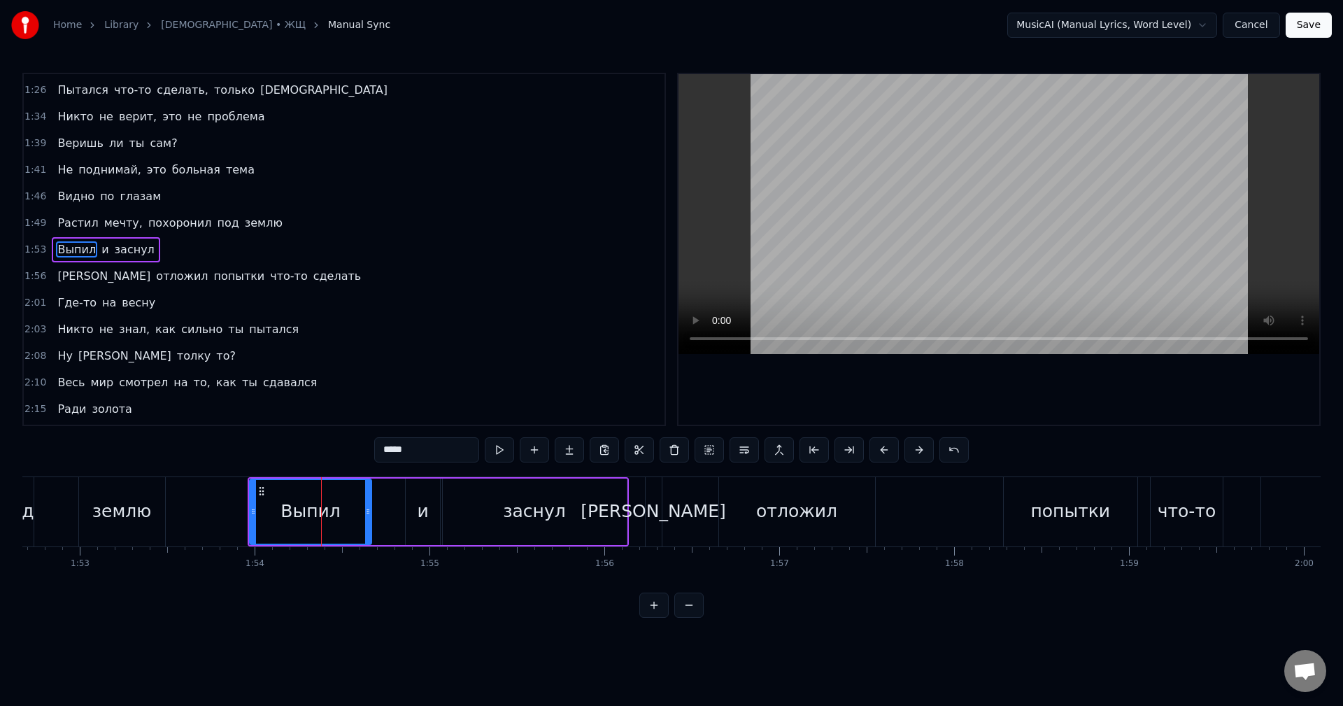
drag, startPoint x: 320, startPoint y: 514, endPoint x: 375, endPoint y: 513, distance: 55.3
click at [371, 513] on icon at bounding box center [368, 511] width 6 height 11
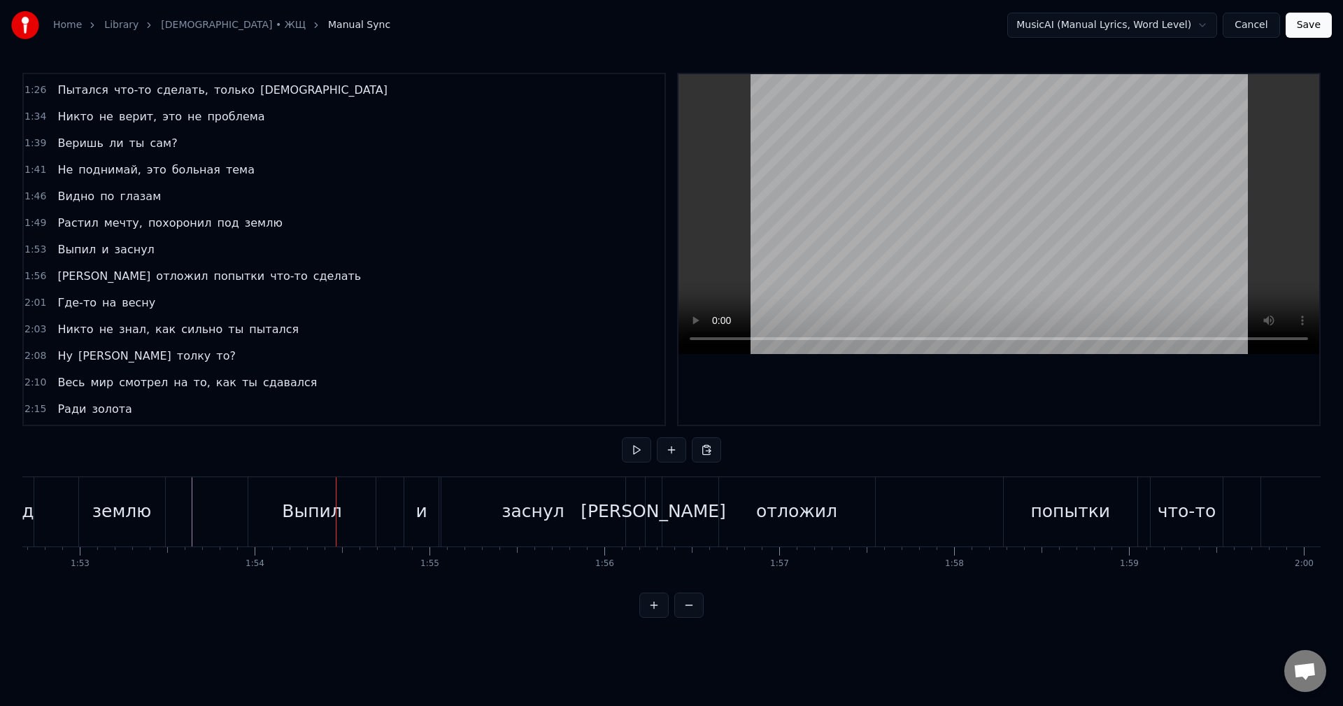
click at [141, 519] on div "землю" at bounding box center [121, 511] width 59 height 27
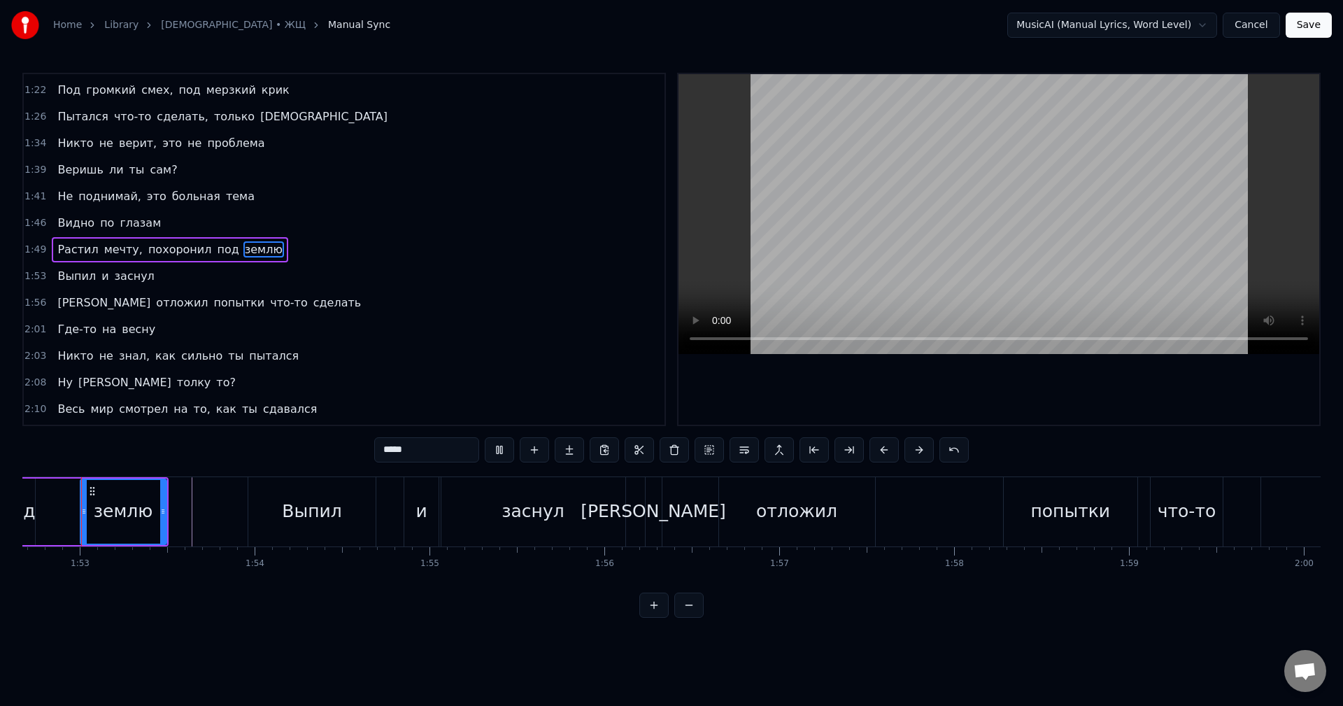
scroll to position [0, 19682]
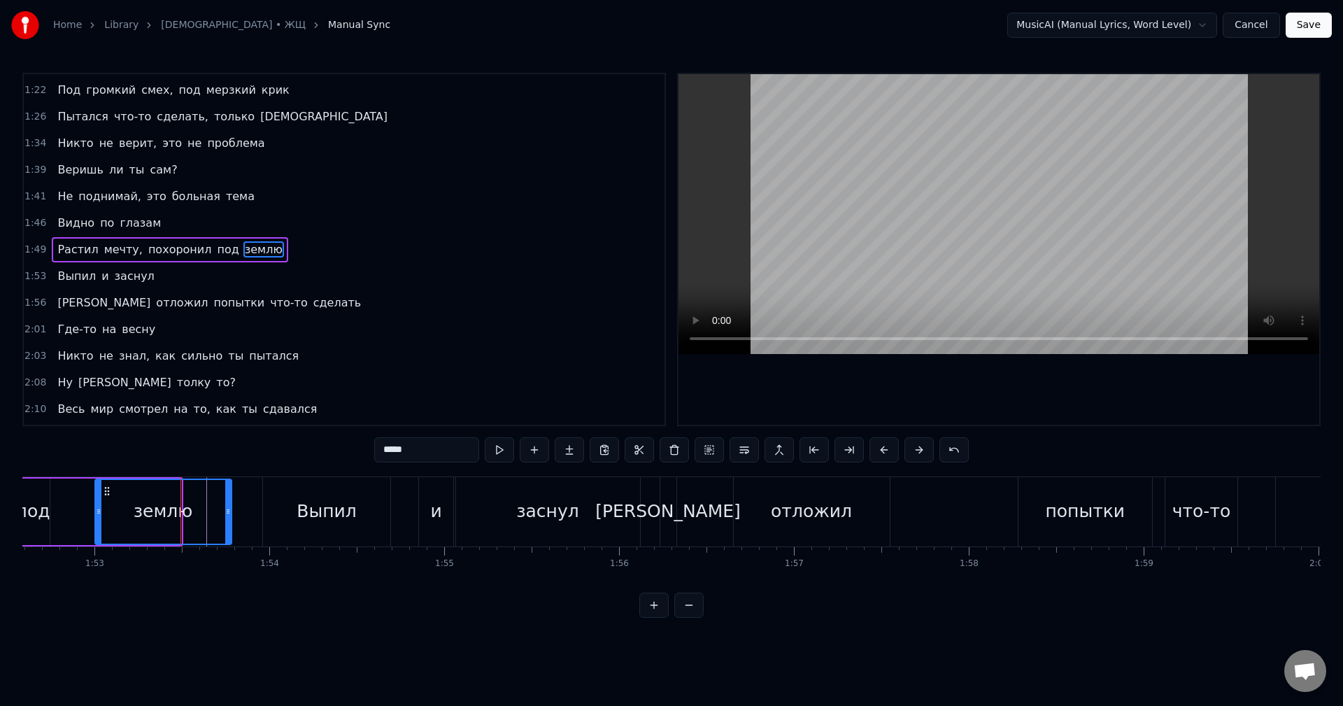
drag, startPoint x: 196, startPoint y: 513, endPoint x: 230, endPoint y: 515, distance: 33.6
click at [230, 515] on icon at bounding box center [228, 511] width 6 height 11
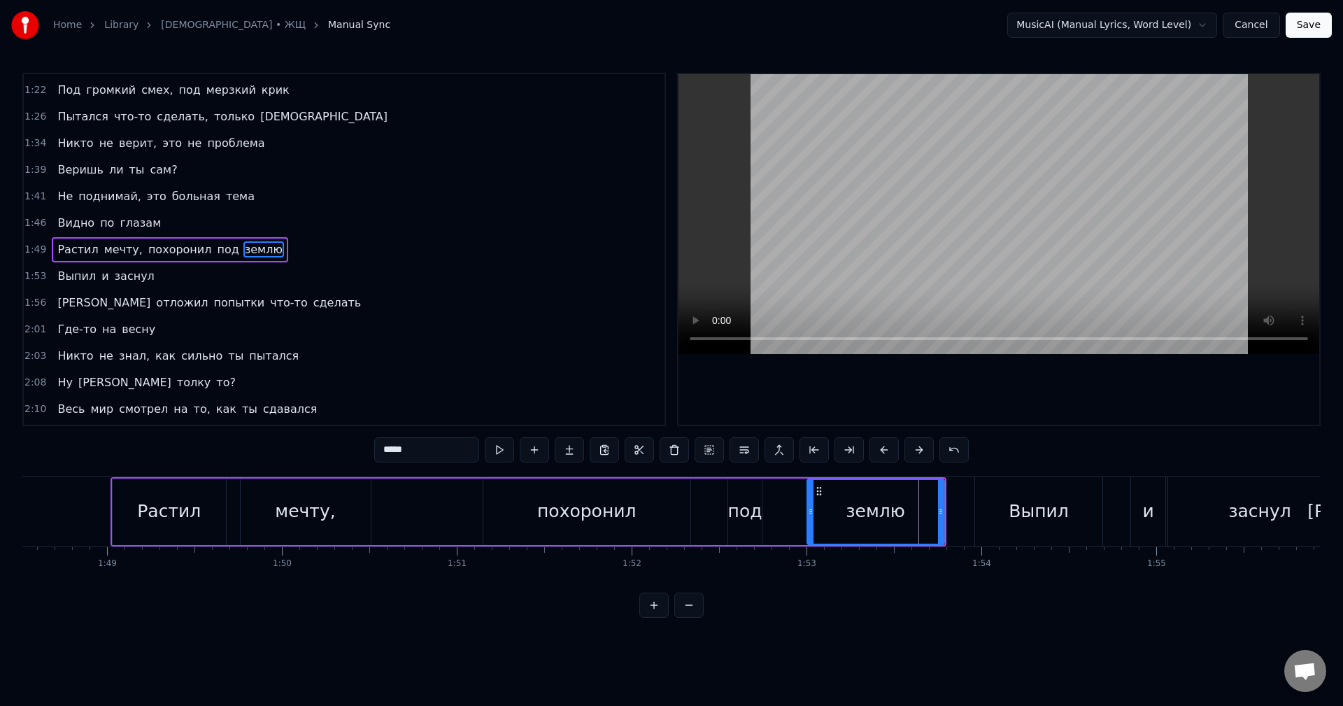
scroll to position [0, 18825]
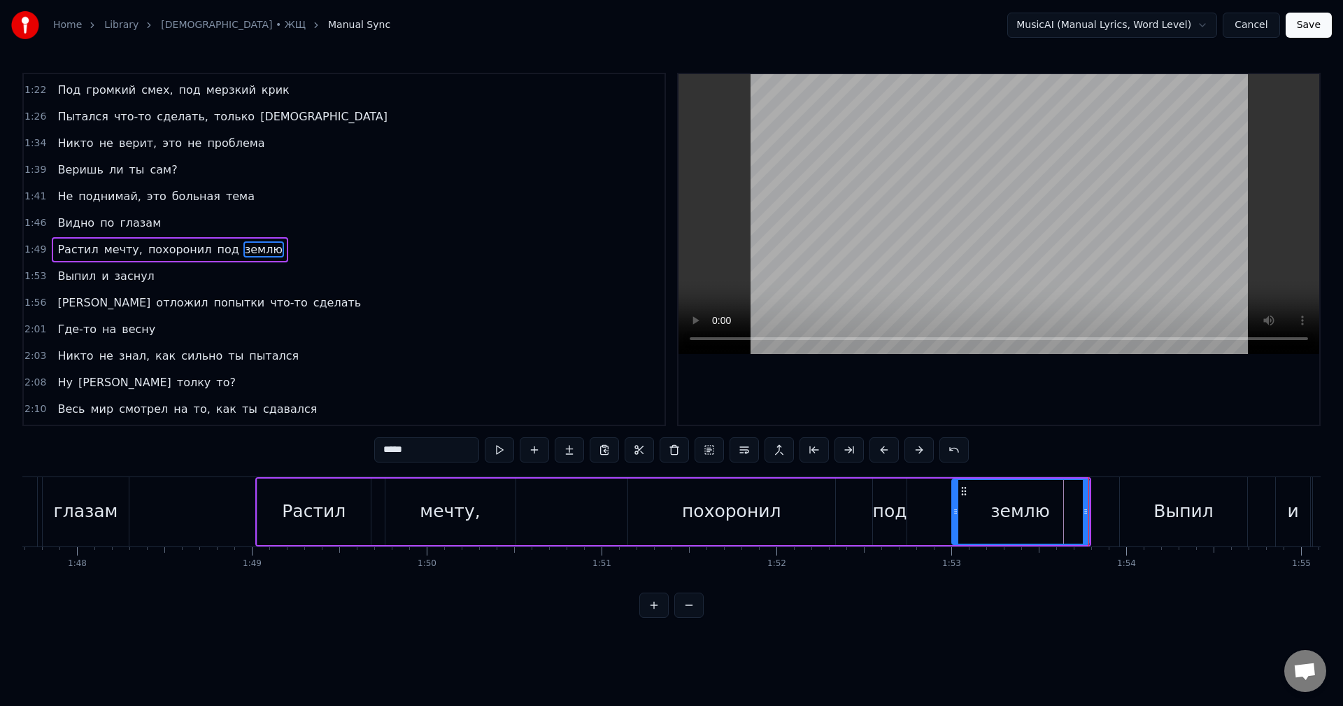
click at [208, 501] on div at bounding box center [40, 511] width 37687 height 69
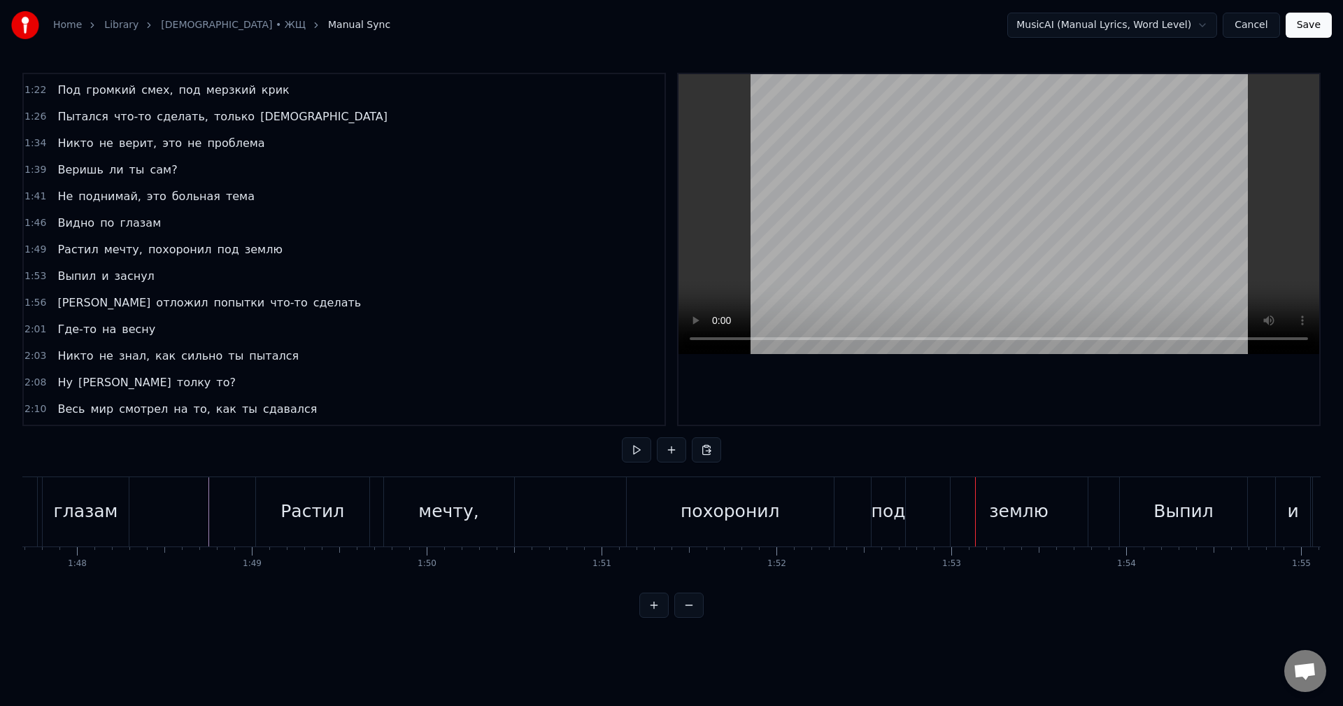
click at [594, 506] on div "Растил мечту, похоронил под землю" at bounding box center [673, 511] width 836 height 69
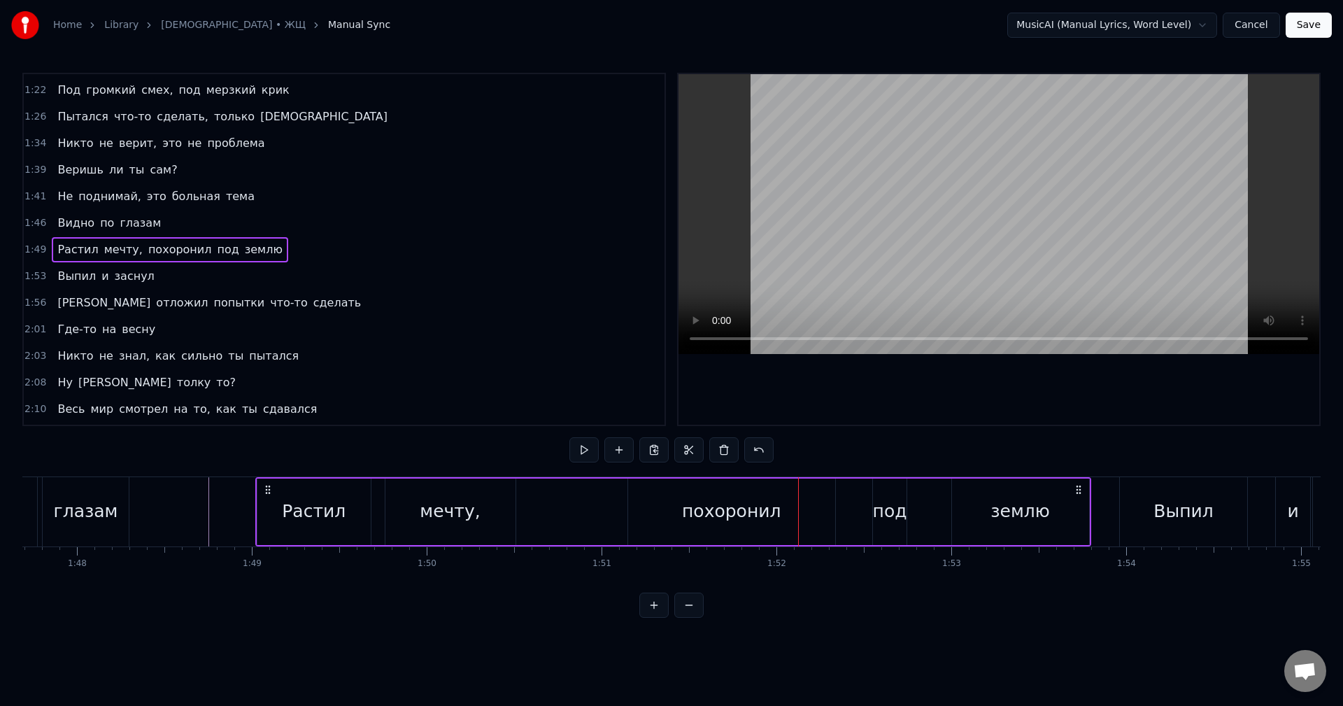
click at [811, 517] on div "похоронил" at bounding box center [731, 511] width 207 height 66
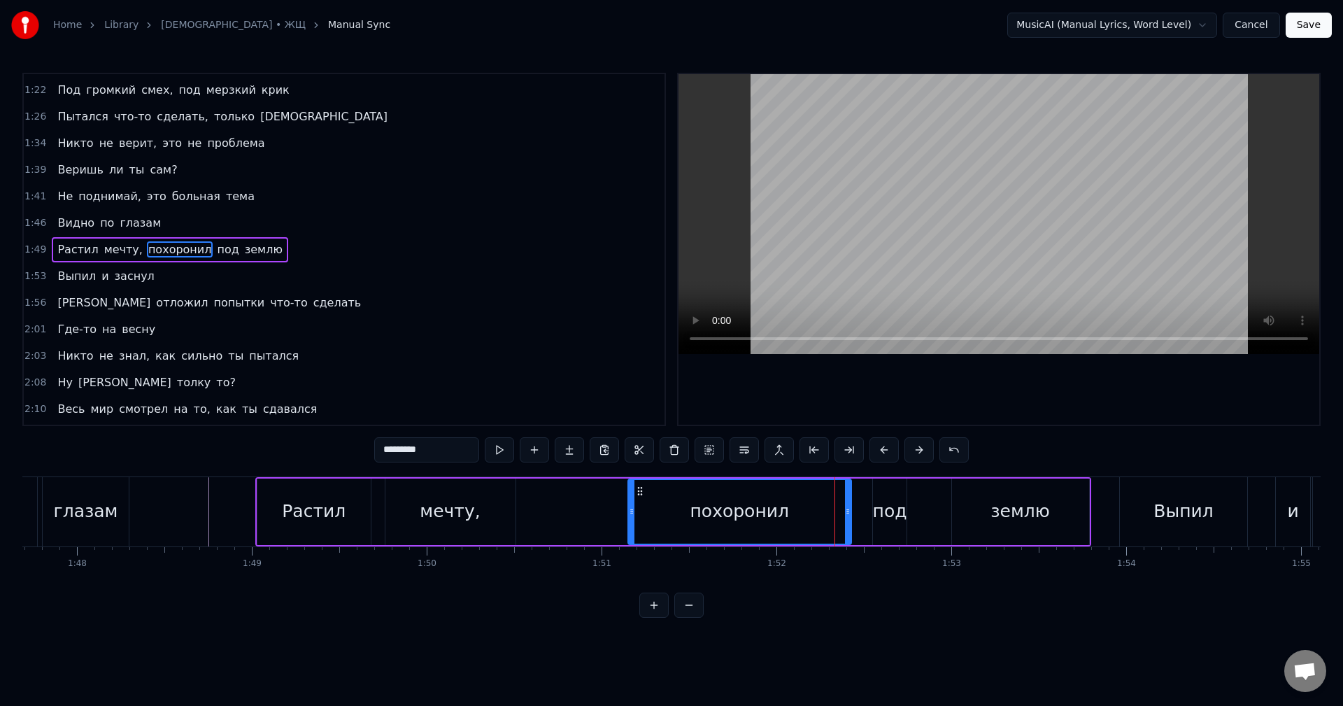
drag, startPoint x: 832, startPoint y: 519, endPoint x: 850, endPoint y: 518, distance: 18.2
click at [850, 518] on div at bounding box center [848, 512] width 6 height 64
click at [889, 520] on div "под" at bounding box center [890, 511] width 34 height 27
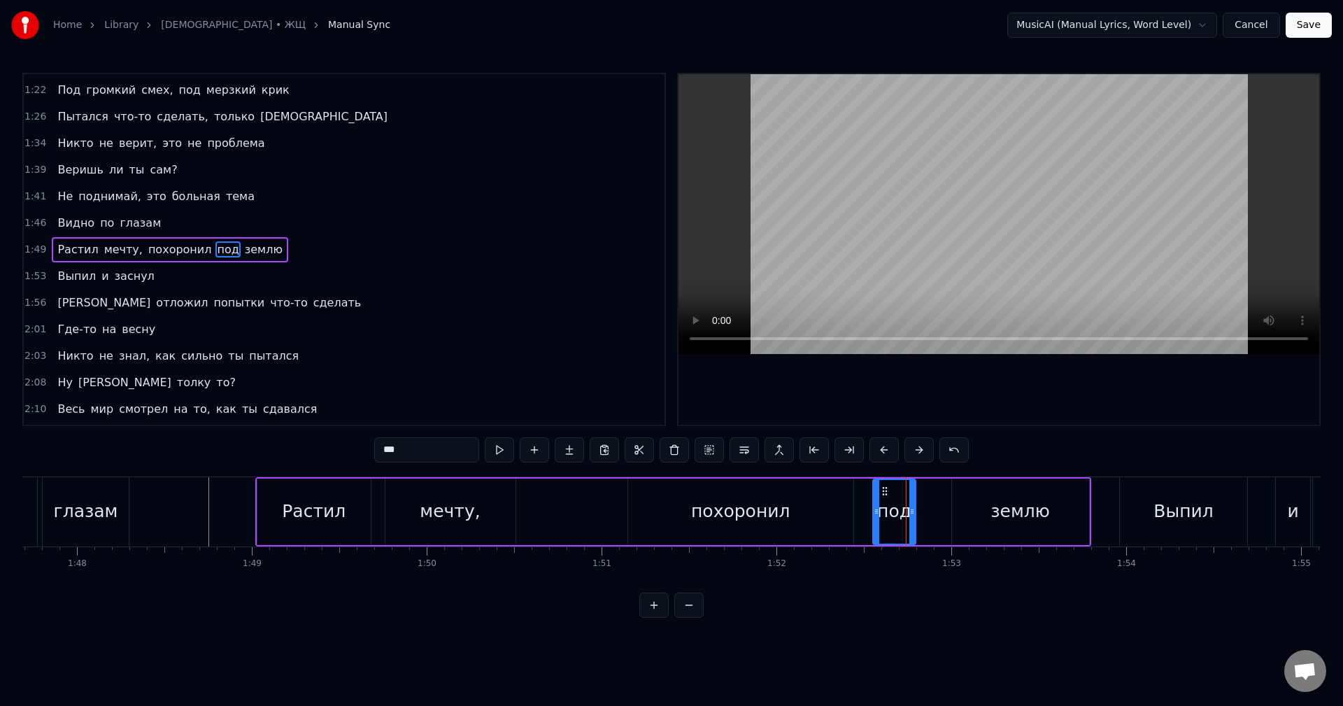
drag, startPoint x: 903, startPoint y: 517, endPoint x: 912, endPoint y: 517, distance: 9.1
click at [912, 517] on div at bounding box center [912, 512] width 6 height 64
click at [989, 522] on div "землю" at bounding box center [1020, 511] width 137 height 66
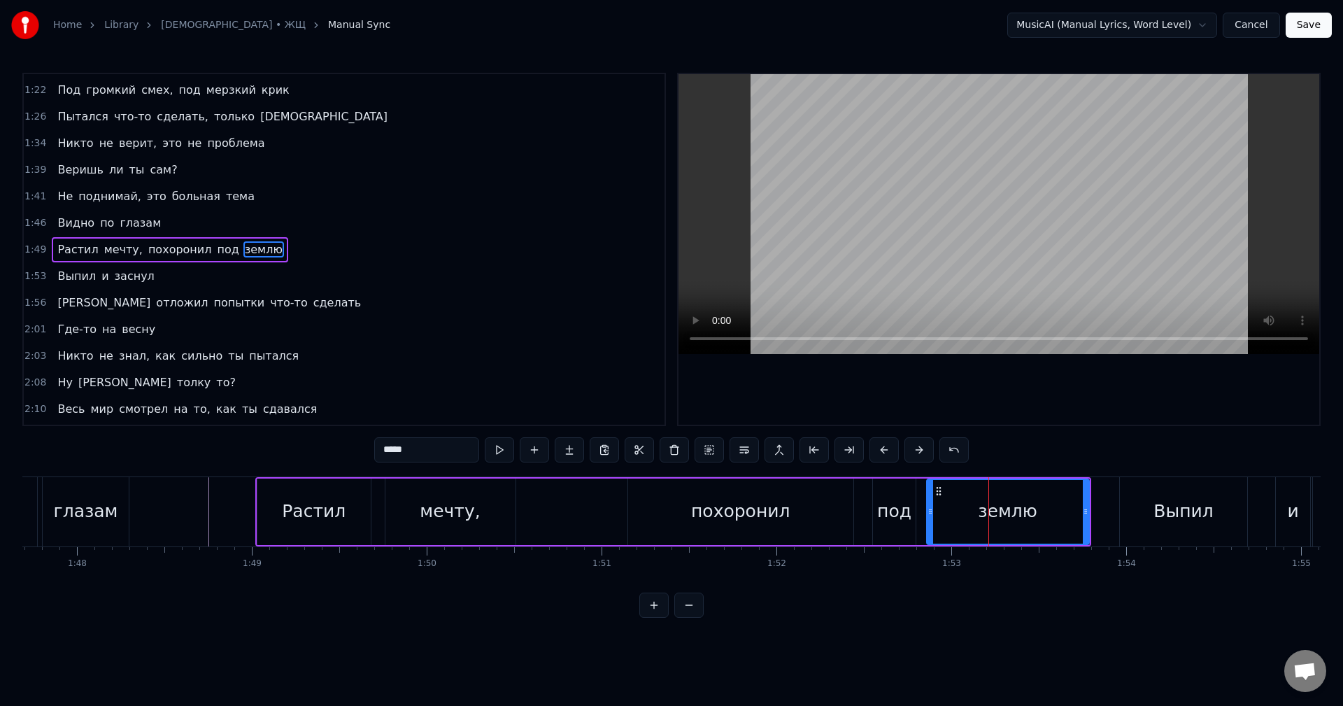
drag, startPoint x: 954, startPoint y: 517, endPoint x: 928, endPoint y: 522, distance: 26.2
click at [928, 522] on div at bounding box center [930, 512] width 6 height 64
click at [1136, 524] on div "Выпил" at bounding box center [1182, 511] width 127 height 69
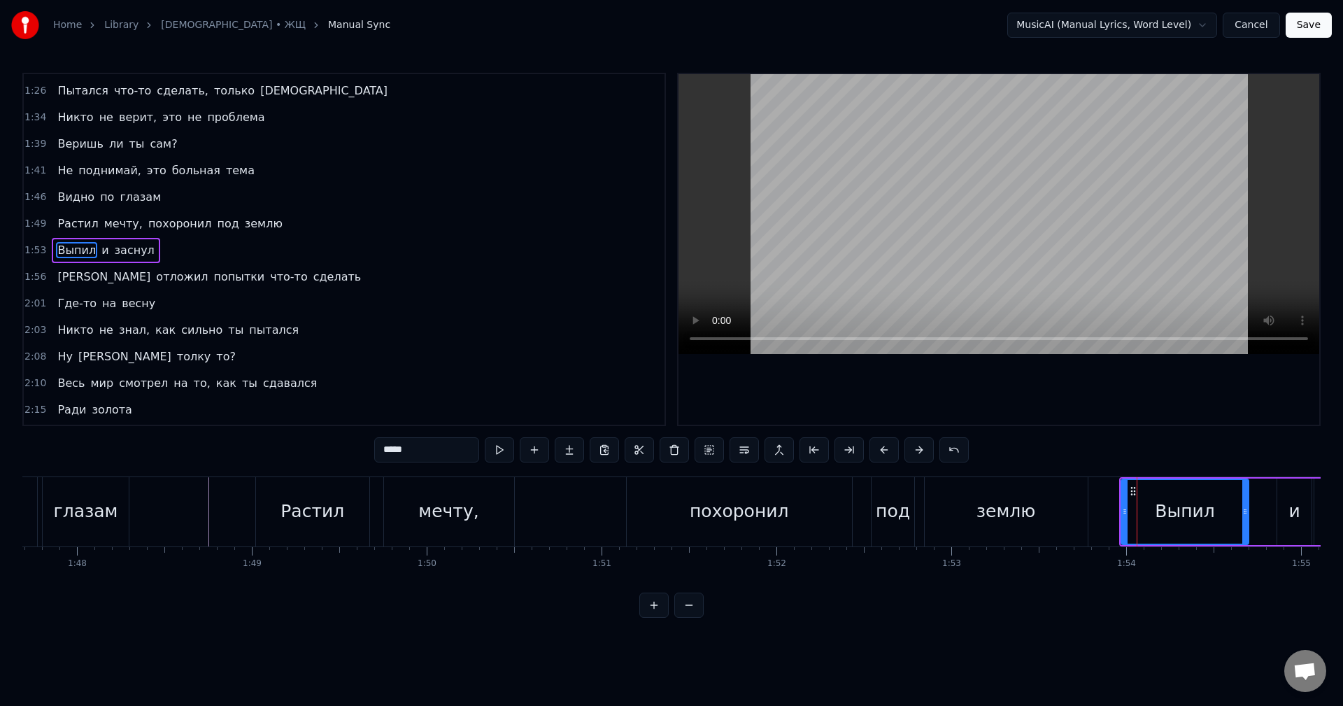
scroll to position [582, 0]
click at [1294, 507] on div "и" at bounding box center [1293, 511] width 11 height 27
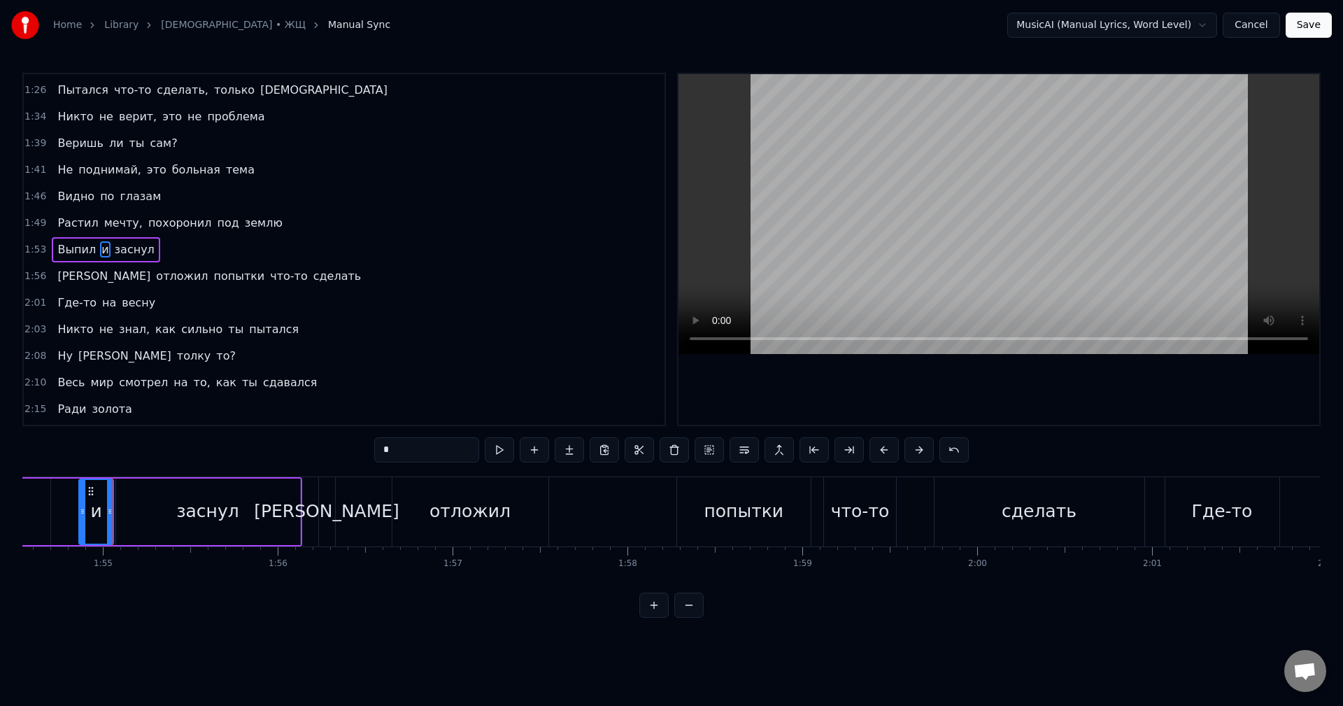
scroll to position [0, 20026]
click at [141, 513] on div "заснул" at bounding box center [205, 511] width 184 height 66
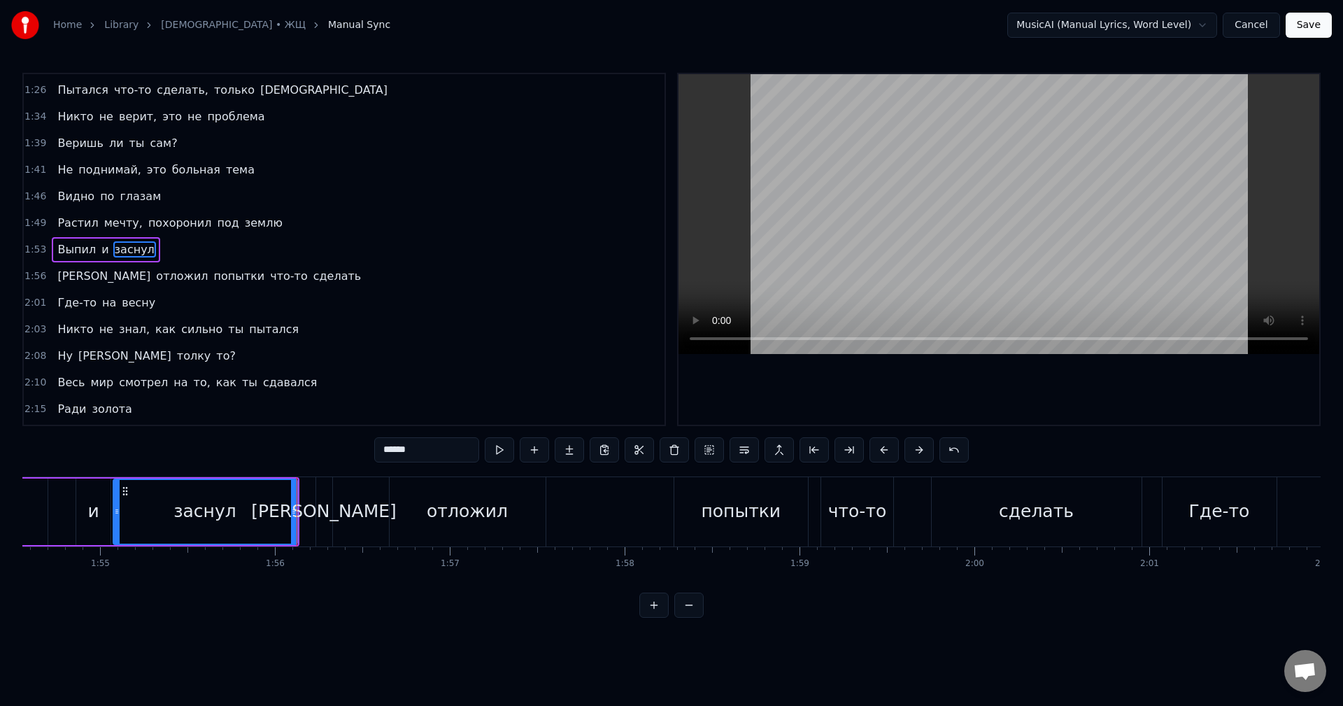
click at [328, 520] on div "[PERSON_NAME]" at bounding box center [323, 511] width 145 height 27
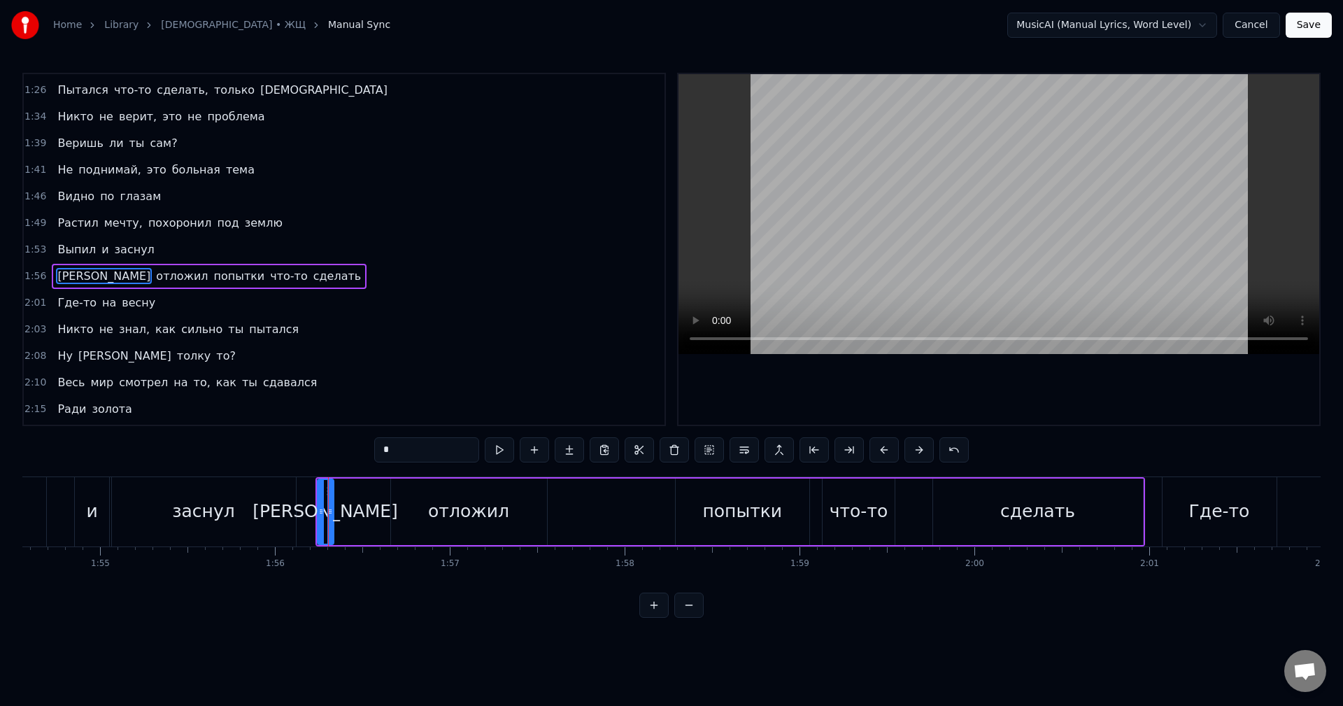
scroll to position [608, 0]
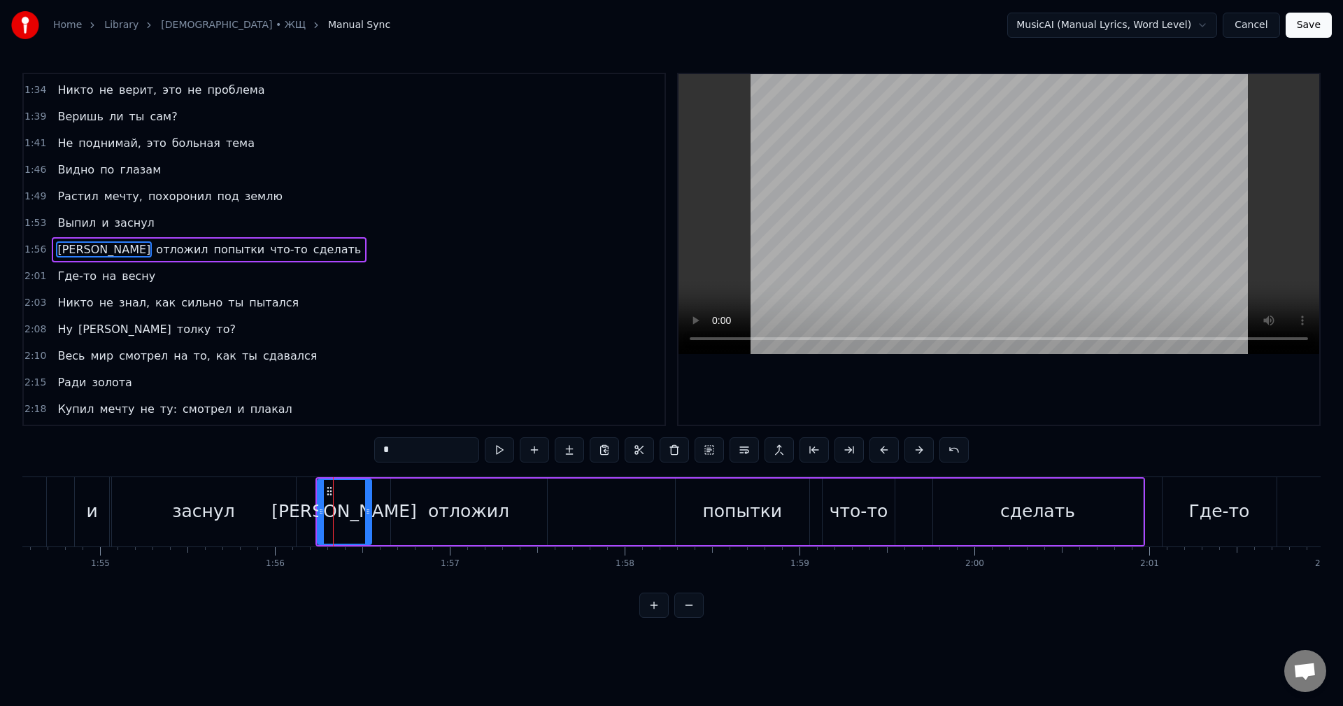
drag, startPoint x: 329, startPoint y: 521, endPoint x: 367, endPoint y: 523, distance: 37.8
click at [367, 523] on div at bounding box center [368, 512] width 6 height 64
click at [464, 520] on div "отложил" at bounding box center [468, 511] width 81 height 27
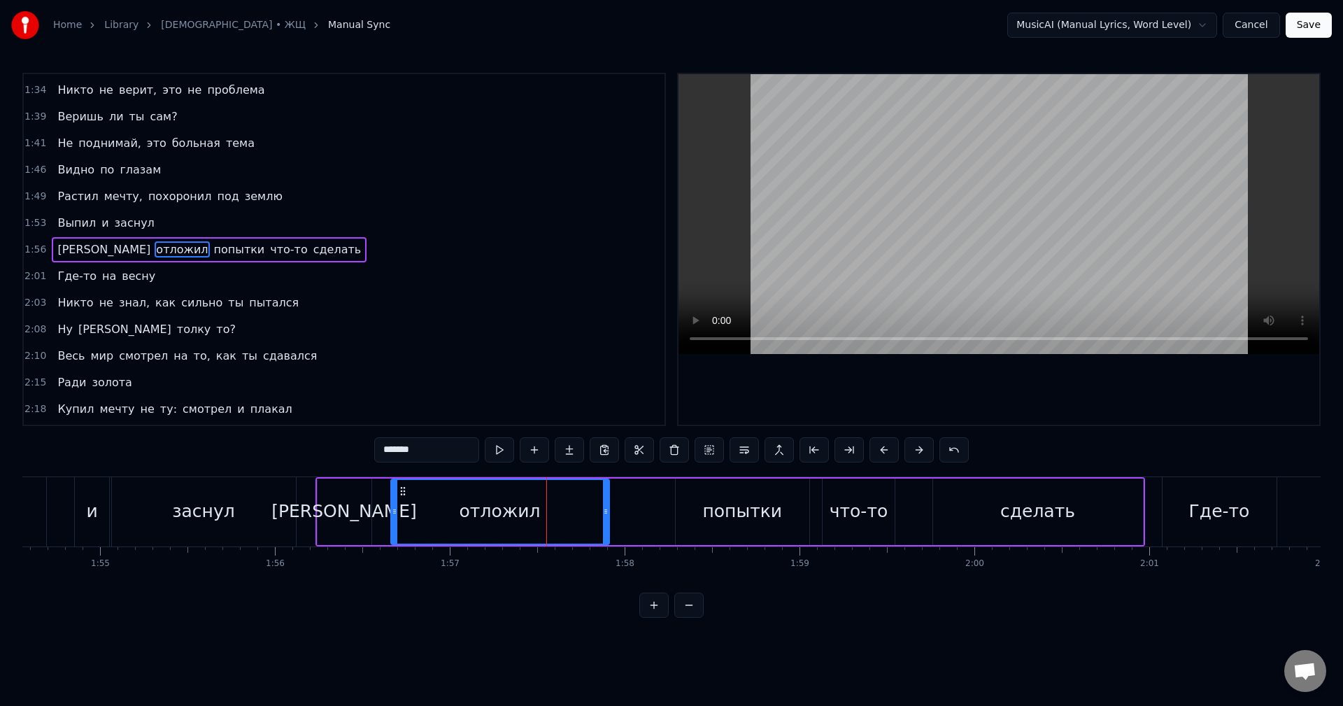
drag, startPoint x: 544, startPoint y: 524, endPoint x: 603, endPoint y: 527, distance: 59.5
click at [604, 527] on div at bounding box center [606, 512] width 6 height 64
click at [711, 525] on div "попытки" at bounding box center [742, 511] width 134 height 66
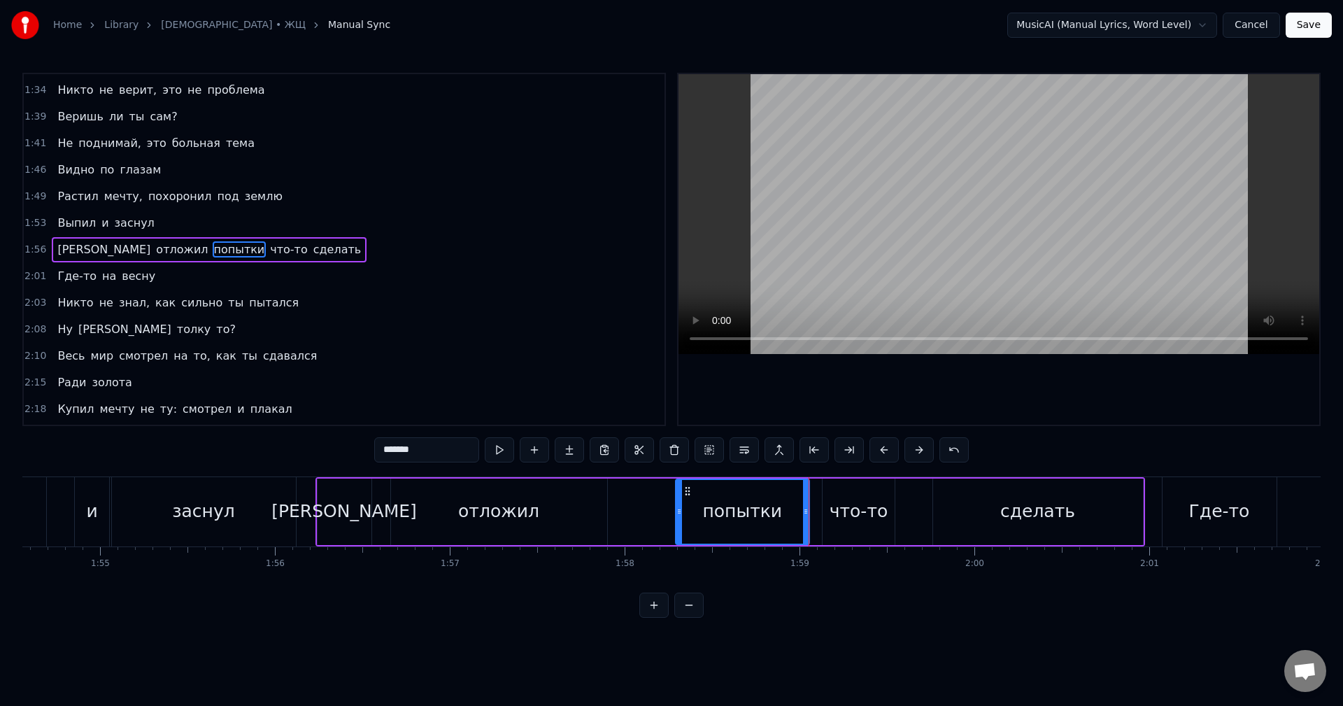
click at [843, 508] on div "что-то" at bounding box center [858, 511] width 59 height 27
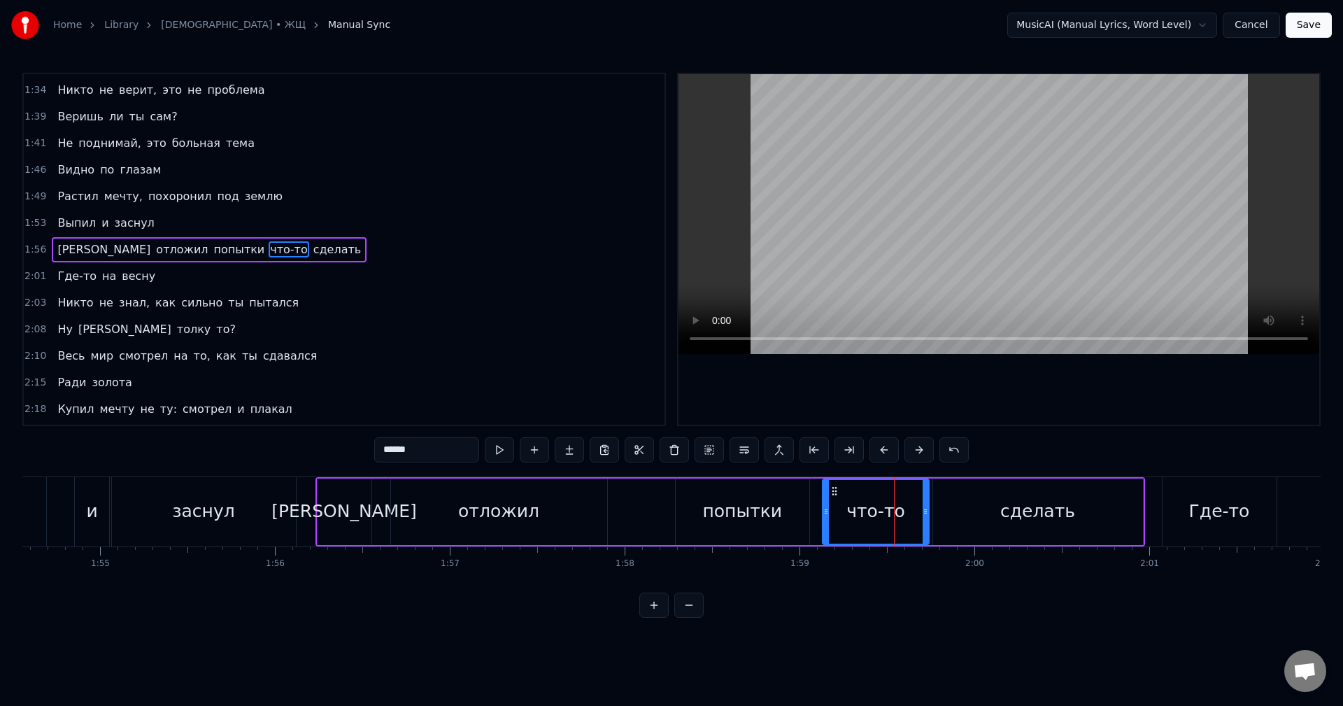
drag, startPoint x: 892, startPoint y: 517, endPoint x: 926, endPoint y: 520, distance: 34.4
click at [926, 520] on div at bounding box center [925, 512] width 6 height 64
click at [945, 510] on div "сделать" at bounding box center [1038, 511] width 210 height 66
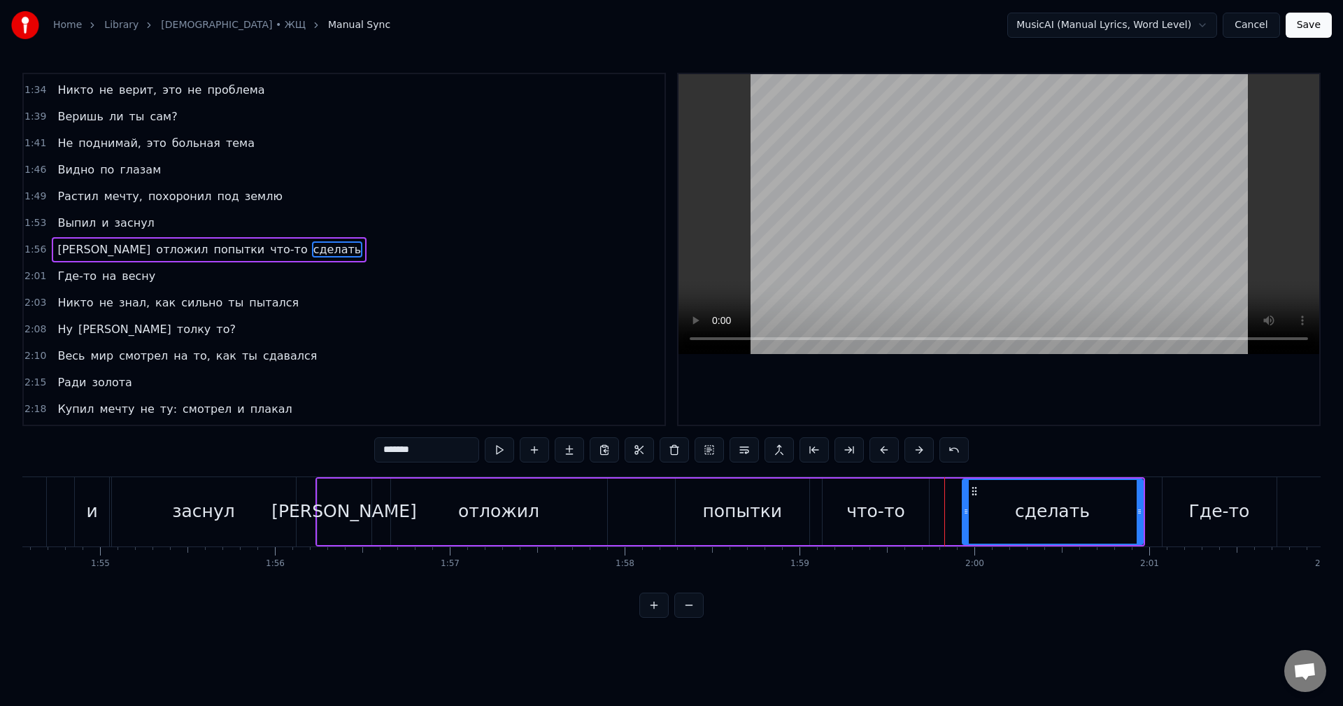
drag, startPoint x: 936, startPoint y: 511, endPoint x: 977, endPoint y: 515, distance: 40.8
click at [968, 515] on icon at bounding box center [966, 511] width 6 height 11
click at [901, 508] on div "что-то" at bounding box center [875, 511] width 59 height 27
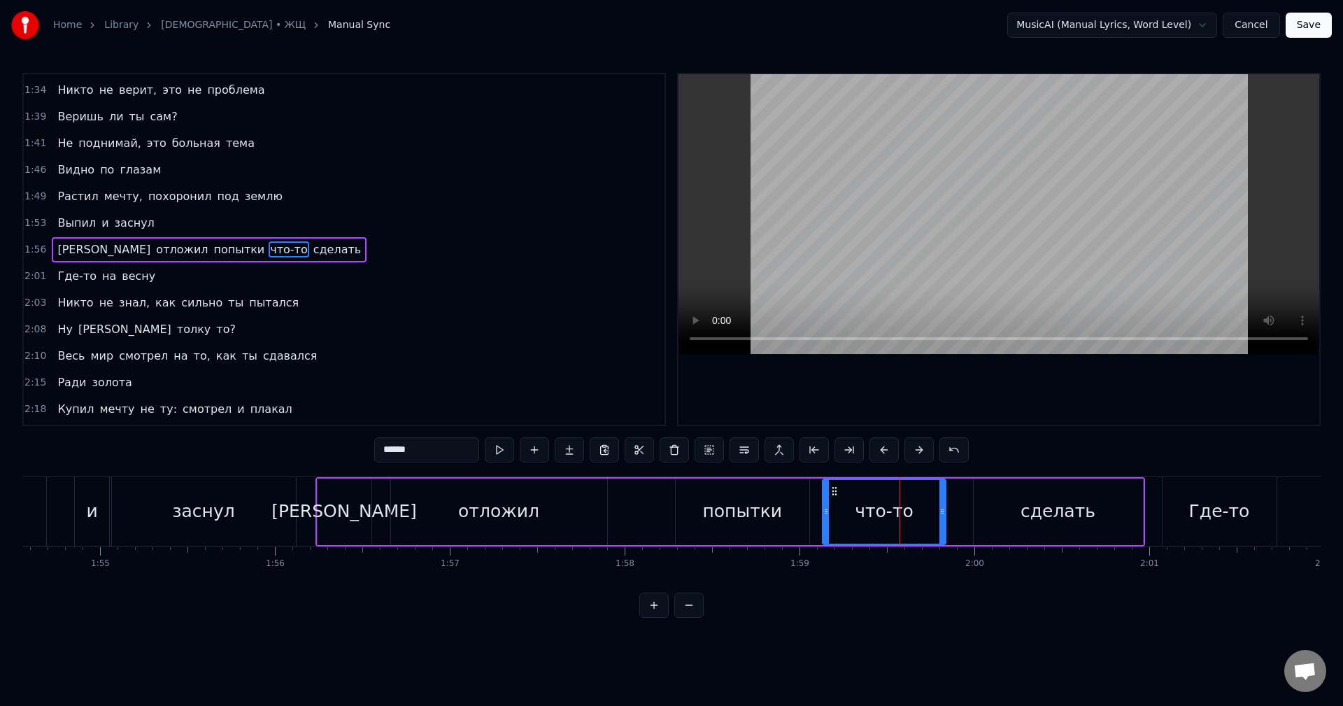
drag, startPoint x: 924, startPoint y: 511, endPoint x: 947, endPoint y: 513, distance: 23.2
click at [945, 513] on icon at bounding box center [942, 511] width 6 height 11
click at [988, 513] on div "сделать" at bounding box center [1057, 511] width 169 height 66
type input "*******"
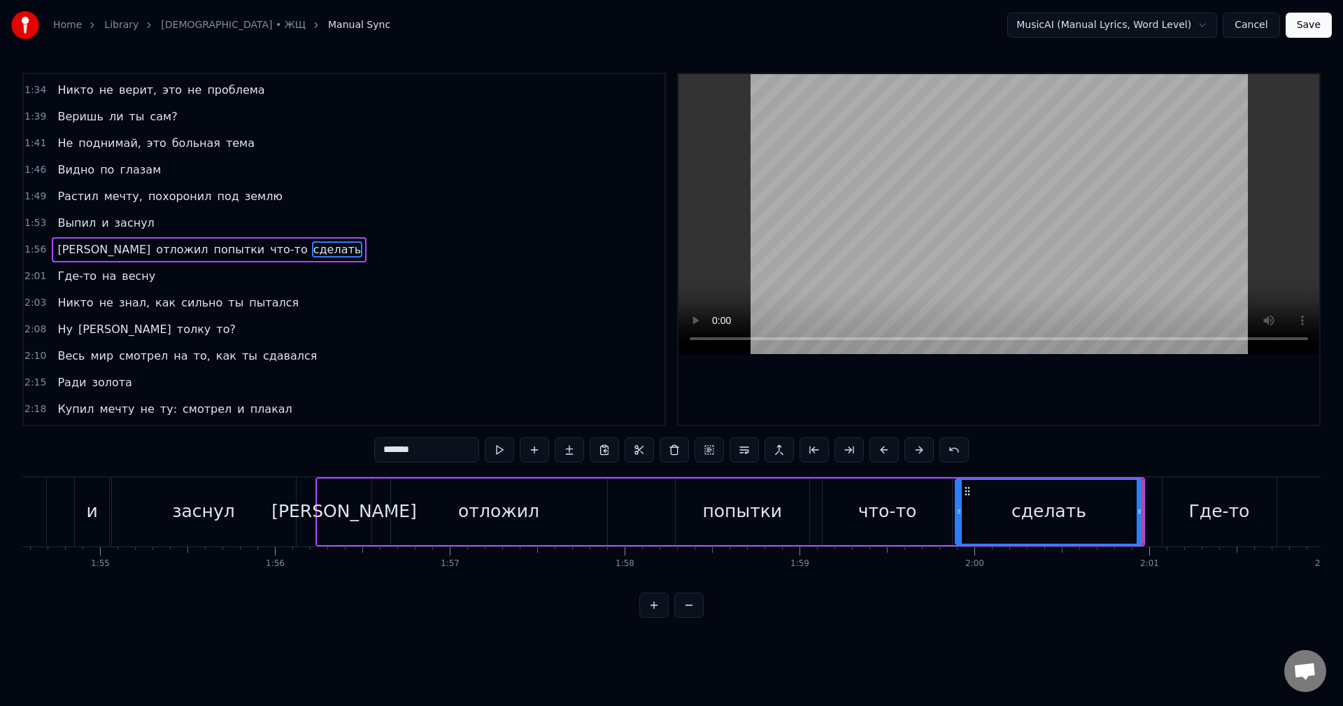
drag, startPoint x: 978, startPoint y: 513, endPoint x: 959, endPoint y: 517, distance: 18.7
click at [959, 517] on div at bounding box center [959, 512] width 6 height 64
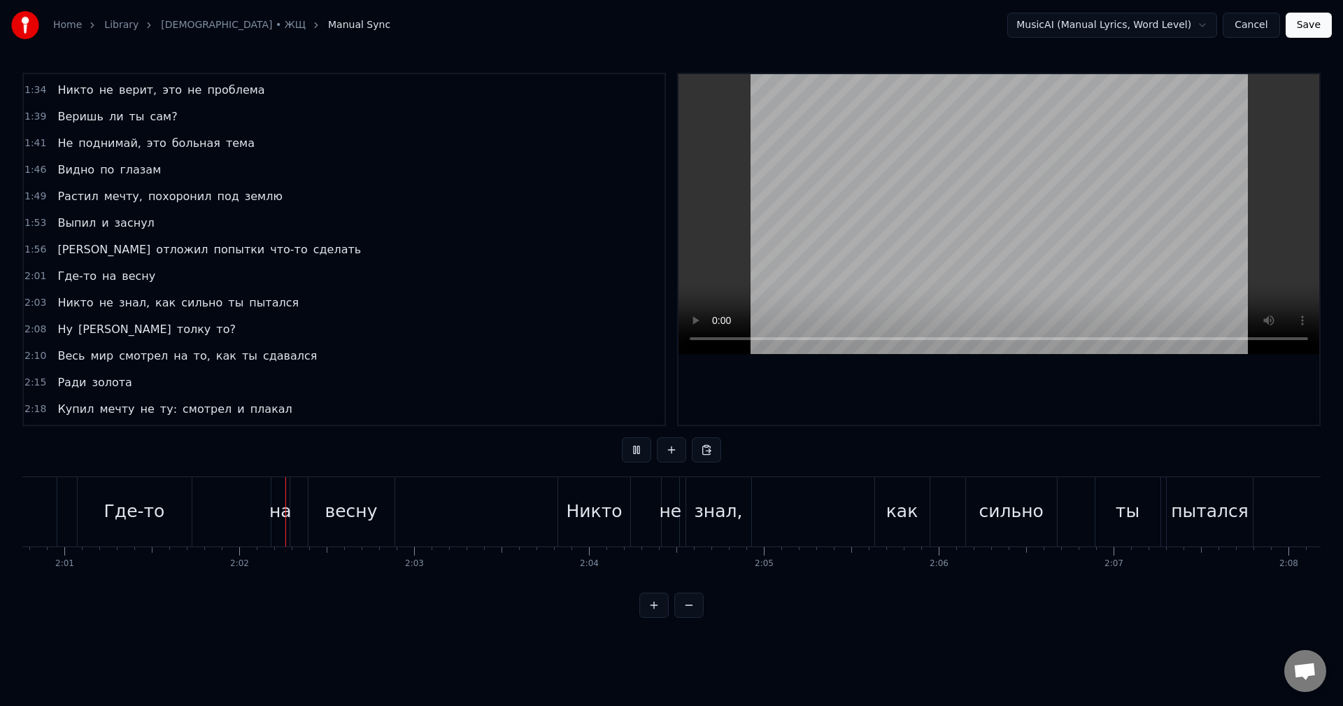
scroll to position [0, 21210]
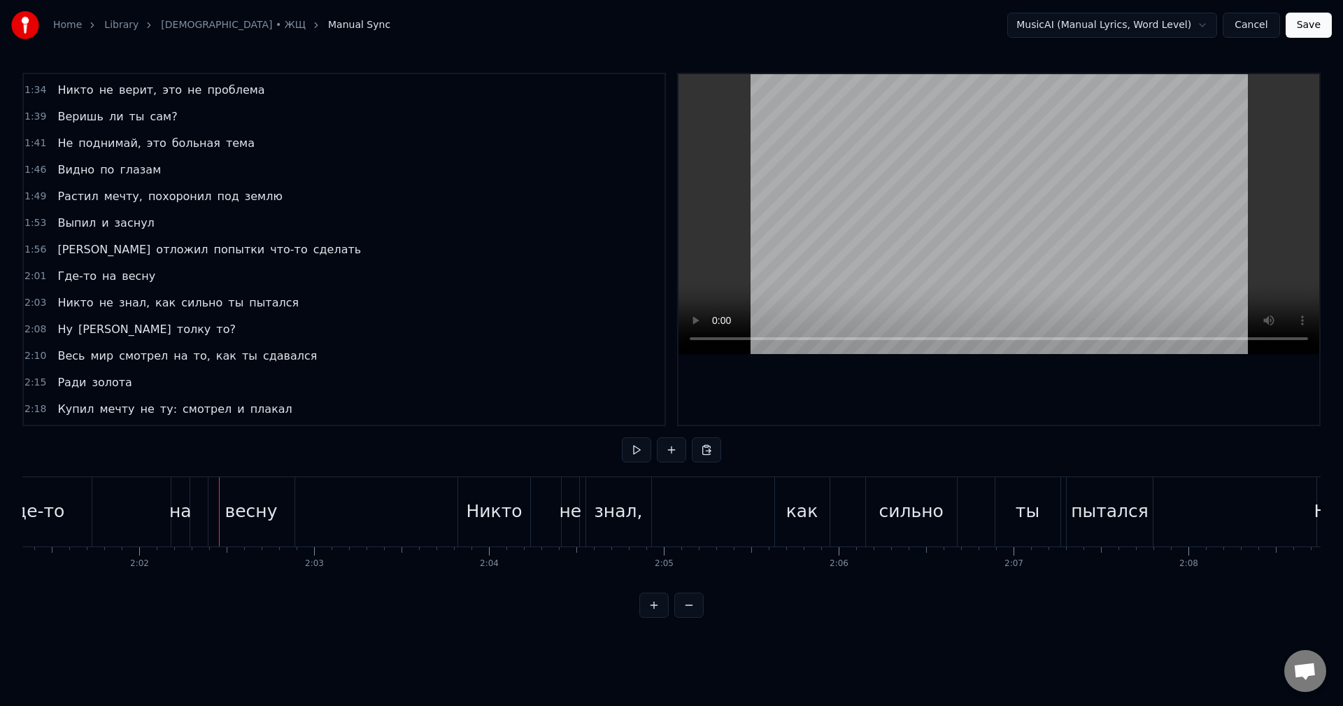
click at [80, 520] on div "Где-то" at bounding box center [35, 511] width 114 height 69
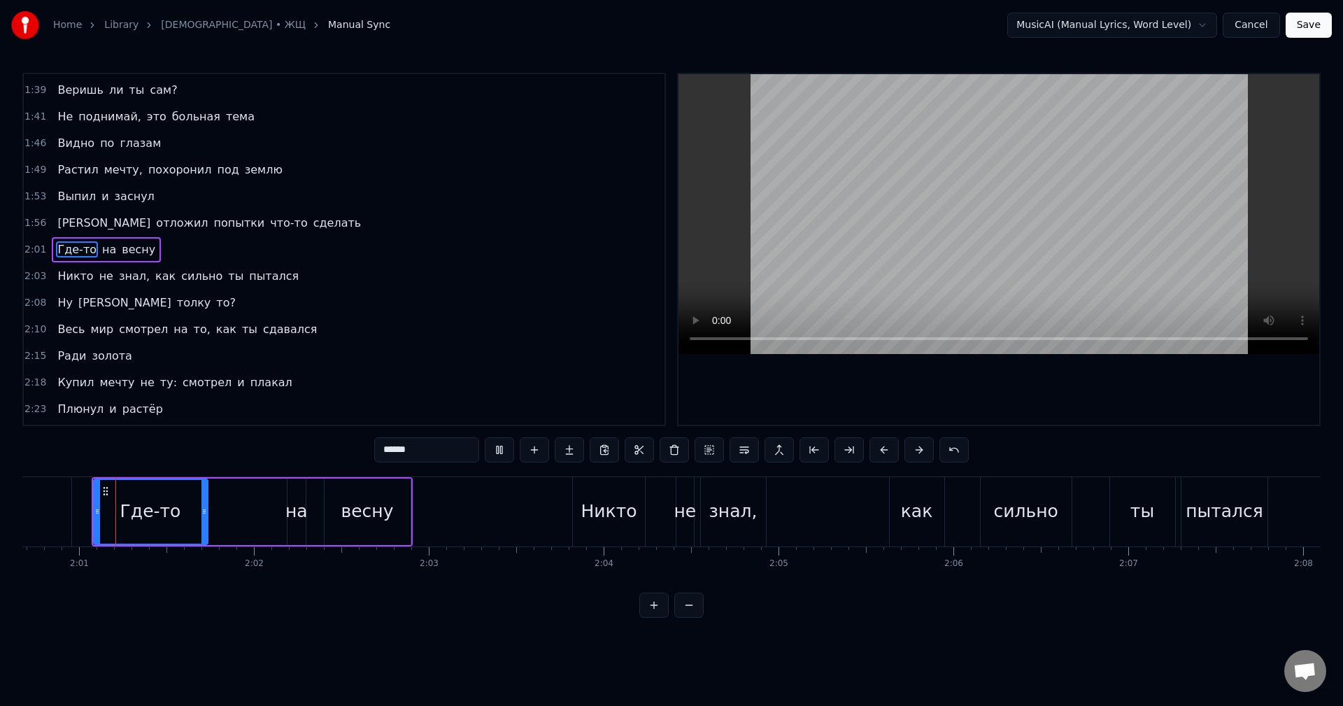
scroll to position [0, 21094]
drag, startPoint x: 207, startPoint y: 513, endPoint x: 260, endPoint y: 520, distance: 53.5
click at [260, 520] on div at bounding box center [259, 512] width 6 height 64
click at [294, 510] on div "на" at bounding box center [298, 511] width 22 height 27
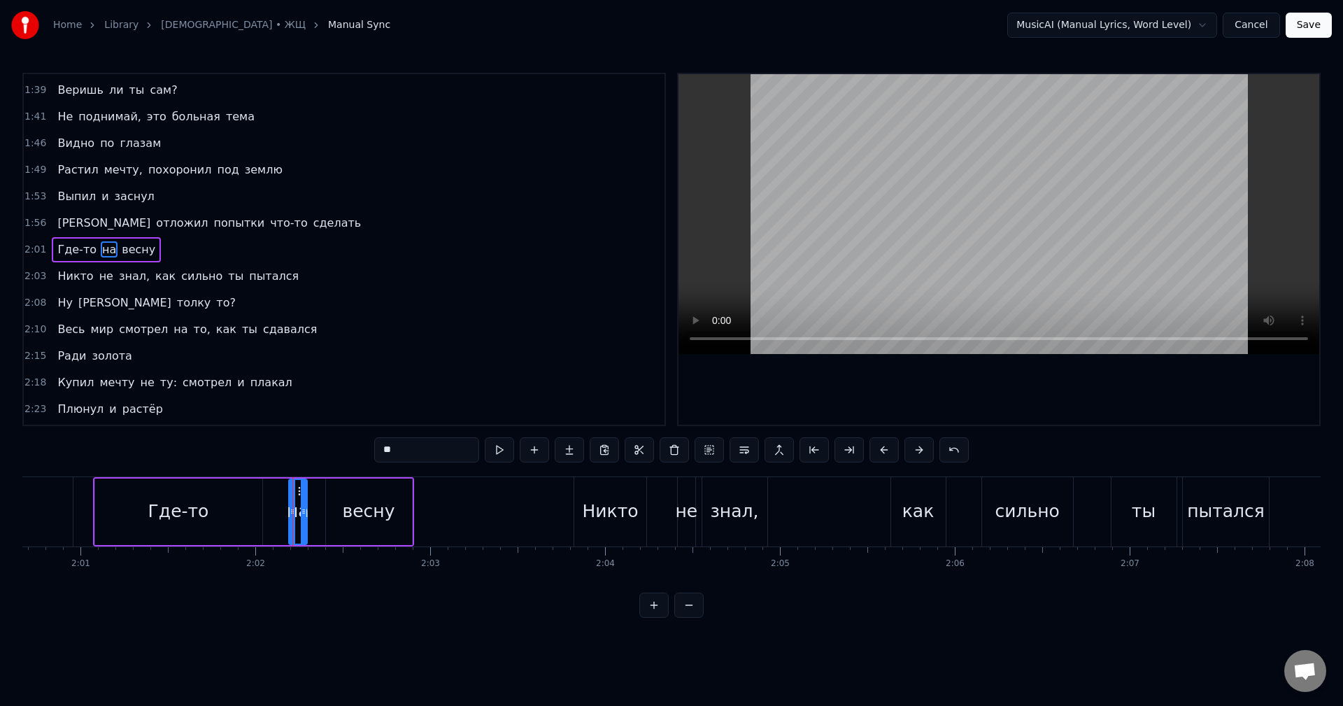
click at [288, 510] on div "на" at bounding box center [298, 511] width 22 height 27
drag, startPoint x: 294, startPoint y: 510, endPoint x: 276, endPoint y: 508, distance: 18.3
click at [276, 508] on icon at bounding box center [276, 511] width 6 height 11
drag, startPoint x: 303, startPoint y: 520, endPoint x: 319, endPoint y: 522, distance: 16.3
click at [306, 522] on div at bounding box center [304, 512] width 6 height 64
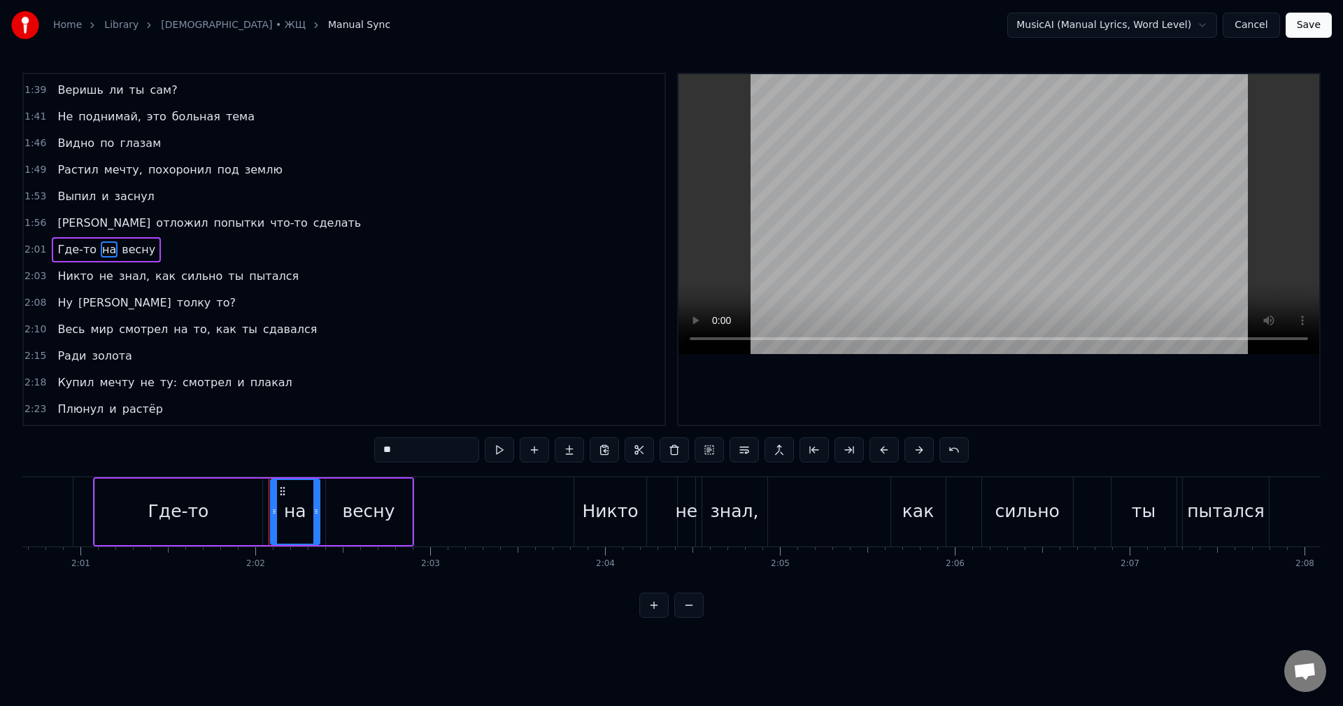
click at [313, 522] on div at bounding box center [316, 512] width 6 height 64
click at [334, 514] on div "весну" at bounding box center [369, 511] width 86 height 66
type input "*****"
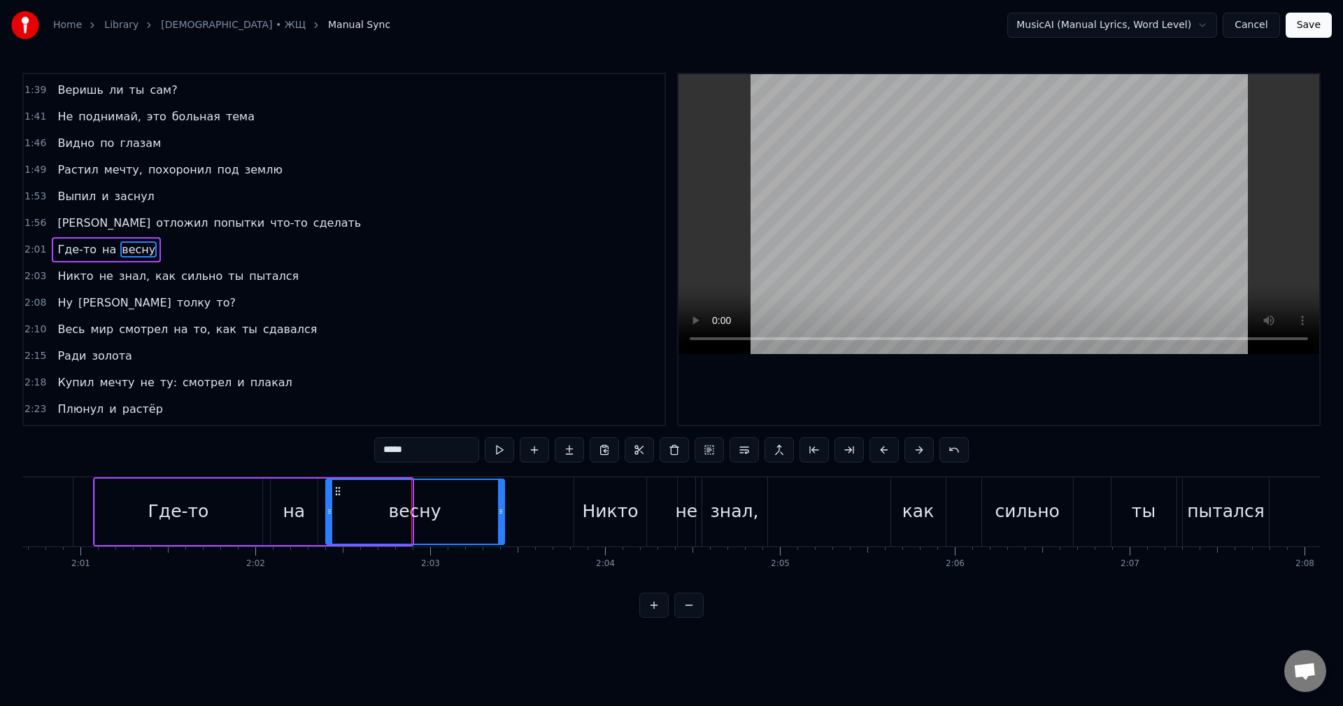
drag, startPoint x: 407, startPoint y: 520, endPoint x: 499, endPoint y: 523, distance: 92.3
click at [499, 523] on div at bounding box center [501, 512] width 6 height 64
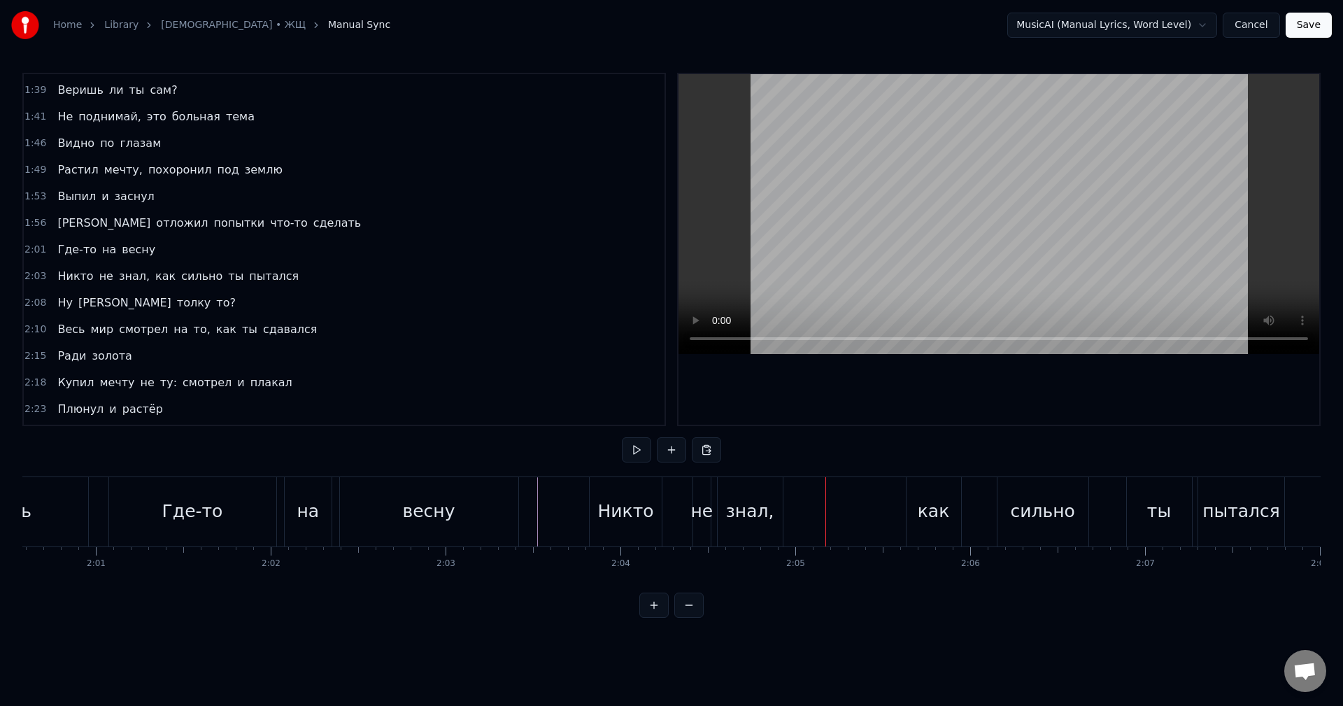
click at [755, 515] on div "знал," at bounding box center [750, 511] width 48 height 27
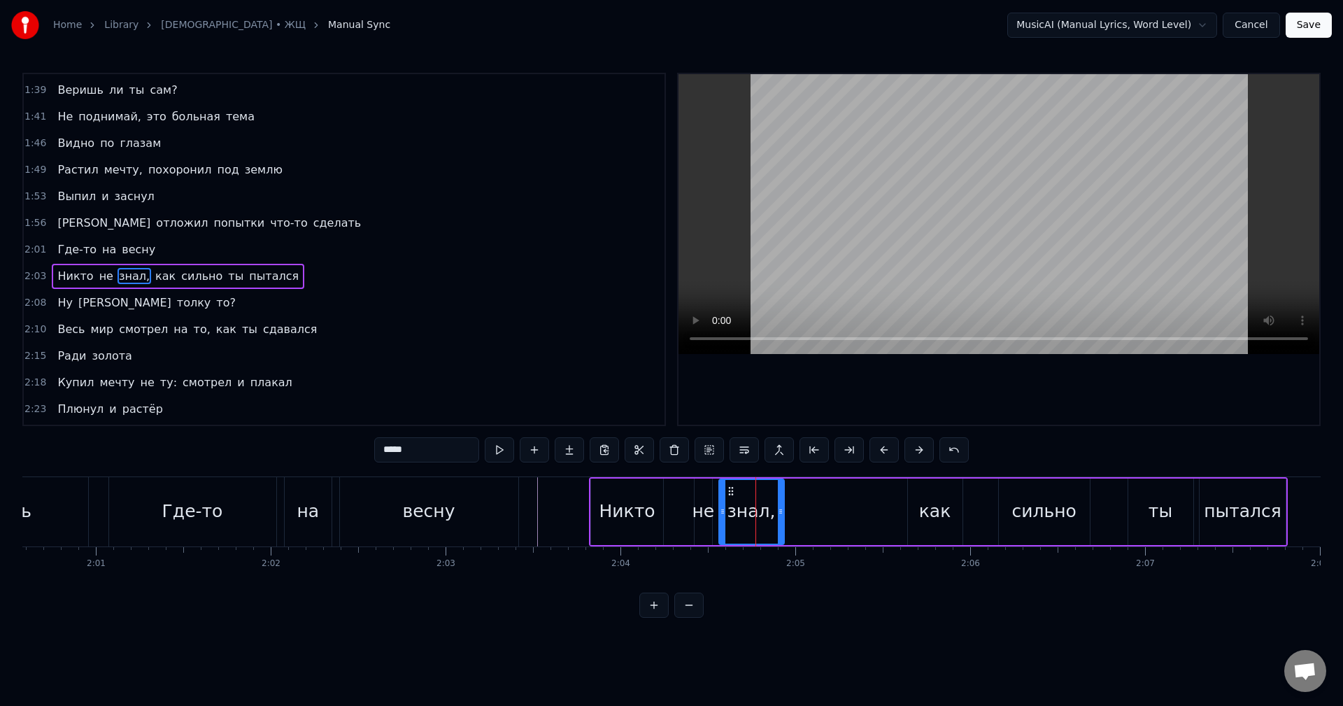
scroll to position [661, 0]
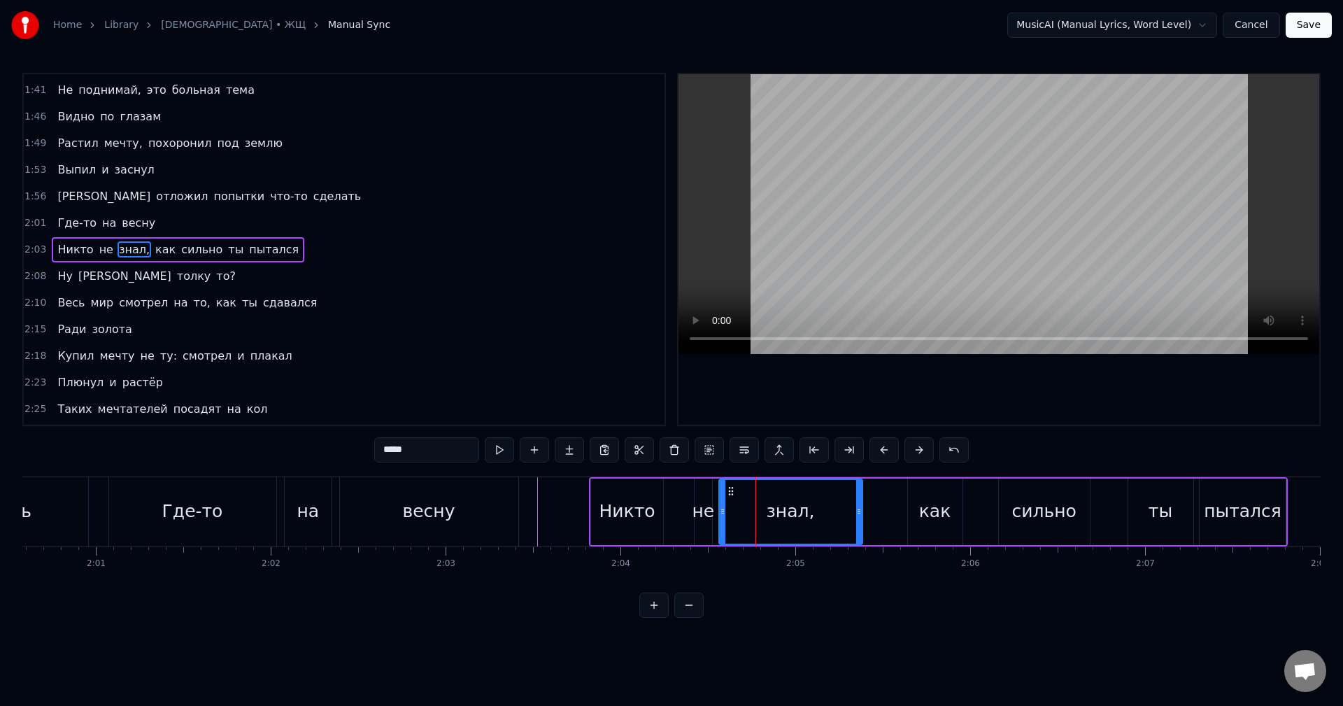
drag, startPoint x: 781, startPoint y: 514, endPoint x: 859, endPoint y: 521, distance: 78.6
click at [859, 521] on div at bounding box center [859, 512] width 6 height 64
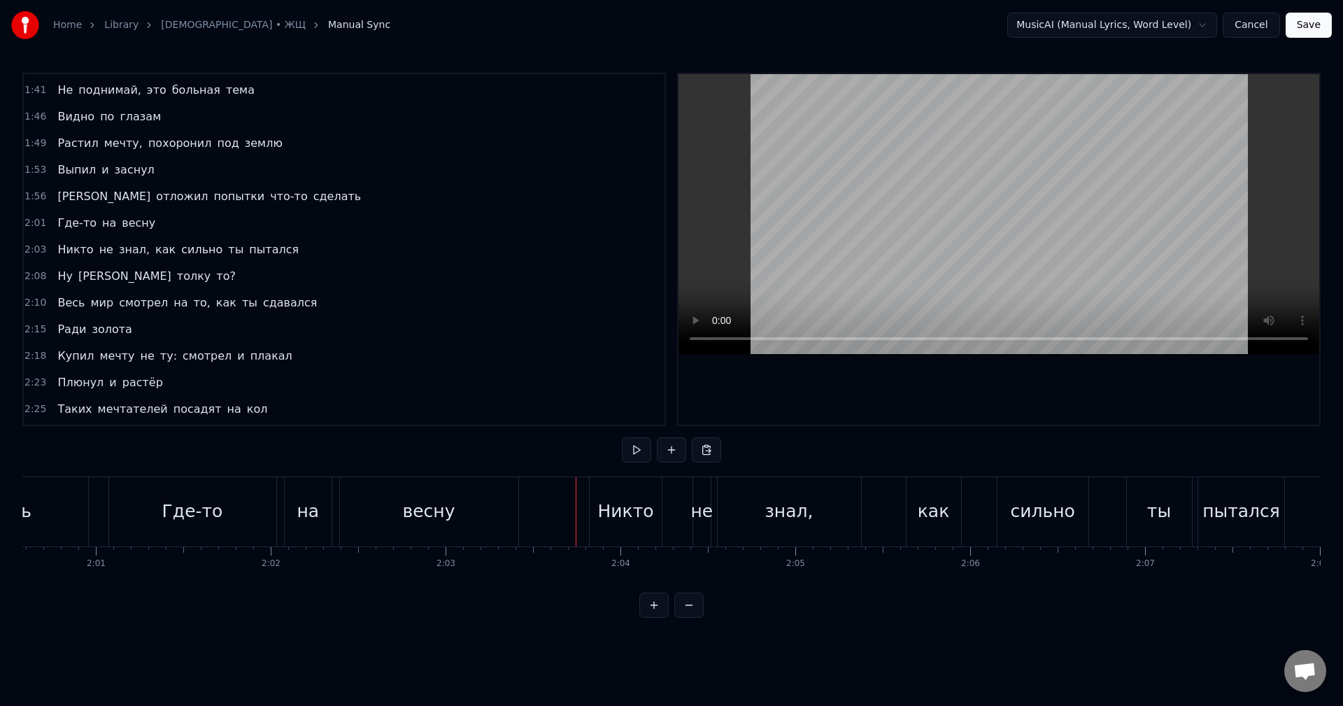
click at [699, 517] on div "не" at bounding box center [701, 511] width 22 height 27
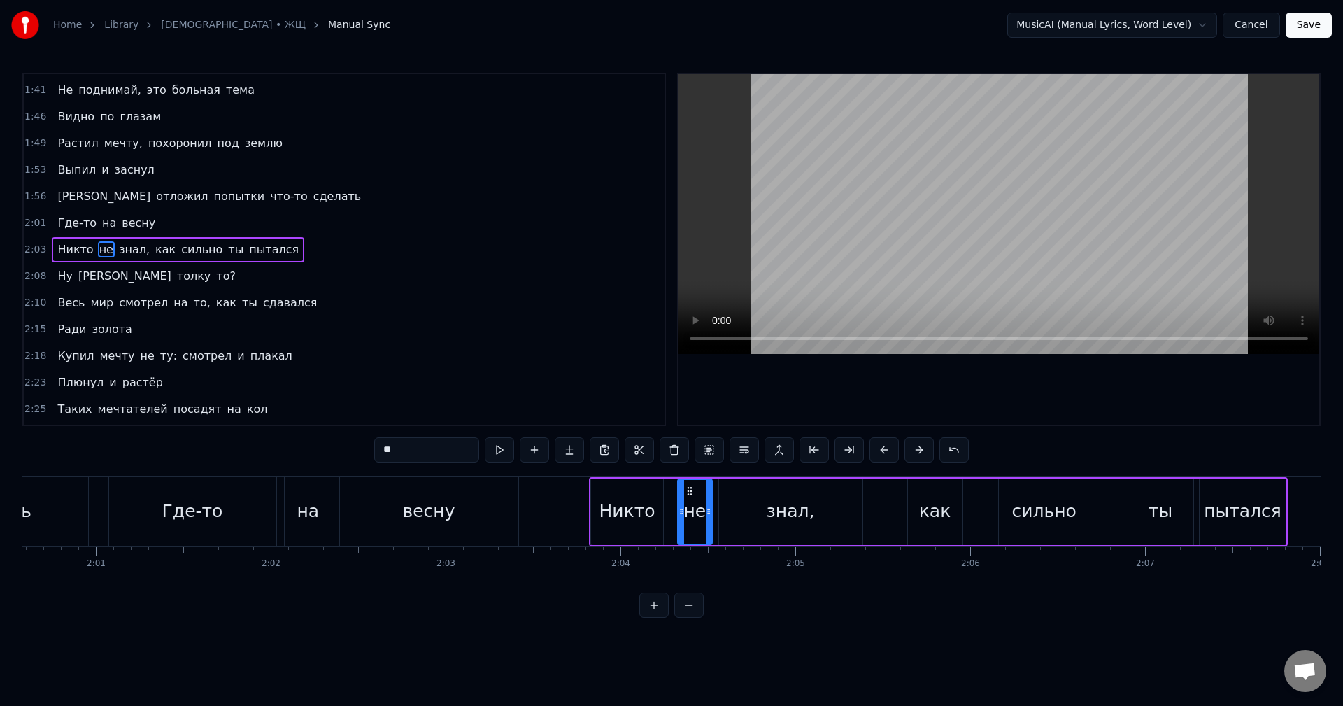
drag, startPoint x: 696, startPoint y: 517, endPoint x: 680, endPoint y: 517, distance: 16.1
click at [680, 517] on div at bounding box center [681, 512] width 6 height 64
click at [628, 511] on div "Никто" at bounding box center [627, 511] width 56 height 27
type input "*****"
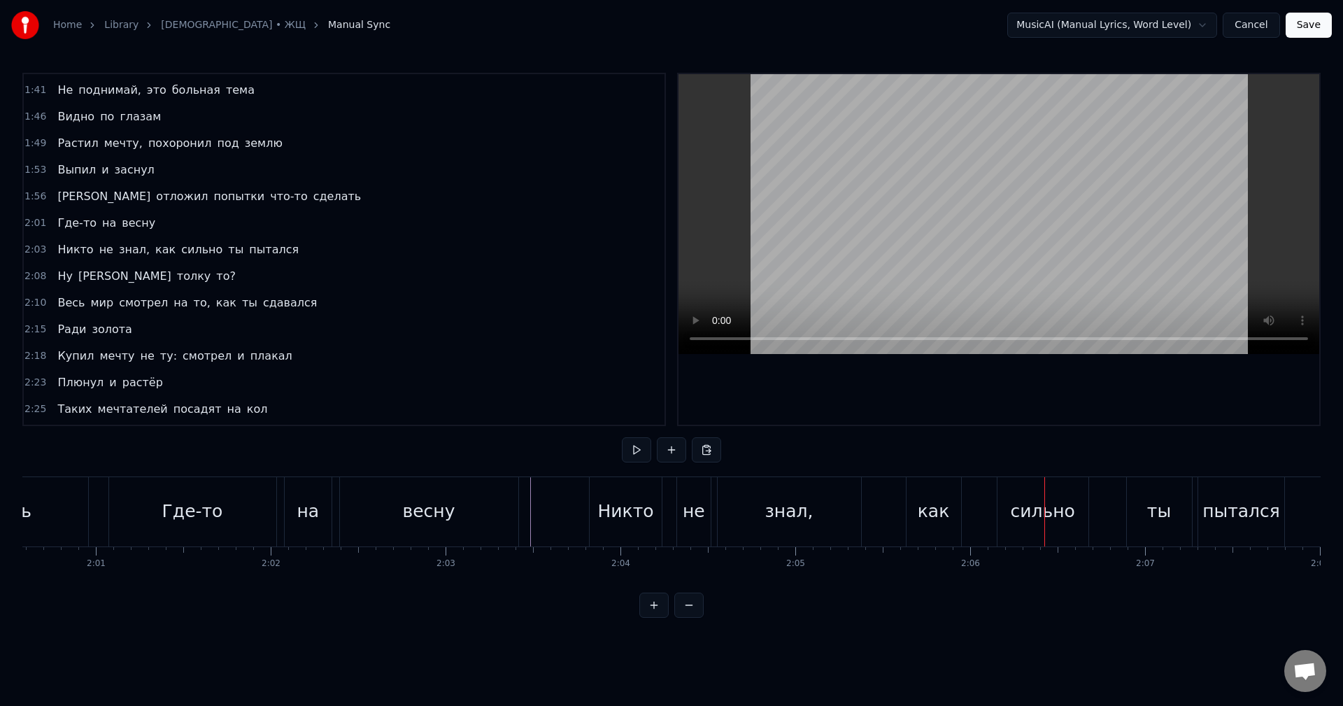
click at [899, 508] on div "[PERSON_NAME] не знал, как сильно ты пытался" at bounding box center [938, 511] width 699 height 69
click at [695, 510] on div "не" at bounding box center [693, 511] width 22 height 27
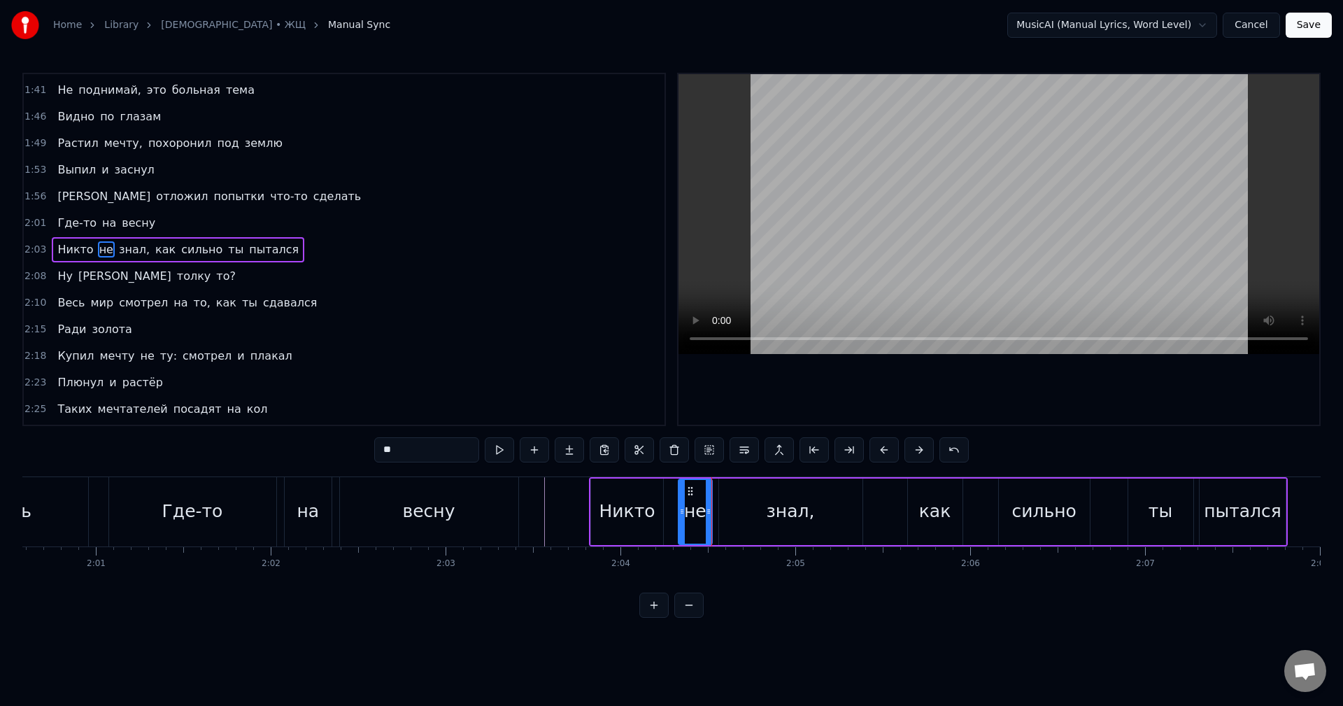
click at [640, 512] on div "Никто" at bounding box center [627, 511] width 56 height 27
drag, startPoint x: 659, startPoint y: 515, endPoint x: 668, endPoint y: 515, distance: 8.4
click at [668, 515] on icon at bounding box center [668, 511] width 6 height 11
click at [699, 522] on div "не" at bounding box center [695, 511] width 22 height 27
click at [686, 522] on div at bounding box center [684, 512] width 6 height 64
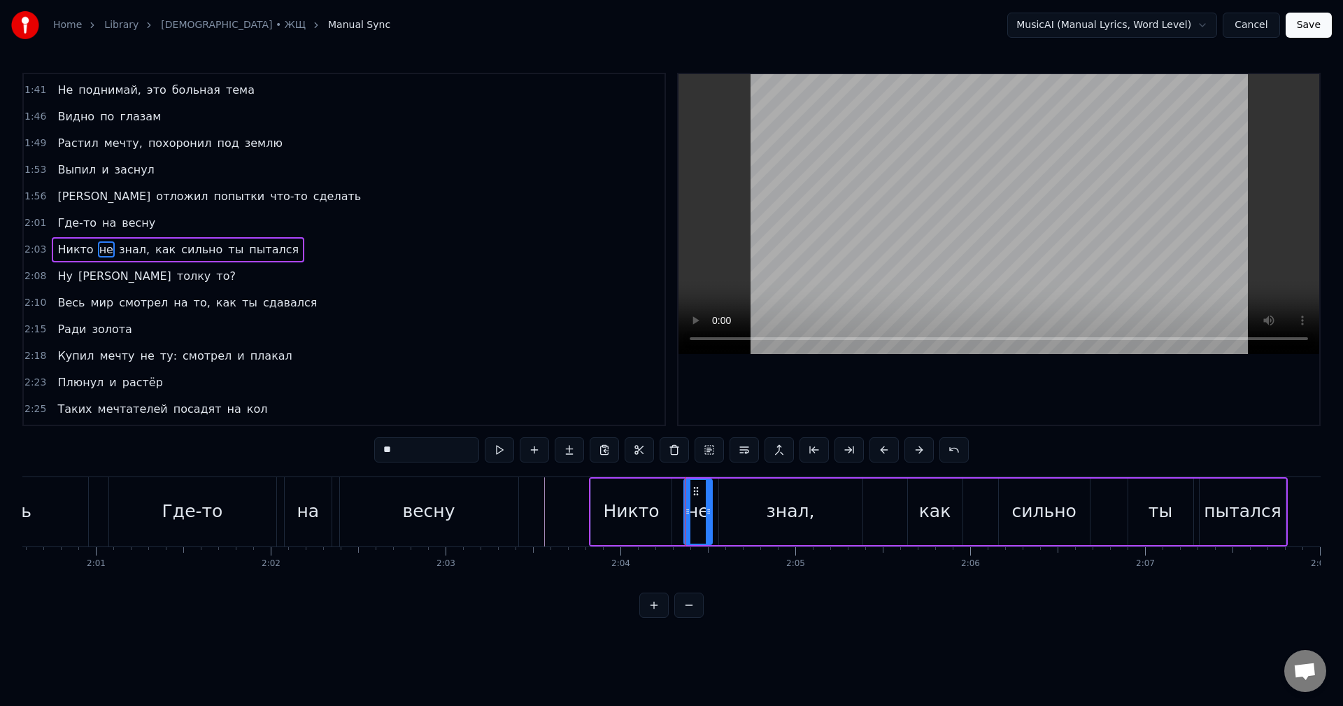
click at [664, 518] on div "Никто" at bounding box center [631, 511] width 80 height 66
drag, startPoint x: 668, startPoint y: 519, endPoint x: 675, endPoint y: 519, distance: 7.7
click at [675, 519] on div at bounding box center [676, 512] width 6 height 64
click at [695, 527] on div "не" at bounding box center [698, 511] width 29 height 66
click at [713, 523] on div at bounding box center [711, 512] width 6 height 64
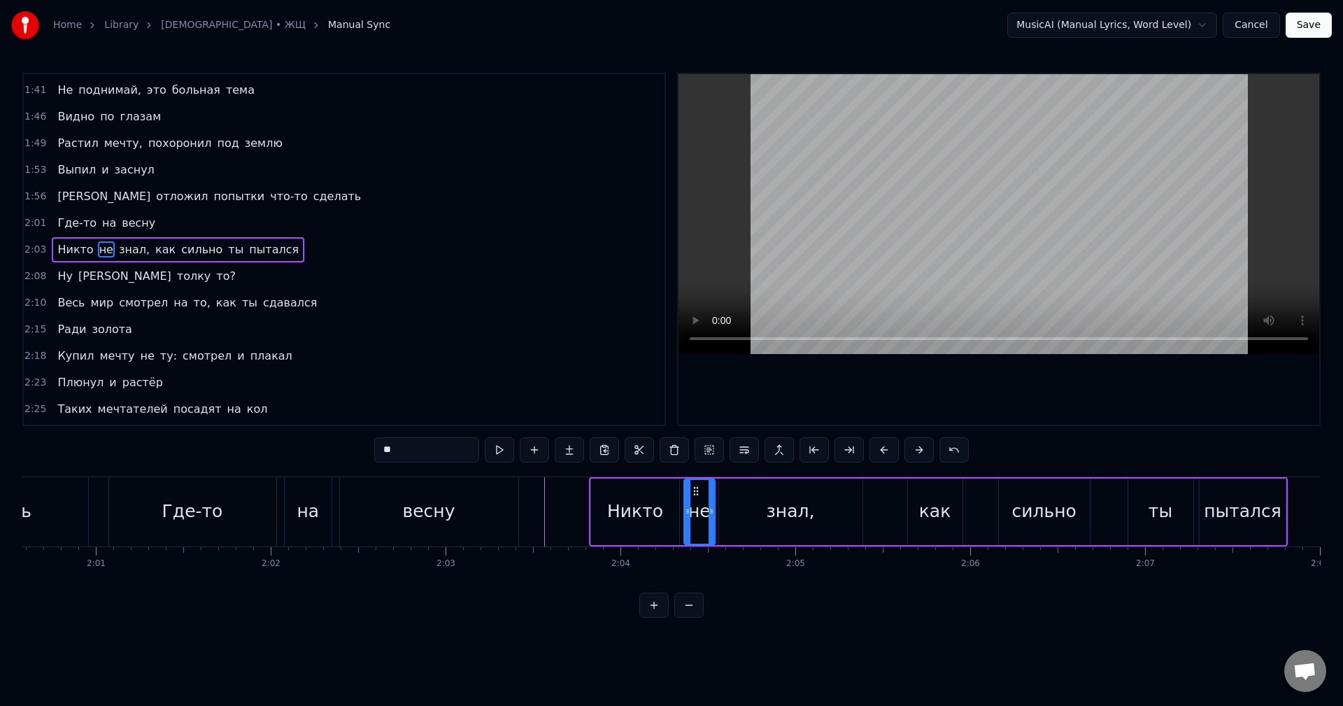
click at [738, 534] on div "знал," at bounding box center [790, 511] width 143 height 66
type input "*****"
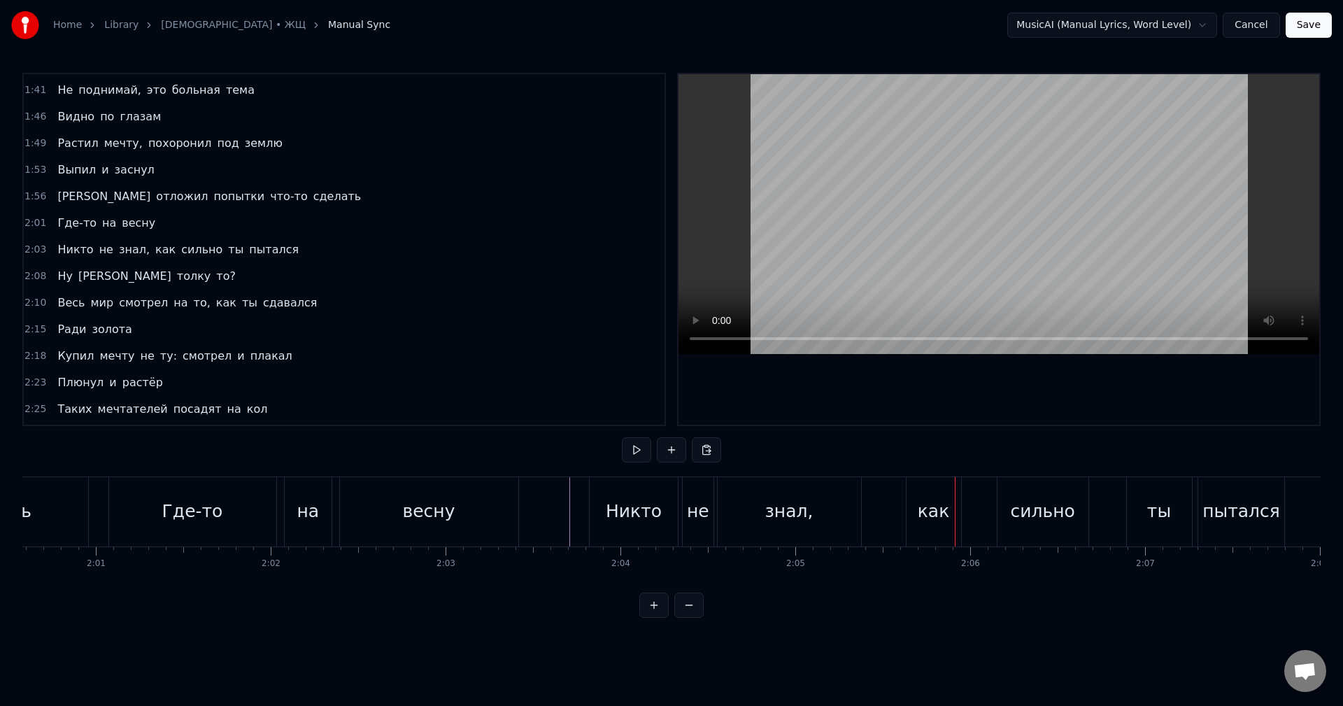
click at [736, 517] on div "знал," at bounding box center [788, 511] width 143 height 69
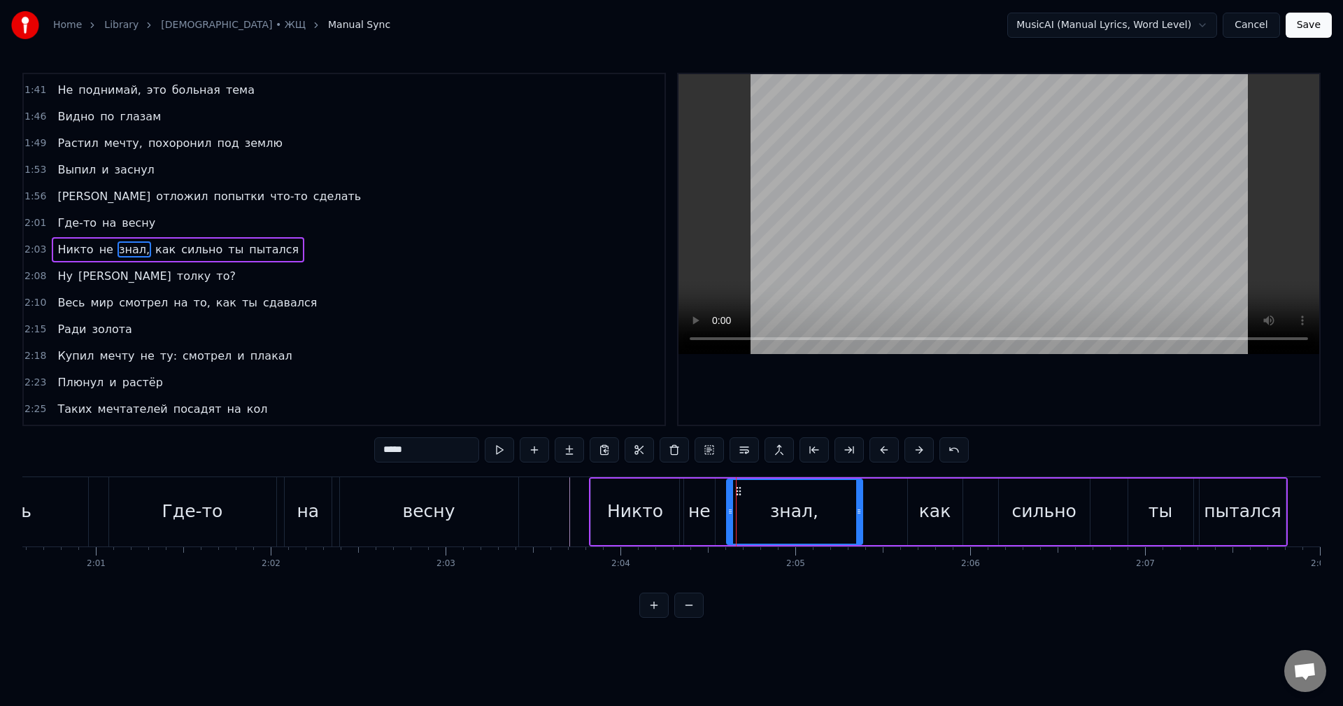
drag, startPoint x: 723, startPoint y: 515, endPoint x: 731, endPoint y: 514, distance: 7.8
click at [731, 514] on icon at bounding box center [730, 511] width 6 height 11
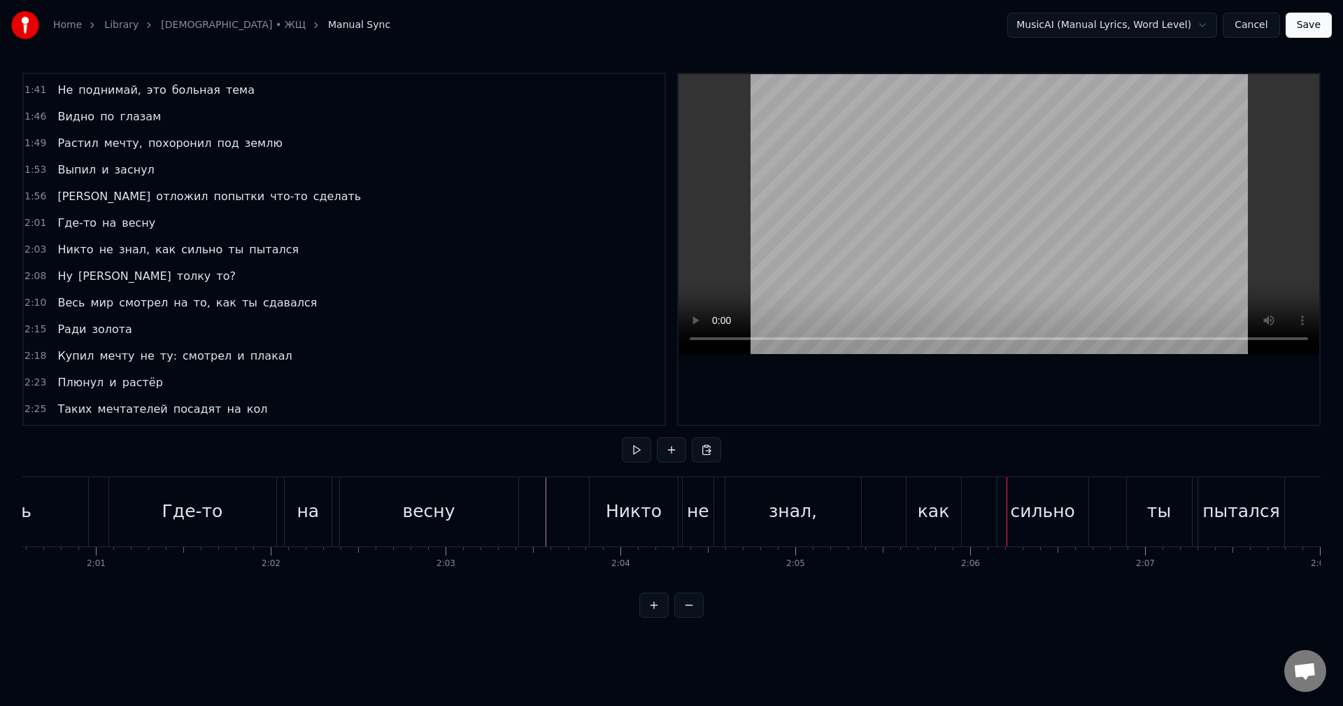
click at [947, 500] on div "как" at bounding box center [933, 511] width 55 height 69
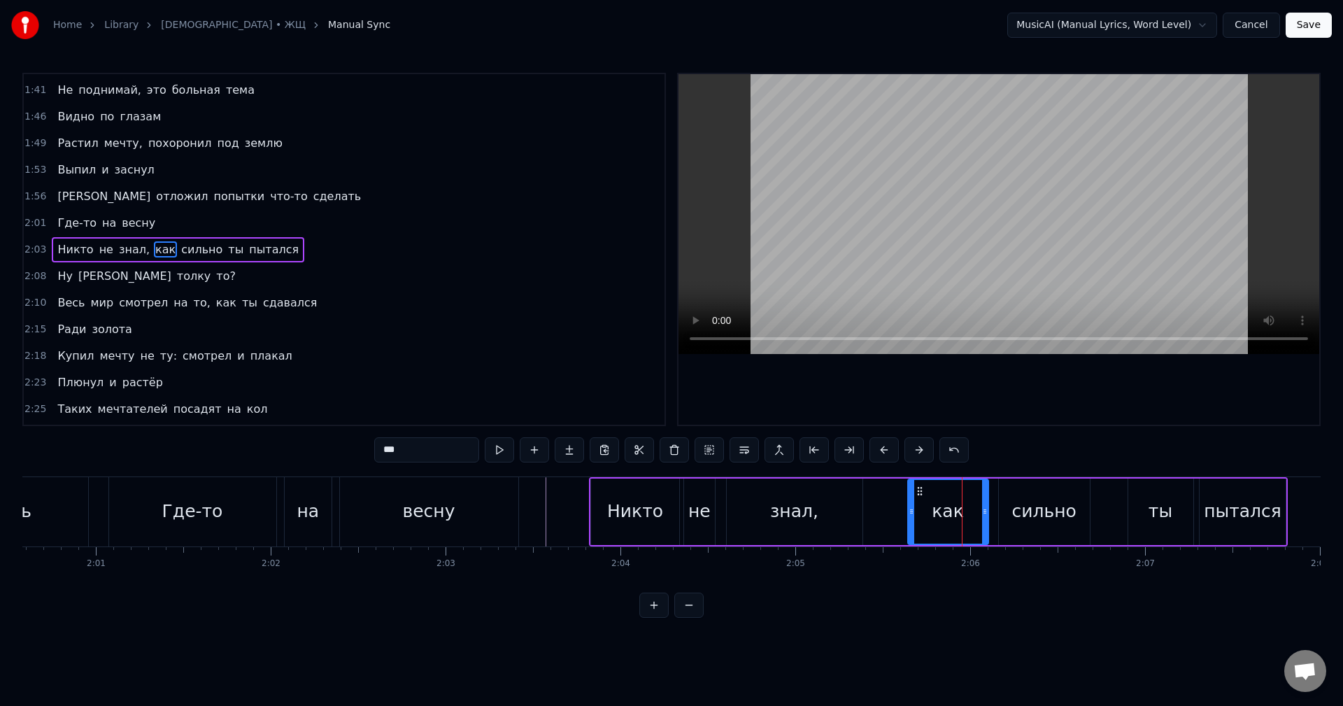
drag, startPoint x: 959, startPoint y: 515, endPoint x: 985, endPoint y: 517, distance: 26.0
click at [985, 517] on div at bounding box center [985, 512] width 6 height 64
drag, startPoint x: 984, startPoint y: 519, endPoint x: 974, endPoint y: 521, distance: 10.0
click at [974, 521] on div at bounding box center [976, 512] width 6 height 64
click at [969, 522] on div at bounding box center [970, 512] width 6 height 64
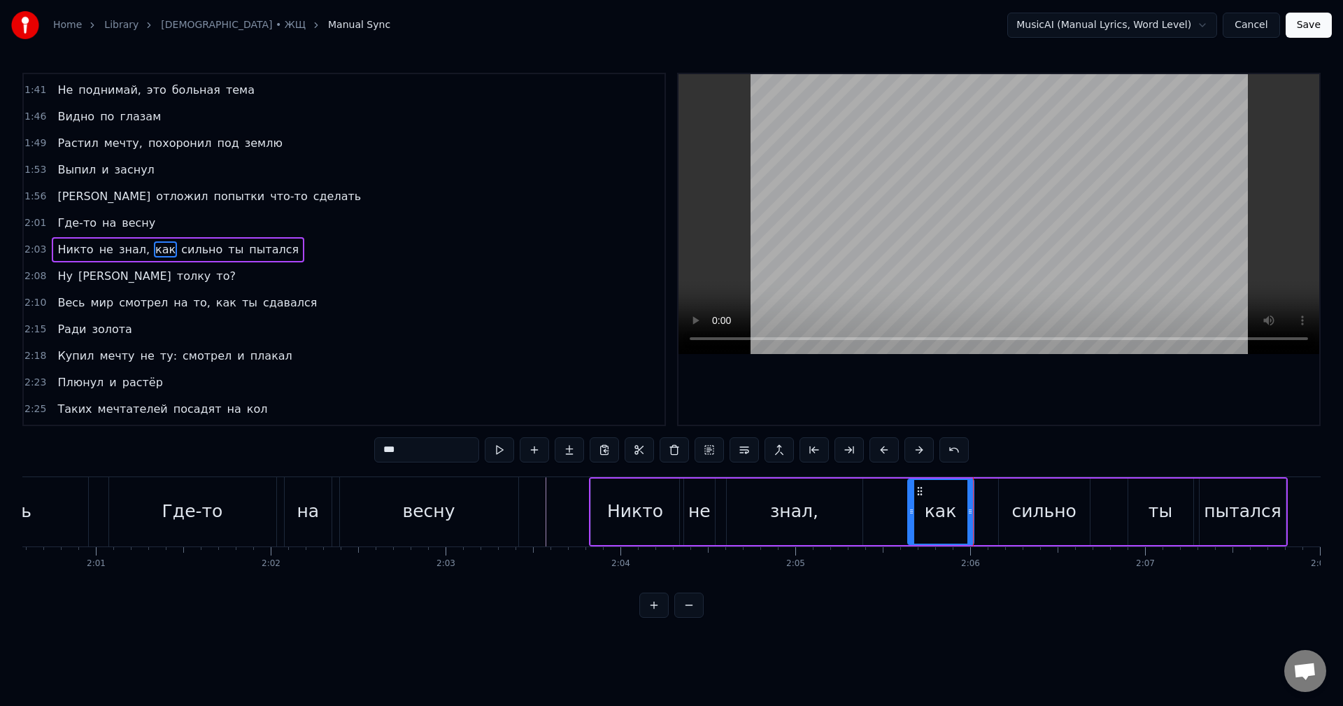
click at [1041, 524] on div "сильно" at bounding box center [1044, 511] width 64 height 27
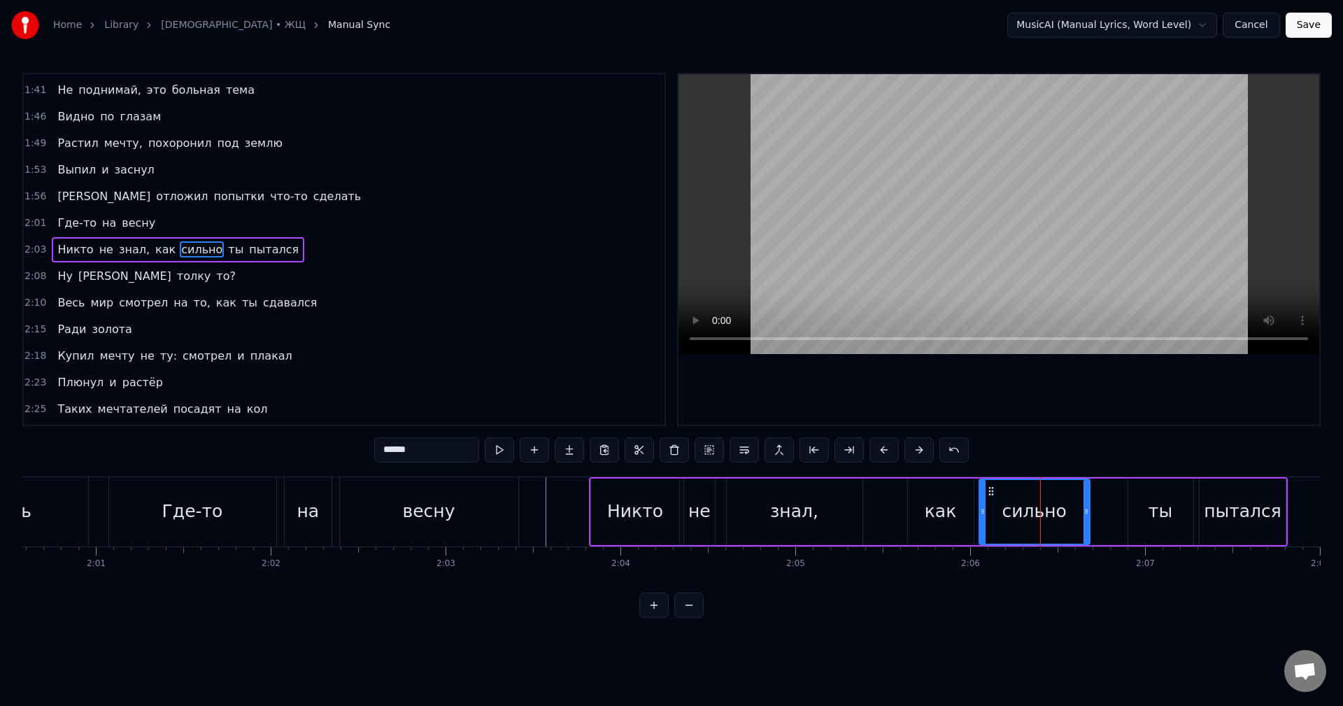
drag, startPoint x: 999, startPoint y: 520, endPoint x: 980, endPoint y: 517, distance: 19.7
click at [980, 517] on div at bounding box center [983, 512] width 6 height 64
drag, startPoint x: 1087, startPoint y: 517, endPoint x: 1115, endPoint y: 515, distance: 28.0
click at [1115, 515] on div at bounding box center [1114, 512] width 6 height 64
click at [1155, 511] on div "ты" at bounding box center [1160, 511] width 24 height 27
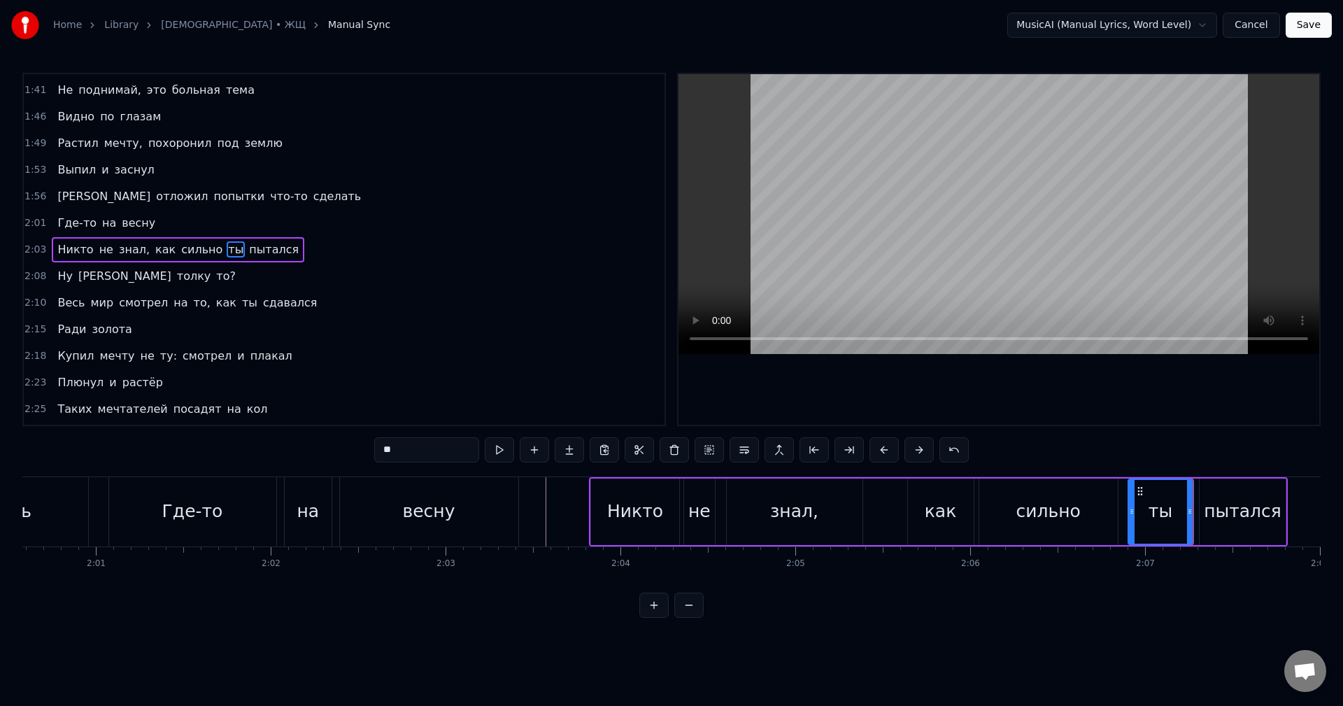
click at [1222, 514] on div "пытался" at bounding box center [1242, 511] width 78 height 27
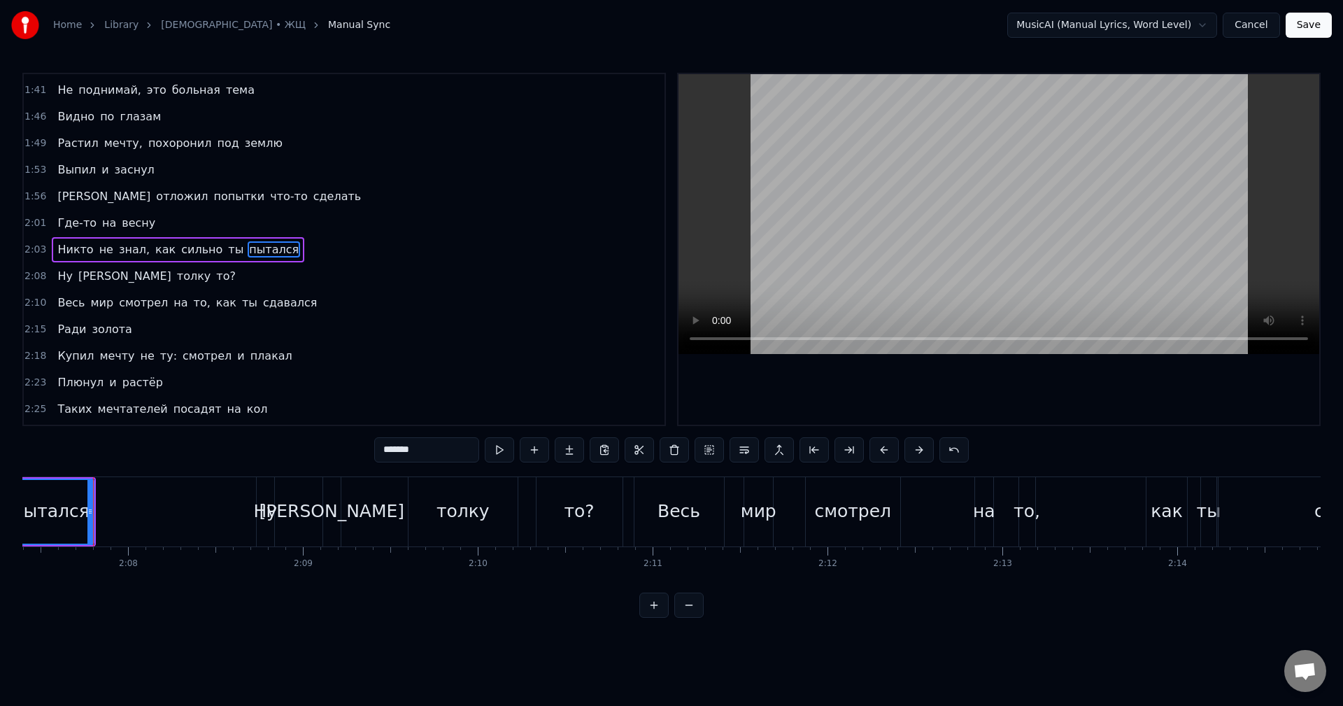
scroll to position [0, 22271]
drag, startPoint x: 91, startPoint y: 511, endPoint x: 201, endPoint y: 519, distance: 110.7
click at [201, 519] on div at bounding box center [200, 512] width 6 height 64
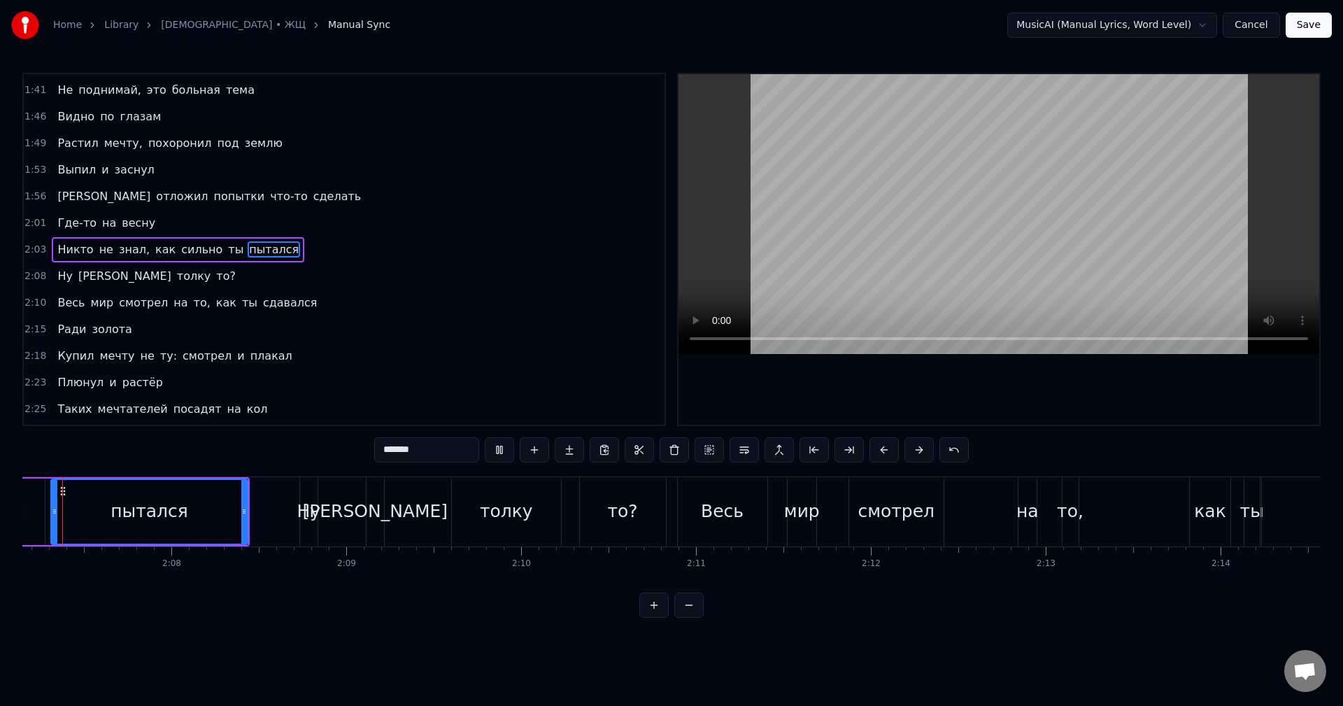
scroll to position [0, 22184]
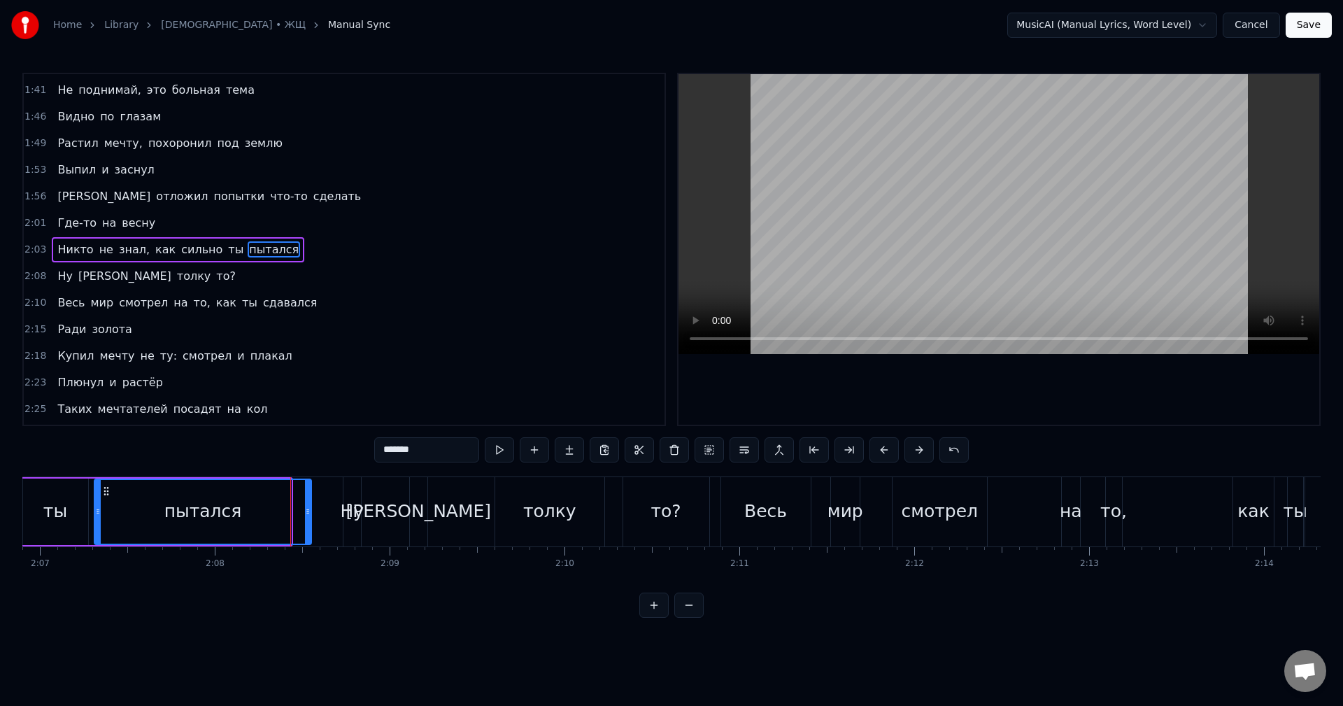
drag, startPoint x: 289, startPoint y: 514, endPoint x: 309, endPoint y: 514, distance: 20.3
click at [309, 514] on icon at bounding box center [308, 511] width 6 height 11
click at [299, 517] on div at bounding box center [302, 512] width 6 height 64
click at [345, 519] on div "Ну" at bounding box center [352, 511] width 24 height 27
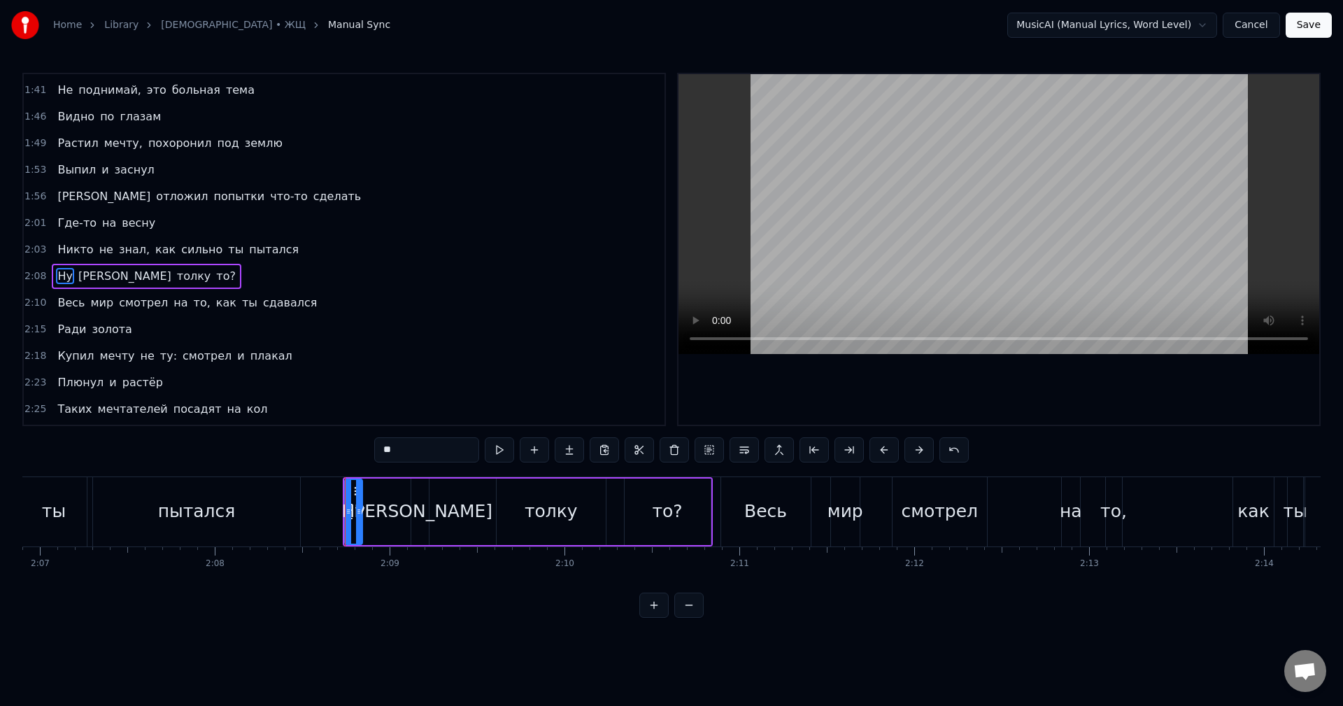
scroll to position [688, 0]
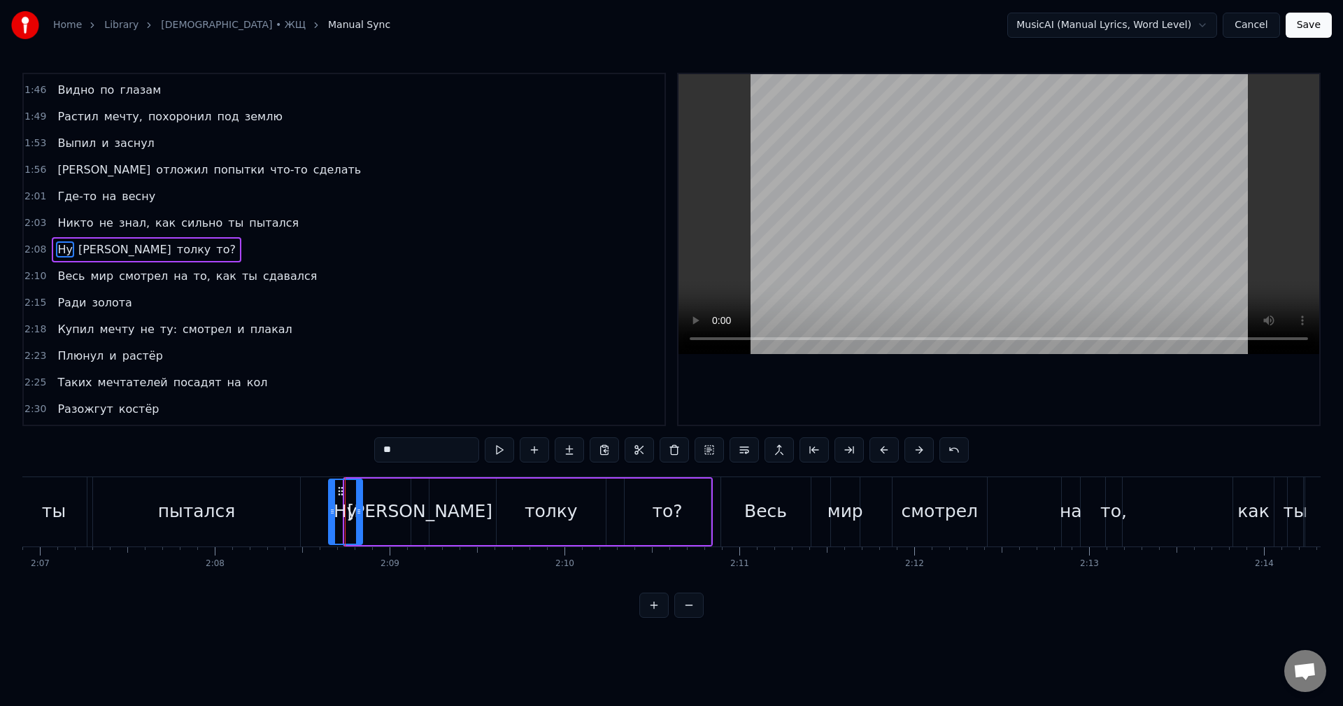
drag, startPoint x: 345, startPoint y: 514, endPoint x: 325, endPoint y: 517, distance: 20.6
click at [329, 517] on div at bounding box center [332, 512] width 6 height 64
drag, startPoint x: 325, startPoint y: 513, endPoint x: 310, endPoint y: 516, distance: 15.8
click at [310, 516] on icon at bounding box center [313, 511] width 6 height 11
drag, startPoint x: 311, startPoint y: 514, endPoint x: 322, endPoint y: 511, distance: 10.9
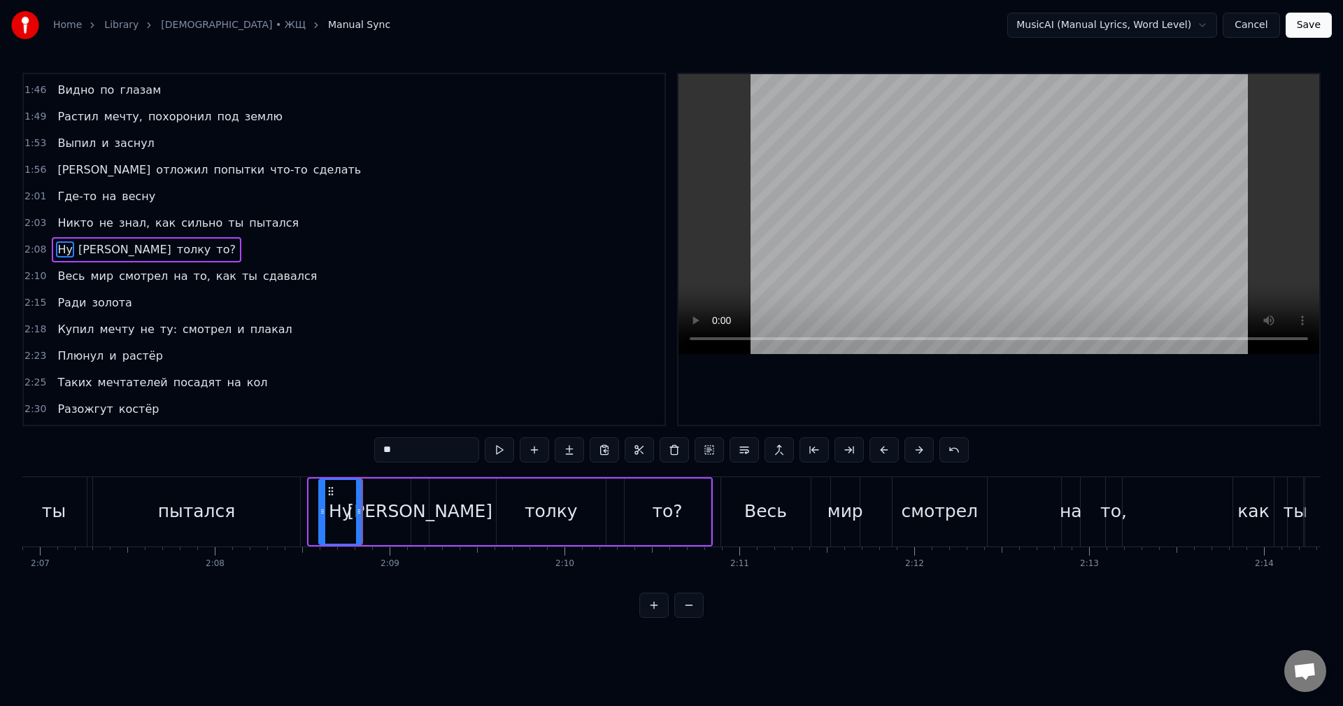
click at [322, 511] on icon at bounding box center [323, 511] width 6 height 11
drag, startPoint x: 357, startPoint y: 515, endPoint x: 383, endPoint y: 517, distance: 26.0
click at [383, 517] on div at bounding box center [383, 512] width 6 height 64
click at [376, 518] on div at bounding box center [379, 512] width 6 height 64
click at [418, 510] on div "[PERSON_NAME]" at bounding box center [419, 511] width 145 height 27
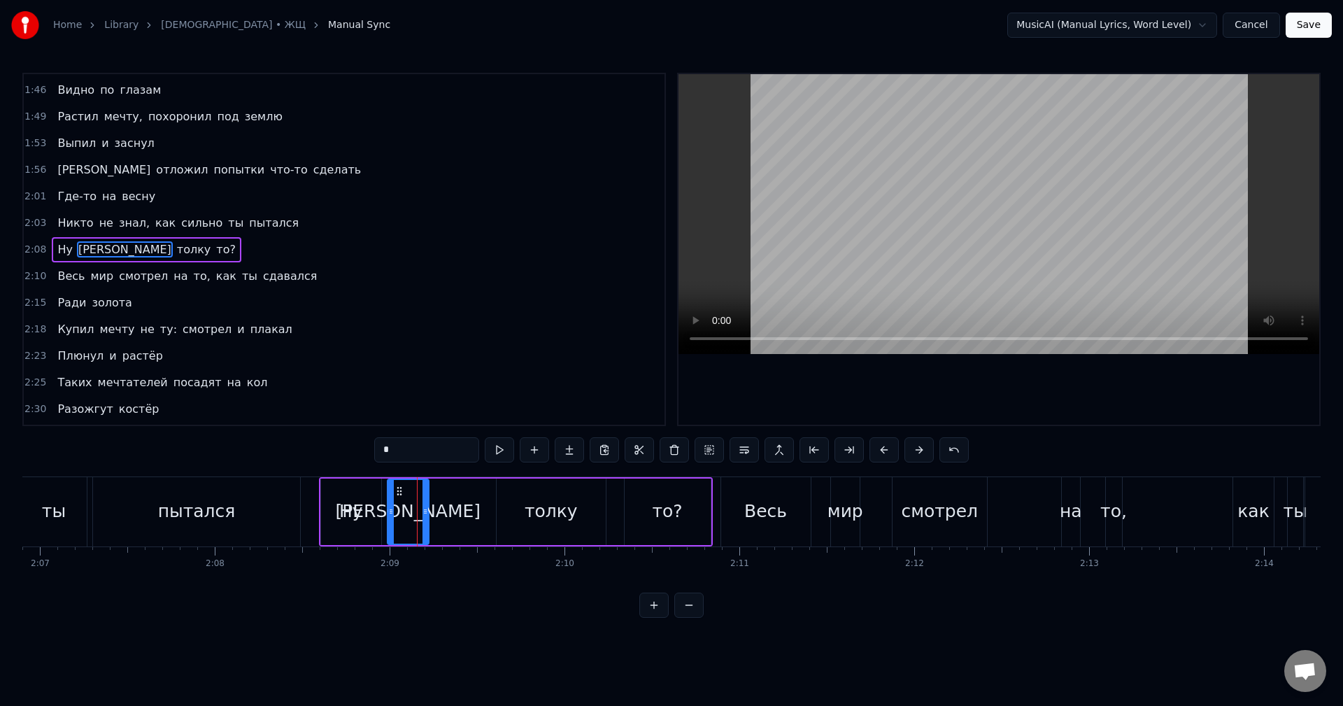
drag, startPoint x: 414, startPoint y: 510, endPoint x: 390, endPoint y: 519, distance: 25.2
click at [390, 519] on div at bounding box center [391, 512] width 6 height 64
drag, startPoint x: 424, startPoint y: 522, endPoint x: 416, endPoint y: 523, distance: 8.5
click at [416, 523] on div at bounding box center [417, 512] width 6 height 64
drag, startPoint x: 416, startPoint y: 517, endPoint x: 440, endPoint y: 518, distance: 23.8
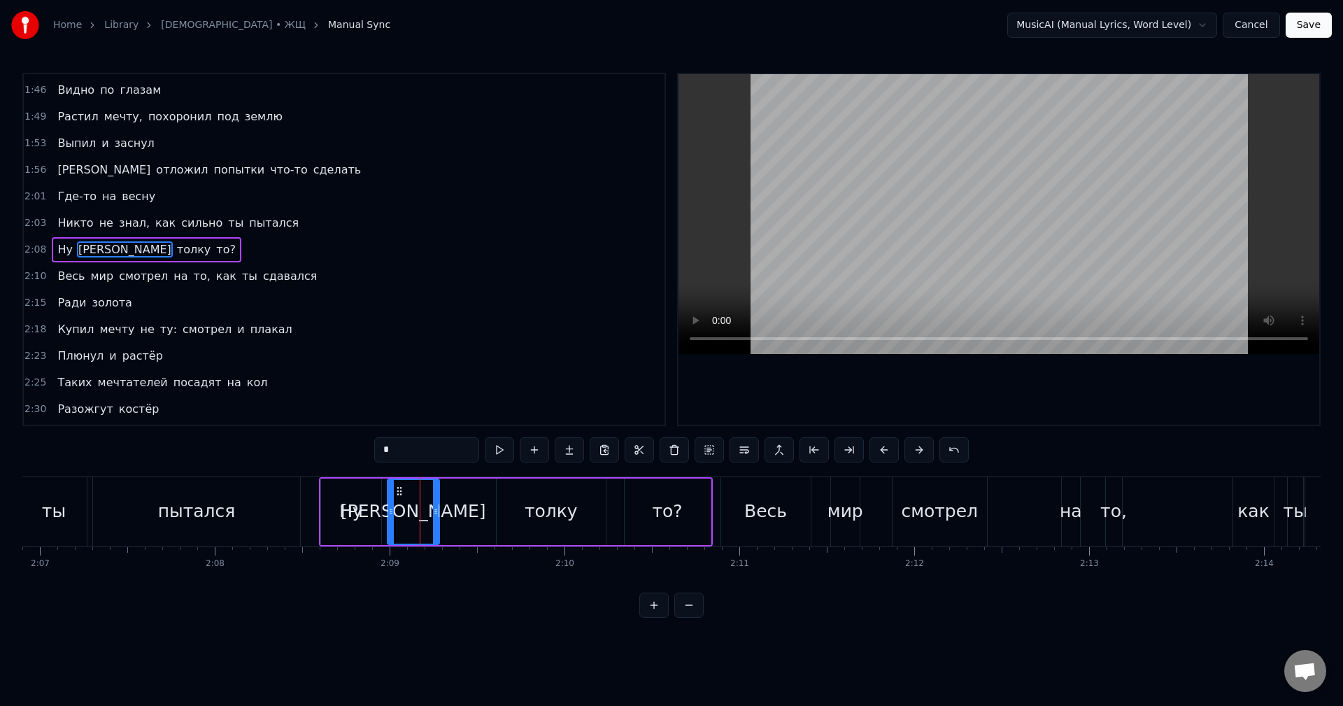
click at [438, 518] on div at bounding box center [436, 512] width 6 height 64
drag, startPoint x: 389, startPoint y: 515, endPoint x: 400, endPoint y: 515, distance: 11.2
click at [400, 515] on icon at bounding box center [402, 511] width 6 height 11
drag, startPoint x: 403, startPoint y: 517, endPoint x: 415, endPoint y: 515, distance: 12.1
click at [415, 515] on div at bounding box center [413, 512] width 6 height 64
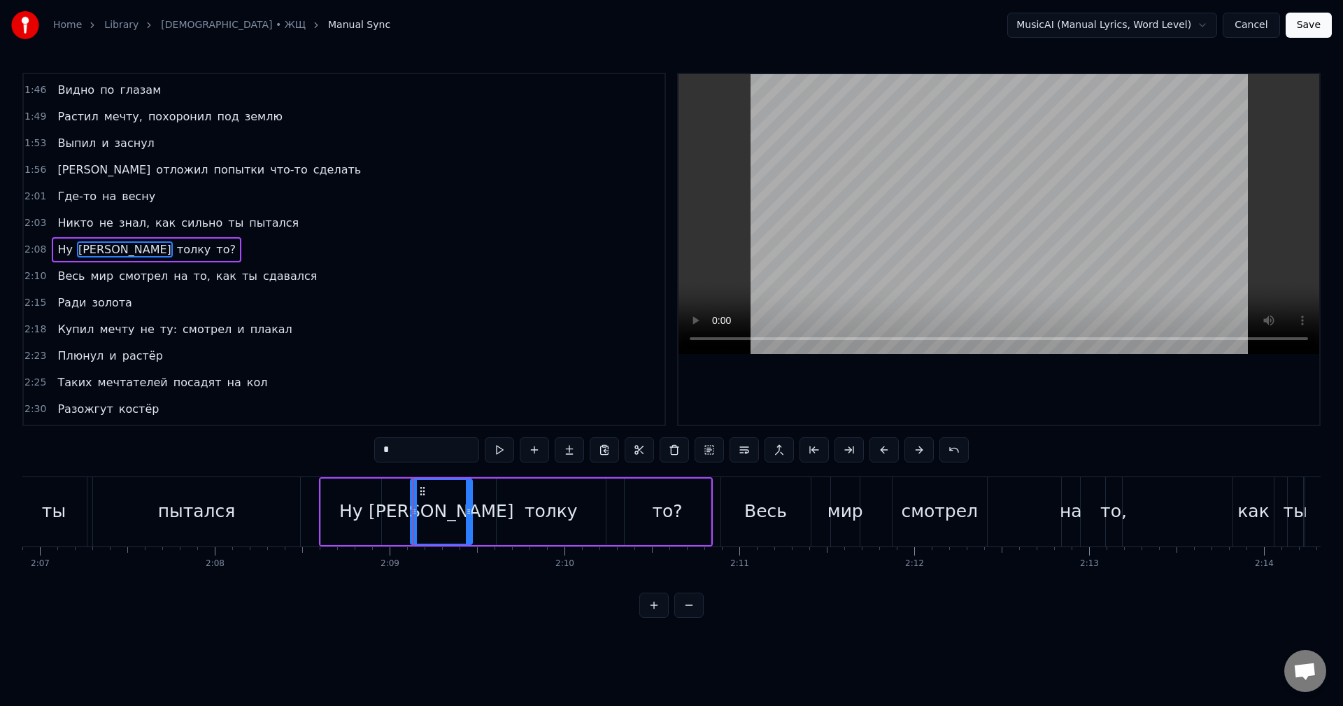
drag, startPoint x: 439, startPoint y: 515, endPoint x: 467, endPoint y: 517, distance: 28.0
click at [467, 517] on div at bounding box center [469, 512] width 6 height 64
drag, startPoint x: 470, startPoint y: 515, endPoint x: 456, endPoint y: 517, distance: 14.1
click at [456, 517] on div at bounding box center [455, 512] width 6 height 64
click at [368, 511] on div "Ну" at bounding box center [351, 511] width 61 height 66
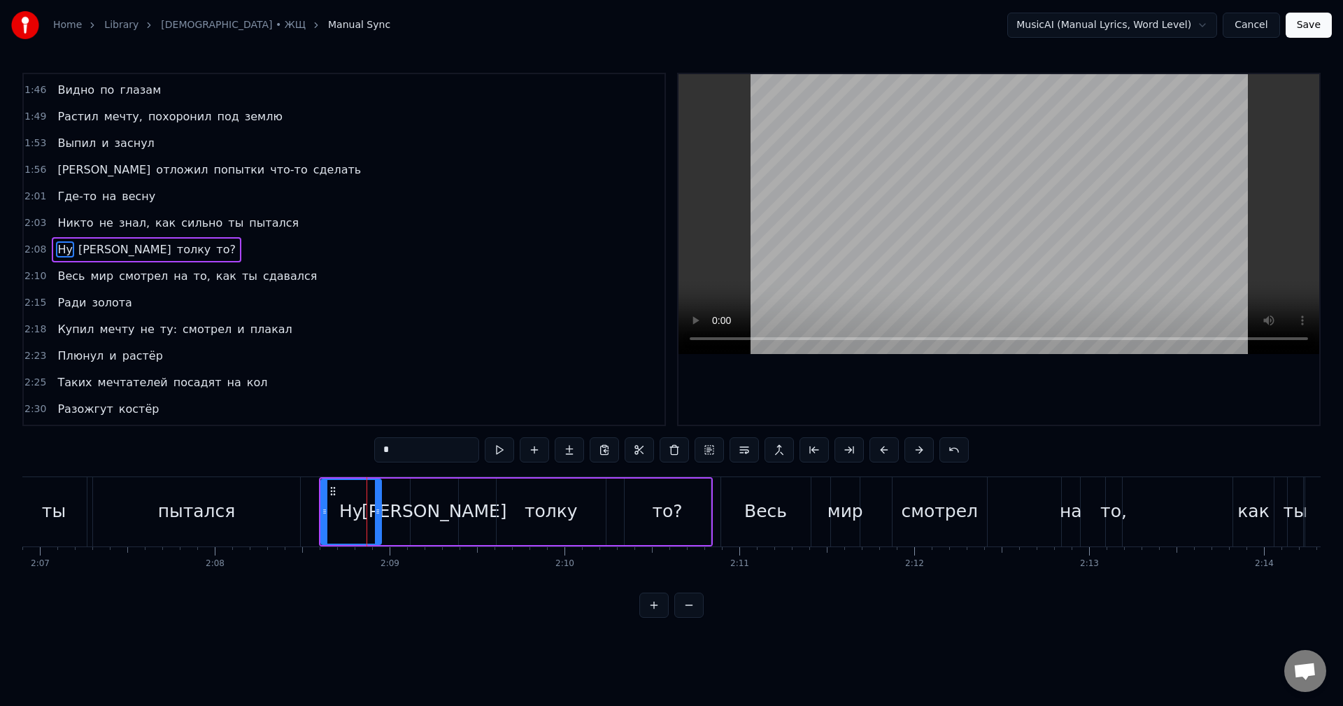
type input "**"
drag, startPoint x: 377, startPoint y: 508, endPoint x: 402, endPoint y: 513, distance: 25.6
click at [402, 513] on icon at bounding box center [401, 511] width 6 height 11
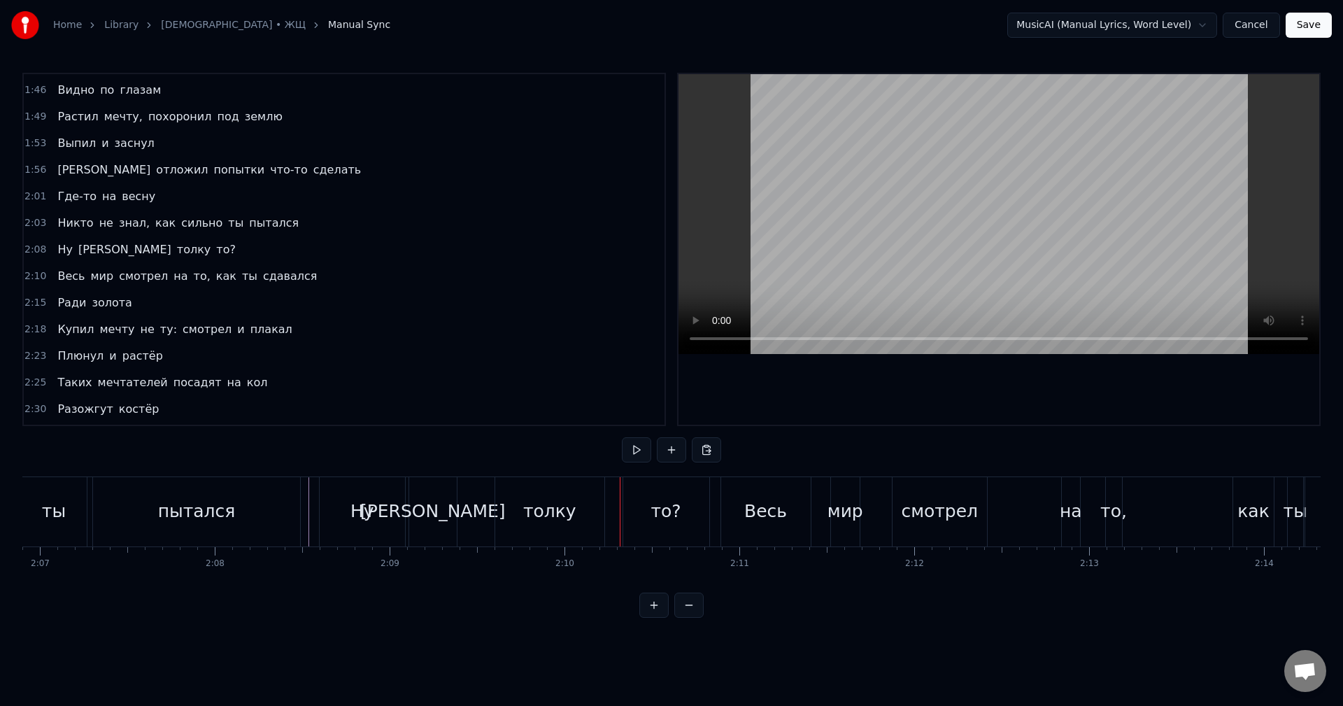
click at [470, 513] on div "Ну а толку то?" at bounding box center [516, 511] width 394 height 69
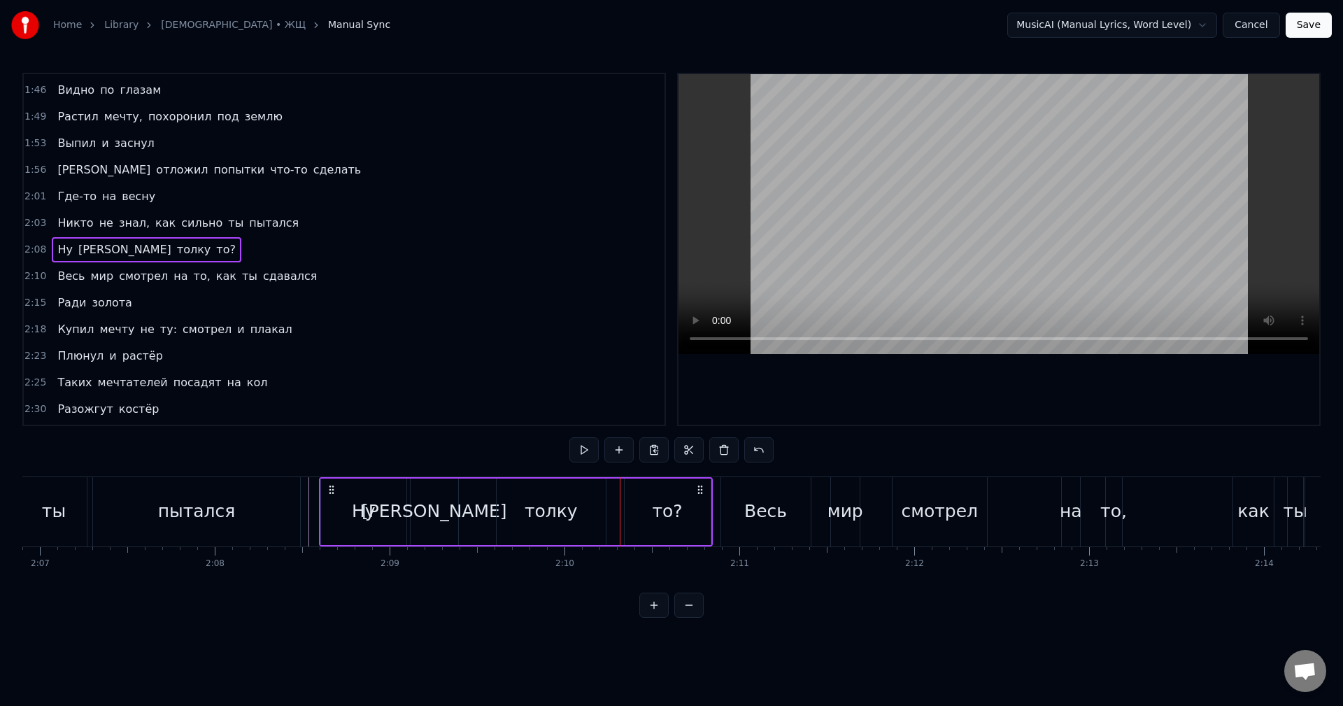
click at [510, 515] on div "толку" at bounding box center [550, 511] width 109 height 66
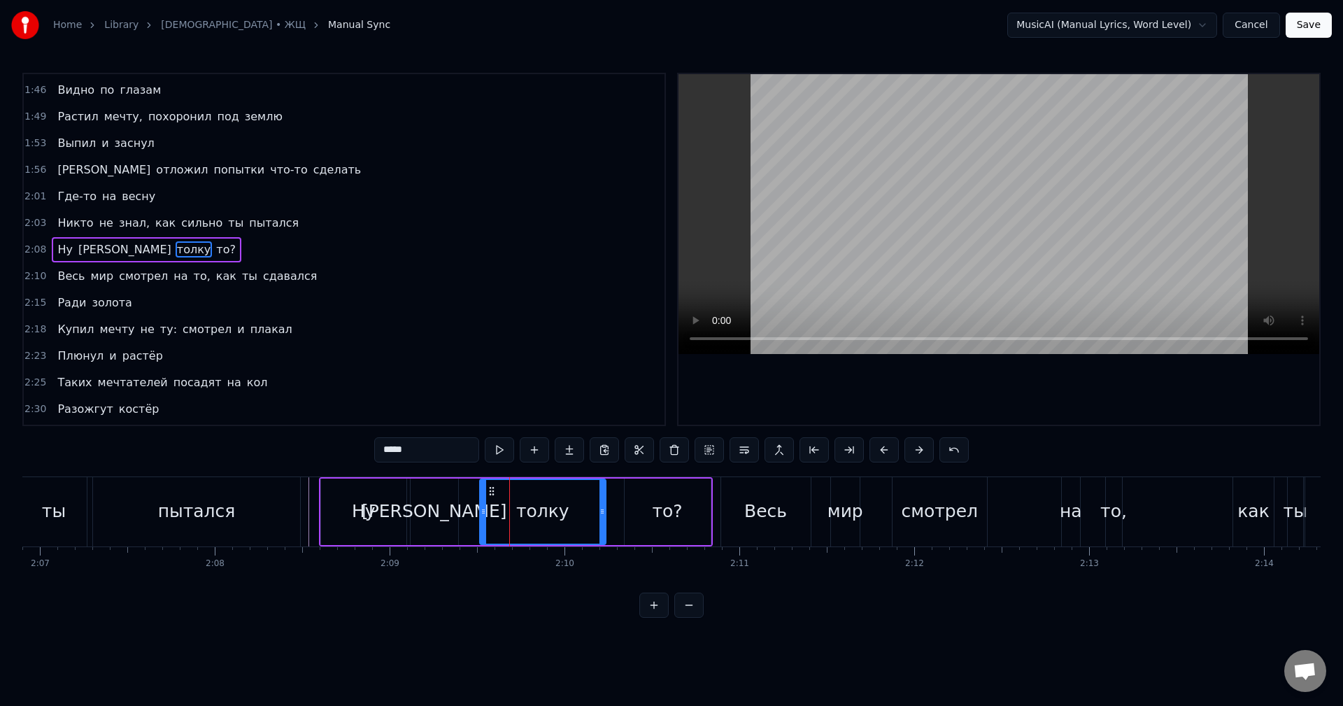
drag, startPoint x: 500, startPoint y: 513, endPoint x: 482, endPoint y: 515, distance: 17.6
click at [482, 515] on icon at bounding box center [483, 511] width 6 height 11
drag, startPoint x: 484, startPoint y: 510, endPoint x: 469, endPoint y: 513, distance: 14.8
click at [469, 513] on icon at bounding box center [471, 511] width 6 height 11
click at [636, 515] on div "то?" at bounding box center [667, 511] width 86 height 66
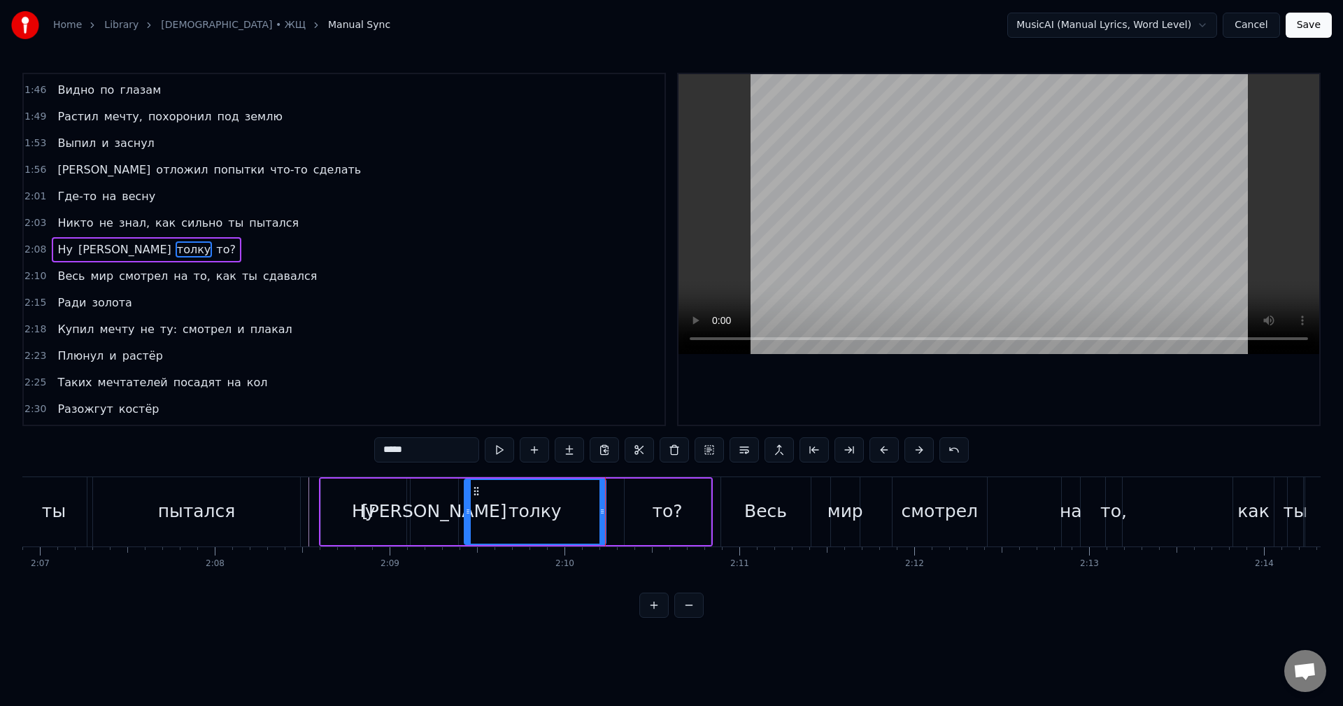
type input "***"
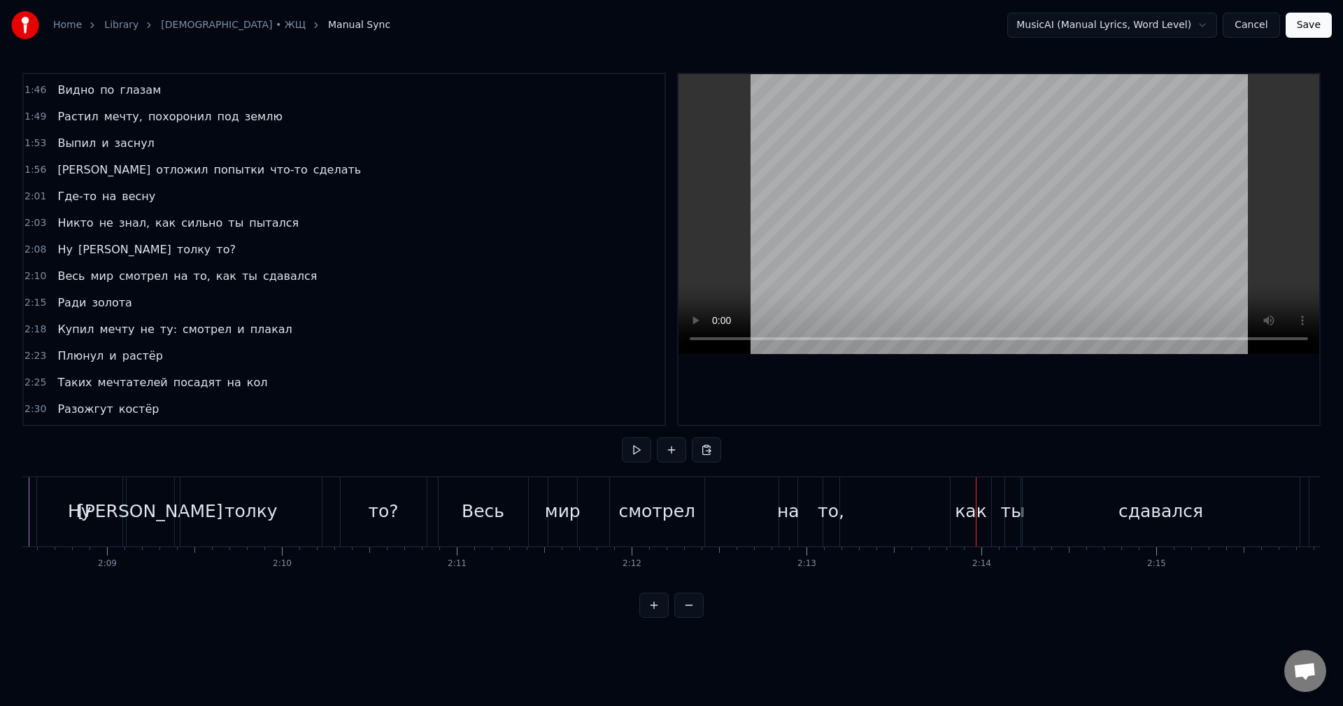
scroll to position [0, 22384]
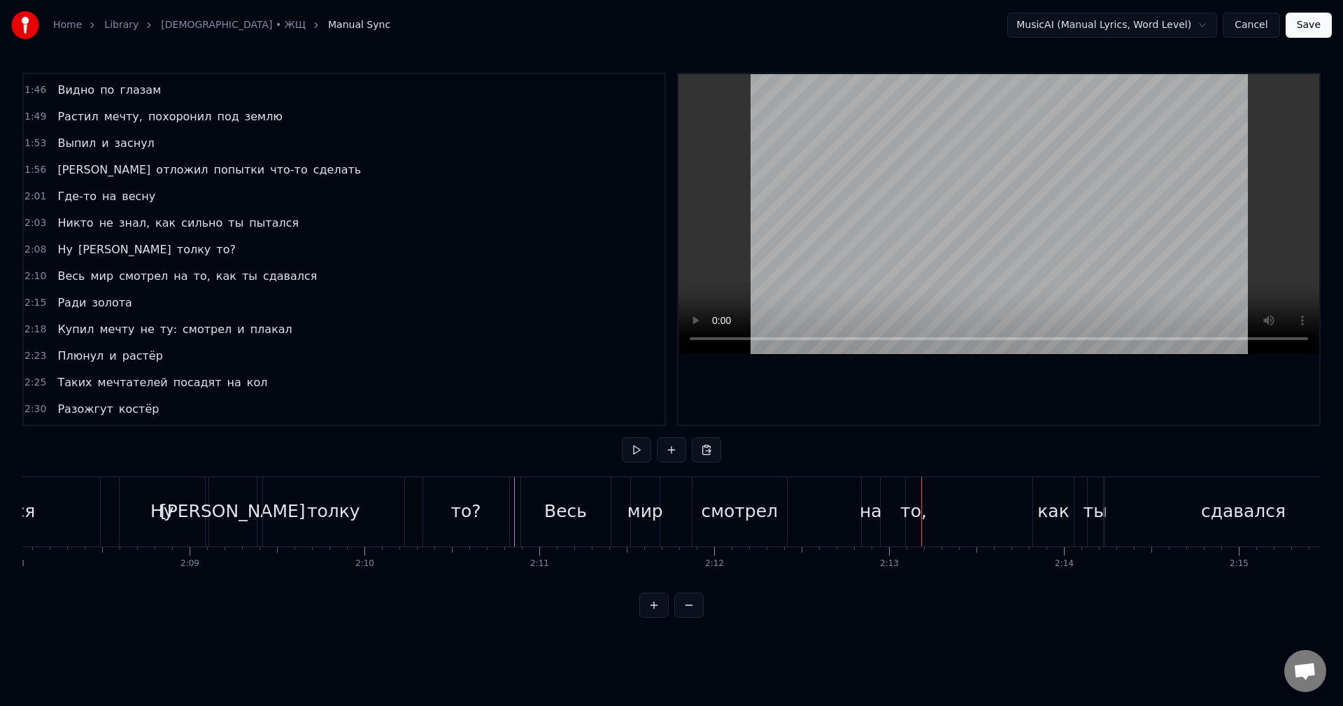
click at [800, 512] on div "Весь мир смотрел на то, как ты сдавался" at bounding box center [952, 511] width 865 height 69
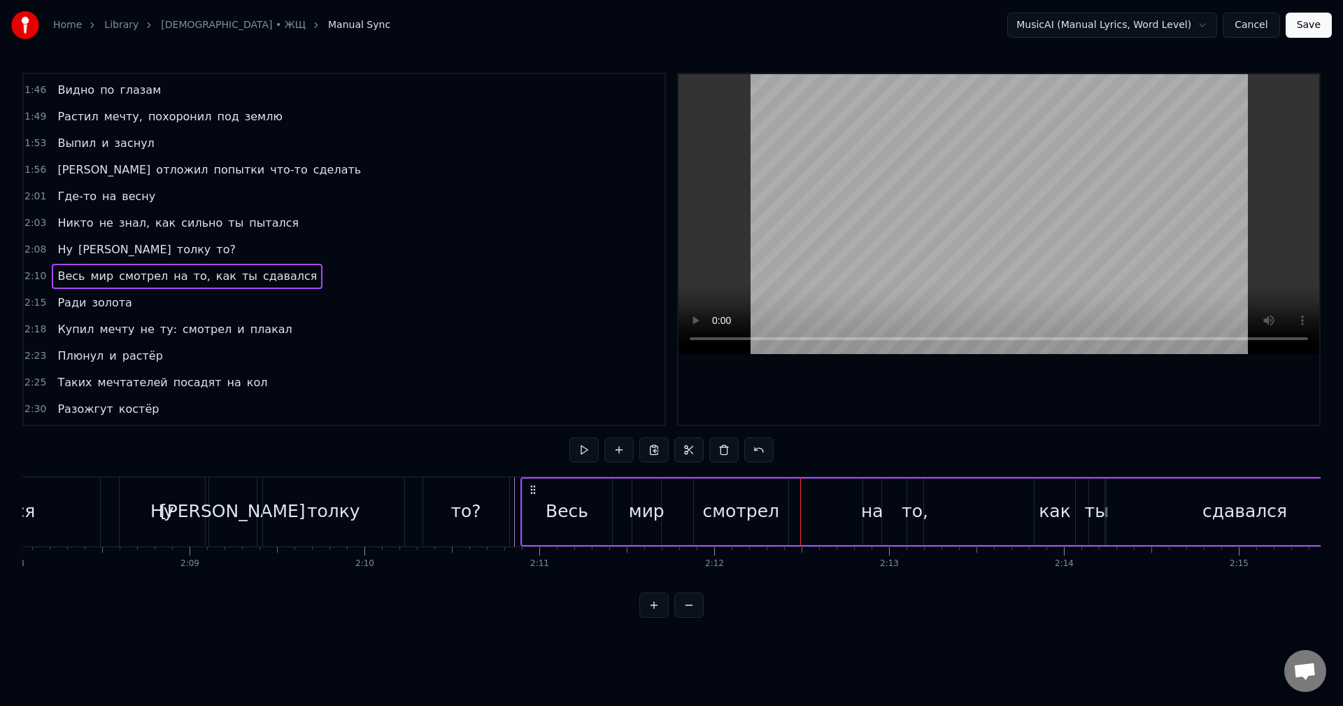
click at [733, 519] on div "смотрел" at bounding box center [740, 511] width 77 height 27
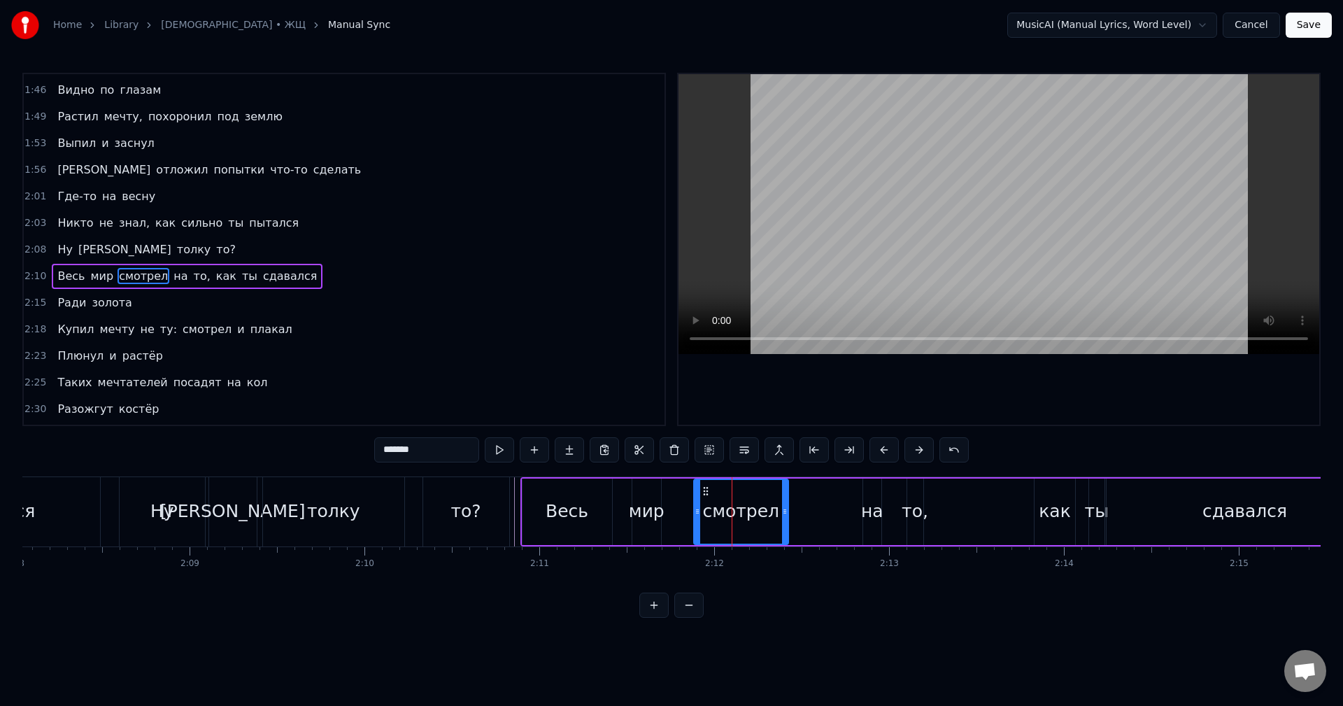
scroll to position [715, 0]
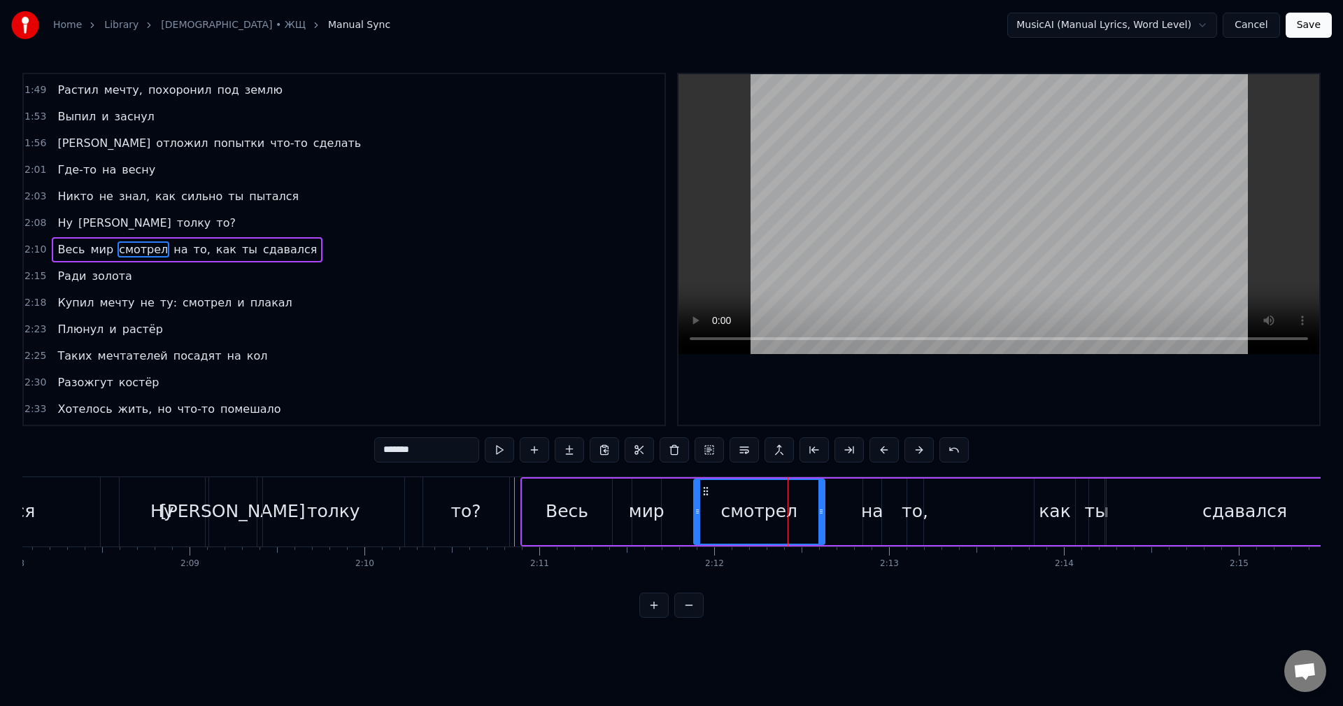
drag, startPoint x: 785, startPoint y: 519, endPoint x: 821, endPoint y: 520, distance: 36.4
click at [821, 520] on div at bounding box center [821, 512] width 6 height 64
click at [866, 517] on div "на" at bounding box center [872, 511] width 22 height 27
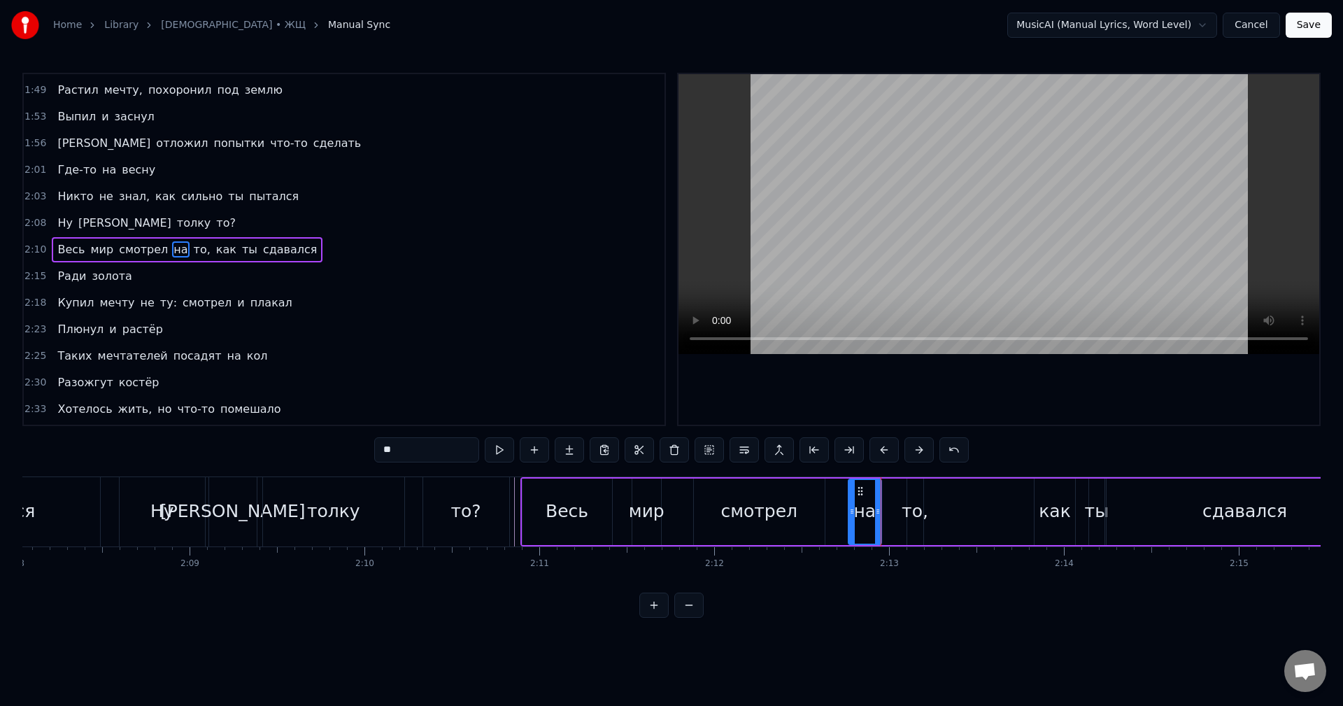
drag, startPoint x: 867, startPoint y: 518, endPoint x: 850, endPoint y: 522, distance: 17.1
click at [850, 522] on div at bounding box center [852, 512] width 6 height 64
drag, startPoint x: 850, startPoint y: 522, endPoint x: 829, endPoint y: 524, distance: 21.0
click at [829, 524] on div at bounding box center [829, 512] width 6 height 64
drag, startPoint x: 828, startPoint y: 523, endPoint x: 852, endPoint y: 520, distance: 23.9
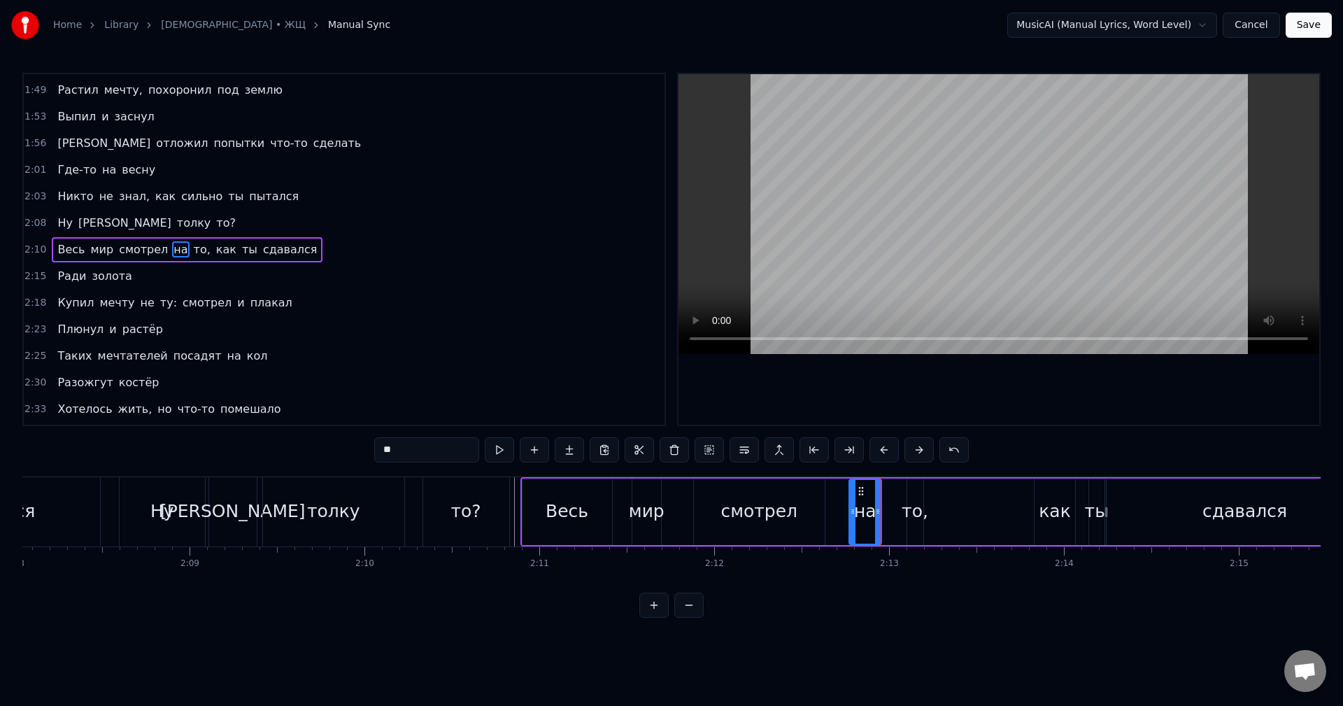
click at [852, 520] on div at bounding box center [853, 512] width 6 height 64
drag, startPoint x: 878, startPoint y: 517, endPoint x: 898, endPoint y: 519, distance: 20.3
click at [898, 519] on div at bounding box center [896, 512] width 6 height 64
click at [894, 521] on div at bounding box center [895, 512] width 6 height 64
click at [917, 517] on div "то," at bounding box center [914, 511] width 27 height 27
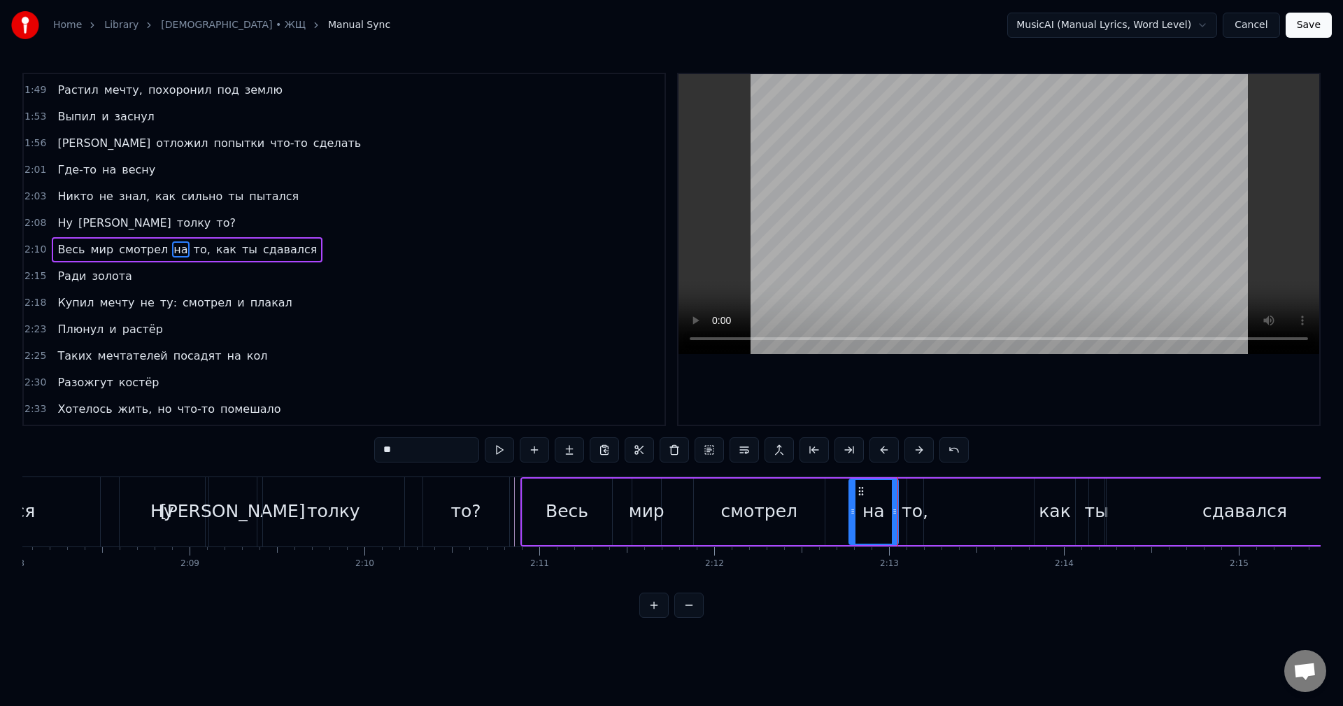
type input "***"
drag, startPoint x: 920, startPoint y: 519, endPoint x: 961, endPoint y: 517, distance: 40.6
click at [957, 517] on div at bounding box center [955, 512] width 6 height 64
click at [966, 510] on div "Весь мир смотрел на то, как ты сдавался" at bounding box center [952, 511] width 865 height 69
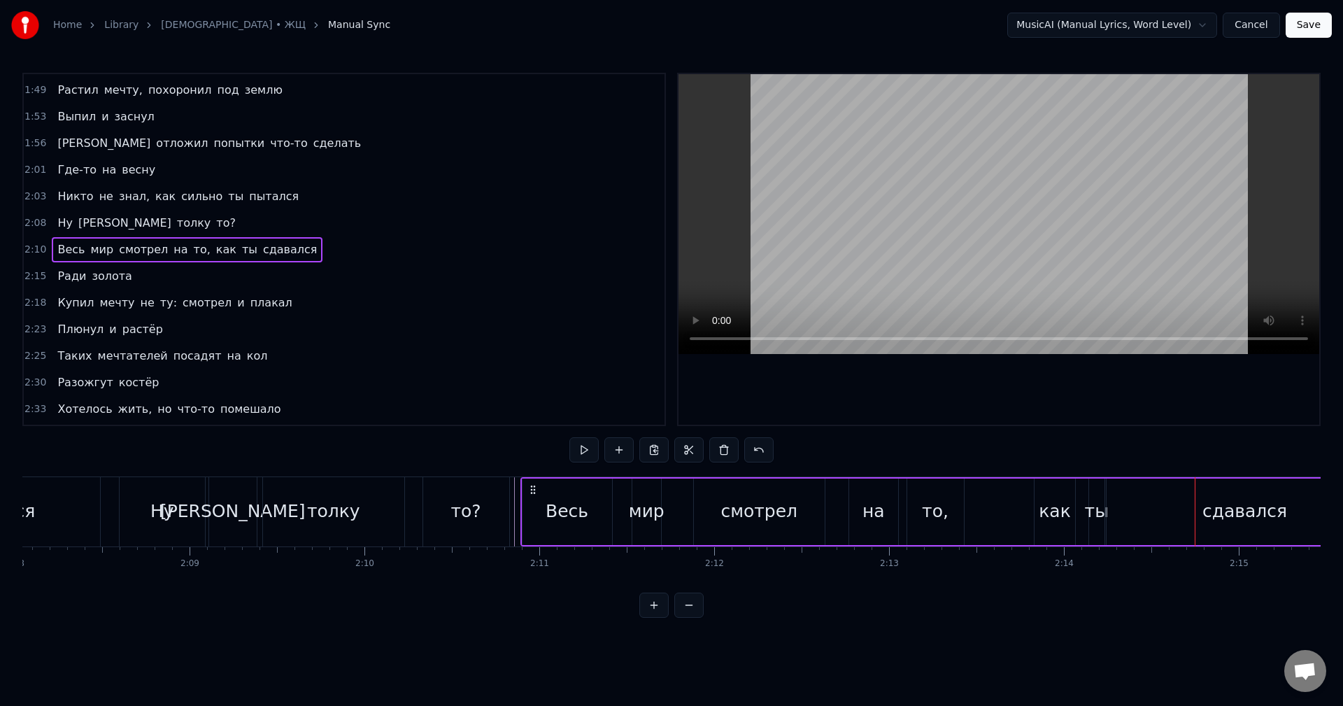
click at [938, 512] on div "то," at bounding box center [935, 511] width 27 height 27
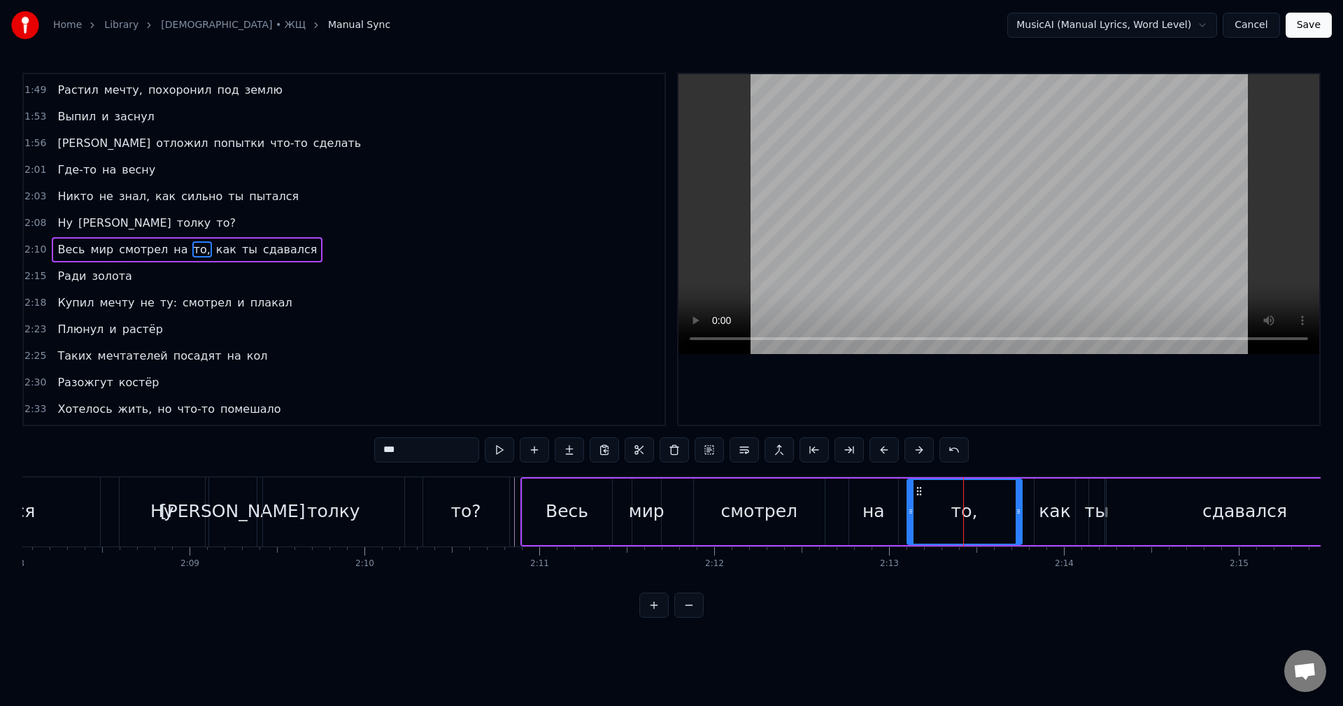
drag, startPoint x: 958, startPoint y: 515, endPoint x: 1016, endPoint y: 522, distance: 58.5
click at [1016, 522] on div at bounding box center [1018, 512] width 6 height 64
drag, startPoint x: 1015, startPoint y: 522, endPoint x: 978, endPoint y: 531, distance: 37.5
click at [979, 531] on div at bounding box center [982, 512] width 6 height 64
click at [1061, 515] on div "как" at bounding box center [1054, 511] width 32 height 27
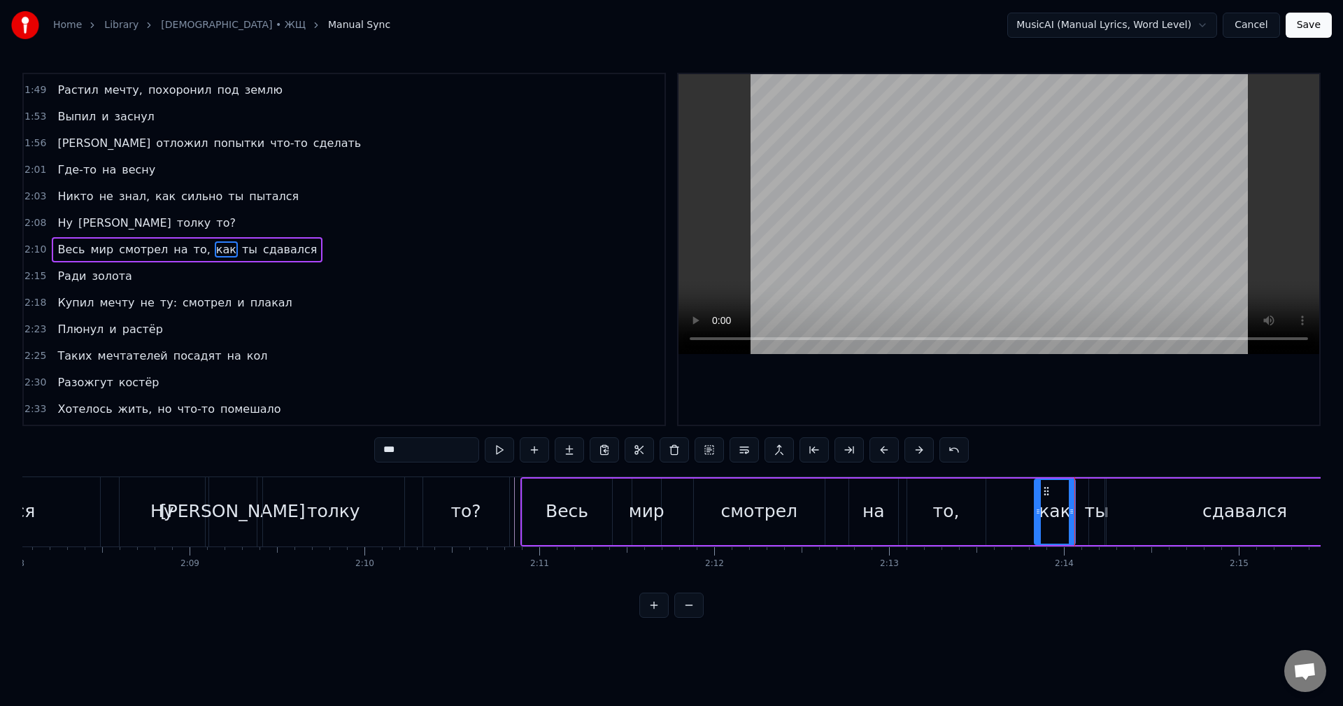
click at [1095, 515] on div "ты" at bounding box center [1097, 511] width 24 height 27
click at [1123, 517] on div "сдавался" at bounding box center [1244, 511] width 277 height 66
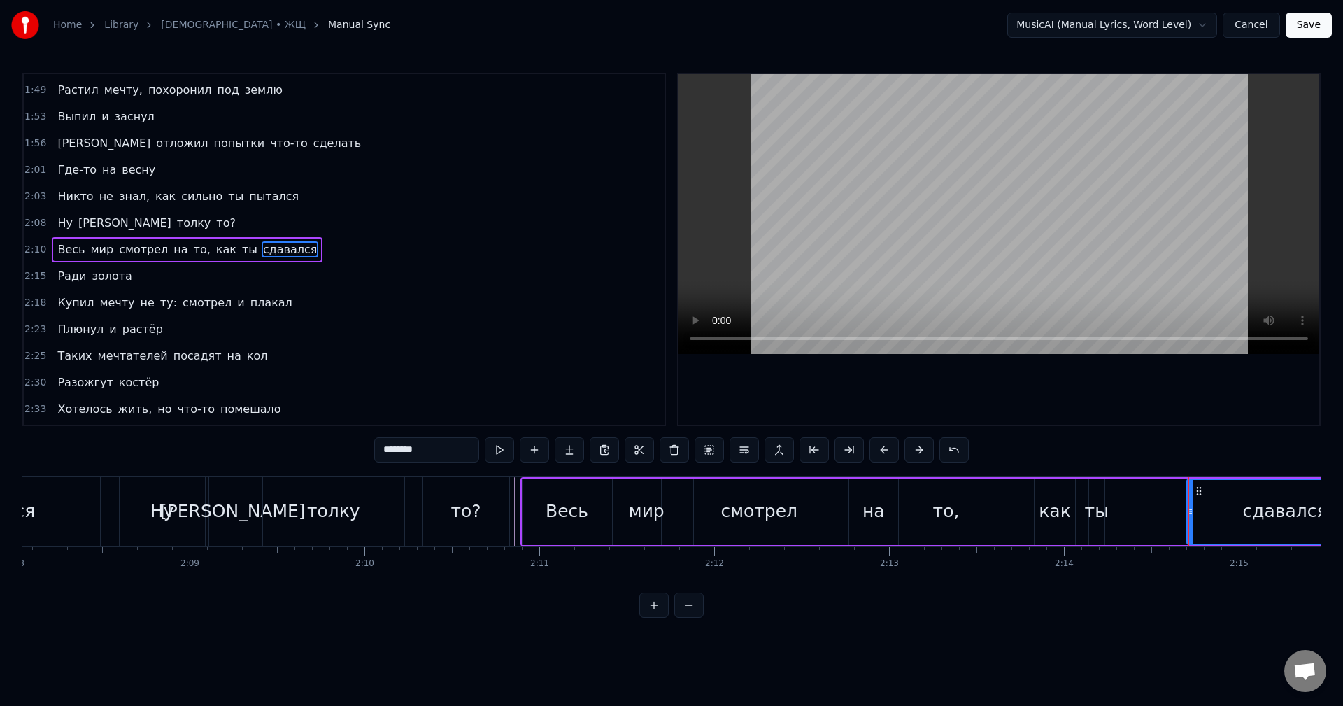
drag, startPoint x: 1110, startPoint y: 514, endPoint x: 1191, endPoint y: 516, distance: 80.4
click at [1191, 516] on icon at bounding box center [1190, 511] width 6 height 11
click at [1088, 514] on div "ты" at bounding box center [1097, 511] width 24 height 27
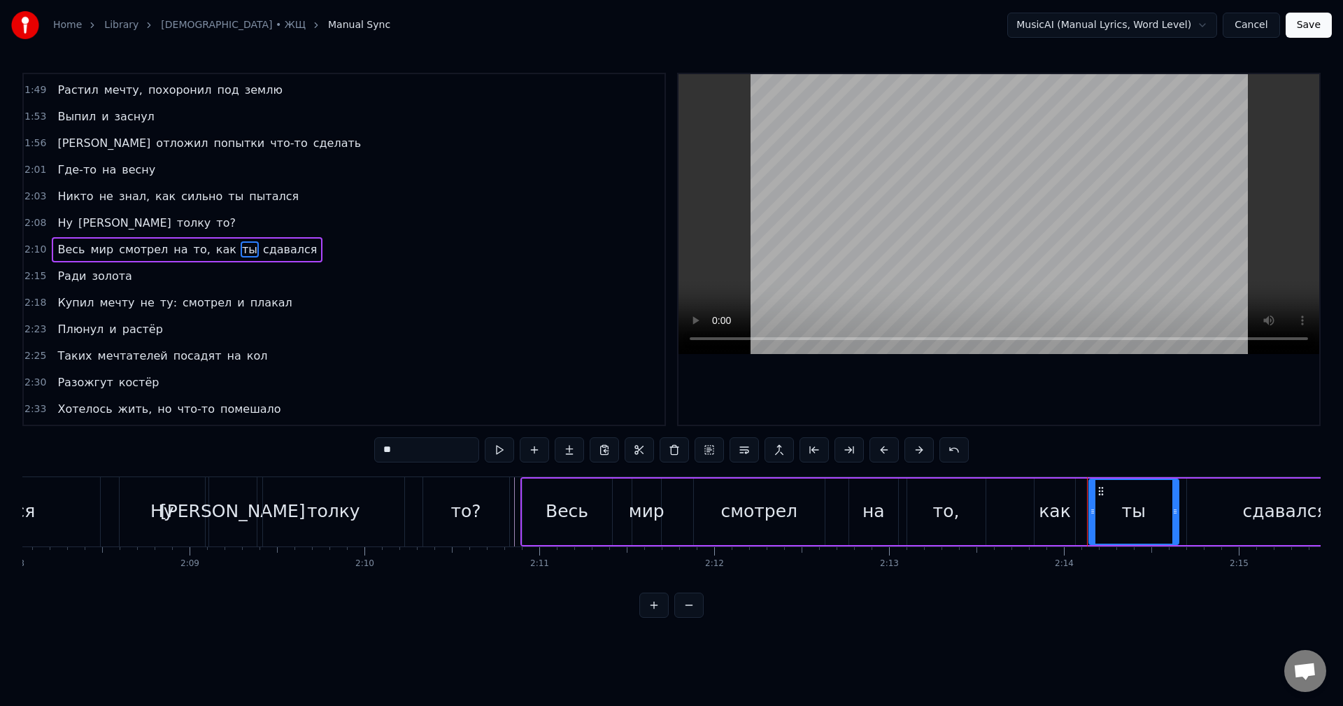
drag, startPoint x: 1102, startPoint y: 515, endPoint x: 1178, endPoint y: 519, distance: 75.6
click at [1178, 519] on div at bounding box center [1175, 512] width 6 height 64
click at [1050, 527] on div "как" at bounding box center [1054, 511] width 41 height 66
click at [1096, 515] on div "ты" at bounding box center [1135, 511] width 92 height 66
click at [1211, 515] on div "сдавался" at bounding box center [1285, 511] width 196 height 66
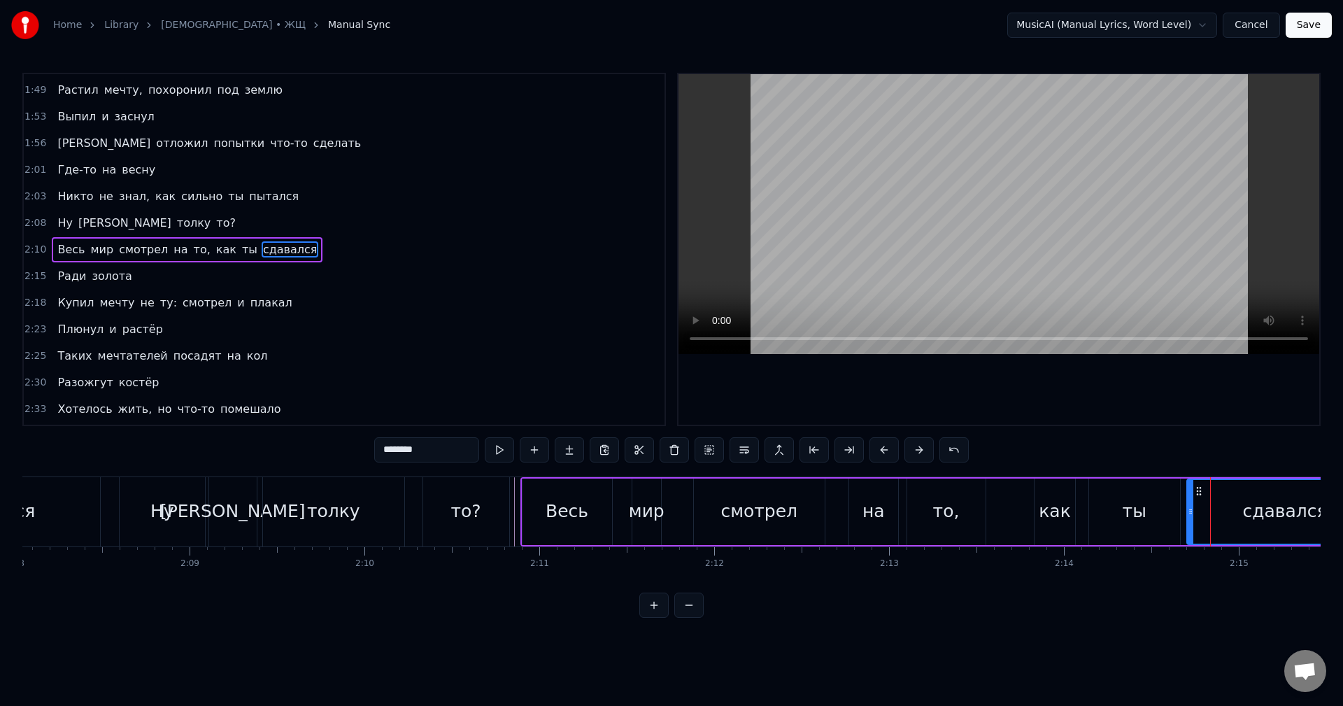
click at [1164, 510] on div "ты" at bounding box center [1135, 511] width 92 height 66
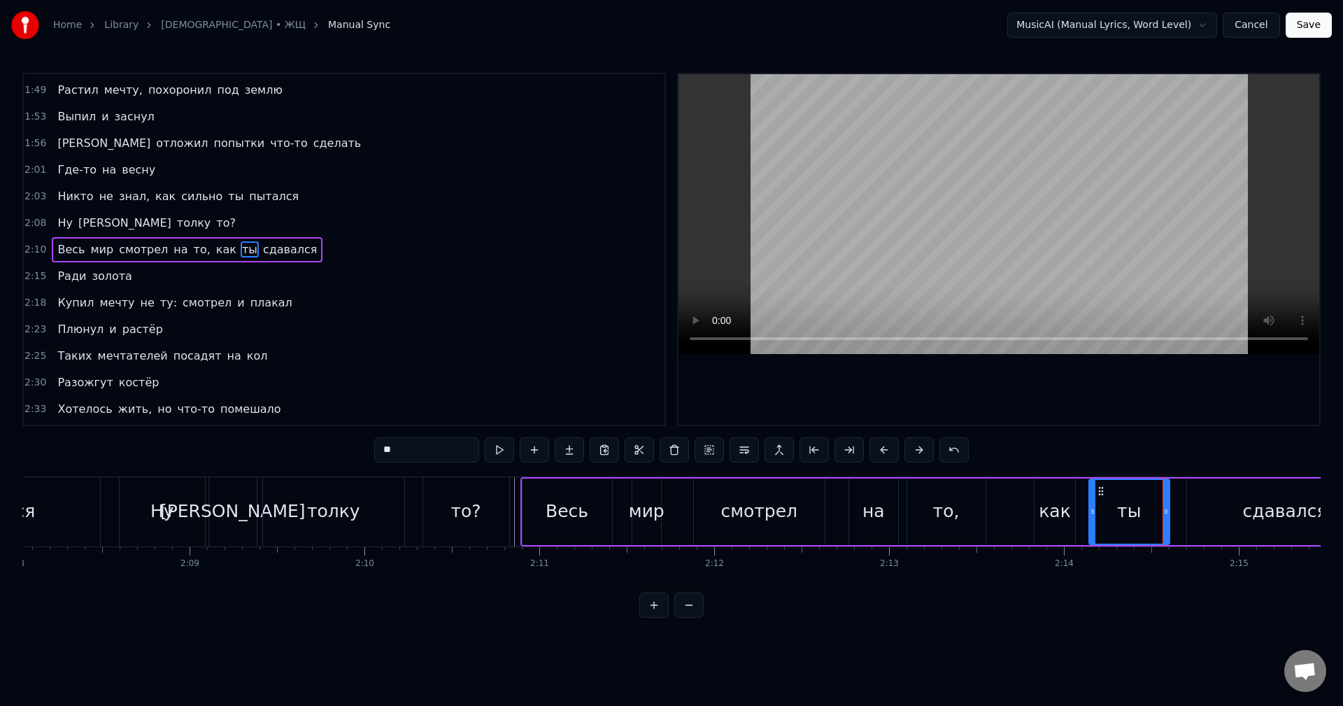
drag, startPoint x: 1177, startPoint y: 510, endPoint x: 1170, endPoint y: 508, distance: 7.1
click at [1166, 510] on circle at bounding box center [1166, 509] width 1 height 1
click at [1194, 508] on div "сдавался" at bounding box center [1285, 511] width 196 height 66
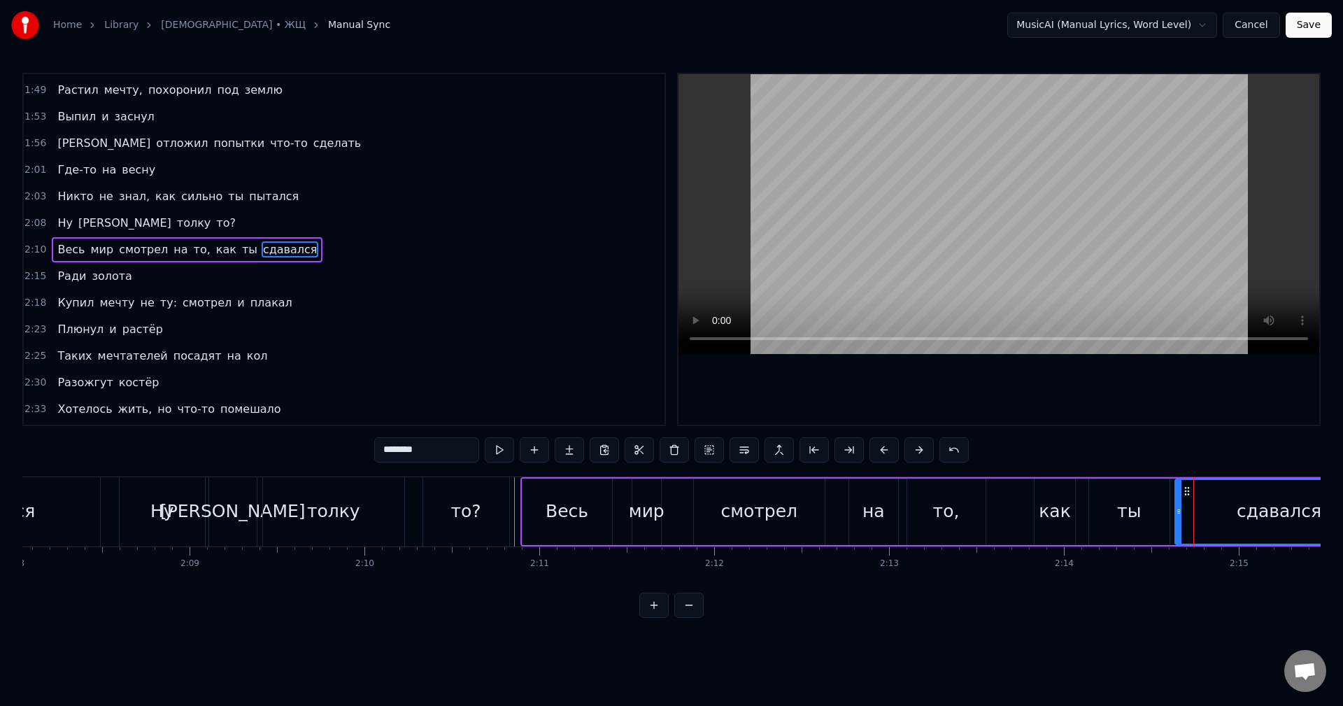
drag, startPoint x: 1192, startPoint y: 513, endPoint x: 1180, endPoint y: 513, distance: 11.9
click at [1180, 513] on icon at bounding box center [1178, 511] width 6 height 11
click at [1110, 510] on div "ты" at bounding box center [1129, 511] width 81 height 66
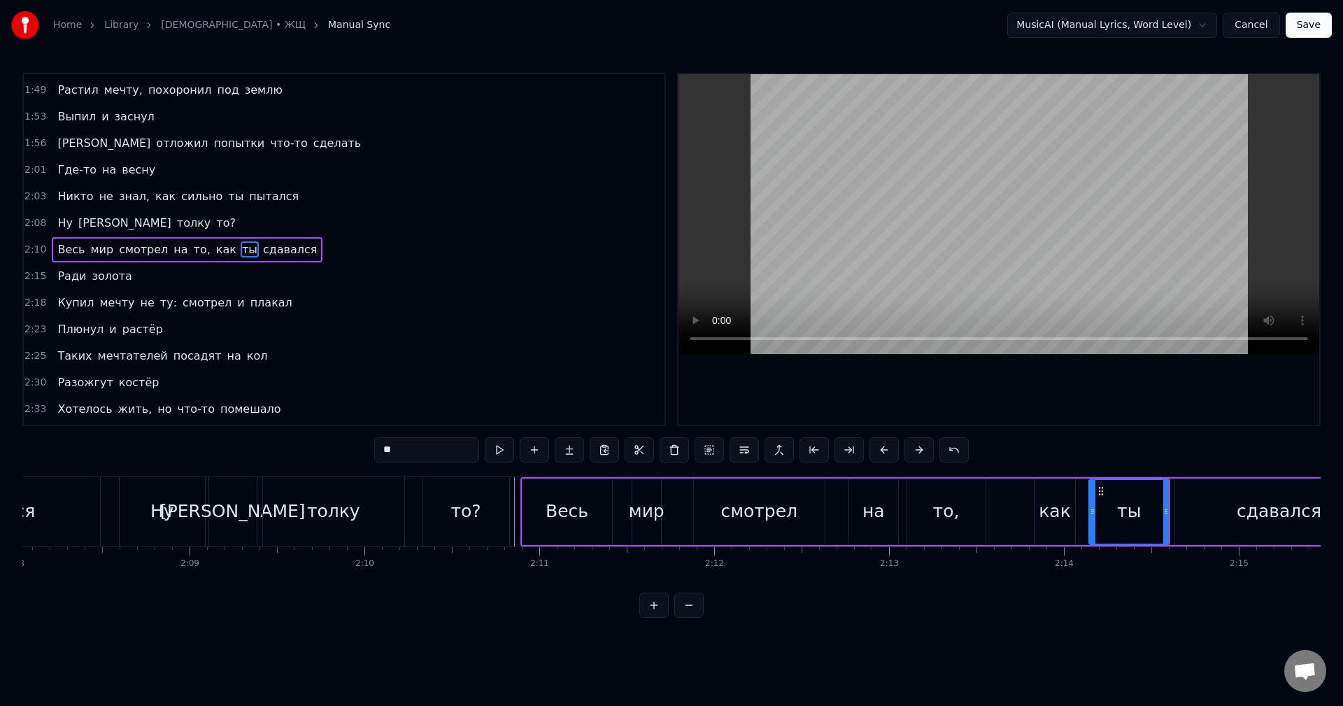
click at [1138, 510] on div "ты" at bounding box center [1129, 511] width 24 height 27
drag, startPoint x: 1163, startPoint y: 514, endPoint x: 1152, endPoint y: 515, distance: 11.2
click at [1152, 515] on icon at bounding box center [1151, 511] width 6 height 11
click at [1180, 510] on div "сдавался" at bounding box center [1279, 511] width 208 height 66
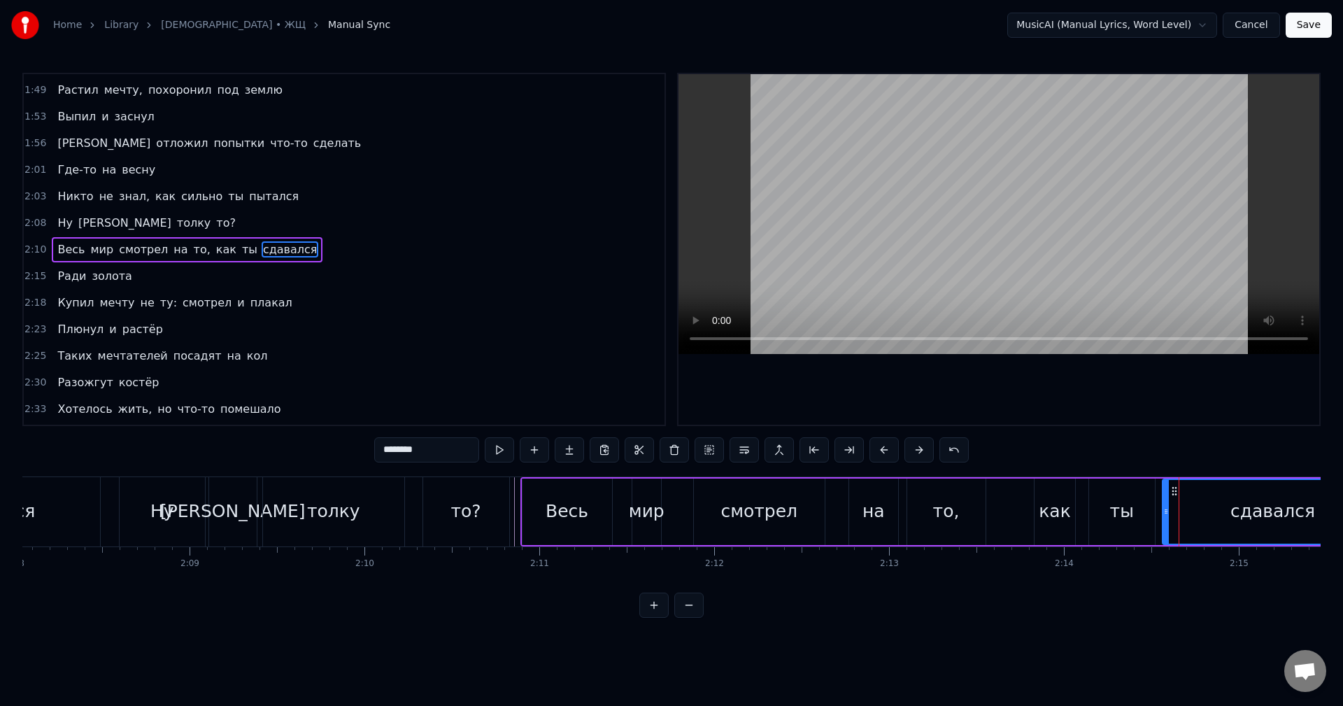
drag, startPoint x: 1180, startPoint y: 510, endPoint x: 1167, endPoint y: 512, distance: 12.7
click at [1167, 512] on icon at bounding box center [1166, 511] width 6 height 11
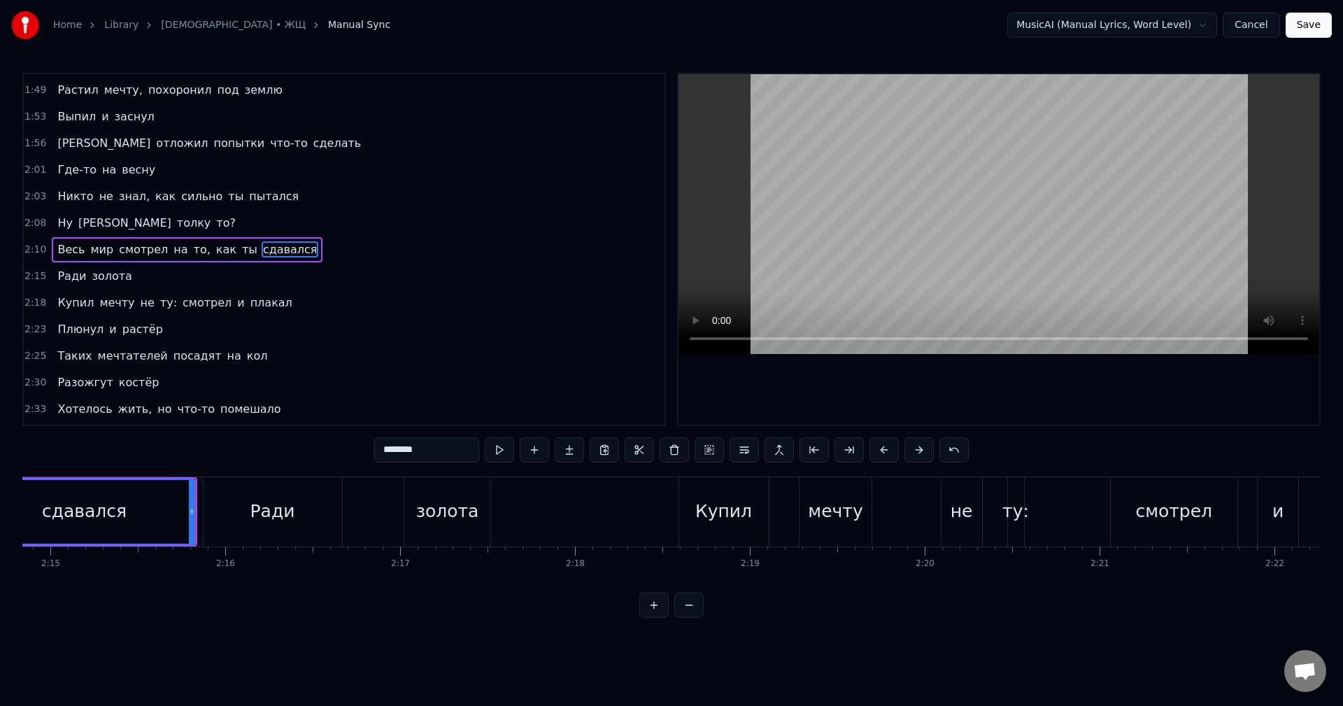
scroll to position [0, 23577]
click at [234, 514] on div "Ради" at bounding box center [267, 511] width 138 height 69
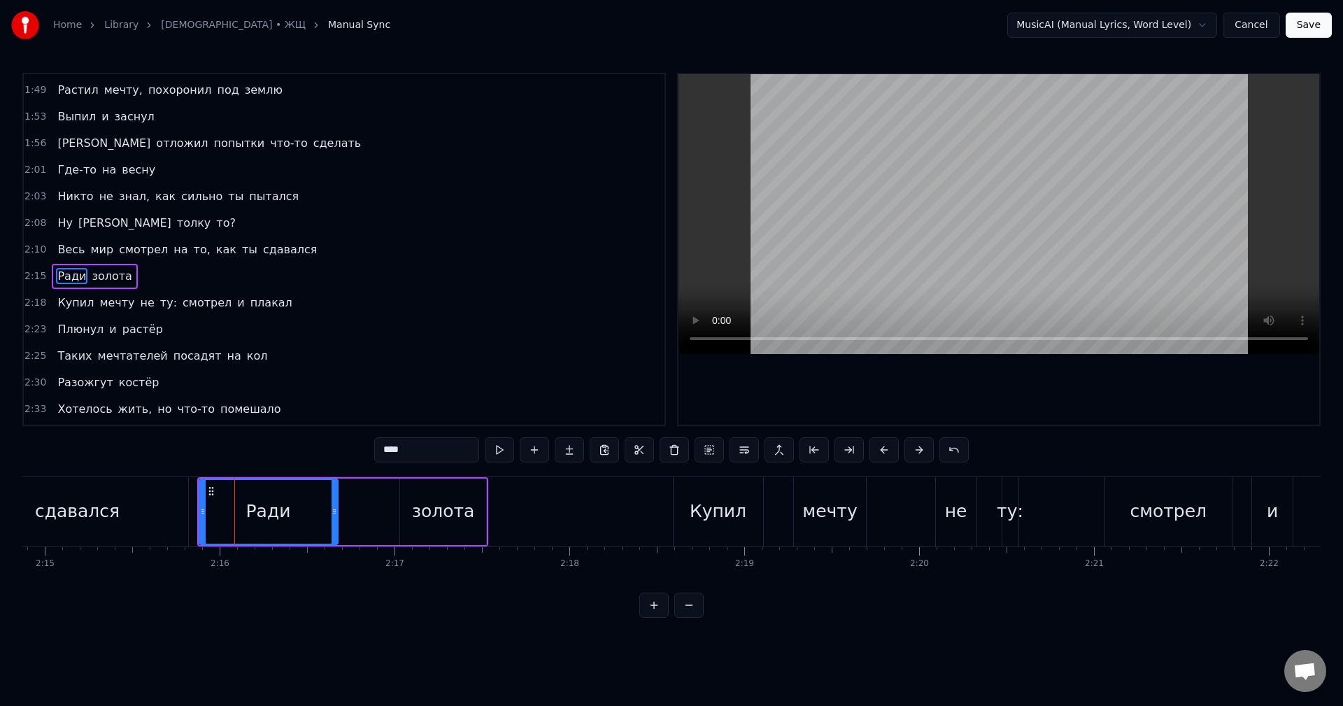
scroll to position [741, 0]
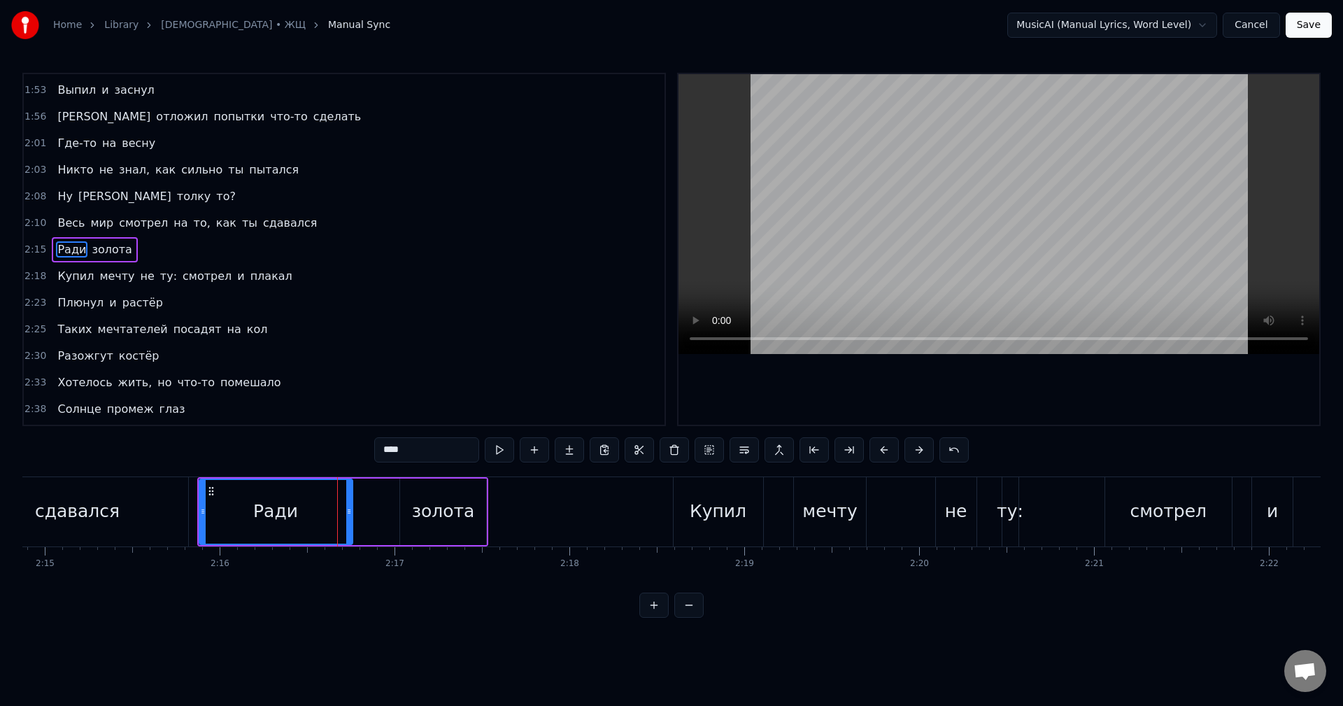
drag, startPoint x: 332, startPoint y: 513, endPoint x: 347, endPoint y: 513, distance: 14.7
click at [347, 513] on icon at bounding box center [349, 511] width 6 height 11
click at [412, 513] on div "золота" at bounding box center [443, 511] width 86 height 66
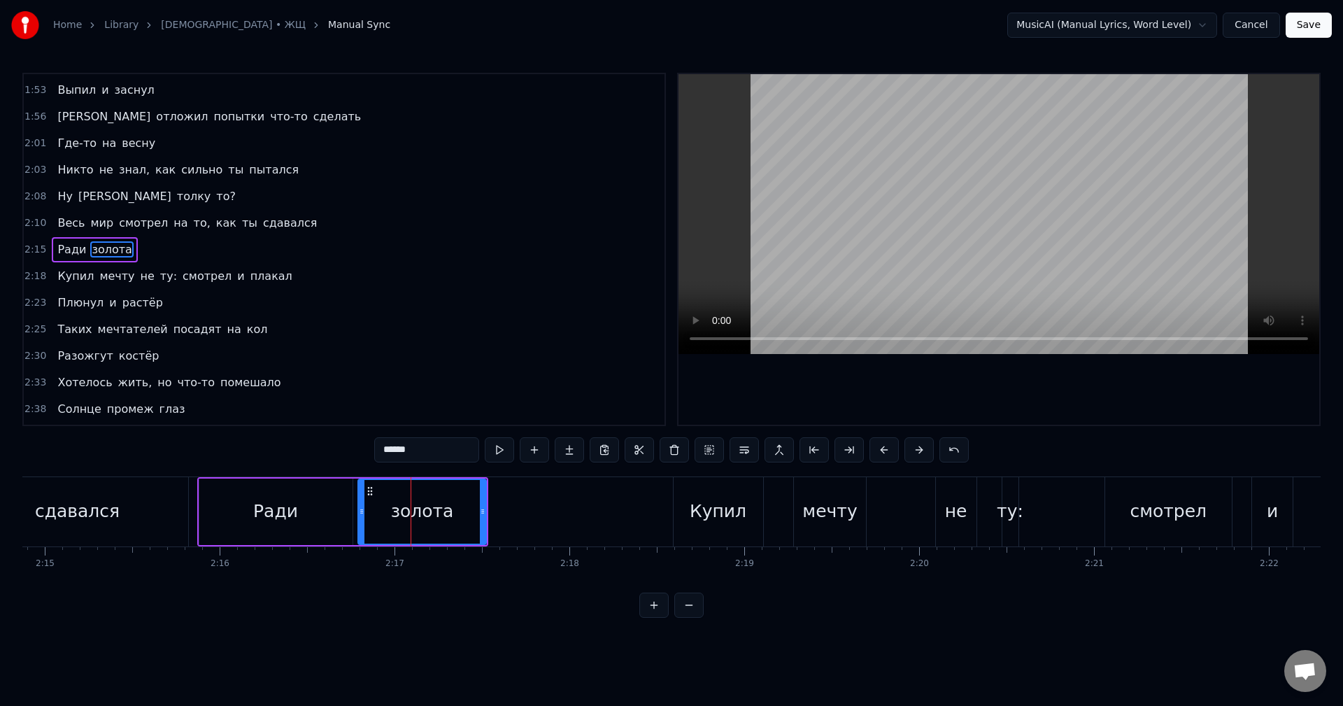
drag, startPoint x: 401, startPoint y: 513, endPoint x: 359, endPoint y: 513, distance: 42.0
click at [359, 513] on icon at bounding box center [362, 511] width 6 height 11
drag, startPoint x: 481, startPoint y: 517, endPoint x: 538, endPoint y: 521, distance: 56.8
click at [538, 521] on div at bounding box center [539, 512] width 6 height 64
drag, startPoint x: 538, startPoint y: 521, endPoint x: 594, endPoint y: 527, distance: 57.0
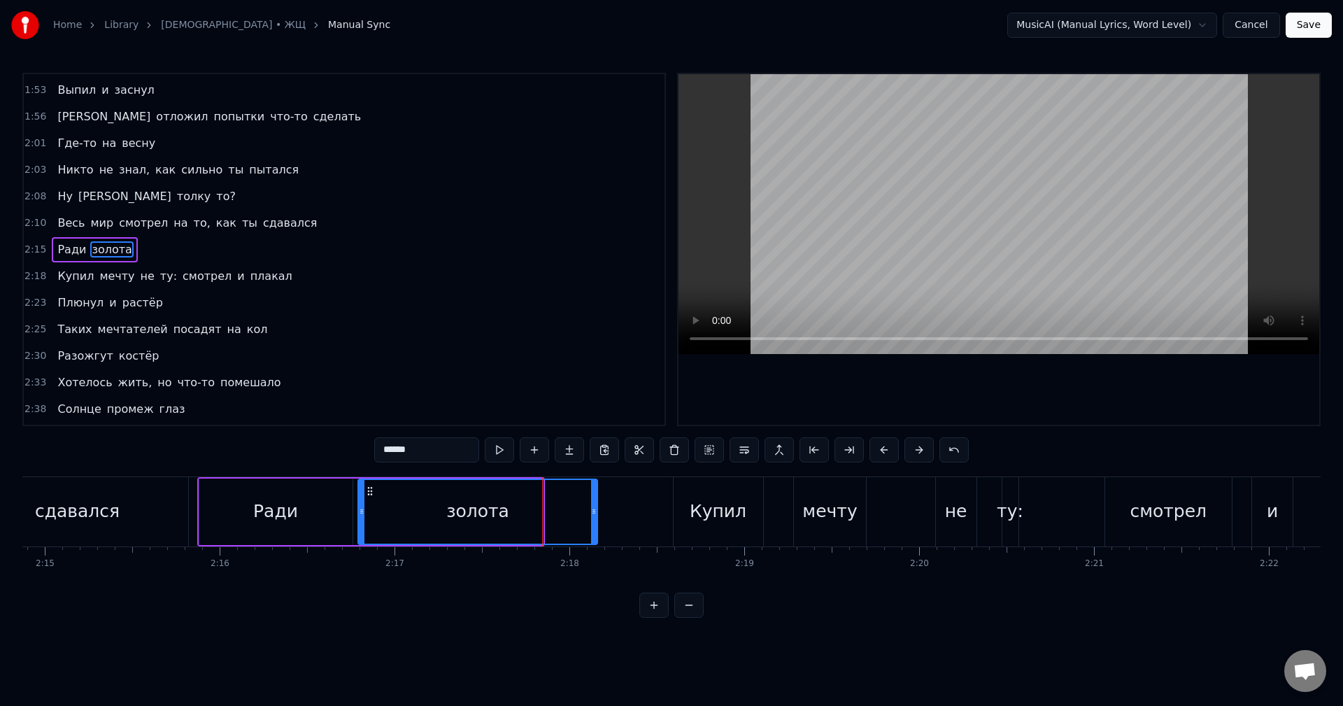
click at [593, 529] on div at bounding box center [594, 512] width 6 height 64
click at [687, 515] on div "Купил" at bounding box center [718, 511] width 90 height 69
type input "*****"
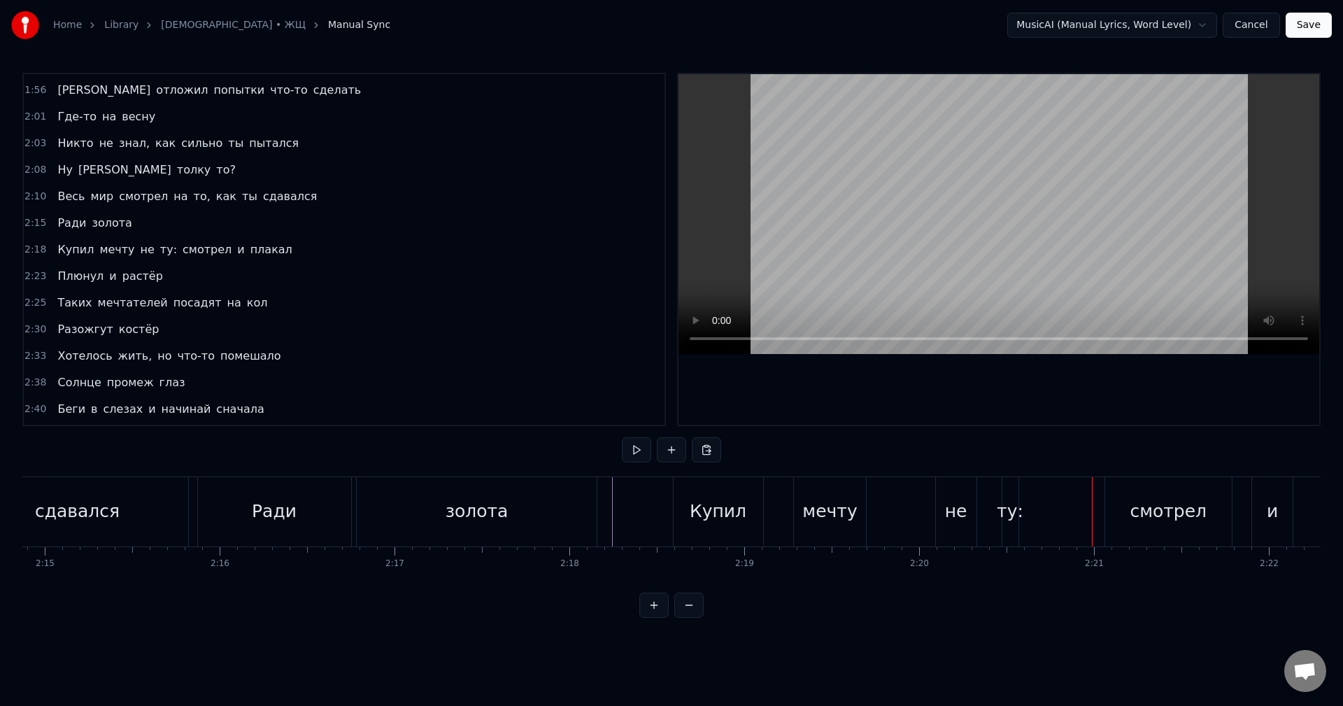
click at [1016, 512] on div "ту:" at bounding box center [1009, 511] width 27 height 27
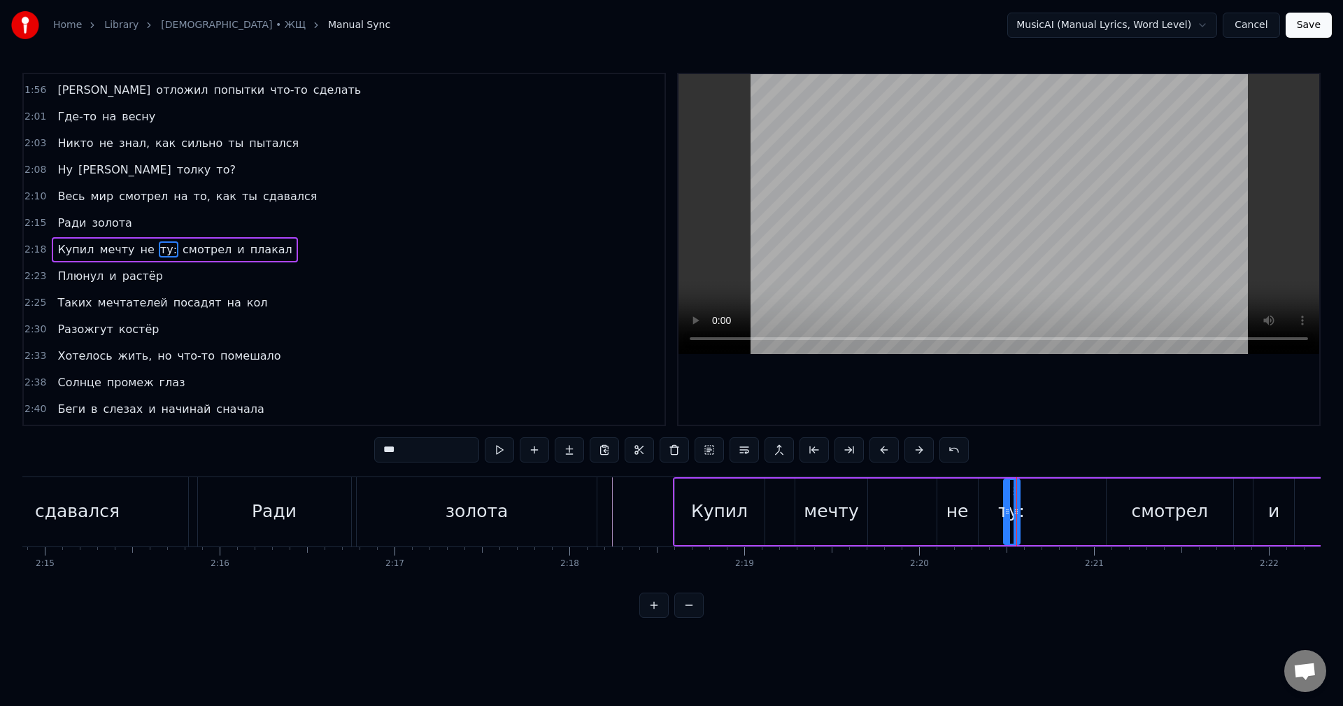
click at [447, 454] on input "***" at bounding box center [426, 449] width 105 height 25
drag, startPoint x: 1017, startPoint y: 516, endPoint x: 1059, endPoint y: 517, distance: 42.0
click at [1057, 517] on div at bounding box center [1054, 512] width 6 height 64
click at [703, 513] on div "Купил" at bounding box center [719, 511] width 57 height 27
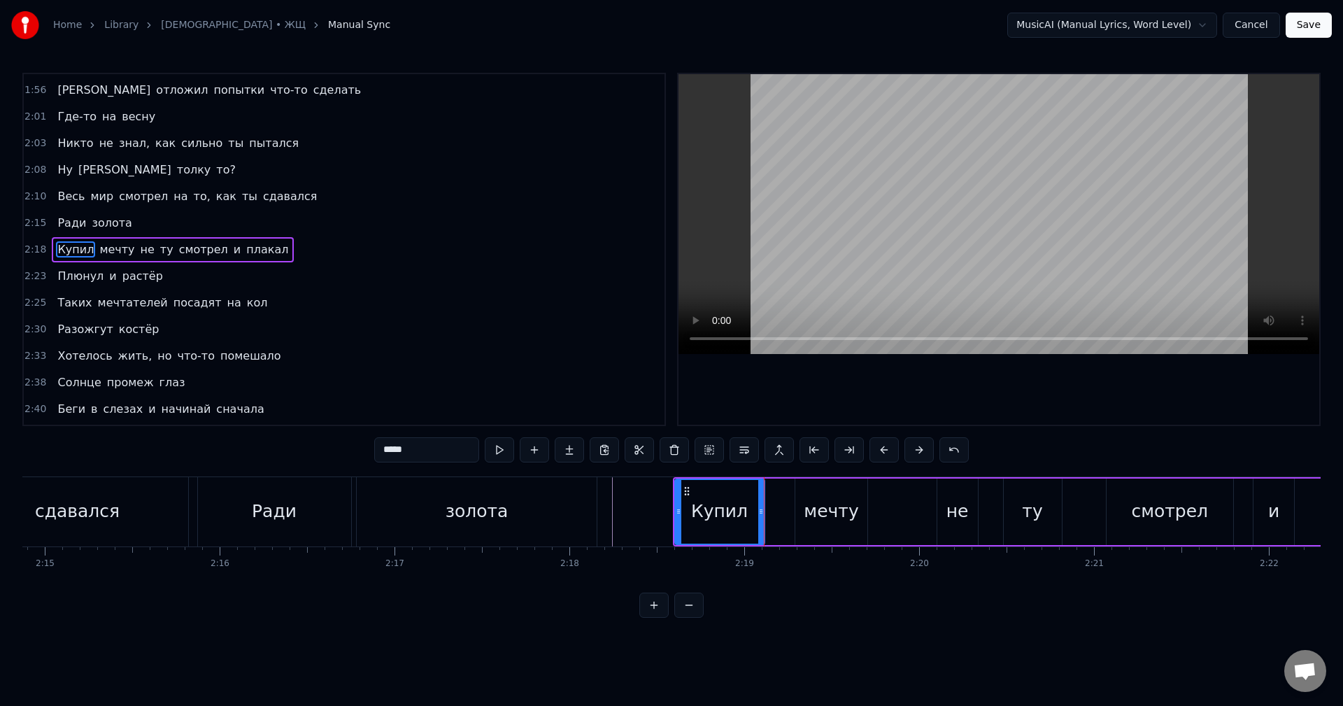
click at [809, 515] on div "мечту" at bounding box center [830, 511] width 55 height 27
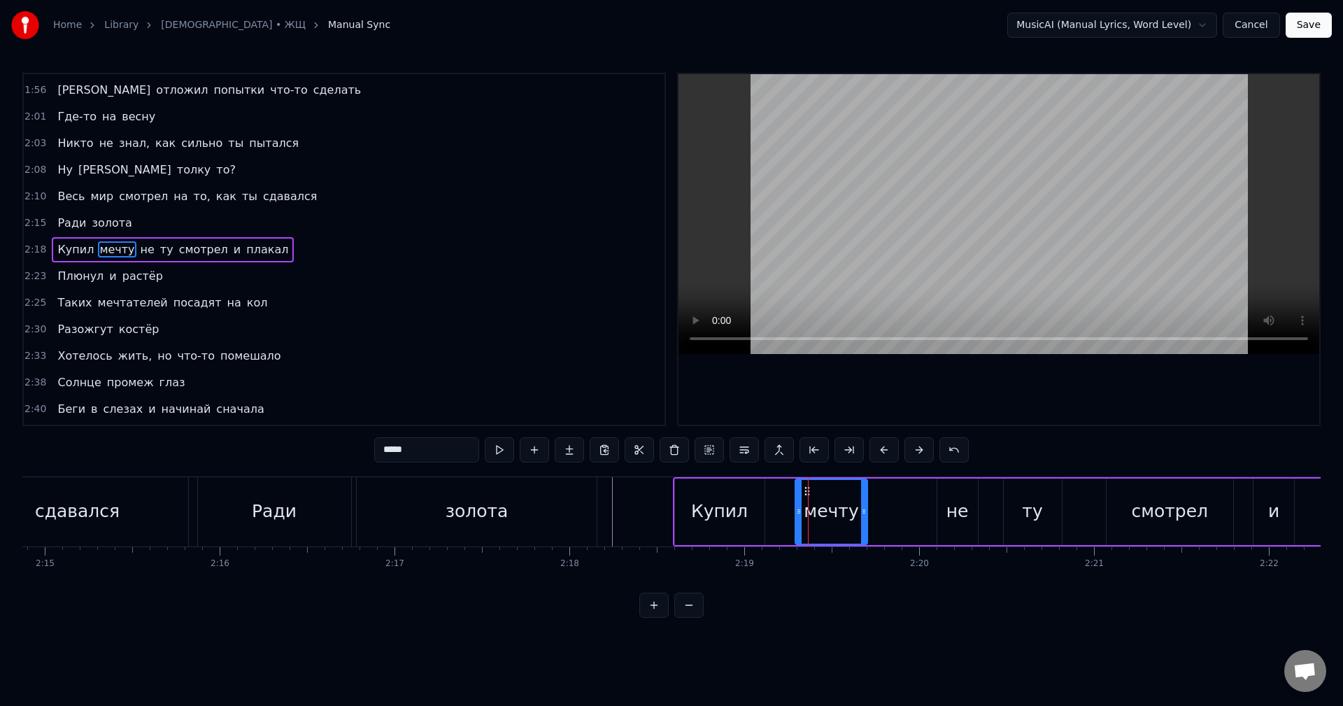
click at [741, 513] on div "Купил" at bounding box center [719, 511] width 57 height 27
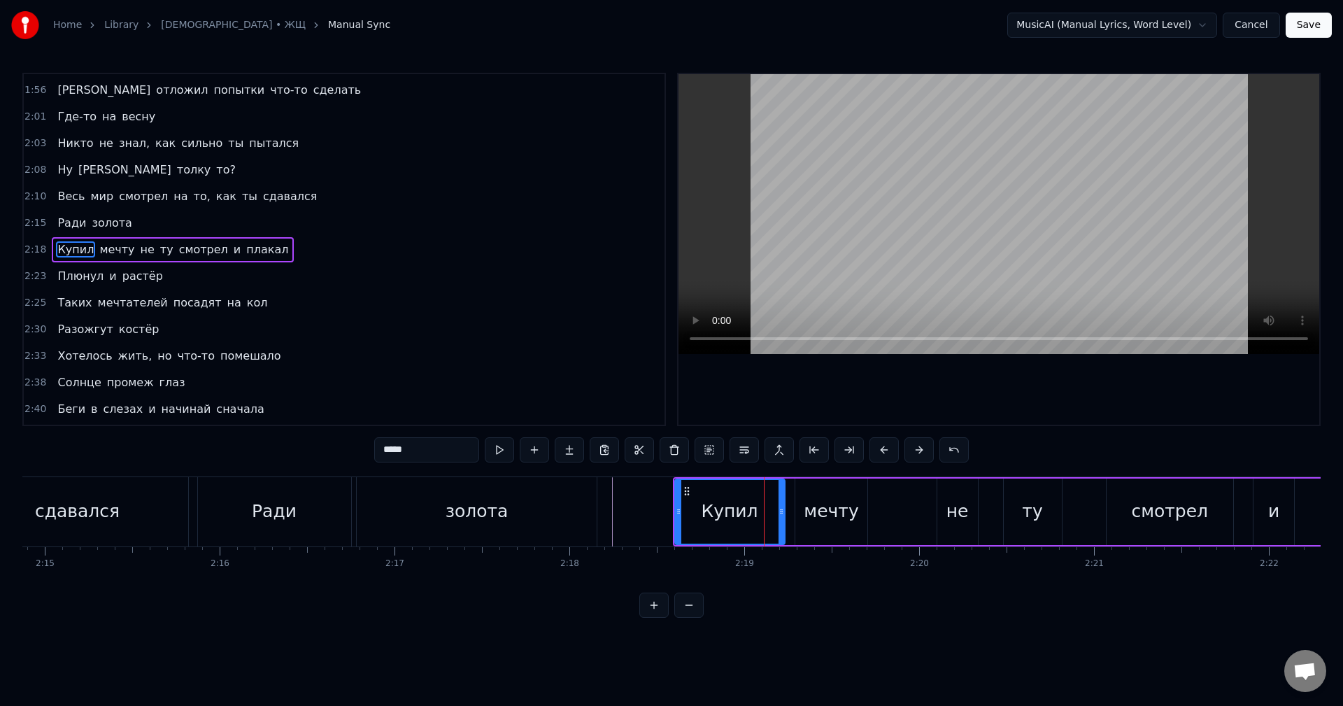
drag, startPoint x: 761, startPoint y: 515, endPoint x: 781, endPoint y: 517, distance: 20.4
click at [781, 517] on div at bounding box center [781, 512] width 6 height 64
click at [808, 516] on div "мечту" at bounding box center [830, 511] width 55 height 27
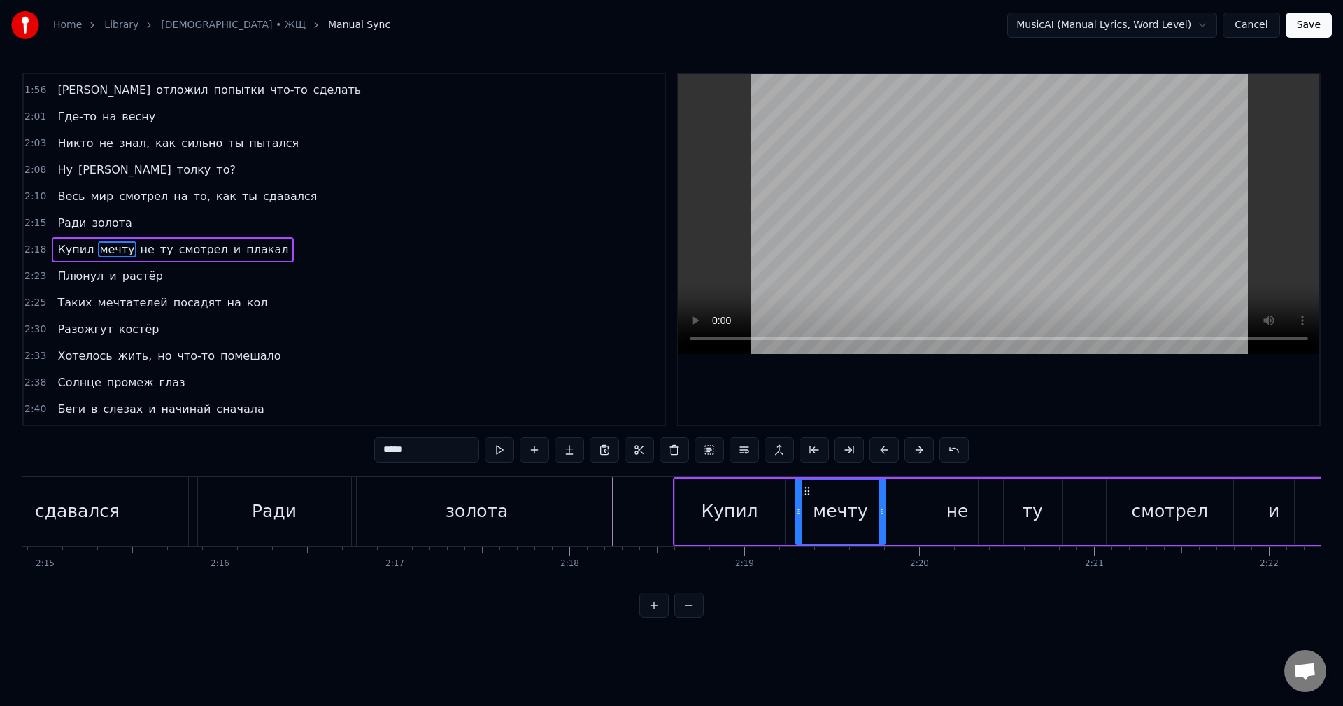
drag, startPoint x: 864, startPoint y: 515, endPoint x: 887, endPoint y: 516, distance: 23.1
click at [885, 516] on icon at bounding box center [882, 511] width 6 height 11
click at [954, 513] on div "не" at bounding box center [957, 511] width 22 height 27
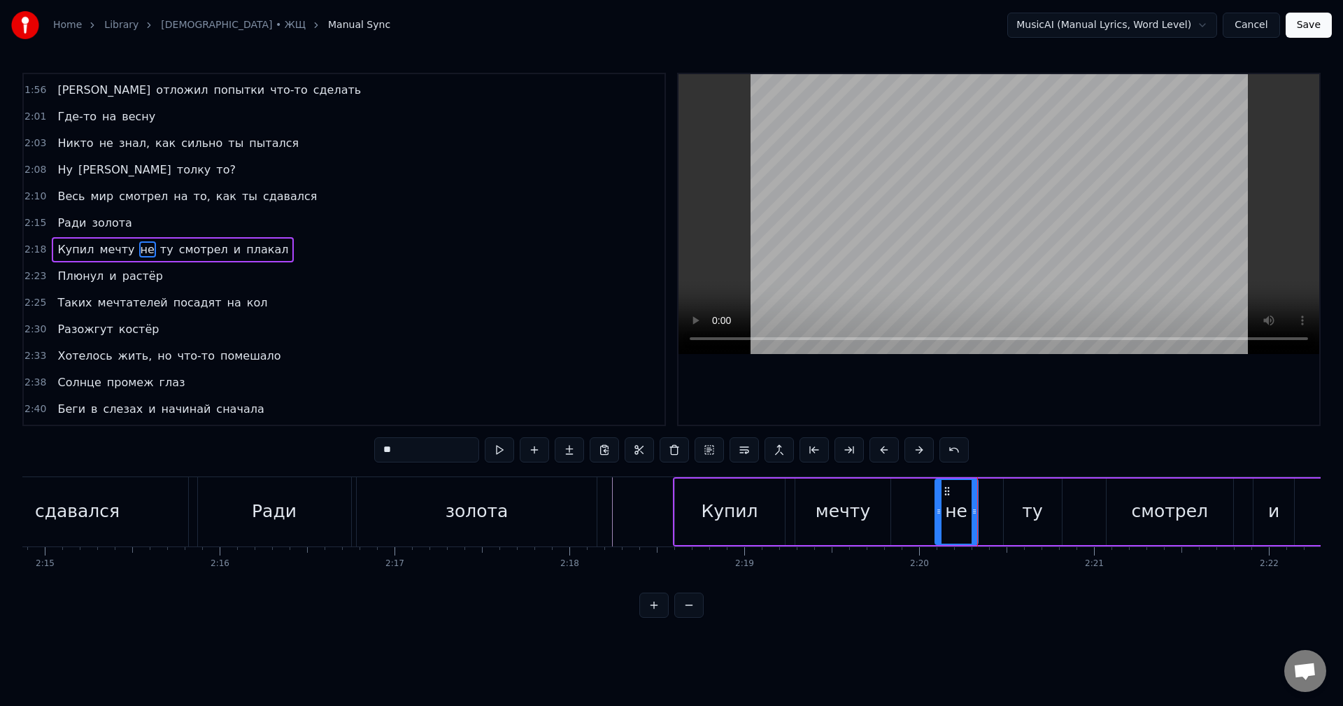
drag, startPoint x: 938, startPoint y: 514, endPoint x: 895, endPoint y: 515, distance: 42.7
click at [936, 515] on icon at bounding box center [939, 511] width 6 height 11
drag, startPoint x: 906, startPoint y: 512, endPoint x: 934, endPoint y: 514, distance: 28.7
click at [934, 514] on icon at bounding box center [932, 511] width 6 height 11
click at [978, 515] on div "не" at bounding box center [953, 511] width 50 height 66
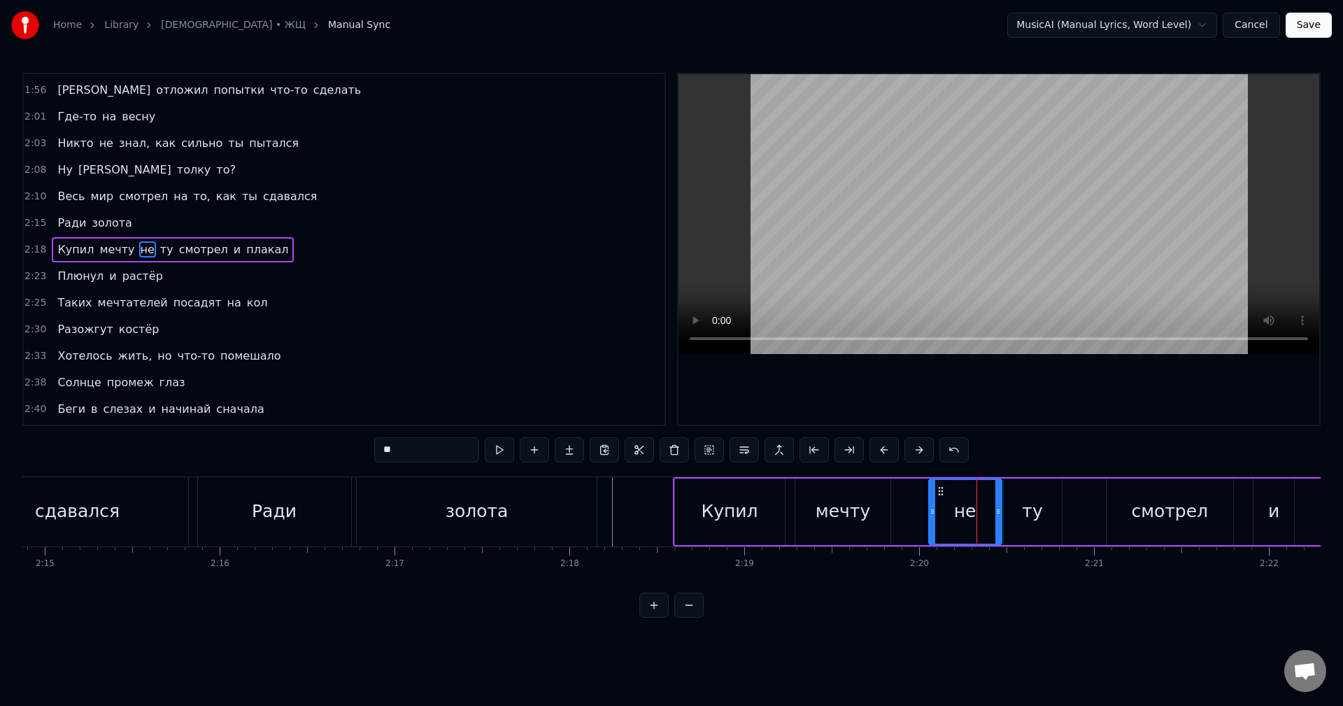
drag, startPoint x: 972, startPoint y: 515, endPoint x: 996, endPoint y: 521, distance: 24.4
click at [996, 521] on div at bounding box center [998, 512] width 6 height 64
drag, startPoint x: 998, startPoint y: 513, endPoint x: 989, endPoint y: 515, distance: 9.2
click at [989, 515] on icon at bounding box center [990, 511] width 6 height 11
click at [1022, 524] on div "ту" at bounding box center [1032, 511] width 58 height 66
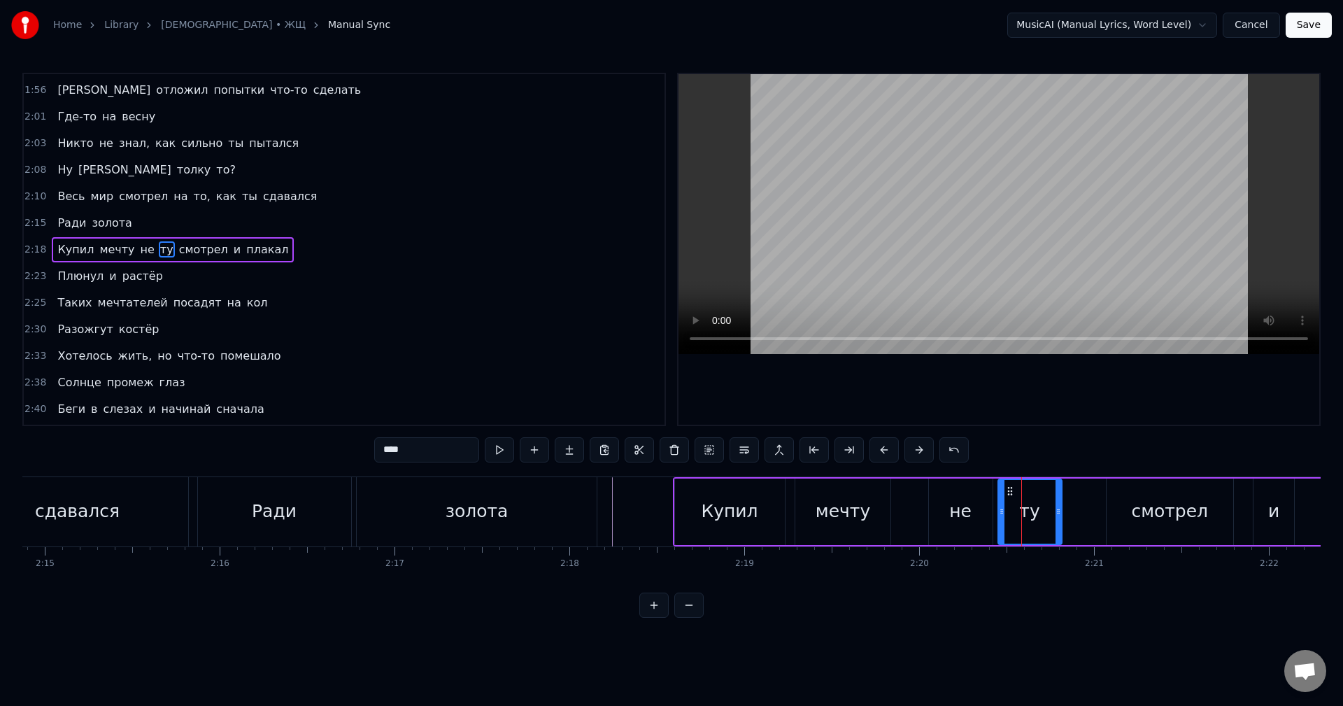
click at [1000, 515] on icon at bounding box center [1002, 511] width 6 height 11
click at [852, 496] on div "мечту" at bounding box center [842, 511] width 95 height 66
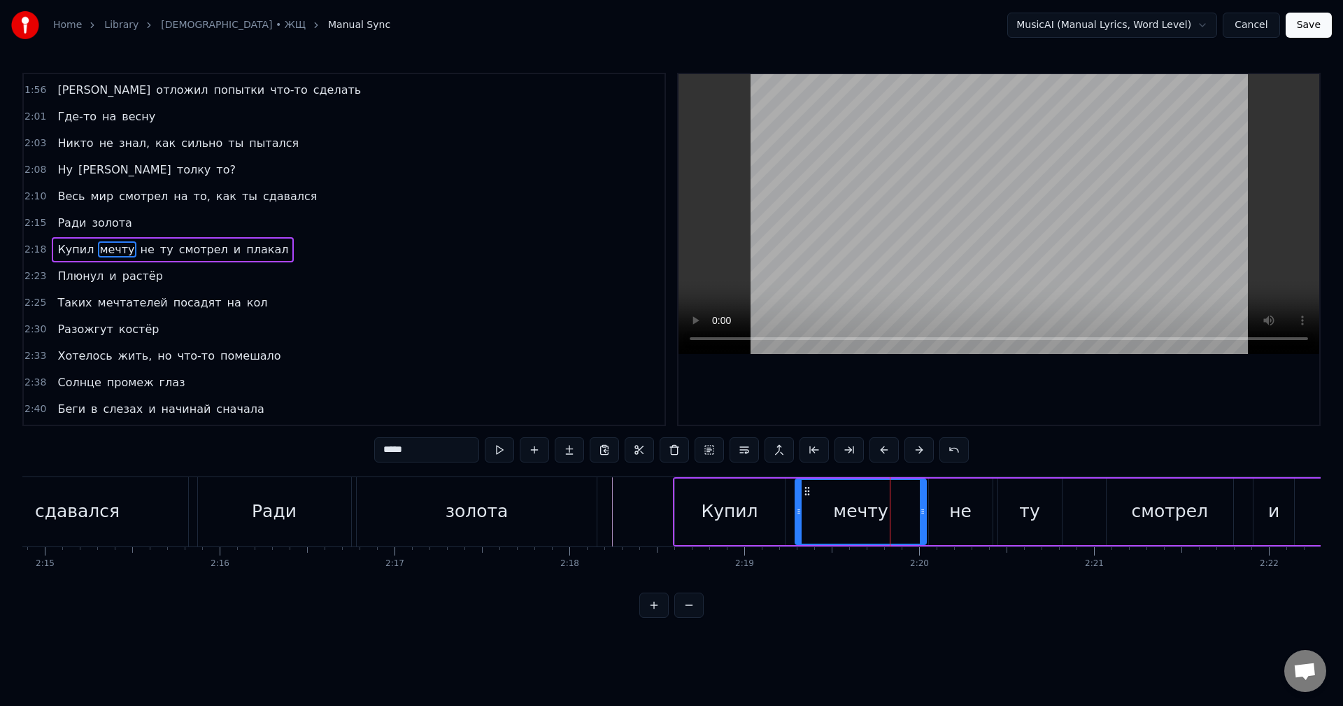
drag, startPoint x: 889, startPoint y: 516, endPoint x: 922, endPoint y: 523, distance: 33.6
click at [922, 523] on div at bounding box center [923, 512] width 6 height 64
click at [1047, 508] on div "ту" at bounding box center [1030, 511] width 64 height 66
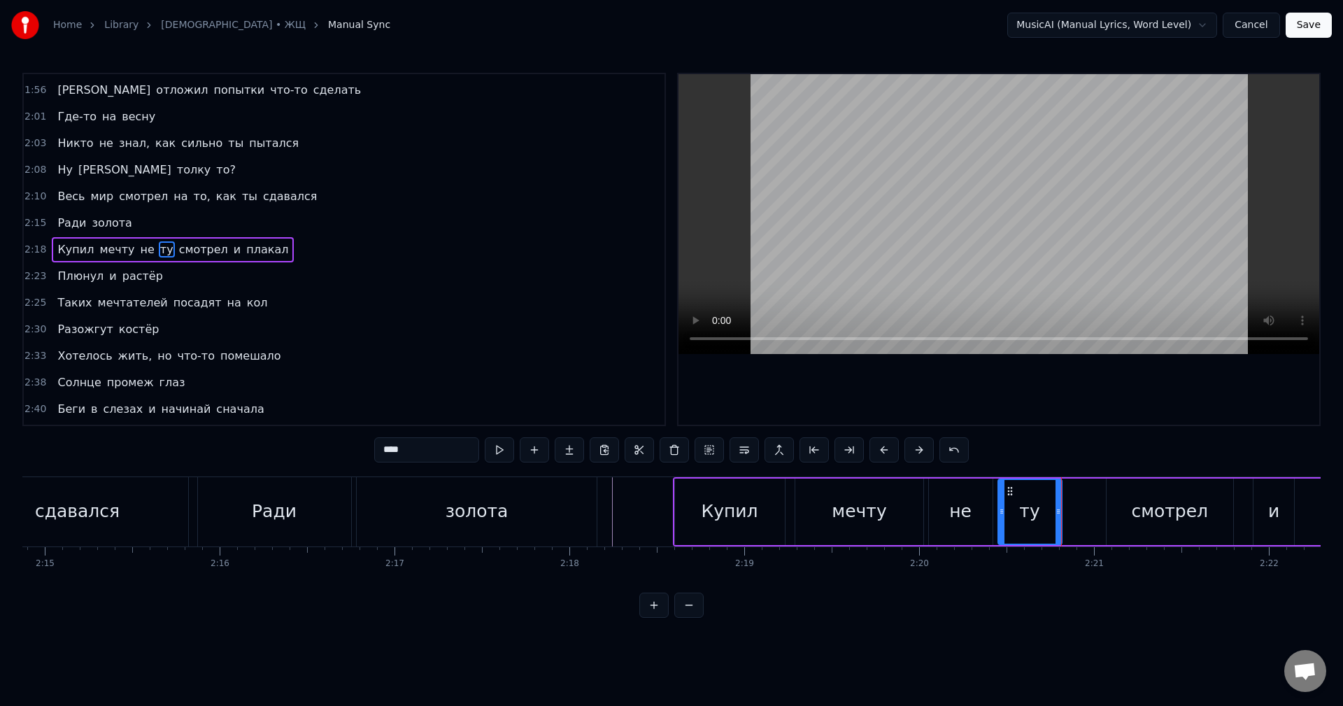
click at [1116, 519] on div "смотрел" at bounding box center [1169, 511] width 127 height 66
type input "*******"
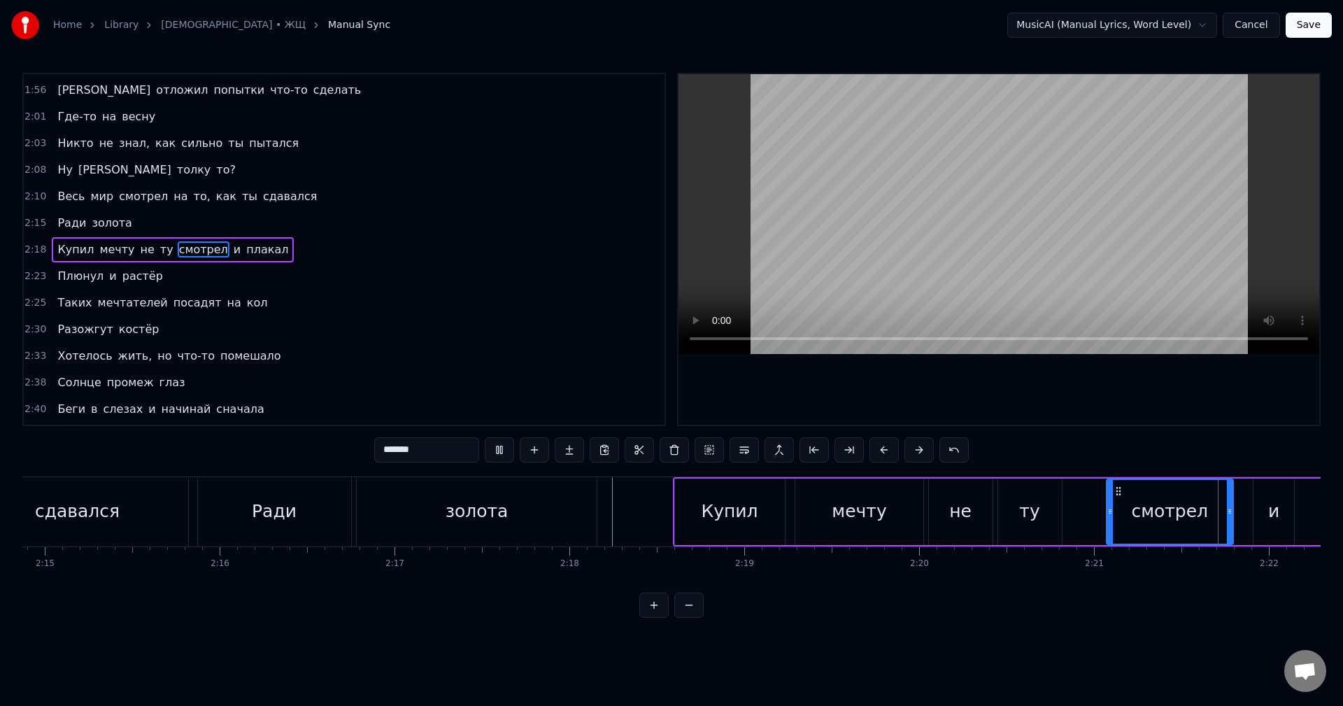
click at [1074, 513] on div "Купил мечту не ту смотрел и плакал" at bounding box center [1049, 511] width 753 height 69
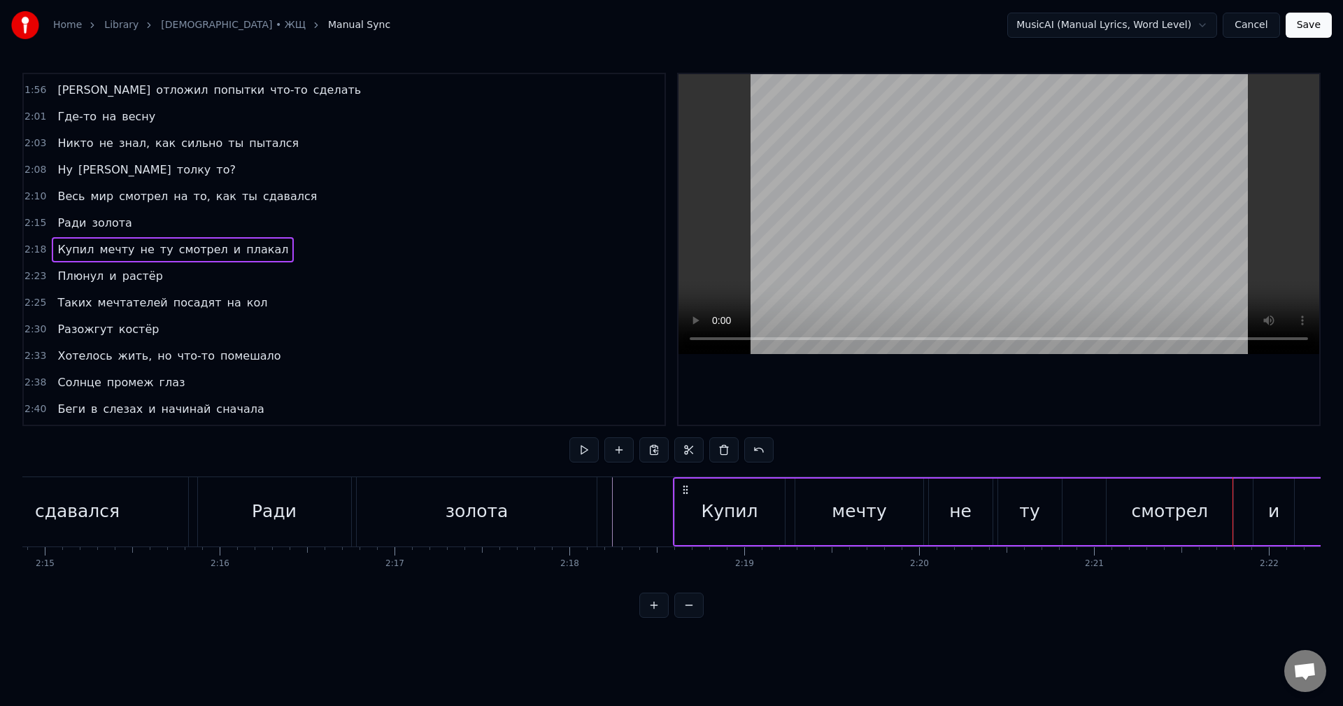
click at [1128, 514] on div "смотрел" at bounding box center [1169, 511] width 127 height 66
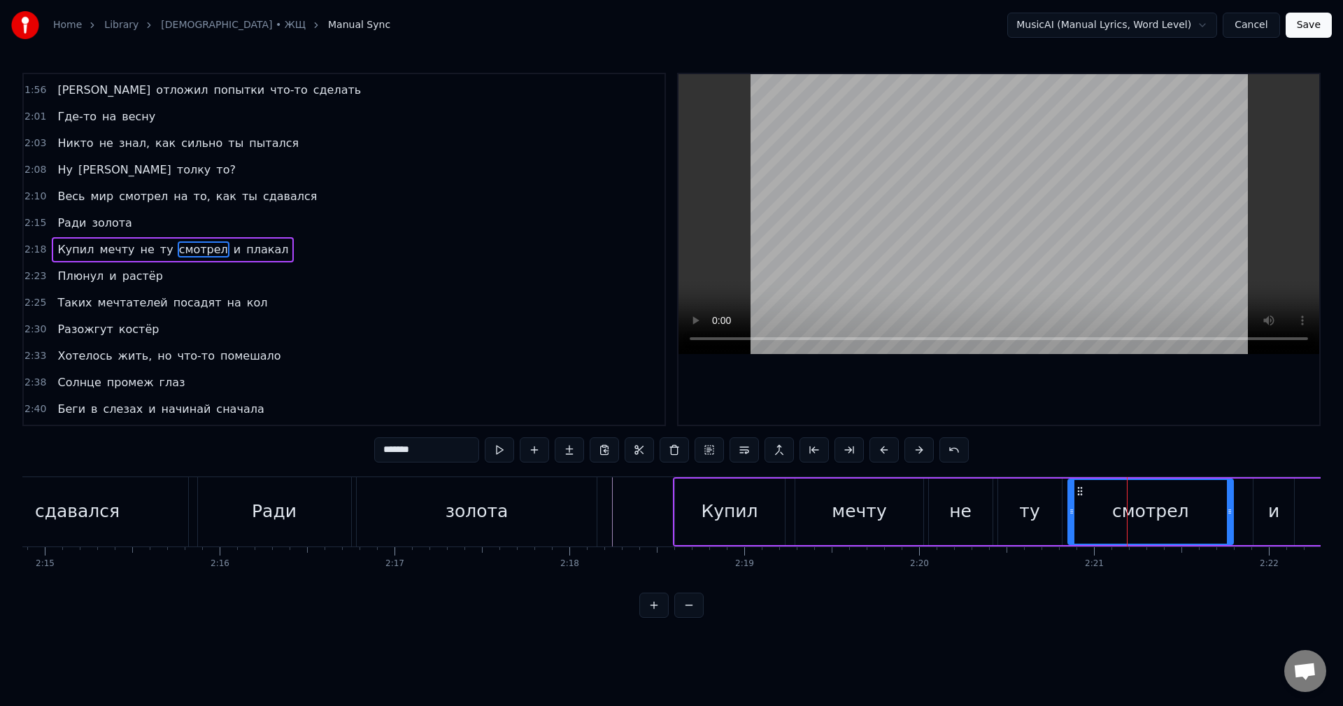
drag, startPoint x: 1109, startPoint y: 513, endPoint x: 1071, endPoint y: 521, distance: 39.4
click at [1071, 521] on div at bounding box center [1071, 512] width 6 height 64
drag, startPoint x: 1071, startPoint y: 521, endPoint x: 1104, endPoint y: 521, distance: 33.6
click at [1104, 521] on div at bounding box center [1105, 512] width 6 height 64
click at [1035, 511] on div "ту" at bounding box center [1029, 511] width 20 height 27
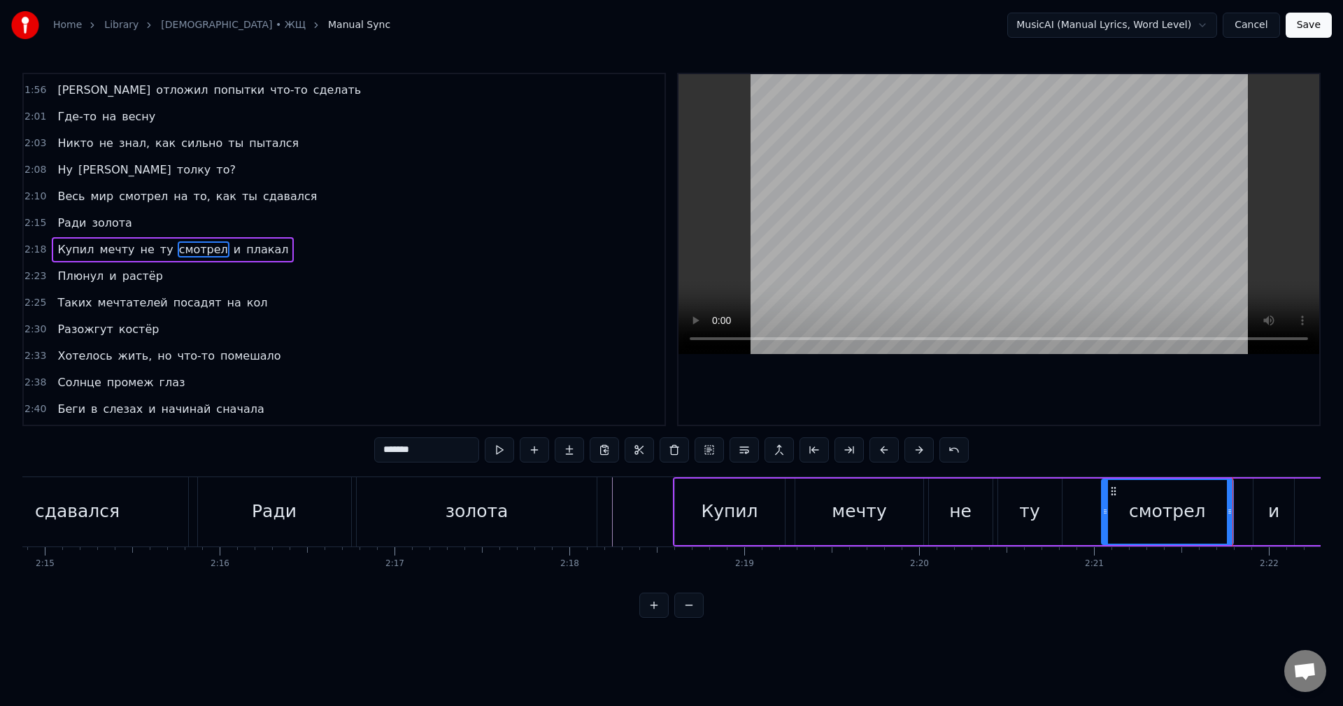
type input "**"
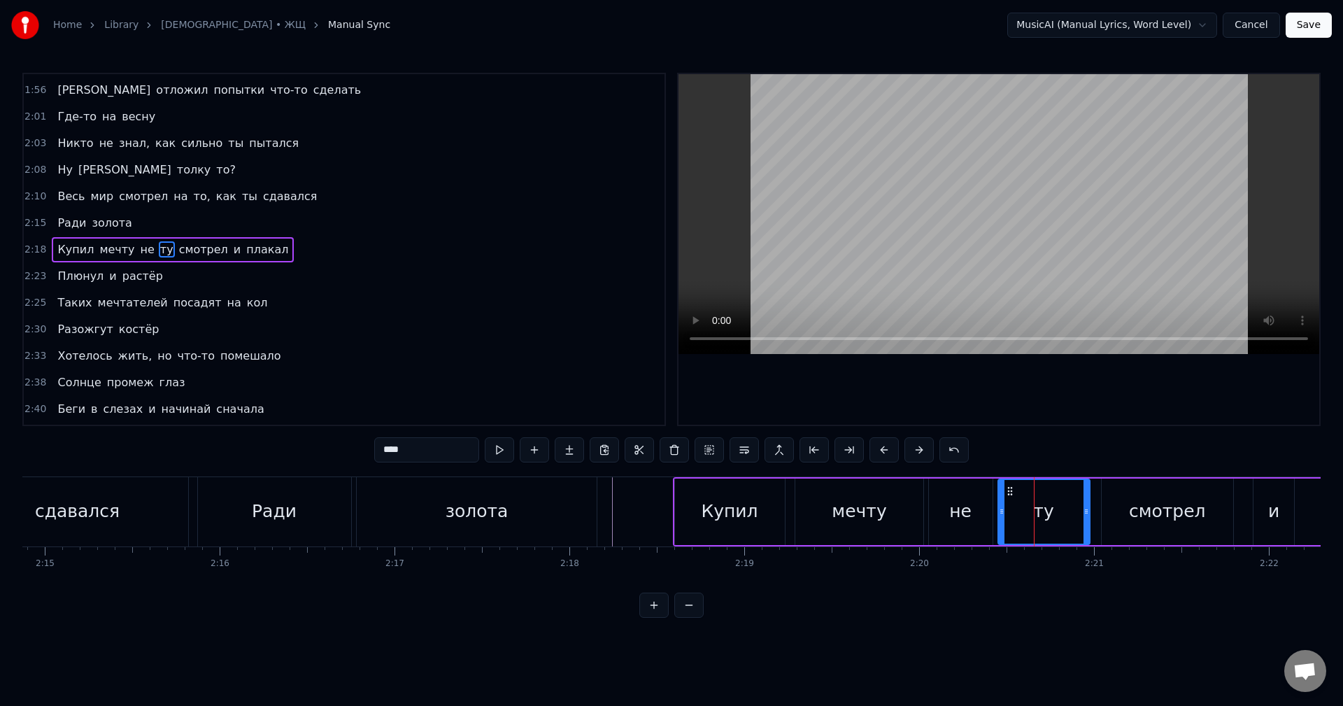
drag, startPoint x: 1059, startPoint y: 514, endPoint x: 1094, endPoint y: 514, distance: 34.3
click at [1089, 514] on icon at bounding box center [1086, 511] width 6 height 11
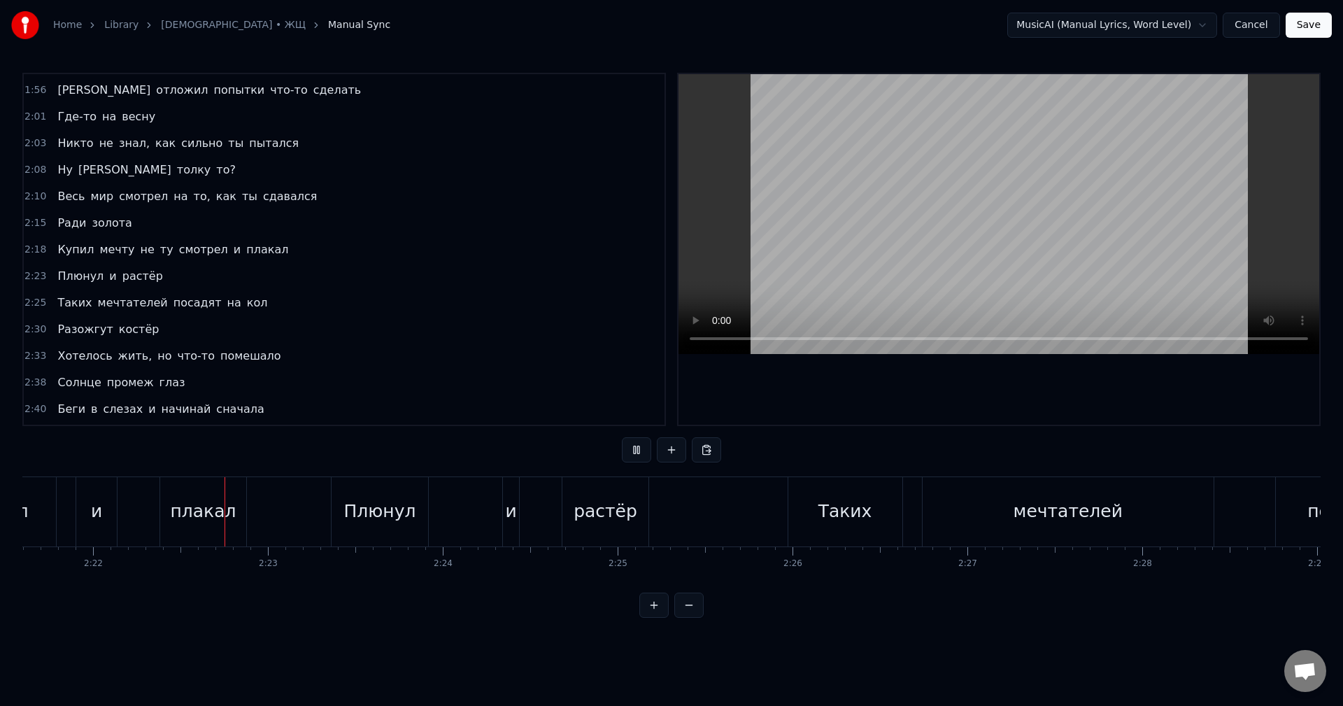
scroll to position [0, 24757]
click at [605, 523] on div "растёр" at bounding box center [601, 511] width 64 height 27
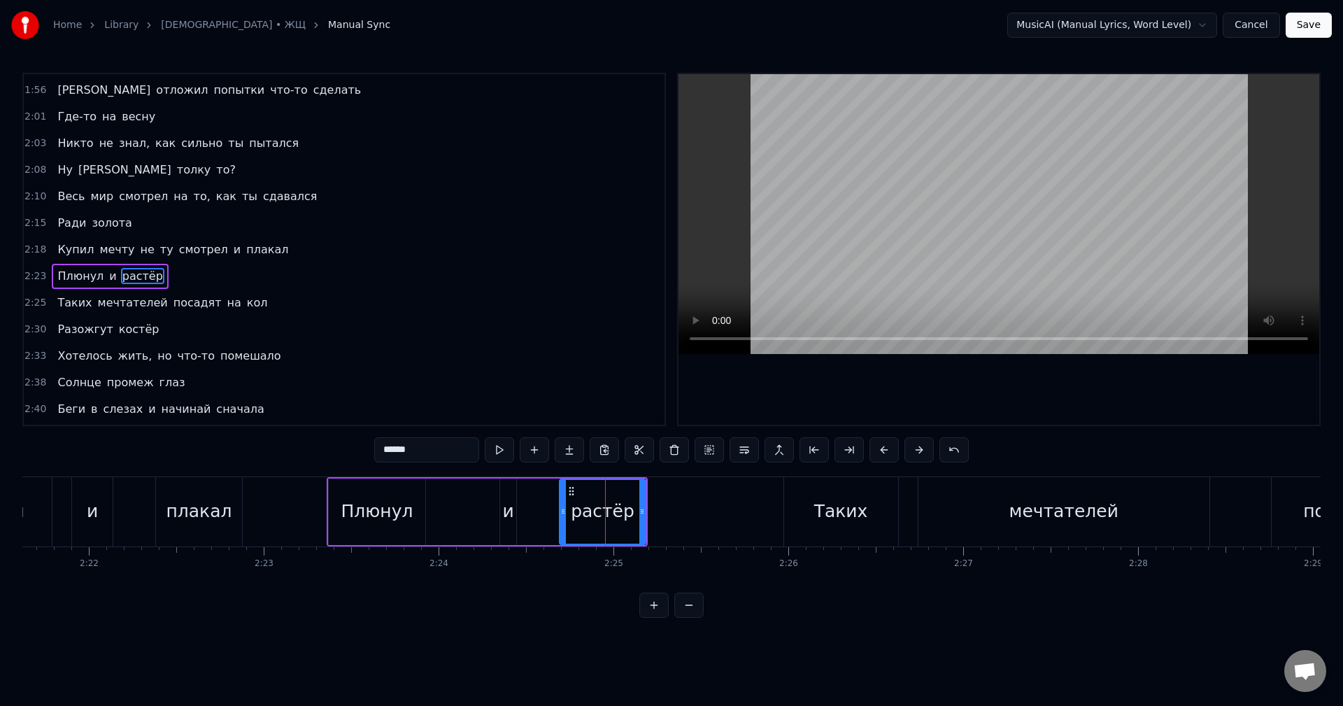
scroll to position [794, 0]
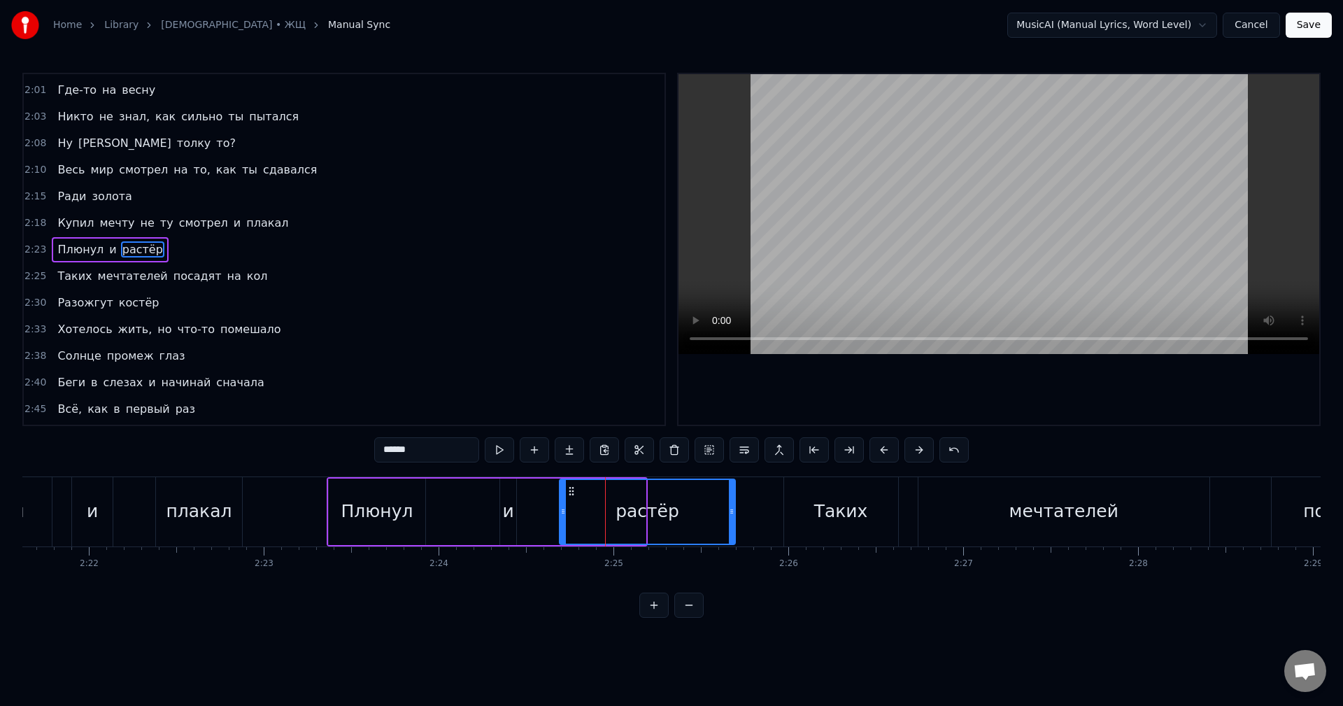
drag, startPoint x: 643, startPoint y: 514, endPoint x: 732, endPoint y: 518, distance: 89.6
click at [732, 518] on div at bounding box center [732, 512] width 6 height 64
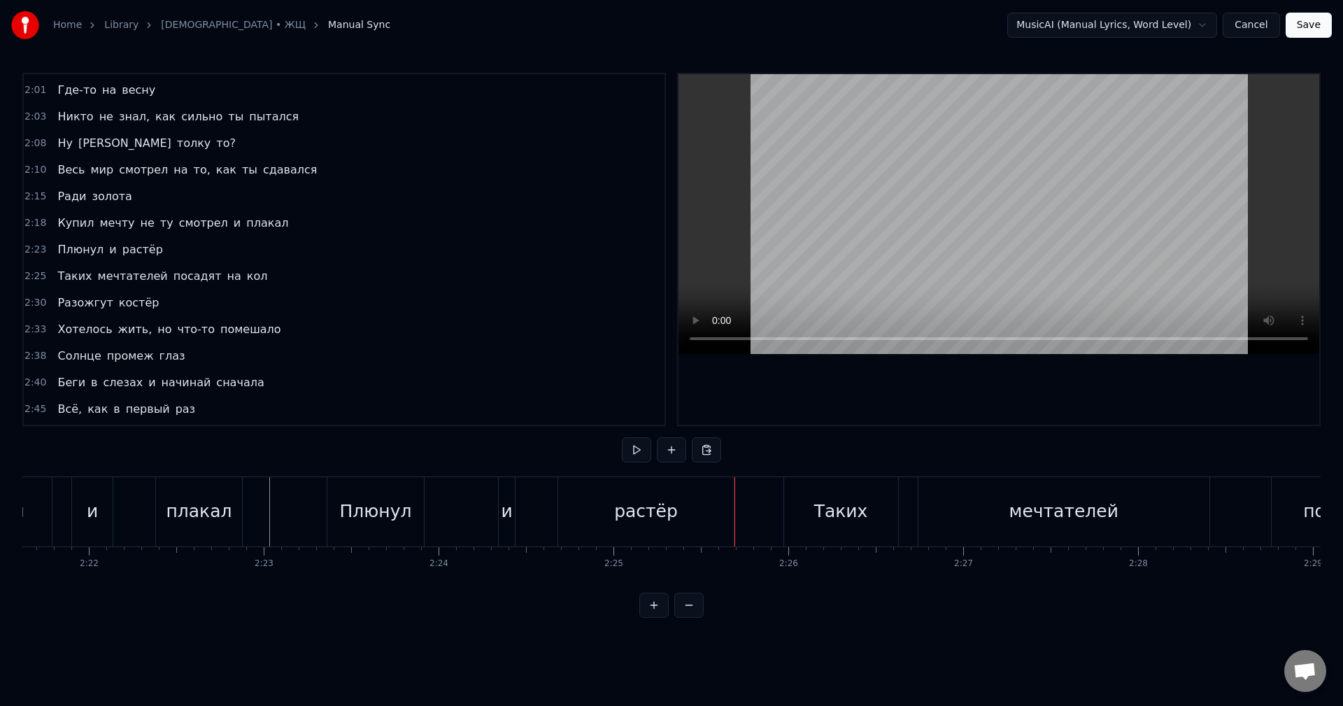
click at [504, 519] on div "и" at bounding box center [506, 511] width 11 height 27
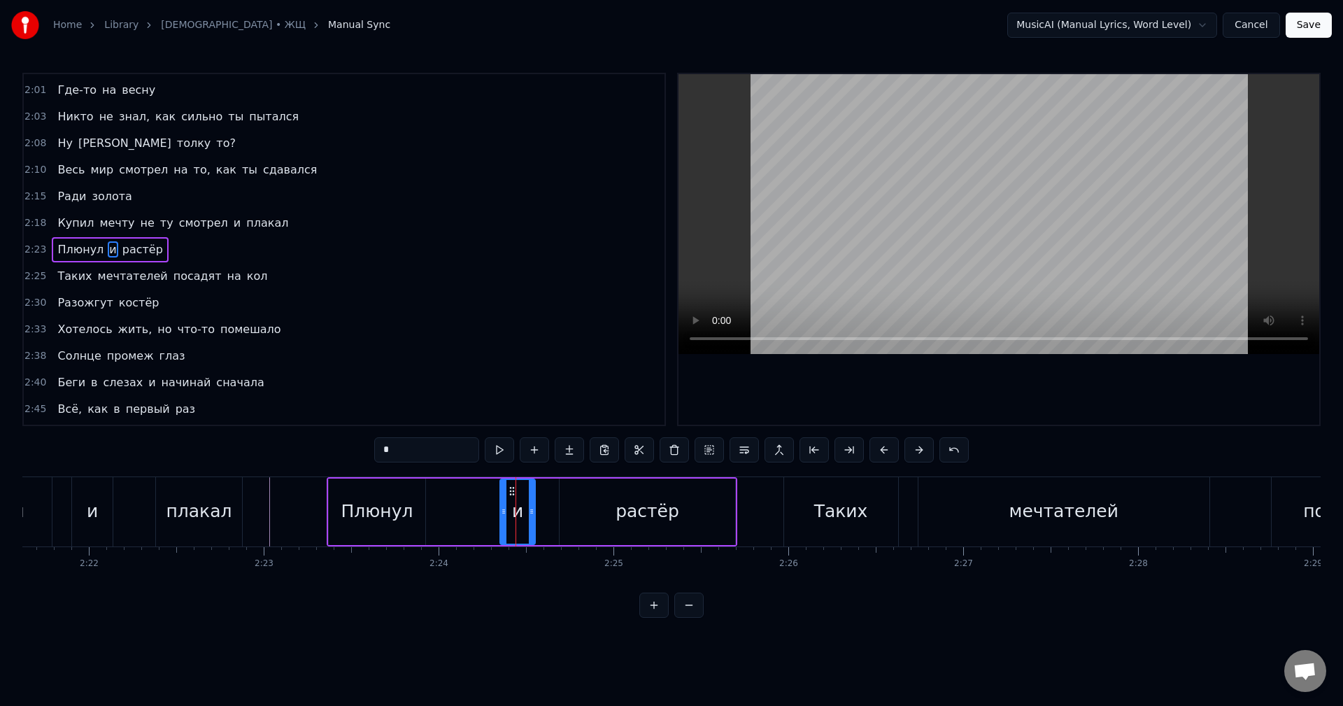
drag, startPoint x: 513, startPoint y: 515, endPoint x: 537, endPoint y: 515, distance: 24.5
click at [534, 515] on icon at bounding box center [532, 511] width 6 height 11
click at [356, 522] on div "Плюнул" at bounding box center [377, 511] width 72 height 27
type input "******"
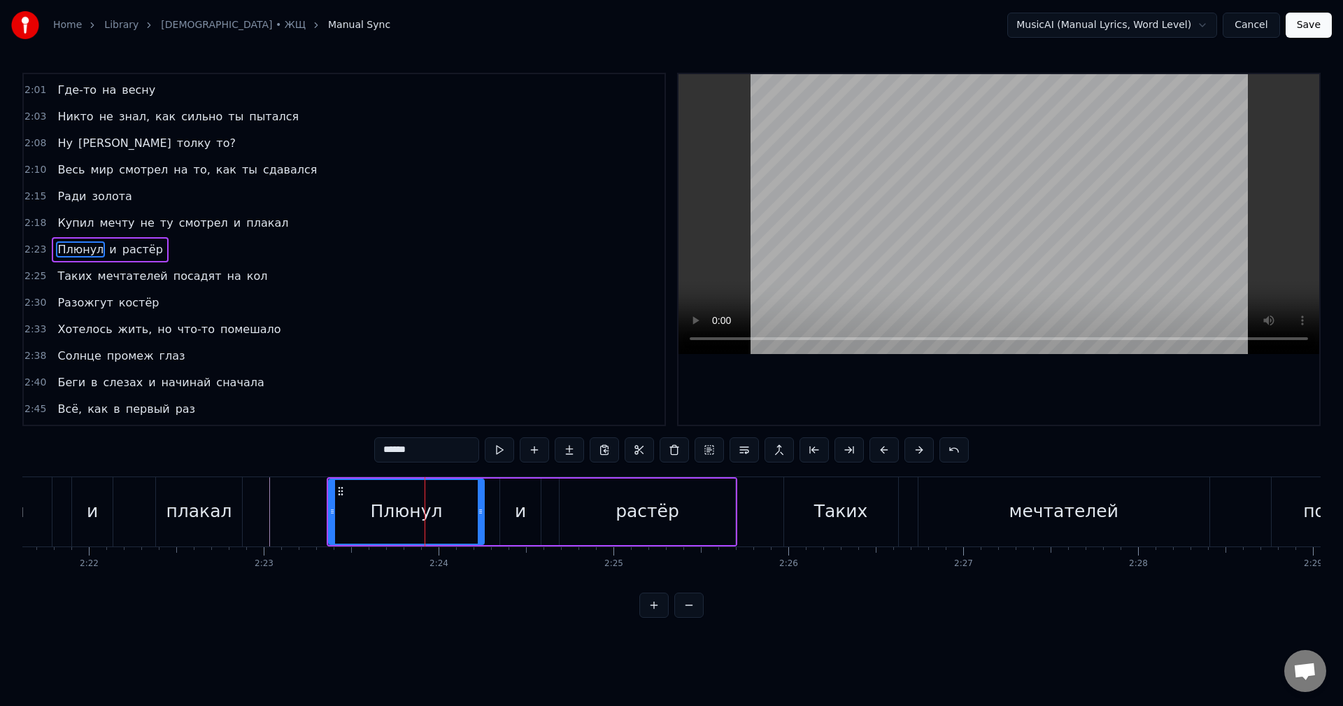
drag, startPoint x: 422, startPoint y: 511, endPoint x: 482, endPoint y: 517, distance: 60.4
click at [482, 517] on div at bounding box center [481, 512] width 6 height 64
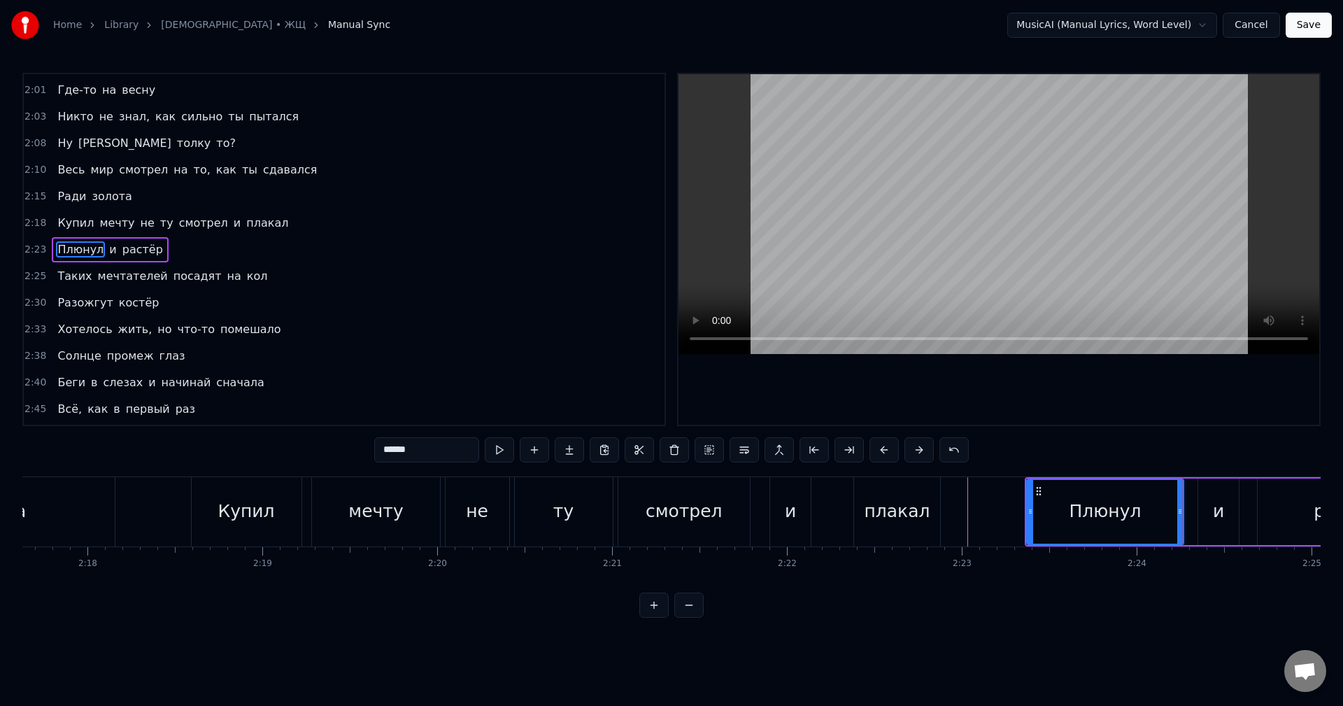
scroll to position [0, 23997]
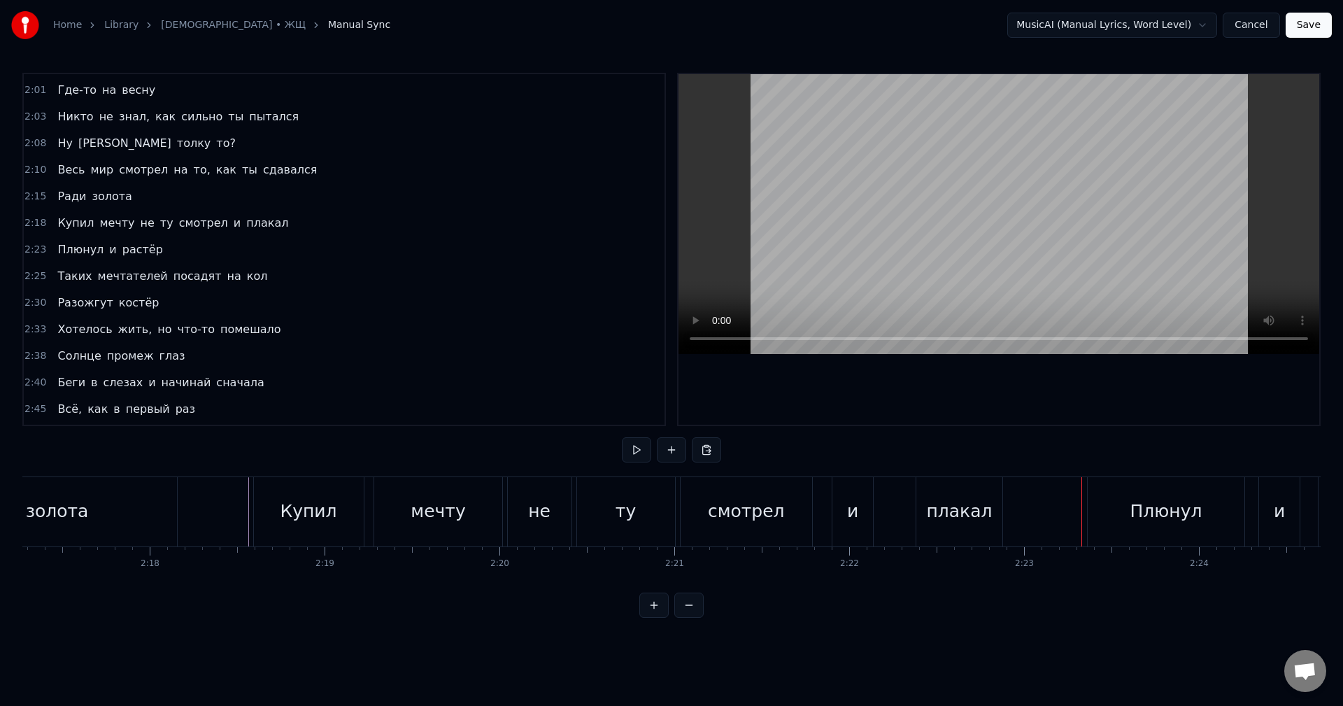
click at [975, 517] on div "плакал" at bounding box center [959, 511] width 66 height 27
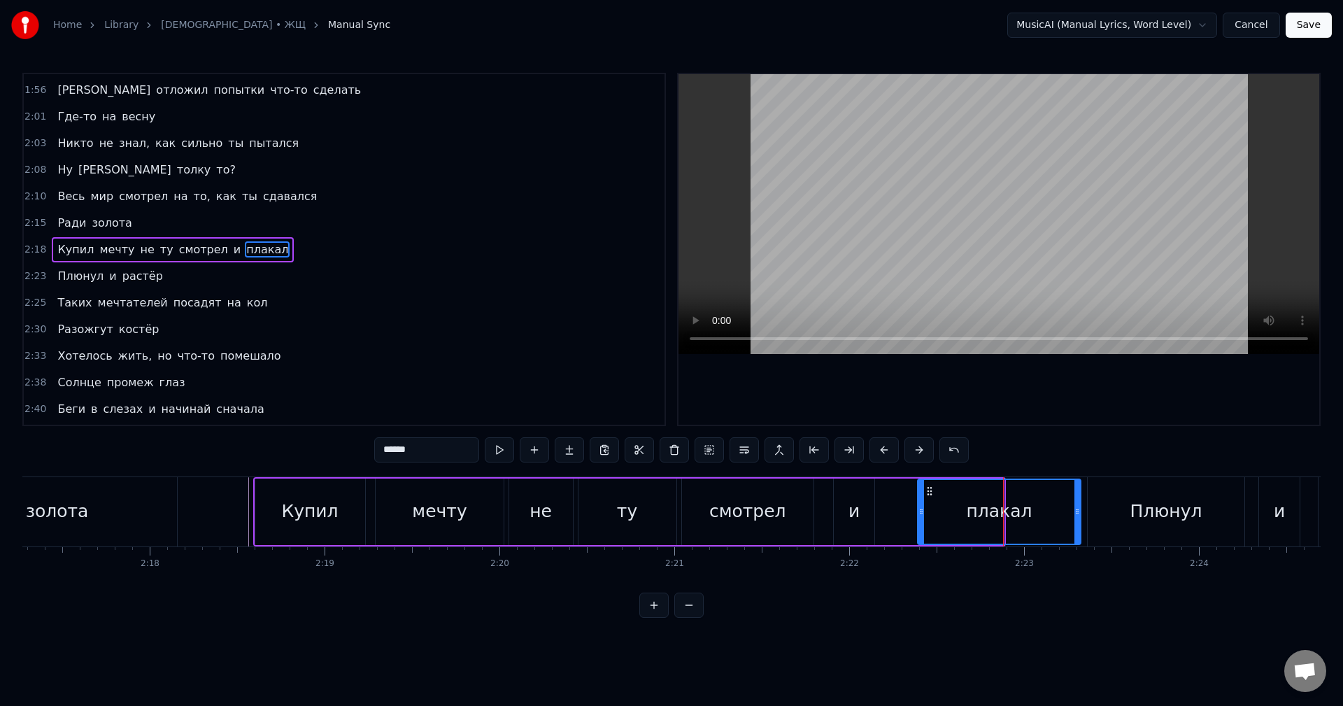
drag, startPoint x: 1000, startPoint y: 517, endPoint x: 1077, endPoint y: 519, distance: 76.9
click at [1077, 519] on div at bounding box center [1077, 512] width 6 height 64
click at [857, 517] on div "и" at bounding box center [853, 511] width 11 height 27
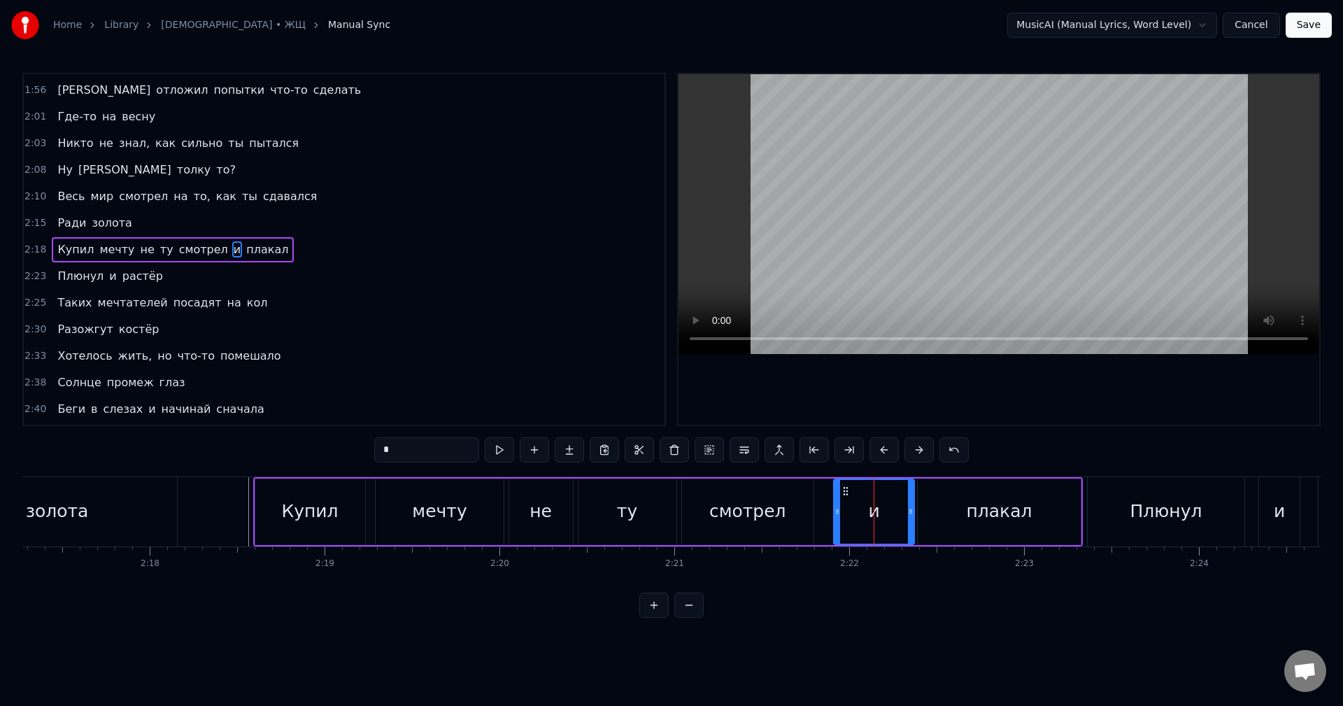
drag, startPoint x: 871, startPoint y: 519, endPoint x: 910, endPoint y: 513, distance: 39.0
click at [910, 513] on div at bounding box center [911, 512] width 6 height 64
drag, startPoint x: 910, startPoint y: 515, endPoint x: 879, endPoint y: 517, distance: 31.6
click at [879, 517] on div at bounding box center [878, 512] width 6 height 64
drag, startPoint x: 879, startPoint y: 517, endPoint x: 890, endPoint y: 517, distance: 11.2
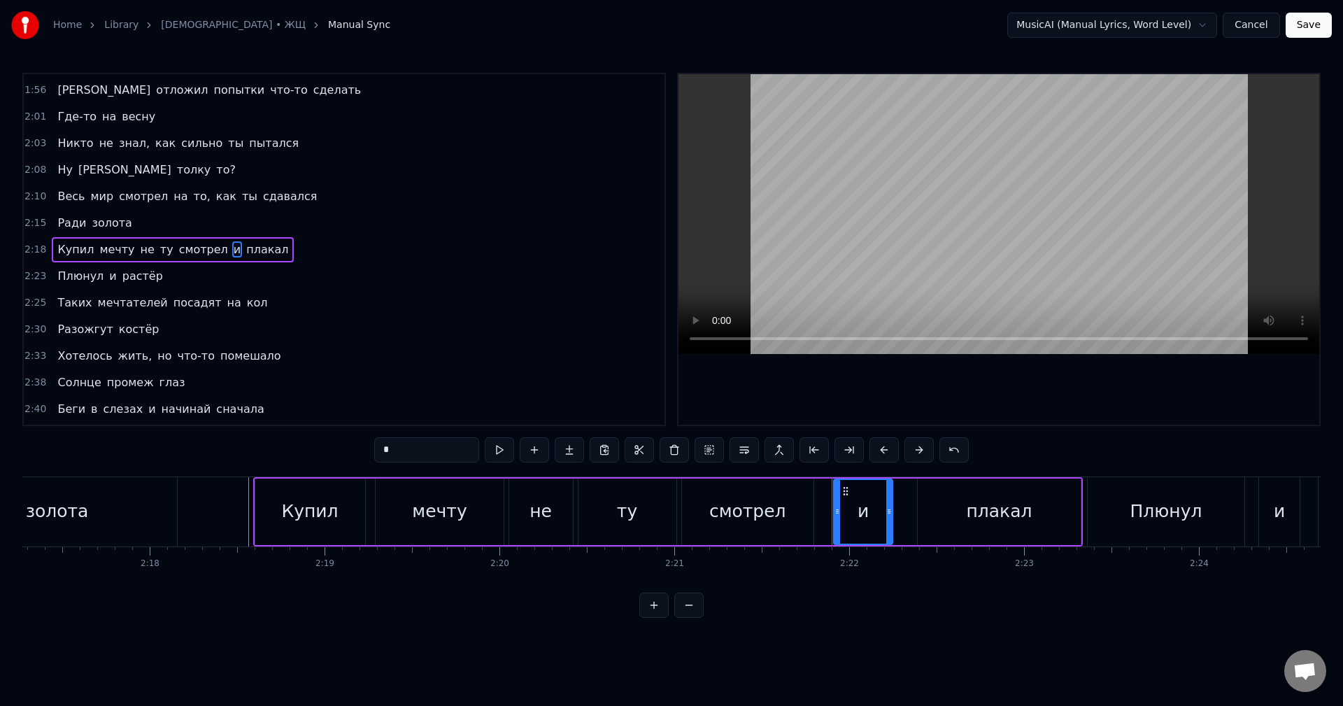
click at [890, 517] on div at bounding box center [889, 512] width 6 height 64
click at [939, 521] on div "плакал" at bounding box center [998, 511] width 163 height 66
type input "******"
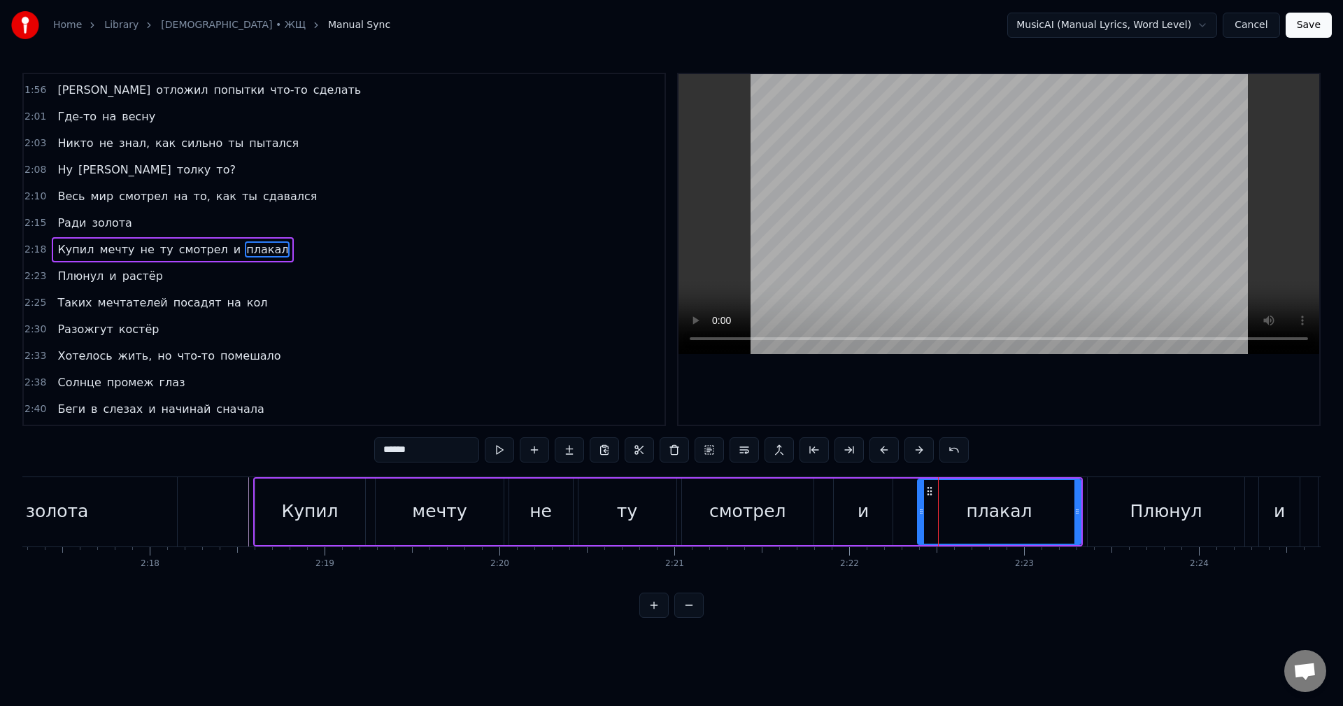
click at [915, 519] on div "Купил мечту не ту смотрел и плакал" at bounding box center [668, 511] width 830 height 69
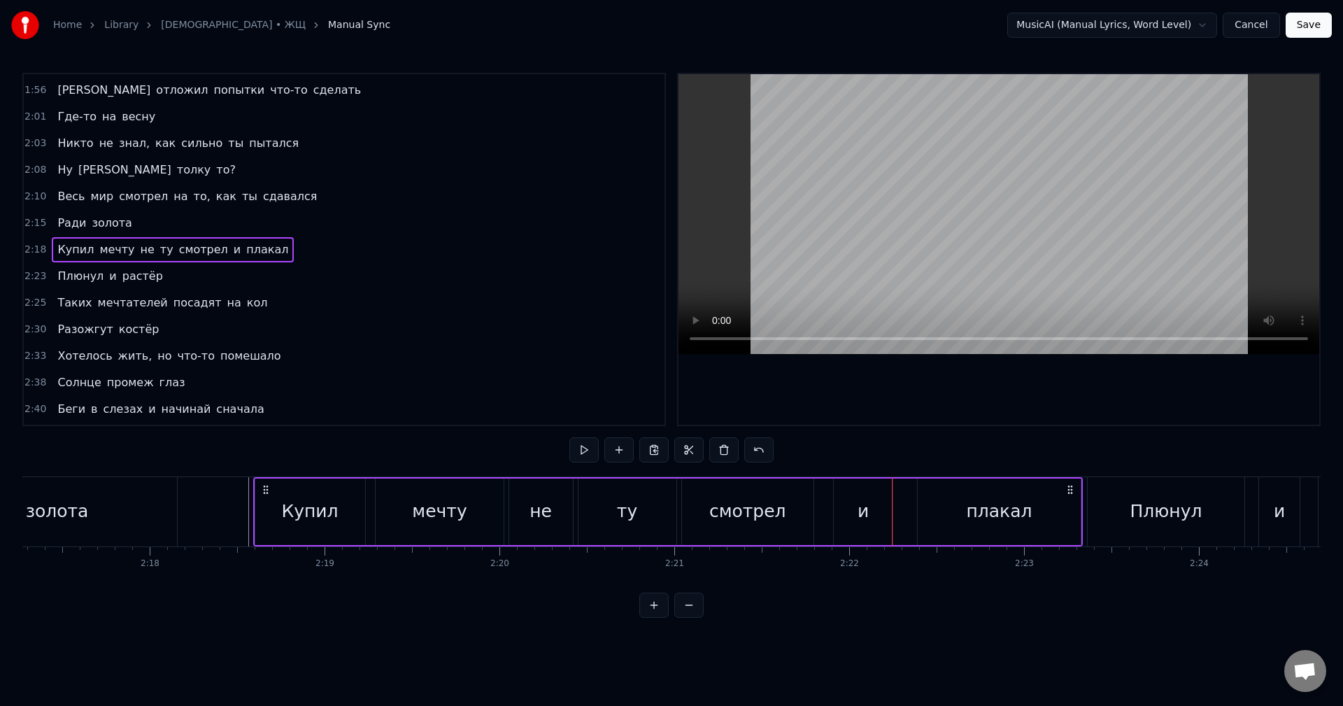
click at [924, 517] on div "плакал" at bounding box center [998, 511] width 163 height 66
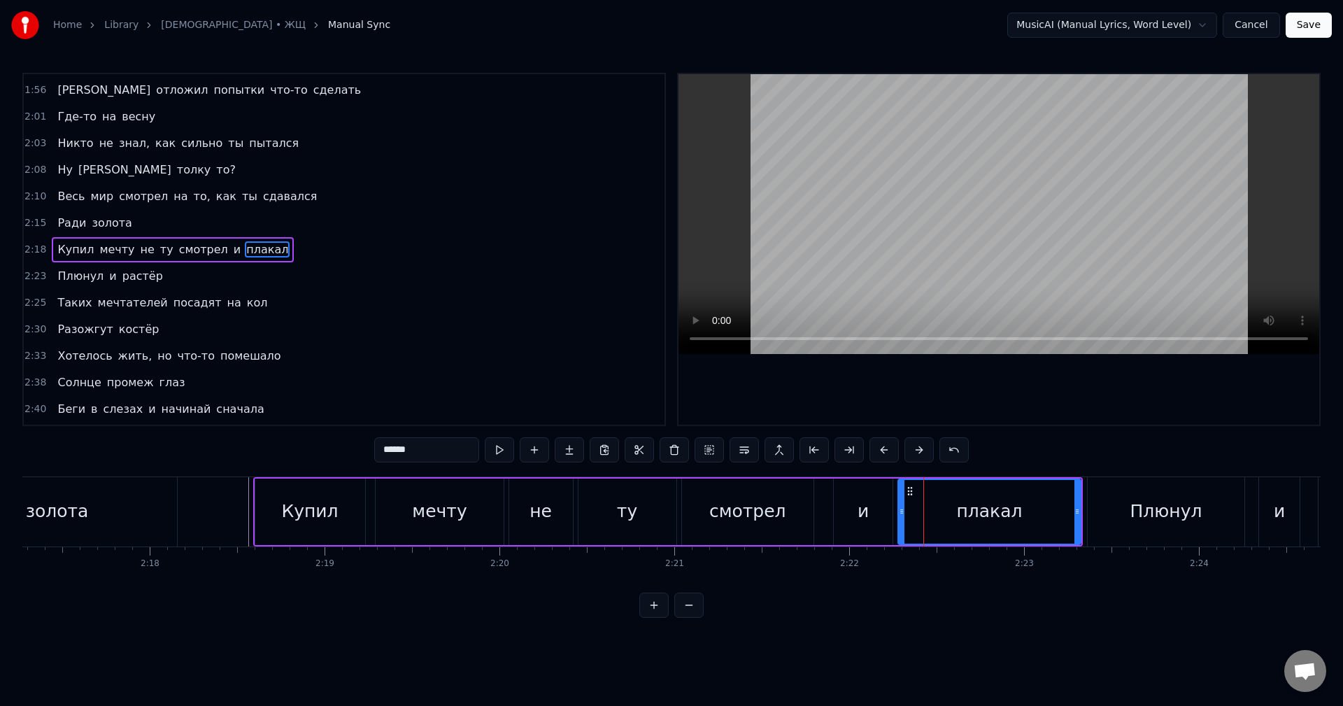
drag, startPoint x: 922, startPoint y: 517, endPoint x: 901, endPoint y: 520, distance: 20.6
click at [901, 520] on div at bounding box center [902, 512] width 6 height 64
click at [779, 517] on div "смотрел" at bounding box center [747, 511] width 77 height 27
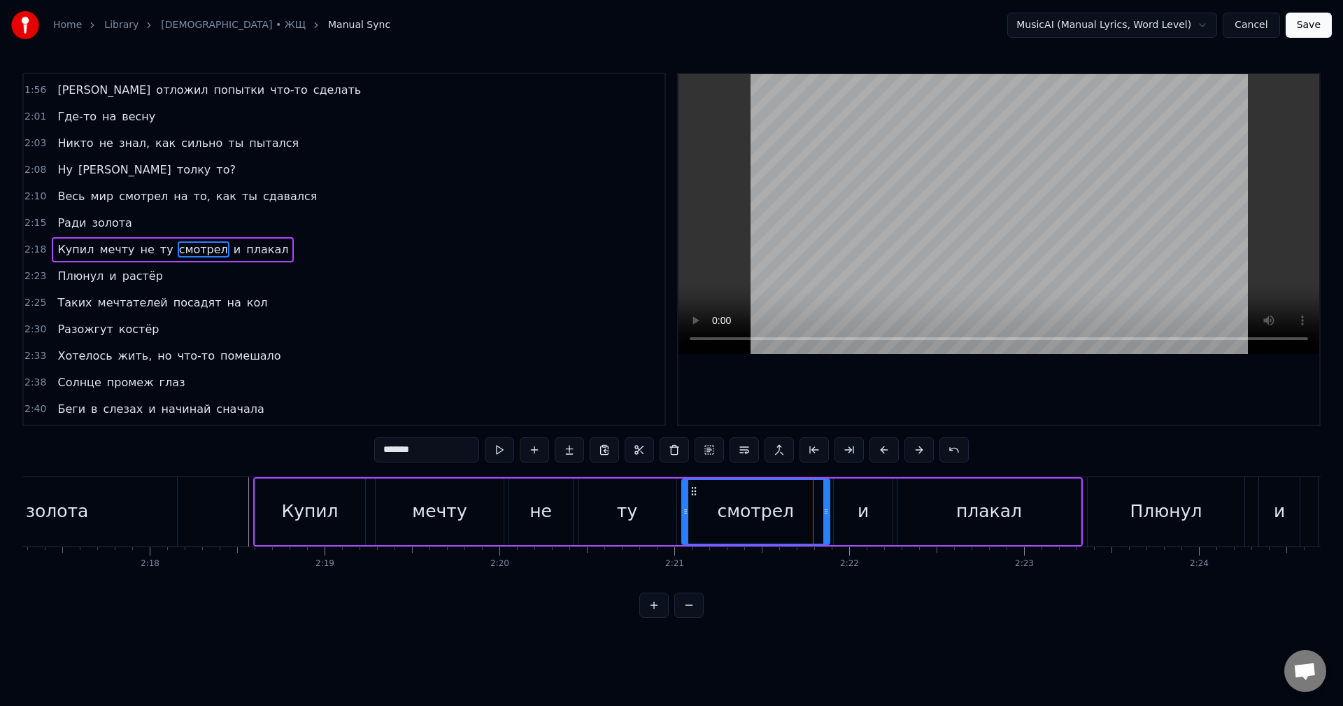
drag, startPoint x: 808, startPoint y: 520, endPoint x: 824, endPoint y: 517, distance: 16.2
click at [824, 517] on div at bounding box center [826, 512] width 6 height 64
click at [629, 506] on div "ту" at bounding box center [627, 511] width 20 height 27
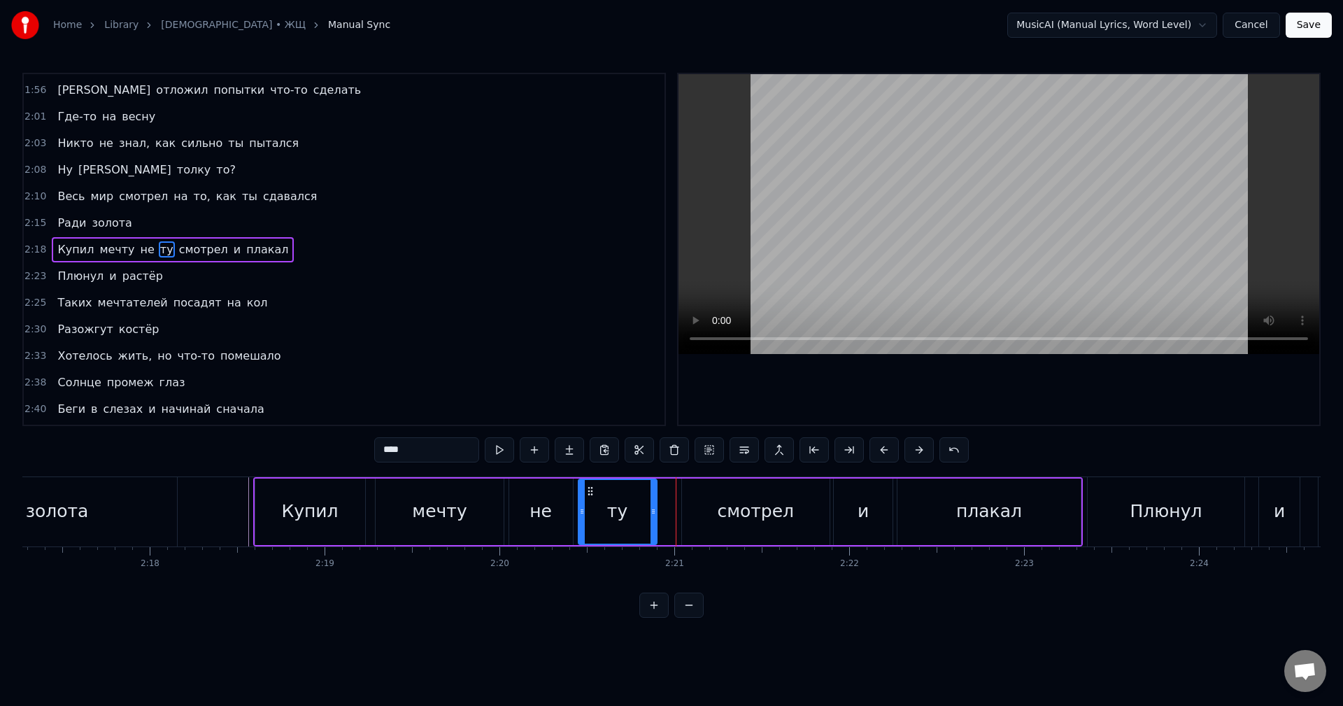
drag, startPoint x: 672, startPoint y: 522, endPoint x: 650, endPoint y: 527, distance: 22.1
click at [650, 527] on div at bounding box center [653, 512] width 6 height 64
click at [701, 522] on div "смотрел" at bounding box center [756, 511] width 148 height 66
type input "*******"
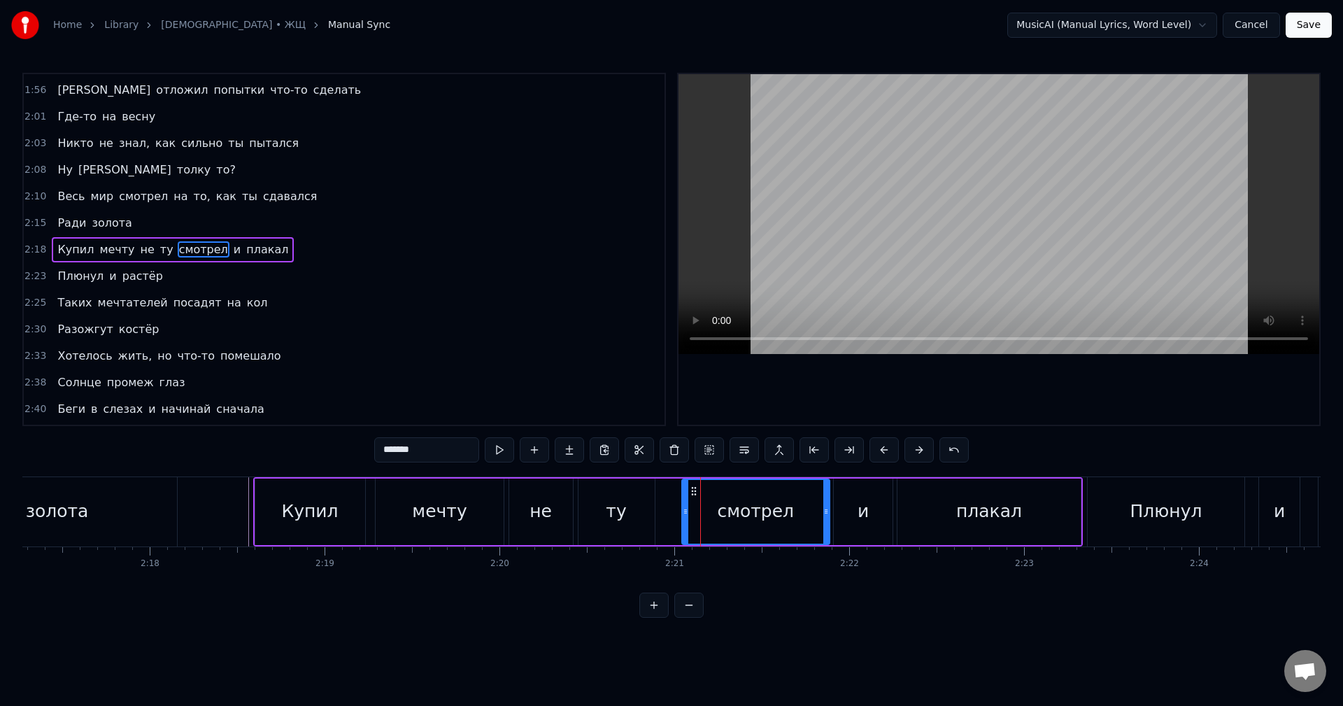
click at [681, 517] on div "смотрел" at bounding box center [755, 511] width 149 height 66
drag, startPoint x: 685, startPoint y: 517, endPoint x: 664, endPoint y: 518, distance: 21.7
click at [664, 518] on div at bounding box center [664, 512] width 6 height 64
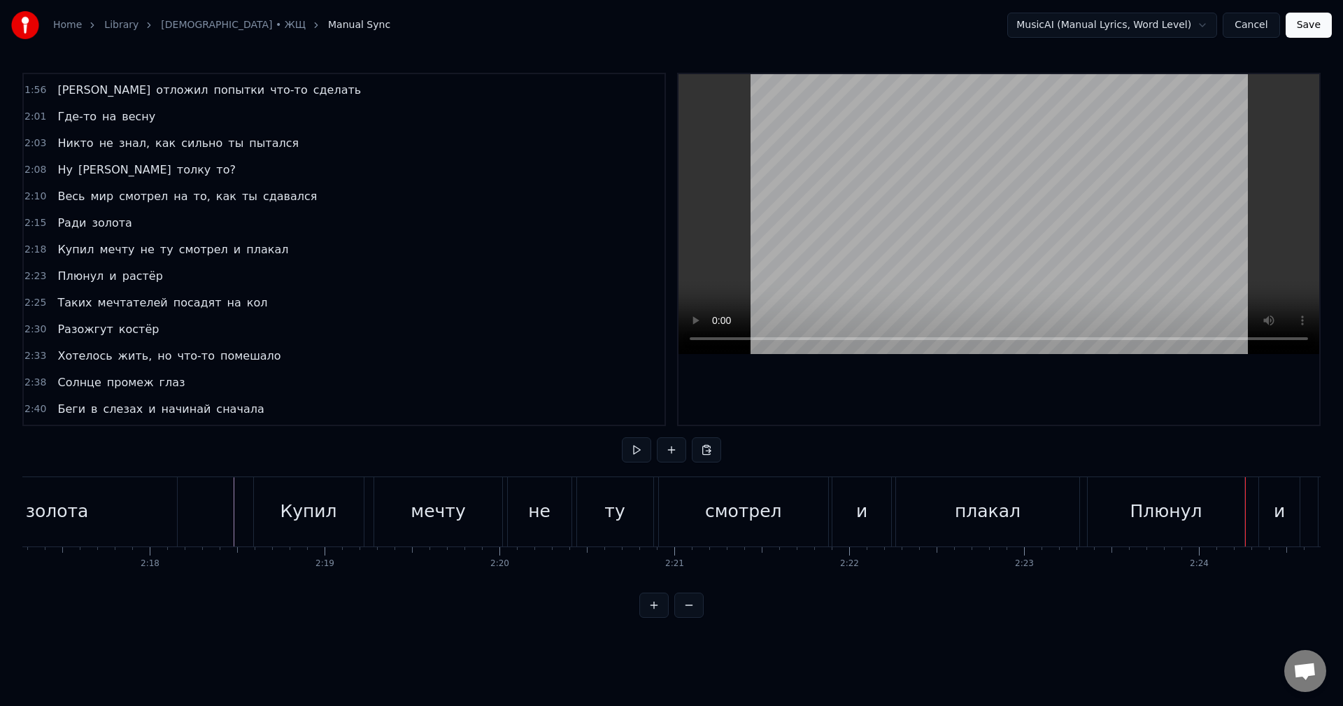
click at [1278, 527] on div "и" at bounding box center [1279, 511] width 41 height 69
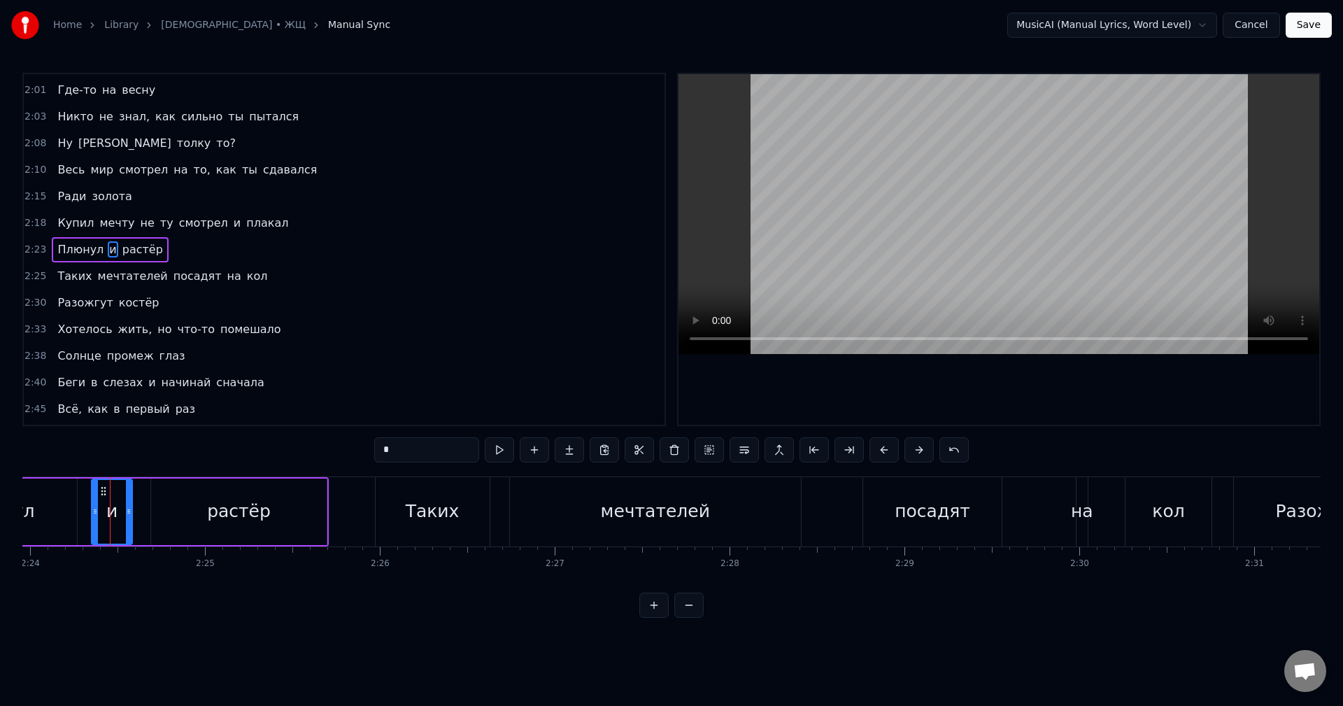
scroll to position [0, 25183]
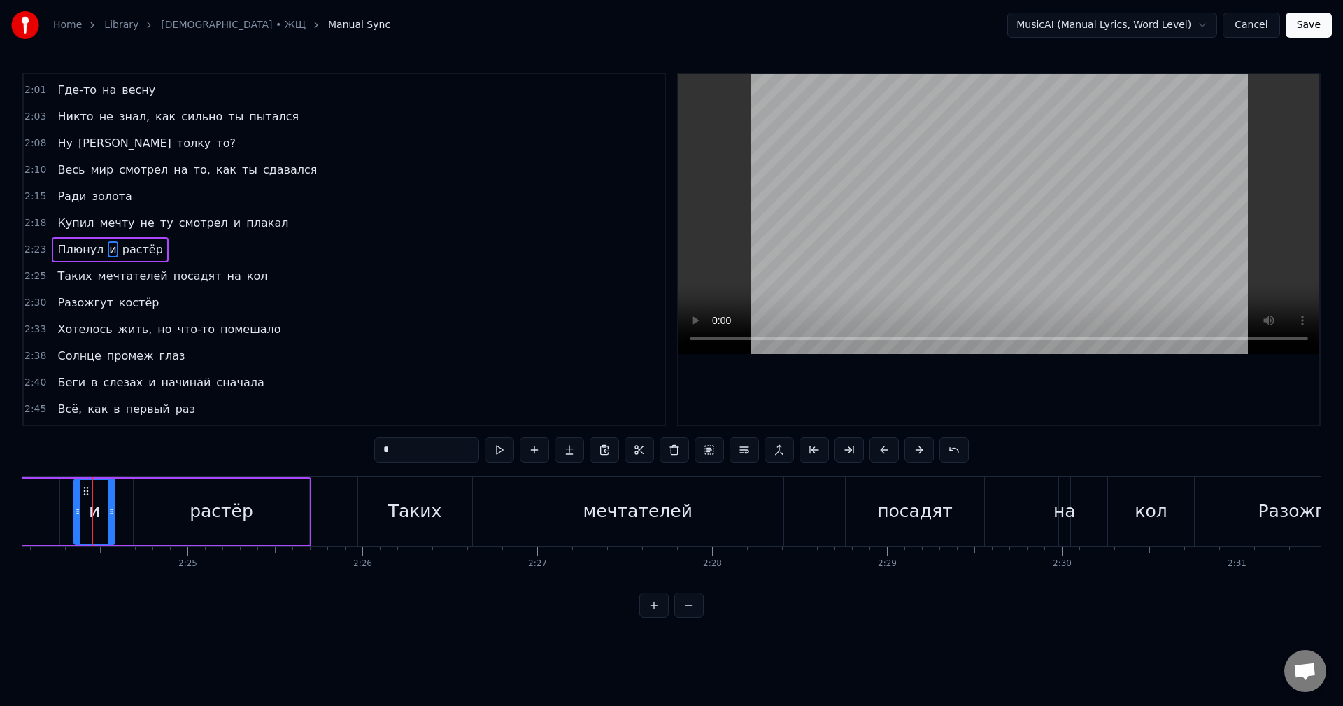
drag, startPoint x: 906, startPoint y: 593, endPoint x: 892, endPoint y: 590, distance: 14.3
click at [892, 590] on div "0:05 Мне стало дурно, когда резко вспомнил 0:10 Всё, что натворил 0:12 Мне стал…" at bounding box center [671, 345] width 1298 height 545
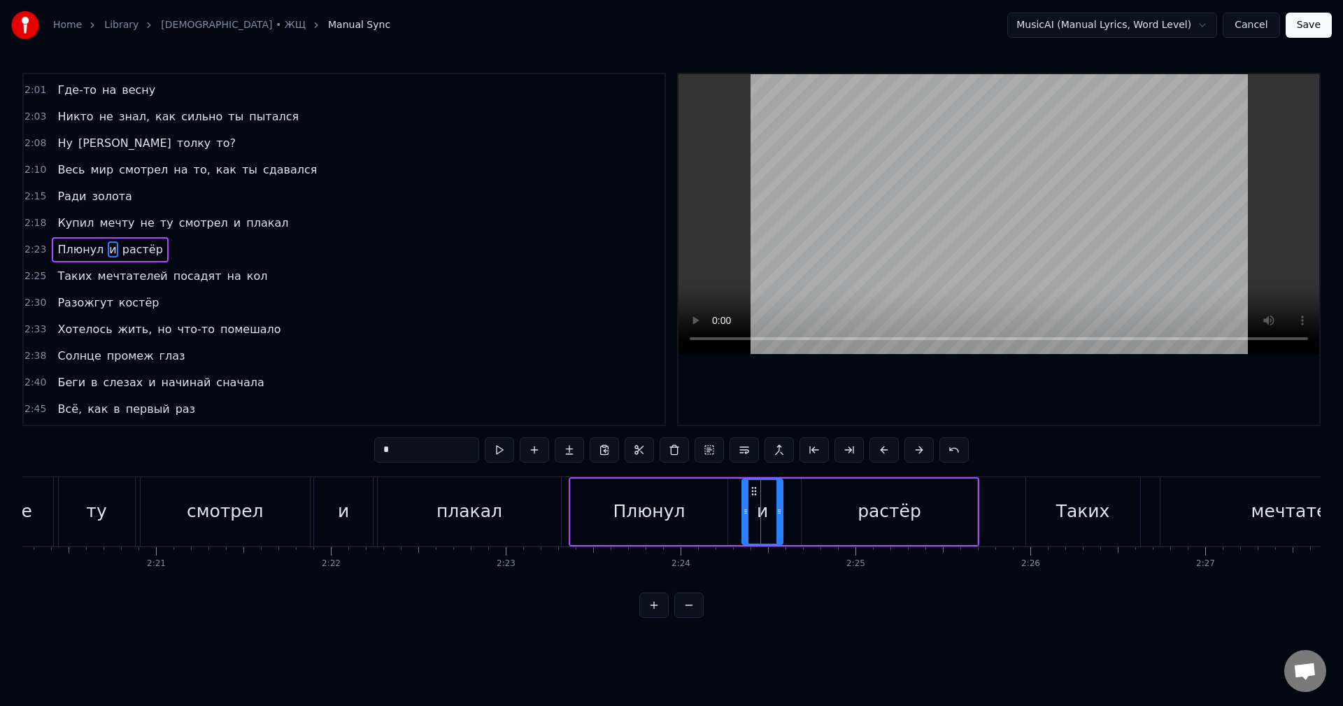
scroll to position [0, 24493]
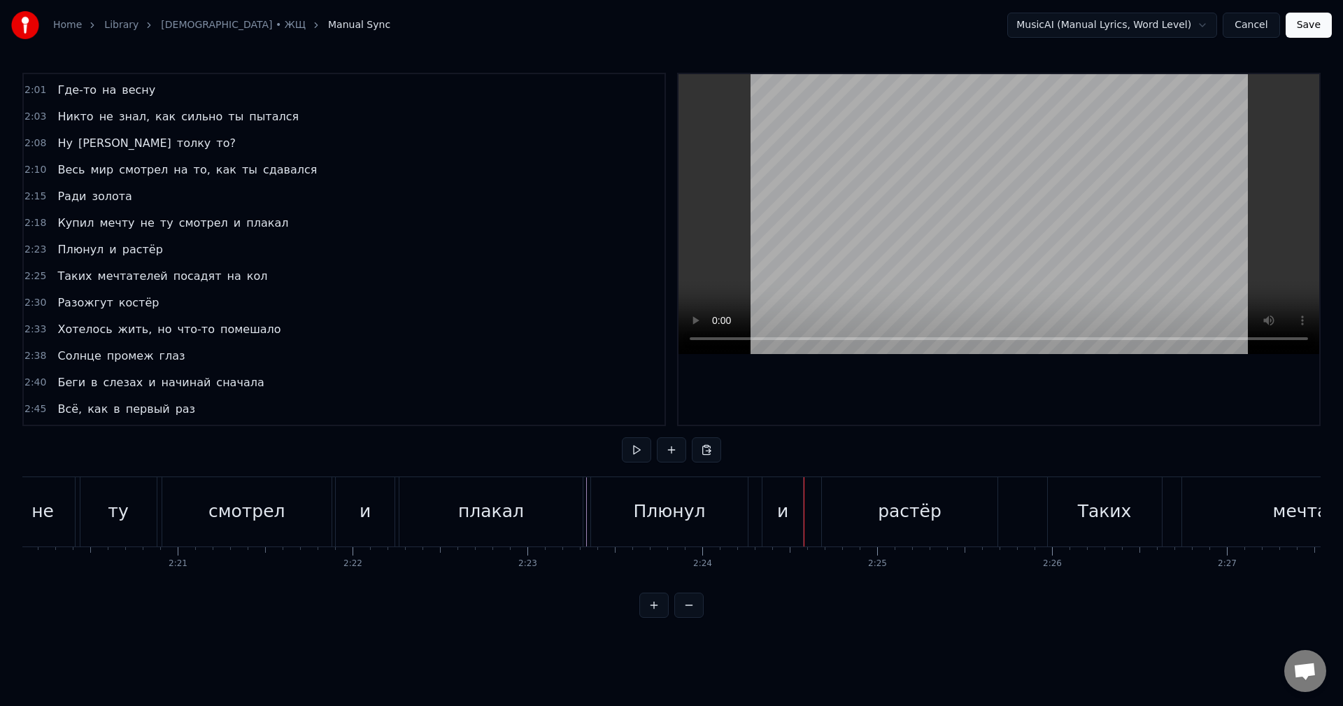
click at [782, 526] on div "и" at bounding box center [782, 511] width 41 height 69
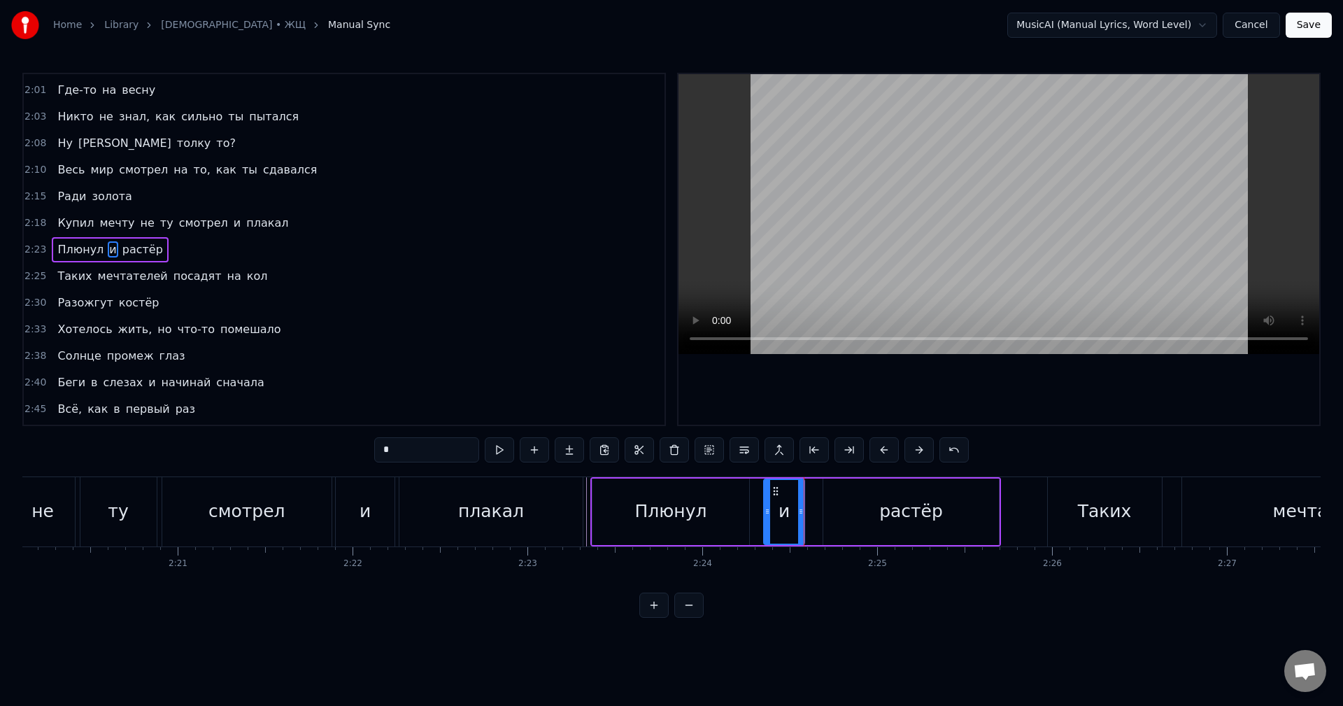
click at [877, 520] on div "растёр" at bounding box center [911, 511] width 176 height 66
type input "******"
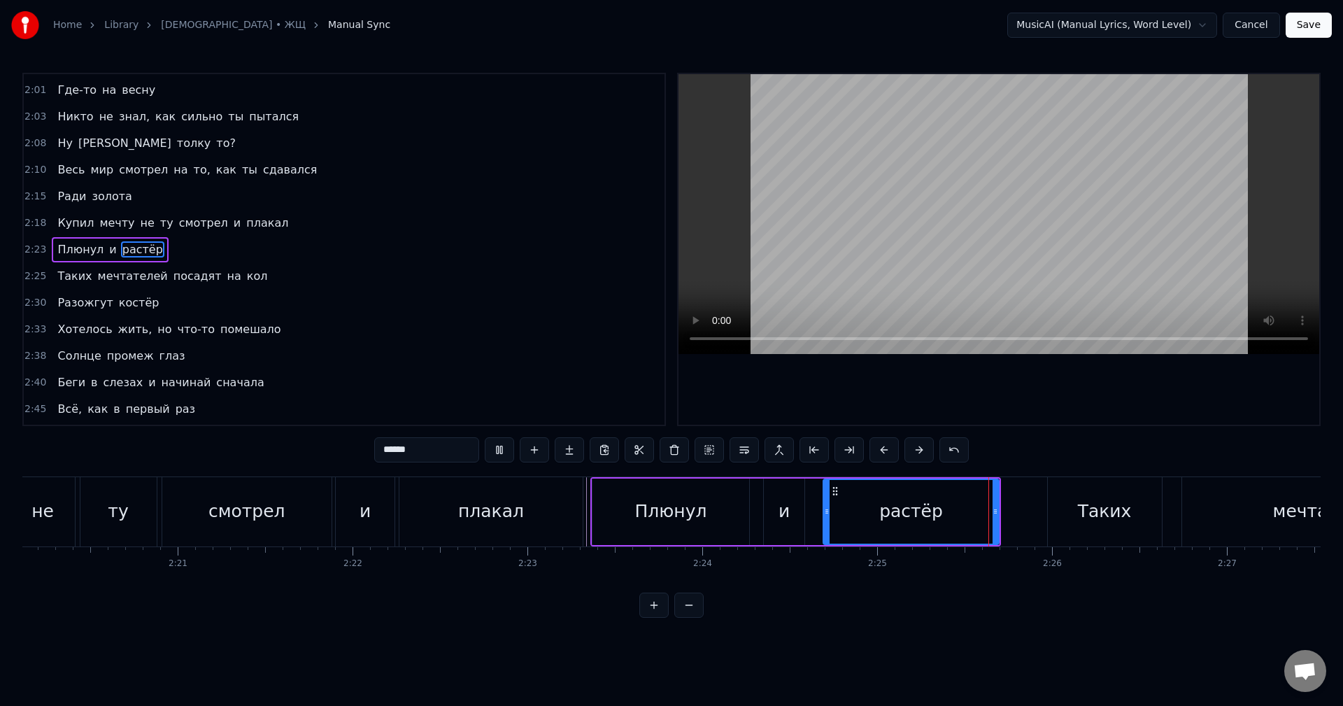
click at [397, 527] on div "Купил мечту не ту смотрел и плакал" at bounding box center [172, 511] width 830 height 69
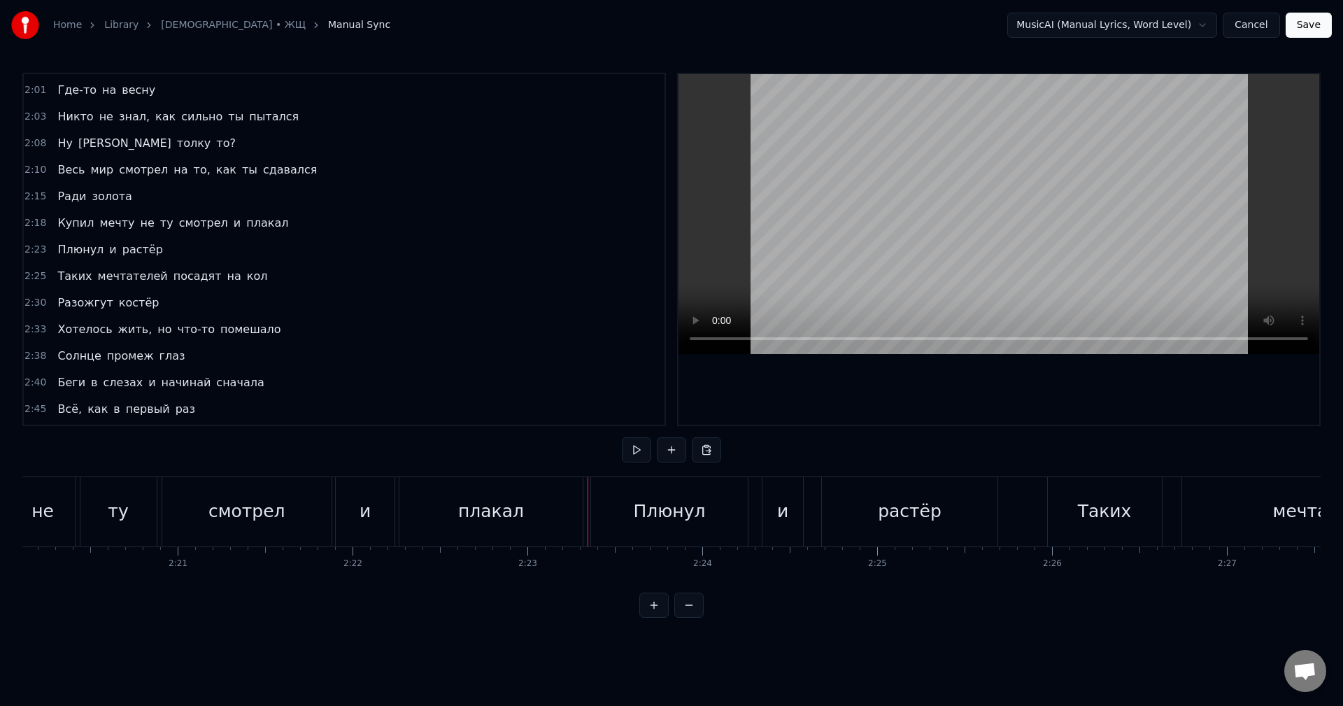
click at [587, 529] on div at bounding box center [587, 511] width 1 height 69
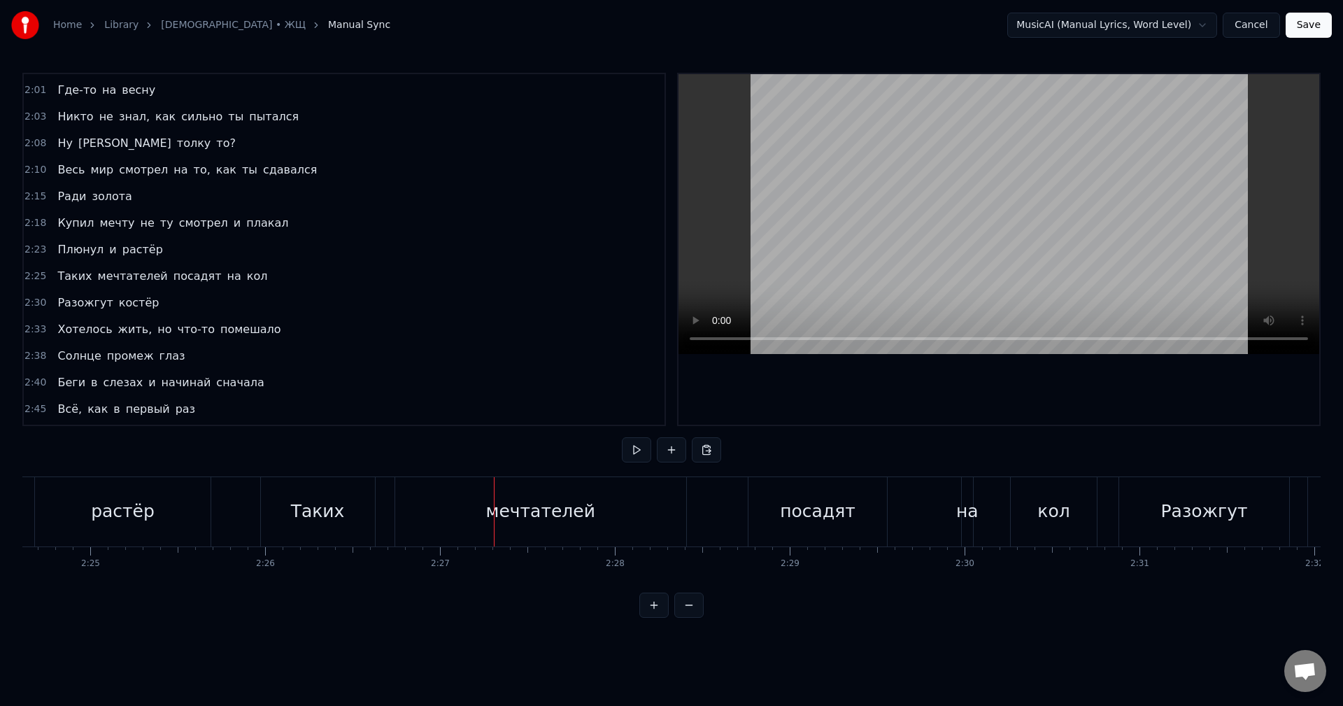
scroll to position [0, 25259]
click at [994, 499] on div "на" at bounding box center [988, 511] width 22 height 27
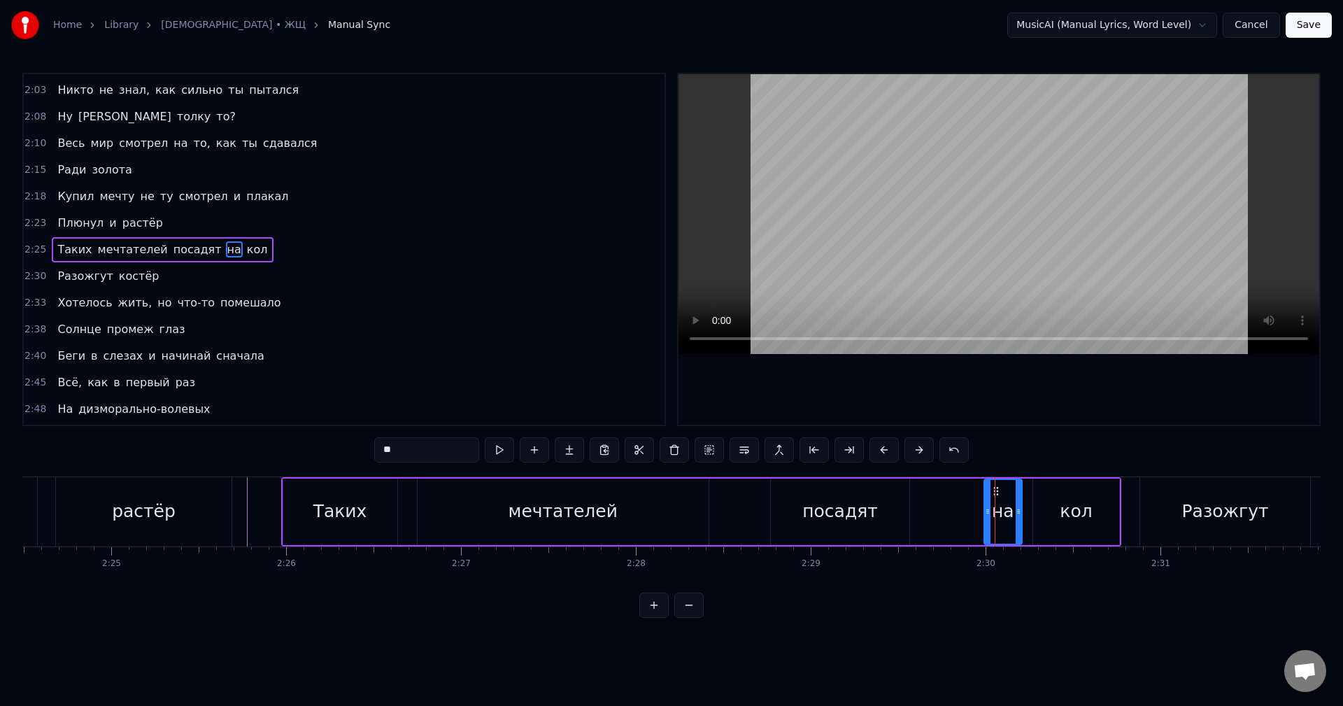
drag, startPoint x: 992, startPoint y: 515, endPoint x: 1018, endPoint y: 519, distance: 26.8
click at [1018, 519] on div at bounding box center [1018, 512] width 6 height 64
drag, startPoint x: 985, startPoint y: 508, endPoint x: 936, endPoint y: 510, distance: 49.7
click at [936, 510] on icon at bounding box center [939, 511] width 6 height 11
drag, startPoint x: 942, startPoint y: 515, endPoint x: 963, endPoint y: 513, distance: 21.0
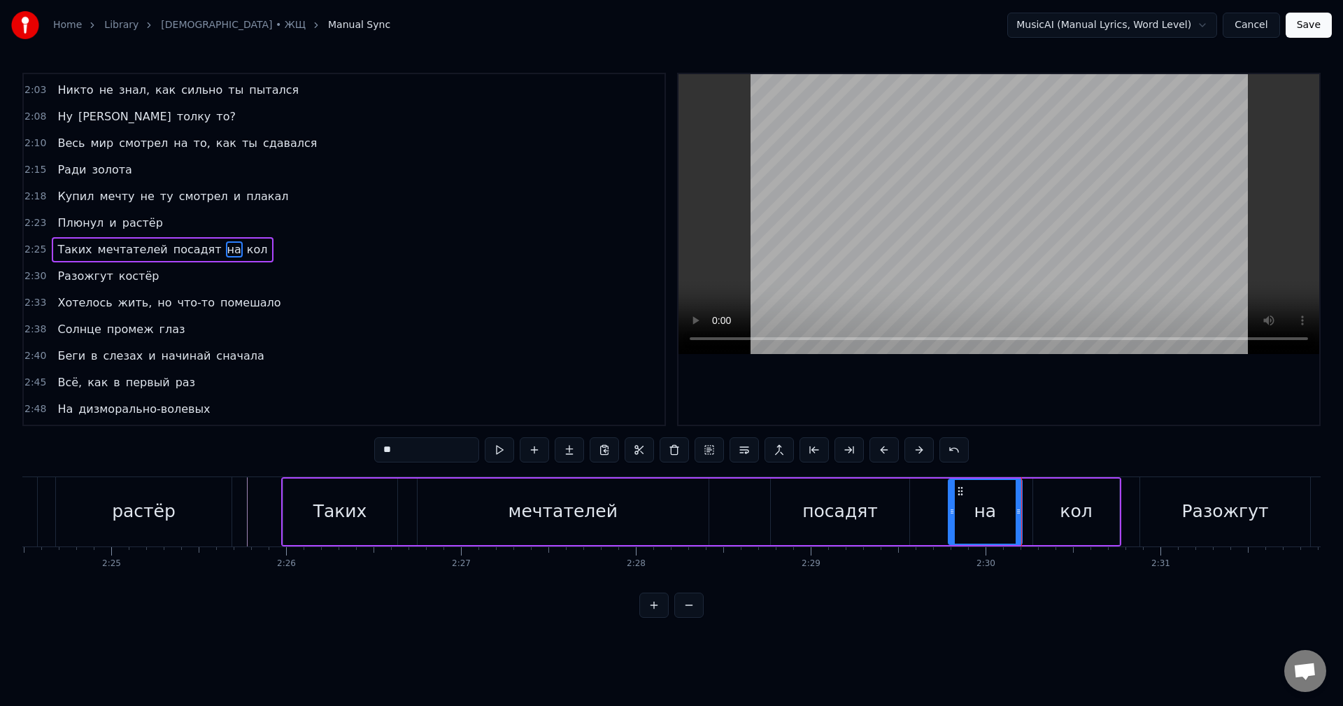
click at [954, 513] on div at bounding box center [952, 512] width 6 height 64
drag, startPoint x: 1016, startPoint y: 511, endPoint x: 1008, endPoint y: 513, distance: 8.0
click at [1008, 513] on icon at bounding box center [1011, 511] width 6 height 11
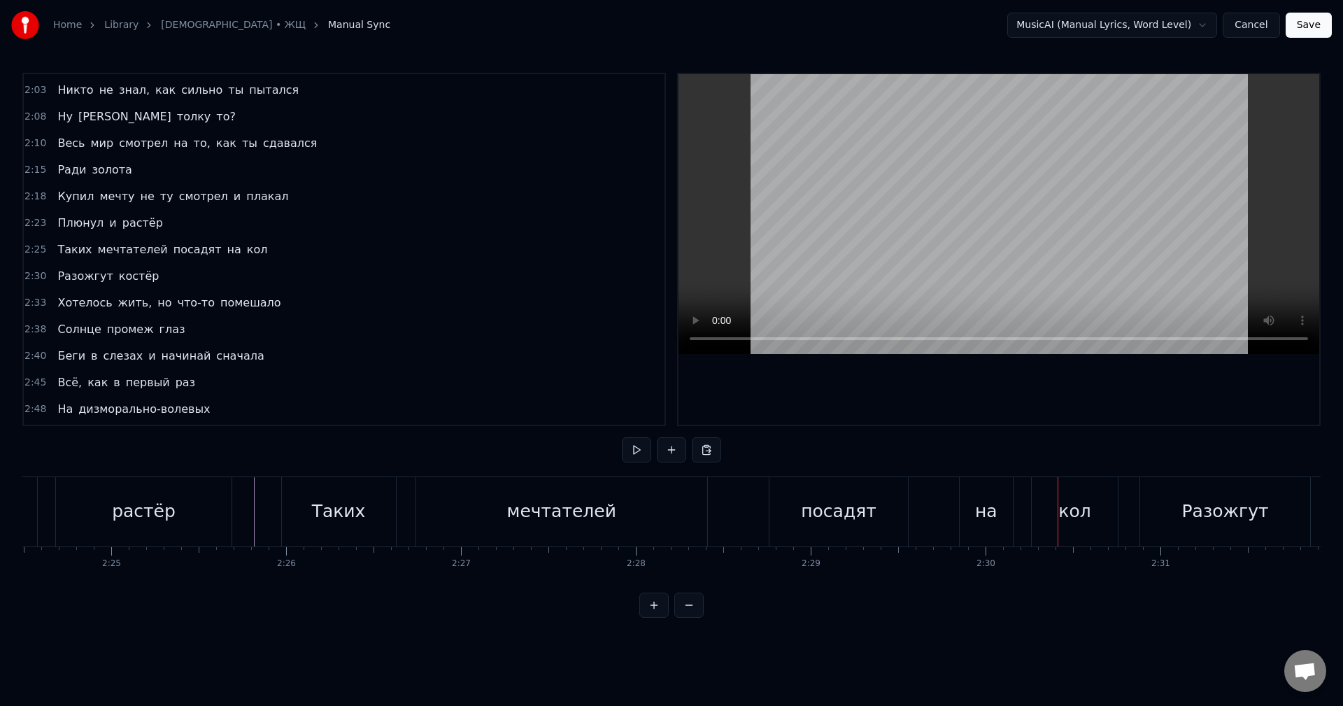
click at [936, 506] on div "Таких мечтателей посадят на кол" at bounding box center [701, 511] width 840 height 69
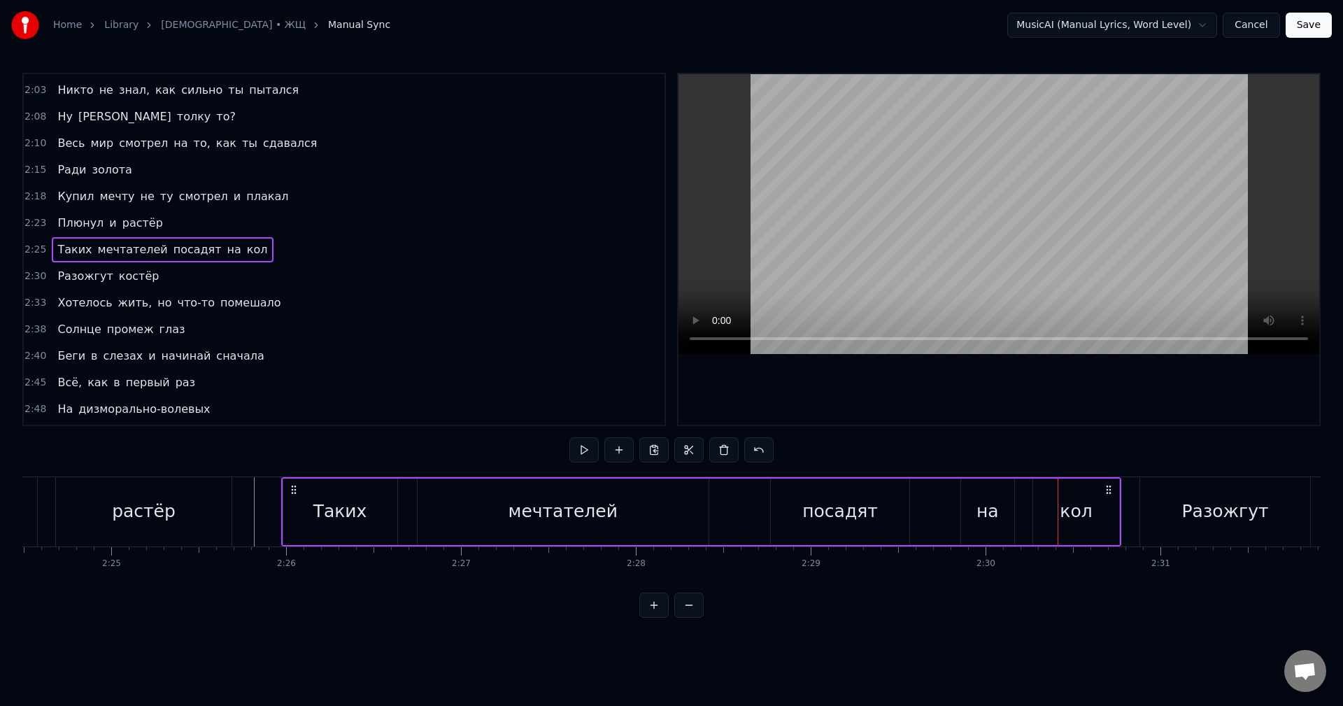
click at [967, 515] on div "на" at bounding box center [987, 511] width 53 height 66
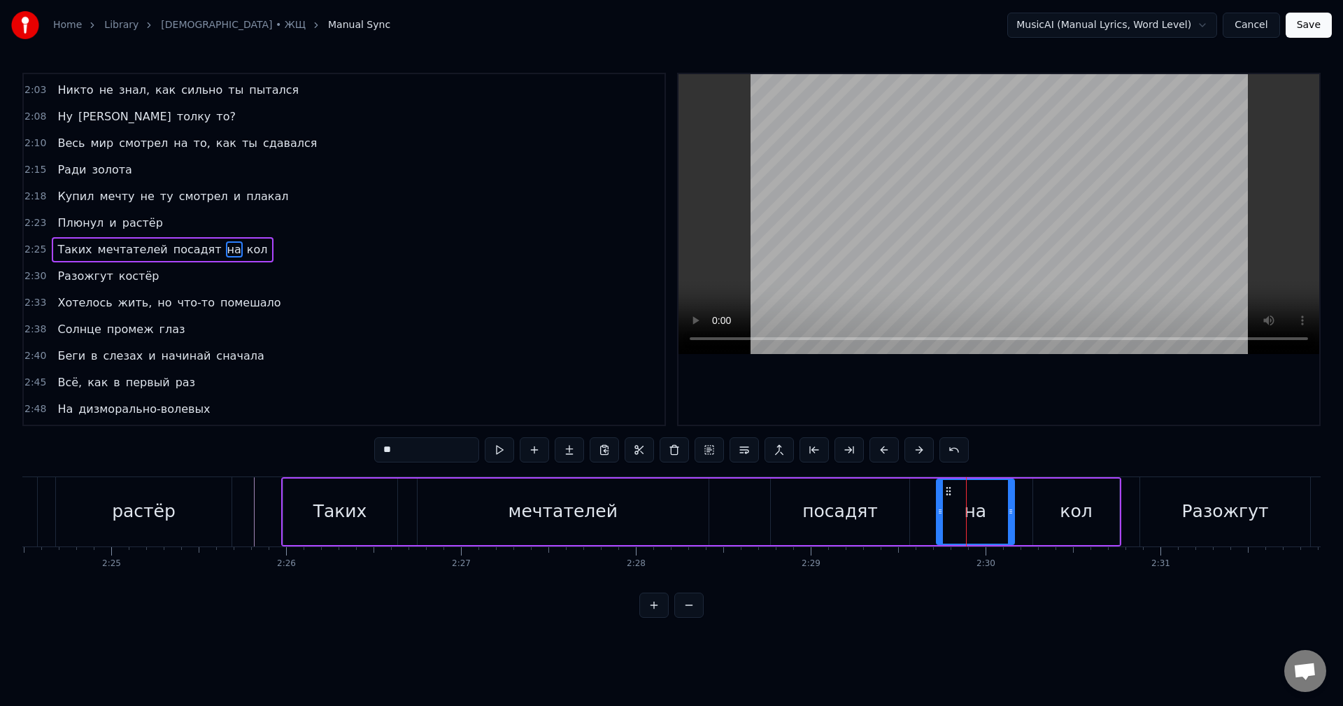
drag, startPoint x: 964, startPoint y: 515, endPoint x: 940, endPoint y: 515, distance: 24.5
click at [940, 515] on icon at bounding box center [940, 511] width 6 height 11
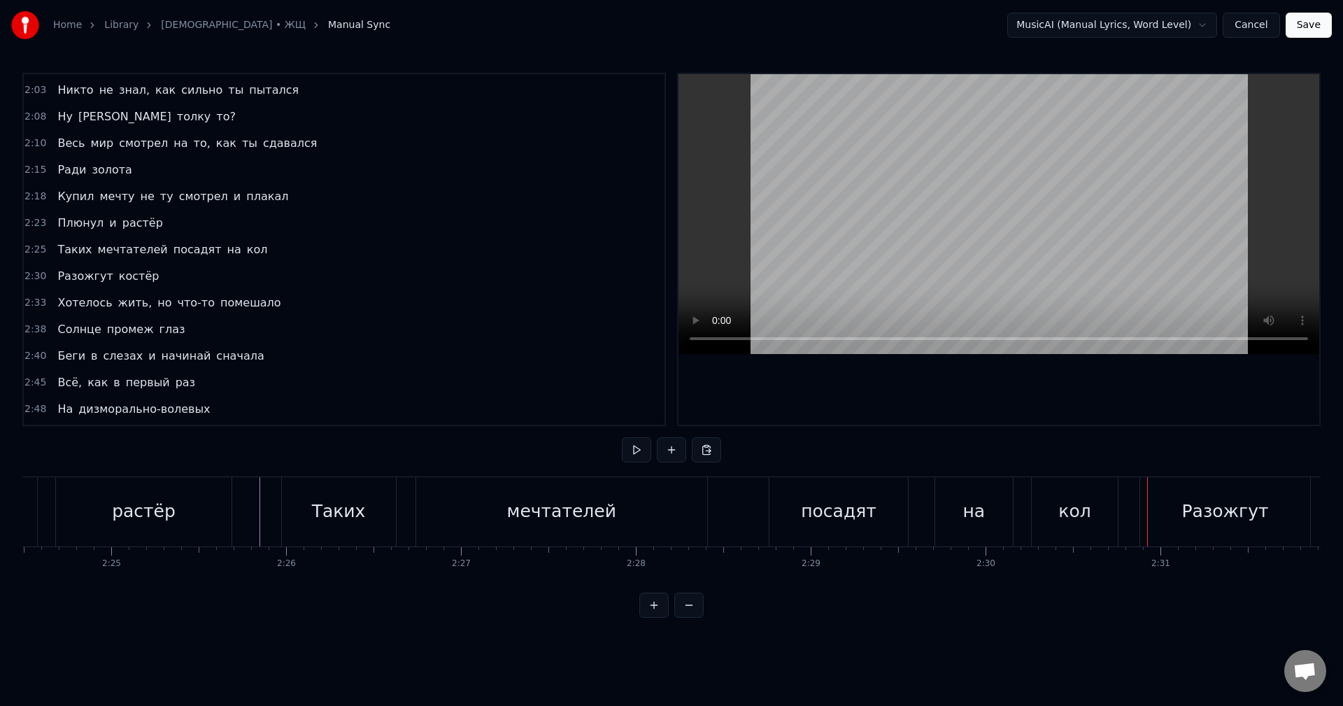
click at [1038, 518] on div "кол" at bounding box center [1074, 511] width 86 height 69
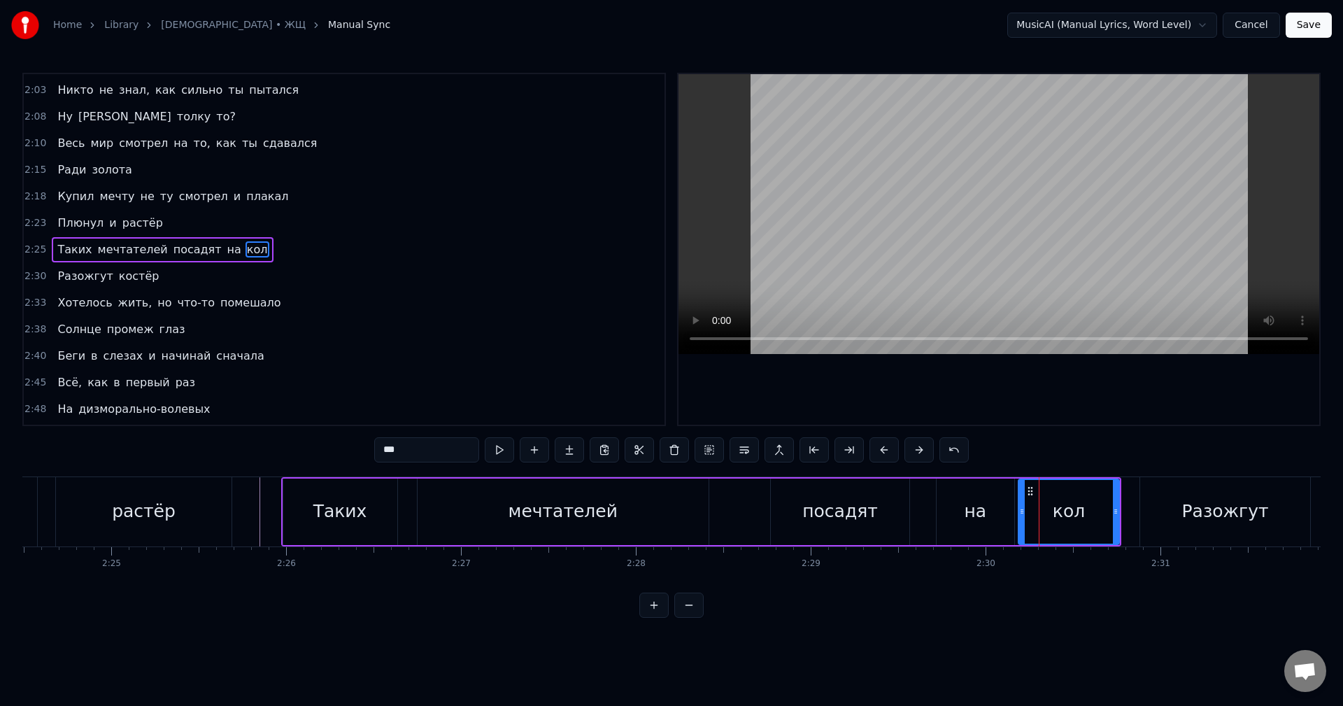
drag, startPoint x: 1037, startPoint y: 513, endPoint x: 1022, endPoint y: 514, distance: 15.4
click at [1022, 514] on icon at bounding box center [1022, 511] width 6 height 11
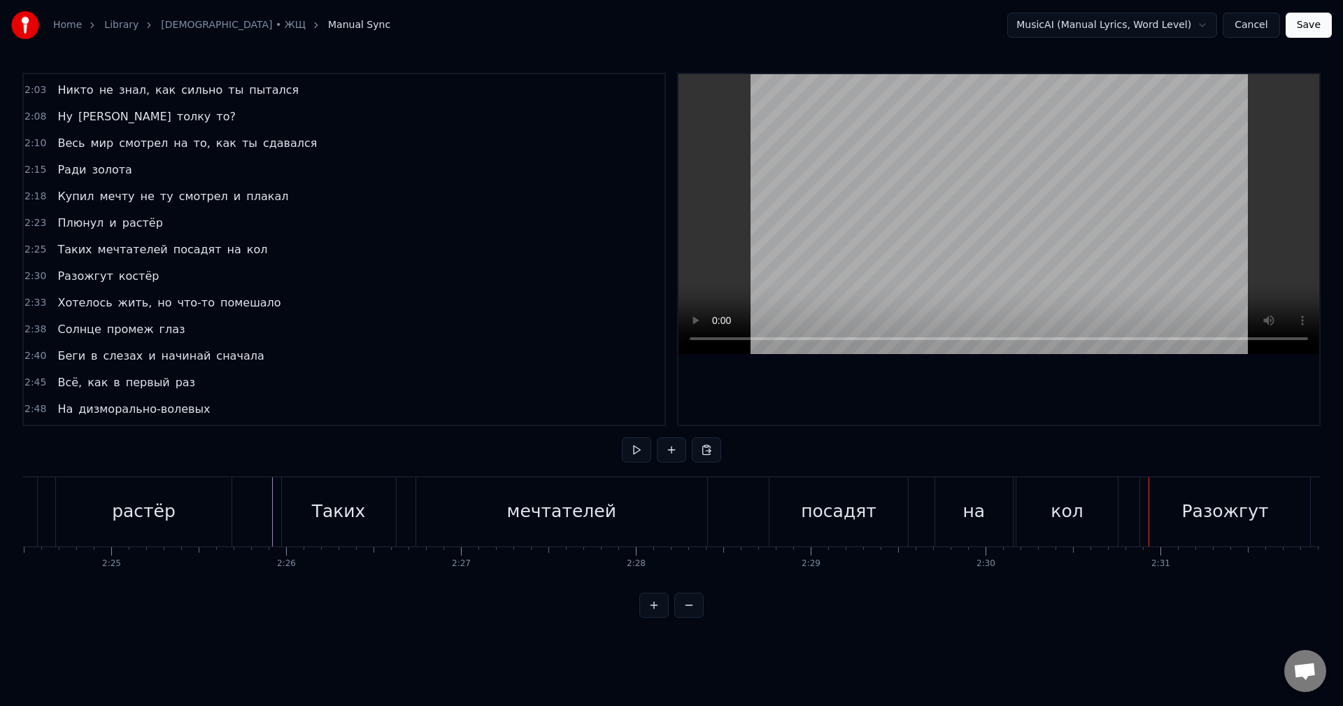
click at [1041, 504] on div "кол" at bounding box center [1066, 511] width 101 height 69
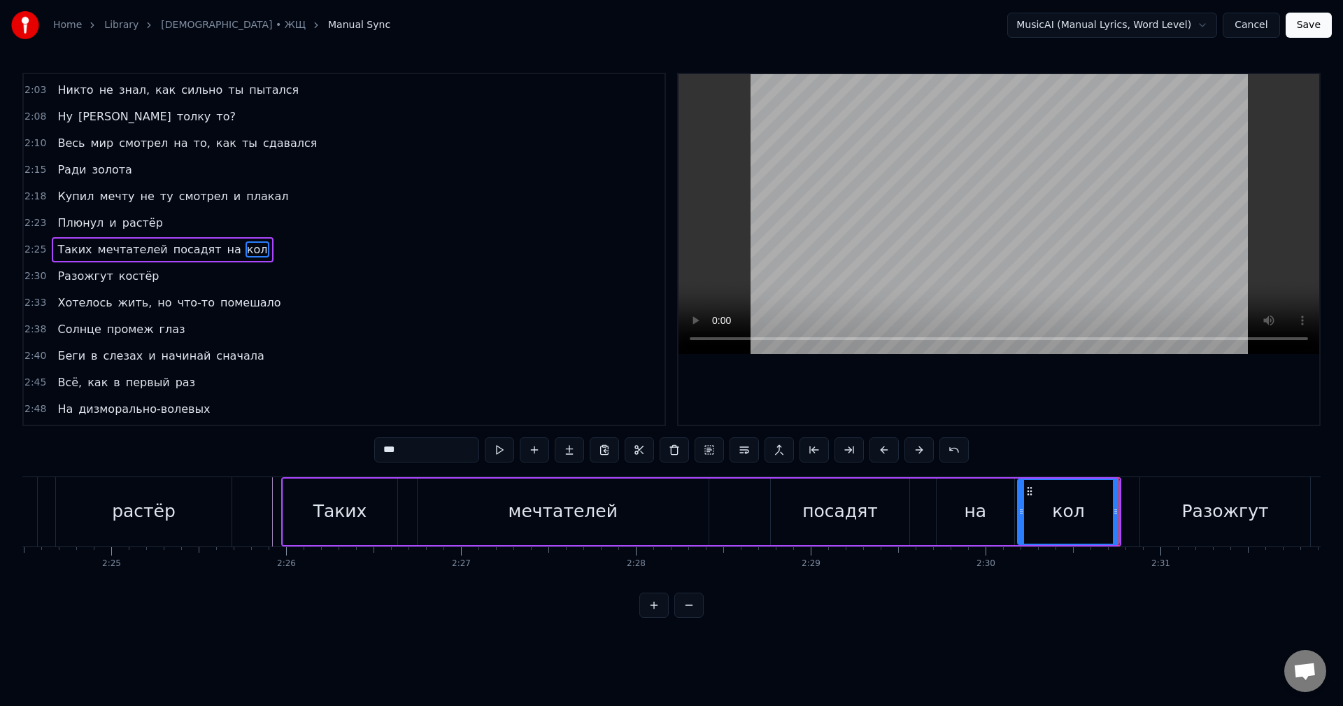
click at [986, 509] on div "на" at bounding box center [975, 511] width 78 height 66
click at [877, 511] on div "посадят" at bounding box center [840, 511] width 138 height 66
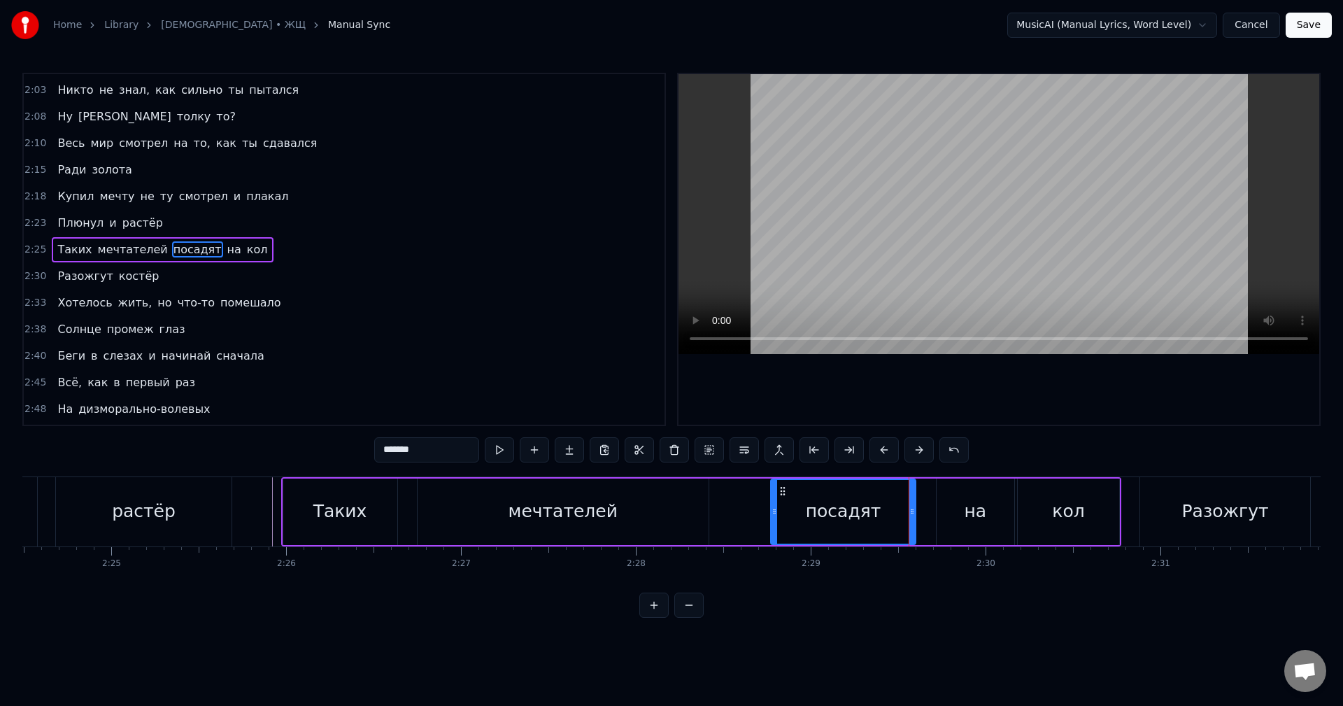
drag, startPoint x: 908, startPoint y: 518, endPoint x: 920, endPoint y: 515, distance: 12.4
click at [915, 515] on div at bounding box center [912, 512] width 6 height 64
click at [617, 531] on div "мечтателей" at bounding box center [562, 511] width 291 height 66
type input "**********"
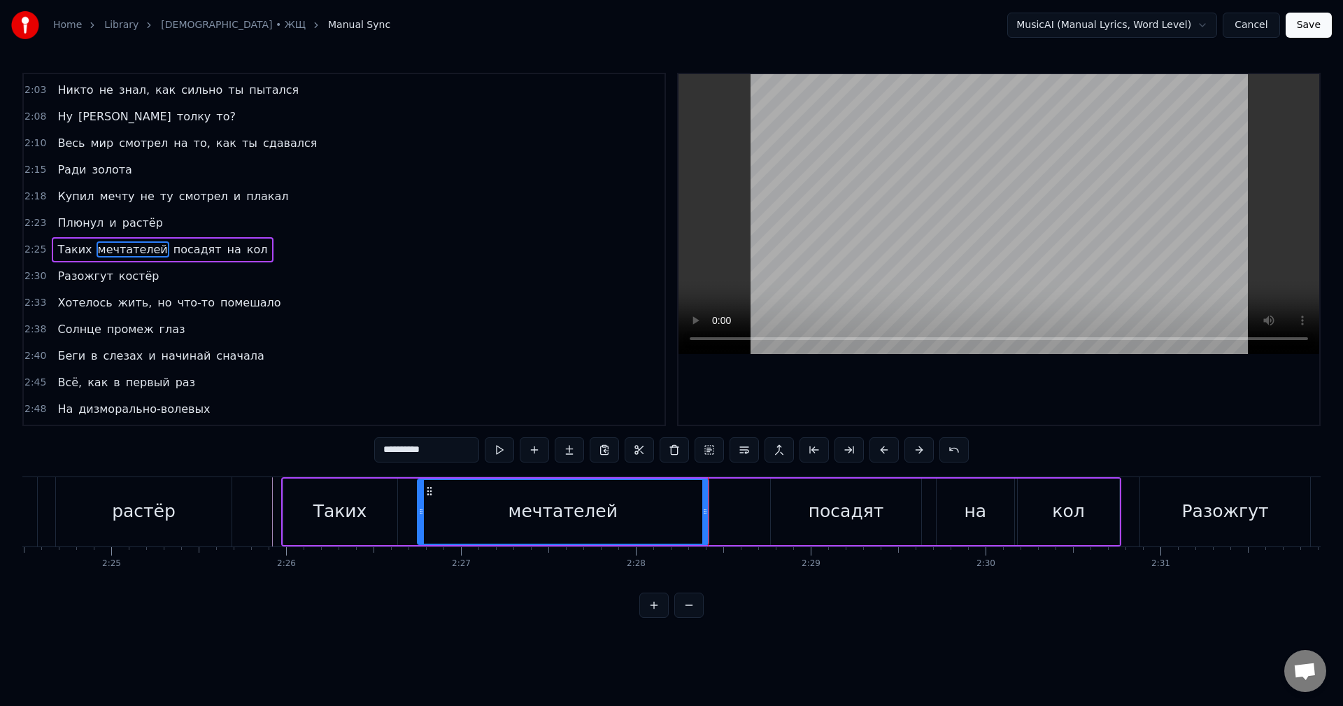
click at [725, 517] on div "Таких мечтателей посадят на кол" at bounding box center [701, 511] width 840 height 69
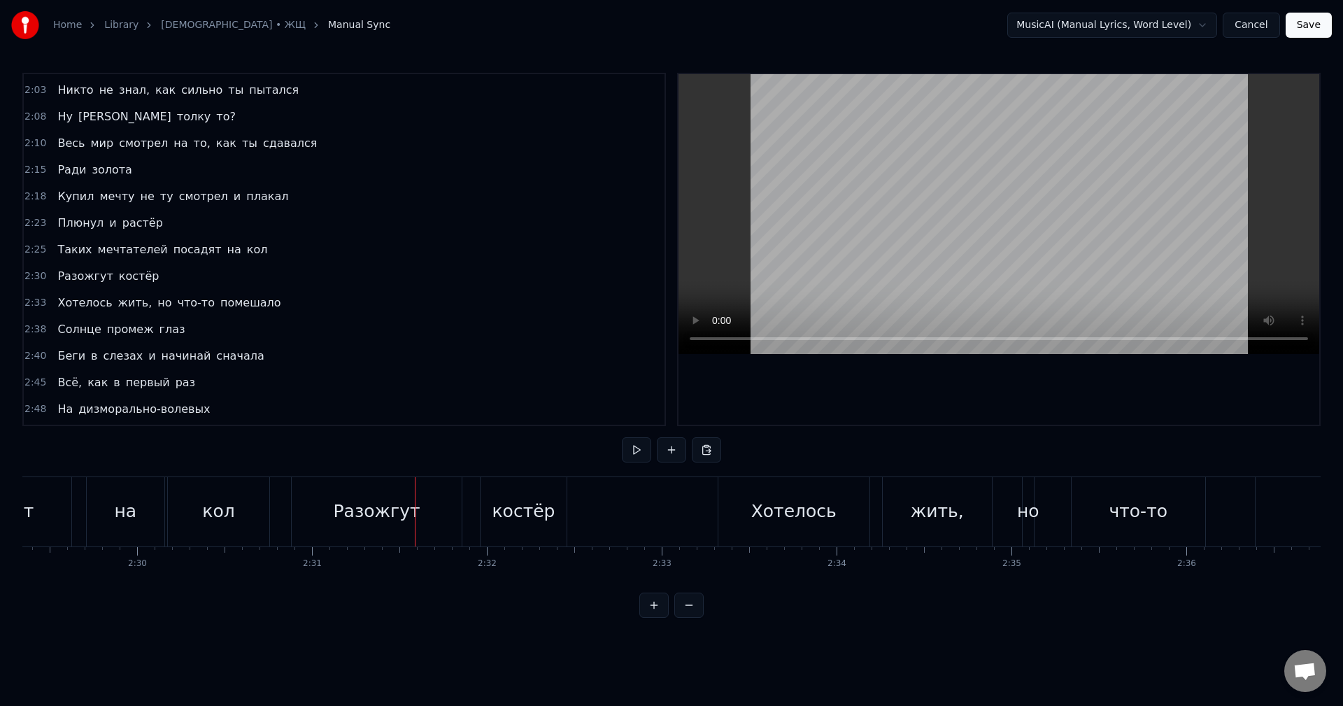
scroll to position [0, 26004]
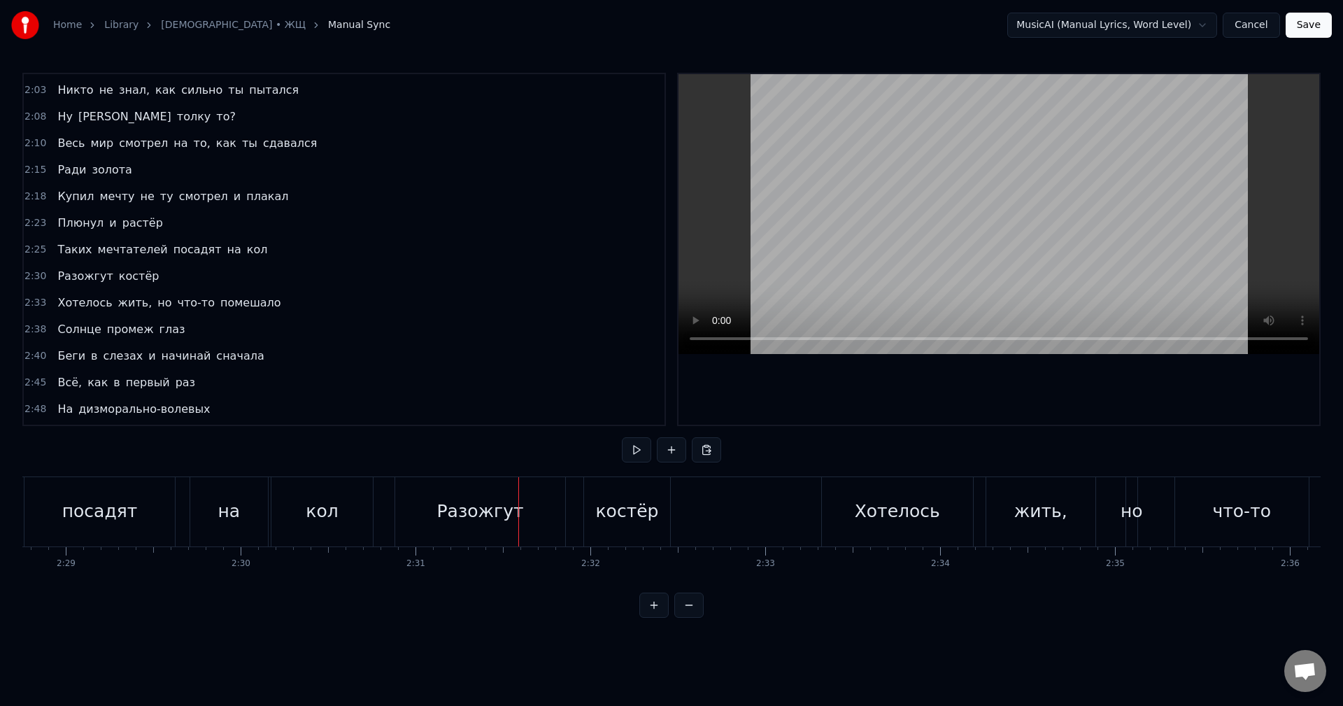
click at [401, 510] on div "Разожгут" at bounding box center [480, 511] width 170 height 69
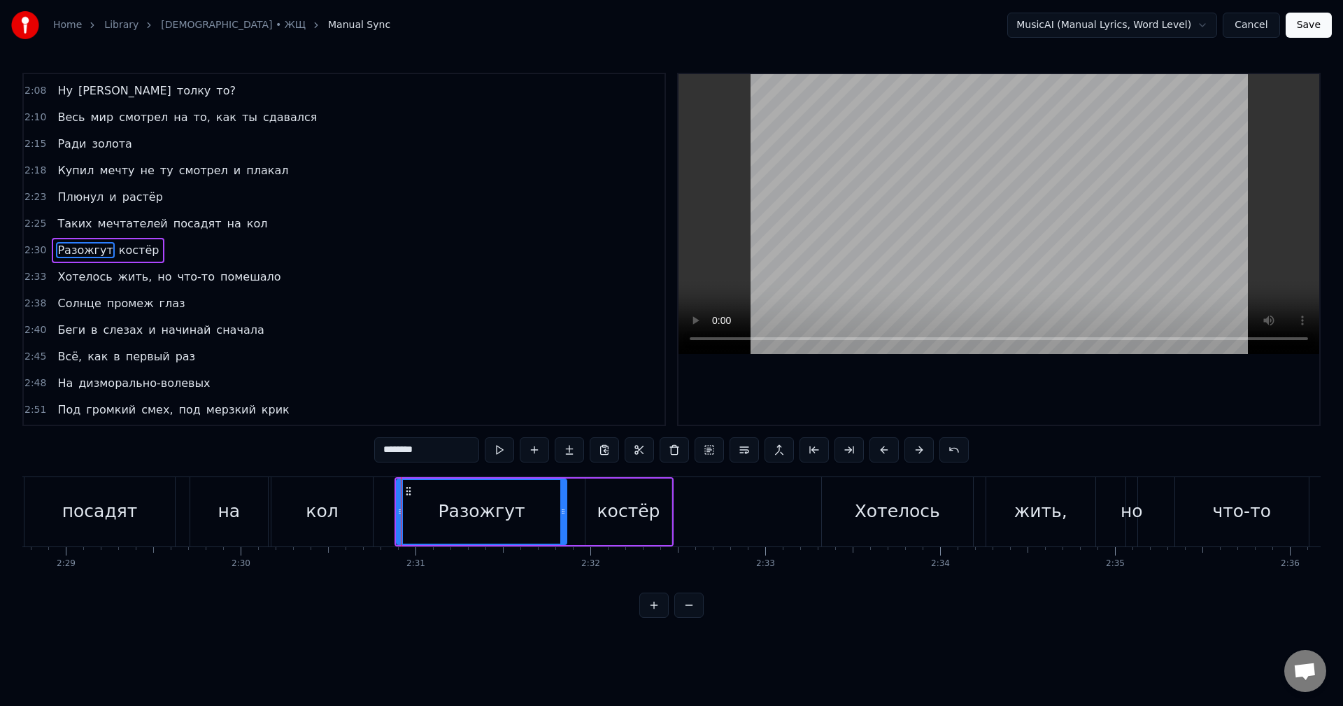
scroll to position [847, 0]
drag, startPoint x: 398, startPoint y: 517, endPoint x: 381, endPoint y: 520, distance: 17.1
click at [381, 520] on div at bounding box center [379, 512] width 6 height 64
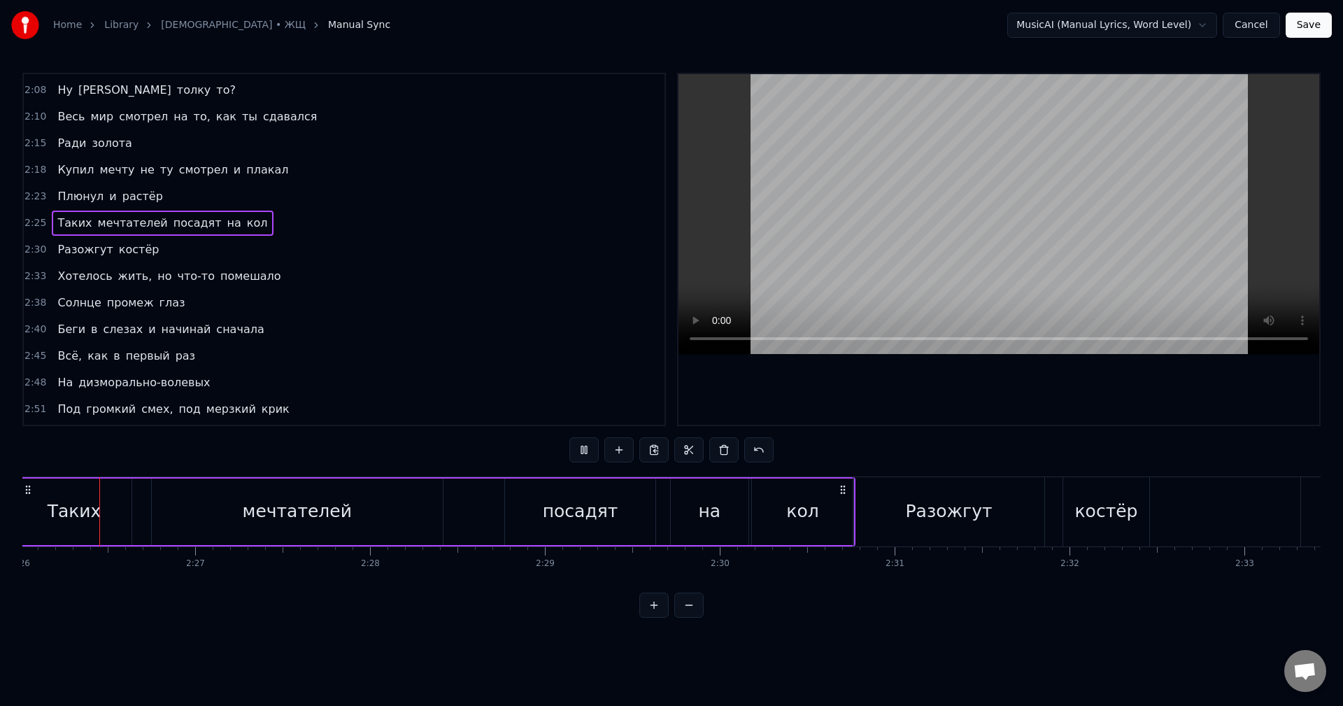
scroll to position [0, 25481]
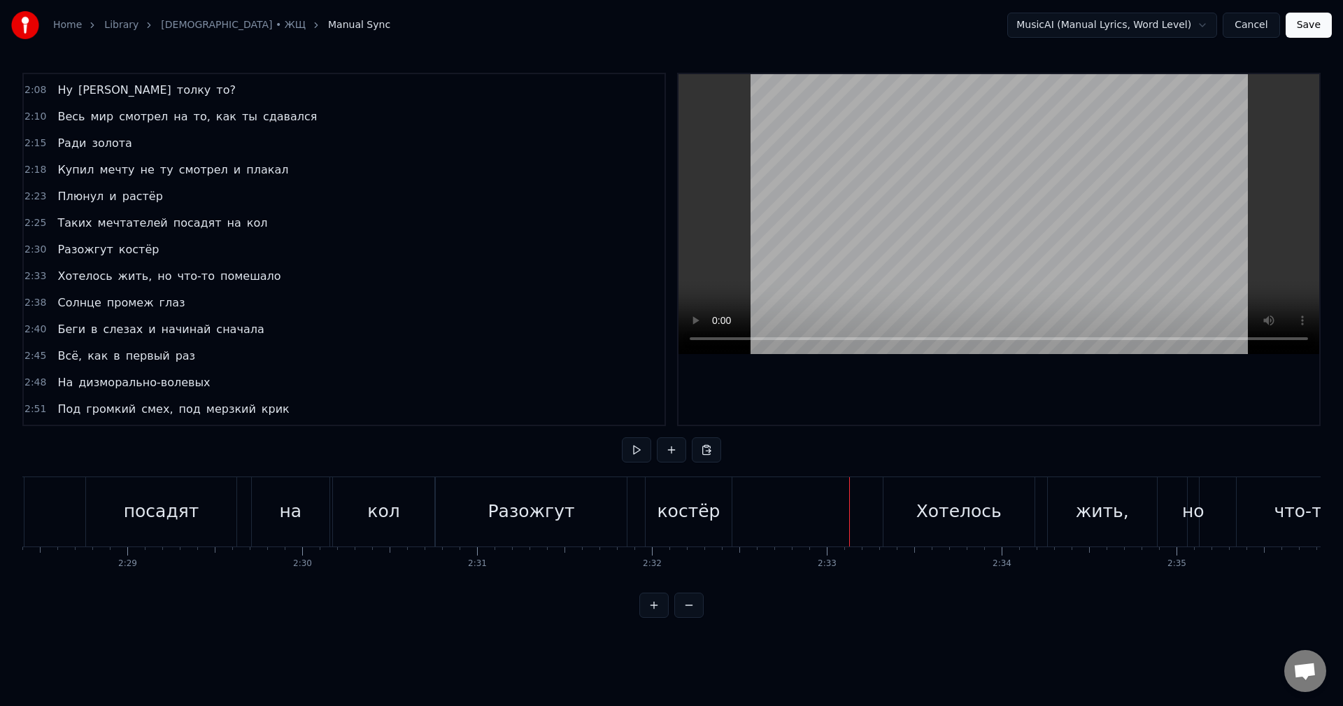
scroll to position [0, 25859]
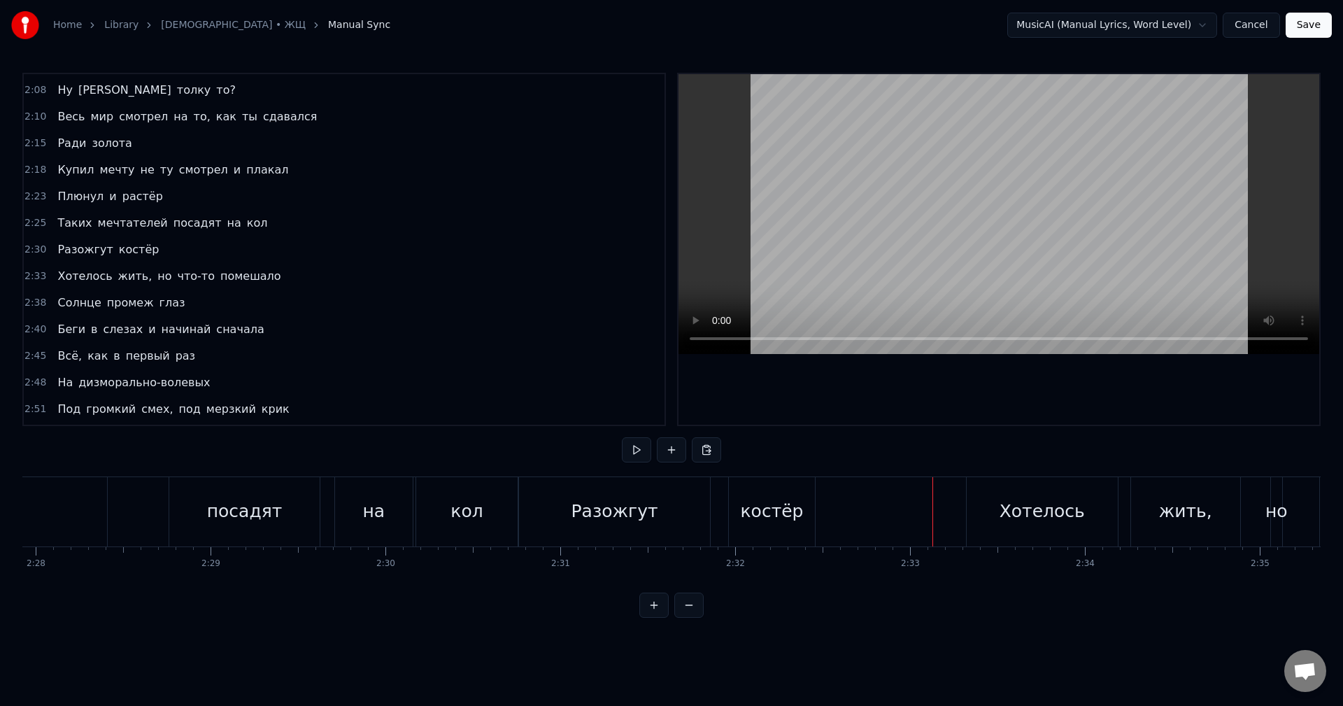
click at [776, 514] on div "костёр" at bounding box center [772, 511] width 63 height 27
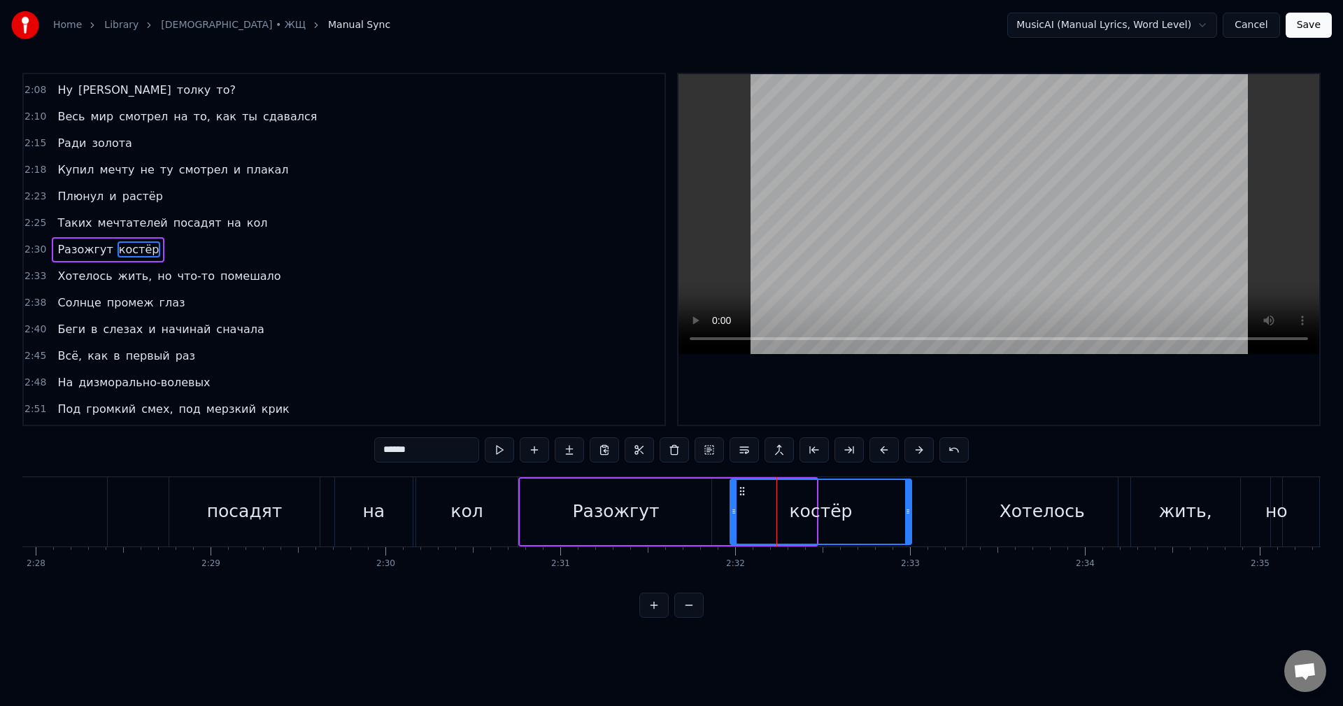
drag, startPoint x: 813, startPoint y: 514, endPoint x: 909, endPoint y: 525, distance: 96.4
click at [909, 525] on div at bounding box center [908, 512] width 6 height 64
click at [414, 512] on div "Таких мечтателей посадят на кол" at bounding box center [101, 511] width 840 height 69
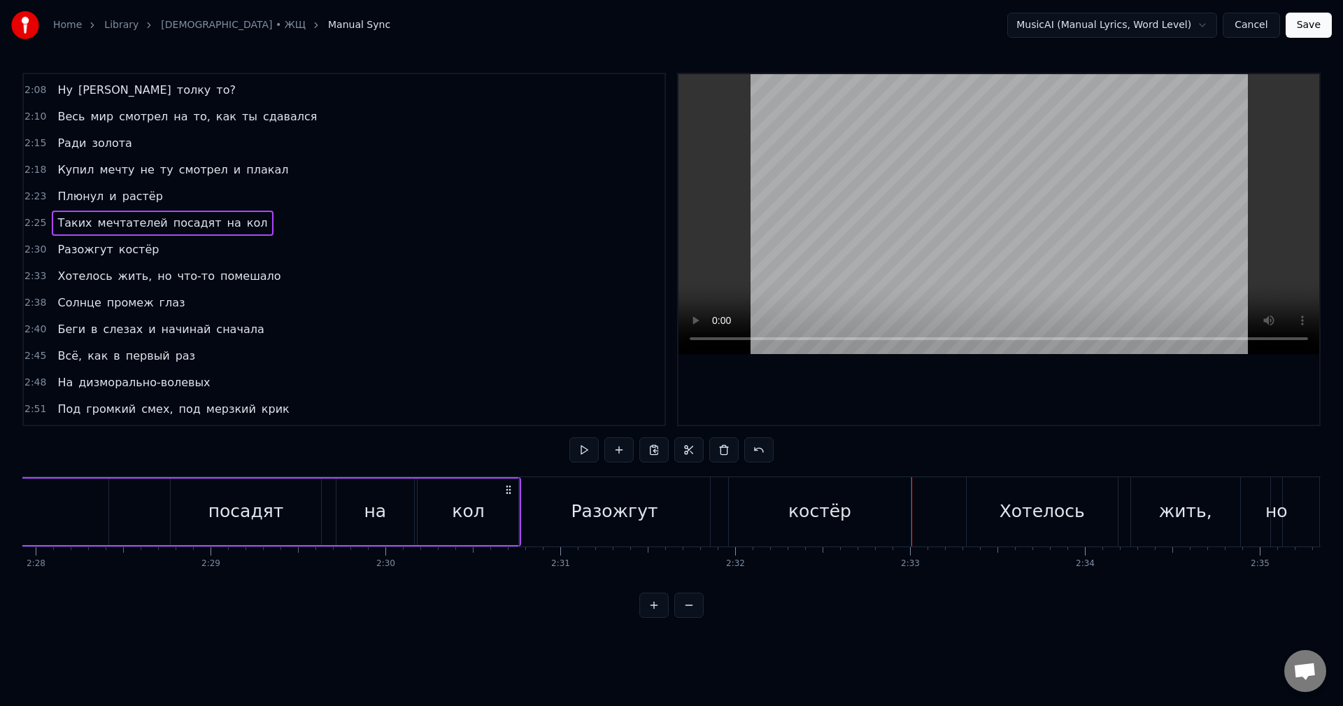
click at [499, 520] on div "кол" at bounding box center [467, 511] width 101 height 66
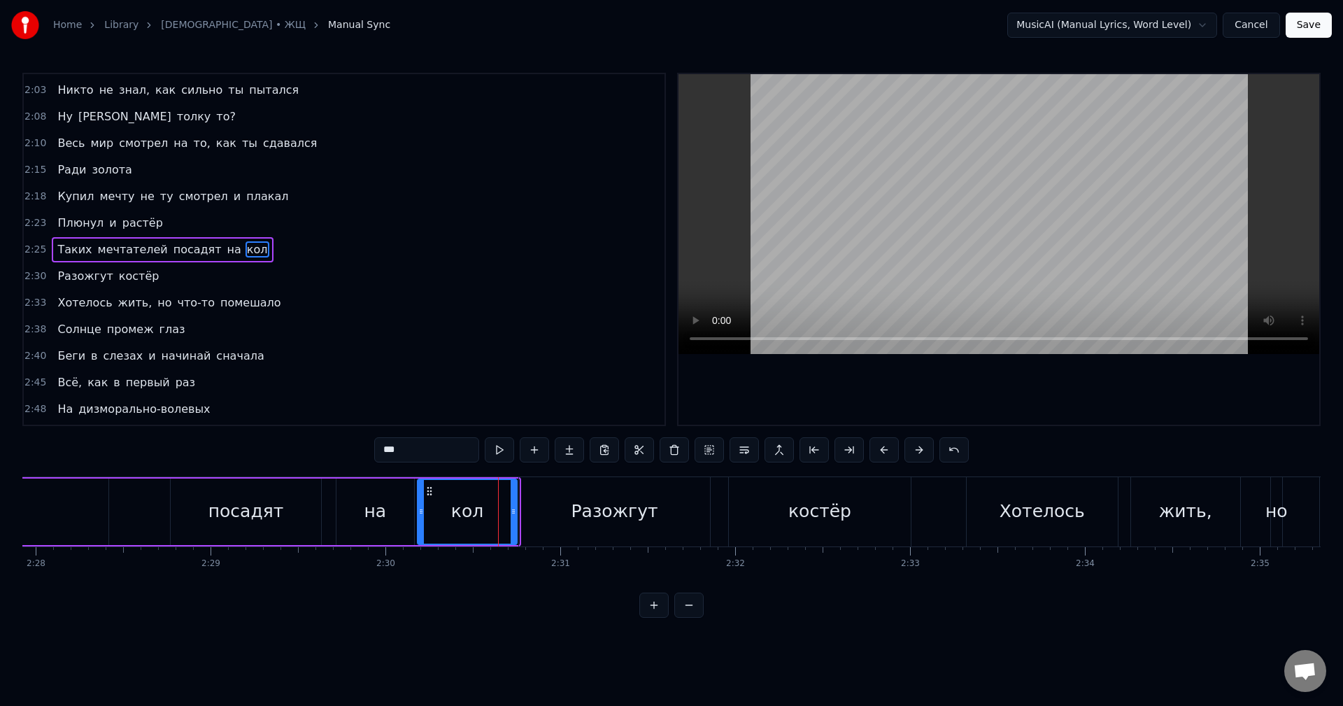
click at [511, 517] on div at bounding box center [513, 512] width 6 height 64
click at [520, 517] on div "Разожгут" at bounding box center [614, 511] width 191 height 69
type input "********"
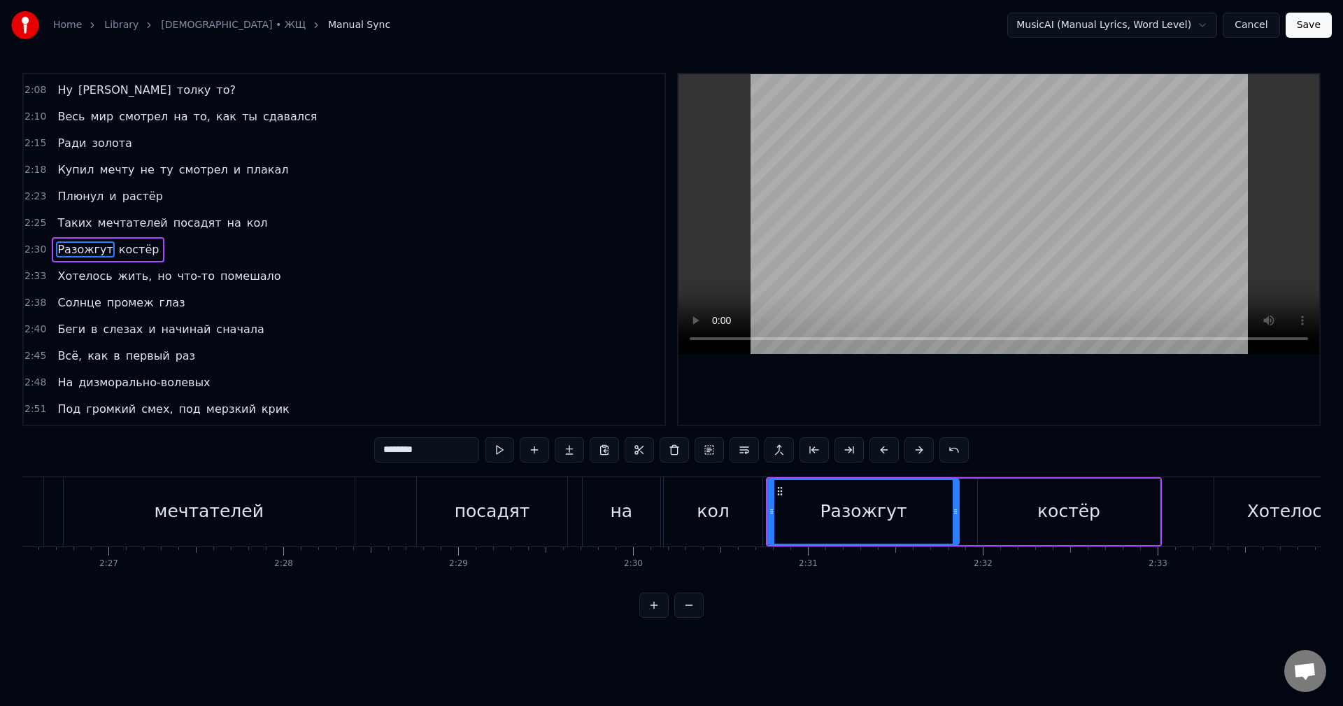
scroll to position [0, 25590]
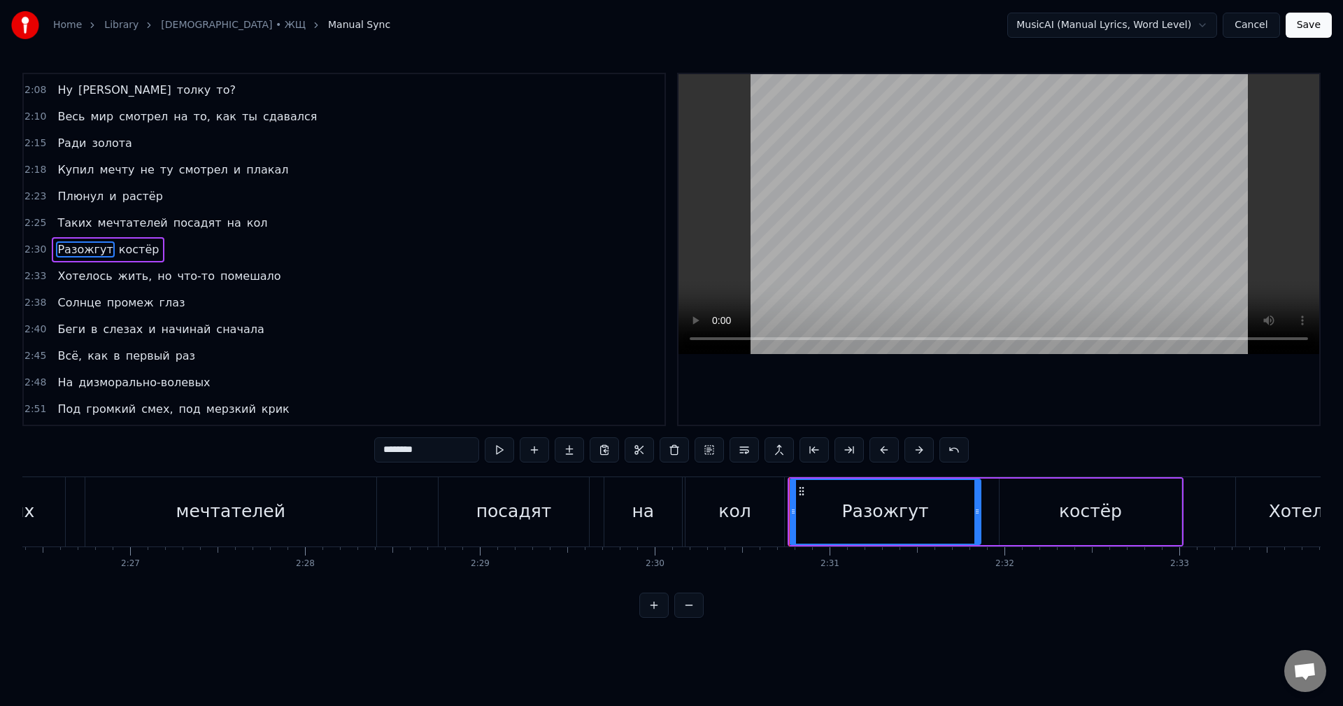
click at [401, 521] on div "Таких мечтателей посадят на кол" at bounding box center [369, 511] width 838 height 69
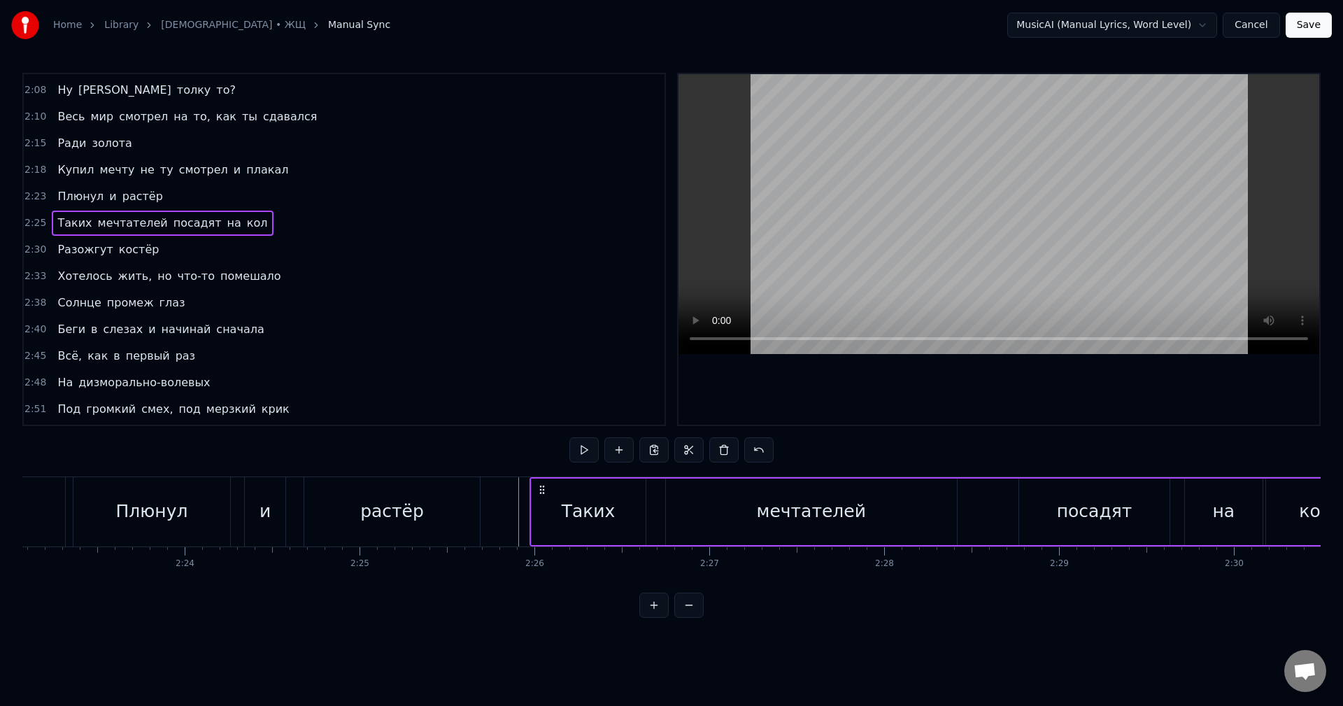
scroll to position [0, 24907]
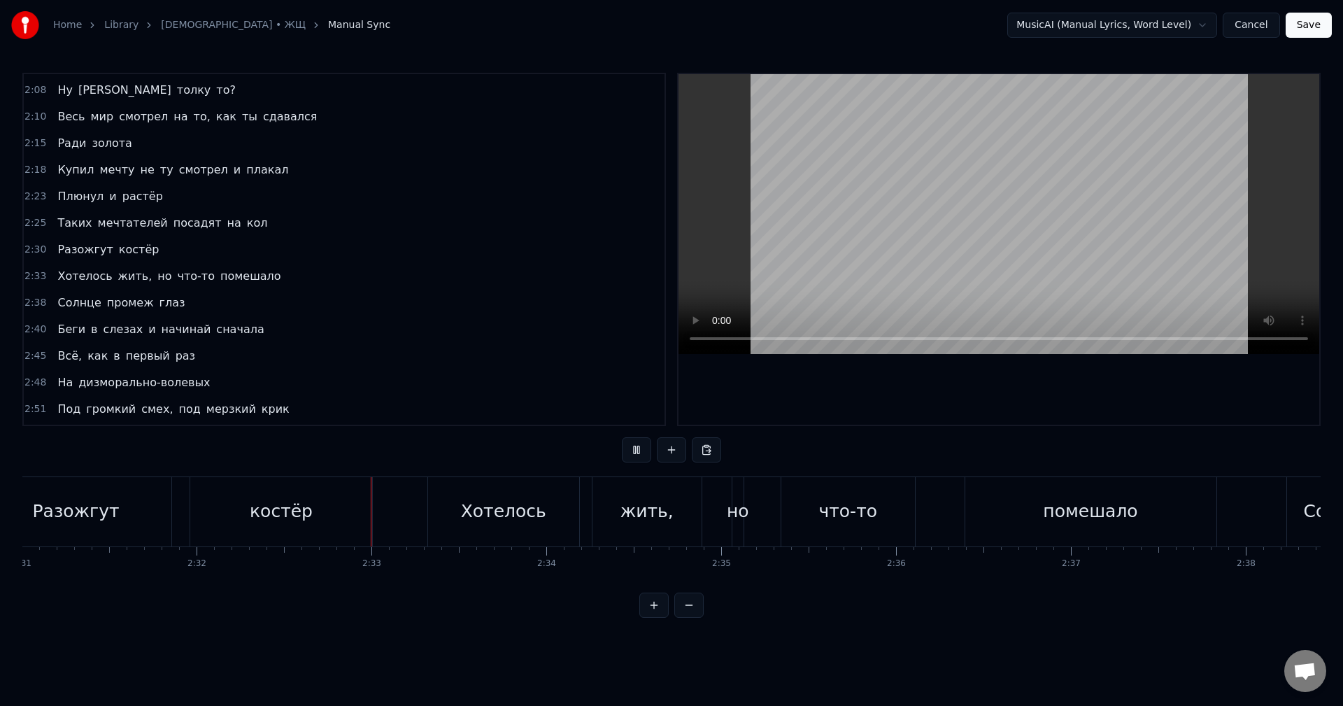
scroll to position [0, 26417]
click at [717, 510] on div "но" at bounding box center [717, 511] width 22 height 27
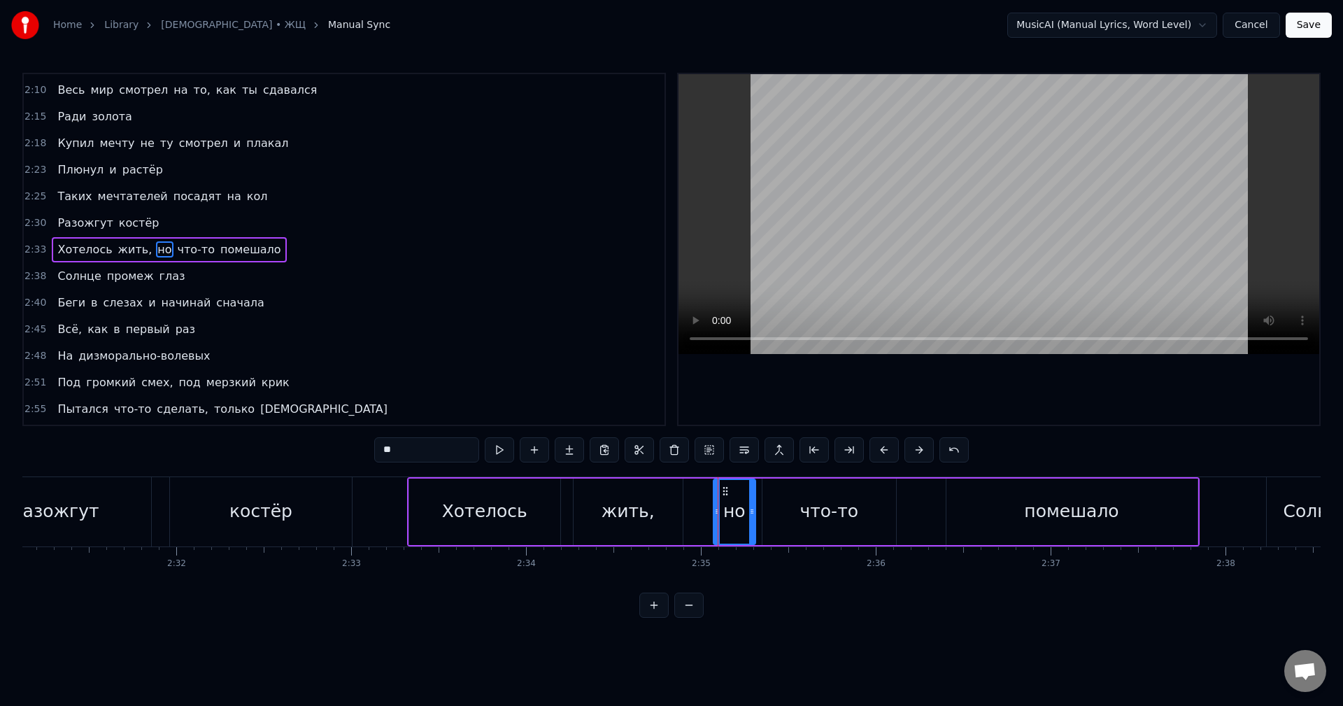
drag, startPoint x: 722, startPoint y: 511, endPoint x: 753, endPoint y: 517, distance: 31.4
click at [753, 517] on div at bounding box center [752, 512] width 6 height 64
drag, startPoint x: 716, startPoint y: 514, endPoint x: 699, endPoint y: 513, distance: 17.5
click at [699, 513] on icon at bounding box center [702, 511] width 6 height 11
click at [793, 524] on div "что-то" at bounding box center [829, 511] width 134 height 66
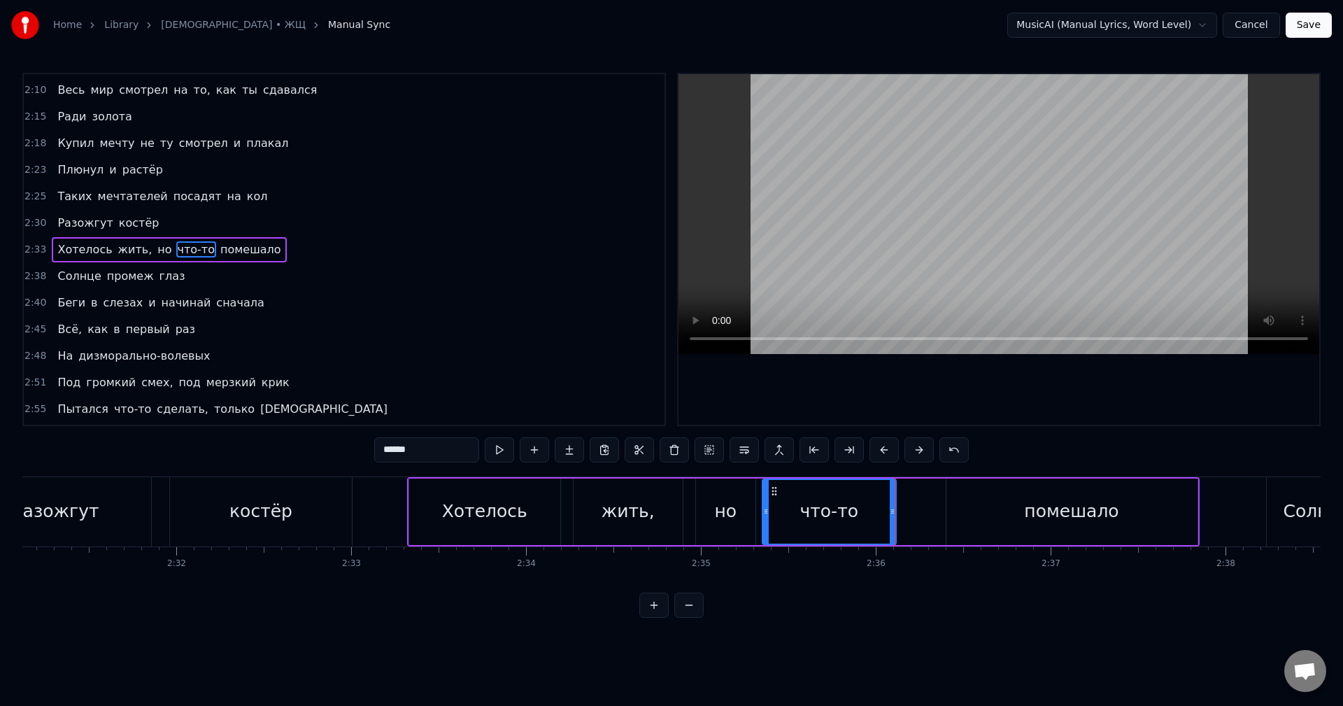
click at [985, 513] on div "помешало" at bounding box center [1071, 511] width 251 height 66
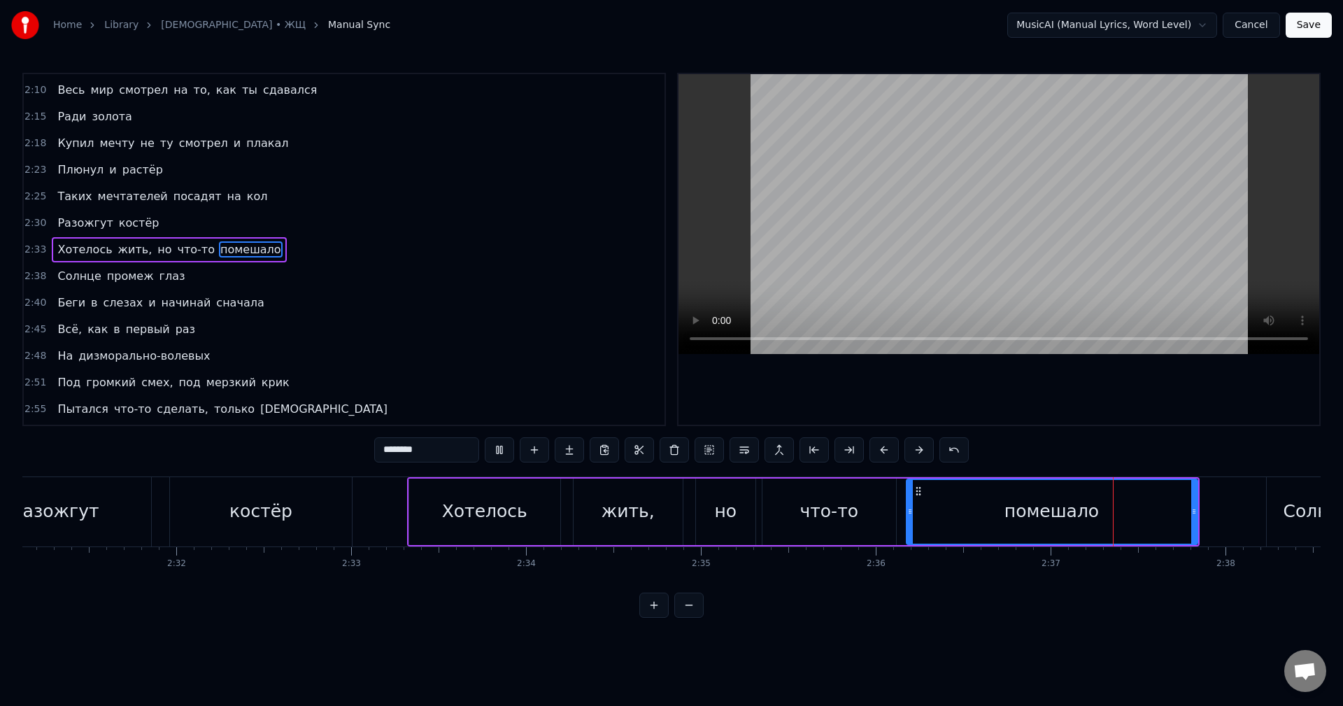
drag, startPoint x: 950, startPoint y: 511, endPoint x: 908, endPoint y: 515, distance: 42.1
click at [908, 515] on icon at bounding box center [910, 511] width 6 height 11
drag, startPoint x: 906, startPoint y: 513, endPoint x: 942, endPoint y: 518, distance: 36.8
click at [942, 518] on div at bounding box center [944, 512] width 6 height 64
click at [868, 517] on div "что-то" at bounding box center [829, 511] width 134 height 66
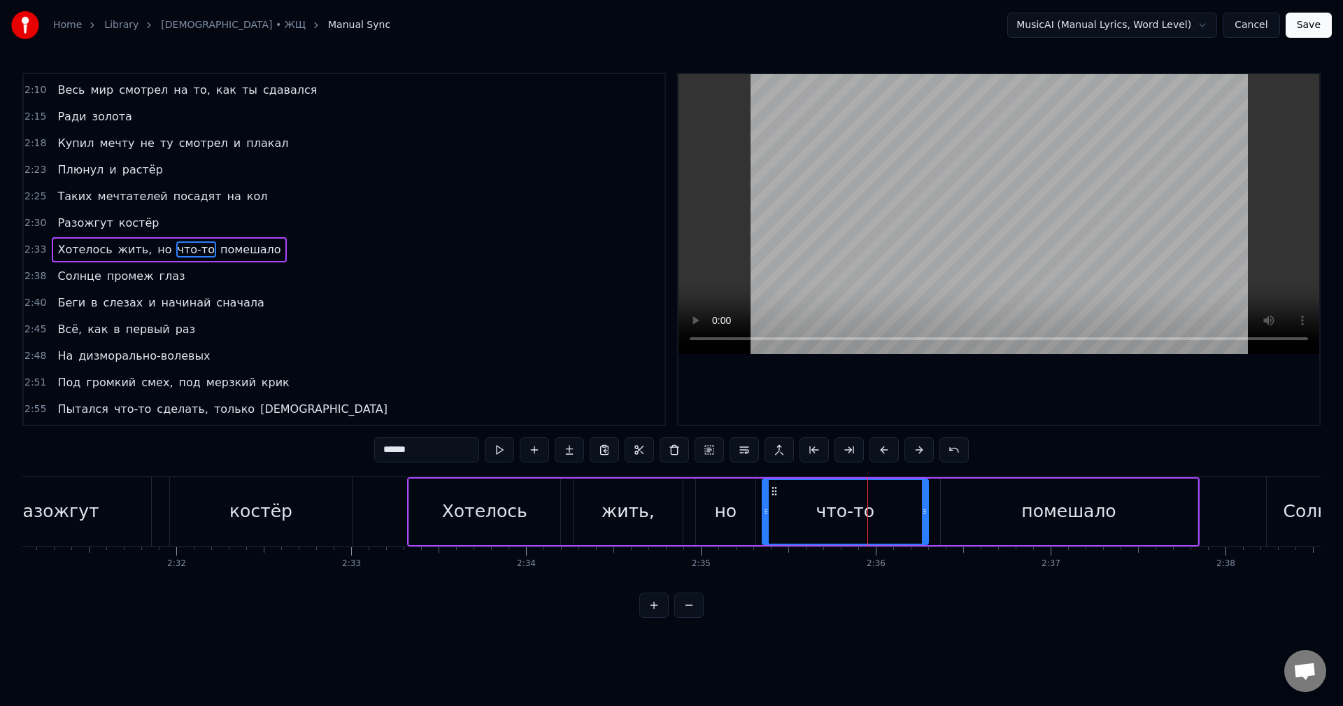
drag, startPoint x: 894, startPoint y: 515, endPoint x: 926, endPoint y: 522, distance: 32.9
click at [926, 522] on div at bounding box center [925, 512] width 6 height 64
click at [486, 508] on div "Хотелось" at bounding box center [484, 511] width 85 height 27
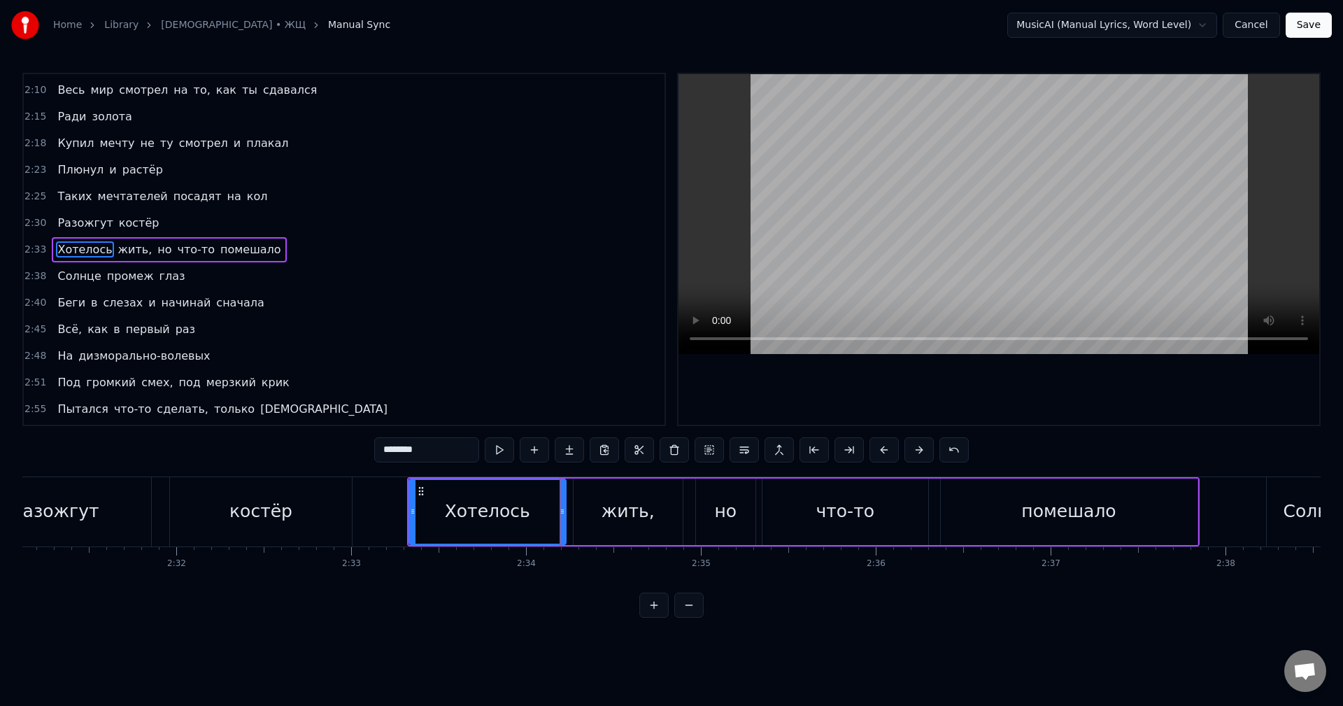
click at [562, 510] on icon at bounding box center [562, 511] width 6 height 11
click at [558, 513] on circle at bounding box center [558, 513] width 1 height 1
click at [600, 514] on div "жить," at bounding box center [627, 511] width 109 height 66
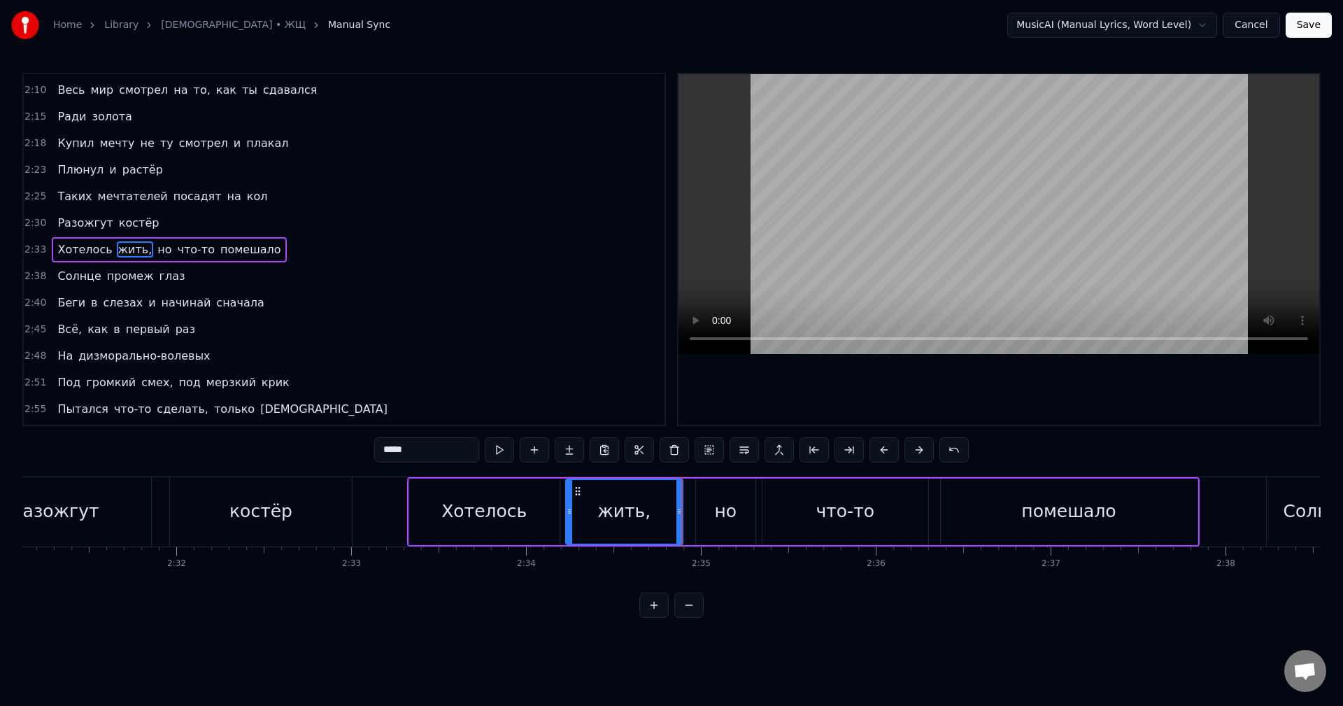
drag, startPoint x: 579, startPoint y: 512, endPoint x: 571, endPoint y: 513, distance: 8.4
click at [571, 513] on icon at bounding box center [569, 511] width 6 height 11
click at [568, 513] on icon at bounding box center [567, 511] width 6 height 11
click at [719, 514] on div "но" at bounding box center [725, 511] width 22 height 27
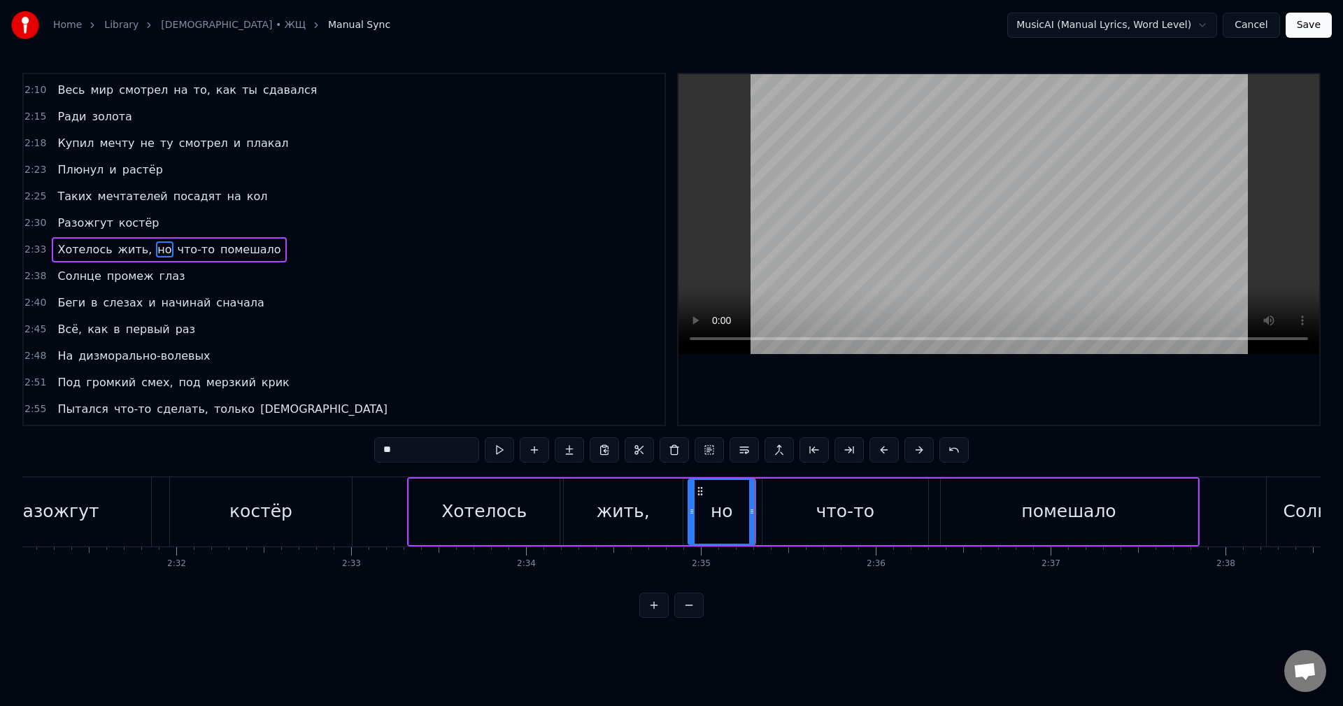
drag, startPoint x: 700, startPoint y: 517, endPoint x: 692, endPoint y: 517, distance: 7.7
click at [692, 517] on div at bounding box center [692, 512] width 6 height 64
click at [799, 522] on div "что-то" at bounding box center [845, 511] width 166 height 66
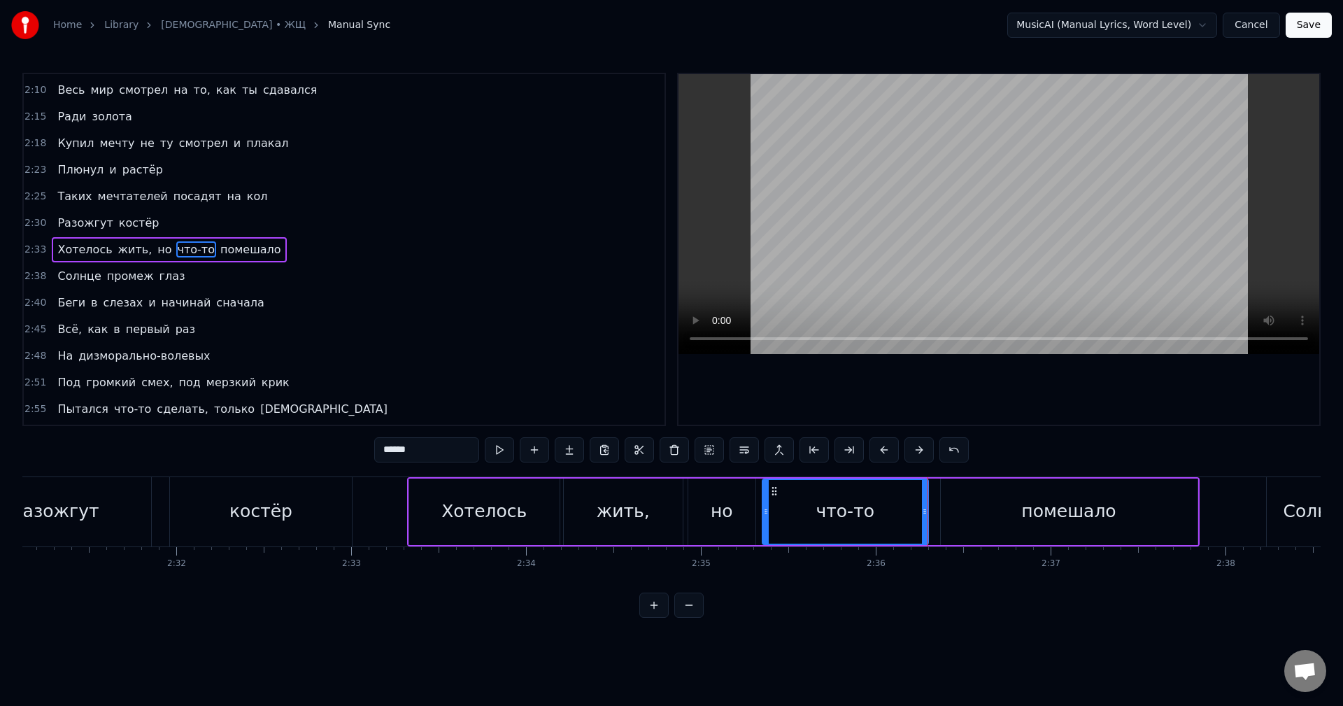
click at [985, 517] on div "помешало" at bounding box center [1068, 511] width 257 height 66
type input "********"
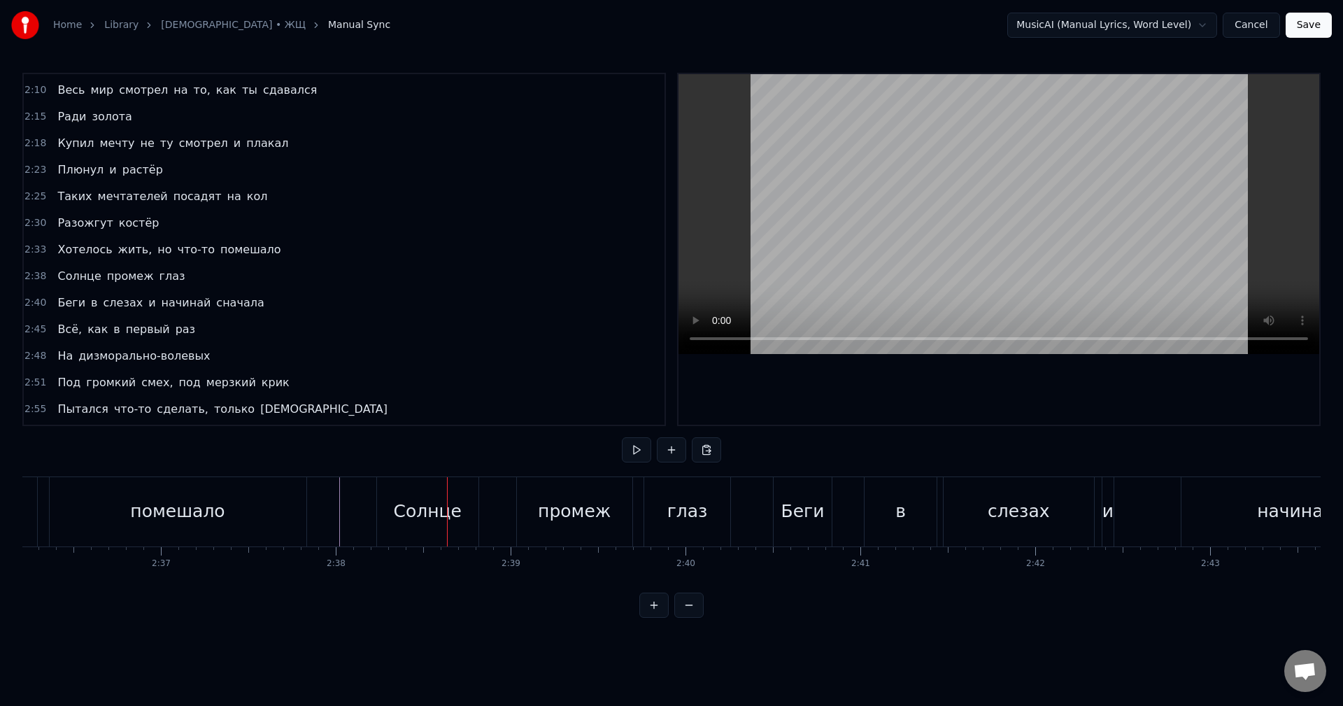
scroll to position [0, 27162]
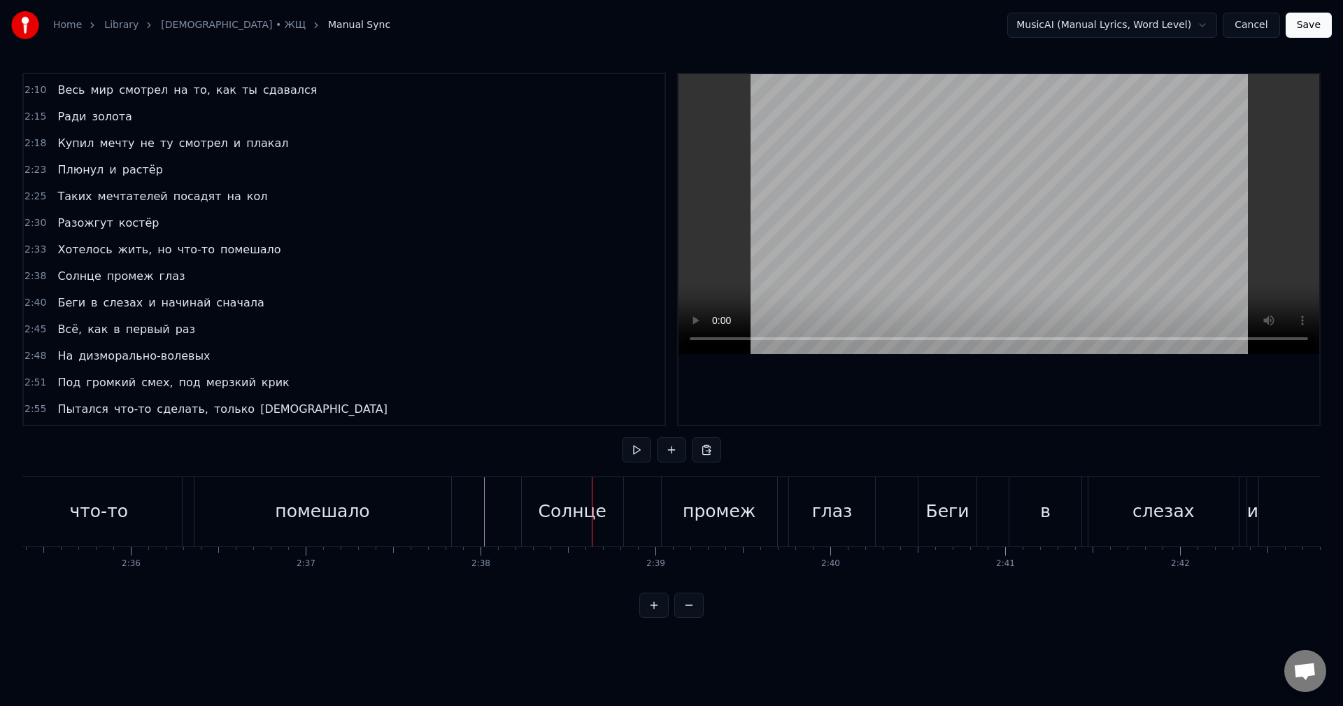
click at [562, 513] on div "Солнце" at bounding box center [572, 511] width 68 height 27
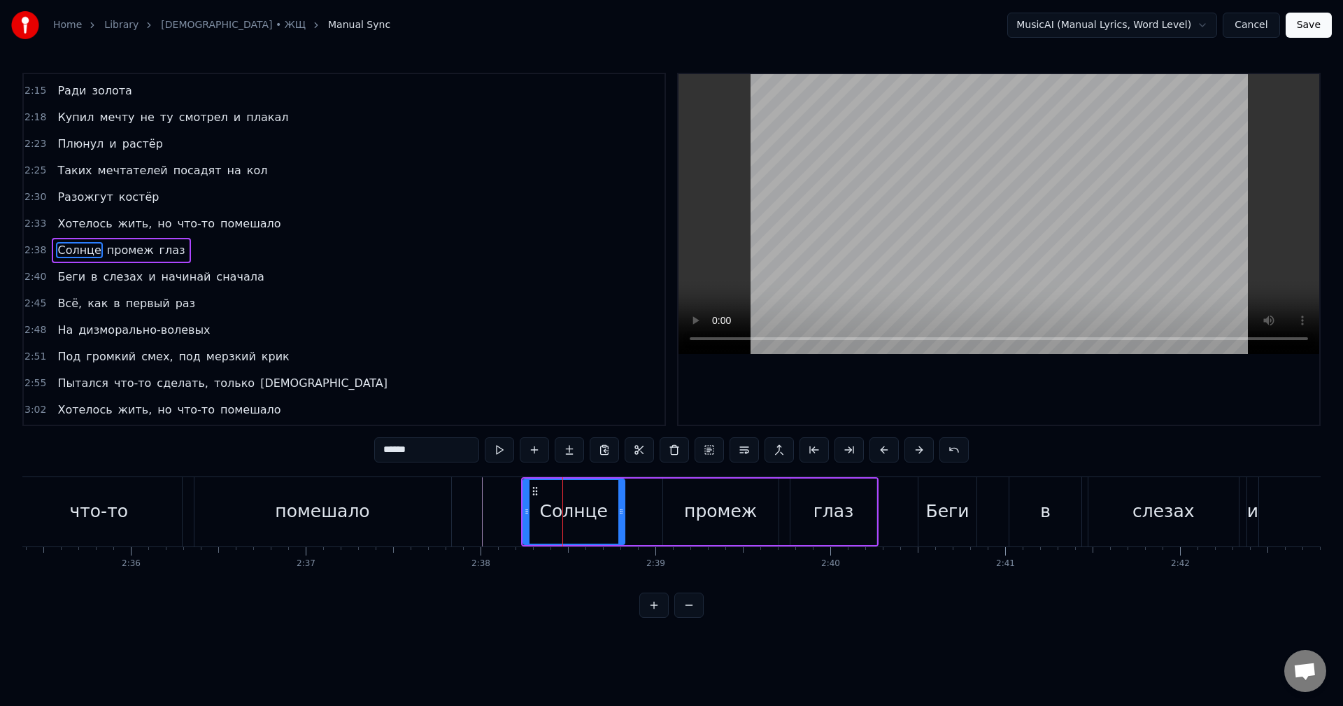
scroll to position [901, 0]
drag, startPoint x: 528, startPoint y: 513, endPoint x: 492, endPoint y: 510, distance: 35.7
click at [492, 510] on icon at bounding box center [493, 511] width 6 height 11
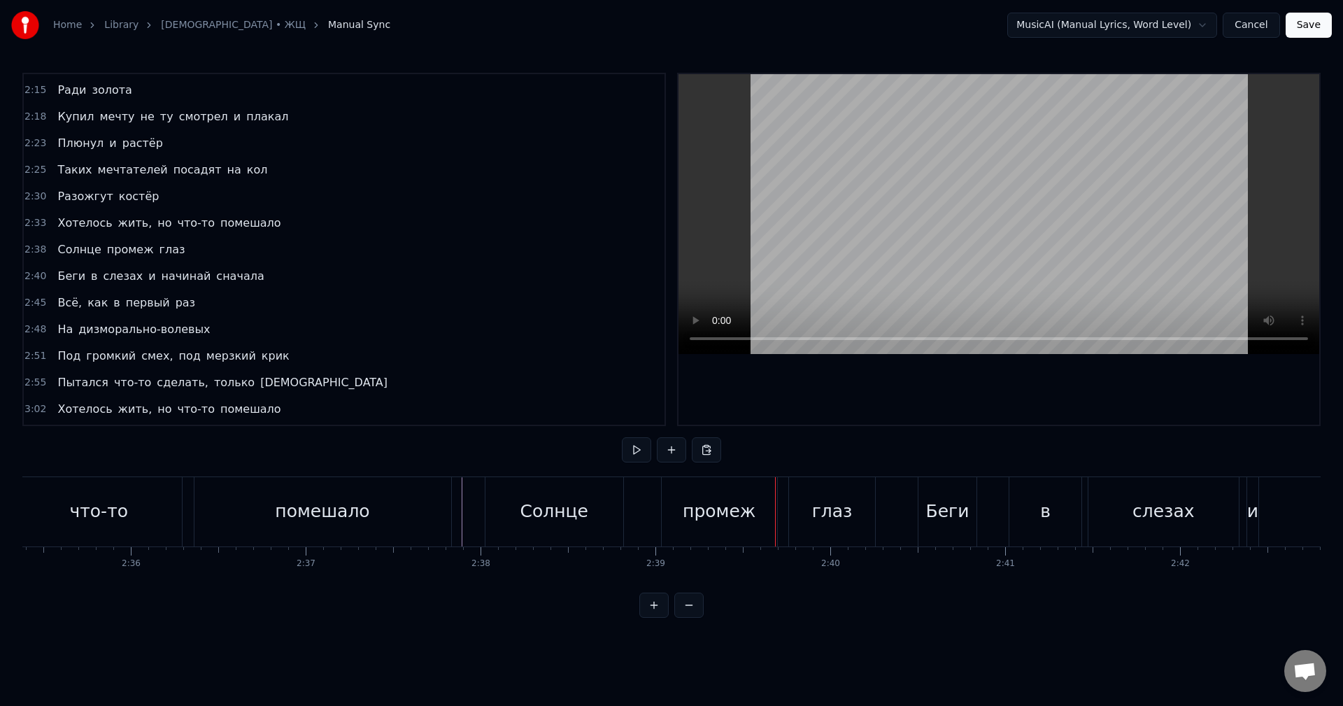
click at [565, 506] on div "Солнце" at bounding box center [554, 511] width 68 height 27
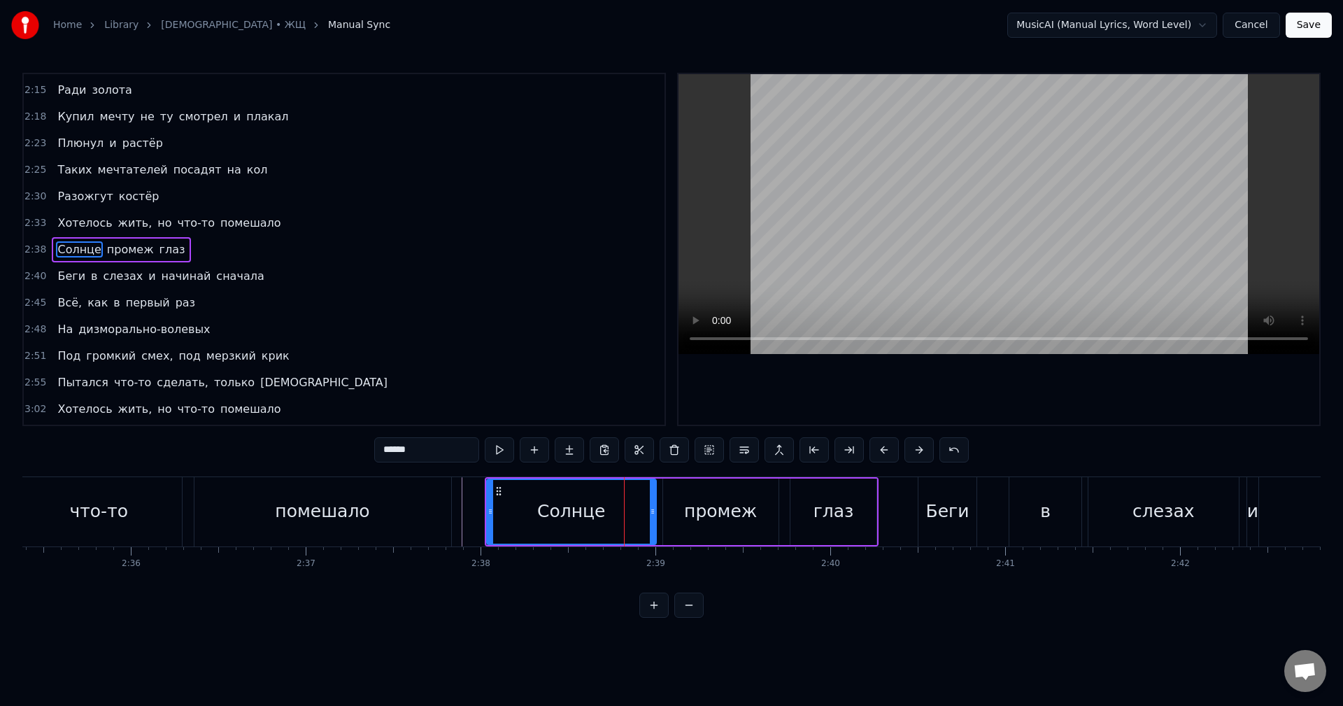
drag, startPoint x: 619, startPoint y: 515, endPoint x: 652, endPoint y: 513, distance: 32.9
click at [652, 513] on icon at bounding box center [653, 511] width 6 height 11
click at [684, 515] on div "промеж" at bounding box center [721, 511] width 116 height 66
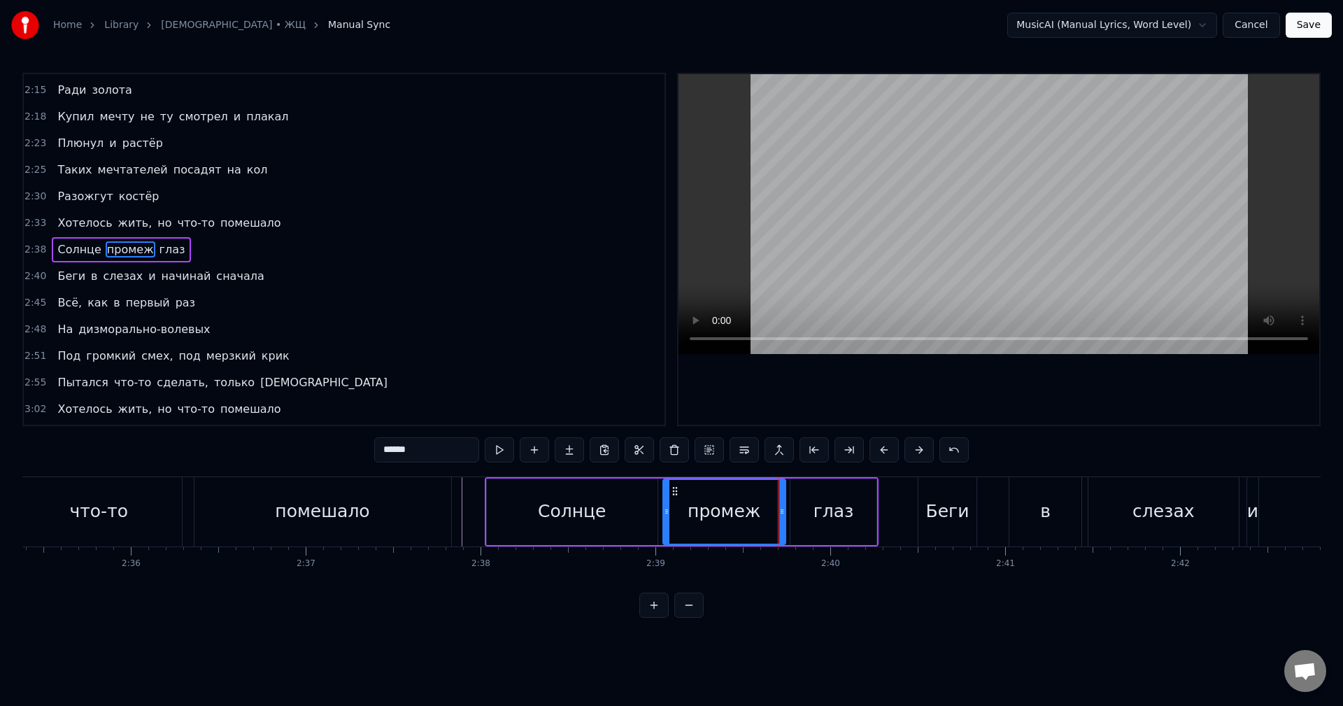
click at [779, 515] on icon at bounding box center [782, 511] width 6 height 11
click at [818, 521] on div "глаз" at bounding box center [833, 511] width 41 height 27
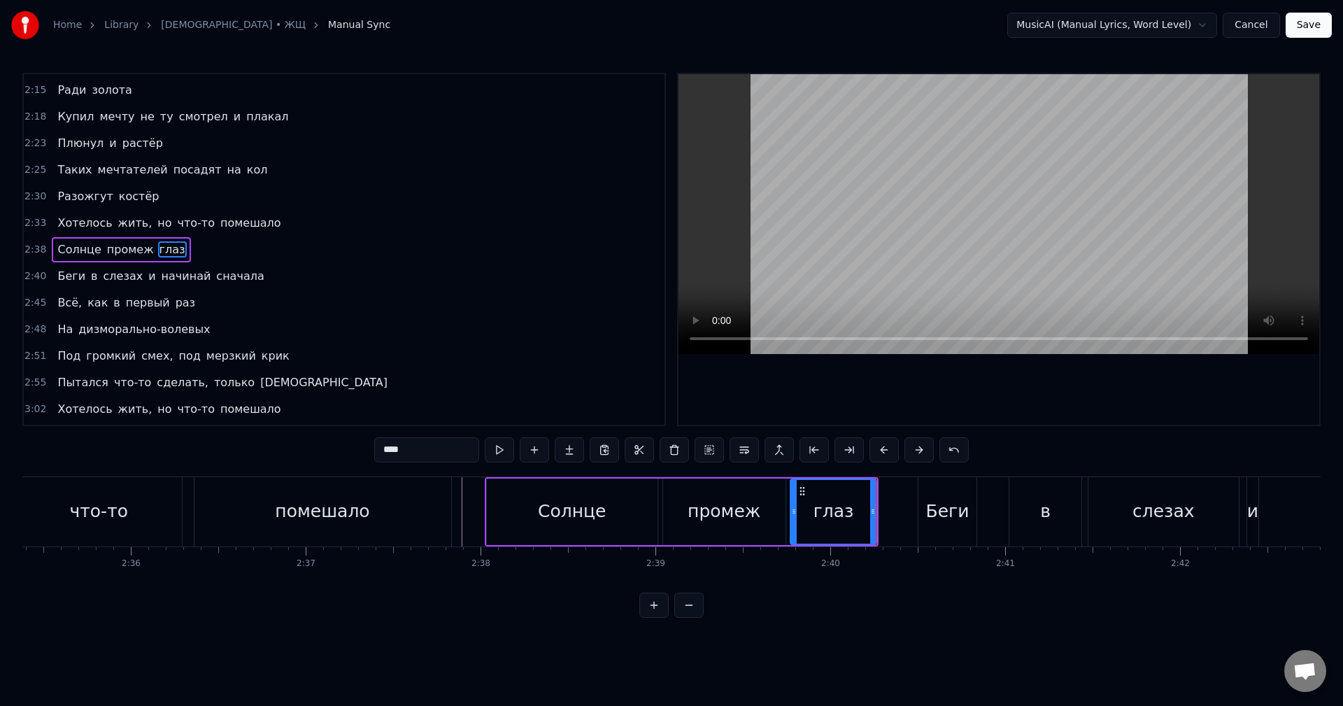
click at [922, 506] on div "Беги" at bounding box center [947, 511] width 58 height 69
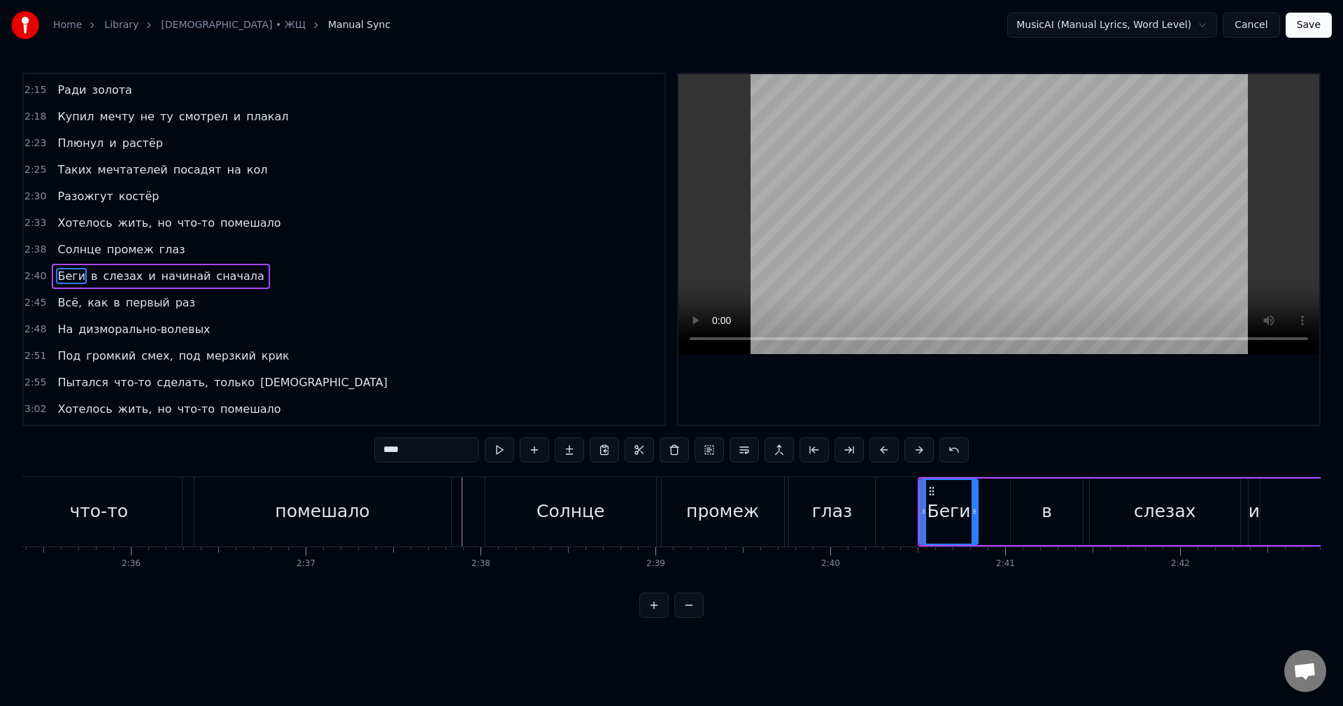
scroll to position [927, 0]
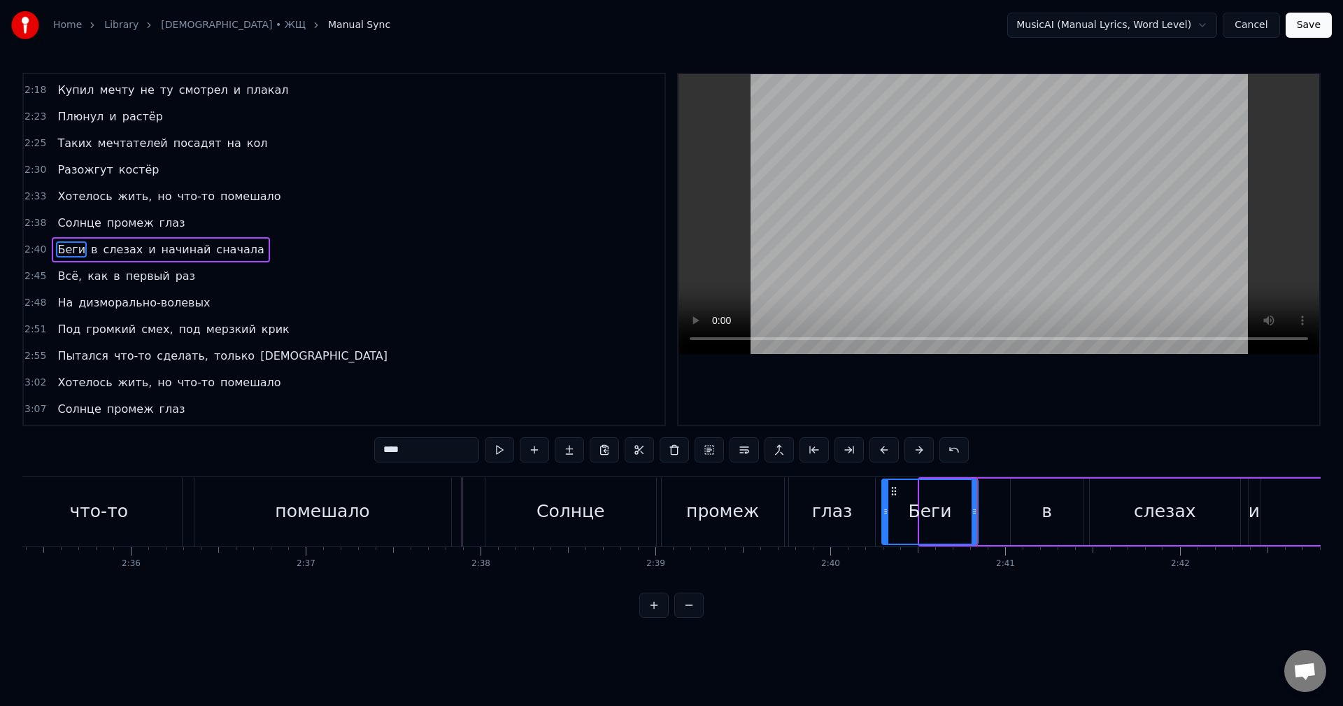
drag, startPoint x: 921, startPoint y: 513, endPoint x: 883, endPoint y: 519, distance: 38.2
click at [883, 519] on div at bounding box center [885, 512] width 6 height 64
drag, startPoint x: 885, startPoint y: 517, endPoint x: 907, endPoint y: 519, distance: 21.8
click at [907, 519] on div at bounding box center [907, 512] width 6 height 64
drag, startPoint x: 908, startPoint y: 518, endPoint x: 915, endPoint y: 517, distance: 7.1
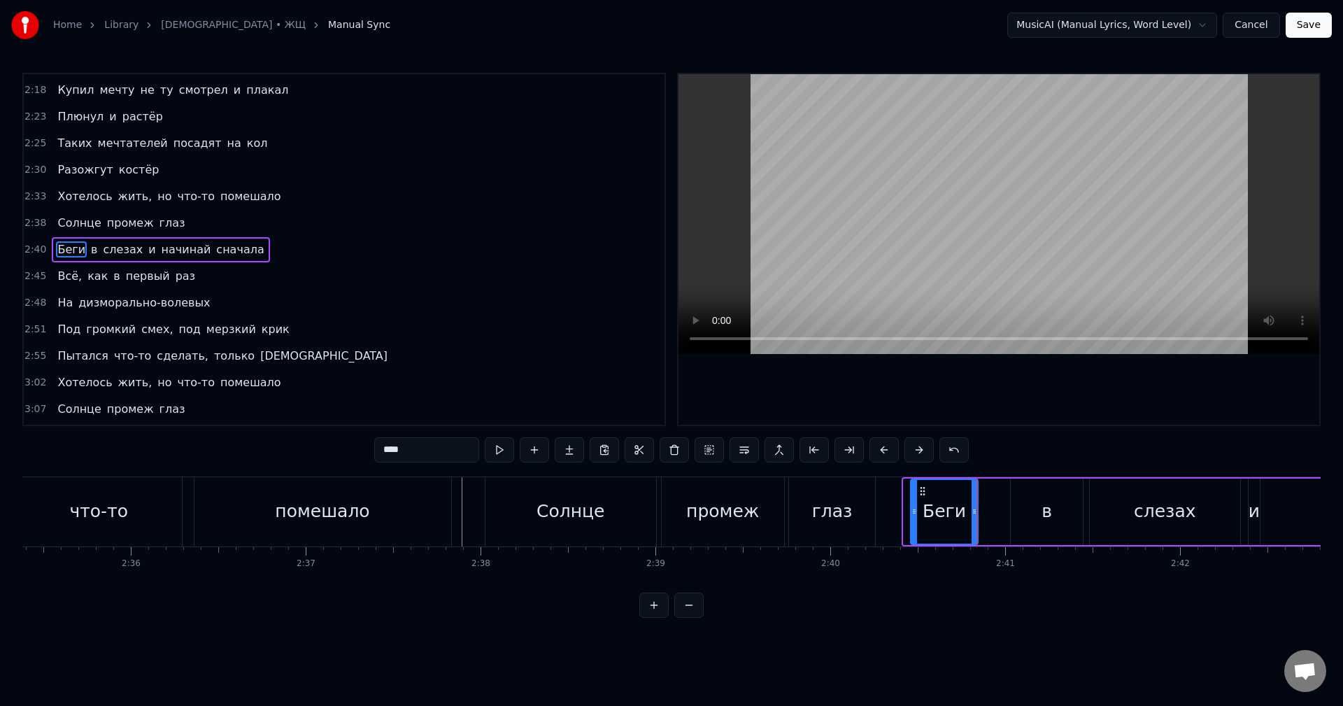
click at [915, 517] on div at bounding box center [914, 512] width 6 height 64
click at [912, 517] on div at bounding box center [911, 512] width 6 height 64
click at [1026, 508] on div "в" at bounding box center [1046, 511] width 72 height 66
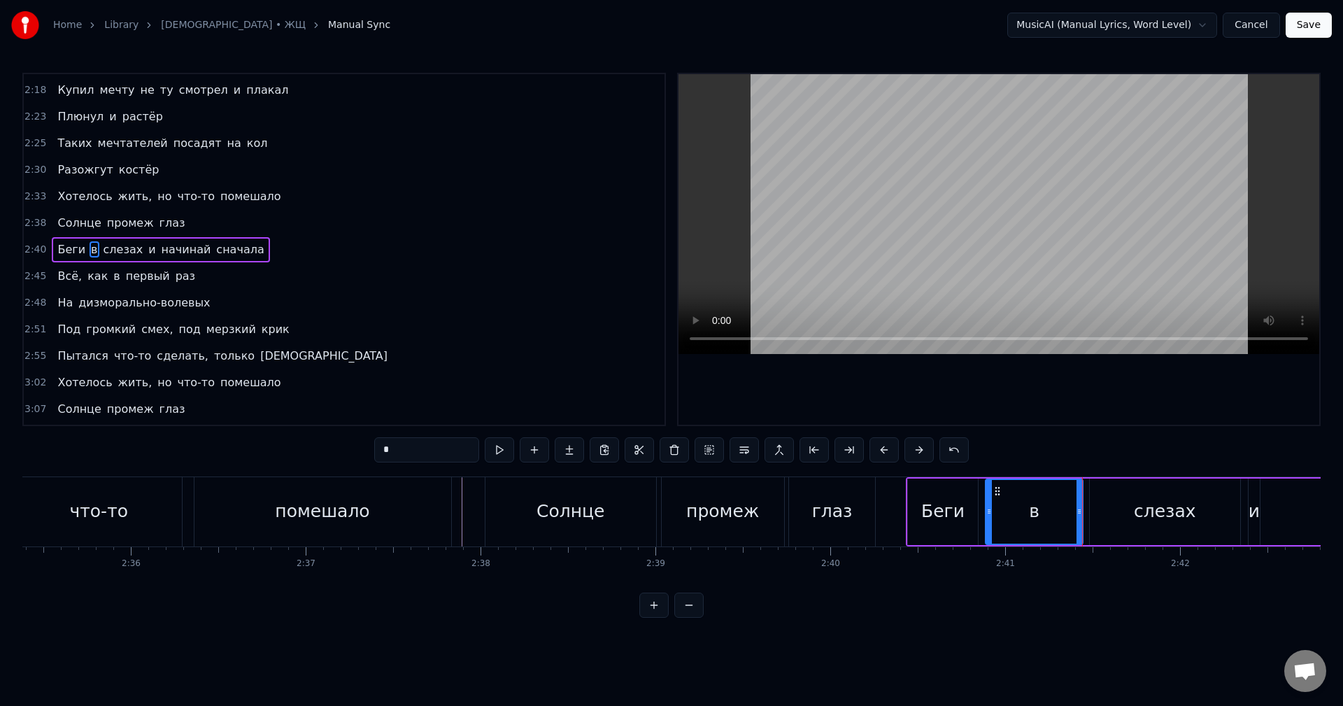
drag, startPoint x: 1015, startPoint y: 511, endPoint x: 990, endPoint y: 510, distance: 25.2
click at [990, 510] on icon at bounding box center [989, 511] width 6 height 11
drag, startPoint x: 1078, startPoint y: 517, endPoint x: 1022, endPoint y: 517, distance: 56.6
click at [1022, 517] on div at bounding box center [1023, 512] width 6 height 64
drag, startPoint x: 1024, startPoint y: 516, endPoint x: 1075, endPoint y: 519, distance: 51.1
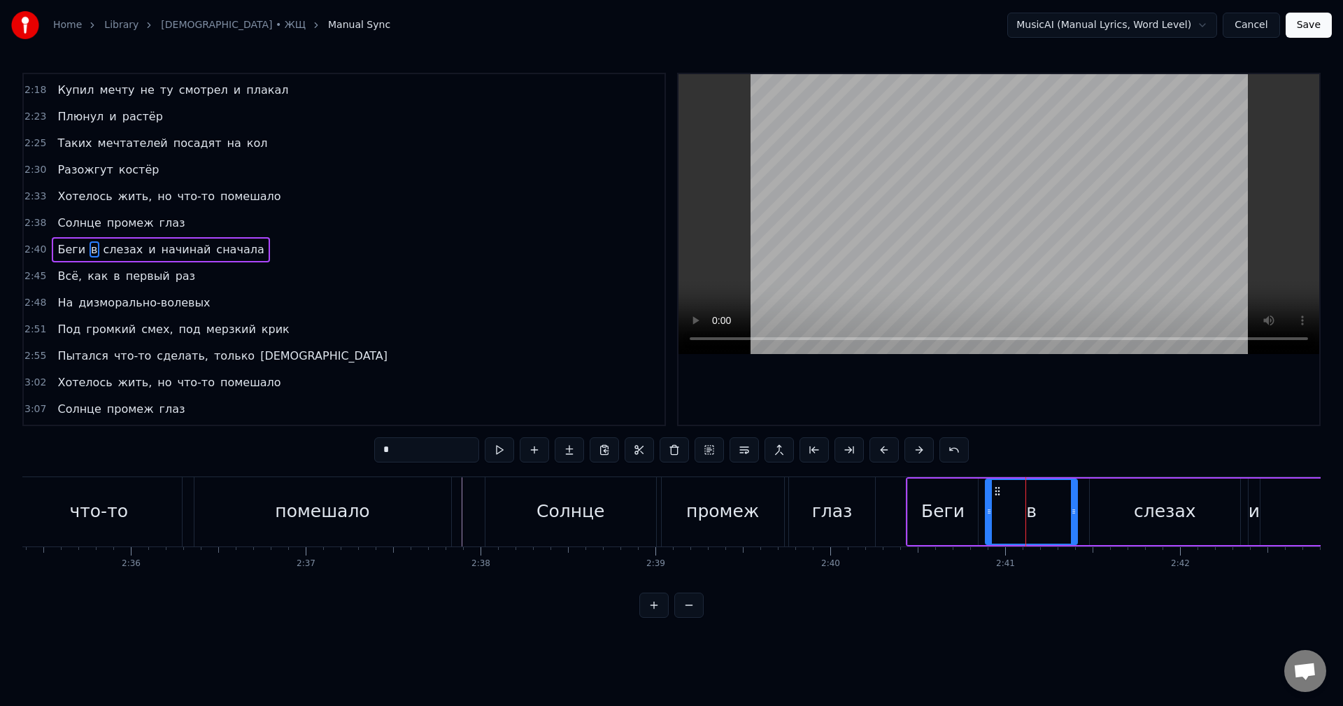
click at [1075, 519] on div at bounding box center [1074, 512] width 6 height 64
drag, startPoint x: 989, startPoint y: 513, endPoint x: 1021, endPoint y: 517, distance: 31.7
click at [1021, 517] on div at bounding box center [1020, 512] width 6 height 64
drag, startPoint x: 1073, startPoint y: 517, endPoint x: 1053, endPoint y: 514, distance: 19.8
click at [1055, 514] on div at bounding box center [1058, 512] width 6 height 64
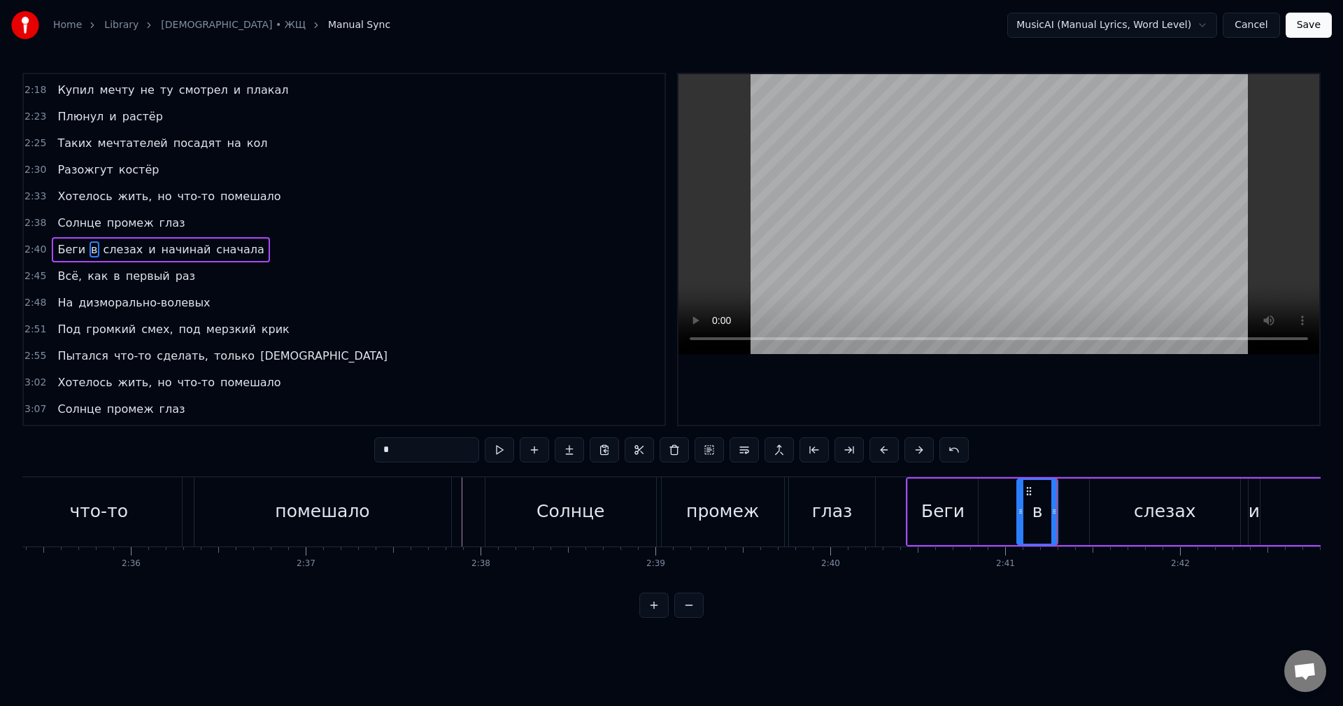
click at [931, 510] on div "Беги" at bounding box center [942, 511] width 43 height 27
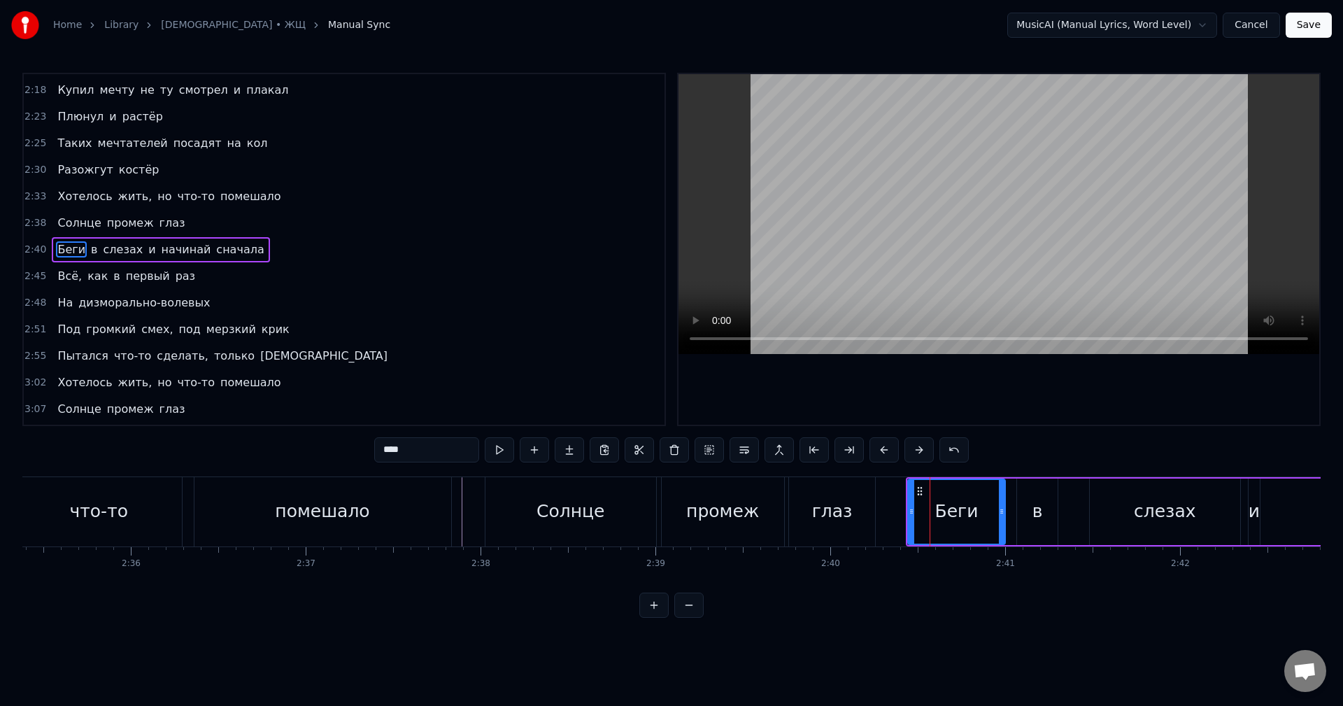
drag, startPoint x: 975, startPoint y: 515, endPoint x: 1005, endPoint y: 521, distance: 30.0
click at [1004, 521] on div at bounding box center [1002, 512] width 6 height 64
click at [1039, 508] on div "в" at bounding box center [1037, 511] width 10 height 27
click at [1049, 517] on div at bounding box center [1050, 512] width 6 height 64
click at [1106, 512] on div "слезах" at bounding box center [1164, 511] width 151 height 66
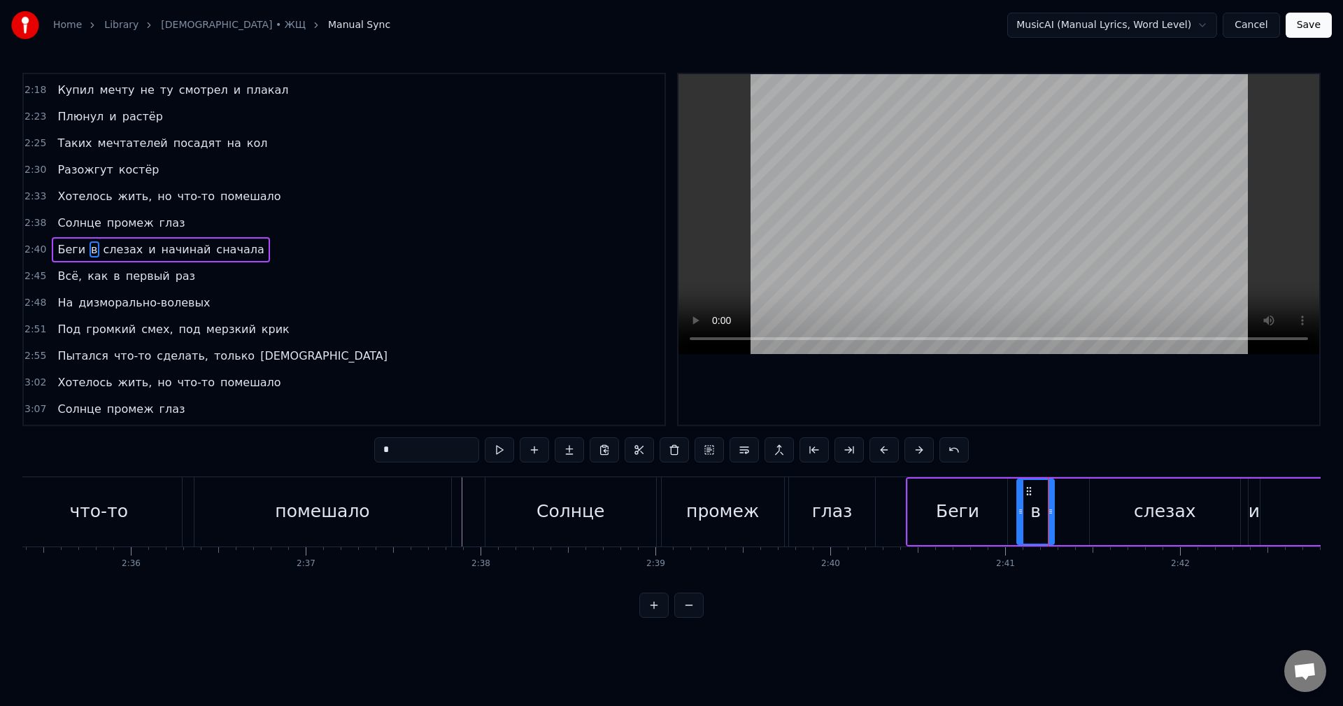
type input "******"
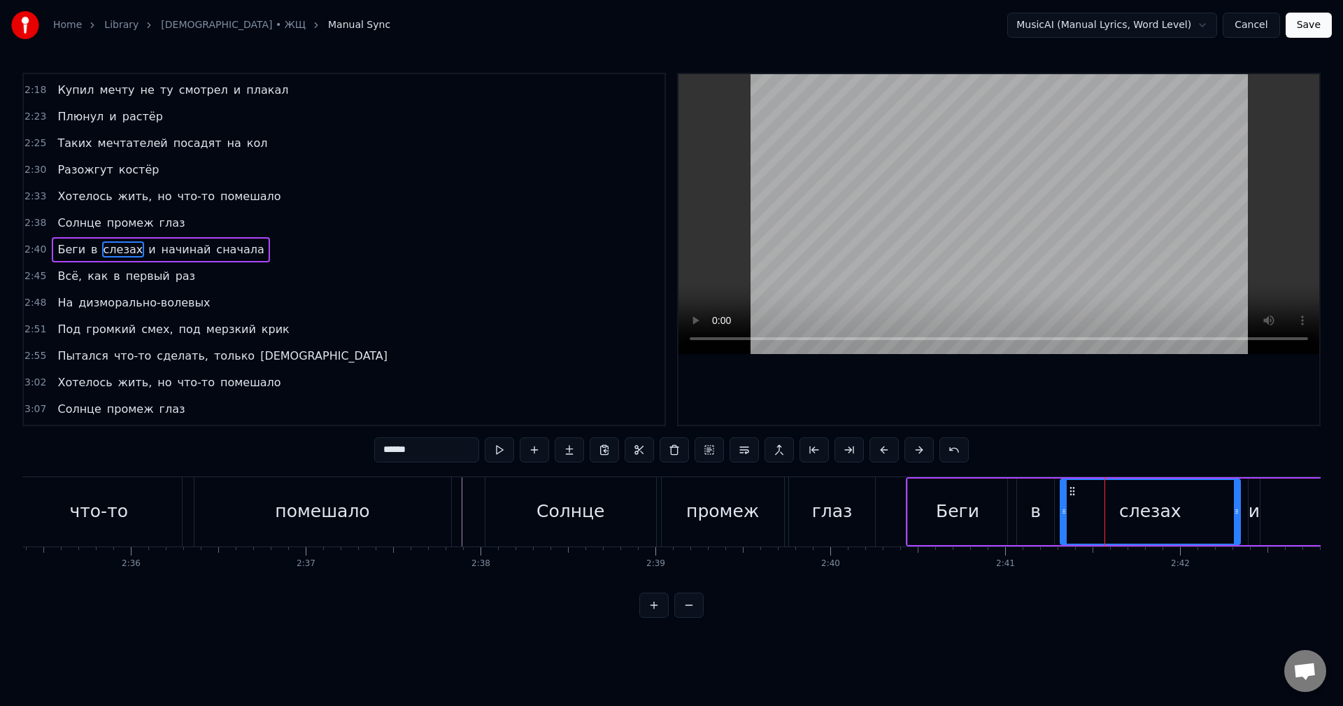
drag, startPoint x: 1093, startPoint y: 510, endPoint x: 1064, endPoint y: 514, distance: 29.7
click at [1064, 514] on icon at bounding box center [1064, 511] width 6 height 11
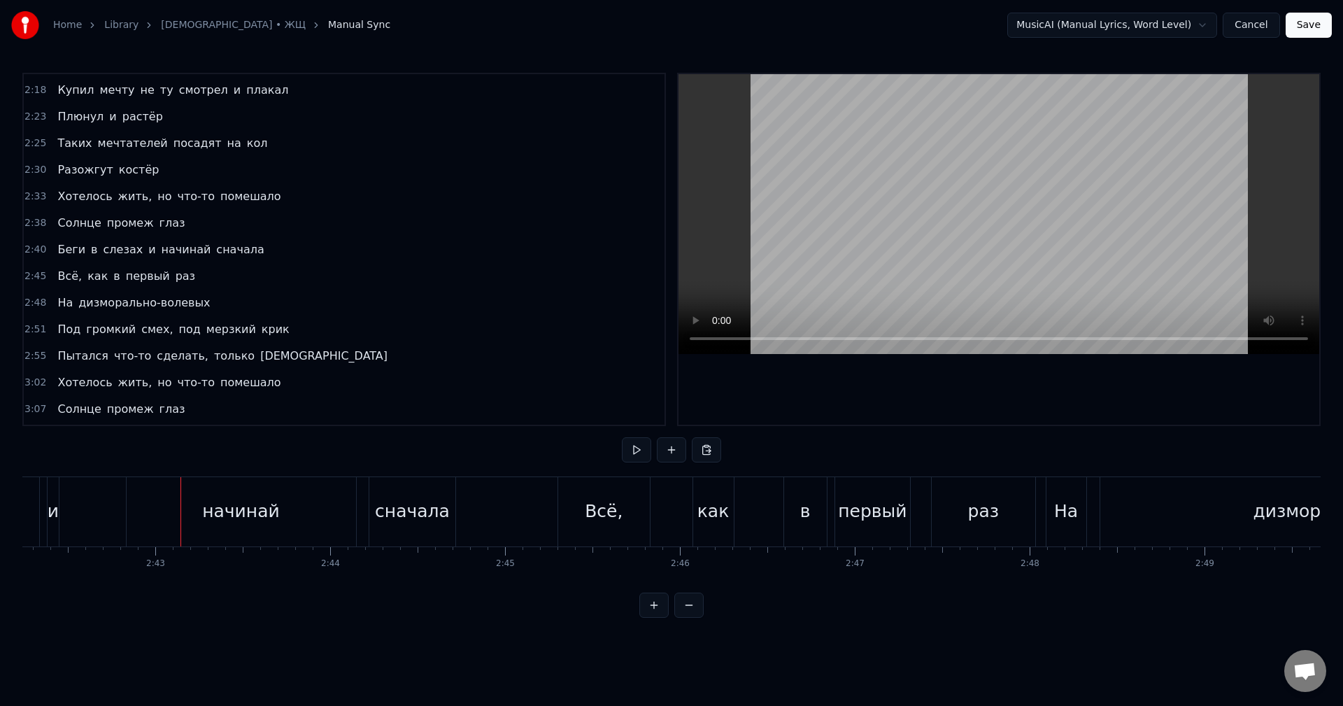
scroll to position [0, 28362]
click at [50, 515] on div "и" at bounding box center [52, 511] width 11 height 27
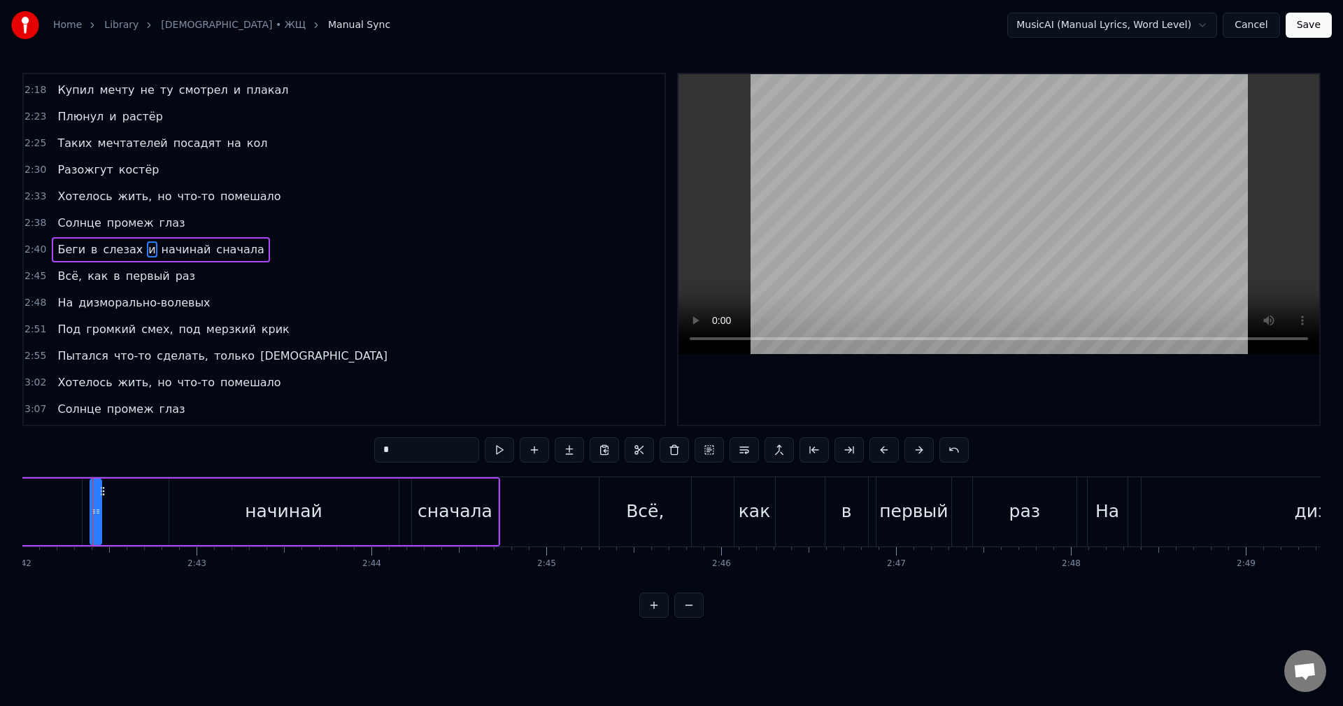
scroll to position [0, 28316]
click at [98, 521] on div at bounding box center [99, 512] width 6 height 64
drag, startPoint x: 103, startPoint y: 521, endPoint x: 145, endPoint y: 523, distance: 42.0
click at [145, 523] on div at bounding box center [144, 512] width 6 height 64
click at [212, 527] on div "начинай" at bounding box center [287, 511] width 229 height 66
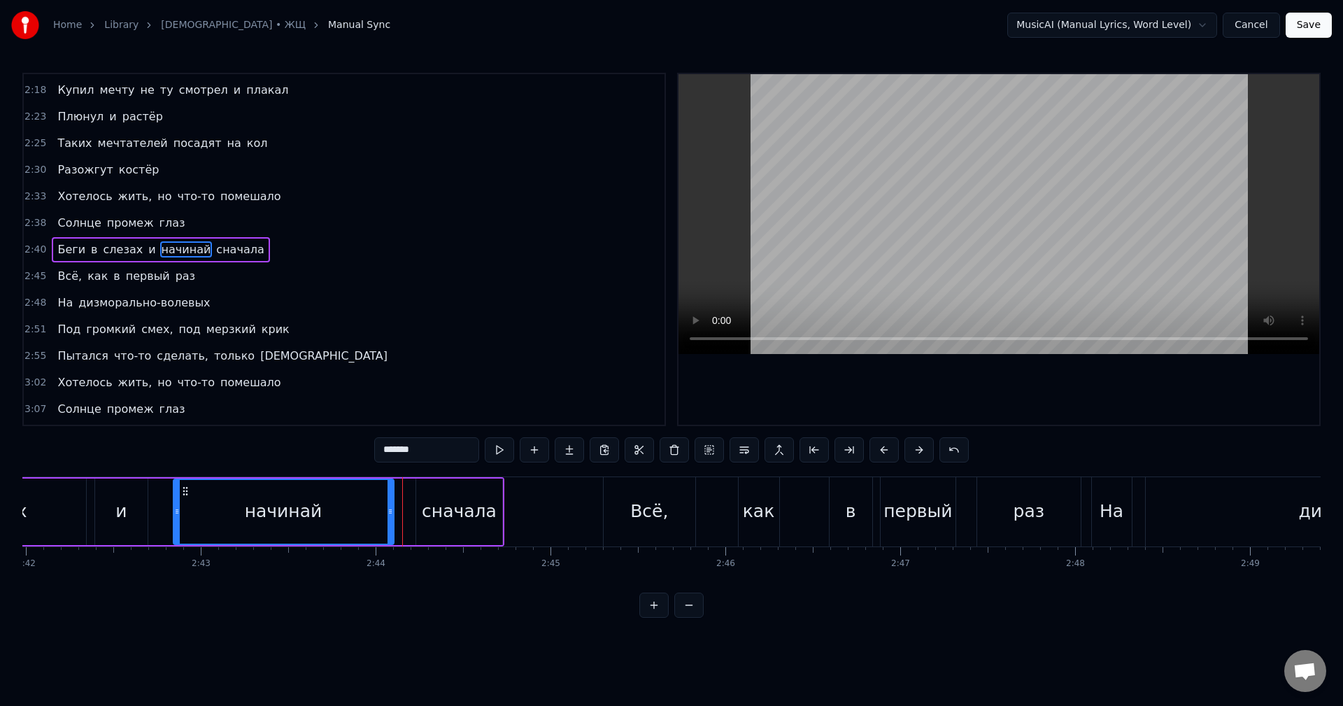
click at [389, 521] on div at bounding box center [390, 512] width 6 height 64
click at [420, 514] on div "сначала" at bounding box center [459, 511] width 86 height 66
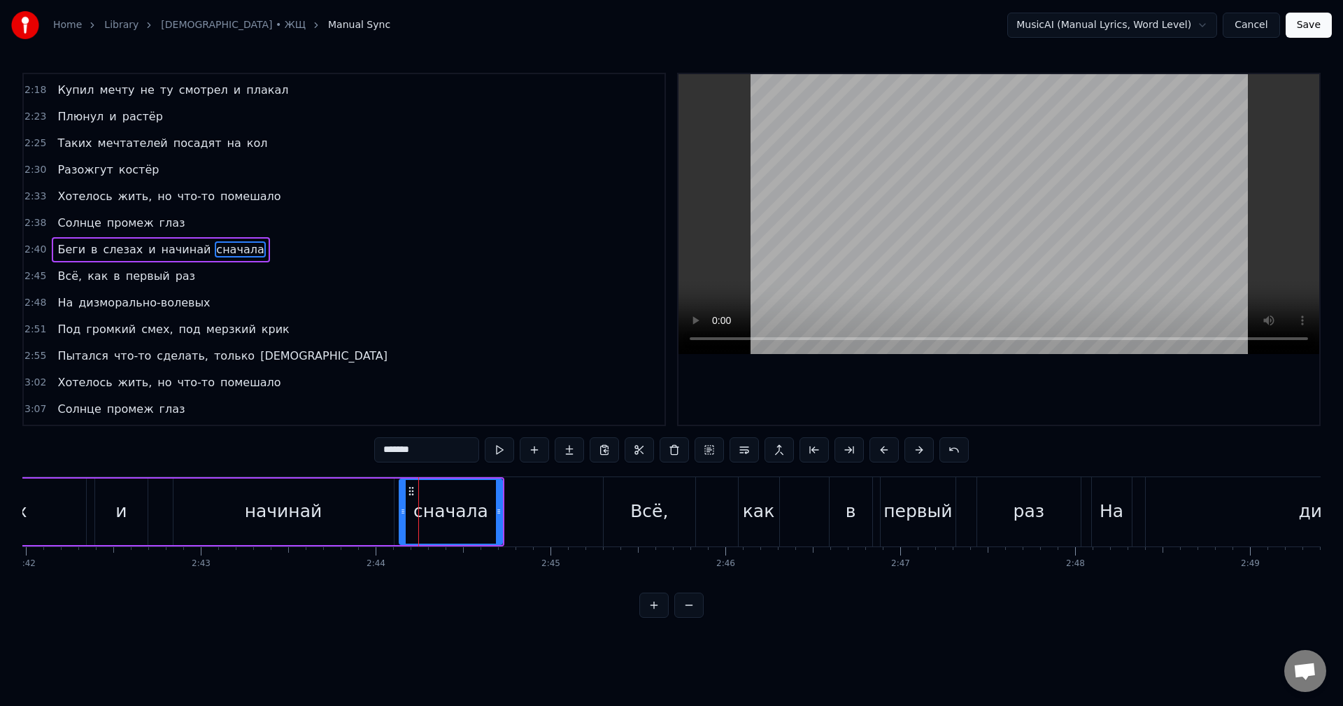
drag, startPoint x: 420, startPoint y: 515, endPoint x: 401, endPoint y: 515, distance: 18.2
click at [401, 515] on icon at bounding box center [403, 511] width 6 height 11
drag, startPoint x: 497, startPoint y: 514, endPoint x: 594, endPoint y: 531, distance: 98.1
click at [594, 531] on div at bounding box center [591, 512] width 6 height 64
click at [633, 520] on div "Всё," at bounding box center [649, 511] width 92 height 69
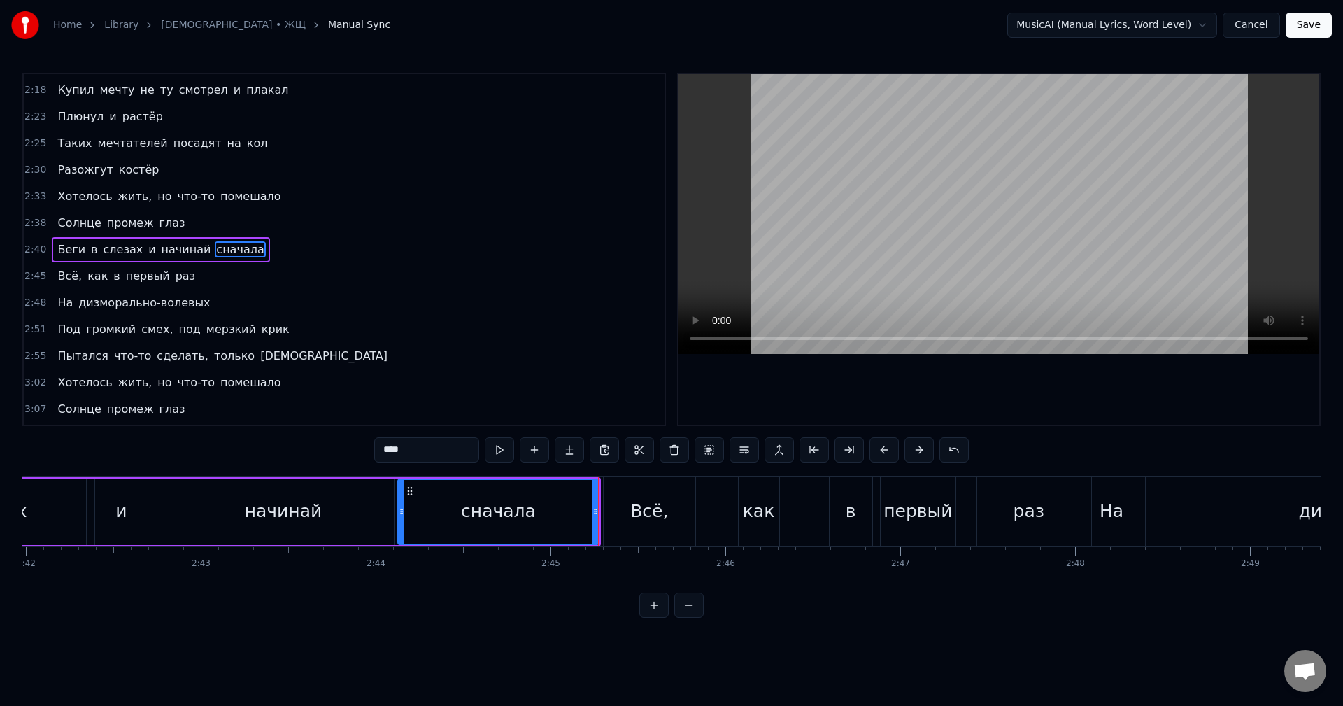
scroll to position [954, 0]
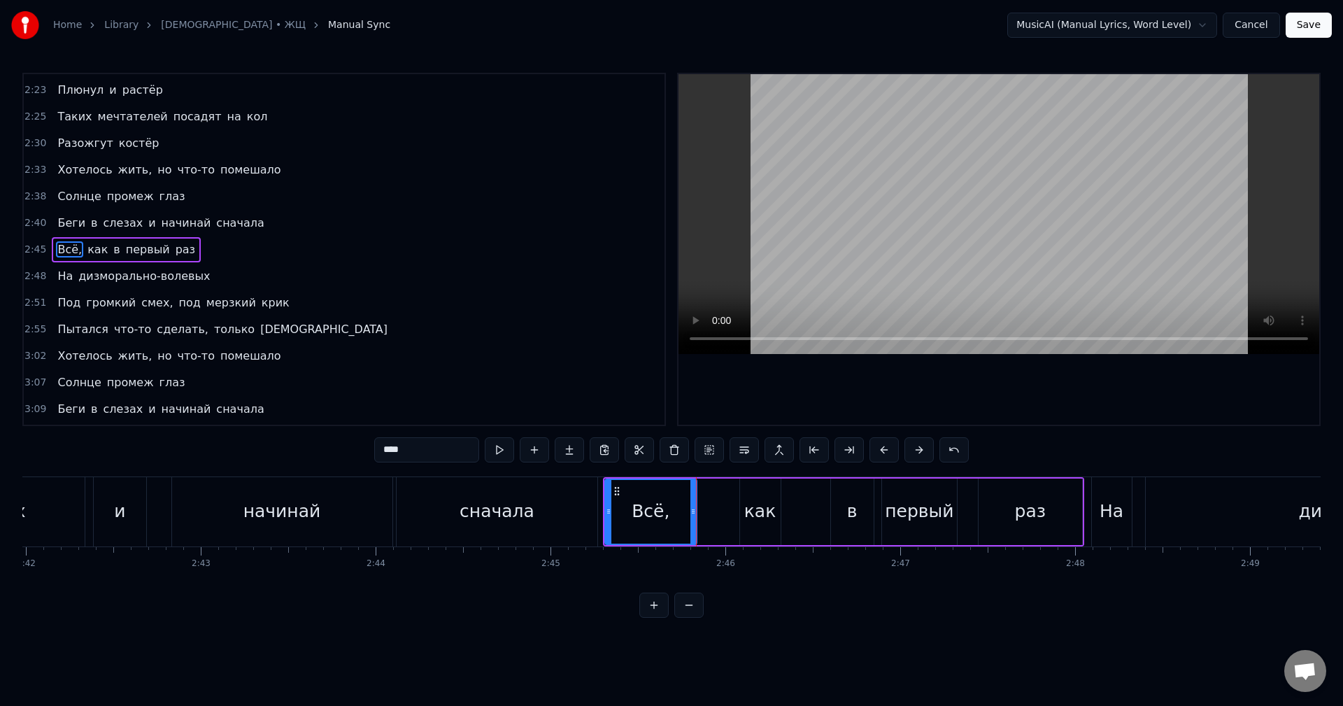
click at [748, 513] on div "как" at bounding box center [760, 511] width 32 height 27
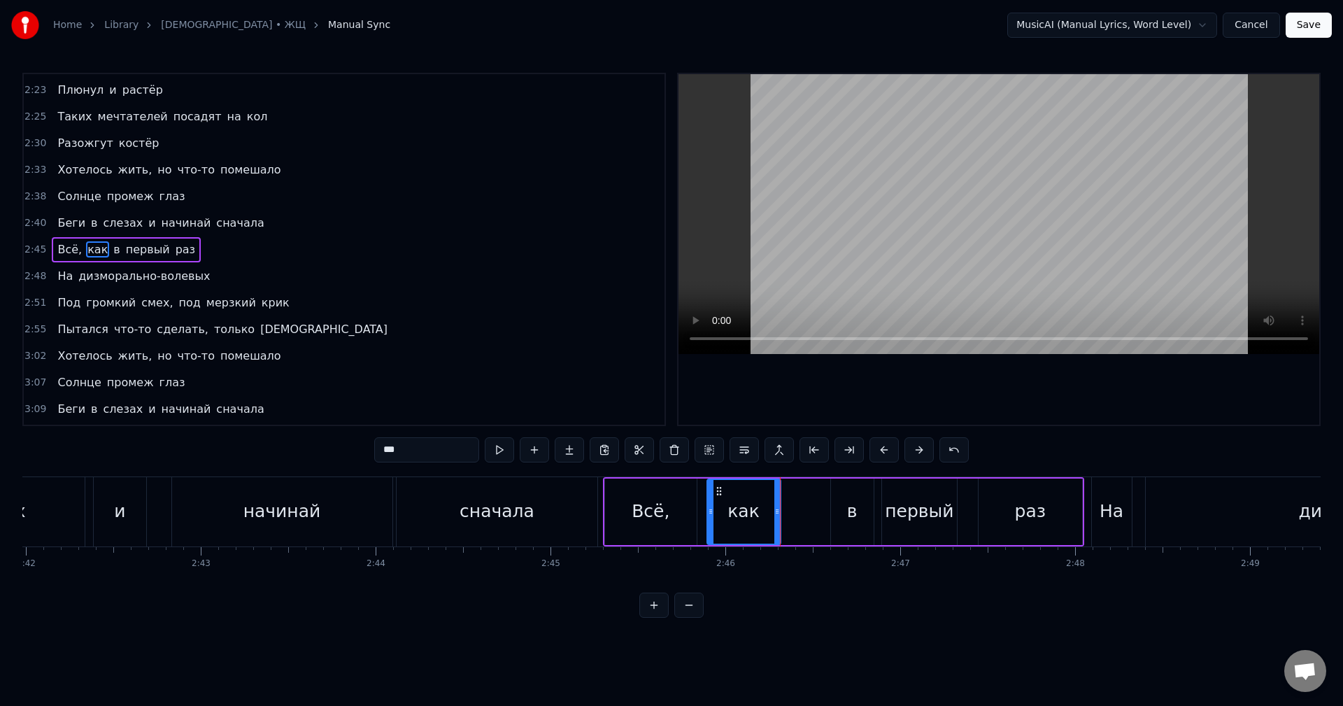
drag, startPoint x: 743, startPoint y: 517, endPoint x: 706, endPoint y: 516, distance: 37.1
click at [708, 516] on div at bounding box center [711, 512] width 6 height 64
drag, startPoint x: 706, startPoint y: 523, endPoint x: 740, endPoint y: 531, distance: 34.6
click at [740, 531] on div at bounding box center [740, 512] width 6 height 64
click at [666, 523] on div "Всё," at bounding box center [650, 511] width 38 height 27
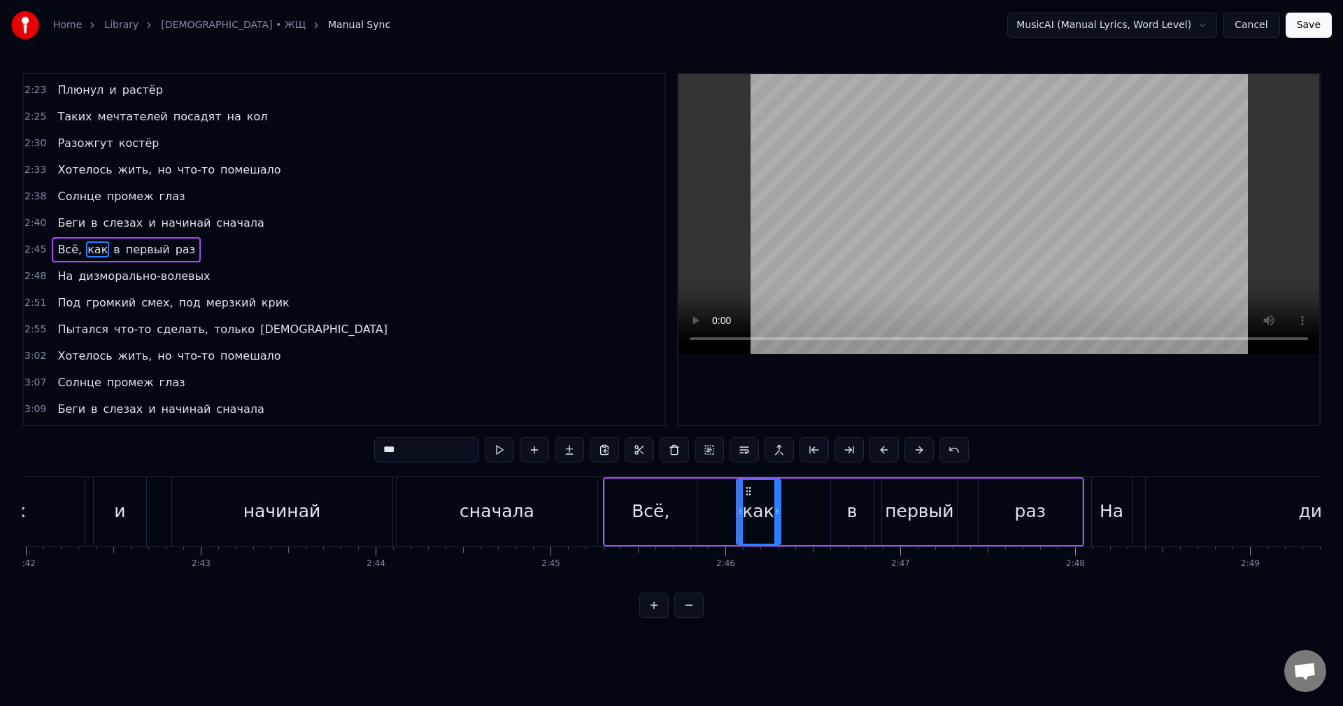
type input "****"
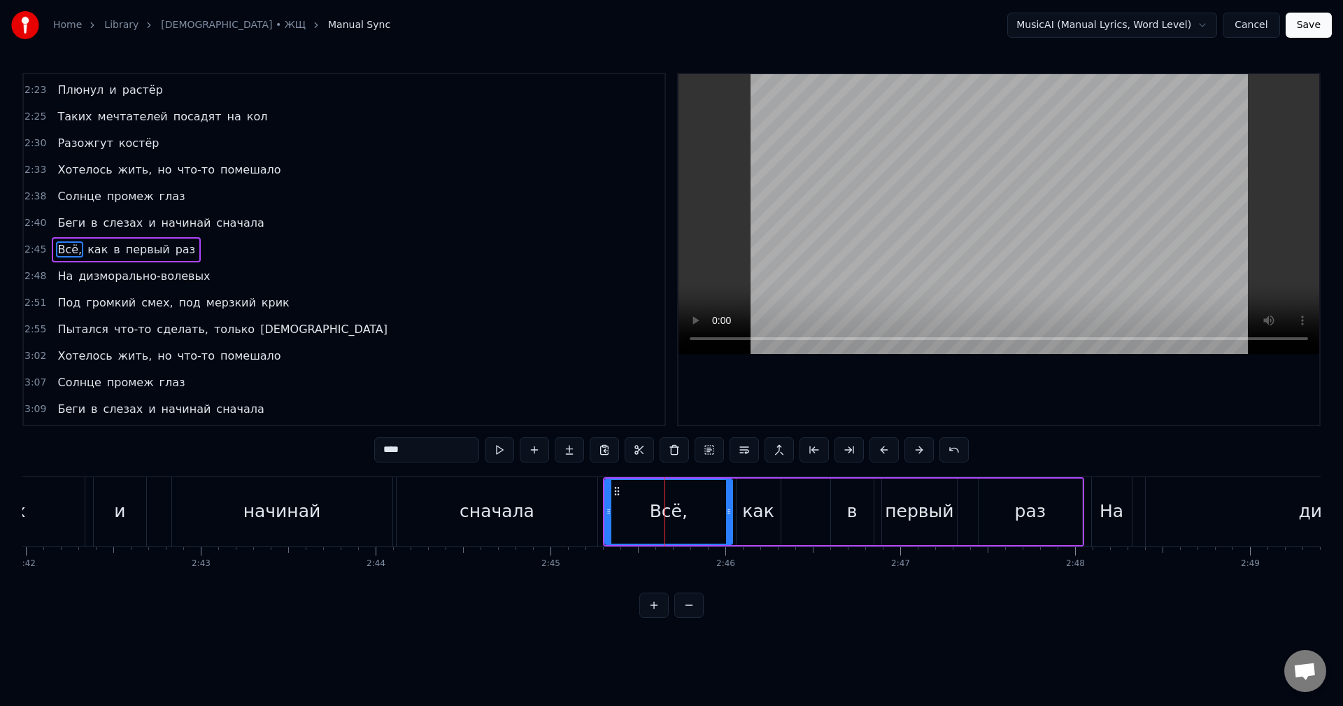
drag, startPoint x: 694, startPoint y: 521, endPoint x: 730, endPoint y: 527, distance: 36.2
click at [730, 527] on div at bounding box center [729, 512] width 6 height 64
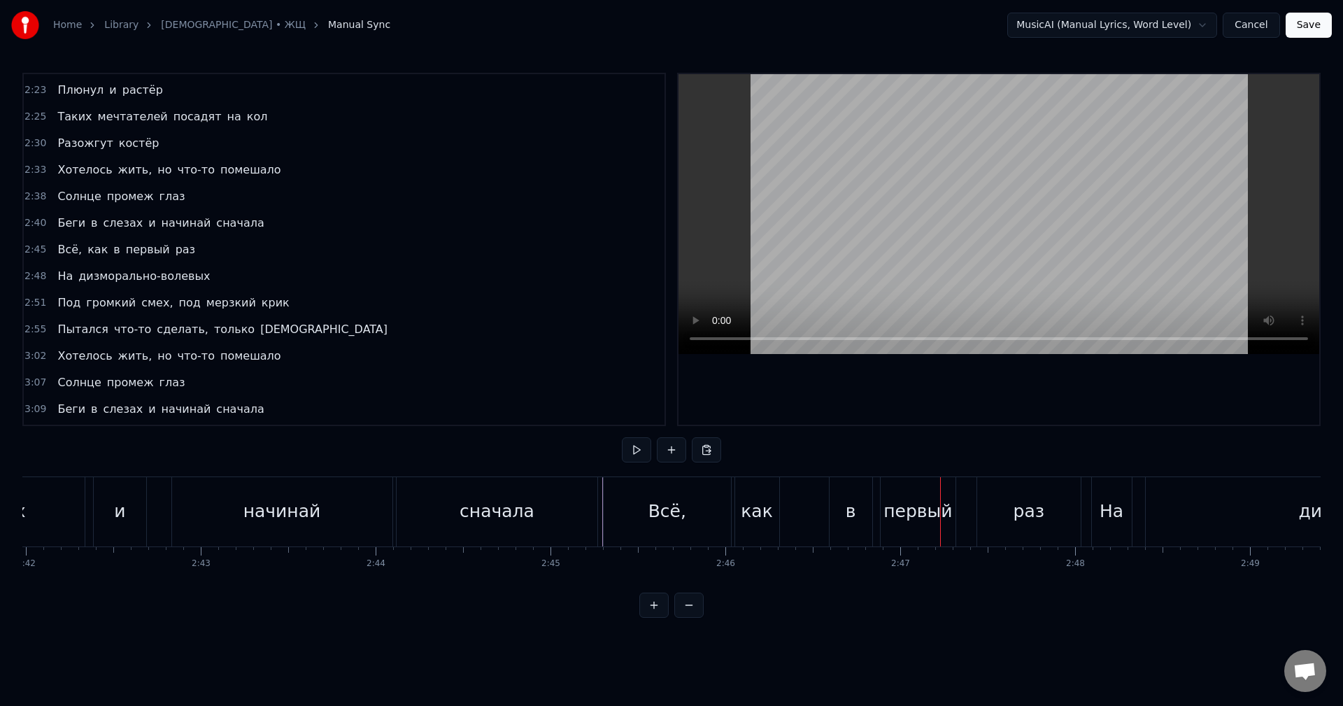
click at [843, 511] on div "в" at bounding box center [850, 511] width 43 height 69
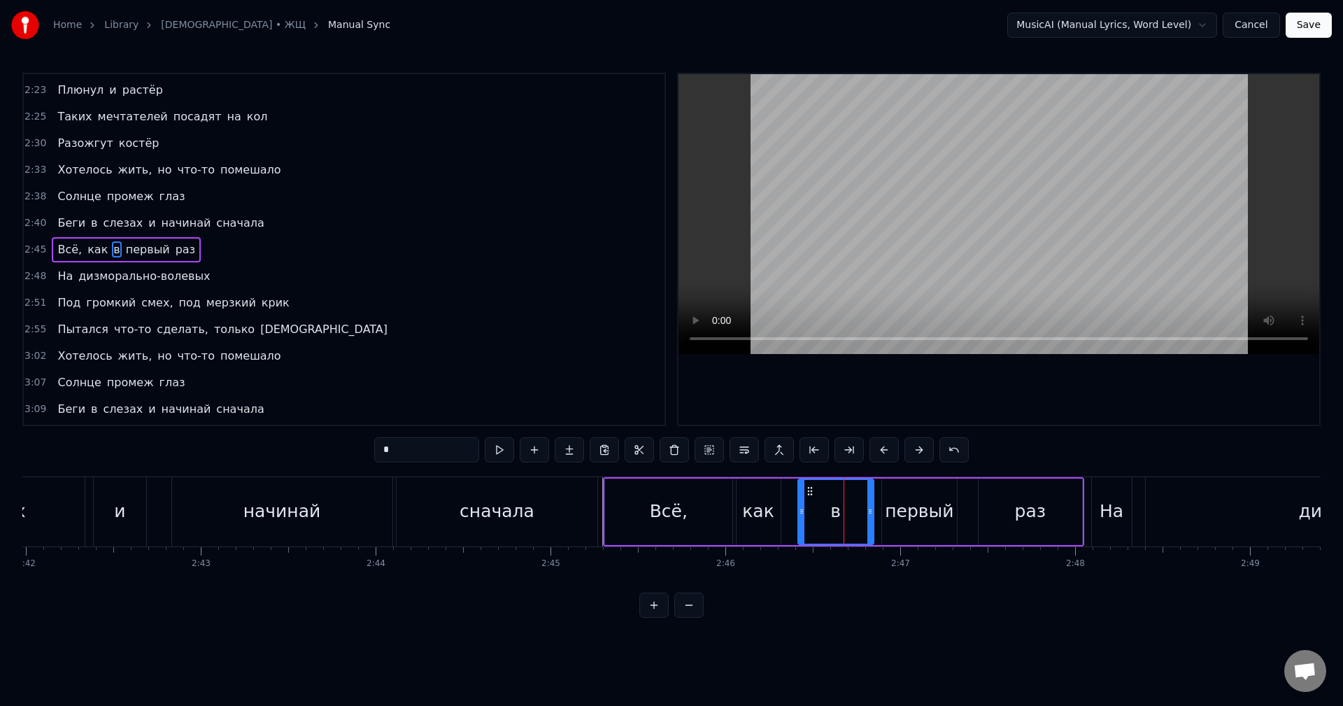
drag, startPoint x: 831, startPoint y: 515, endPoint x: 799, endPoint y: 517, distance: 32.9
click at [799, 517] on div at bounding box center [802, 512] width 6 height 64
drag, startPoint x: 868, startPoint y: 522, endPoint x: 819, endPoint y: 519, distance: 49.7
click at [819, 519] on div at bounding box center [820, 512] width 6 height 64
click at [796, 515] on icon at bounding box center [799, 511] width 6 height 11
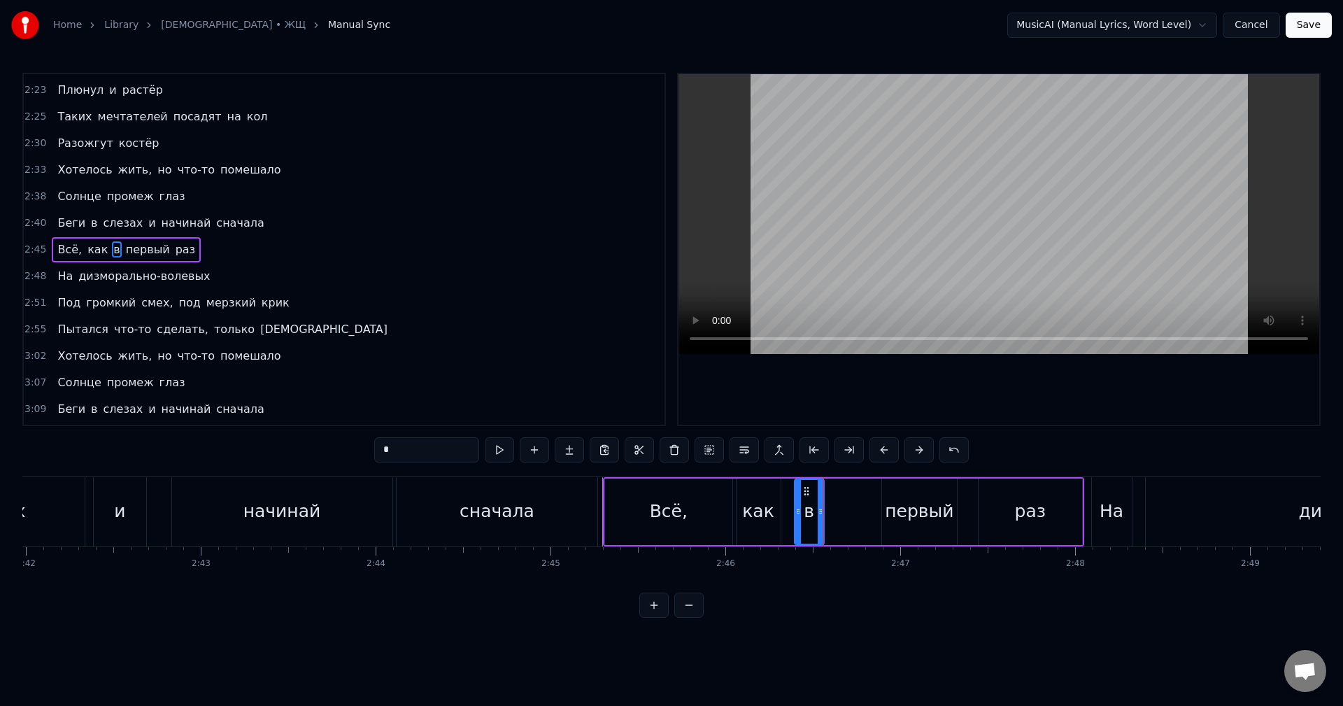
click at [886, 527] on div "первый" at bounding box center [919, 511] width 75 height 66
type input "******"
click at [888, 523] on div "первый" at bounding box center [919, 511] width 69 height 27
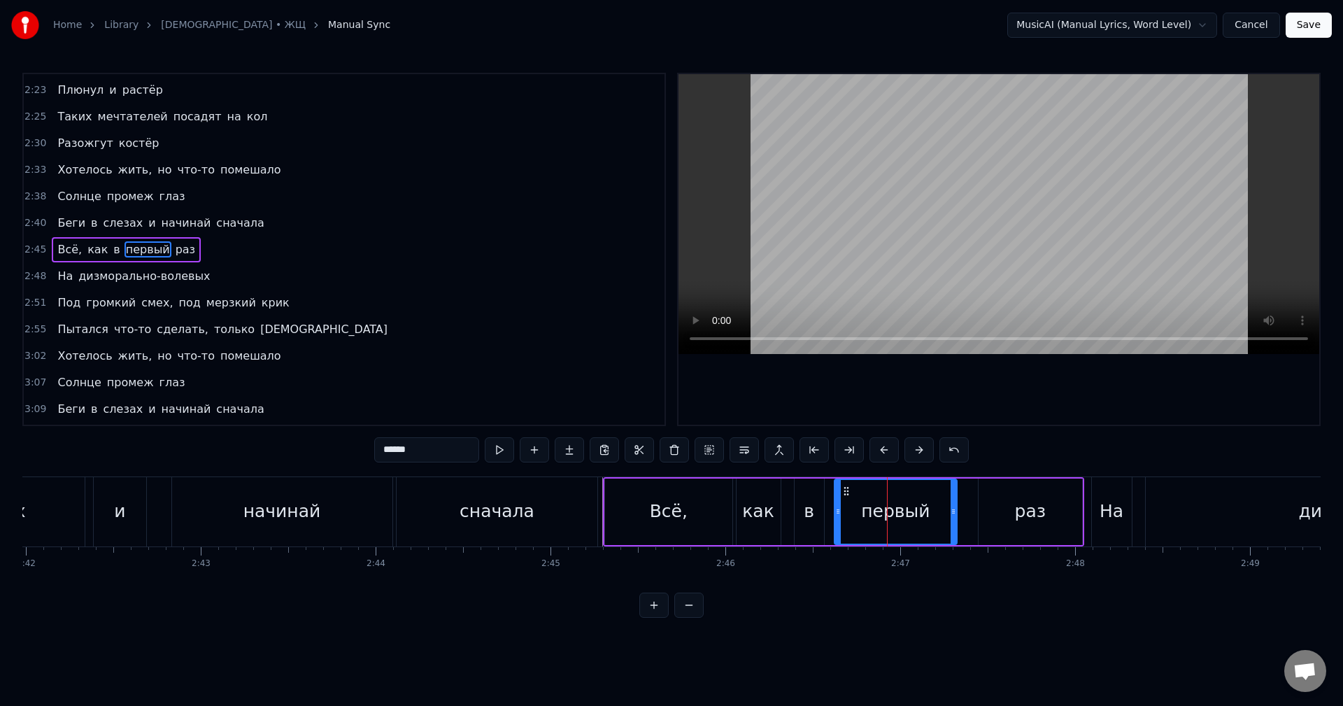
drag, startPoint x: 886, startPoint y: 523, endPoint x: 838, endPoint y: 524, distance: 47.6
click at [838, 524] on div at bounding box center [838, 512] width 6 height 64
click at [394, 524] on div "Беги в слезах и начинай сначала" at bounding box center [176, 511] width 849 height 69
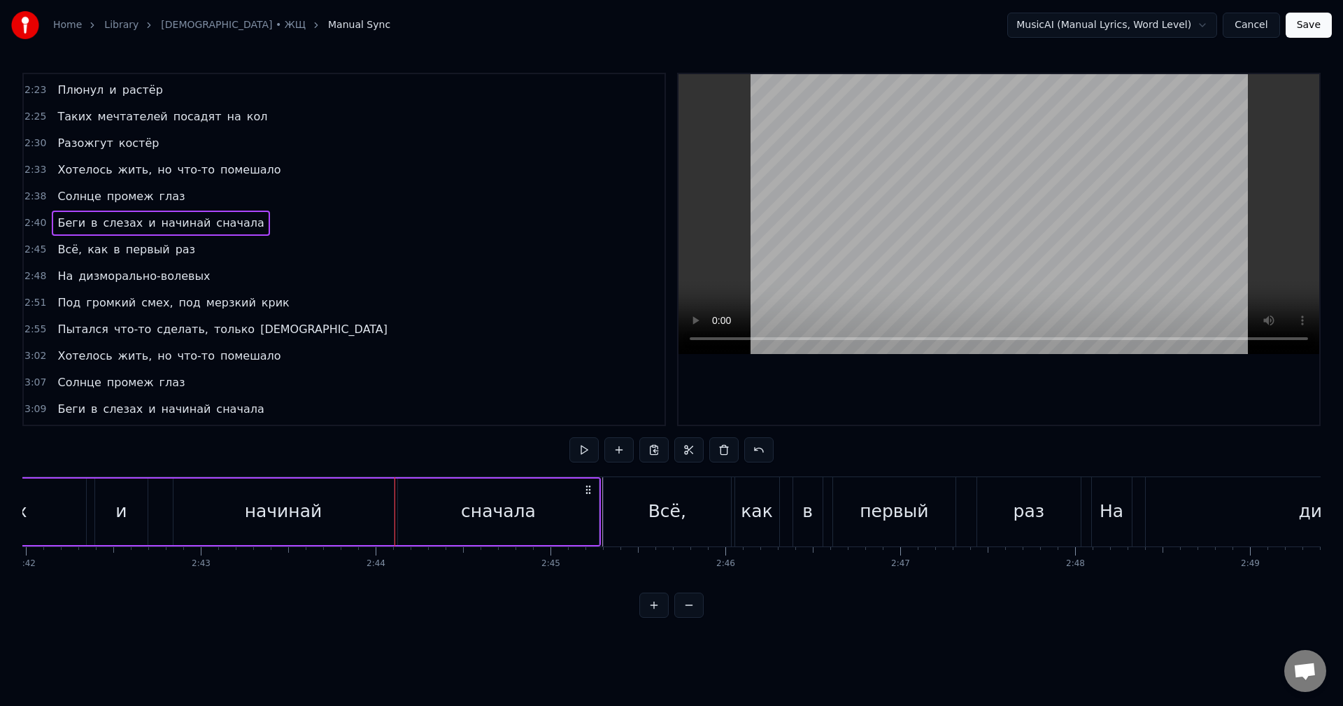
click at [394, 524] on div at bounding box center [394, 511] width 1 height 69
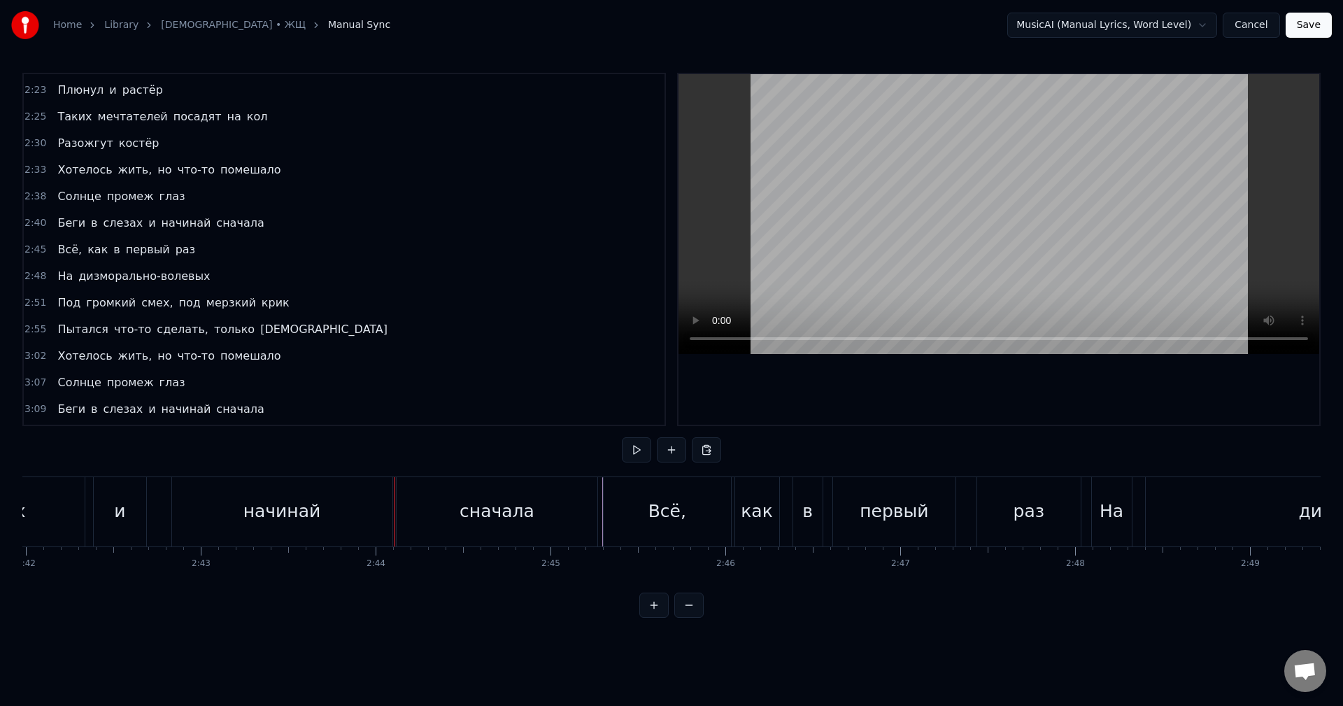
click at [599, 534] on div "Беги в слезах и начинай сначала" at bounding box center [176, 511] width 849 height 69
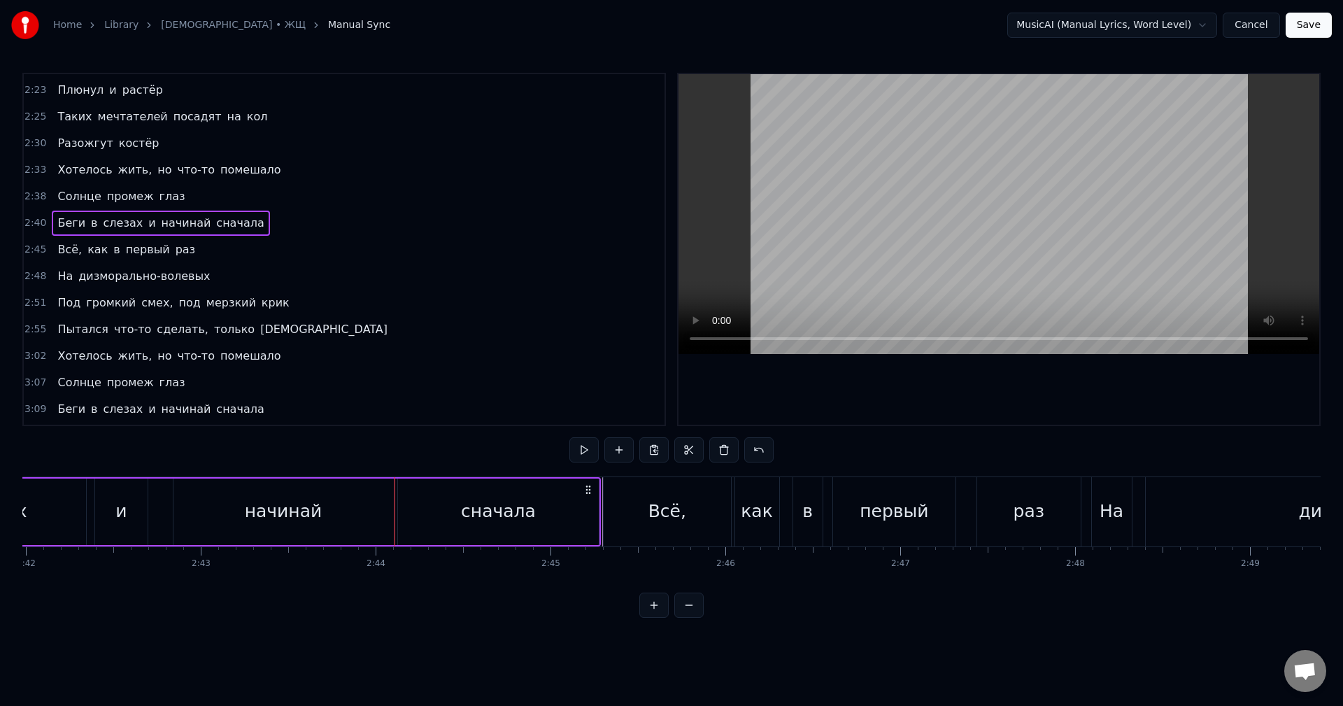
click at [599, 534] on div "Беги в слезах и начинай сначала" at bounding box center [176, 511] width 849 height 69
click at [599, 534] on div at bounding box center [599, 511] width 1 height 69
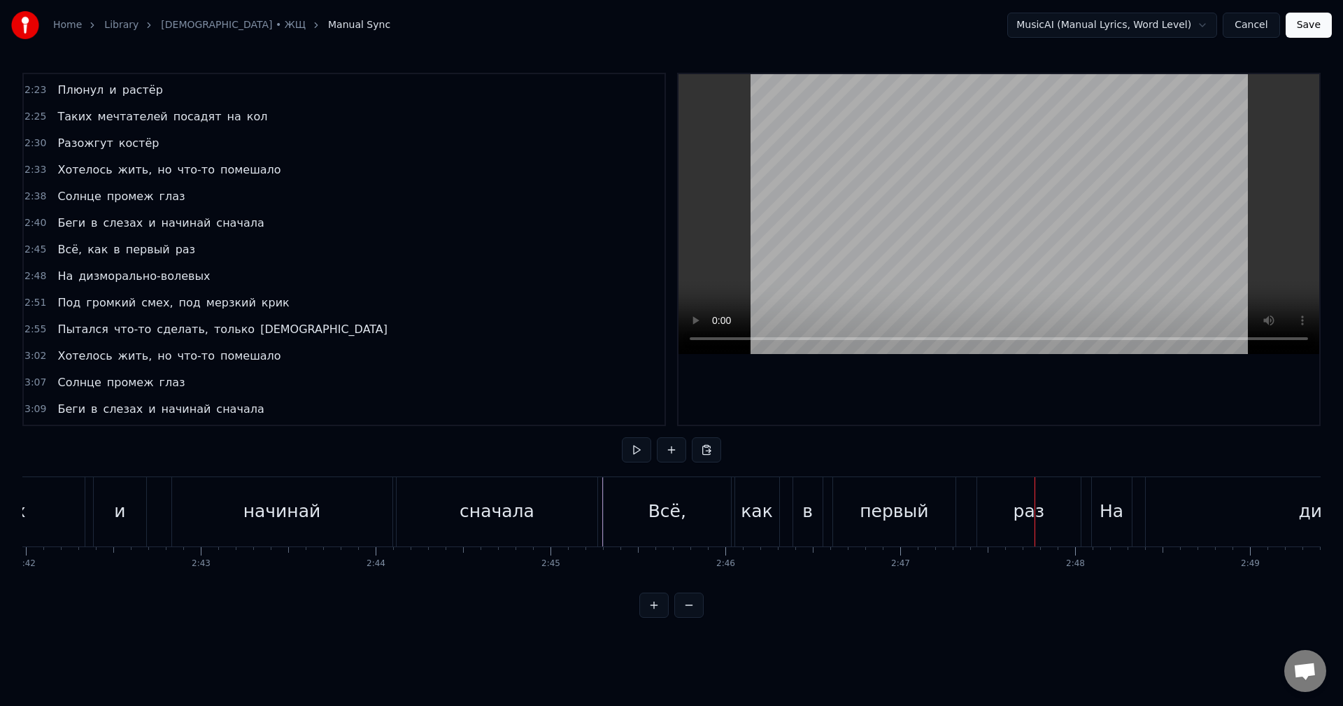
click at [919, 527] on div "первый" at bounding box center [894, 511] width 122 height 69
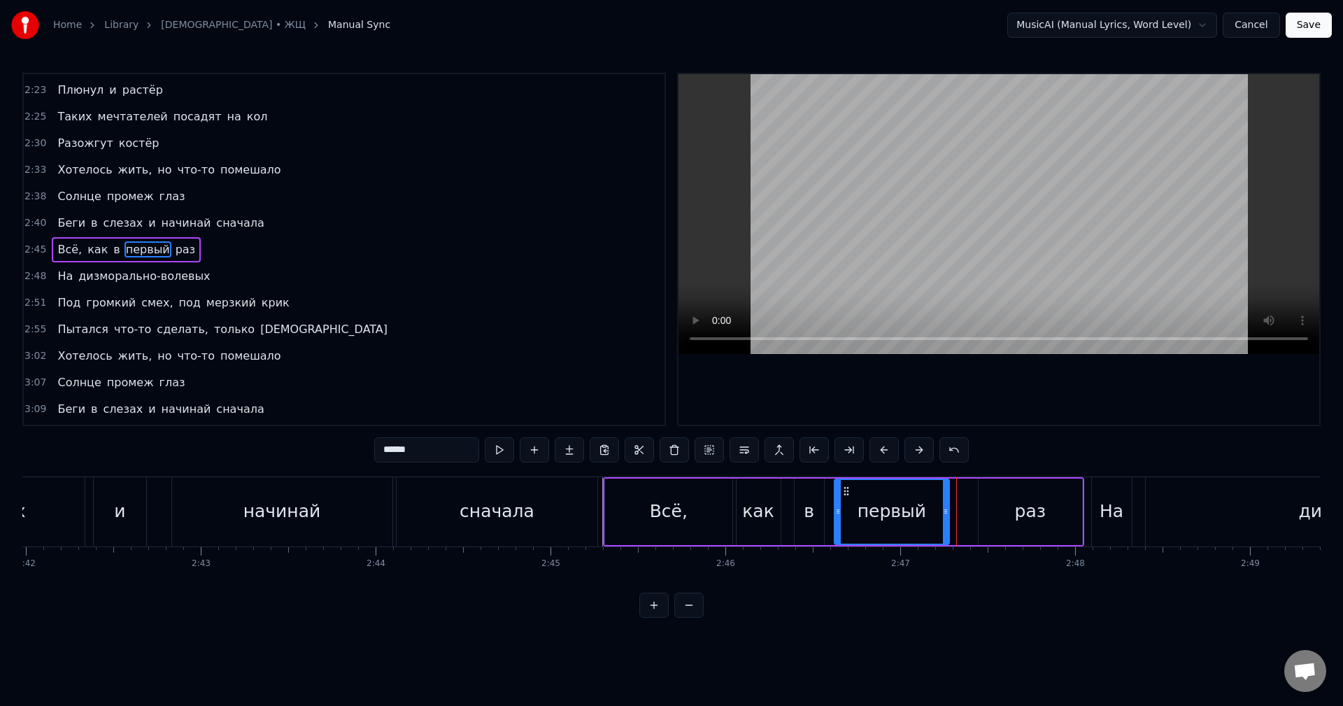
drag, startPoint x: 954, startPoint y: 523, endPoint x: 946, endPoint y: 522, distance: 7.8
click at [946, 522] on div at bounding box center [946, 512] width 6 height 64
click at [994, 515] on div "раз" at bounding box center [1030, 511] width 104 height 66
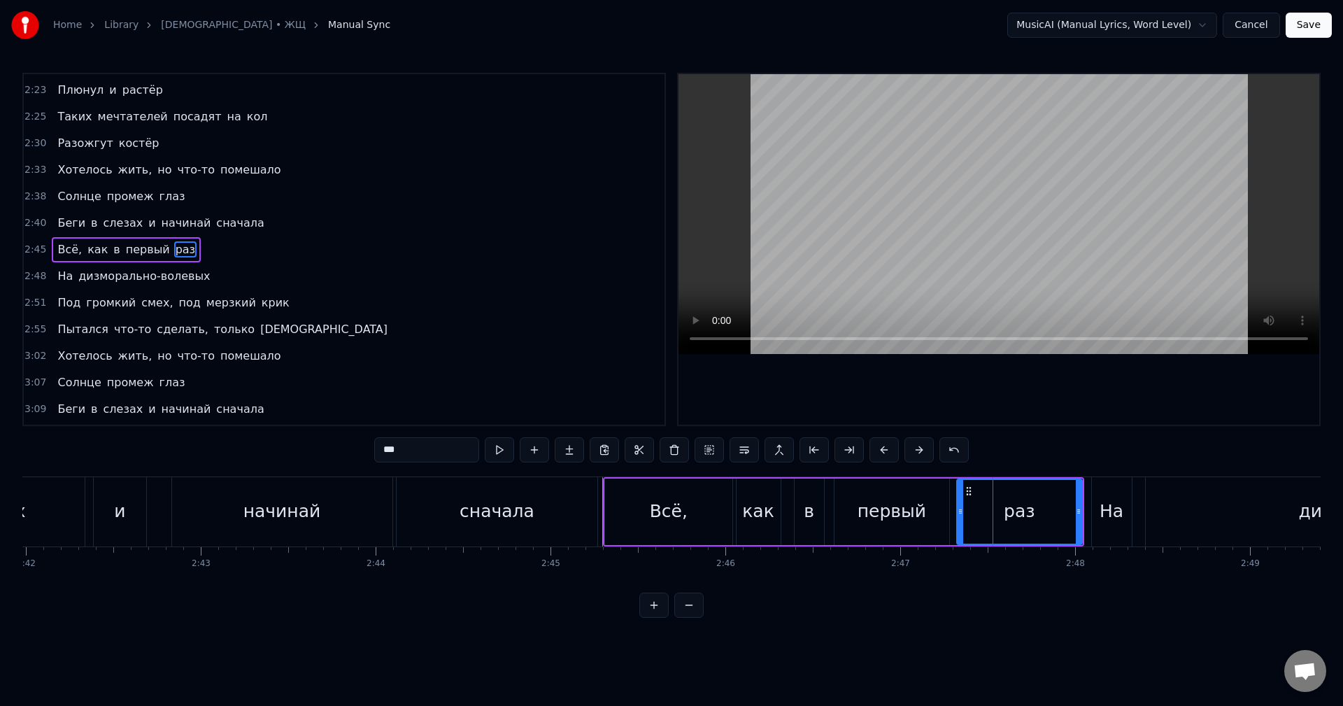
drag, startPoint x: 984, startPoint y: 515, endPoint x: 962, endPoint y: 515, distance: 21.7
click at [962, 515] on icon at bounding box center [960, 511] width 6 height 11
drag, startPoint x: 1078, startPoint y: 510, endPoint x: 1034, endPoint y: 510, distance: 44.1
click at [1034, 510] on icon at bounding box center [1034, 511] width 6 height 11
click at [1101, 525] on div "На" at bounding box center [1112, 511] width 40 height 69
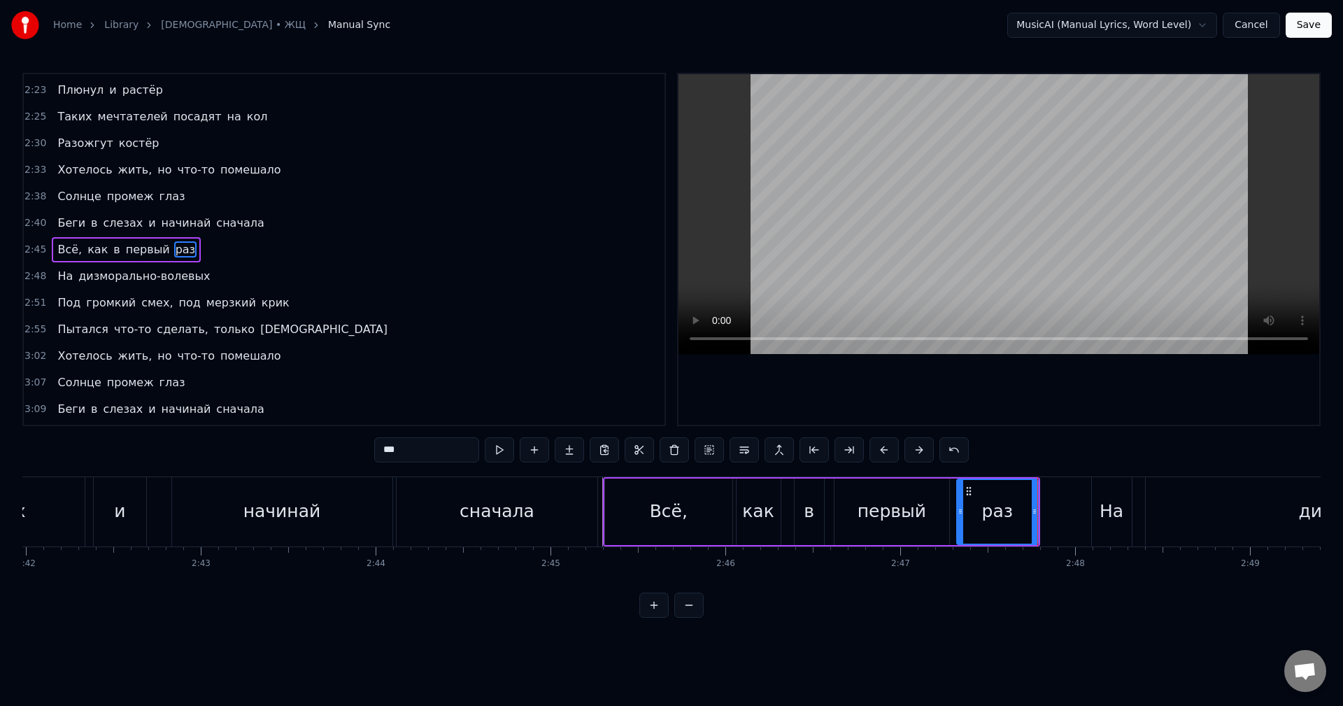
type input "**"
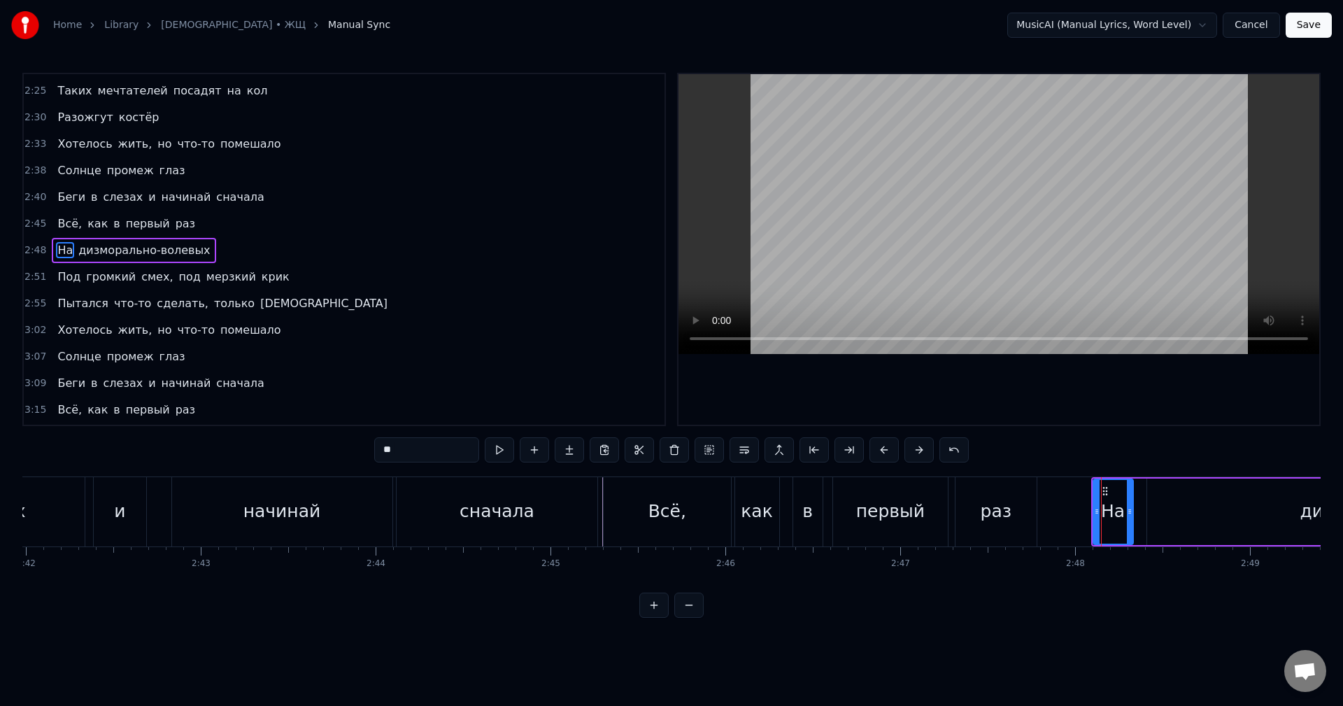
scroll to position [980, 0]
drag, startPoint x: 1129, startPoint y: 522, endPoint x: 1137, endPoint y: 522, distance: 7.7
click at [1137, 522] on div at bounding box center [1137, 512] width 6 height 64
click at [1131, 523] on div at bounding box center [1132, 512] width 6 height 64
drag, startPoint x: 1096, startPoint y: 527, endPoint x: 1086, endPoint y: 528, distance: 9.9
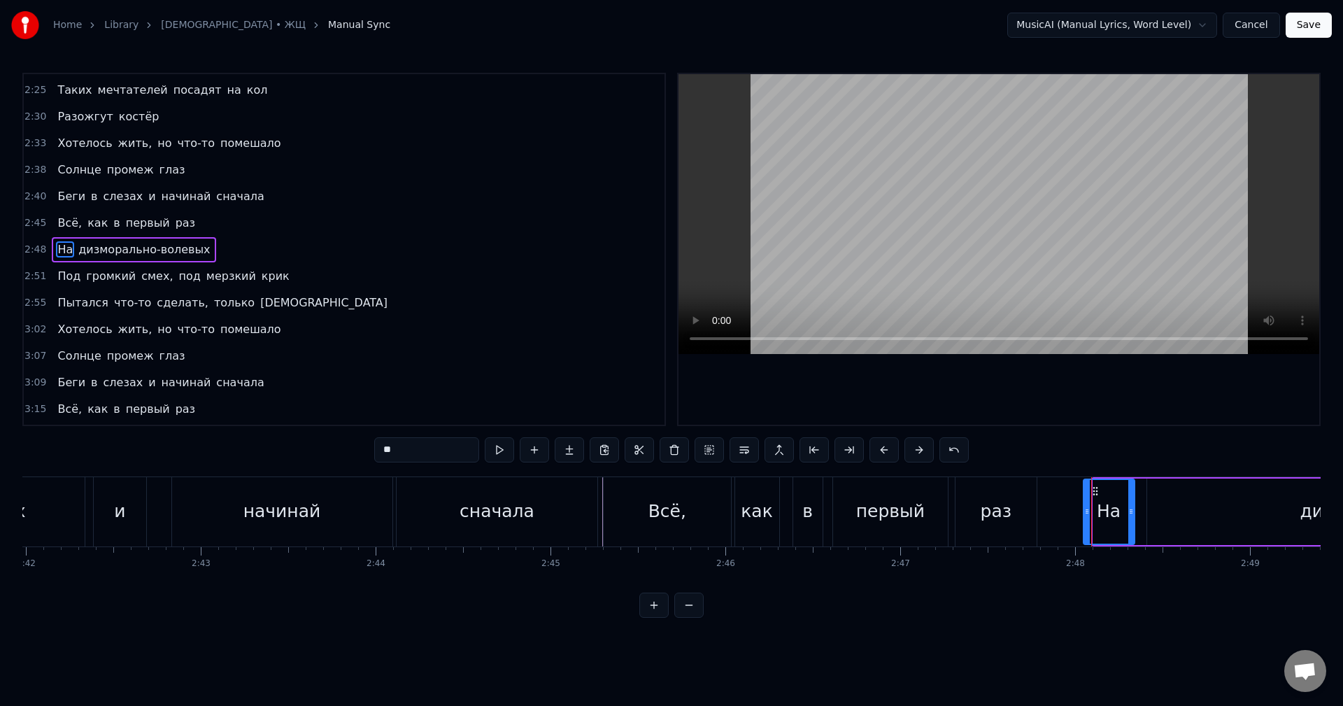
click at [1086, 528] on div at bounding box center [1087, 512] width 6 height 64
drag, startPoint x: 1086, startPoint y: 528, endPoint x: 1073, endPoint y: 527, distance: 13.3
click at [1073, 527] on div at bounding box center [1074, 512] width 6 height 64
drag, startPoint x: 1073, startPoint y: 527, endPoint x: 1059, endPoint y: 527, distance: 13.3
click at [1059, 527] on div at bounding box center [1060, 512] width 6 height 64
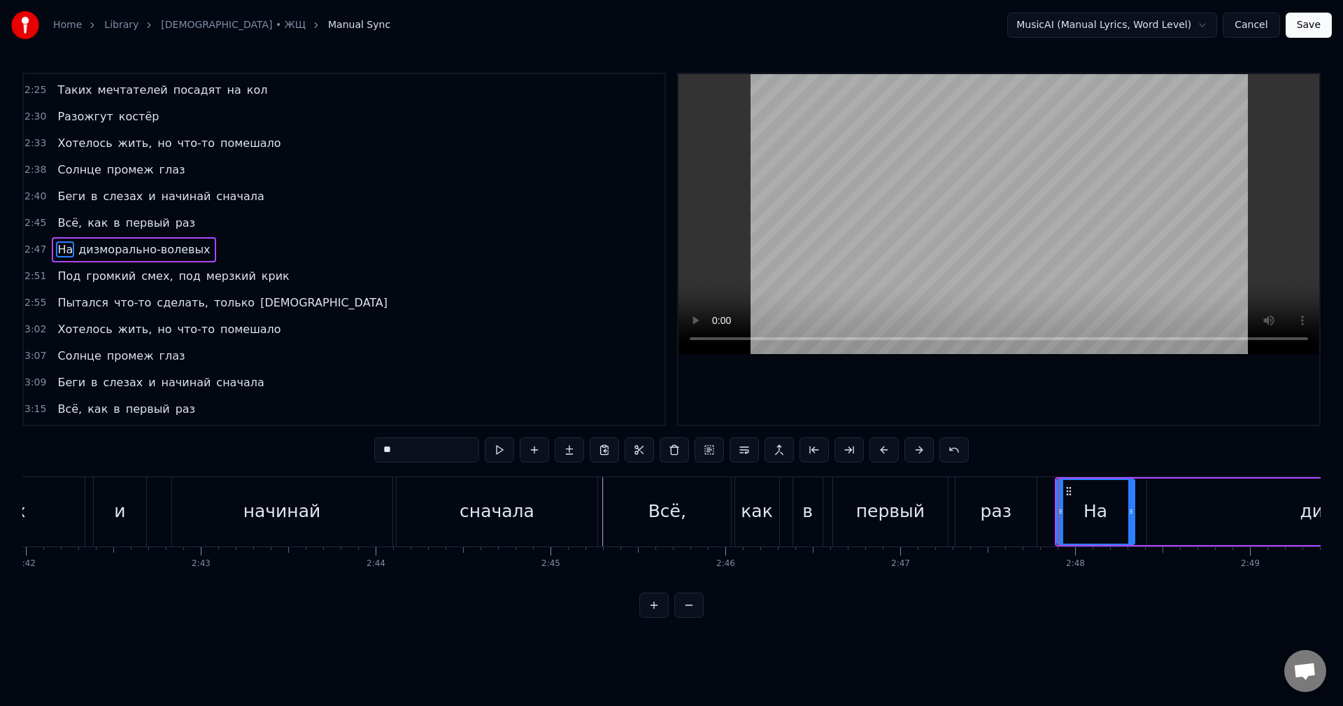
click at [600, 536] on div "Беги в слезах и начинай сначала" at bounding box center [176, 511] width 849 height 69
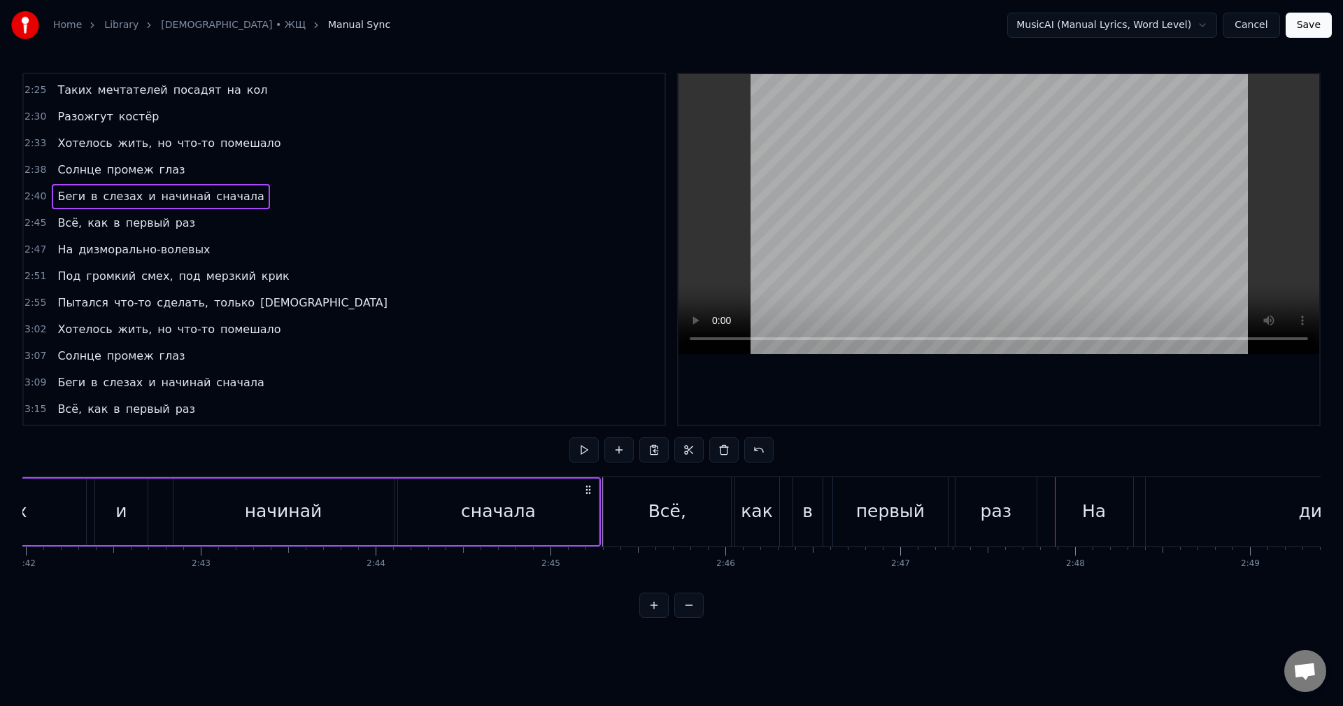
click at [600, 536] on div "Беги в слезах и начинай сначала" at bounding box center [176, 511] width 849 height 69
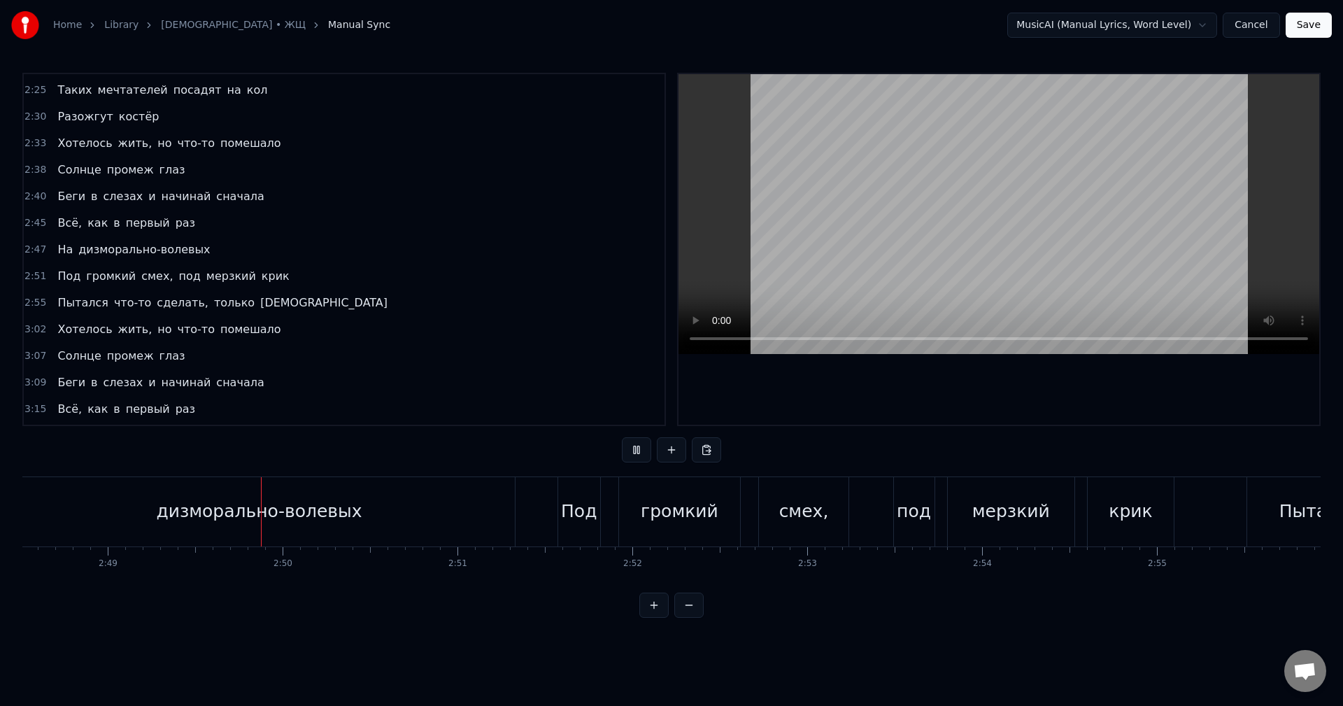
scroll to position [0, 29510]
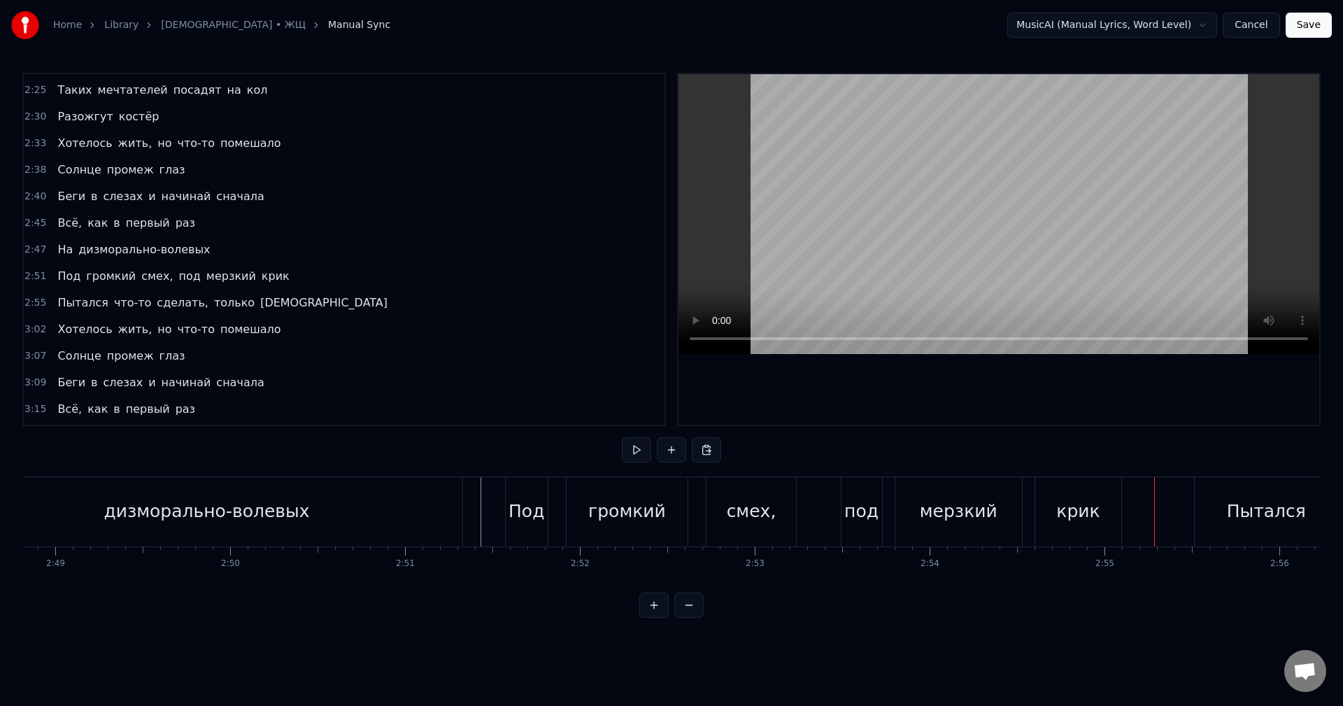
click at [1095, 523] on div "крик" at bounding box center [1077, 511] width 43 height 27
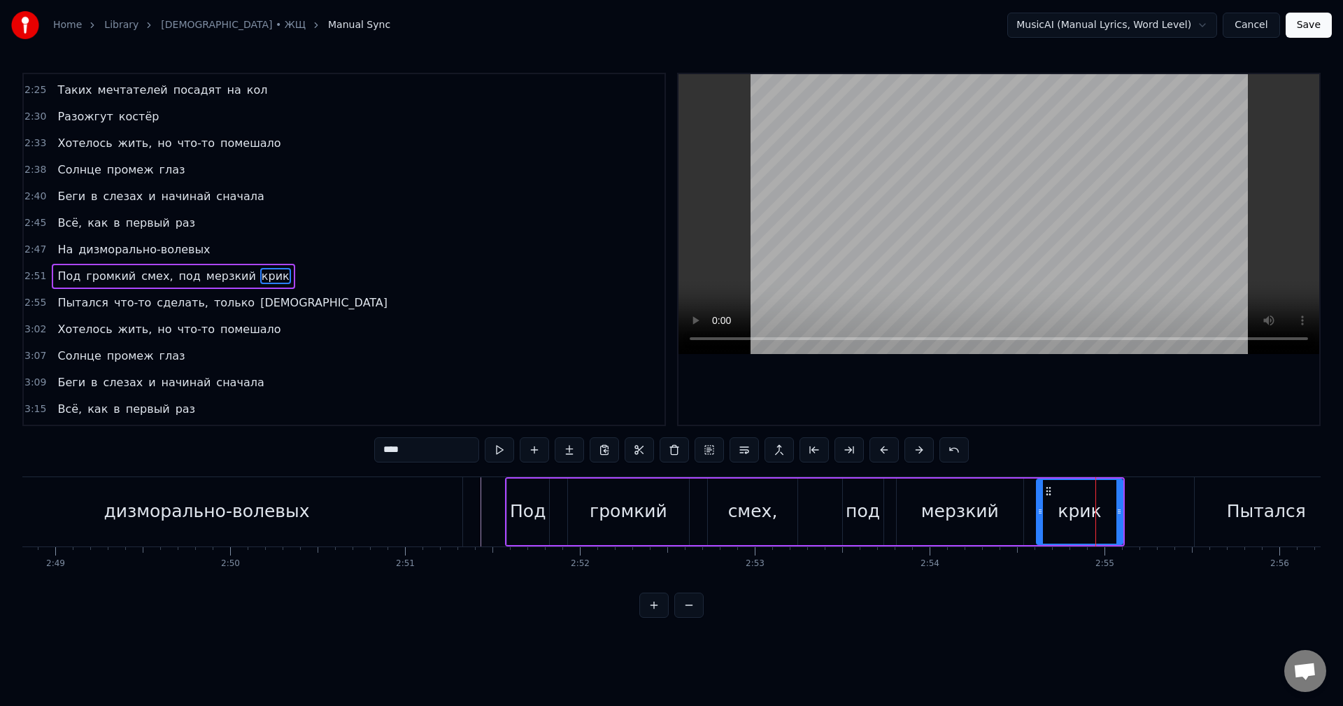
scroll to position [1007, 0]
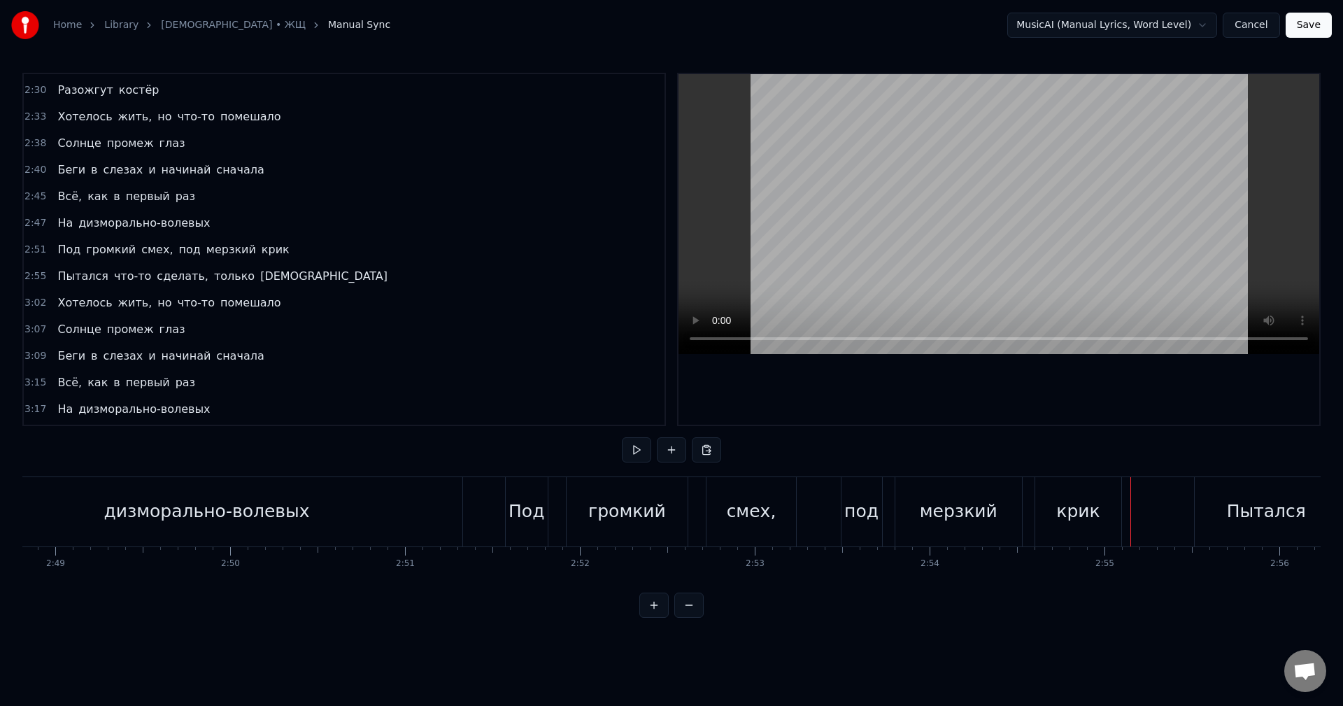
click at [1130, 519] on div at bounding box center [1130, 511] width 1 height 69
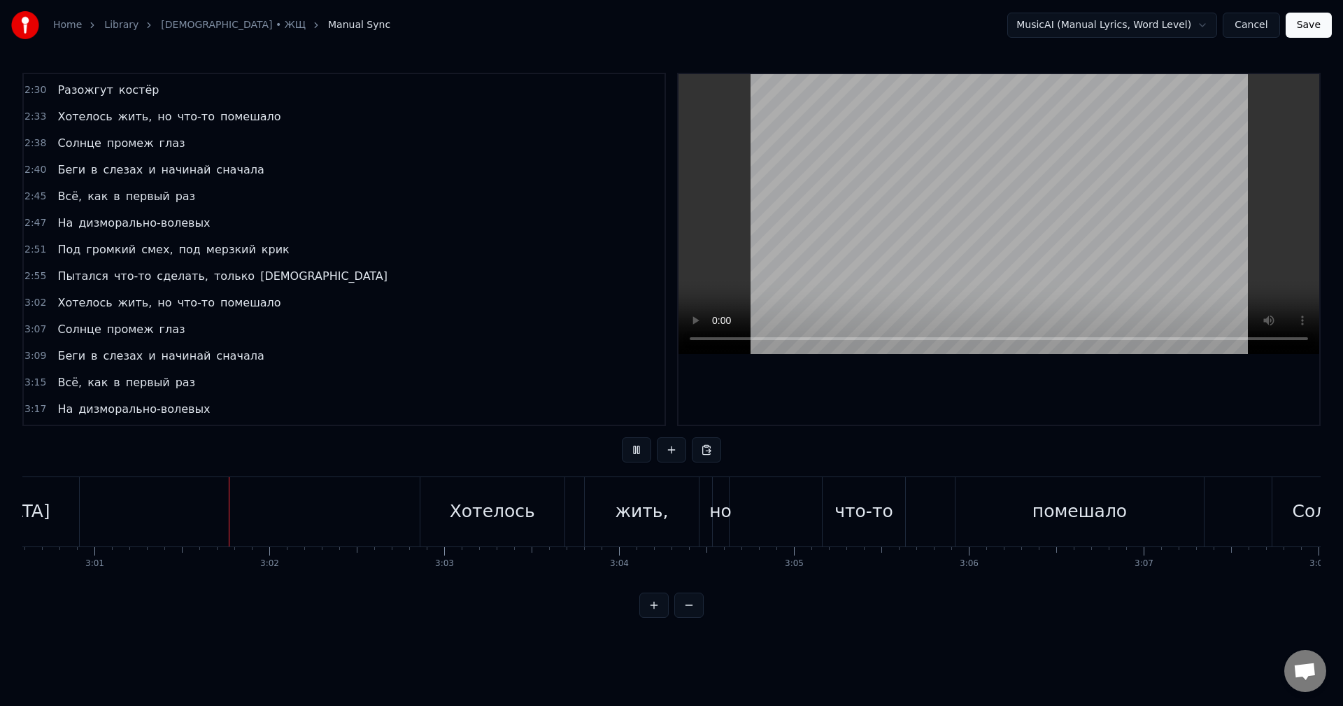
scroll to position [0, 31584]
click at [710, 508] on div "но" at bounding box center [705, 511] width 22 height 27
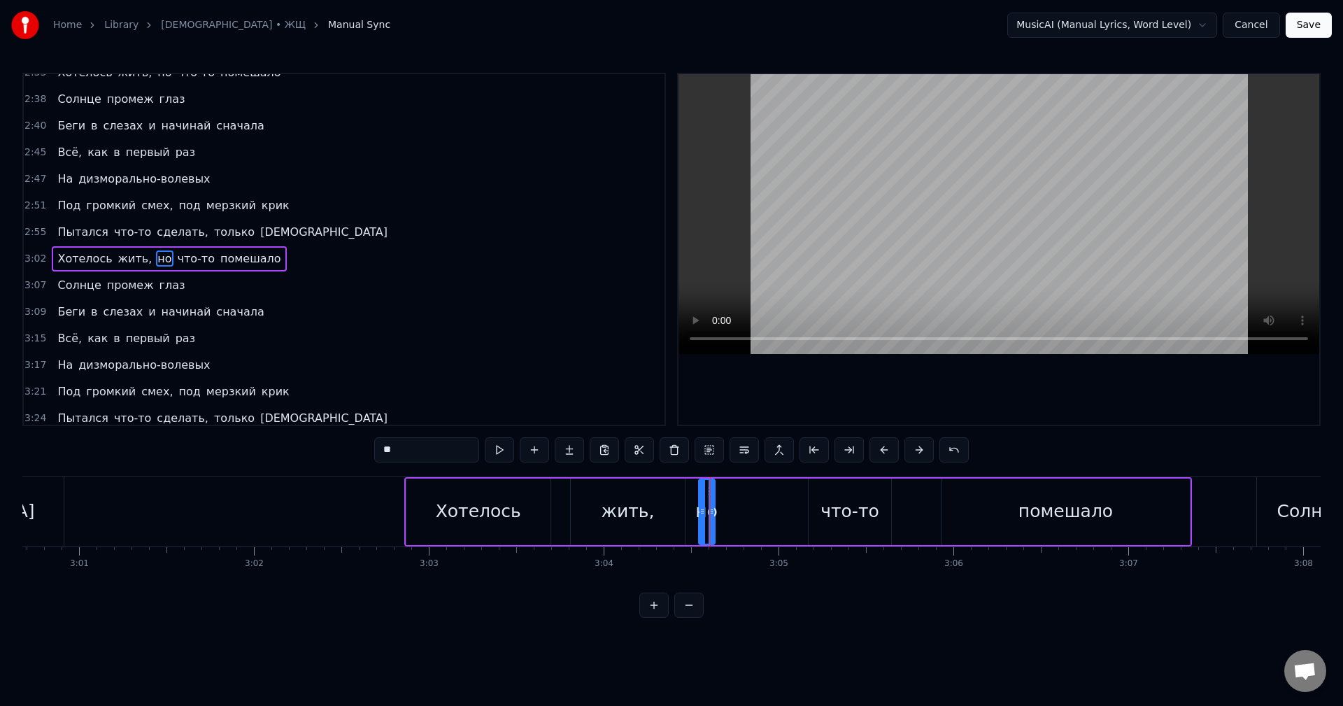
scroll to position [1058, 0]
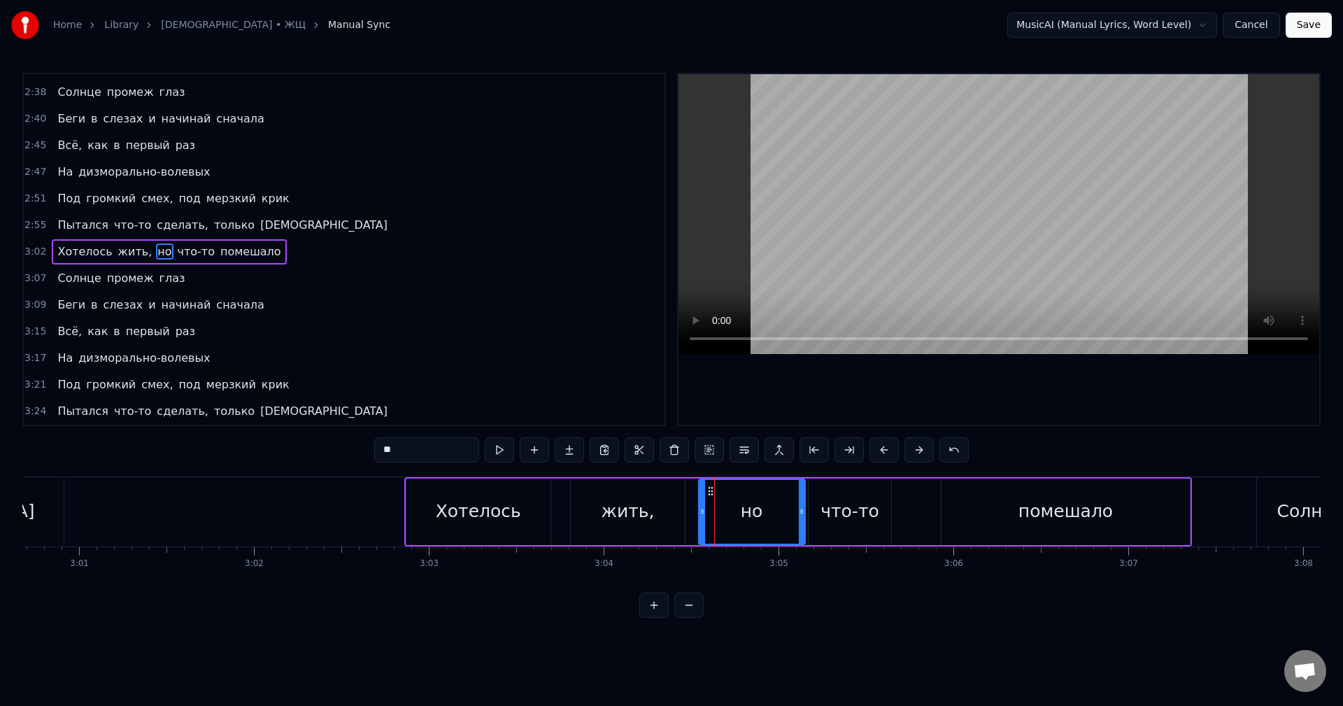
drag, startPoint x: 711, startPoint y: 511, endPoint x: 801, endPoint y: 523, distance: 91.0
click at [801, 523] on div at bounding box center [802, 512] width 6 height 64
drag, startPoint x: 801, startPoint y: 523, endPoint x: 769, endPoint y: 524, distance: 32.2
click at [769, 524] on div at bounding box center [771, 512] width 6 height 64
click at [845, 520] on div "что-то" at bounding box center [849, 511] width 59 height 27
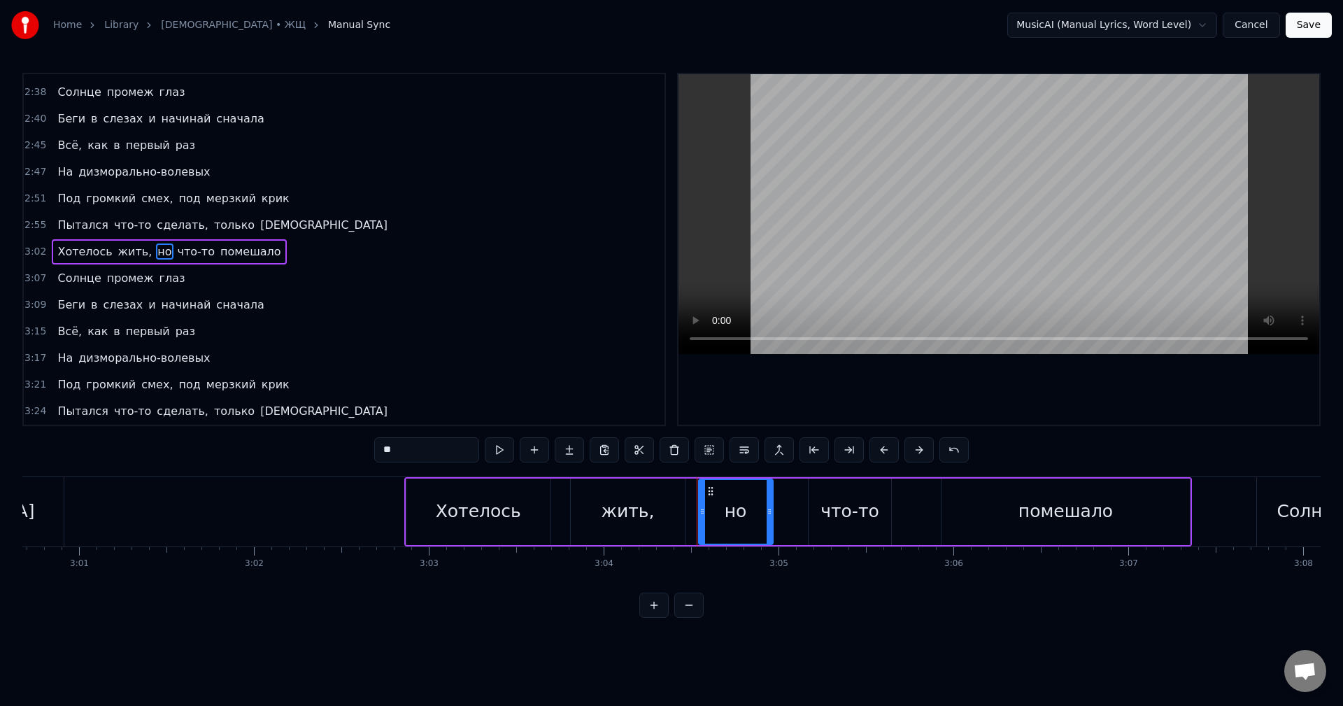
type input "******"
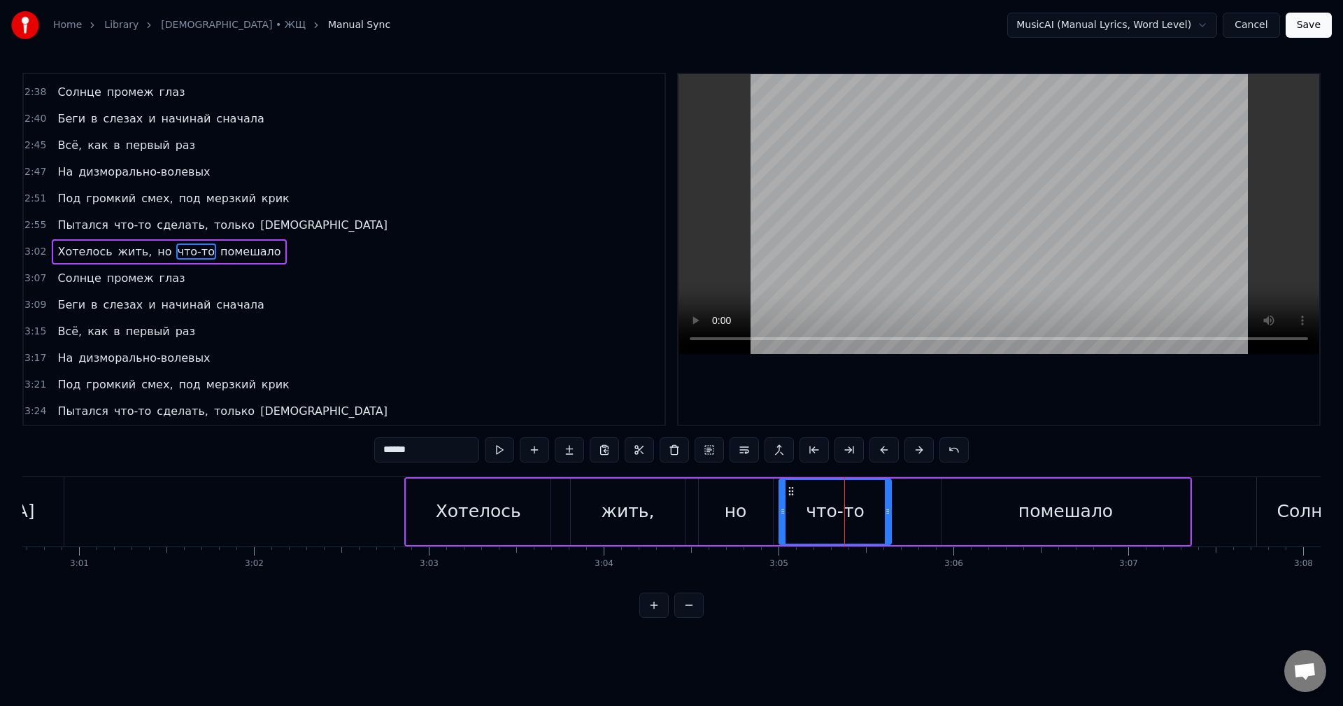
drag, startPoint x: 812, startPoint y: 518, endPoint x: 780, endPoint y: 523, distance: 31.8
click at [780, 523] on div at bounding box center [783, 512] width 6 height 64
drag, startPoint x: 887, startPoint y: 524, endPoint x: 921, endPoint y: 526, distance: 33.6
click at [921, 526] on div at bounding box center [921, 512] width 6 height 64
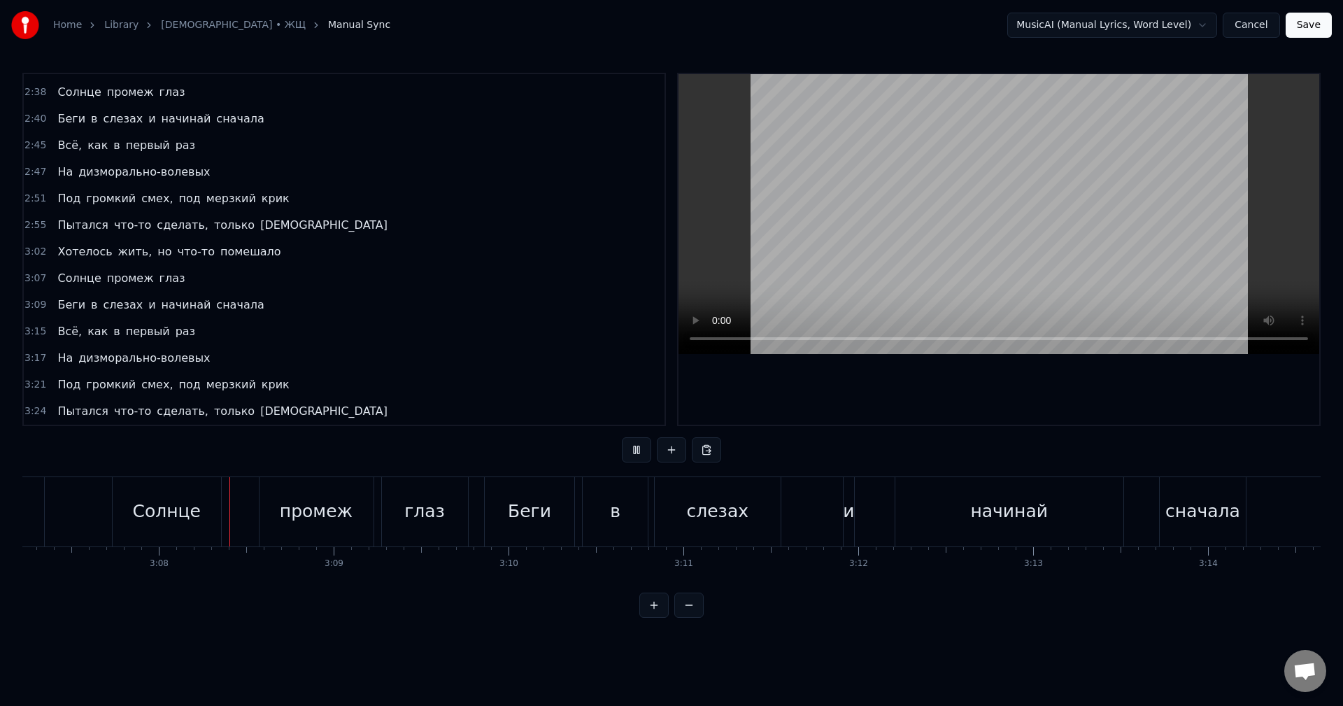
scroll to position [0, 32764]
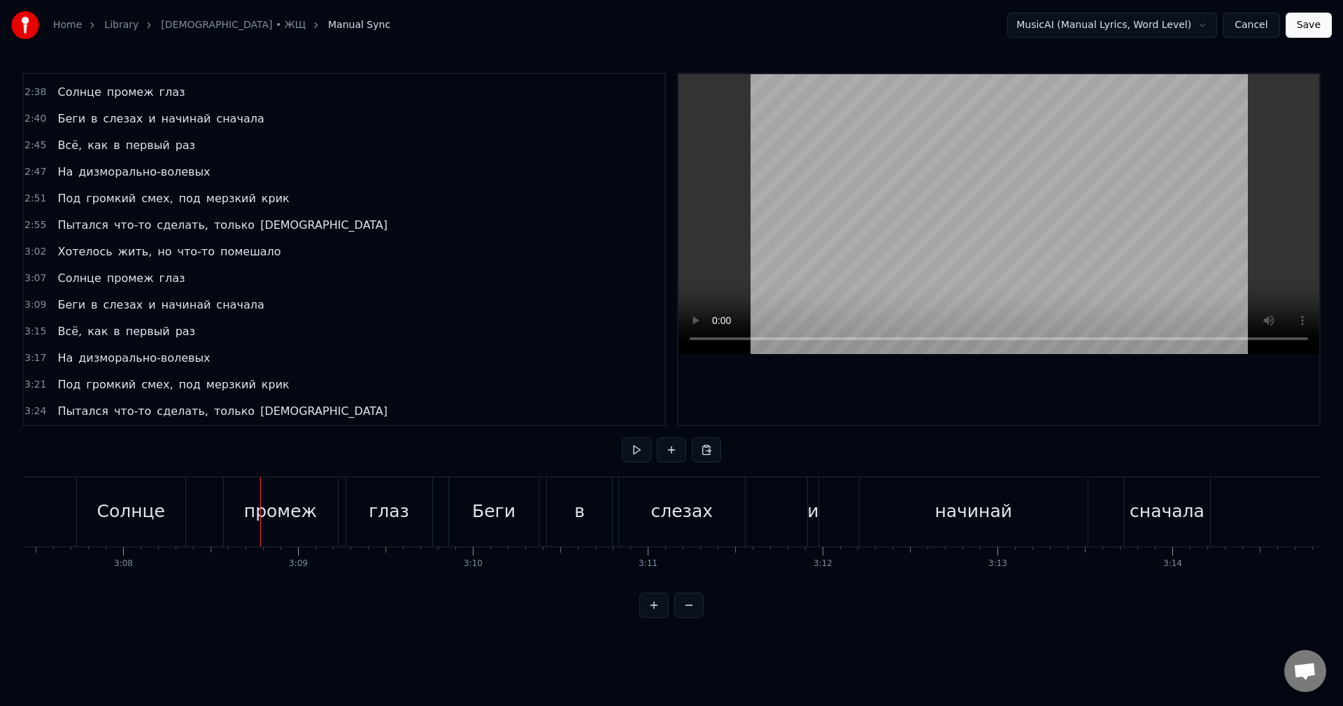
click at [164, 513] on div "Солнце" at bounding box center [131, 511] width 109 height 69
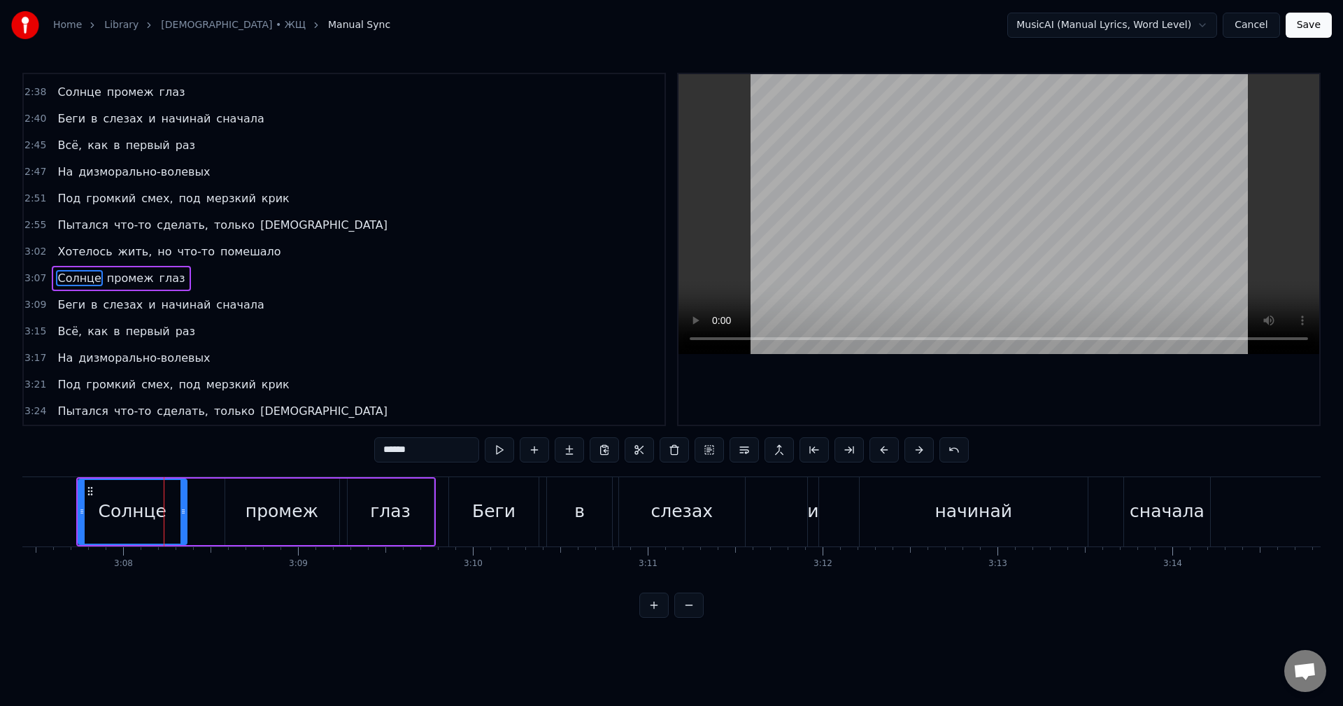
scroll to position [0, 32747]
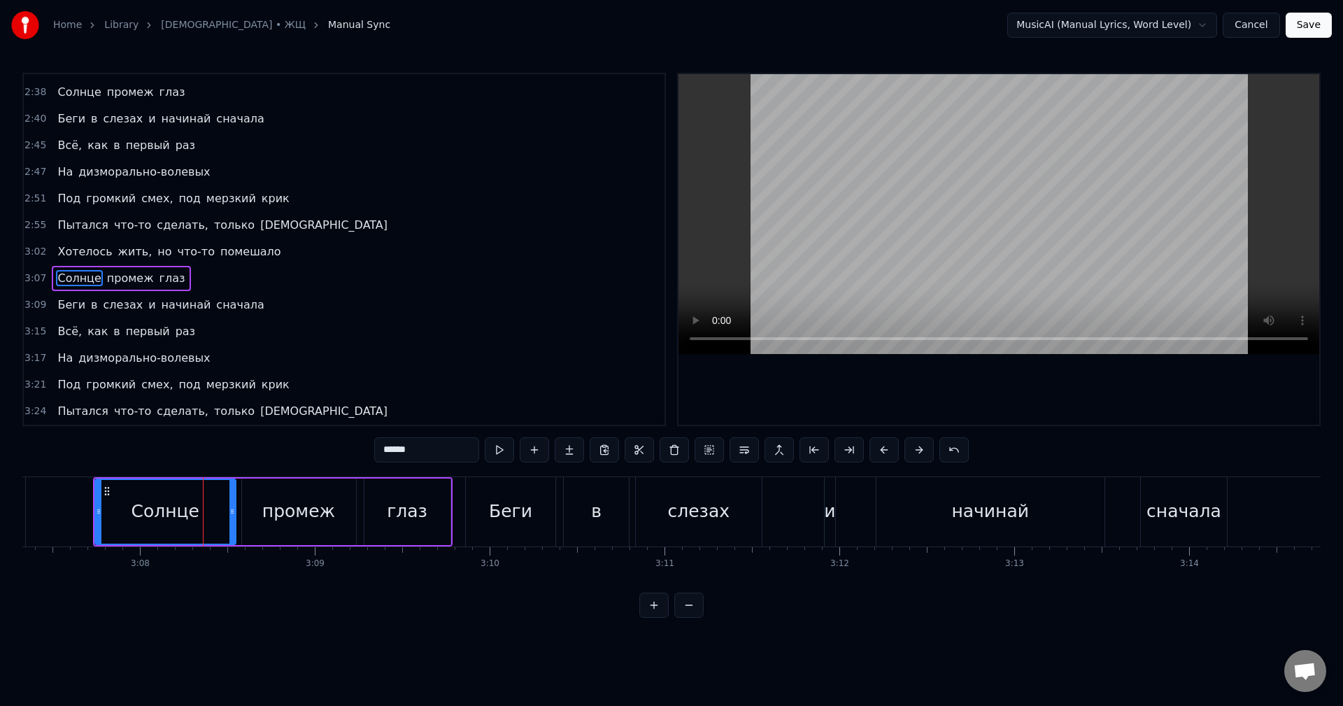
drag, startPoint x: 201, startPoint y: 517, endPoint x: 233, endPoint y: 523, distance: 32.8
click at [233, 523] on div at bounding box center [232, 512] width 6 height 64
click at [262, 515] on div "промеж" at bounding box center [299, 511] width 114 height 66
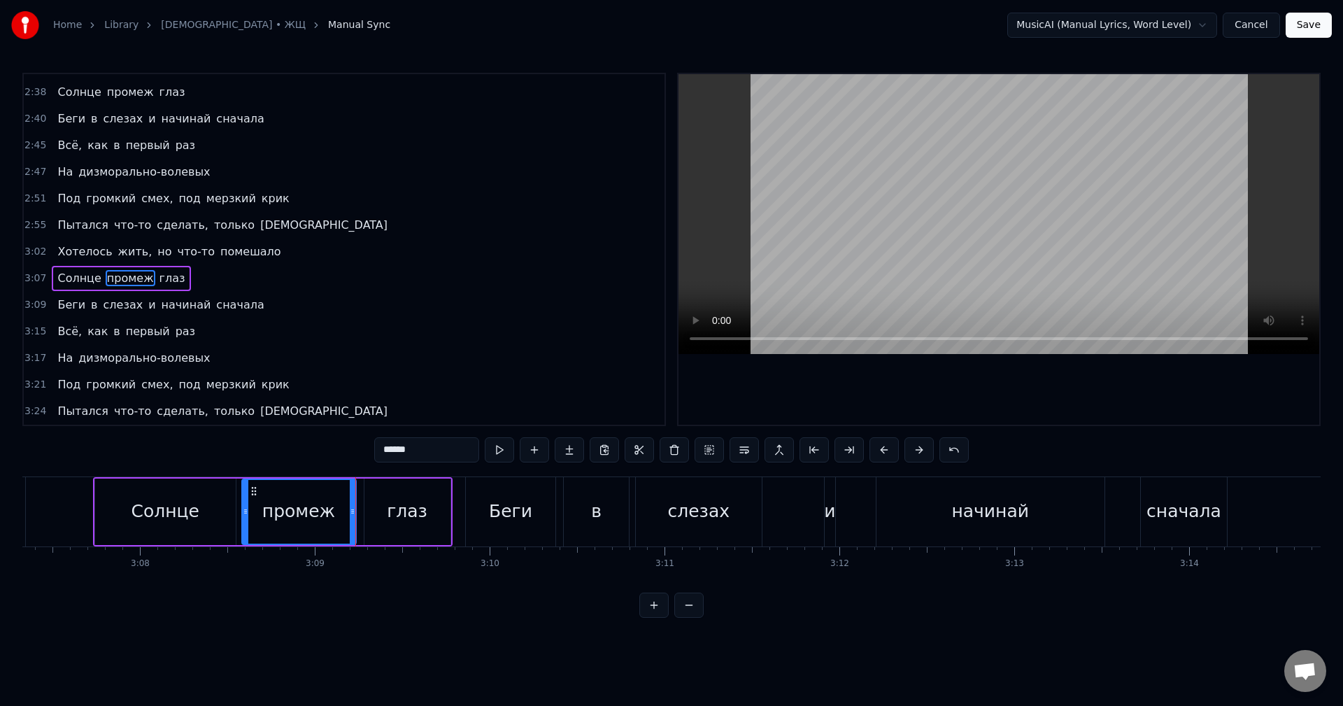
click at [384, 512] on div "глаз" at bounding box center [407, 511] width 86 height 66
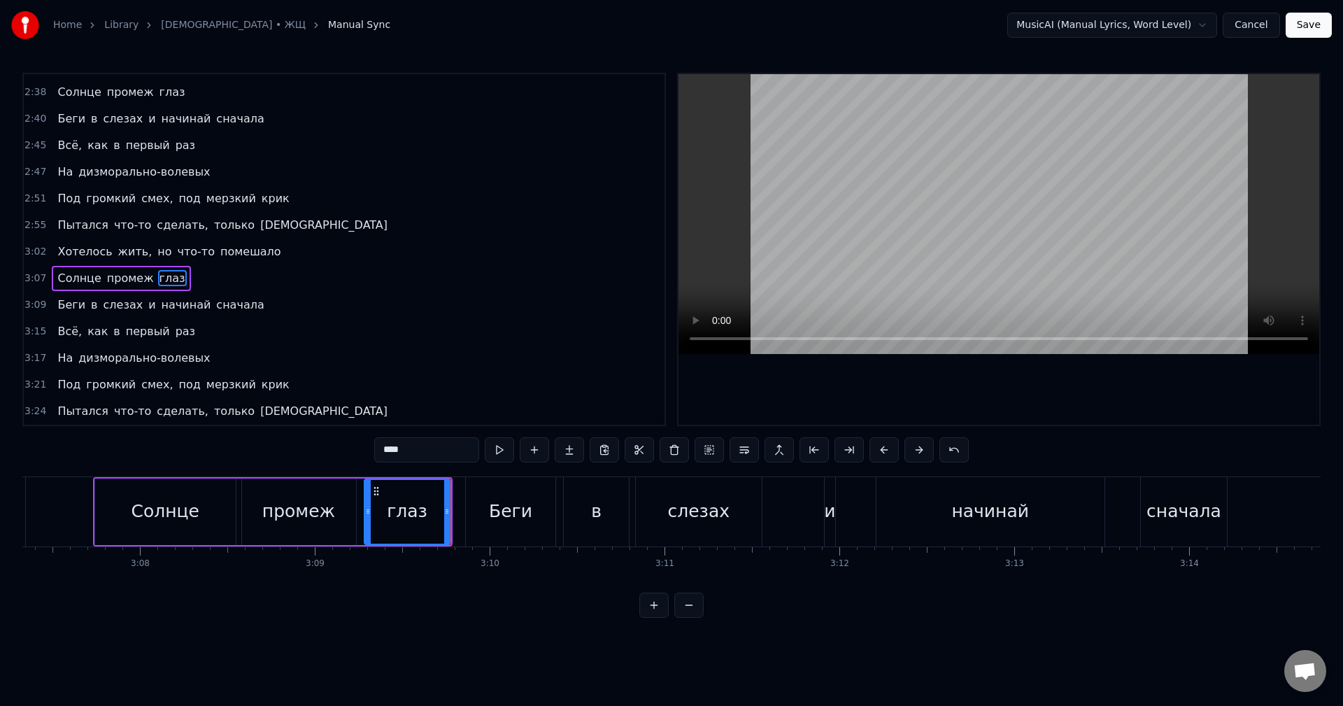
click at [507, 518] on div "Беги" at bounding box center [510, 511] width 43 height 27
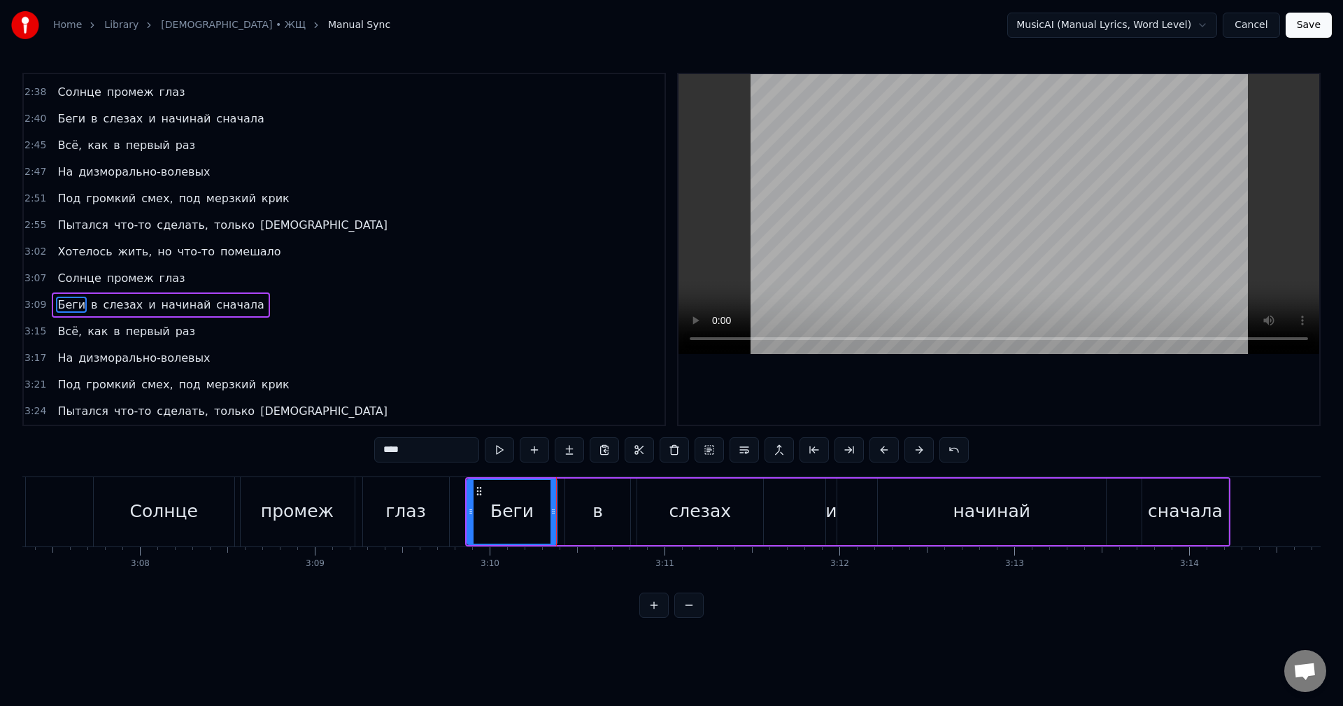
click at [579, 521] on div "в" at bounding box center [597, 511] width 65 height 66
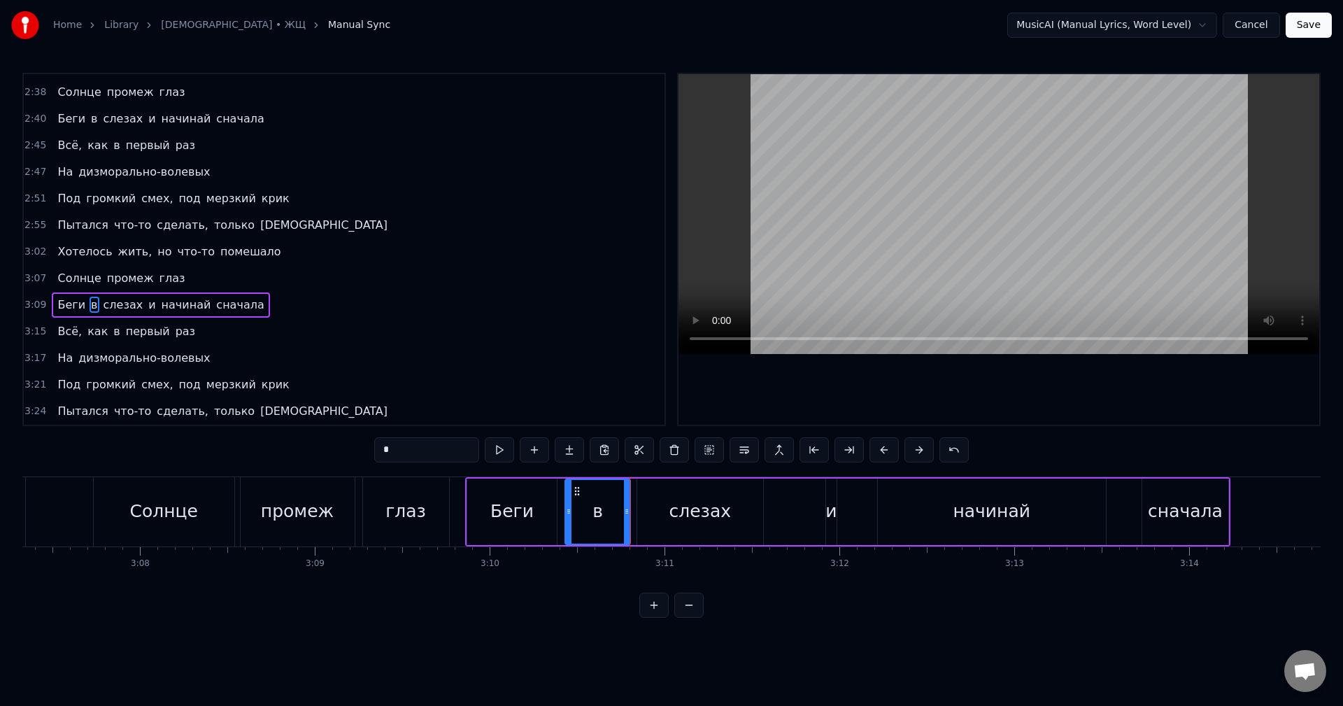
click at [668, 520] on div "слезах" at bounding box center [700, 511] width 127 height 66
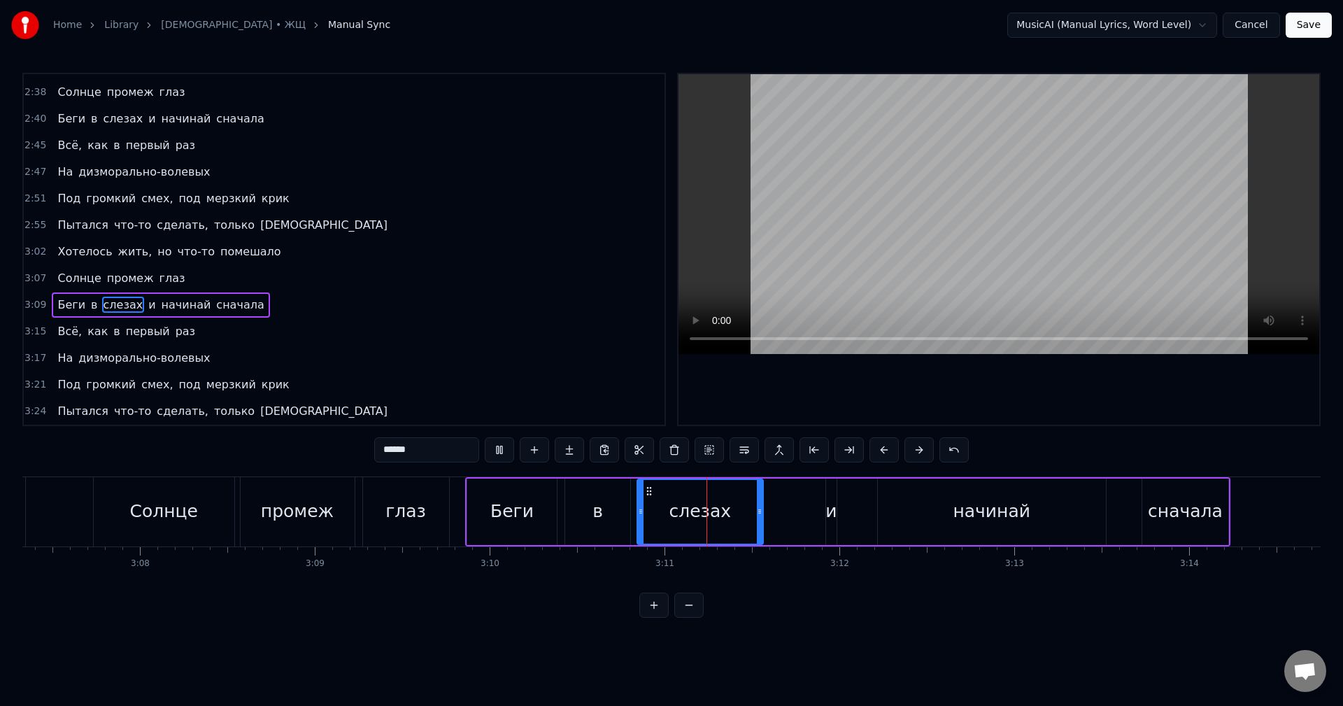
click at [595, 513] on div "в" at bounding box center [597, 511] width 10 height 27
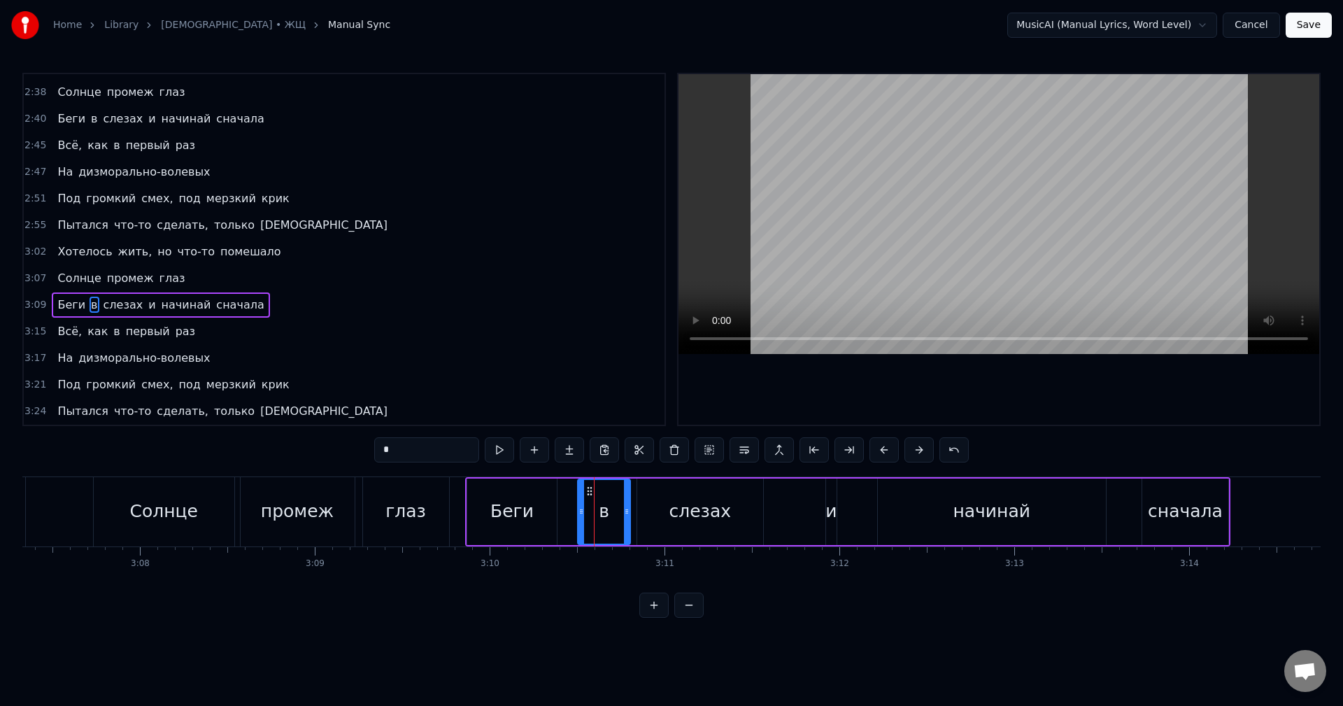
drag, startPoint x: 568, startPoint y: 517, endPoint x: 582, endPoint y: 519, distance: 13.5
click at [582, 519] on div at bounding box center [581, 512] width 6 height 64
click at [624, 520] on div at bounding box center [622, 512] width 6 height 64
click at [531, 510] on div "Беги" at bounding box center [512, 511] width 90 height 66
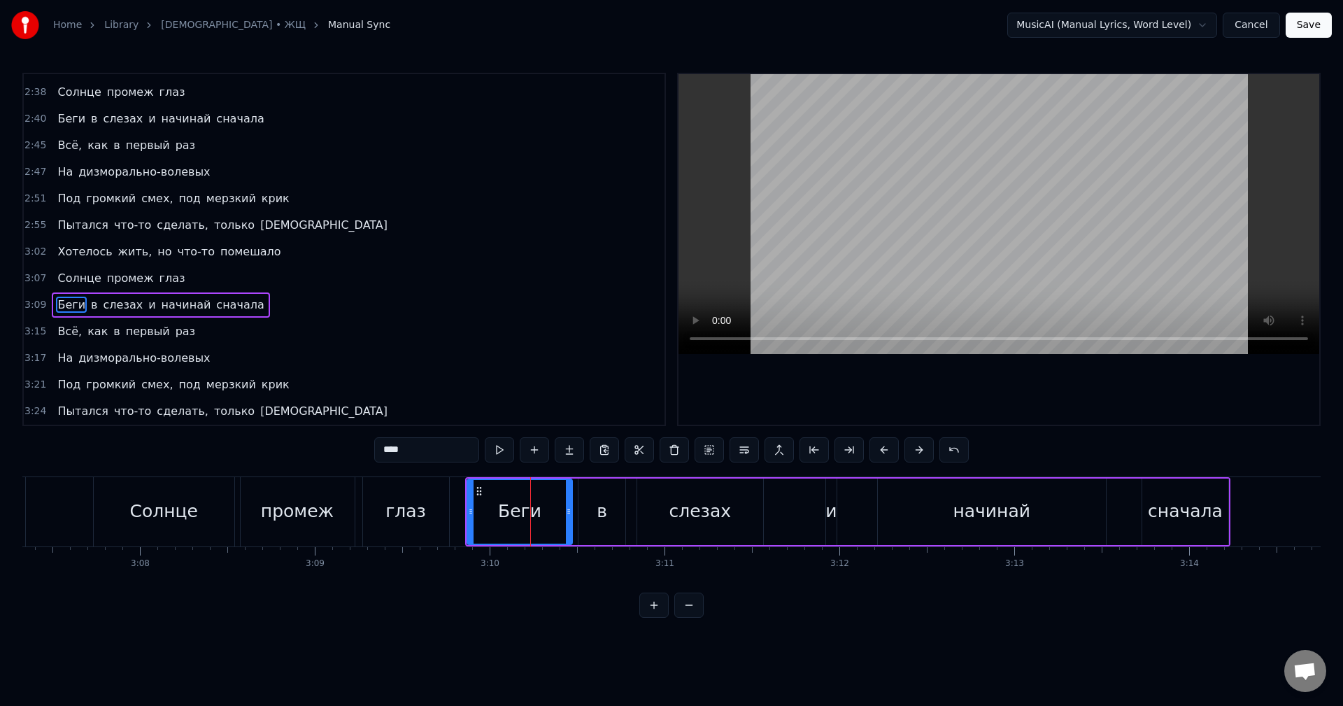
drag, startPoint x: 555, startPoint y: 513, endPoint x: 571, endPoint y: 515, distance: 15.5
click at [571, 515] on icon at bounding box center [569, 511] width 6 height 11
click at [603, 506] on div "в" at bounding box center [601, 511] width 10 height 27
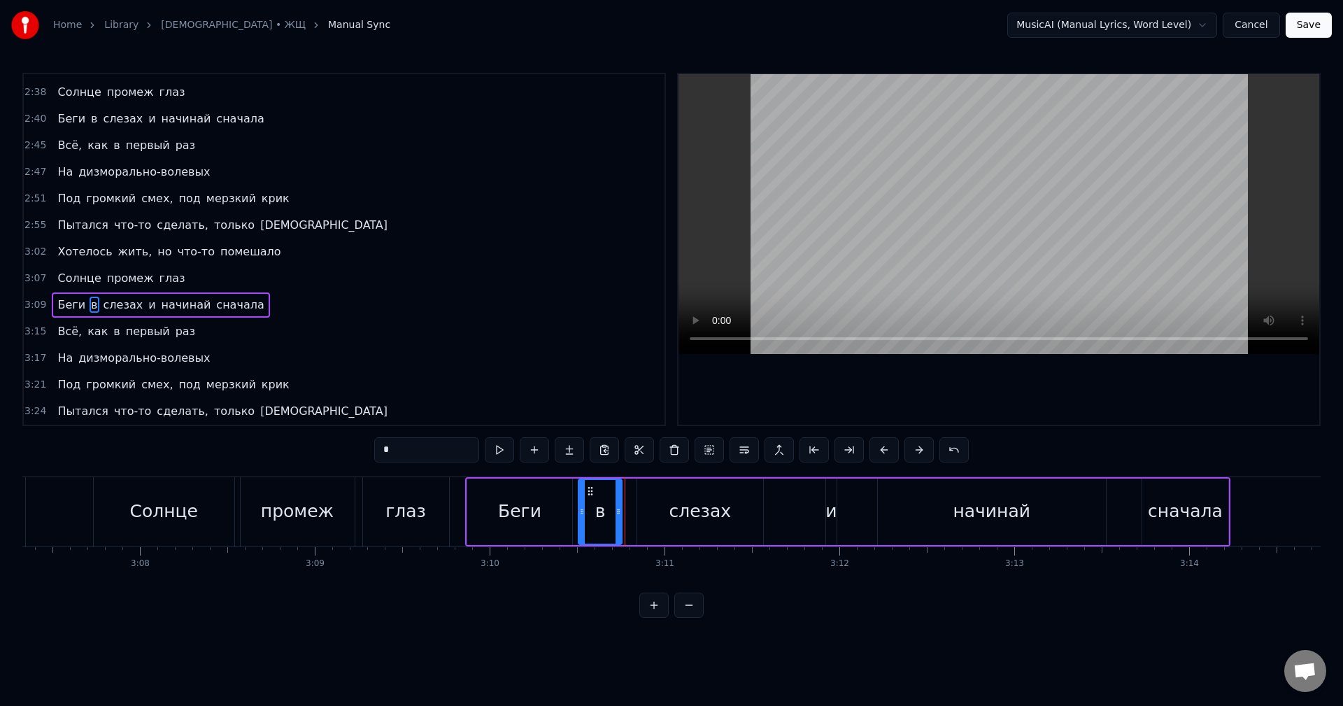
click at [617, 519] on div at bounding box center [618, 512] width 6 height 64
click at [661, 517] on div "слезах" at bounding box center [700, 511] width 127 height 66
type input "******"
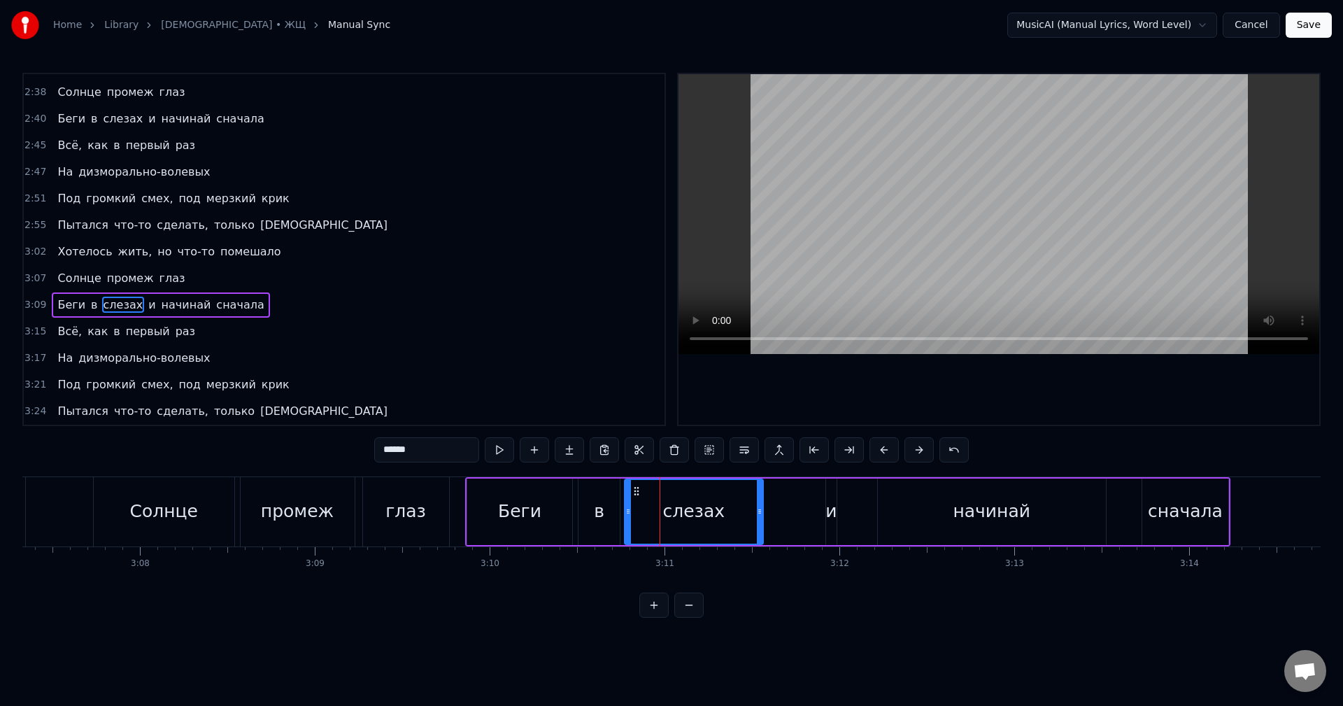
drag, startPoint x: 641, startPoint y: 517, endPoint x: 628, endPoint y: 518, distance: 13.4
click at [628, 518] on div at bounding box center [628, 512] width 6 height 64
click at [802, 513] on div "Беги в слезах и начинай сначала" at bounding box center [847, 511] width 765 height 69
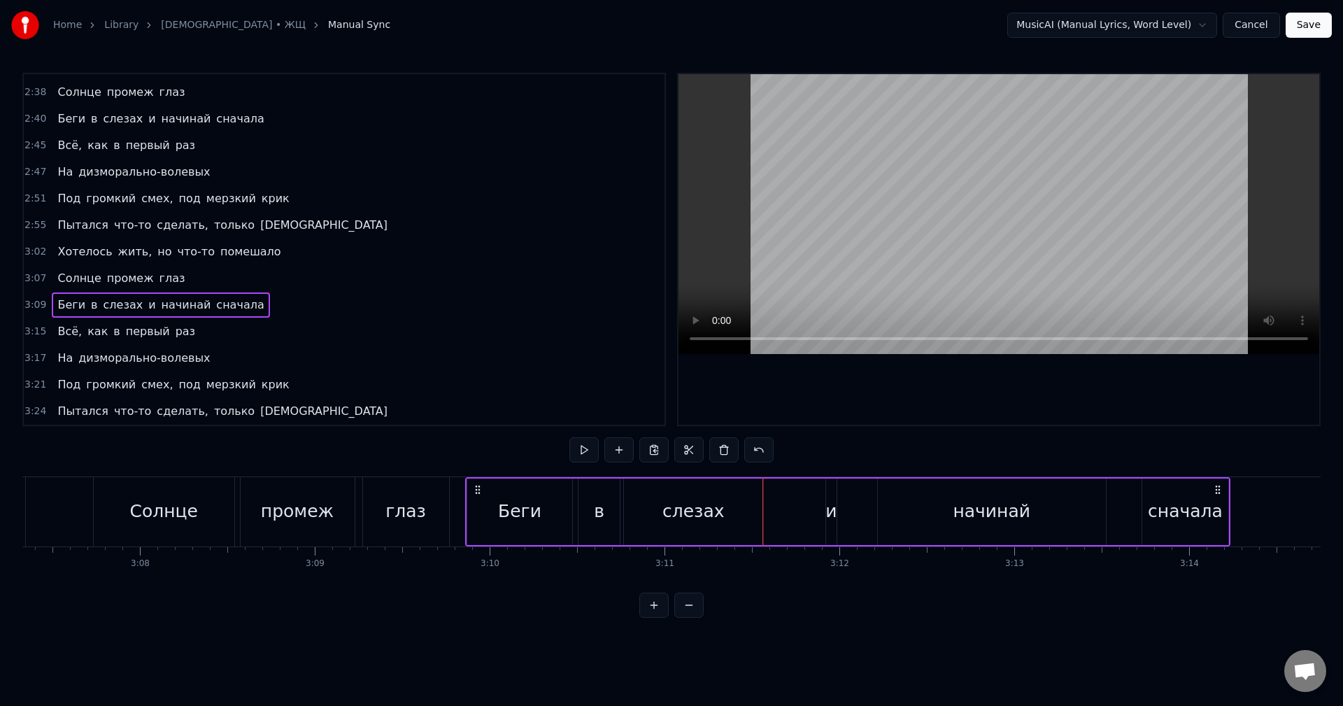
click at [836, 513] on div "и" at bounding box center [831, 511] width 13 height 66
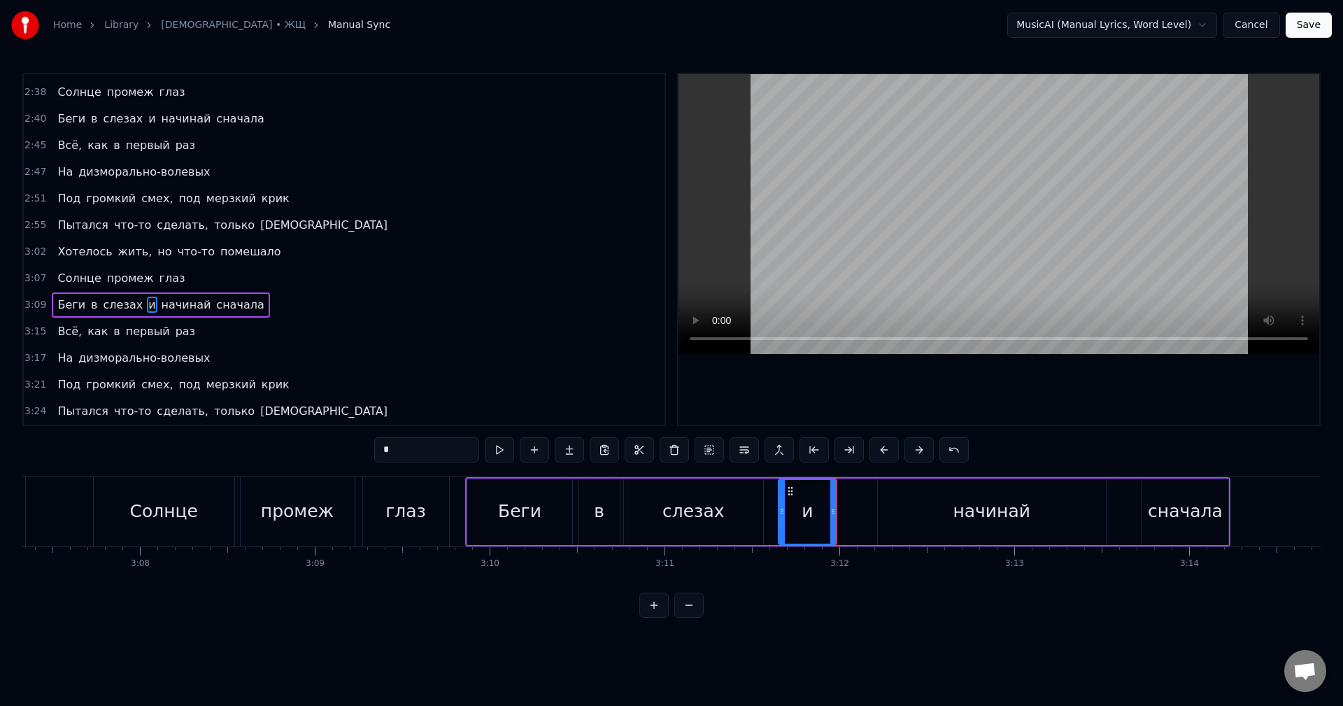
drag, startPoint x: 828, startPoint y: 514, endPoint x: 780, endPoint y: 513, distance: 47.6
click at [780, 513] on icon at bounding box center [782, 511] width 6 height 11
drag, startPoint x: 831, startPoint y: 519, endPoint x: 866, endPoint y: 523, distance: 35.9
click at [866, 523] on div at bounding box center [869, 512] width 6 height 64
drag, startPoint x: 782, startPoint y: 520, endPoint x: 809, endPoint y: 523, distance: 27.4
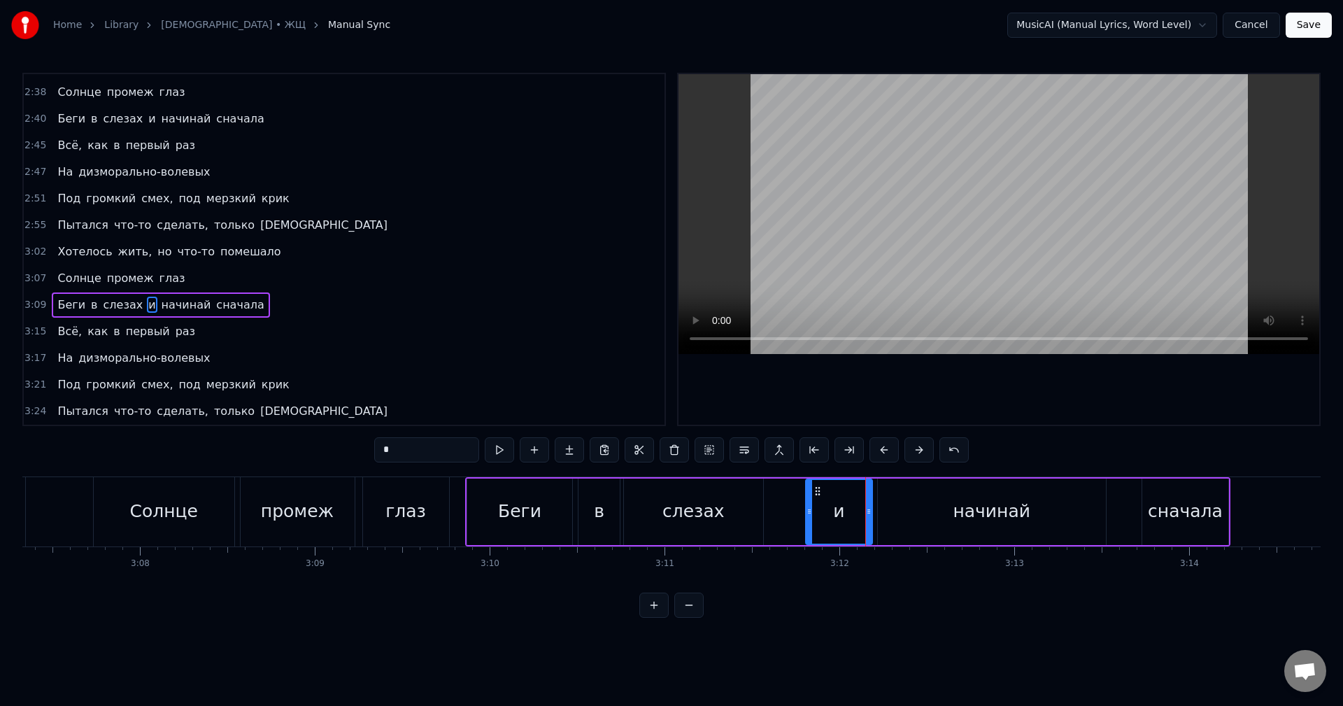
click at [809, 523] on div at bounding box center [809, 512] width 6 height 64
click at [915, 516] on div "начинай" at bounding box center [992, 511] width 229 height 66
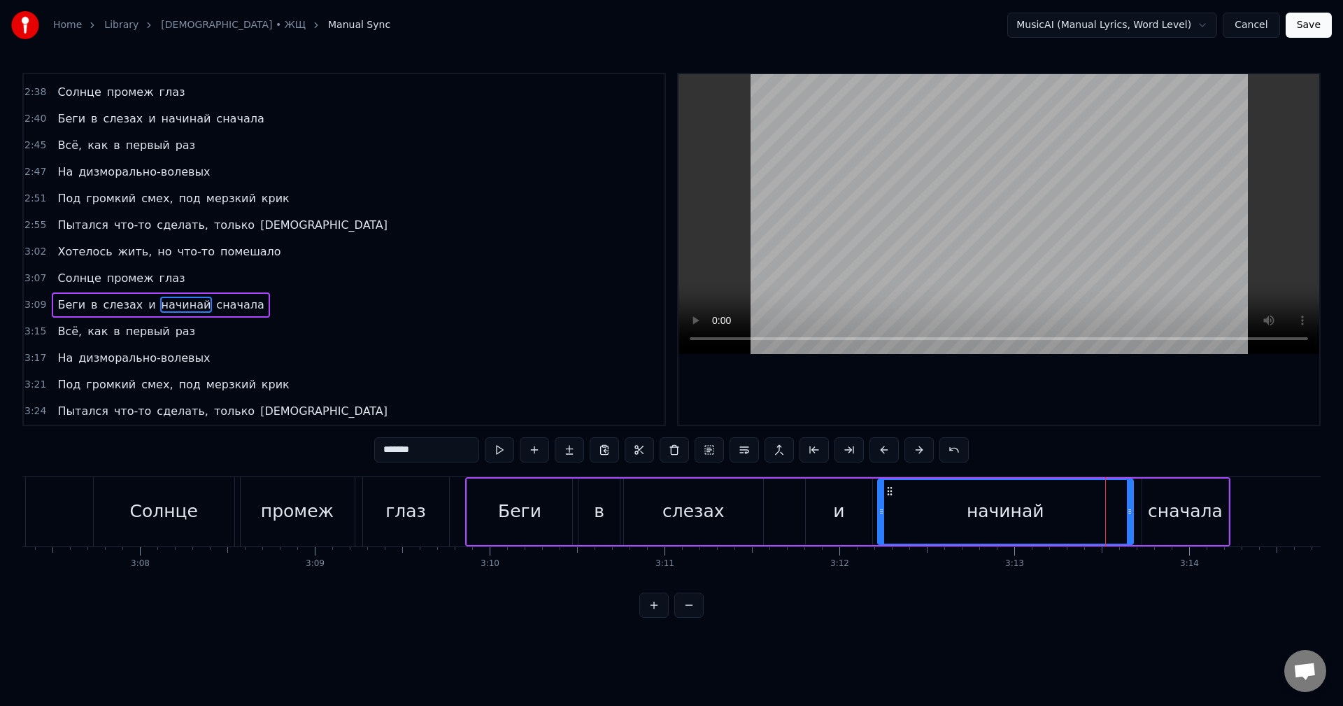
drag, startPoint x: 1101, startPoint y: 515, endPoint x: 1128, endPoint y: 520, distance: 27.6
click at [1128, 520] on div at bounding box center [1129, 512] width 6 height 64
drag, startPoint x: 1128, startPoint y: 520, endPoint x: 1110, endPoint y: 521, distance: 17.5
click at [1110, 521] on div at bounding box center [1112, 512] width 6 height 64
click at [1161, 519] on div "сначала" at bounding box center [1184, 511] width 75 height 27
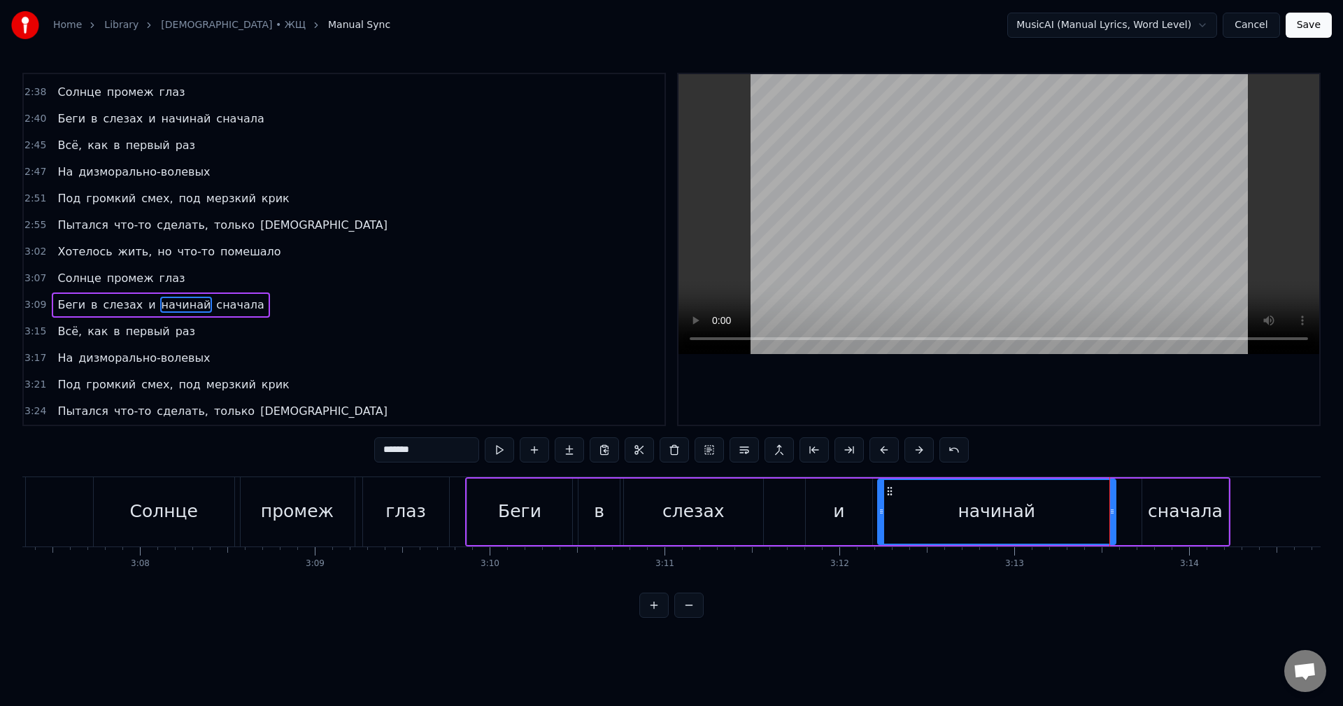
type input "*******"
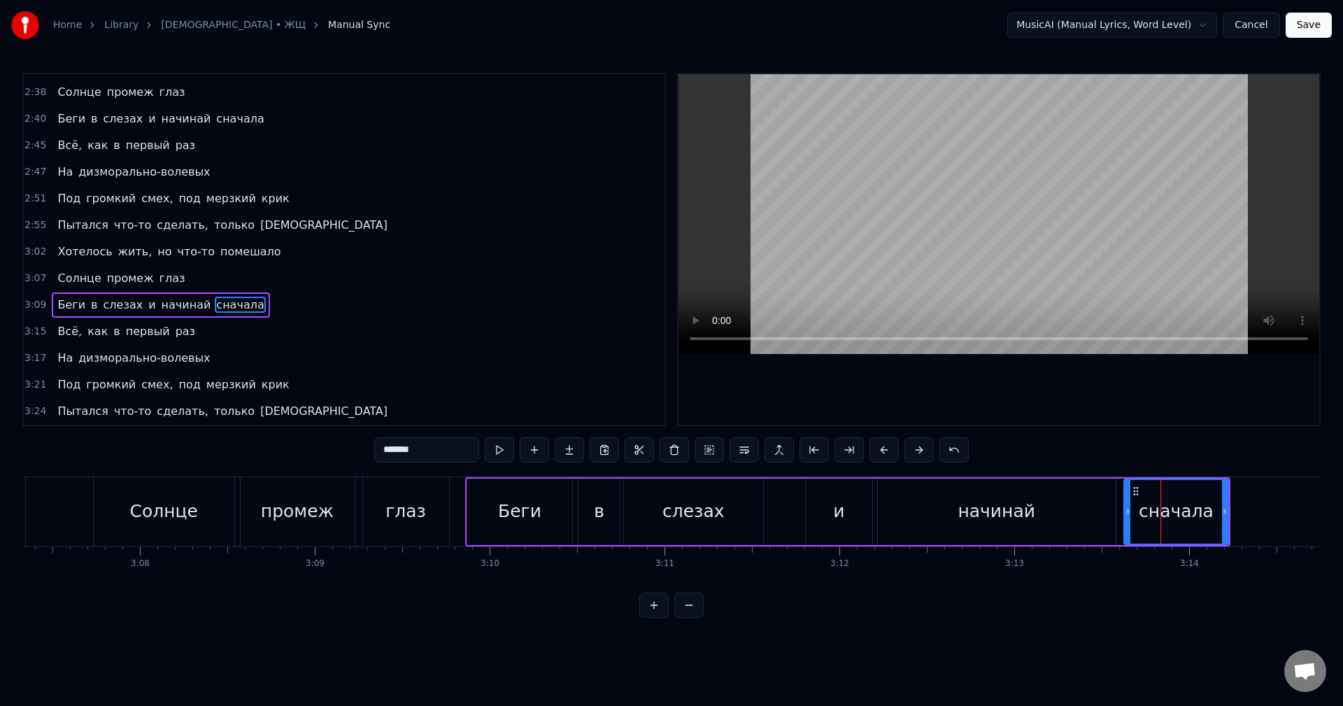
drag, startPoint x: 1143, startPoint y: 517, endPoint x: 1128, endPoint y: 522, distance: 16.1
click at [1128, 522] on div at bounding box center [1127, 512] width 6 height 64
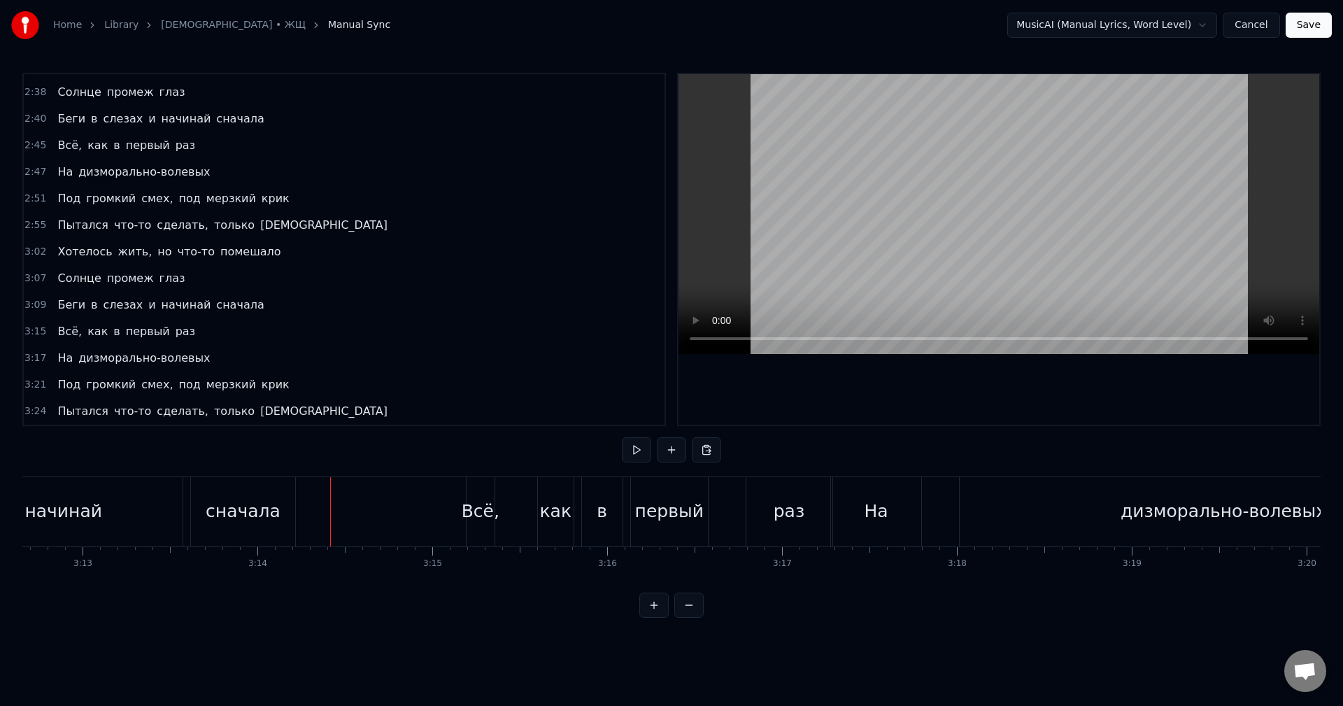
scroll to position [0, 33430]
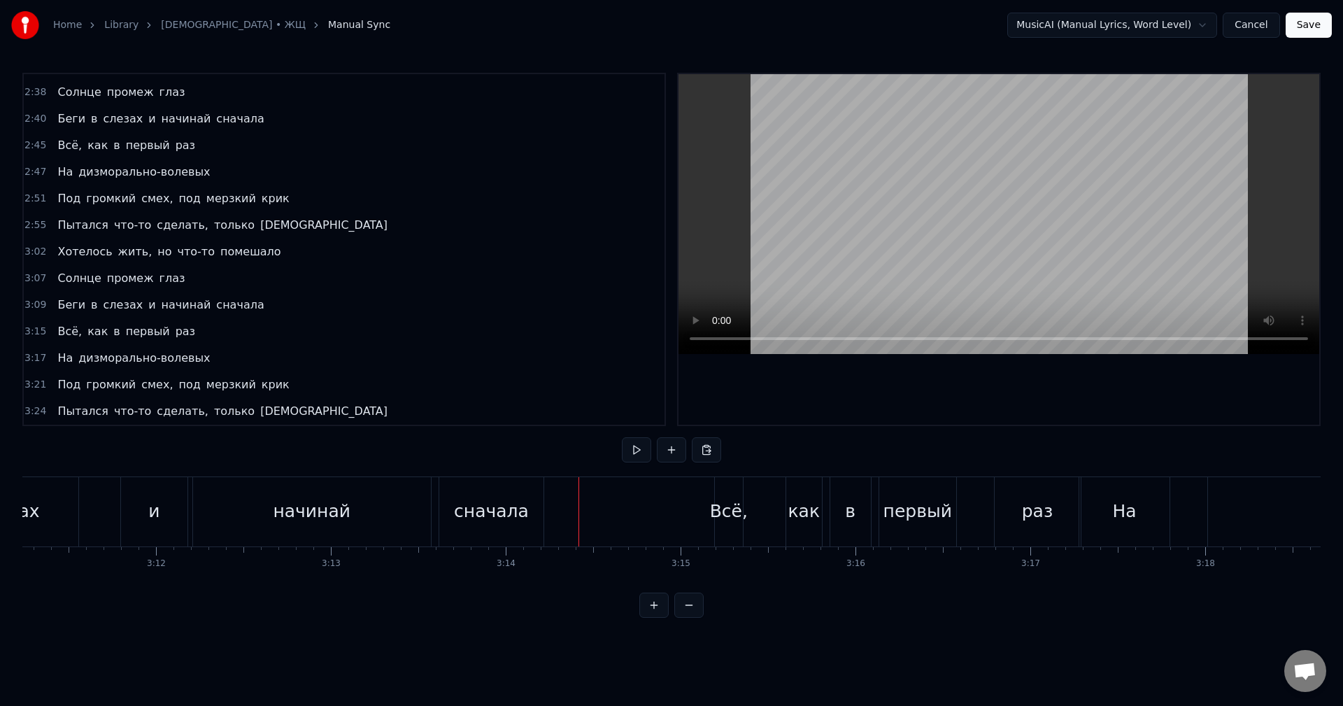
click at [476, 509] on div "сначала" at bounding box center [491, 511] width 75 height 27
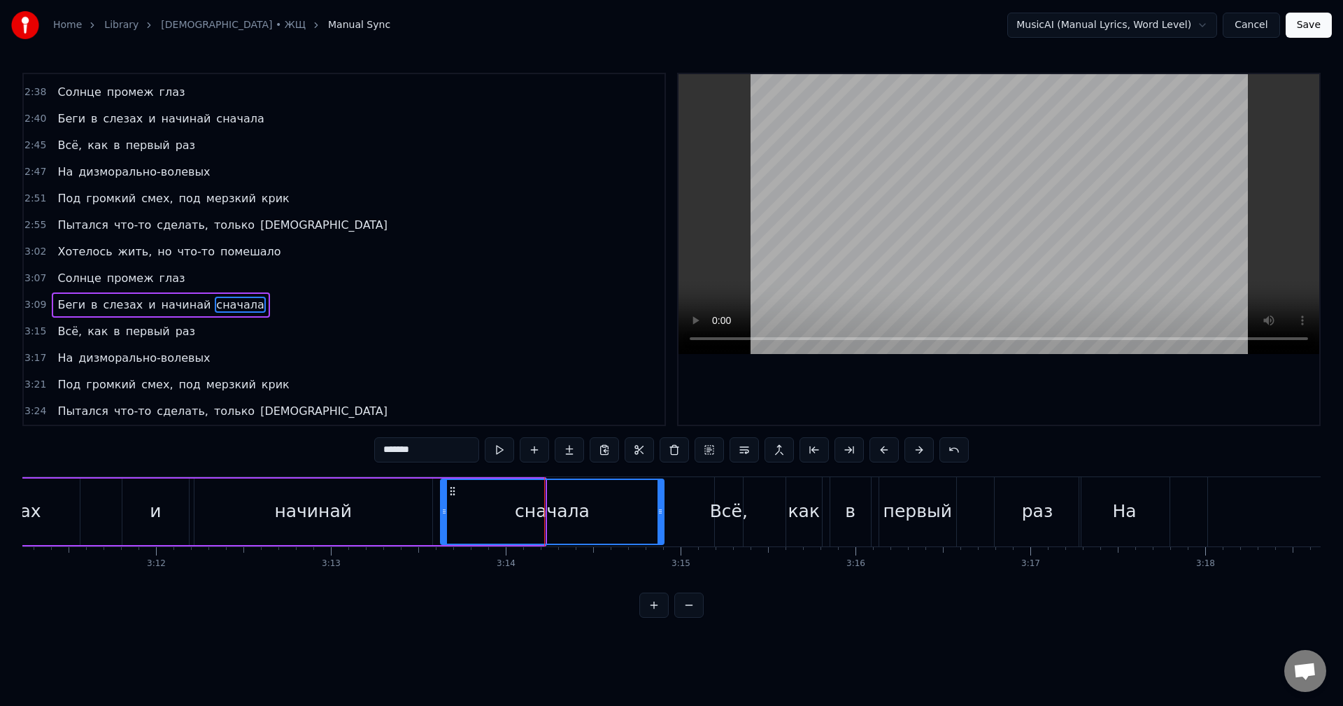
drag, startPoint x: 543, startPoint y: 520, endPoint x: 661, endPoint y: 531, distance: 118.8
click at [661, 531] on div at bounding box center [660, 512] width 6 height 64
click at [726, 510] on div "Всё," at bounding box center [729, 511] width 38 height 27
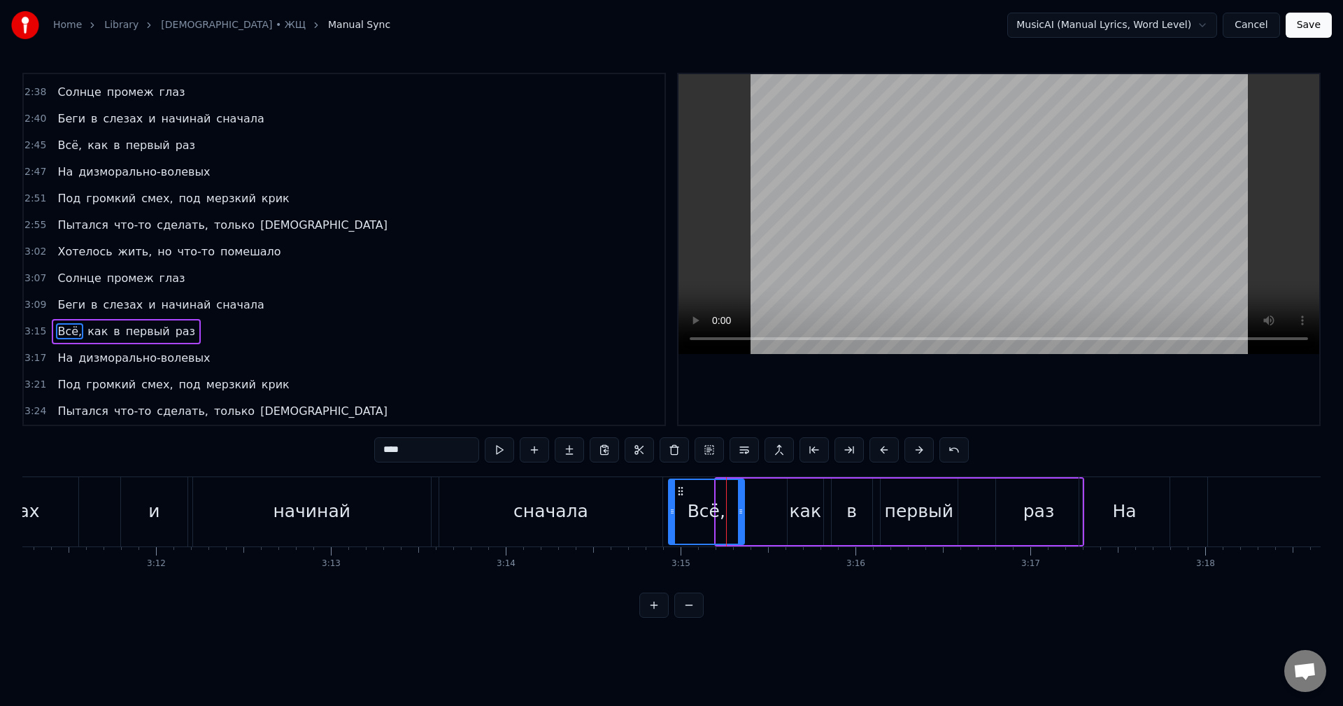
drag, startPoint x: 720, startPoint y: 513, endPoint x: 672, endPoint y: 515, distance: 47.6
click at [672, 515] on icon at bounding box center [672, 511] width 6 height 11
drag, startPoint x: 741, startPoint y: 517, endPoint x: 778, endPoint y: 517, distance: 37.1
click at [778, 517] on div at bounding box center [778, 512] width 6 height 64
drag, startPoint x: 778, startPoint y: 529, endPoint x: 761, endPoint y: 529, distance: 16.8
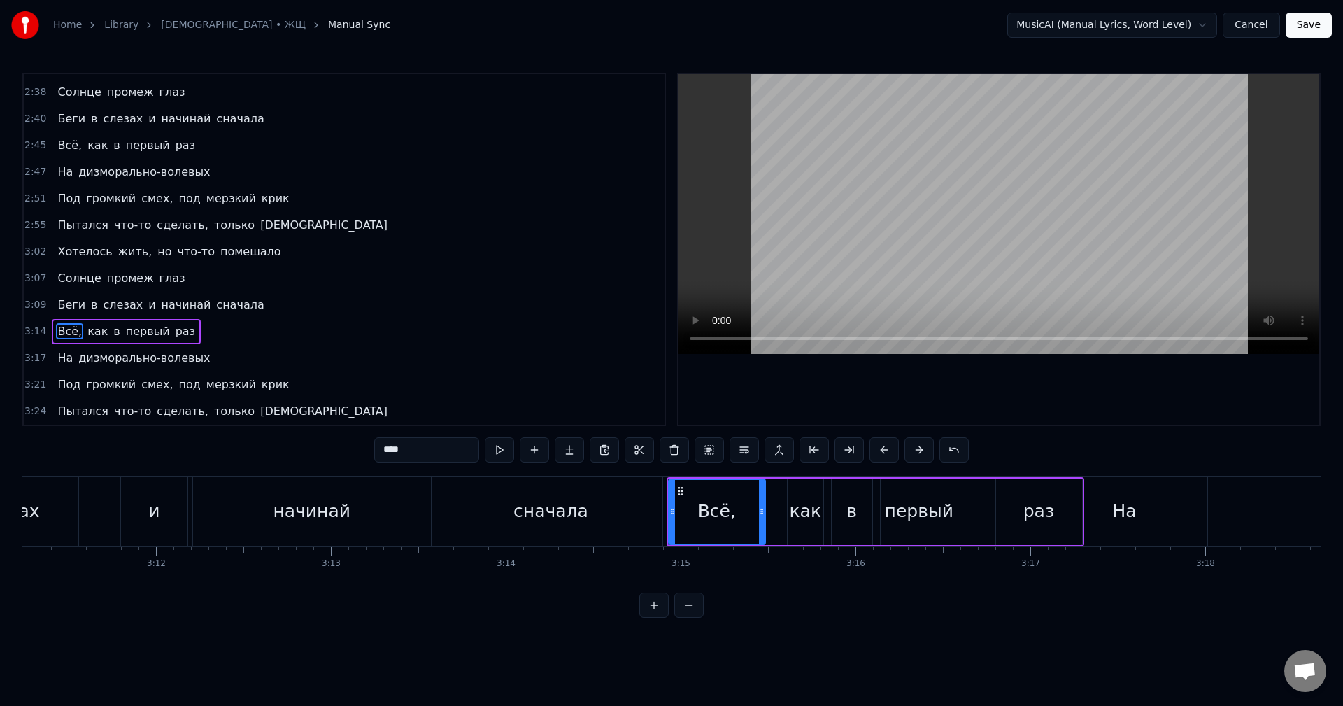
click at [761, 529] on div at bounding box center [762, 512] width 6 height 64
click at [796, 517] on div "как" at bounding box center [805, 511] width 32 height 27
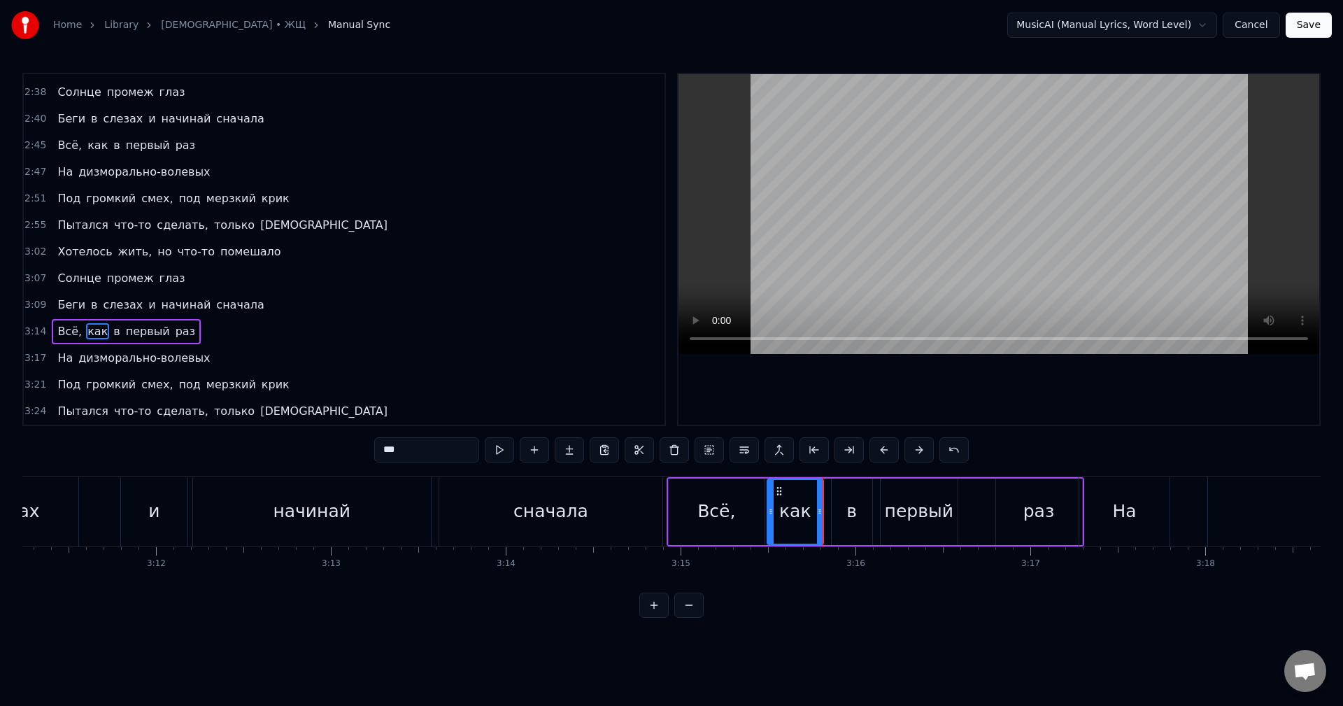
drag, startPoint x: 789, startPoint y: 517, endPoint x: 768, endPoint y: 517, distance: 20.3
click at [768, 517] on div at bounding box center [771, 512] width 6 height 64
click at [840, 514] on div "в" at bounding box center [851, 511] width 41 height 66
click at [902, 515] on div "первый" at bounding box center [919, 511] width 69 height 27
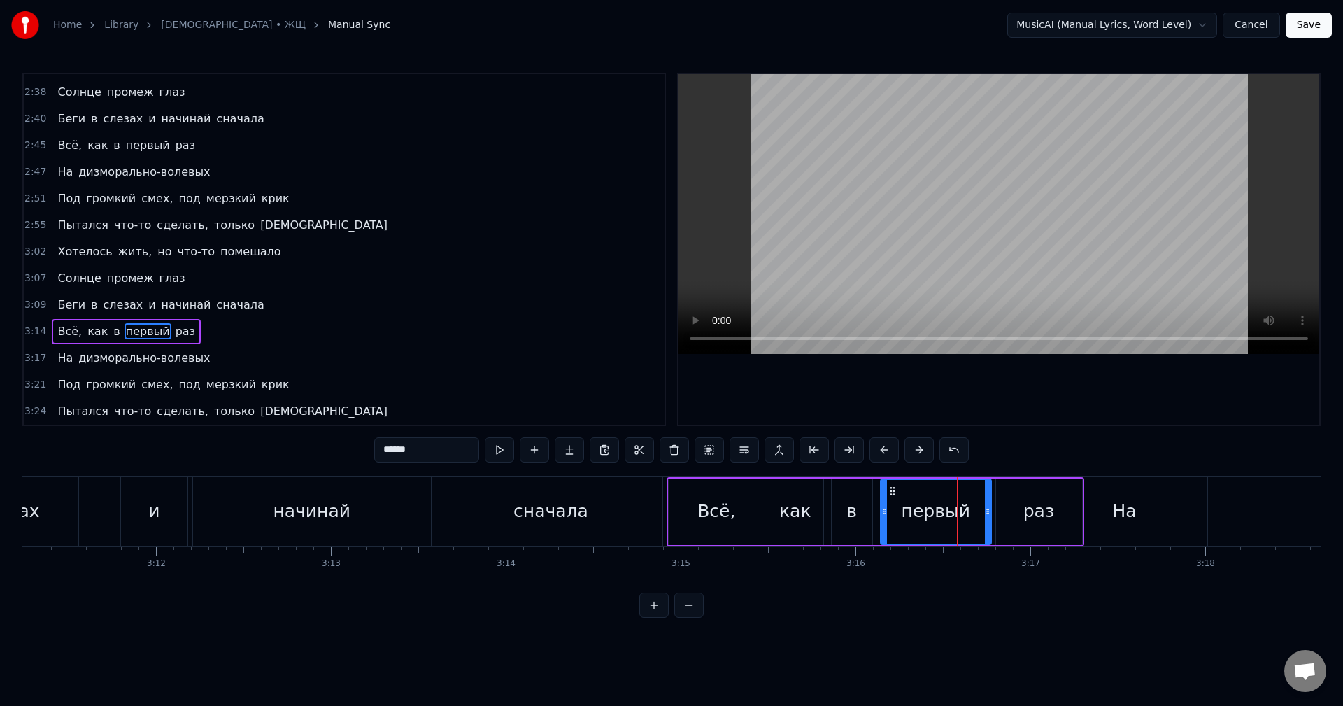
drag, startPoint x: 956, startPoint y: 518, endPoint x: 988, endPoint y: 522, distance: 32.4
click at [989, 522] on div at bounding box center [988, 512] width 6 height 64
drag, startPoint x: 988, startPoint y: 518, endPoint x: 978, endPoint y: 520, distance: 10.7
click at [978, 520] on div at bounding box center [978, 512] width 6 height 64
click at [1004, 519] on div "раз" at bounding box center [1039, 511] width 86 height 66
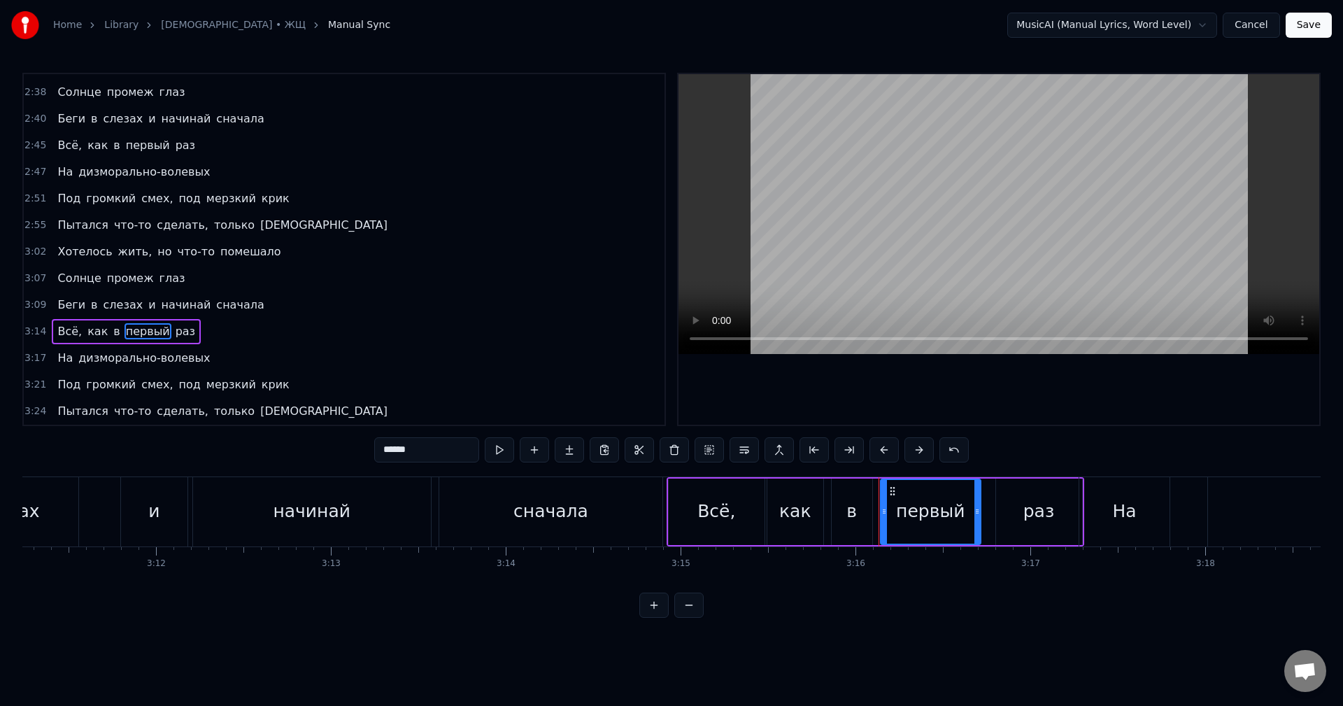
type input "***"
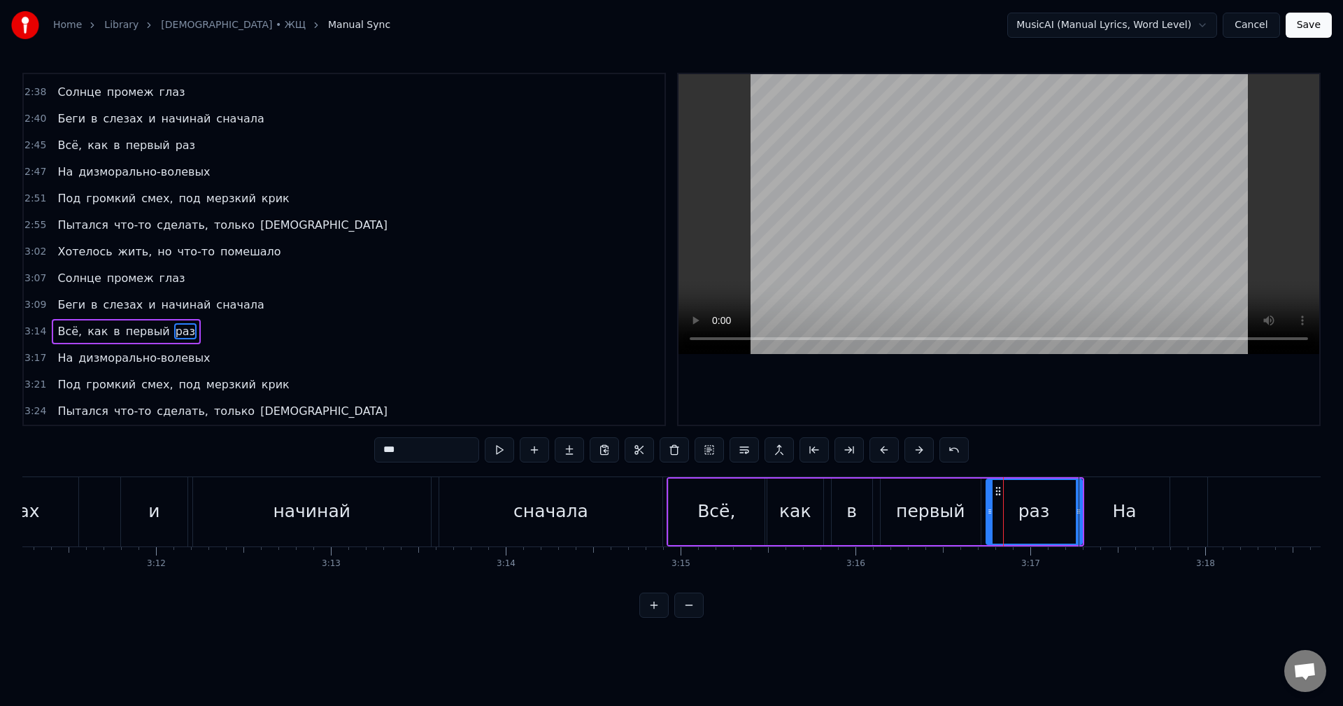
drag, startPoint x: 999, startPoint y: 515, endPoint x: 986, endPoint y: 517, distance: 12.8
click at [987, 517] on div at bounding box center [990, 512] width 6 height 64
click at [995, 517] on div "раз" at bounding box center [1032, 512] width 97 height 64
drag, startPoint x: 989, startPoint y: 513, endPoint x: 999, endPoint y: 513, distance: 9.8
click at [999, 513] on icon at bounding box center [997, 511] width 6 height 11
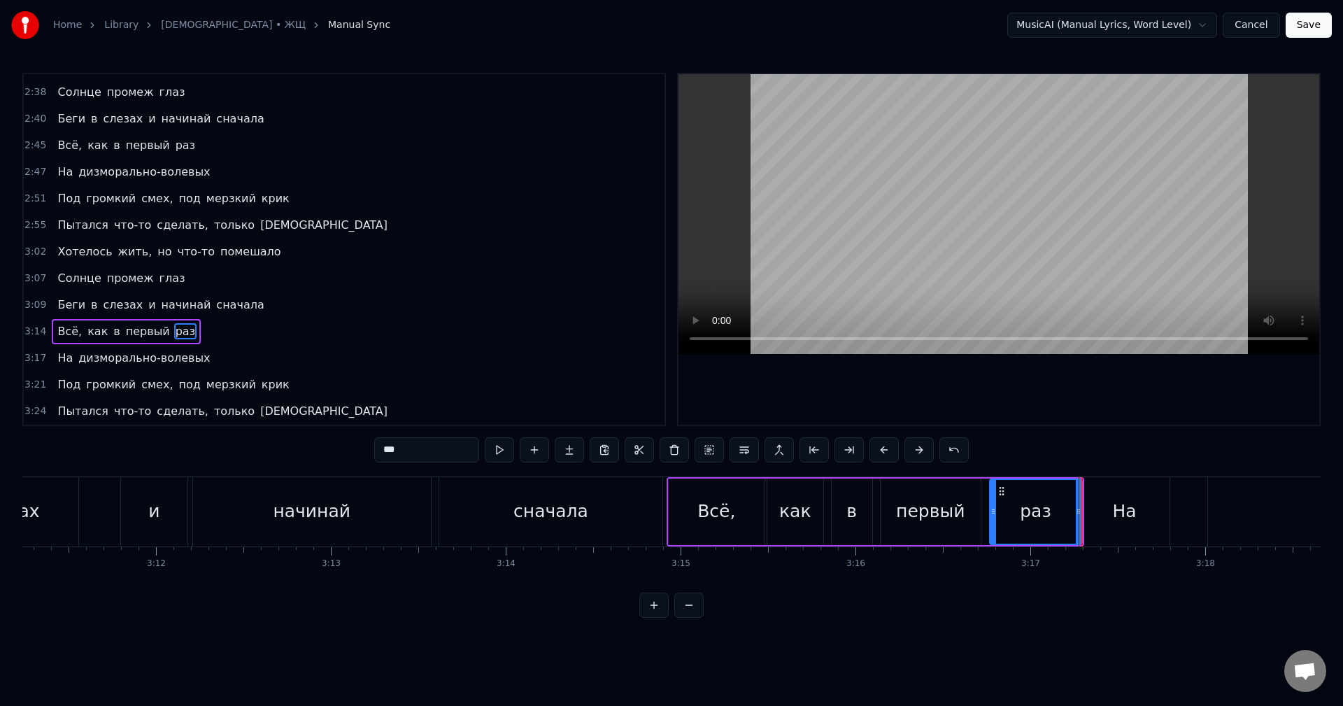
click at [994, 513] on icon at bounding box center [993, 511] width 6 height 11
click at [92, 518] on div "Беги в слезах и начинай сначала" at bounding box center [224, 511] width 884 height 69
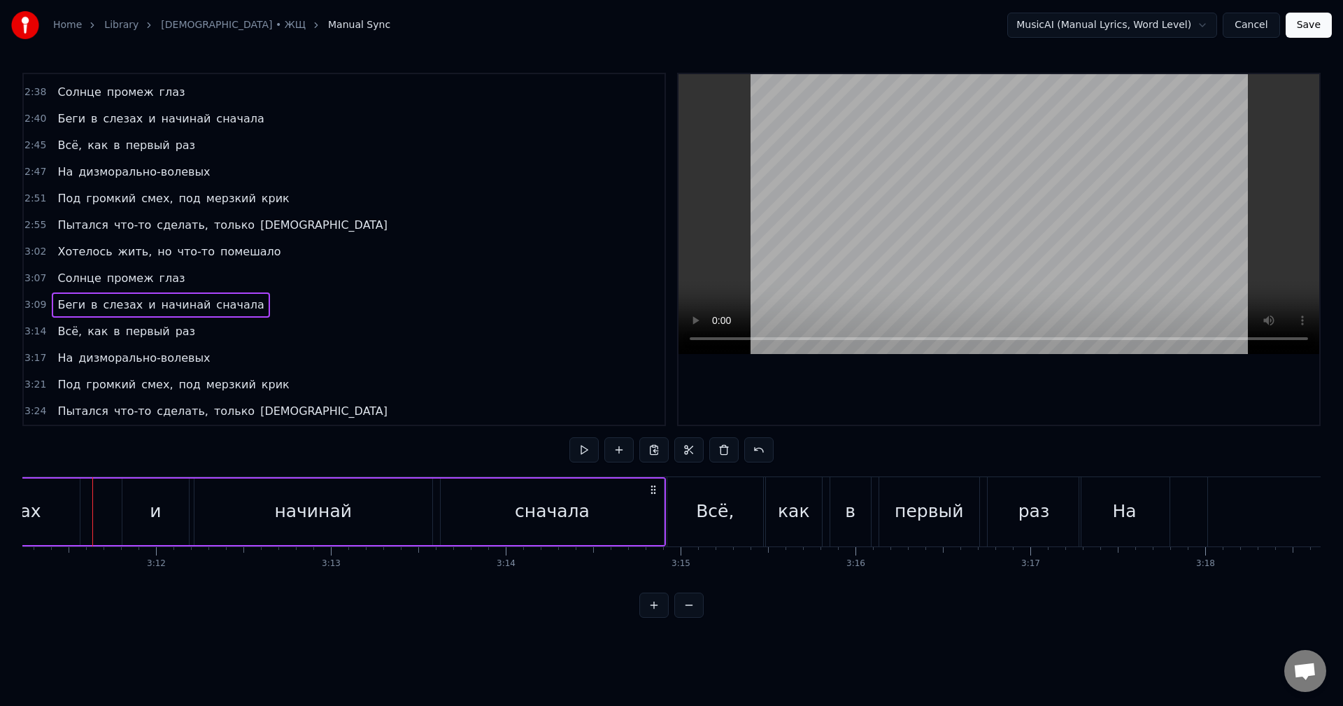
click at [667, 515] on div "Всё," at bounding box center [715, 511] width 96 height 69
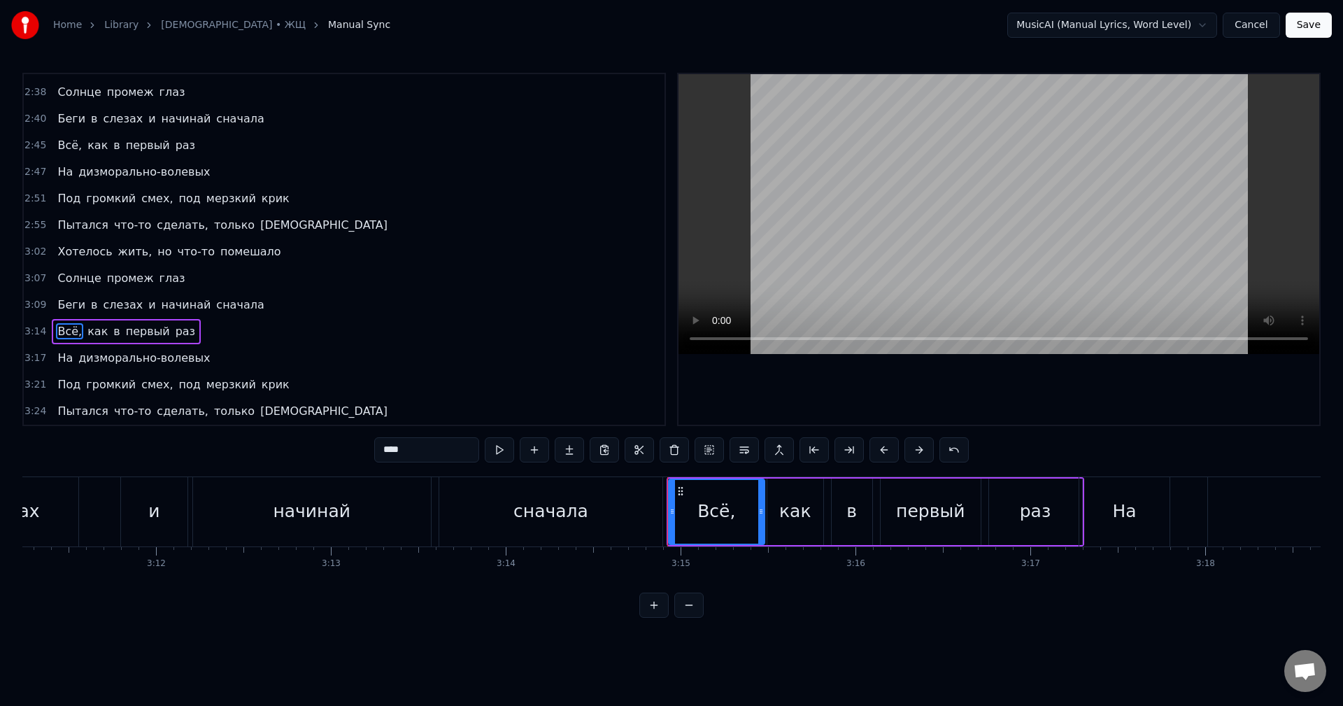
click at [665, 517] on div "Беги в слезах и начинай сначала" at bounding box center [224, 511] width 884 height 69
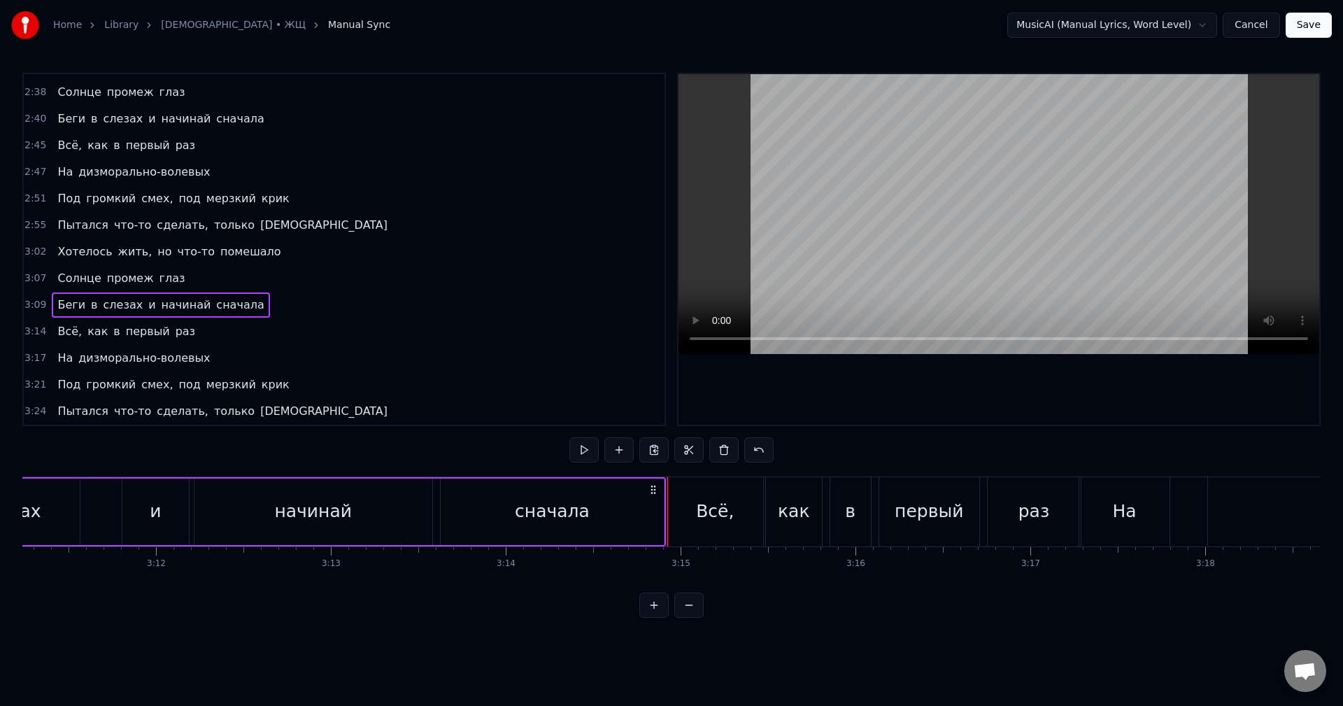
click at [665, 517] on div "Беги в слезах и начинай сначала" at bounding box center [224, 511] width 884 height 69
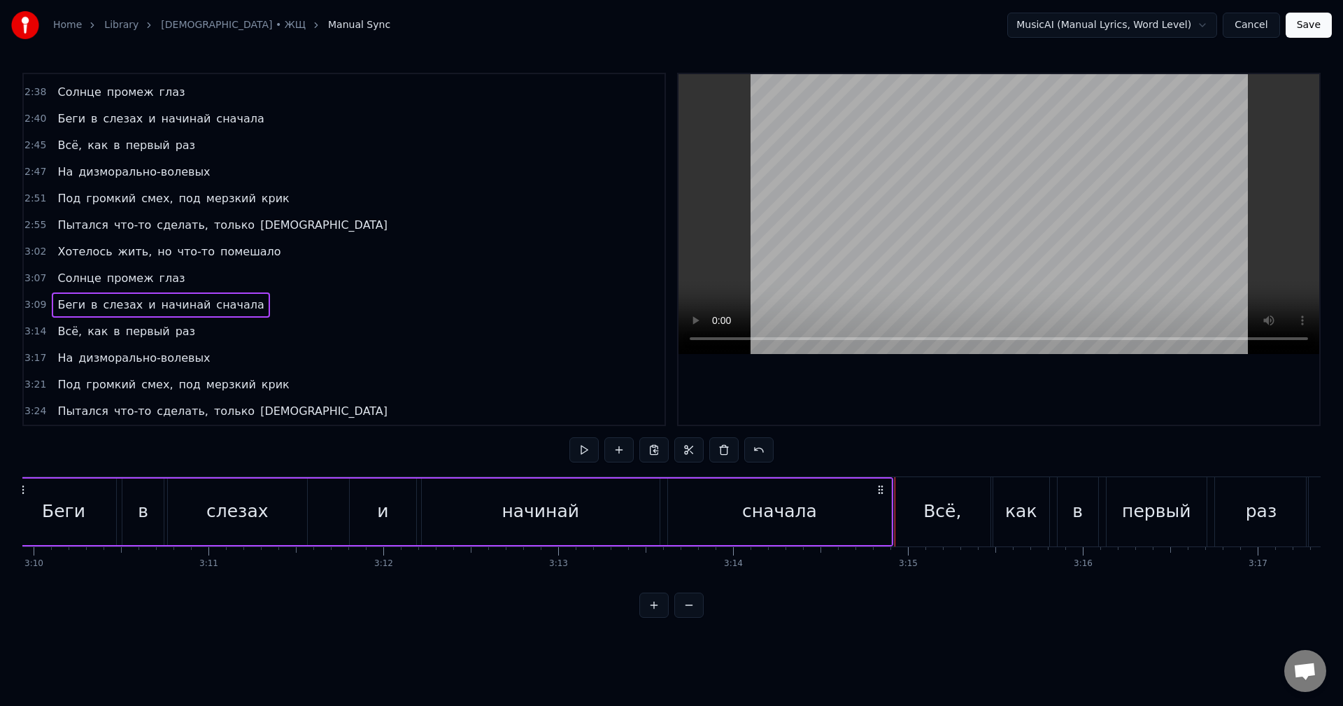
scroll to position [0, 32934]
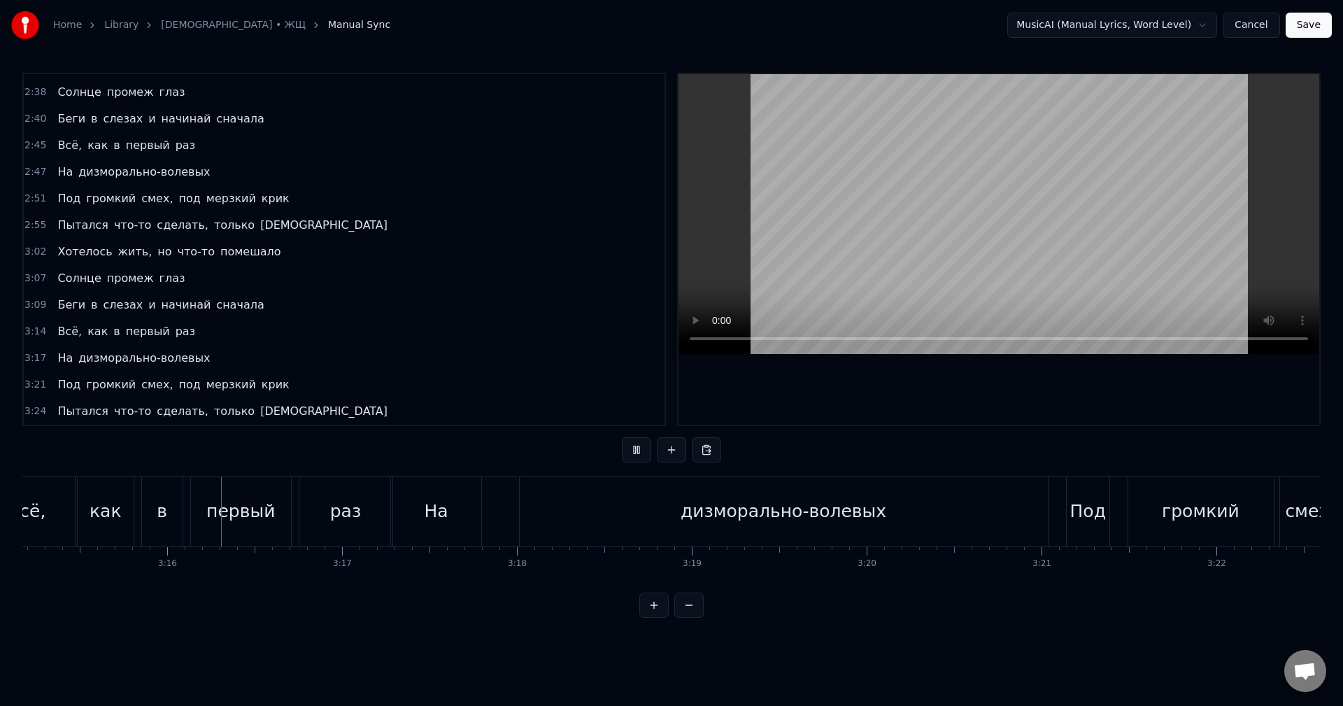
scroll to position [0, 34124]
click at [350, 504] on div "раз" at bounding box center [339, 511] width 31 height 27
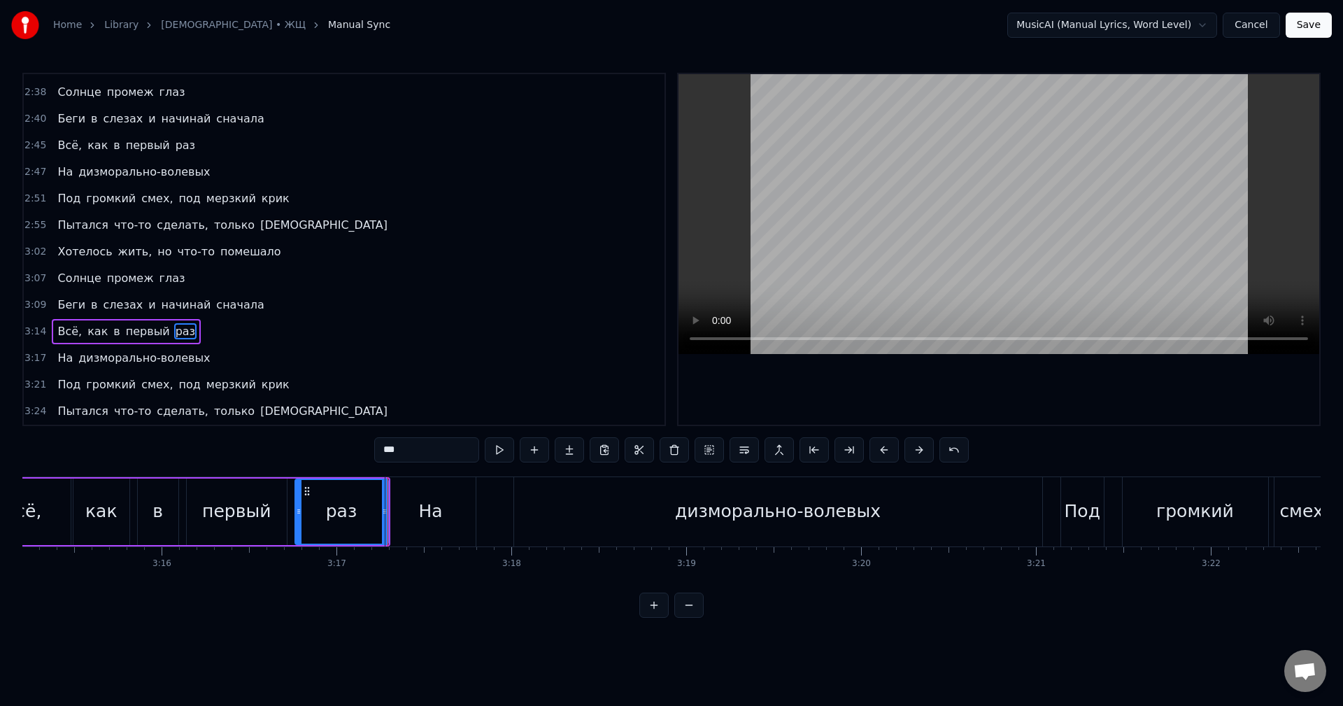
click at [266, 515] on div "первый" at bounding box center [236, 511] width 69 height 27
type input "******"
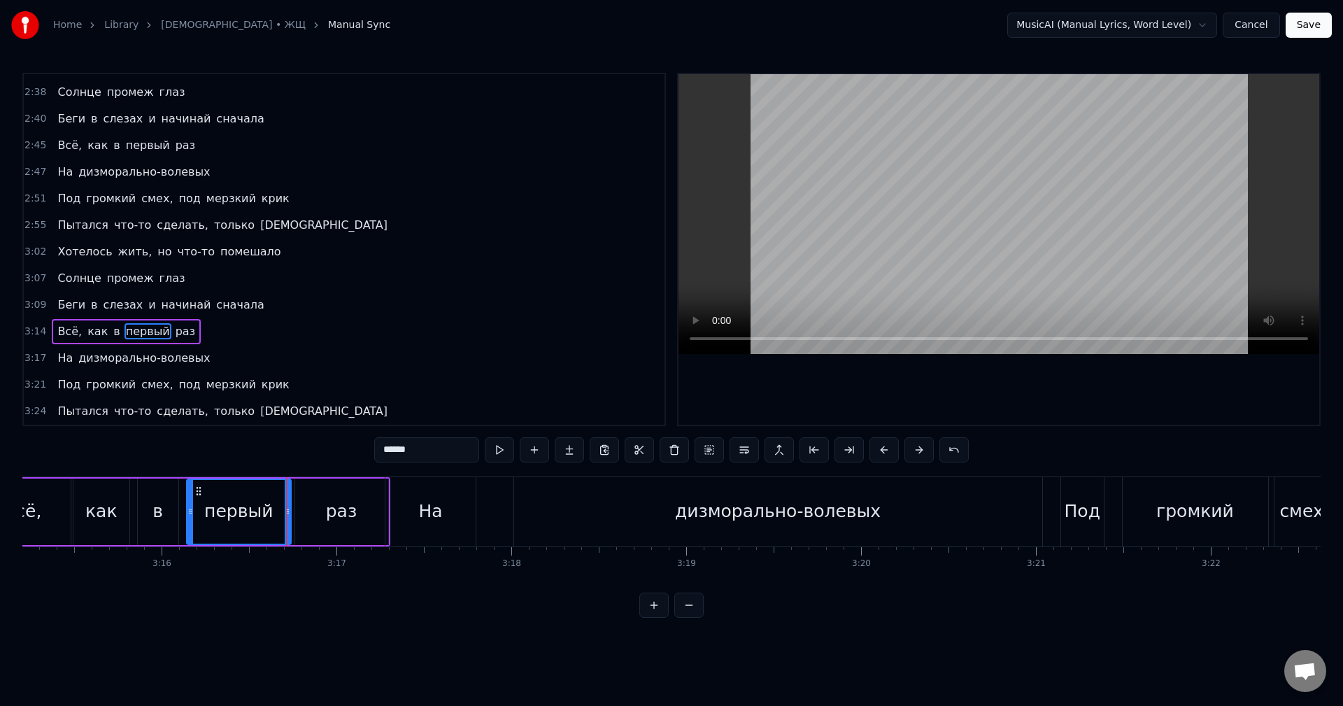
click at [288, 522] on div at bounding box center [288, 512] width 6 height 64
click at [496, 534] on div "На дизморально-волевых" at bounding box center [715, 511] width 661 height 69
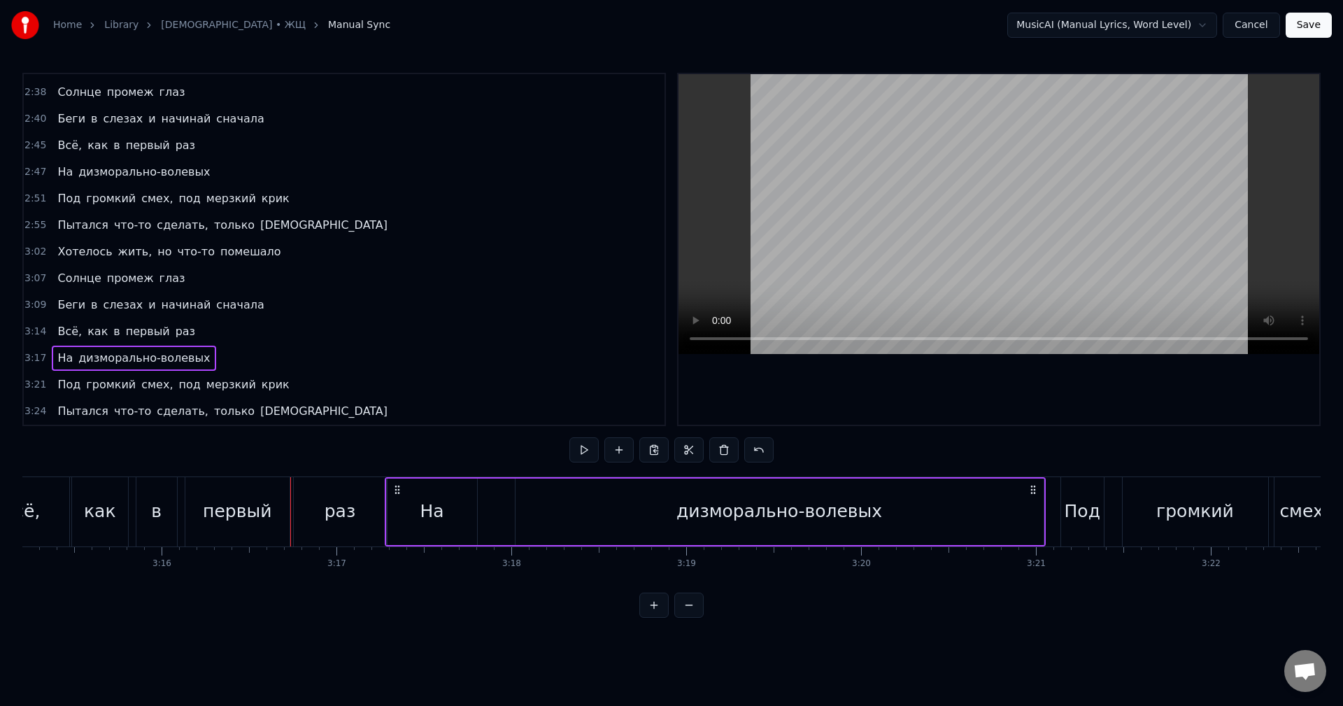
click at [386, 526] on div "На" at bounding box center [432, 511] width 92 height 66
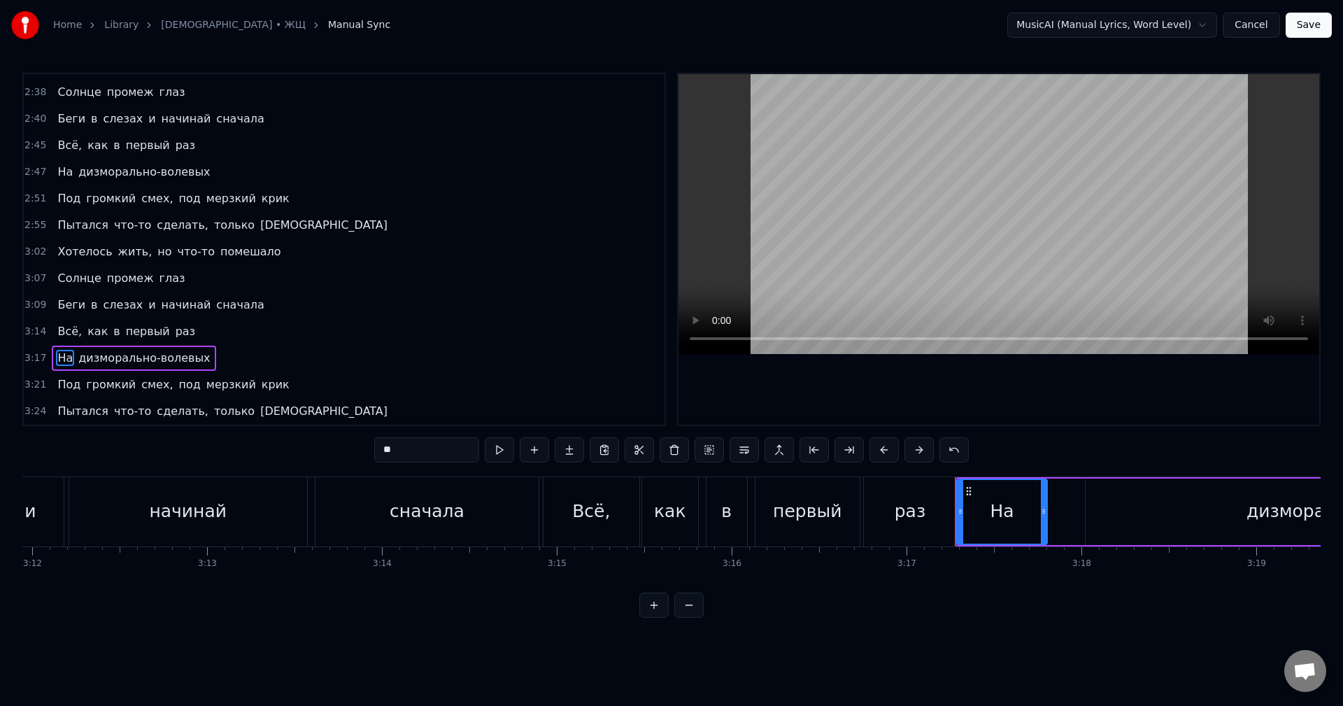
scroll to position [0, 33389]
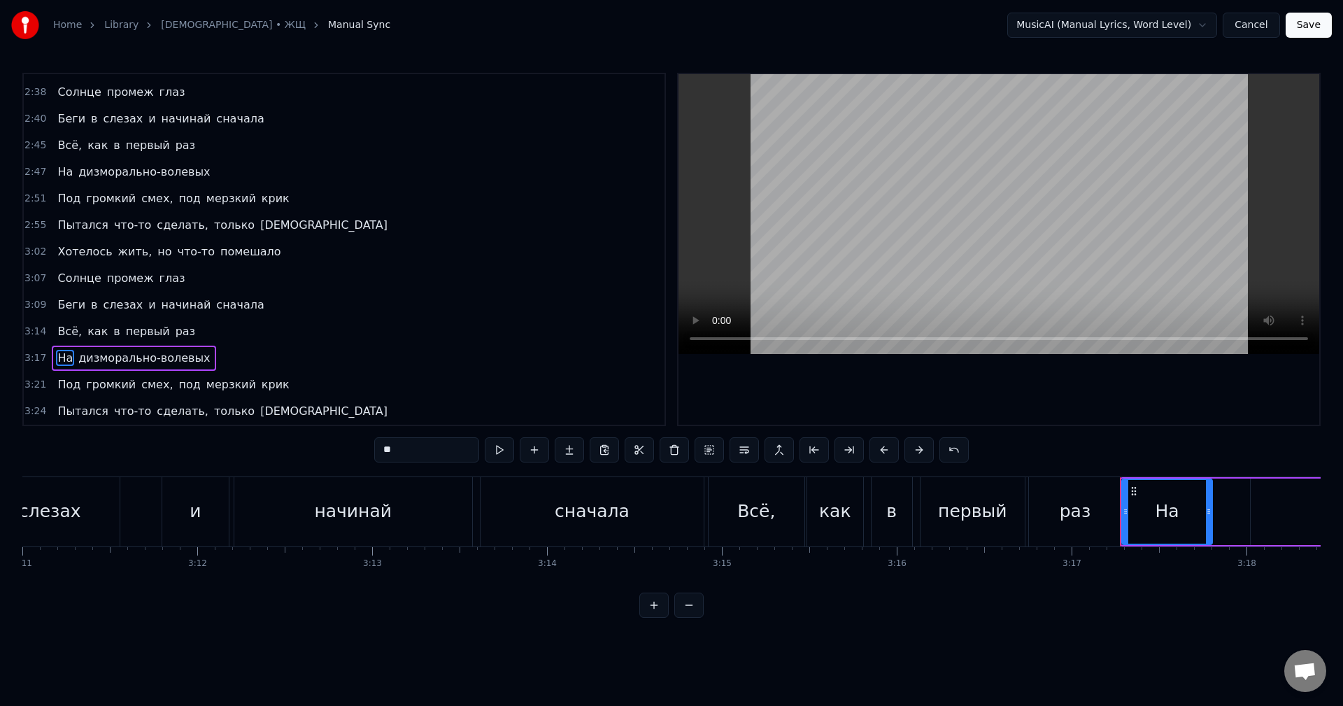
click at [131, 515] on div "Беги в слезах и начинай сначала" at bounding box center [265, 511] width 884 height 69
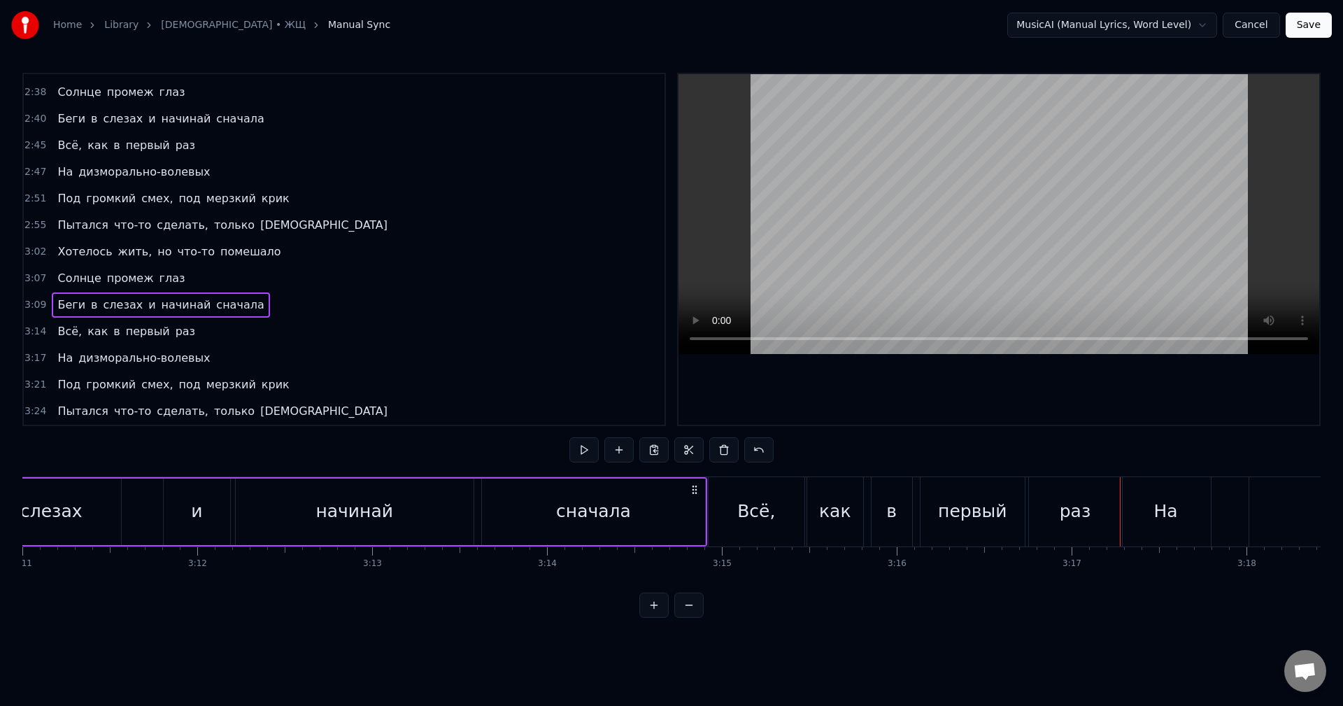
click at [81, 322] on div "Всё, как в первый раз" at bounding box center [126, 331] width 149 height 25
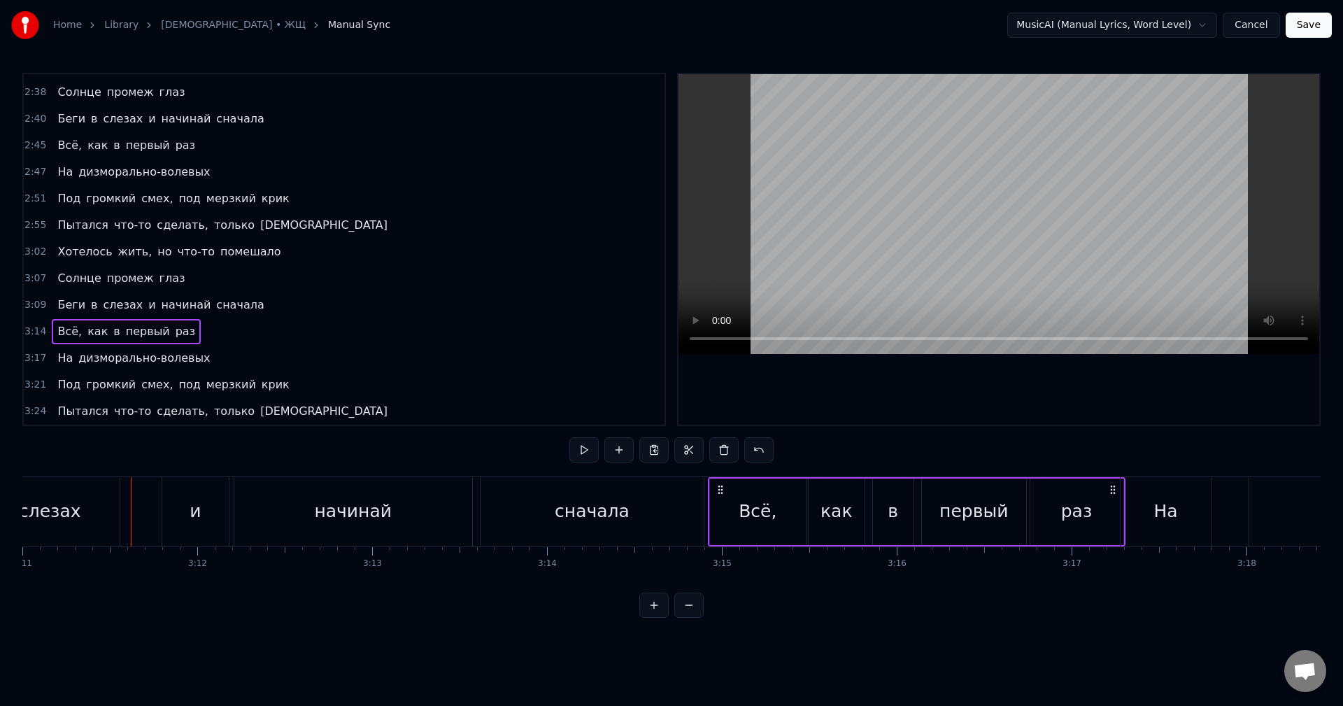
click at [704, 510] on div "Беги в слезах и начинай сначала" at bounding box center [265, 511] width 884 height 69
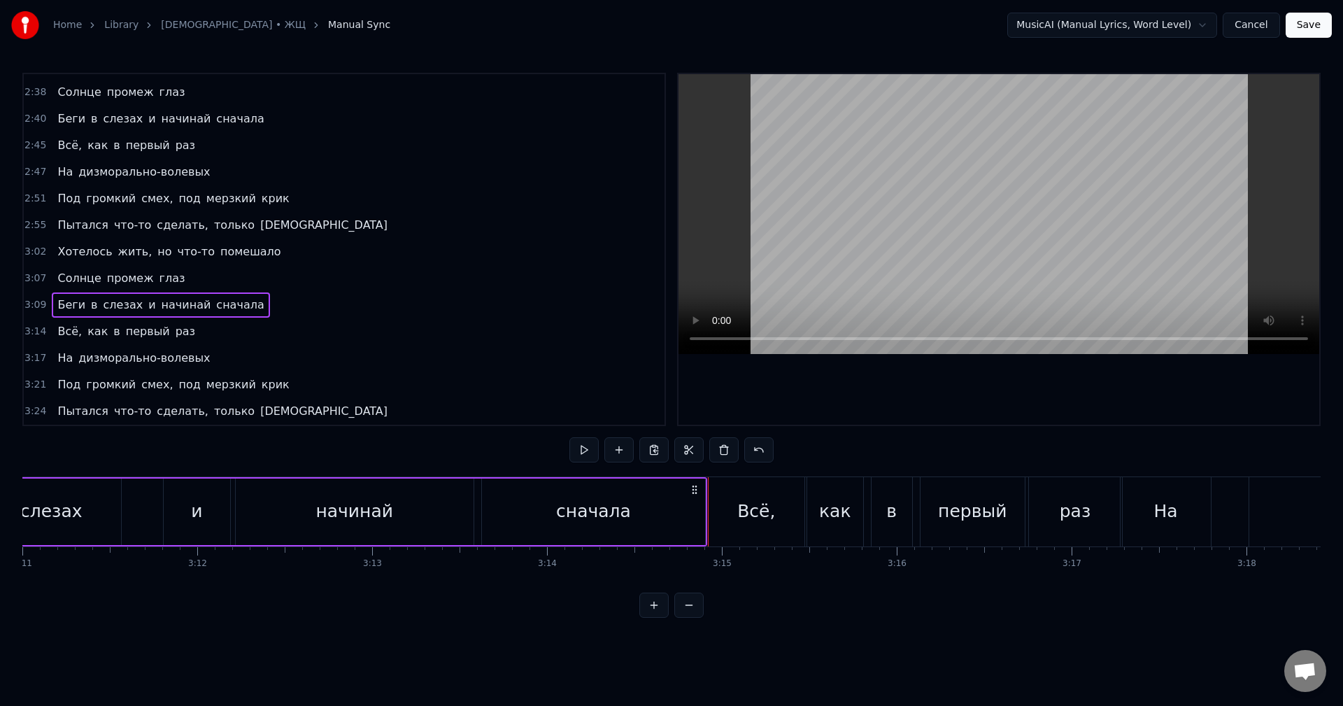
click at [708, 511] on div at bounding box center [708, 511] width 1 height 69
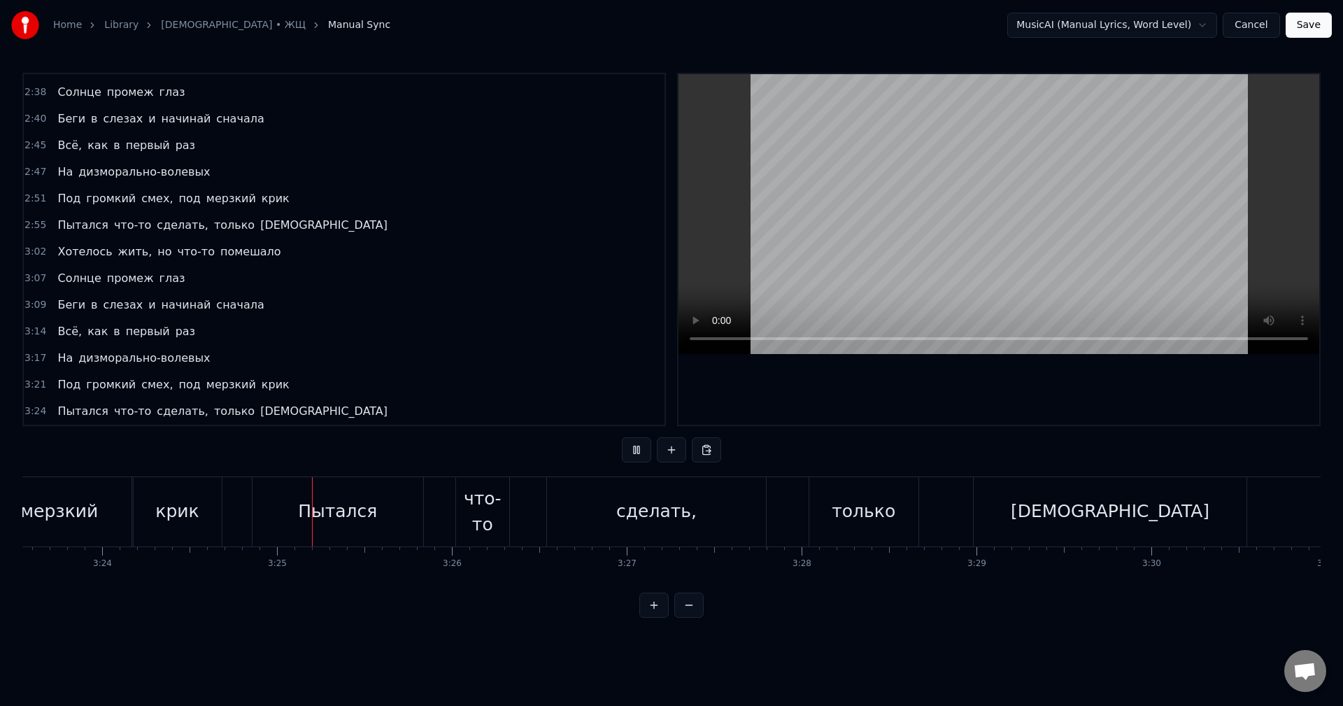
scroll to position [0, 35713]
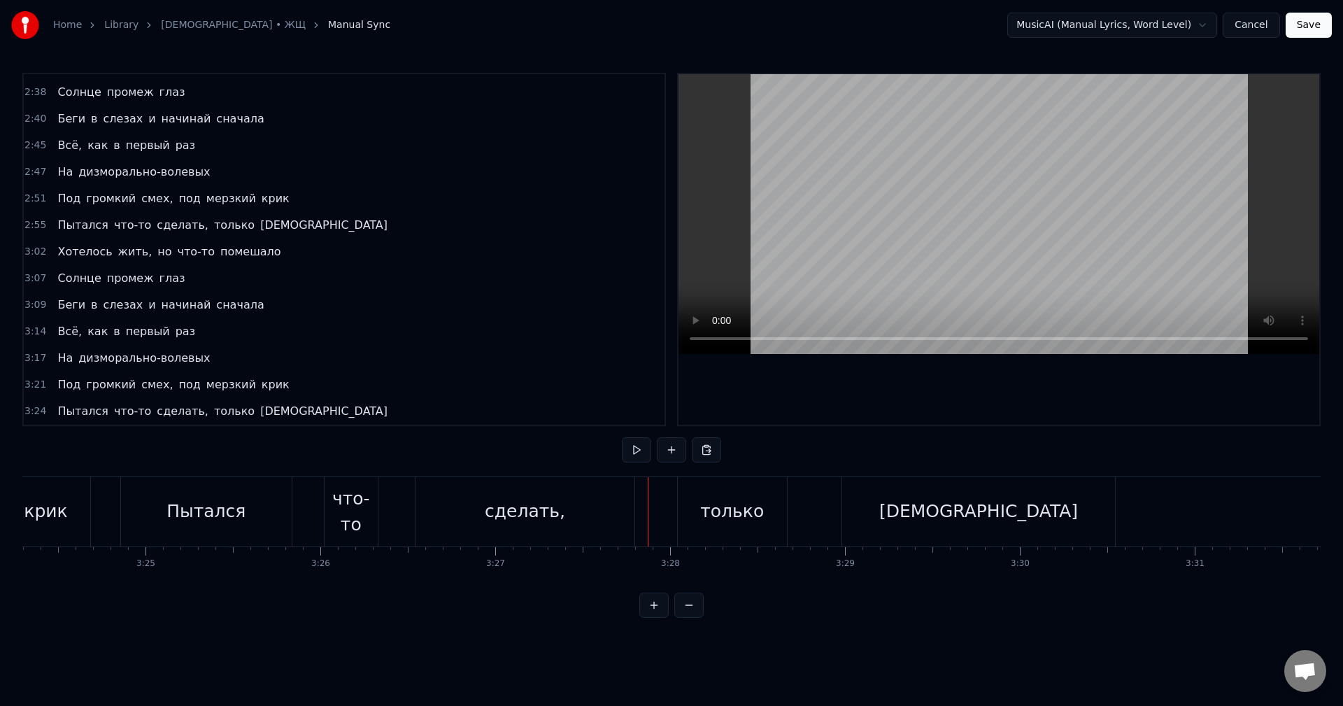
click at [355, 526] on div "что-то" at bounding box center [350, 511] width 53 height 52
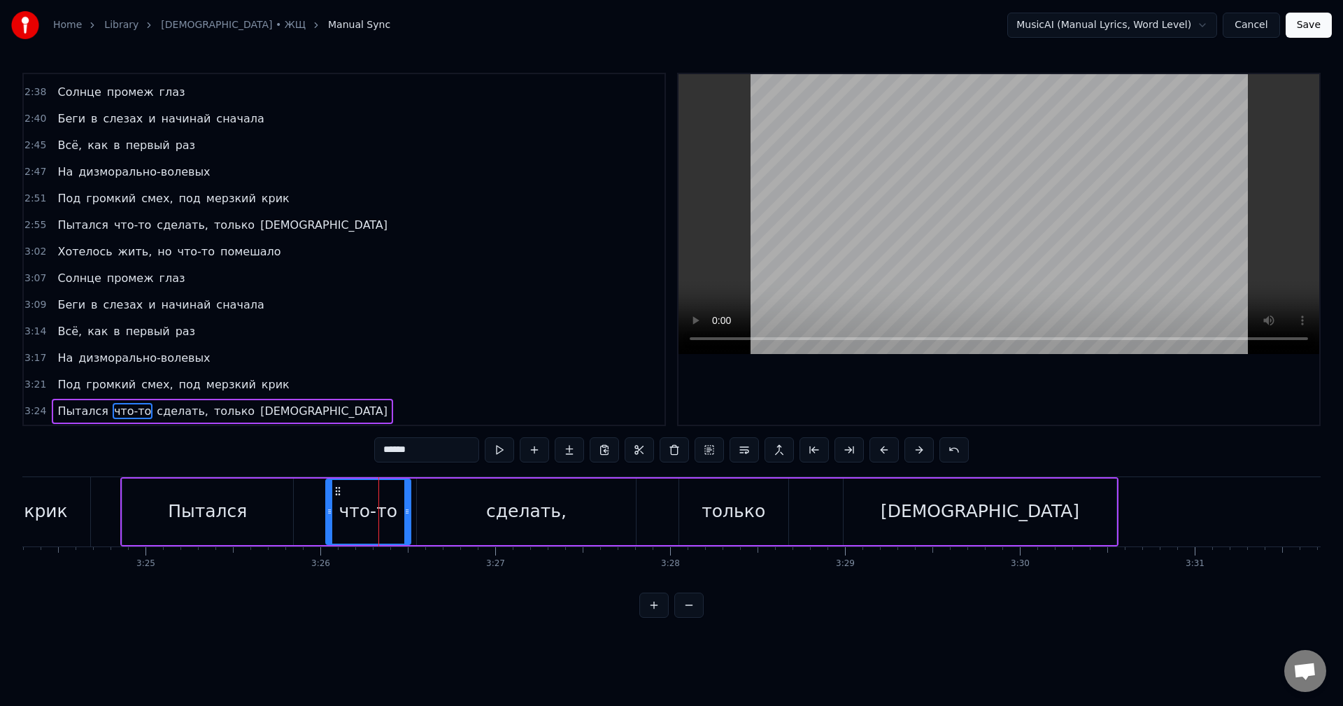
drag, startPoint x: 376, startPoint y: 525, endPoint x: 408, endPoint y: 527, distance: 31.5
click at [408, 527] on div at bounding box center [407, 512] width 6 height 64
click at [130, 154] on div "Всё, как в первый раз" at bounding box center [126, 145] width 149 height 25
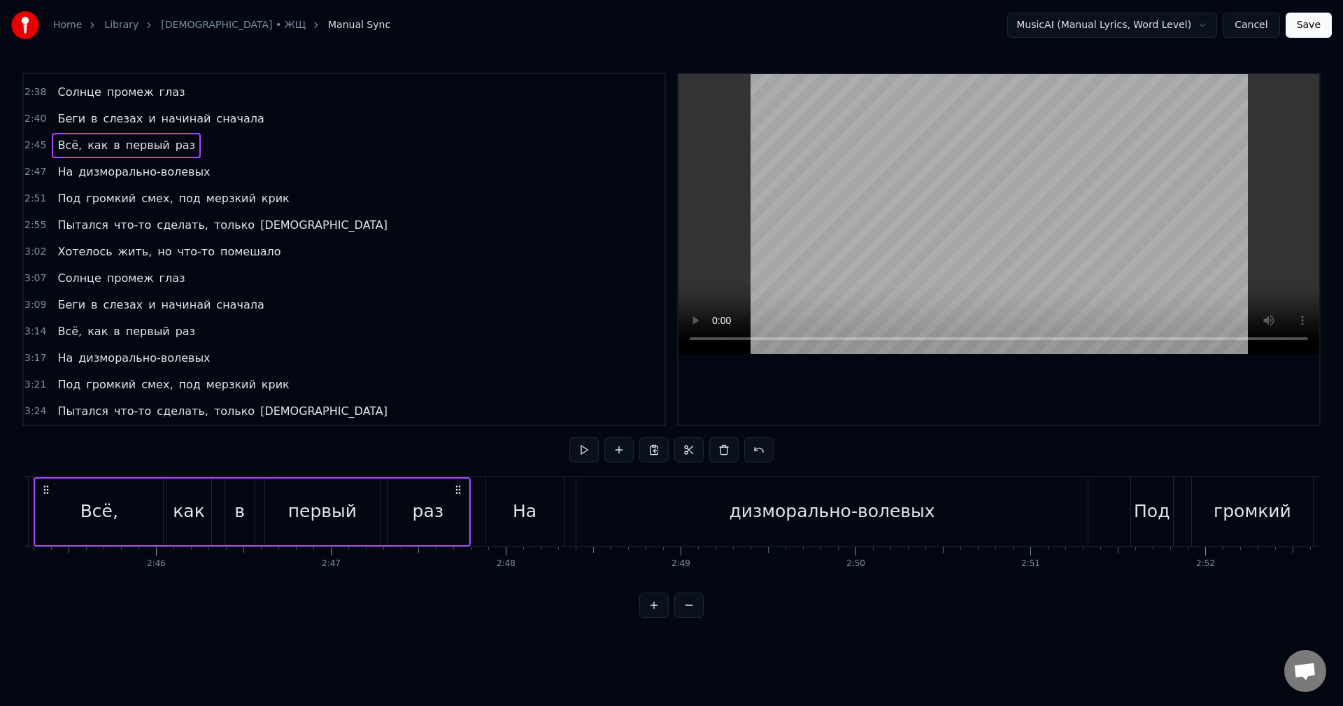
scroll to position [0, 28826]
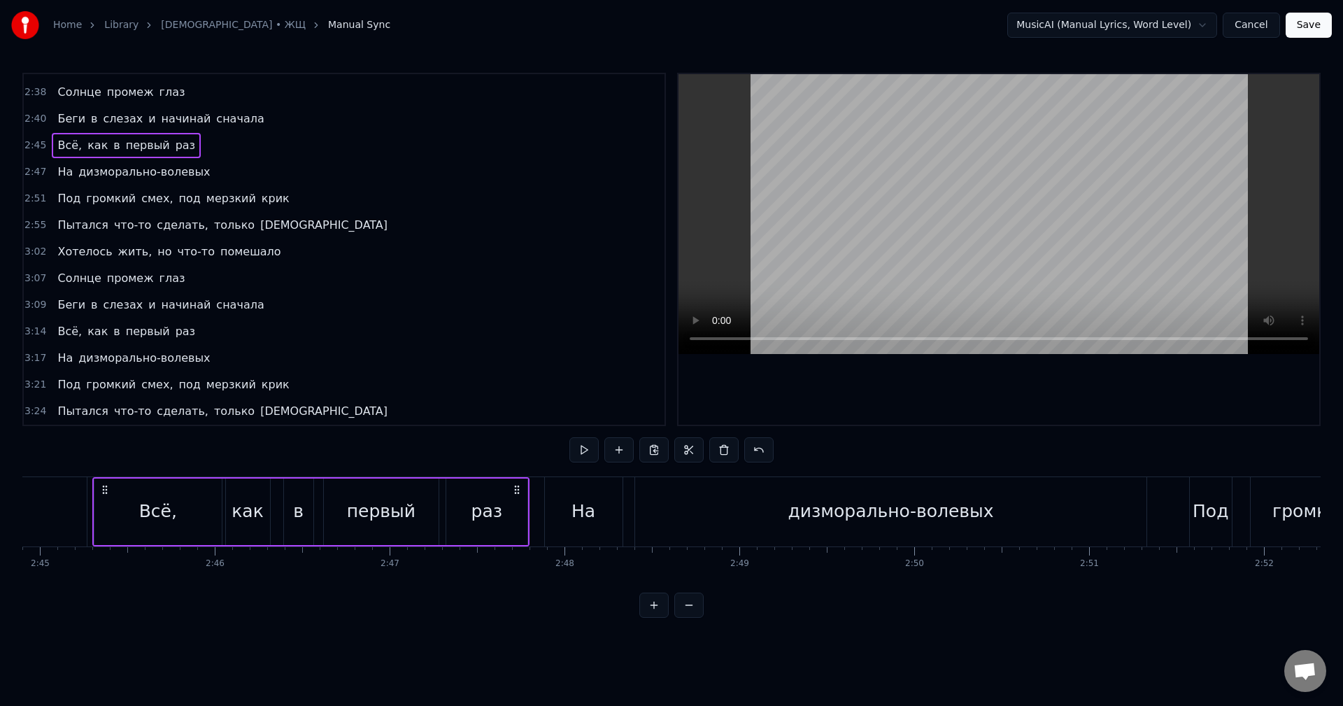
click at [183, 100] on div "2:38 Солнце промеж глаз" at bounding box center [344, 92] width 641 height 27
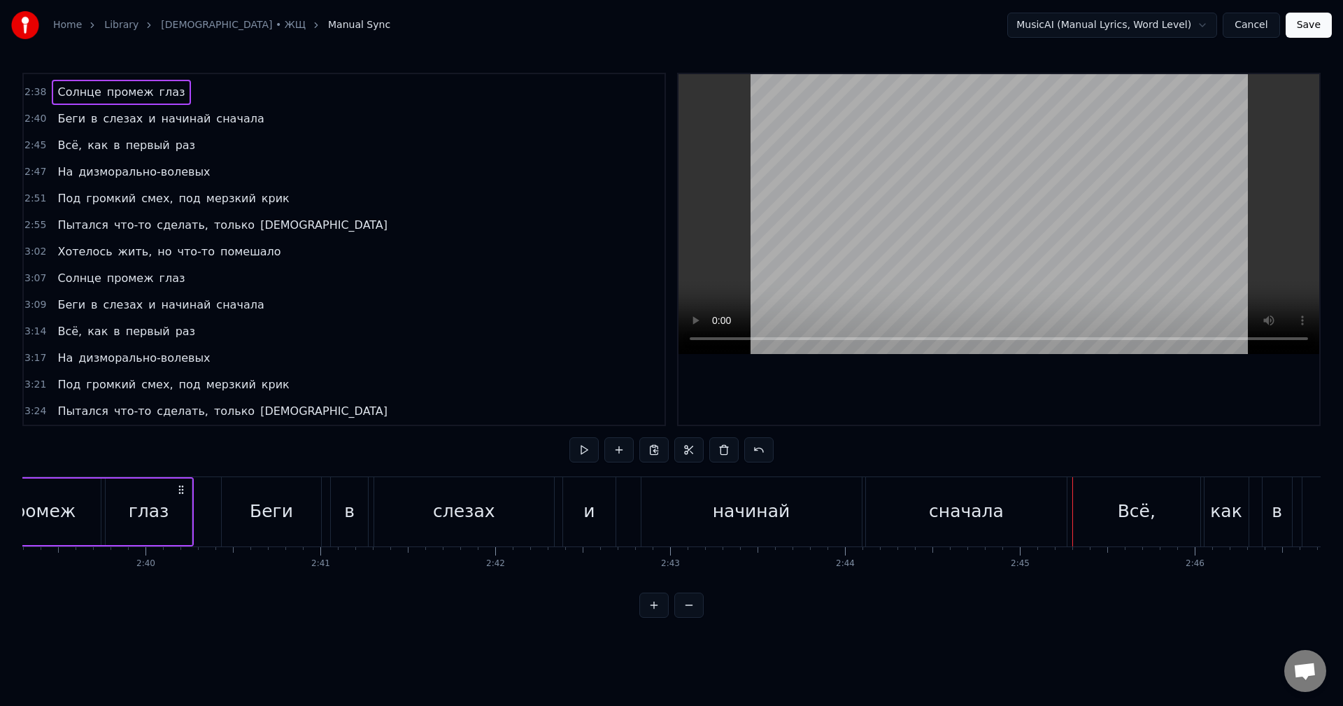
click at [183, 100] on div "2:38 Солнце промеж глаз" at bounding box center [344, 92] width 641 height 27
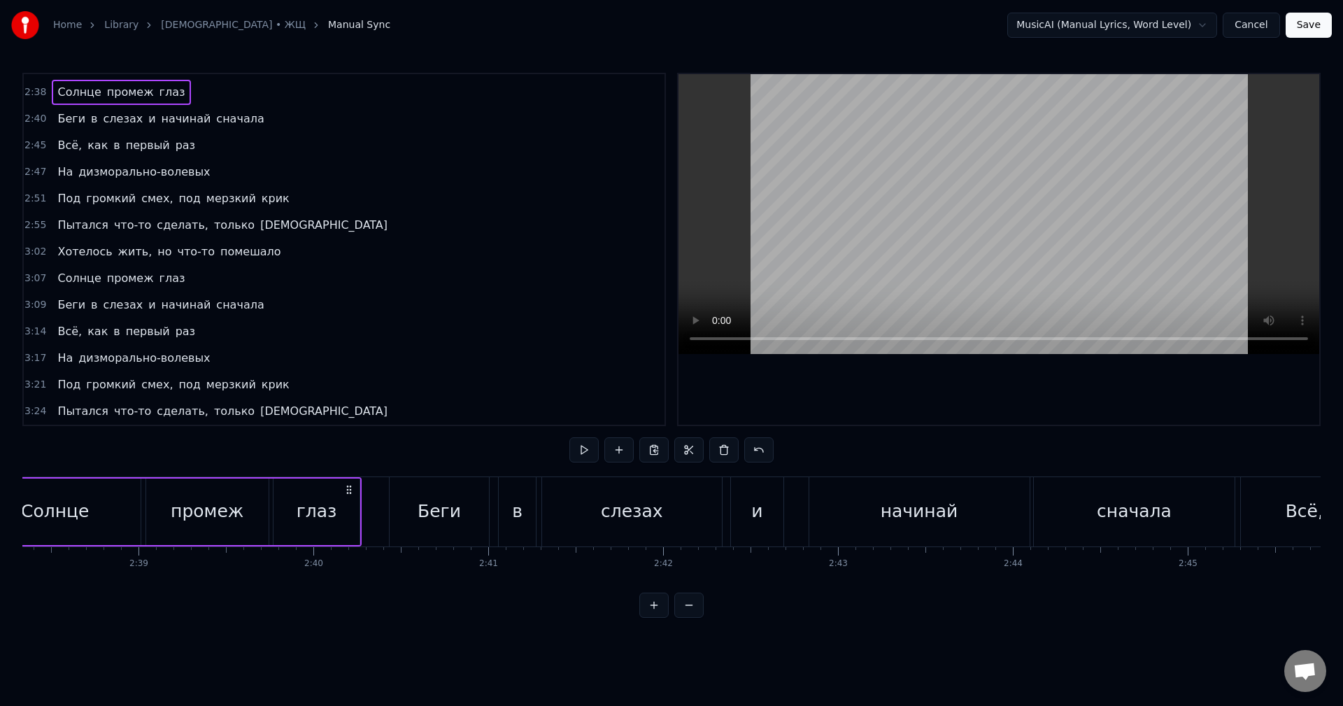
scroll to position [0, 27554]
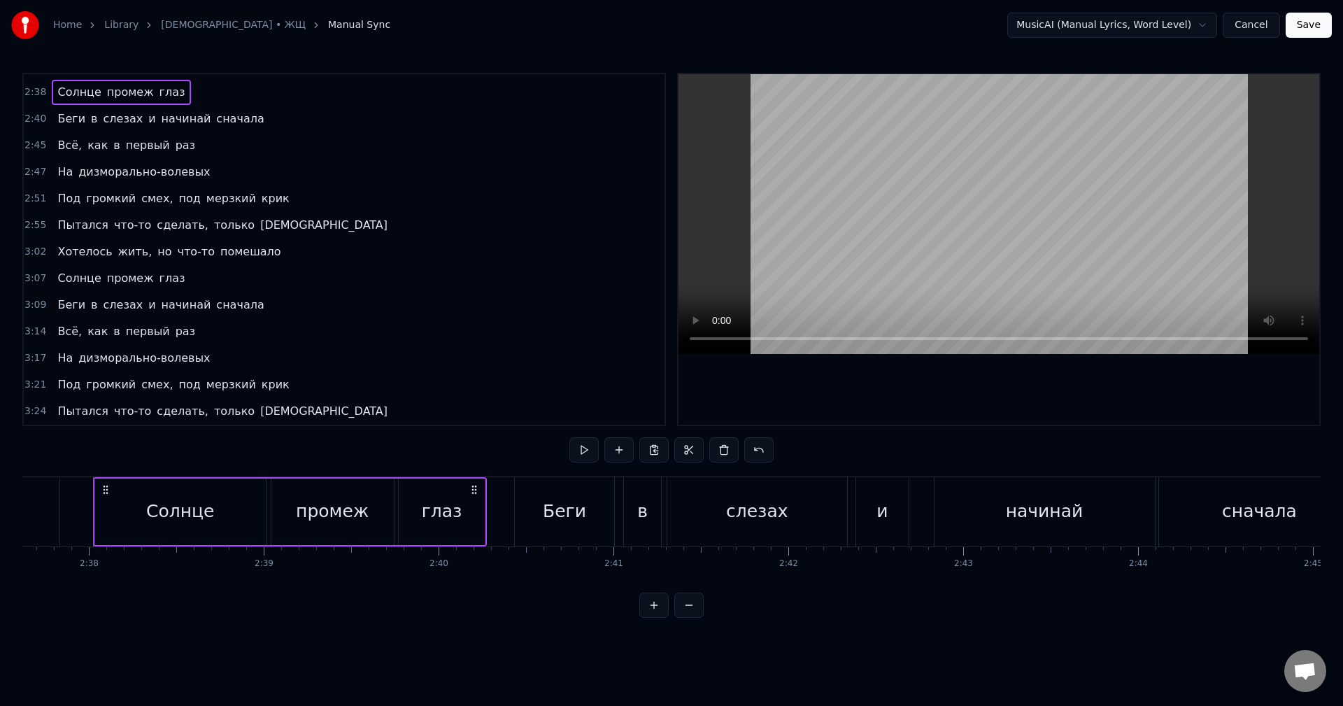
click at [203, 103] on div "2:38 Солнце промеж глаз" at bounding box center [344, 92] width 641 height 27
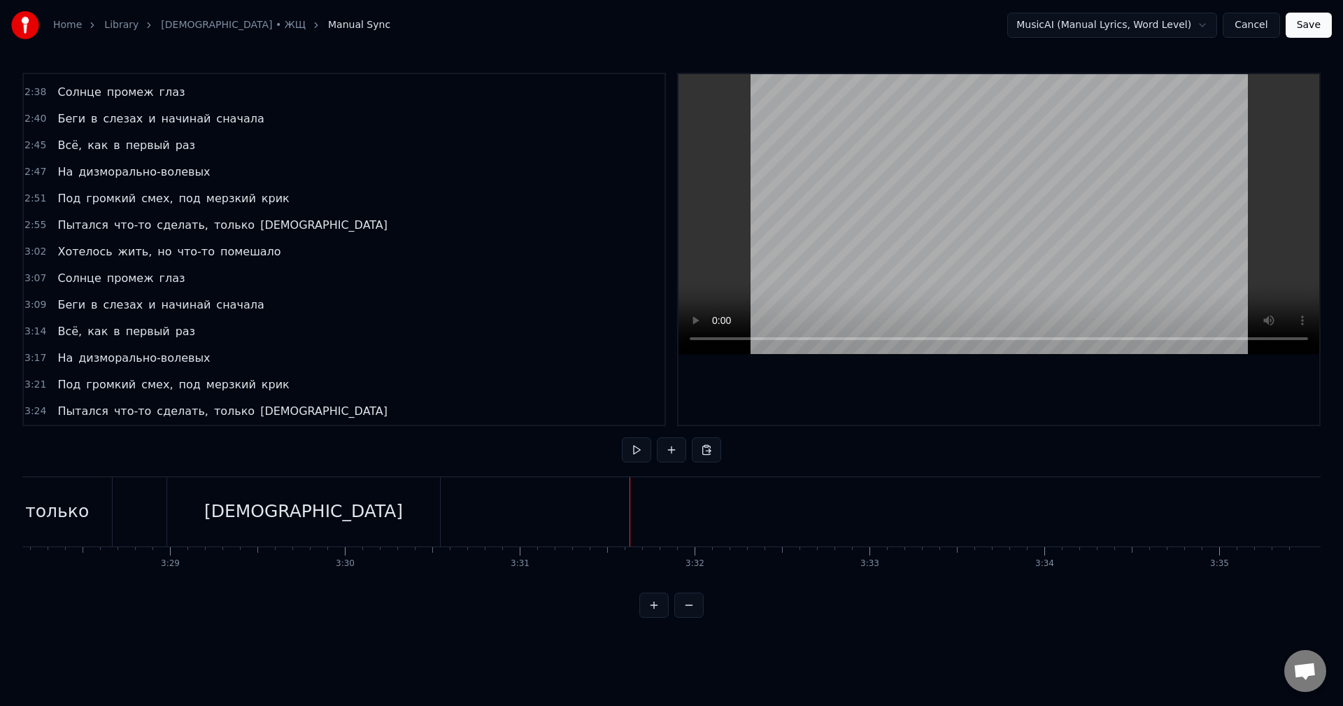
scroll to position [0, 36389]
drag, startPoint x: 599, startPoint y: 622, endPoint x: 850, endPoint y: 705, distance: 263.6
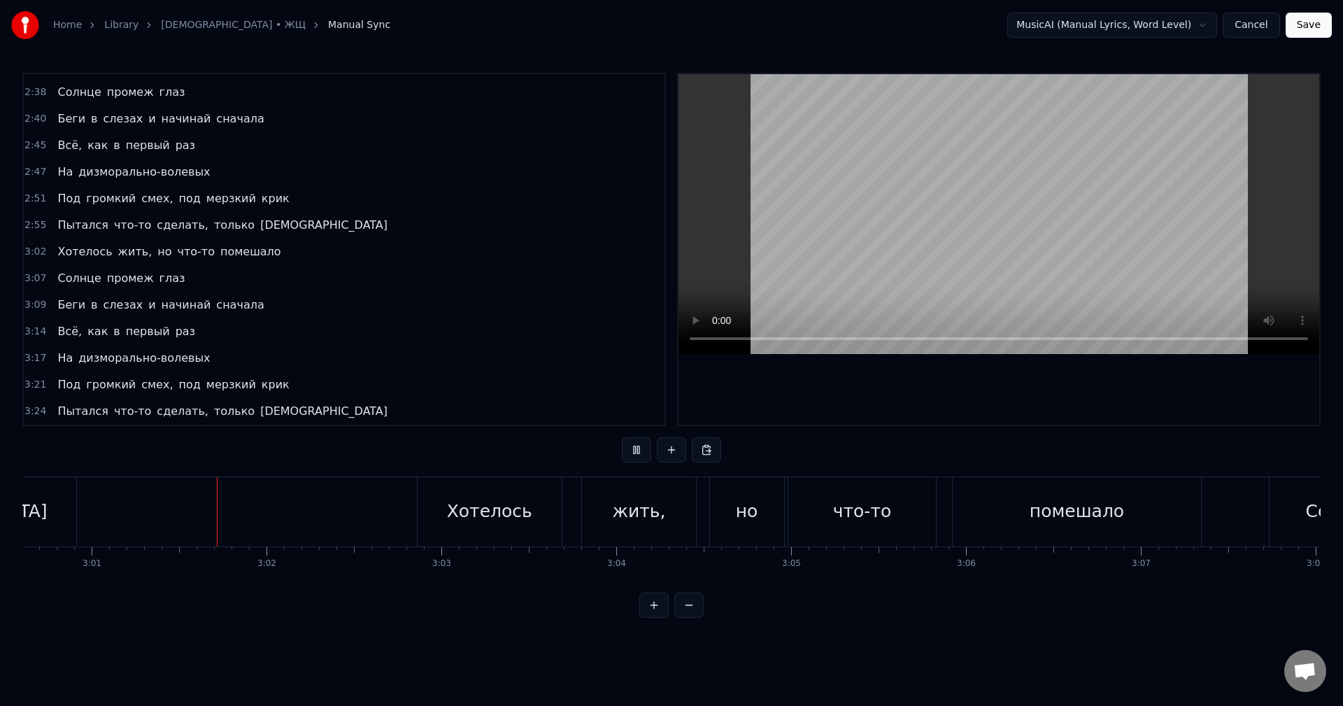
scroll to position [0, 31573]
click at [763, 524] on div "но" at bounding box center [745, 511] width 74 height 69
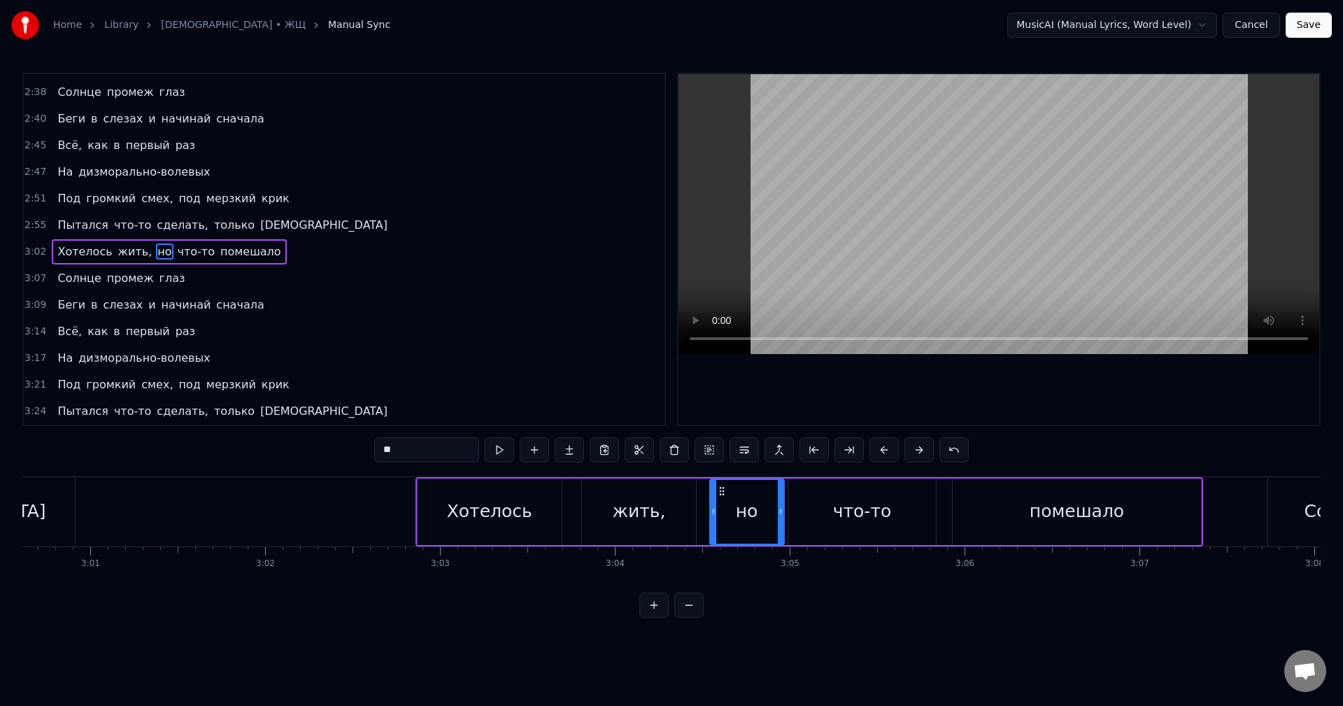
click at [834, 522] on div "что-то" at bounding box center [862, 511] width 148 height 66
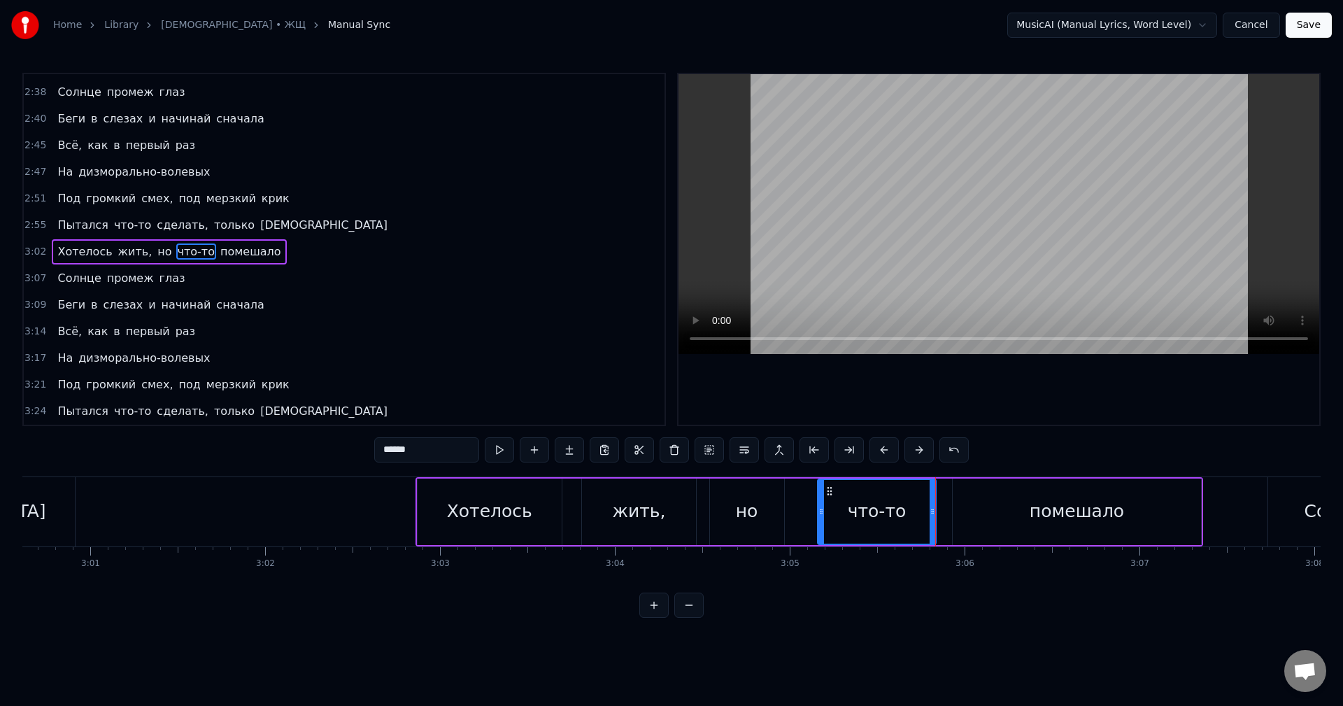
drag, startPoint x: 796, startPoint y: 520, endPoint x: 822, endPoint y: 521, distance: 25.9
click at [822, 521] on div at bounding box center [821, 512] width 6 height 64
click at [757, 522] on div "но" at bounding box center [747, 511] width 74 height 66
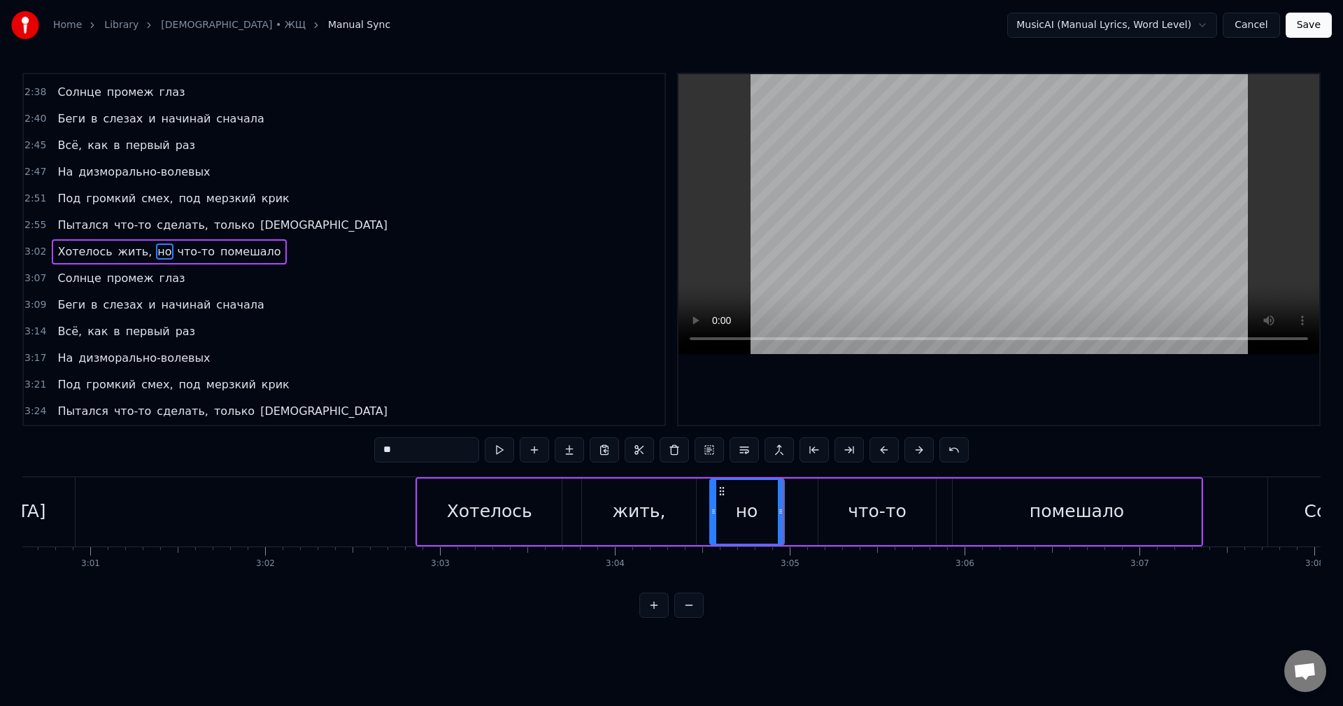
click at [847, 522] on div "что-то" at bounding box center [876, 511] width 117 height 66
type input "******"
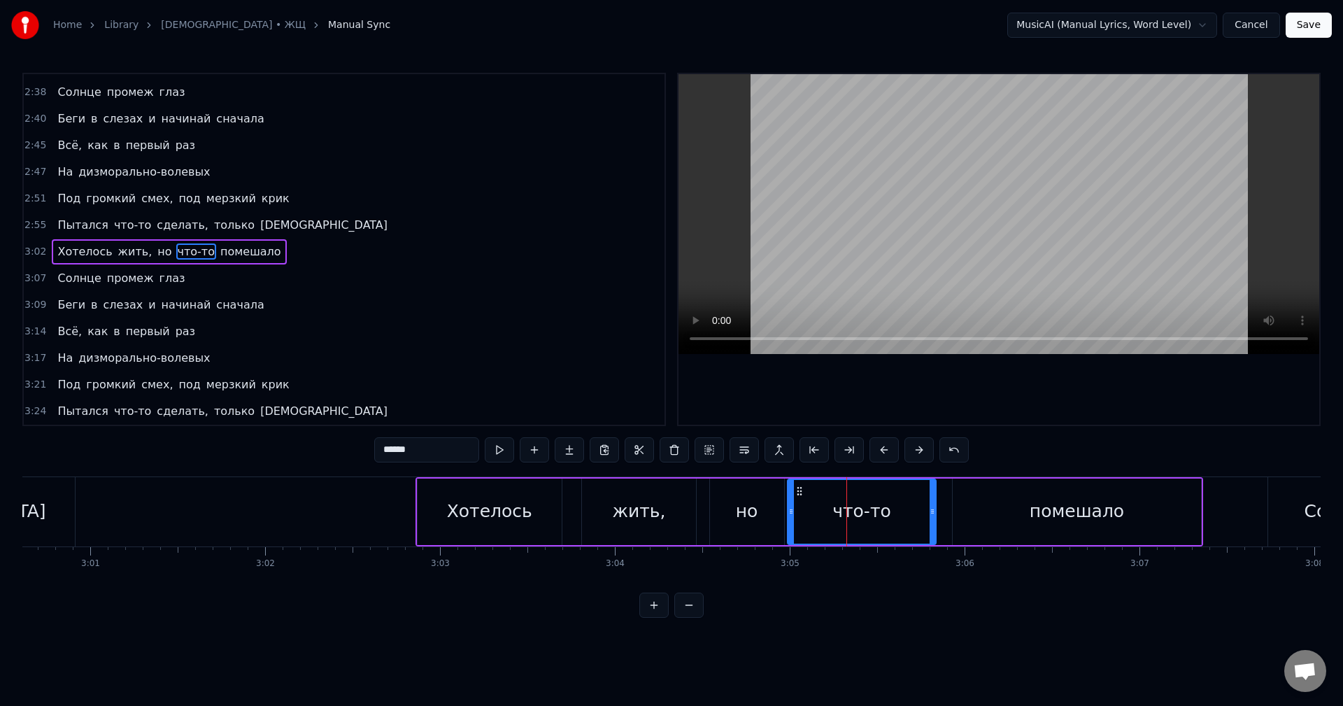
drag, startPoint x: 822, startPoint y: 519, endPoint x: 792, endPoint y: 521, distance: 30.8
click at [792, 521] on div at bounding box center [791, 512] width 6 height 64
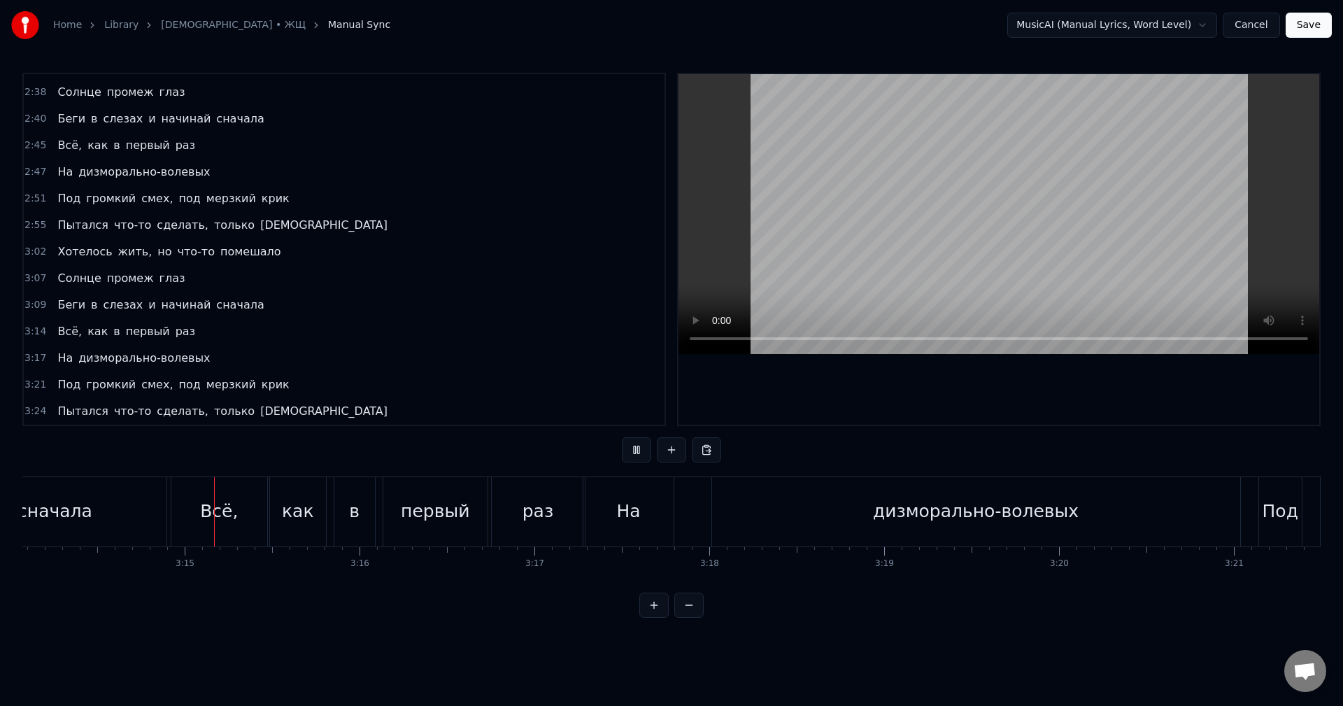
scroll to position [0, 33927]
click at [608, 496] on div "На" at bounding box center [627, 511] width 90 height 69
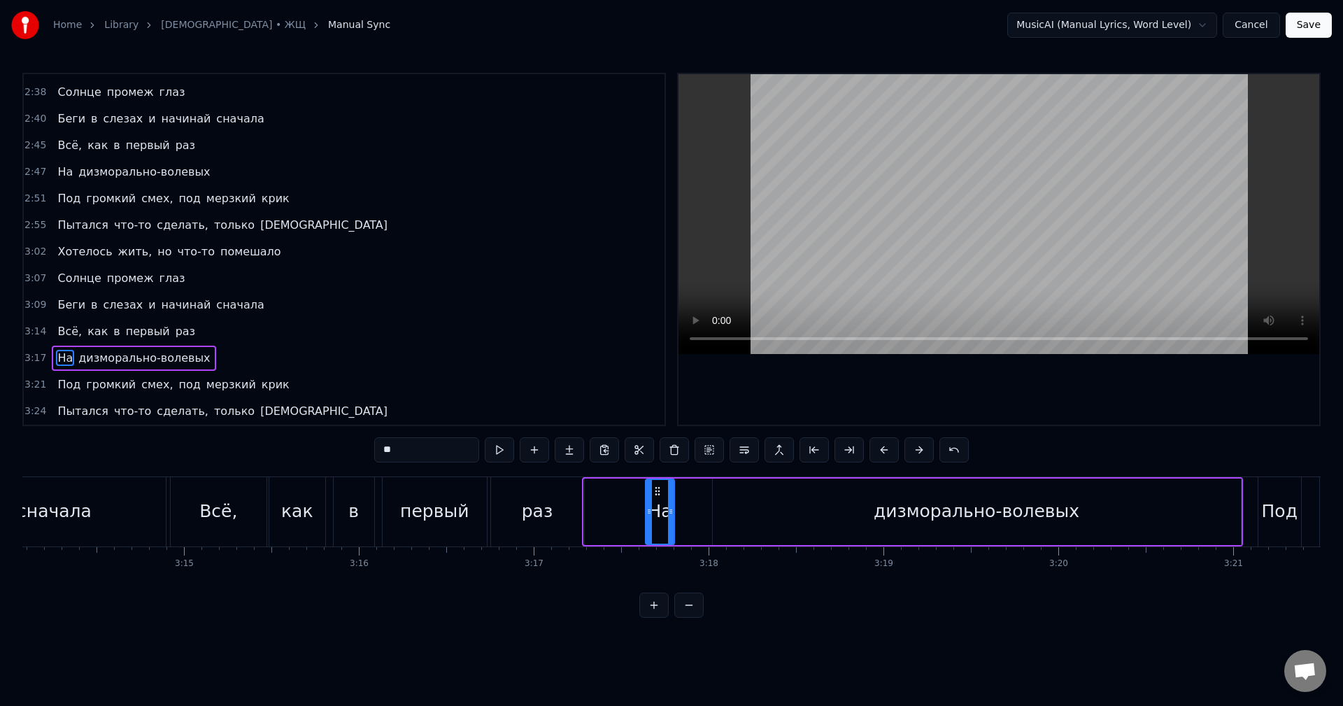
drag, startPoint x: 589, startPoint y: 517, endPoint x: 652, endPoint y: 524, distance: 63.3
click at [652, 524] on div at bounding box center [649, 512] width 6 height 64
drag, startPoint x: 672, startPoint y: 517, endPoint x: 698, endPoint y: 522, distance: 26.5
click at [698, 522] on div at bounding box center [696, 512] width 6 height 64
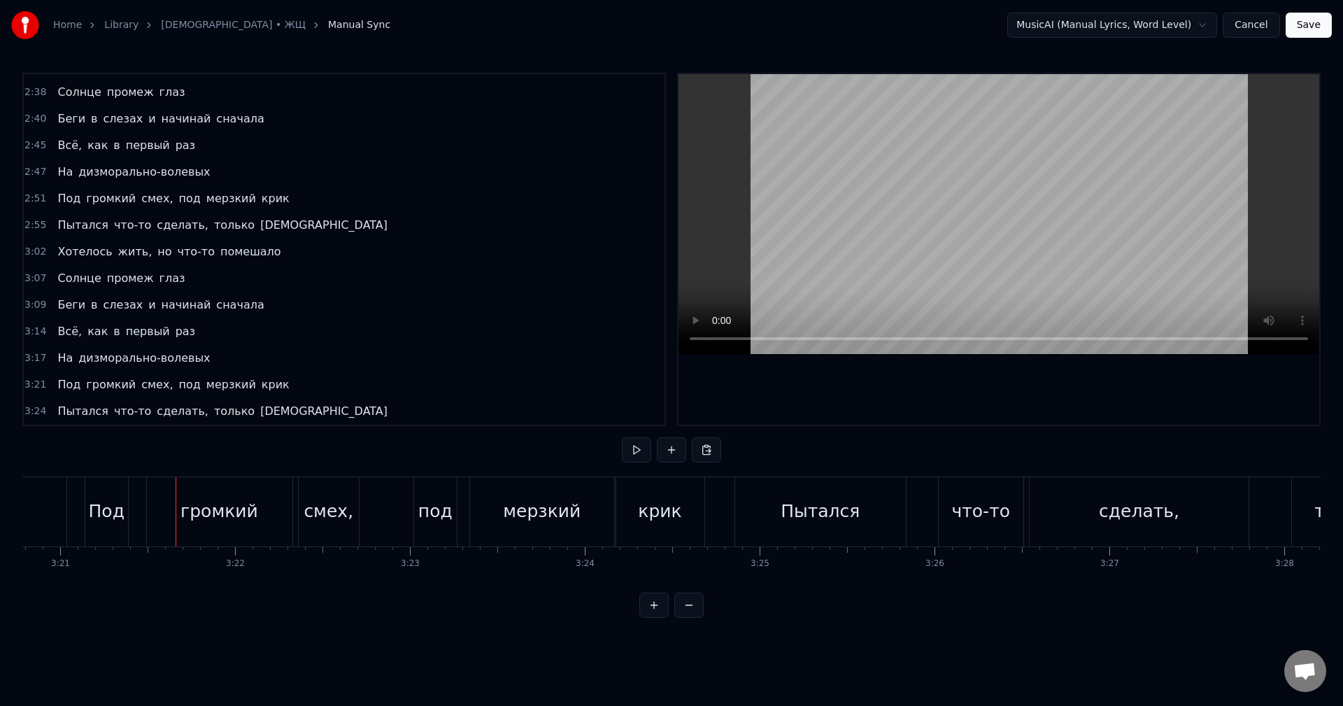
scroll to position [0, 35110]
click at [90, 524] on div "Под" at bounding box center [96, 511] width 36 height 27
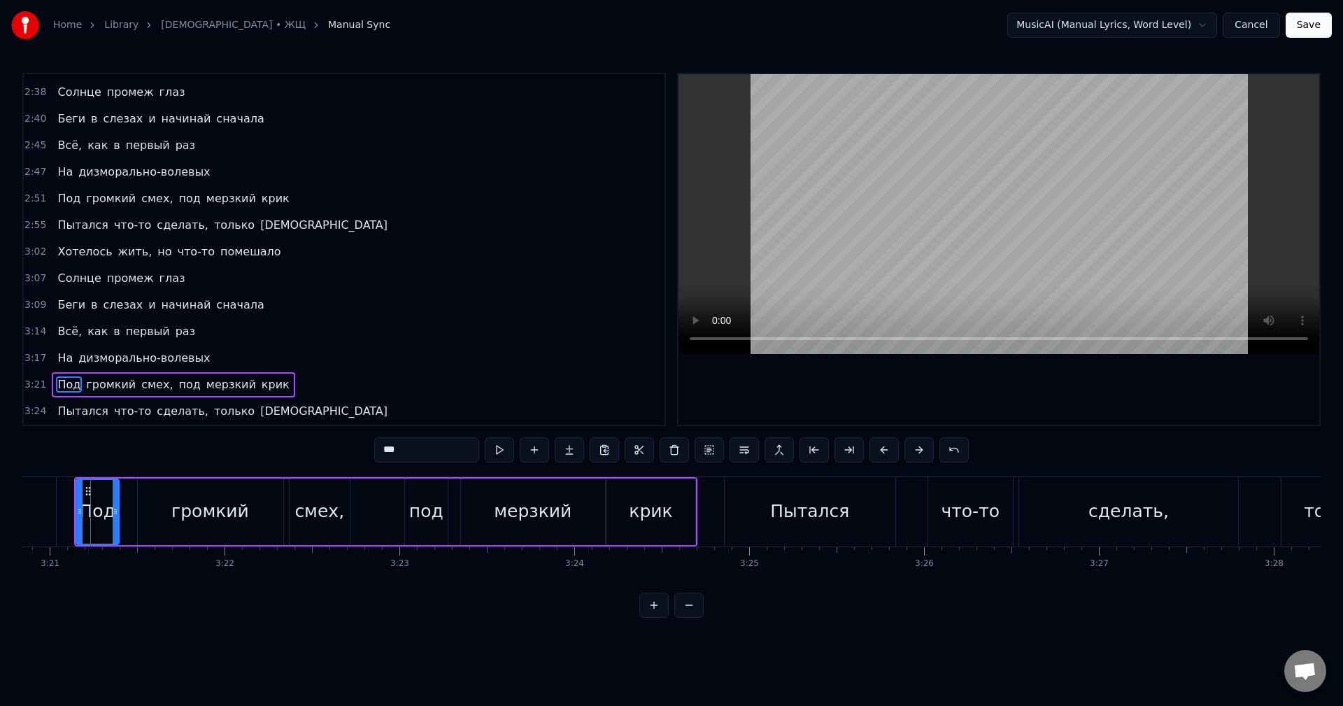
scroll to position [0, 35108]
drag, startPoint x: 117, startPoint y: 518, endPoint x: 126, endPoint y: 516, distance: 8.6
click at [126, 516] on div at bounding box center [126, 512] width 6 height 64
click at [87, 520] on div at bounding box center [85, 512] width 6 height 64
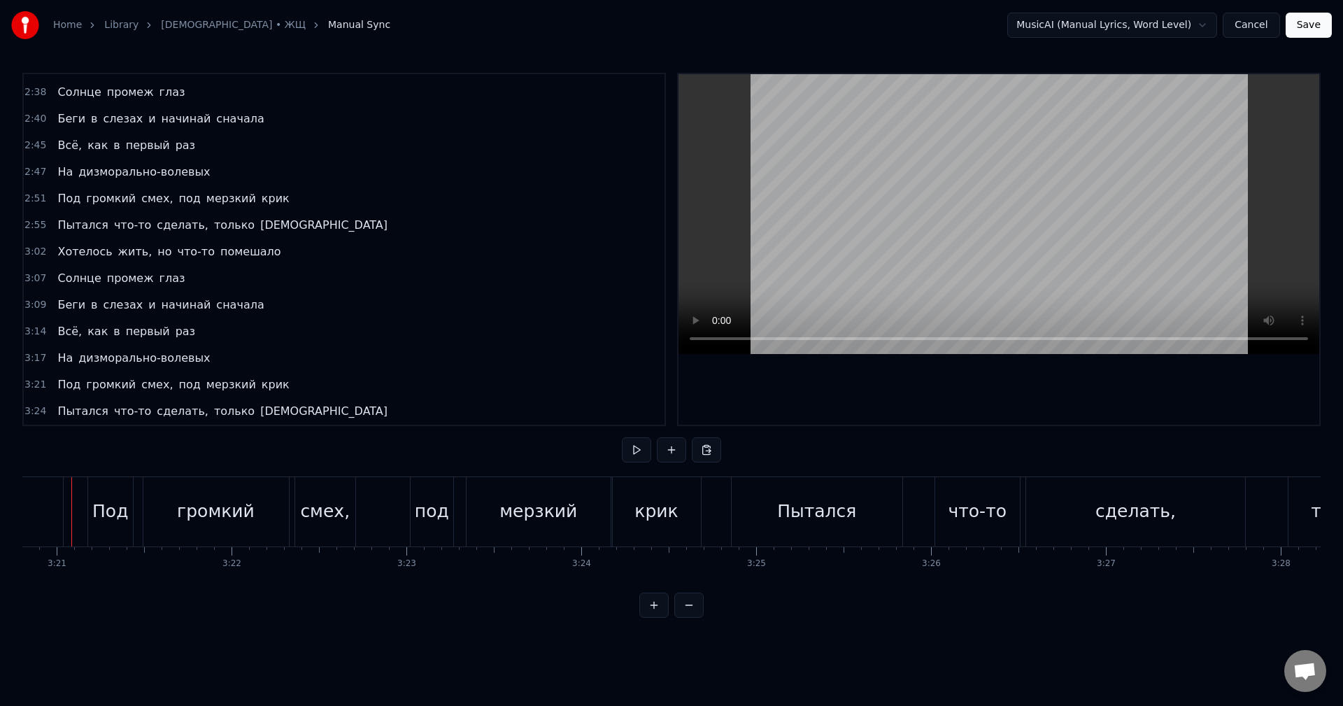
scroll to position [0, 35082]
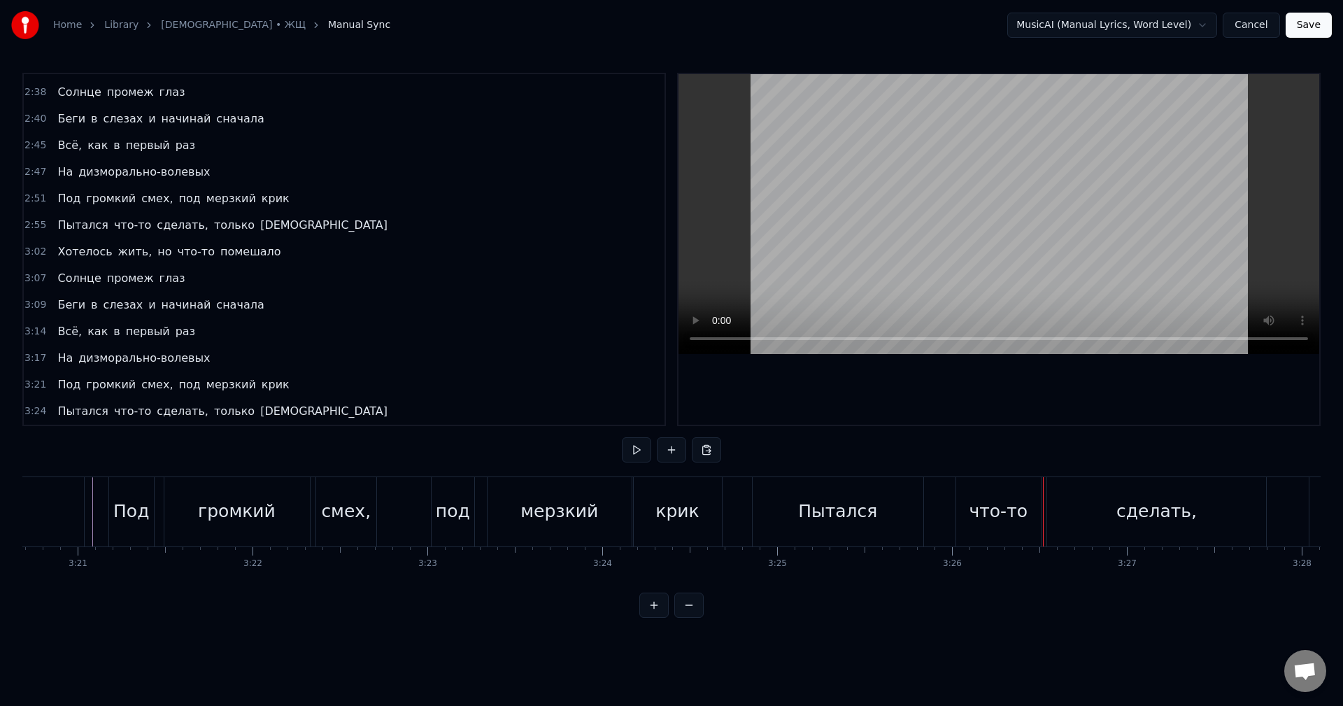
click at [991, 516] on div "что-то" at bounding box center [997, 511] width 59 height 27
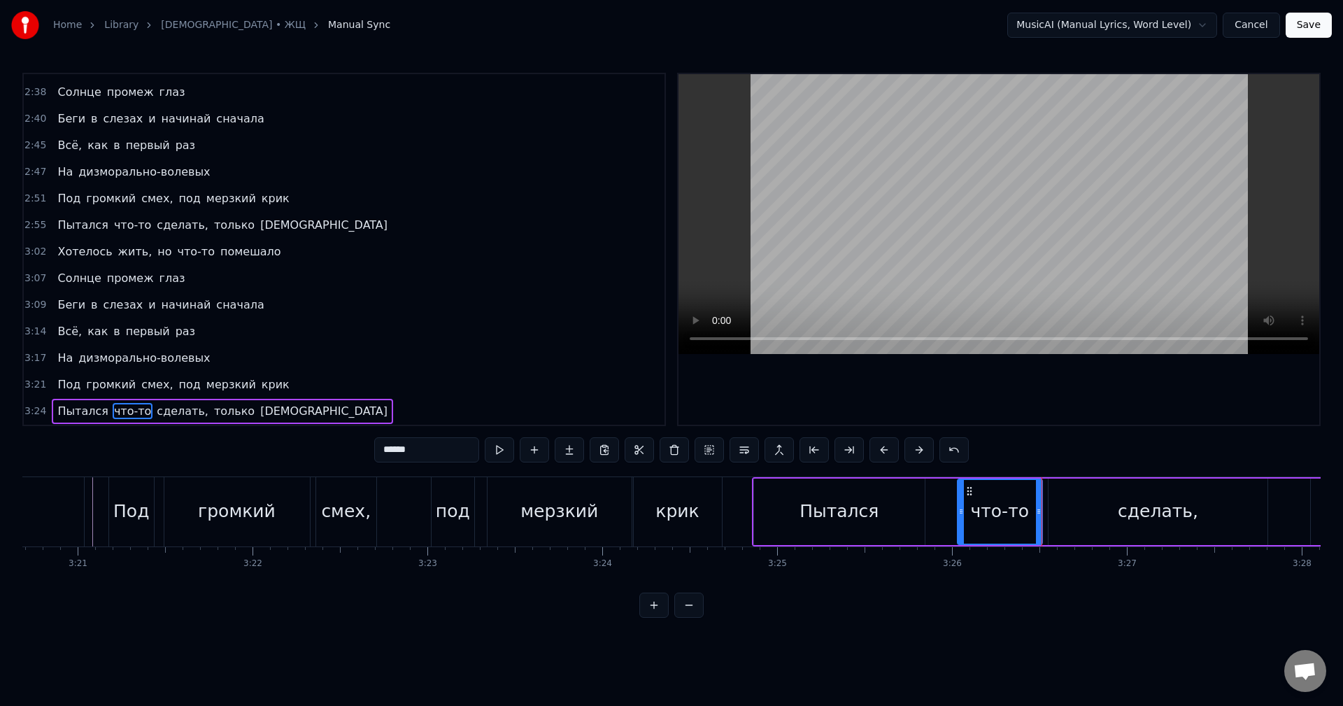
click at [887, 509] on div "Пытался" at bounding box center [839, 511] width 171 height 66
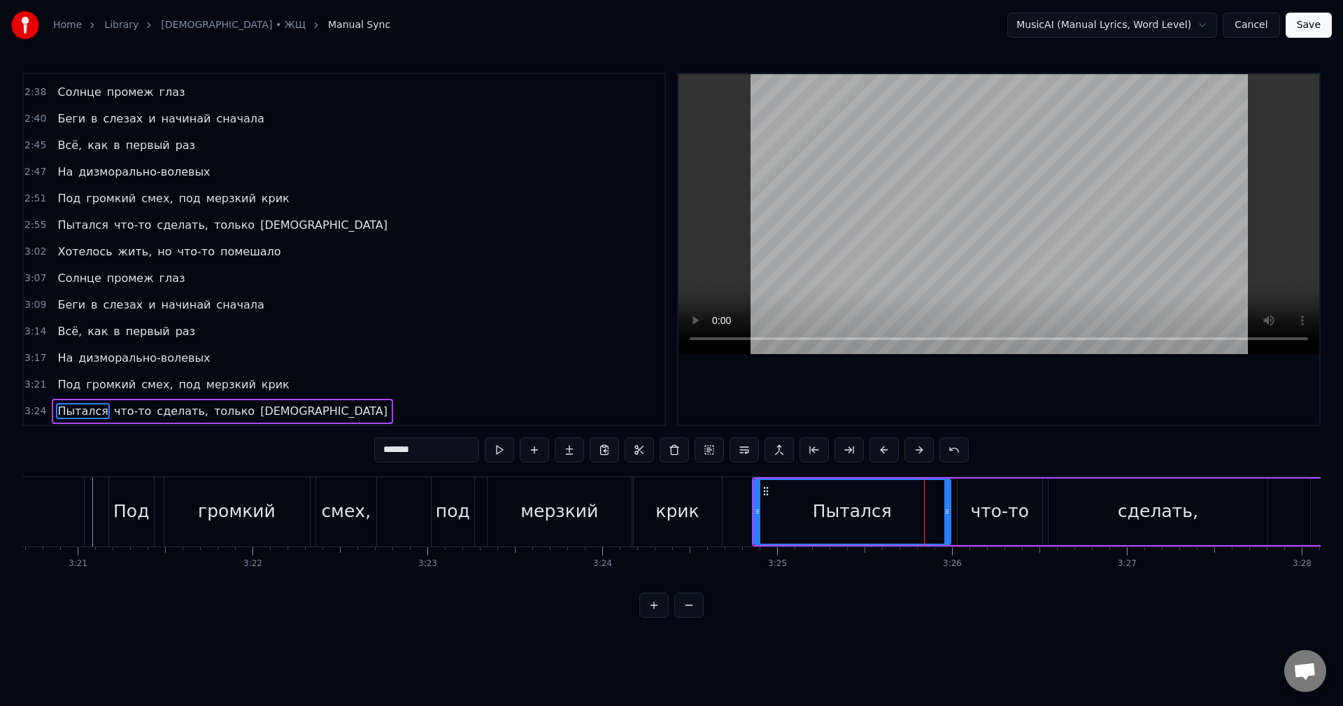
drag, startPoint x: 919, startPoint y: 516, endPoint x: 945, endPoint y: 518, distance: 26.0
click at [945, 518] on div at bounding box center [947, 512] width 6 height 64
click at [973, 520] on div "что-то" at bounding box center [999, 511] width 85 height 66
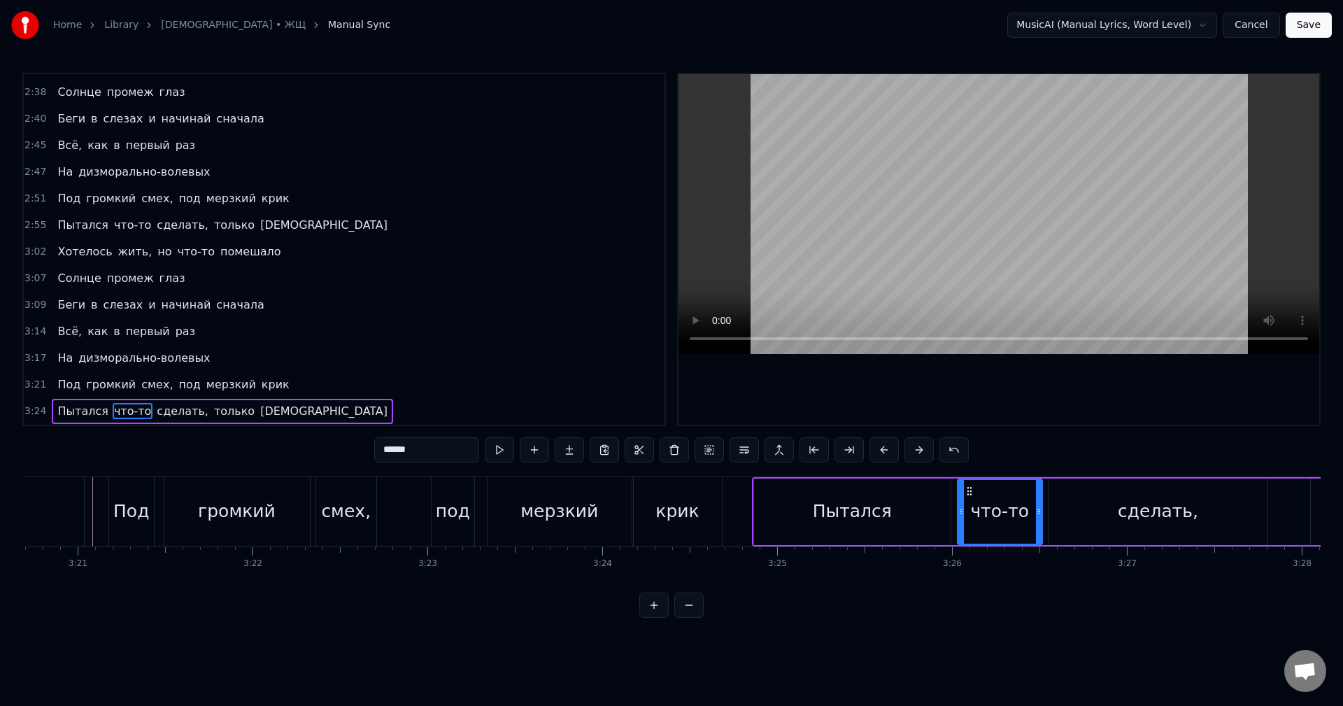
click at [1067, 514] on div "сделать," at bounding box center [1157, 511] width 219 height 66
type input "********"
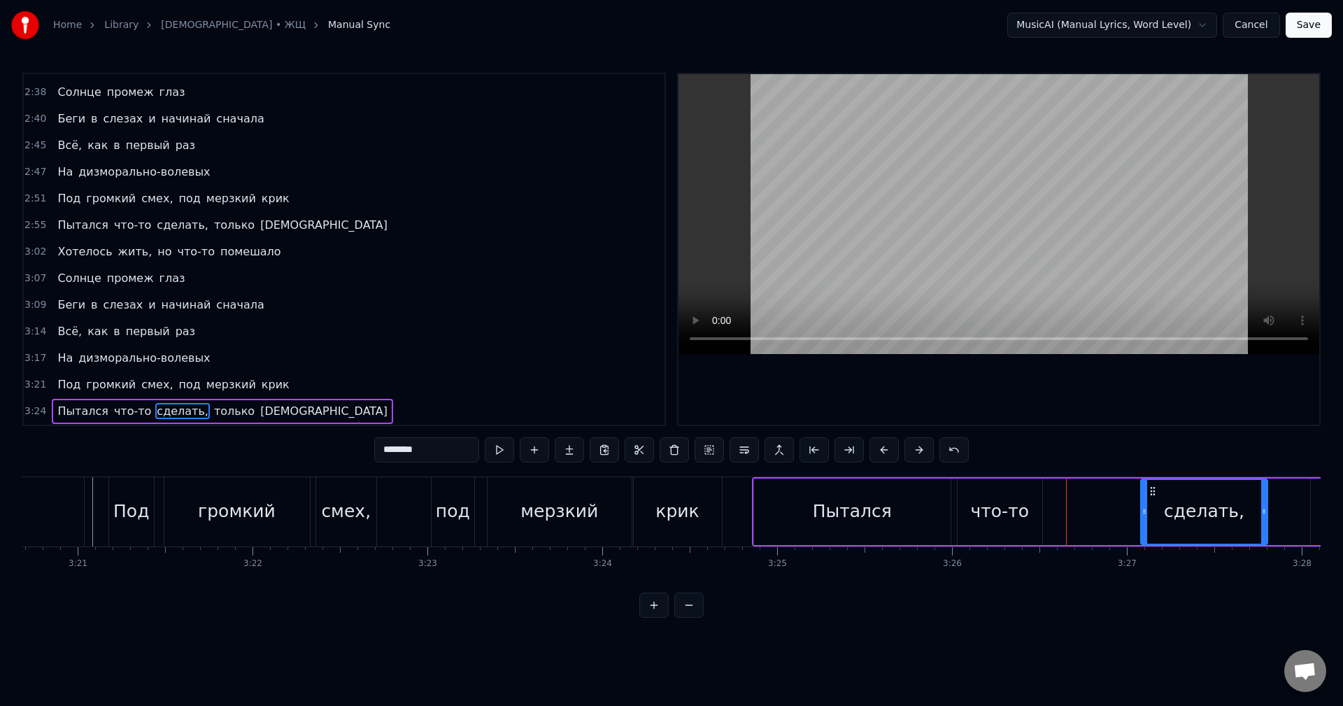
drag, startPoint x: 1052, startPoint y: 514, endPoint x: 1144, endPoint y: 514, distance: 92.3
click at [1144, 514] on icon at bounding box center [1144, 511] width 6 height 11
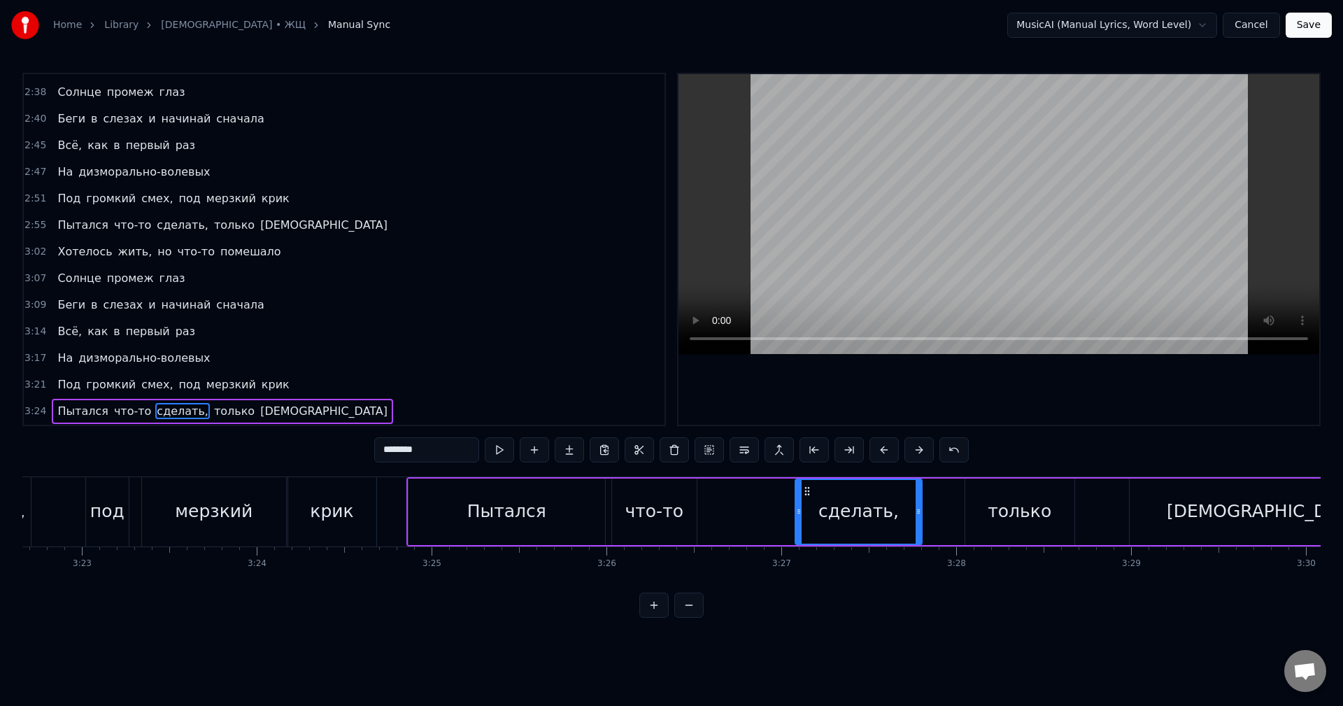
drag, startPoint x: 1026, startPoint y: 508, endPoint x: 977, endPoint y: 512, distance: 49.1
click at [1015, 508] on div "Пытался что-то сделать, только дизмораль" at bounding box center [905, 511] width 999 height 69
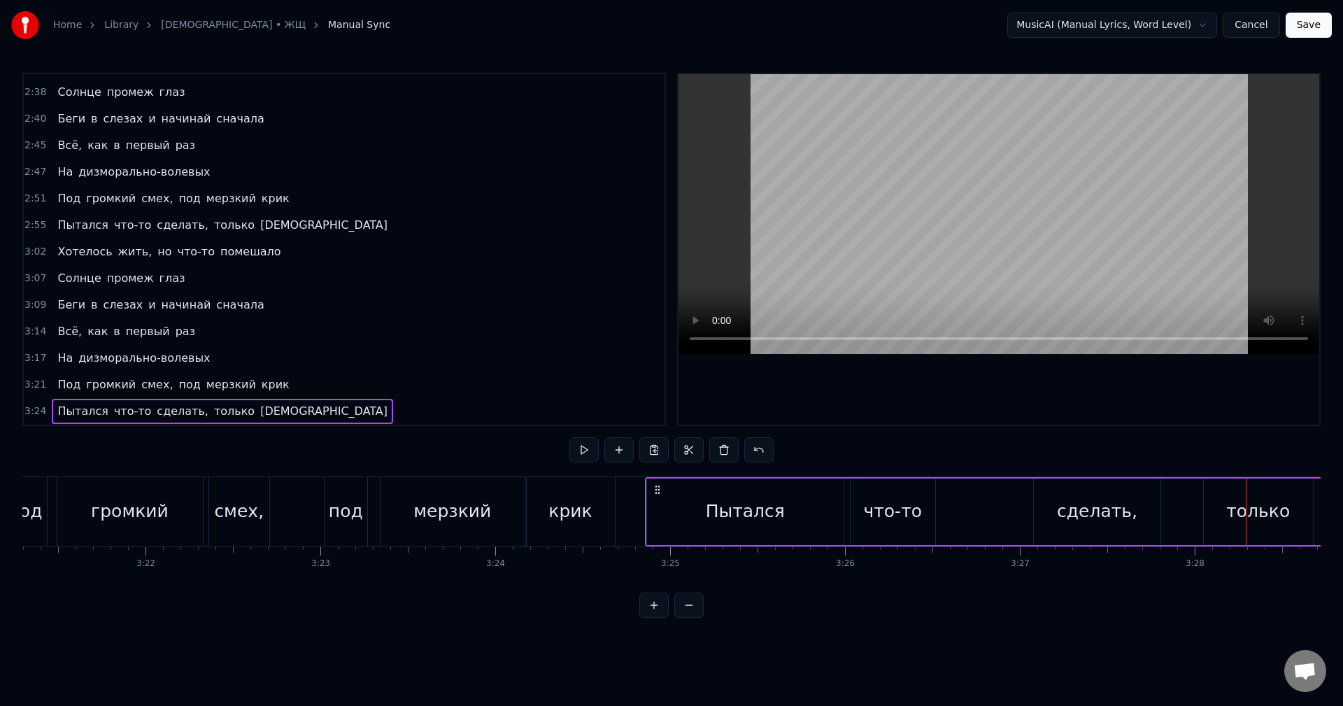
scroll to position [0, 35271]
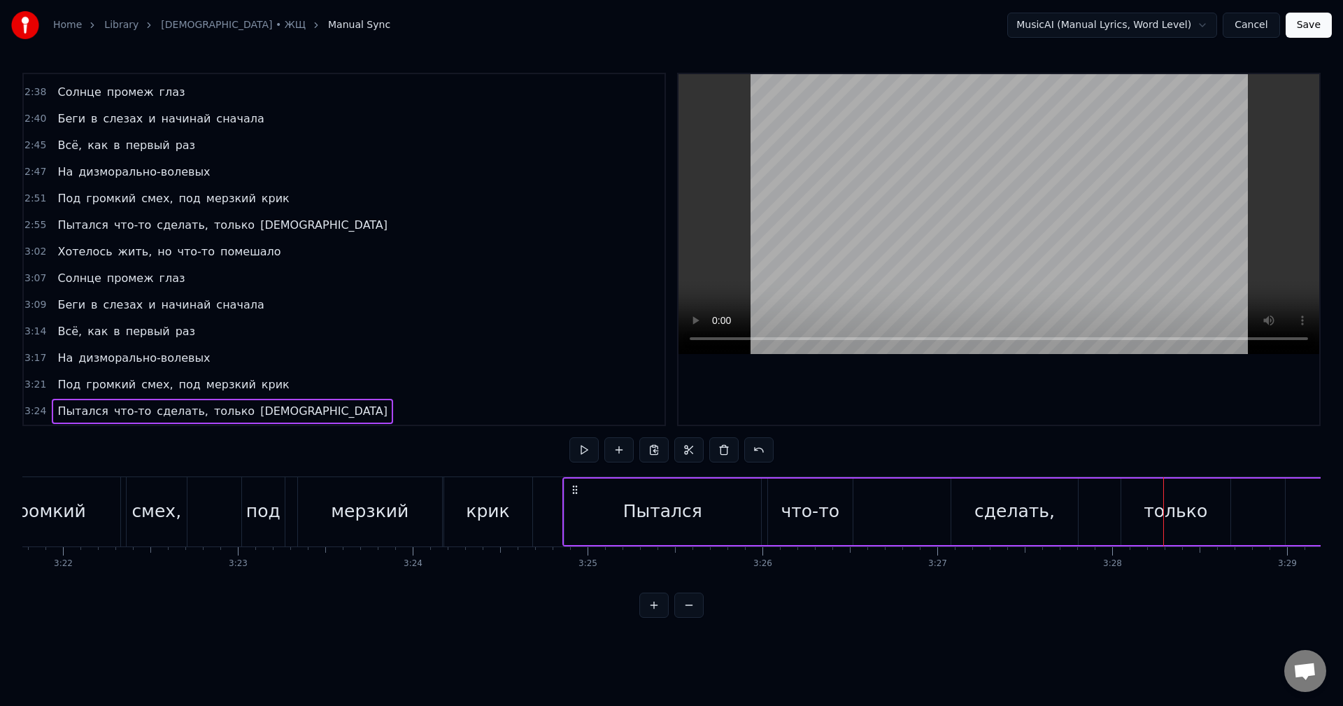
click at [822, 513] on div "что-то" at bounding box center [809, 511] width 59 height 27
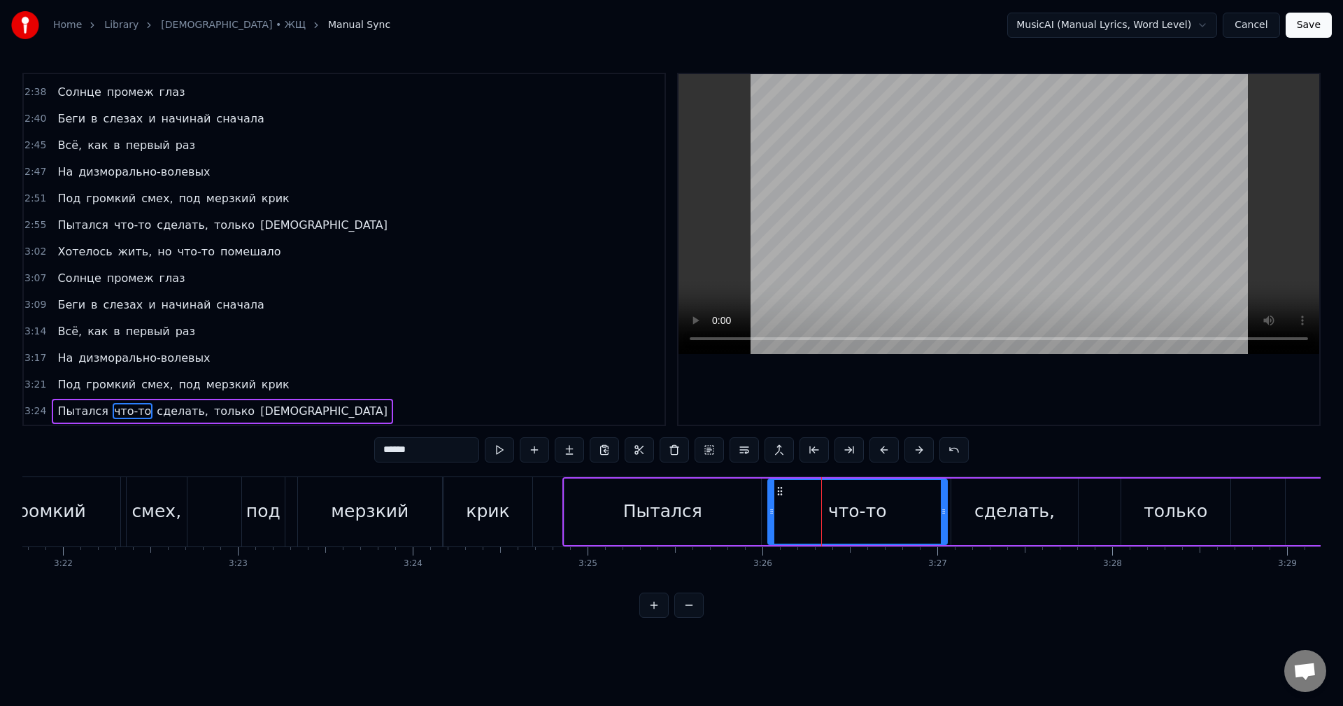
drag, startPoint x: 851, startPoint y: 518, endPoint x: 945, endPoint y: 517, distance: 94.4
click at [945, 517] on div at bounding box center [943, 512] width 6 height 64
drag, startPoint x: 942, startPoint y: 516, endPoint x: 930, endPoint y: 517, distance: 11.9
click at [930, 517] on div at bounding box center [933, 512] width 6 height 64
click at [987, 512] on div "сделать," at bounding box center [1014, 511] width 80 height 27
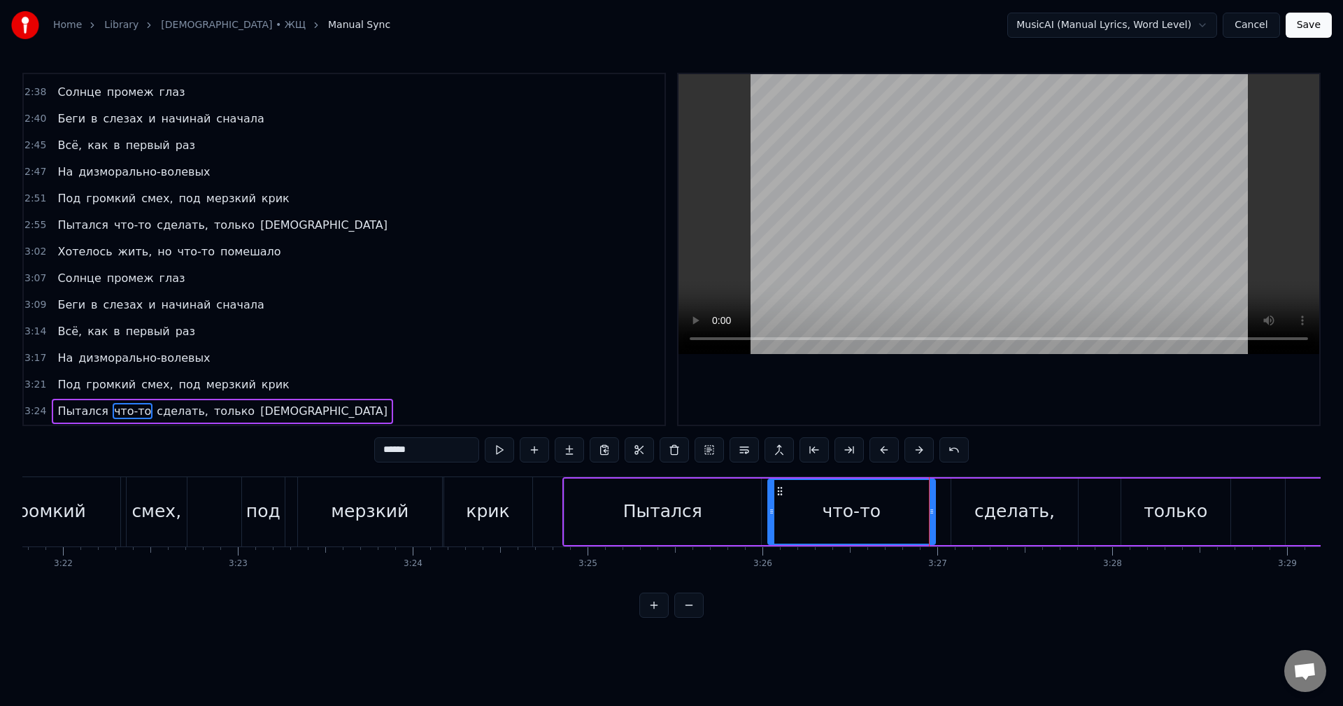
type input "********"
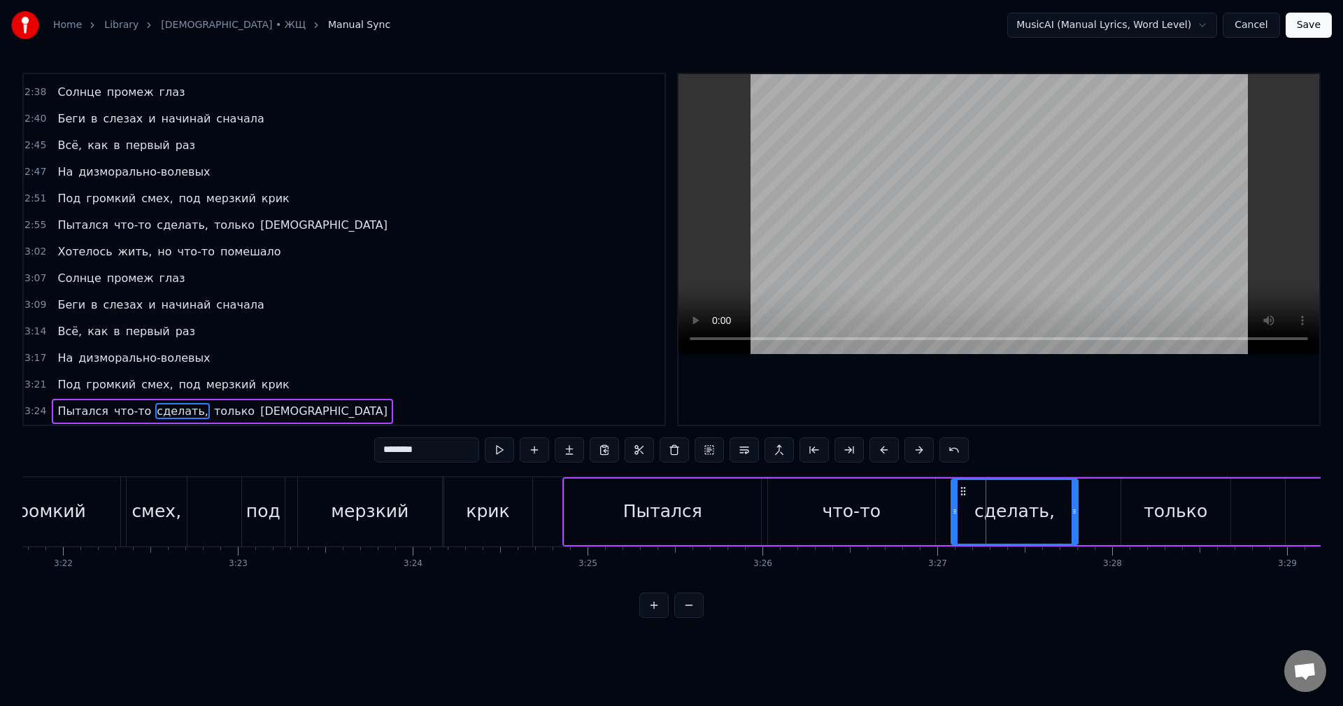
click at [949, 516] on div "Пытался что-то сделать, только дизмораль" at bounding box center [1061, 511] width 999 height 69
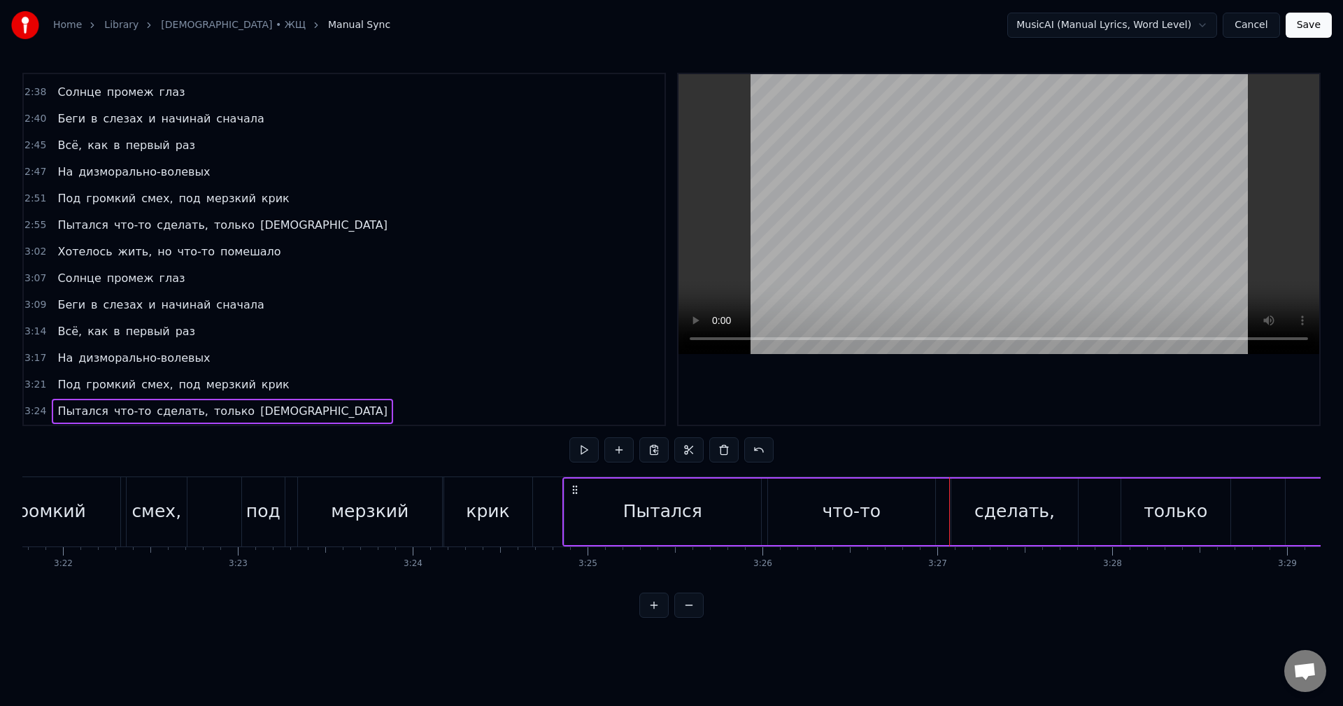
click at [956, 515] on div "сделать," at bounding box center [1014, 511] width 127 height 66
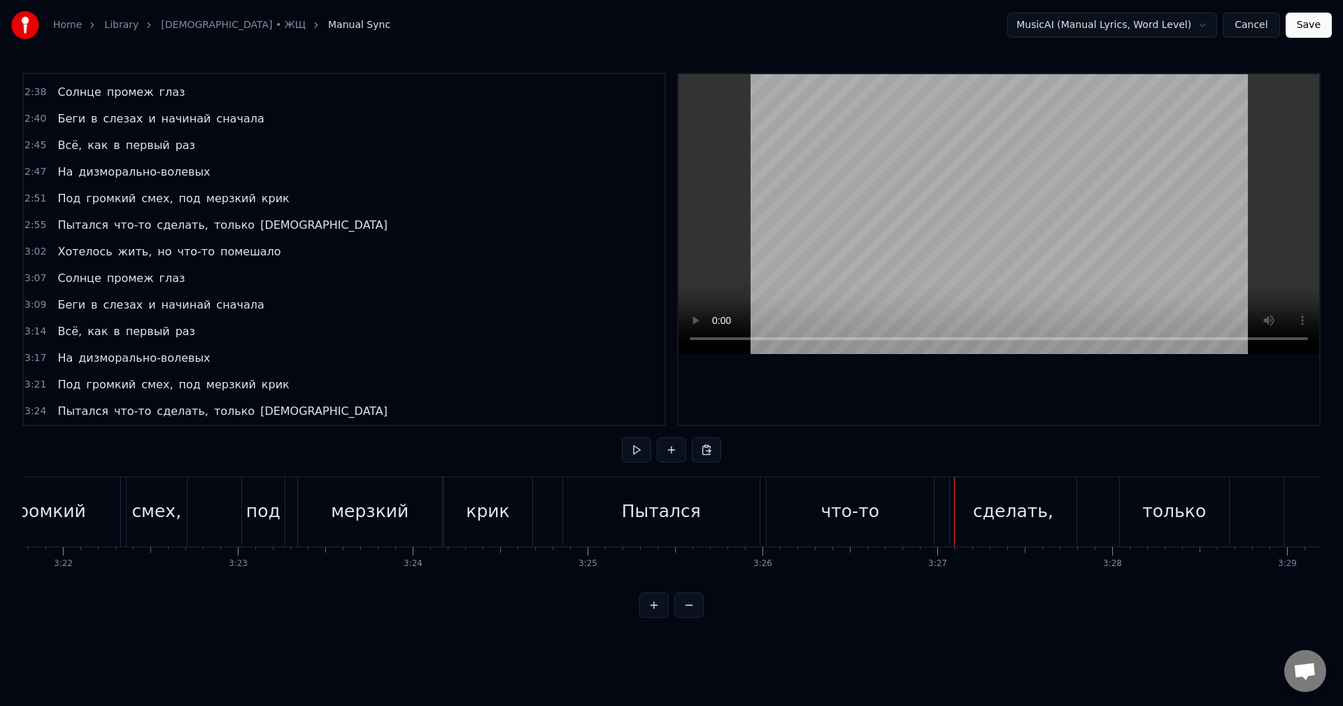
click at [961, 514] on div "сделать," at bounding box center [1013, 511] width 127 height 69
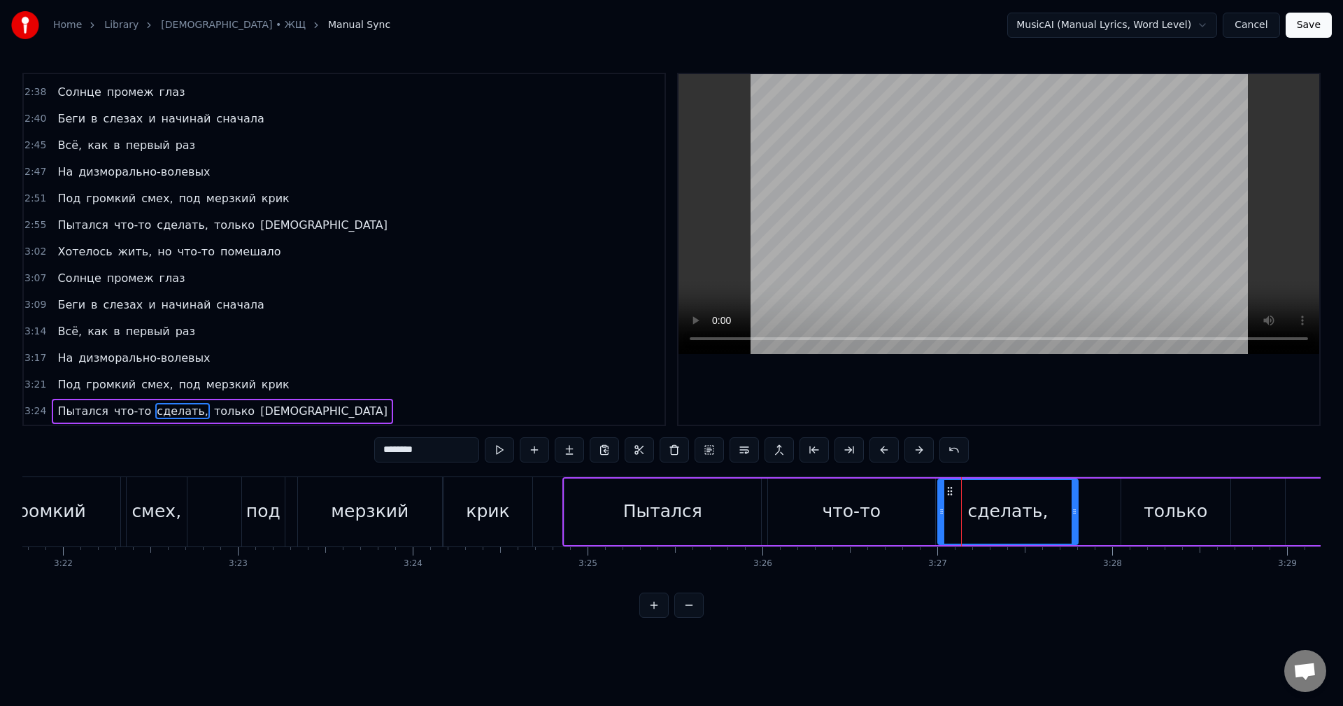
drag, startPoint x: 957, startPoint y: 514, endPoint x: 943, endPoint y: 518, distance: 13.9
click at [943, 518] on div at bounding box center [941, 512] width 6 height 64
click at [721, 510] on div "Пытался" at bounding box center [662, 511] width 197 height 66
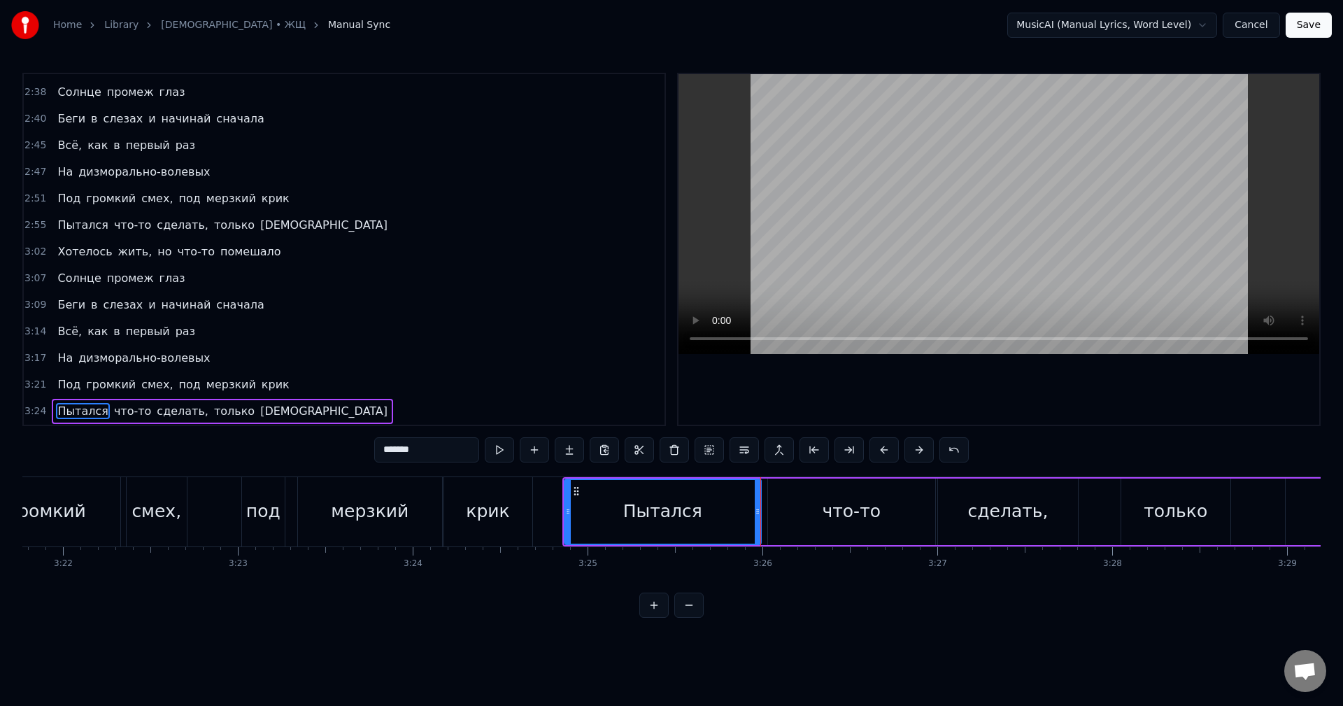
click at [789, 514] on div "что-то" at bounding box center [851, 511] width 167 height 66
type input "******"
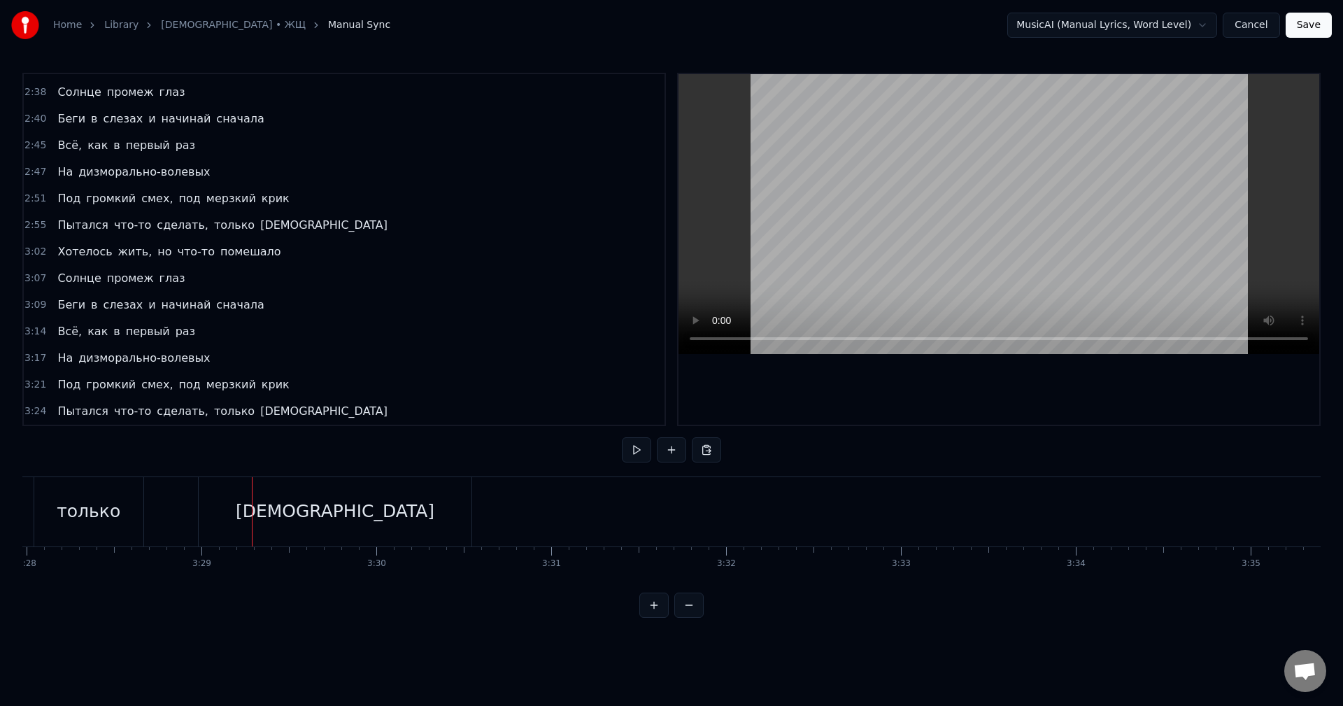
scroll to position [0, 36389]
click at [71, 514] on div "только" at bounding box center [56, 511] width 64 height 27
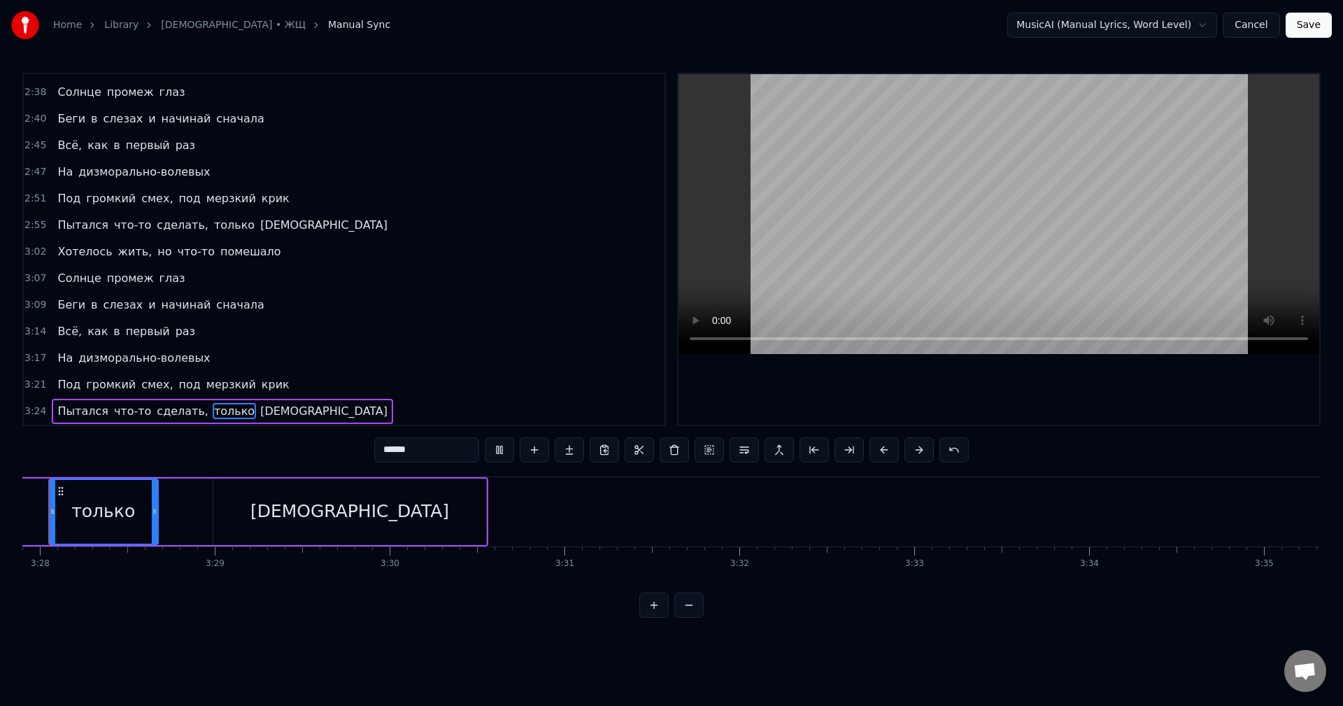
scroll to position [0, 36298]
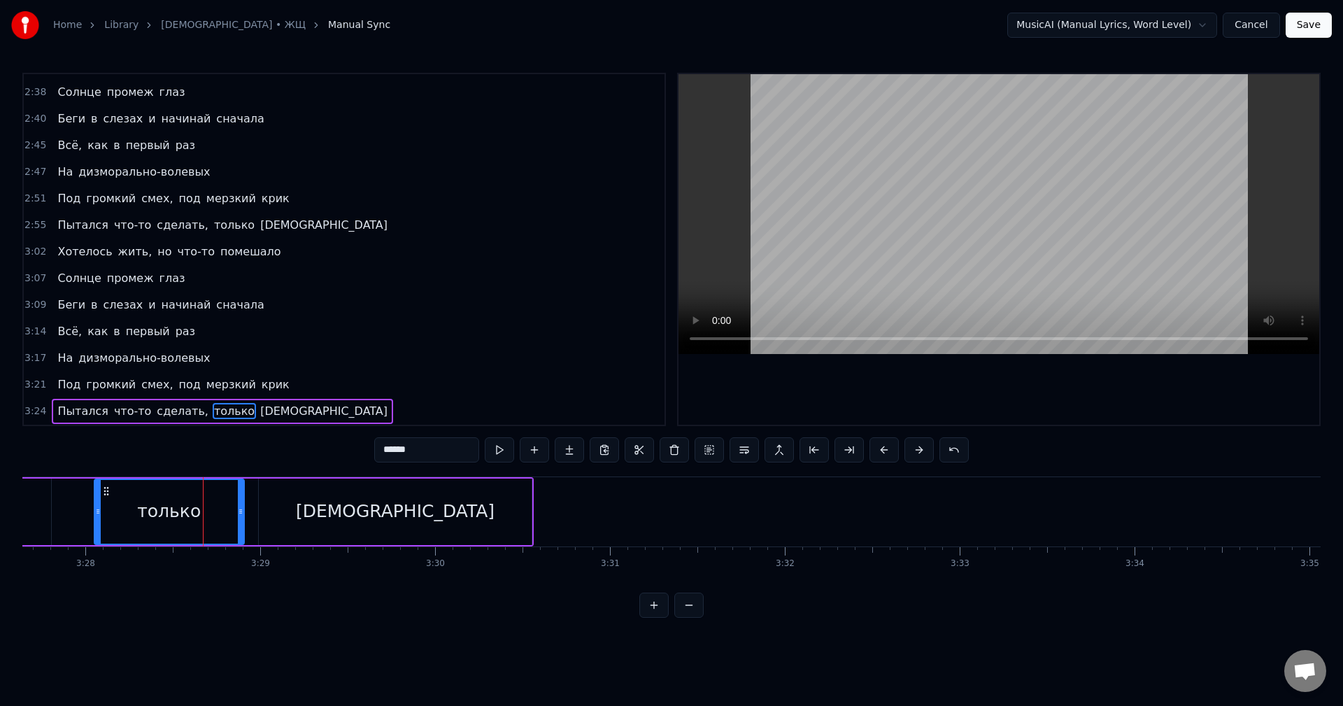
drag, startPoint x: 197, startPoint y: 515, endPoint x: 241, endPoint y: 518, distance: 44.2
click at [241, 518] on div at bounding box center [241, 512] width 6 height 64
click at [269, 522] on div "[DEMOGRAPHIC_DATA]" at bounding box center [395, 511] width 273 height 66
type input "*********"
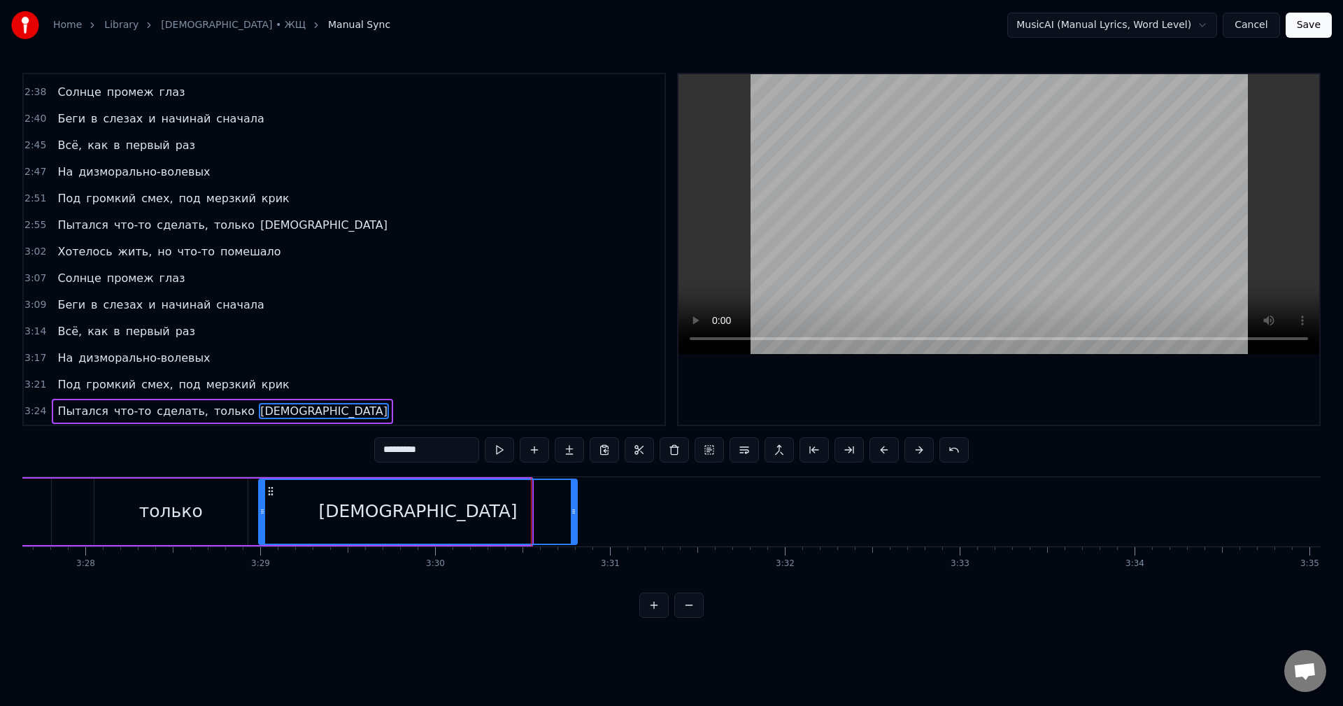
drag, startPoint x: 532, startPoint y: 508, endPoint x: 574, endPoint y: 515, distance: 42.7
click at [574, 515] on icon at bounding box center [574, 511] width 6 height 11
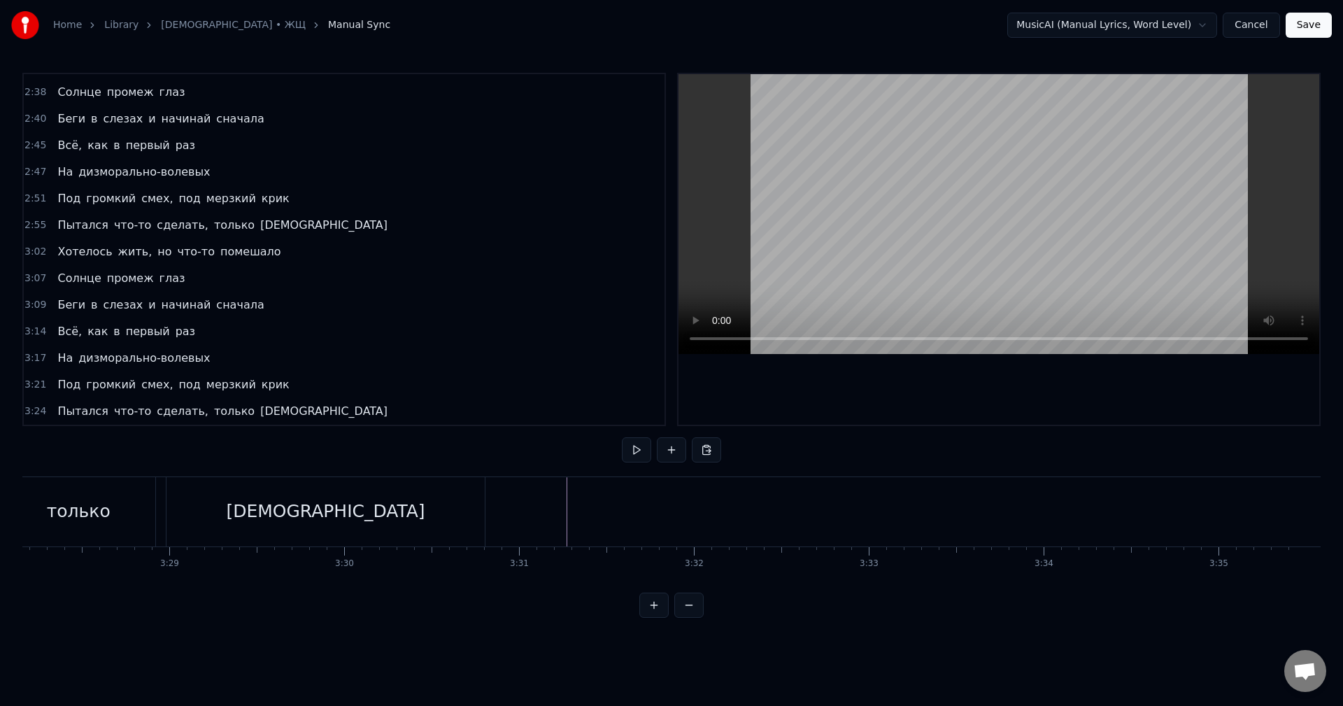
scroll to position [0, 36389]
click at [1306, 22] on button "Save" at bounding box center [1308, 25] width 46 height 25
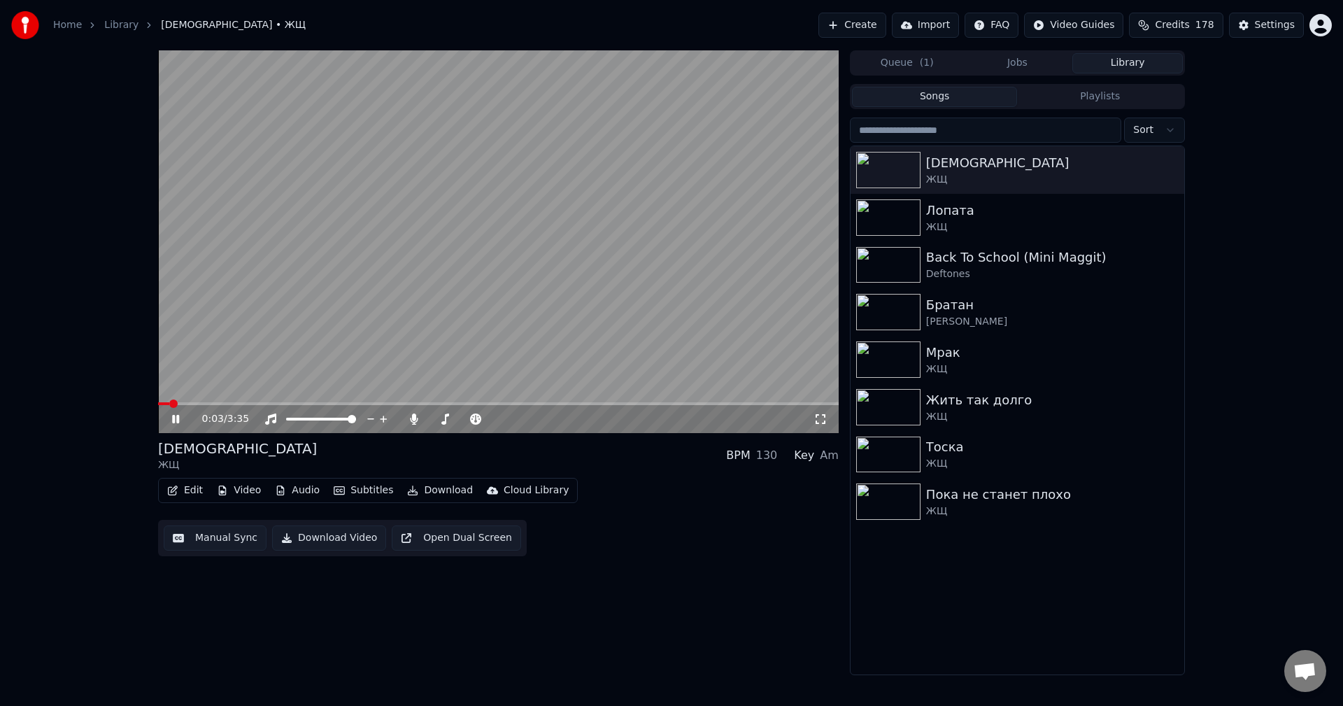
click at [178, 415] on icon at bounding box center [175, 419] width 7 height 8
click at [1259, 28] on div "Settings" at bounding box center [1274, 25] width 40 height 14
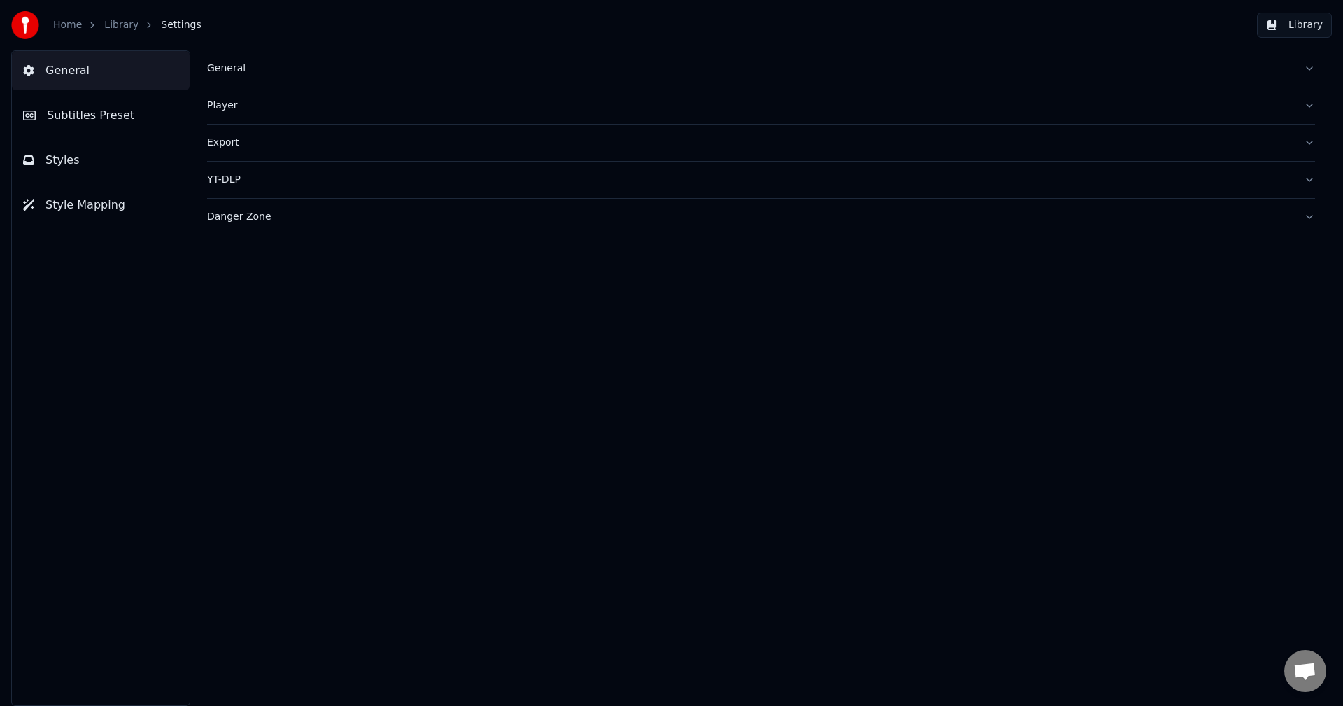
click at [92, 203] on span "Style Mapping" at bounding box center [85, 204] width 80 height 17
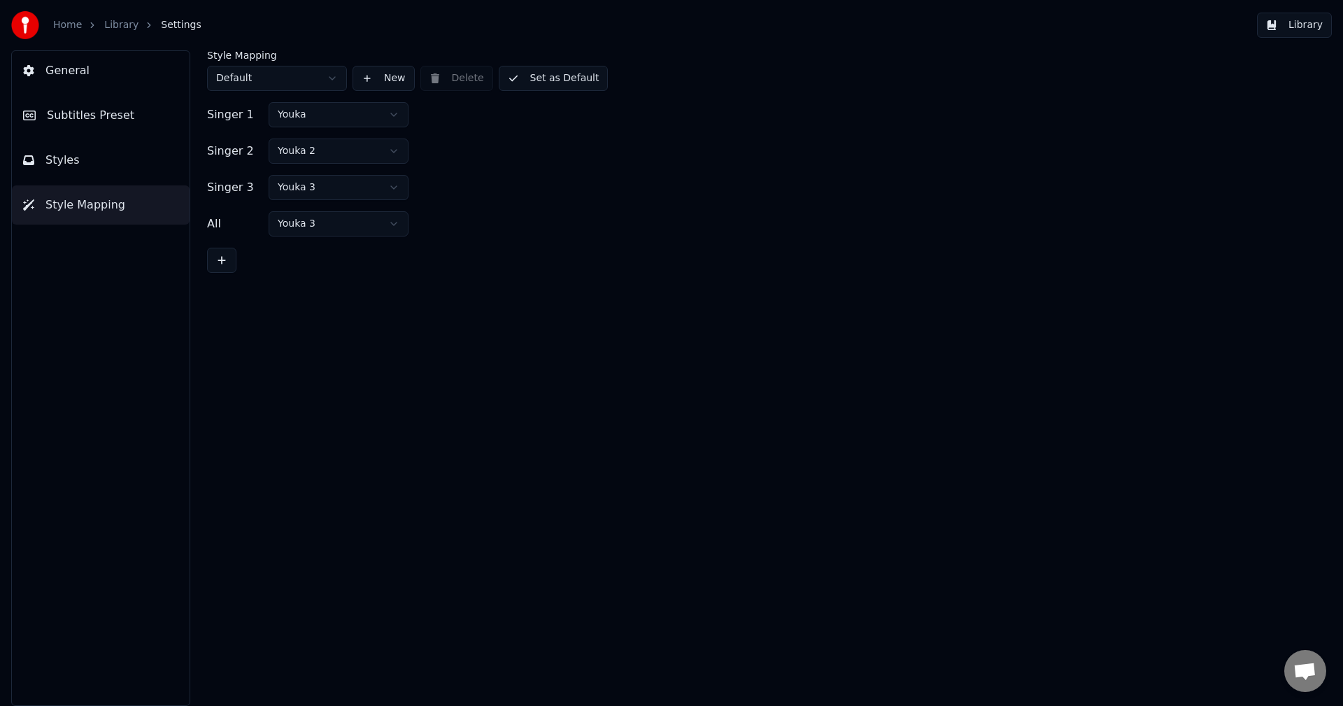
click at [117, 131] on button "Subtitles Preset" at bounding box center [101, 115] width 178 height 39
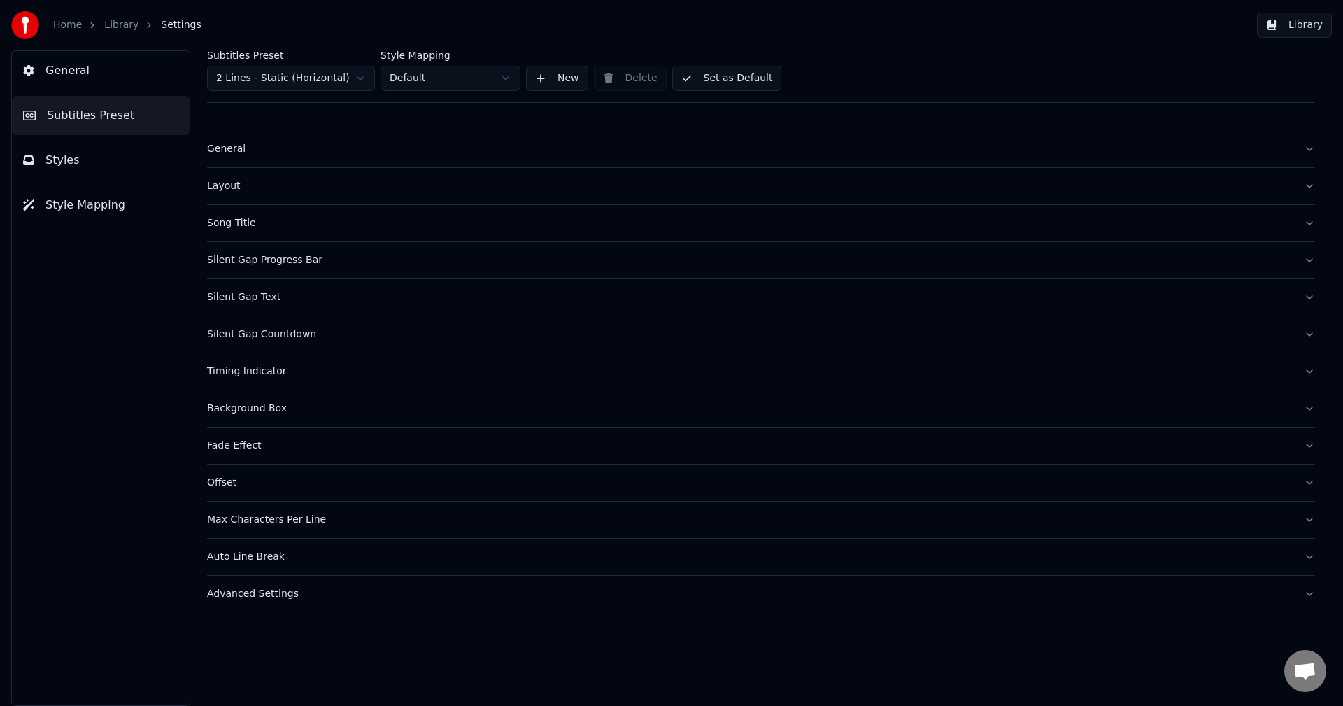
click at [108, 155] on button "Styles" at bounding box center [101, 160] width 178 height 39
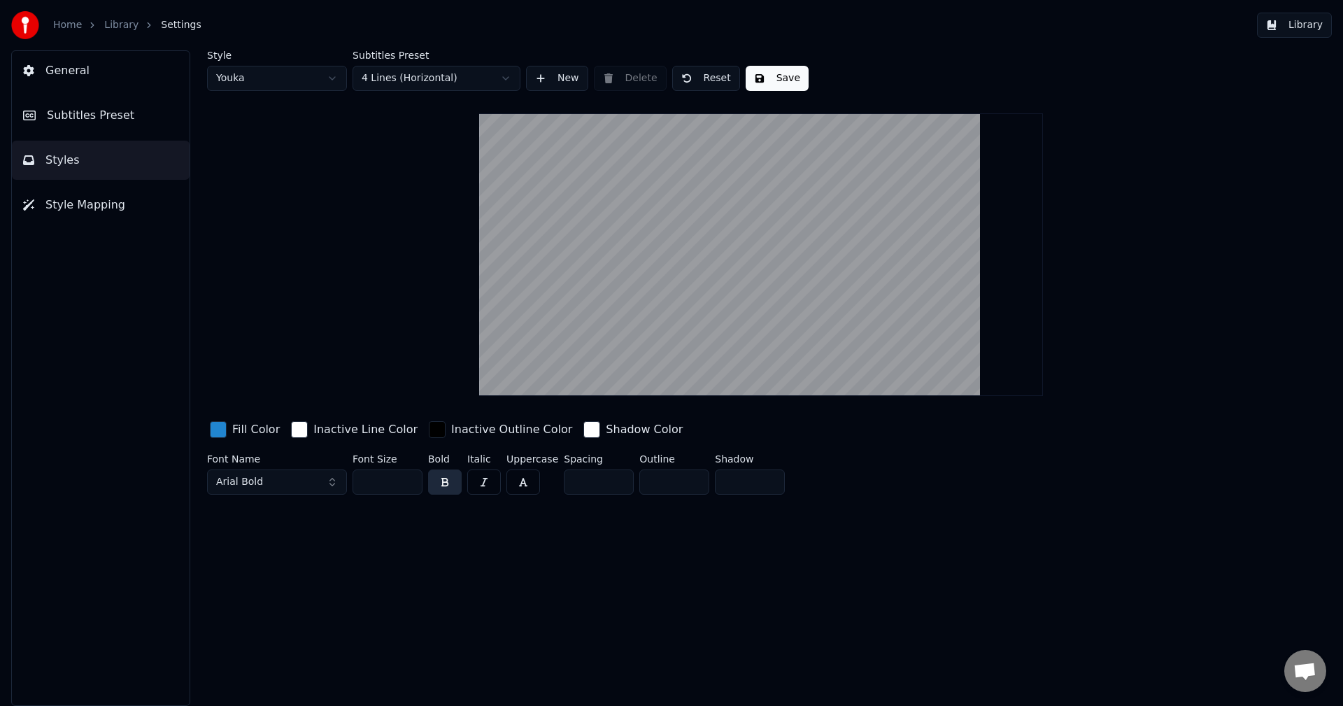
click at [121, 113] on span "Subtitles Preset" at bounding box center [90, 115] width 87 height 17
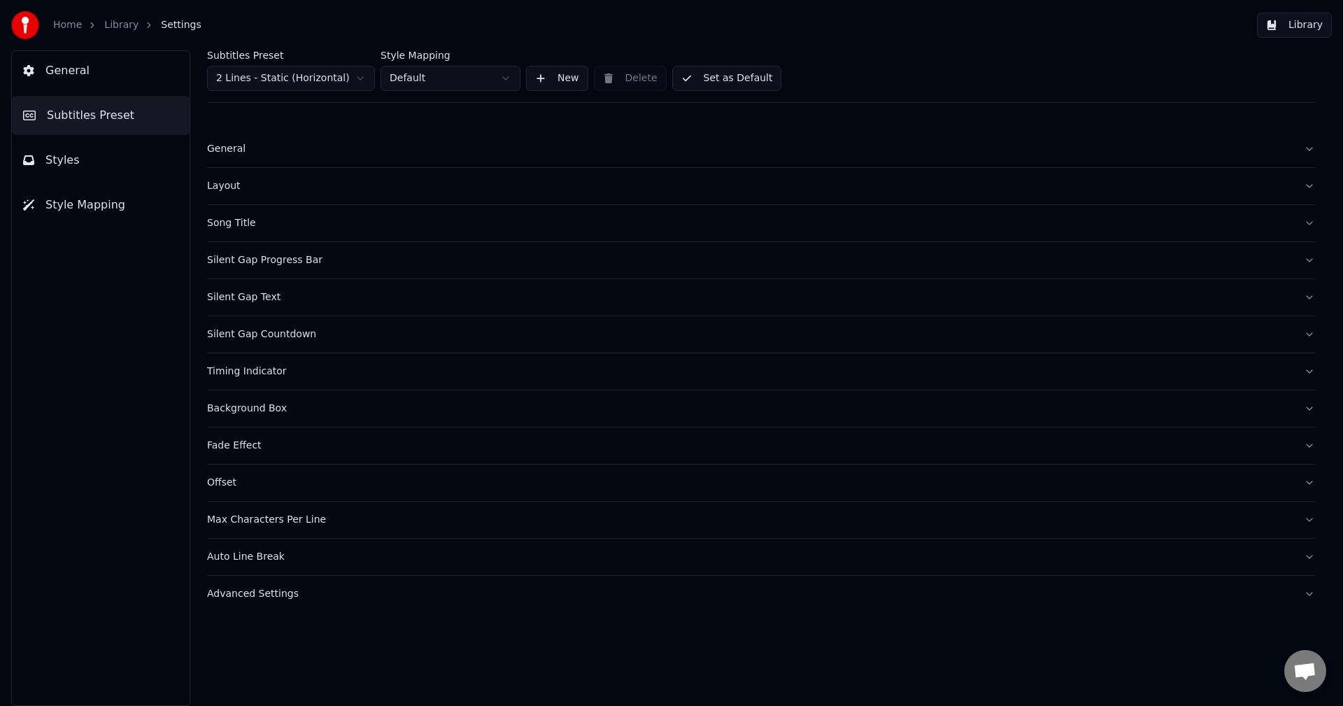
click at [238, 223] on div "Song Title" at bounding box center [749, 223] width 1085 height 14
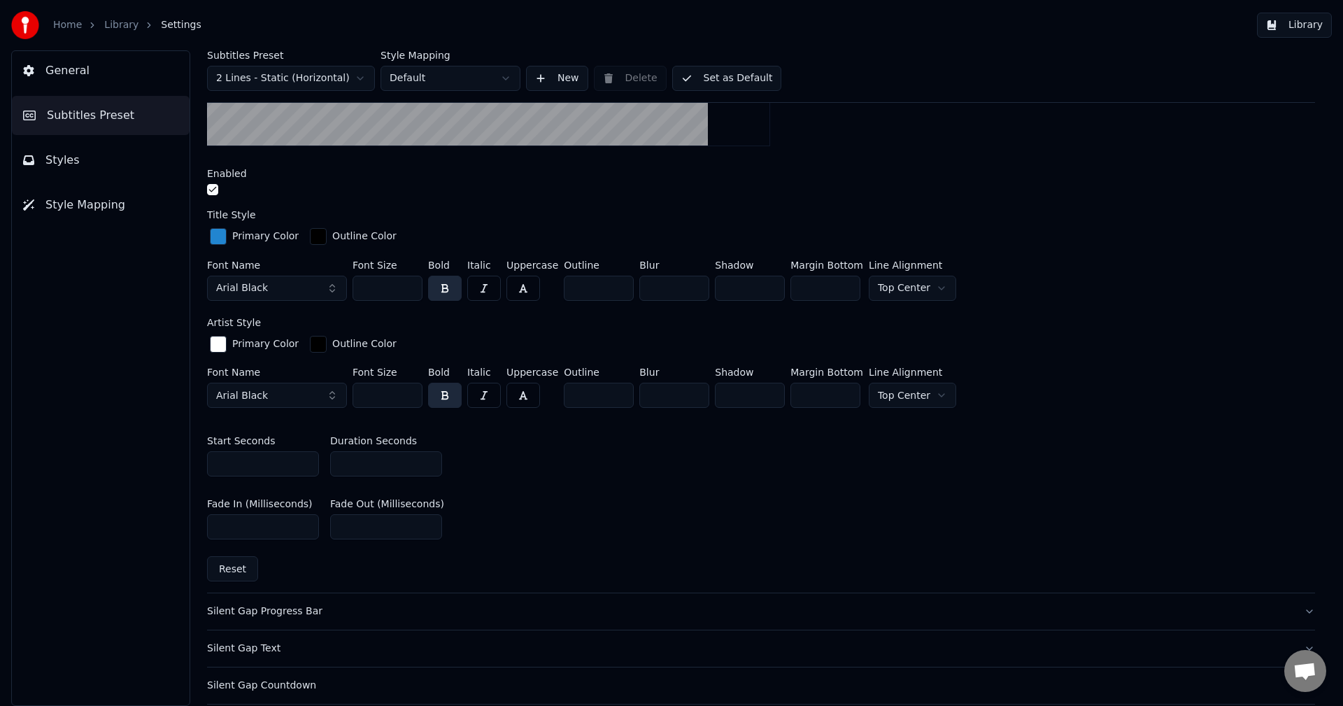
scroll to position [420, 0]
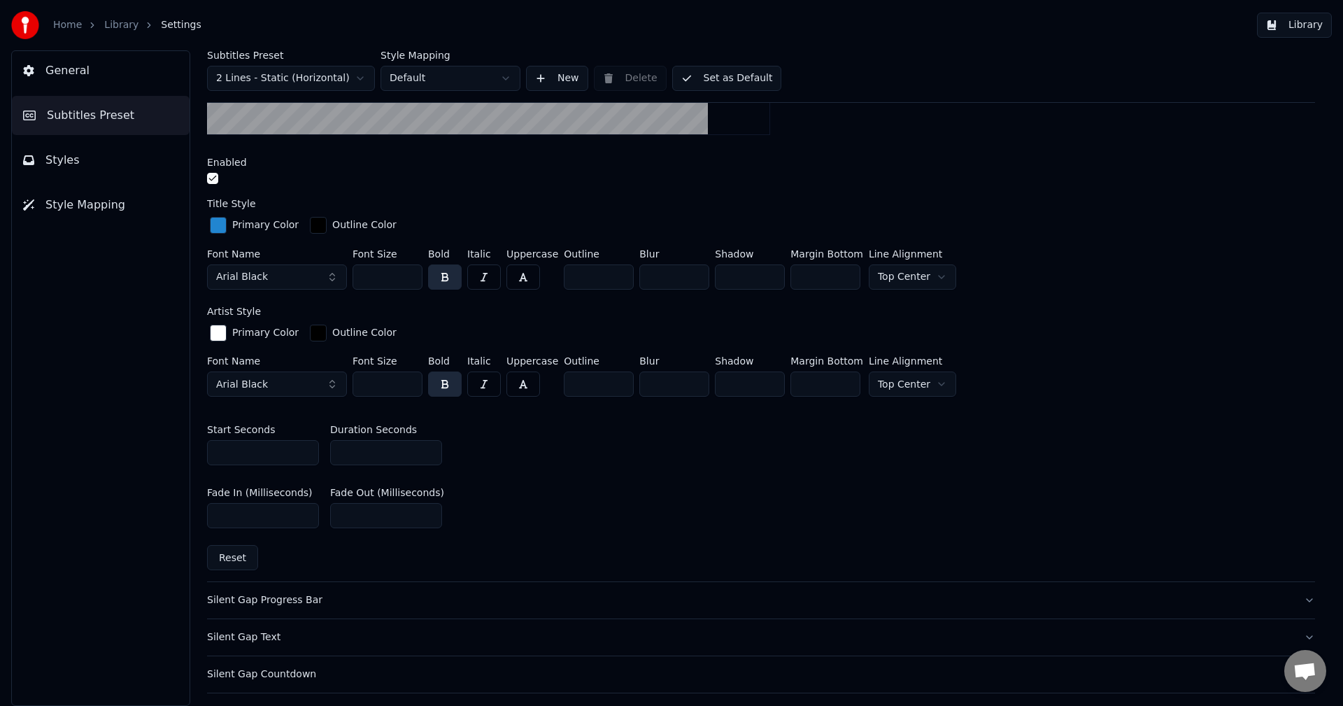
click at [425, 452] on input "*" at bounding box center [386, 452] width 112 height 25
click at [431, 444] on input "*" at bounding box center [386, 452] width 112 height 25
click at [322, 77] on html "Home Library Settings Library General Subtitles Preset Styles Style Mapping Sub…" at bounding box center [671, 353] width 1343 height 706
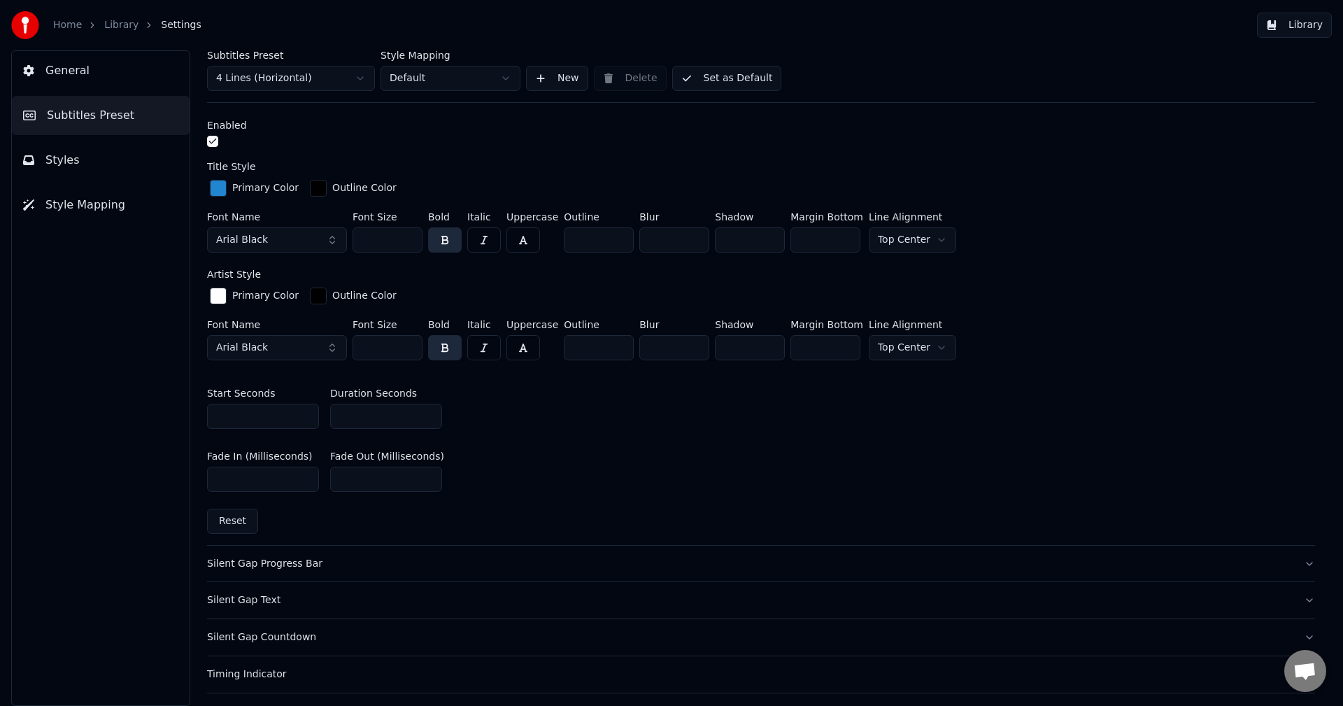
scroll to position [382, 0]
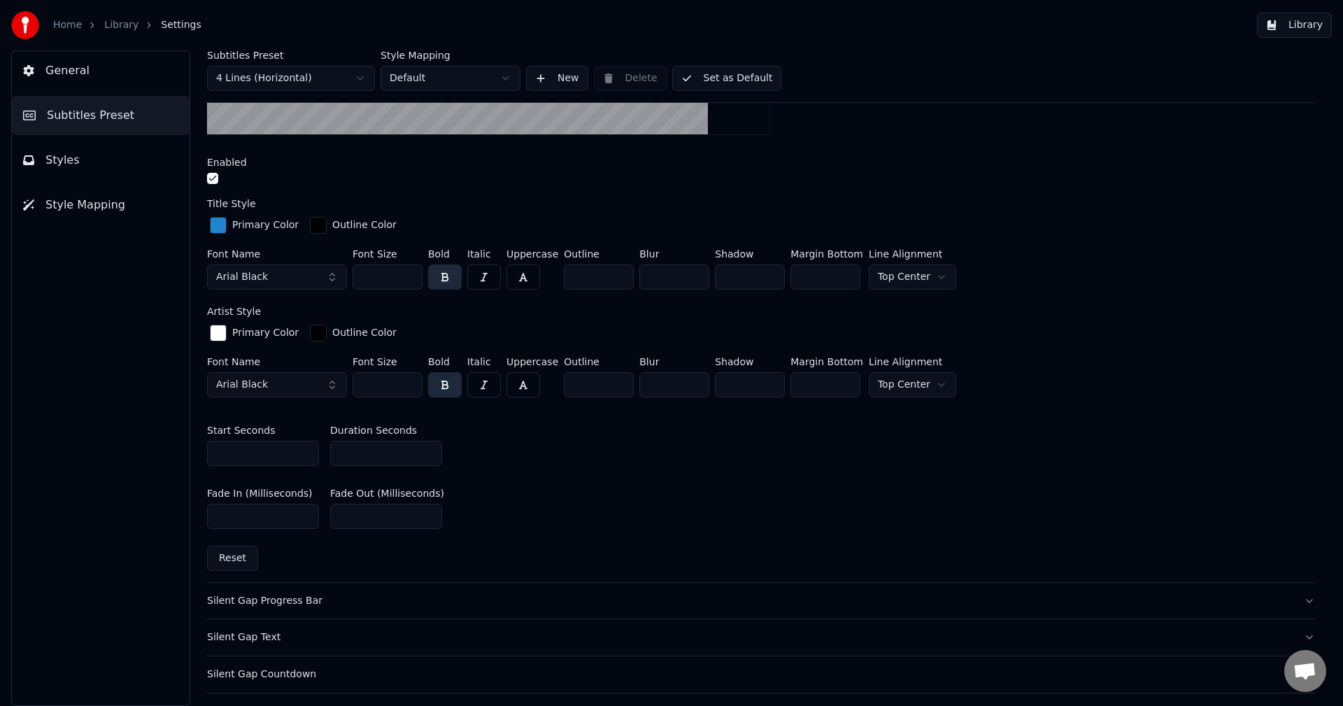
drag, startPoint x: 373, startPoint y: 454, endPoint x: 366, endPoint y: 452, distance: 7.8
click at [366, 452] on input "*" at bounding box center [386, 453] width 112 height 25
drag, startPoint x: 366, startPoint y: 452, endPoint x: 264, endPoint y: 449, distance: 102.1
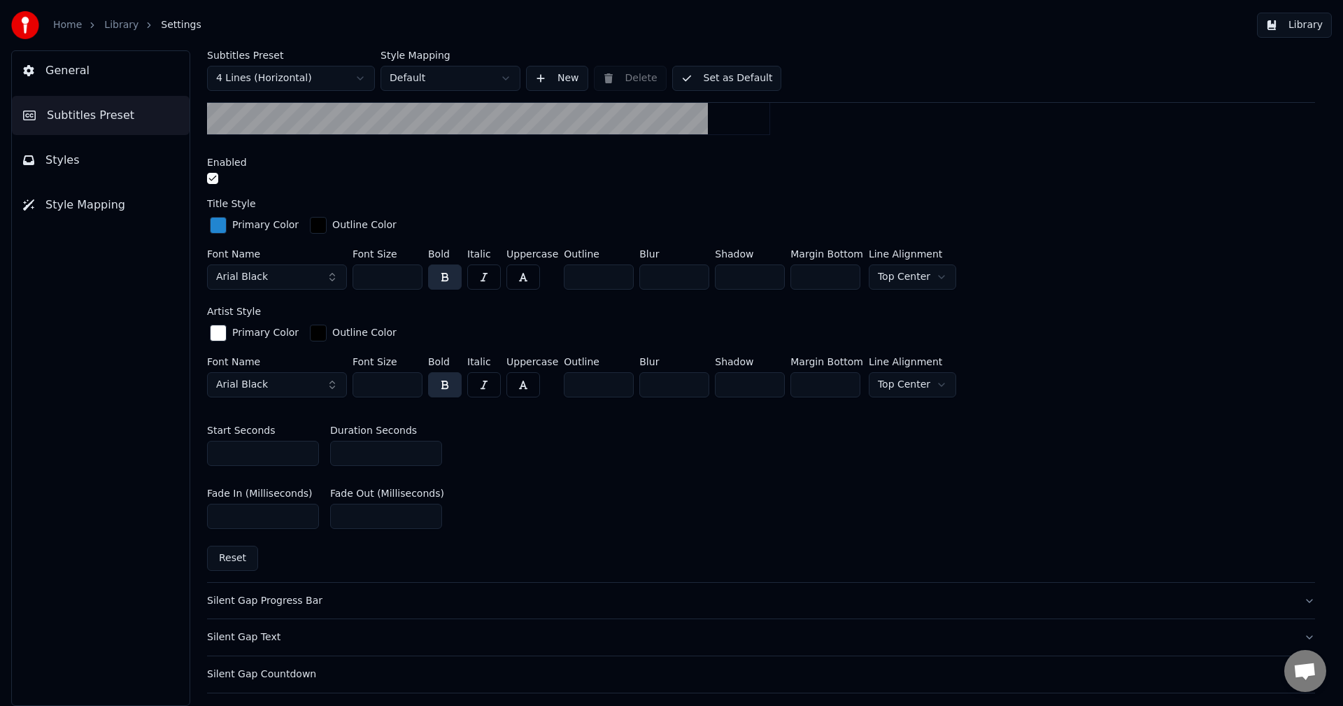
click at [264, 449] on div "Start Seconds * Duration Seconds *" at bounding box center [761, 445] width 1108 height 63
type input "*"
click at [741, 72] on button "Set as Default" at bounding box center [727, 78] width 110 height 25
click at [121, 26] on link "Library" at bounding box center [121, 25] width 34 height 14
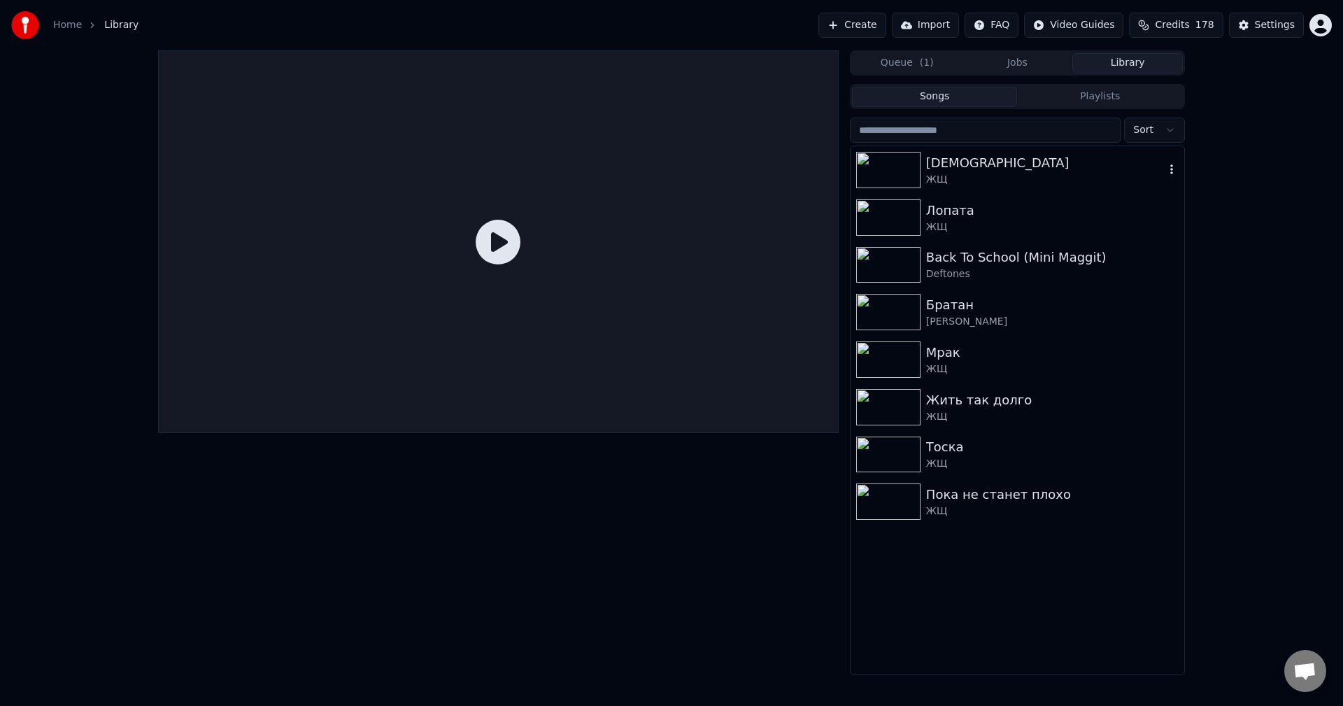
click at [961, 157] on div "[DEMOGRAPHIC_DATA]" at bounding box center [1045, 163] width 238 height 20
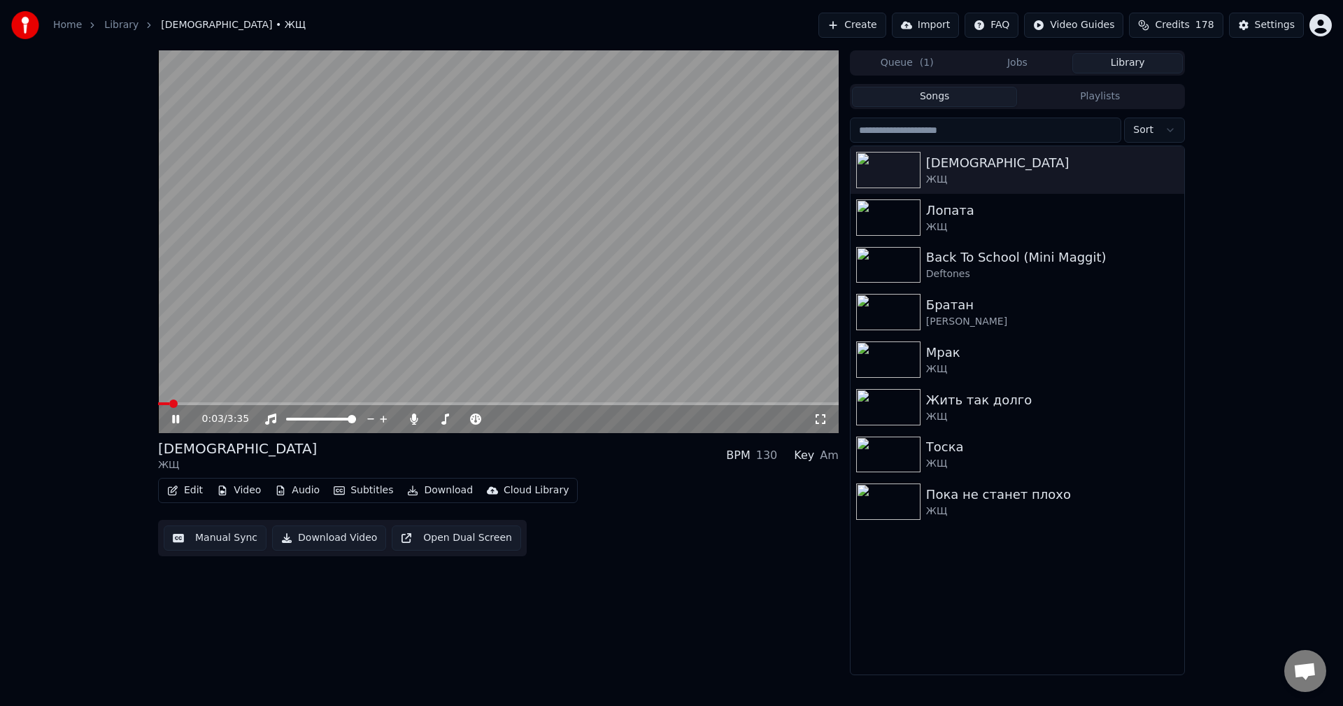
click at [173, 421] on icon at bounding box center [175, 419] width 7 height 8
click at [1263, 29] on div "Settings" at bounding box center [1274, 25] width 40 height 14
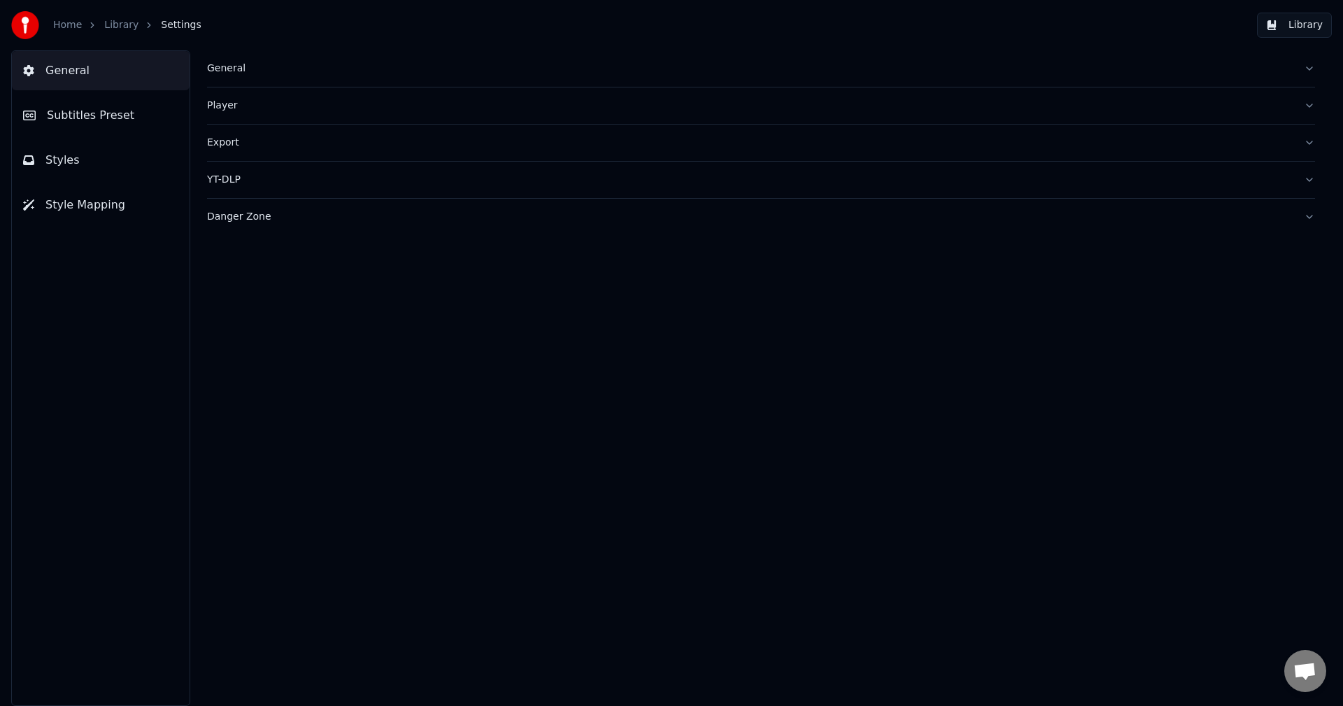
click at [66, 125] on button "Subtitles Preset" at bounding box center [101, 115] width 178 height 39
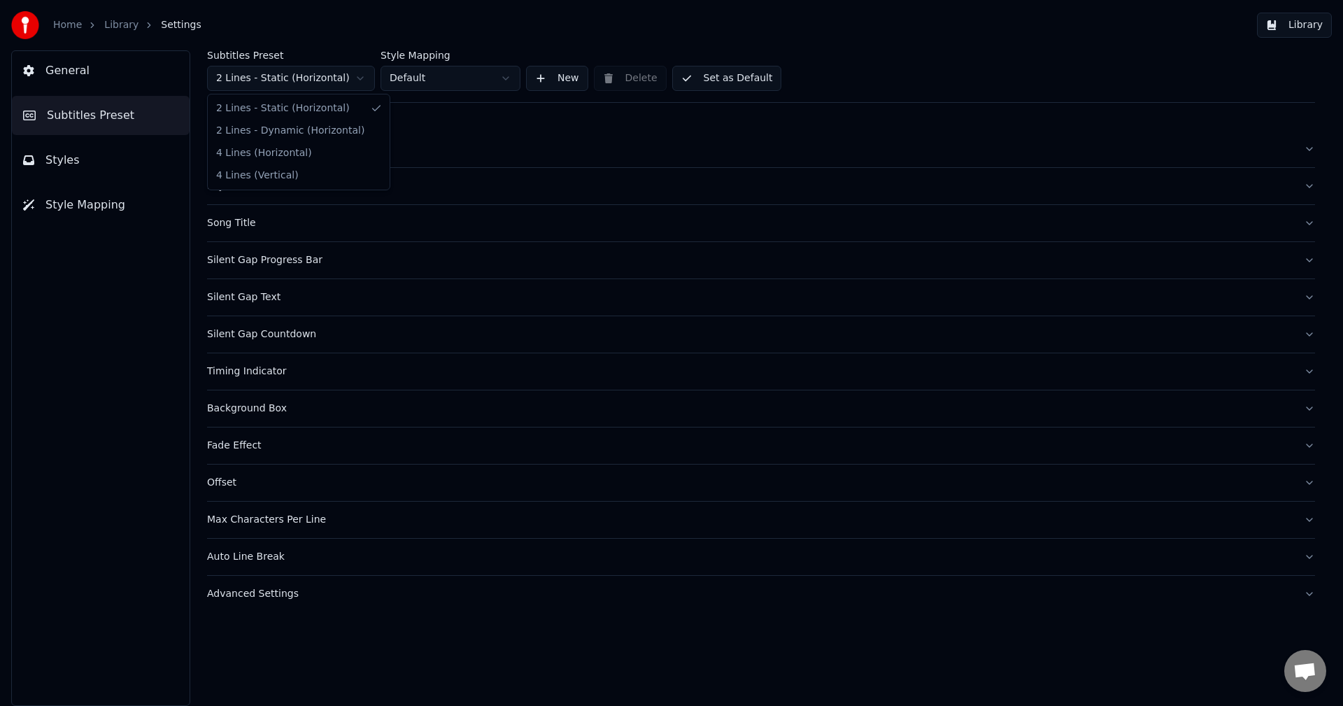
click at [236, 83] on html "Home Library Settings Library General Subtitles Preset Styles Style Mapping Sub…" at bounding box center [671, 353] width 1343 height 706
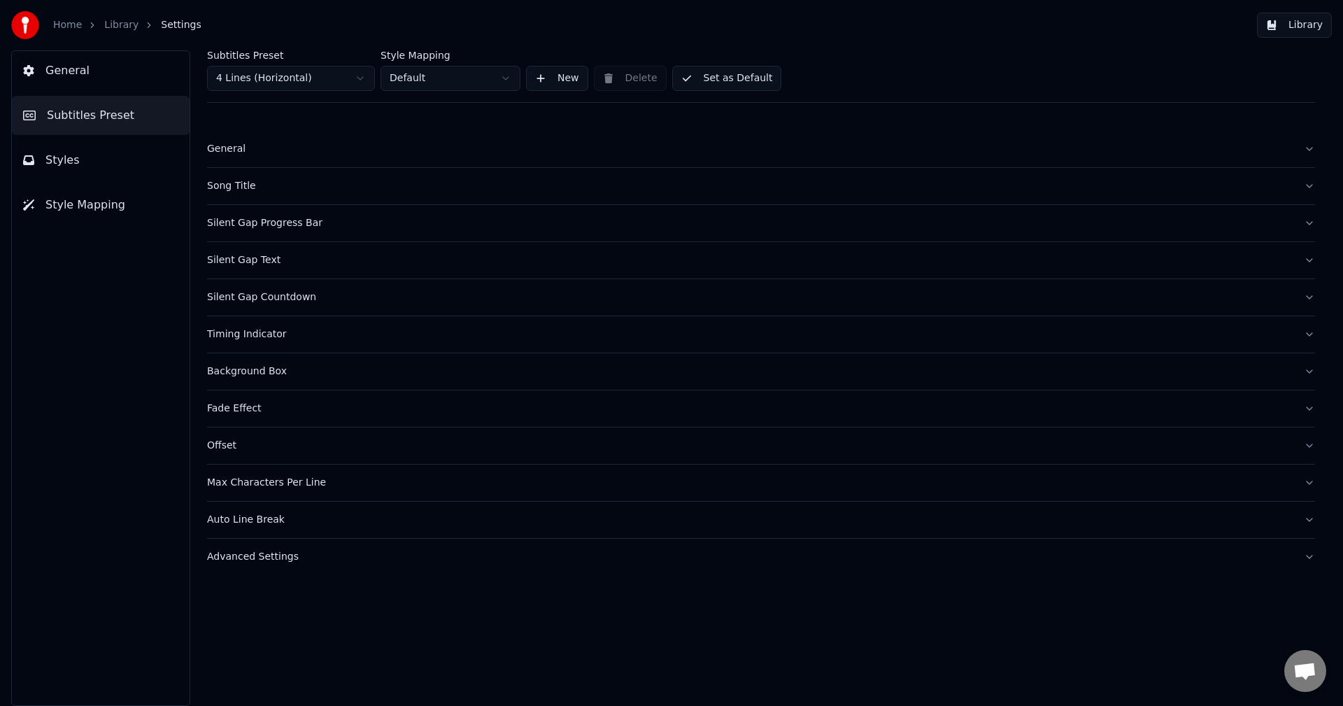
click at [247, 189] on div "Song Title" at bounding box center [749, 186] width 1085 height 14
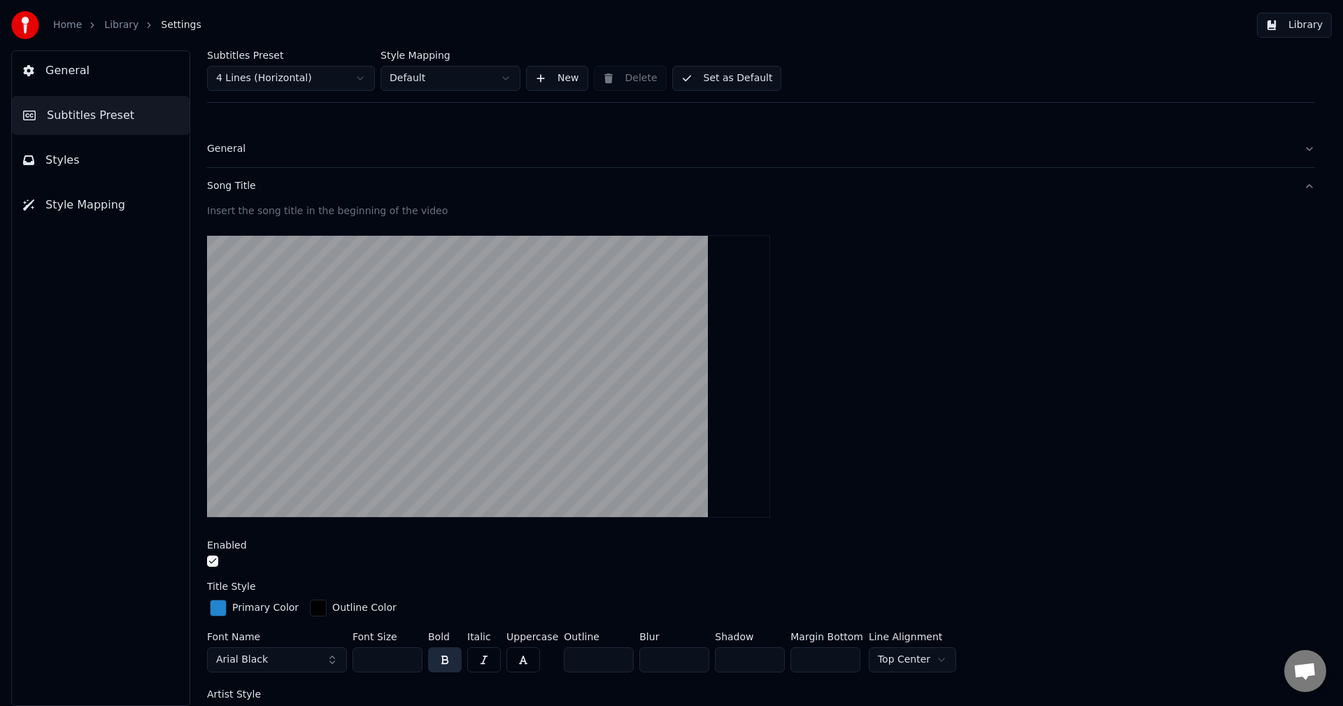
scroll to position [350, 0]
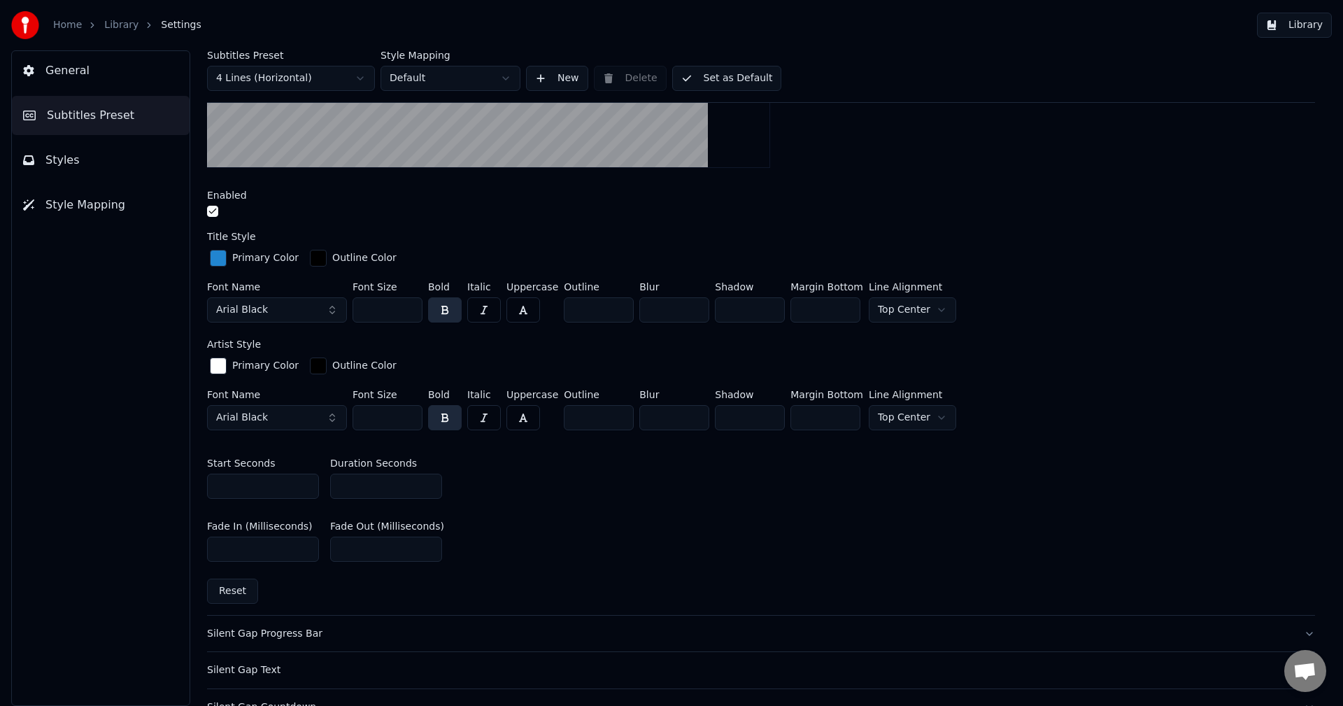
click at [366, 480] on input "*" at bounding box center [386, 485] width 112 height 25
click at [367, 480] on input "*" at bounding box center [386, 485] width 112 height 25
click at [196, 471] on div "Subtitles Preset 4 Lines (Horizontal) Style Mapping Default New Delete Set as D…" at bounding box center [761, 377] width 1164 height 655
type input "*"
drag, startPoint x: 618, startPoint y: 506, endPoint x: 678, endPoint y: 469, distance: 70.0
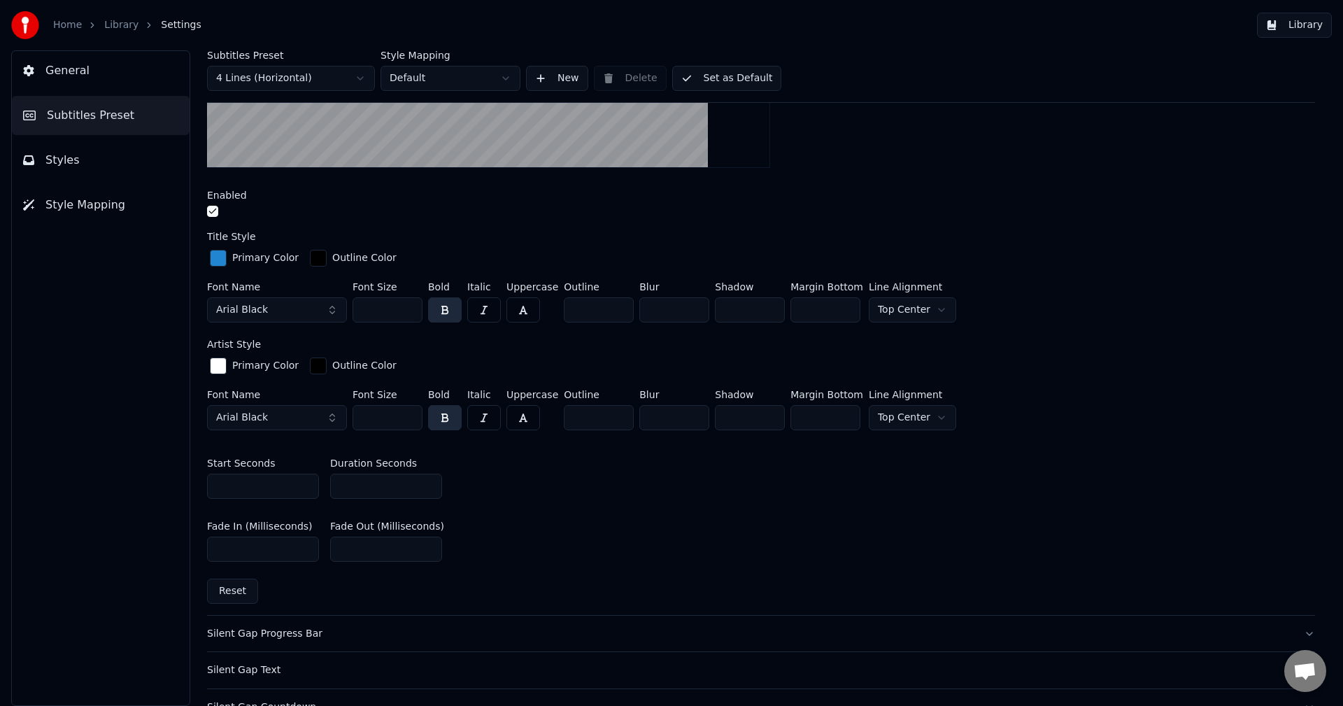
click at [618, 506] on div "Start Seconds * Duration Seconds *" at bounding box center [761, 478] width 1108 height 63
click at [719, 76] on button "Set as Default" at bounding box center [727, 78] width 110 height 25
click at [114, 23] on link "Library" at bounding box center [121, 25] width 34 height 14
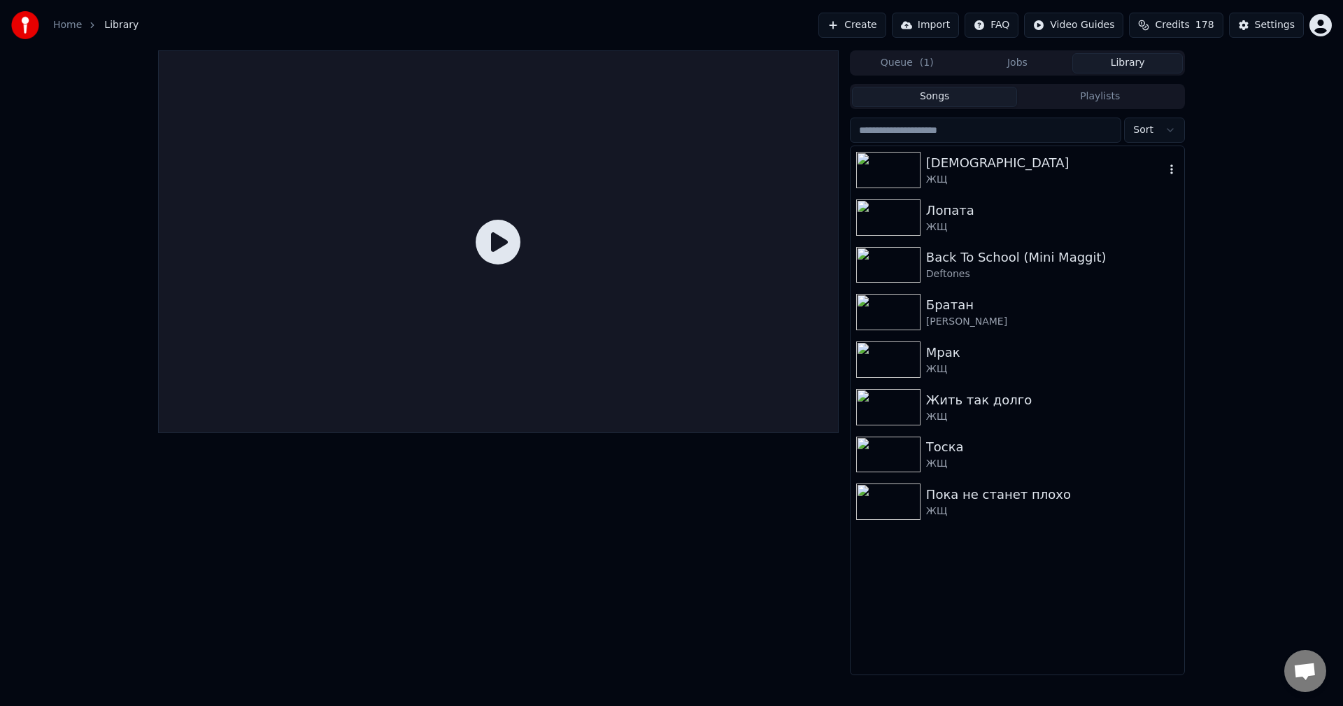
click at [990, 173] on div "ЖЩ" at bounding box center [1045, 180] width 238 height 14
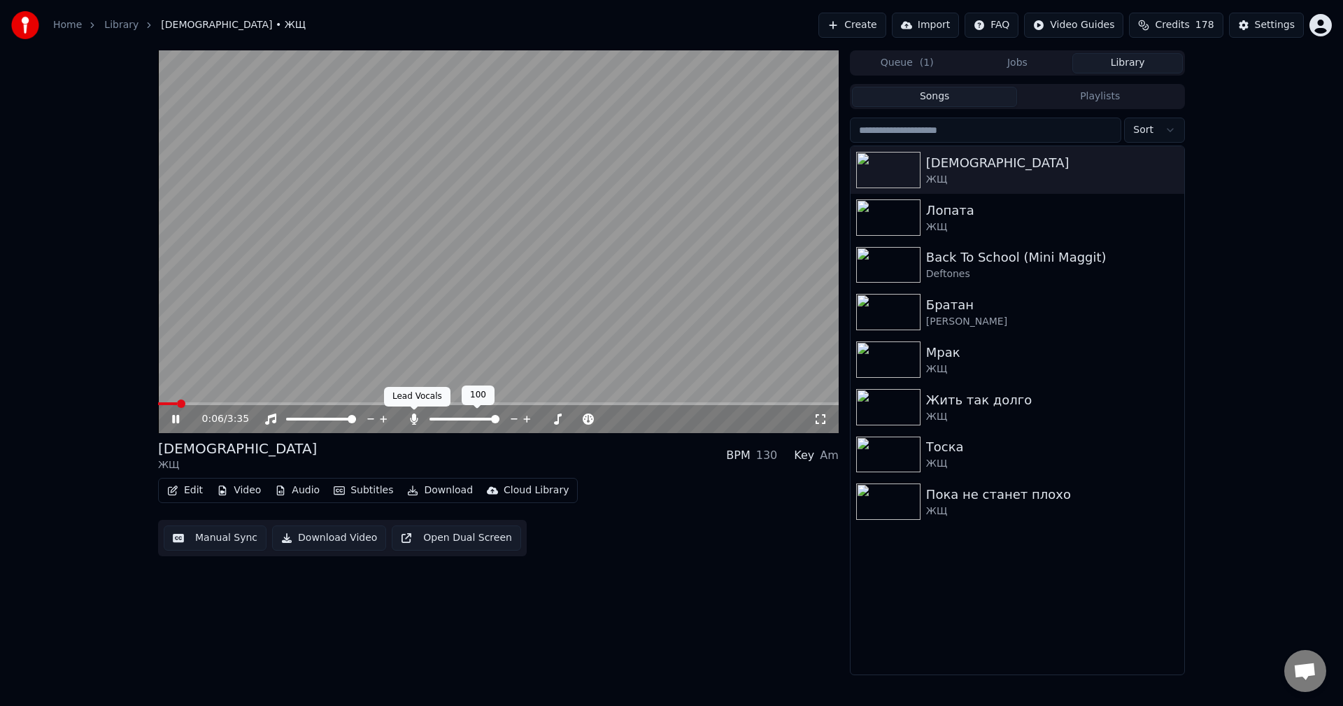
click at [415, 424] on icon at bounding box center [414, 418] width 8 height 11
click at [158, 402] on span at bounding box center [162, 403] width 8 height 8
click at [178, 418] on icon at bounding box center [175, 419] width 7 height 8
click at [426, 492] on button "Download" at bounding box center [439, 490] width 77 height 20
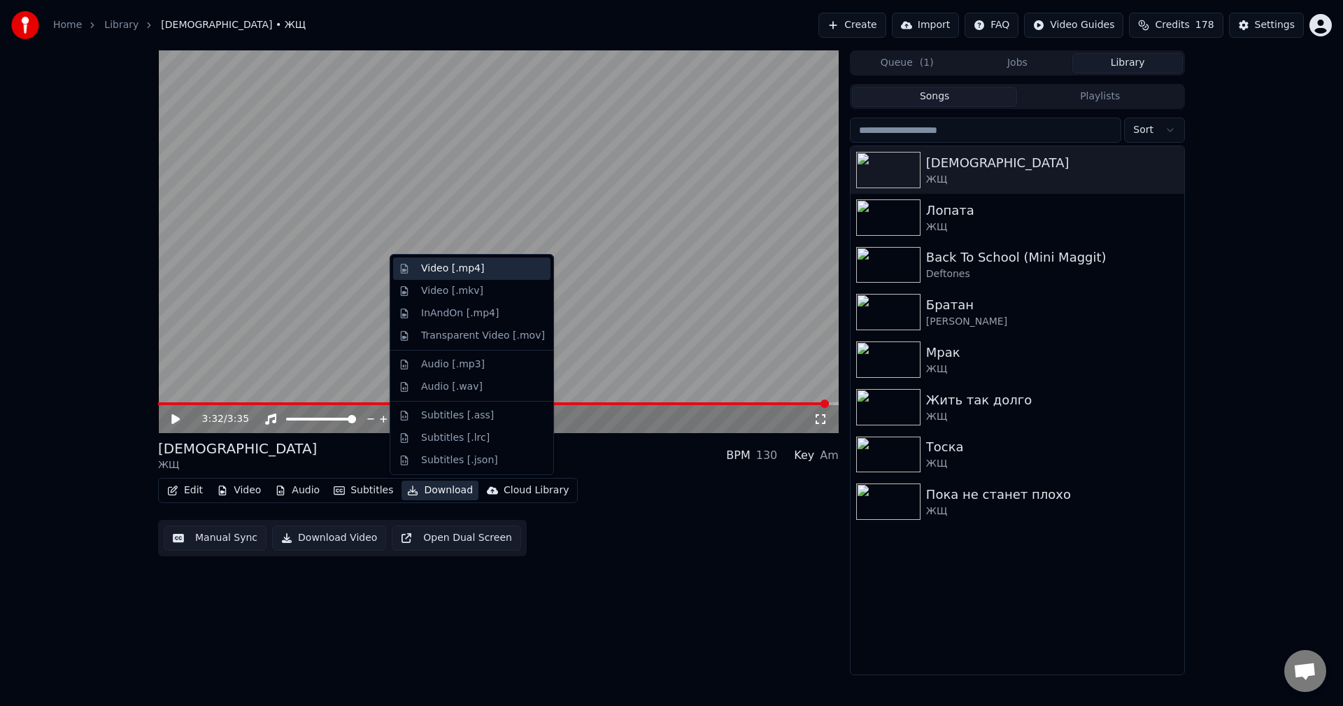
click at [473, 274] on div "Video [.mp4]" at bounding box center [452, 269] width 63 height 14
